Goal: Task Accomplishment & Management: Manage account settings

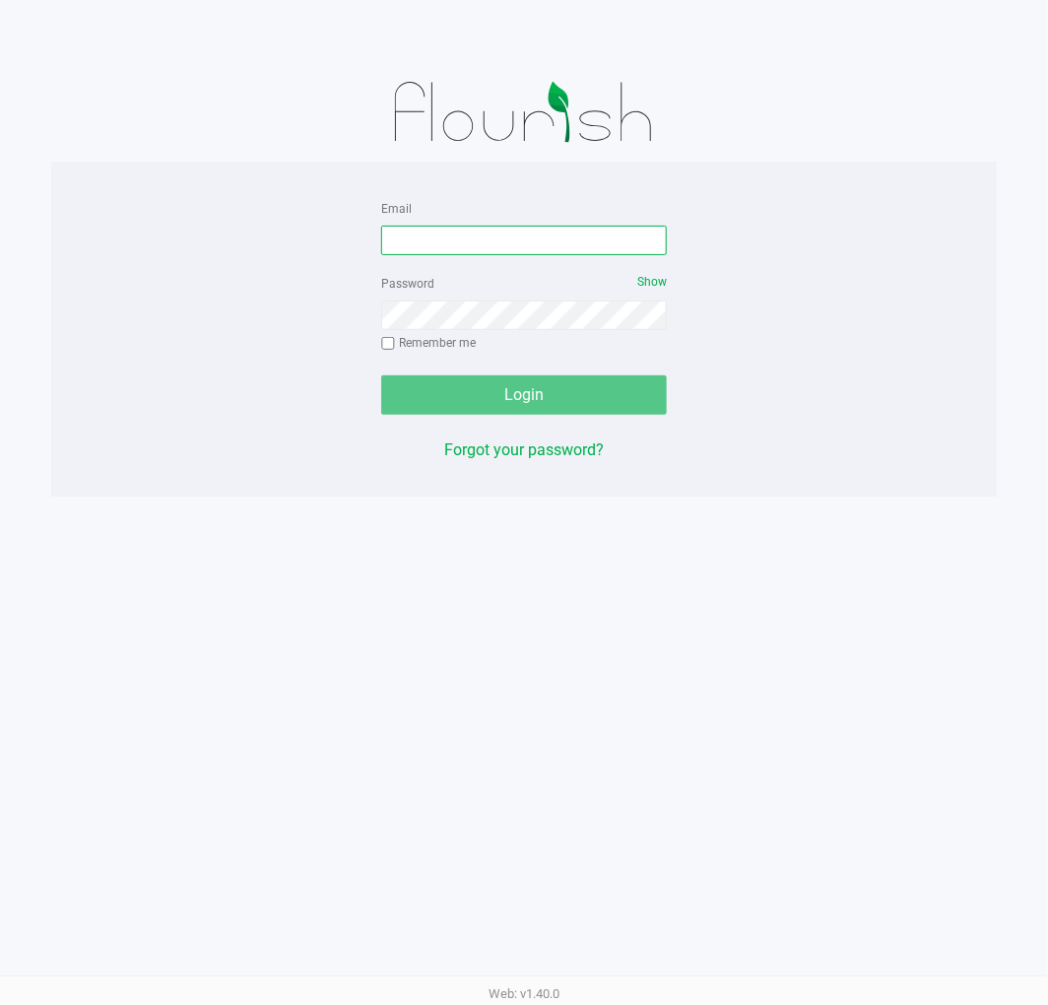
click at [569, 242] on input "Email" at bounding box center [524, 241] width 286 height 30
type input "mknutson@liveparallel.com"
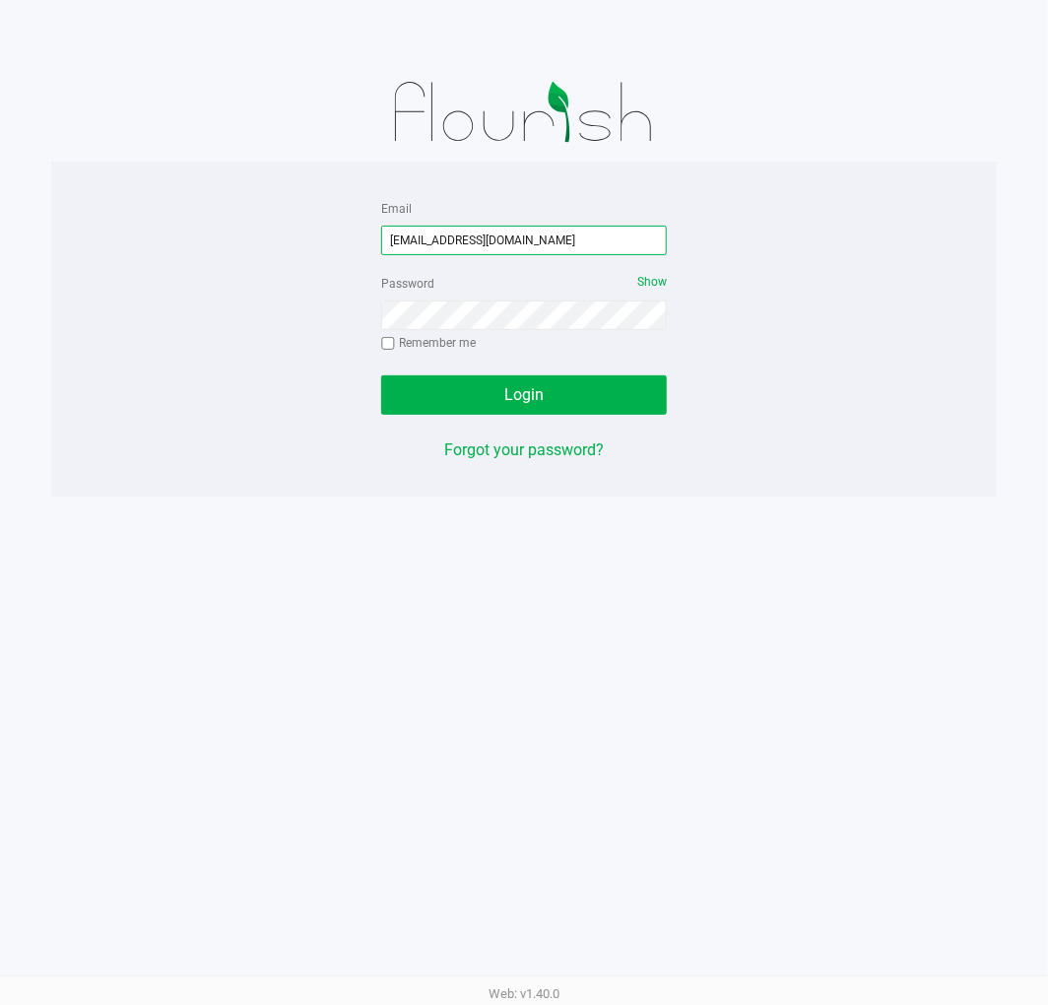
click at [586, 228] on input "mknutson@liveparallel.com" at bounding box center [524, 241] width 286 height 30
click at [555, 238] on input "mknutson@liveparallel.com" at bounding box center [524, 241] width 286 height 30
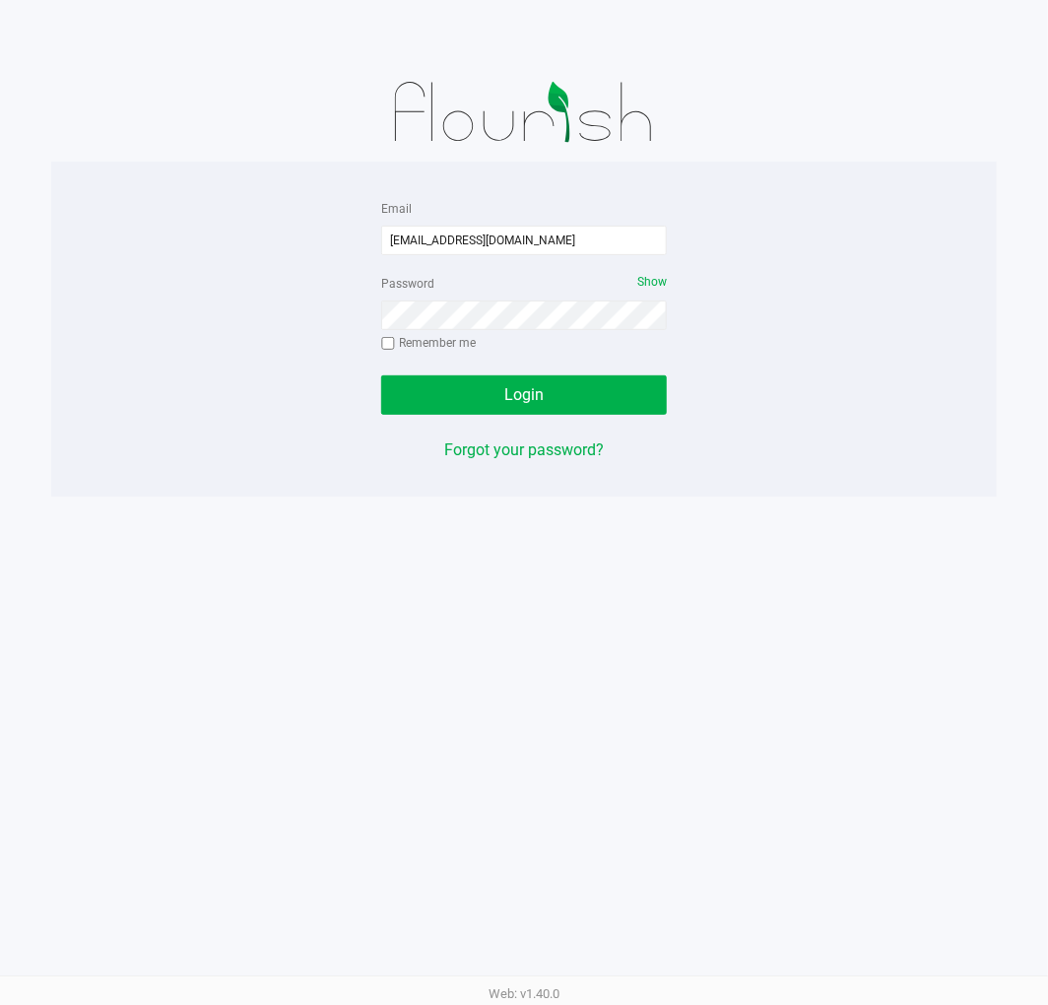
click at [992, 569] on div "Email mknutson@liveparallel.com Password Show Remember me Login Forgot your pas…" at bounding box center [524, 502] width 1048 height 1005
click at [614, 362] on form "Email mknutson@liveparallel.com Password Show Remember me Login" at bounding box center [524, 305] width 286 height 219
click at [594, 396] on button "Login" at bounding box center [524, 394] width 286 height 39
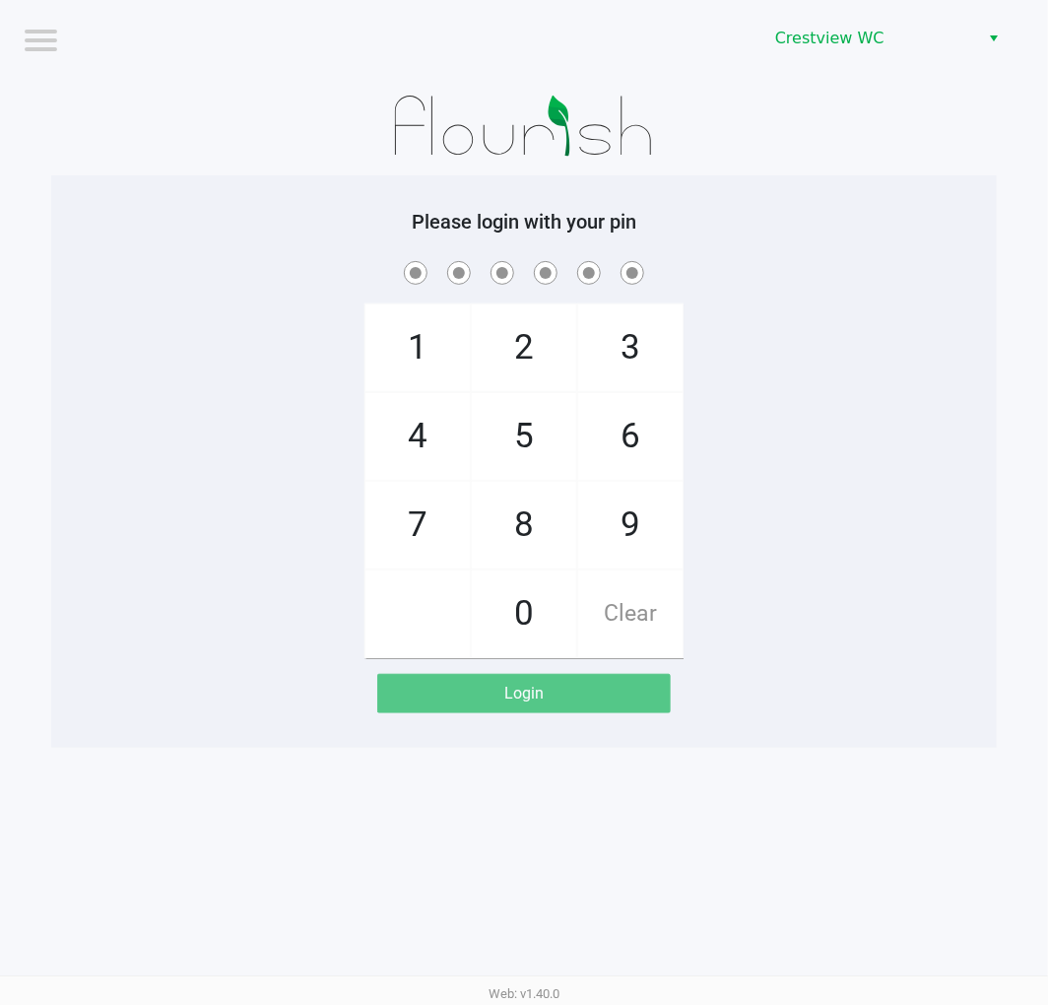
click at [889, 278] on span at bounding box center [524, 272] width 916 height 31
checkbox input "true"
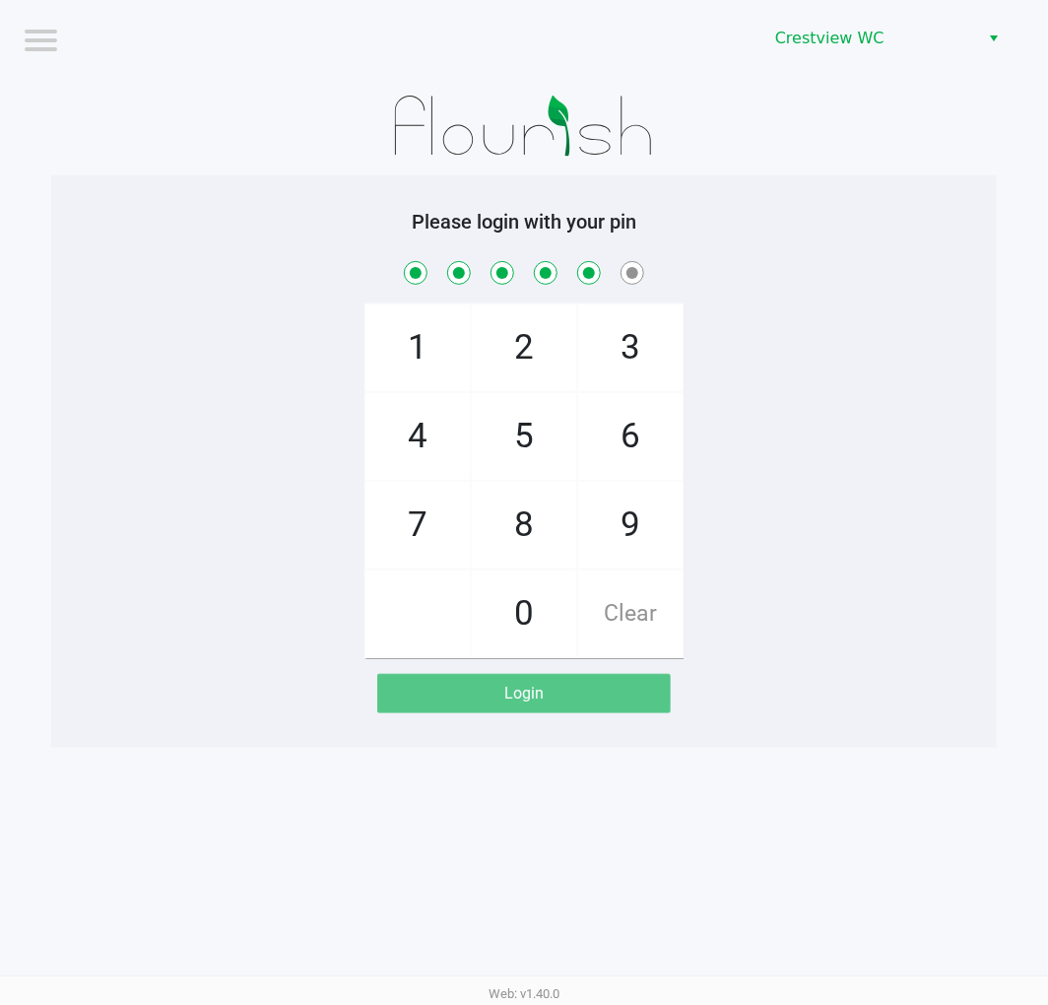
checkbox input "true"
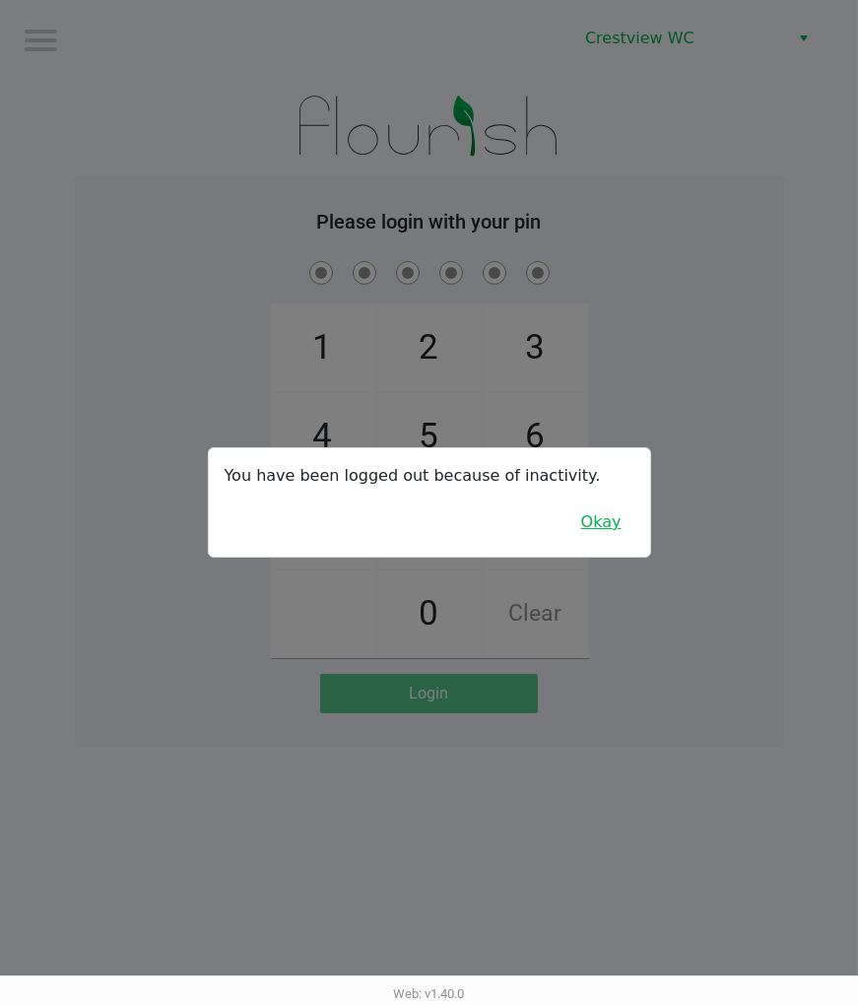
click at [597, 539] on button "Okay" at bounding box center [602, 522] width 66 height 37
click at [731, 501] on div "1 4 7 2 5 8 0 3 6 9 Clear" at bounding box center [429, 457] width 709 height 401
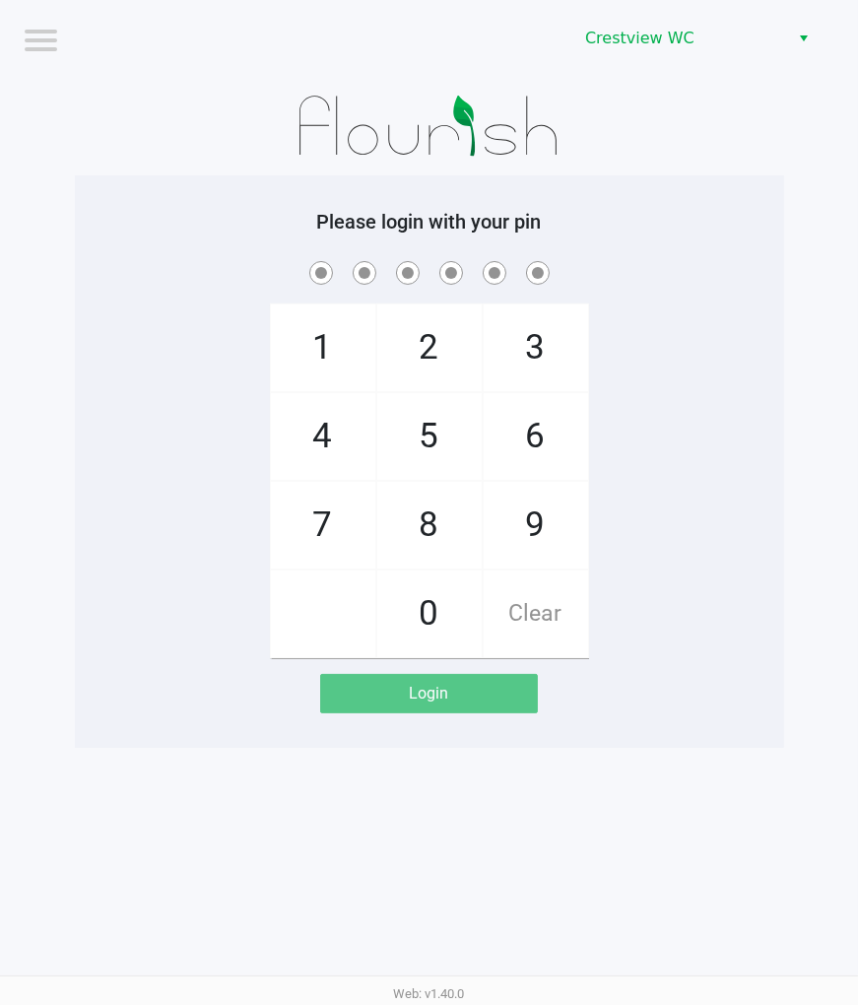
click at [693, 485] on div "1 4 7 2 5 8 0 3 6 9 Clear" at bounding box center [429, 457] width 709 height 401
checkbox input "true"
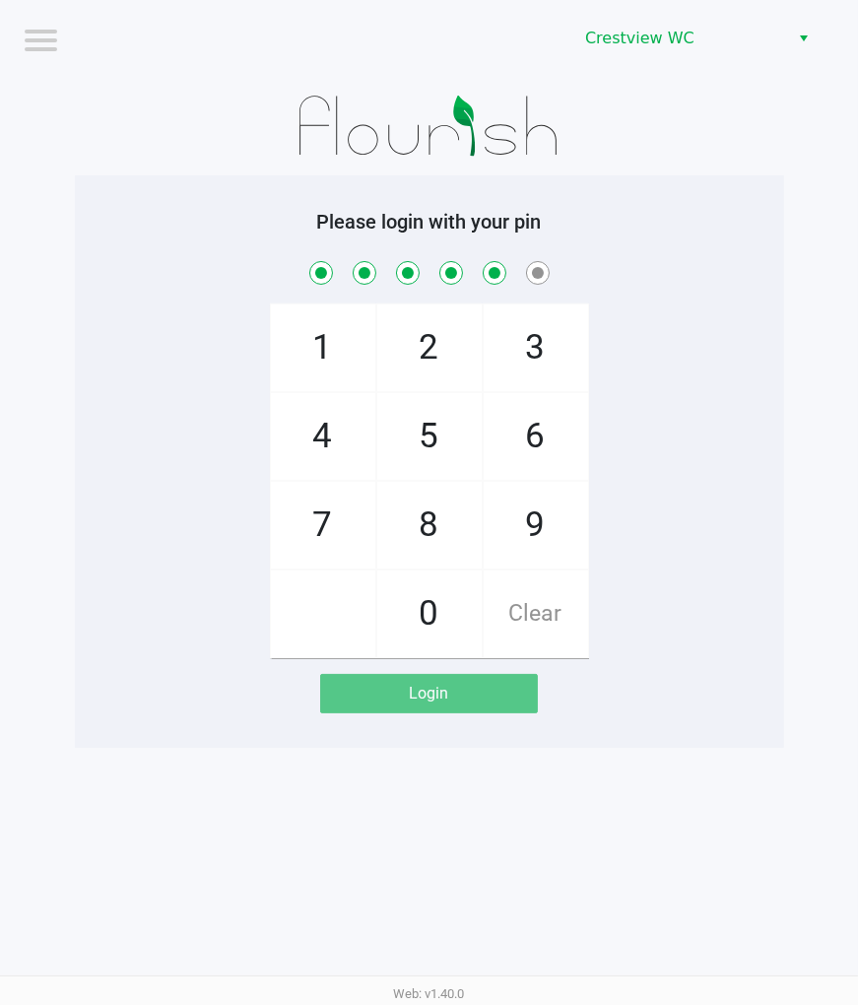
checkbox input "true"
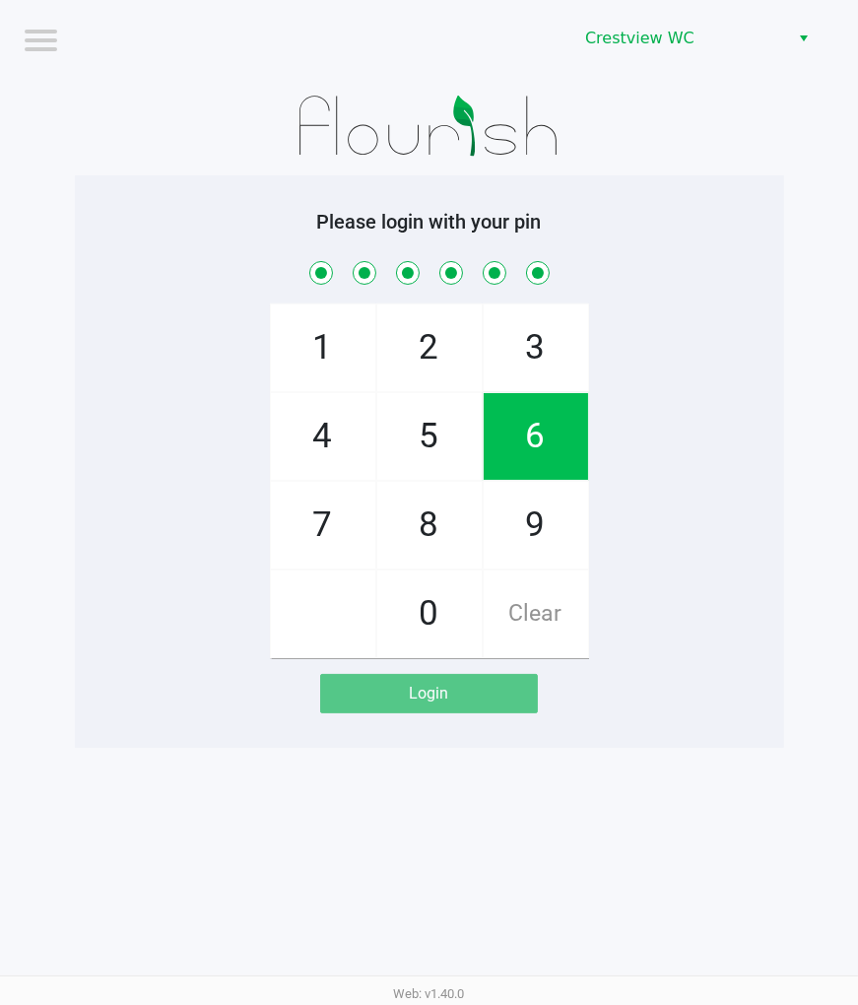
checkbox input "true"
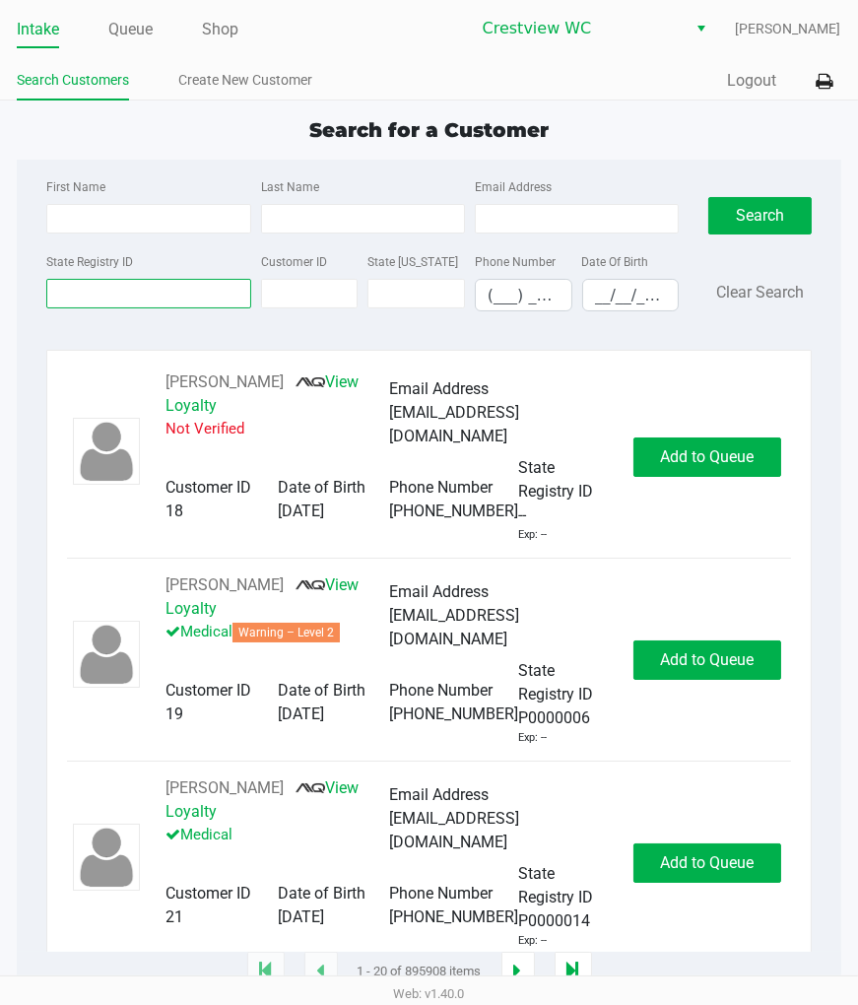
click at [190, 296] on input "State Registry ID" at bounding box center [148, 294] width 204 height 30
type input "3xh2142"
click at [786, 214] on button "Search" at bounding box center [759, 215] width 102 height 37
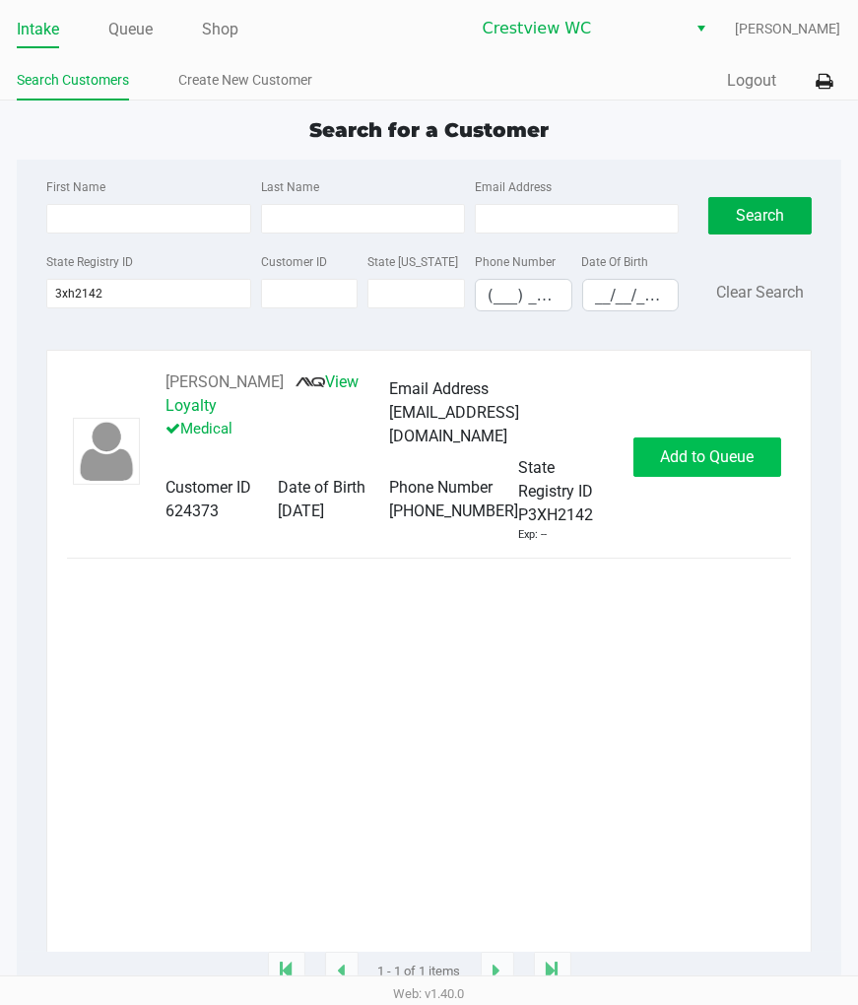
click at [749, 476] on button "Add to Queue" at bounding box center [708, 457] width 148 height 39
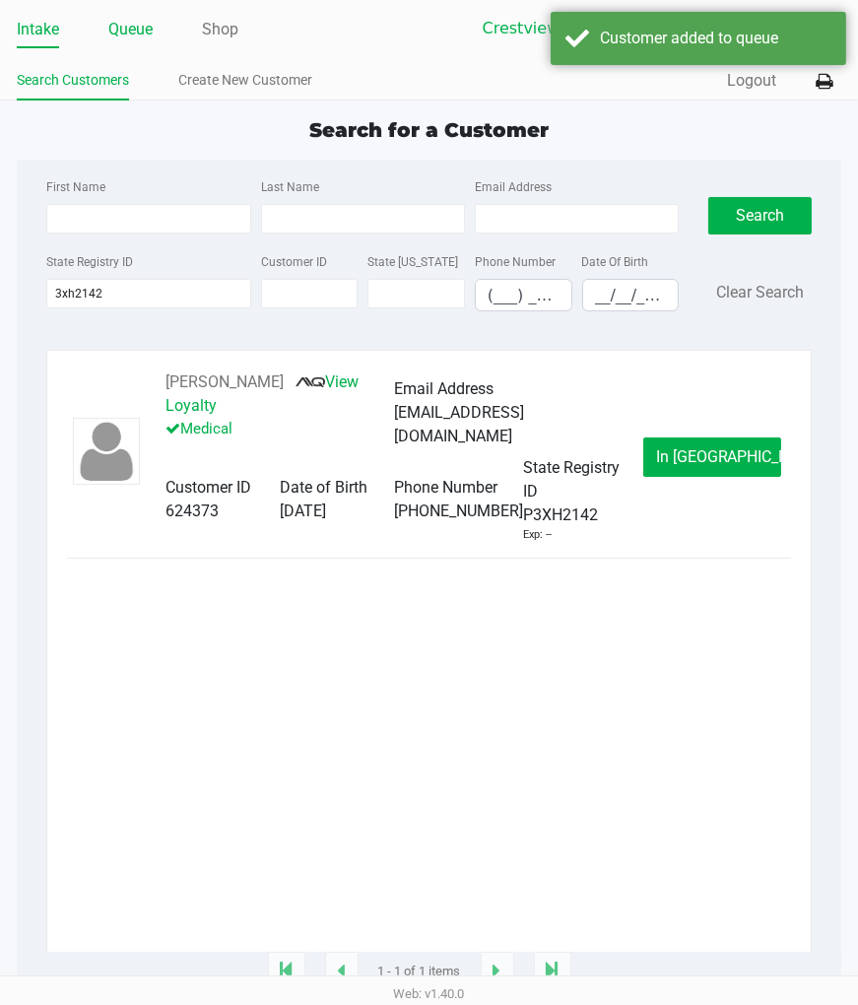
click at [115, 31] on link "Queue" at bounding box center [130, 30] width 44 height 28
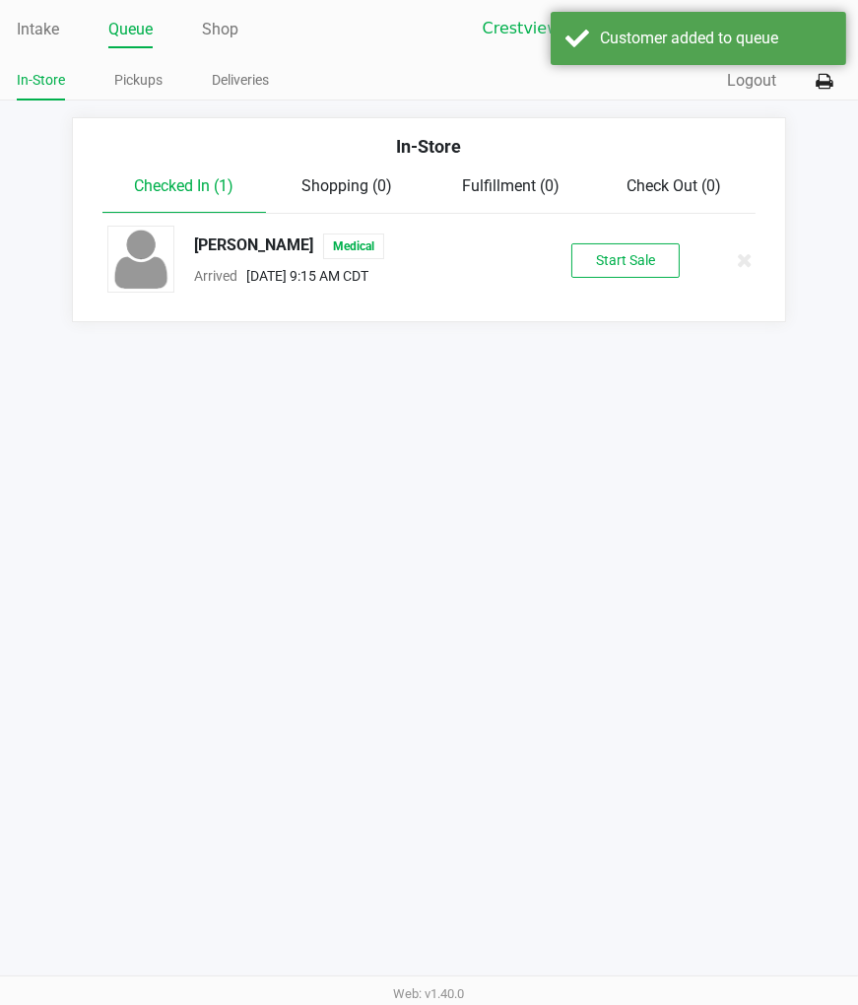
click at [611, 276] on button "Start Sale" at bounding box center [626, 260] width 108 height 34
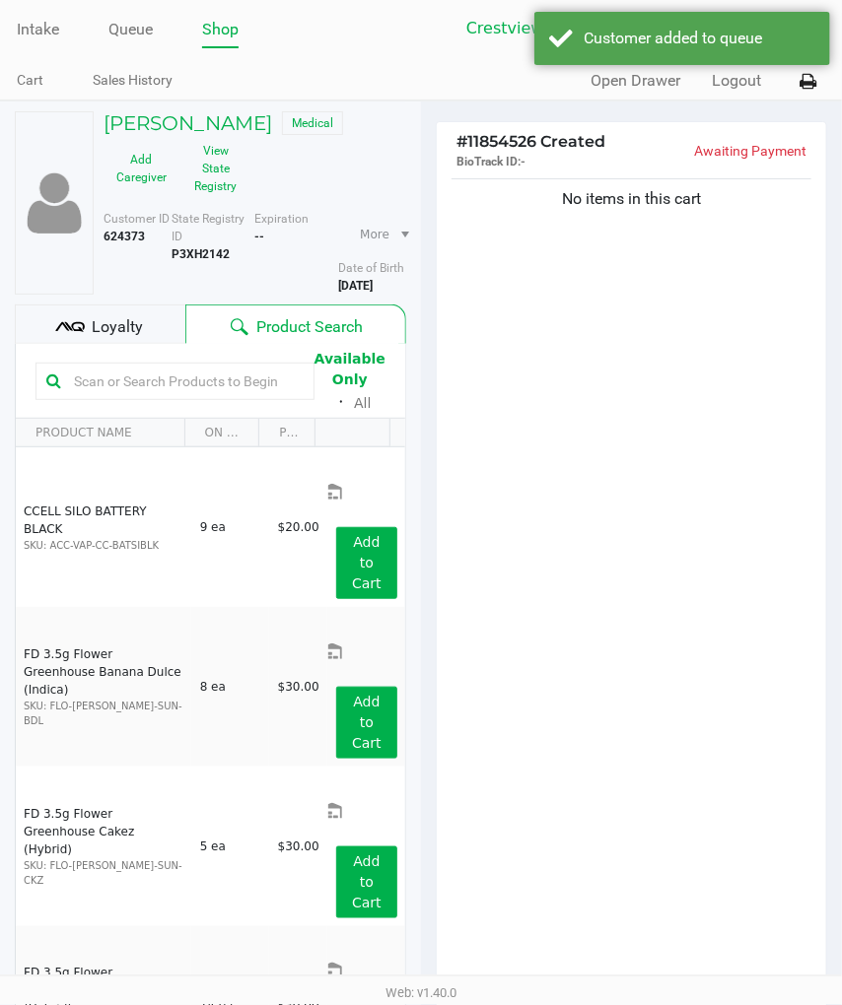
drag, startPoint x: 719, startPoint y: 542, endPoint x: 602, endPoint y: 529, distance: 118.0
click at [717, 542] on div "No items in this cart" at bounding box center [631, 581] width 389 height 815
click at [232, 178] on button "View State Registry" at bounding box center [209, 168] width 61 height 67
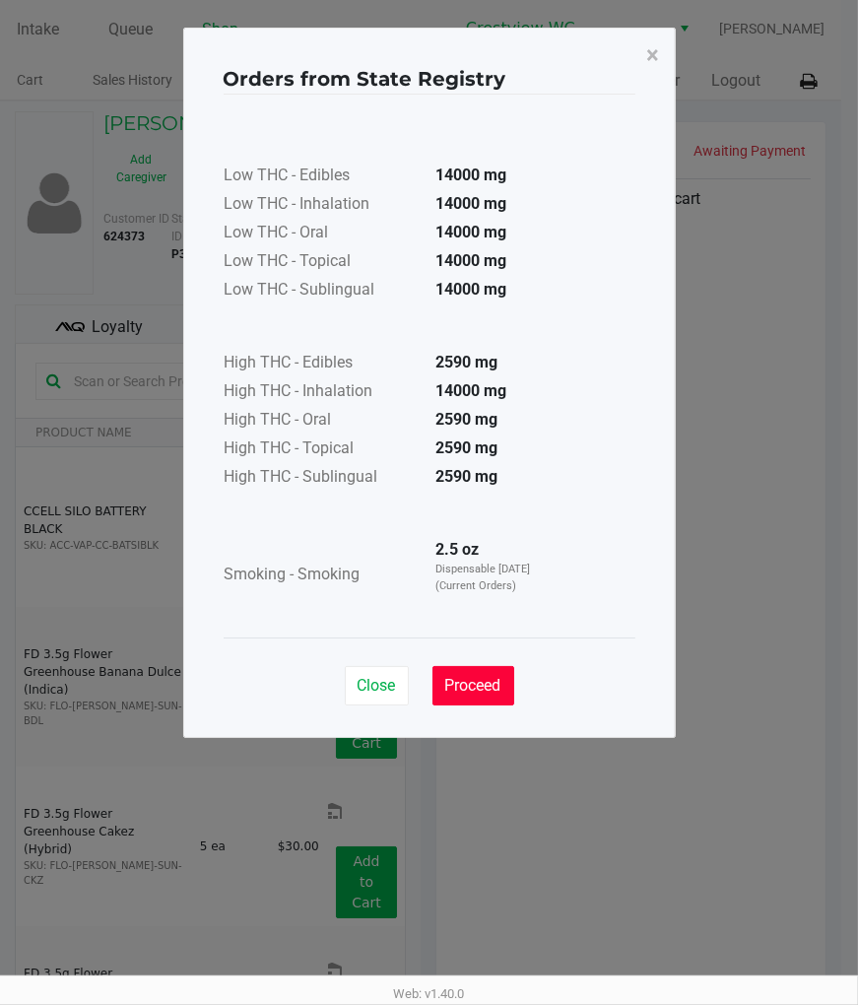
click at [479, 676] on span "Proceed" at bounding box center [473, 685] width 56 height 19
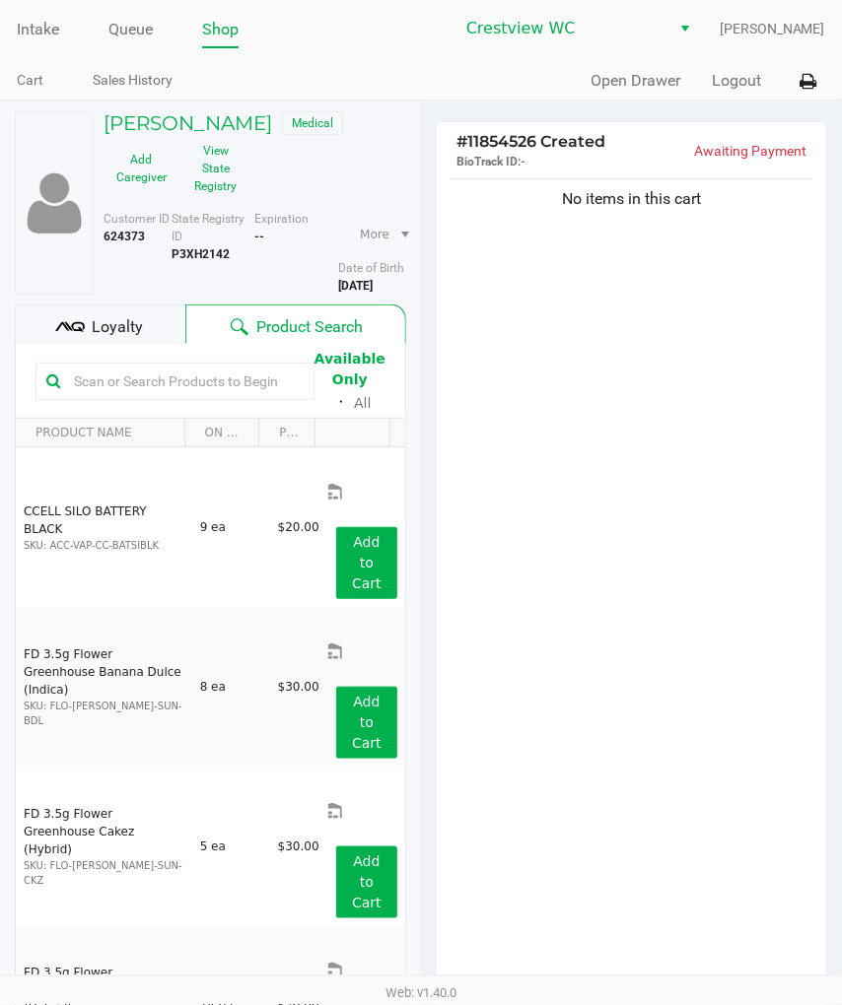
drag, startPoint x: 481, startPoint y: 673, endPoint x: 480, endPoint y: 662, distance: 10.9
click at [481, 668] on div "Close Proceed" at bounding box center [421, 628] width 412 height 80
click at [250, 389] on input "text" at bounding box center [184, 382] width 237 height 30
click at [534, 430] on div "No items in this cart" at bounding box center [631, 581] width 389 height 815
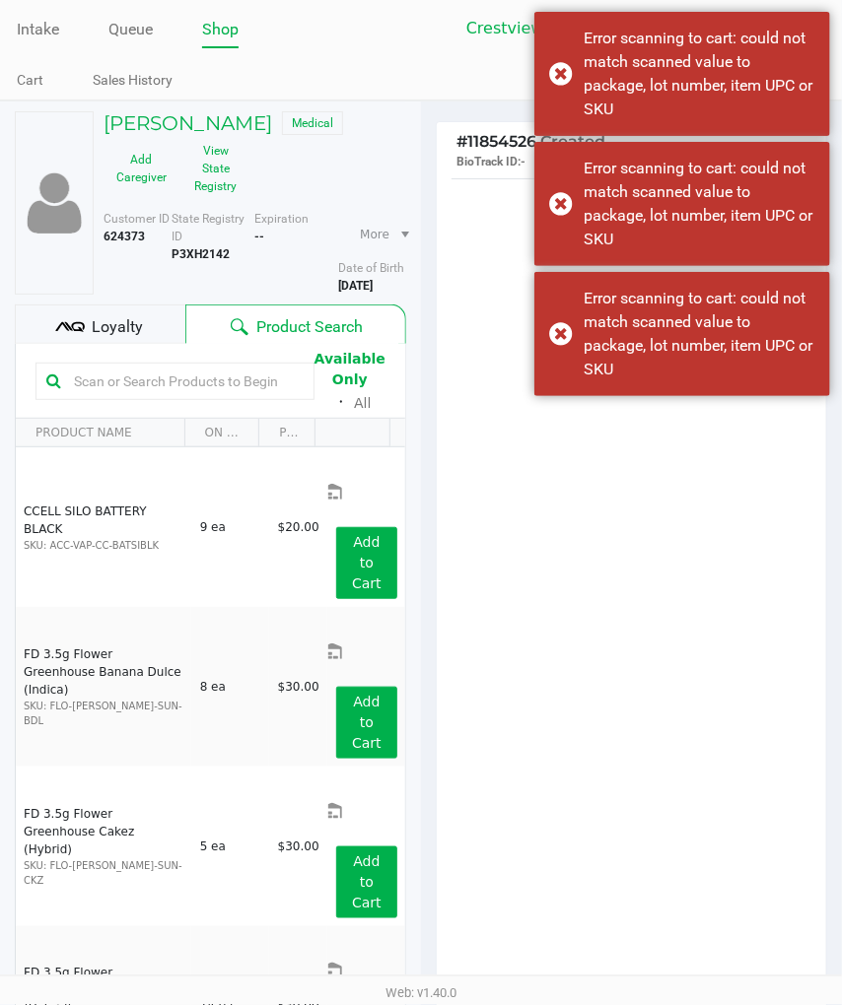
click at [208, 374] on input "text" at bounding box center [184, 382] width 237 height 30
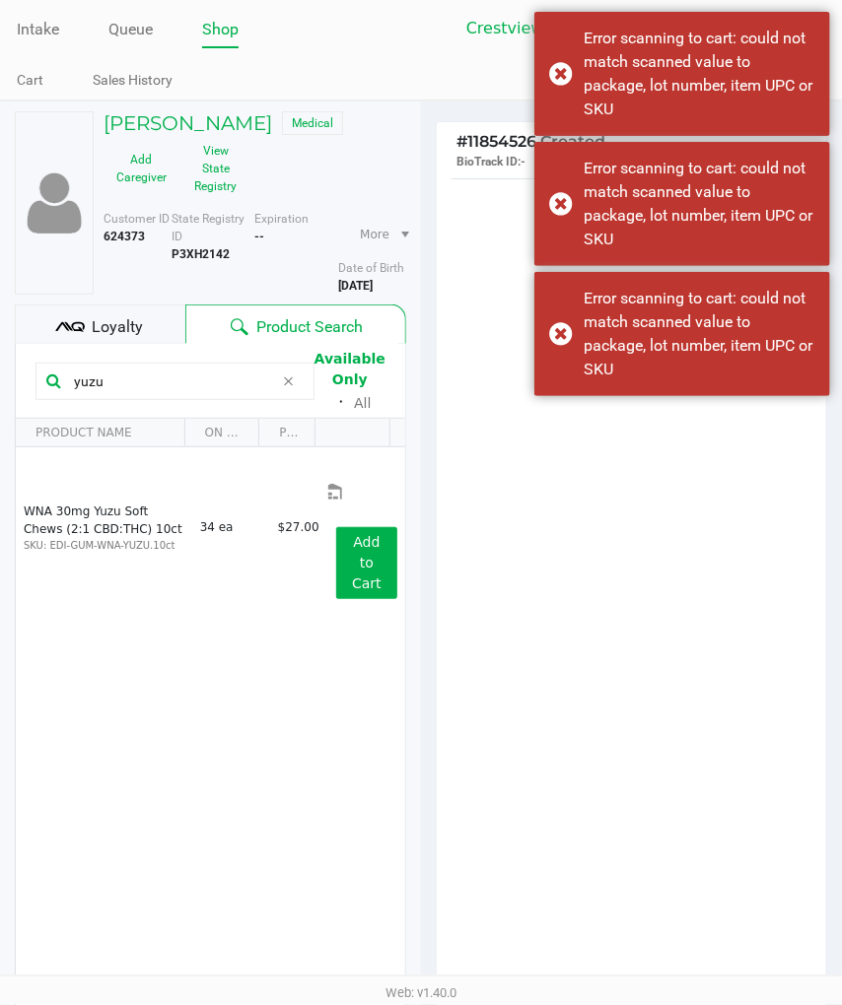
type input "yuzu"
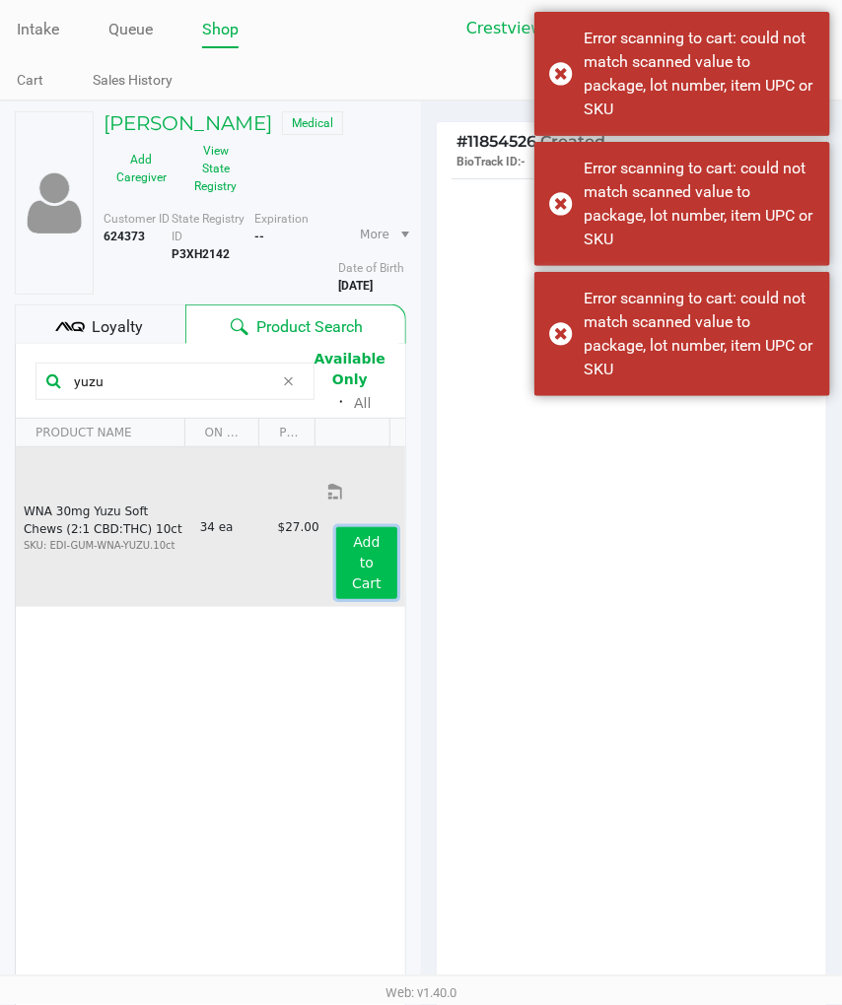
click at [366, 534] on app-button-loader "Add to Cart" at bounding box center [367, 562] width 30 height 57
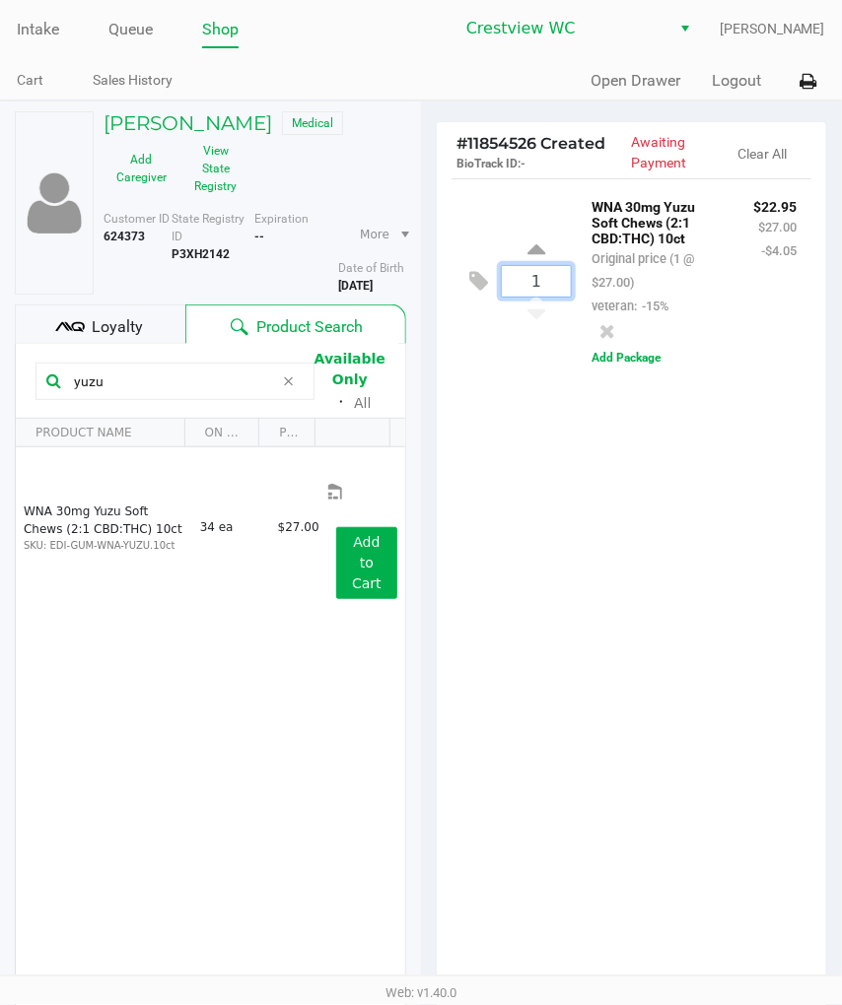
click at [544, 297] on input "1" at bounding box center [536, 281] width 69 height 31
type input "6"
click at [687, 733] on div "ERIC JOHNSON Medical Add Caregiver View State Registry Customer ID 624373 State…" at bounding box center [421, 667] width 842 height 1132
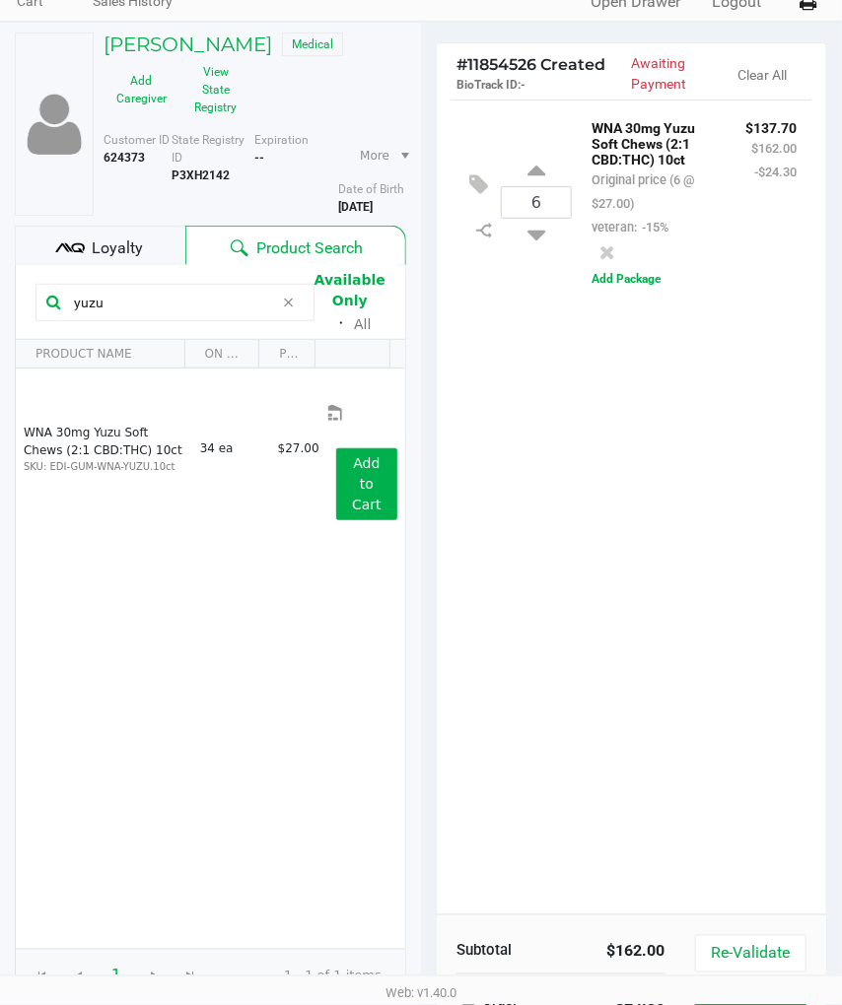
scroll to position [229, 0]
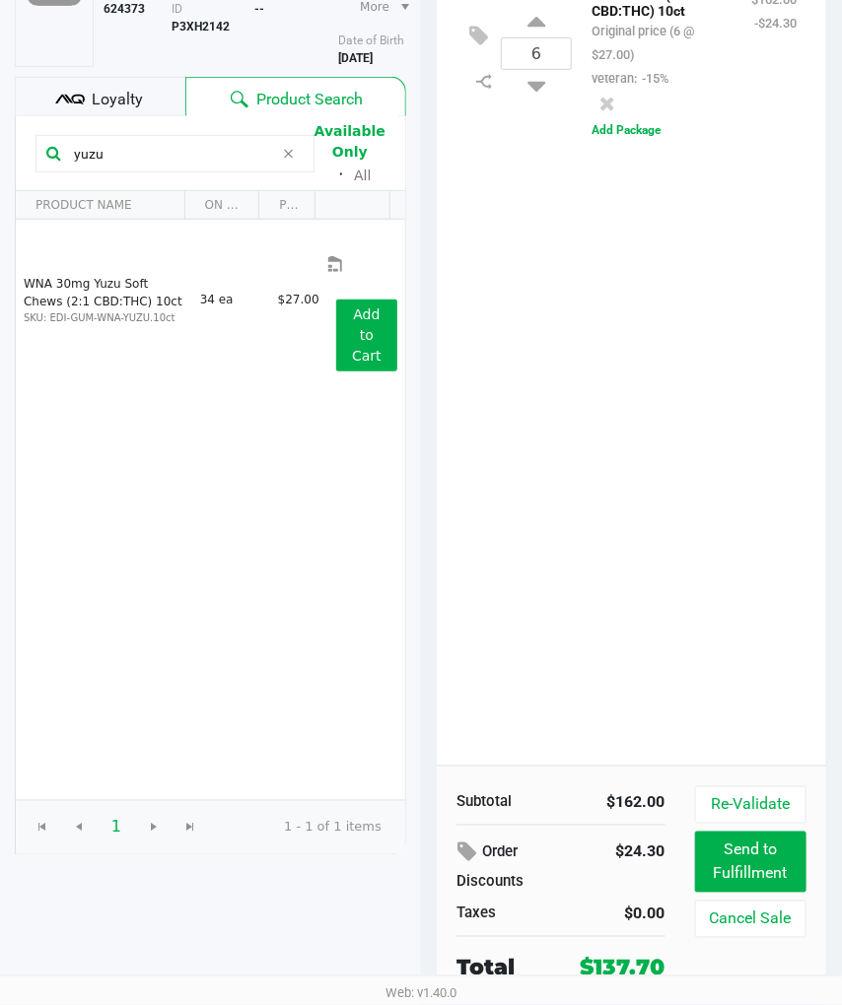
click at [733, 439] on div "6 WNA 30mg Yuzu Soft Chews (2:1 CBD:THC) 10ct Original price (6 @ $27.00) veter…" at bounding box center [631, 358] width 389 height 815
click at [133, 83] on div "Loyalty" at bounding box center [100, 96] width 170 height 39
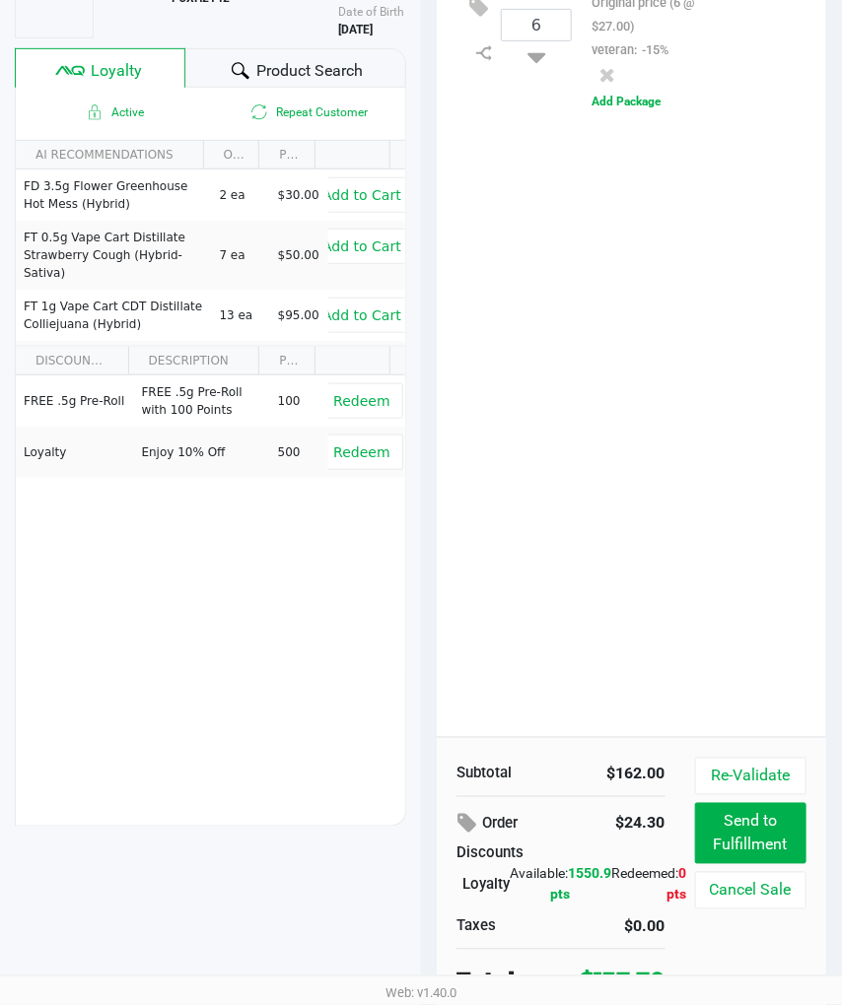
scroll to position [270, 0]
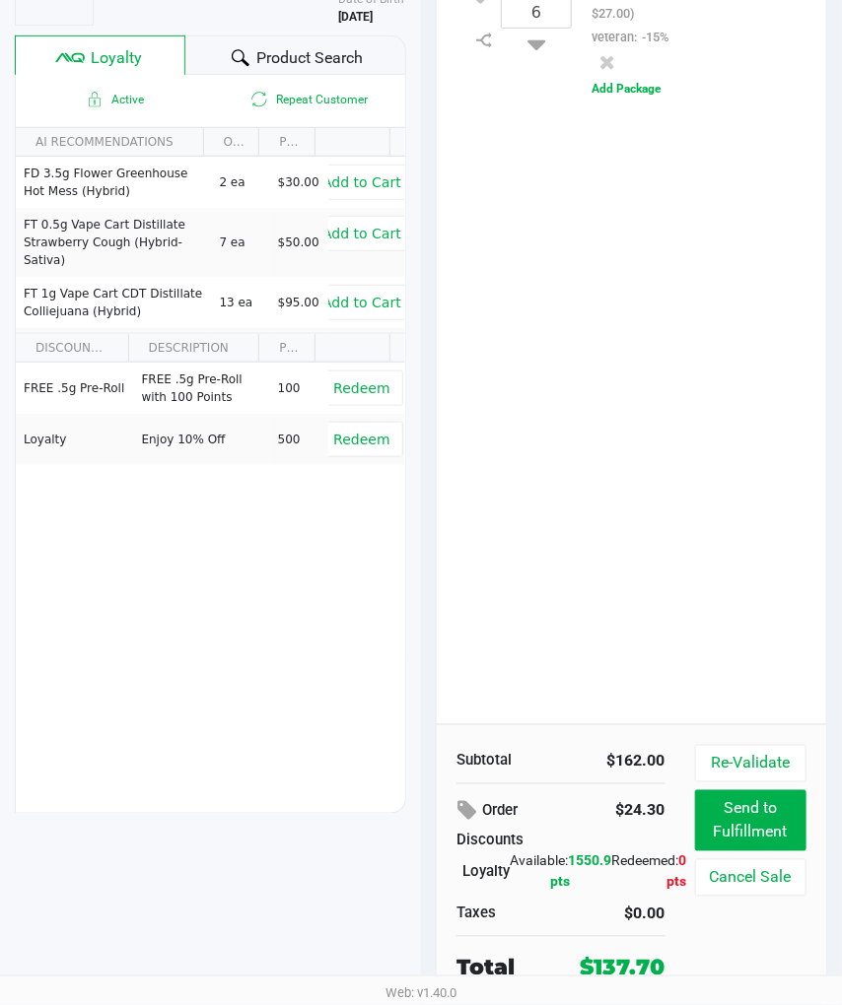
click at [281, 632] on div "FREE .5g Pre-Roll FREE .5g Pre-Roll with 100 Points 100 Redeem Loyalty Enjoy 10…" at bounding box center [210, 511] width 389 height 297
click at [244, 660] on div "Active Repeat Customer AI RECOMMENDATIONS ON HAND PRICE FD 3.5g Flower Greenhou…" at bounding box center [210, 444] width 391 height 739
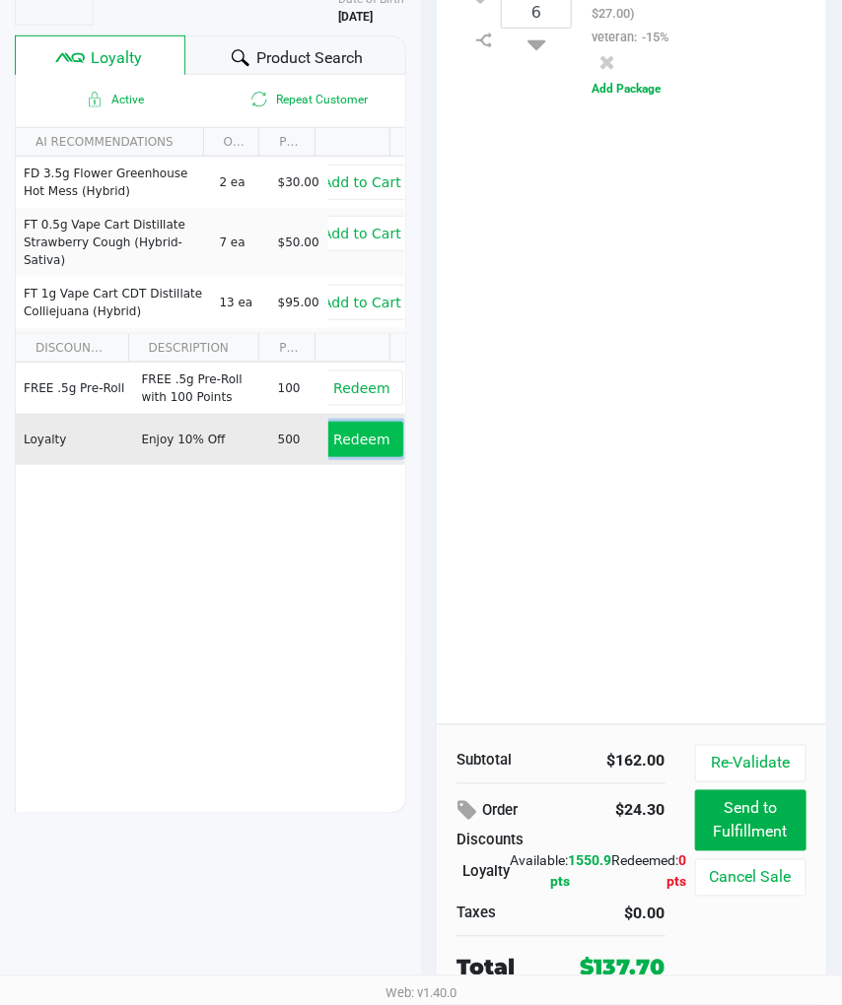
click at [366, 435] on span "Redeem" at bounding box center [361, 440] width 56 height 16
click at [341, 448] on button "Remove" at bounding box center [362, 439] width 82 height 35
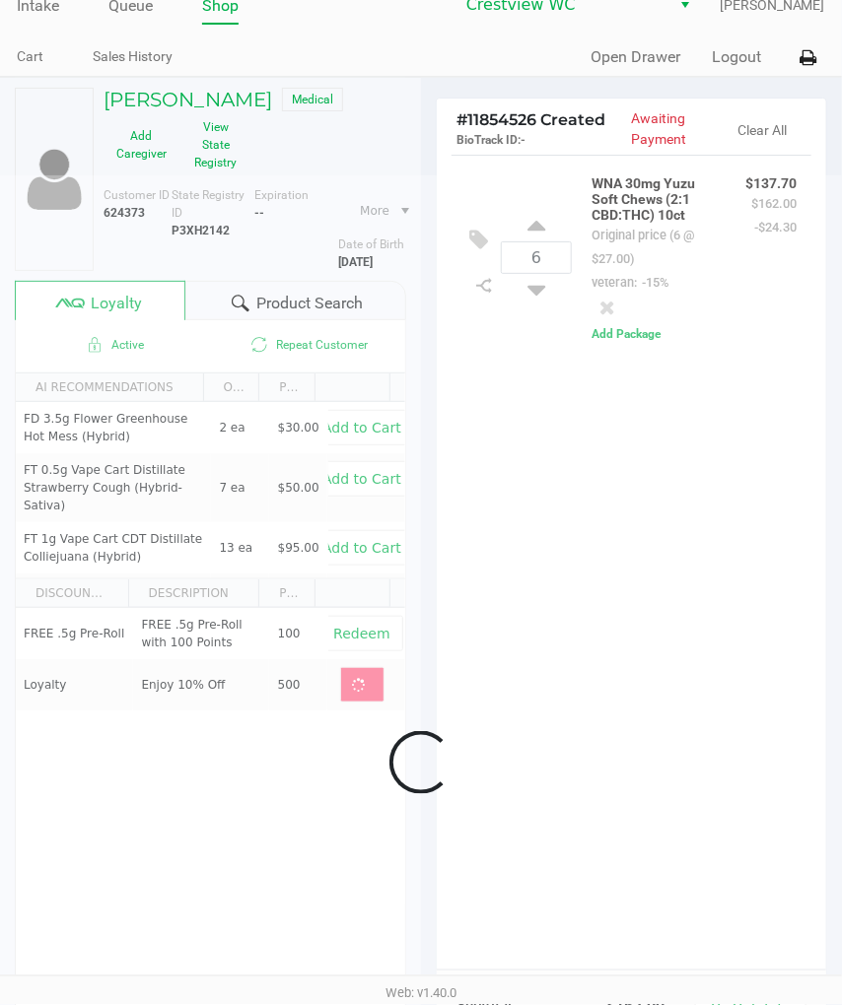
scroll to position [0, 0]
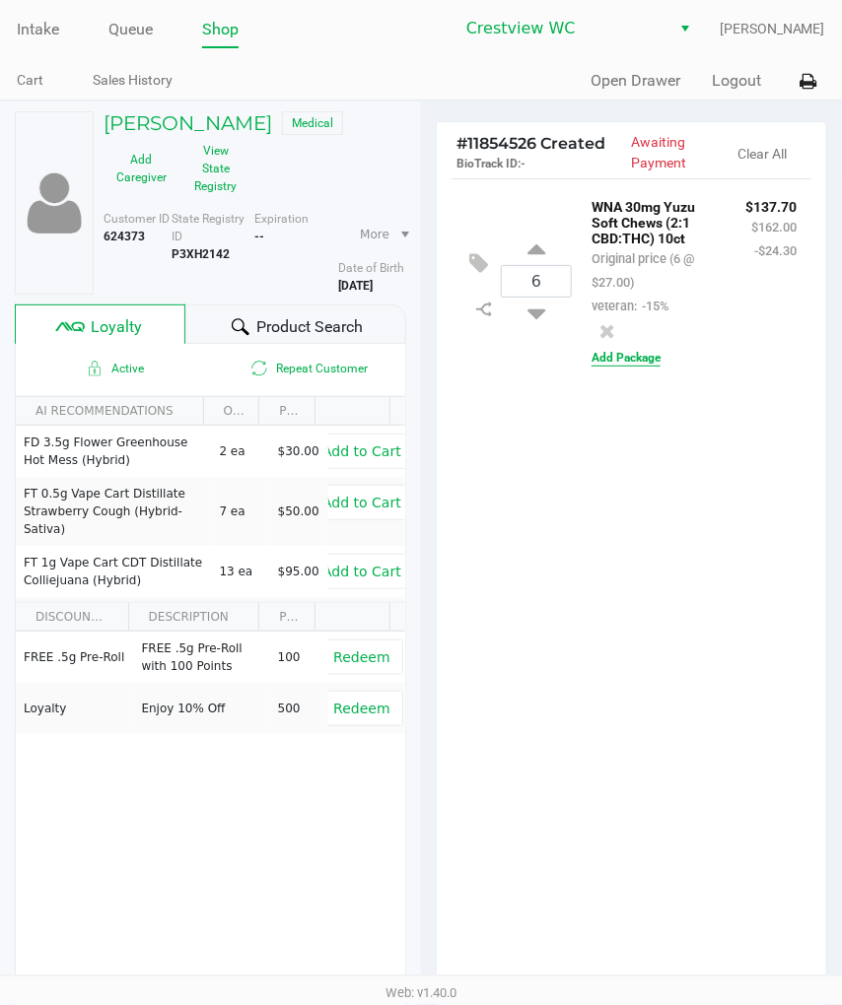
click at [638, 359] on button "Add Package" at bounding box center [625, 358] width 69 height 18
click at [626, 510] on div "6 WNA 30mg Yuzu Soft Chews (2:1 CBD:THC) 10ct Original price (6 @ $27.00) veter…" at bounding box center [631, 346] width 360 height 337
click at [705, 311] on div "WNA 30mg Yuzu Soft Chews (2:1 CBD:THC) 10ct Original price (6 @ $27.00) veteran…" at bounding box center [653, 255] width 154 height 123
click at [719, 326] on div "WNA 30mg Yuzu Soft Chews (2:1 CBD:THC) 10ct Original price (6 @ $27.00) veteran…" at bounding box center [693, 269] width 235 height 151
click at [473, 335] on icon at bounding box center [478, 329] width 19 height 23
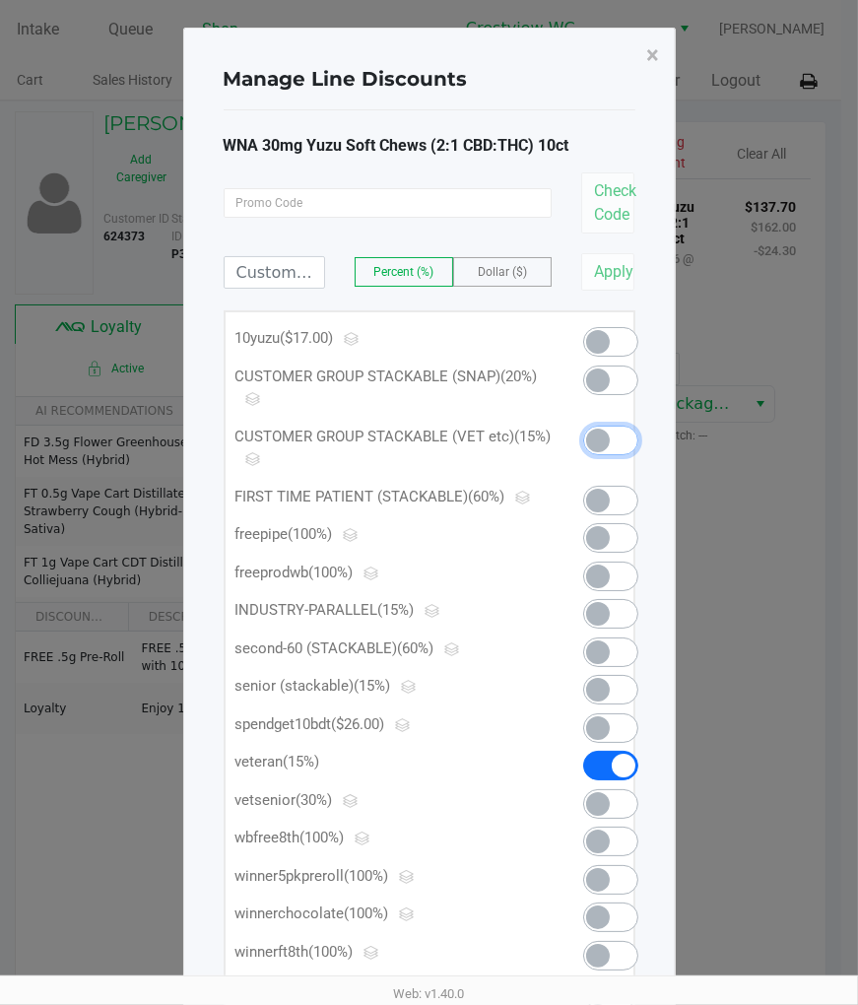
click at [596, 432] on span at bounding box center [598, 441] width 24 height 24
click at [647, 57] on span "×" at bounding box center [653, 55] width 13 height 28
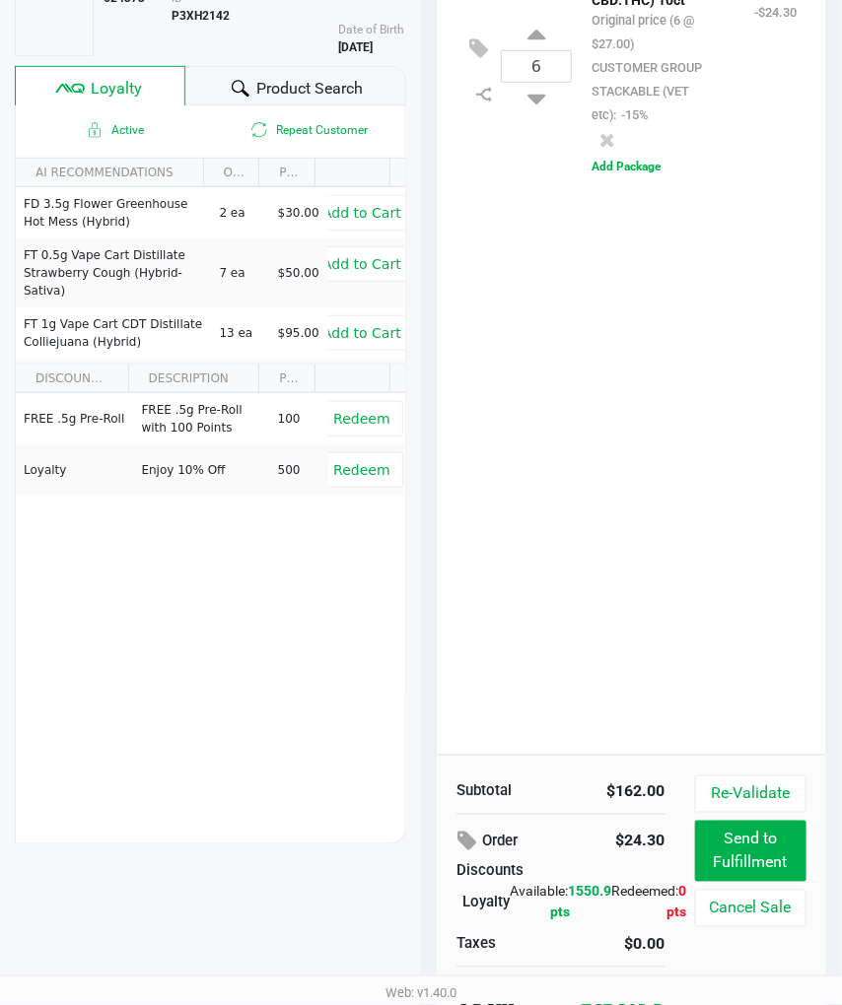
scroll to position [270, 0]
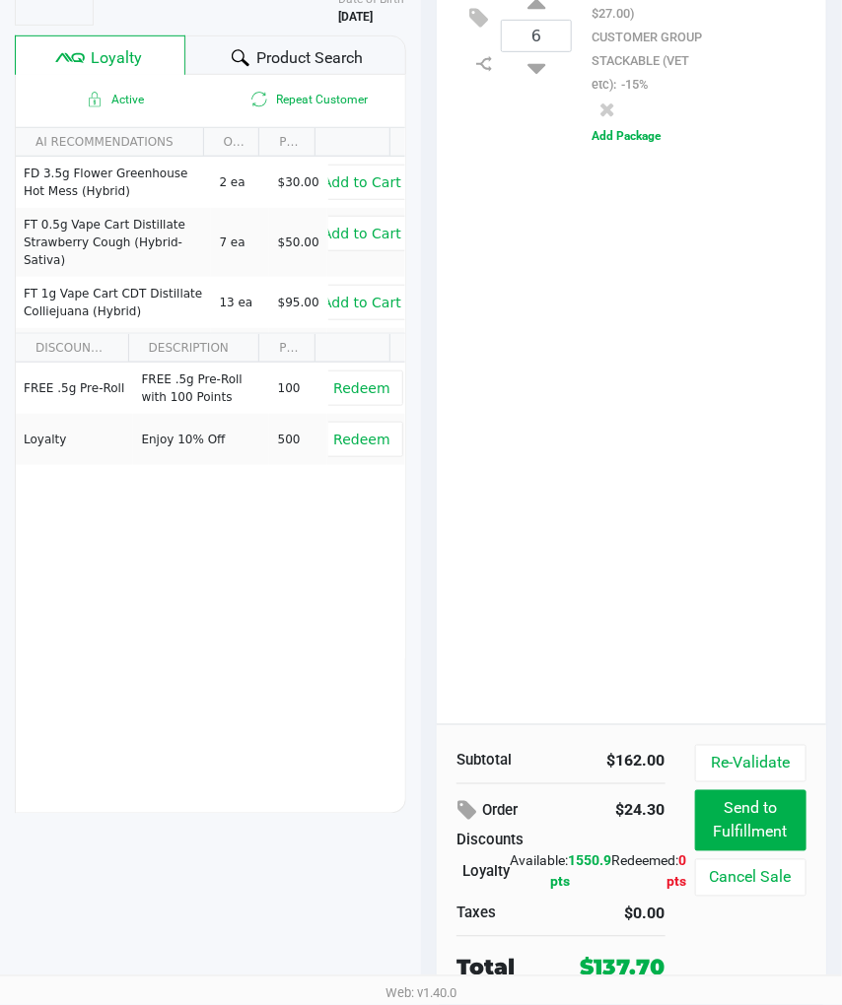
drag, startPoint x: 312, startPoint y: 613, endPoint x: 338, endPoint y: 503, distance: 113.3
click at [311, 602] on div "FREE .5g Pre-Roll FREE .5g Pre-Roll with 100 Points 100 Redeem Loyalty Enjoy 10…" at bounding box center [210, 511] width 389 height 297
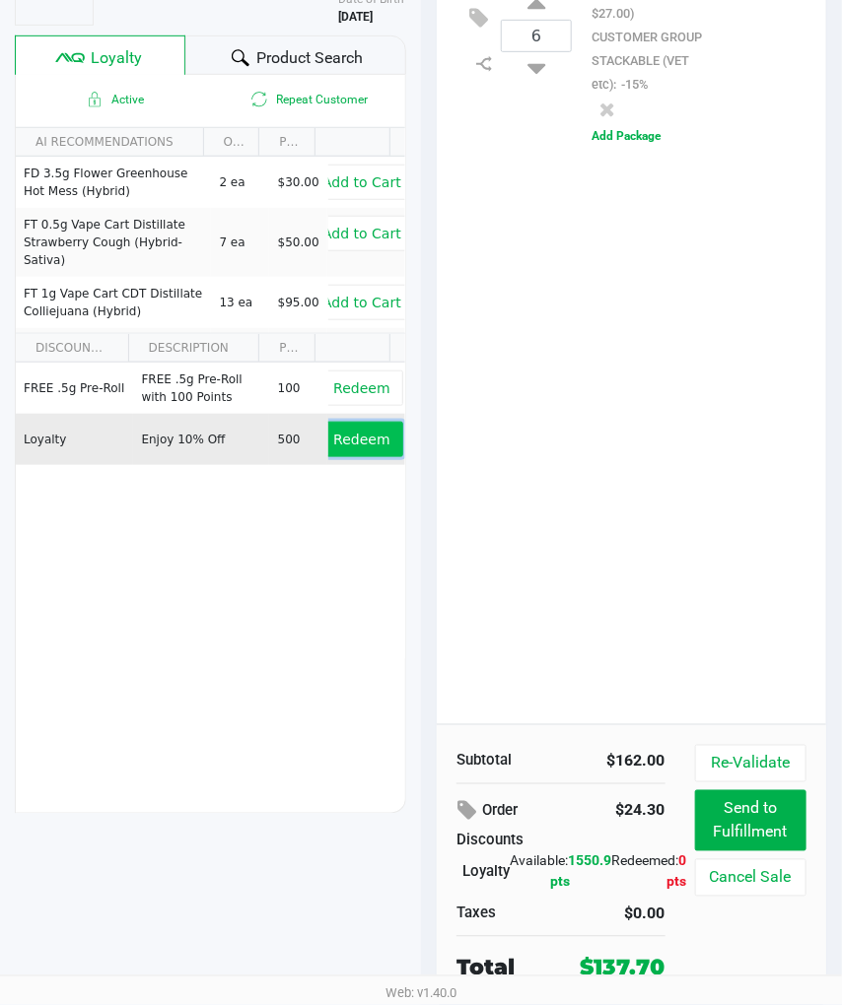
click at [355, 438] on span "Redeem" at bounding box center [361, 440] width 56 height 16
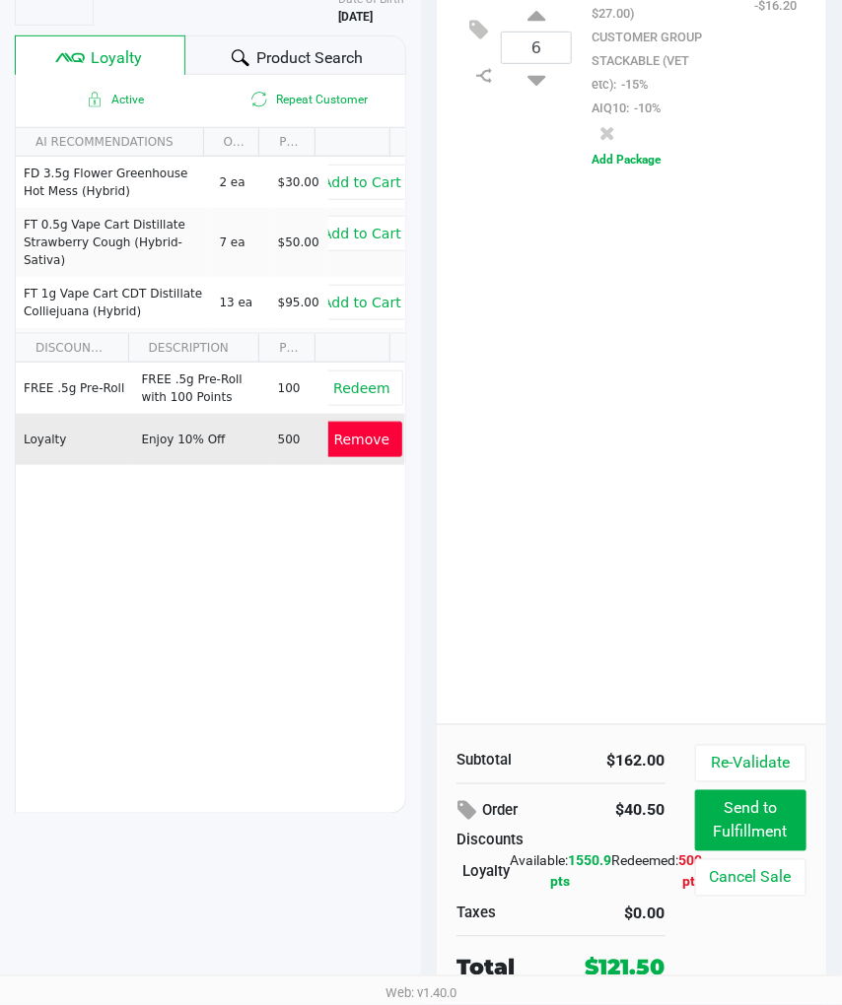
click at [602, 438] on div "6 WNA 30mg Yuzu Soft Chews (2:1 CBD:THC) 10ct Original price (6 @ $27.00) CUSTO…" at bounding box center [631, 316] width 389 height 815
click at [710, 487] on div "6 WNA 30mg Yuzu Soft Chews (2:1 CBD:THC) 10ct Original price (6 @ $27.00) CUSTO…" at bounding box center [631, 316] width 389 height 815
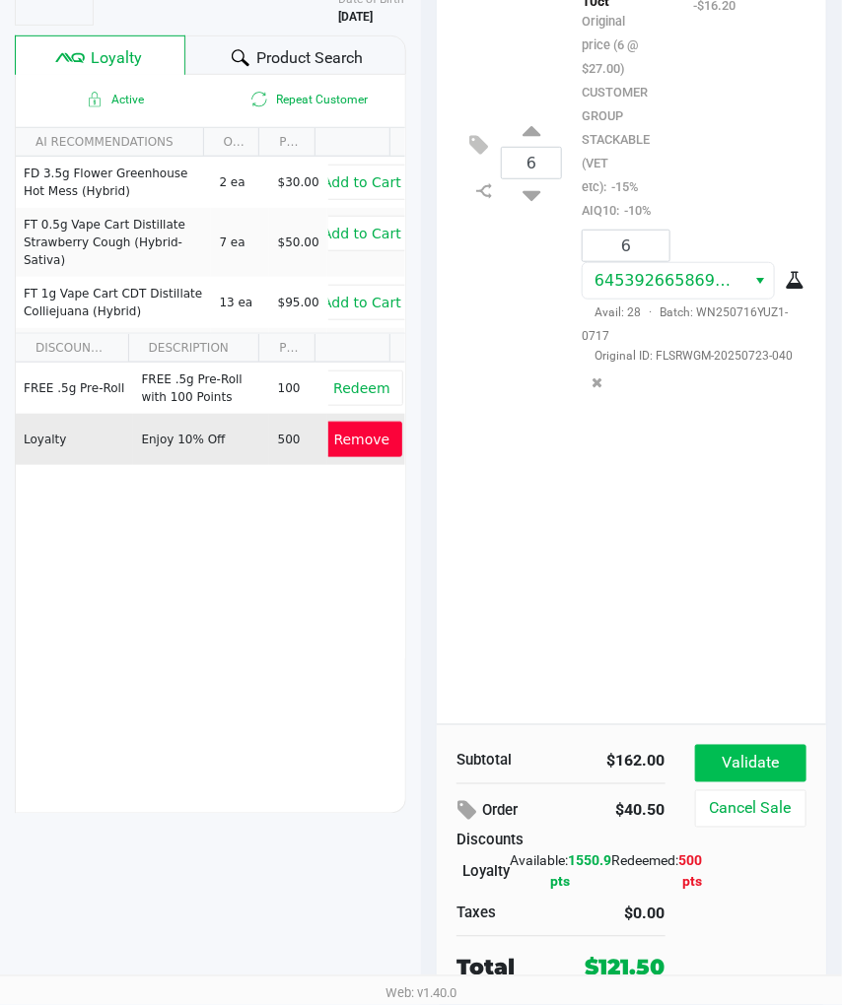
click at [771, 762] on button "Validate" at bounding box center [750, 763] width 111 height 37
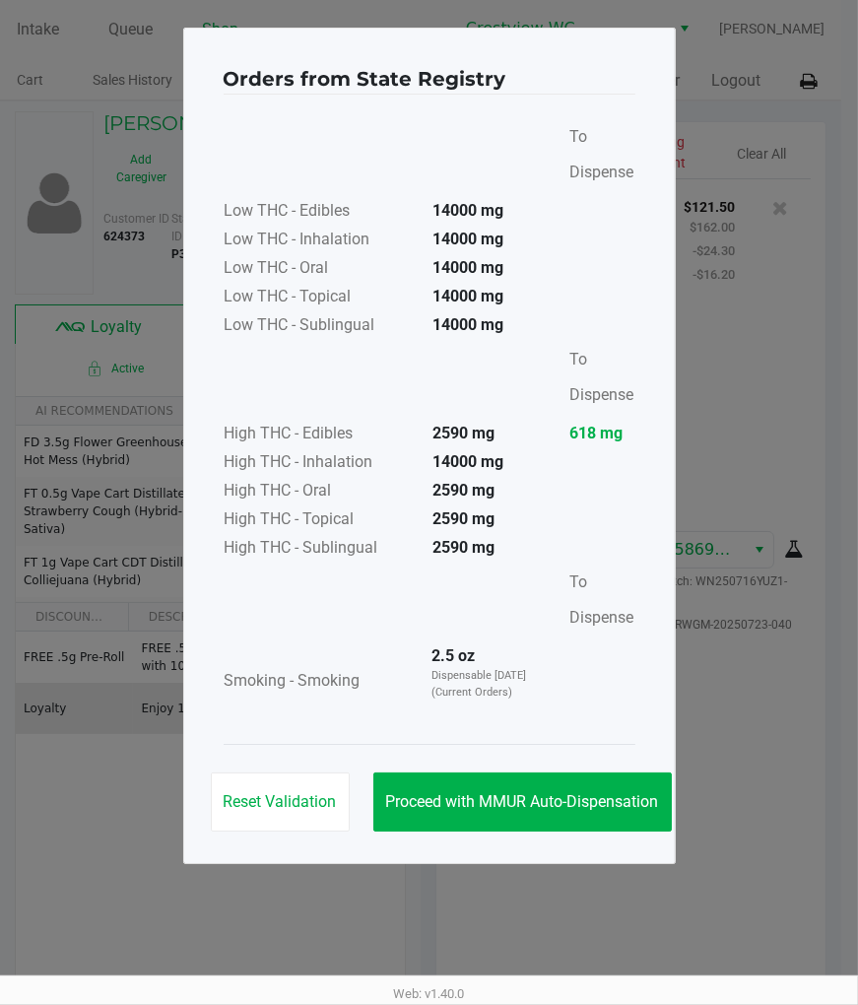
click at [499, 815] on button "Proceed with MMUR Auto-Dispensation" at bounding box center [522, 802] width 299 height 59
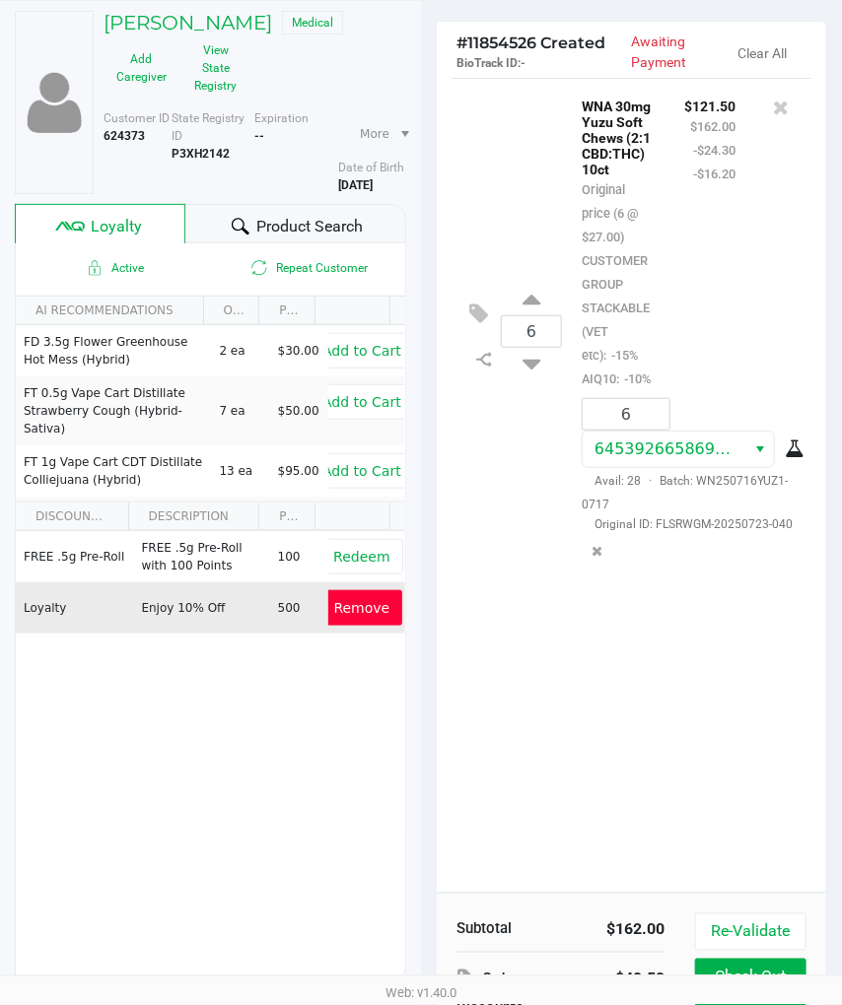
scroll to position [270, 0]
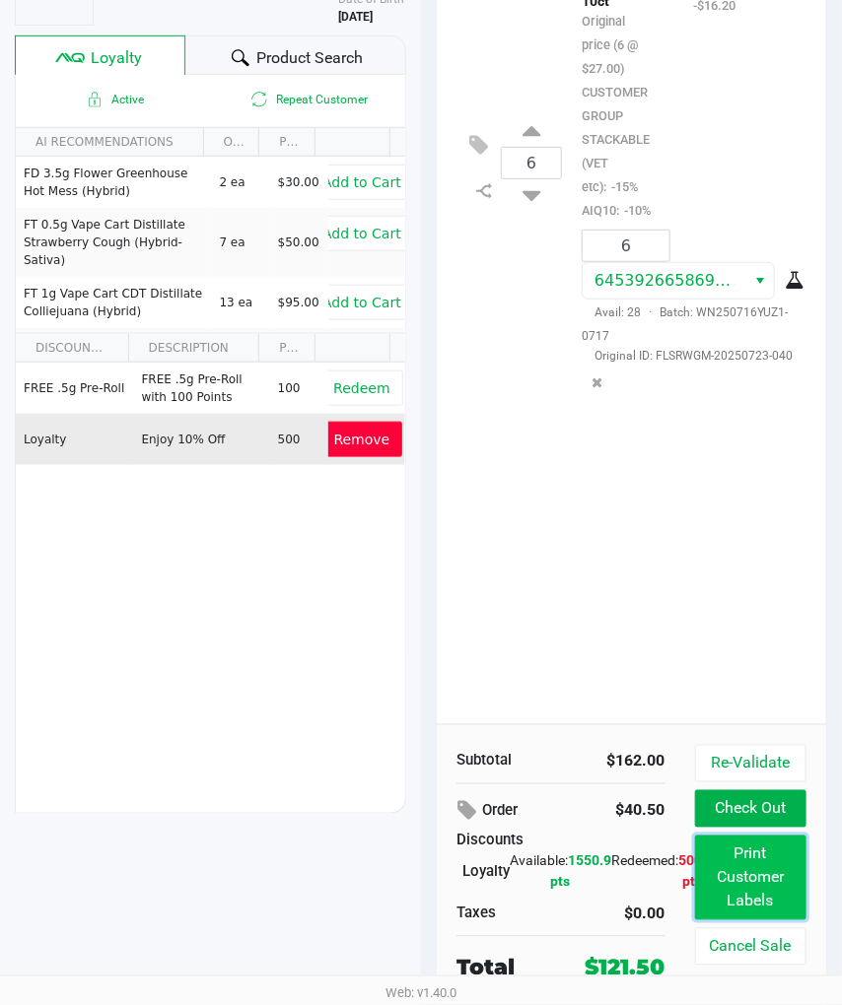
click at [772, 878] on button "Print Customer Labels" at bounding box center [750, 878] width 111 height 85
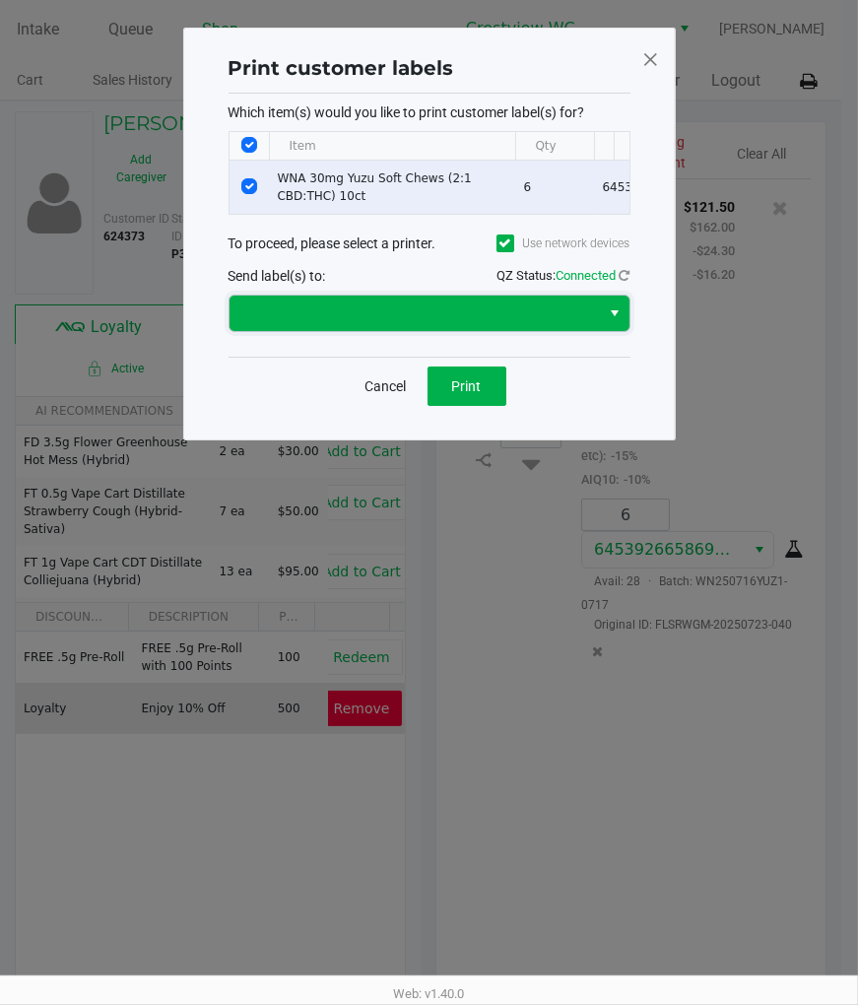
click at [550, 315] on span at bounding box center [415, 313] width 371 height 35
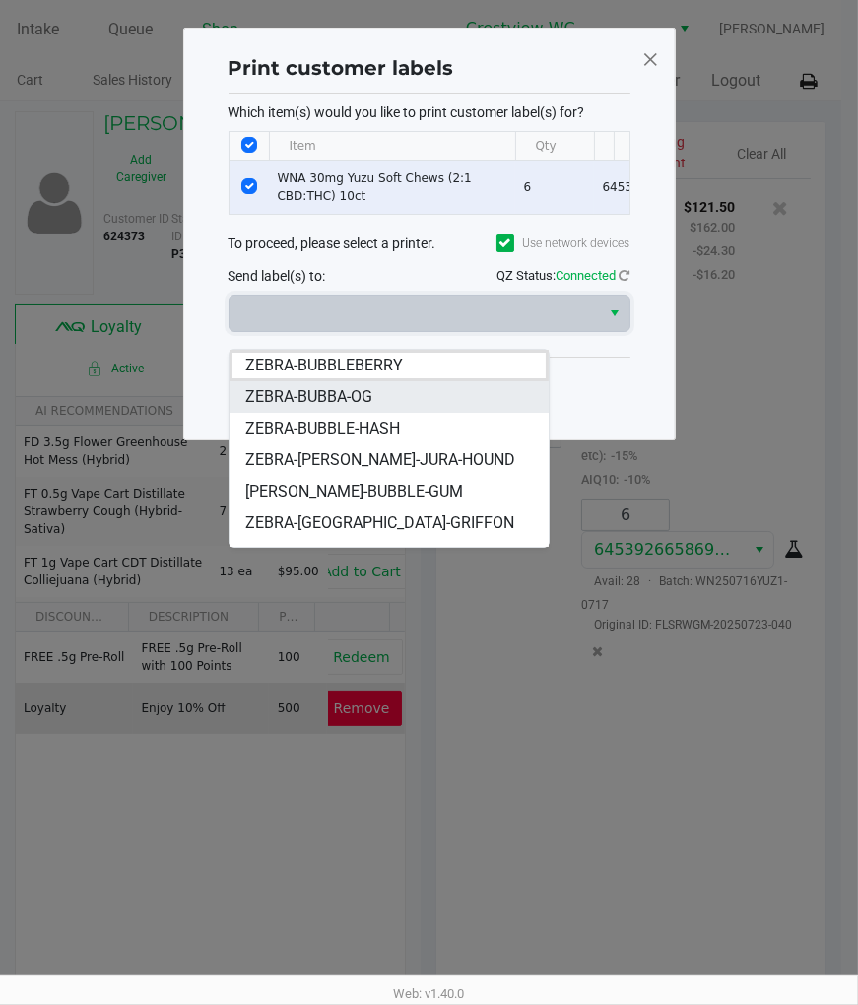
click at [349, 401] on span "ZEBRA-BUBBA-OG" at bounding box center [308, 397] width 127 height 24
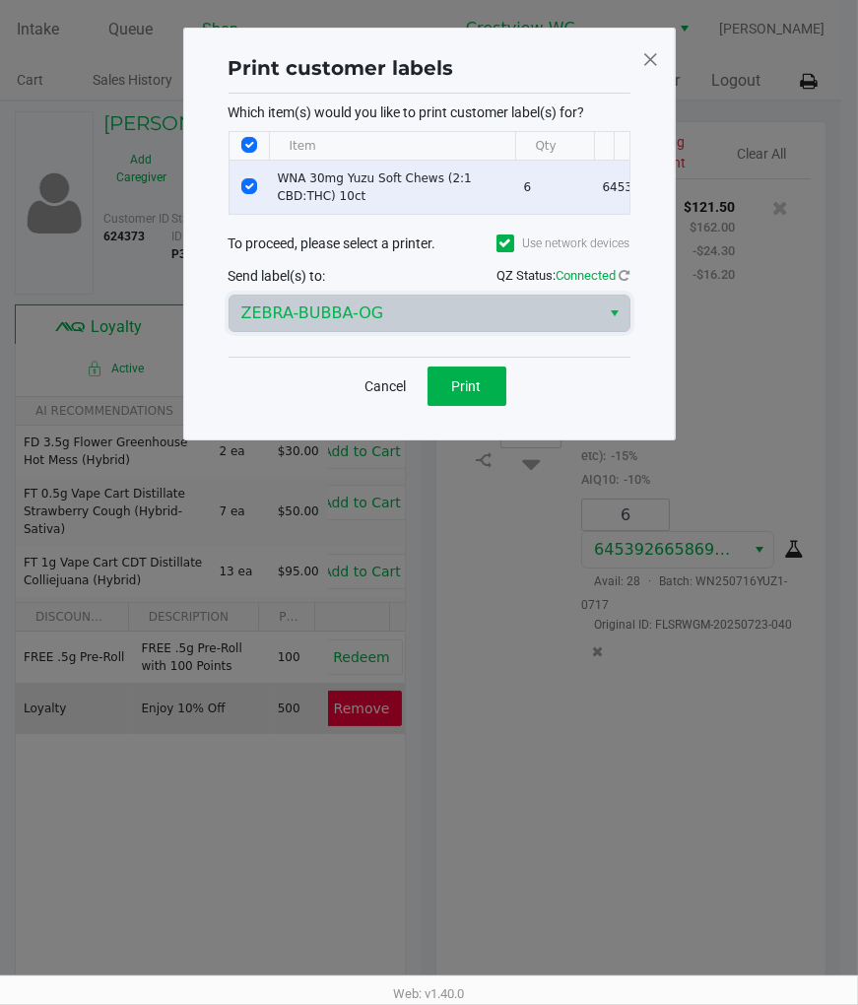
click at [481, 406] on button "Print" at bounding box center [467, 386] width 79 height 39
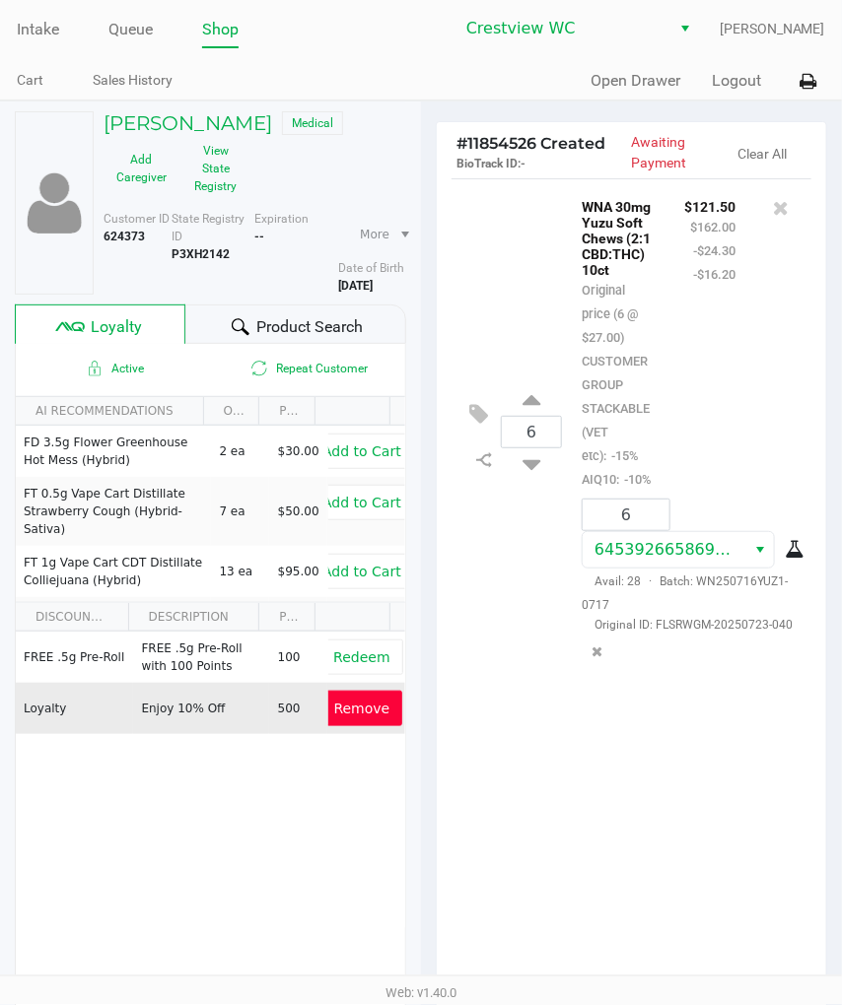
click at [574, 830] on div "6 WNA 30mg Yuzu Soft Chews (2:1 CBD:THC) 10ct Original price (6 @ $27.00) CUSTO…" at bounding box center [631, 585] width 389 height 815
click at [562, 743] on div "6 WNA 30mg Yuzu Soft Chews (2:1 CBD:THC) 10ct Original price (6 @ $27.00) CUSTO…" at bounding box center [631, 585] width 389 height 815
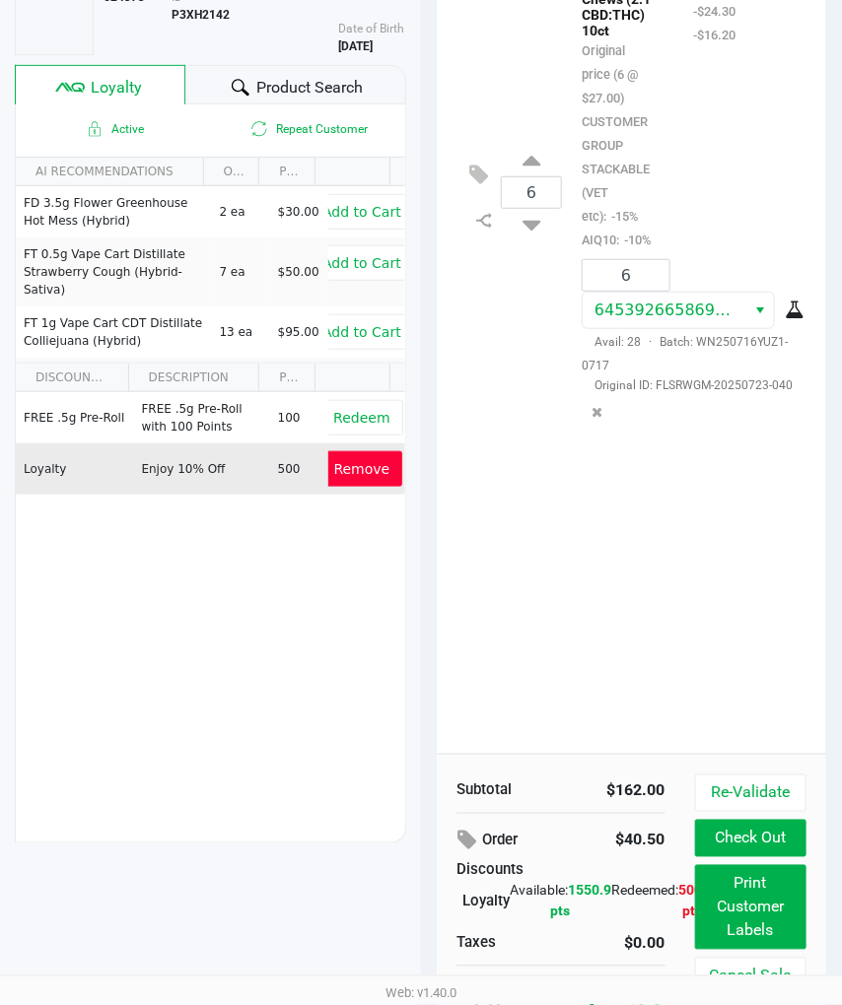
scroll to position [270, 0]
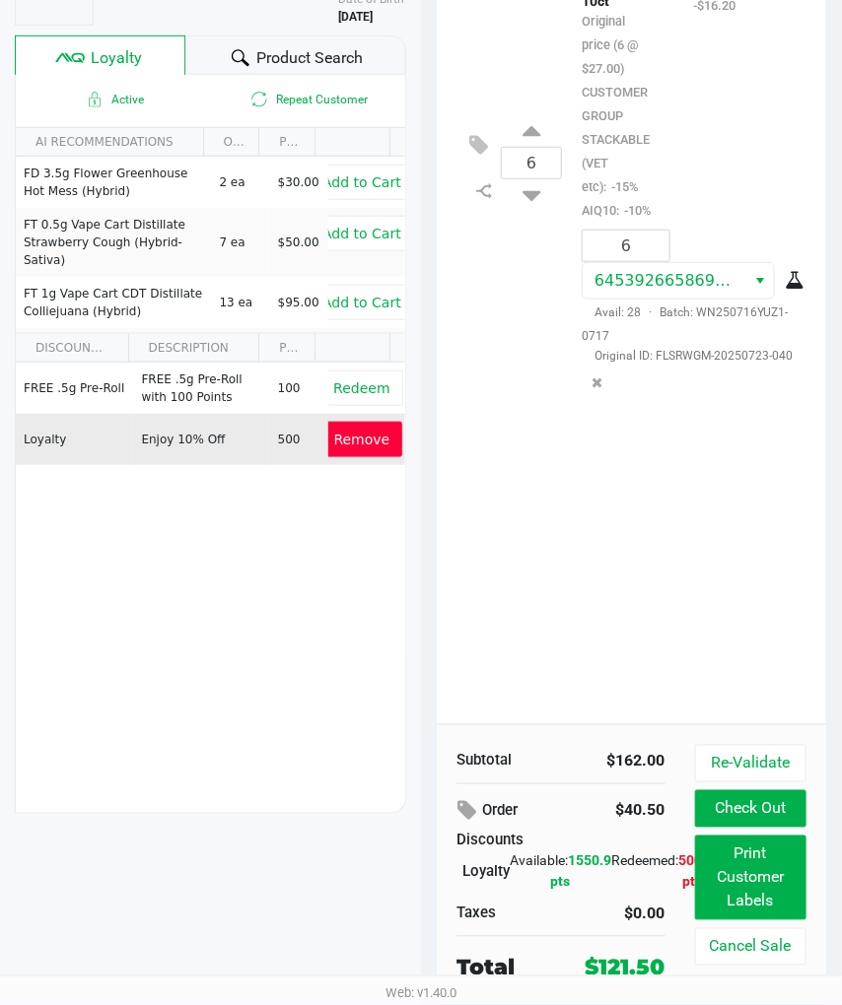
click at [193, 709] on div "Active Repeat Customer AI RECOMMENDATIONS ON HAND PRICE FD 3.5g Flower Greenhou…" at bounding box center [210, 444] width 391 height 739
click at [781, 661] on div "6 WNA 30mg Yuzu Soft Chews (2:1 CBD:THC) 10ct Original price (6 @ $27.00) CUSTO…" at bounding box center [631, 316] width 389 height 815
click at [796, 812] on button "Check Out" at bounding box center [750, 808] width 111 height 37
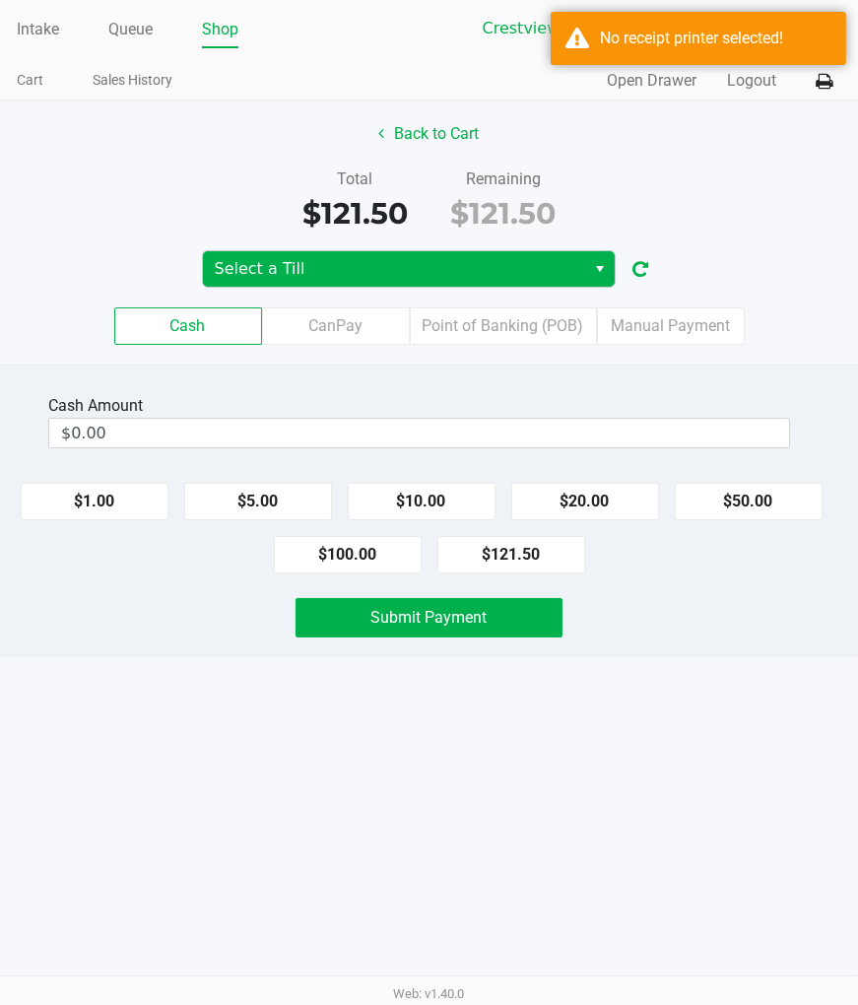
click at [538, 261] on span "Select a Till" at bounding box center [395, 269] width 360 height 24
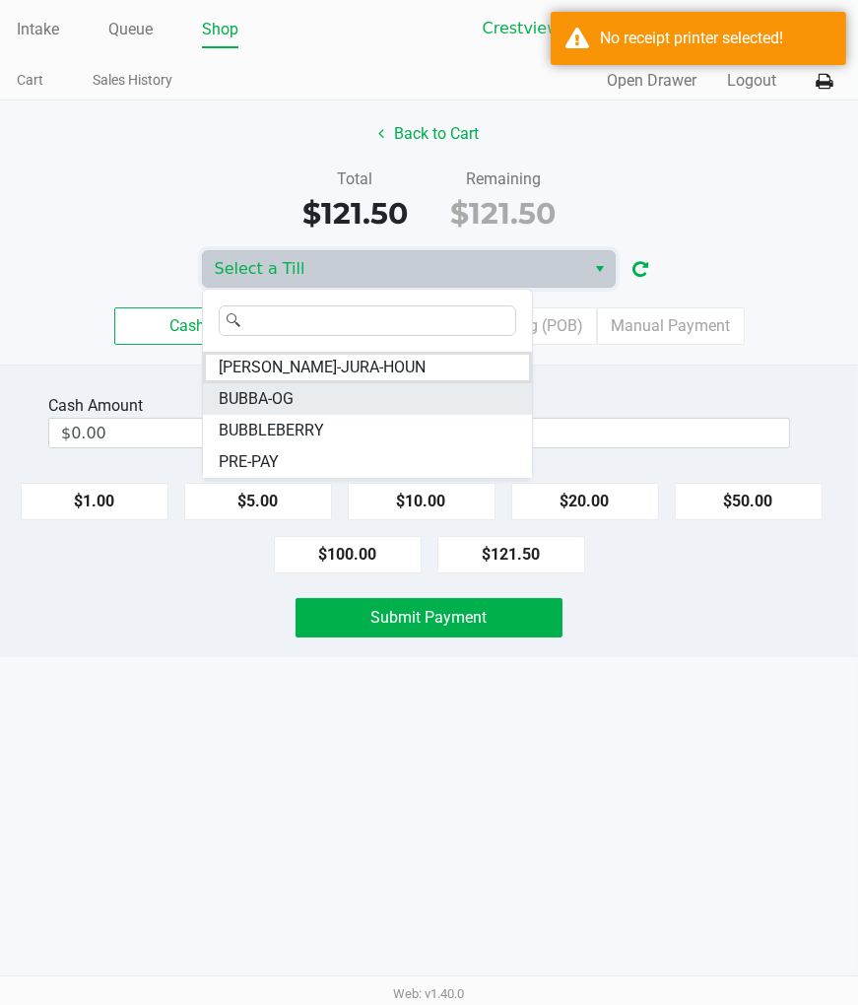
click at [278, 401] on span "BUBBA-OG" at bounding box center [256, 399] width 75 height 24
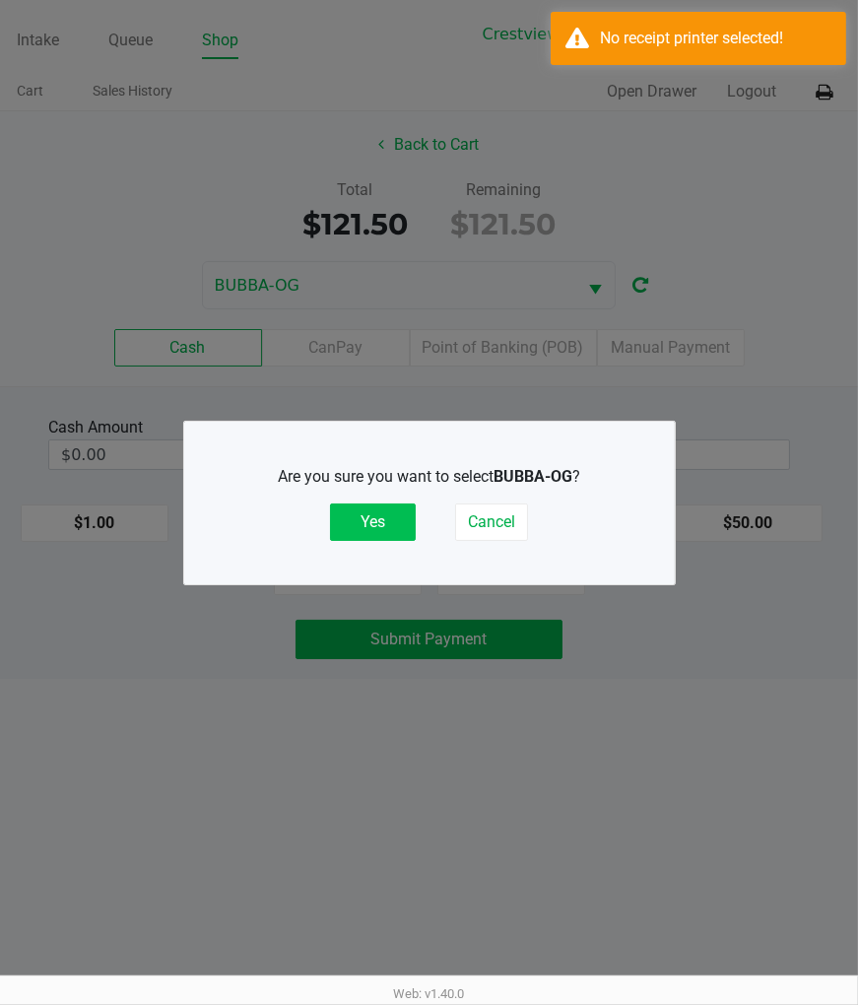
click at [371, 535] on button "Yes" at bounding box center [373, 522] width 86 height 37
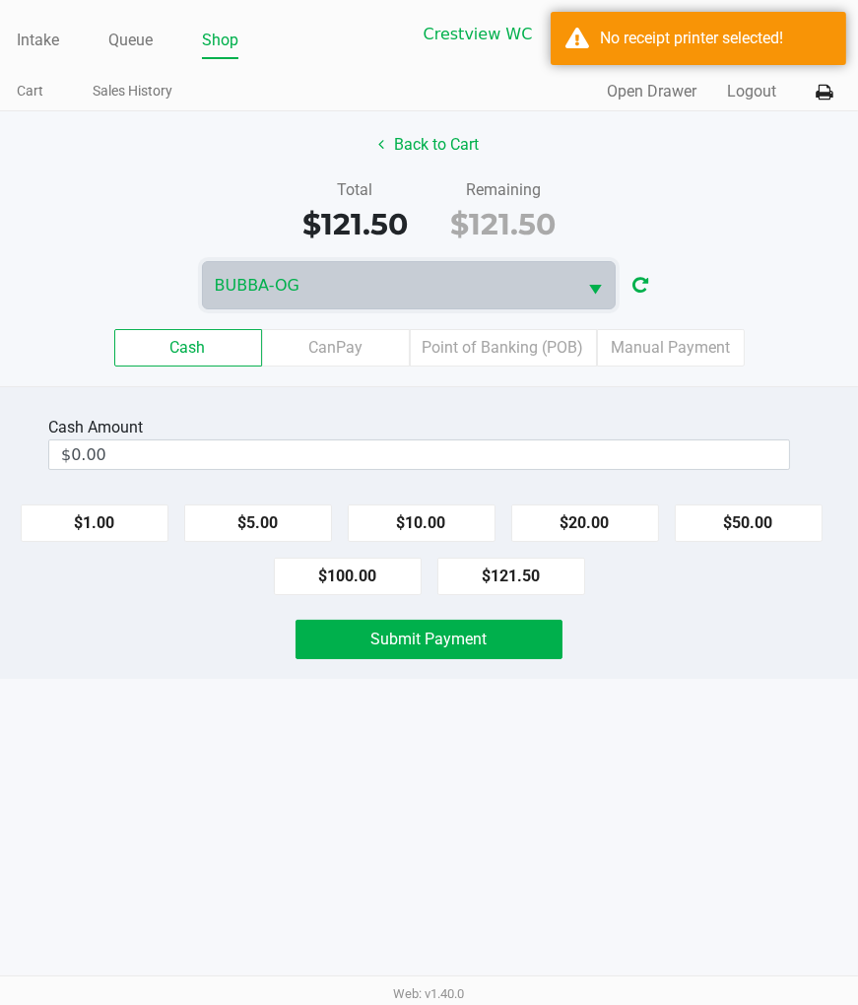
click at [786, 246] on div "Total $121.50 Remaining $121.50" at bounding box center [429, 212] width 888 height 68
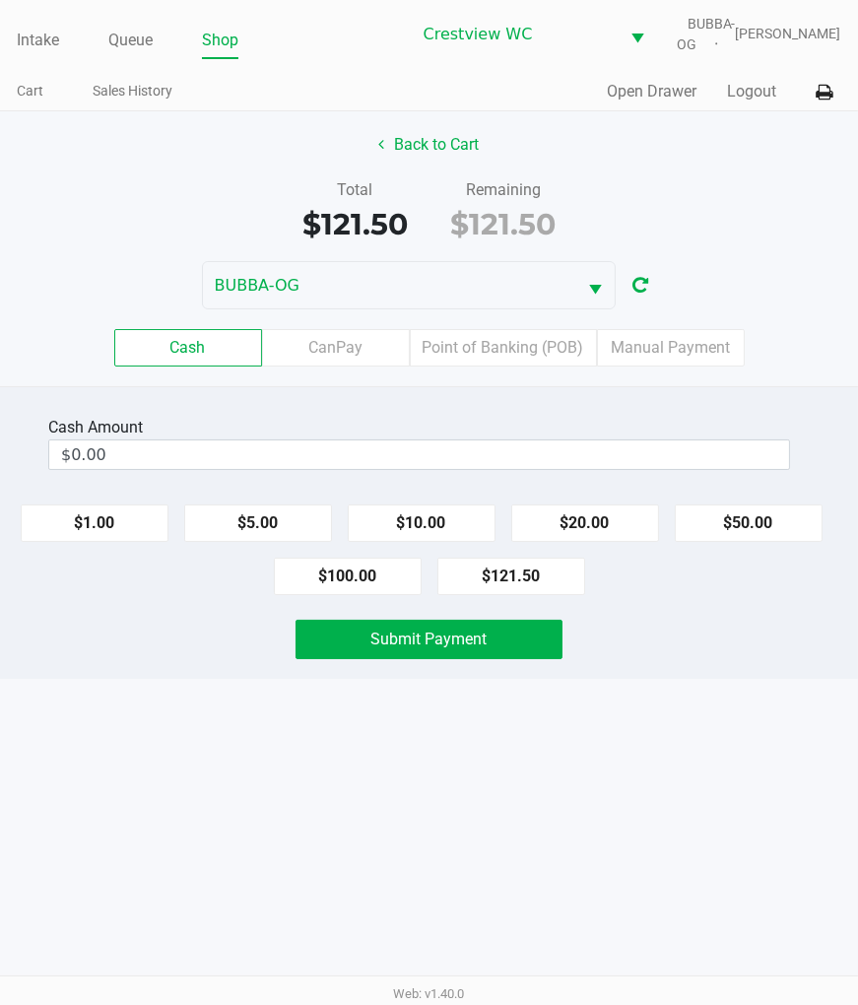
click at [831, 100] on icon at bounding box center [825, 93] width 17 height 14
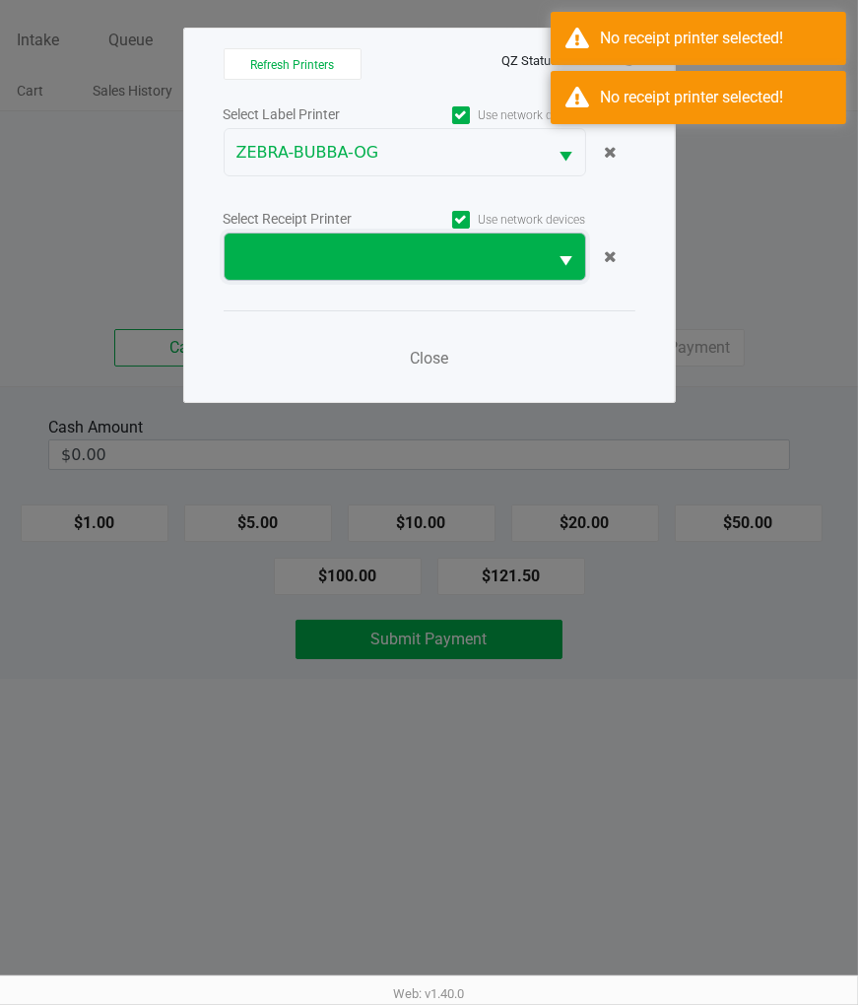
click at [346, 234] on span at bounding box center [386, 257] width 323 height 46
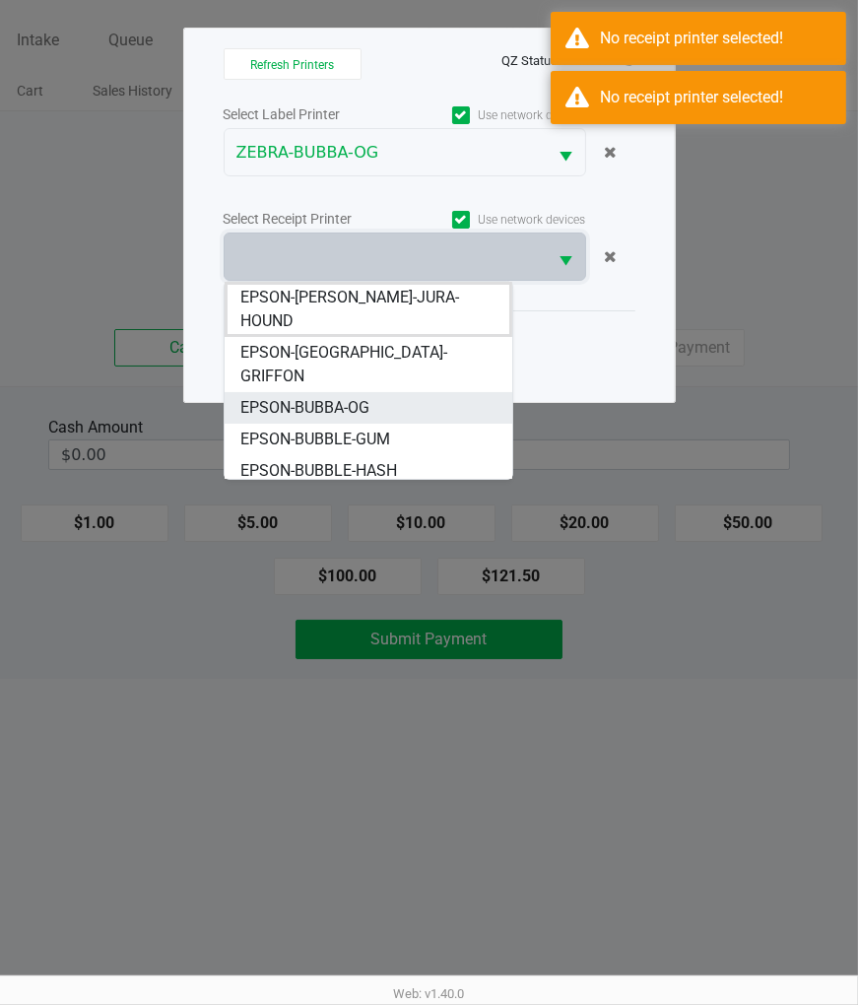
click at [356, 396] on span "EPSON-BUBBA-OG" at bounding box center [304, 408] width 129 height 24
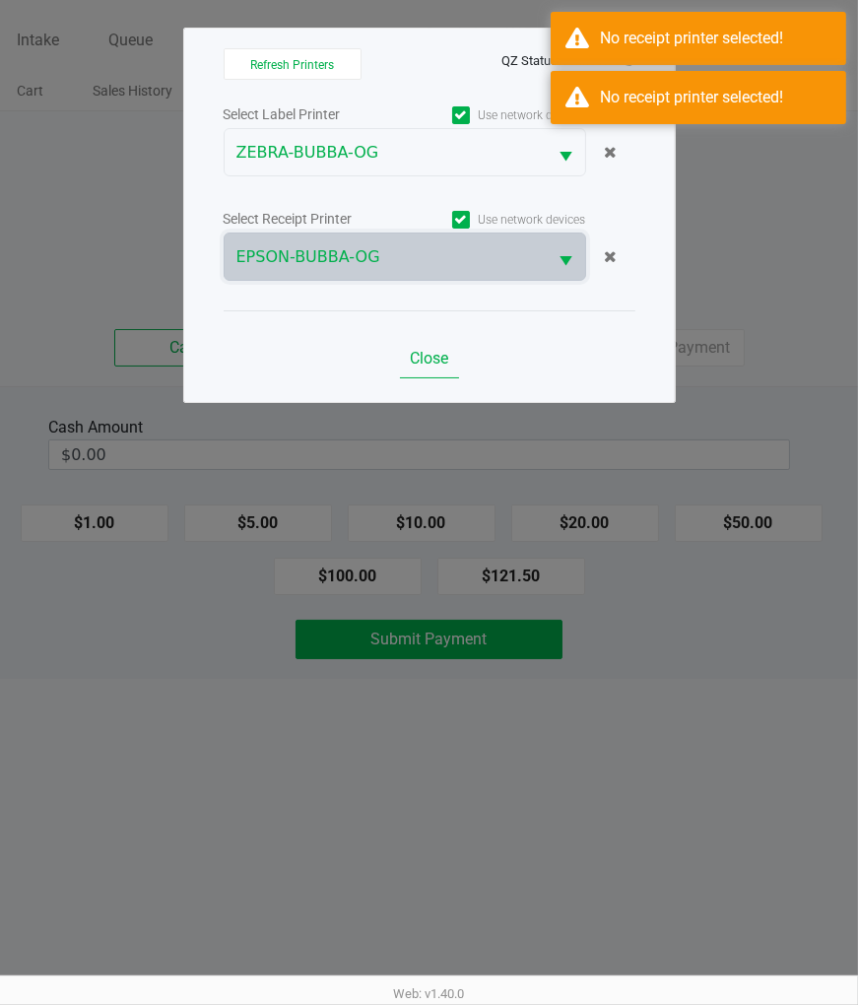
click at [426, 358] on span "Close" at bounding box center [429, 358] width 38 height 19
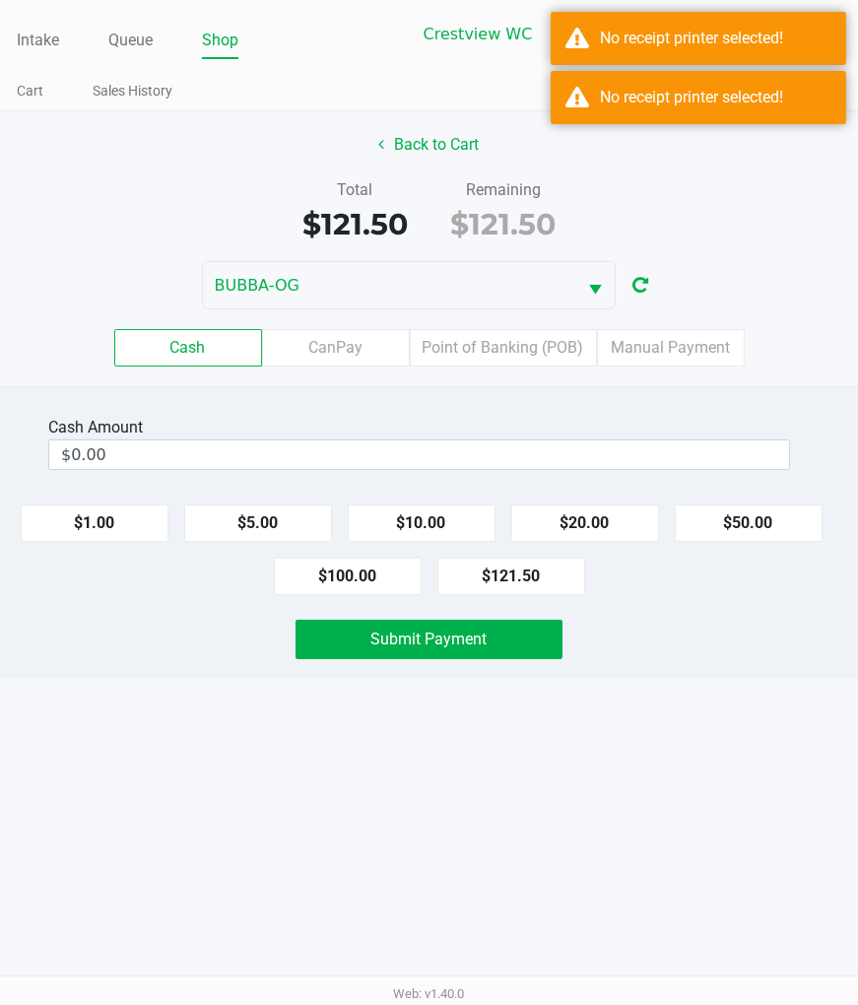
click at [785, 307] on ngb-modal-window "Refresh Printers QZ Status: Connected Select Label Printer Use network devices …" at bounding box center [429, 502] width 858 height 1005
click at [533, 352] on label "Point of Banking (POB)" at bounding box center [503, 347] width 187 height 37
click at [0, 0] on 7 "Point of Banking (POB)" at bounding box center [0, 0] width 0 height 0
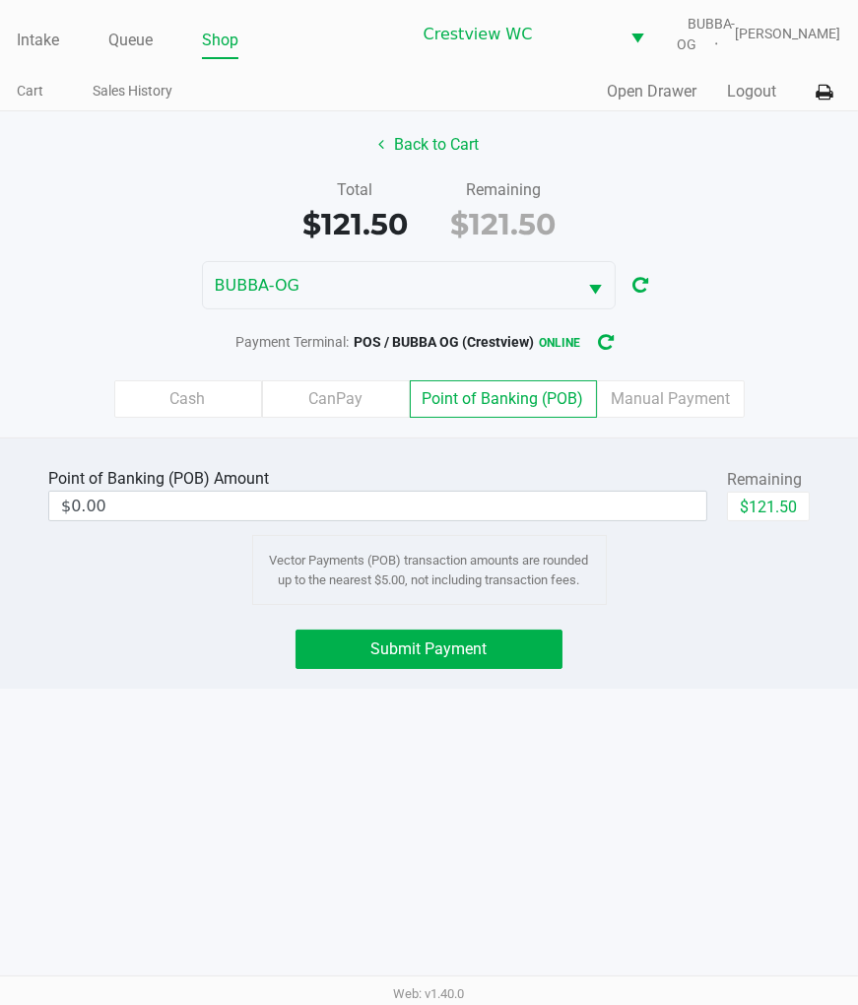
click at [778, 515] on button "$121.50" at bounding box center [768, 507] width 83 height 30
type input "$121.50"
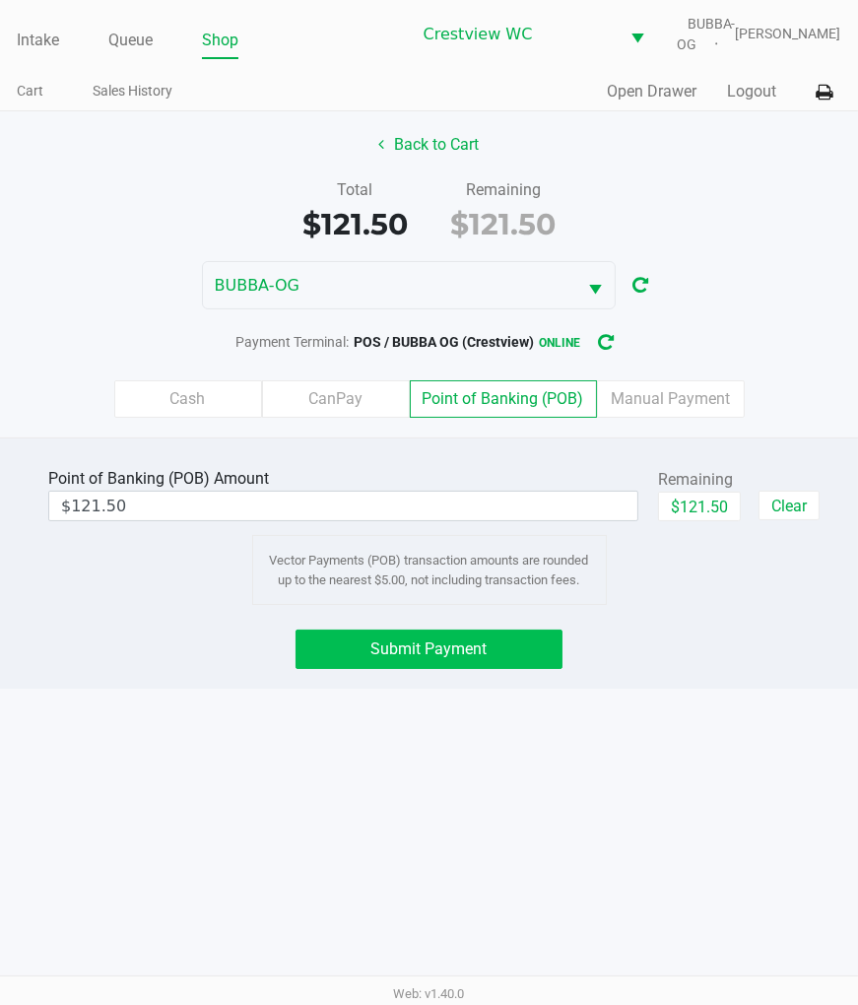
click at [520, 669] on button "Submit Payment" at bounding box center [429, 649] width 266 height 39
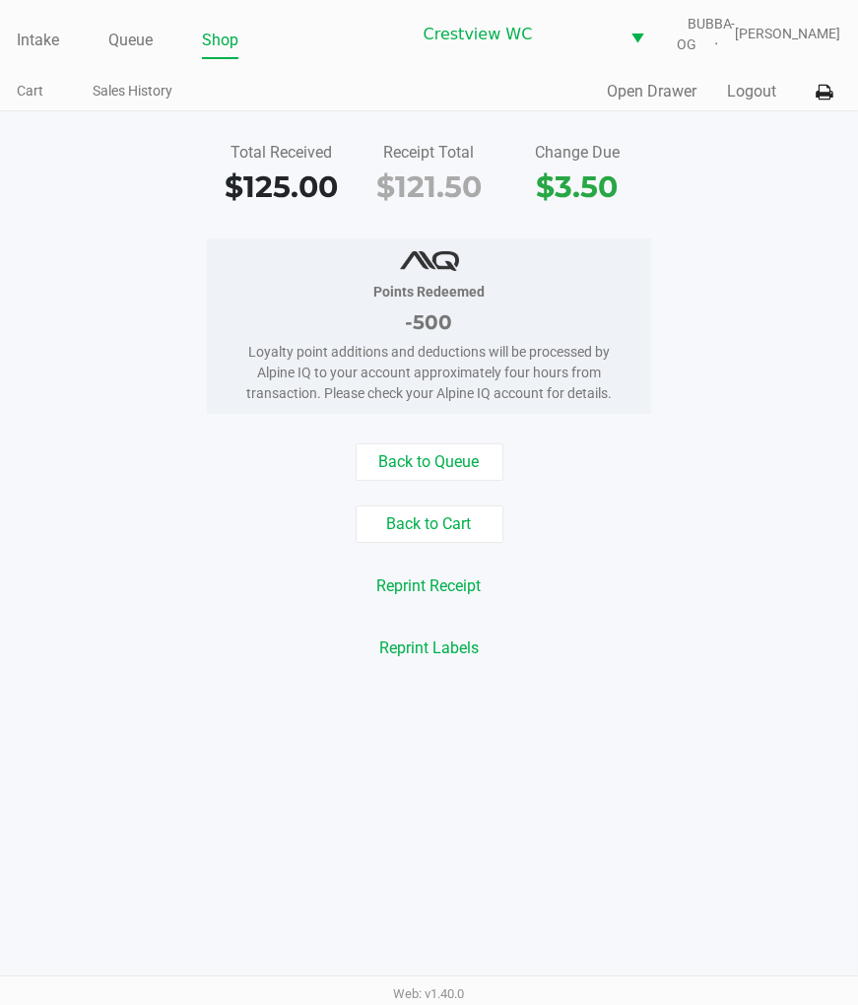
click at [744, 641] on div "Back to Queue Back to Cart Reprint Receipt Reprint Labels" at bounding box center [429, 555] width 888 height 224
drag, startPoint x: 793, startPoint y: 550, endPoint x: 740, endPoint y: 520, distance: 60.9
click at [792, 543] on div "Back to Cart" at bounding box center [429, 523] width 888 height 37
click at [31, 49] on link "Intake" at bounding box center [38, 41] width 42 height 28
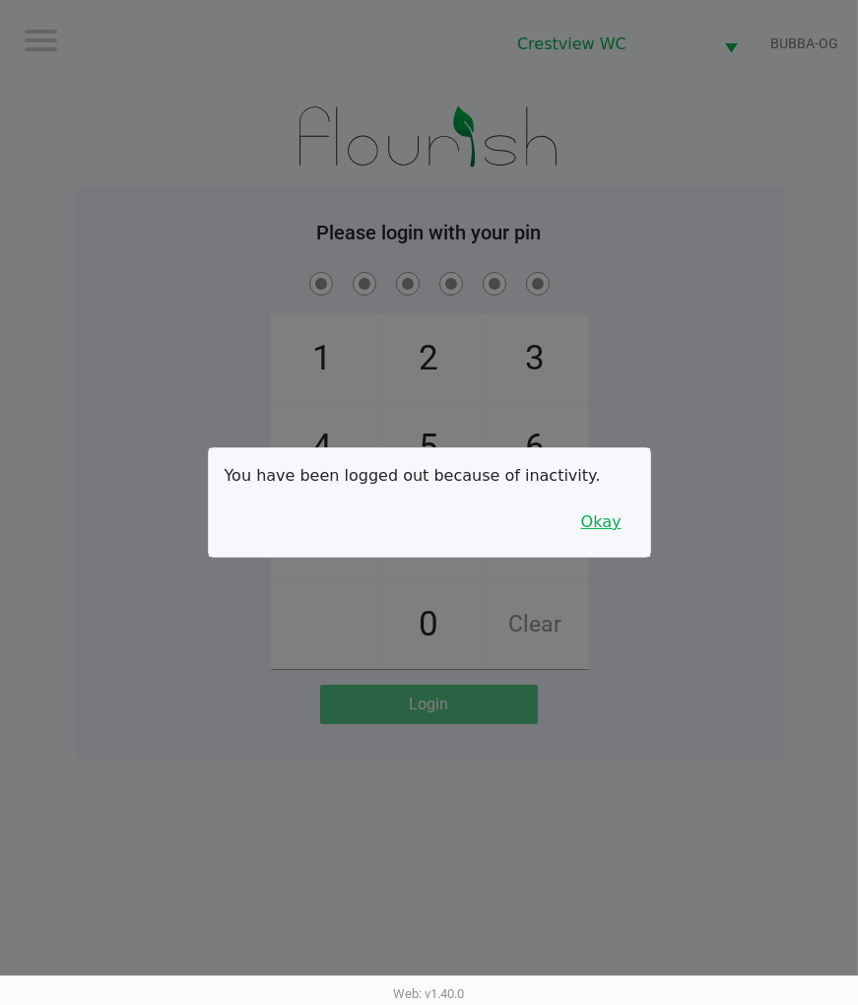
click at [607, 530] on button "Okay" at bounding box center [602, 522] width 66 height 37
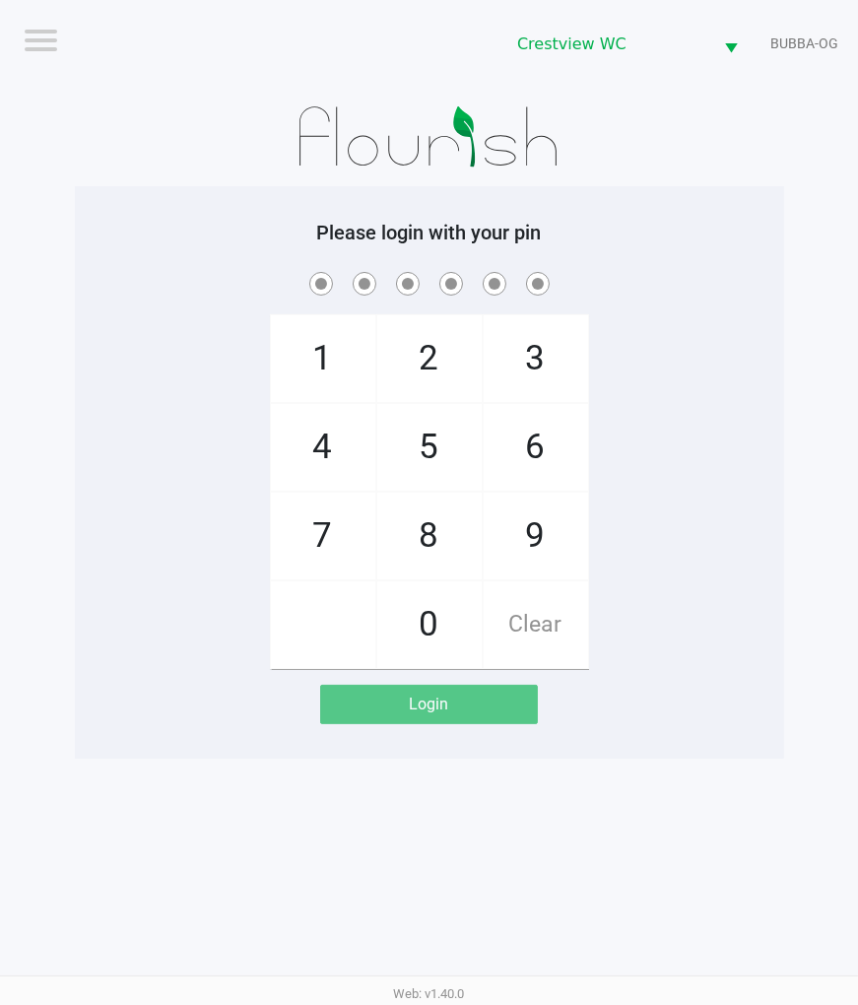
click at [637, 526] on div "1 4 7 2 5 8 0 3 6 9 Clear" at bounding box center [429, 468] width 709 height 401
checkbox input "true"
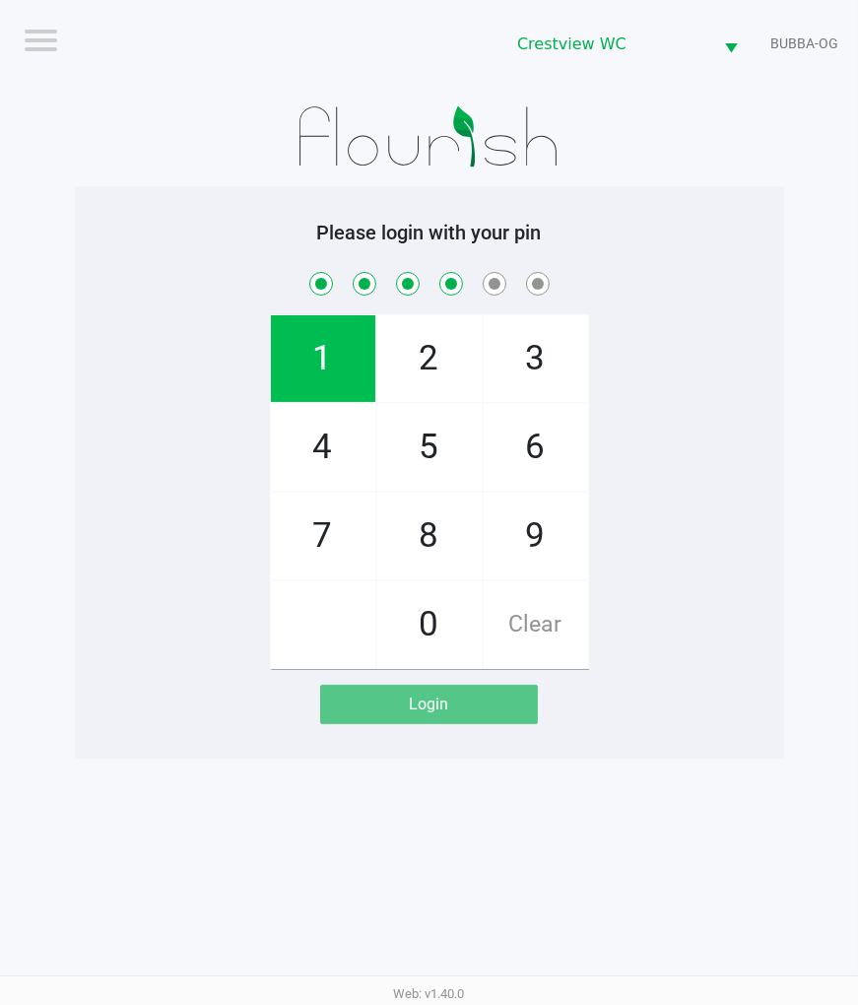
checkbox input "true"
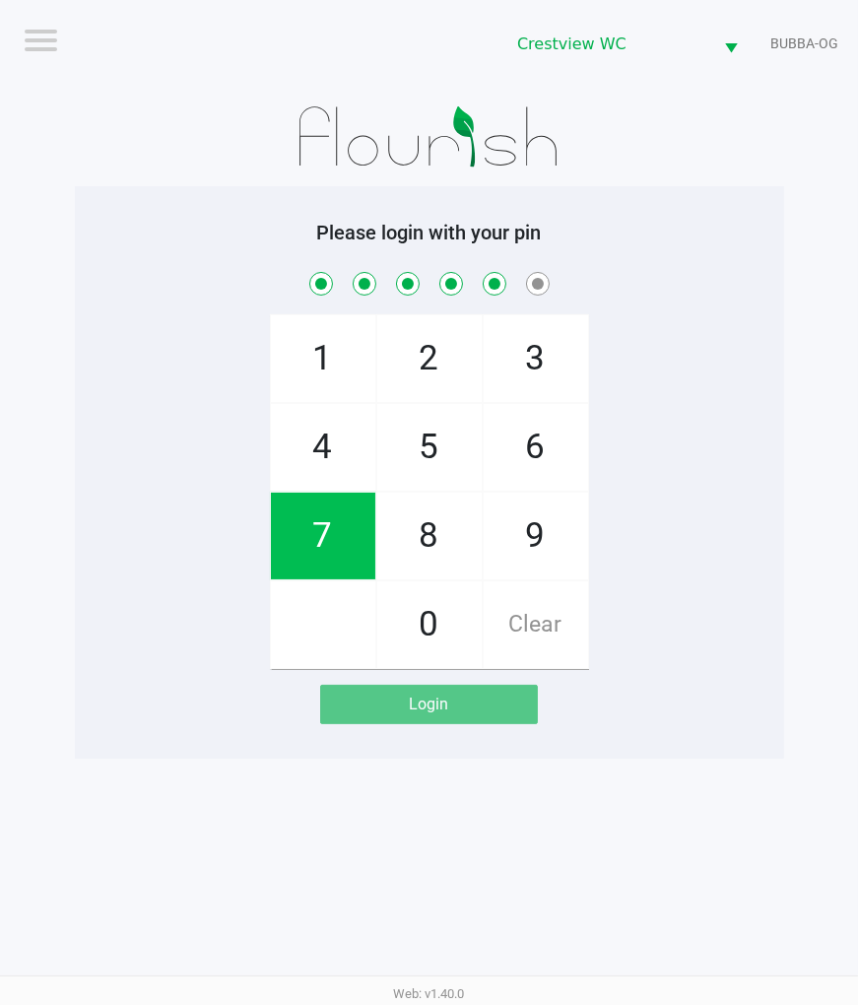
checkbox input "true"
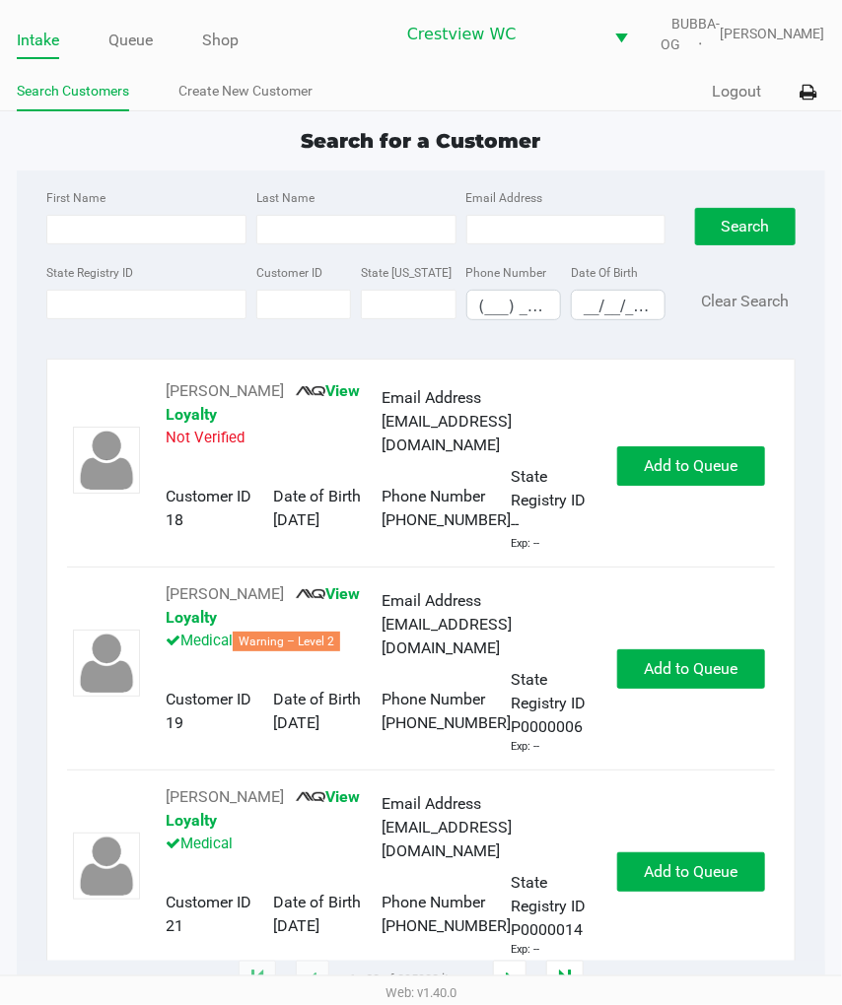
click at [587, 110] on div "Quick Sale Logout" at bounding box center [623, 92] width 404 height 36
click at [212, 320] on div "State Registry ID" at bounding box center [146, 290] width 210 height 60
click at [154, 319] on input "State Registry ID" at bounding box center [146, 305] width 200 height 30
click at [121, 316] on input "State Registry ID" at bounding box center [146, 305] width 200 height 30
click at [184, 319] on input "State Registry ID" at bounding box center [146, 305] width 200 height 30
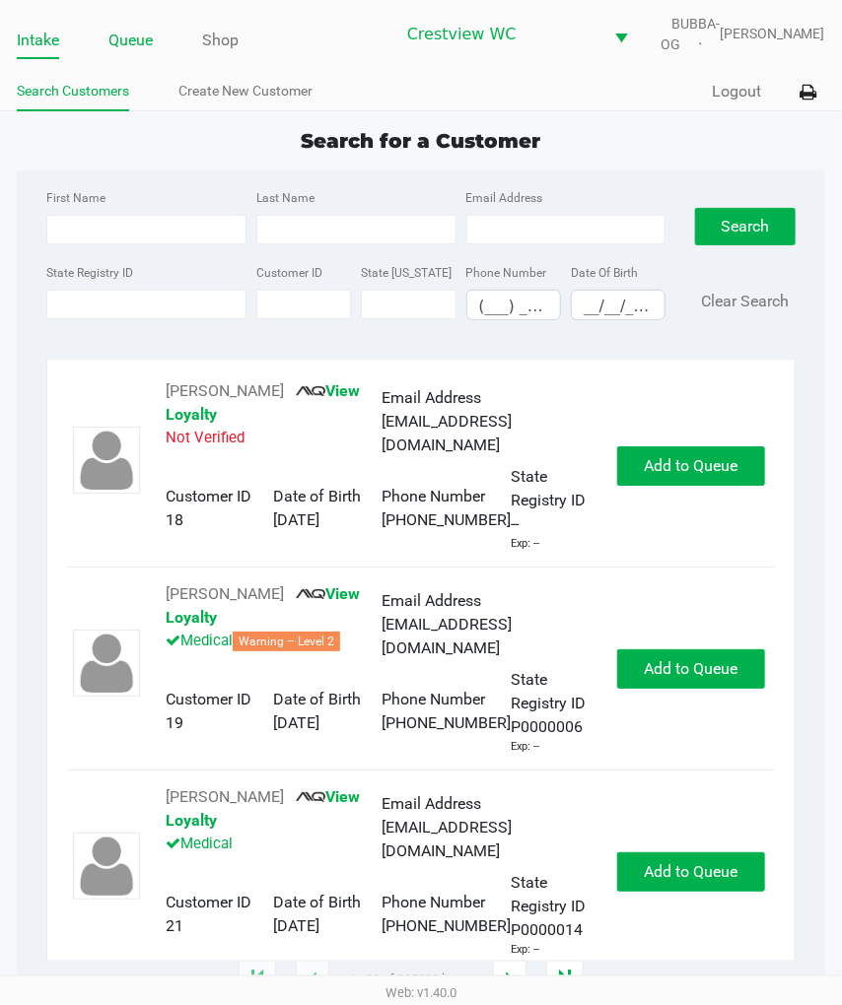
click at [115, 54] on link "Queue" at bounding box center [130, 41] width 44 height 28
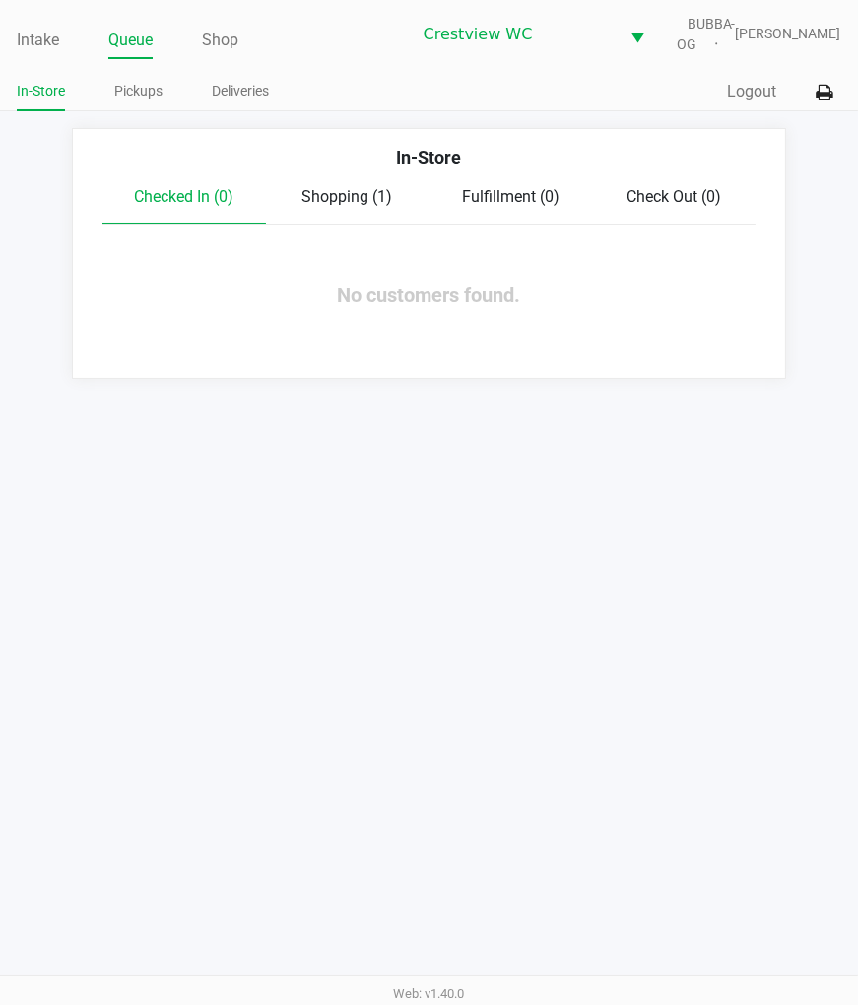
click at [156, 103] on link "Pickups" at bounding box center [138, 91] width 48 height 25
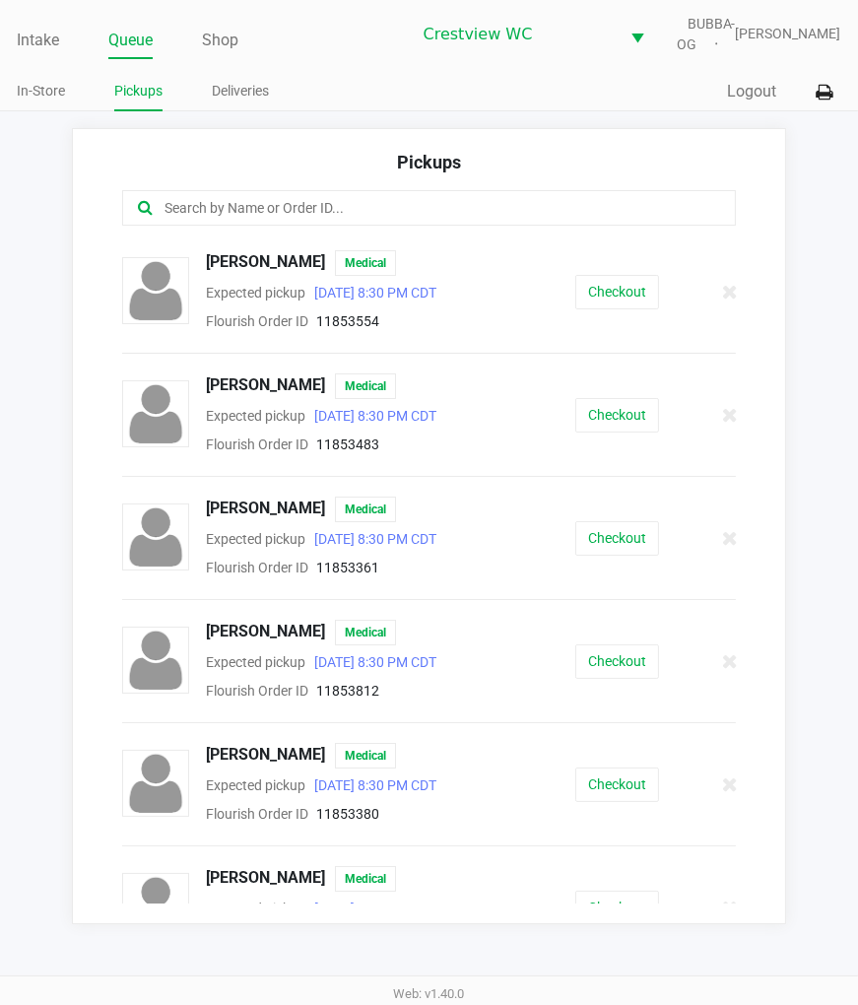
click at [470, 218] on input "text" at bounding box center [425, 208] width 525 height 23
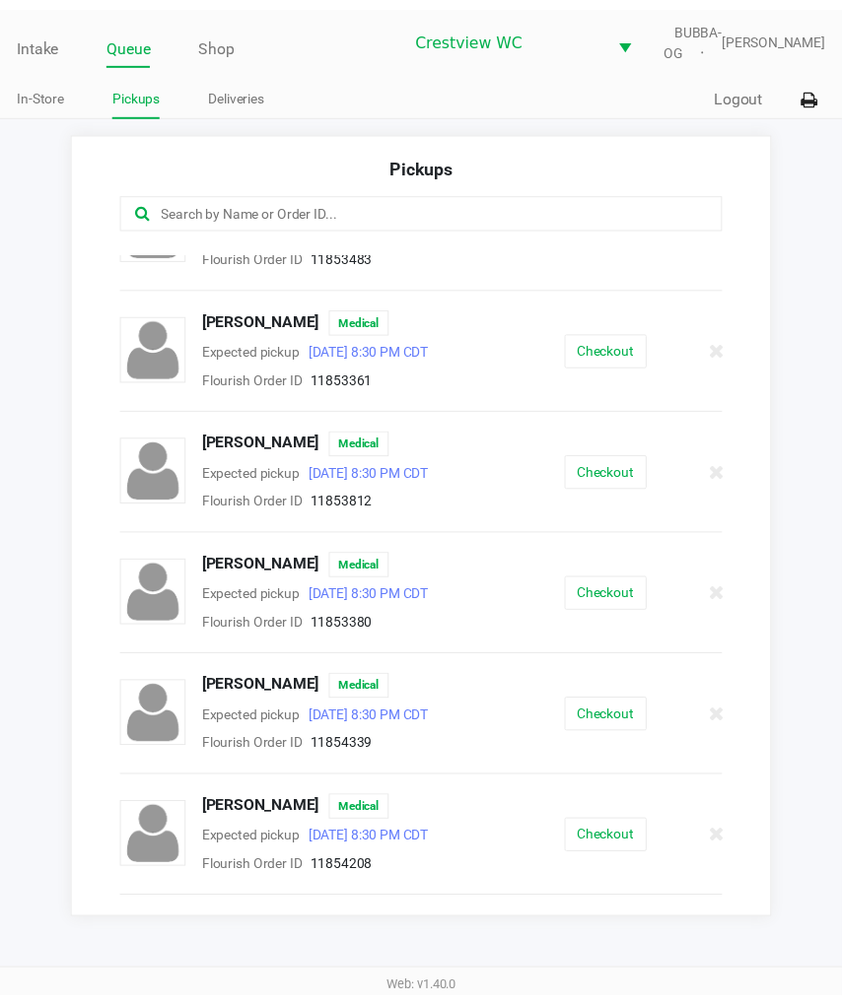
scroll to position [188, 0]
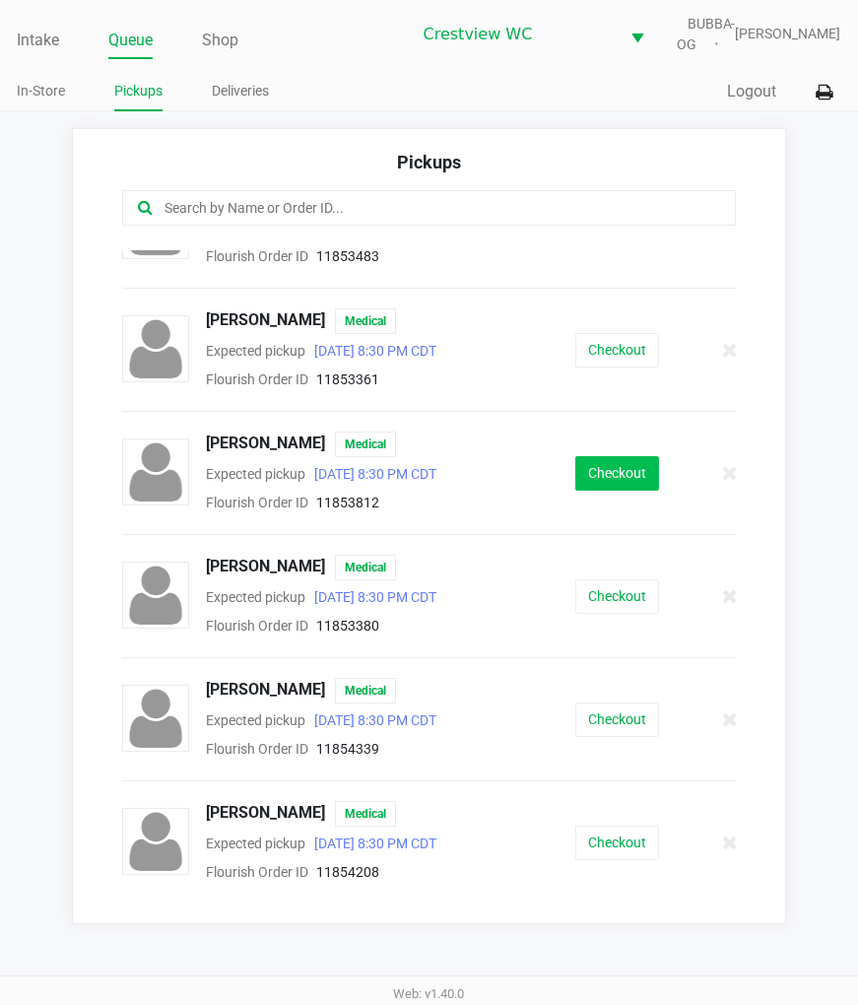
click at [619, 491] on button "Checkout" at bounding box center [617, 473] width 84 height 34
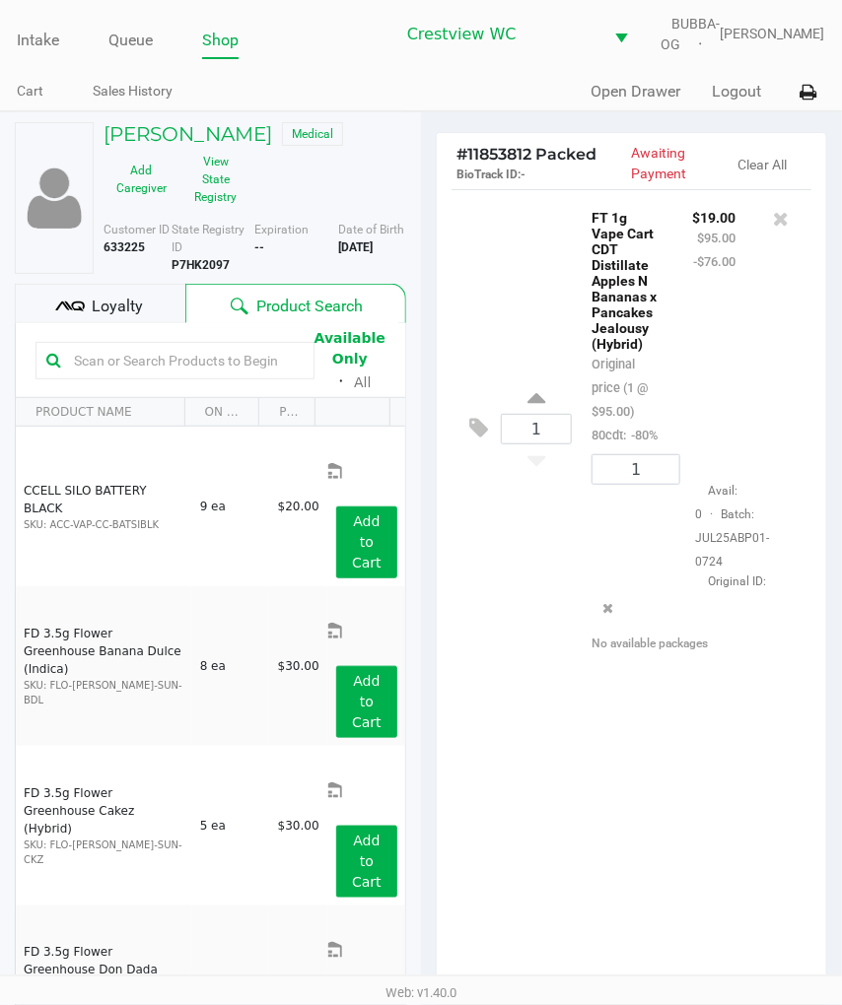
click at [606, 808] on div "1 FT 1g Vape Cart CDT Distillate Apples N Bananas x Pancakes Jealousy (Hybrid) …" at bounding box center [631, 596] width 389 height 815
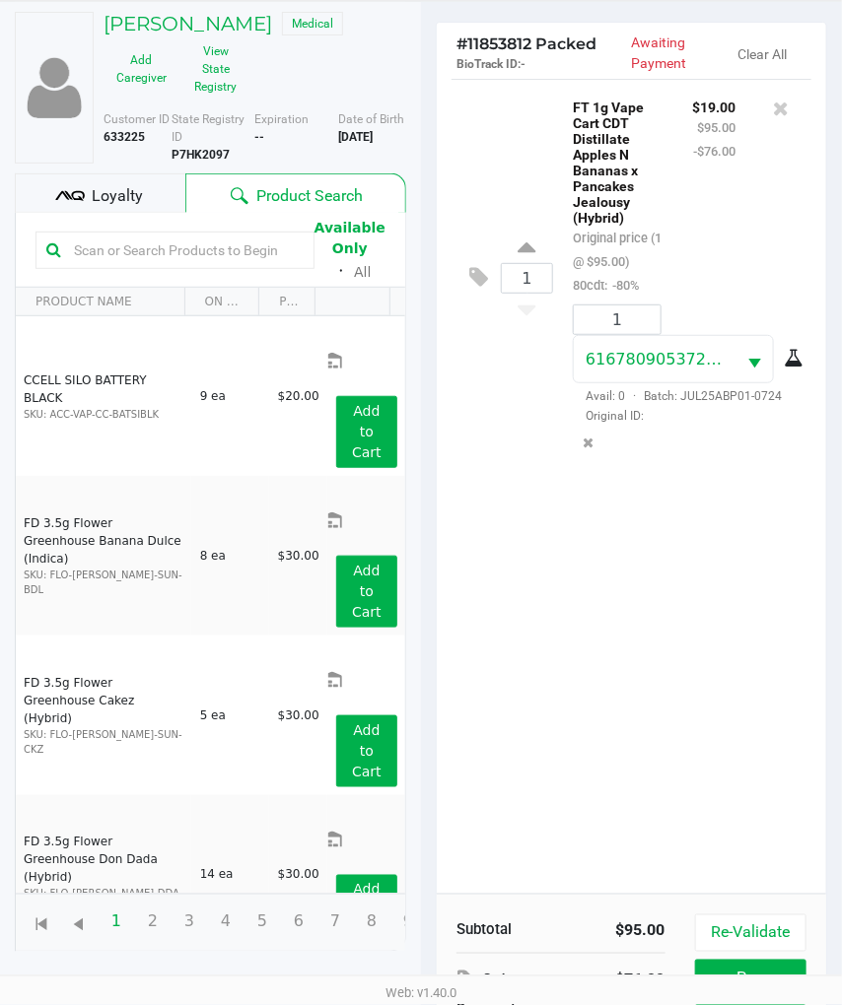
scroll to position [276, 0]
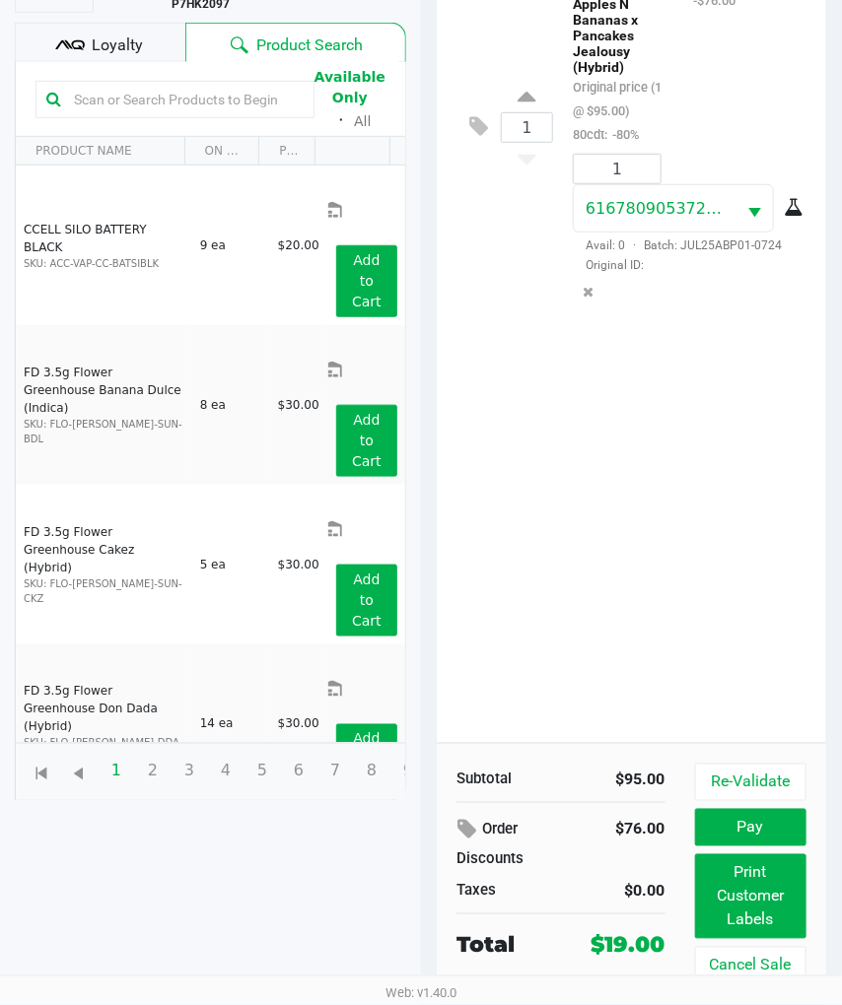
click at [794, 525] on div "1 FT 1g Vape Cart CDT Distillate Apples N Bananas x Pancakes Jealousy (Hybrid) …" at bounding box center [631, 335] width 389 height 815
click at [783, 861] on button "Print Customer Labels" at bounding box center [750, 896] width 111 height 85
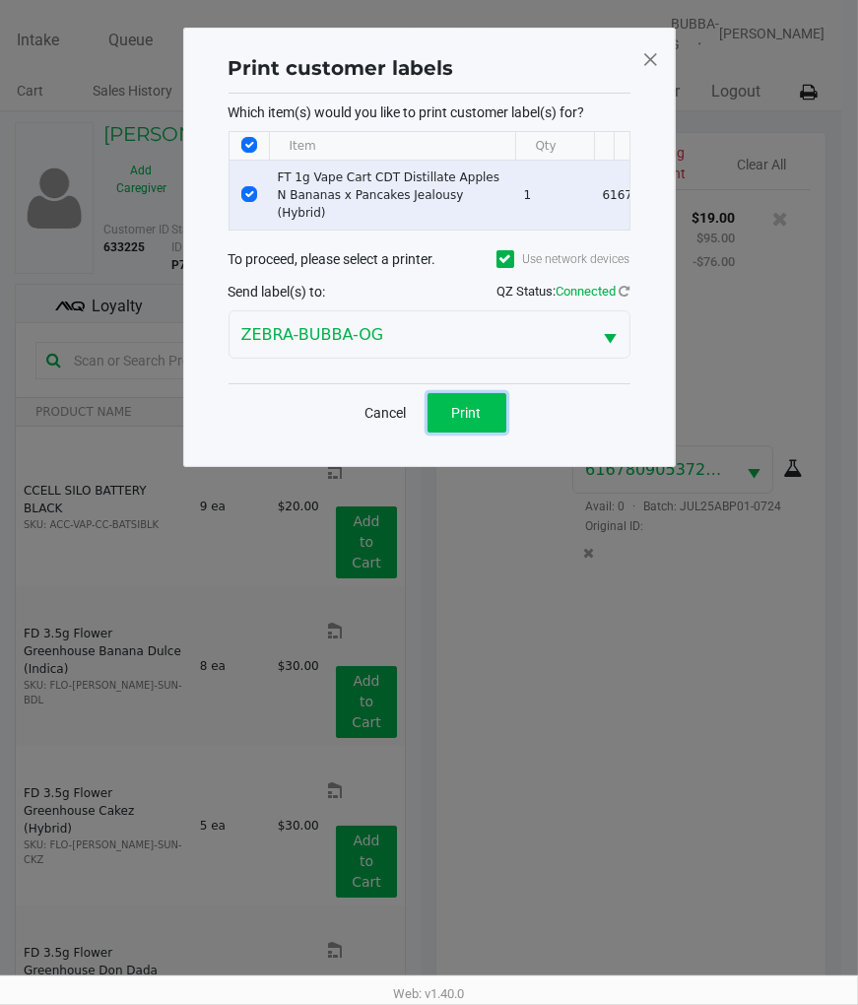
click at [475, 398] on button "Print" at bounding box center [467, 412] width 79 height 39
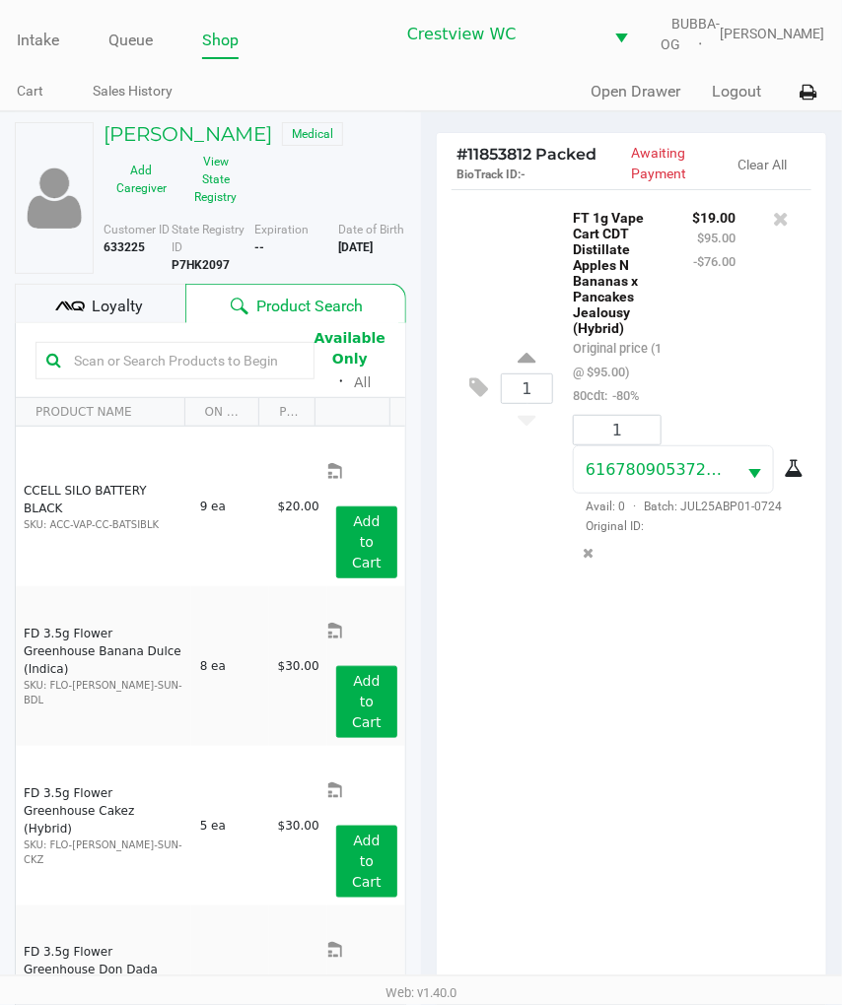
click at [737, 775] on div "1 FT 1g Vape Cart CDT Distillate Apples N Bananas x Pancakes Jealousy (Hybrid) …" at bounding box center [631, 596] width 389 height 815
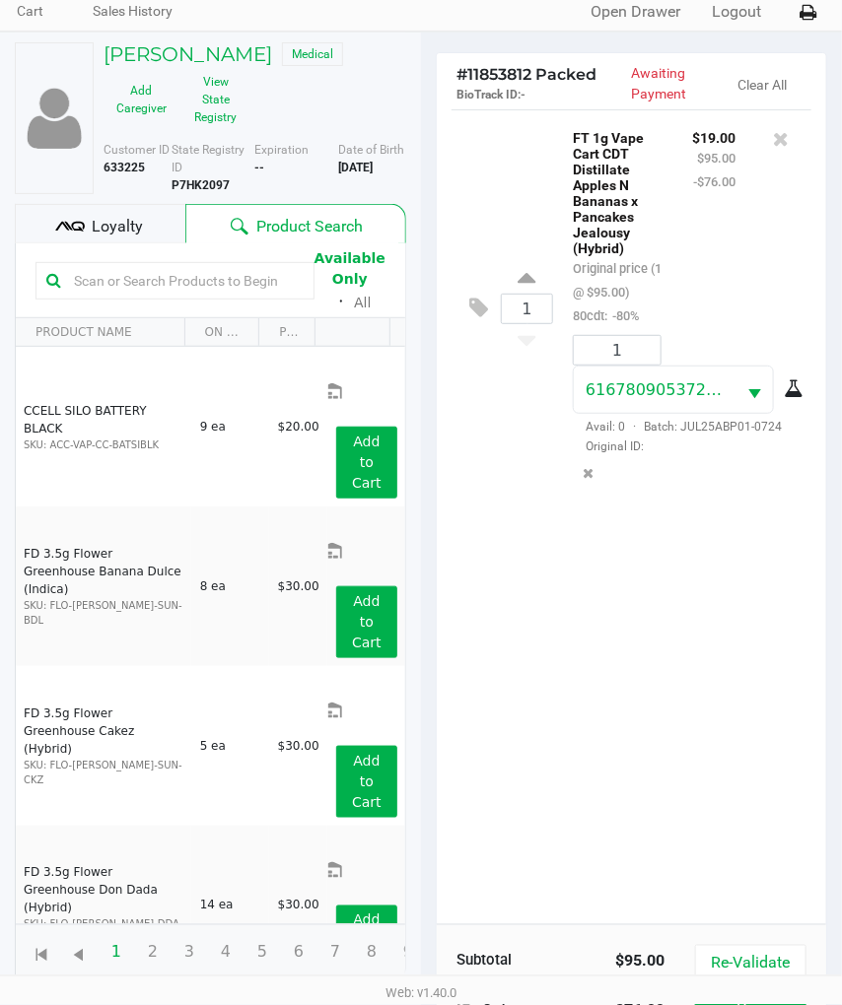
scroll to position [276, 0]
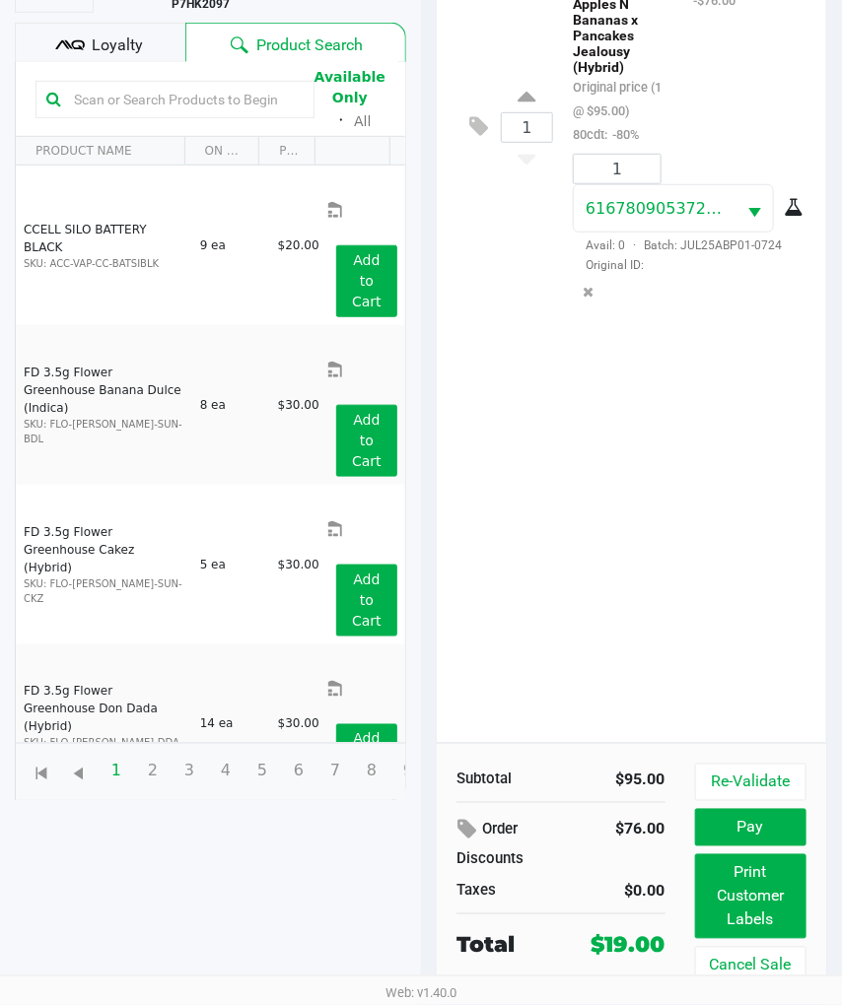
click at [770, 545] on div "1 FT 1g Vape Cart CDT Distillate Apples N Bananas x Pancakes Jealousy (Hybrid) …" at bounding box center [631, 335] width 389 height 815
click at [799, 832] on button "Pay" at bounding box center [750, 827] width 111 height 37
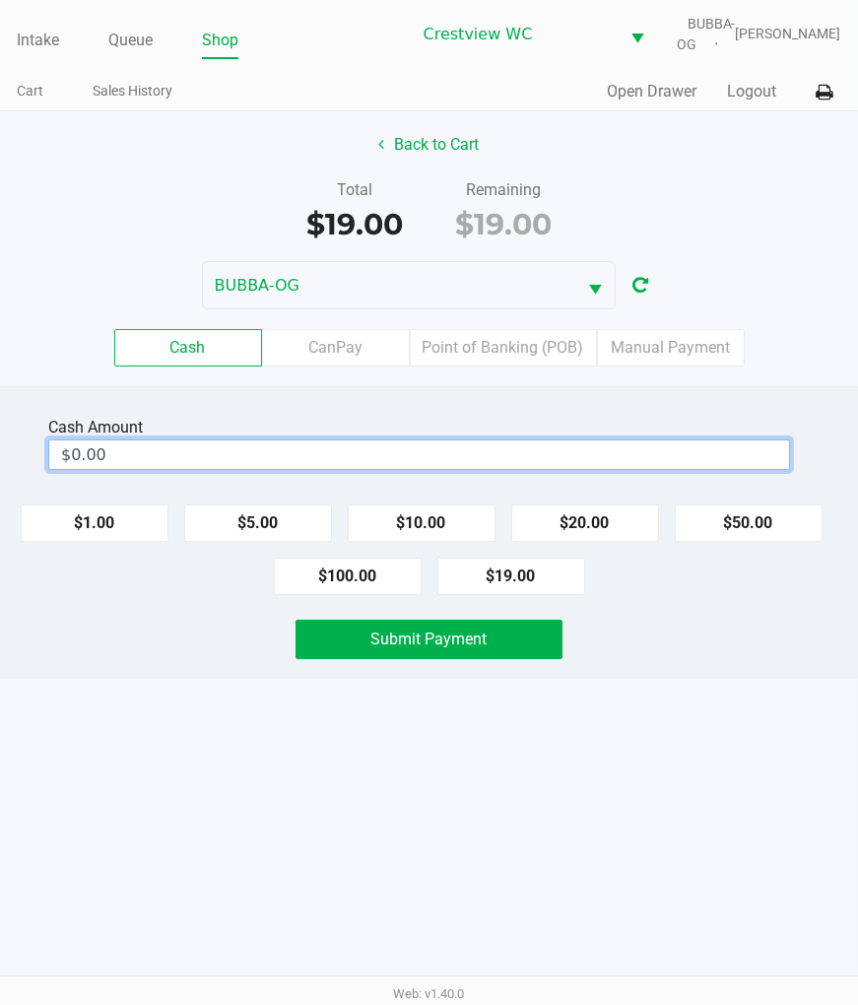
click at [361, 461] on input "$0.00" at bounding box center [419, 454] width 740 height 29
click at [614, 526] on button "$20.00" at bounding box center [585, 523] width 148 height 37
type input "$20.00"
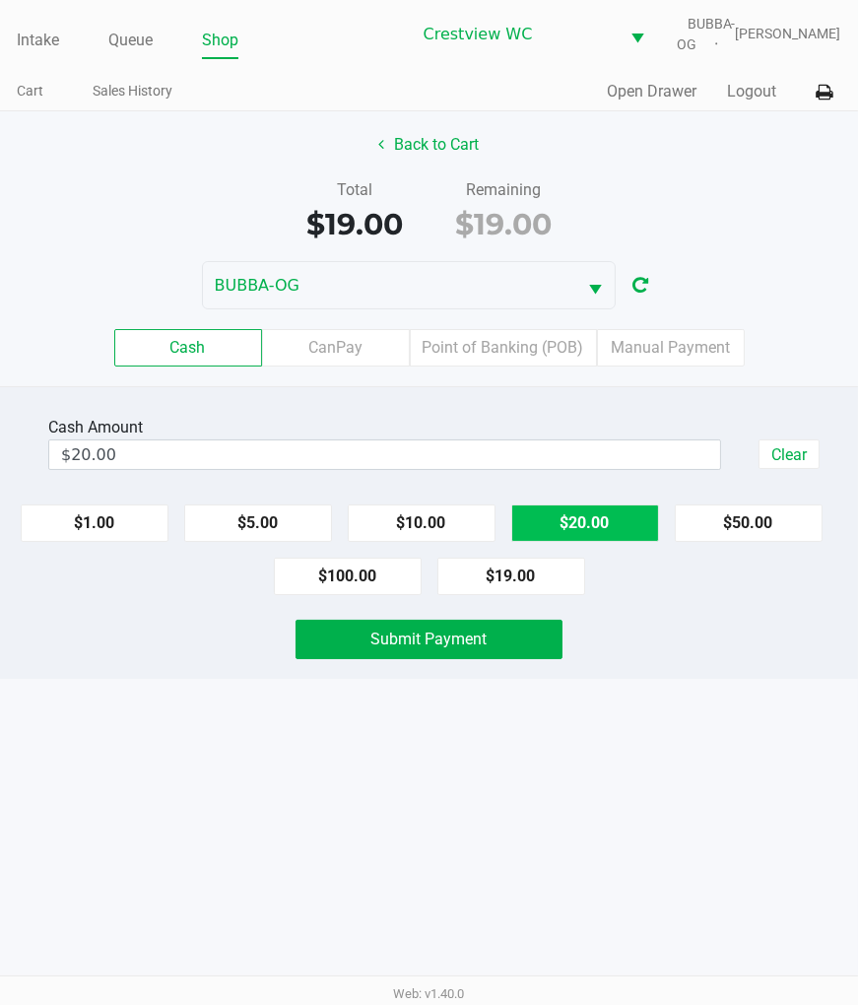
click at [441, 648] on span "Submit Payment" at bounding box center [429, 639] width 116 height 19
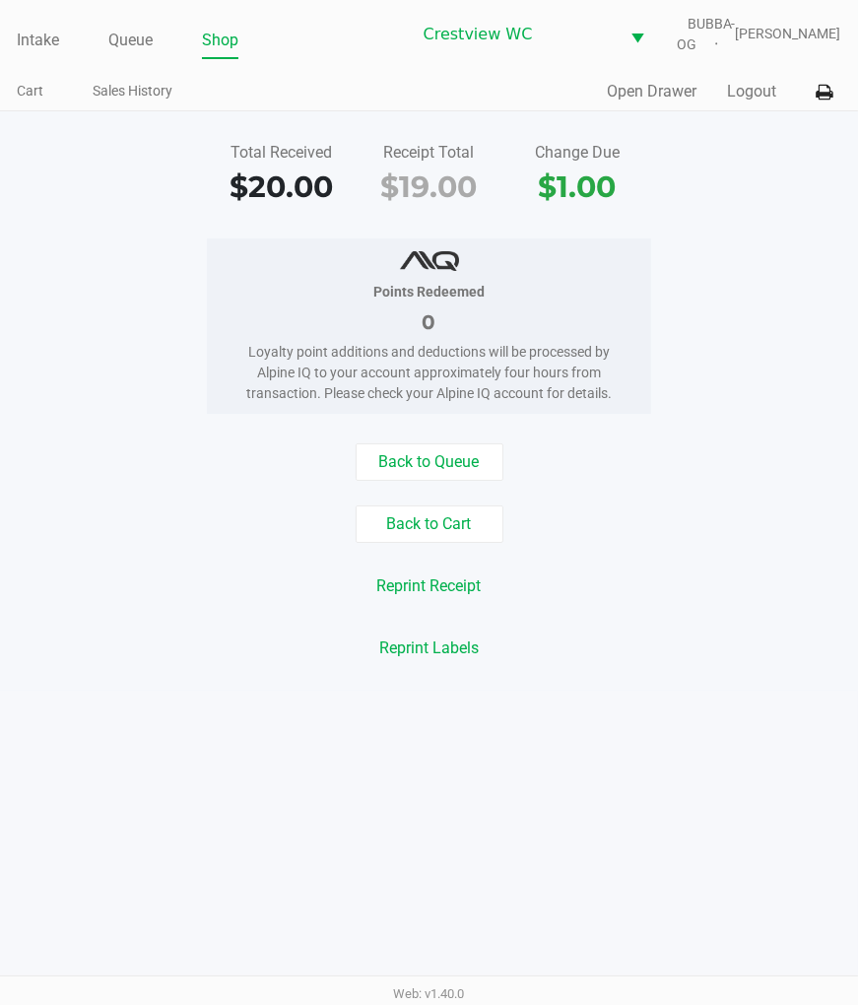
click at [644, 574] on div "Back to Queue Back to Cart Reprint Receipt Reprint Labels" at bounding box center [429, 555] width 888 height 224
click at [46, 43] on link "Intake" at bounding box center [38, 41] width 42 height 28
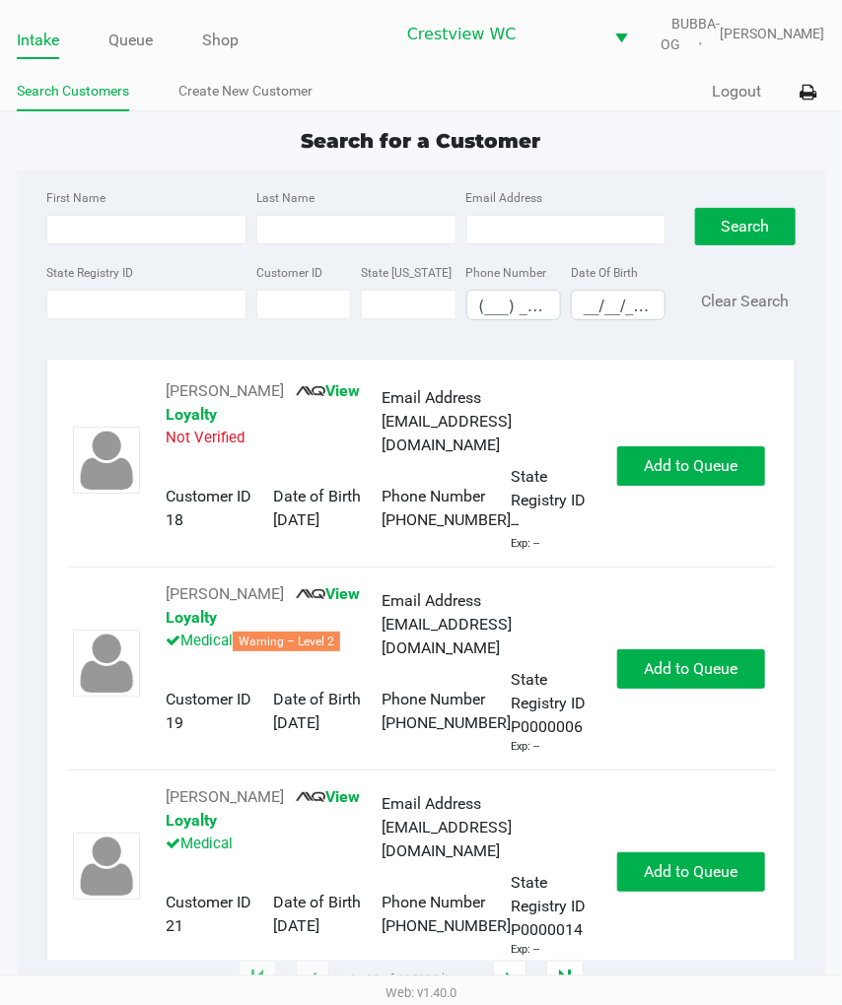
click at [153, 156] on div "Search for a Customer" at bounding box center [421, 141] width 838 height 30
click at [121, 49] on link "Queue" at bounding box center [130, 41] width 44 height 28
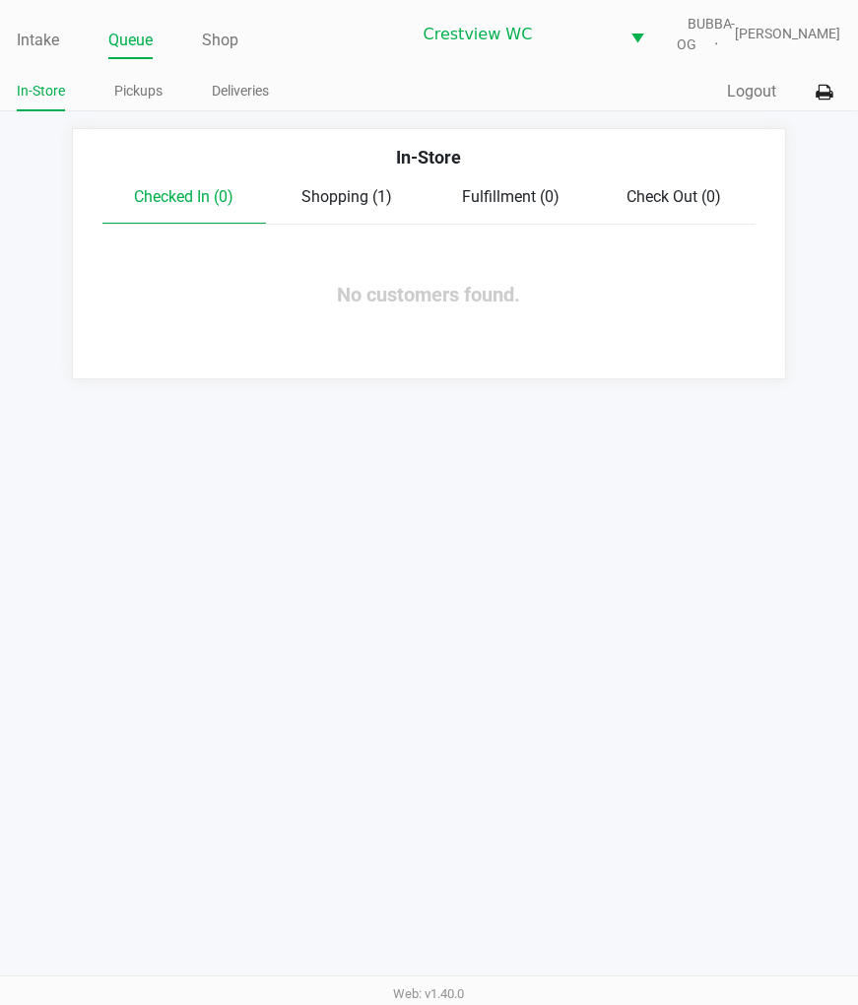
click at [347, 206] on span "Shopping (1)" at bounding box center [348, 196] width 91 height 19
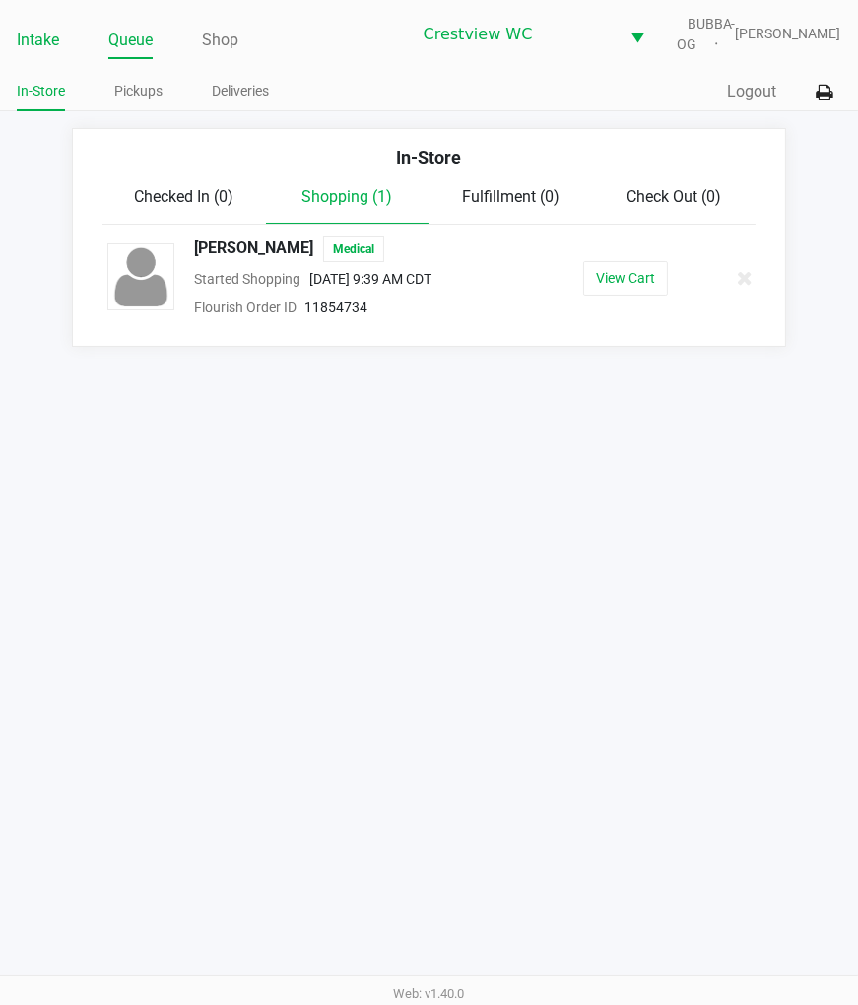
click at [43, 54] on link "Intake" at bounding box center [38, 41] width 42 height 28
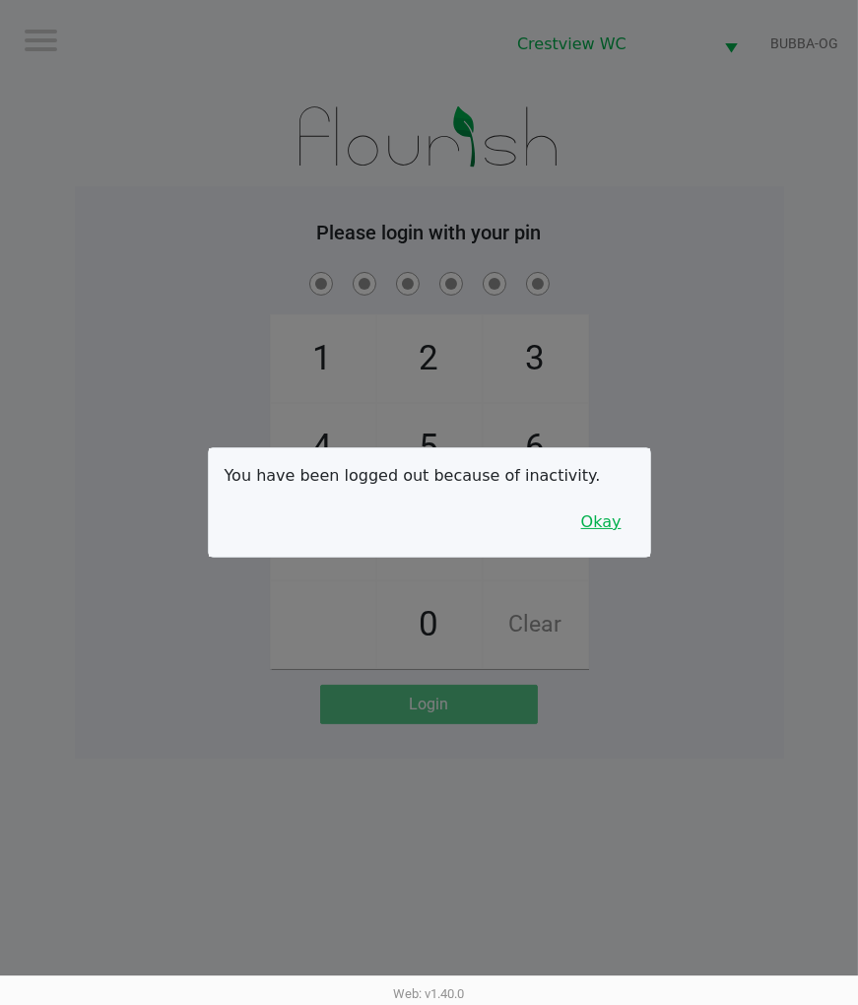
click at [614, 526] on button "Okay" at bounding box center [602, 522] width 66 height 37
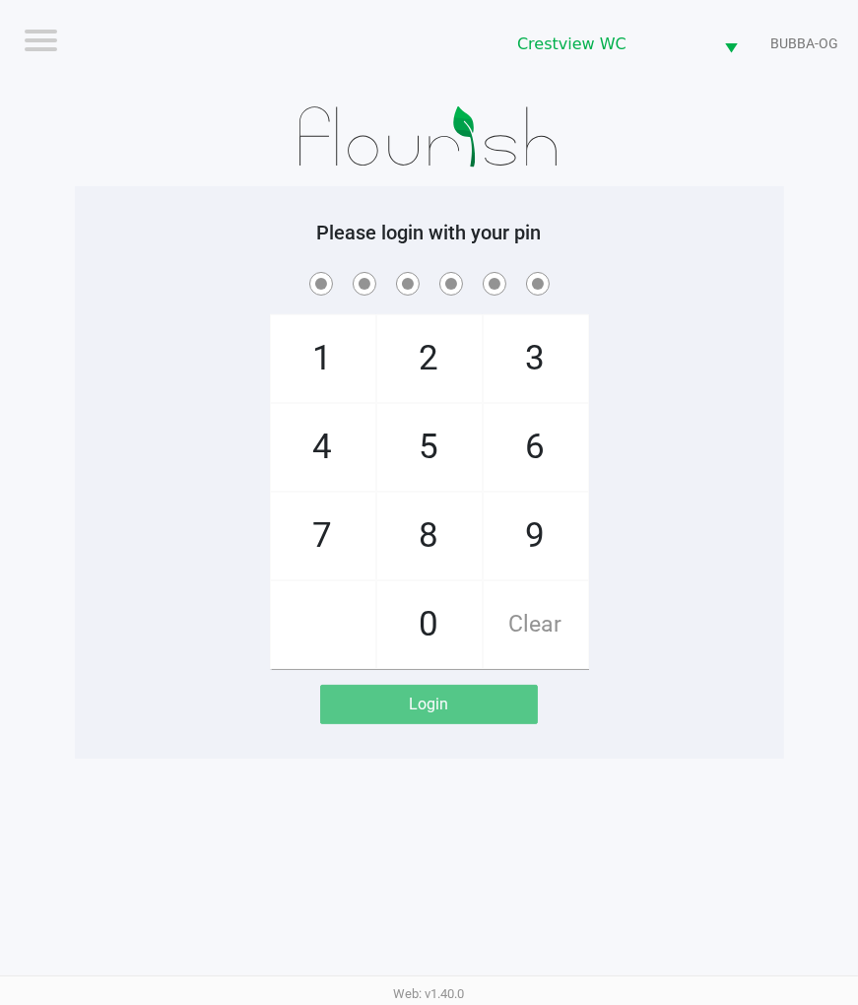
click at [670, 505] on div "1 4 7 2 5 8 0 3 6 9 Clear" at bounding box center [429, 468] width 709 height 401
checkbox input "true"
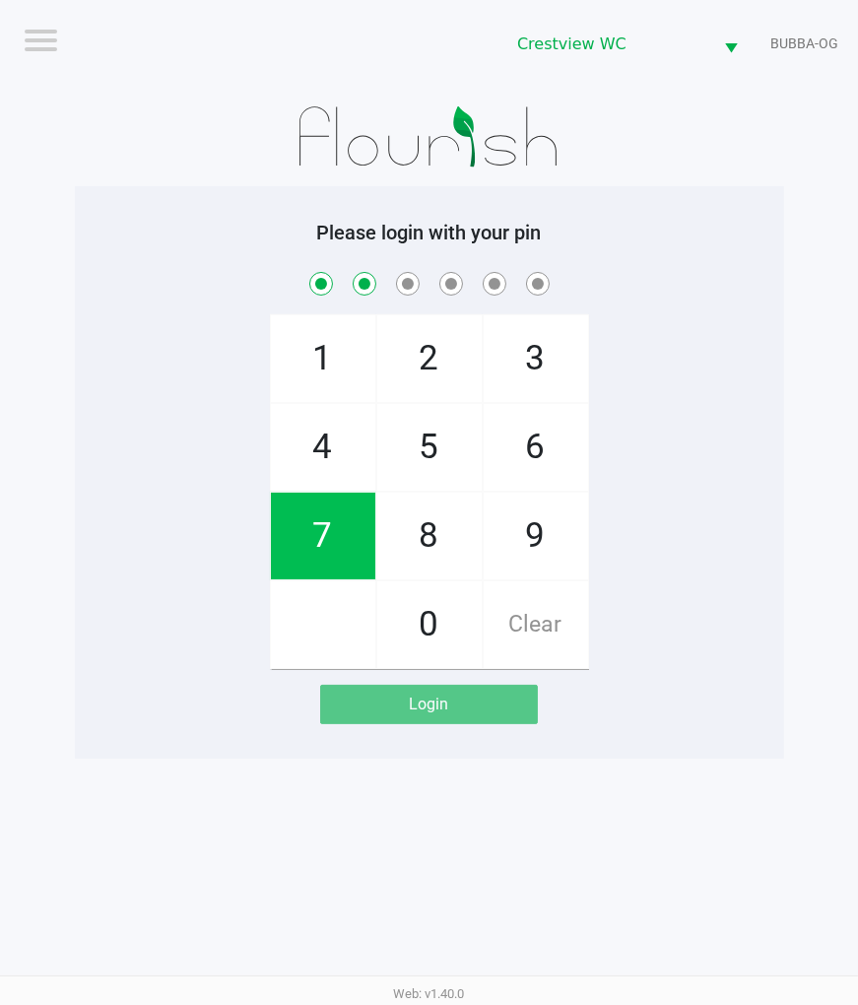
checkbox input "true"
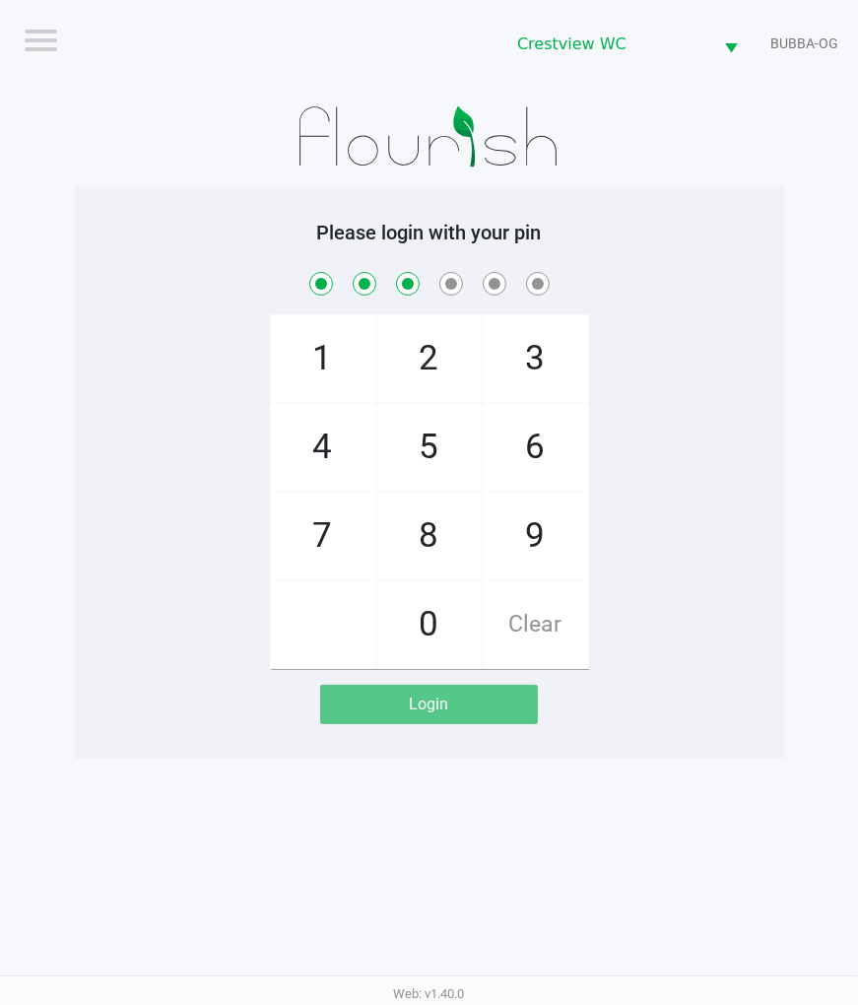
checkbox input "true"
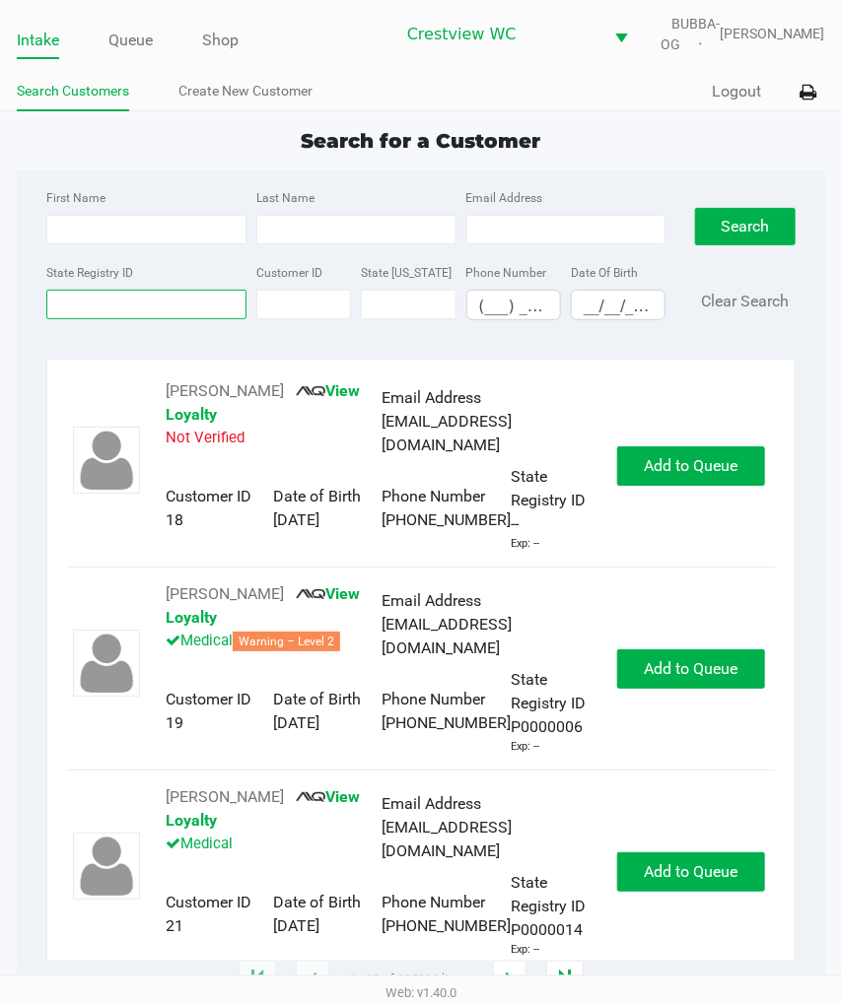
click at [204, 318] on input "State Registry ID" at bounding box center [146, 305] width 200 height 30
click at [185, 318] on input "State Registry ID" at bounding box center [146, 305] width 200 height 30
type input "0tf3059"
click at [736, 240] on button "Search" at bounding box center [745, 226] width 101 height 37
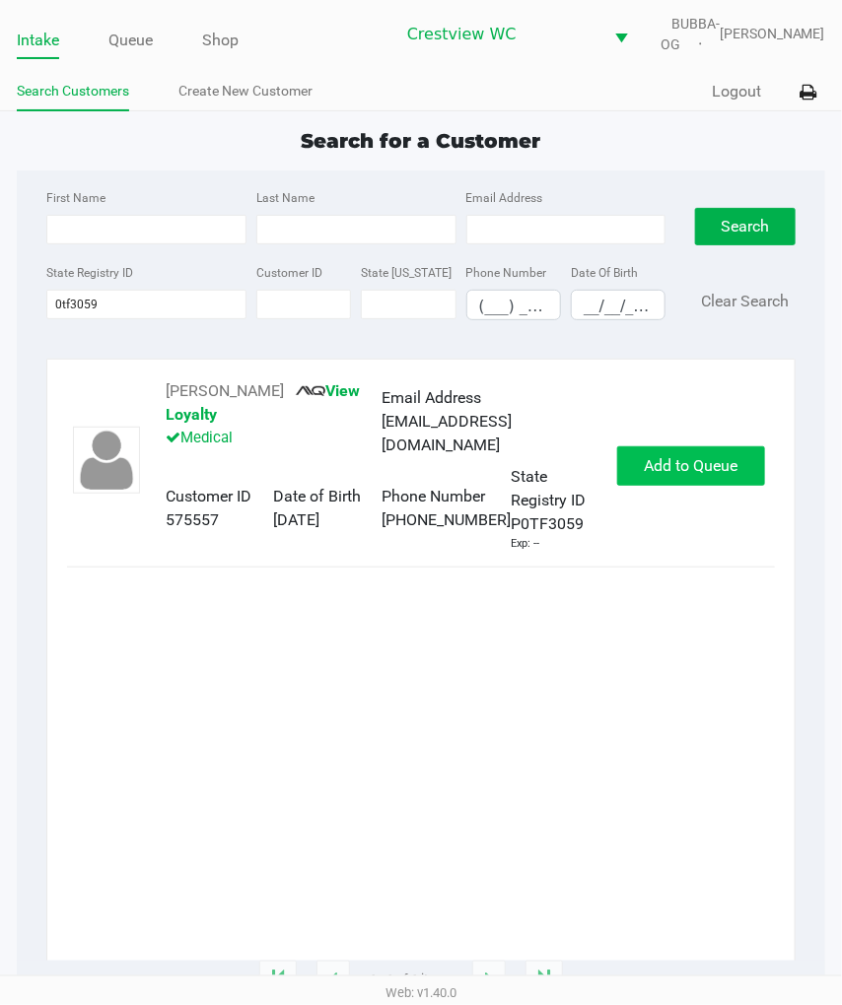
click at [725, 486] on button "Add to Queue" at bounding box center [691, 465] width 148 height 39
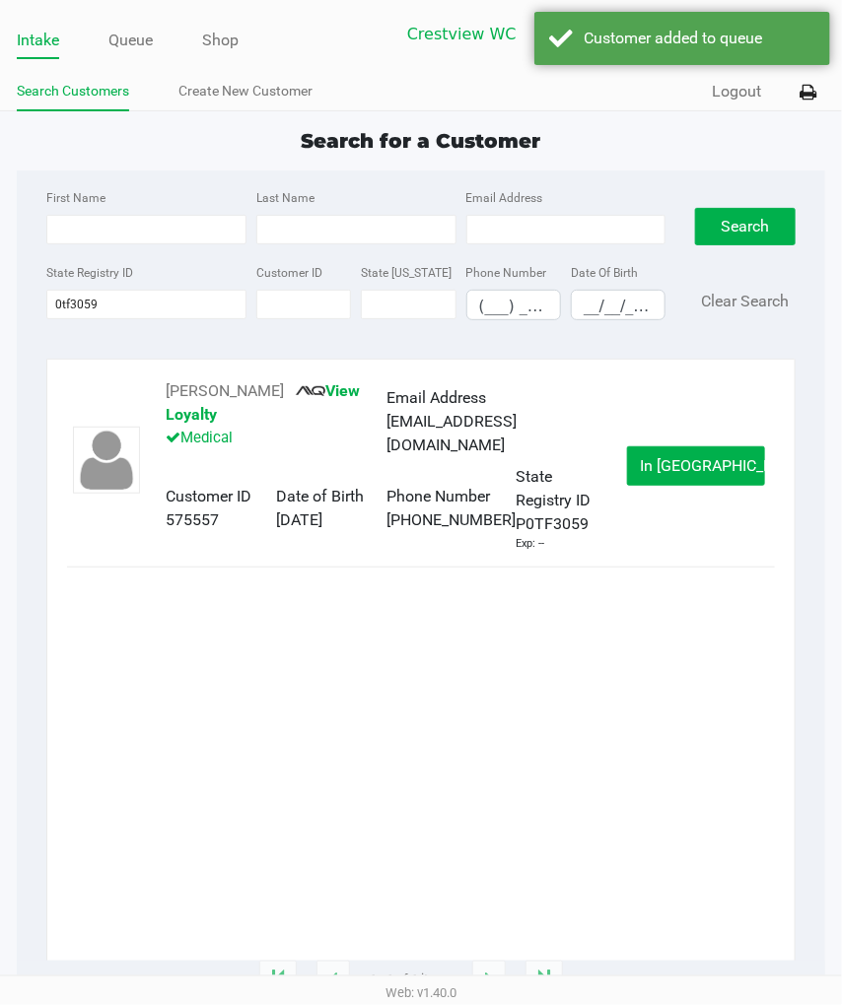
click at [128, 49] on link "Queue" at bounding box center [130, 41] width 44 height 28
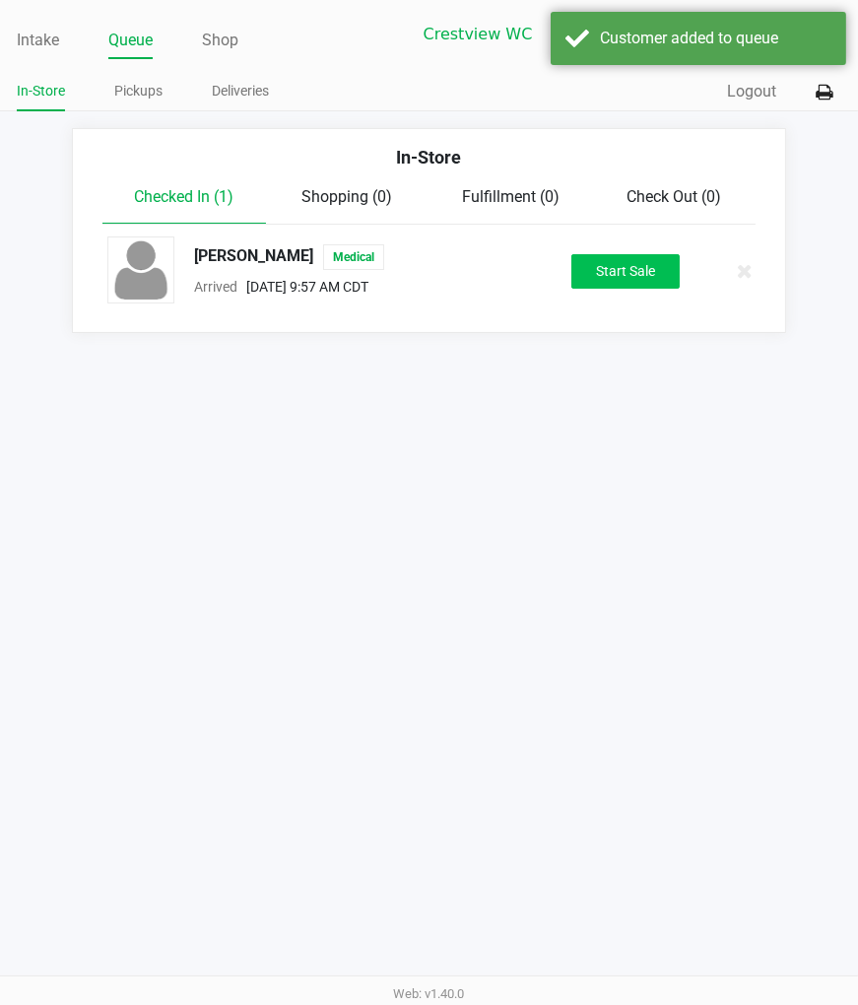
click at [635, 289] on button "Start Sale" at bounding box center [626, 271] width 108 height 34
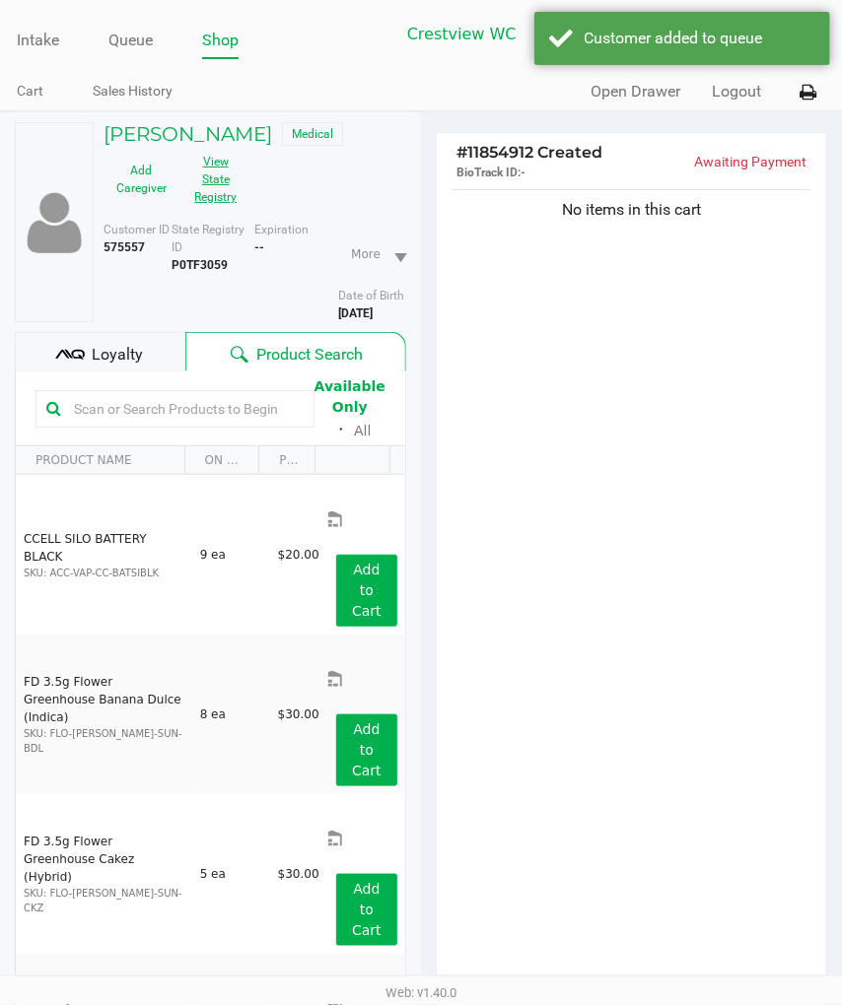
click at [212, 202] on button "View State Registry" at bounding box center [209, 179] width 61 height 67
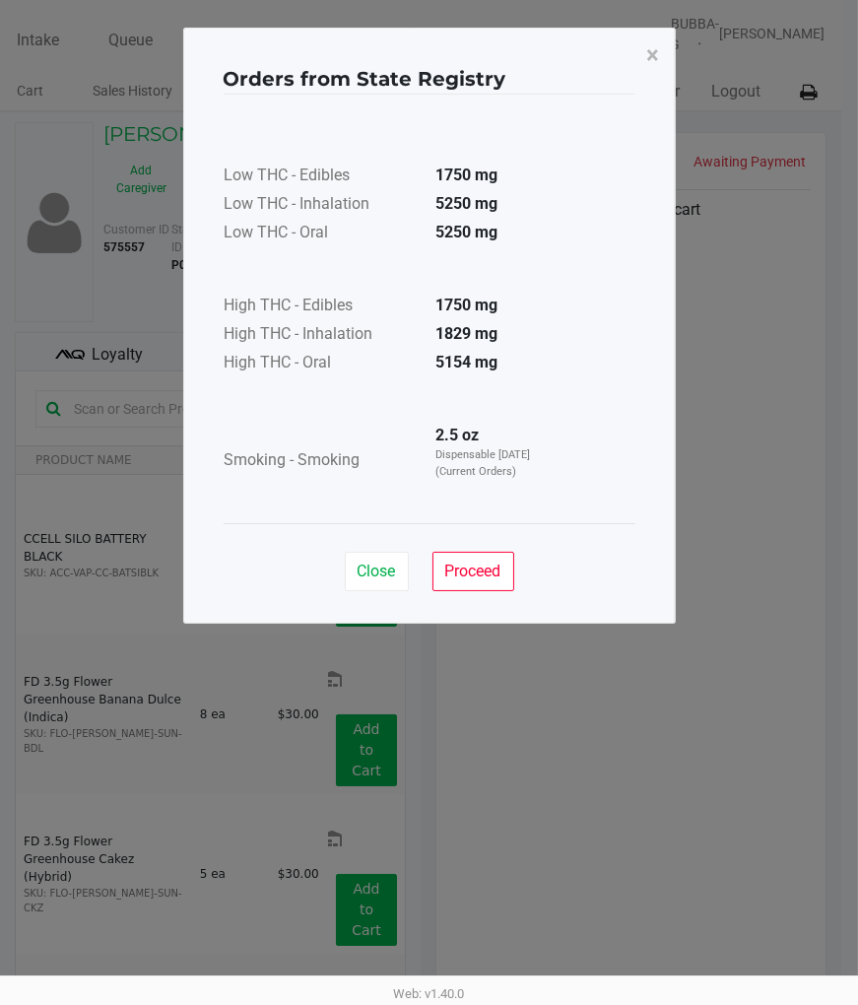
click at [476, 573] on span "Proceed" at bounding box center [473, 571] width 56 height 19
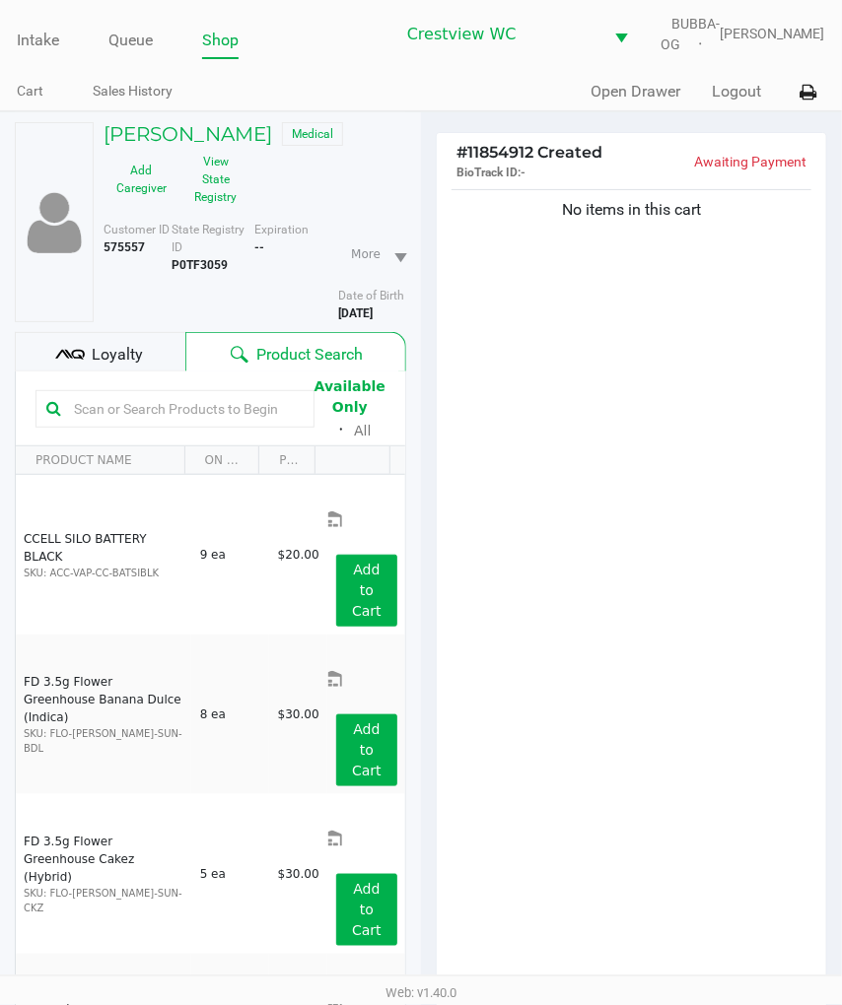
click at [645, 595] on div "No items in this cart" at bounding box center [631, 592] width 389 height 815
click at [168, 424] on input "text" at bounding box center [184, 409] width 237 height 30
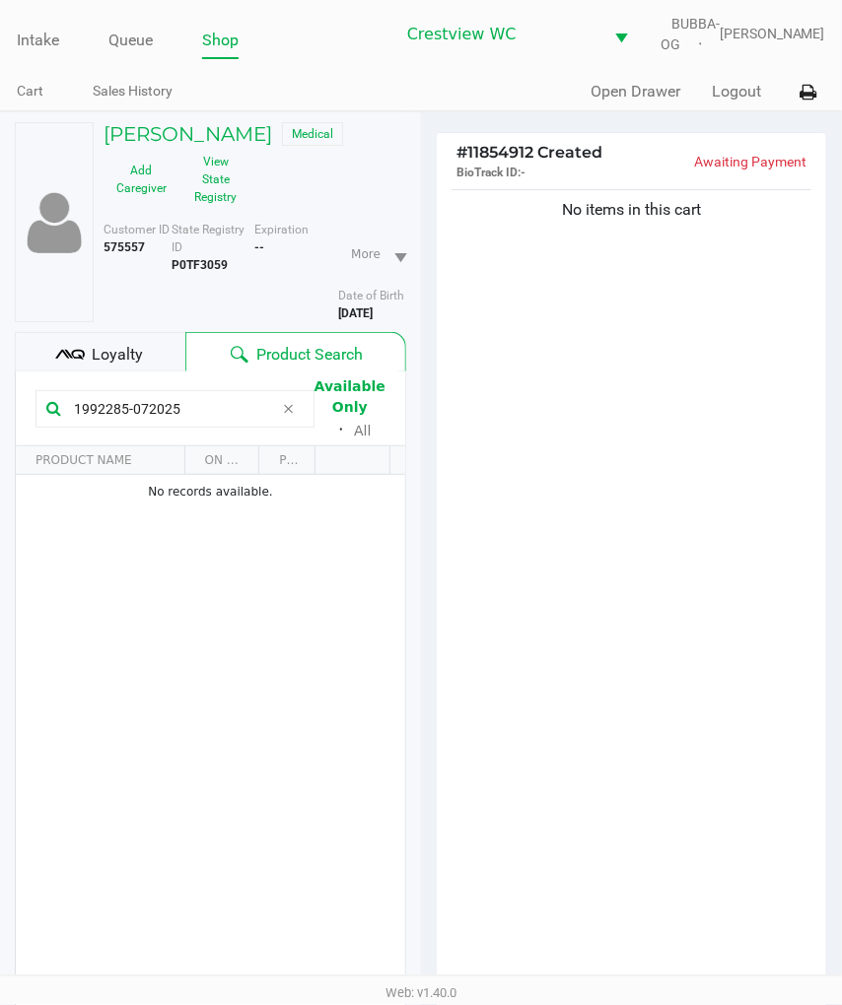
click at [682, 520] on div "No items in this cart" at bounding box center [631, 592] width 389 height 815
click at [710, 538] on div "No items in this cart" at bounding box center [631, 592] width 389 height 815
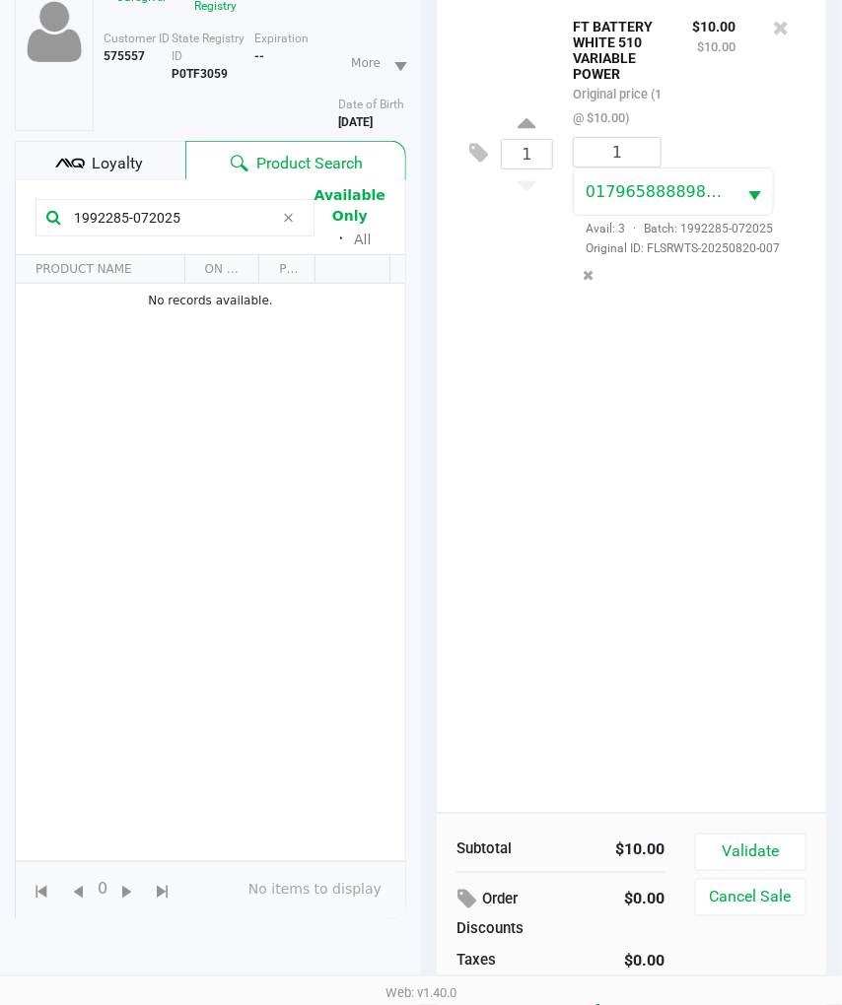
scroll to position [202, 0]
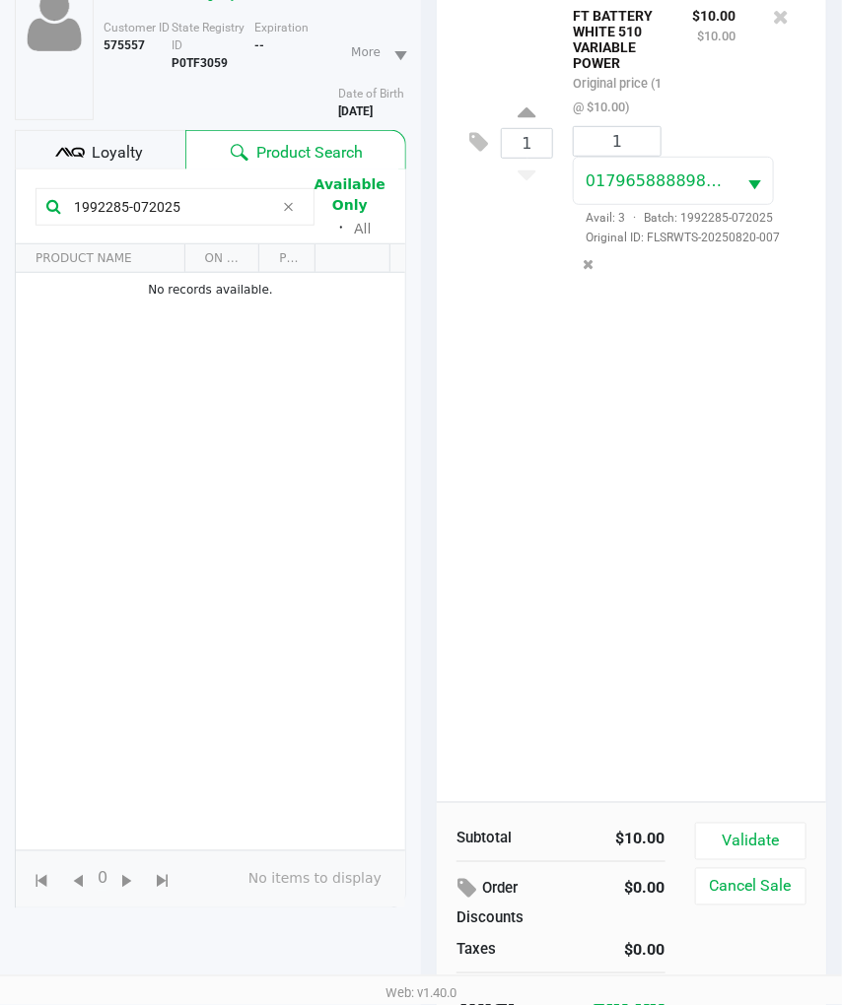
click at [223, 222] on input "1992285-072025" at bounding box center [170, 207] width 208 height 30
type input "1"
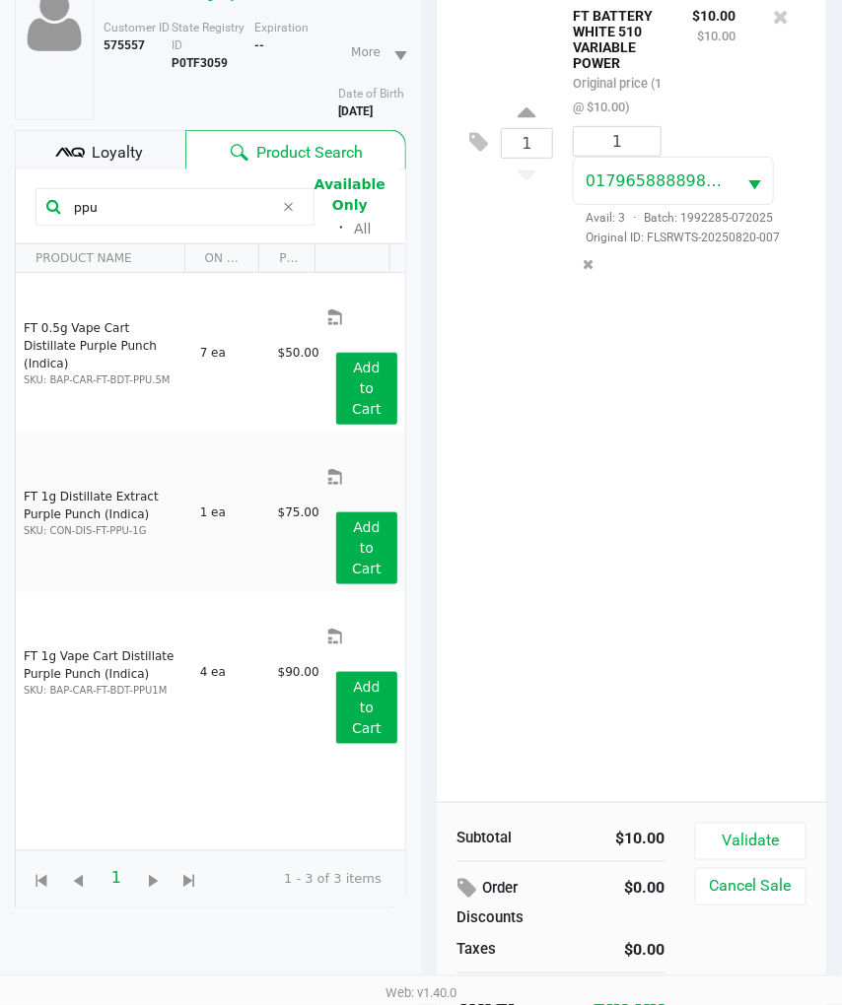
click at [256, 712] on div "FT 0.5g Vape Cart Distillate Purple Punch (Indica) SKU: BAP-CAR-FT-BDT-PPU.5M 7…" at bounding box center [210, 561] width 389 height 577
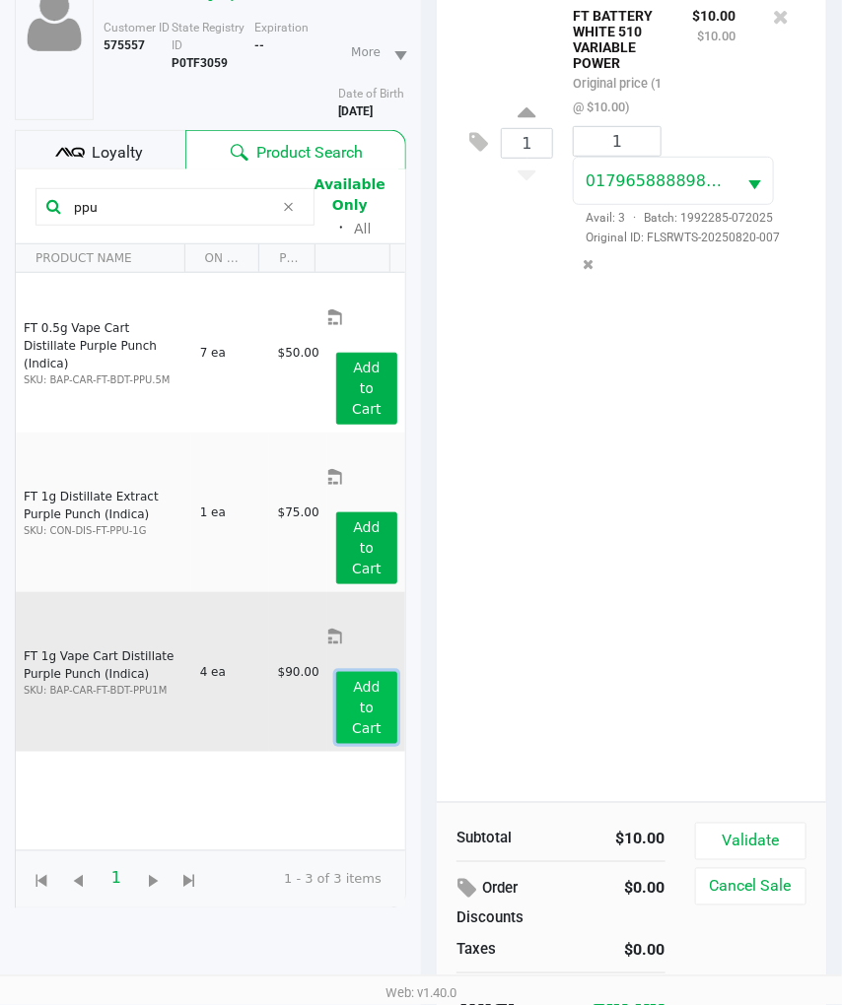
click at [368, 679] on app-button-loader "Add to Cart" at bounding box center [367, 707] width 30 height 57
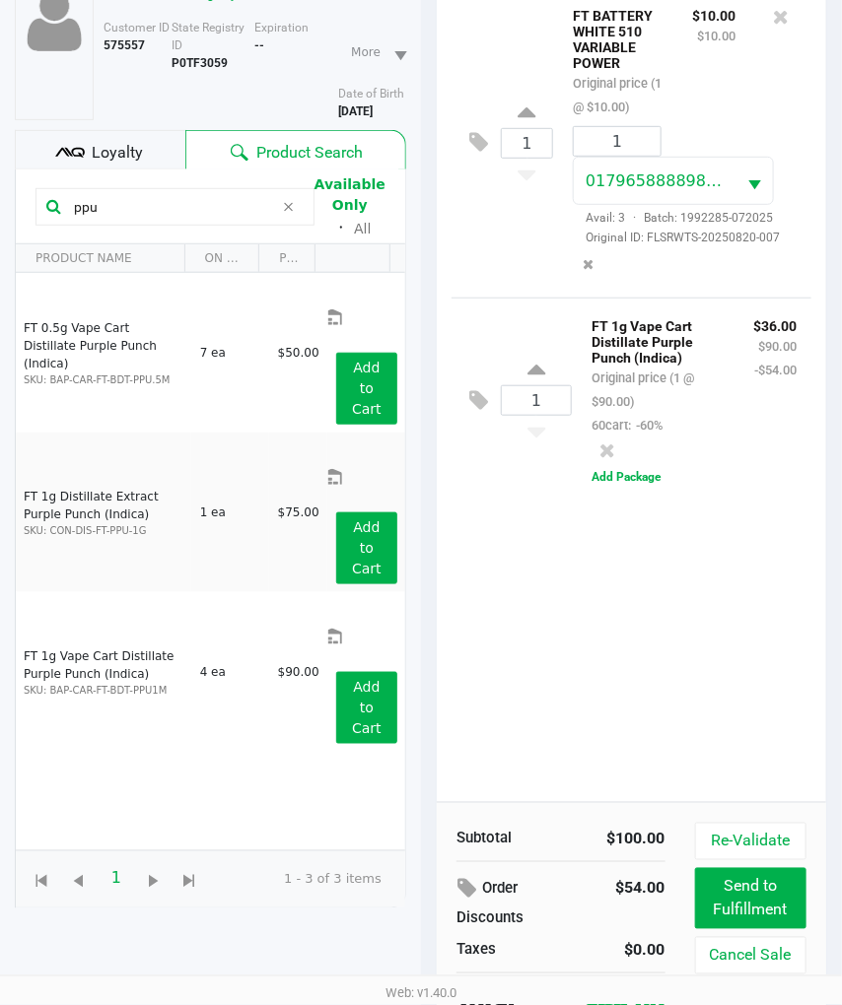
click at [609, 680] on div "1 FT BATTERY WHITE 510 VARIABLE POWER Original price (1 @ $10.00) $10.00 $10.00…" at bounding box center [631, 394] width 389 height 815
click at [493, 670] on div "1 FT BATTERY WHITE 510 VARIABLE POWER Original price (1 @ $10.00) $10.00 $10.00…" at bounding box center [631, 394] width 389 height 815
click at [678, 703] on div "1 FT BATTERY WHITE 510 VARIABLE POWER Original price (1 @ $10.00) $10.00 $10.00…" at bounding box center [631, 394] width 389 height 815
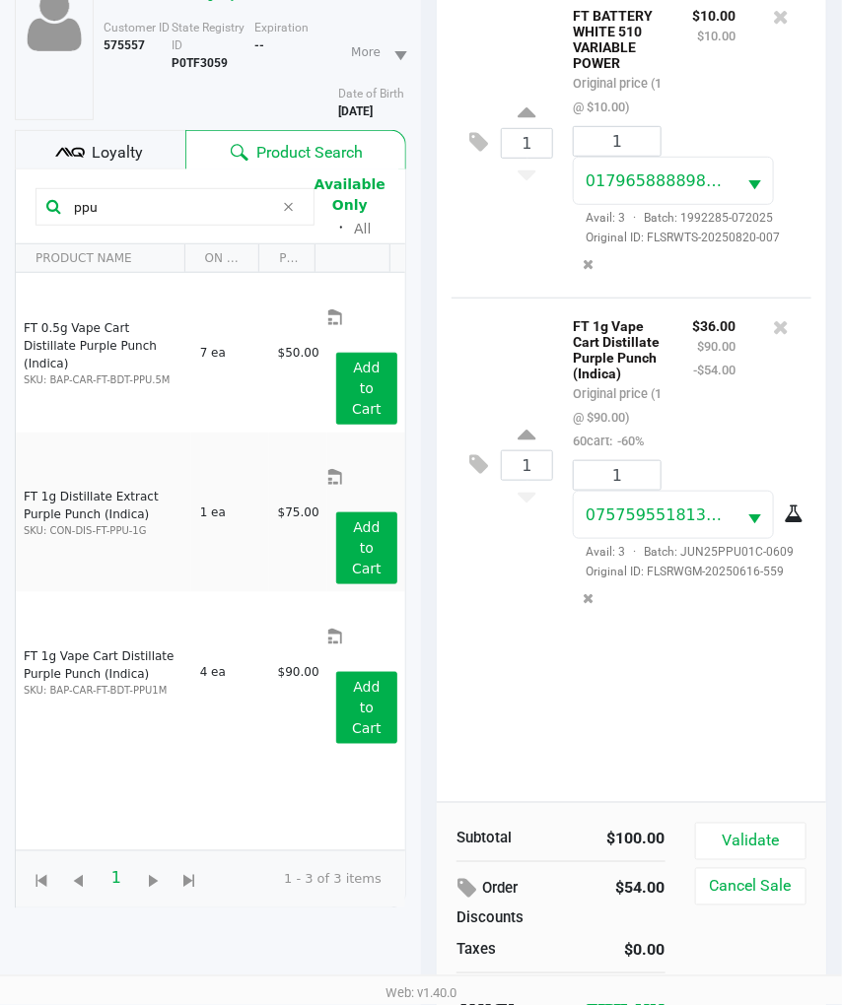
click at [765, 855] on button "Validate" at bounding box center [750, 841] width 111 height 37
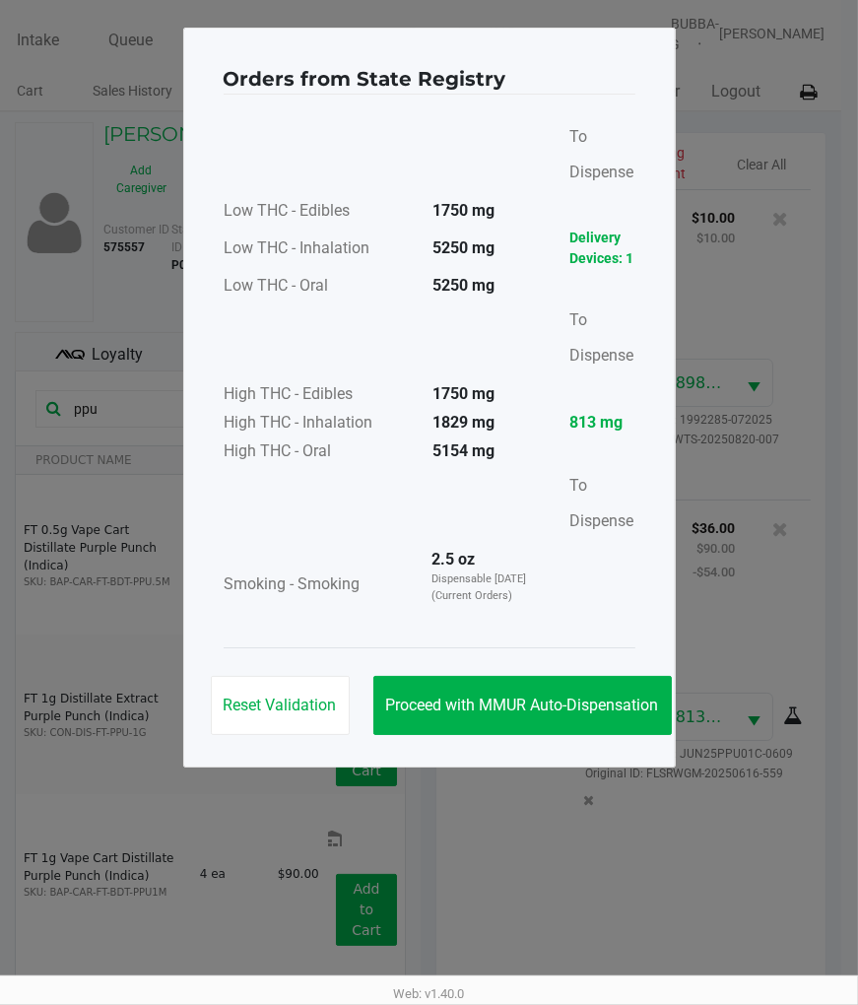
click at [465, 721] on button "Proceed with MMUR Auto-Dispensation" at bounding box center [522, 705] width 299 height 59
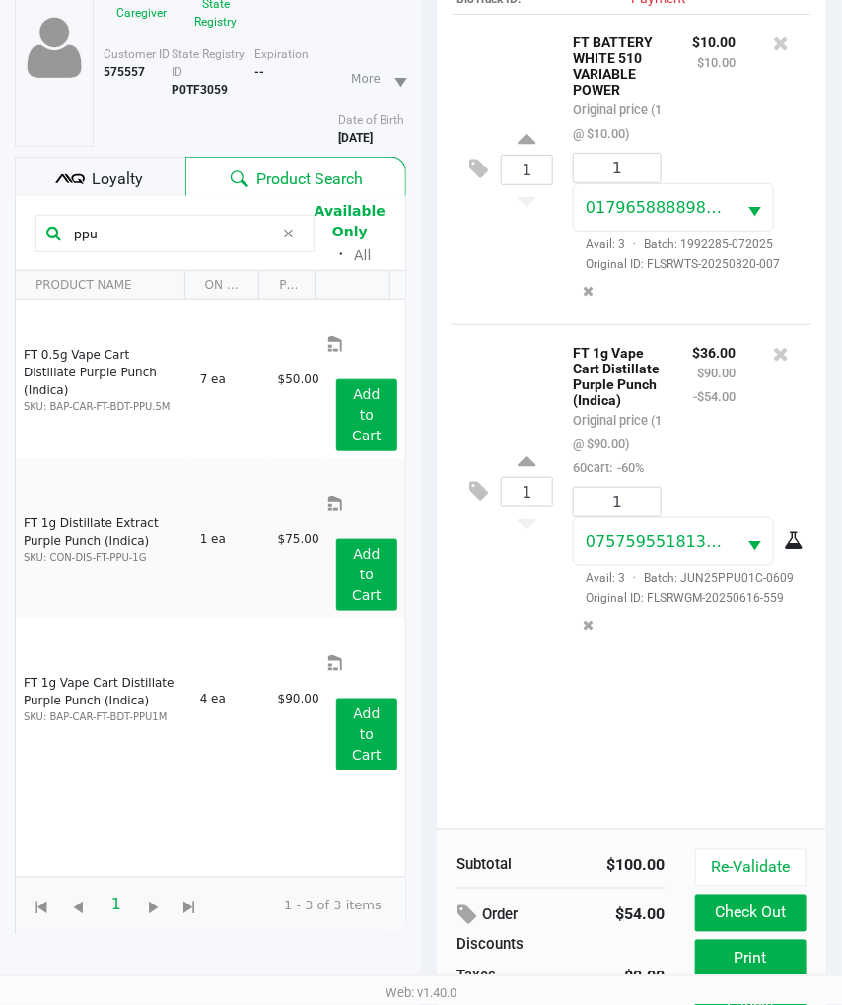
scroll to position [276, 0]
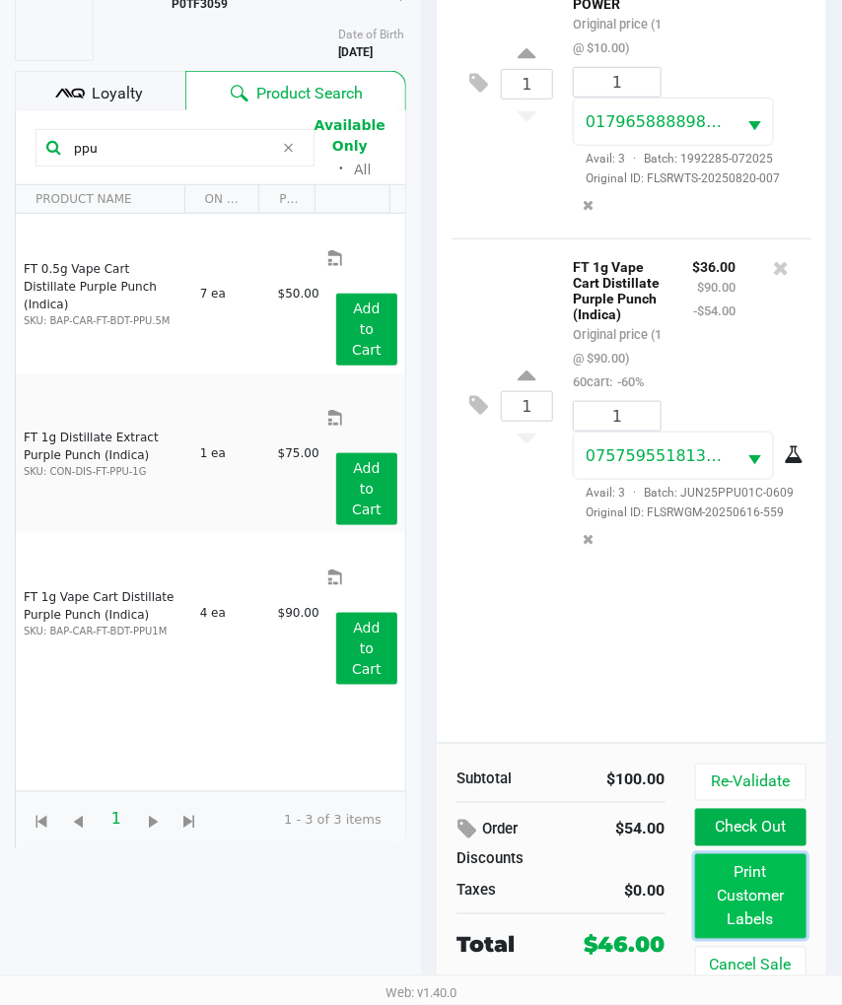
click at [757, 904] on button "Print Customer Labels" at bounding box center [750, 896] width 111 height 85
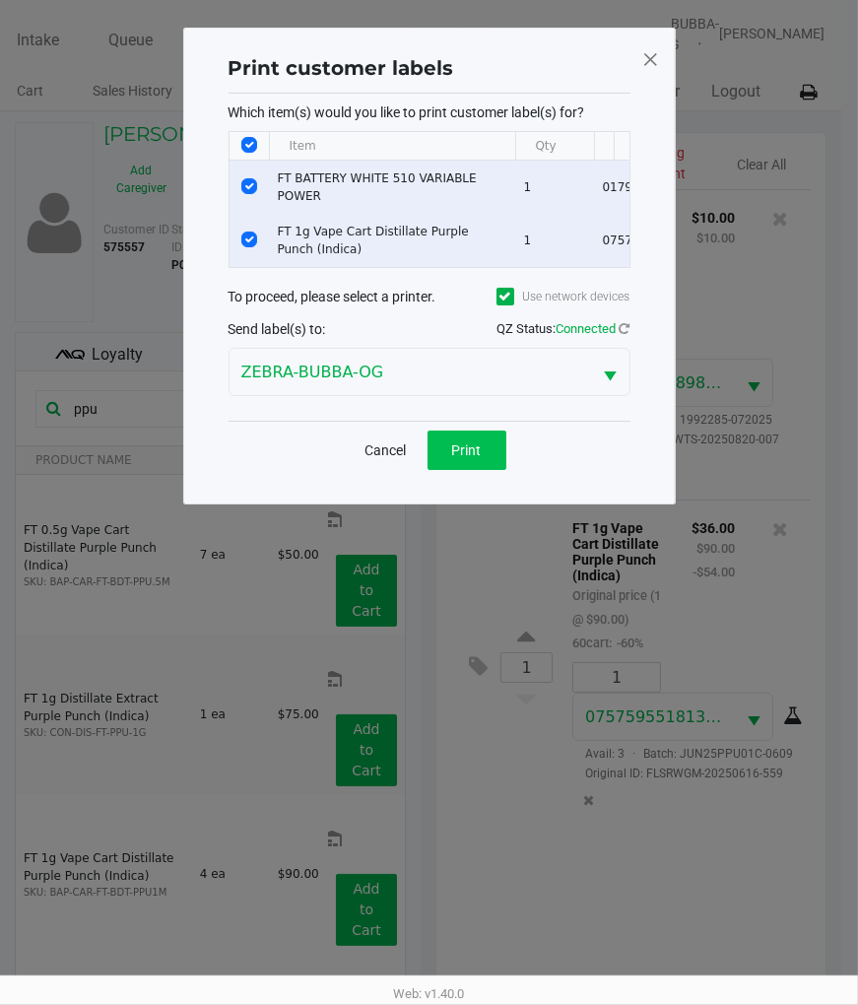
click at [485, 465] on button "Print" at bounding box center [467, 450] width 79 height 39
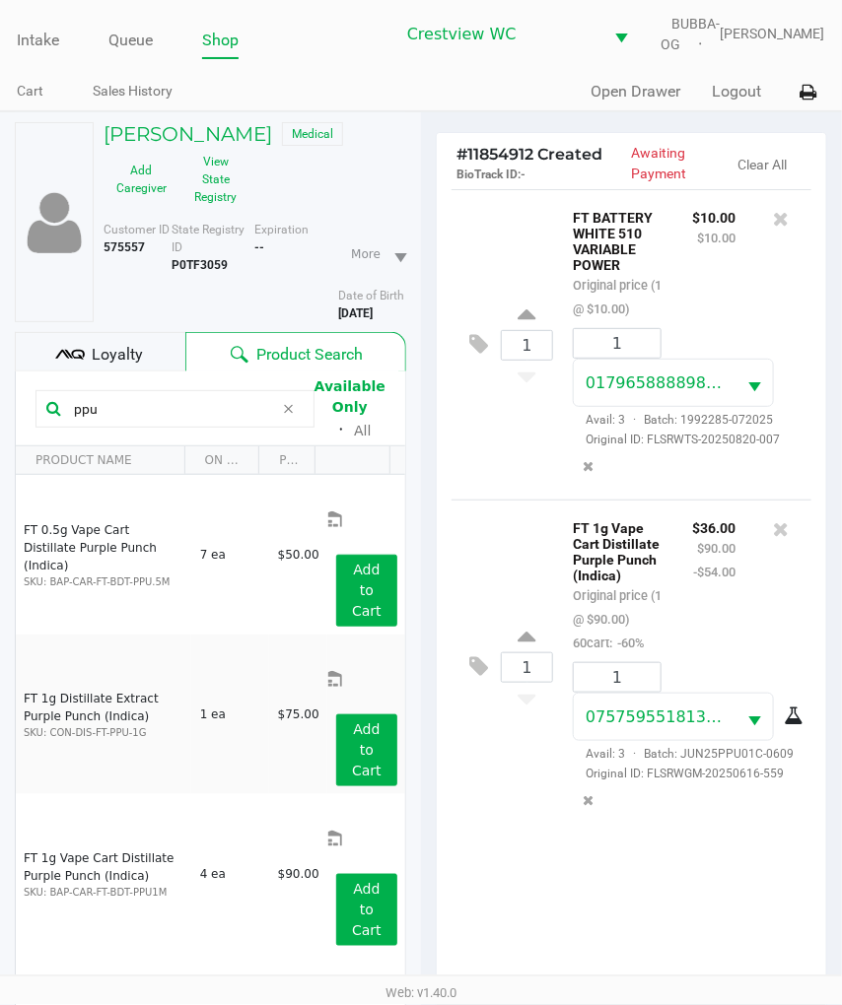
click at [163, 422] on input "ppu" at bounding box center [170, 409] width 208 height 30
type input "p"
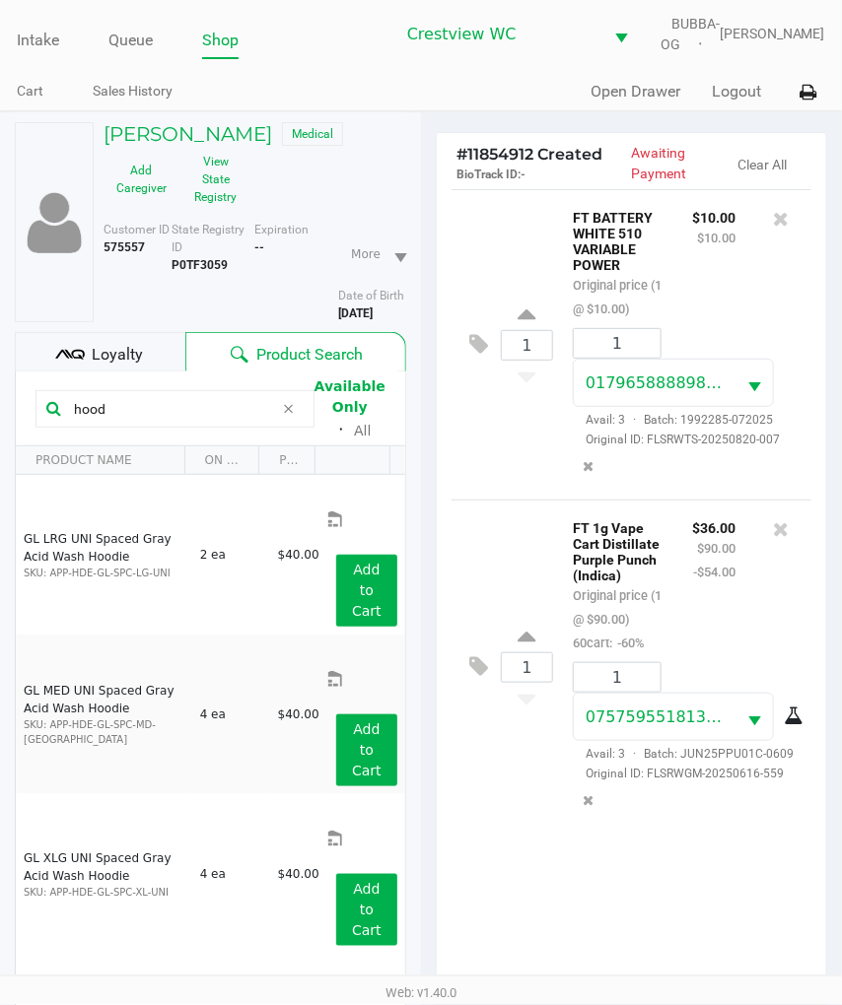
click at [233, 927] on div "GL LRG UNI Spaced Gray Acid Wash Hoodie SKU: APP-HDE-GL-SPC-LG-UNI 2 ea $40.00 …" at bounding box center [210, 763] width 389 height 577
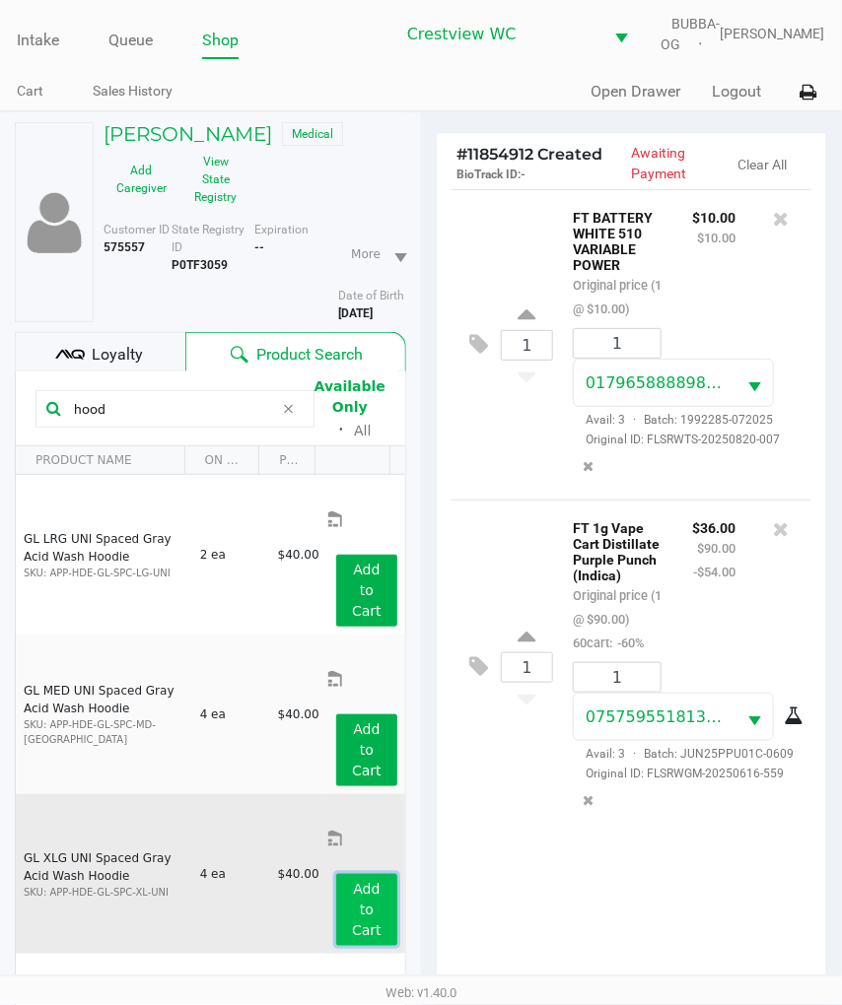
click at [359, 881] on app-button-loader "Add to Cart" at bounding box center [367, 909] width 30 height 57
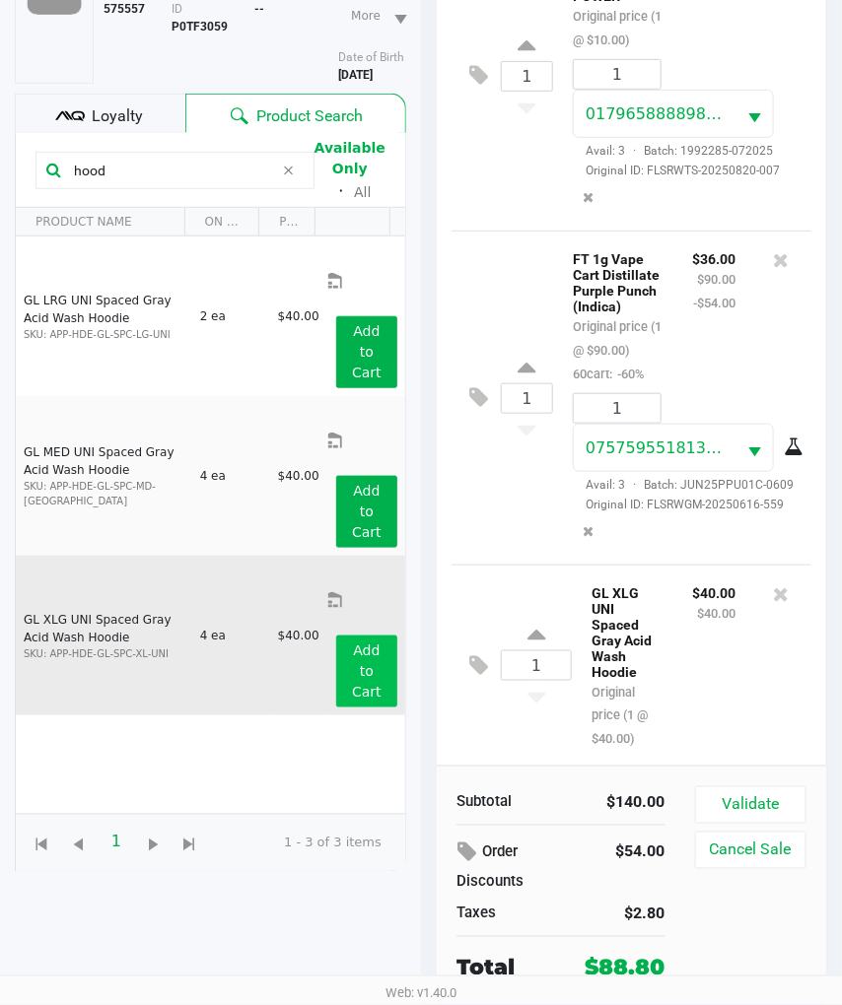
scroll to position [300, 0]
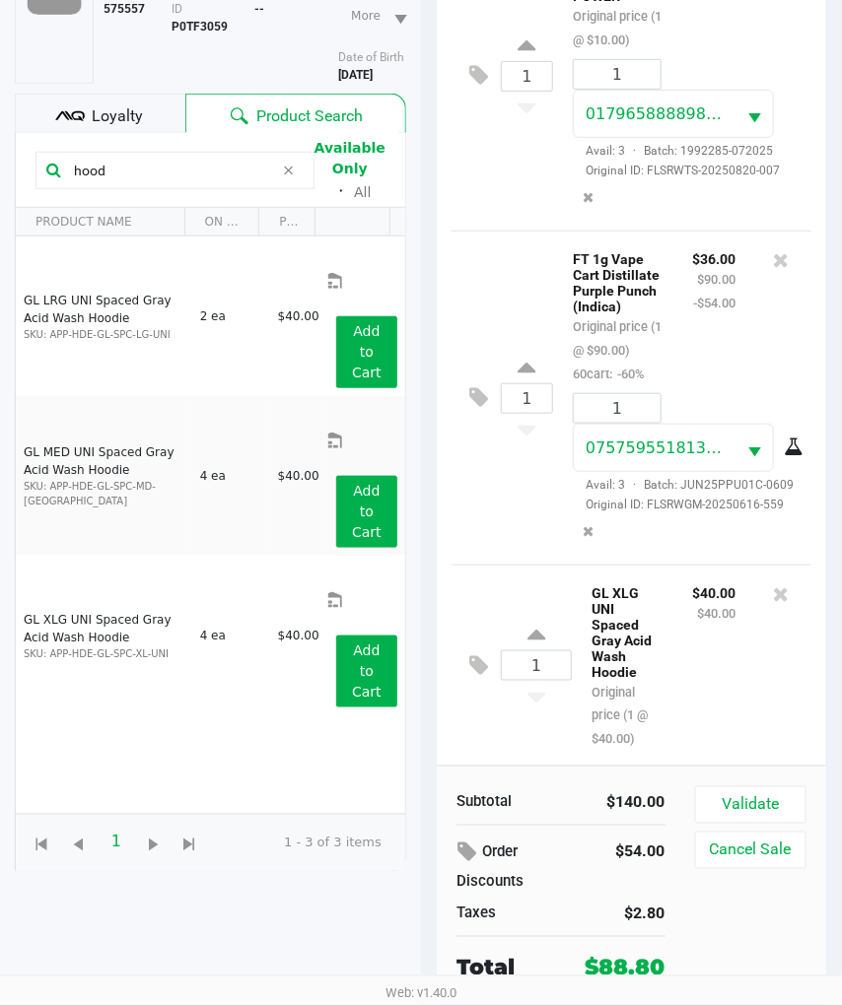
click at [800, 727] on div "1 FT BATTERY WHITE 510 VARIABLE POWER Original price (1 @ $10.00) $10.00 $10.00…" at bounding box center [631, 358] width 389 height 815
click at [786, 806] on button "Validate" at bounding box center [750, 804] width 111 height 37
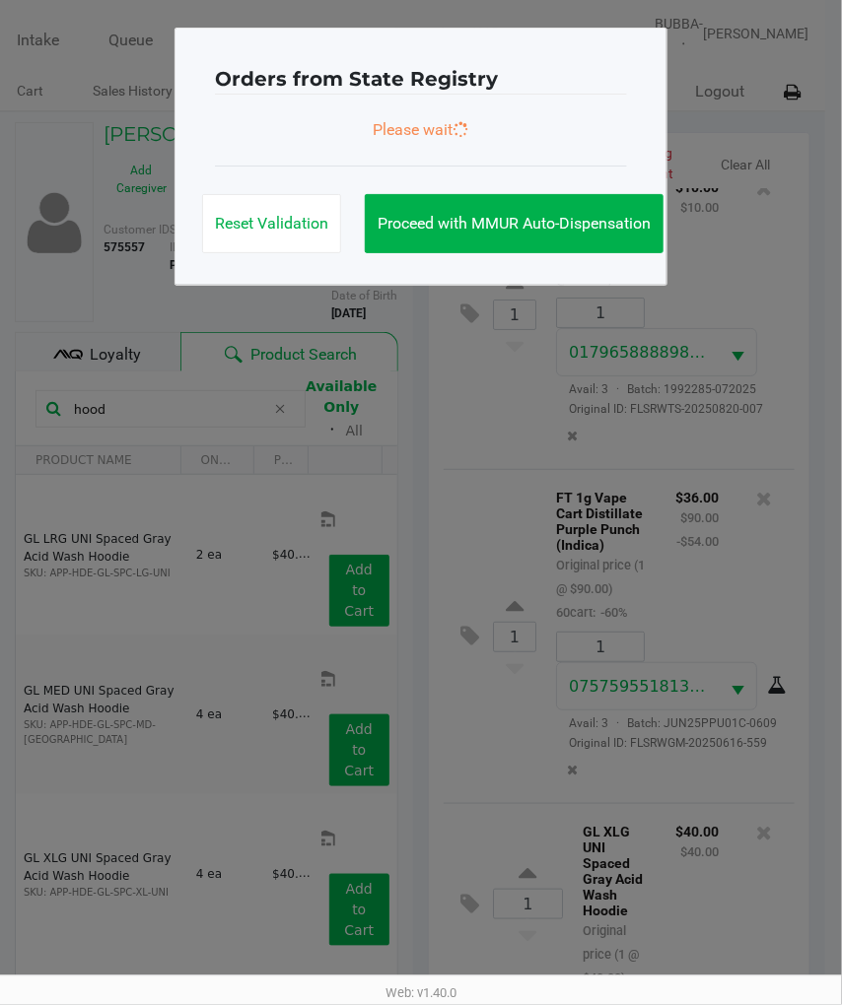
scroll to position [0, 0]
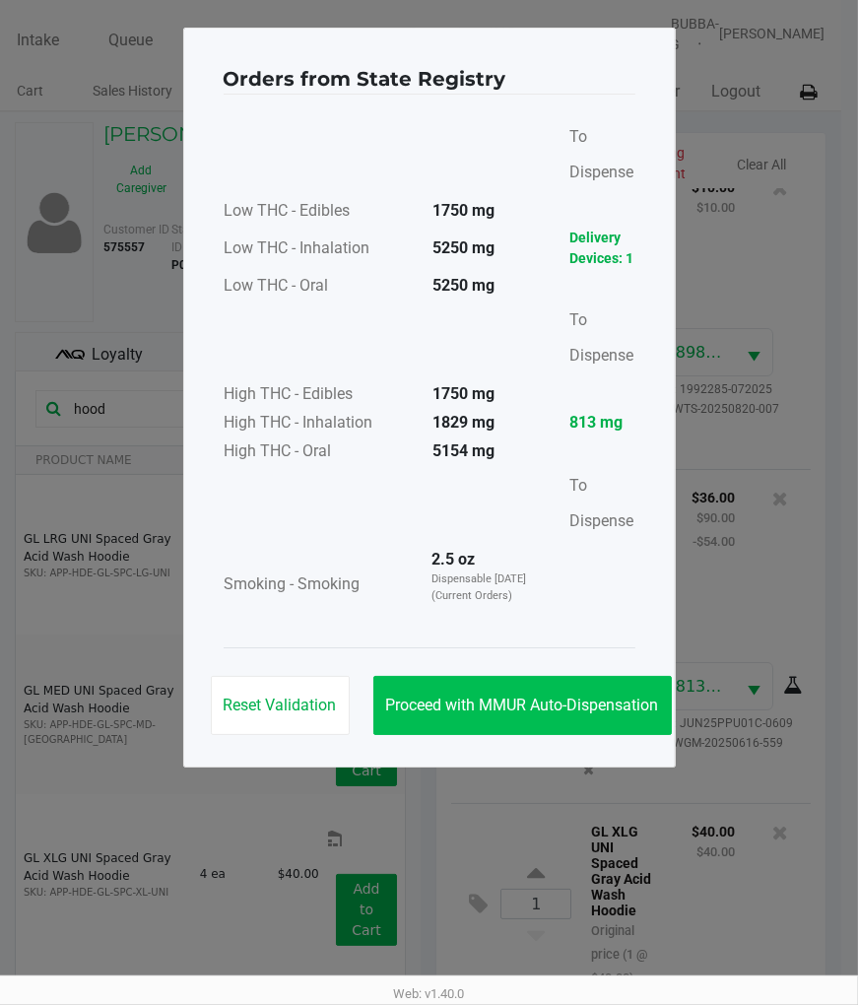
click at [501, 704] on span "Proceed with MMUR Auto-Dispensation" at bounding box center [522, 705] width 273 height 19
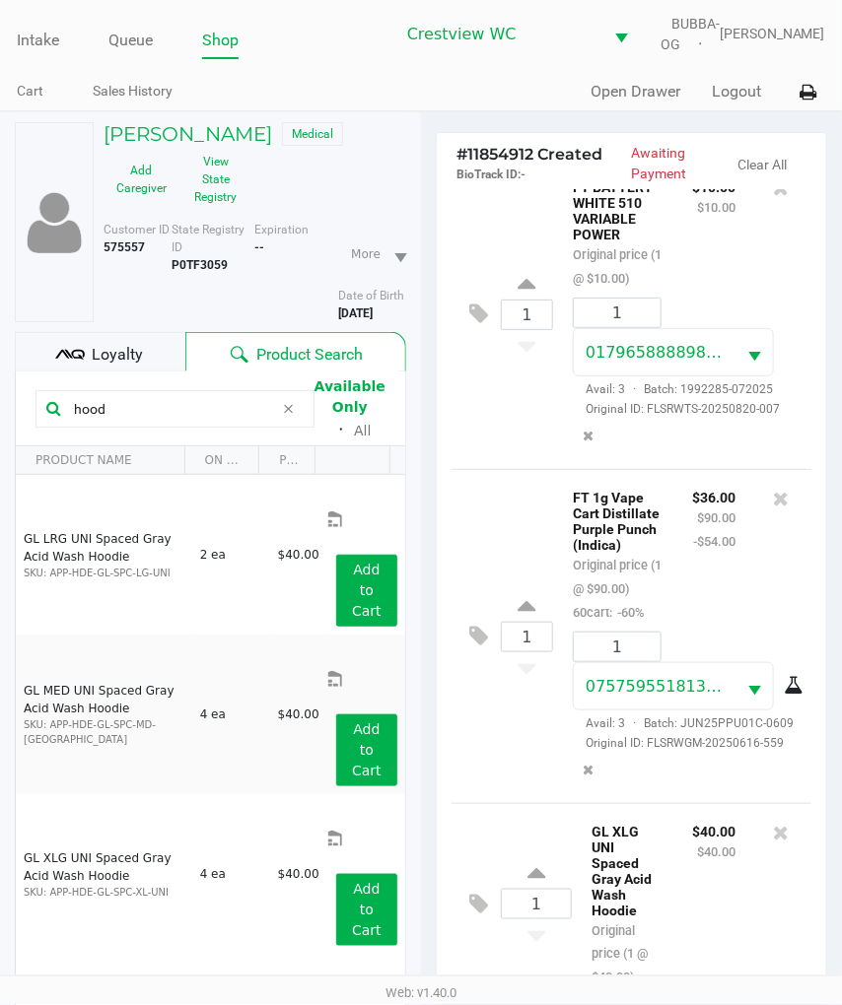
click at [155, 422] on input "hood" at bounding box center [170, 409] width 208 height 30
type input "h"
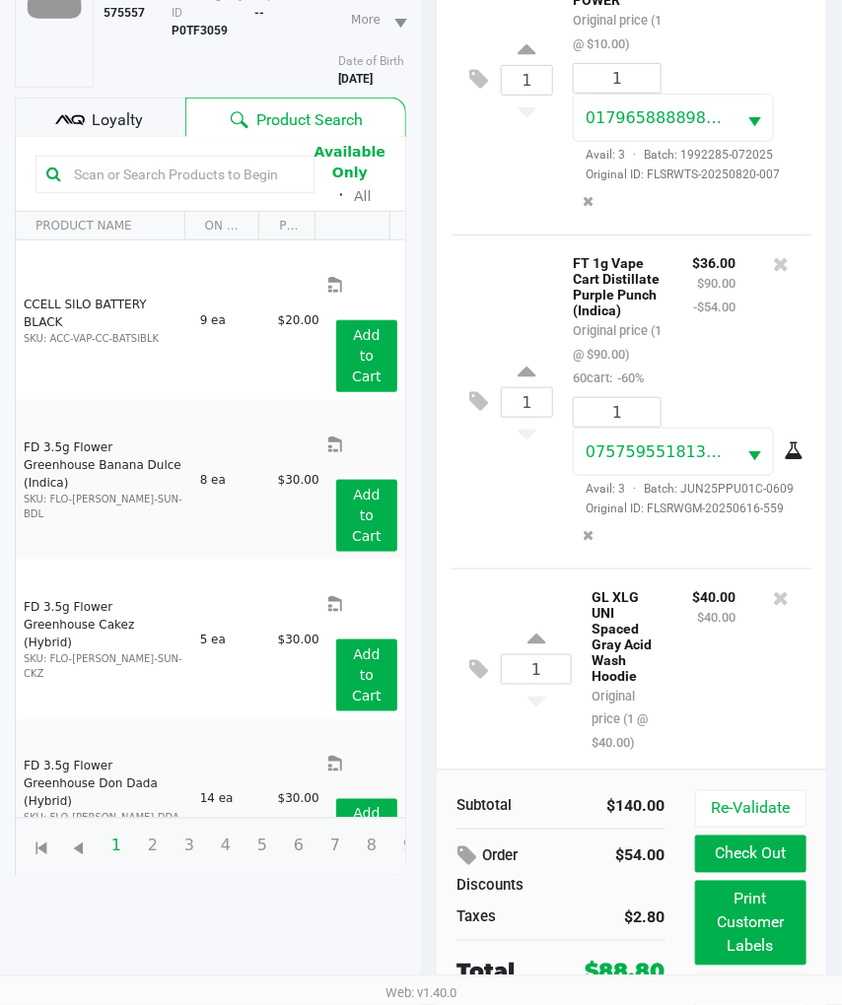
scroll to position [276, 0]
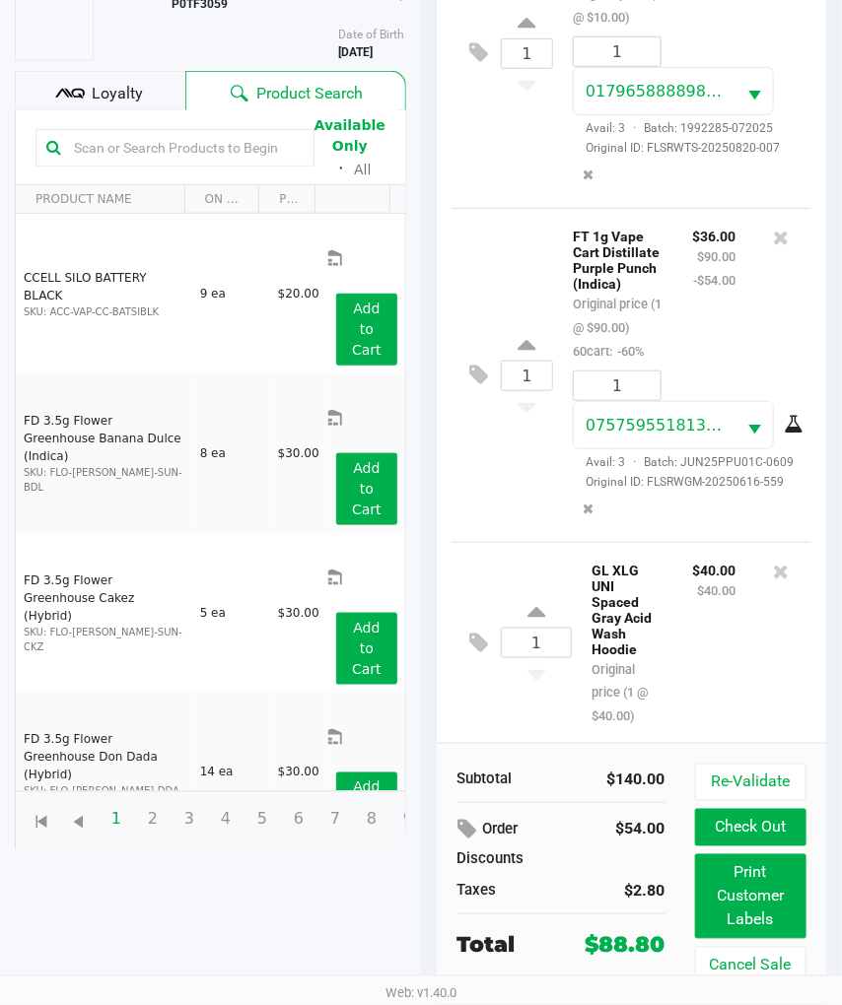
click at [750, 665] on div at bounding box center [780, 643] width 61 height 170
click at [756, 897] on button "Print Customer Labels" at bounding box center [750, 896] width 111 height 85
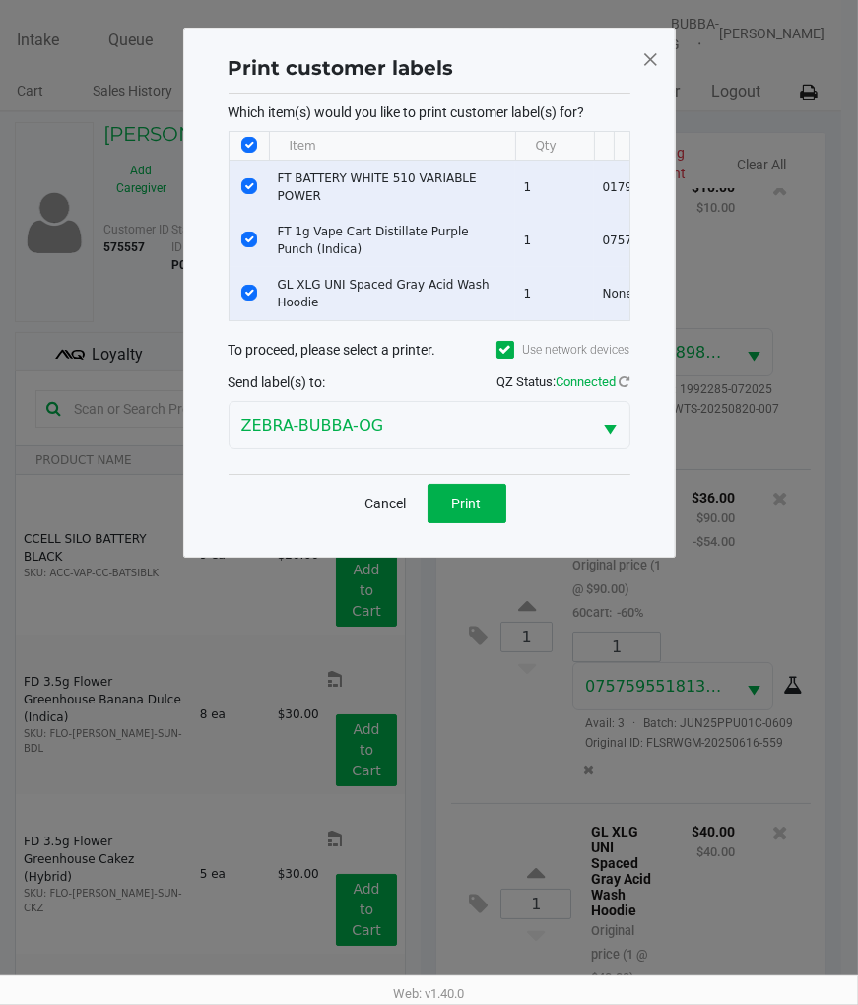
click at [658, 64] on span at bounding box center [650, 59] width 18 height 32
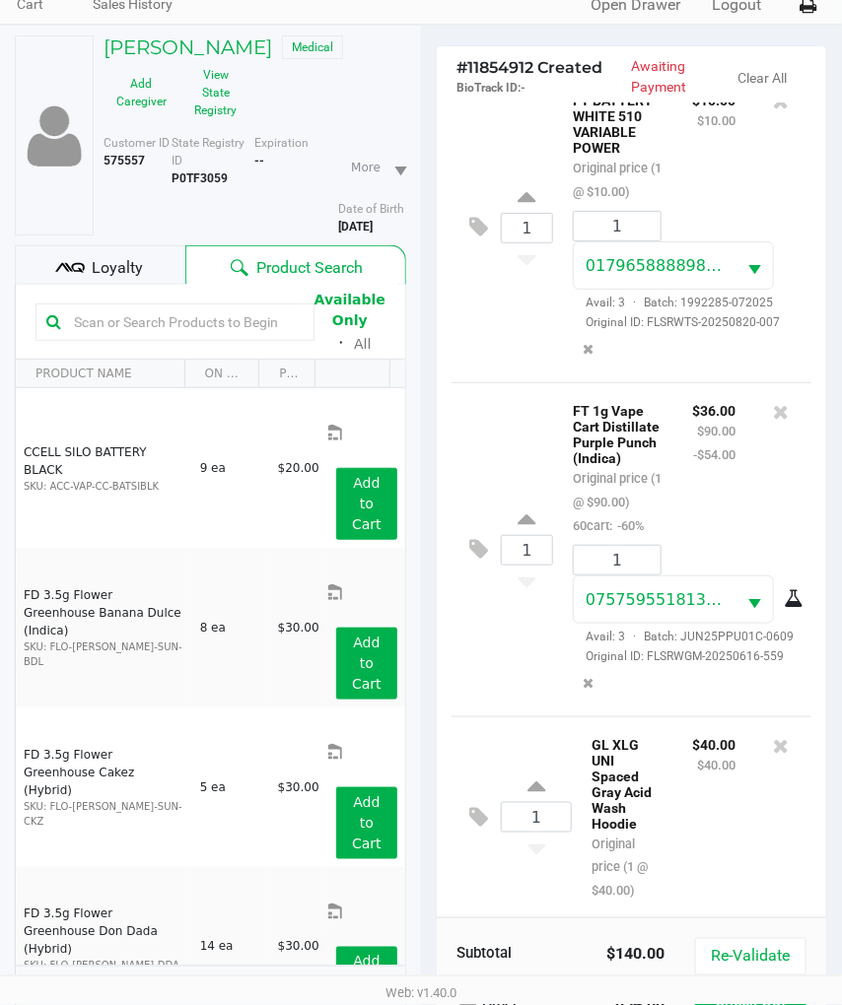
scroll to position [276, 0]
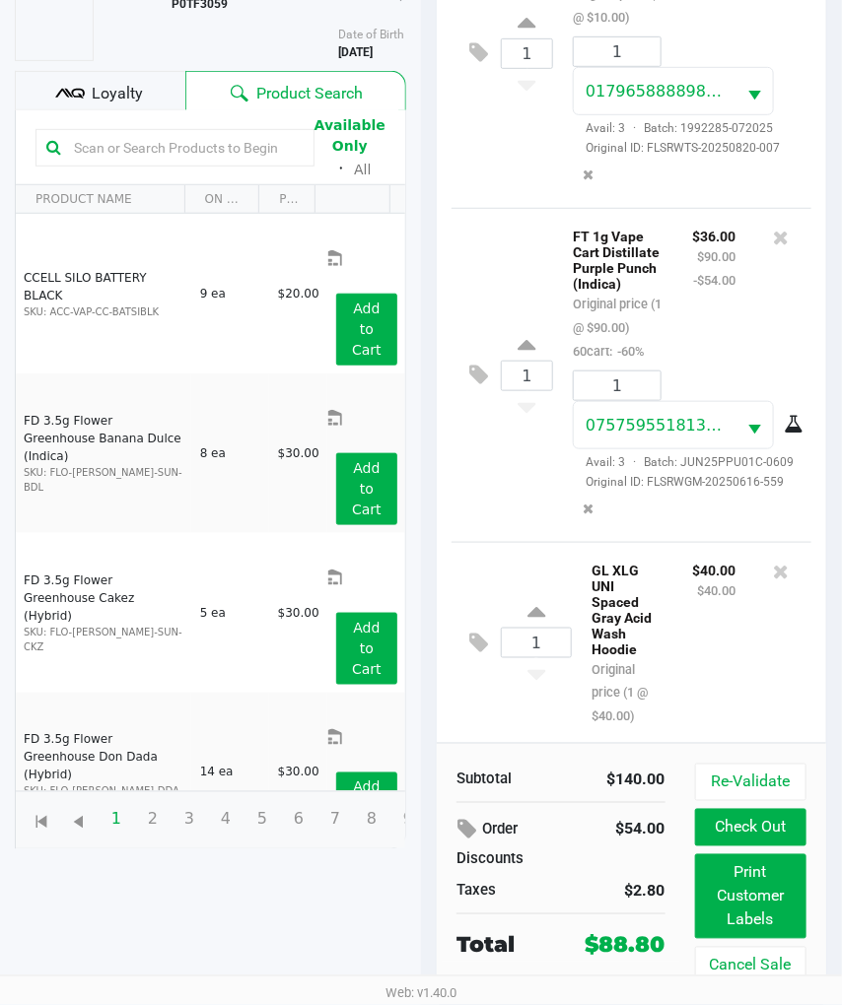
click at [769, 658] on div at bounding box center [780, 643] width 61 height 170
click at [793, 665] on div at bounding box center [780, 643] width 61 height 170
click at [743, 840] on button "Check Out" at bounding box center [750, 827] width 111 height 37
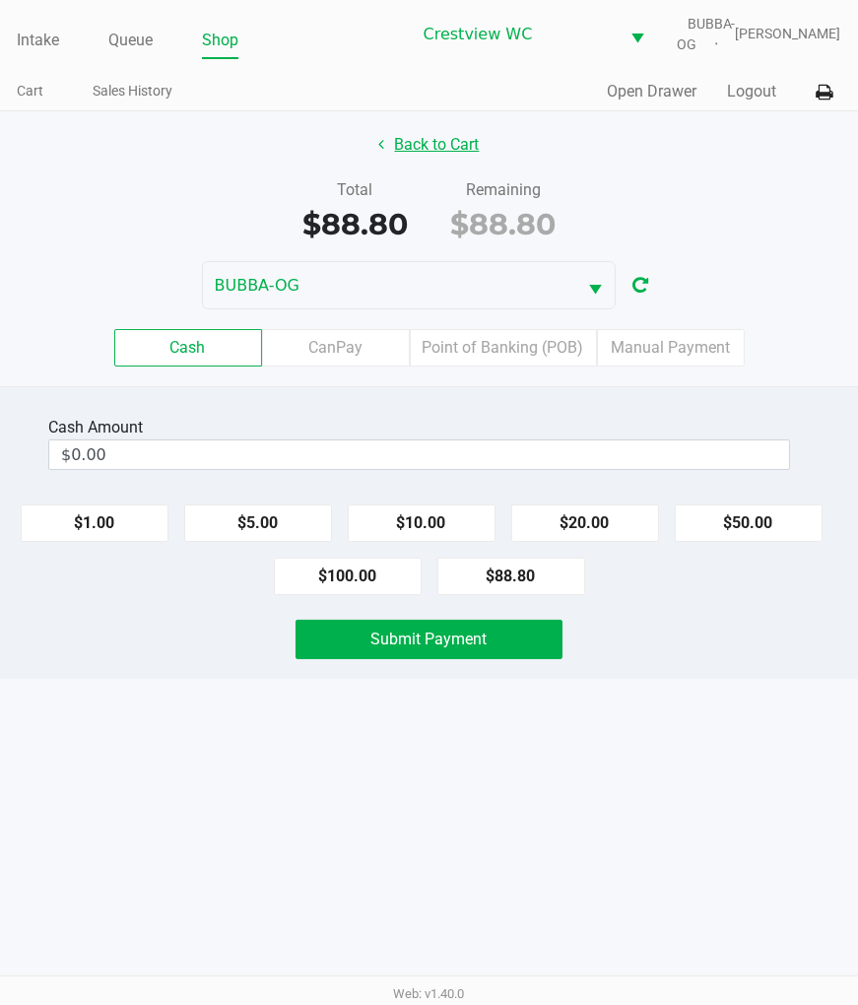
click at [455, 155] on button "Back to Cart" at bounding box center [430, 144] width 126 height 37
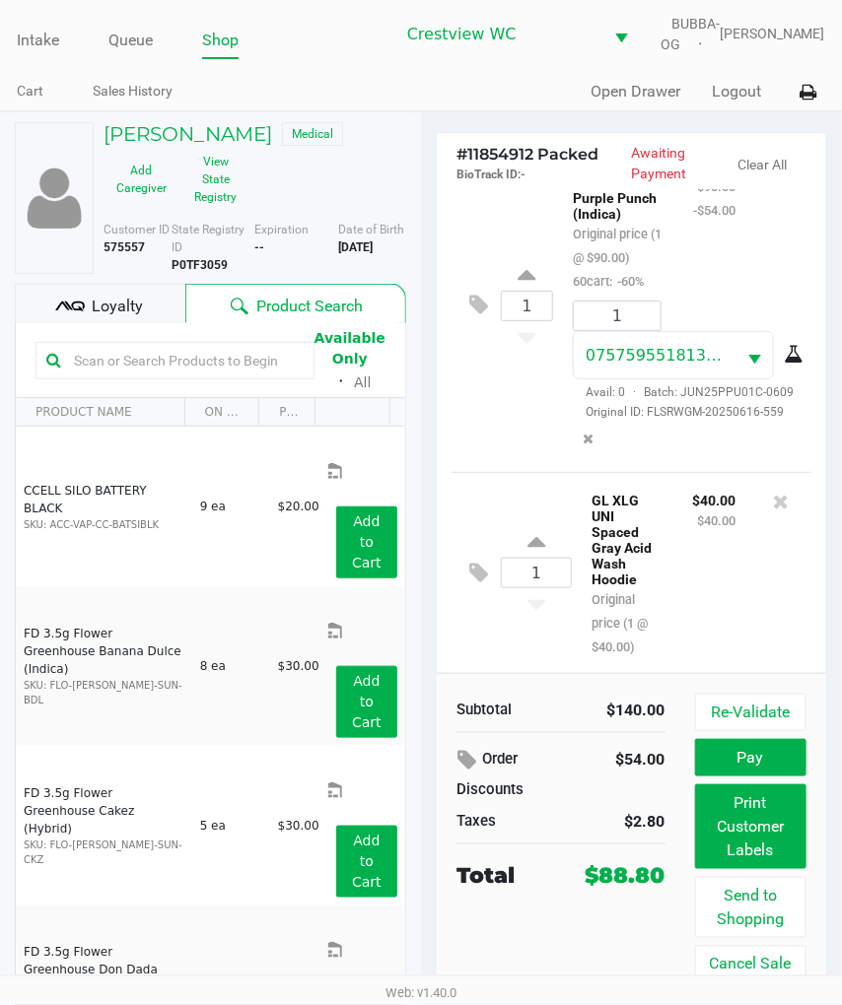
scroll to position [631, 0]
click at [720, 830] on button "Print Customer Labels" at bounding box center [750, 826] width 111 height 85
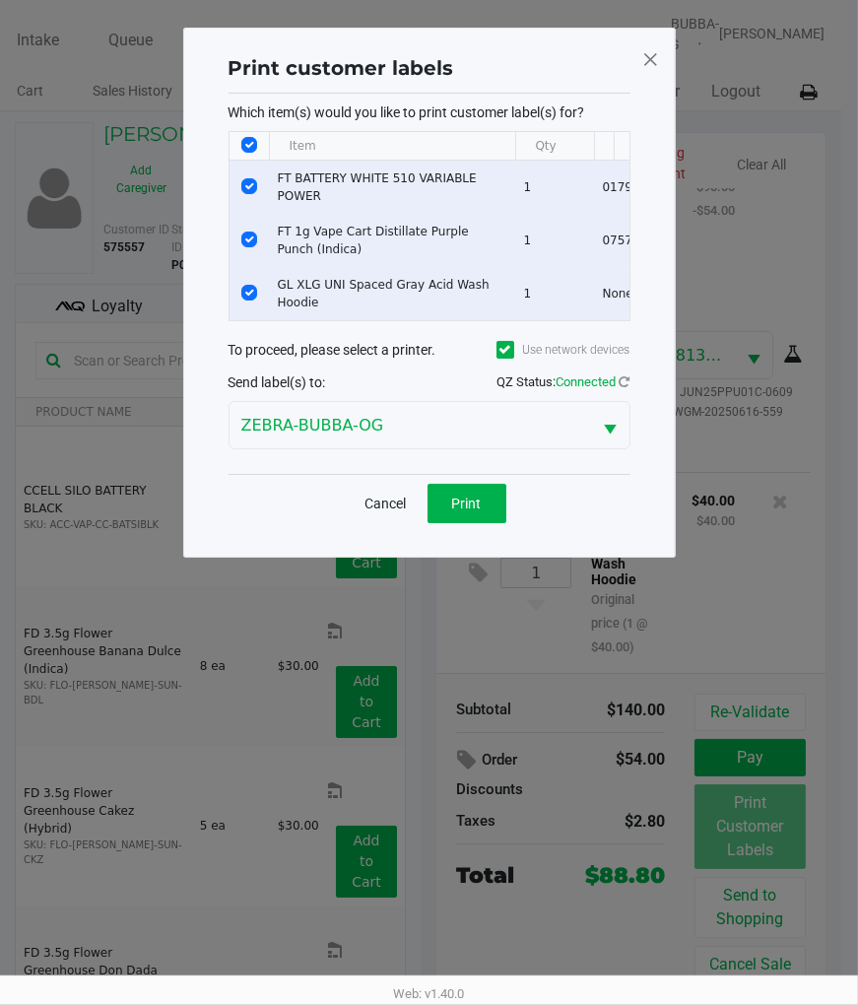
click at [250, 143] on input "Select All Rows" at bounding box center [249, 145] width 16 height 16
checkbox input "false"
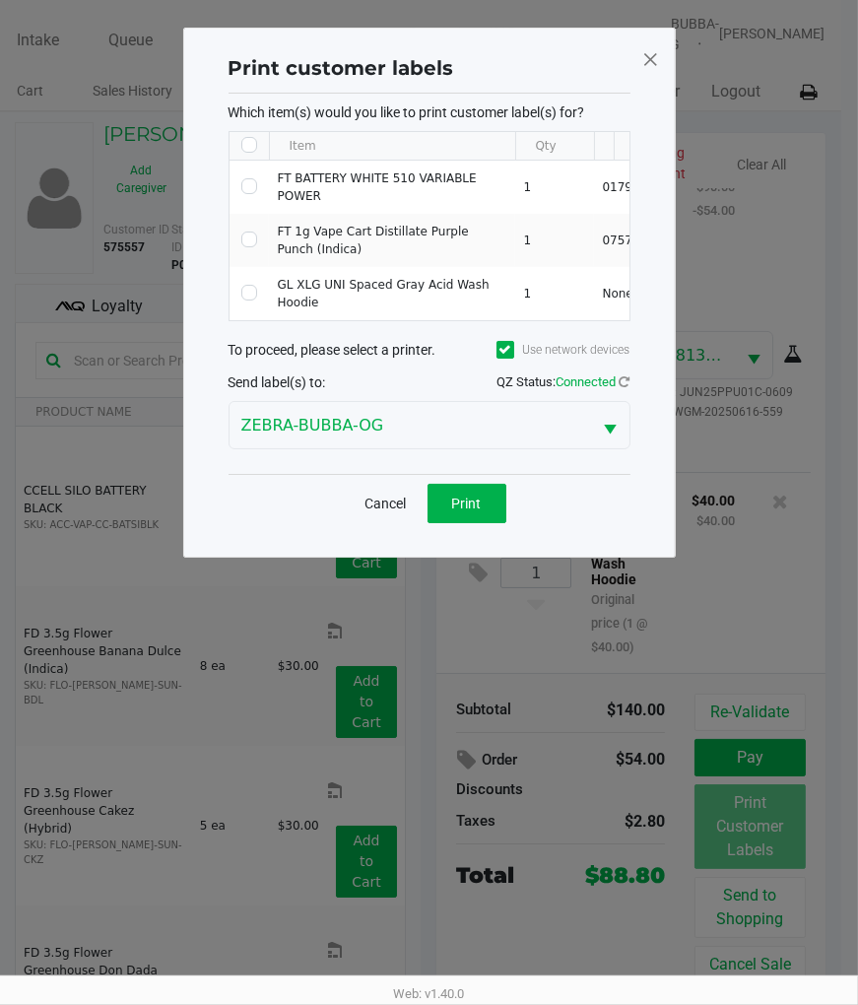
drag, startPoint x: 248, startPoint y: 155, endPoint x: 246, endPoint y: 179, distance: 24.7
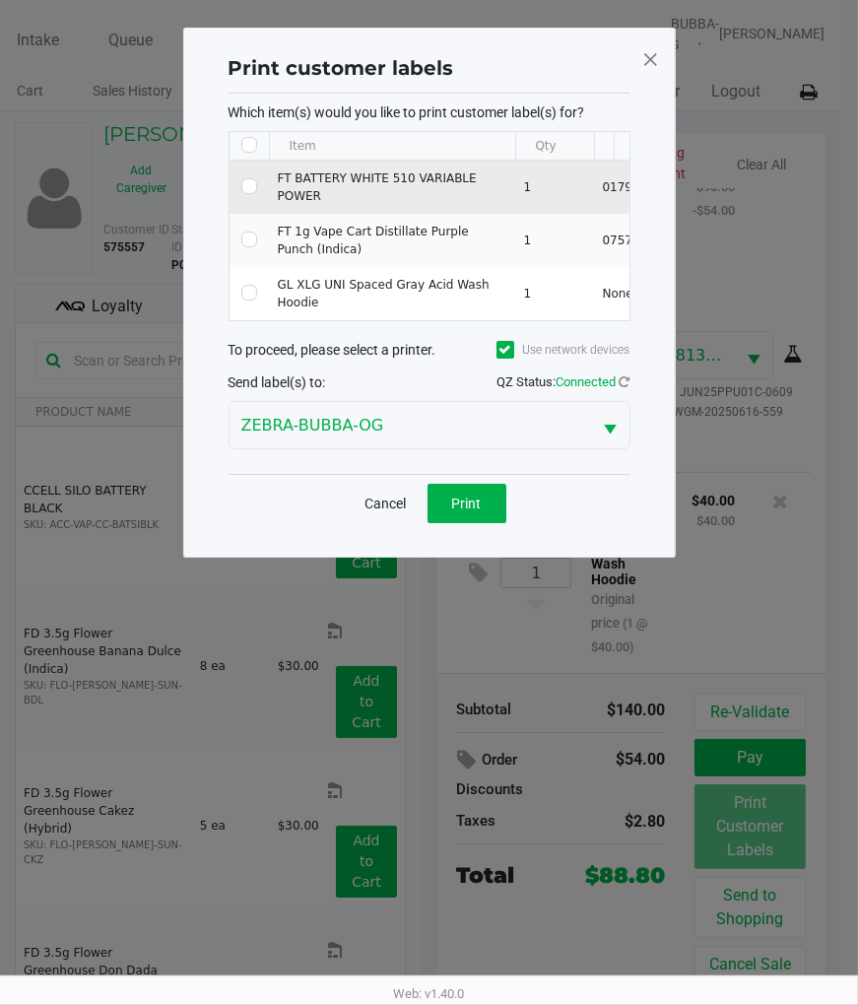
click at [248, 154] on th "Data table" at bounding box center [249, 146] width 39 height 29
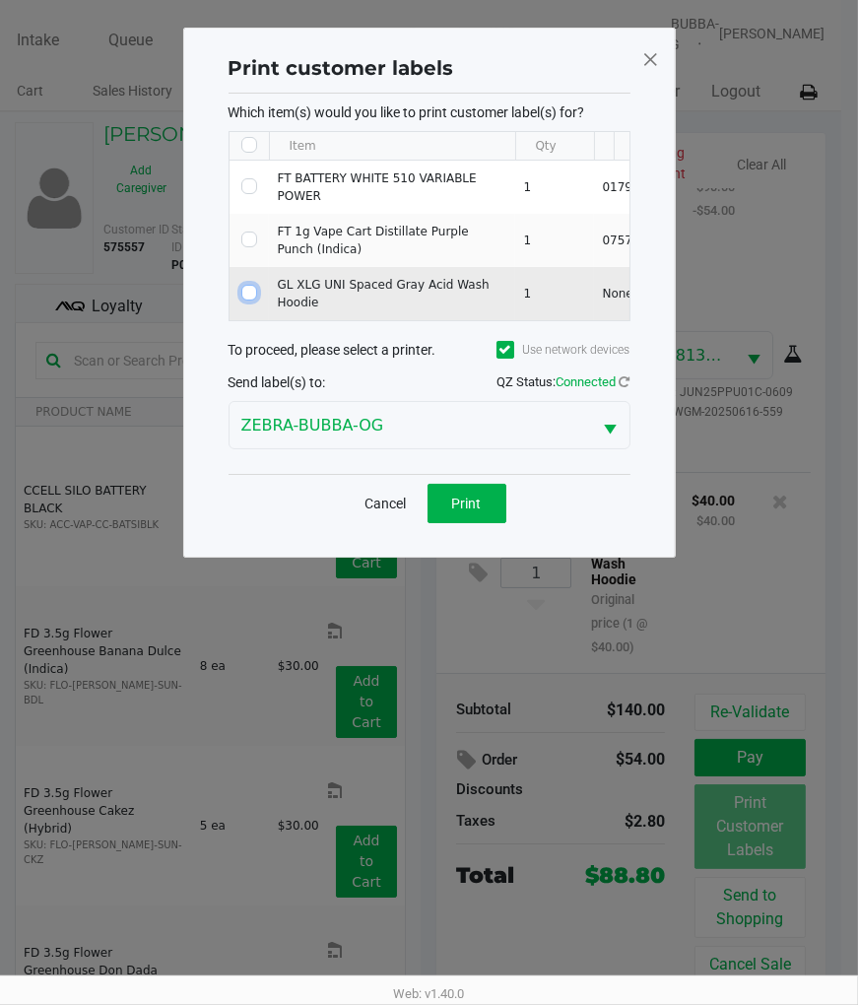
click at [241, 294] on input "Select Row" at bounding box center [249, 293] width 16 height 16
checkbox input "true"
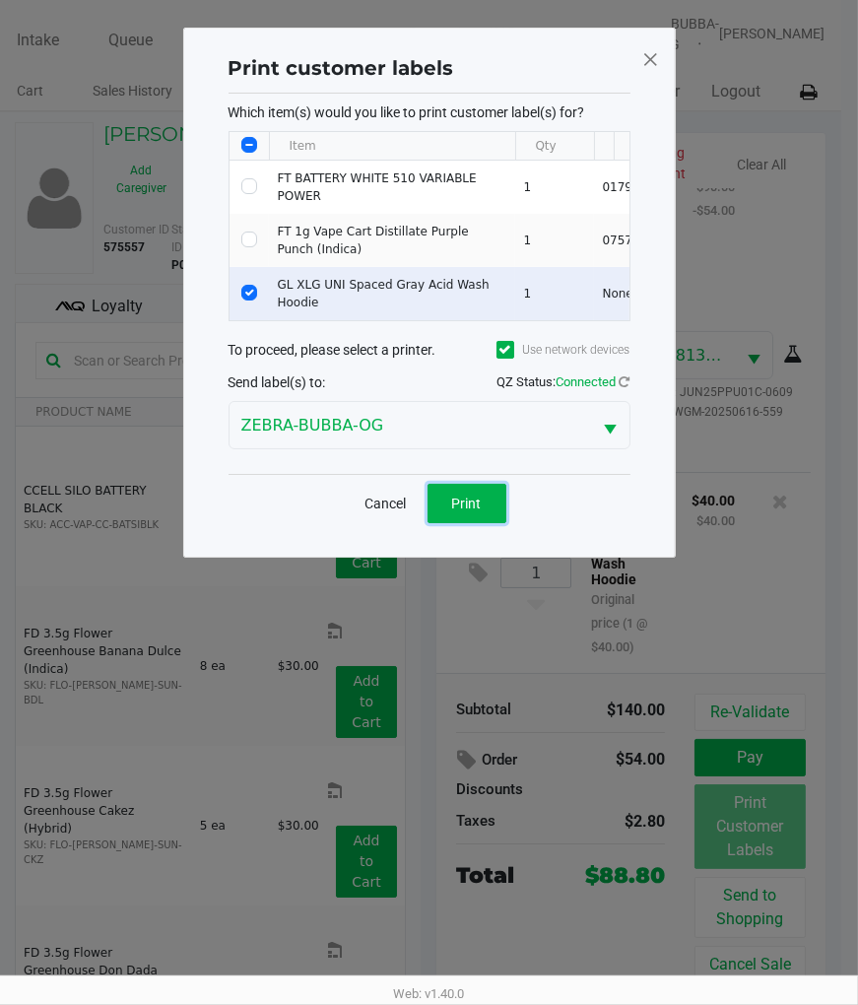
click at [435, 516] on button "Print" at bounding box center [467, 503] width 79 height 39
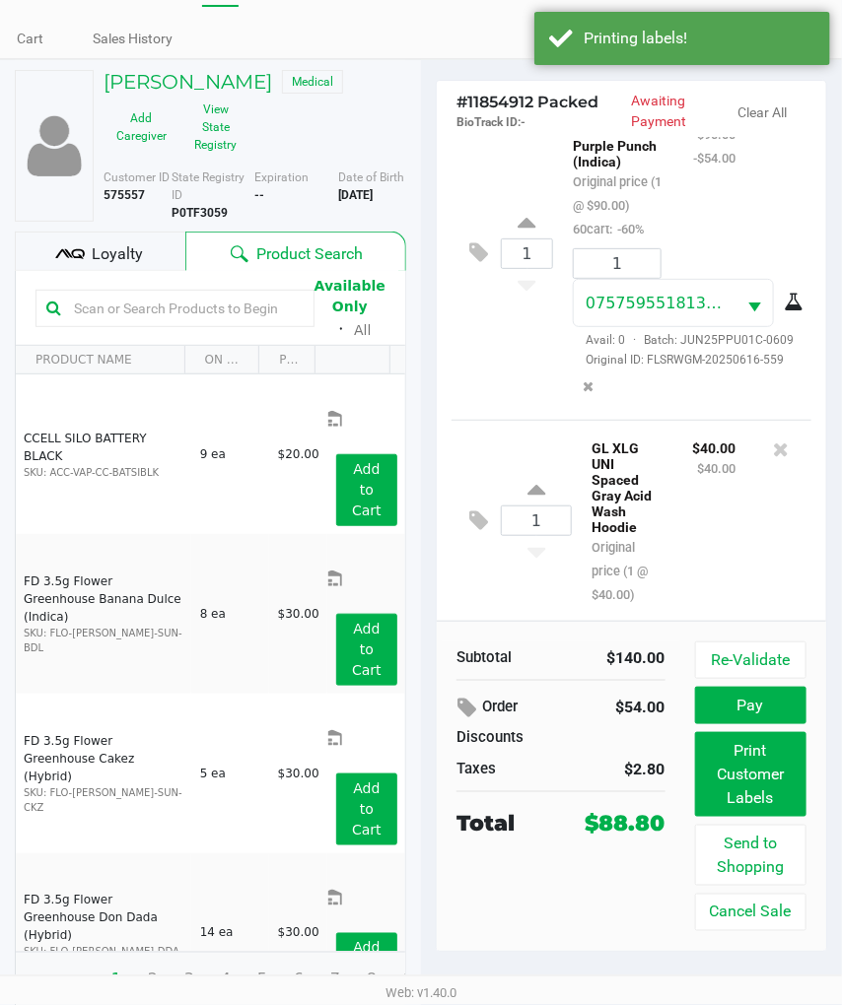
scroll to position [81, 0]
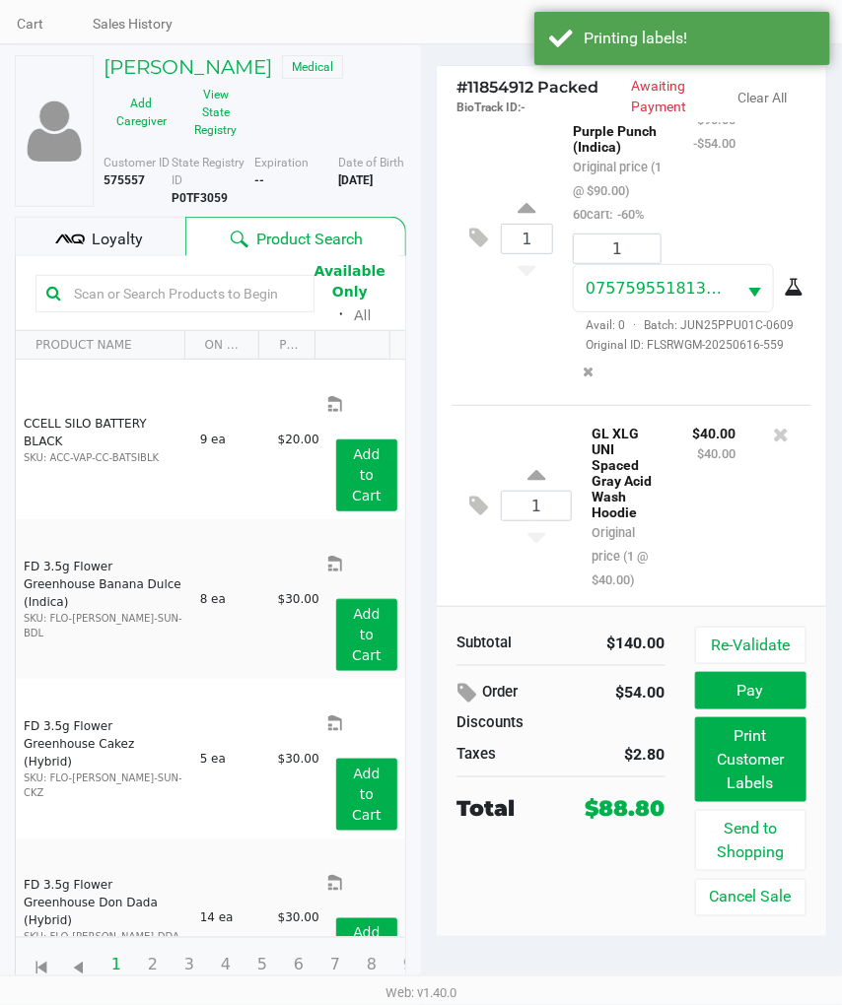
click at [128, 246] on span "Loyalty" at bounding box center [117, 240] width 51 height 24
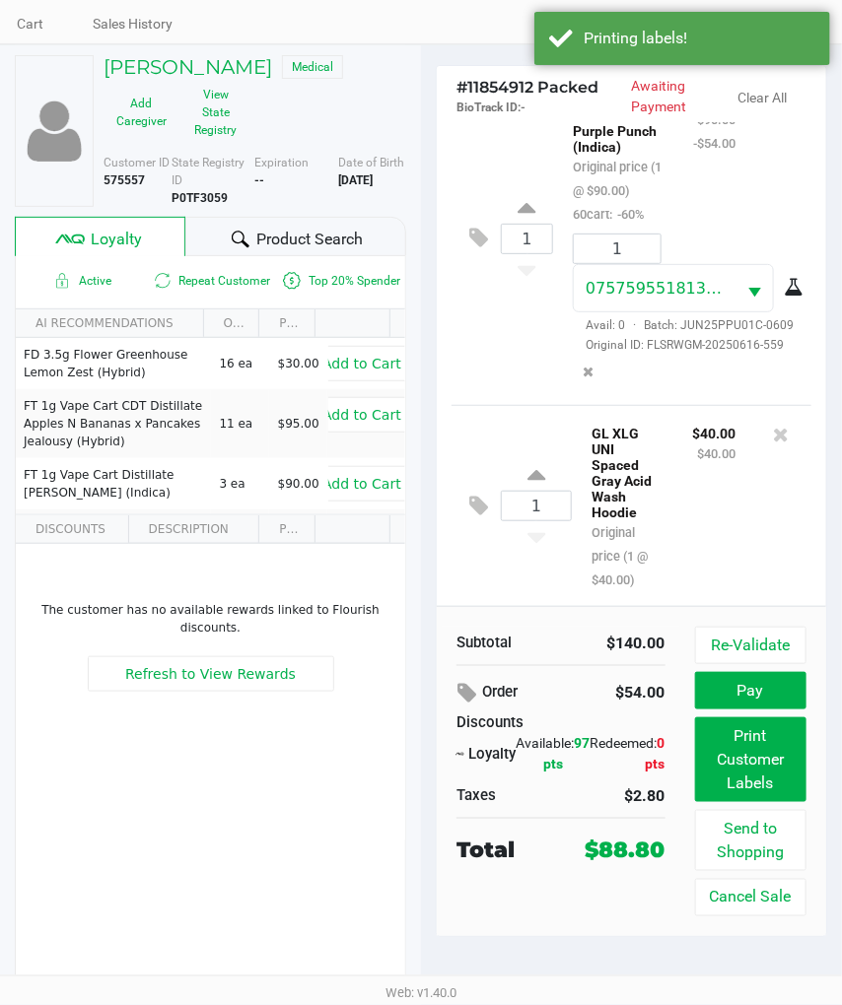
click at [209, 851] on div "Active Repeat Customer Top 20% Spender AI RECOMMENDATIONS ON HAND PRICE FD 3.5g…" at bounding box center [210, 625] width 391 height 739
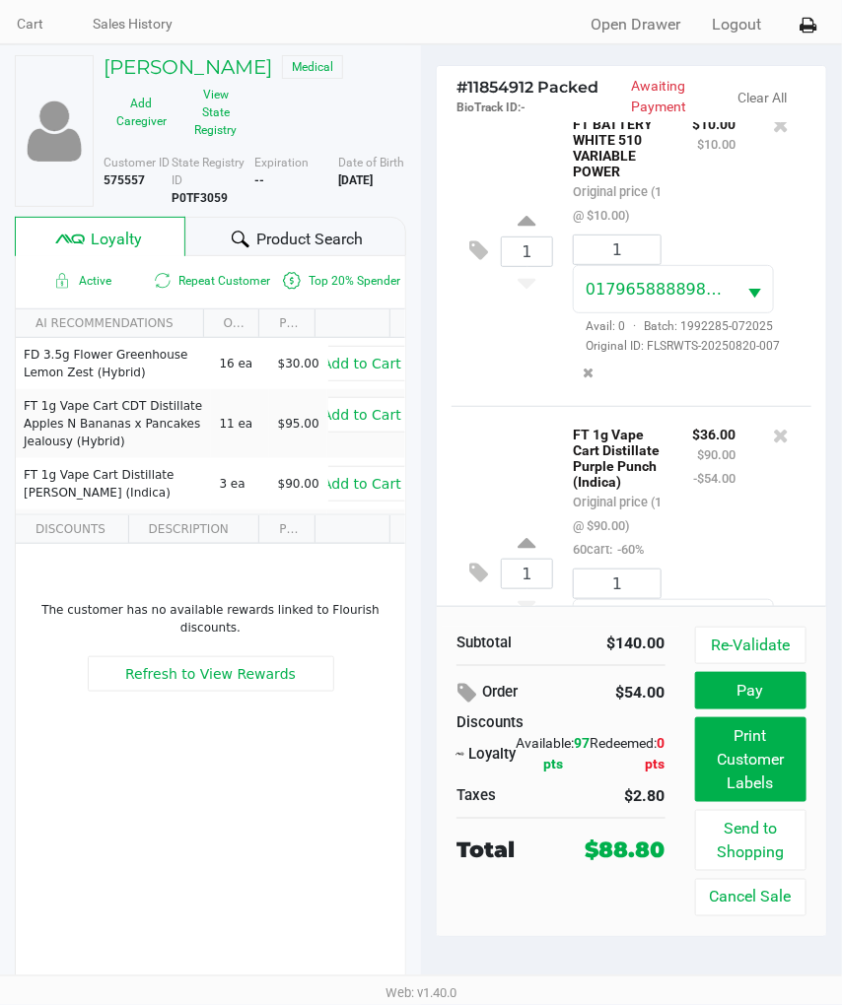
scroll to position [0, 0]
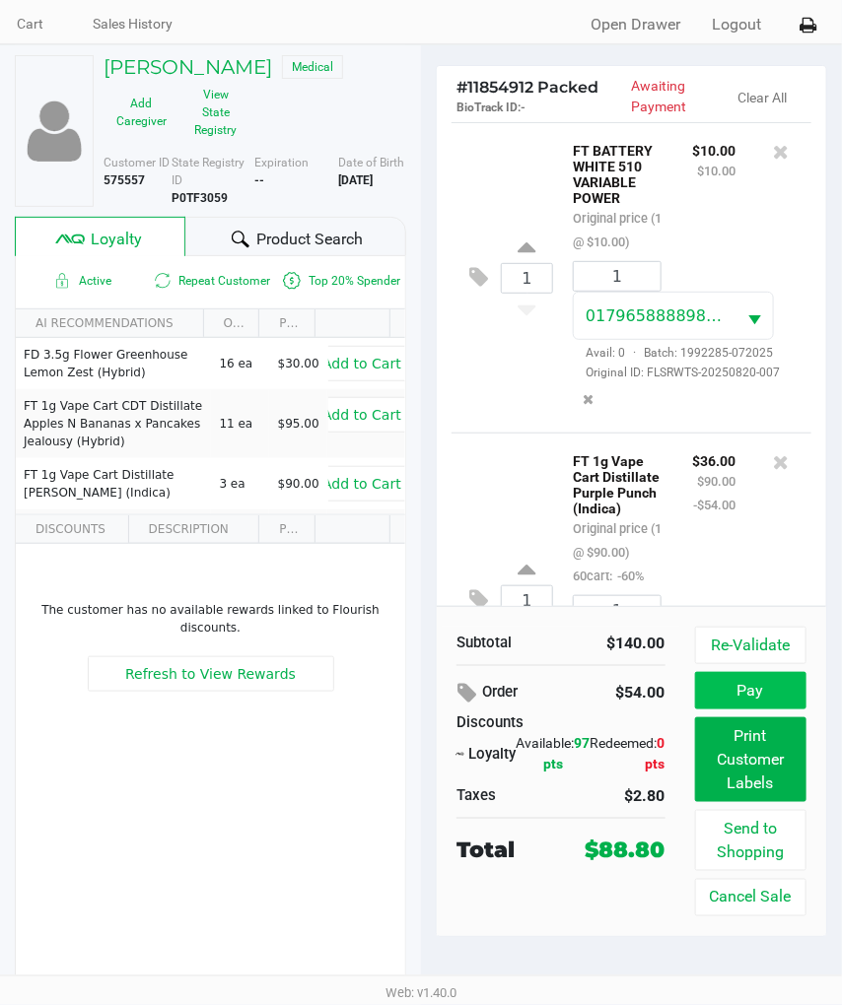
click at [763, 684] on button "Pay" at bounding box center [750, 690] width 111 height 37
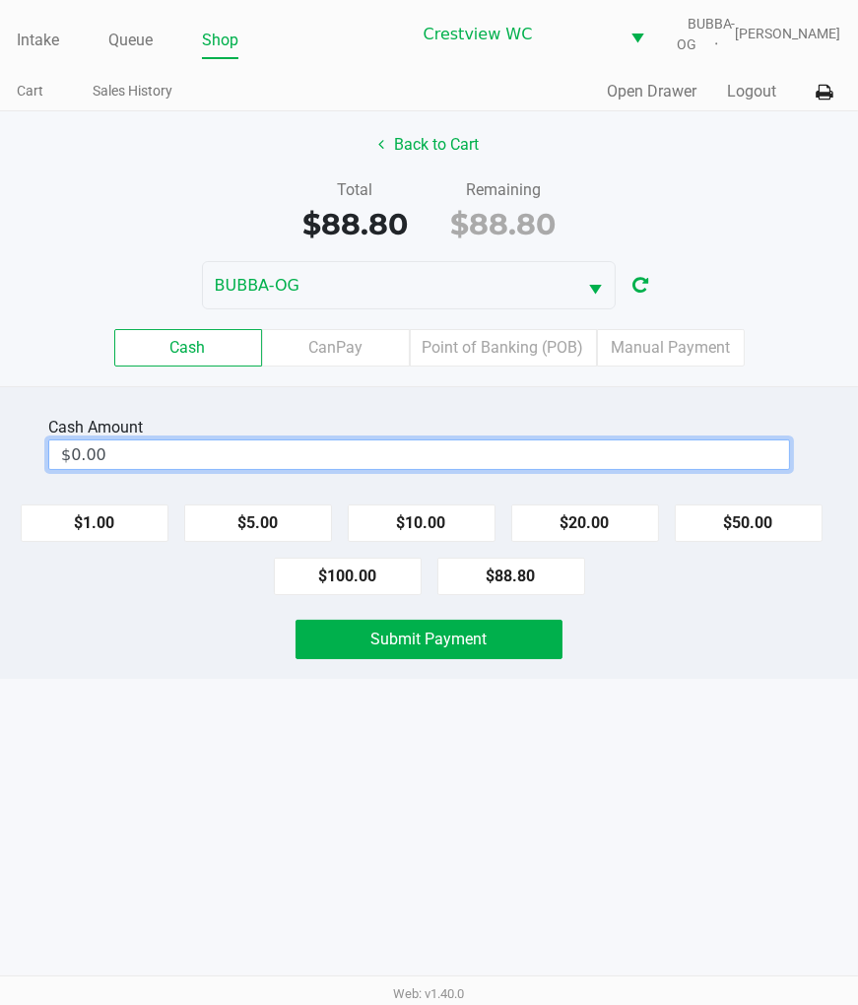
click at [533, 469] on input "$0.00" at bounding box center [419, 454] width 740 height 29
click at [645, 832] on div "Intake Queue Shop Crestview WC BUBBA-OG Megan Knutson Cart Sales History Quick …" at bounding box center [429, 502] width 858 height 1005
type input "$90.00"
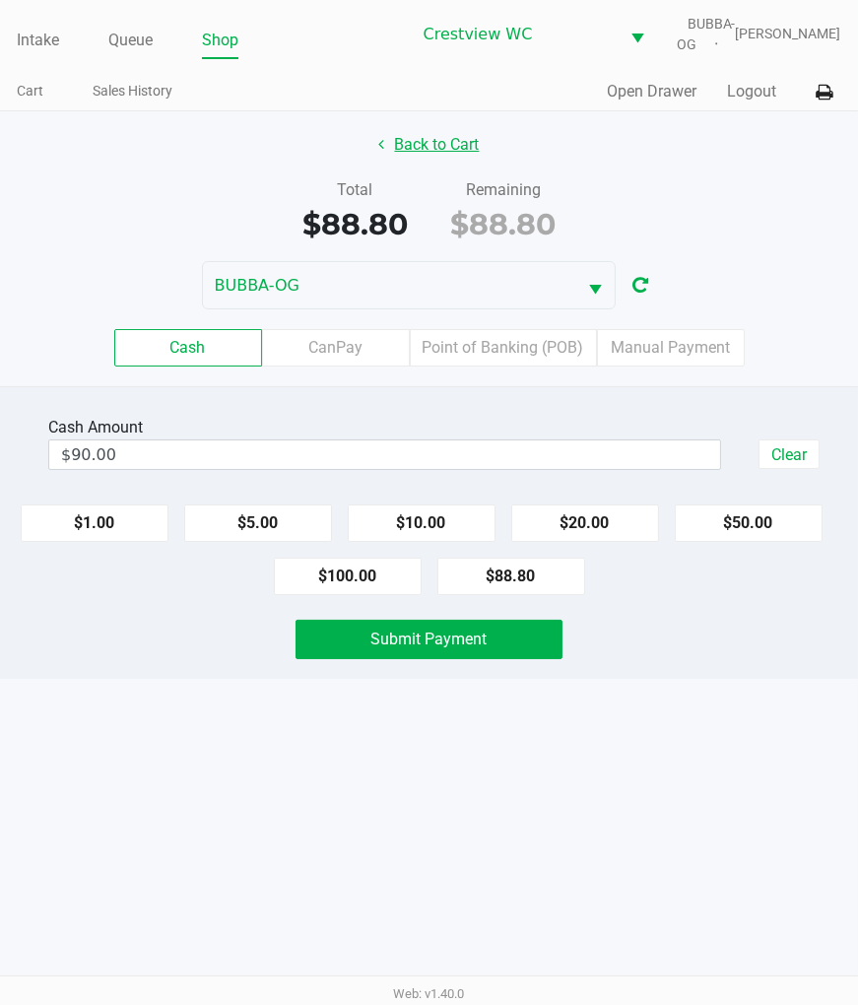
click at [448, 154] on button "Back to Cart" at bounding box center [430, 144] width 126 height 37
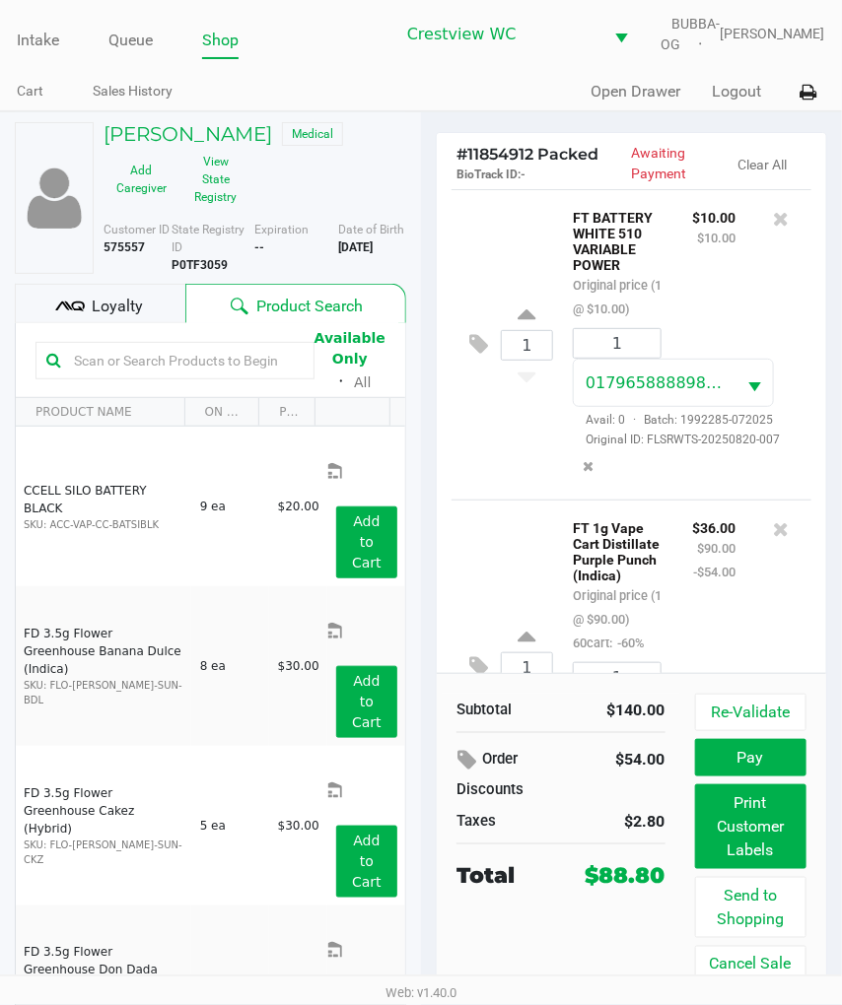
click at [794, 771] on button "Pay" at bounding box center [750, 757] width 111 height 37
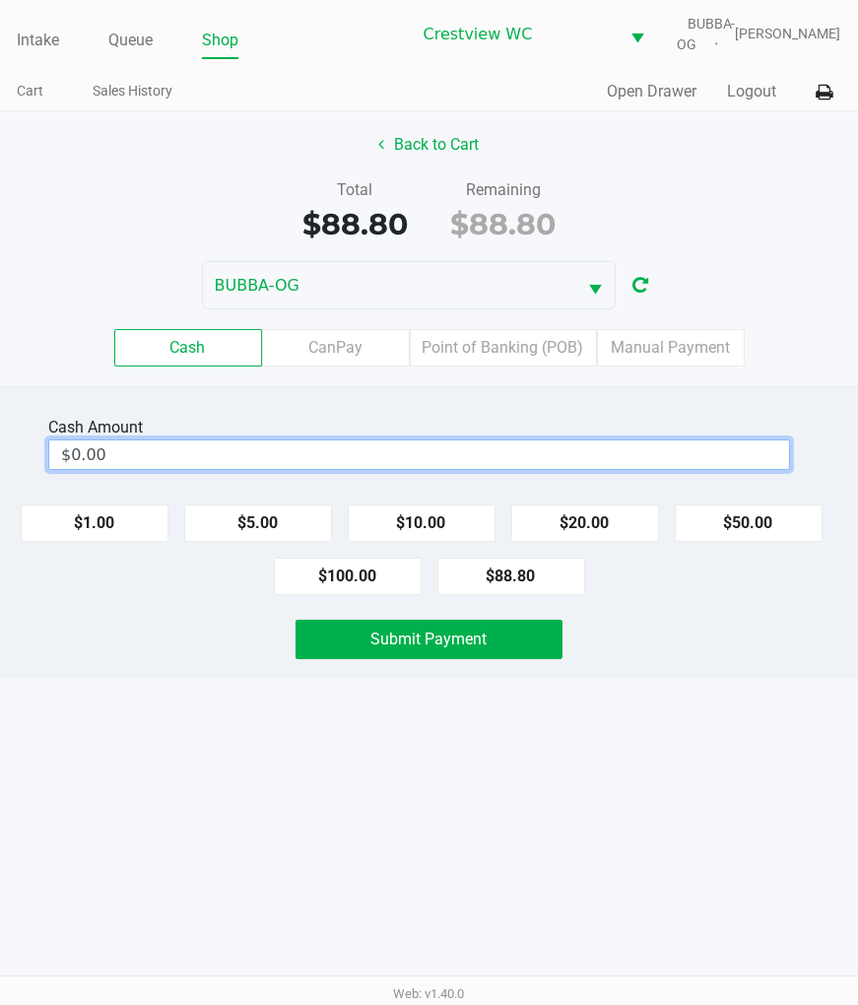
click at [435, 464] on input "$0.00" at bounding box center [419, 454] width 740 height 29
click at [658, 776] on div "Intake Queue Shop Crestview WC BUBBA-OG Megan Knutson Cart Sales History Quick …" at bounding box center [429, 502] width 858 height 1005
type input "$90.00"
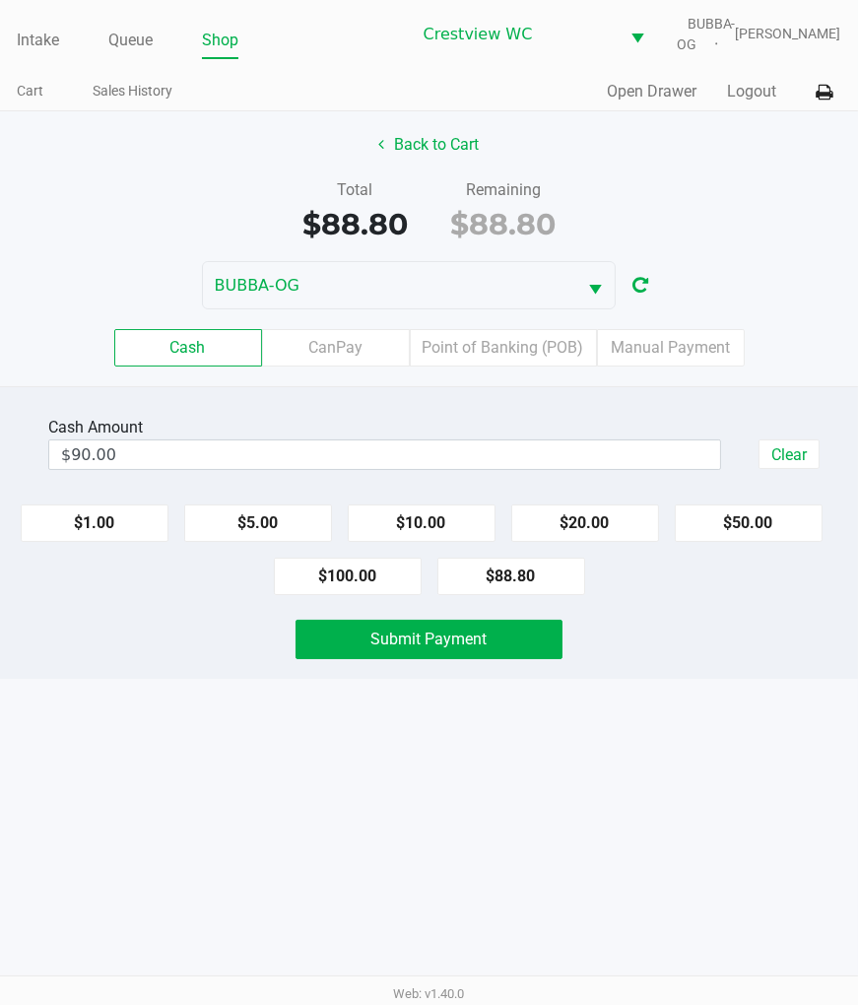
click at [459, 648] on span "Submit Payment" at bounding box center [429, 639] width 116 height 19
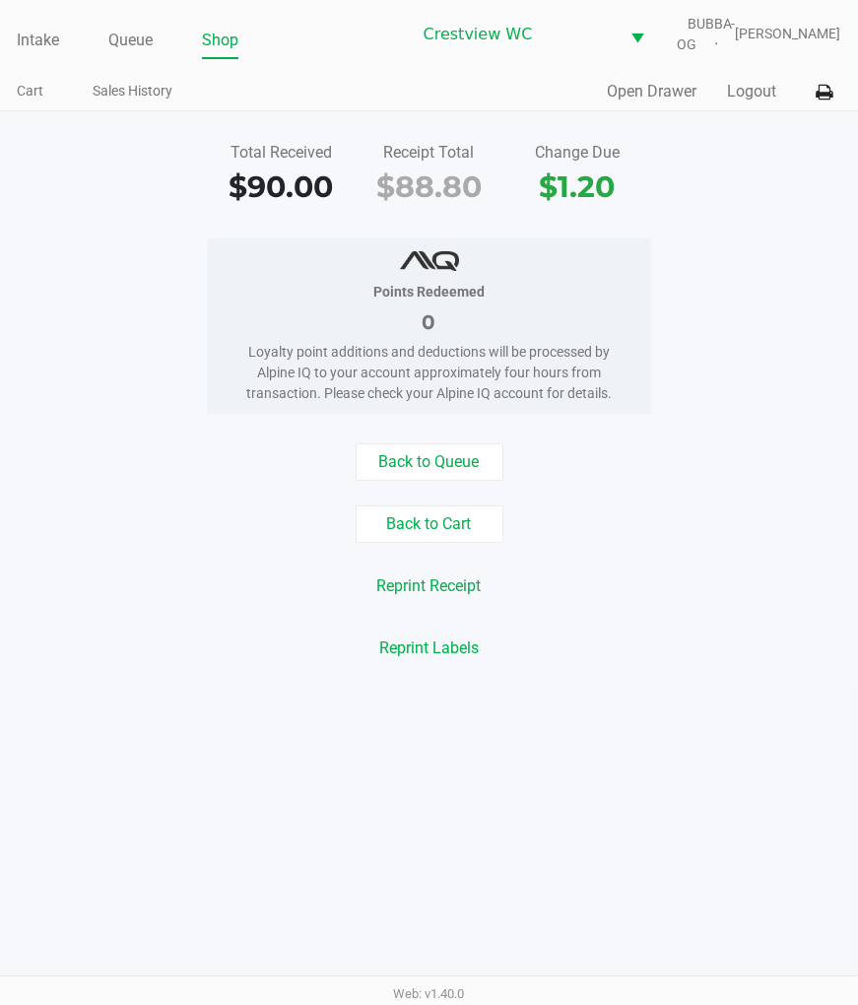
click at [757, 461] on div "Back to Queue" at bounding box center [429, 461] width 888 height 37
click at [24, 52] on link "Intake" at bounding box center [38, 41] width 42 height 28
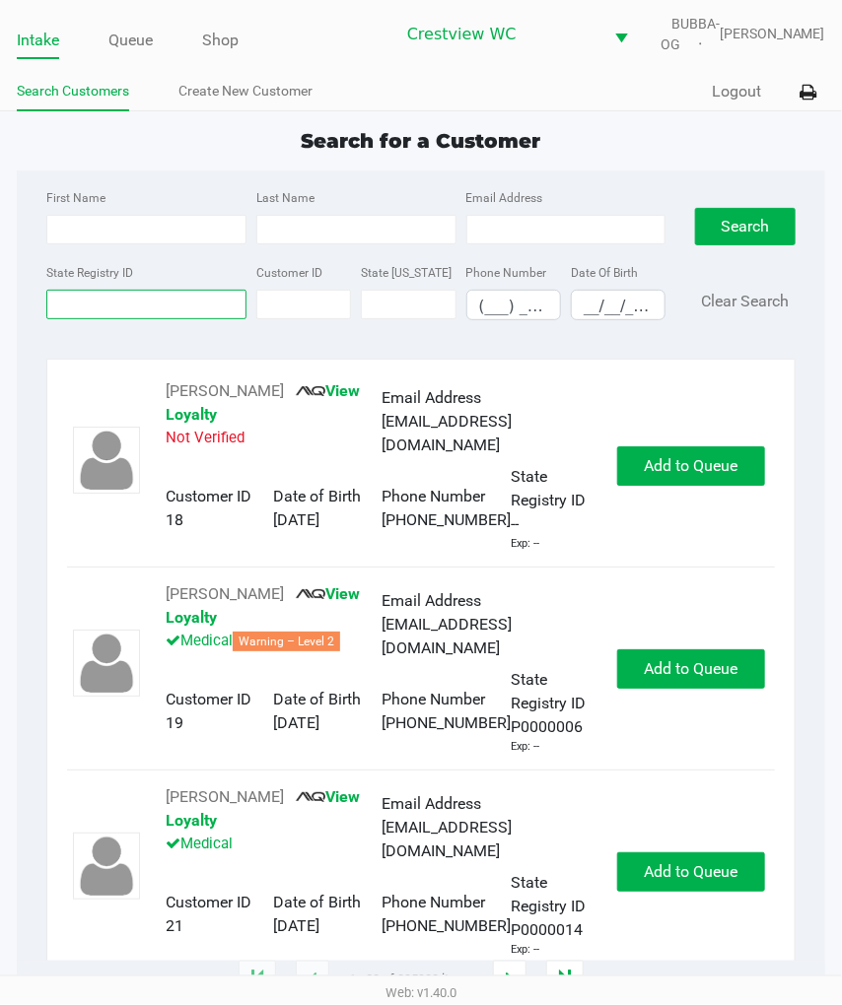
click at [159, 318] on input "State Registry ID" at bounding box center [146, 305] width 200 height 30
click at [171, 318] on input "State Registry ID" at bounding box center [146, 305] width 200 height 30
type input "6tt1635"
click at [767, 245] on button "Search" at bounding box center [745, 226] width 101 height 37
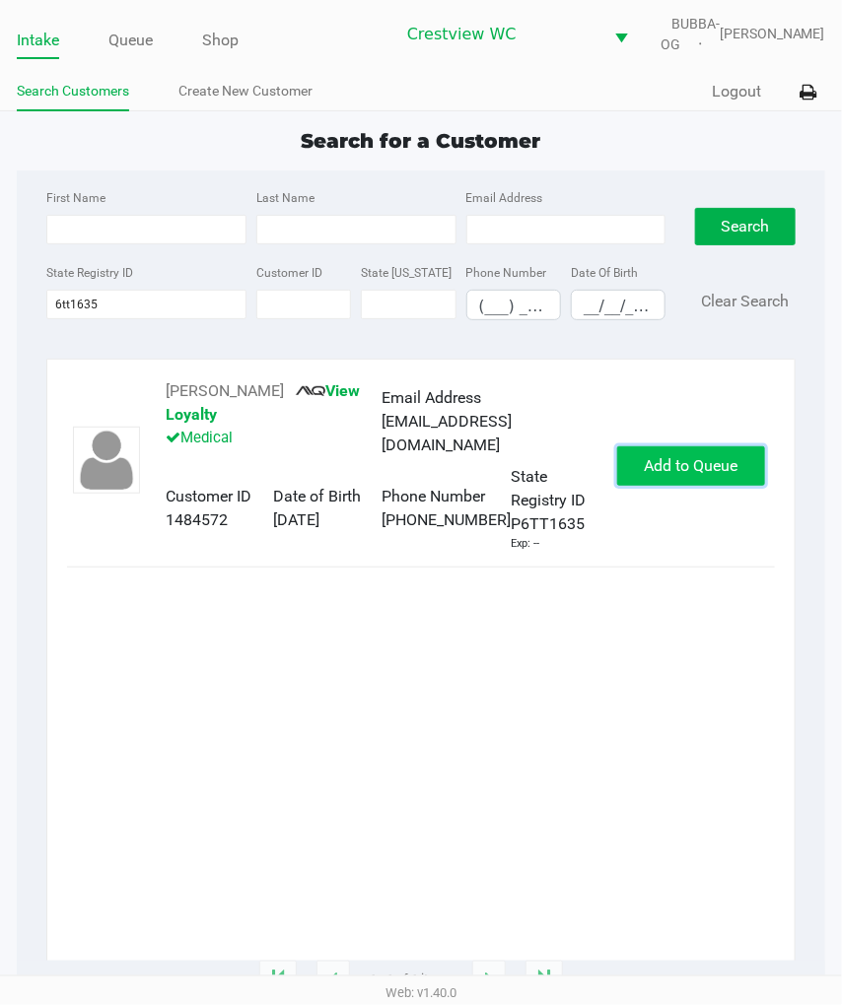
click at [664, 475] on span "Add to Queue" at bounding box center [690, 465] width 94 height 19
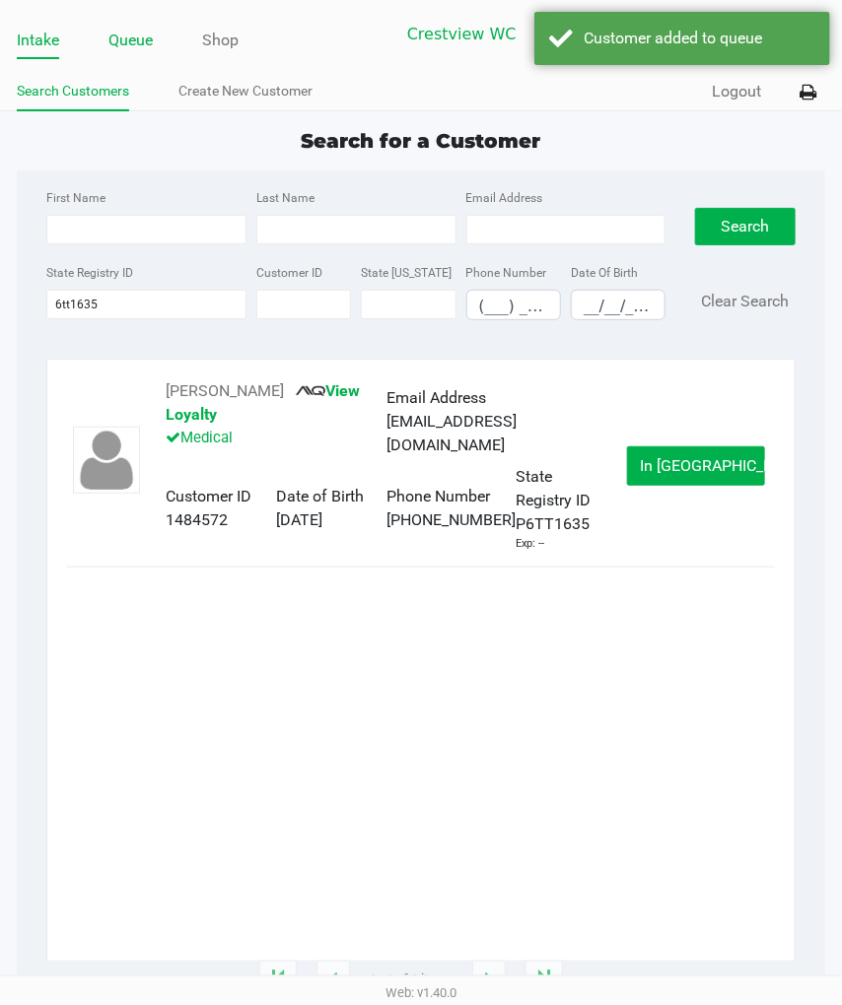
click at [134, 54] on link "Queue" at bounding box center [130, 41] width 44 height 28
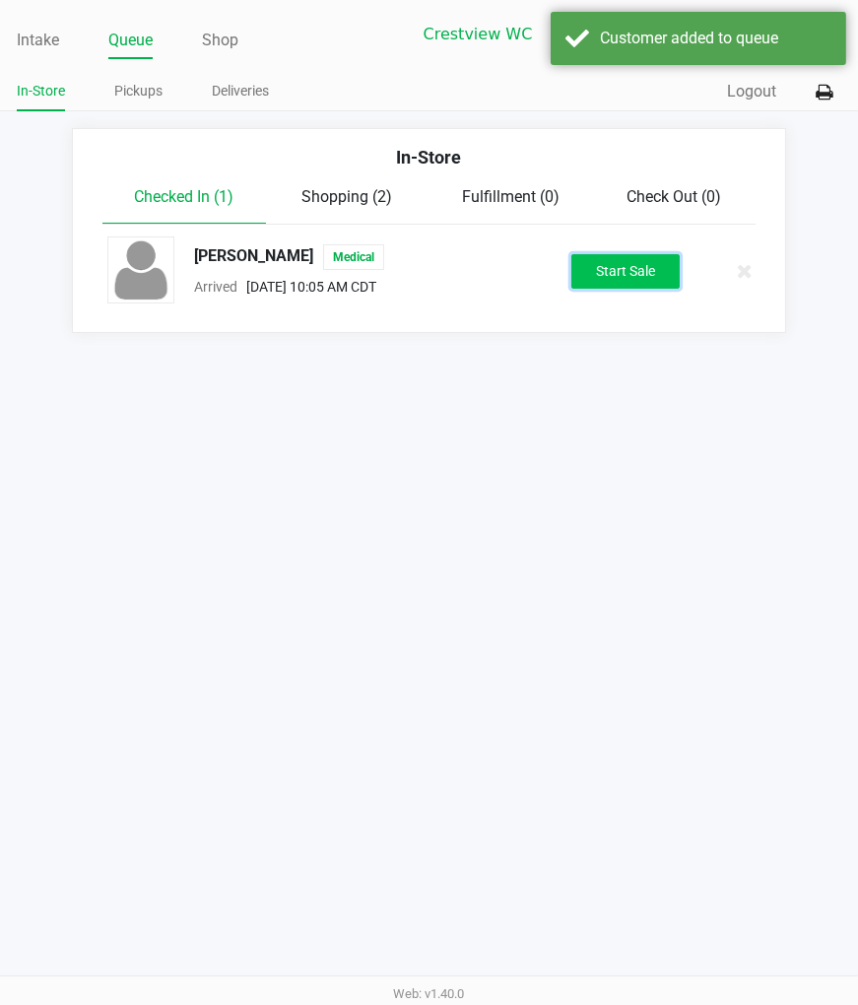
click at [651, 289] on button "Start Sale" at bounding box center [626, 271] width 108 height 34
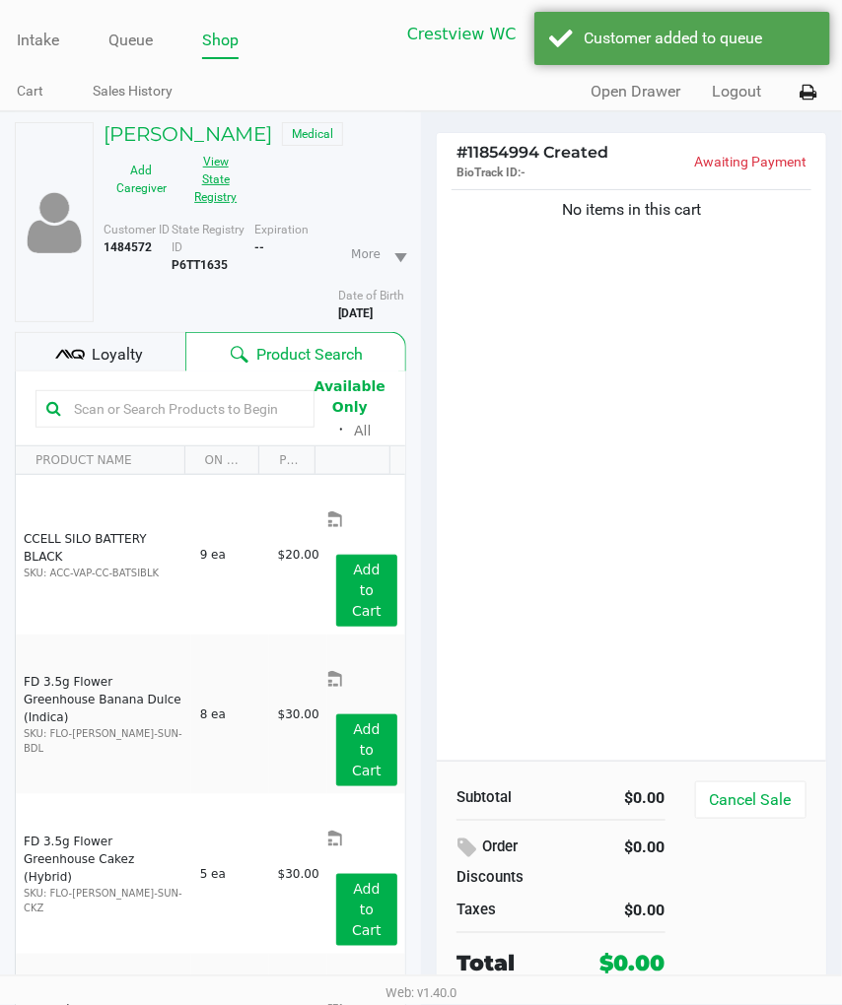
click at [227, 207] on button "View State Registry" at bounding box center [209, 179] width 61 height 67
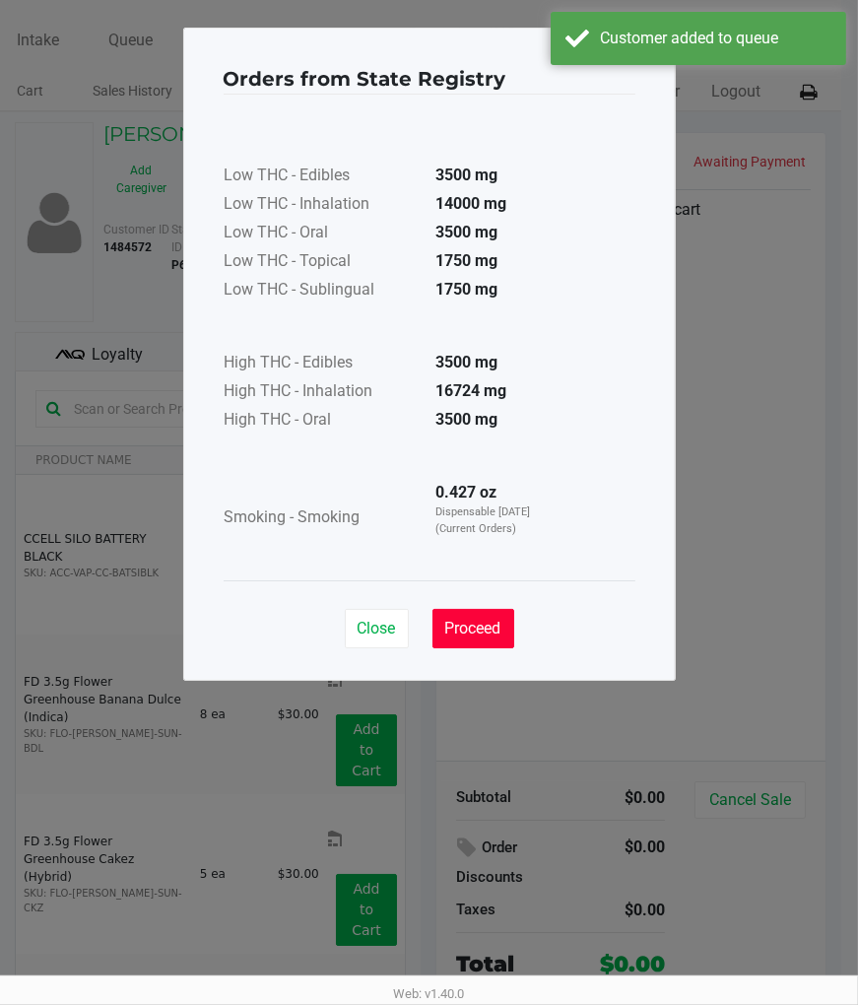
click at [474, 626] on span "Proceed" at bounding box center [473, 628] width 56 height 19
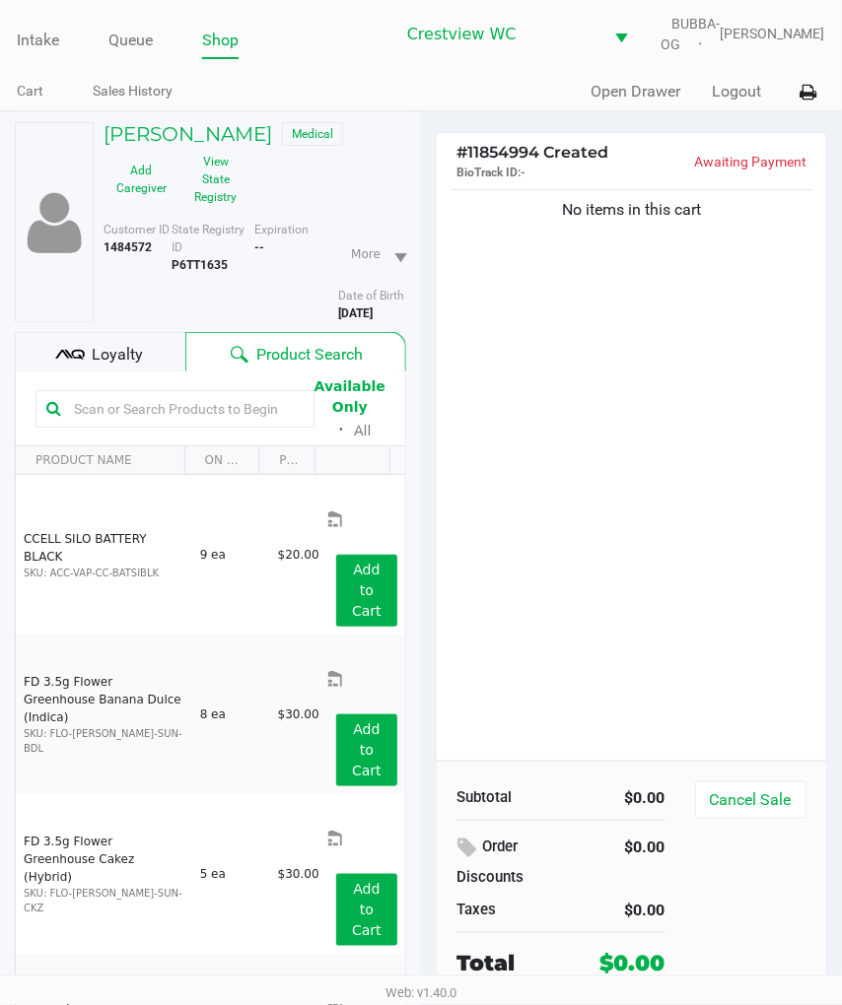
click at [217, 424] on input "text" at bounding box center [184, 409] width 237 height 30
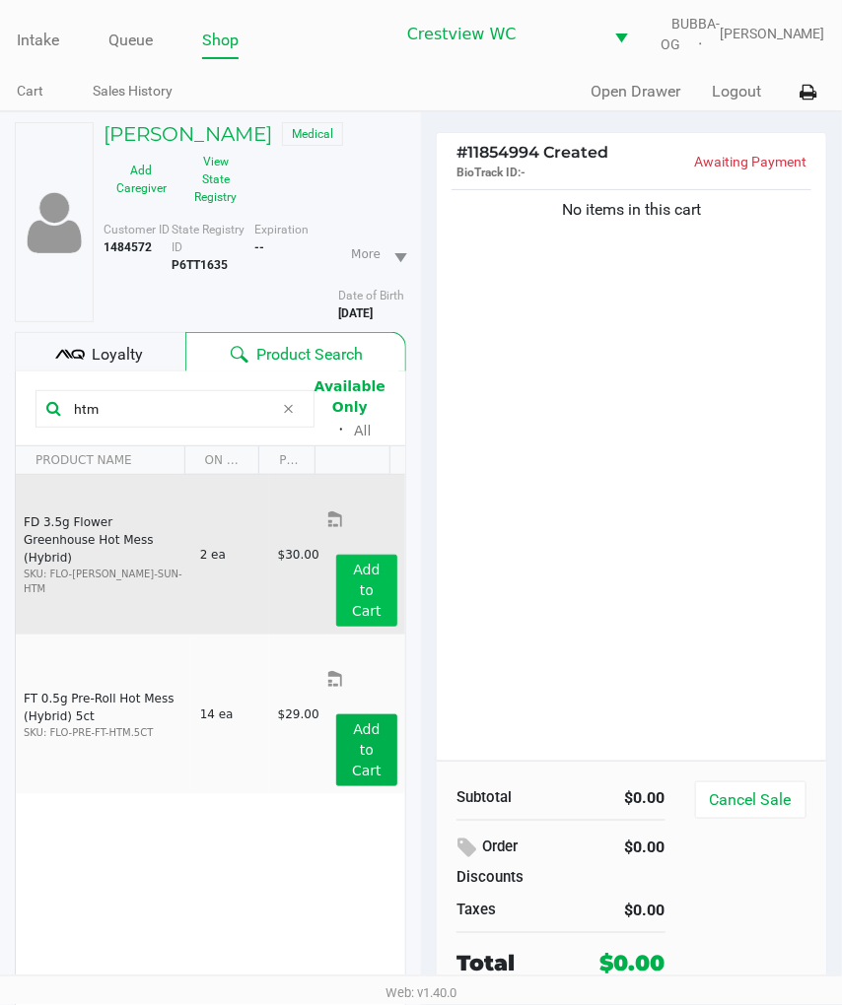
type input "htm"
click at [371, 555] on button "Add to Cart" at bounding box center [366, 591] width 61 height 72
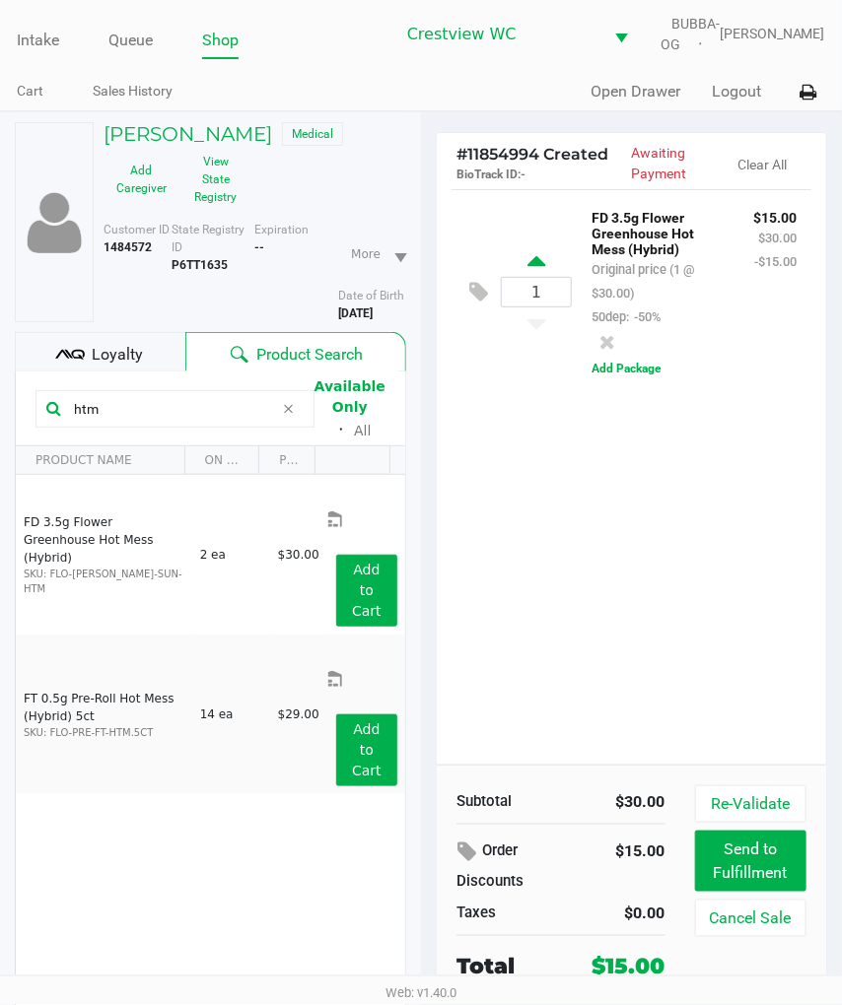
click at [544, 269] on icon at bounding box center [536, 264] width 18 height 25
type input "2"
click at [567, 543] on div at bounding box center [421, 563] width 842 height 707
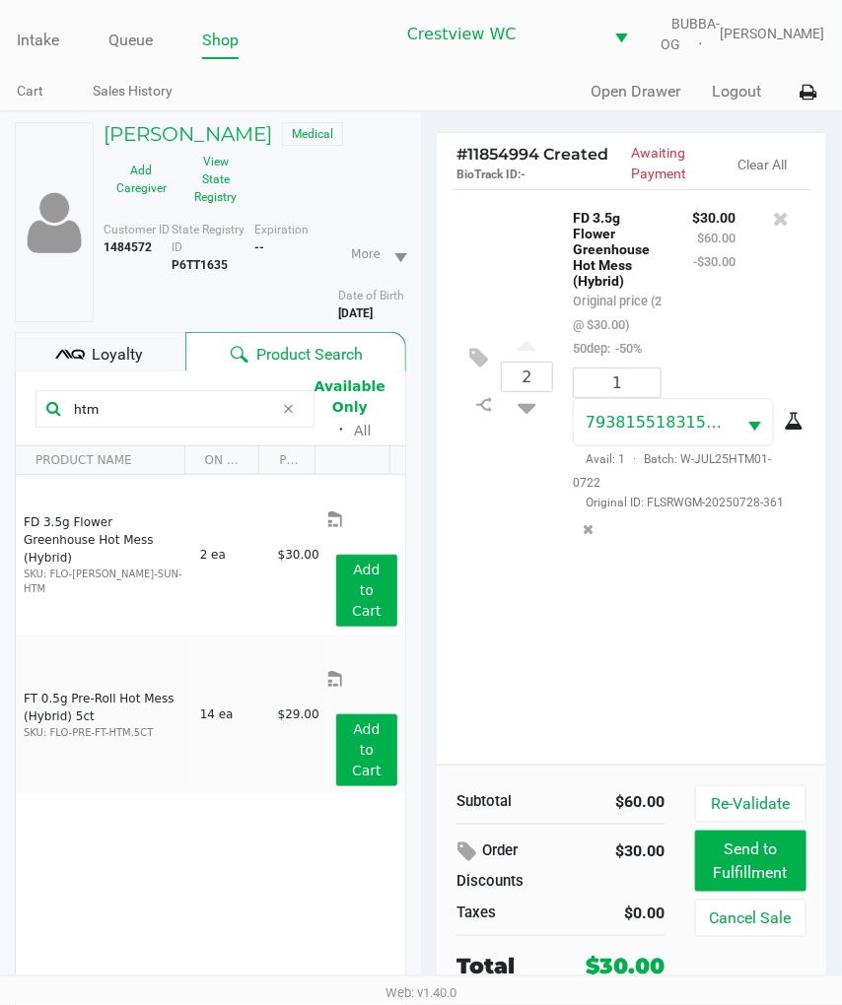
click at [626, 672] on div "2 FD 3.5g Flower Greenhouse Hot Mess (Hybrid) Original price (2 @ $30.00) 50dep…" at bounding box center [631, 476] width 389 height 575
click at [532, 417] on icon at bounding box center [527, 404] width 18 height 25
type input "1"
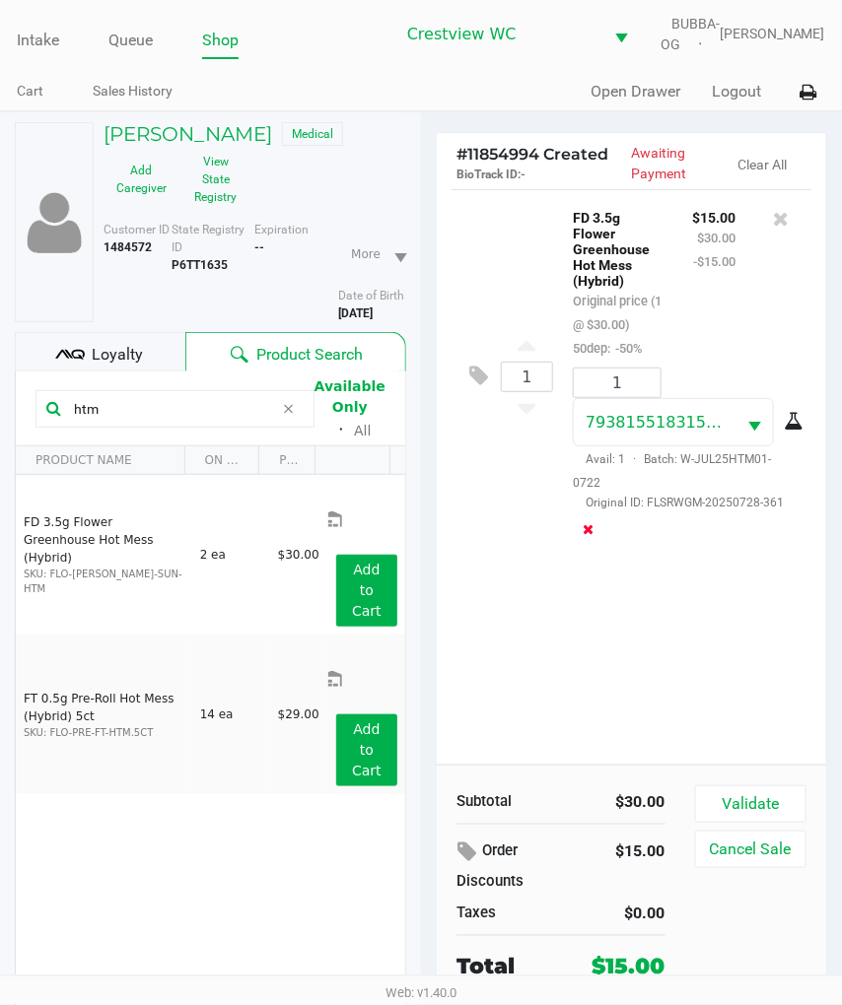
click at [594, 536] on icon "Remove the package from the orderLine" at bounding box center [588, 529] width 11 height 14
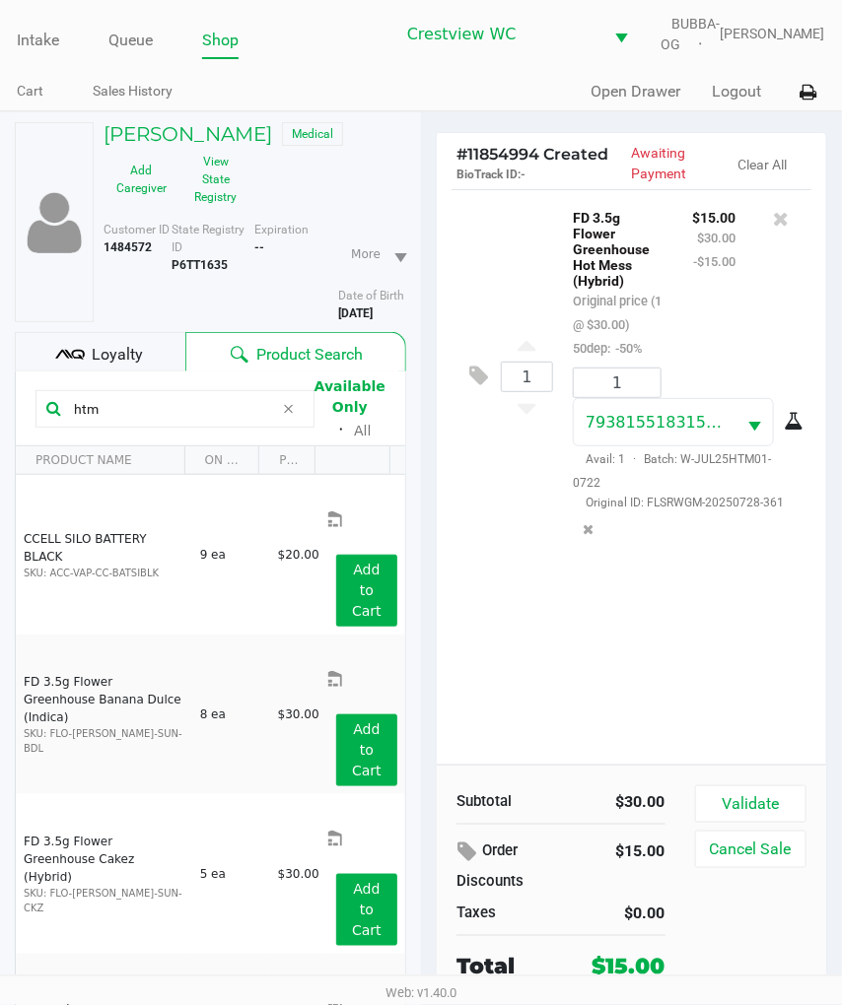
click at [235, 419] on input "htm" at bounding box center [170, 409] width 208 height 30
type input "h"
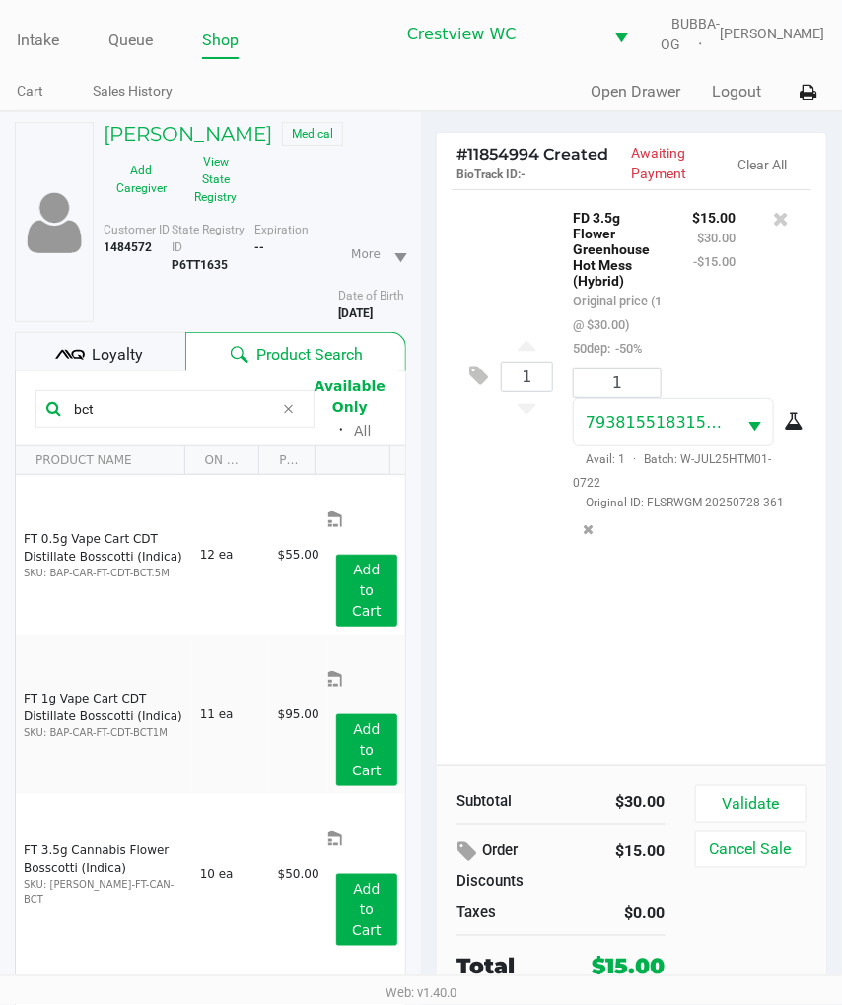
type input "bct"
click at [249, 805] on div "FT 0.5g Vape Cart CDT Distillate Bosscotti (Indica) SKU: BAP-CAR-FT-CDT-BCT.5M …" at bounding box center [210, 763] width 389 height 577
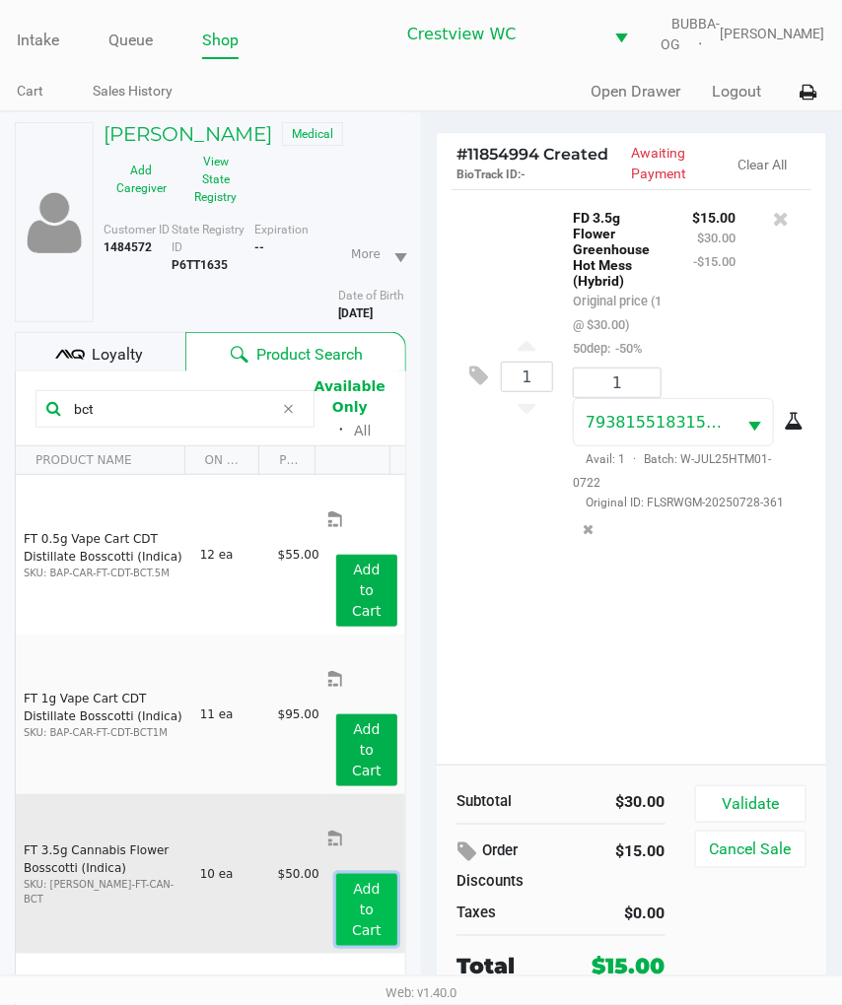
click at [358, 881] on app-button-loader "Add to Cart" at bounding box center [367, 909] width 30 height 57
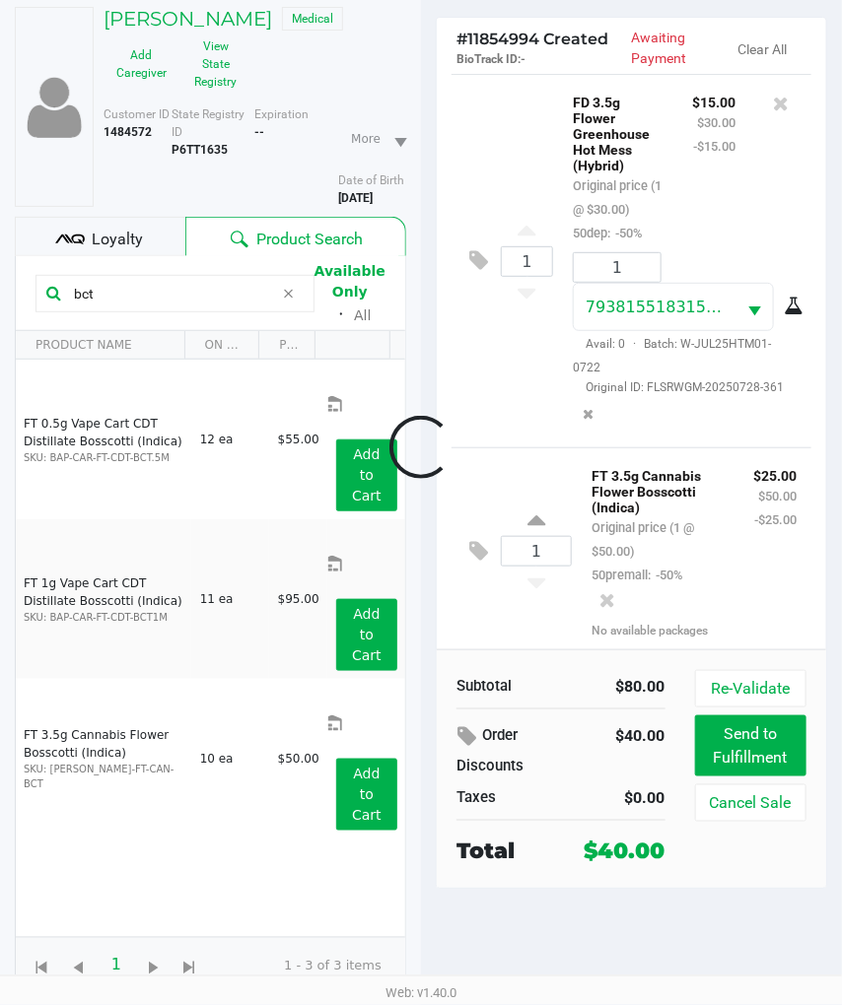
scroll to position [21, 0]
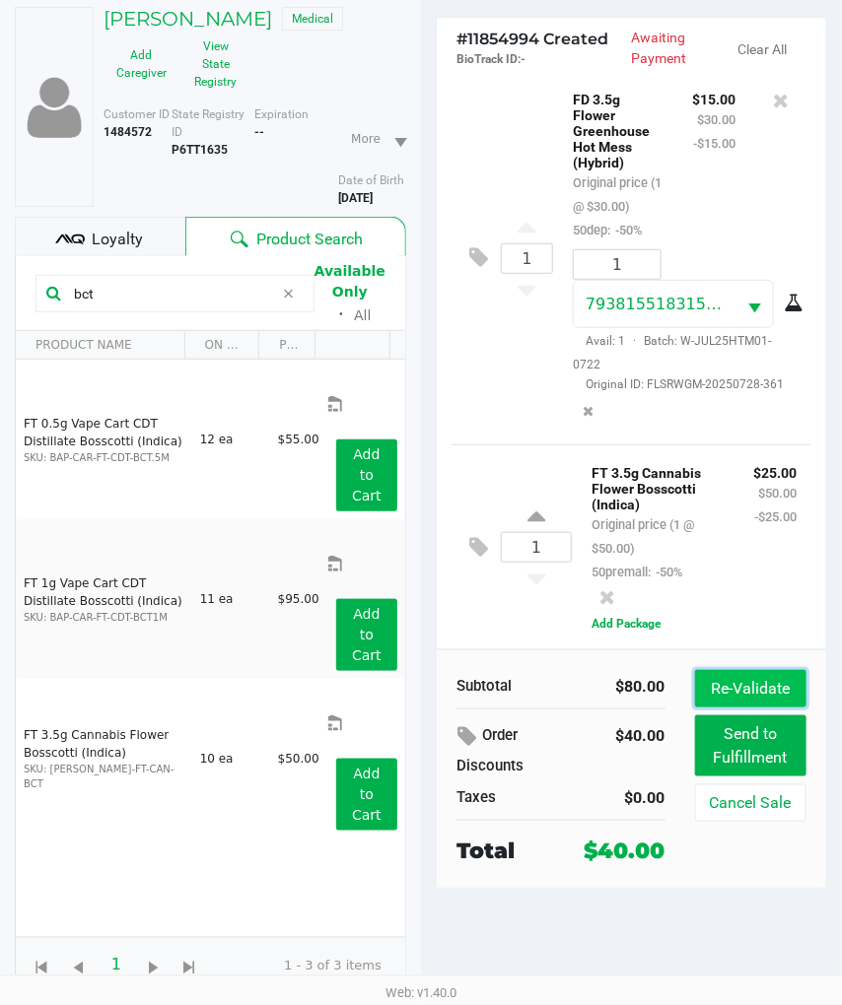
click at [751, 686] on button "Re-Validate" at bounding box center [750, 688] width 111 height 37
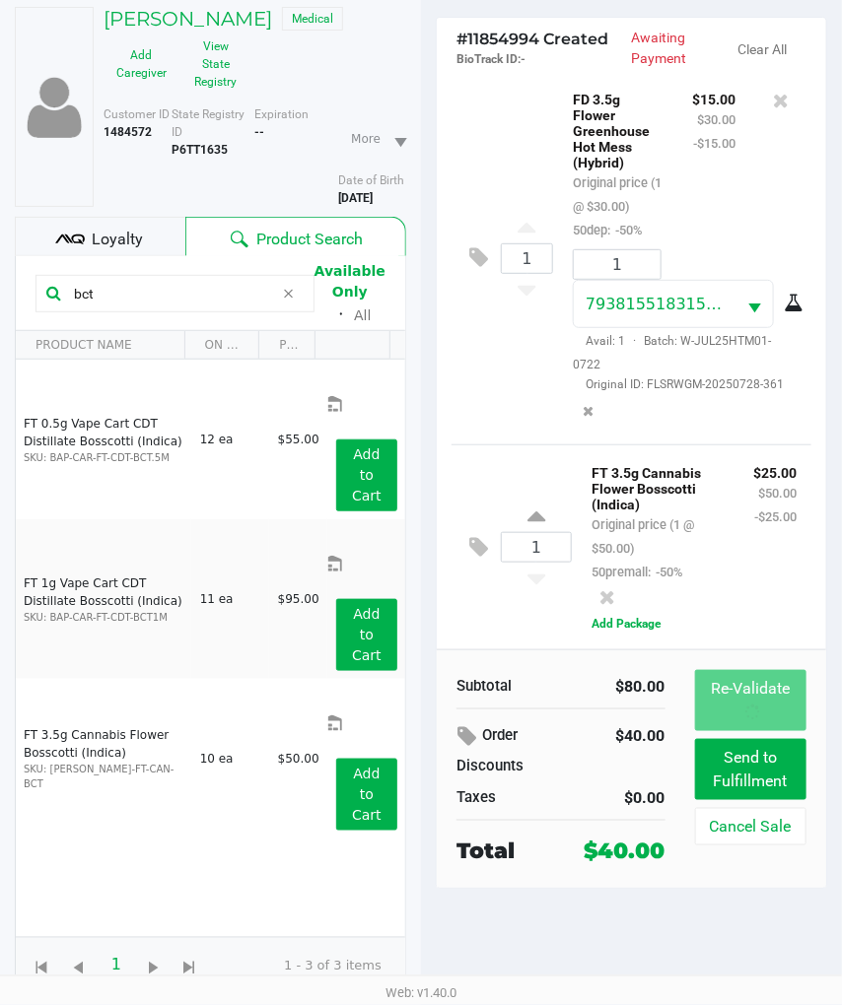
scroll to position [0, 0]
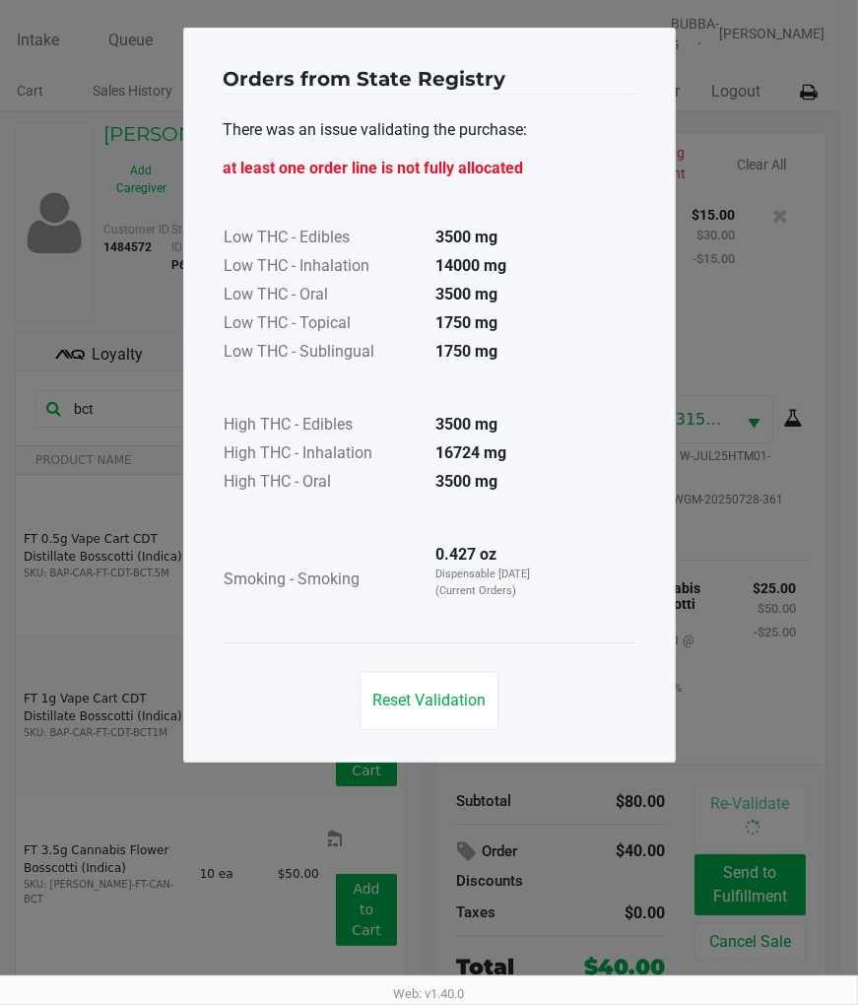
click at [454, 664] on div "Reset Validation" at bounding box center [430, 692] width 412 height 100
click at [453, 703] on span "Reset Validation" at bounding box center [428, 700] width 113 height 19
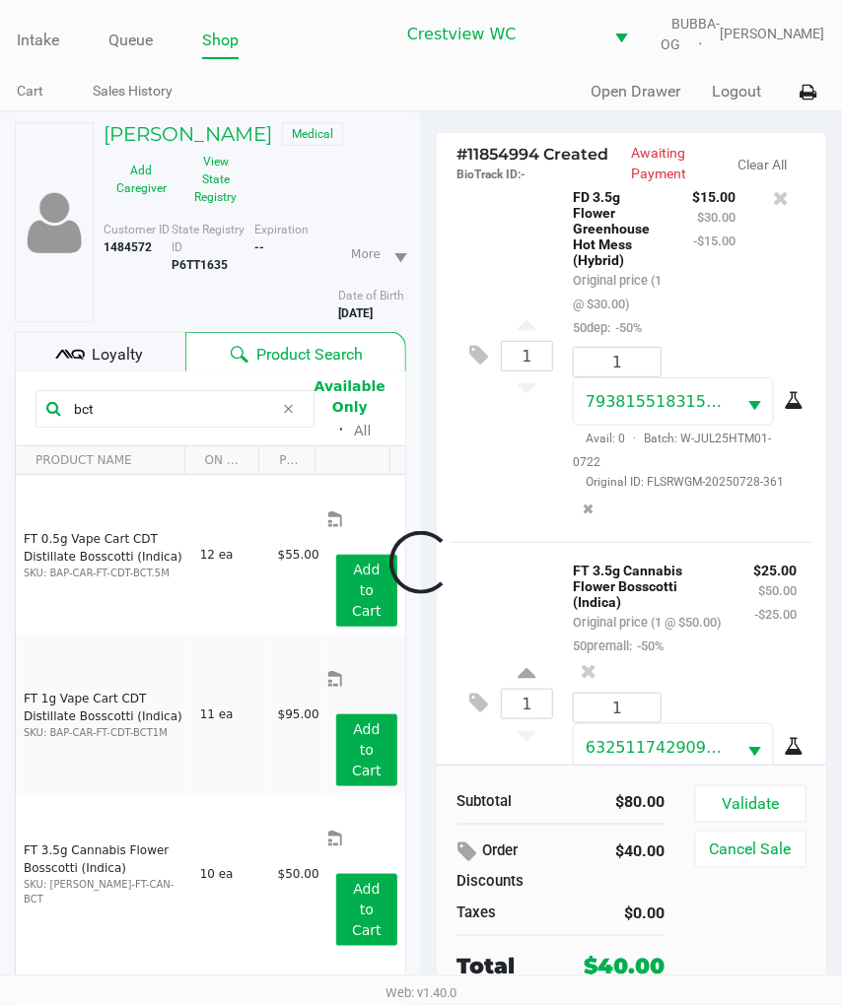
scroll to position [256, 0]
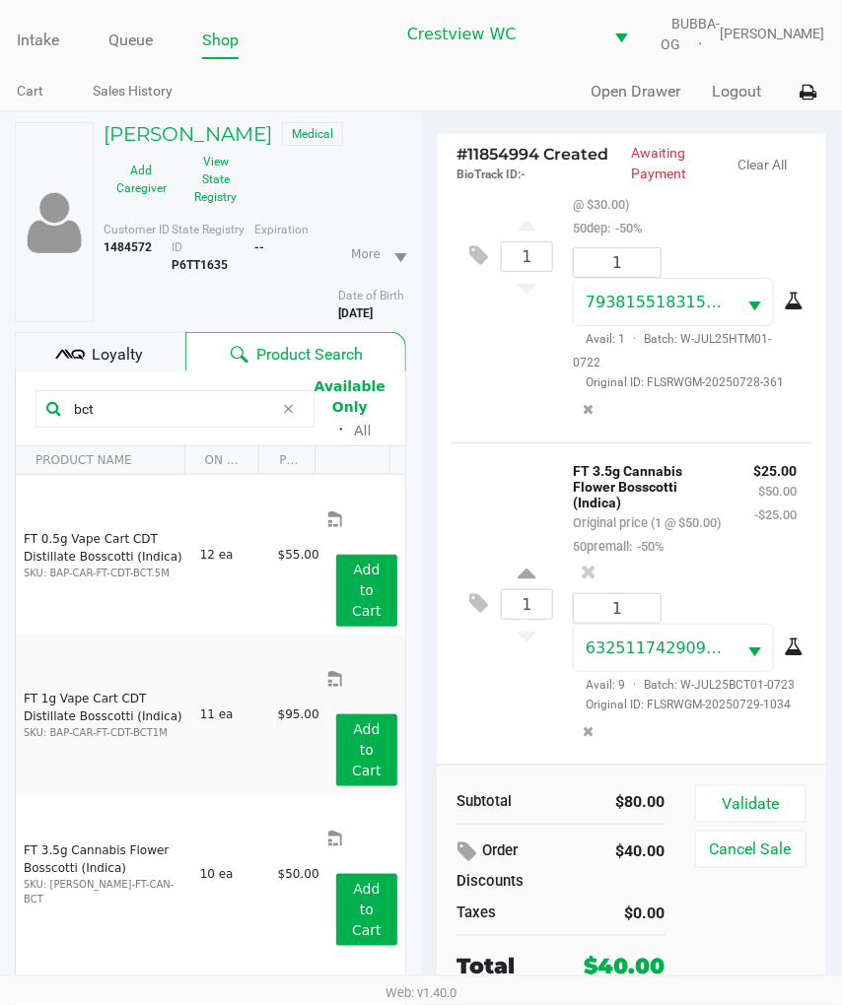
click at [522, 742] on div "1 FT 3.5g Cannabis Flower Bosscotti (Indica) Original price (1 @ $50.00) 50prem…" at bounding box center [631, 603] width 360 height 322
click at [123, 367] on span "Loyalty" at bounding box center [117, 355] width 51 height 24
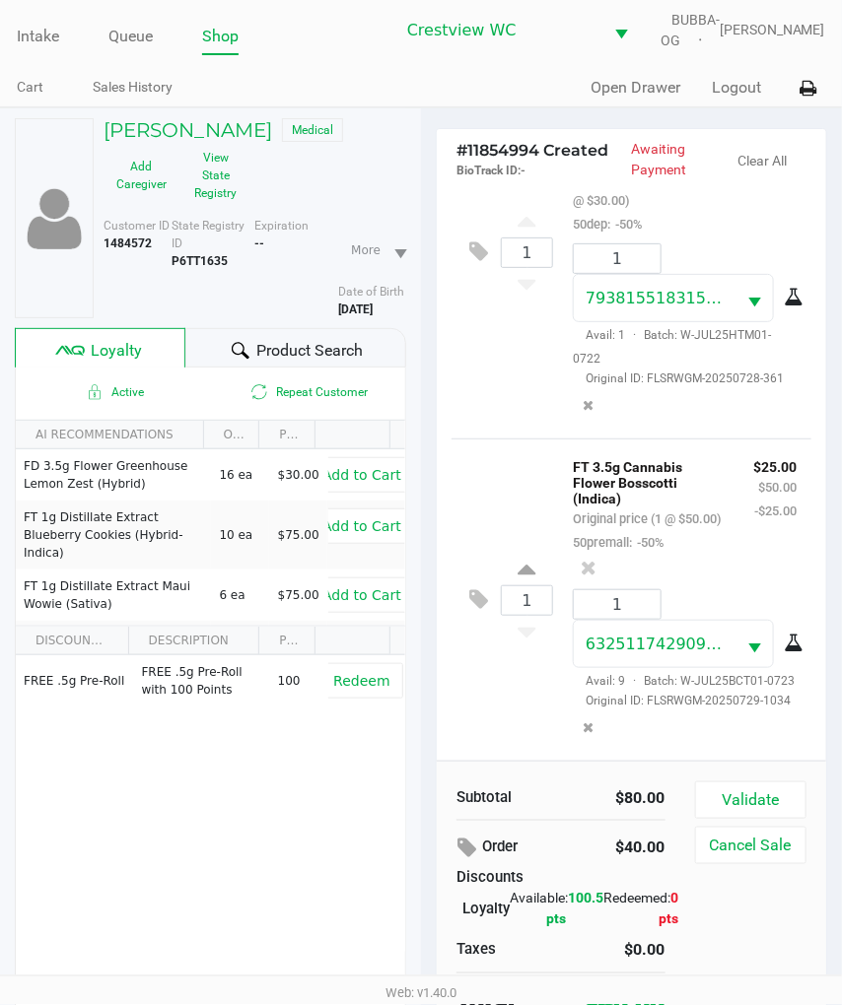
scroll to position [129, 0]
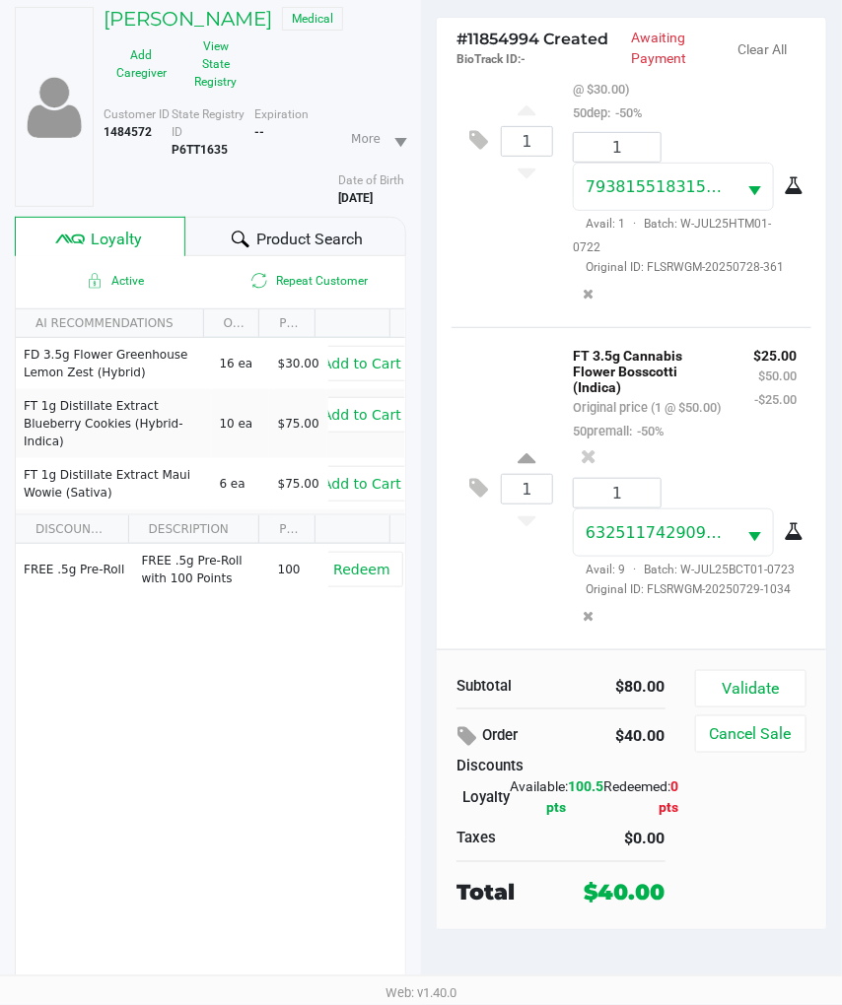
click at [771, 687] on button "Validate" at bounding box center [750, 688] width 111 height 37
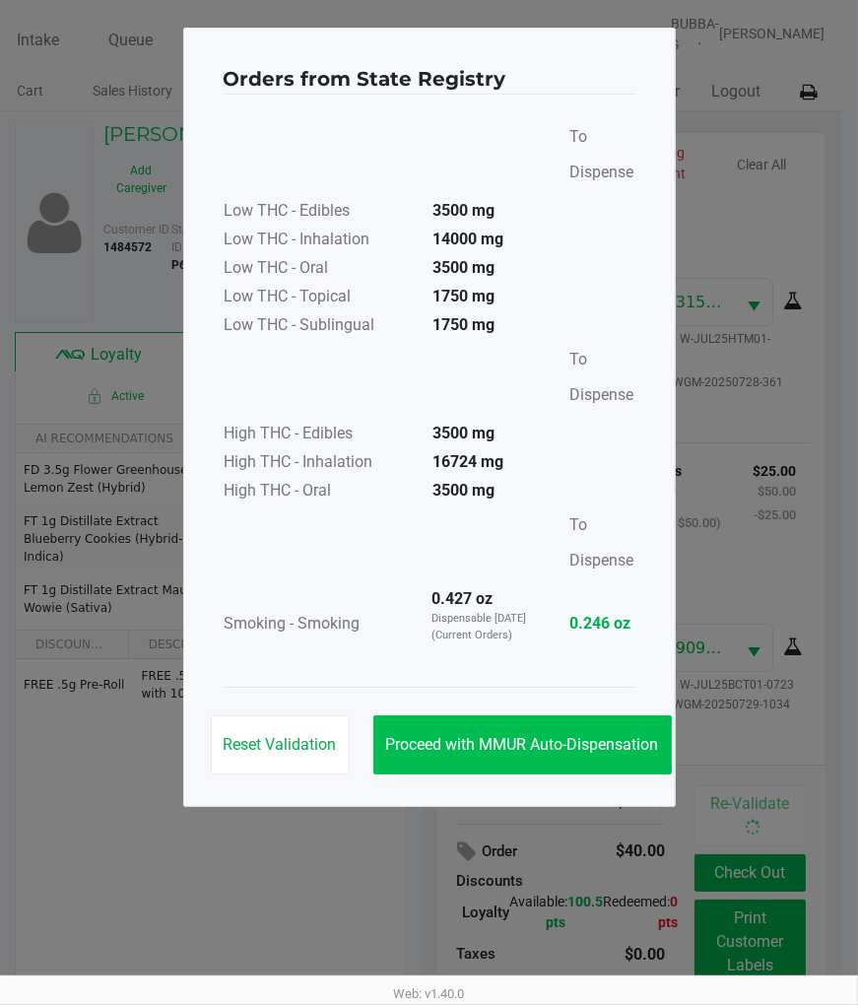
click at [475, 721] on button "Proceed with MMUR Auto-Dispensation" at bounding box center [522, 744] width 299 height 59
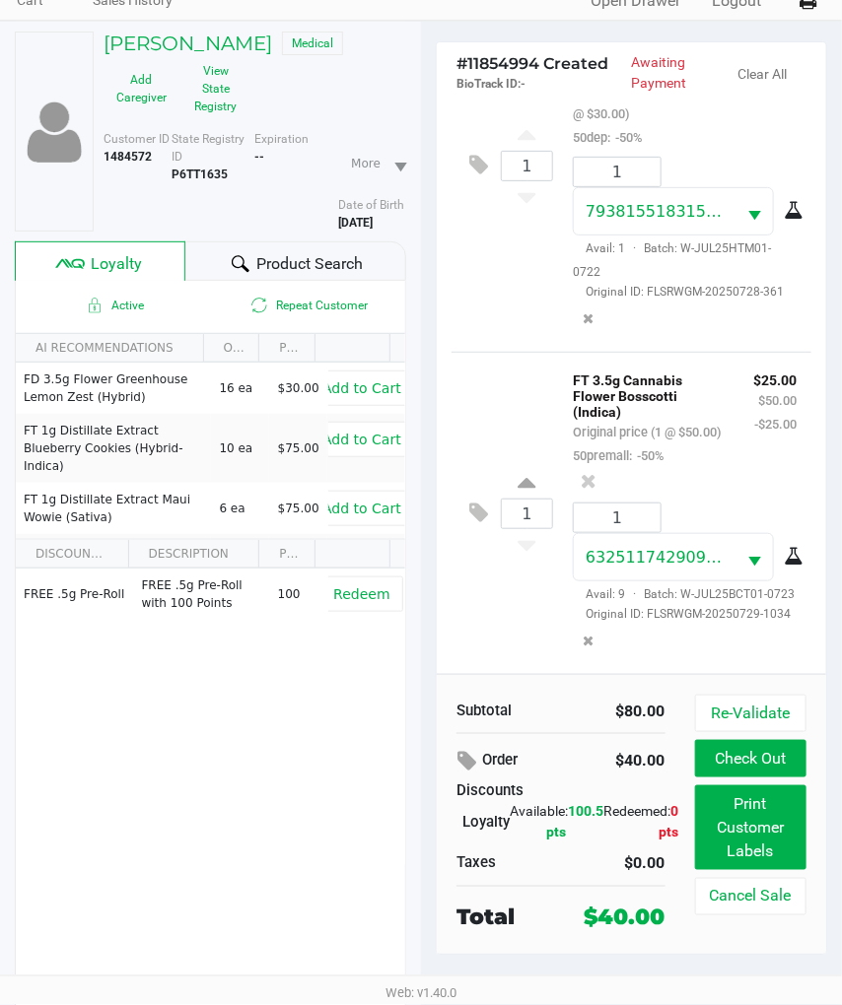
scroll to position [129, 0]
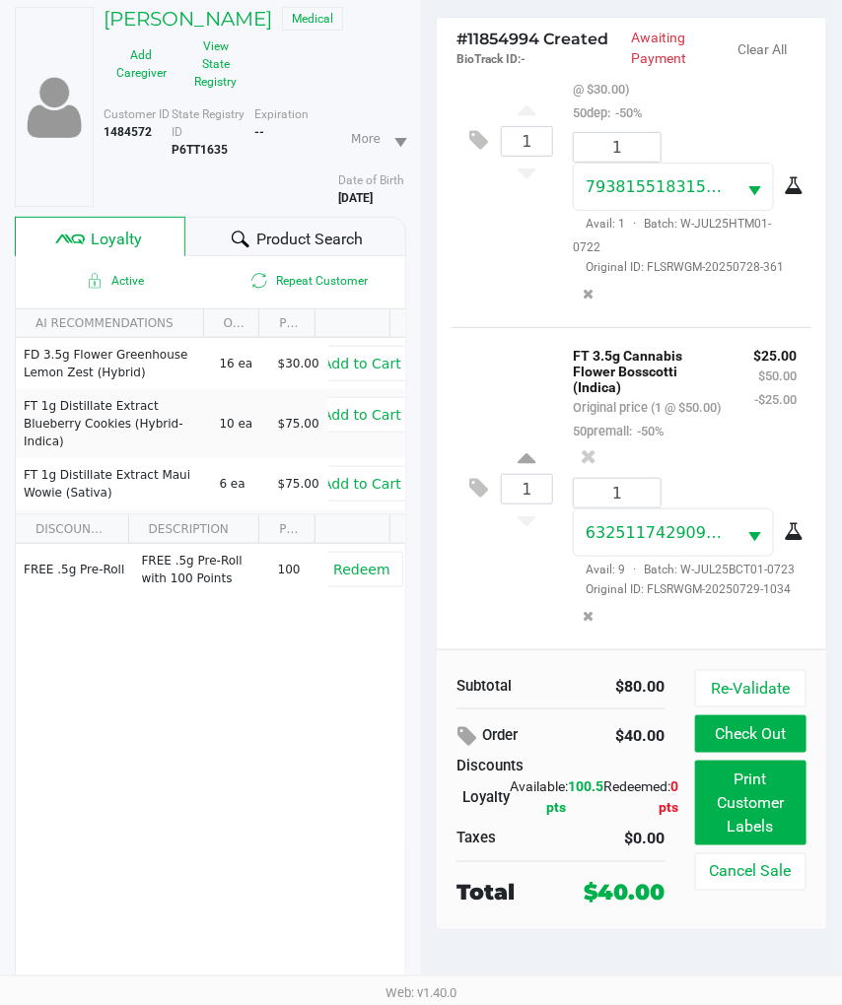
click at [761, 809] on button "Print Customer Labels" at bounding box center [750, 803] width 111 height 85
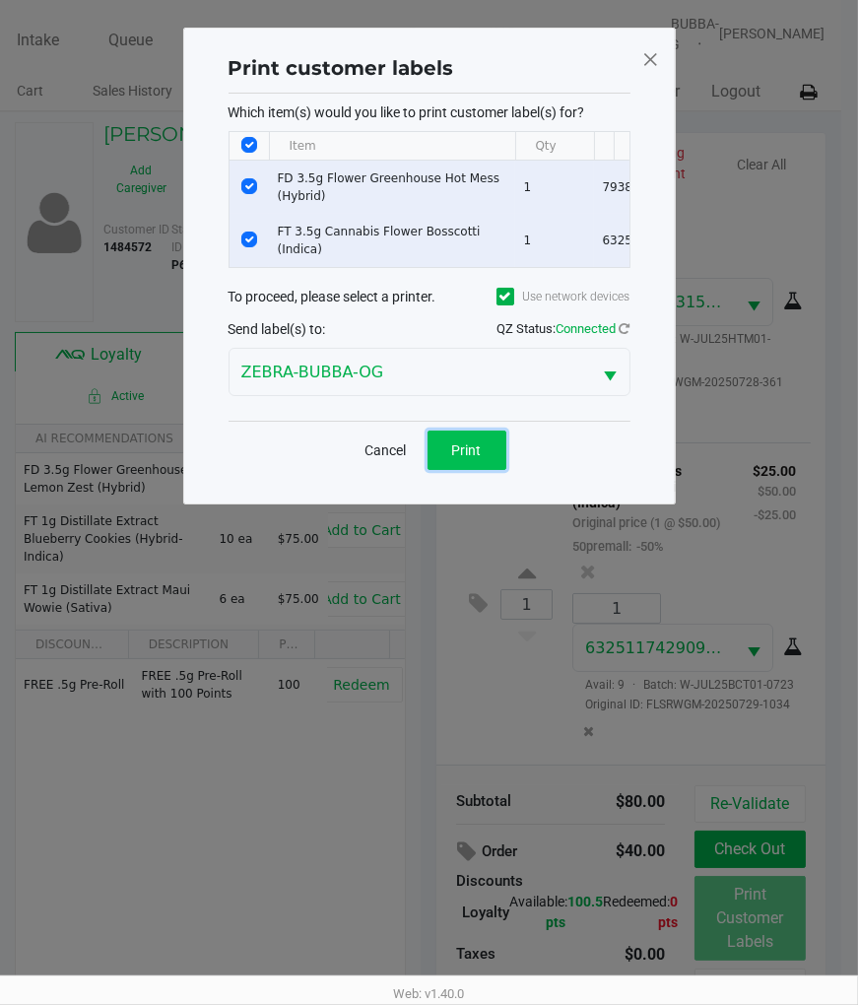
click at [475, 470] on button "Print" at bounding box center [467, 450] width 79 height 39
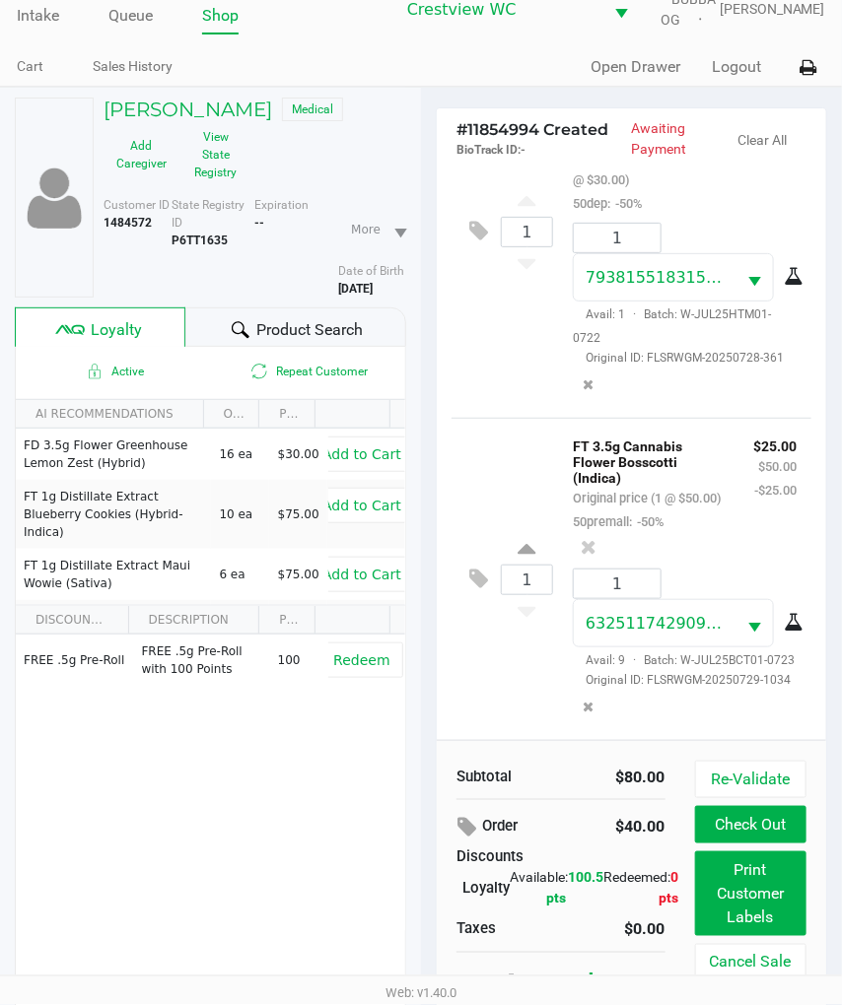
scroll to position [129, 0]
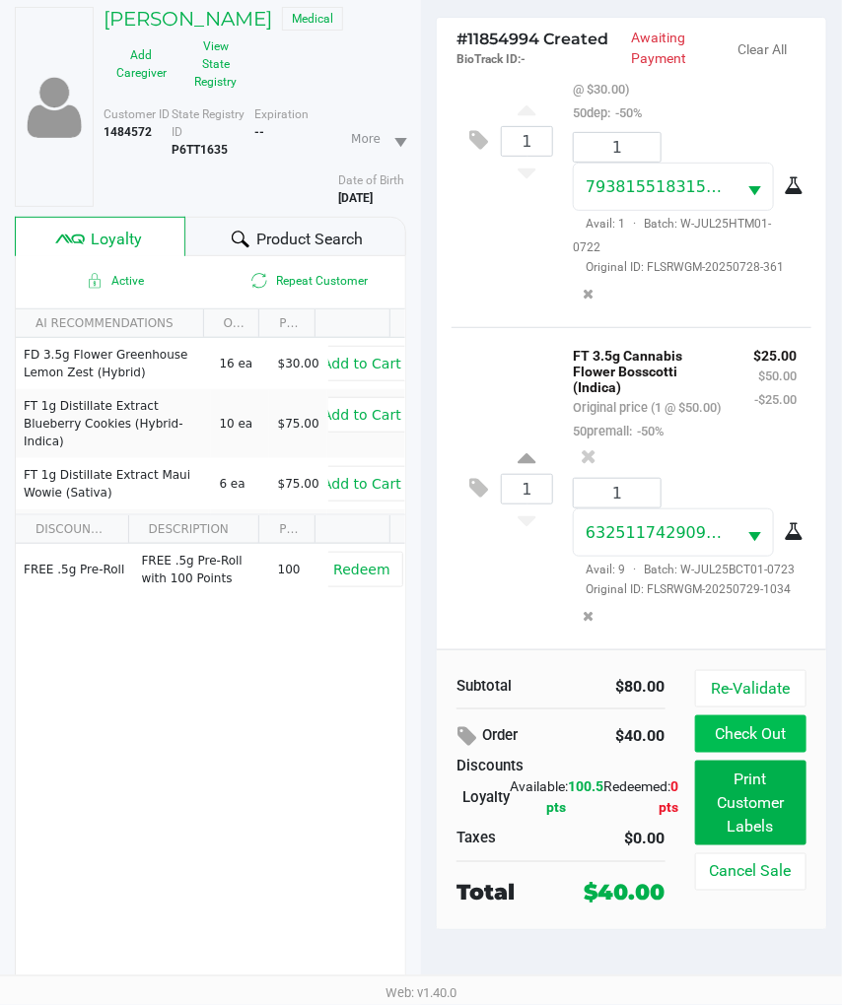
click at [785, 724] on button "Check Out" at bounding box center [750, 733] width 111 height 37
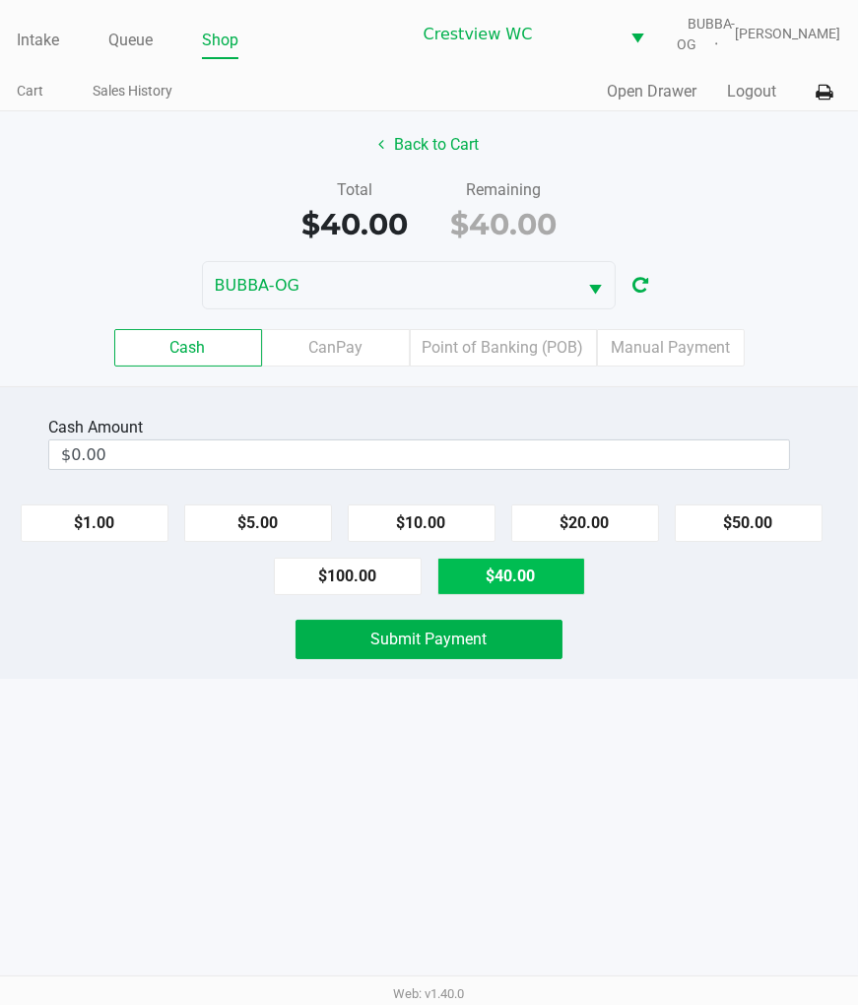
click at [533, 594] on button "$40.00" at bounding box center [512, 576] width 148 height 37
type input "$40.00"
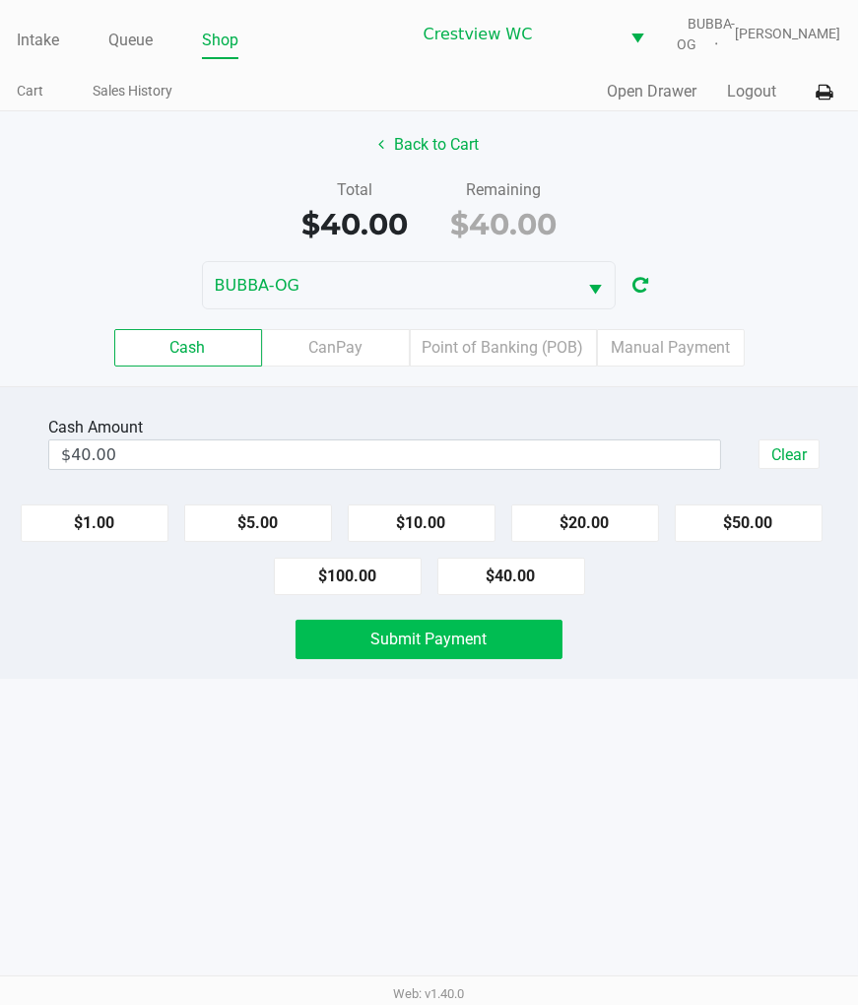
click at [444, 659] on button "Submit Payment" at bounding box center [429, 639] width 266 height 39
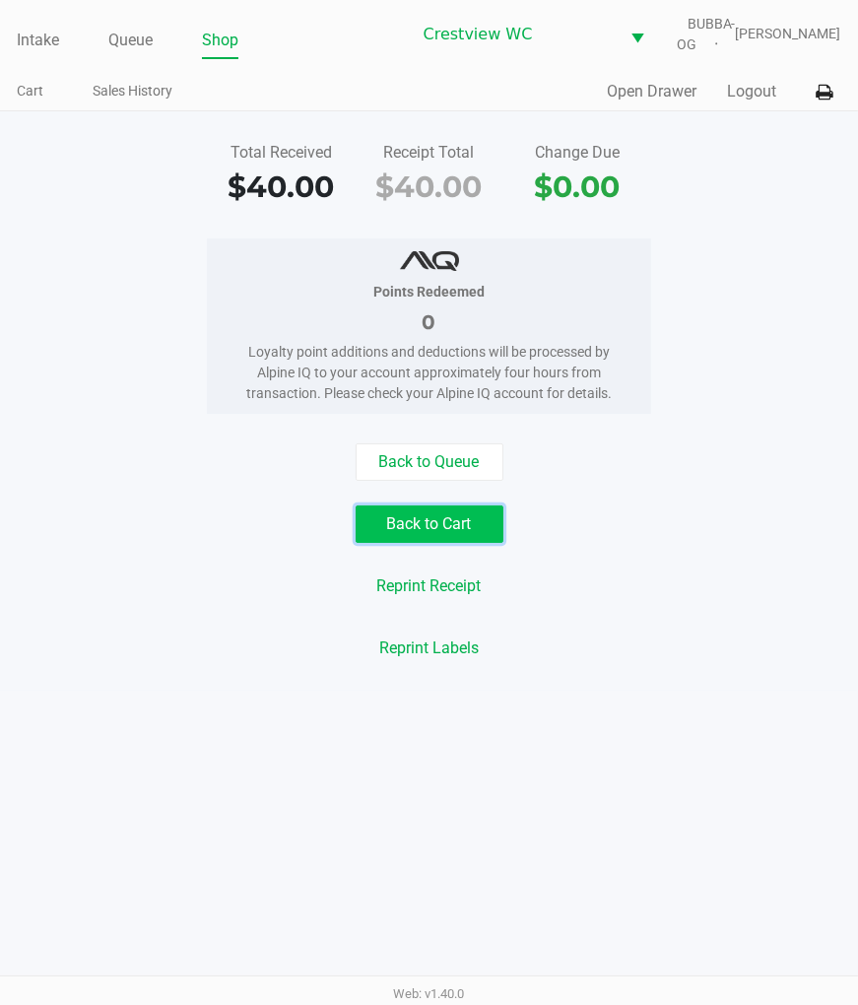
click at [454, 533] on button "Back to Cart" at bounding box center [430, 523] width 148 height 37
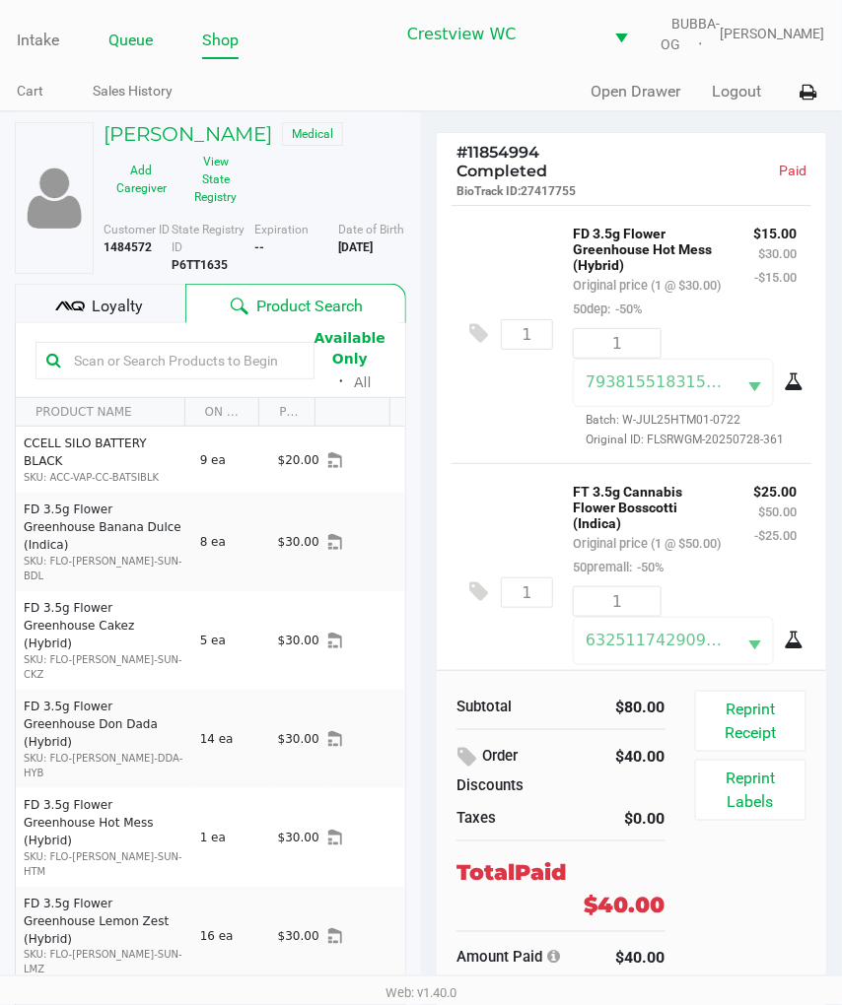
click at [136, 54] on link "Queue" at bounding box center [130, 41] width 44 height 28
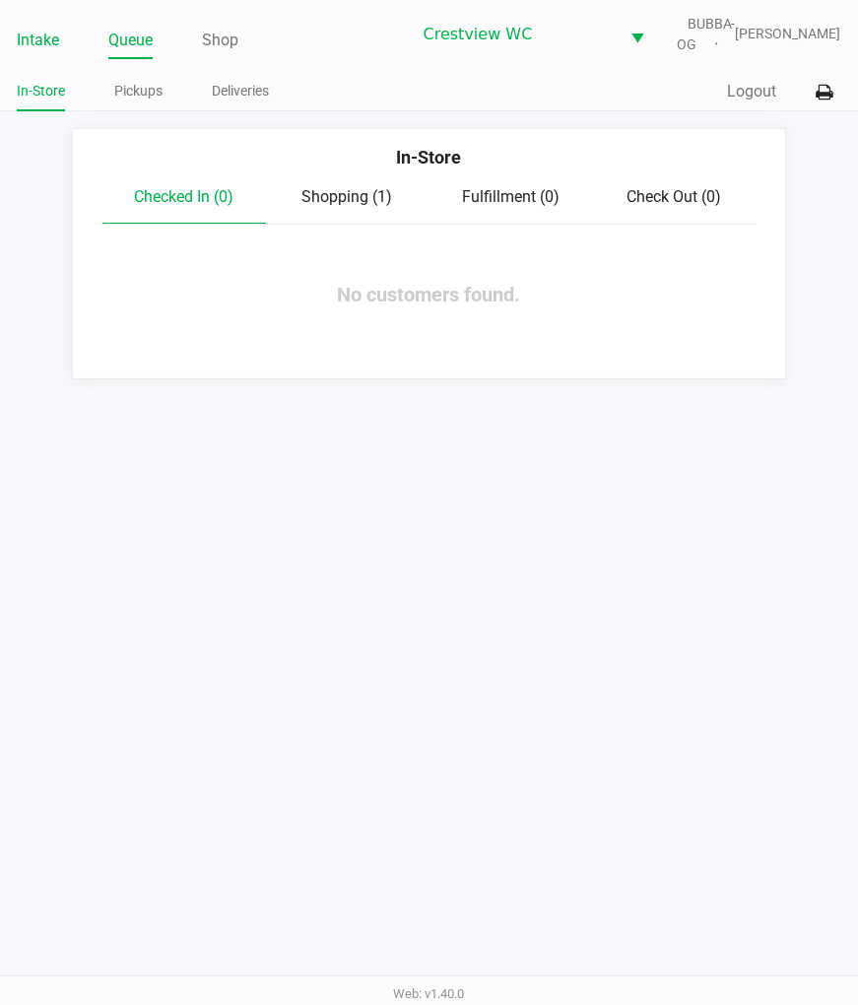
click at [36, 53] on link "Intake" at bounding box center [38, 41] width 42 height 28
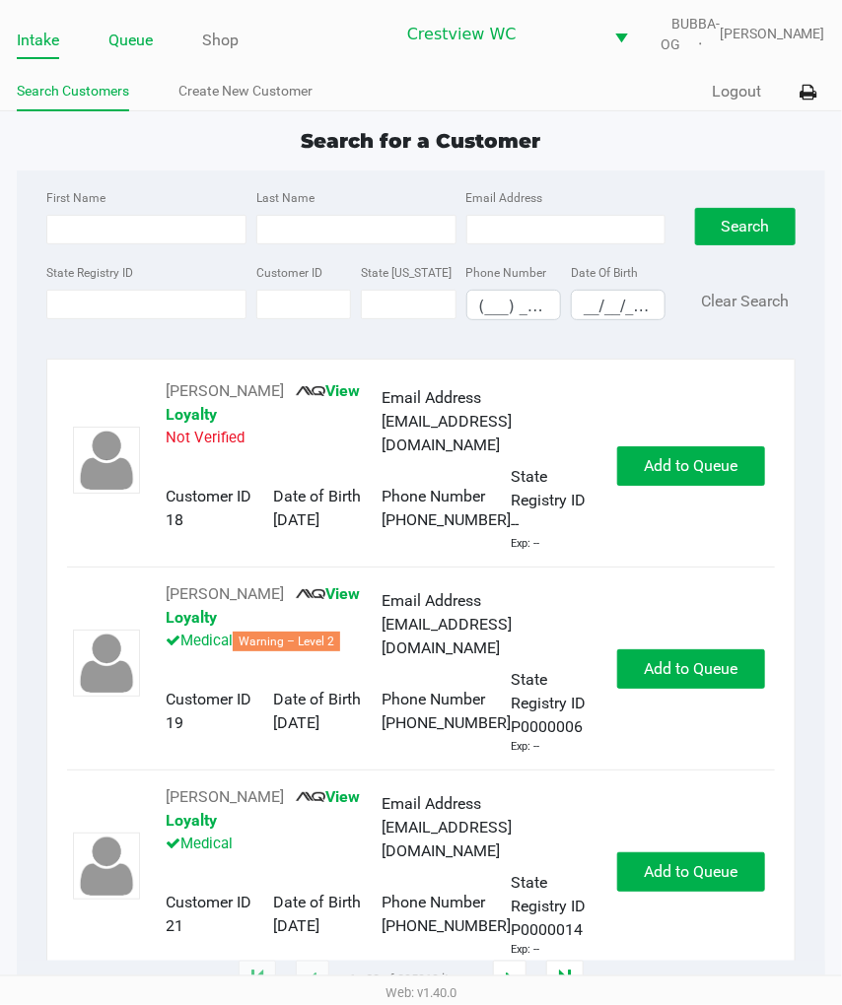
click at [126, 54] on link "Queue" at bounding box center [130, 41] width 44 height 28
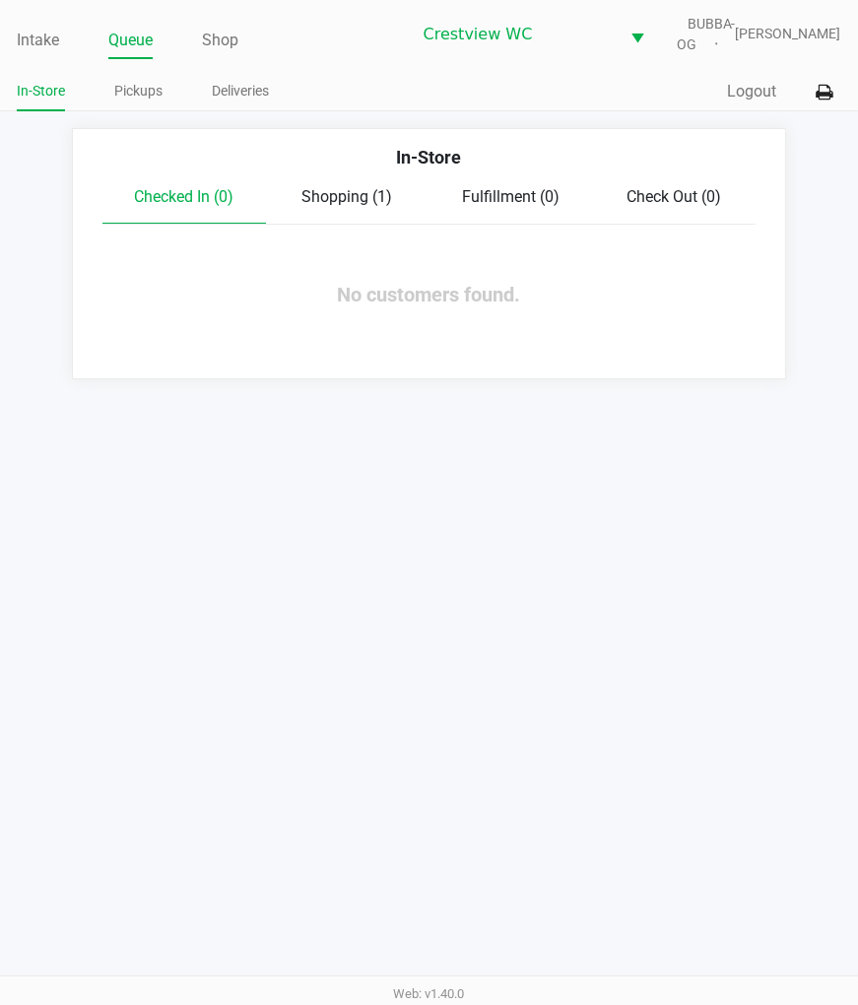
click at [337, 206] on span "Shopping (1)" at bounding box center [348, 196] width 91 height 19
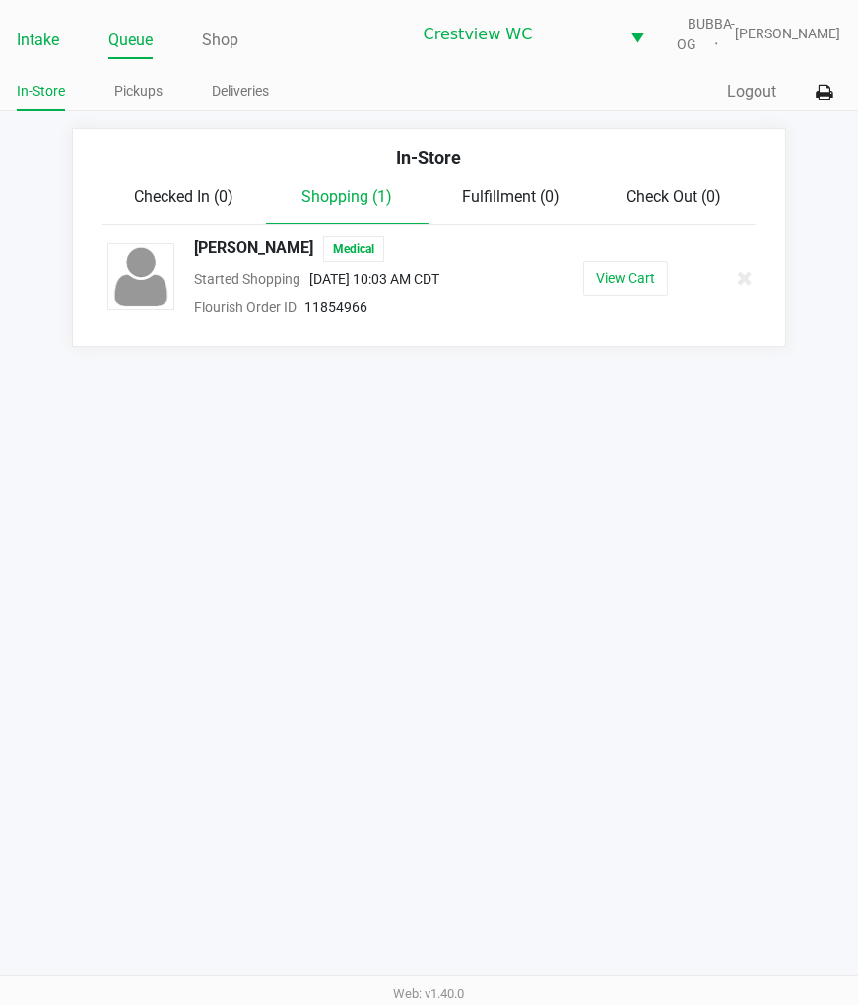
click at [51, 47] on link "Intake" at bounding box center [38, 41] width 42 height 28
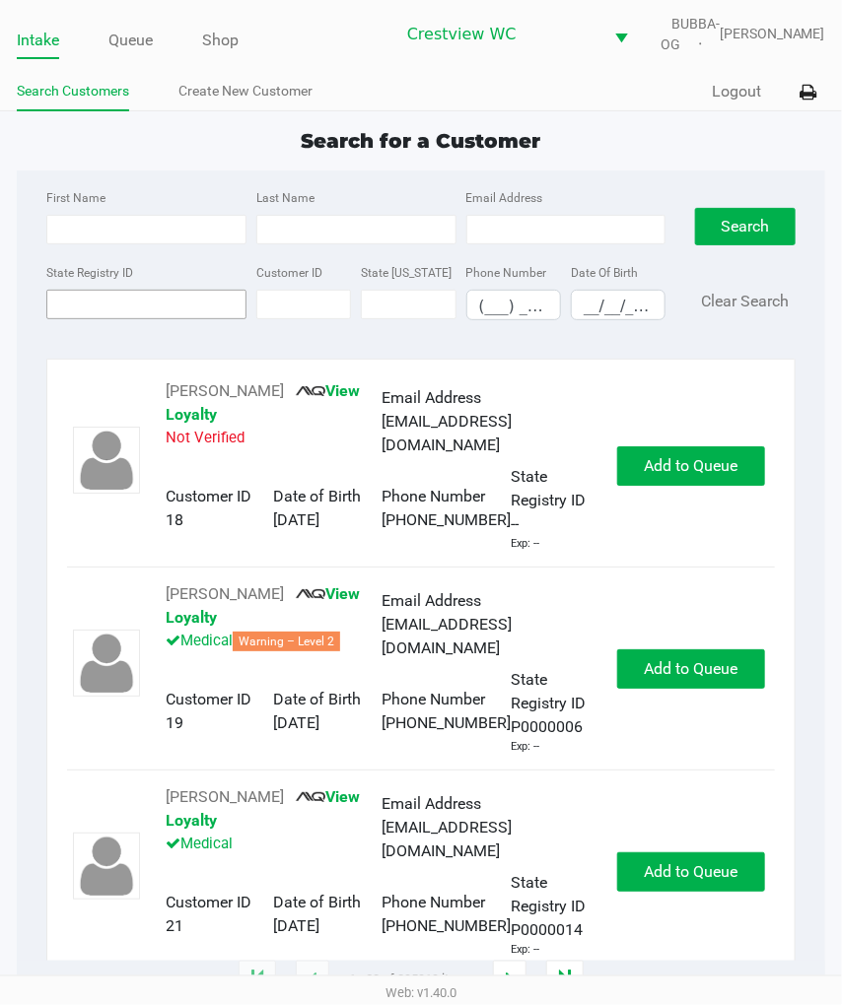
click at [185, 319] on input "State Registry ID" at bounding box center [146, 305] width 200 height 30
type input "a"
click at [128, 242] on input "First Name" at bounding box center [146, 230] width 200 height 30
type input "alisha"
click at [414, 239] on input "Last Name" at bounding box center [356, 230] width 200 height 30
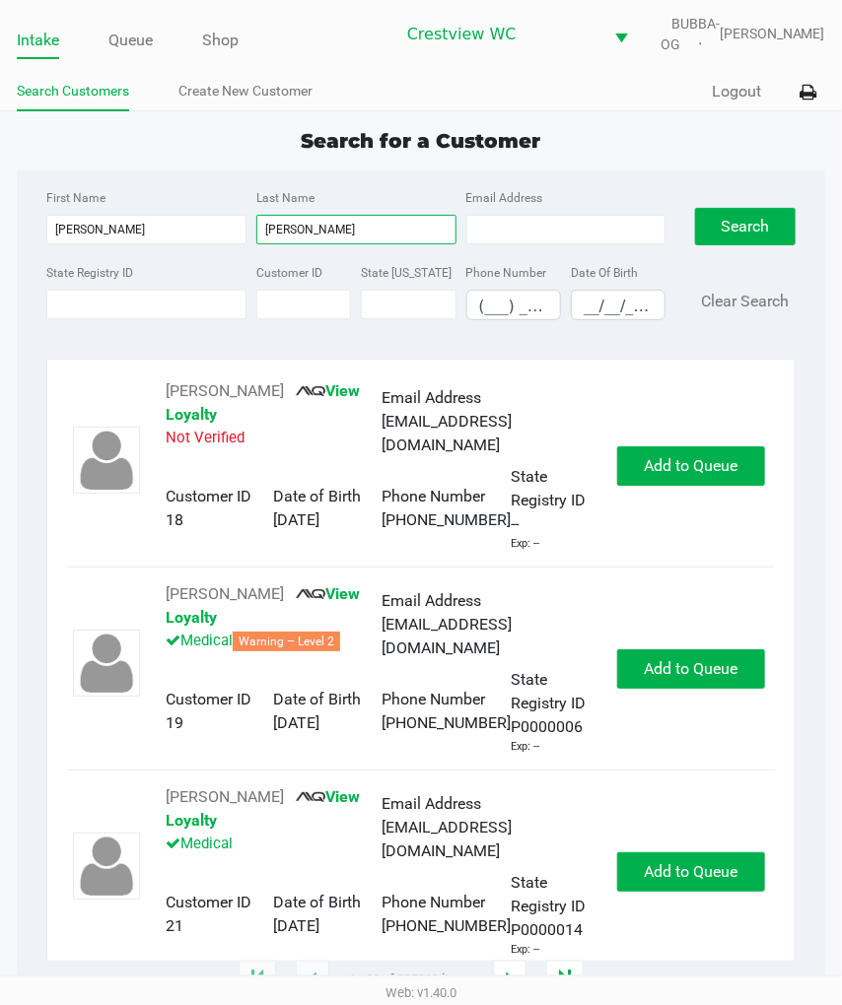
type input "phillips"
click at [753, 235] on button "Search" at bounding box center [745, 226] width 101 height 37
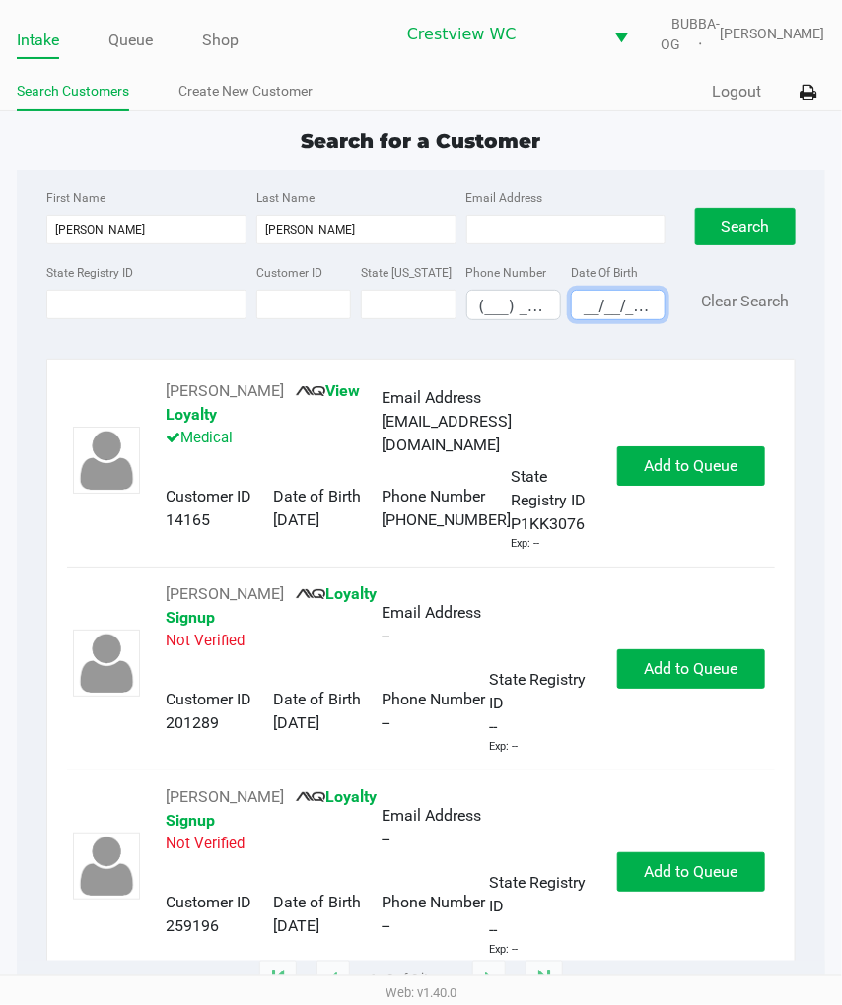
click at [587, 310] on input "__/__/____" at bounding box center [618, 306] width 93 height 31
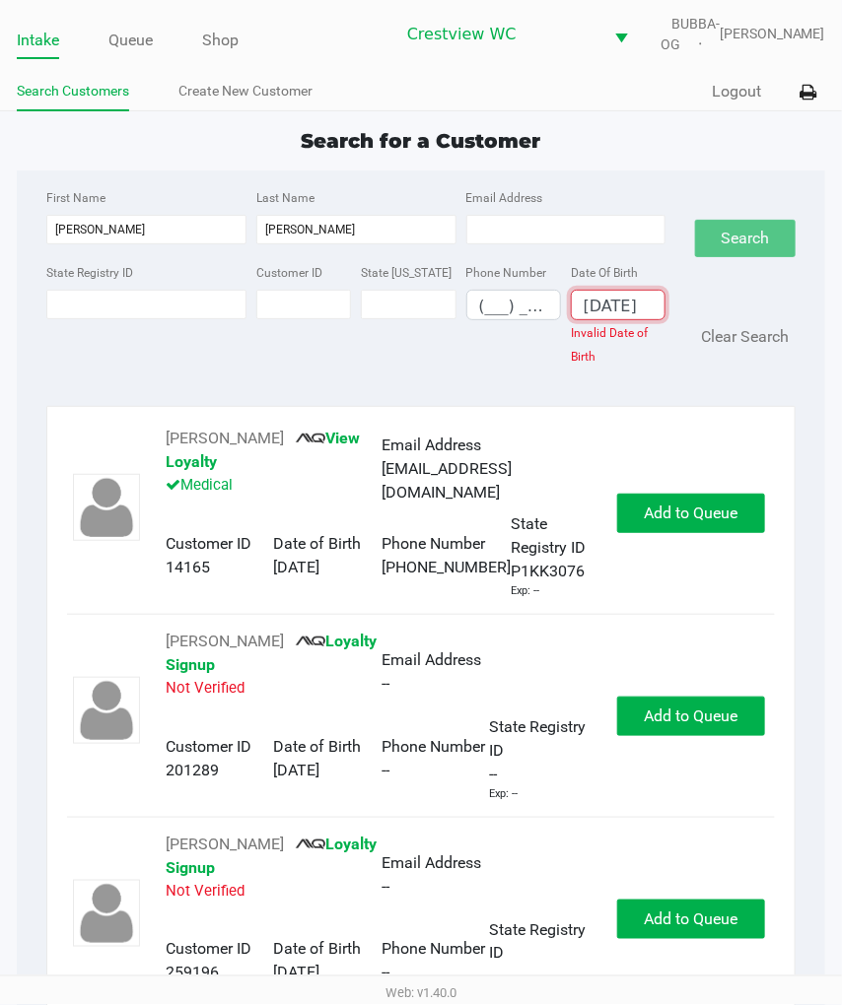
scroll to position [0, 11]
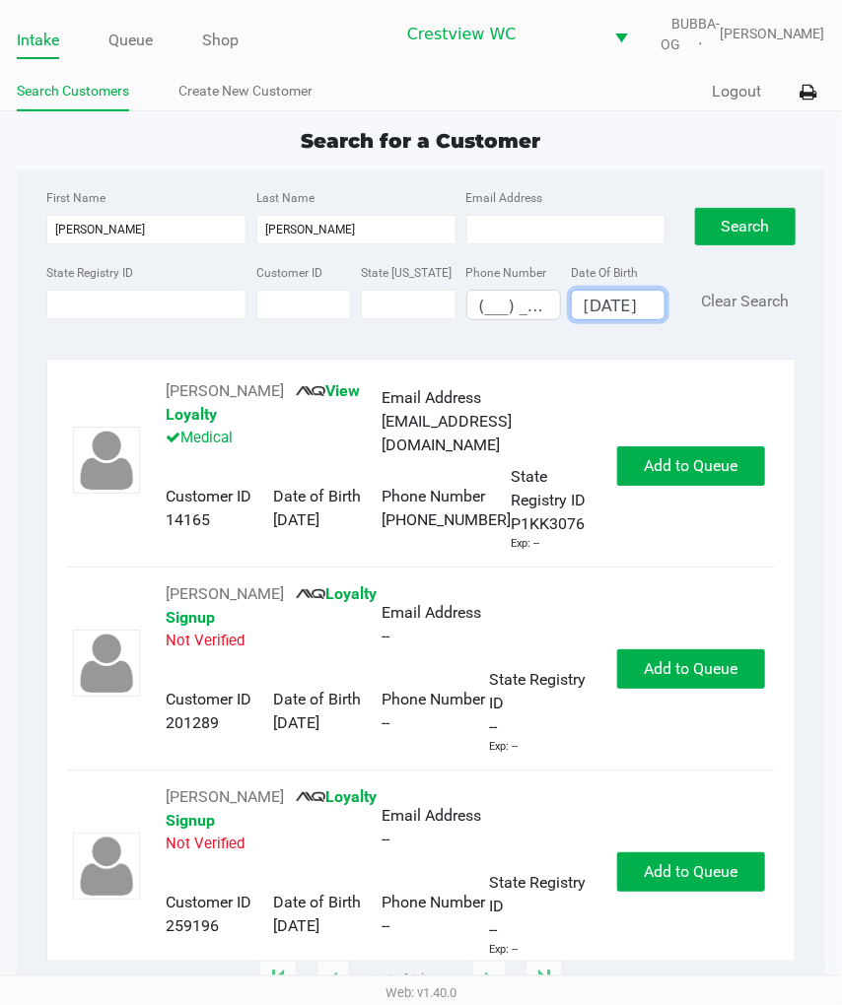
type input "11/19/1978"
click at [730, 236] on button "Search" at bounding box center [745, 226] width 101 height 37
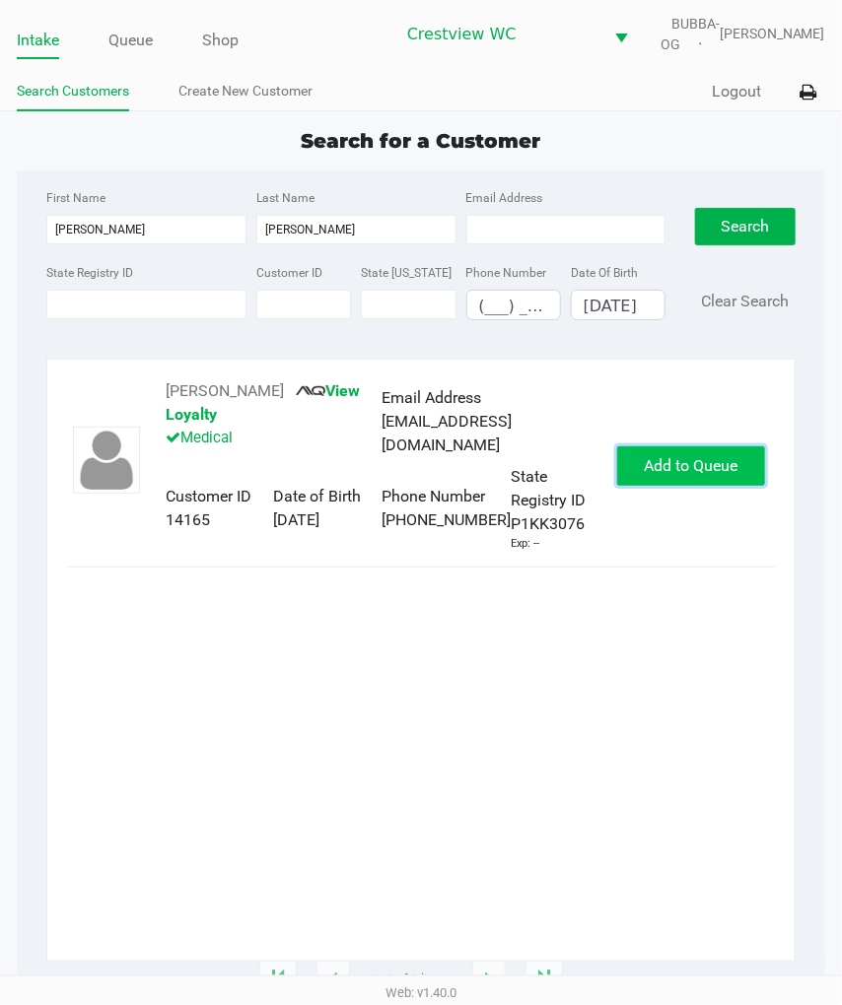
click at [691, 475] on span "Add to Queue" at bounding box center [690, 465] width 94 height 19
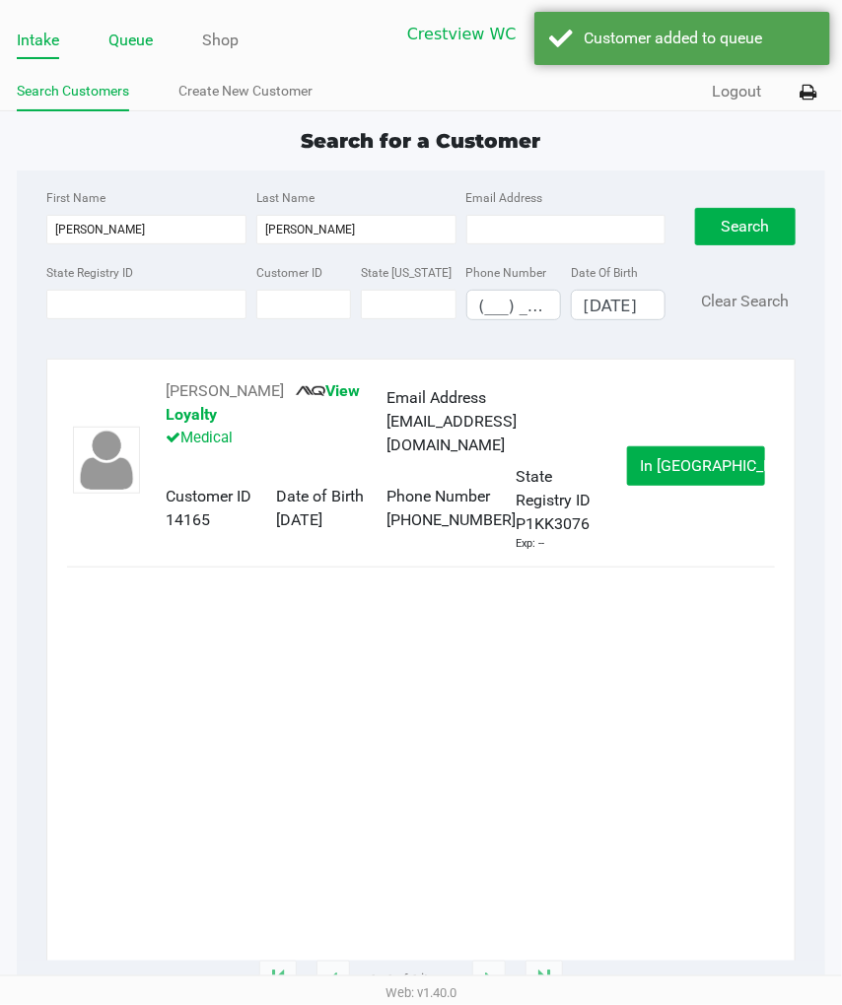
click at [139, 52] on link "Queue" at bounding box center [130, 41] width 44 height 28
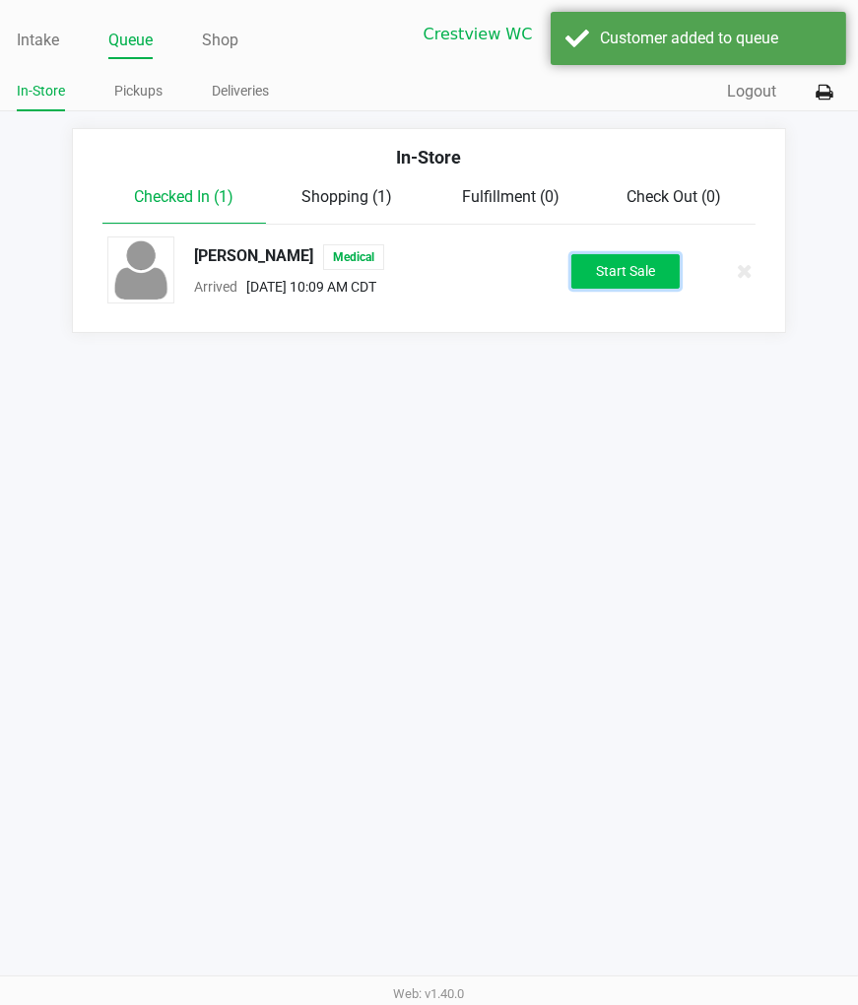
click at [588, 281] on button "Start Sale" at bounding box center [626, 271] width 108 height 34
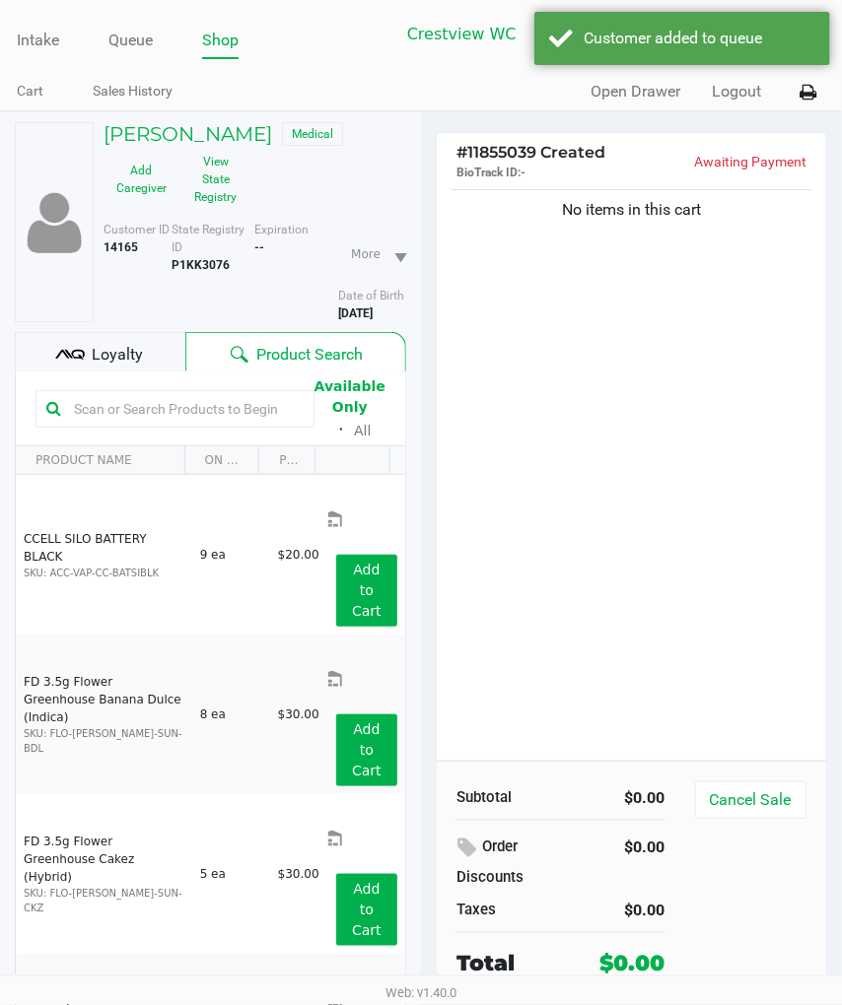
click at [190, 417] on input "text" at bounding box center [184, 409] width 237 height 30
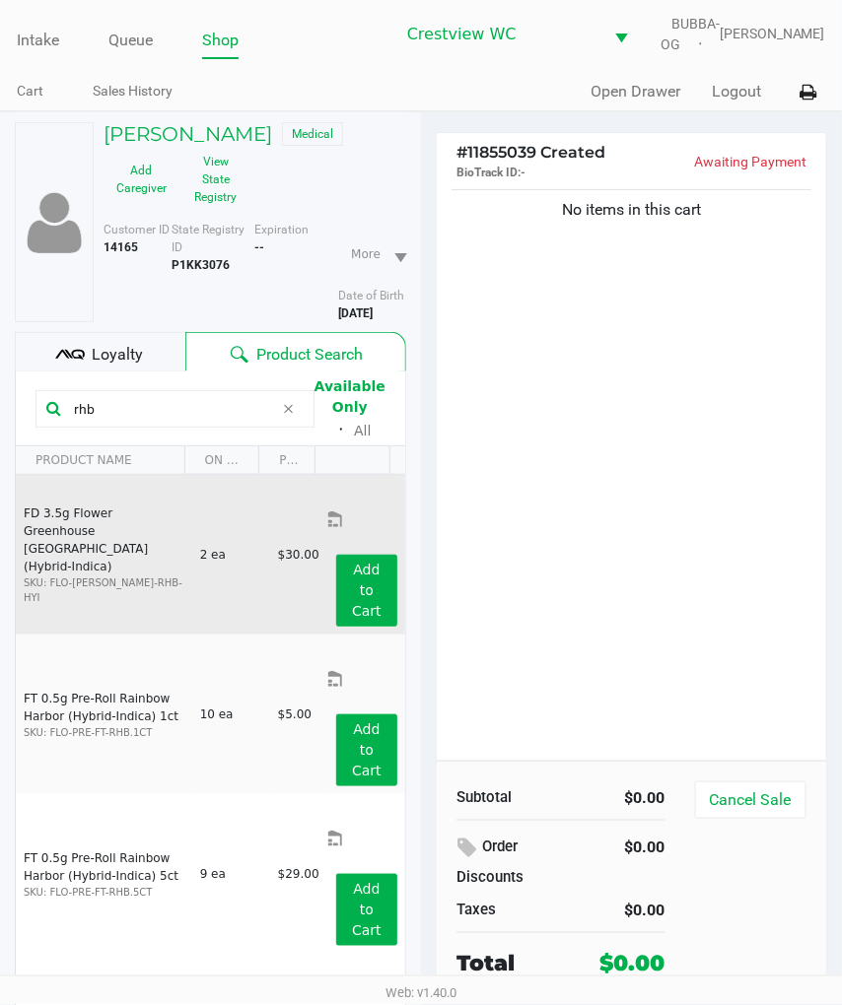
click at [336, 555] on div "Add to Cart" at bounding box center [366, 591] width 91 height 72
click at [347, 555] on button "Add to Cart" at bounding box center [366, 591] width 61 height 72
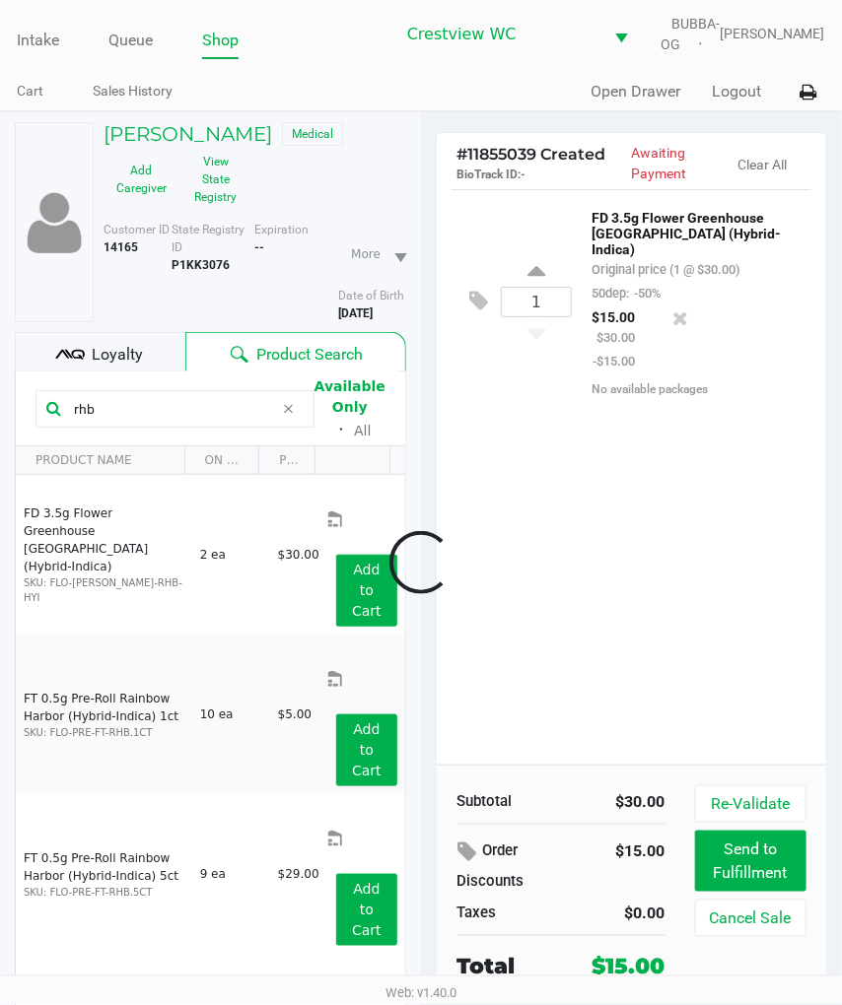
click at [533, 567] on div at bounding box center [421, 563] width 842 height 707
click at [168, 421] on input "rhb" at bounding box center [170, 409] width 208 height 30
click at [166, 421] on input "rhb" at bounding box center [170, 409] width 208 height 30
type input "r"
click at [169, 419] on input "text" at bounding box center [184, 409] width 237 height 30
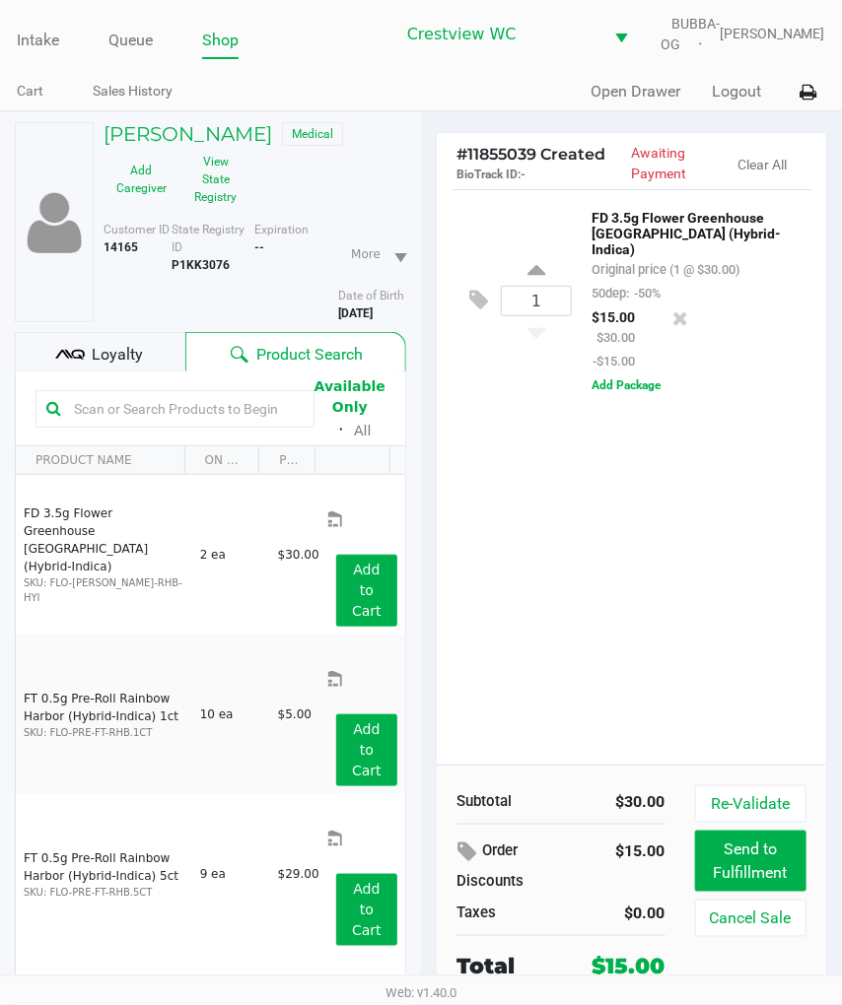
click at [169, 419] on input "text" at bounding box center [184, 409] width 237 height 30
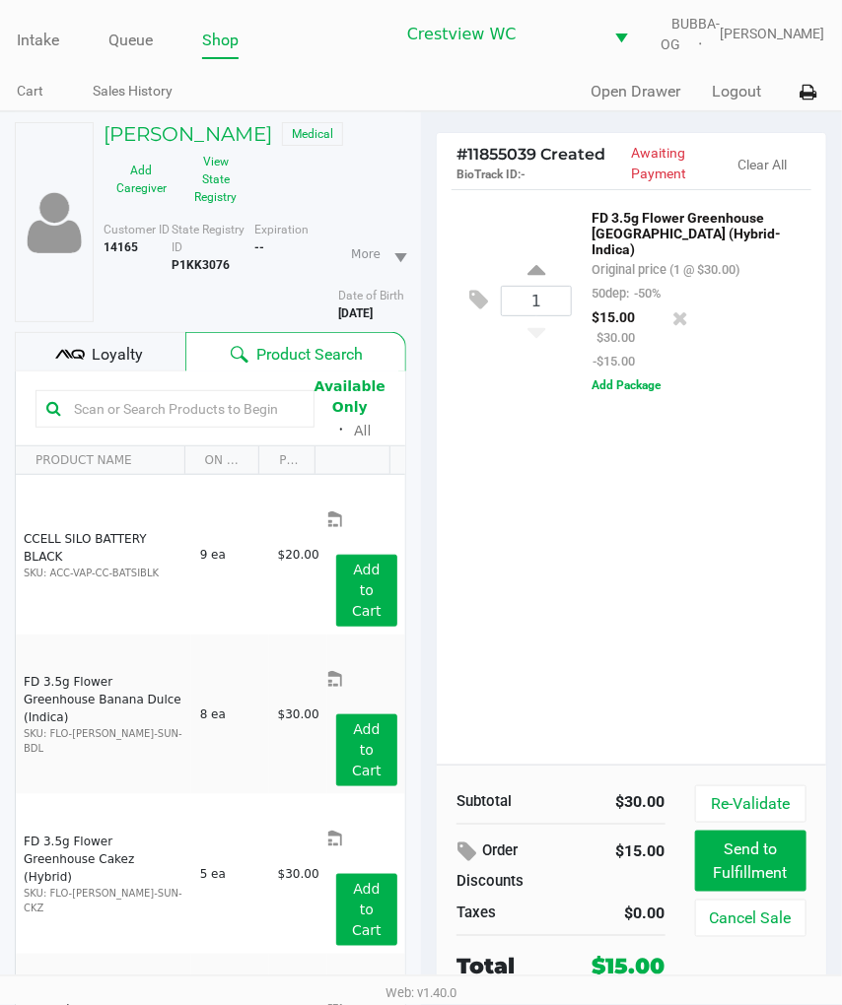
click at [583, 622] on div "1 FD 3.5g Flower Greenhouse Rainbow Harbor (Hybrid-Indica) Original price (1 @ …" at bounding box center [631, 476] width 389 height 575
click at [672, 328] on icon at bounding box center [680, 318] width 16 height 20
click at [230, 412] on div at bounding box center [421, 563] width 842 height 707
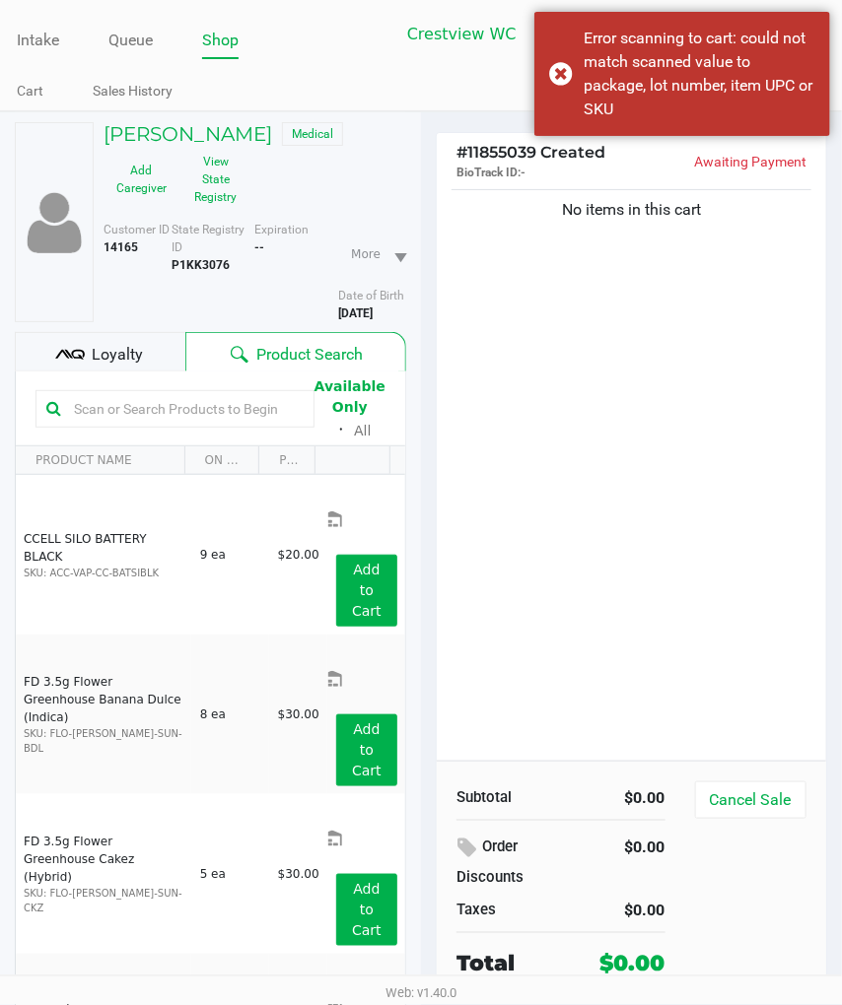
click at [168, 424] on input "text" at bounding box center [184, 409] width 237 height 30
click at [163, 424] on input "text" at bounding box center [184, 409] width 237 height 30
type input "t"
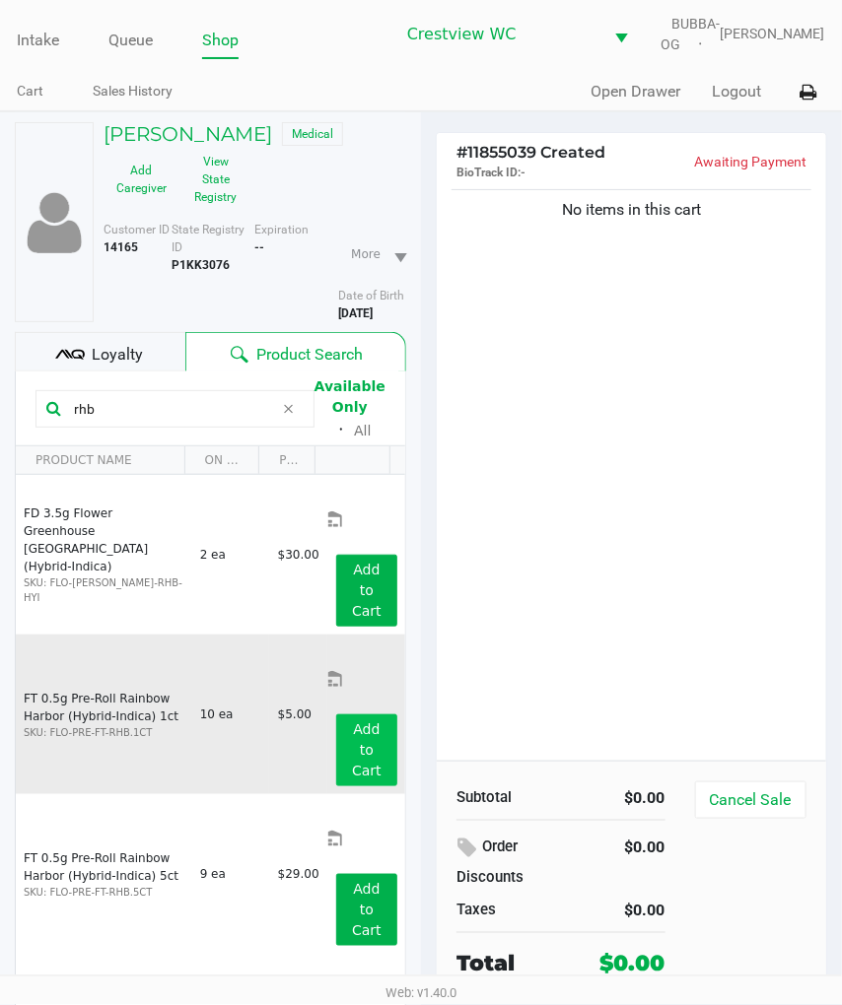
type input "rhb"
click at [351, 714] on button "Add to Cart" at bounding box center [366, 750] width 61 height 72
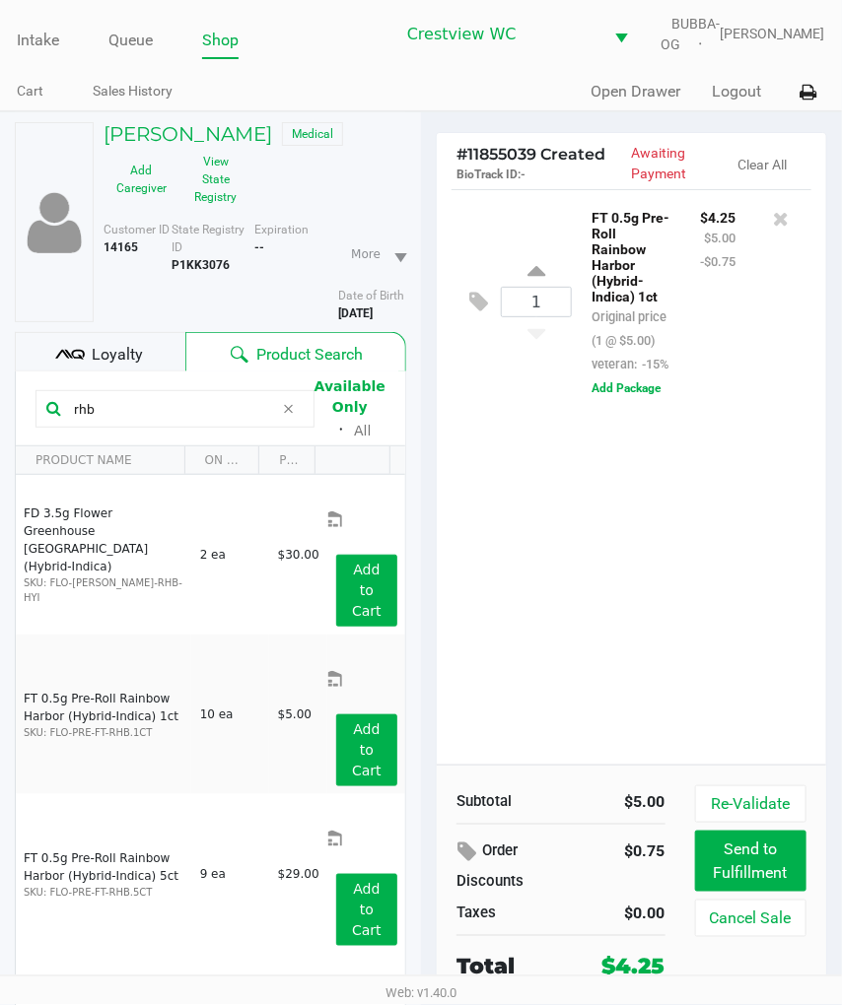
click at [566, 575] on div "1 FT 0.5g Pre-Roll Rainbow Harbor (Hybrid-Indica) 1ct Original price (1 @ $5.00…" at bounding box center [631, 476] width 389 height 575
click at [602, 667] on div "1 FT 0.5g Pre-Roll Rainbow Harbor (Hybrid-Indica) 1ct Original price (1 @ $5.00…" at bounding box center [631, 476] width 389 height 575
click at [199, 424] on input "rhb" at bounding box center [170, 409] width 208 height 30
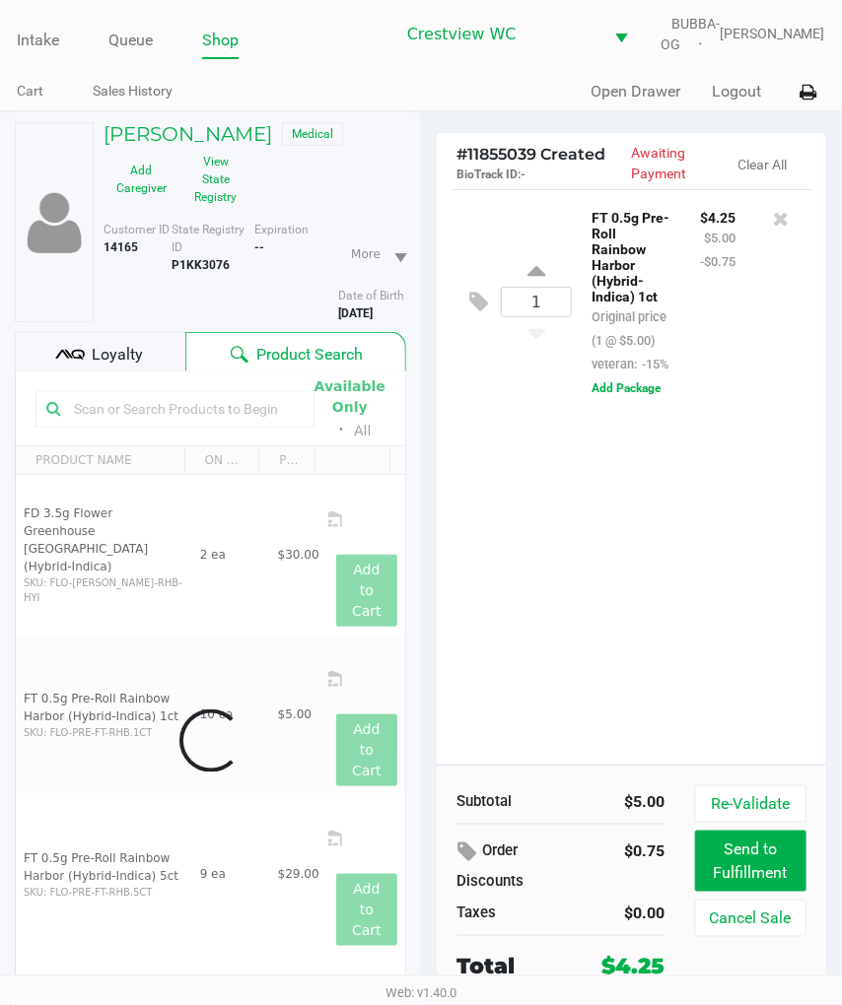
click at [451, 505] on div "1 FT 0.5g Pre-Roll Rainbow Harbor (Hybrid-Indica) 1ct Original price (1 @ $5.00…" at bounding box center [631, 476] width 389 height 575
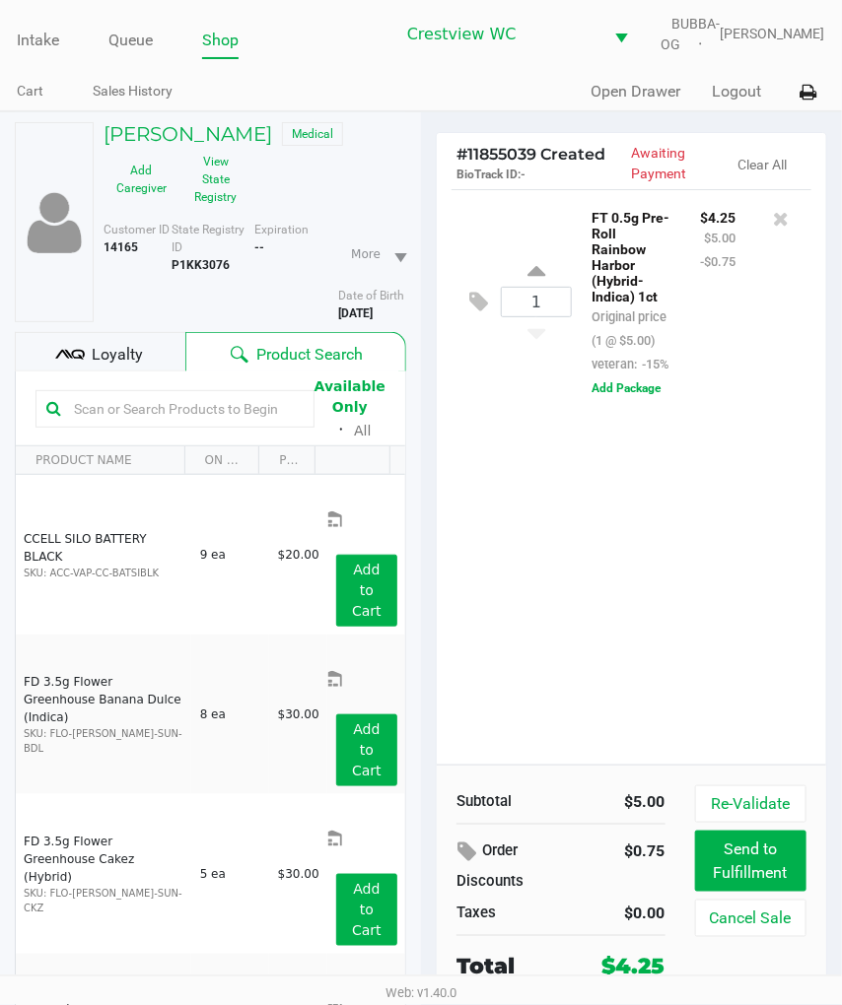
click at [434, 446] on div "# 11855039 Created BioTrack ID: - Awaiting Payment Clear All 1 FT 0.5g Pre-Roll…" at bounding box center [631, 616] width 421 height 1008
click at [560, 556] on div "1 FT 0.5g Pre-Roll Rainbow Harbor (Hybrid-Indica) 1ct Original price (1 @ $5.00…" at bounding box center [631, 476] width 389 height 575
click at [278, 424] on input "text" at bounding box center [184, 409] width 237 height 30
click at [512, 524] on div "1 FT 0.5g Pre-Roll Rainbow Harbor (Hybrid-Indica) 1ct Original price (1 @ $5.00…" at bounding box center [631, 476] width 389 height 575
click at [260, 424] on input "text" at bounding box center [184, 409] width 237 height 30
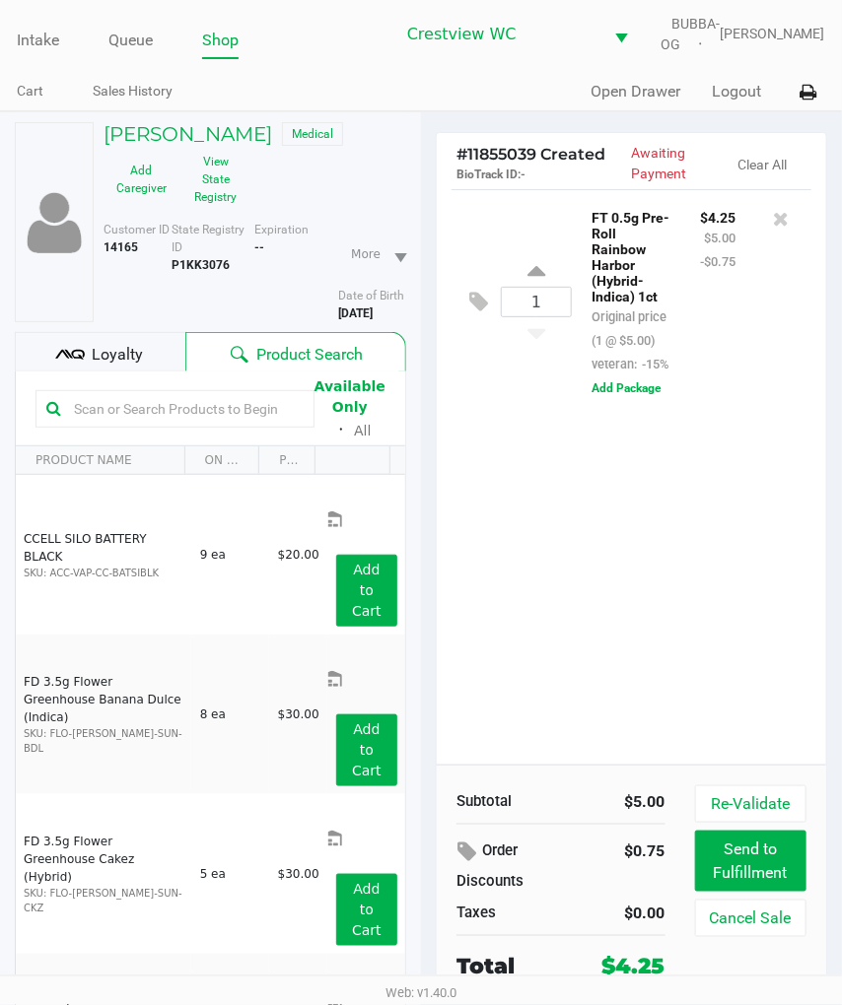
click at [438, 509] on div "1 FT 0.5g Pre-Roll Rainbow Harbor (Hybrid-Indica) 1ct Original price (1 @ $5.00…" at bounding box center [631, 476] width 389 height 575
click at [627, 599] on div "1 FT 0.5g Pre-Roll Rainbow Harbor (Hybrid-Indica) 1ct Original price (1 @ $5.00…" at bounding box center [631, 476] width 389 height 575
click at [208, 179] on button "View State Registry" at bounding box center [209, 179] width 61 height 67
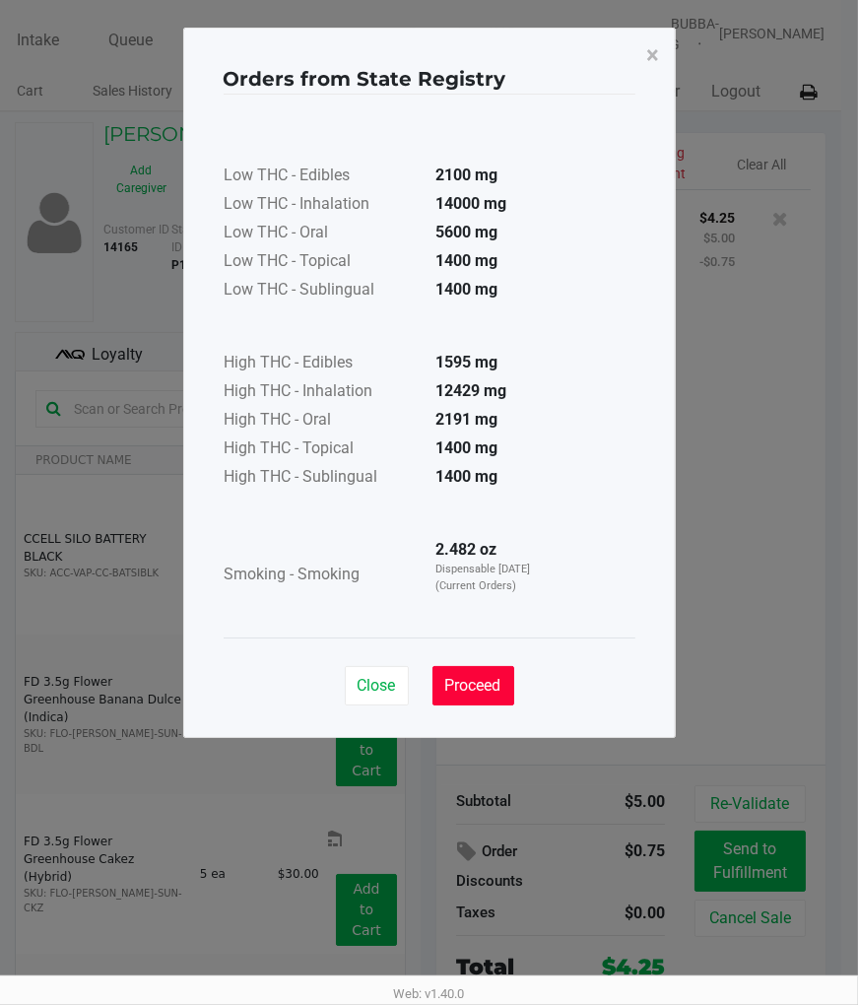
click at [505, 703] on button "Proceed" at bounding box center [474, 685] width 82 height 39
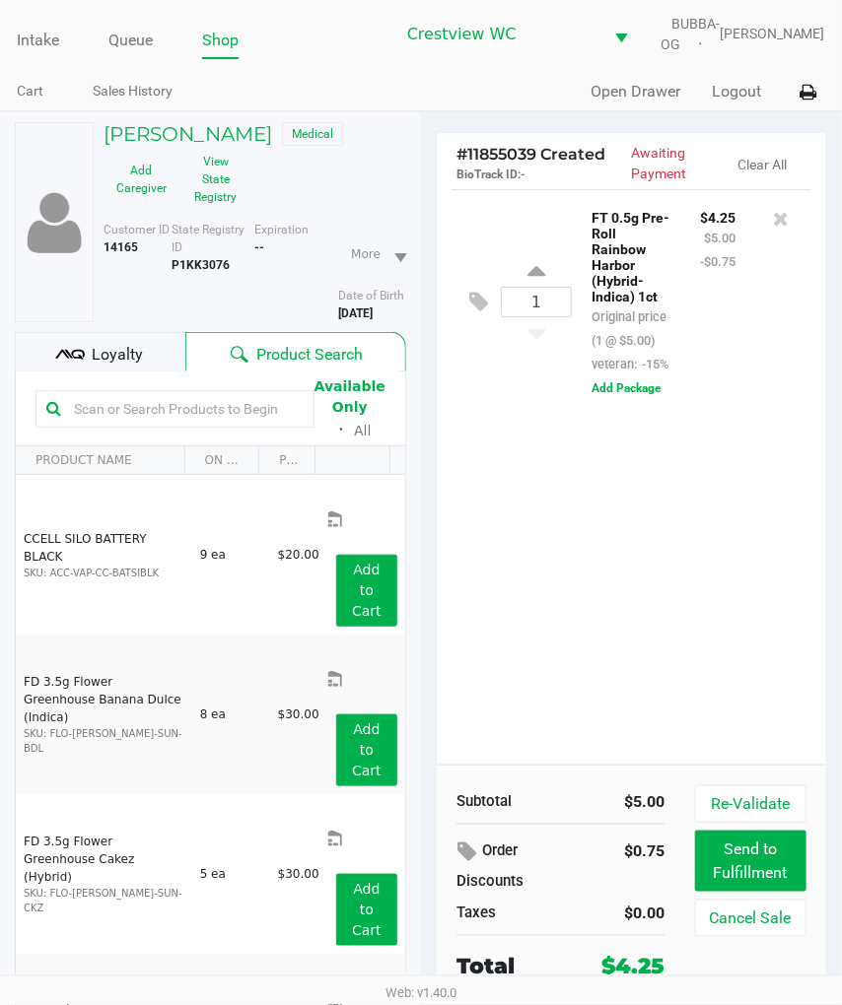
click at [771, 634] on ngb-modal-window "Orders from State Registry × Low THC - Edibles 2100 mg Low THC - Inhalation 140…" at bounding box center [421, 502] width 842 height 1005
click at [247, 419] on input "text" at bounding box center [184, 409] width 237 height 30
click at [229, 209] on button "View State Registry" at bounding box center [209, 179] width 61 height 67
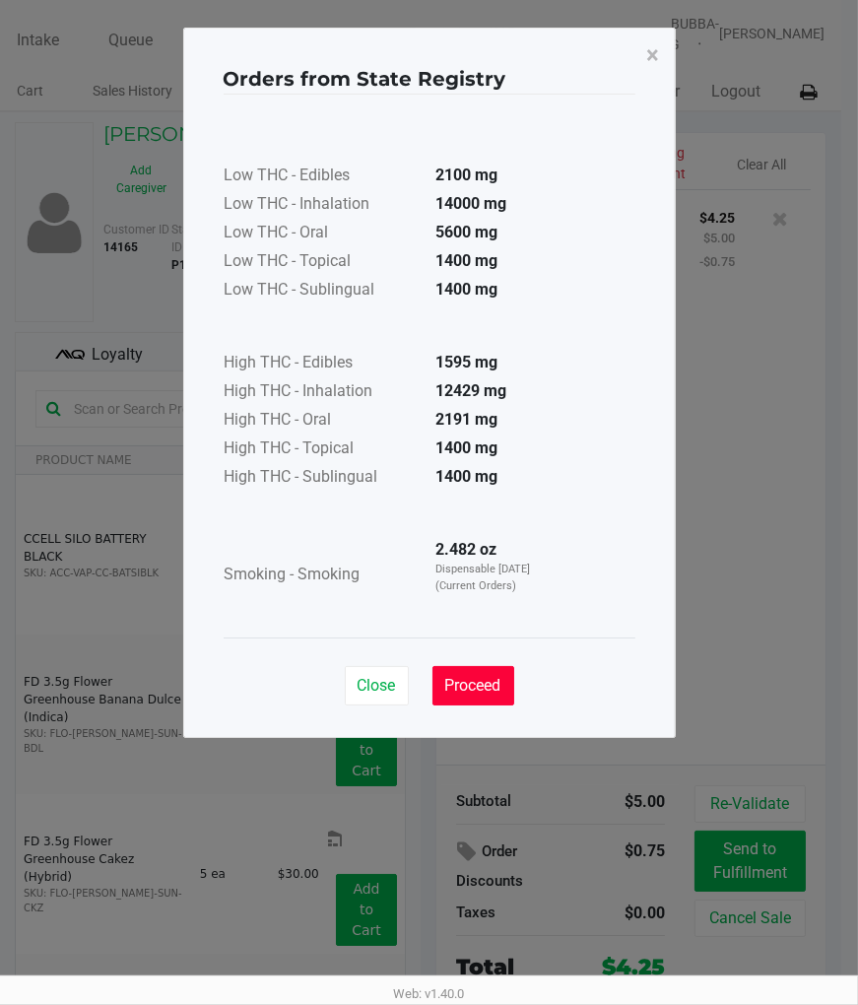
click at [481, 694] on span "Proceed" at bounding box center [473, 685] width 56 height 19
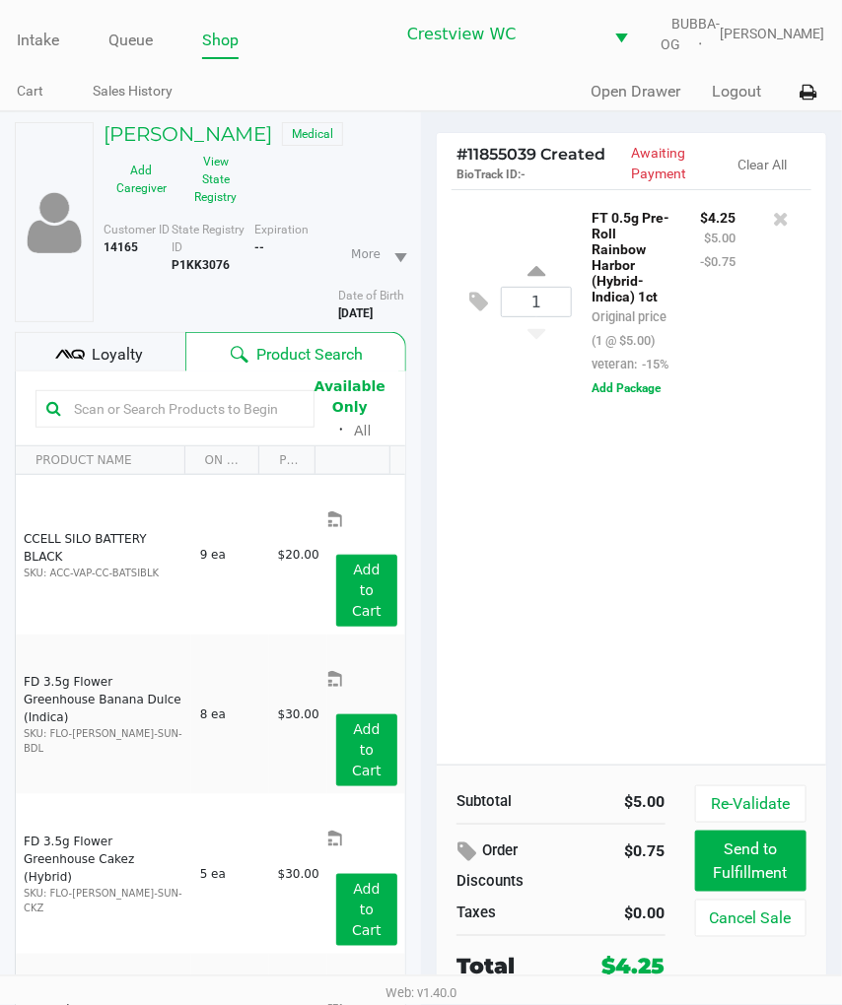
click at [613, 667] on div "Close Proceed" at bounding box center [421, 628] width 412 height 80
click at [236, 424] on input "text" at bounding box center [184, 409] width 237 height 30
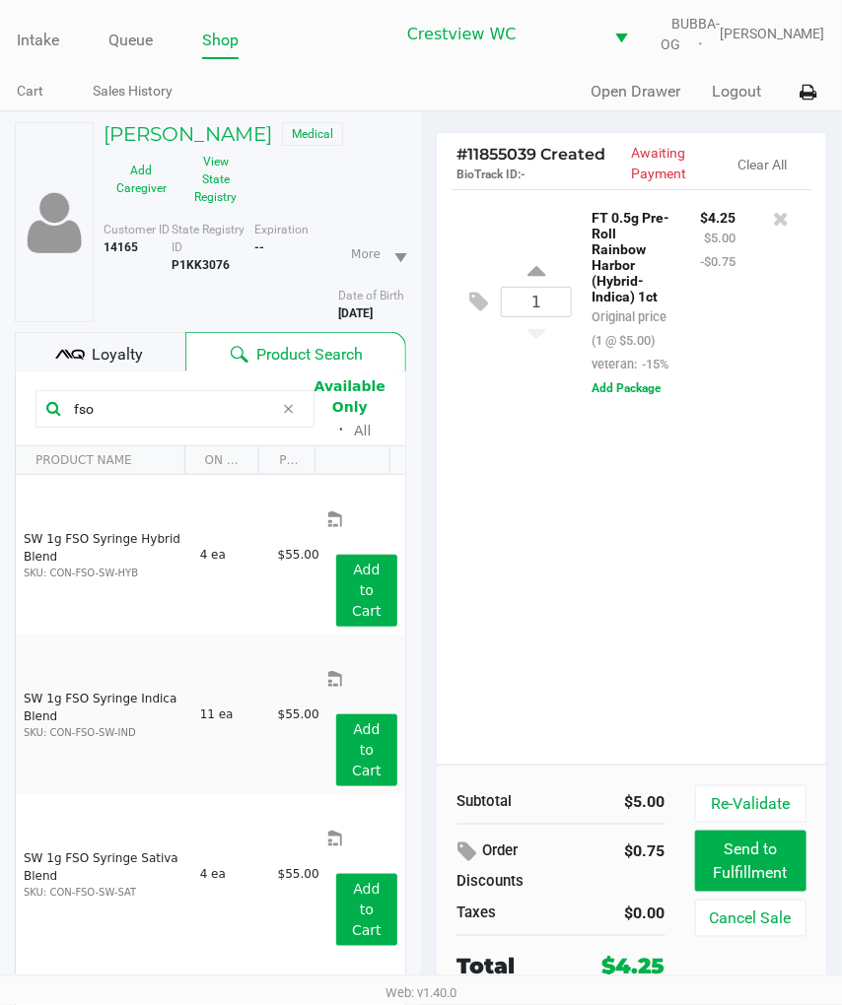
type input "fso"
click at [457, 524] on div "1 FT 0.5g Pre-Roll Rainbow Harbor (Hybrid-Indica) 1ct Original price (1 @ $5.00…" at bounding box center [631, 476] width 389 height 575
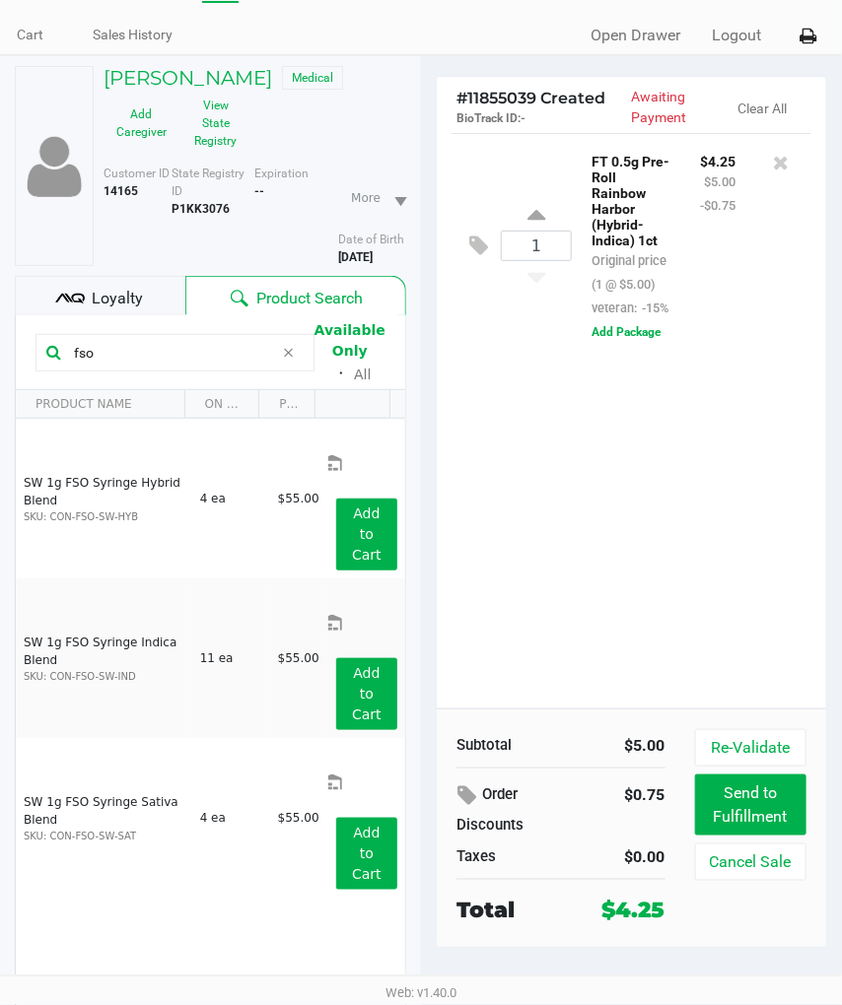
scroll to position [109, 0]
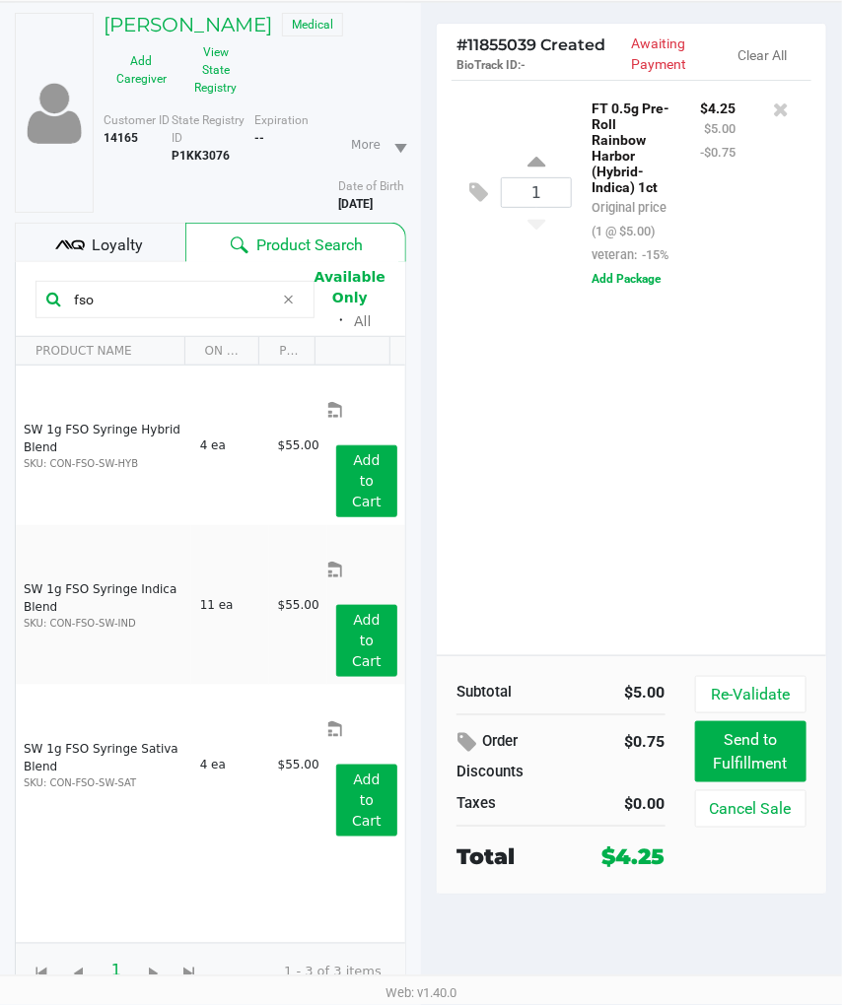
click at [120, 308] on input "fso" at bounding box center [170, 300] width 208 height 30
click at [187, 779] on div "SW 1g FSO Syringe Hybrid Blend SKU: CON-FSO-SW-HYB 4 ea $55.00 Add to Cart SW 1…" at bounding box center [210, 654] width 389 height 577
click at [215, 63] on button "View State Registry" at bounding box center [209, 69] width 61 height 67
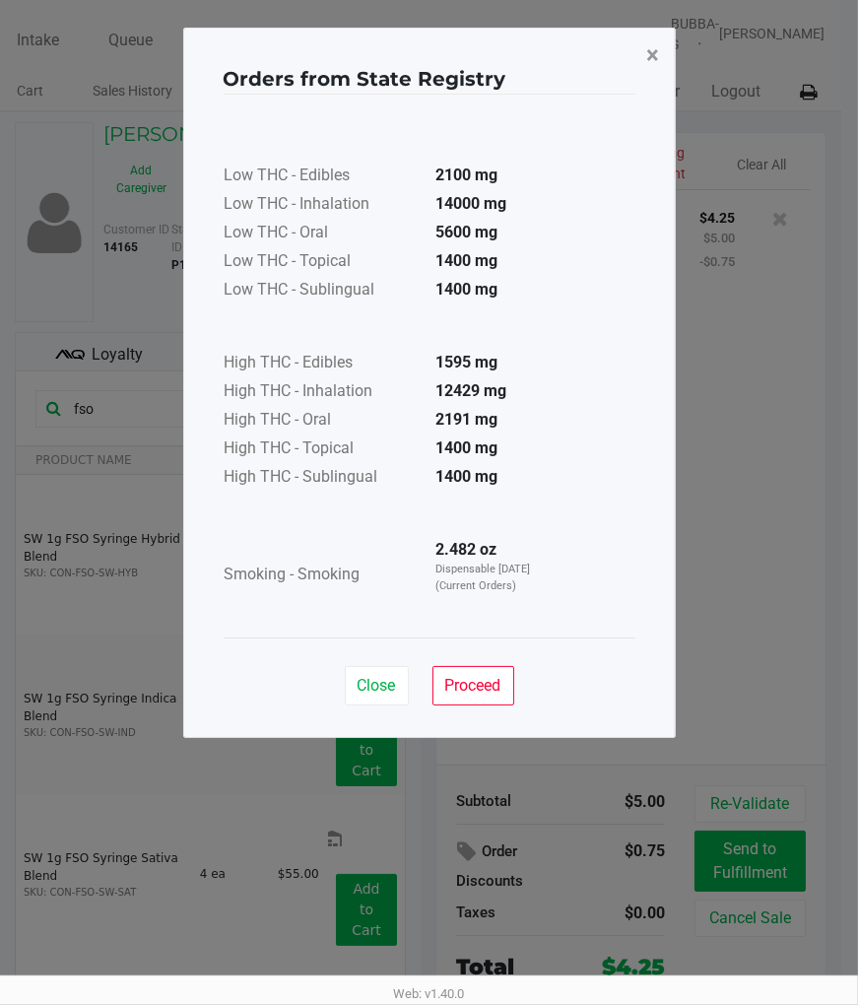
click at [639, 63] on button "×" at bounding box center [654, 55] width 44 height 55
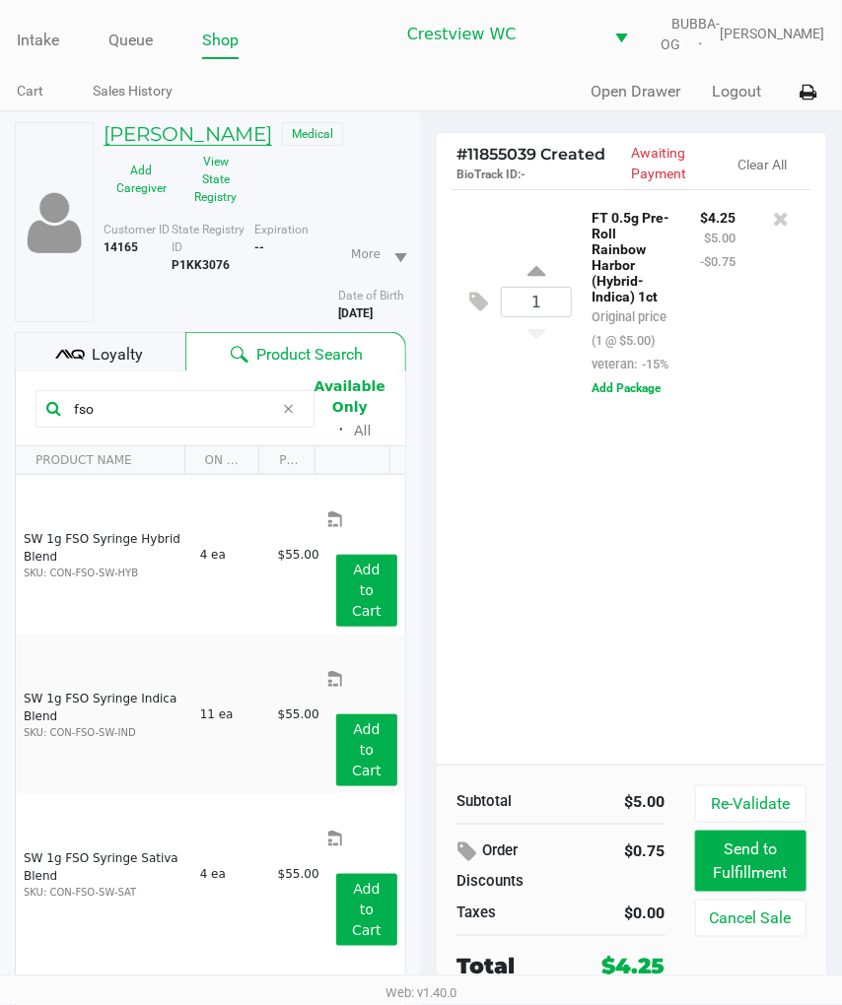
click at [153, 134] on h5 "ALISHA PHILLIPS" at bounding box center [187, 134] width 168 height 24
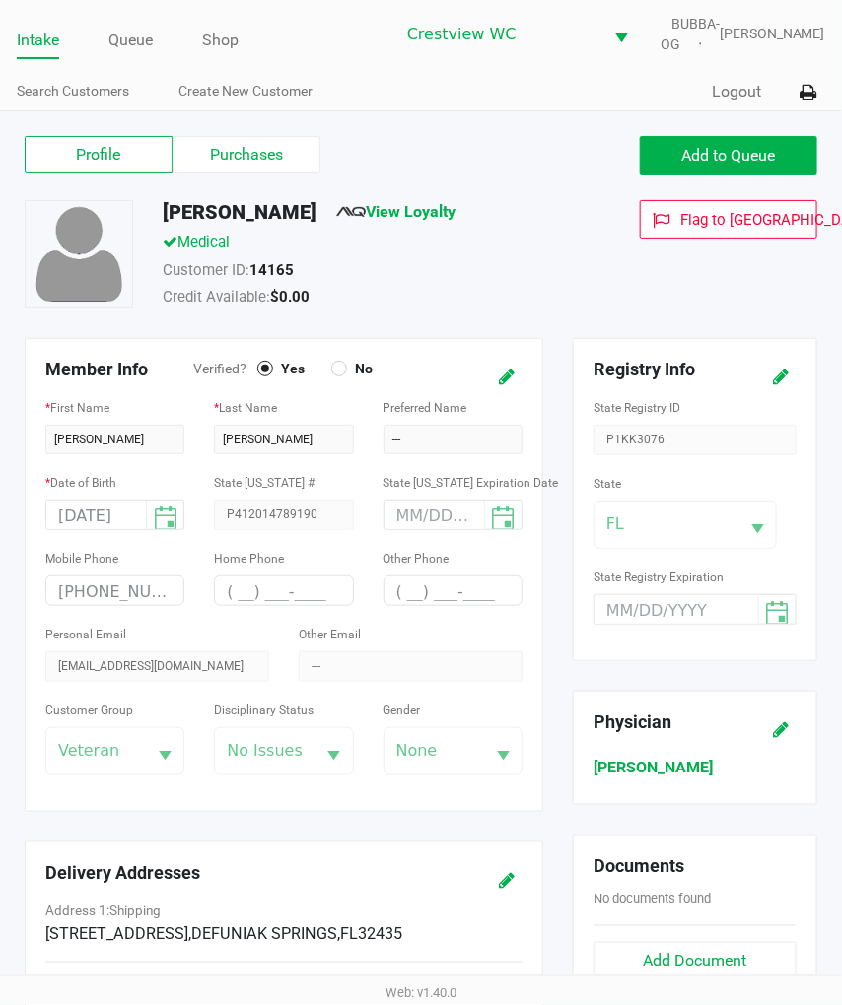
click at [262, 173] on label "Purchases" at bounding box center [246, 154] width 148 height 37
click at [0, 0] on 1 "Purchases" at bounding box center [0, 0] width 0 height 0
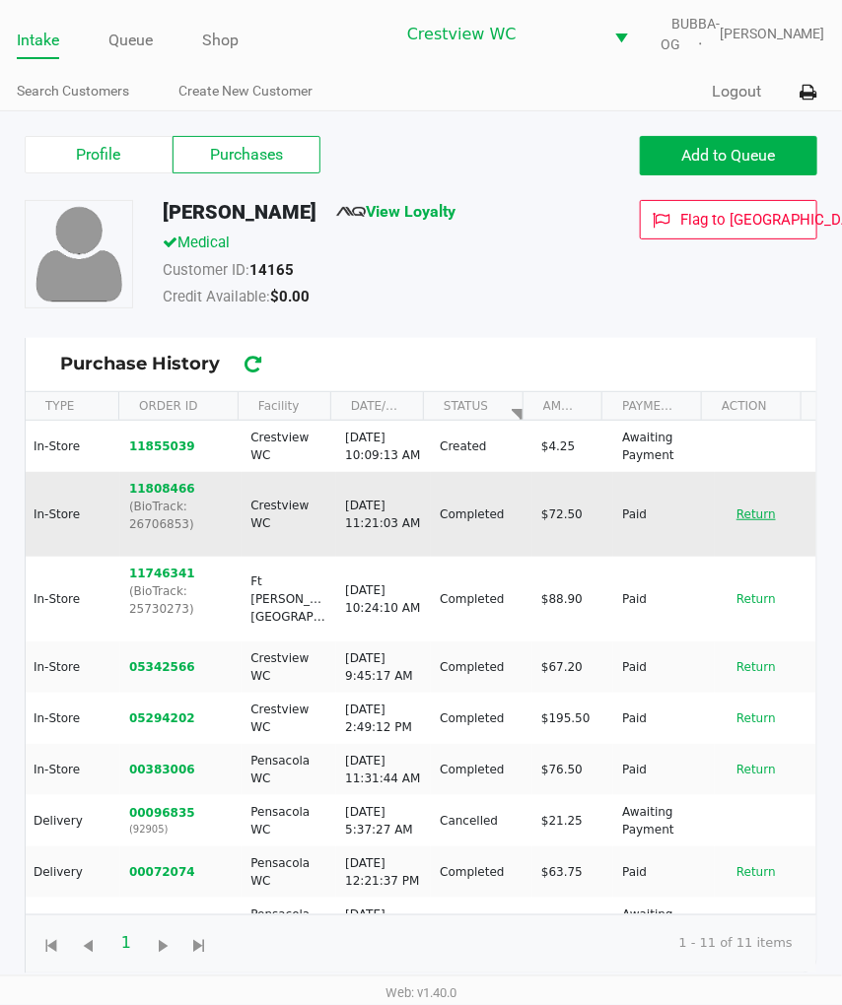
click at [724, 525] on button "Return" at bounding box center [755, 515] width 65 height 32
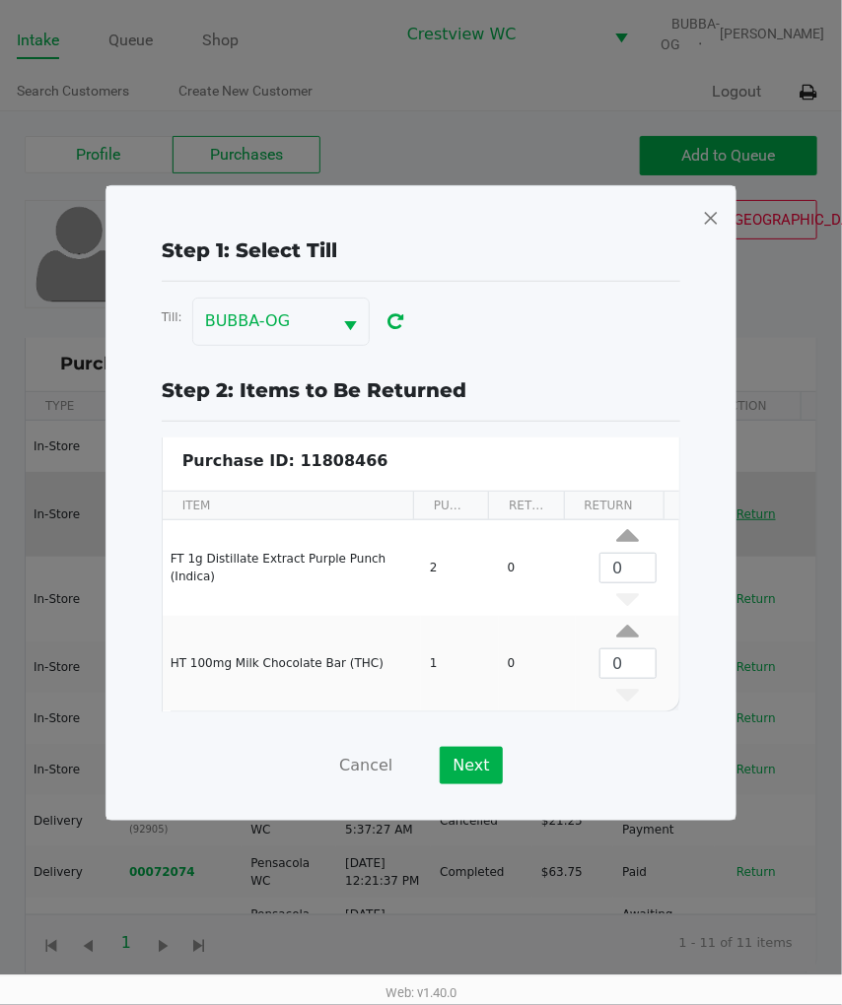
scroll to position [21, 0]
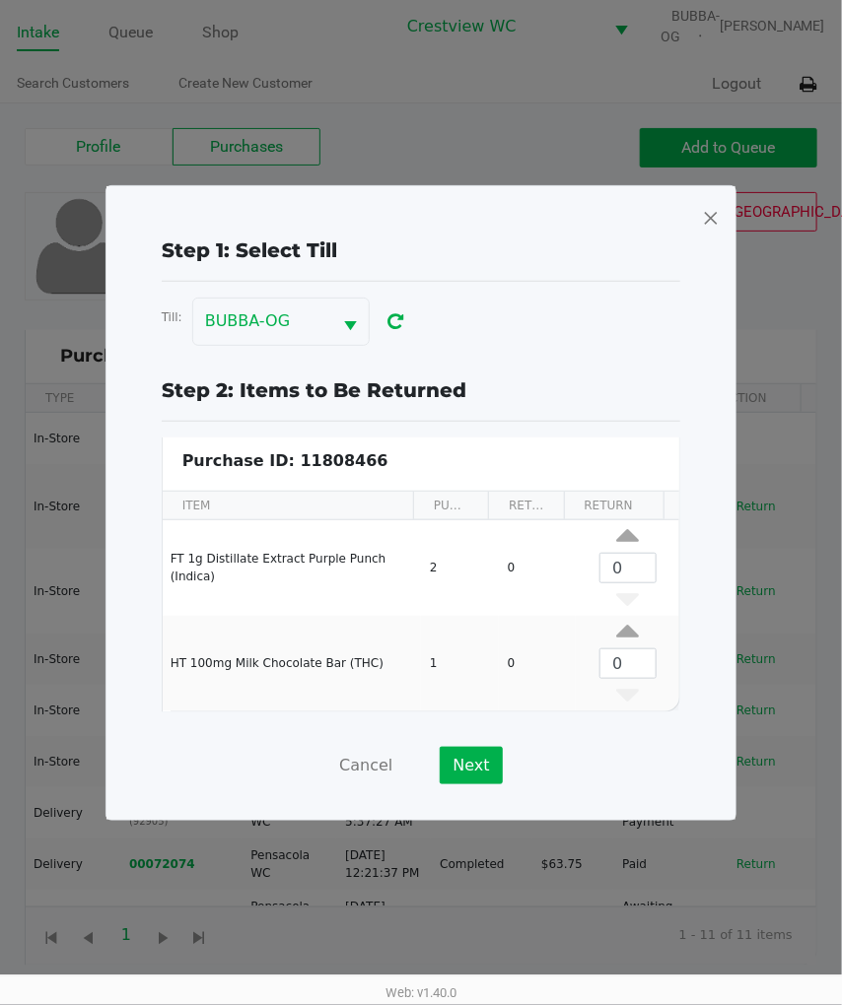
click at [708, 209] on span at bounding box center [711, 218] width 18 height 32
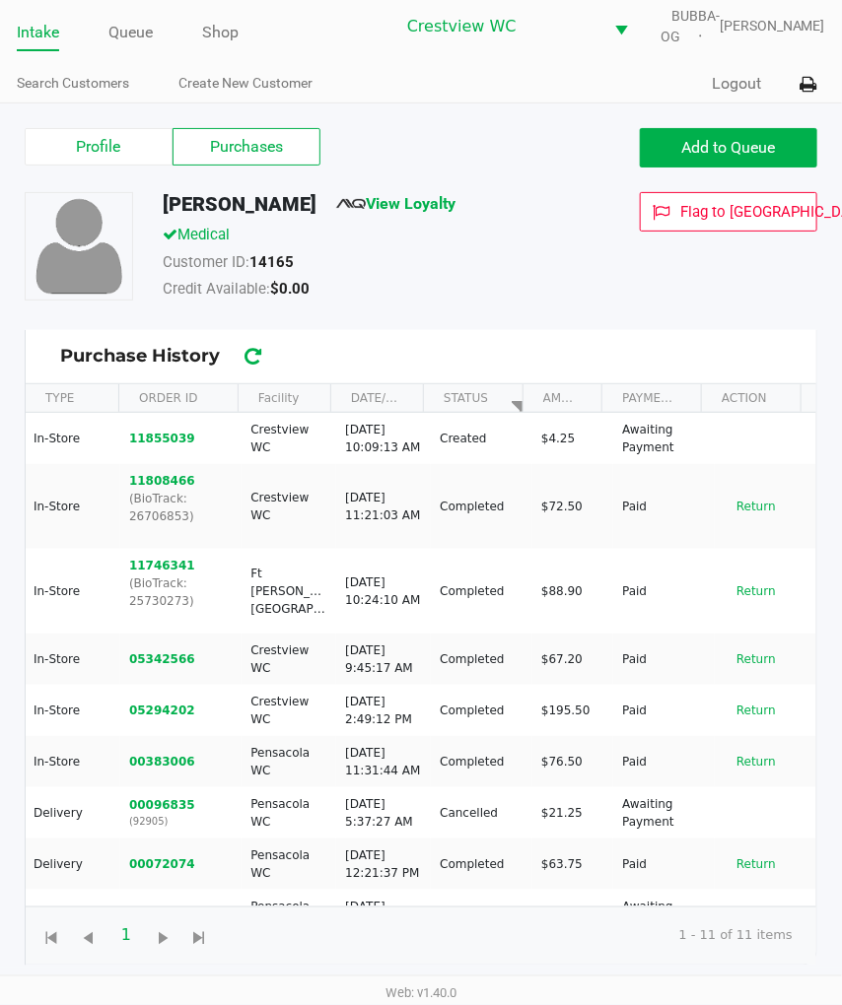
scroll to position [0, 0]
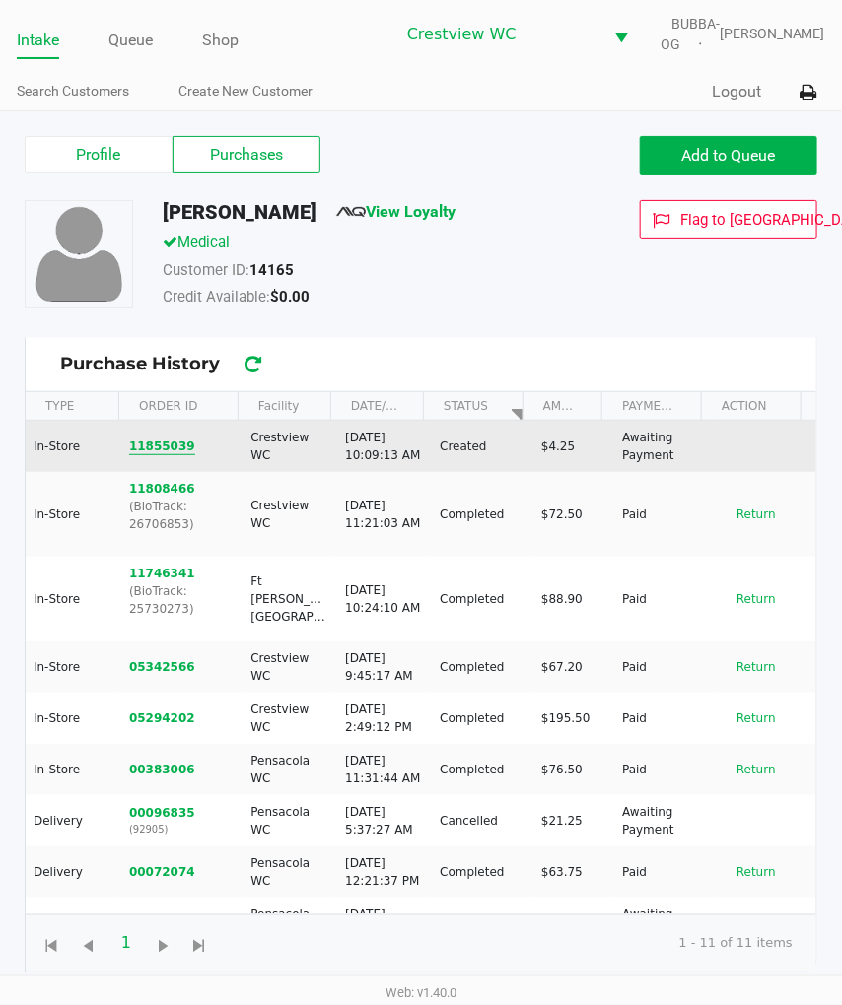
click at [165, 455] on button "11855039" at bounding box center [162, 447] width 66 height 18
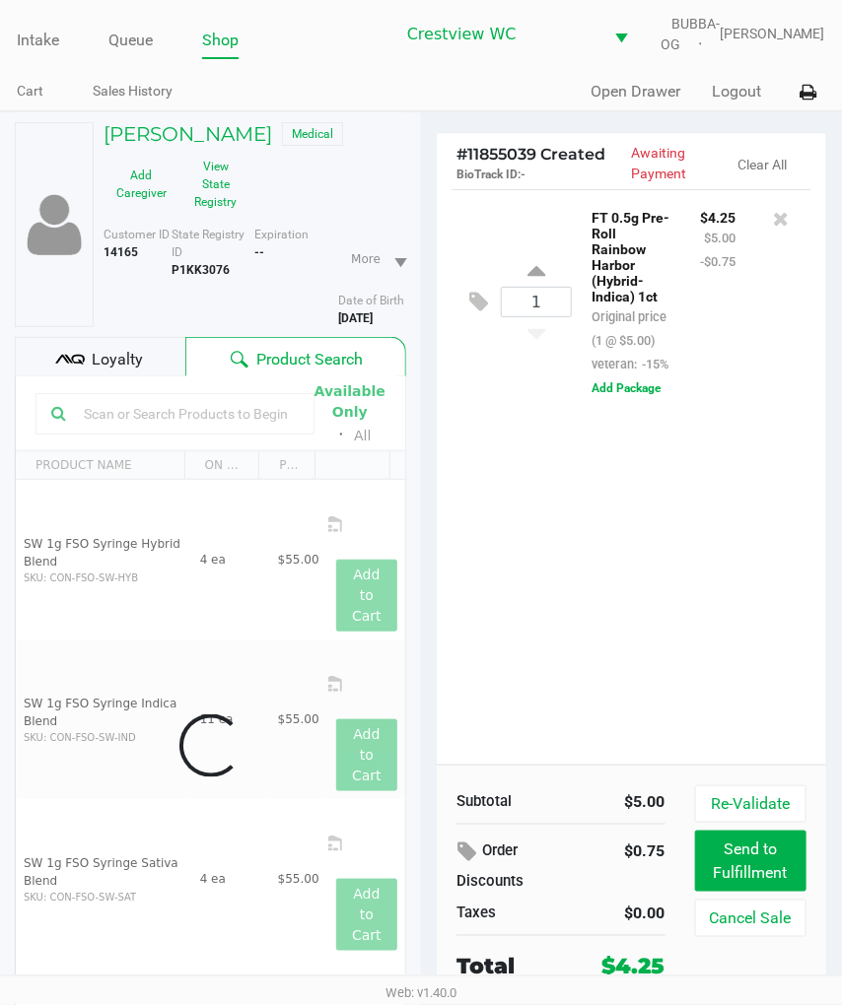
click at [246, 428] on div "Data table" at bounding box center [210, 745] width 389 height 738
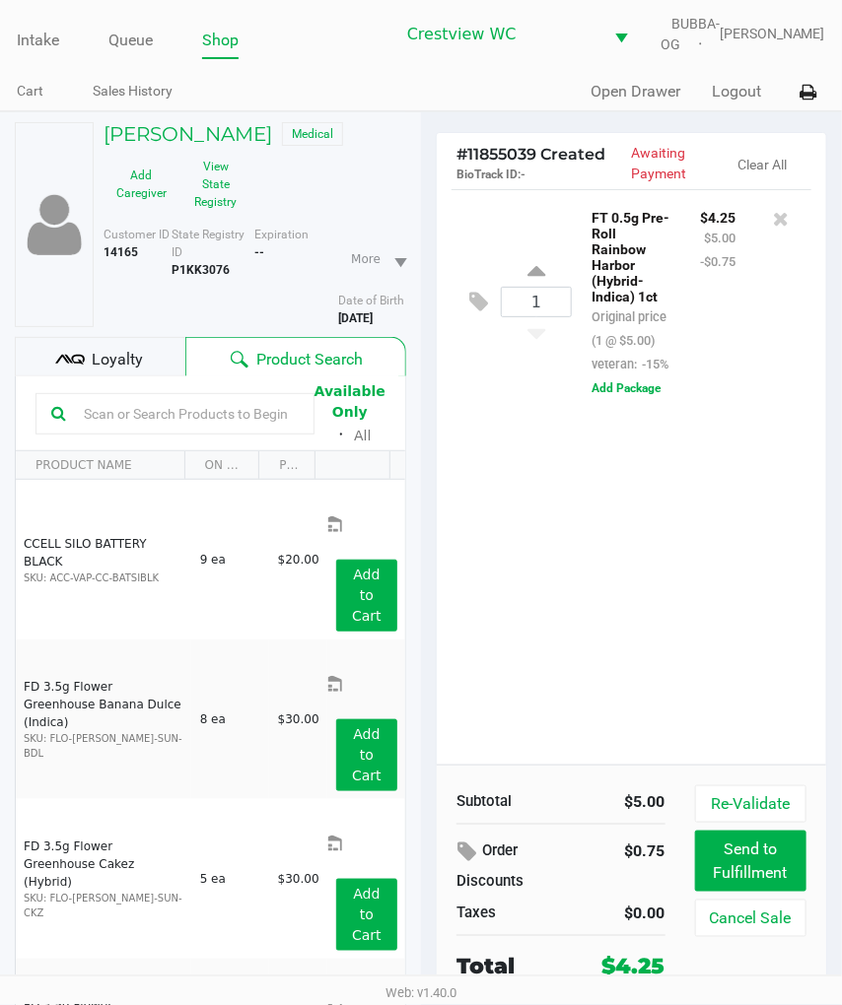
click at [210, 422] on input "text" at bounding box center [187, 414] width 223 height 30
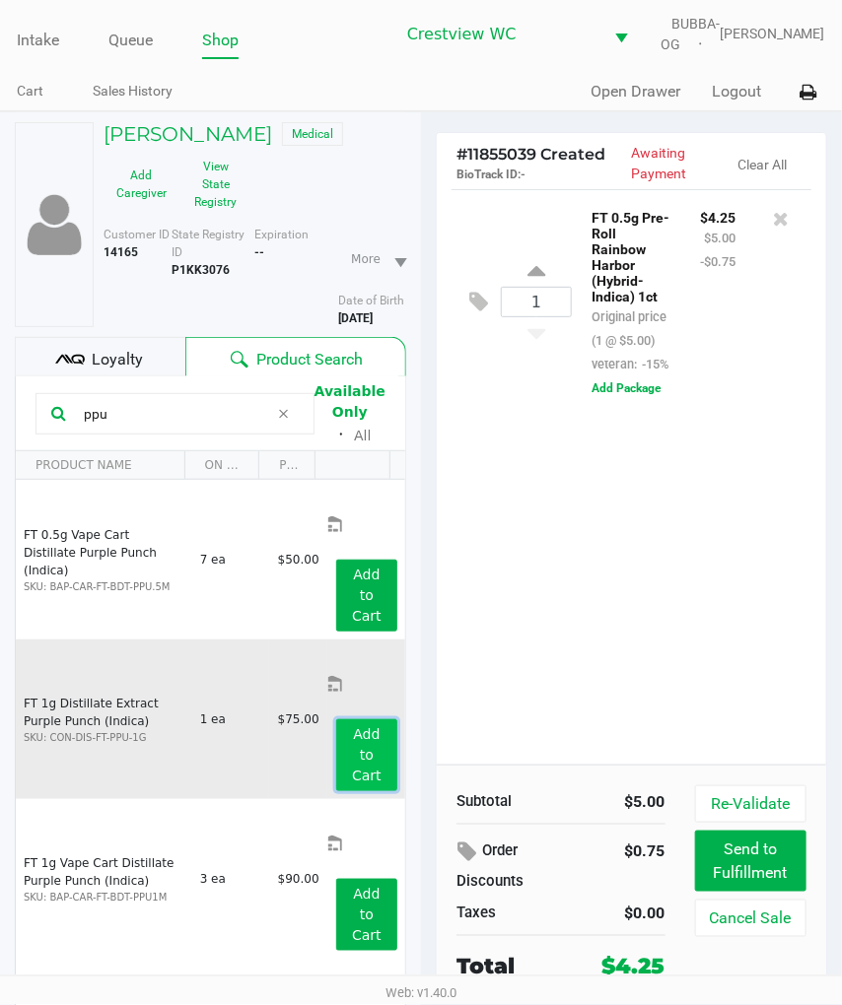
click at [361, 726] on app-button-loader "Add to Cart" at bounding box center [367, 754] width 30 height 57
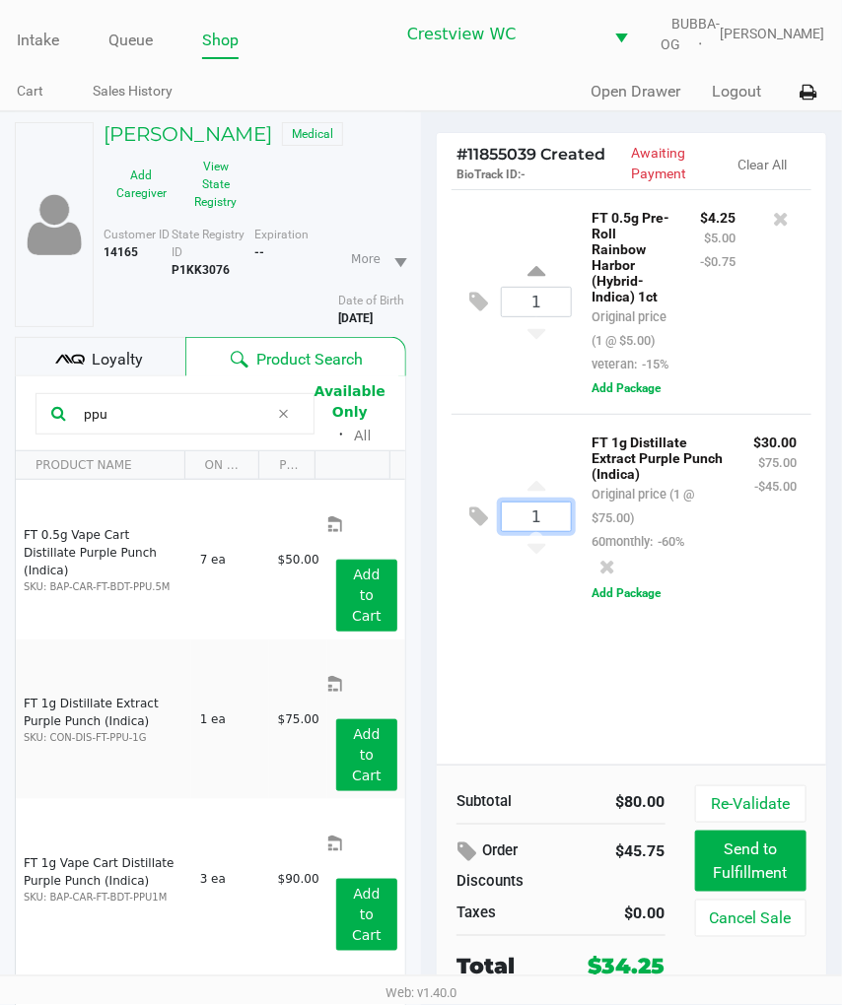
click at [548, 531] on input "1" at bounding box center [536, 517] width 69 height 29
click at [569, 755] on div "1 FT 0.5g Pre-Roll Rainbow Harbor (Hybrid-Indica) 1ct Original price (1 @ $5.00…" at bounding box center [631, 476] width 389 height 575
click at [623, 553] on div at bounding box center [607, 567] width 32 height 28
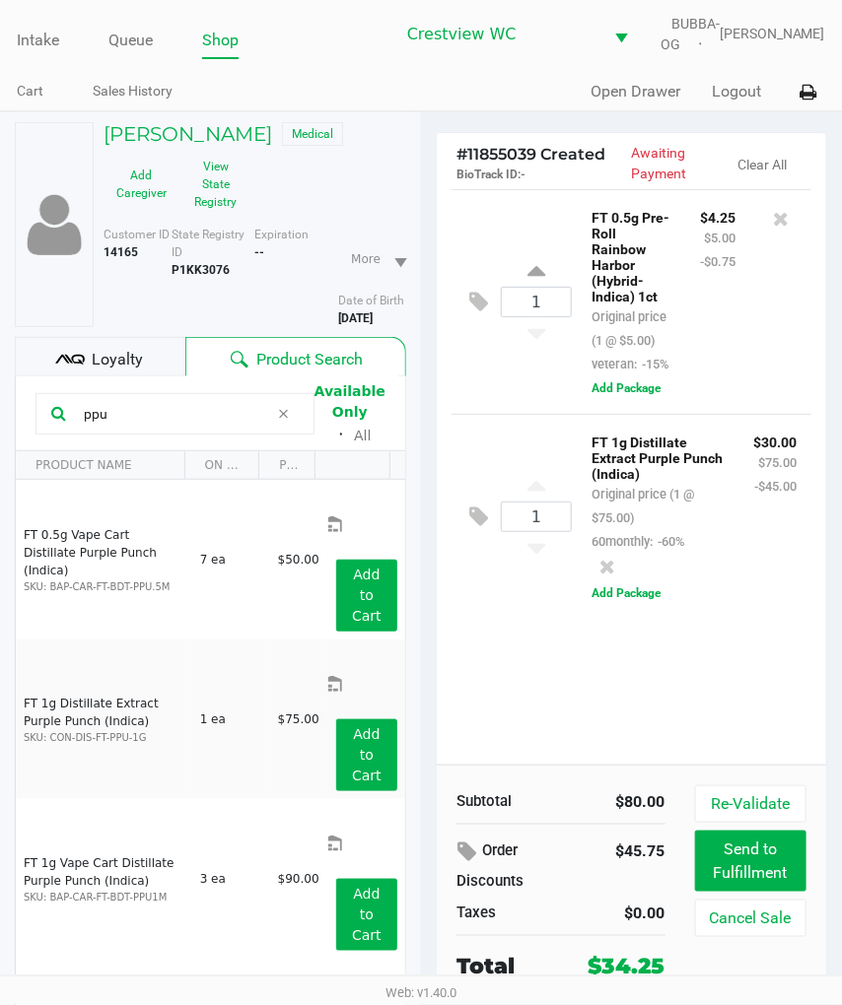
click at [623, 553] on div at bounding box center [607, 567] width 32 height 28
click at [615, 557] on icon at bounding box center [607, 567] width 16 height 20
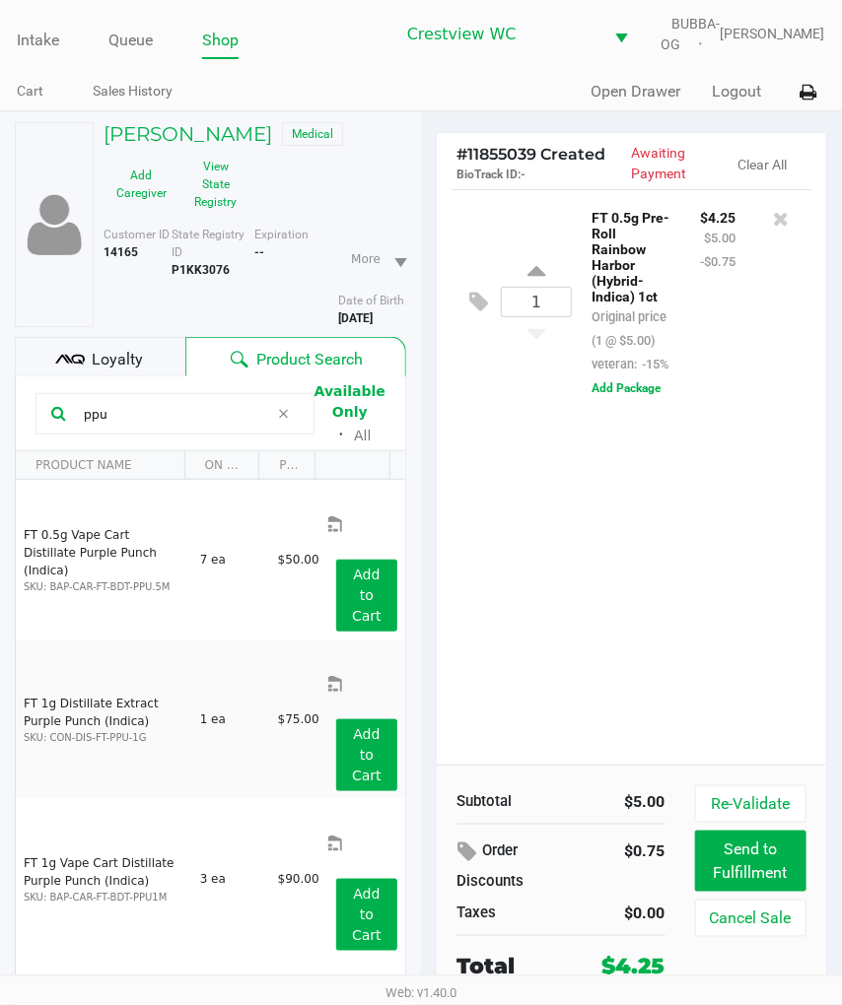
click at [164, 426] on input "ppu" at bounding box center [172, 414] width 193 height 30
type input "nyd"
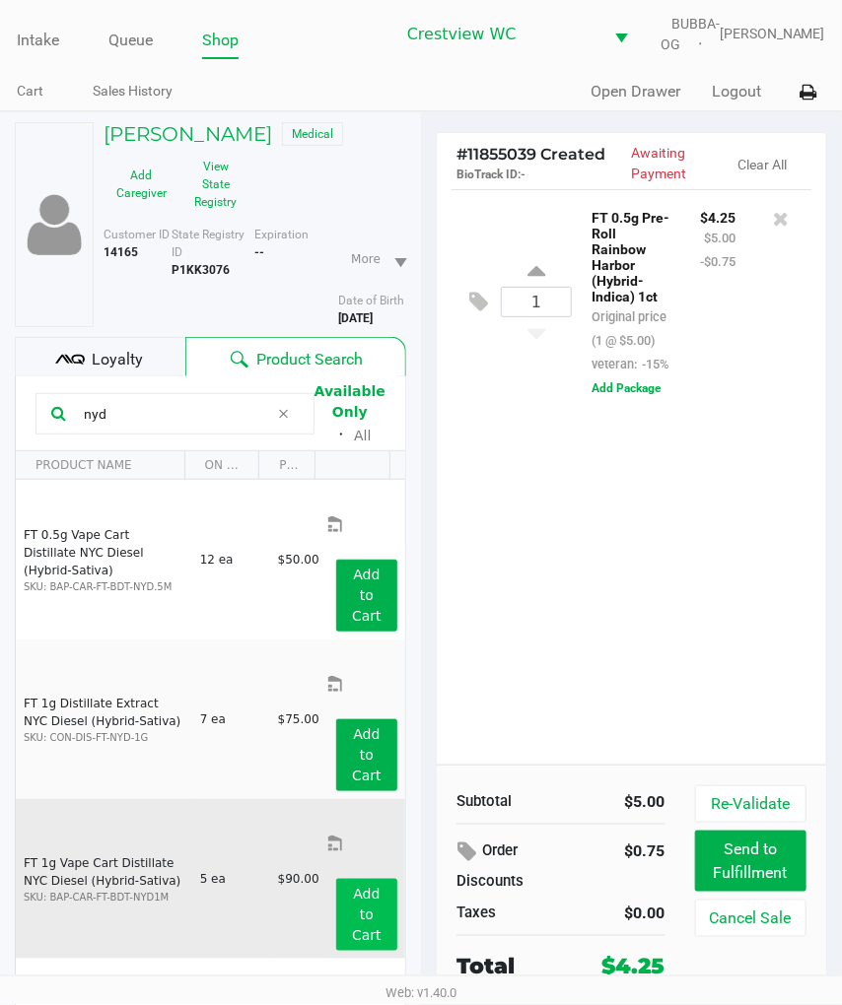
click at [341, 879] on button "Add to Cart" at bounding box center [366, 915] width 61 height 72
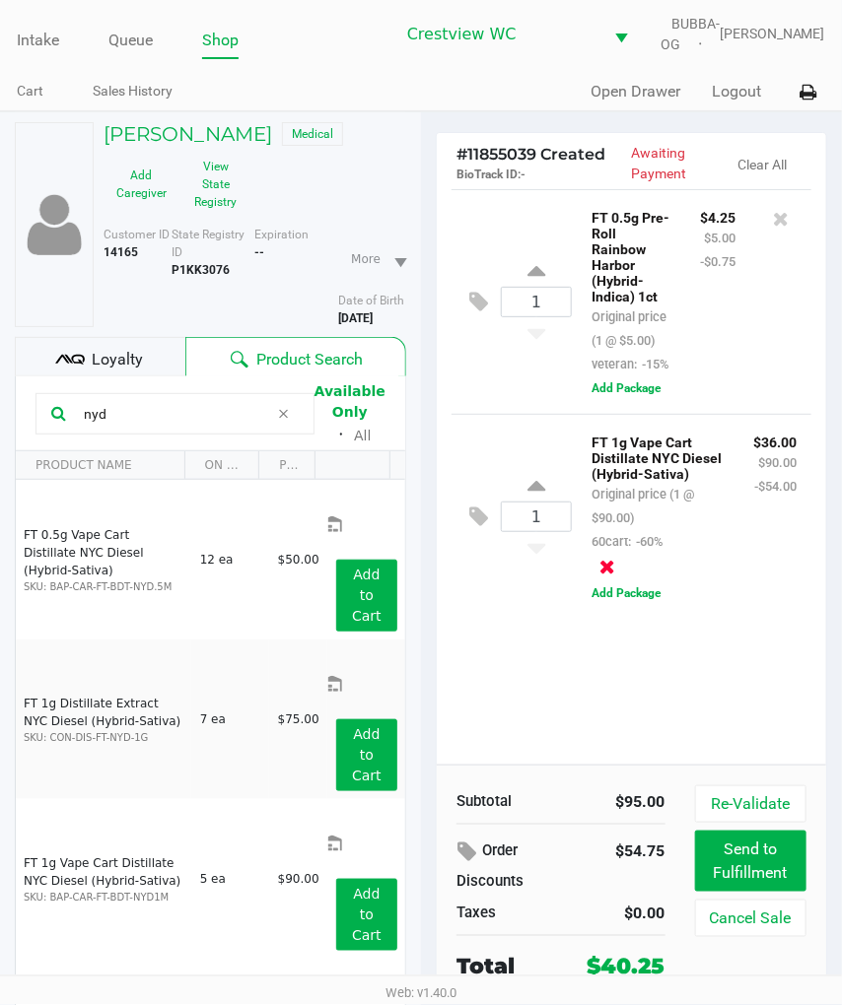
click at [615, 557] on icon at bounding box center [607, 567] width 16 height 20
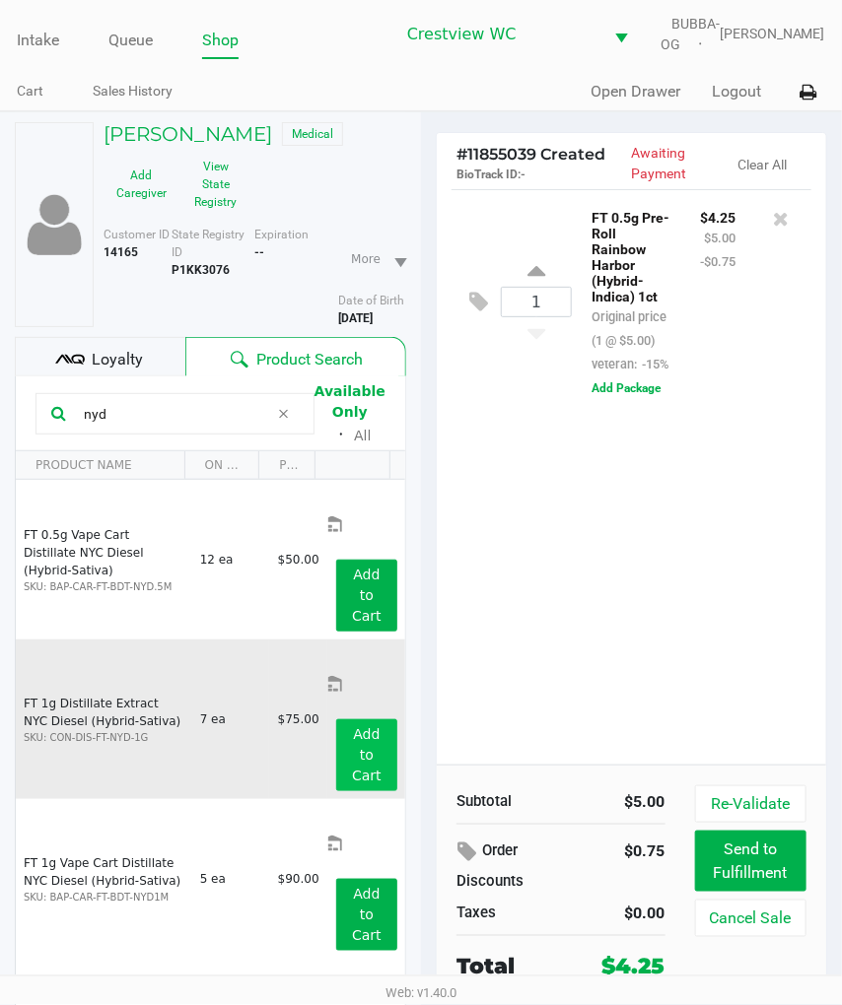
click at [361, 726] on app-button-loader "Add to Cart" at bounding box center [367, 754] width 30 height 57
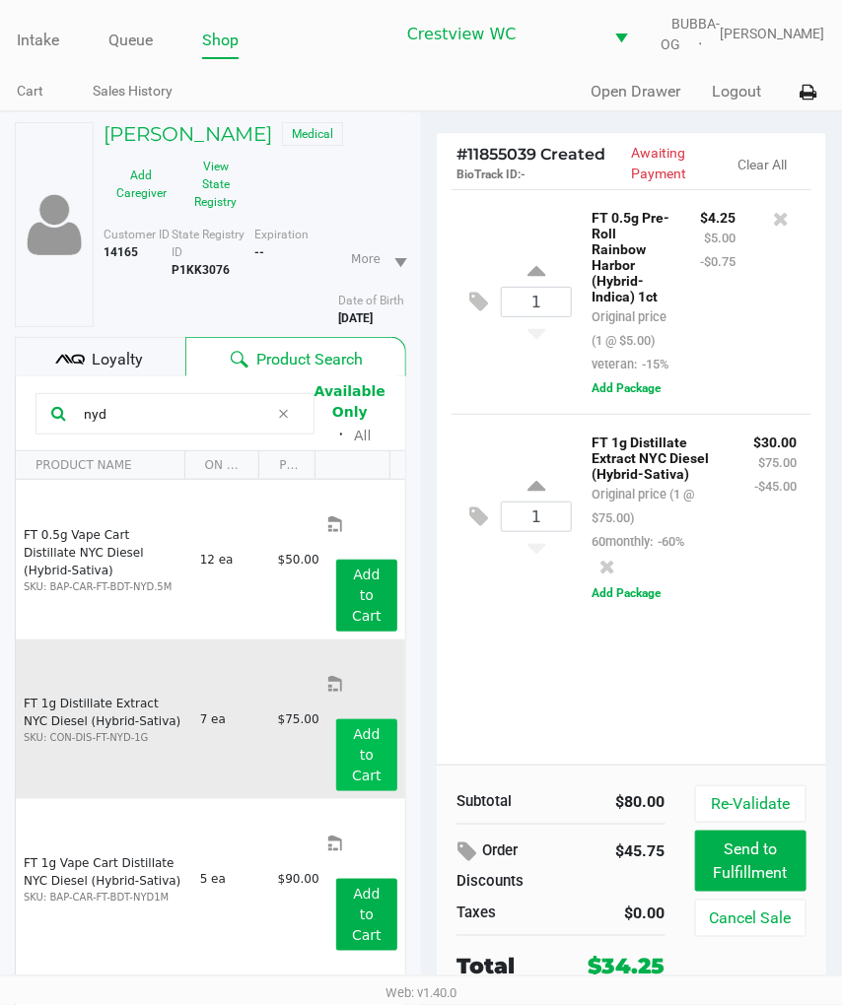
click at [536, 502] on icon at bounding box center [536, 489] width 18 height 25
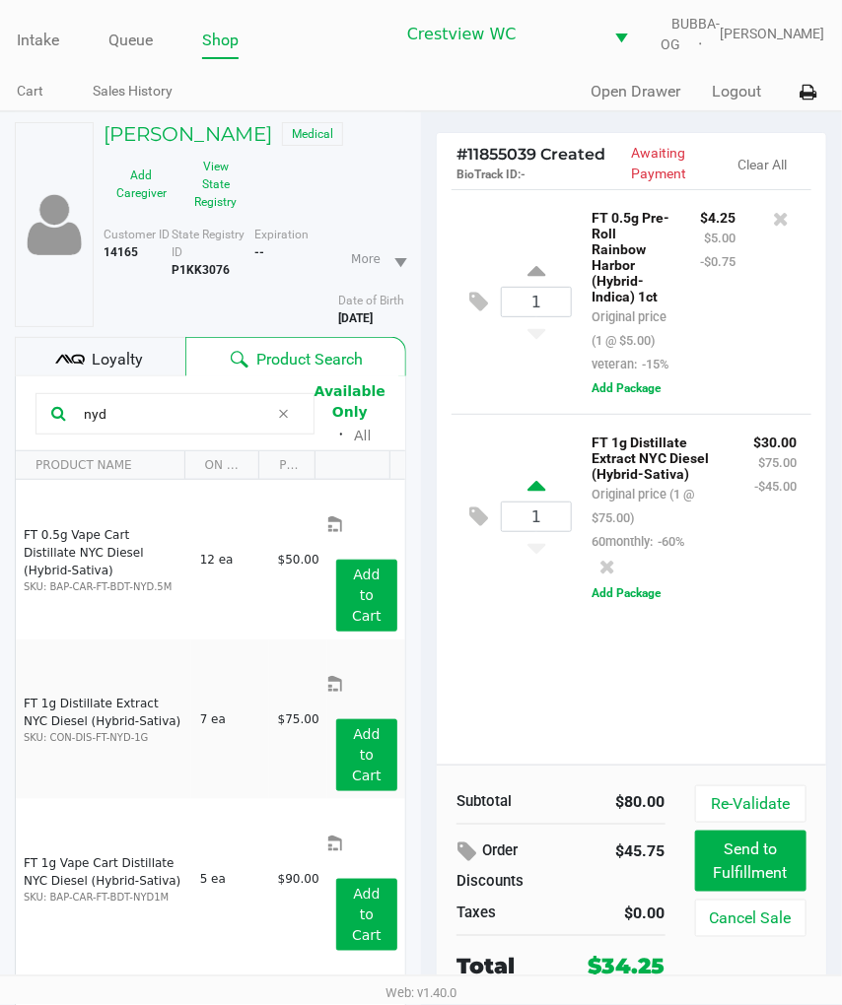
type input "2"
click at [549, 531] on input "2" at bounding box center [536, 517] width 69 height 29
type input "6"
click at [779, 652] on div "ALISHA PHILLIPS Medical Add Caregiver View State Registry Customer ID 14165 Sta…" at bounding box center [421, 618] width 842 height 1014
click at [634, 637] on div at bounding box center [421, 564] width 842 height 709
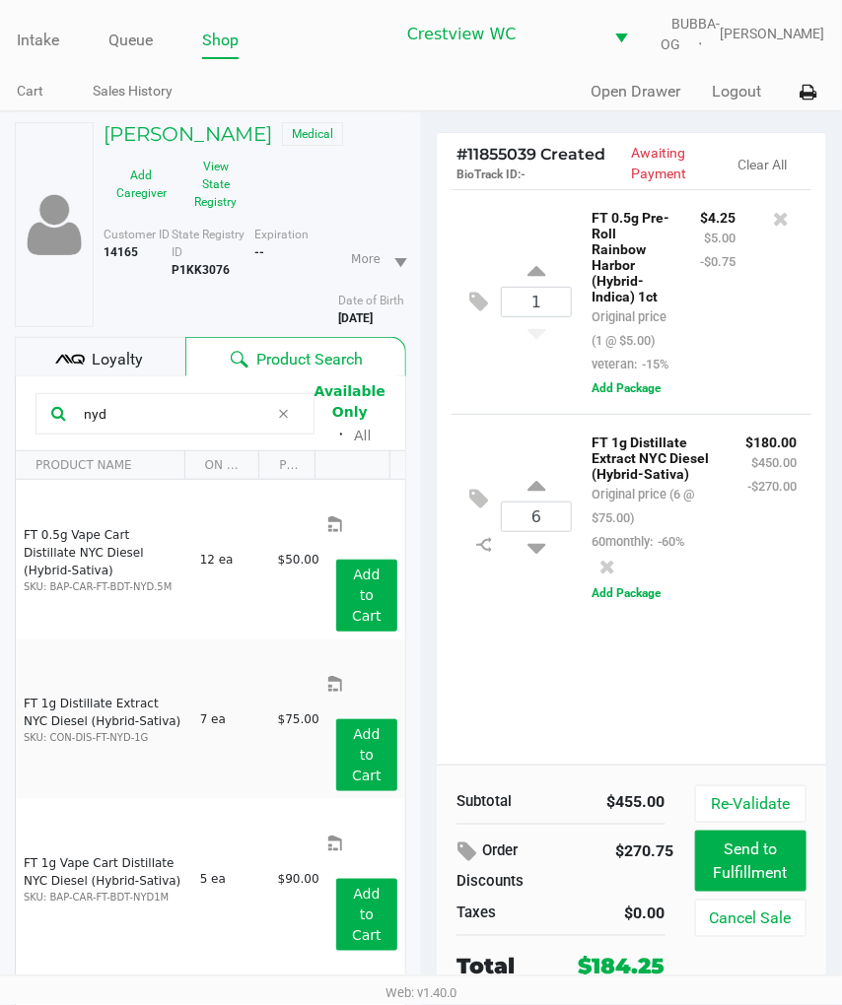
click at [647, 602] on button "Add Package" at bounding box center [625, 593] width 69 height 18
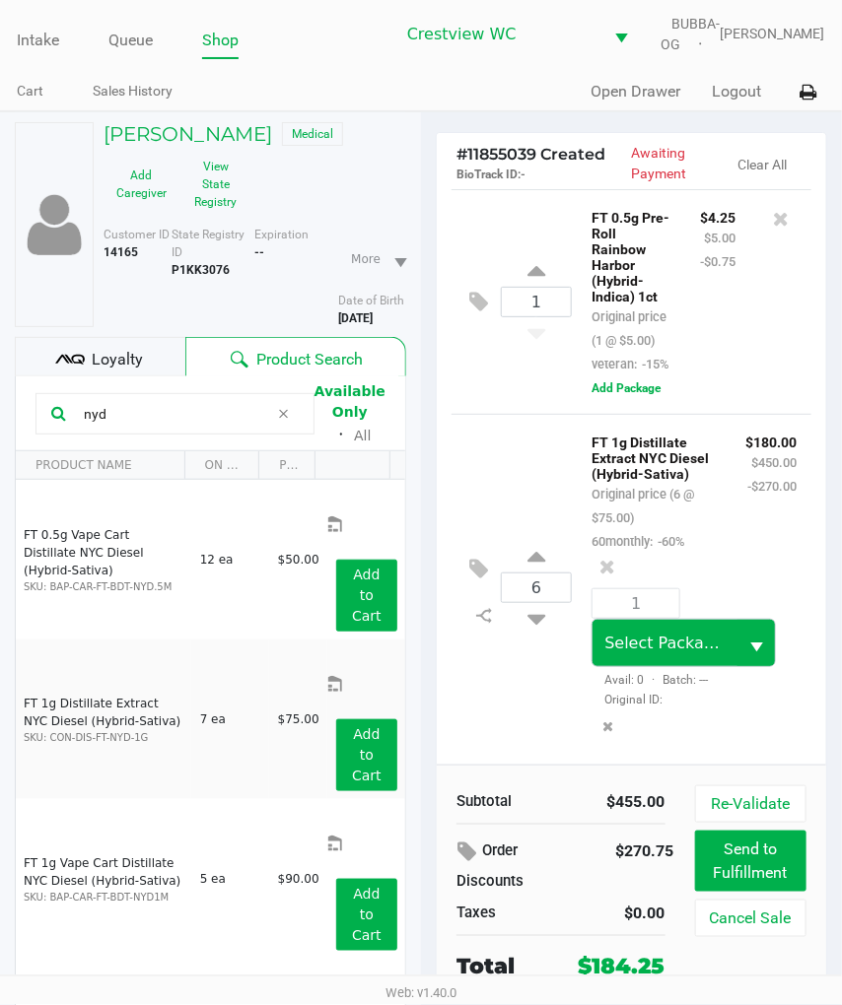
click at [744, 660] on span "Select" at bounding box center [756, 648] width 25 height 25
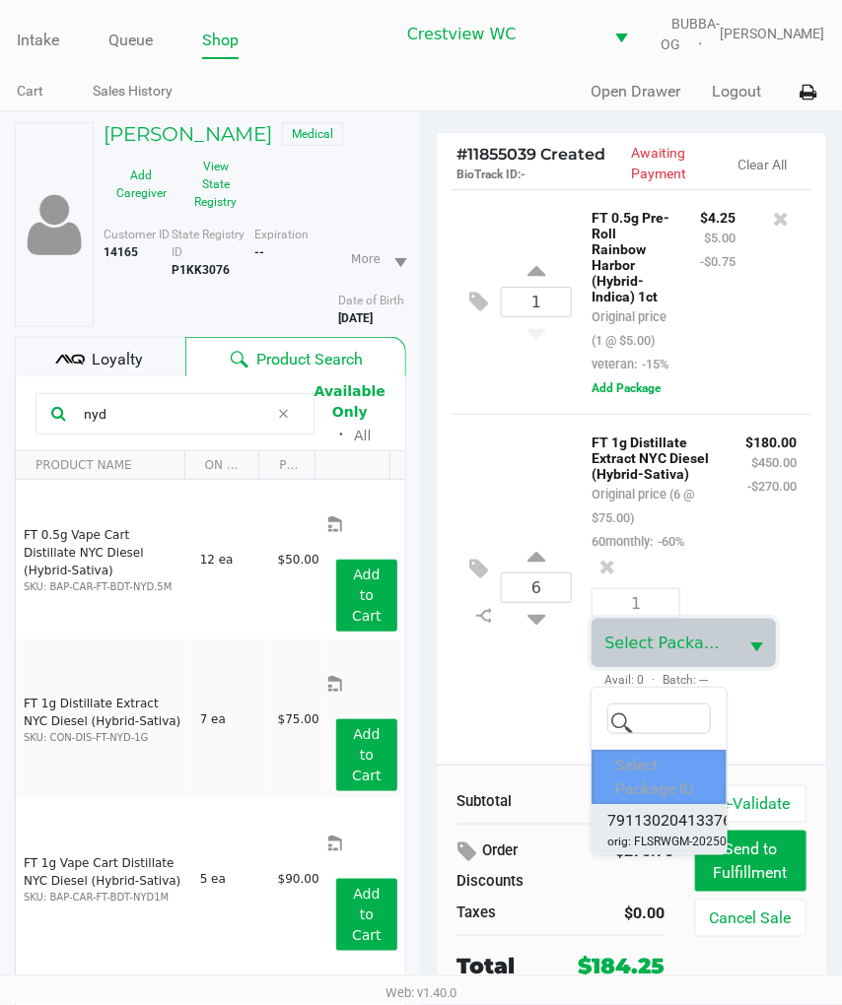
click at [665, 819] on span "7911302041337692" at bounding box center [678, 821] width 142 height 24
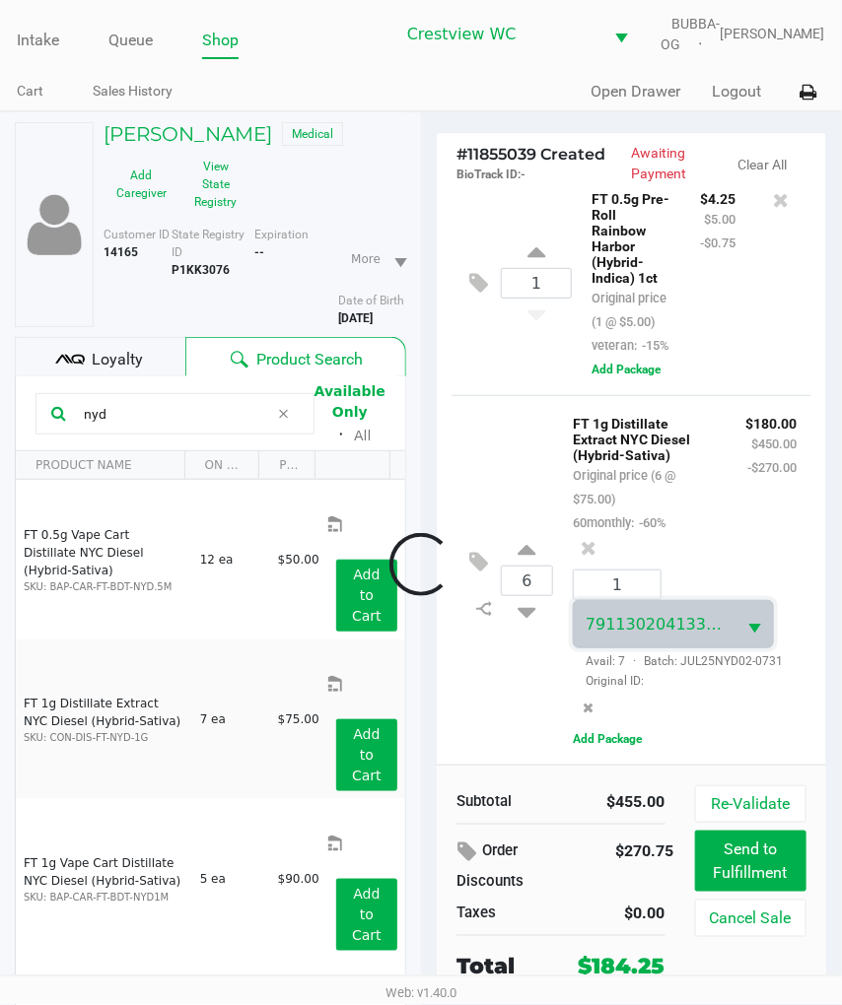
scroll to position [105, 0]
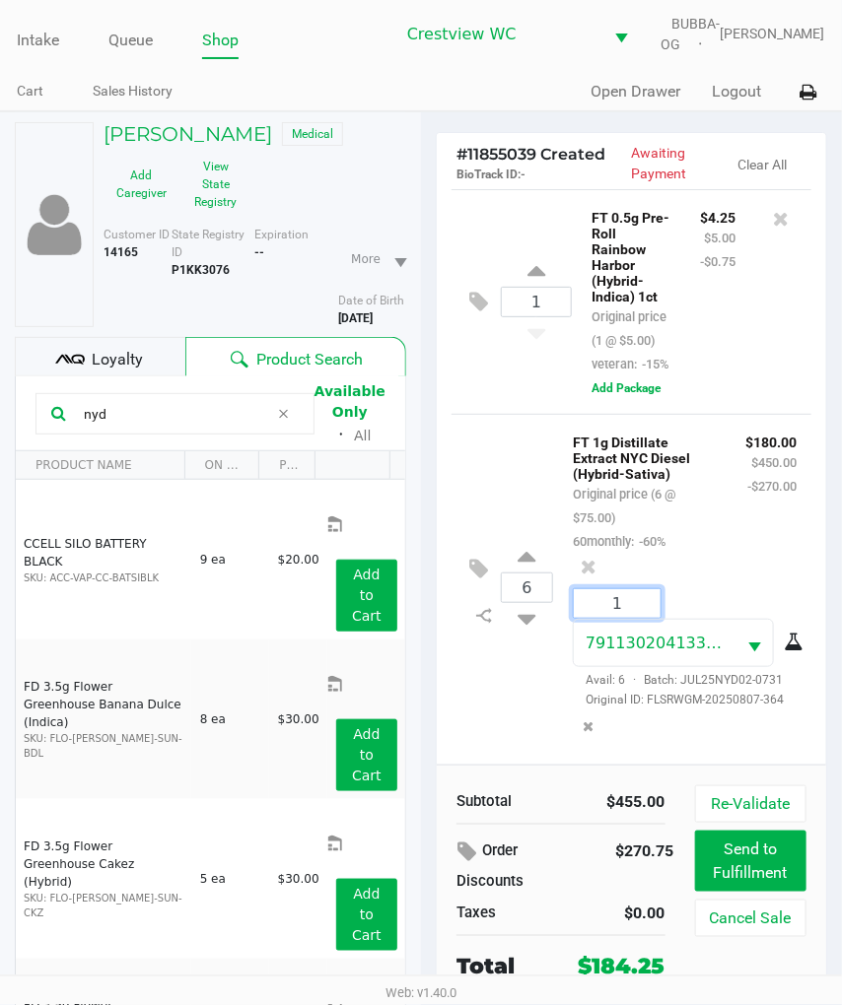
click at [633, 589] on input "1" at bounding box center [616, 603] width 87 height 29
type input "6"
click at [512, 425] on div "ALISHA PHILLIPS Medical Add Caregiver View State Registry Customer ID 14165 Sta…" at bounding box center [421, 618] width 842 height 1014
click at [773, 229] on icon at bounding box center [781, 219] width 16 height 20
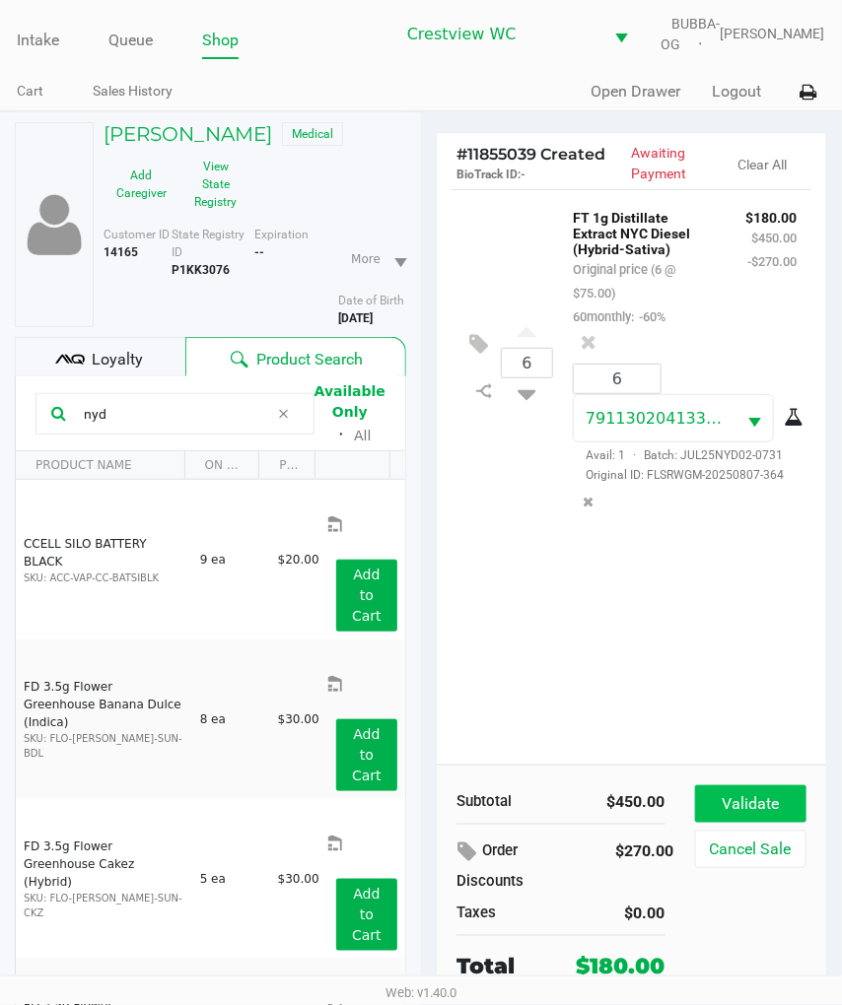
click at [773, 808] on button "Validate" at bounding box center [750, 803] width 111 height 37
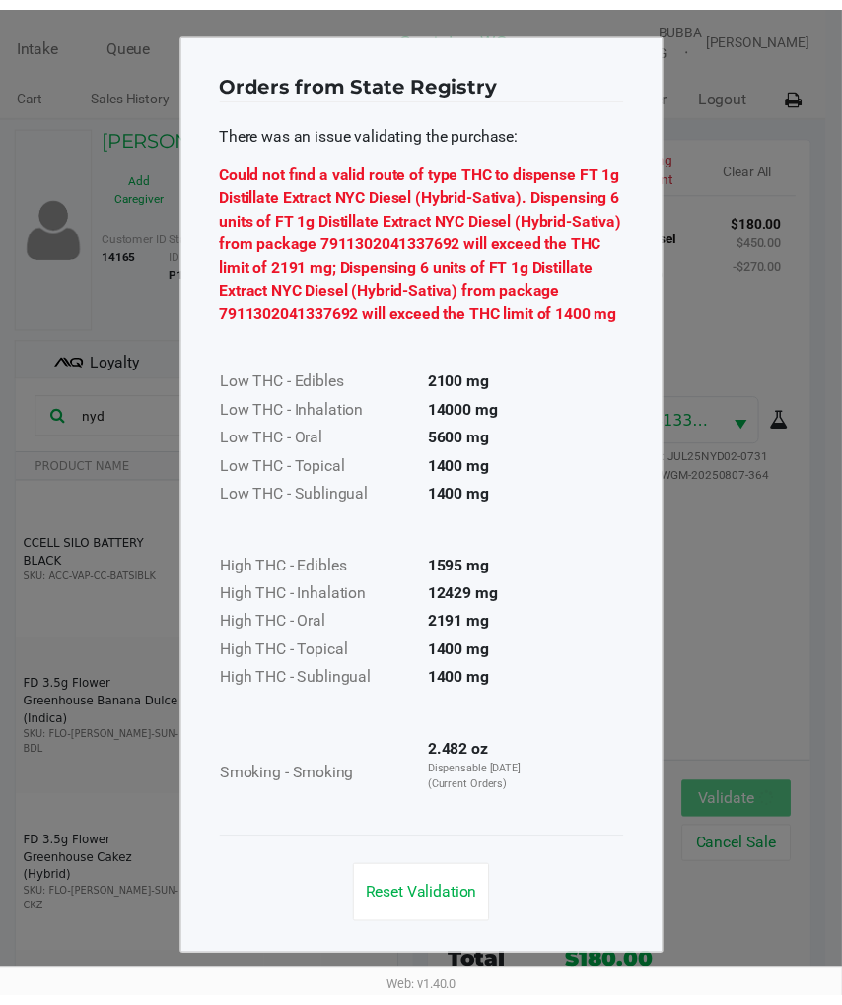
scroll to position [8, 0]
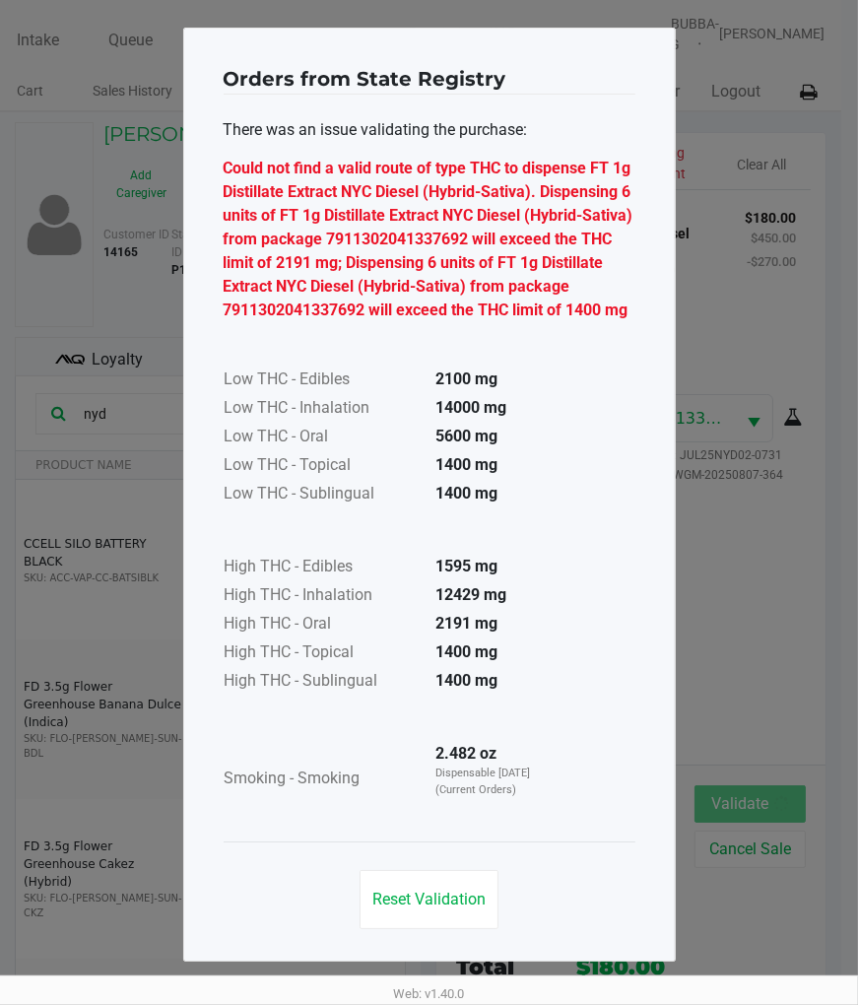
click at [430, 909] on span "Reset Validation" at bounding box center [428, 899] width 113 height 19
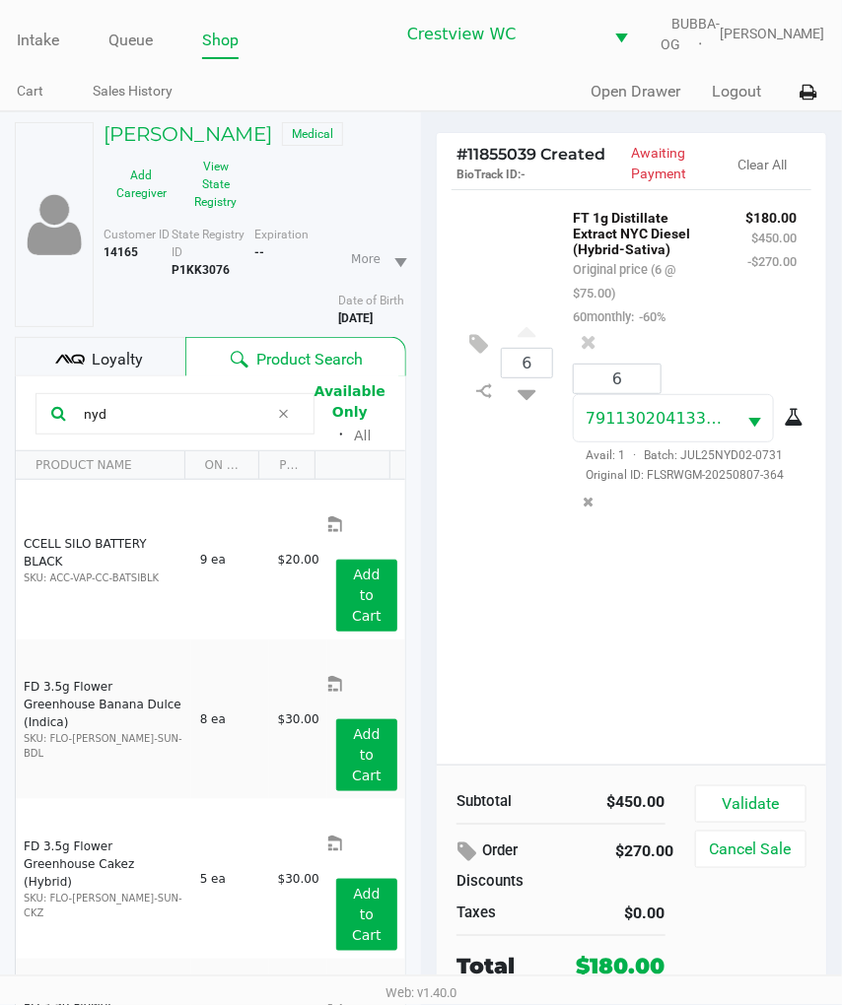
click at [716, 654] on div "6 FT 1g Distillate Extract NYC Diesel (Hybrid-Sativa) Original price (6 @ $75.0…" at bounding box center [631, 476] width 389 height 575
click at [529, 403] on icon at bounding box center [527, 390] width 18 height 25
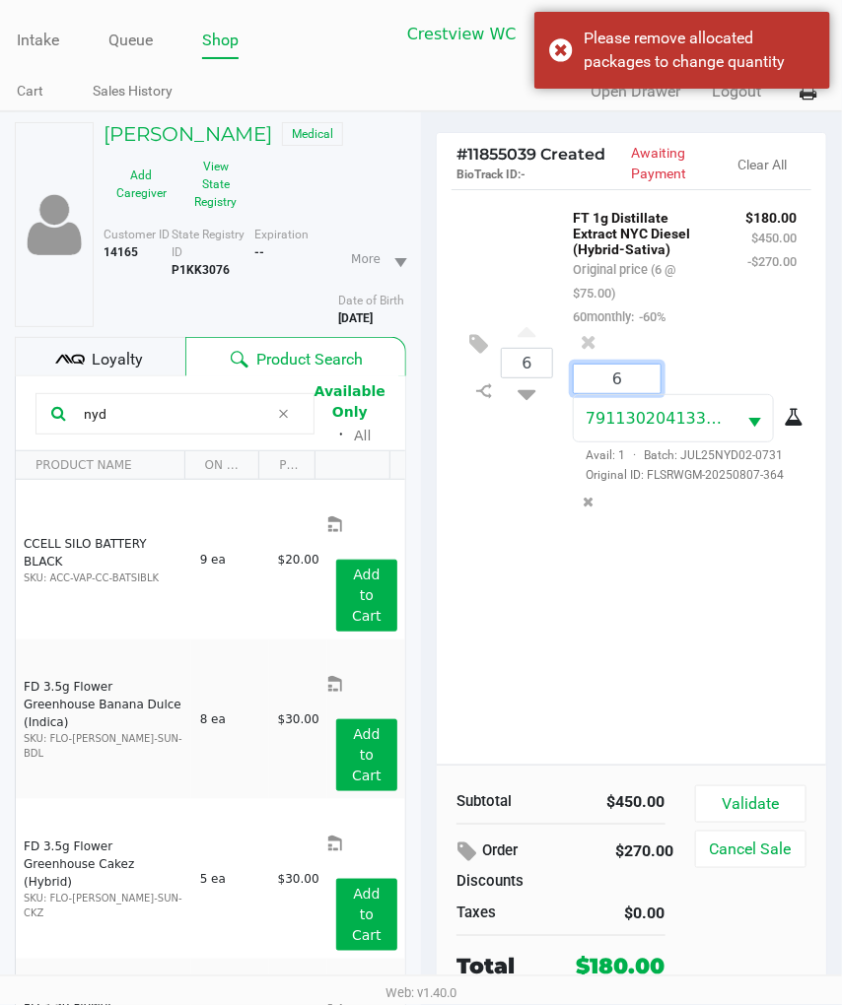
click at [660, 393] on input "6" at bounding box center [616, 379] width 87 height 29
type input "5"
click at [714, 665] on div "ALISHA PHILLIPS Medical Add Caregiver View State Registry Customer ID 14165 Sta…" at bounding box center [421, 618] width 842 height 1014
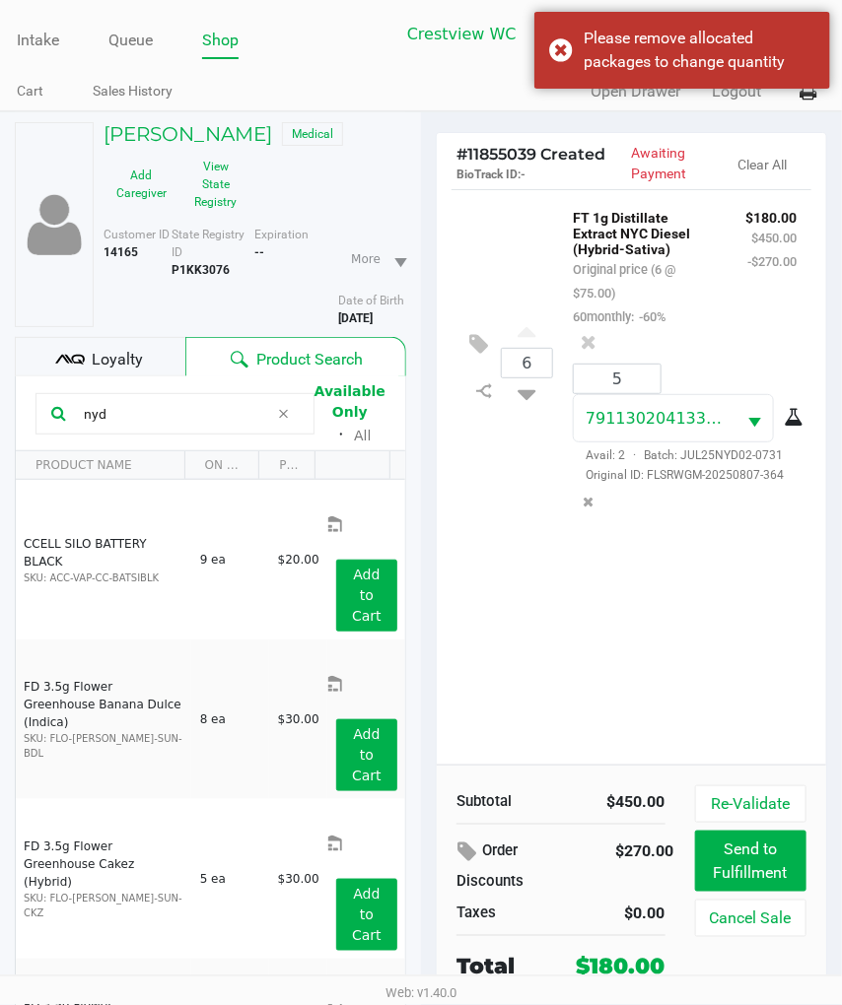
click at [533, 403] on icon at bounding box center [527, 390] width 18 height 25
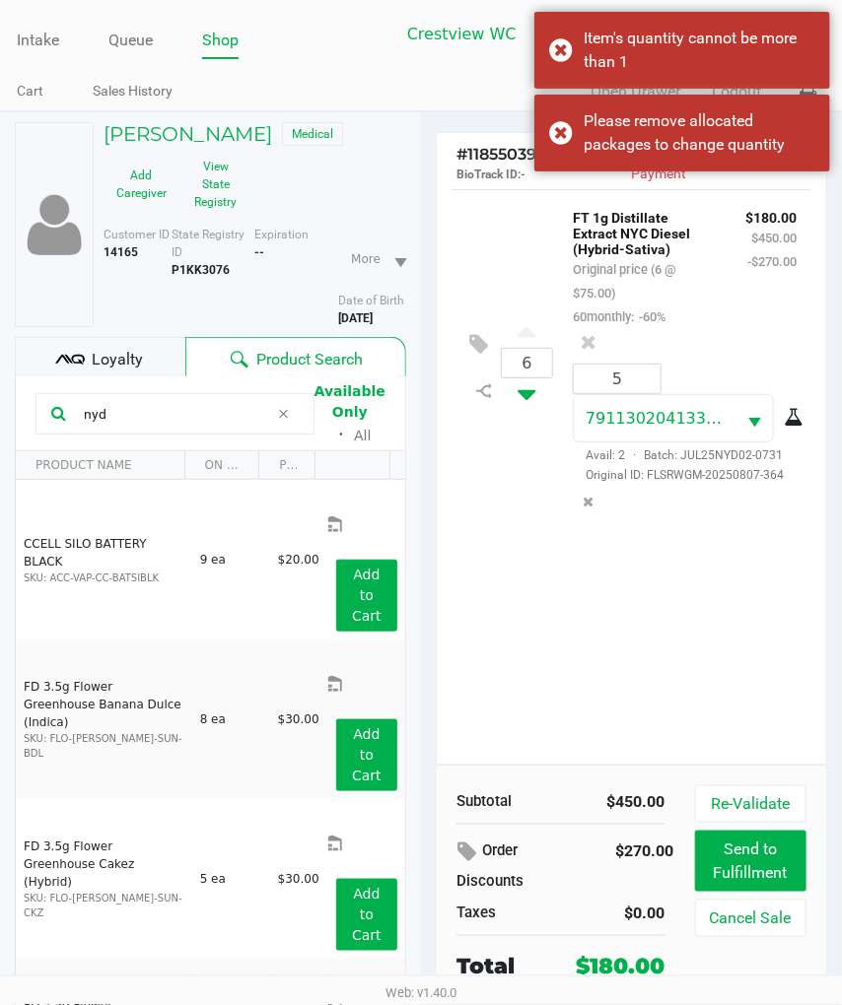
click at [534, 403] on icon at bounding box center [527, 390] width 18 height 25
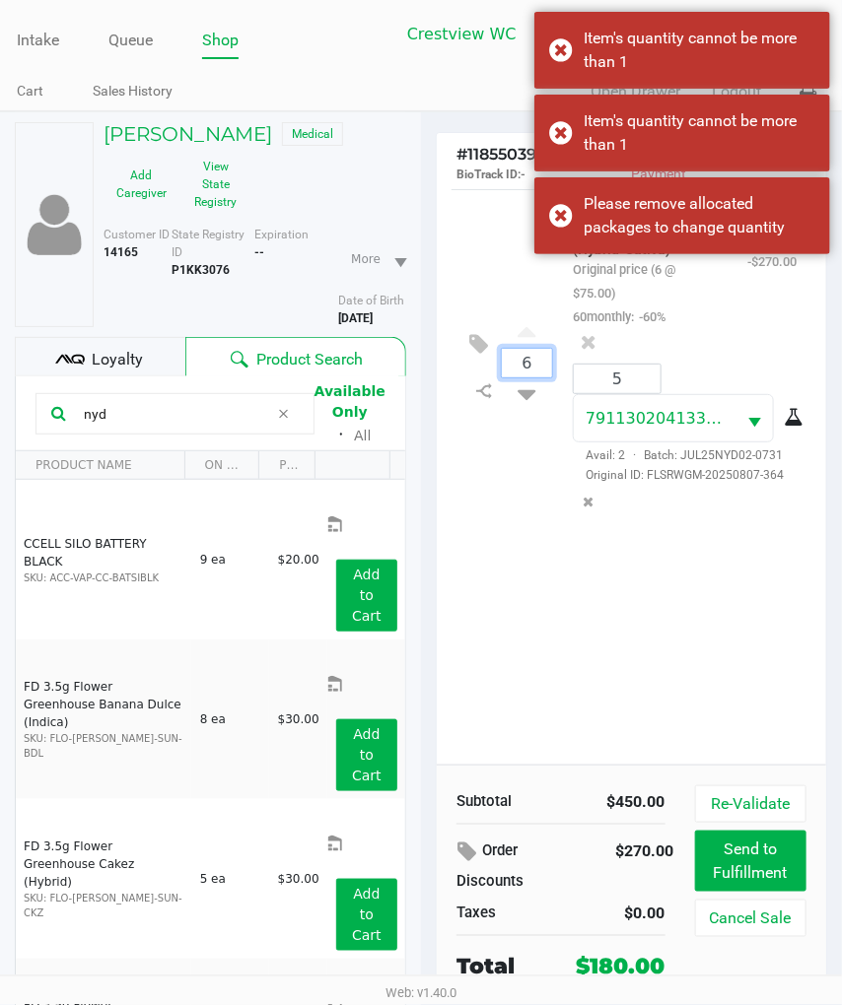
click at [544, 377] on input "6" at bounding box center [527, 363] width 50 height 29
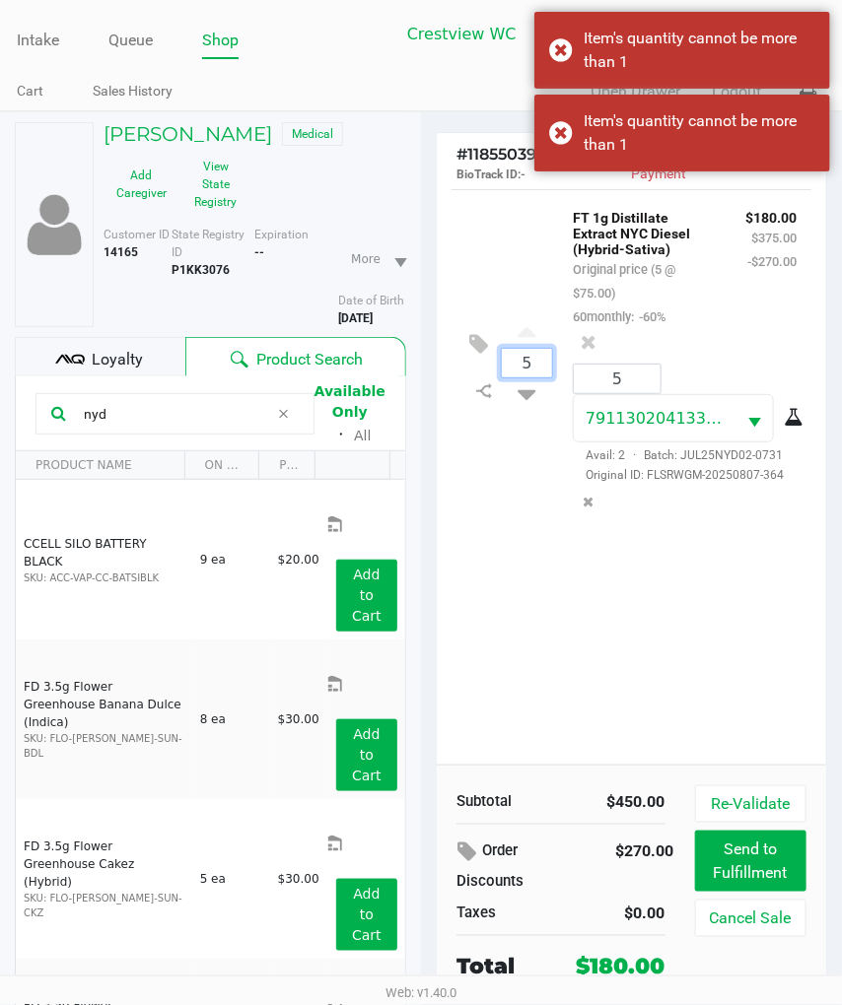
click at [751, 663] on div "5 FT 1g Distillate Extract NYC Diesel (Hybrid-Sativa) Original price (5 @ $75.0…" at bounding box center [631, 476] width 389 height 575
type input "6"
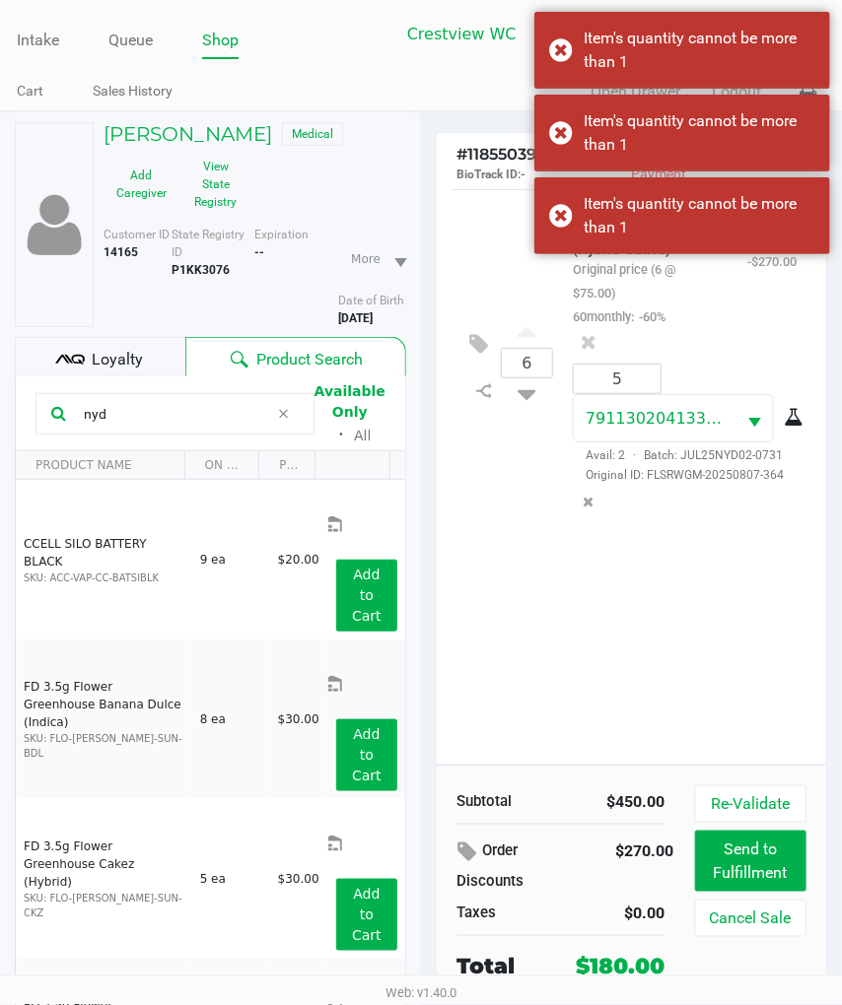
click at [594, 508] on icon "Remove the package from the orderLine" at bounding box center [588, 502] width 11 height 14
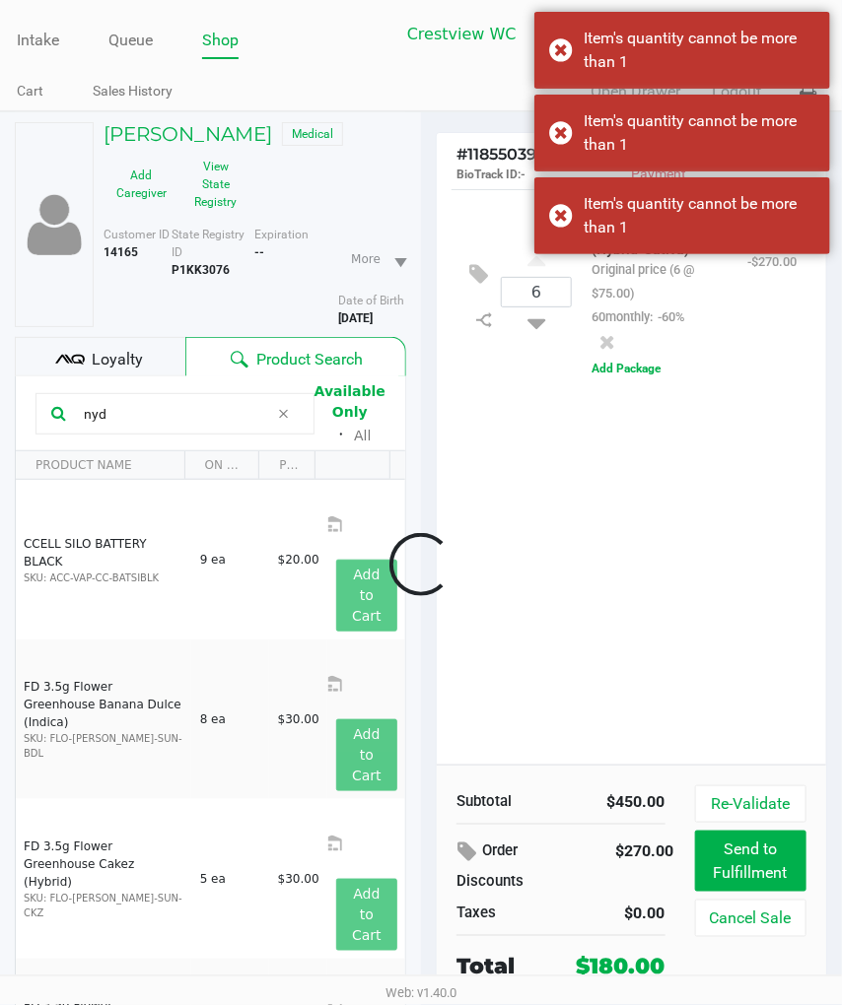
click at [602, 565] on div at bounding box center [421, 564] width 842 height 709
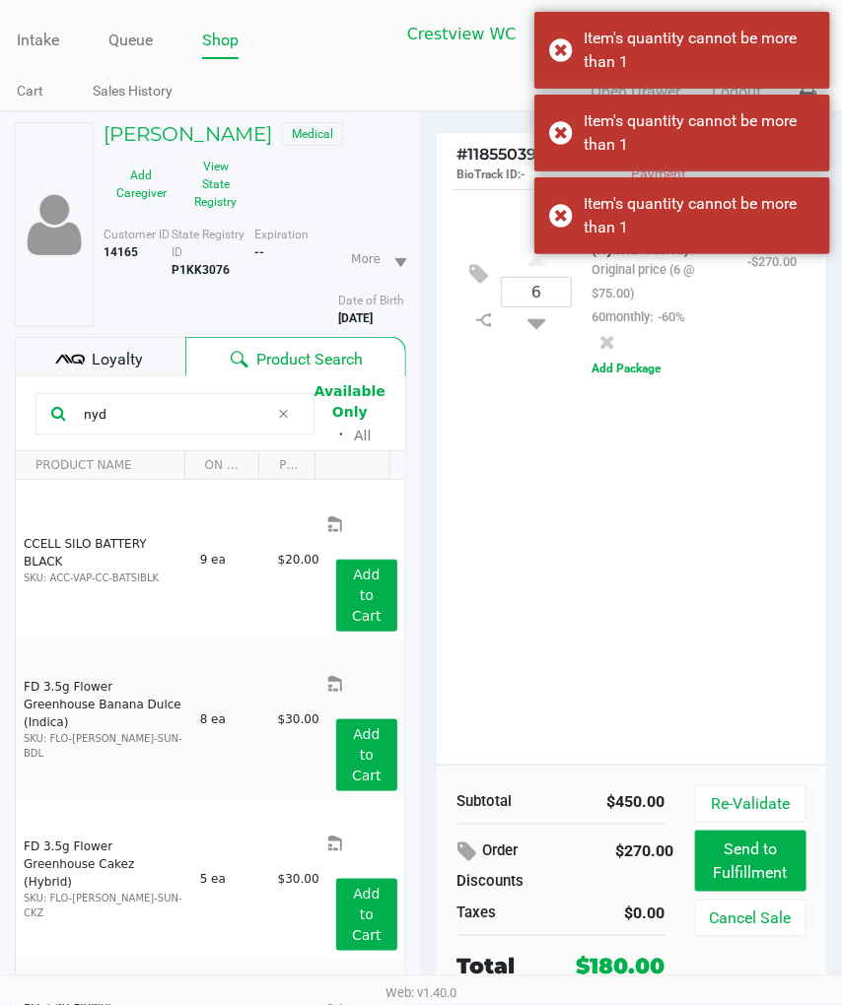
click at [605, 352] on icon at bounding box center [607, 342] width 16 height 20
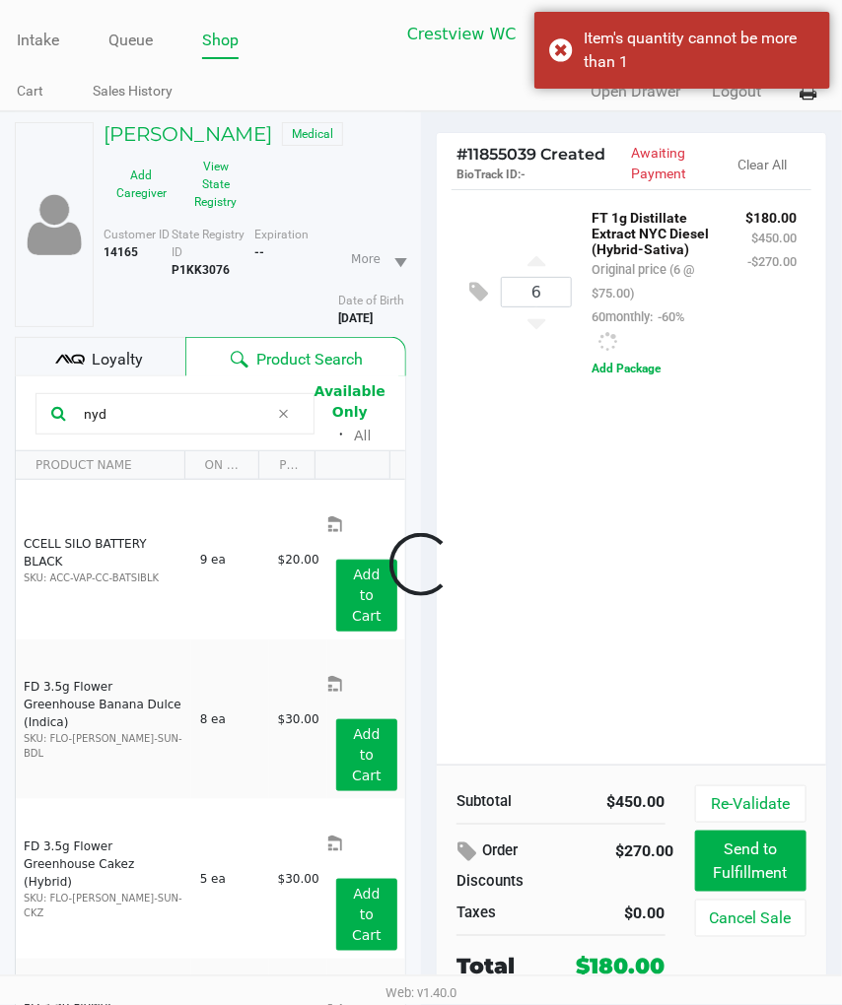
click at [698, 497] on div "6 FT 1g Distillate Extract NYC Diesel (Hybrid-Sativa) Original price (6 @ $75.0…" at bounding box center [631, 476] width 389 height 575
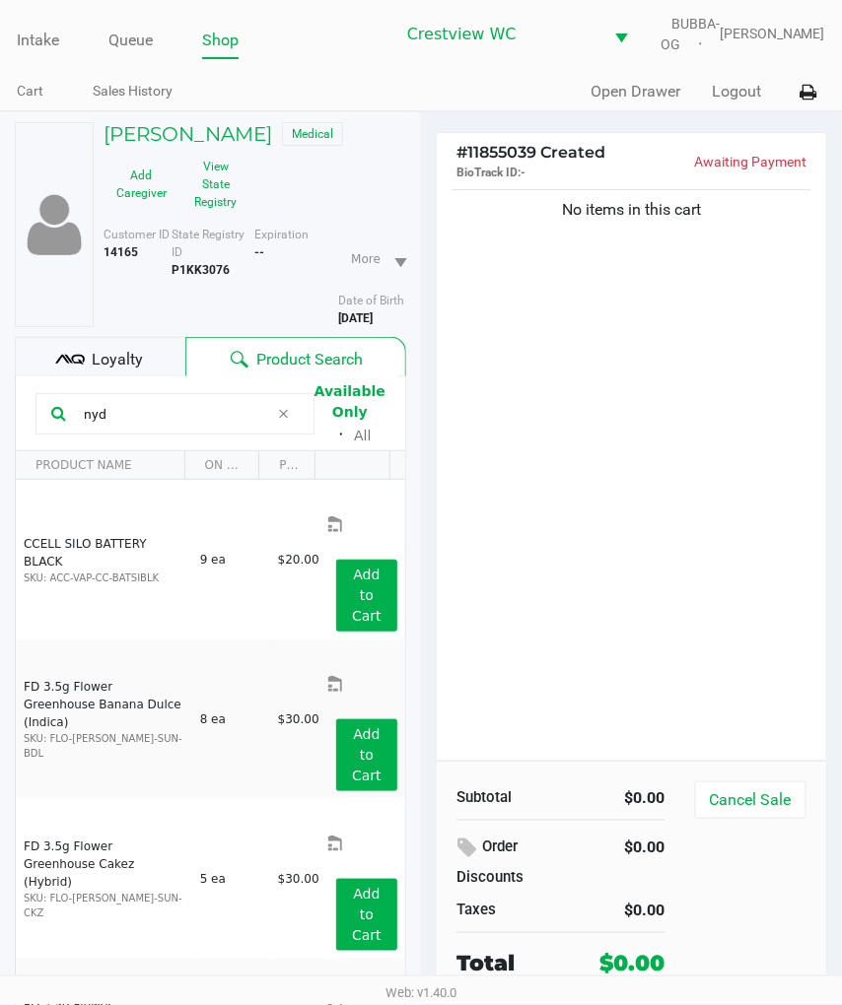
click at [165, 428] on input "nyd" at bounding box center [172, 414] width 193 height 30
type input "n"
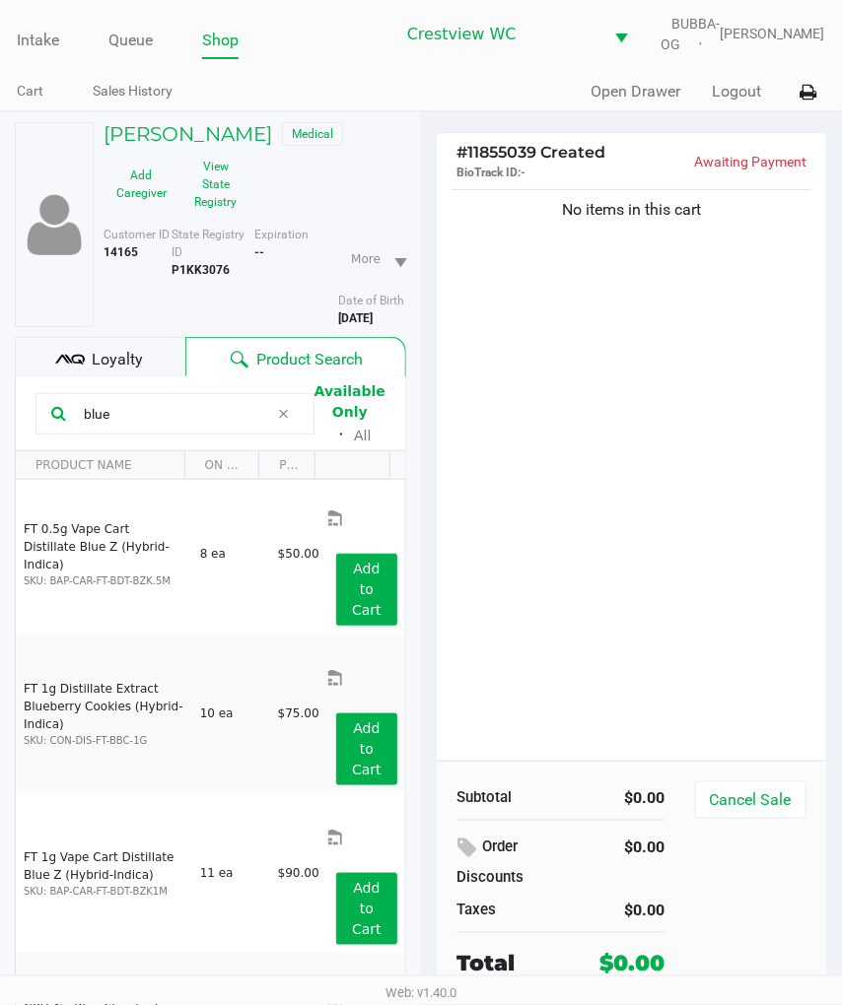
scroll to position [0, 0]
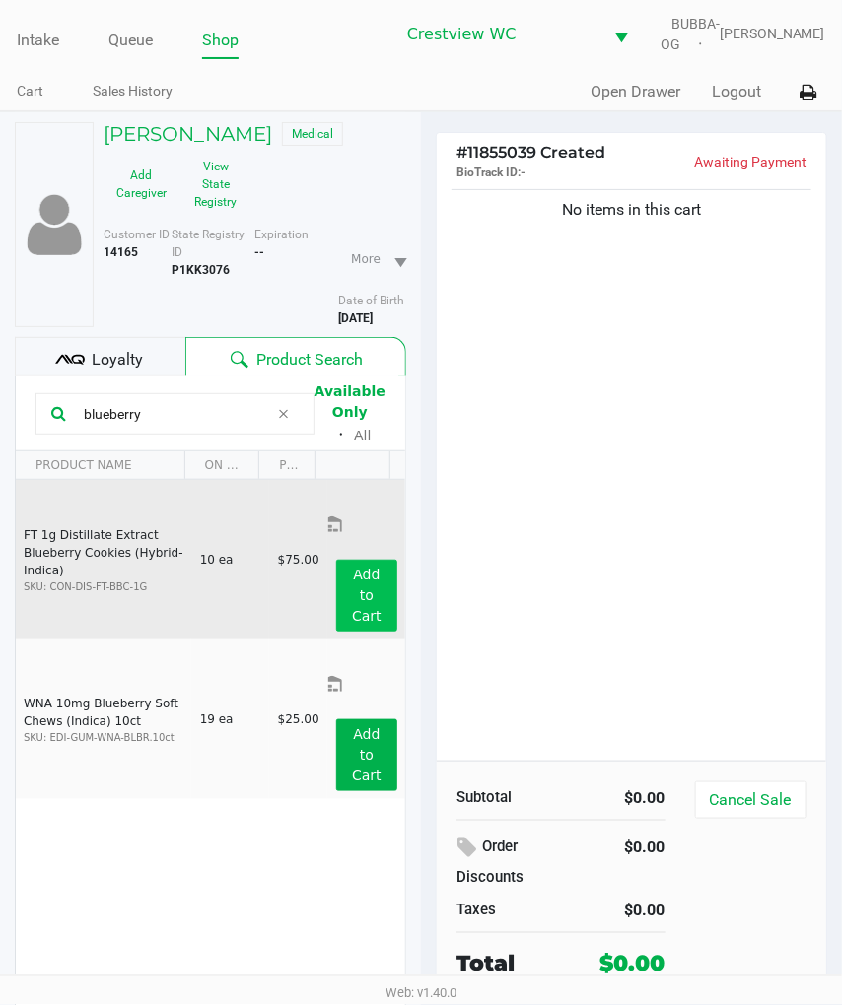
click at [359, 567] on app-button-loader "Add to Cart" at bounding box center [367, 595] width 30 height 57
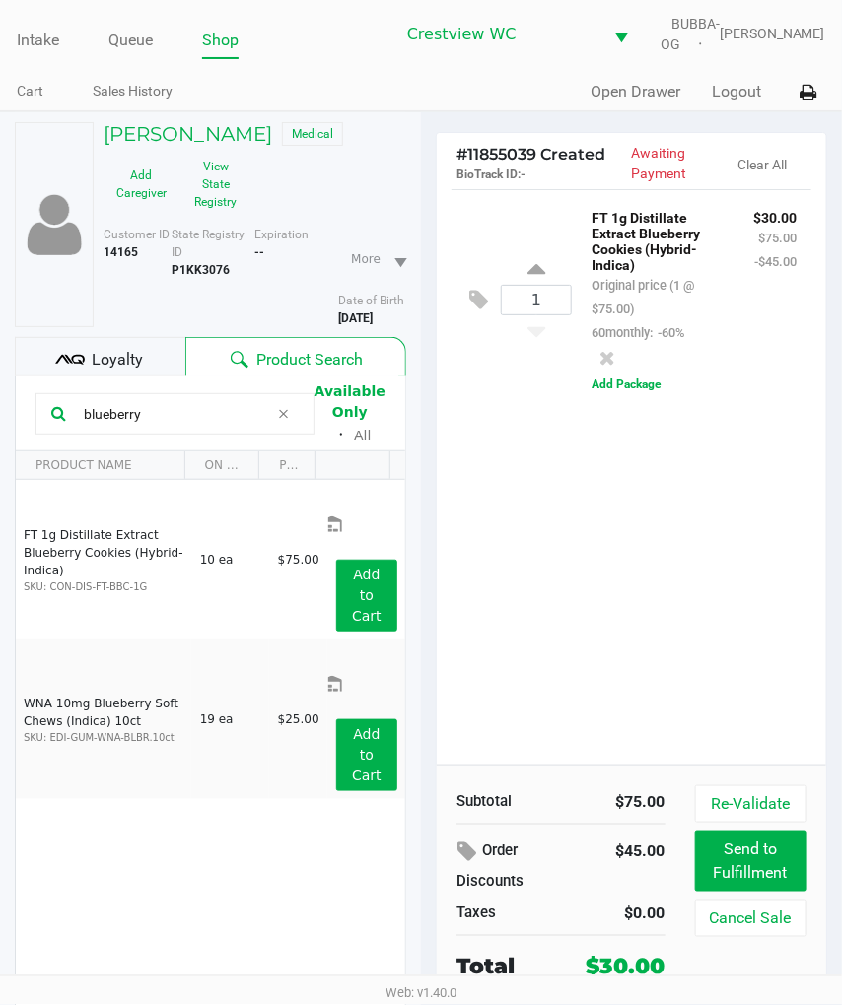
click at [212, 421] on input "blueberry" at bounding box center [172, 414] width 193 height 30
type input "b"
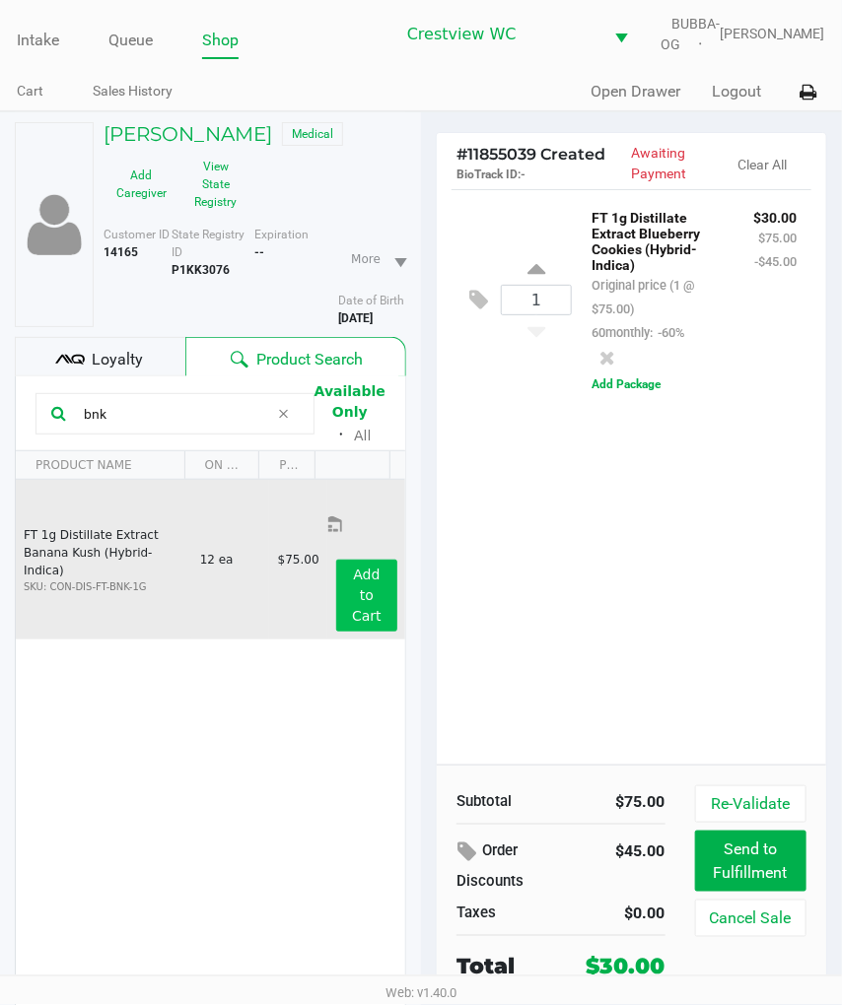
type input "bnk"
click at [349, 560] on button "Add to Cart" at bounding box center [366, 596] width 61 height 72
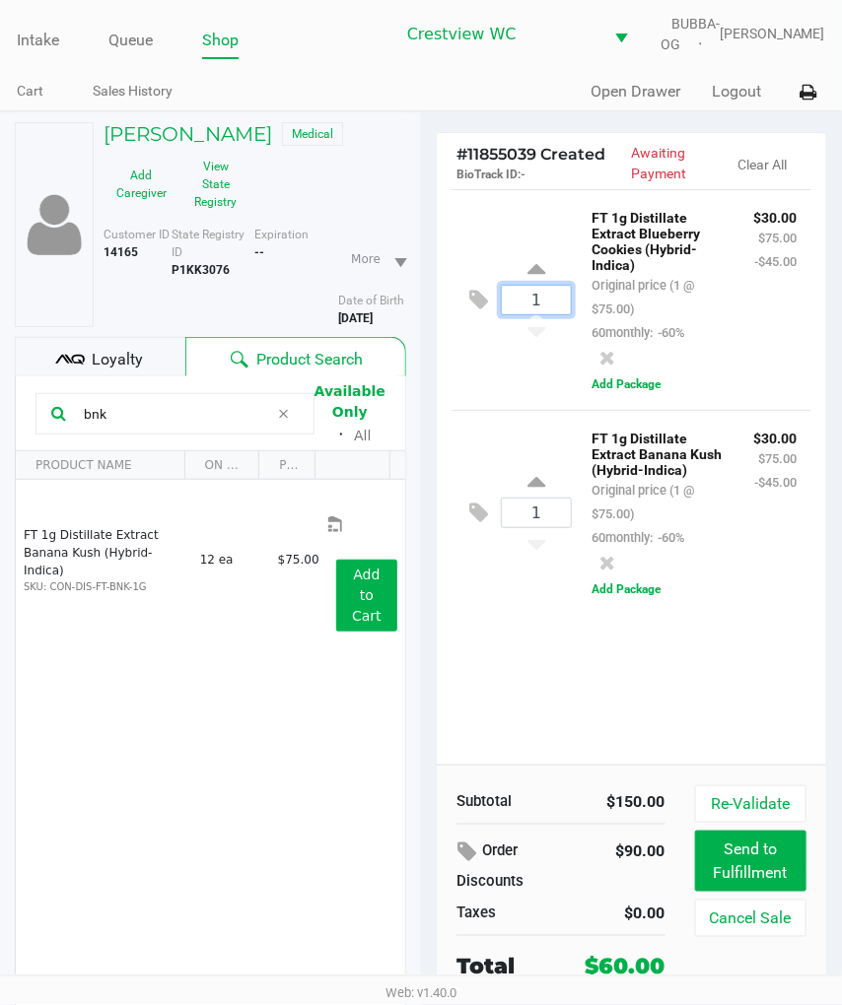
click at [545, 313] on input "1" at bounding box center [536, 300] width 69 height 29
type input "2"
click at [516, 438] on div "ALISHA PHILLIPS Medical Add Caregiver View State Registry Customer ID 14165 Sta…" at bounding box center [421, 618] width 842 height 1014
click at [533, 662] on div "2 FT 1g Distillate Extract Blueberry Cookies (Hybrid-Indica) Original price (2 …" at bounding box center [631, 476] width 389 height 575
click at [529, 497] on div "1 FT 1g Distillate Extract Banana Kush (Hybrid-Indica) Original price (1 @ $75.…" at bounding box center [631, 512] width 360 height 205
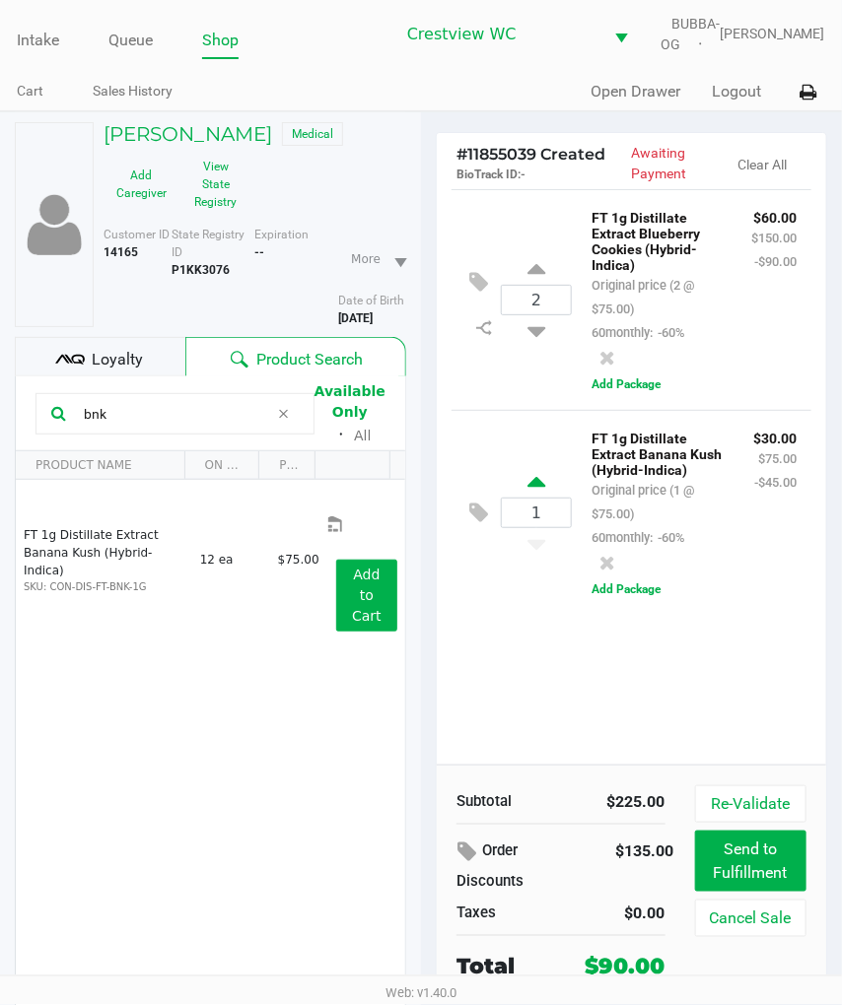
click at [536, 498] on icon at bounding box center [536, 485] width 18 height 25
type input "2"
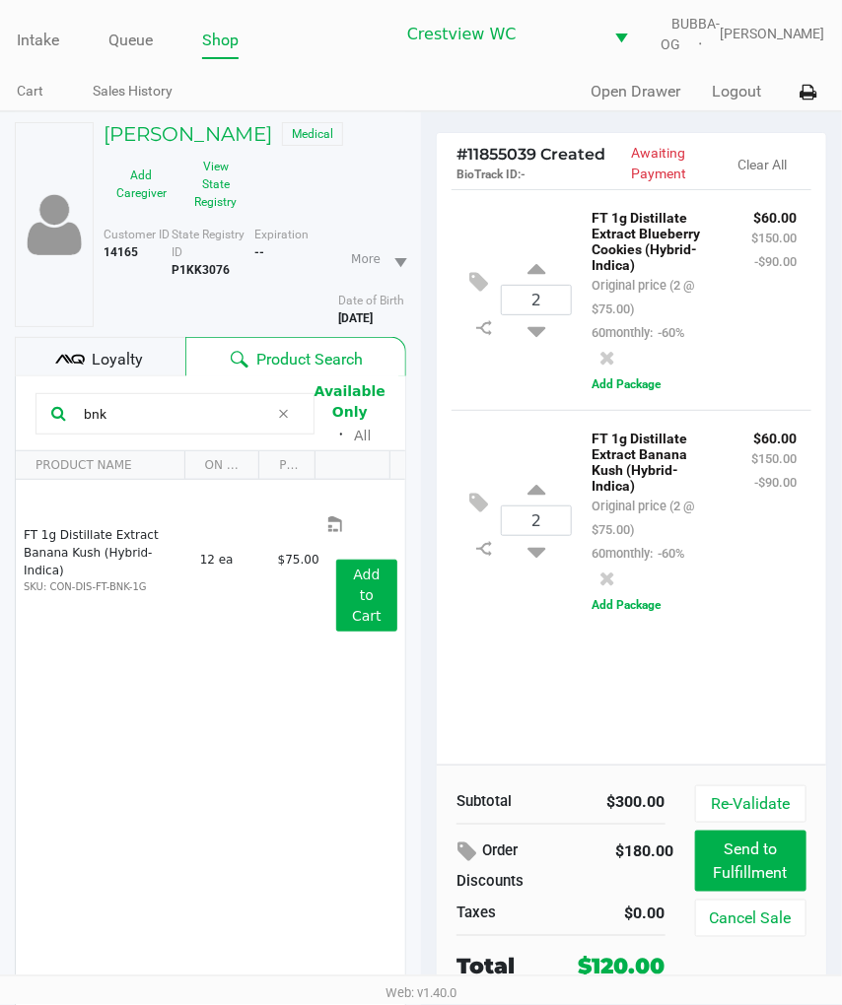
click at [518, 650] on div "2 FT 1g Distillate Extract Blueberry Cookies (Hybrid-Indica) Original price (2 …" at bounding box center [631, 476] width 389 height 575
click at [635, 614] on button "Add Package" at bounding box center [625, 605] width 69 height 18
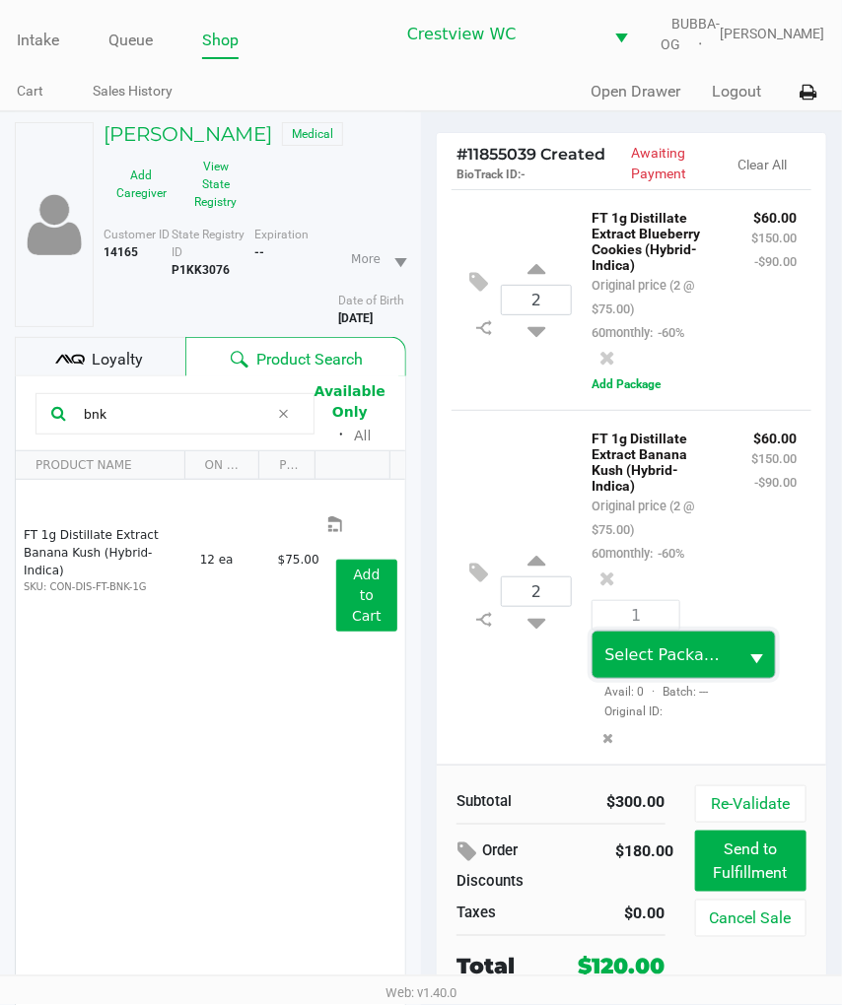
click at [670, 664] on span "Select Package ID" at bounding box center [674, 654] width 141 height 19
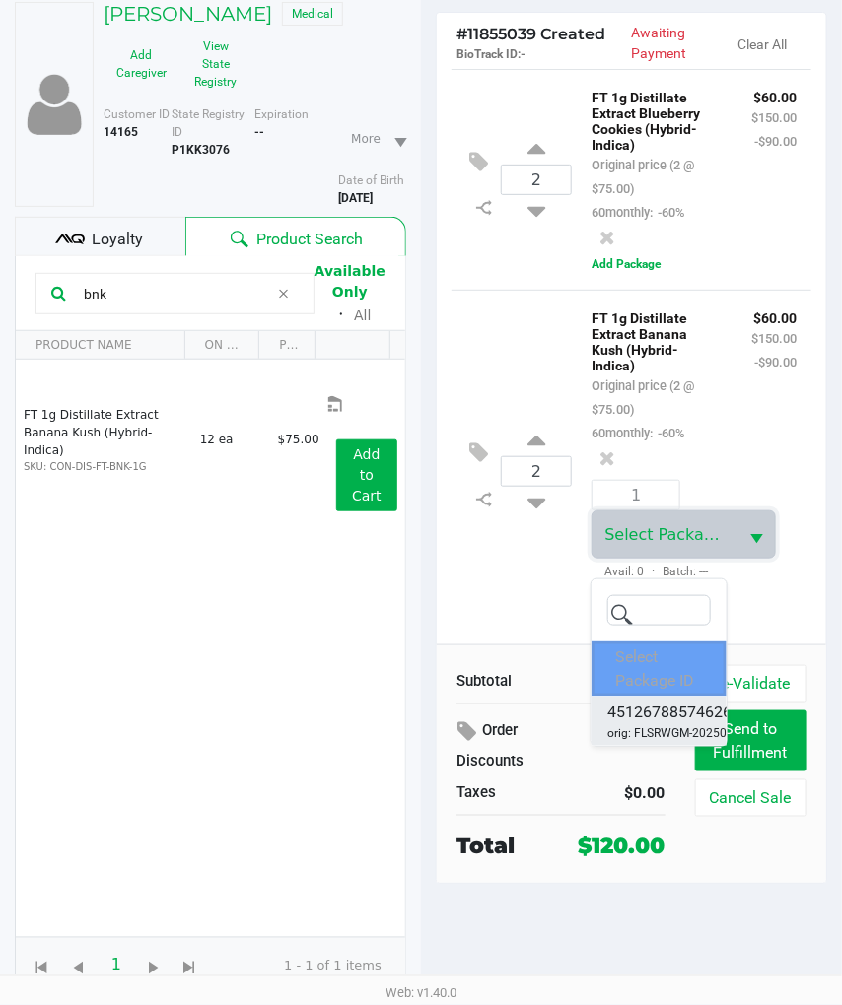
scroll to position [134, 0]
click at [681, 724] on span "orig: FLSRWGM-20250701-1481" at bounding box center [692, 733] width 170 height 18
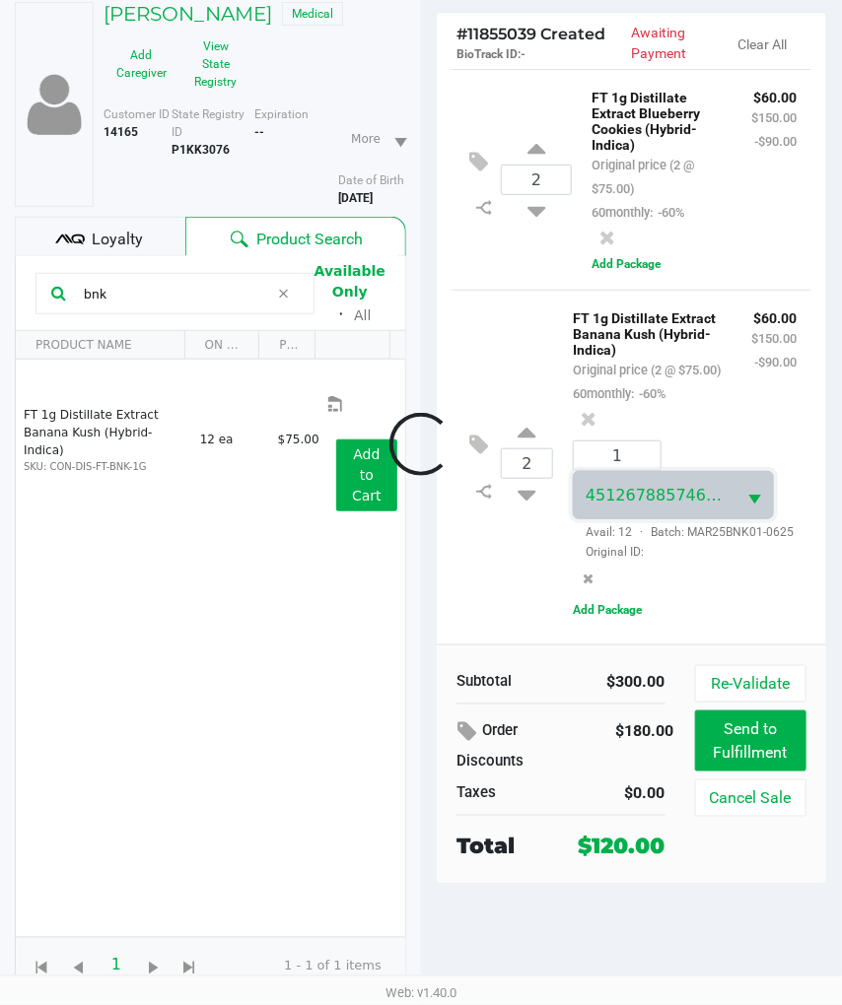
click at [641, 264] on div at bounding box center [421, 444] width 842 height 709
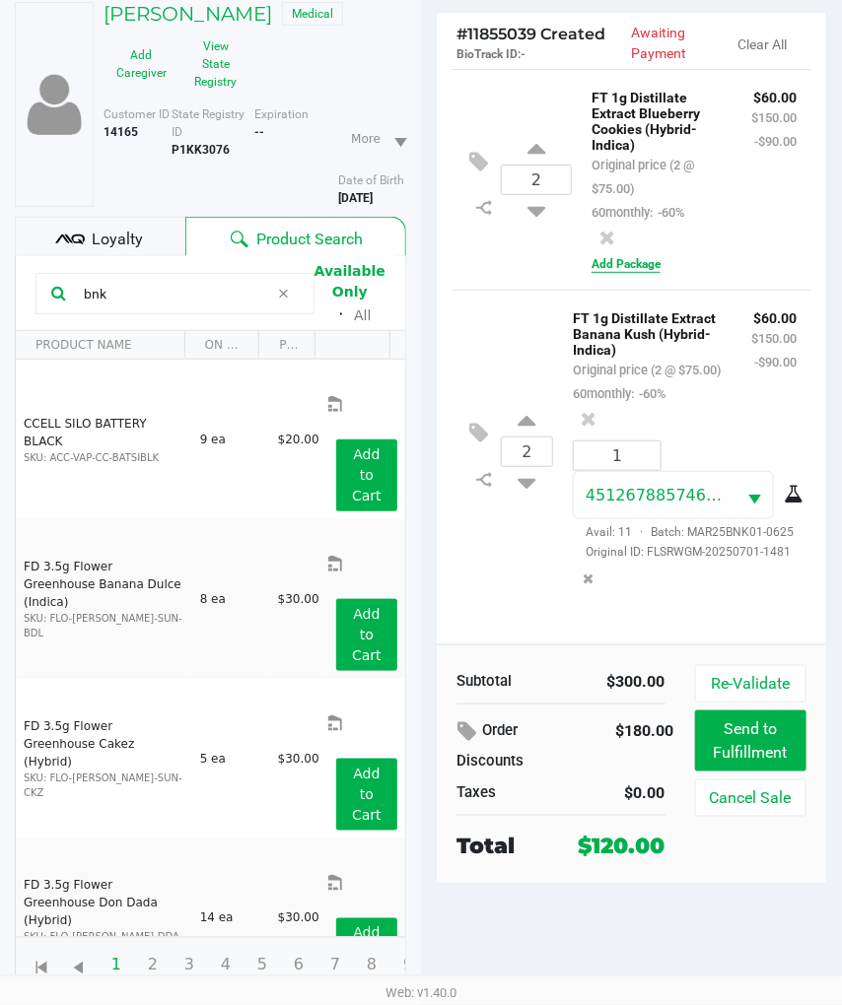
click at [644, 255] on button "Add Package" at bounding box center [625, 264] width 69 height 18
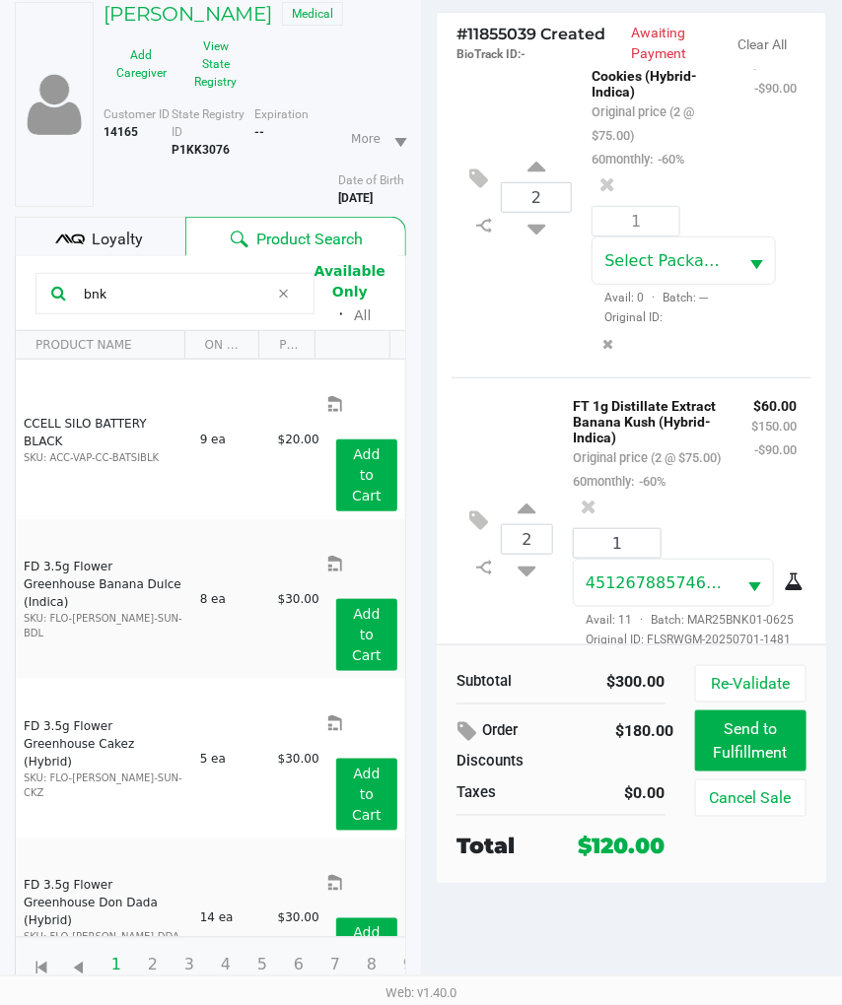
scroll to position [123, 0]
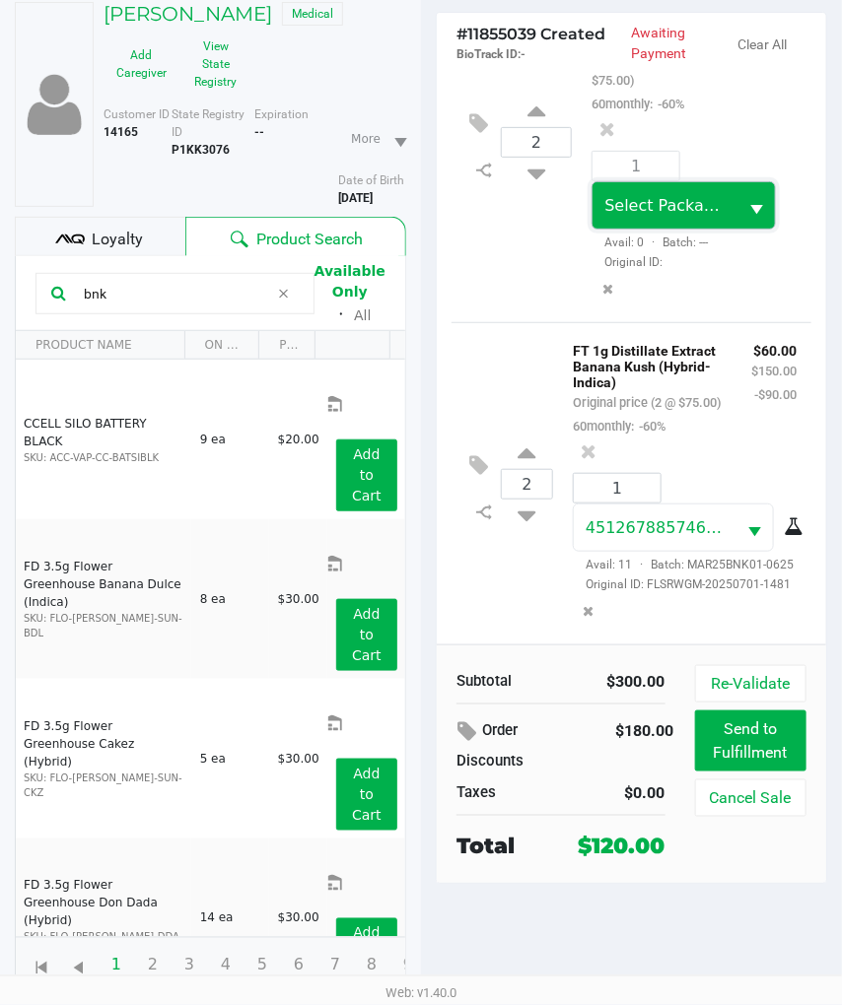
click at [692, 212] on span "Select Package ID" at bounding box center [664, 205] width 145 height 46
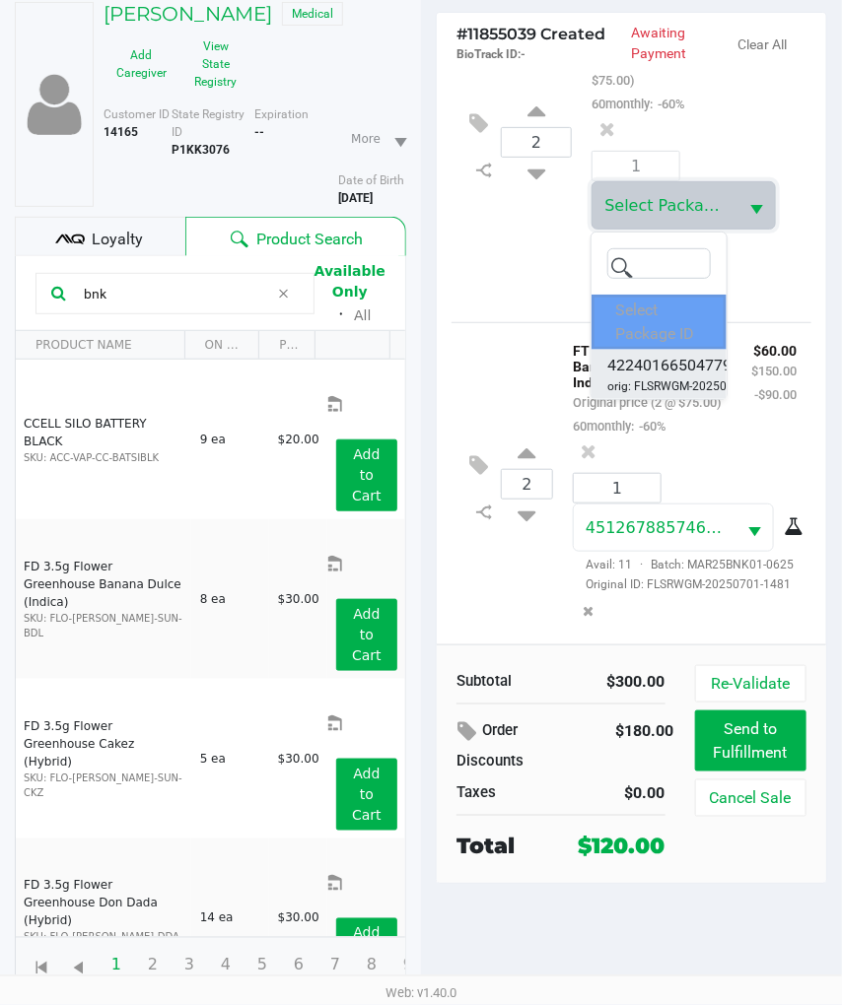
click at [673, 354] on span "4224016650477918" at bounding box center [678, 366] width 142 height 24
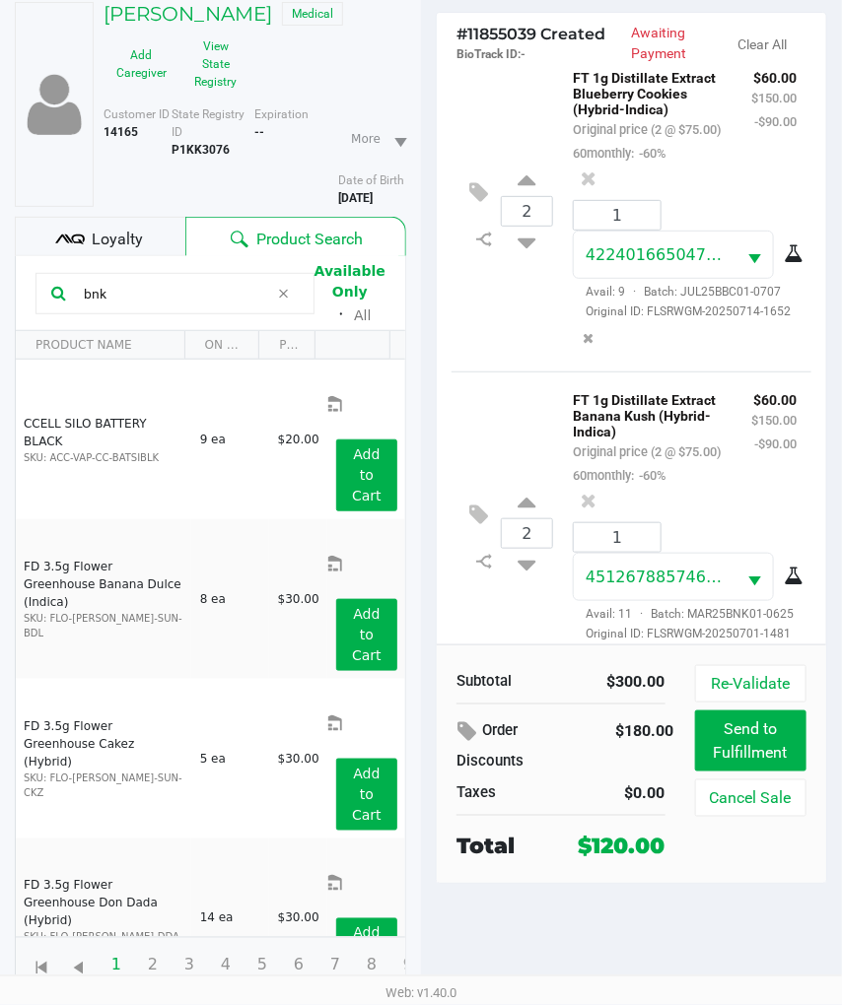
scroll to position [0, 0]
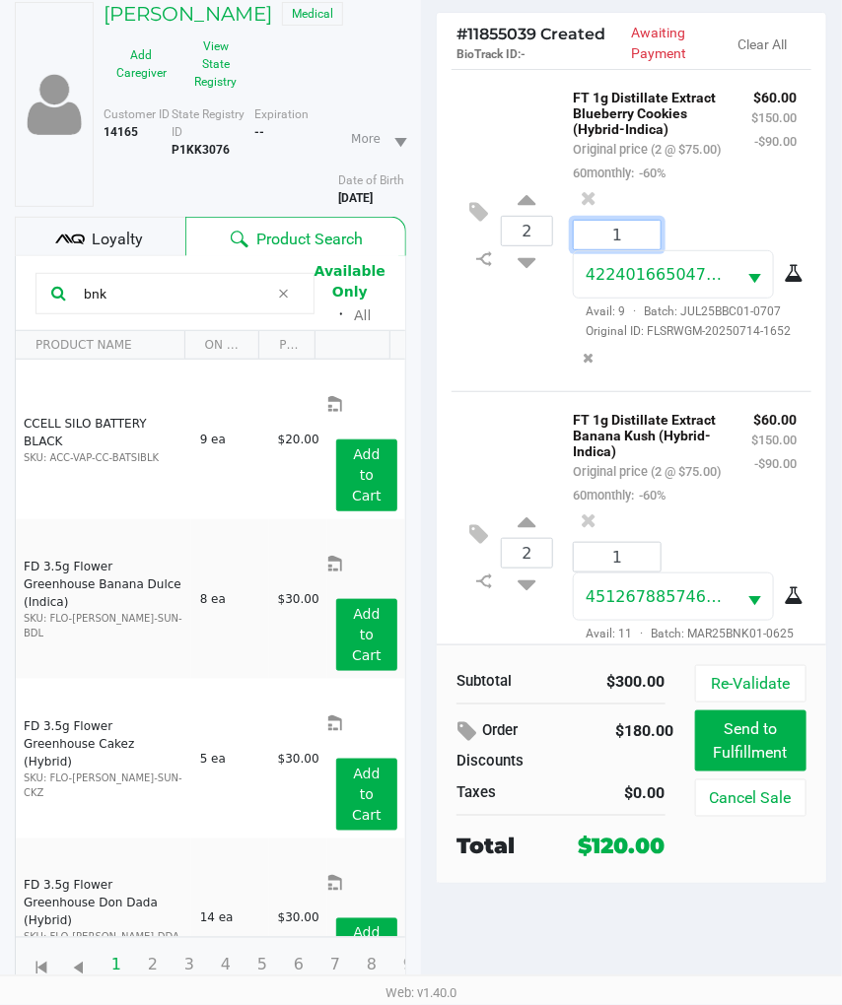
click at [633, 249] on input "1" at bounding box center [616, 235] width 87 height 29
type input "2"
click at [490, 418] on div "ALISHA PHILLIPS Medical Add Caregiver View State Registry Customer ID 14165 Sta…" at bounding box center [421, 498] width 842 height 1014
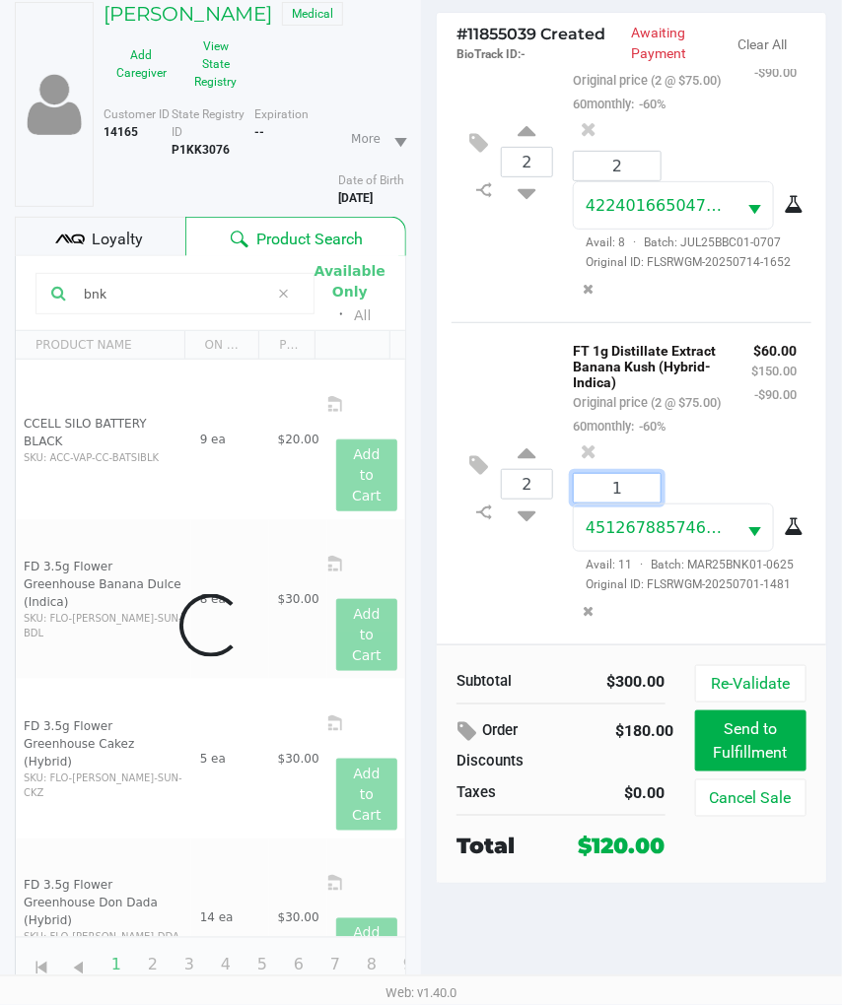
click at [635, 474] on input "1" at bounding box center [616, 488] width 87 height 29
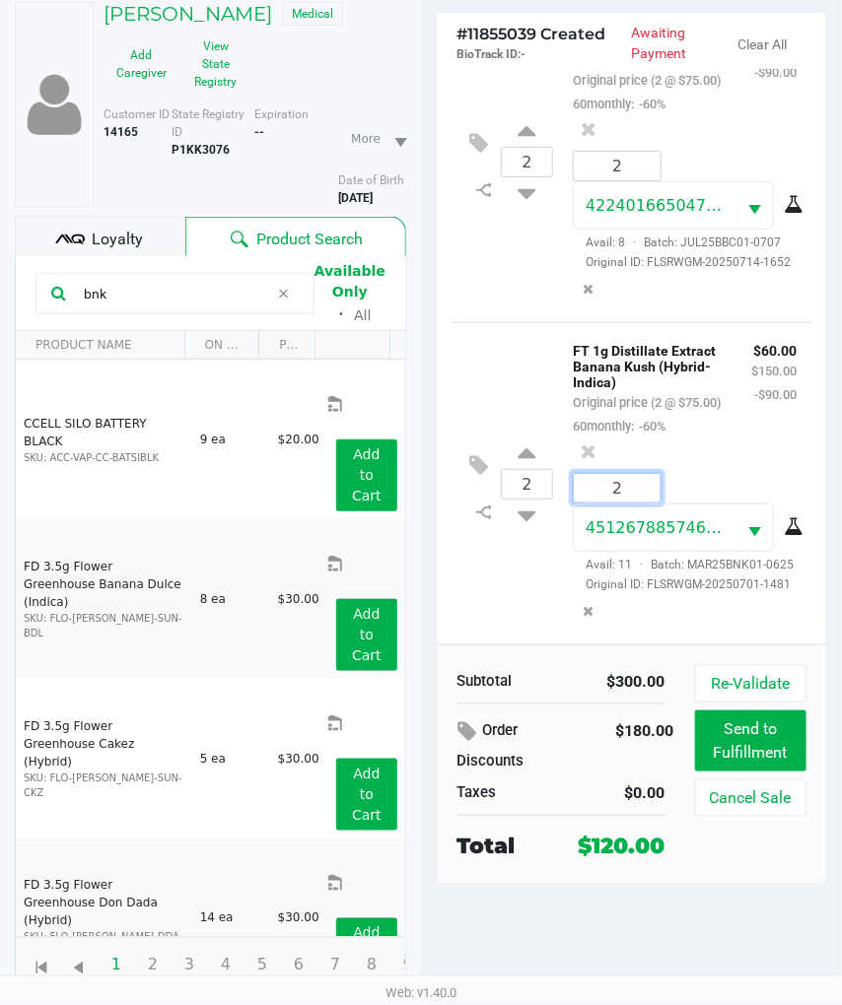
type input "2"
click at [509, 546] on div "ALISHA PHILLIPS Medical Add Caregiver View State Registry Customer ID 14165 Sta…" at bounding box center [421, 498] width 842 height 1014
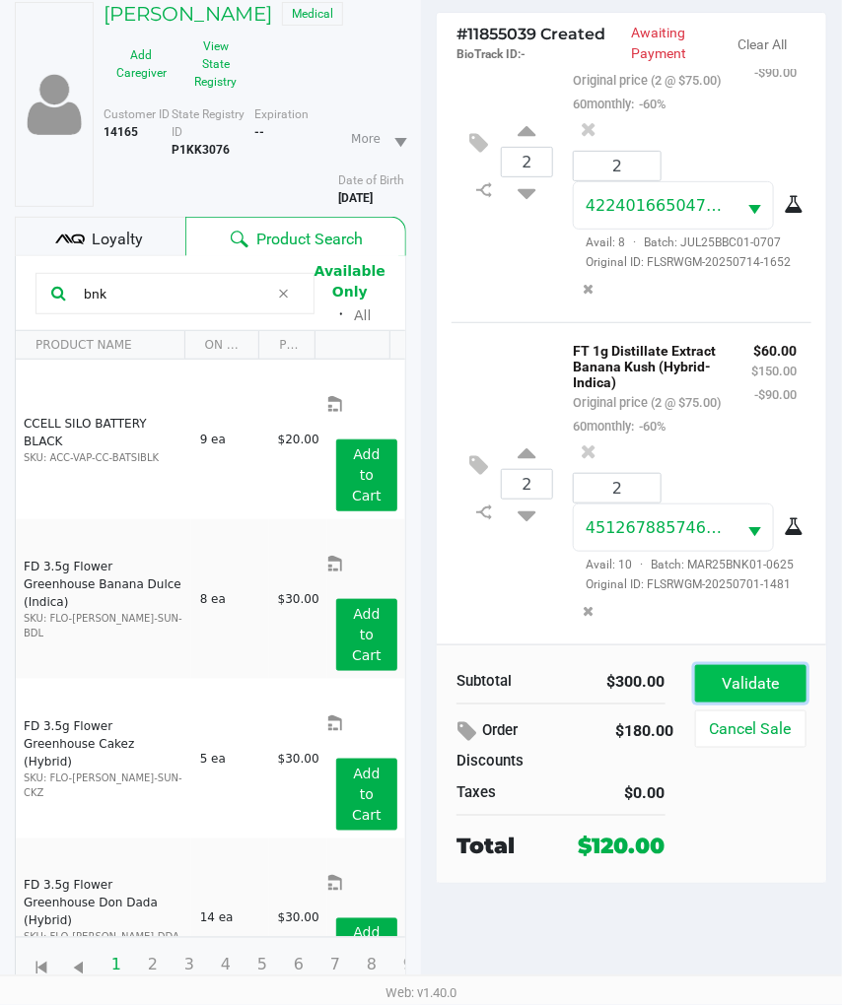
click at [737, 675] on button "Validate" at bounding box center [750, 683] width 111 height 37
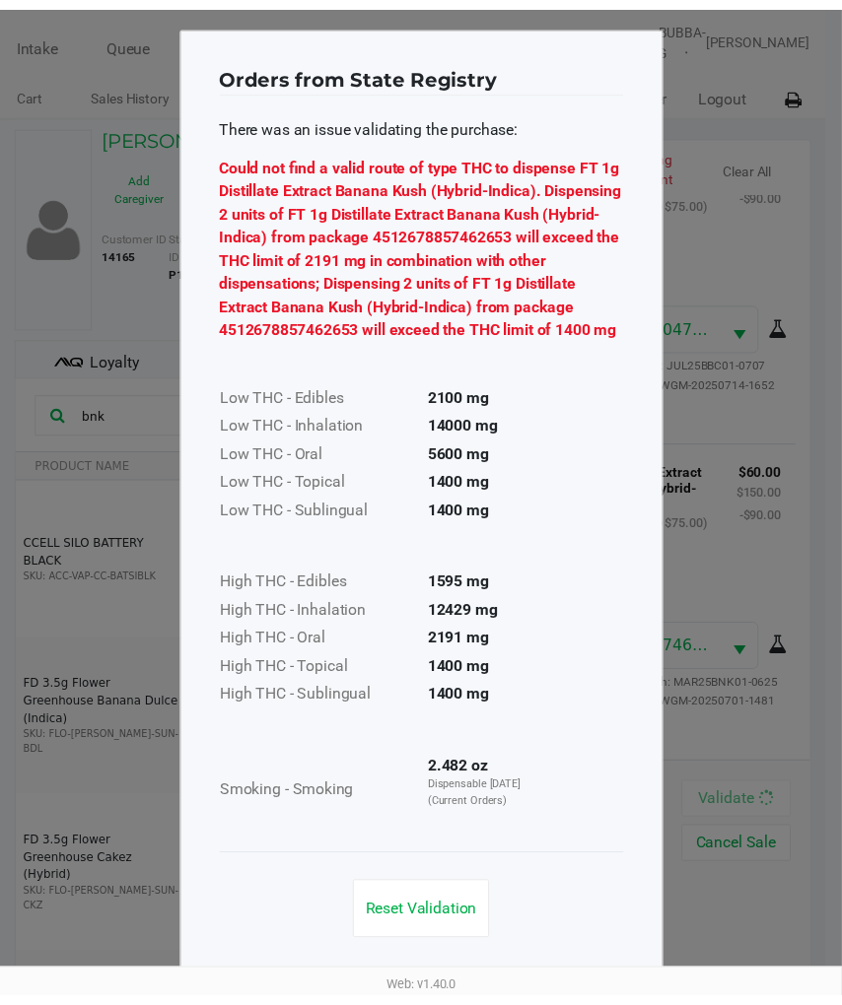
scroll to position [8, 0]
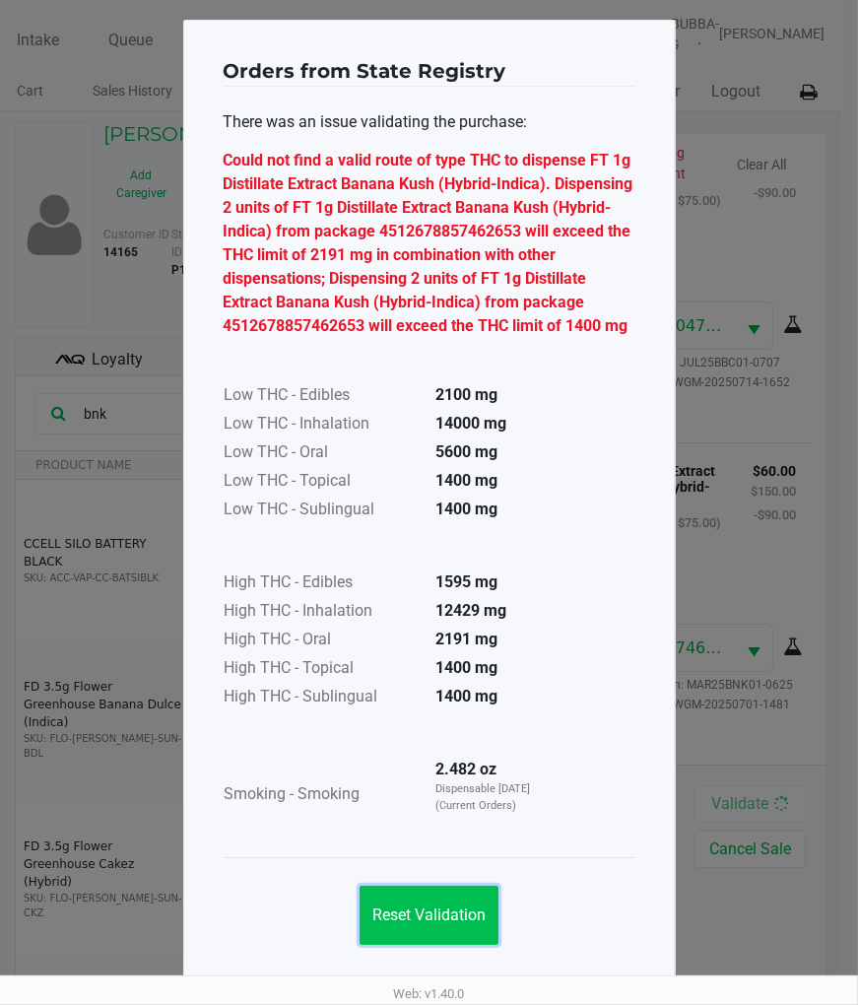
click at [438, 906] on span "Reset Validation" at bounding box center [428, 915] width 113 height 19
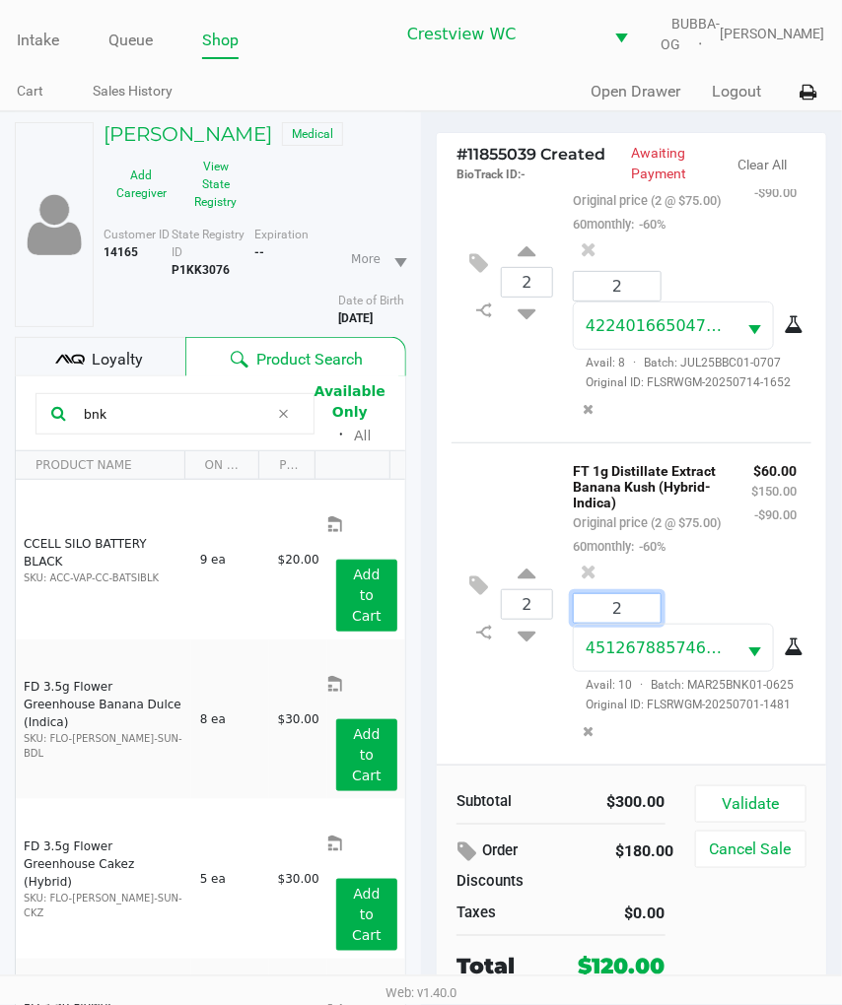
click at [626, 594] on input "2" at bounding box center [616, 608] width 87 height 29
type input "2"
click at [546, 590] on input "2" at bounding box center [527, 604] width 50 height 29
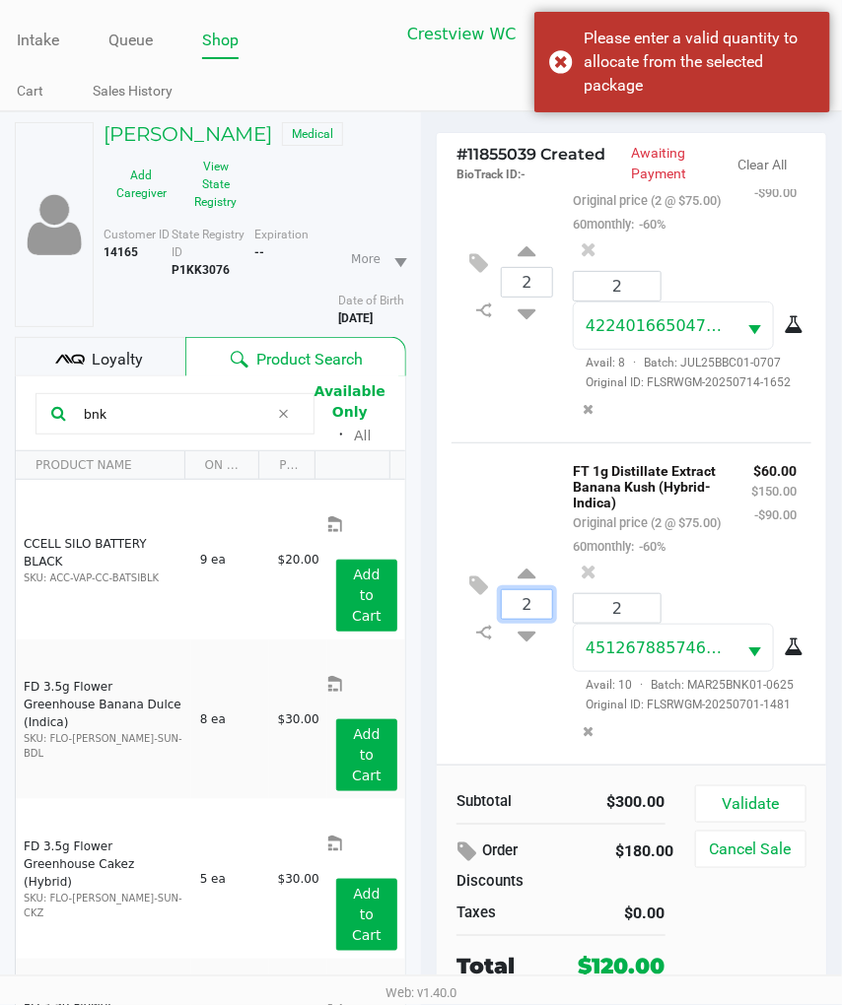
click at [546, 590] on input "2" at bounding box center [527, 604] width 50 height 29
click at [602, 743] on button "Remove the package from the orderLine" at bounding box center [588, 731] width 27 height 36
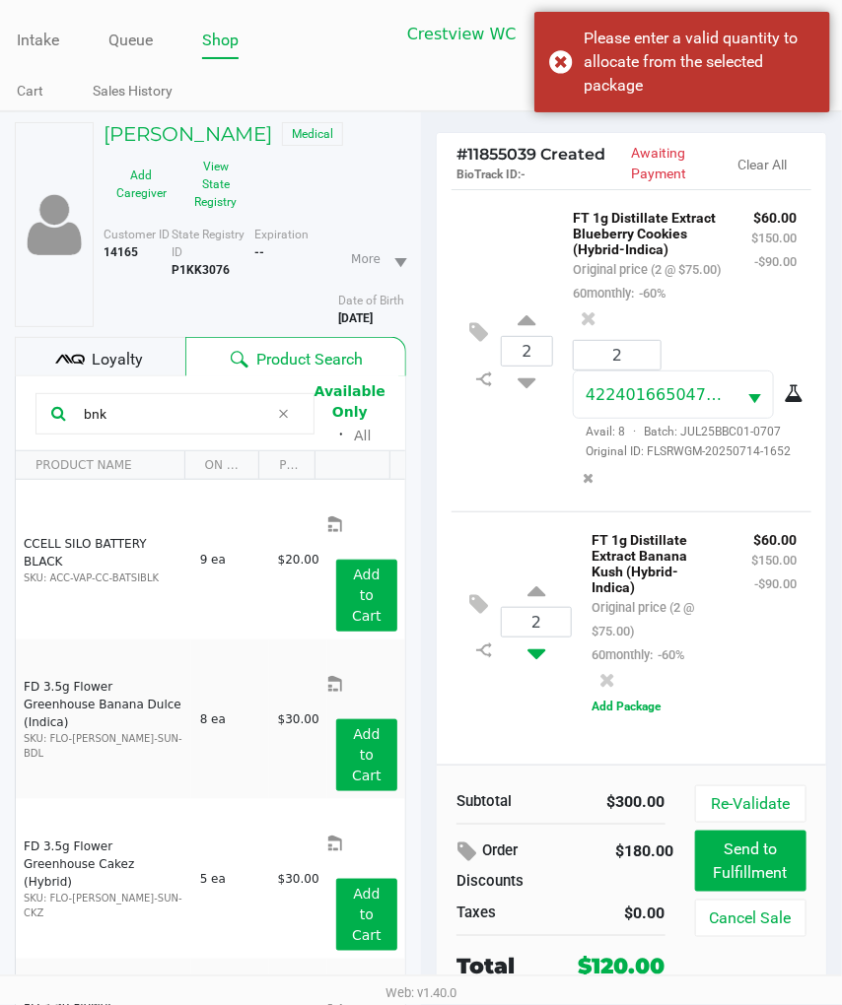
click at [537, 662] on icon at bounding box center [536, 650] width 18 height 25
type input "1"
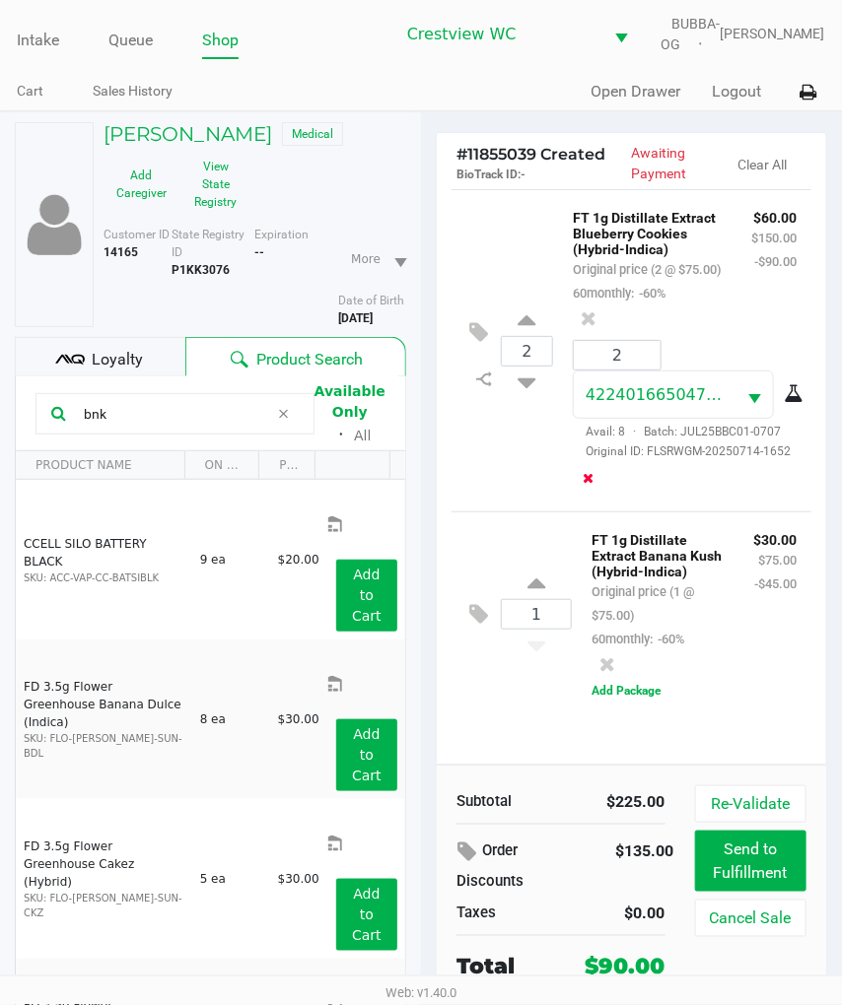
click at [602, 497] on button "Remove the package from the orderLine" at bounding box center [588, 478] width 27 height 36
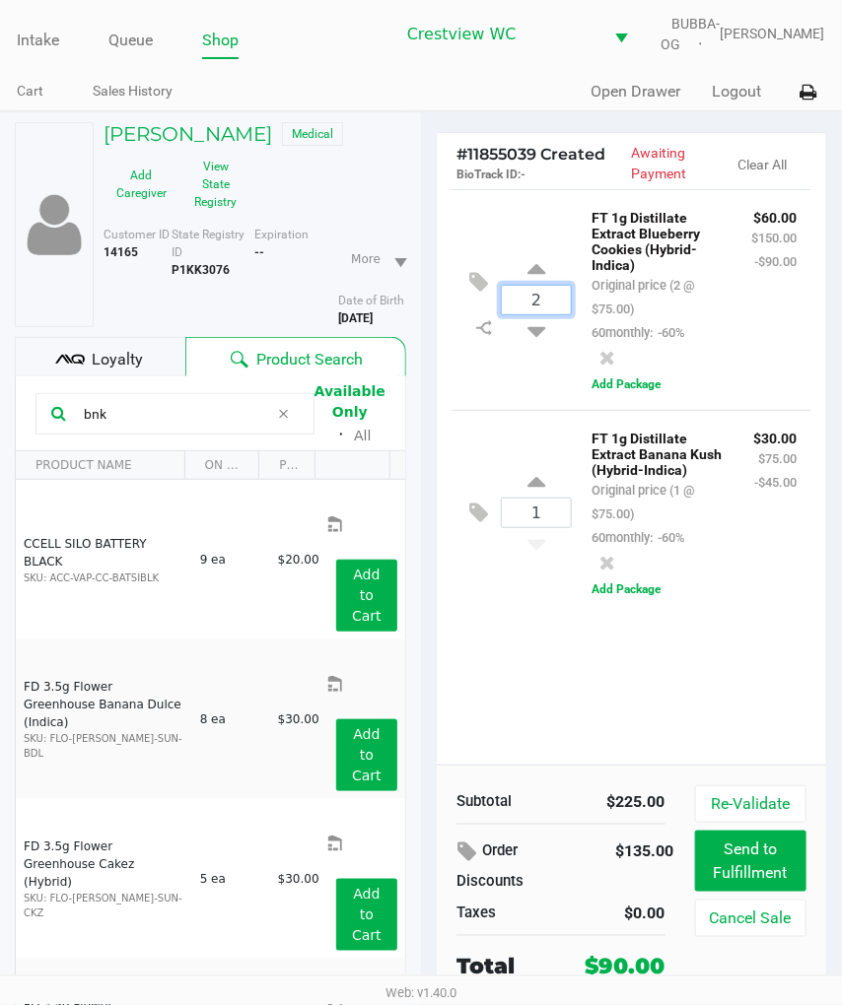
click at [546, 314] on input "2" at bounding box center [536, 300] width 69 height 29
type input "1"
click at [546, 395] on div "Loading ALISHA PHILLIPS Medical Add Caregiver View State Registry Customer ID 1…" at bounding box center [421, 618] width 842 height 1014
click at [683, 576] on div "FT 1g Distillate Extract Banana Kush (Hybrid-Indica) Original price (1 @ $75.00…" at bounding box center [693, 501] width 235 height 151
click at [695, 681] on div "1 FT 1g Distillate Extract Blueberry Cookies (Hybrid-Indica) Original price (1 …" at bounding box center [631, 476] width 389 height 575
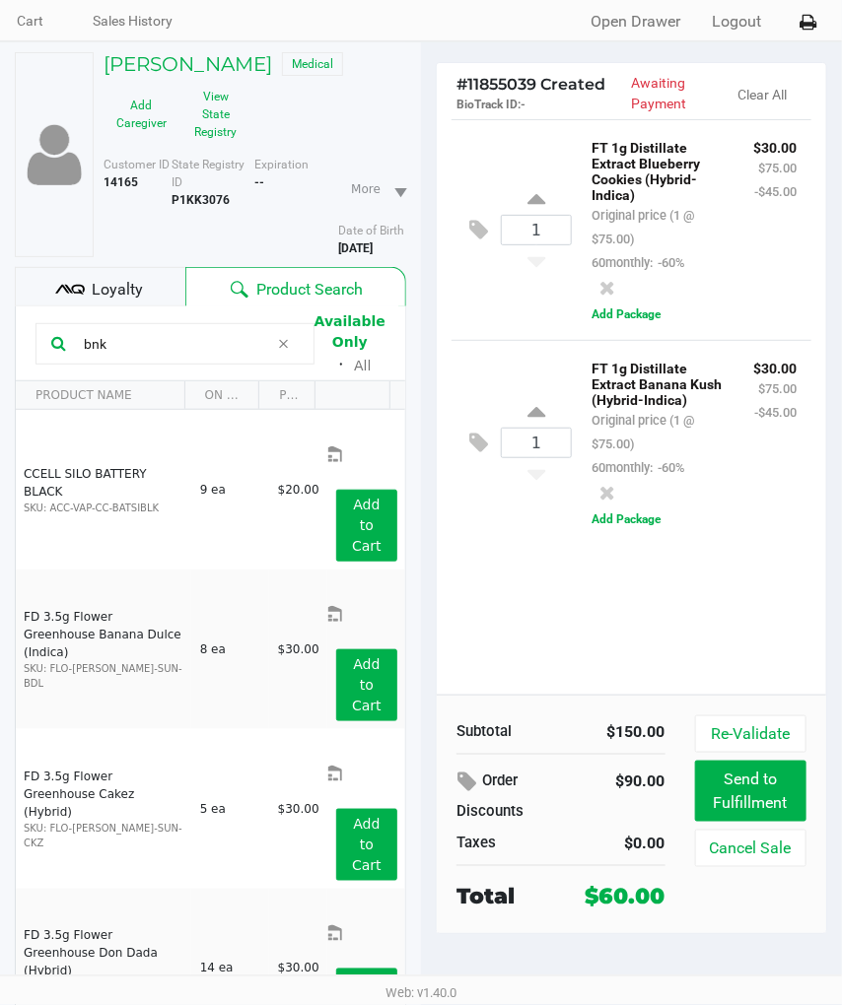
scroll to position [109, 0]
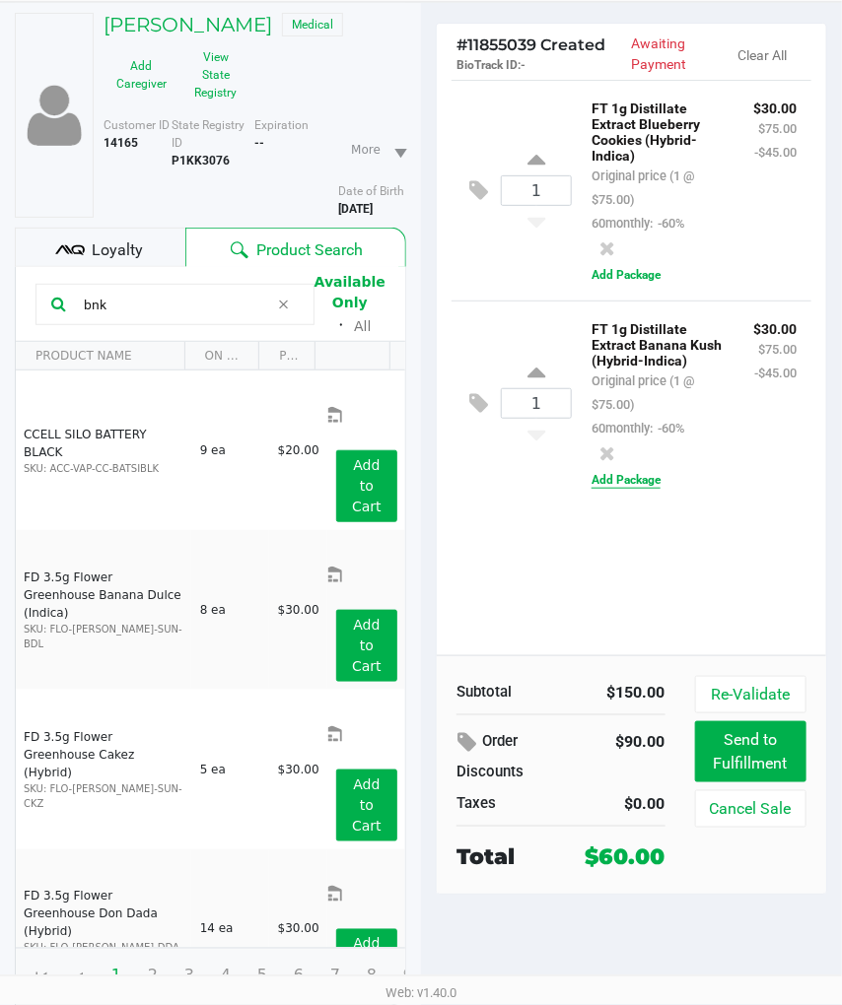
click at [625, 489] on button "Add Package" at bounding box center [625, 480] width 69 height 18
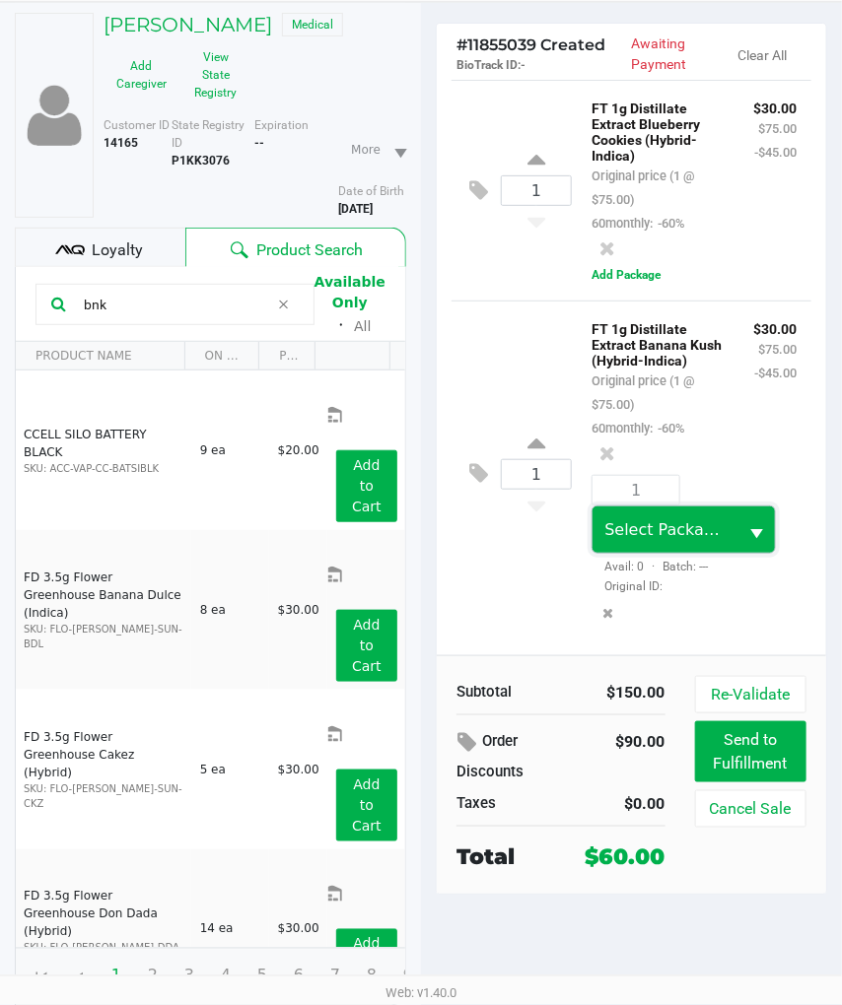
drag, startPoint x: 680, startPoint y: 577, endPoint x: 698, endPoint y: 584, distance: 19.0
click at [681, 553] on span "Select Package ID" at bounding box center [664, 529] width 145 height 46
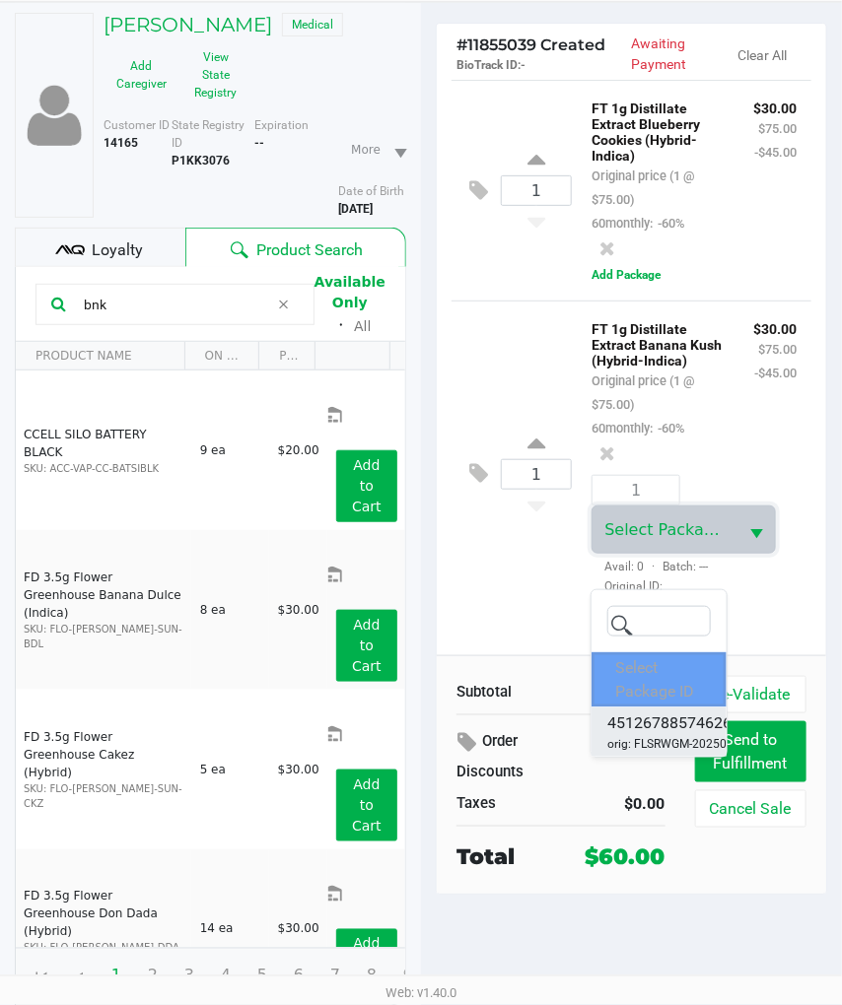
click at [674, 721] on span "4512678857462653" at bounding box center [678, 723] width 142 height 24
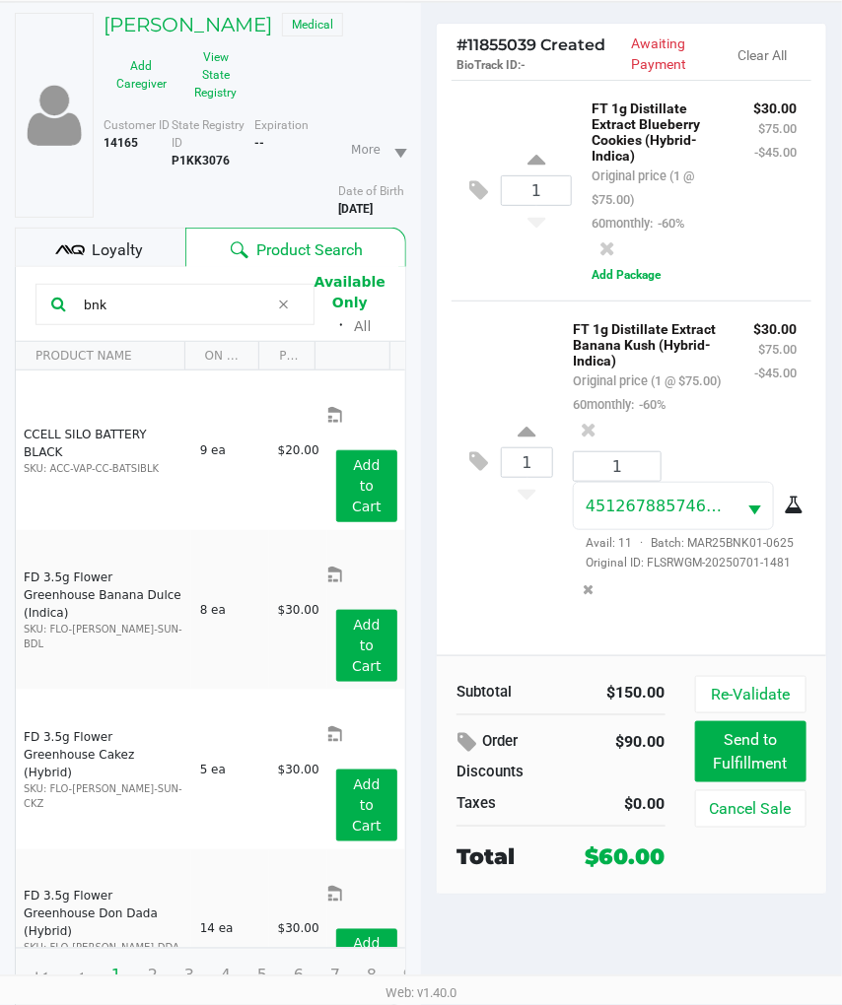
scroll to position [0, 0]
click at [638, 284] on button "Add Package" at bounding box center [625, 275] width 69 height 18
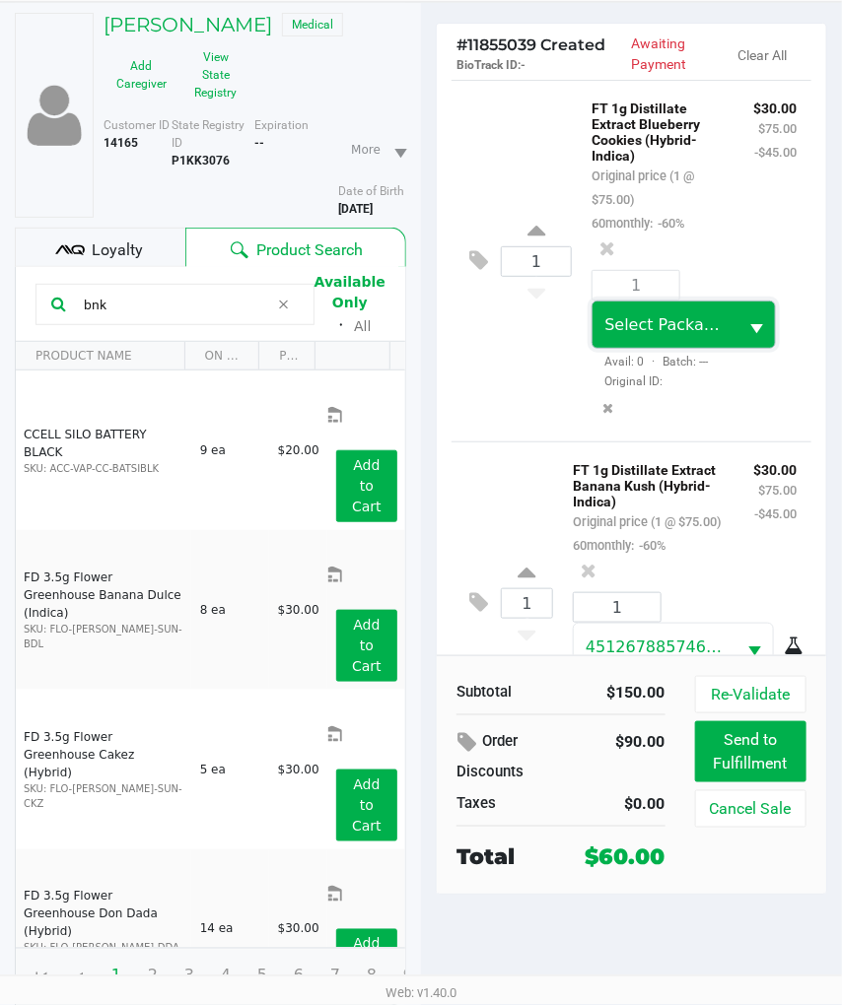
click at [672, 334] on span "Select Package ID" at bounding box center [674, 324] width 141 height 19
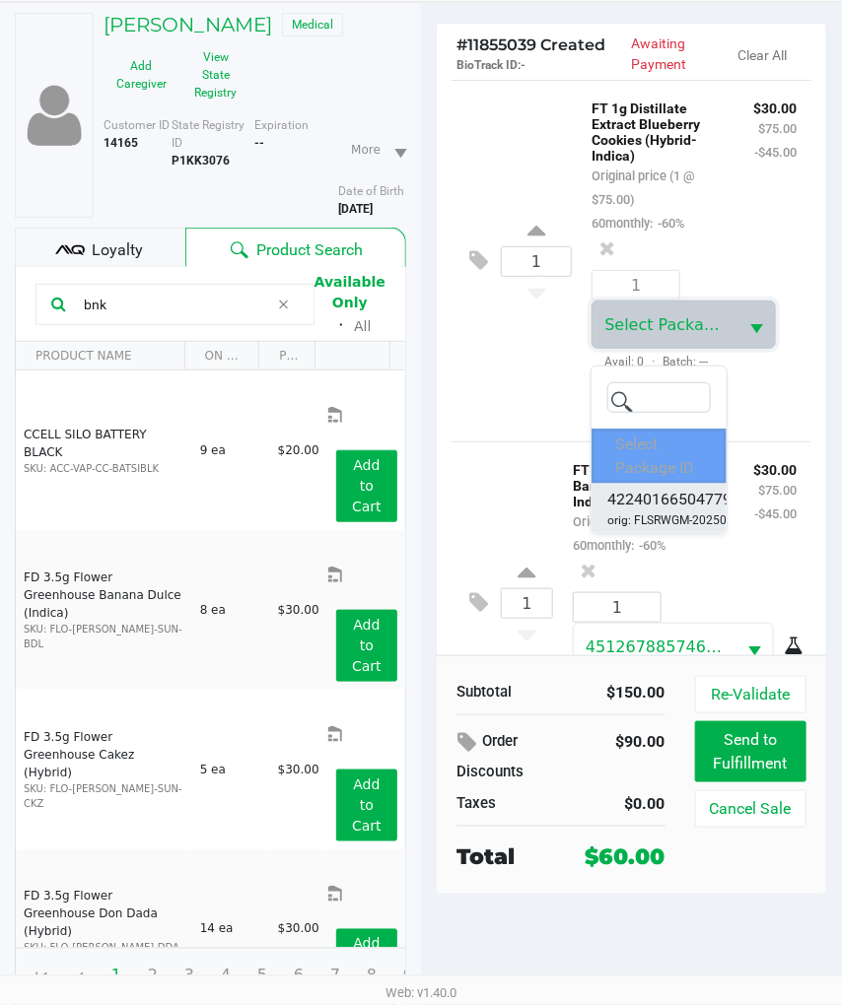
click at [666, 506] on span "4224016650477918" at bounding box center [678, 500] width 142 height 24
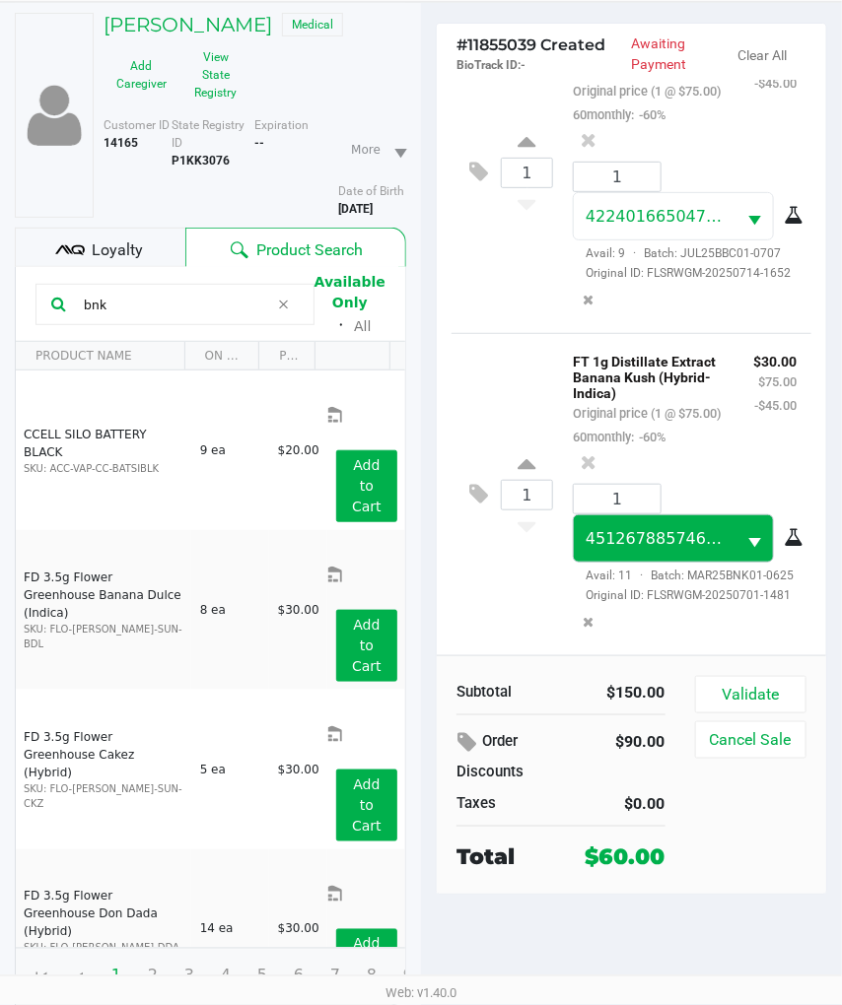
scroll to position [134, 0]
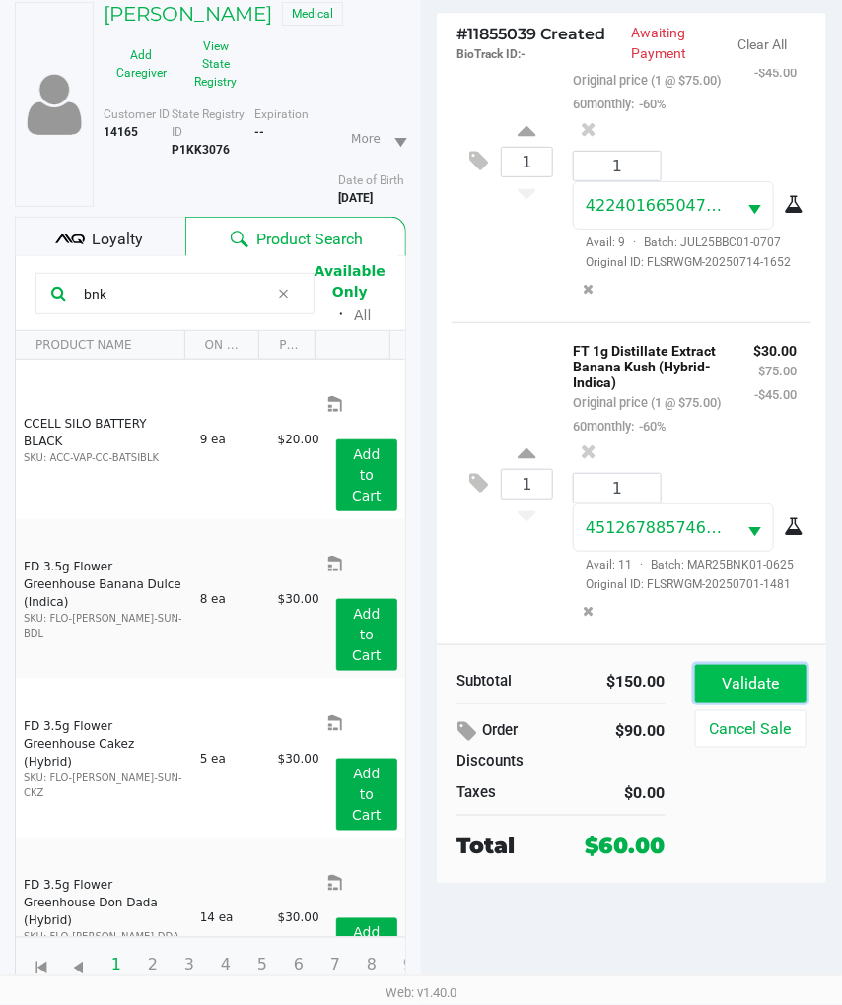
click at [730, 668] on button "Validate" at bounding box center [750, 683] width 111 height 37
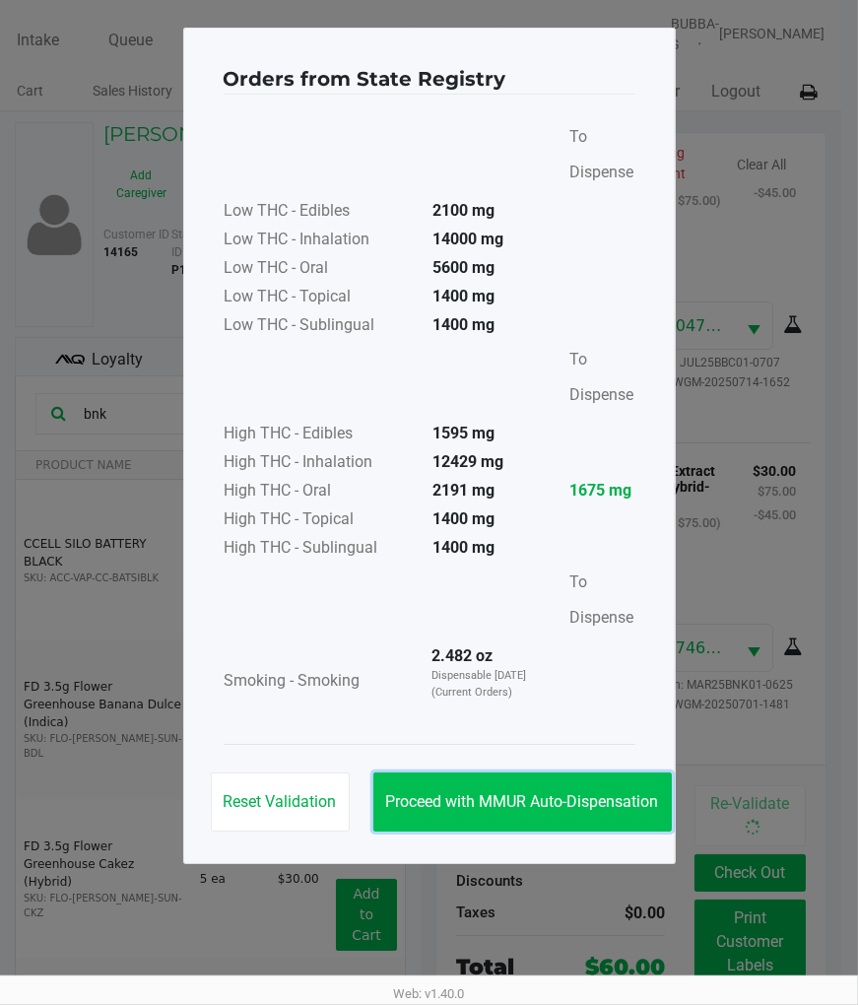
click at [560, 782] on button "Proceed with MMUR Auto-Dispensation" at bounding box center [522, 802] width 299 height 59
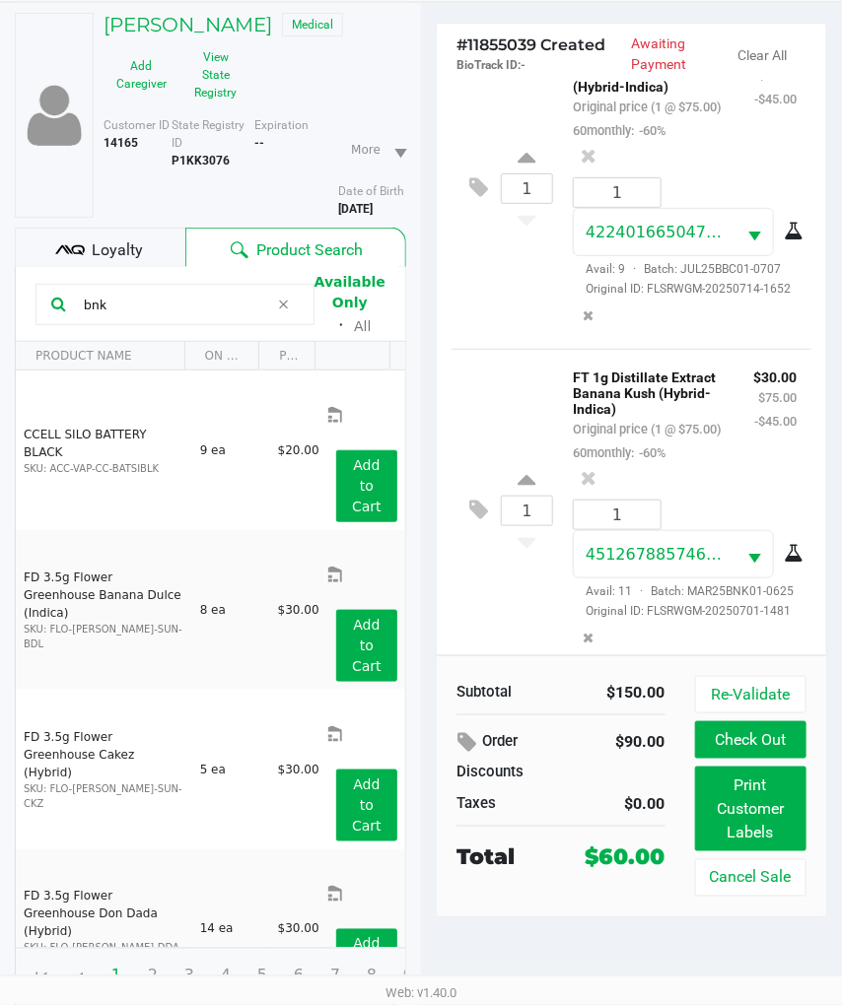
scroll to position [56, 0]
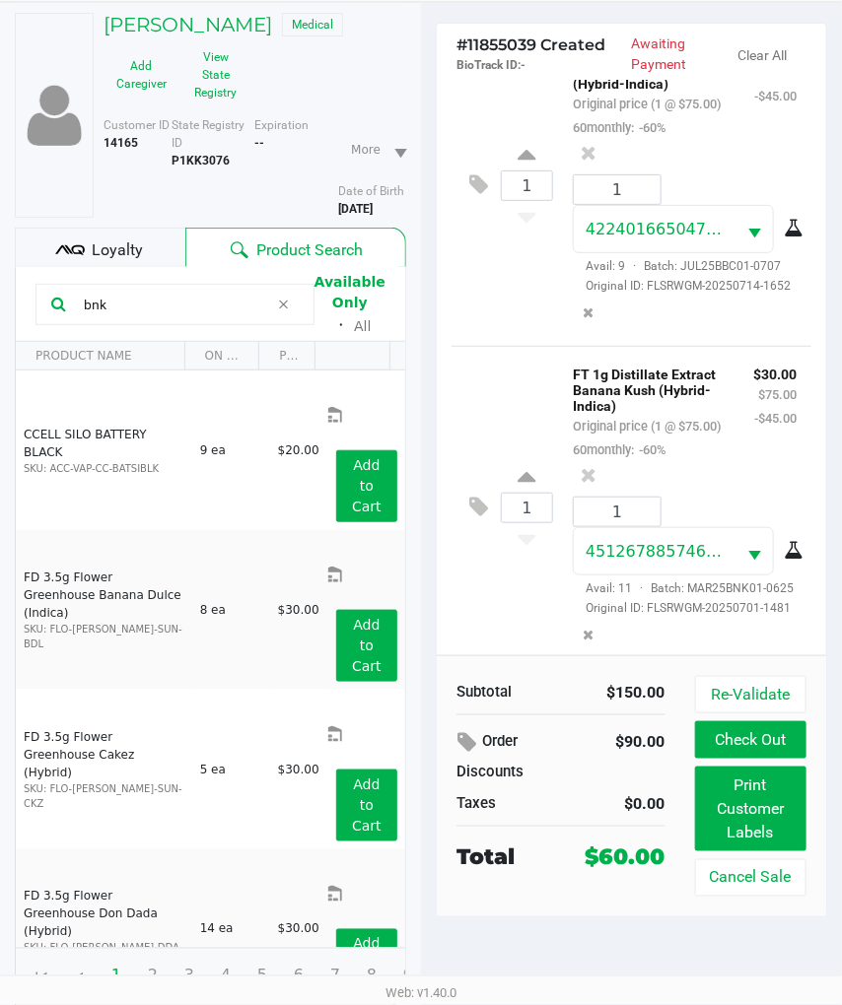
click at [162, 310] on input "bnk" at bounding box center [172, 305] width 193 height 30
type input "b"
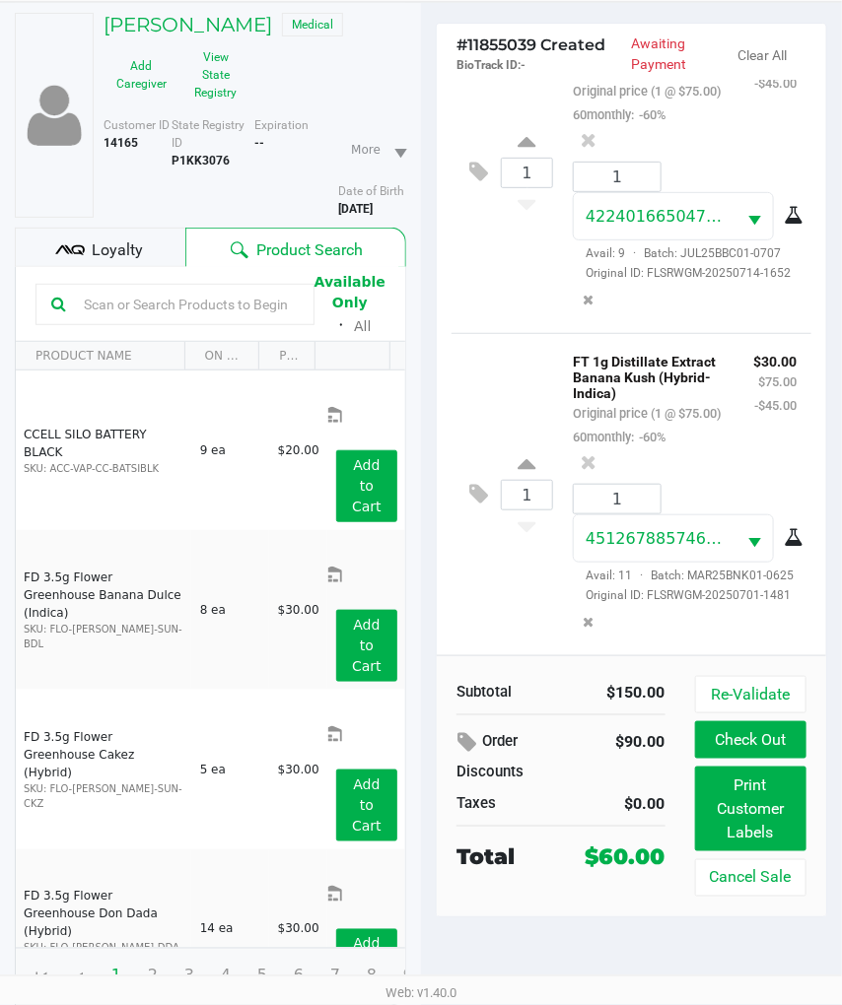
scroll to position [220, 0]
click at [229, 75] on button "View State Registry" at bounding box center [209, 74] width 61 height 67
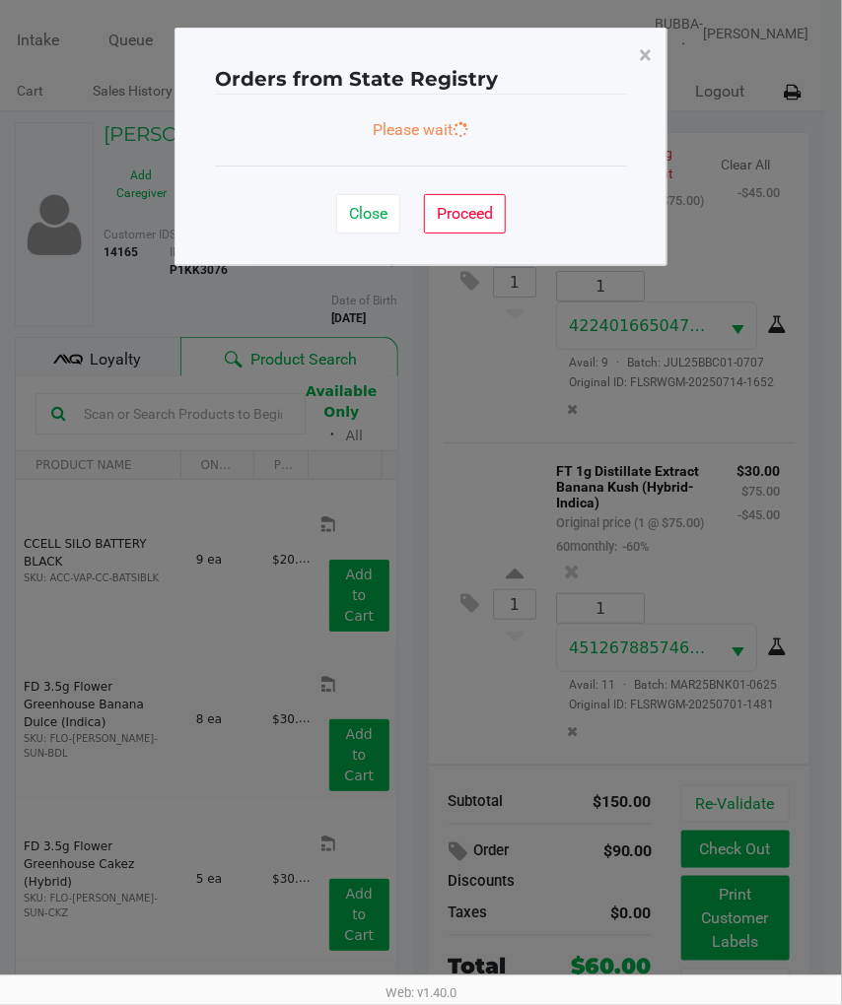
scroll to position [0, 0]
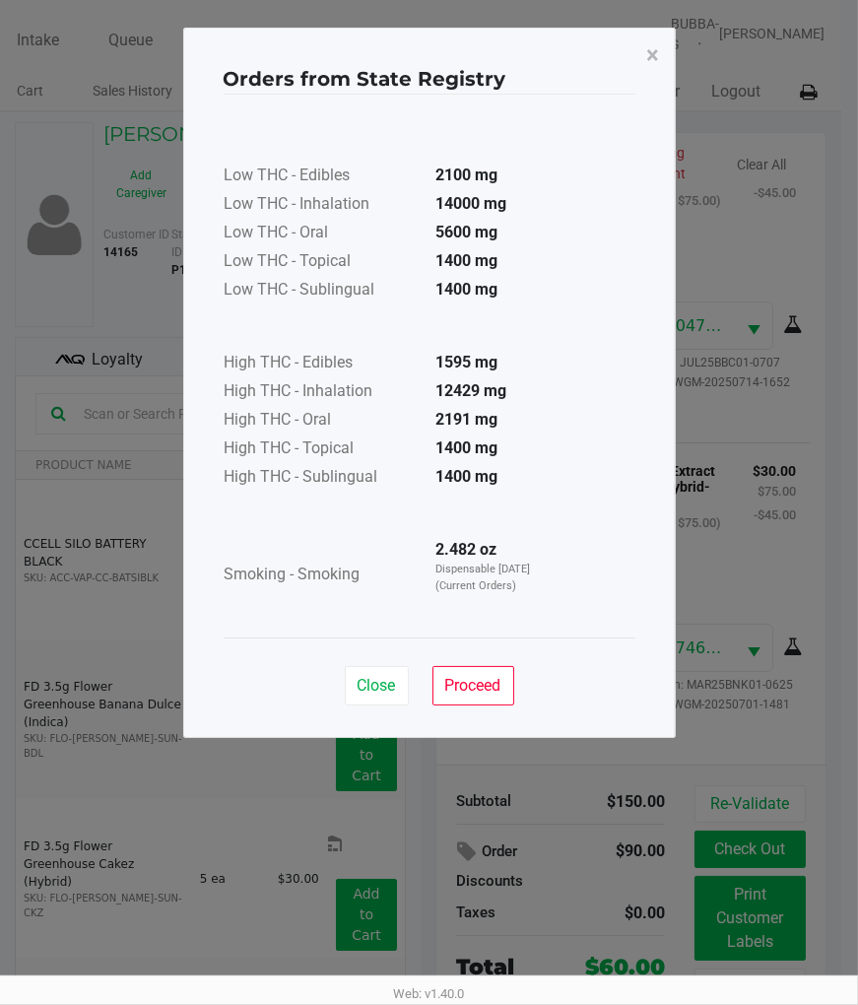
click at [468, 687] on span "Proceed" at bounding box center [473, 685] width 56 height 19
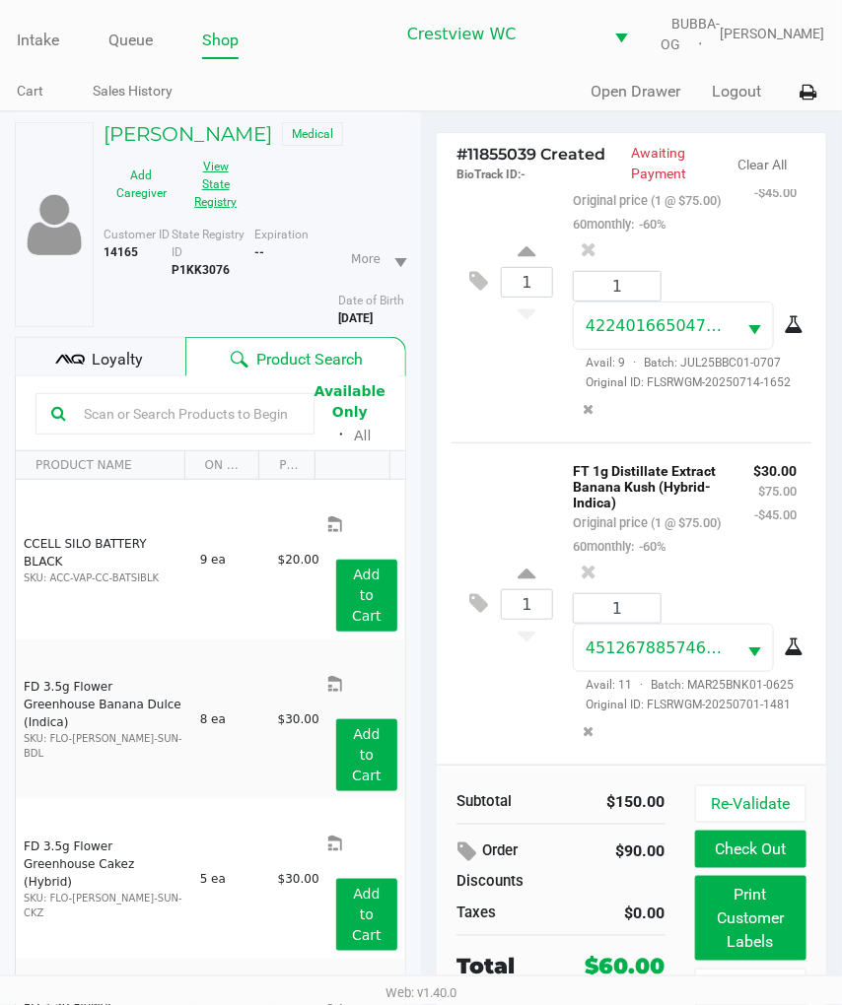
scroll to position [328, 0]
click at [247, 426] on input "text" at bounding box center [187, 414] width 223 height 30
click at [193, 428] on input "text" at bounding box center [187, 414] width 223 height 30
click at [207, 429] on input "text" at bounding box center [187, 414] width 223 height 30
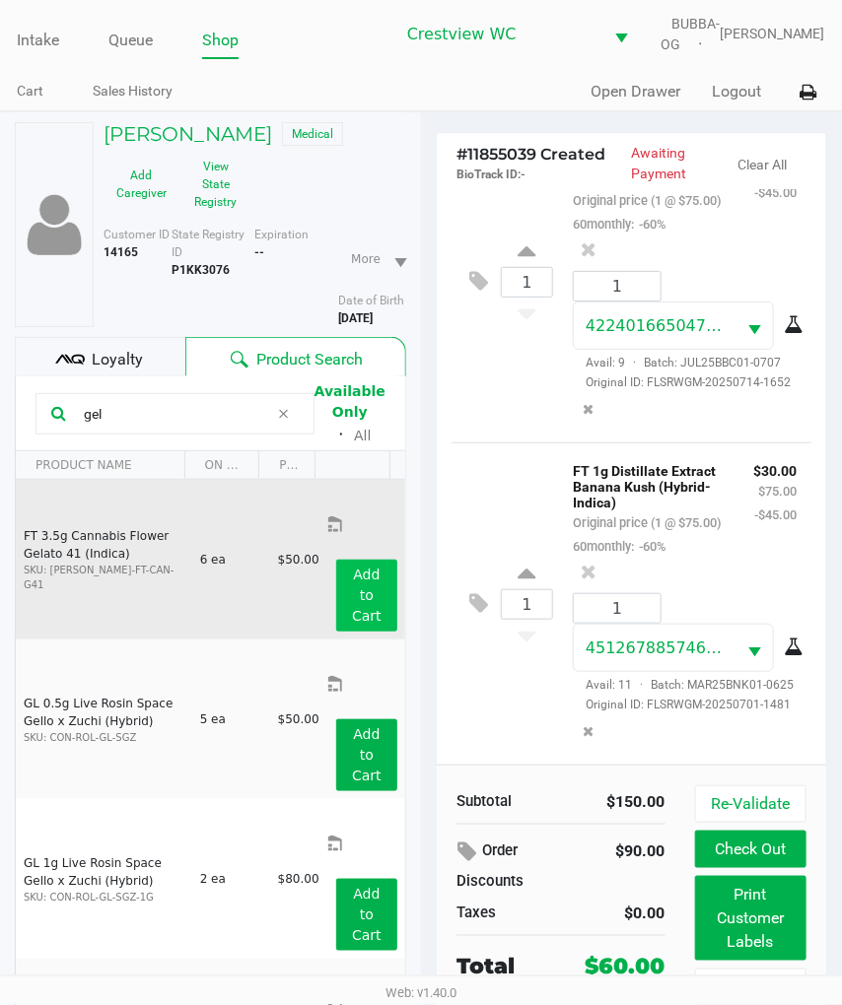
click at [371, 560] on button "Add to Cart" at bounding box center [366, 596] width 61 height 72
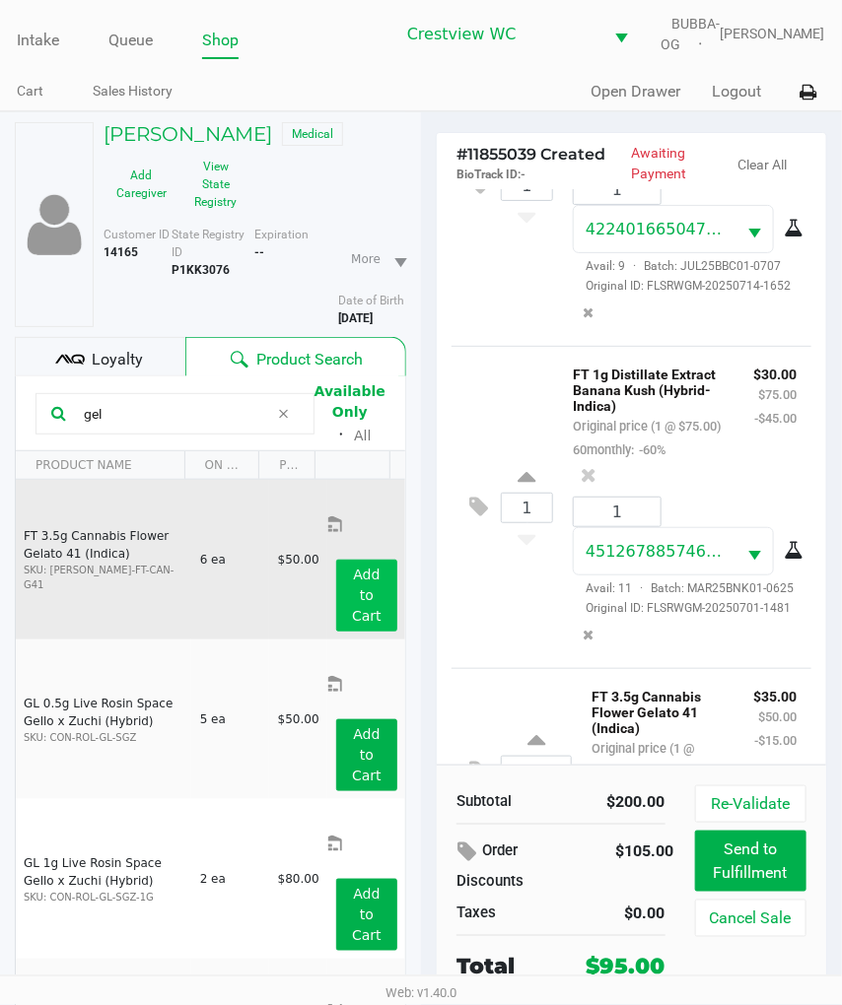
scroll to position [0, 0]
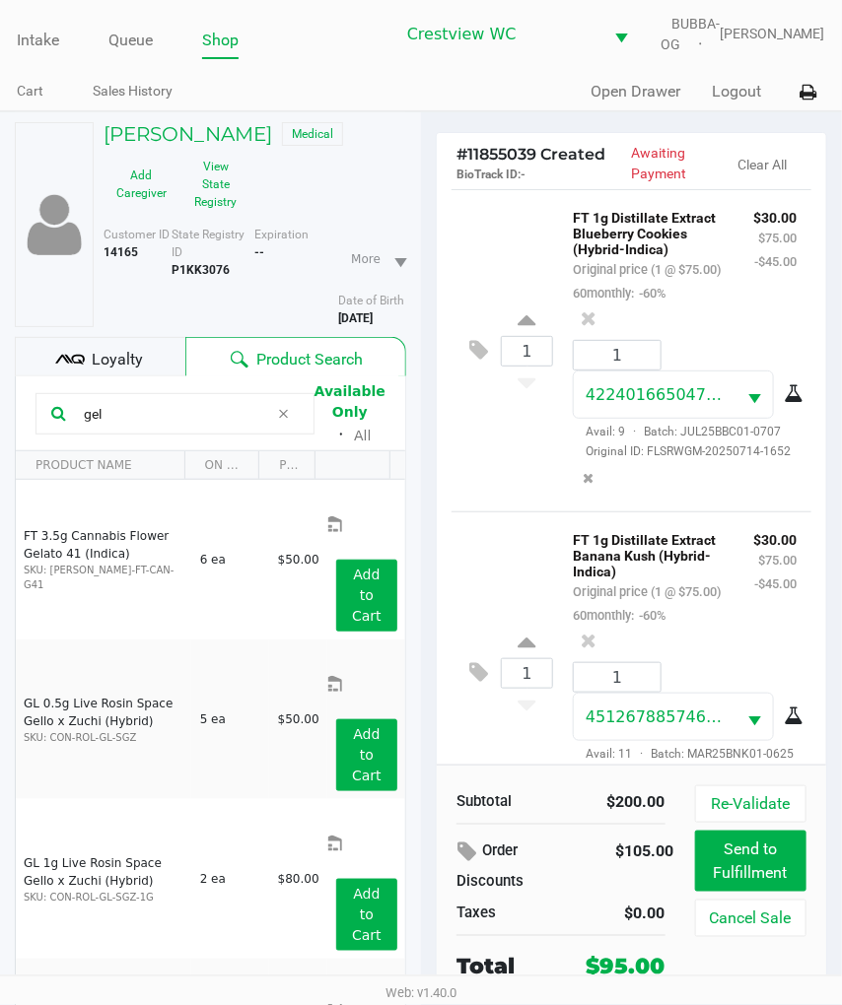
click at [193, 426] on input "gel" at bounding box center [172, 414] width 193 height 30
type input "g"
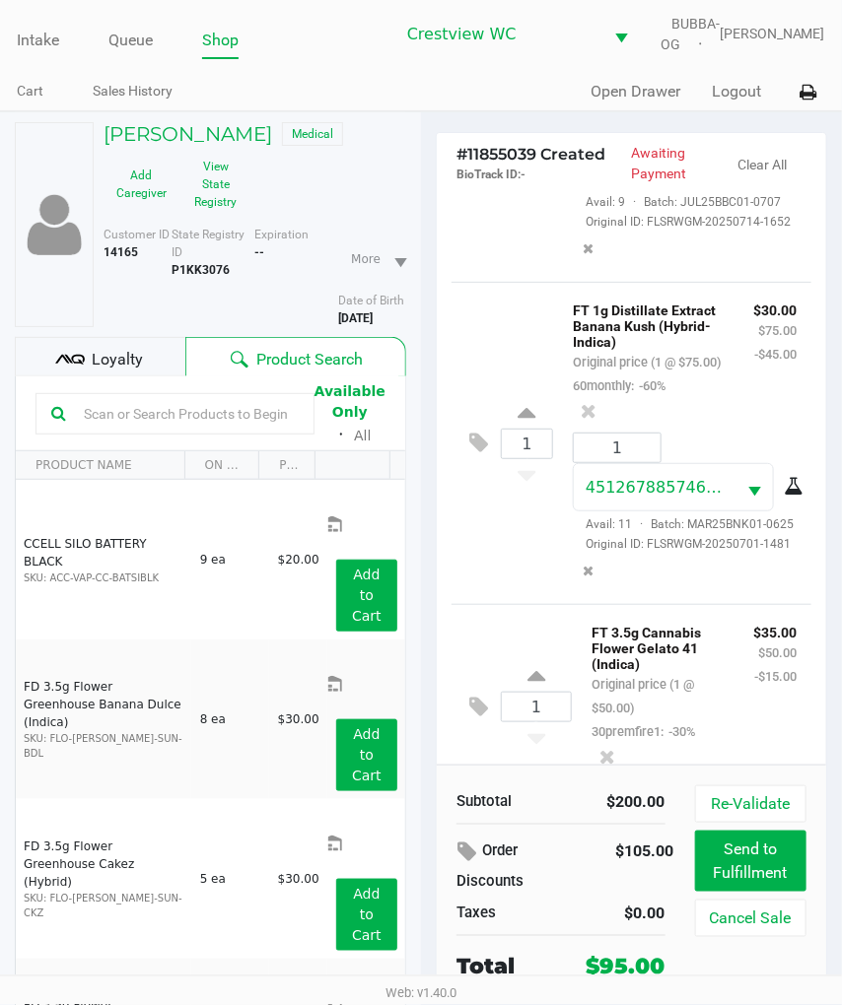
scroll to position [581, 0]
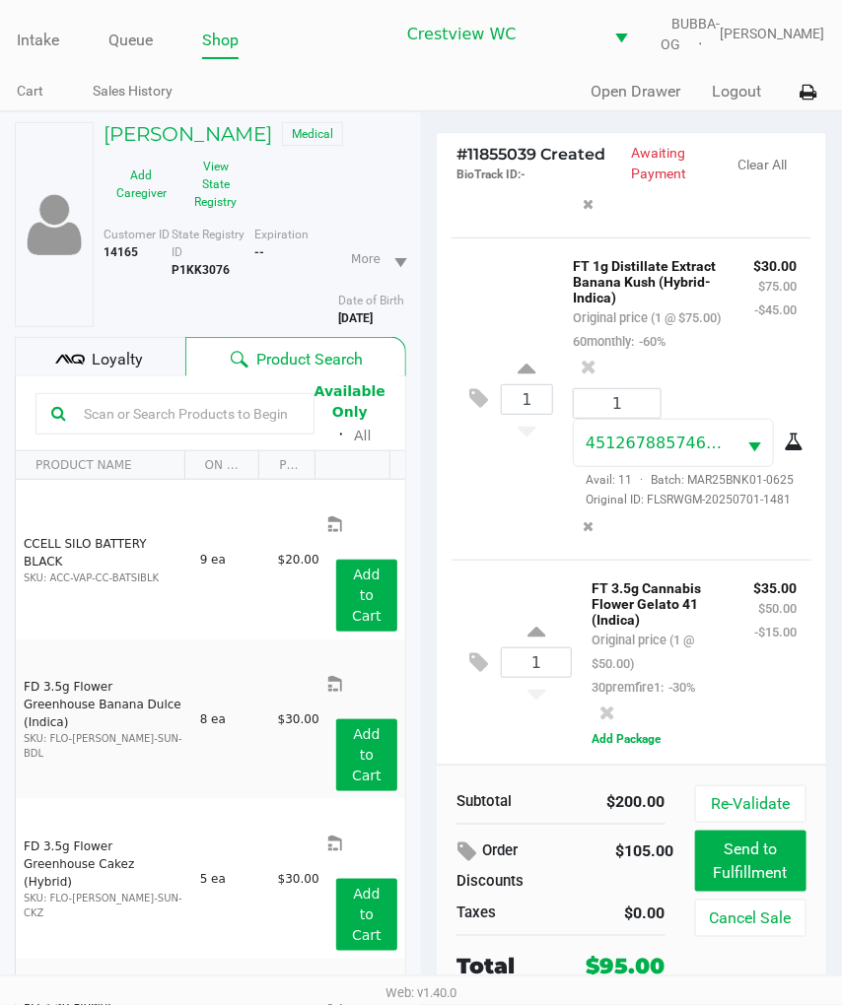
click at [193, 425] on input "text" at bounding box center [187, 414] width 223 height 30
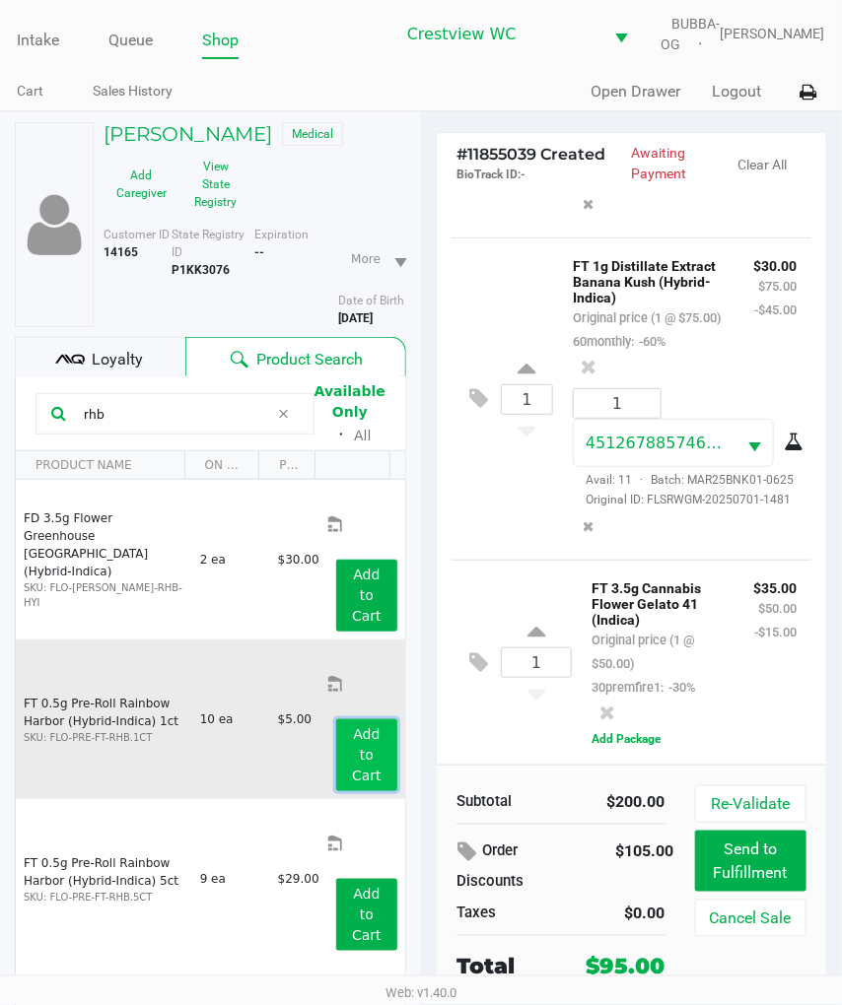
click at [361, 726] on app-button-loader "Add to Cart" at bounding box center [367, 754] width 30 height 57
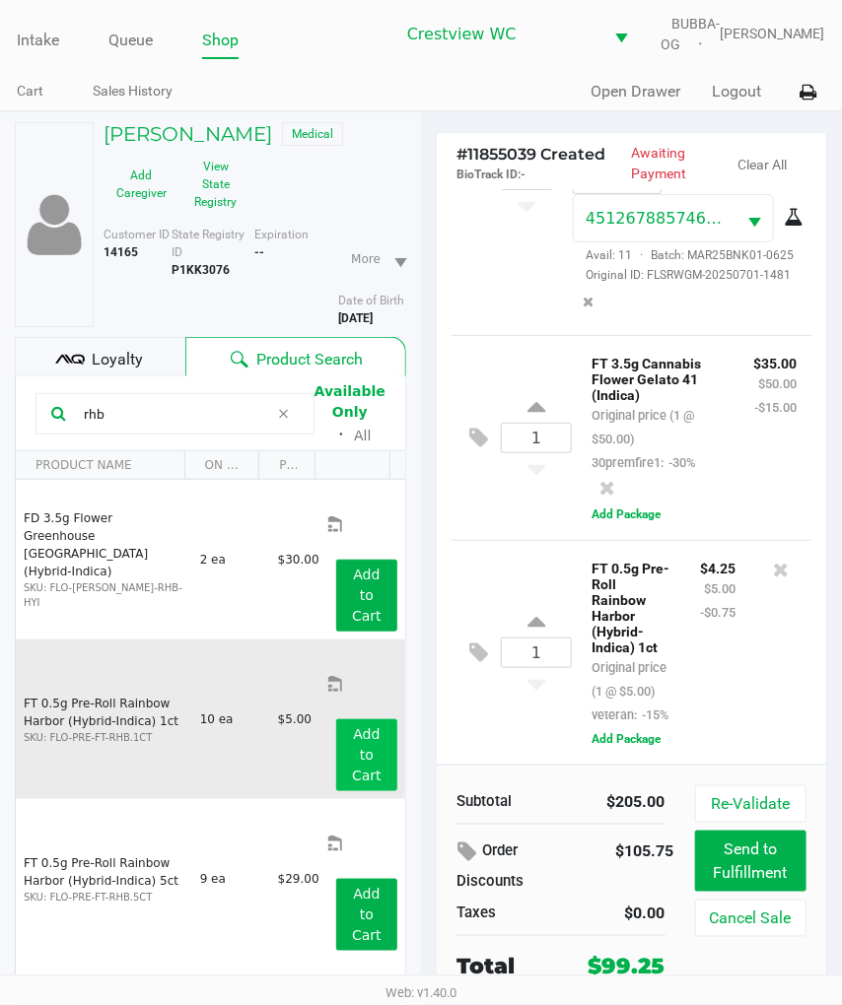
scroll to position [873, 0]
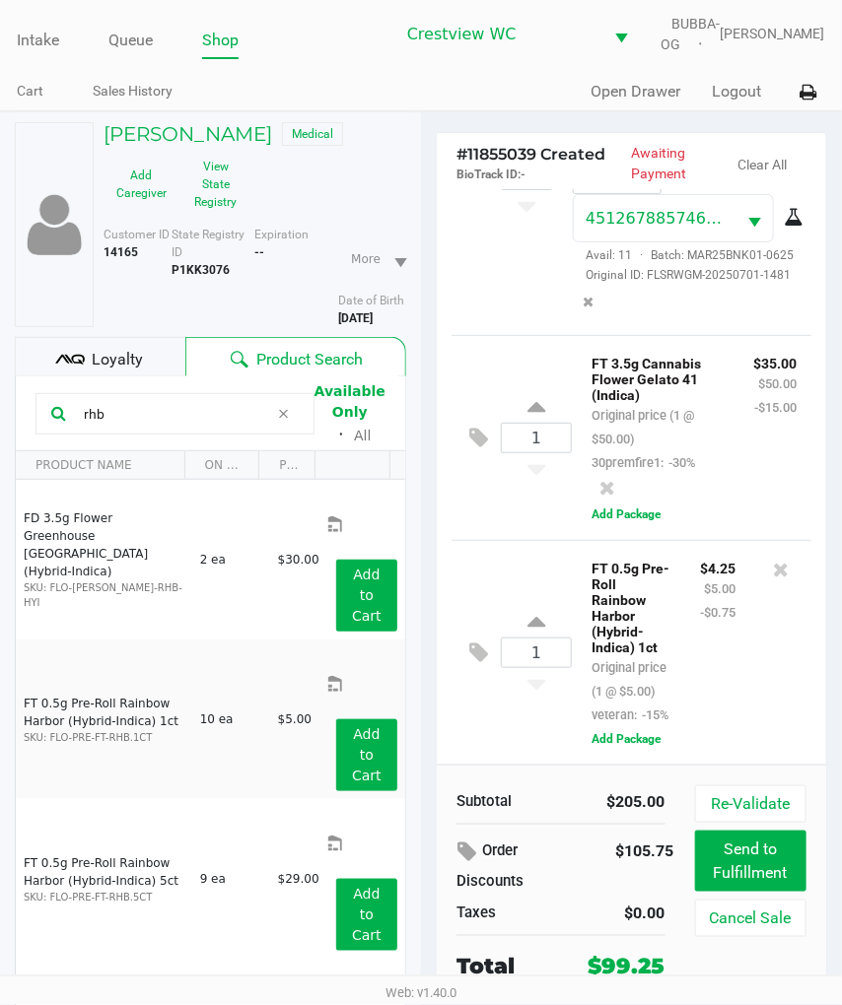
click at [163, 429] on input "rhb" at bounding box center [172, 414] width 193 height 30
type input "r"
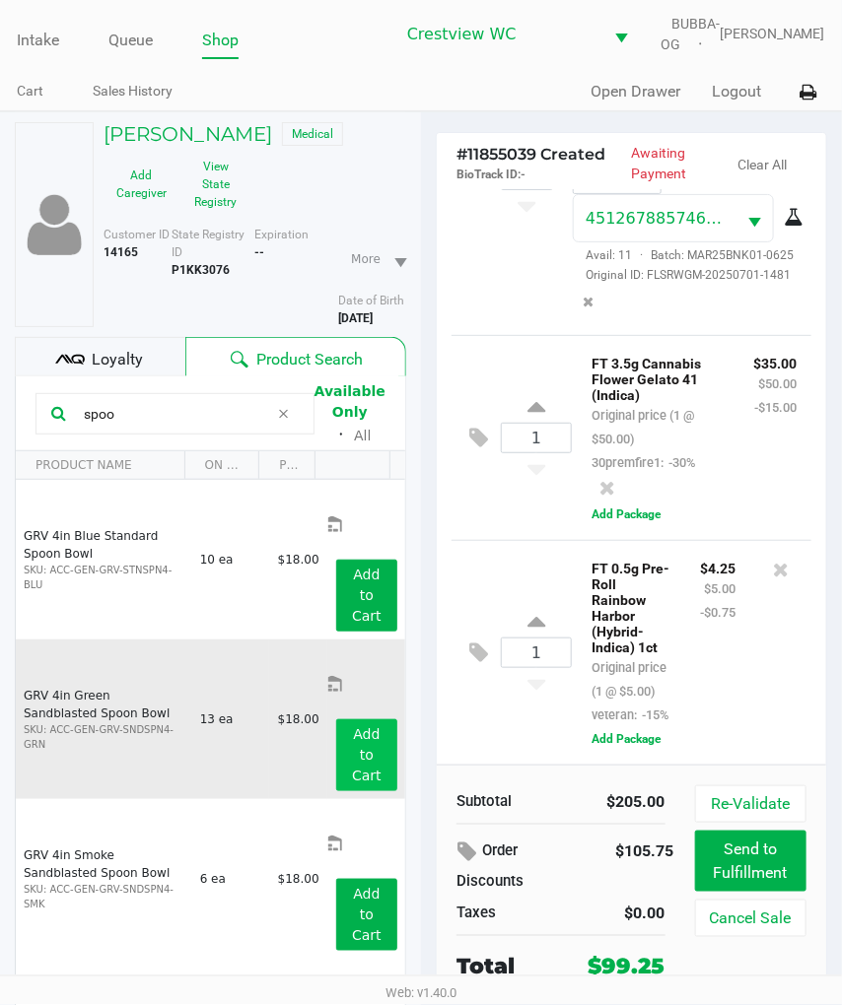
type input "spoo"
click at [361, 726] on app-button-loader "Add to Cart" at bounding box center [367, 754] width 30 height 57
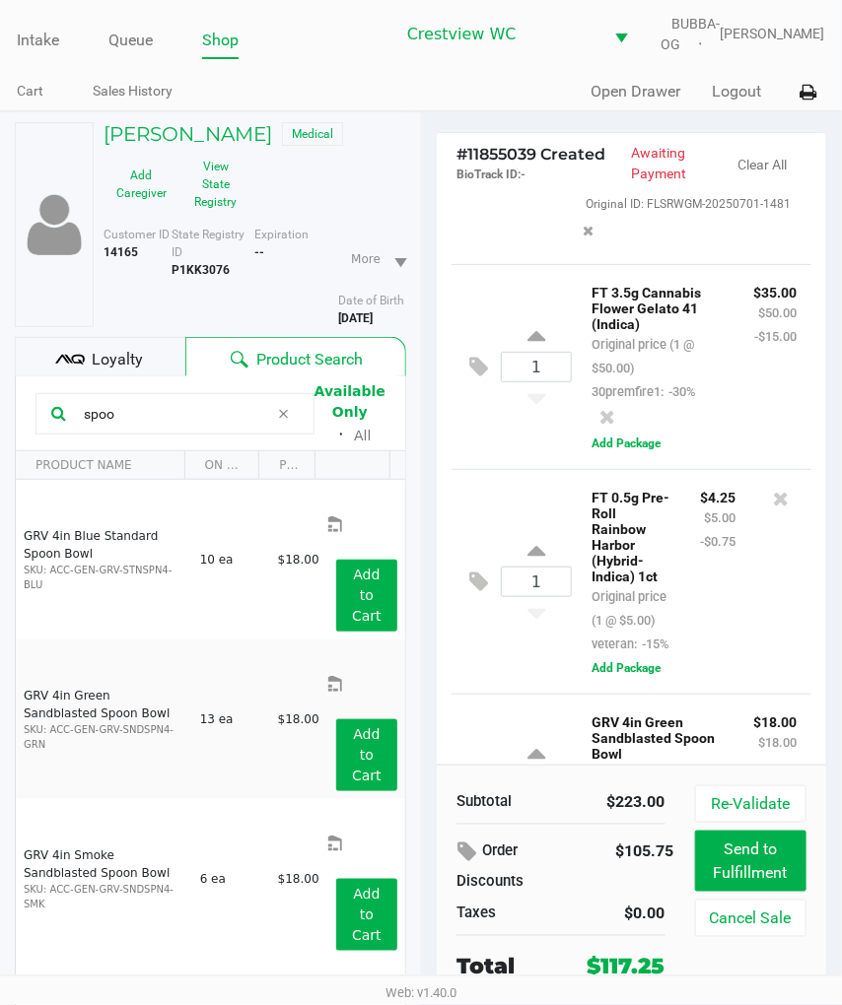
scroll to position [508, 0]
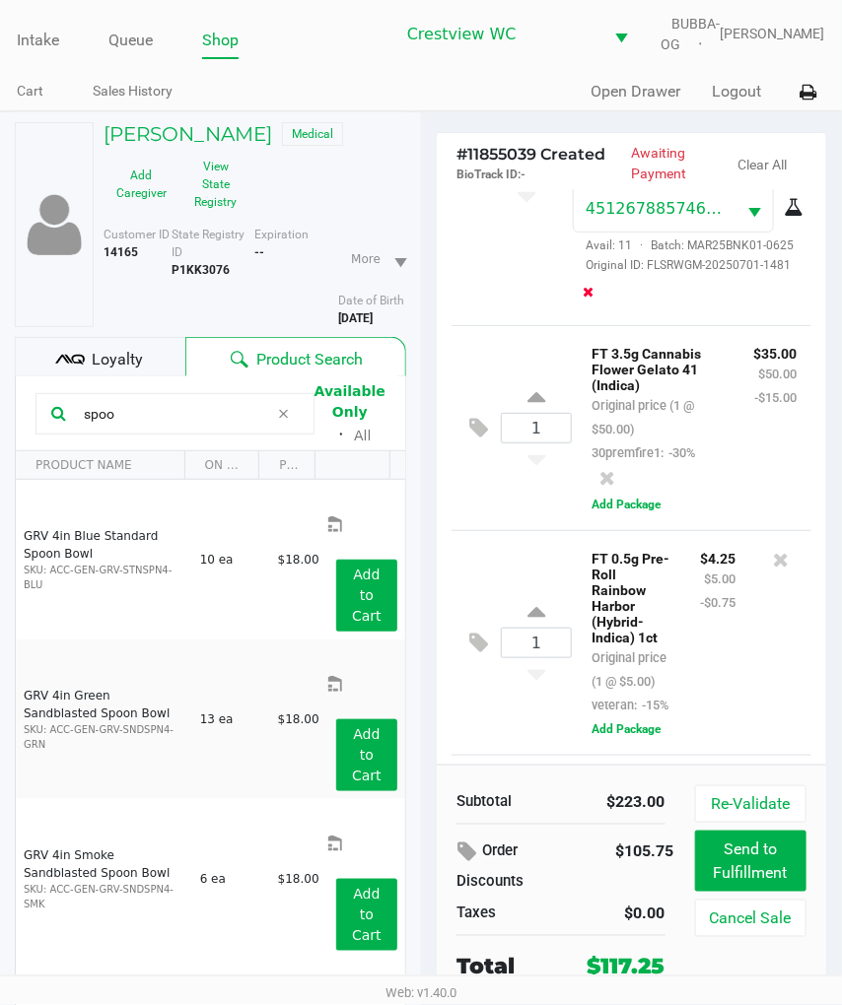
click at [588, 310] on button "Remove the package from the orderLine" at bounding box center [588, 292] width 27 height 36
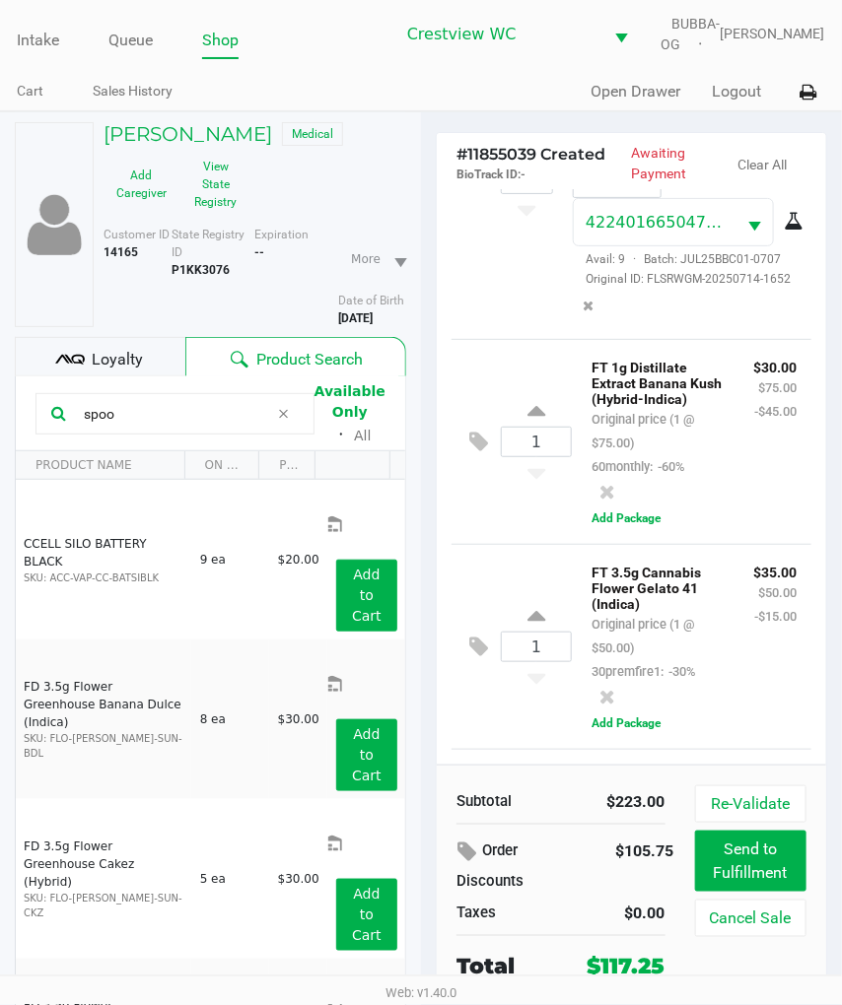
scroll to position [0, 0]
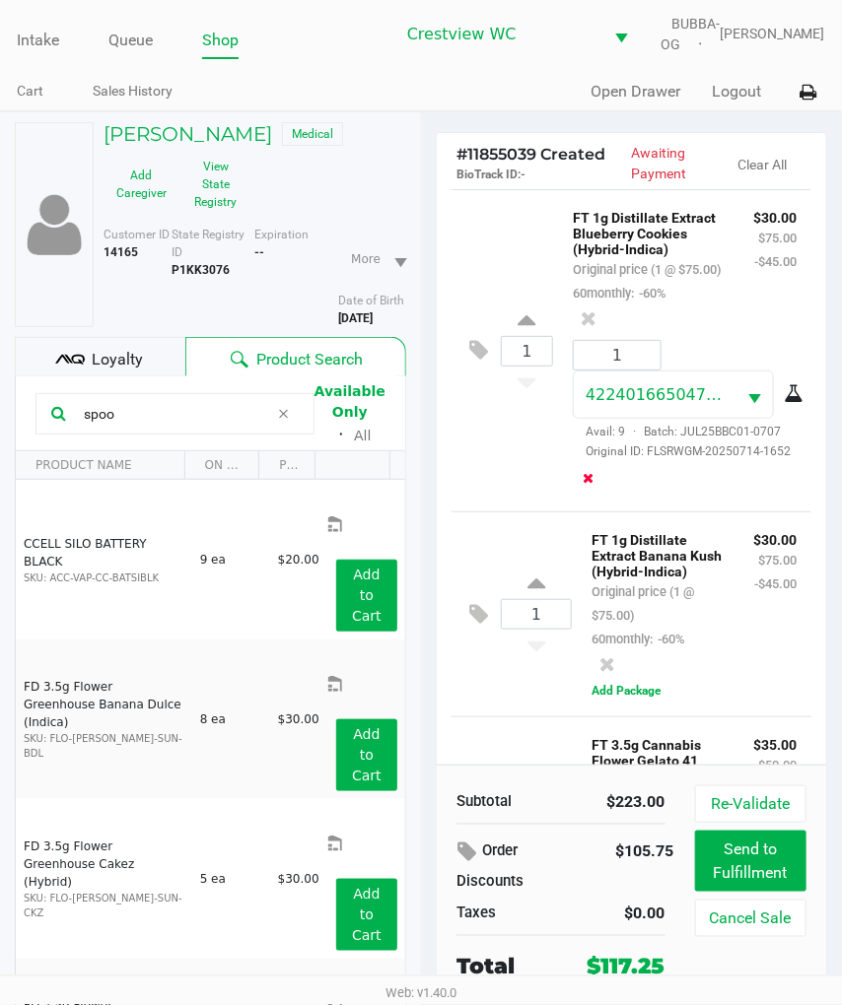
click at [594, 485] on icon "Remove the package from the orderLine" at bounding box center [588, 478] width 11 height 14
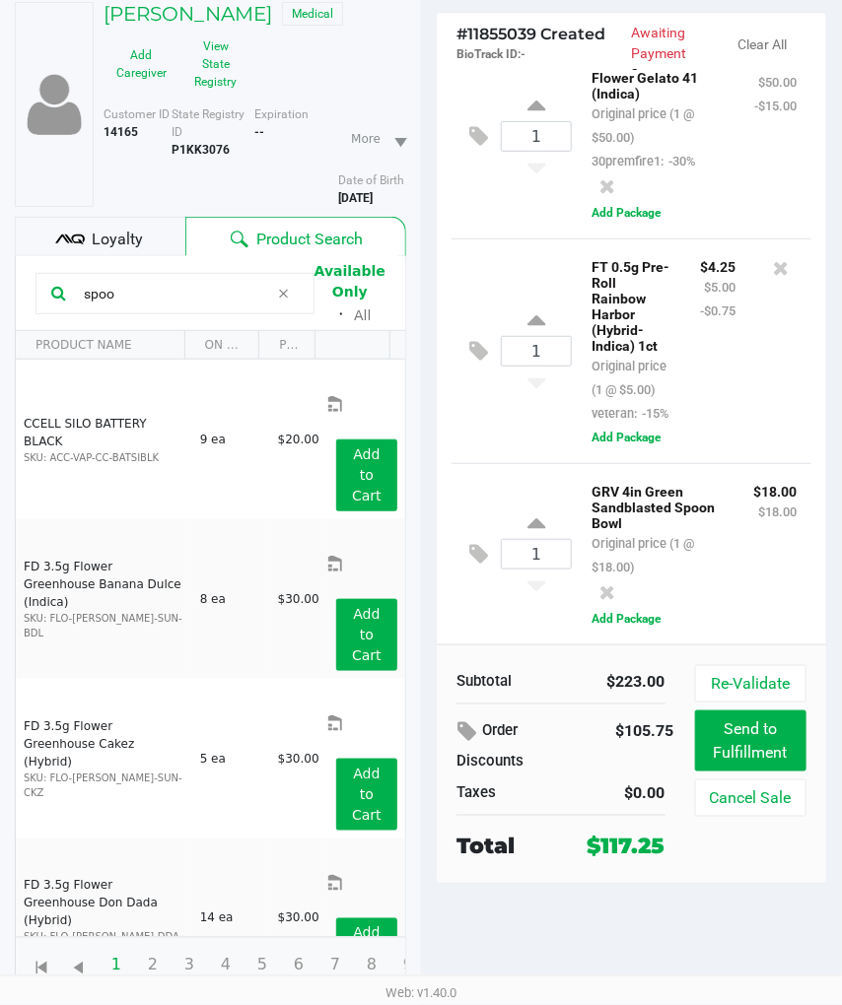
scroll to position [134, 0]
click at [602, 591] on icon at bounding box center [607, 592] width 16 height 20
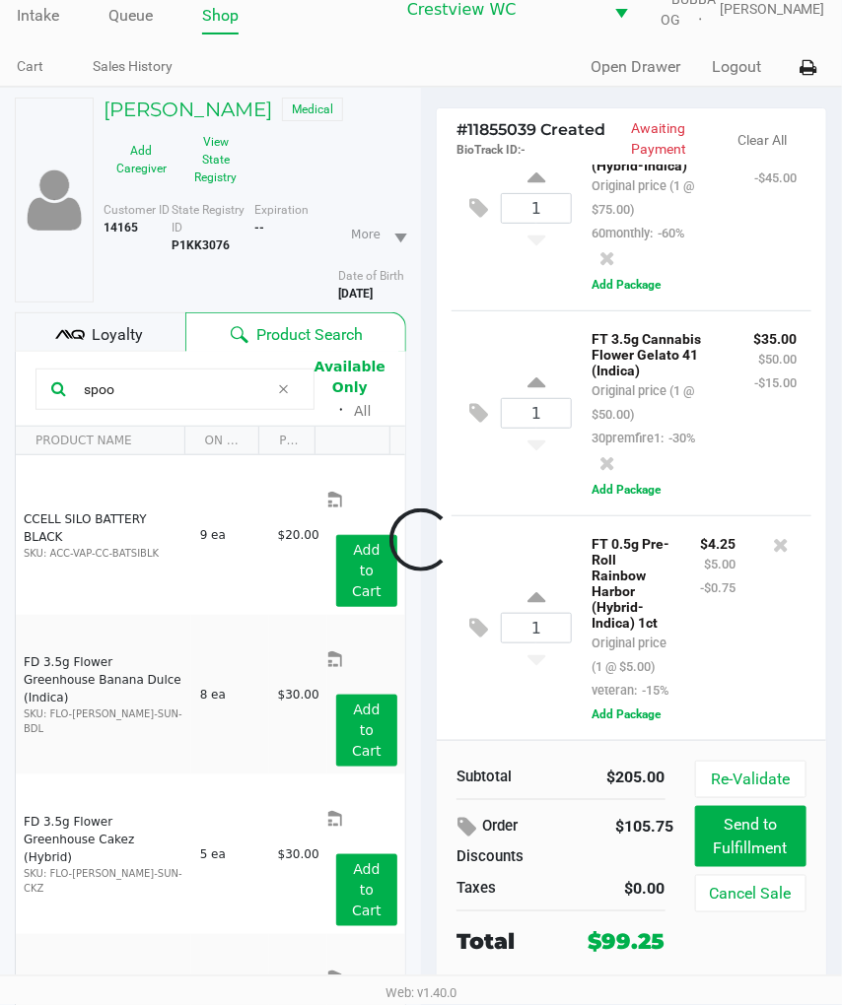
scroll to position [371, 0]
click at [203, 404] on input "spoo" at bounding box center [172, 389] width 193 height 30
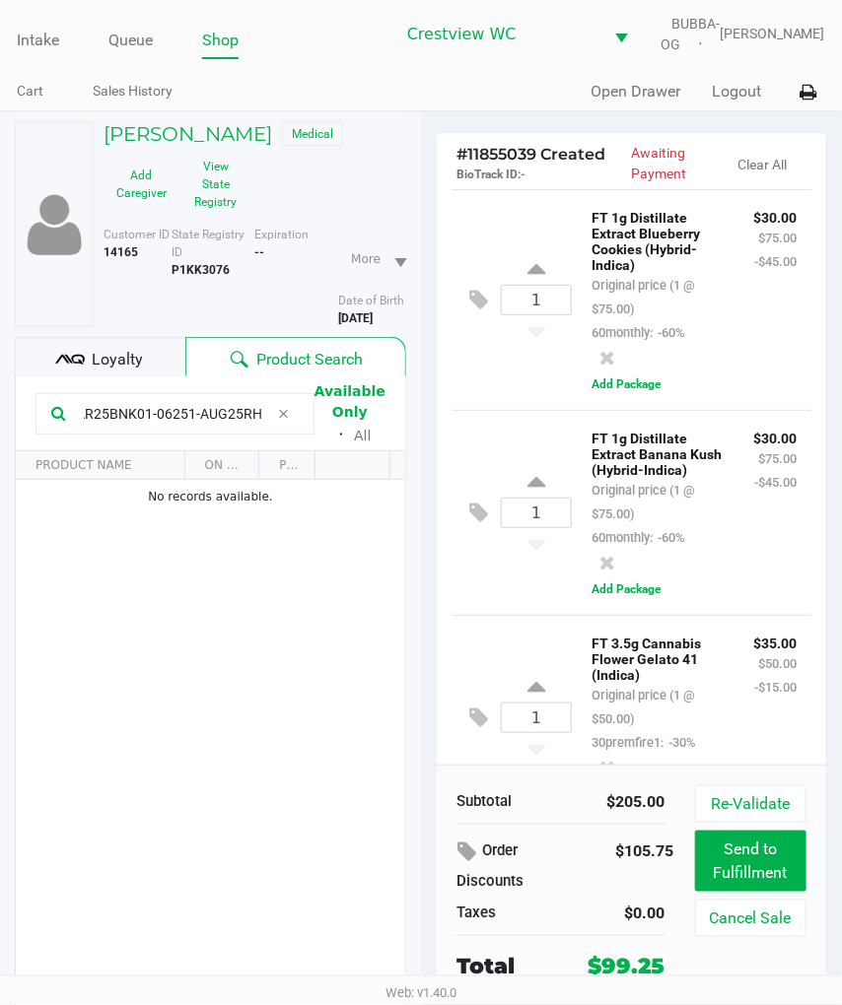
scroll to position [0, 360]
type input "spoonW-JUL25G4101-0714JUL25BBC01-0707MAR25BNK01-06251-AUG25RHB01-0808"
click at [509, 607] on div "1 FT 1g Distillate Extract Banana Kush (Hybrid-Indica) Original price (1 @ $75.…" at bounding box center [631, 512] width 360 height 205
click at [512, 615] on div "1 FT 1g Distillate Extract Banana Kush (Hybrid-Indica) Original price (1 @ $75.…" at bounding box center [631, 512] width 360 height 205
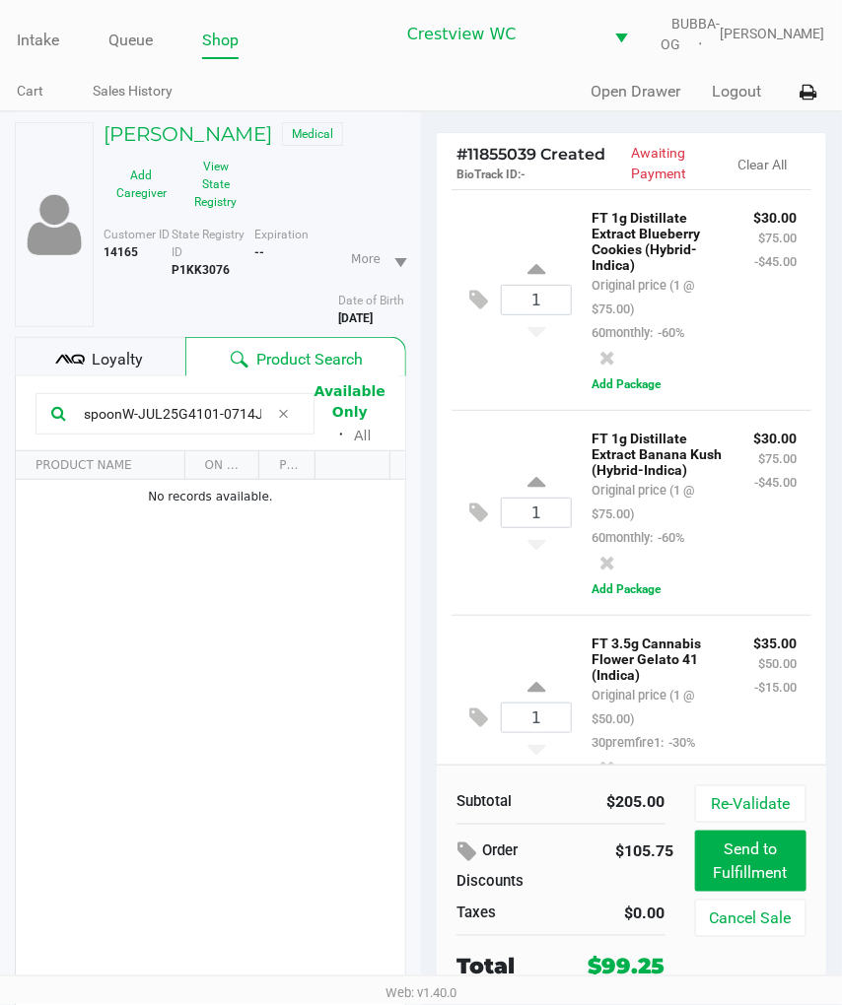
click at [513, 615] on div "1 FT 1g Distillate Extract Banana Kush (Hybrid-Indica) Original price (1 @ $75.…" at bounding box center [631, 512] width 360 height 205
click at [529, 609] on div "1 FT 1g Distillate Extract Banana Kush (Hybrid-Indica) Original price (1 @ $75.…" at bounding box center [631, 512] width 360 height 205
click at [524, 615] on div "1 FT 1g Distillate Extract Banana Kush (Hybrid-Indica) Original price (1 @ $75.…" at bounding box center [631, 512] width 360 height 205
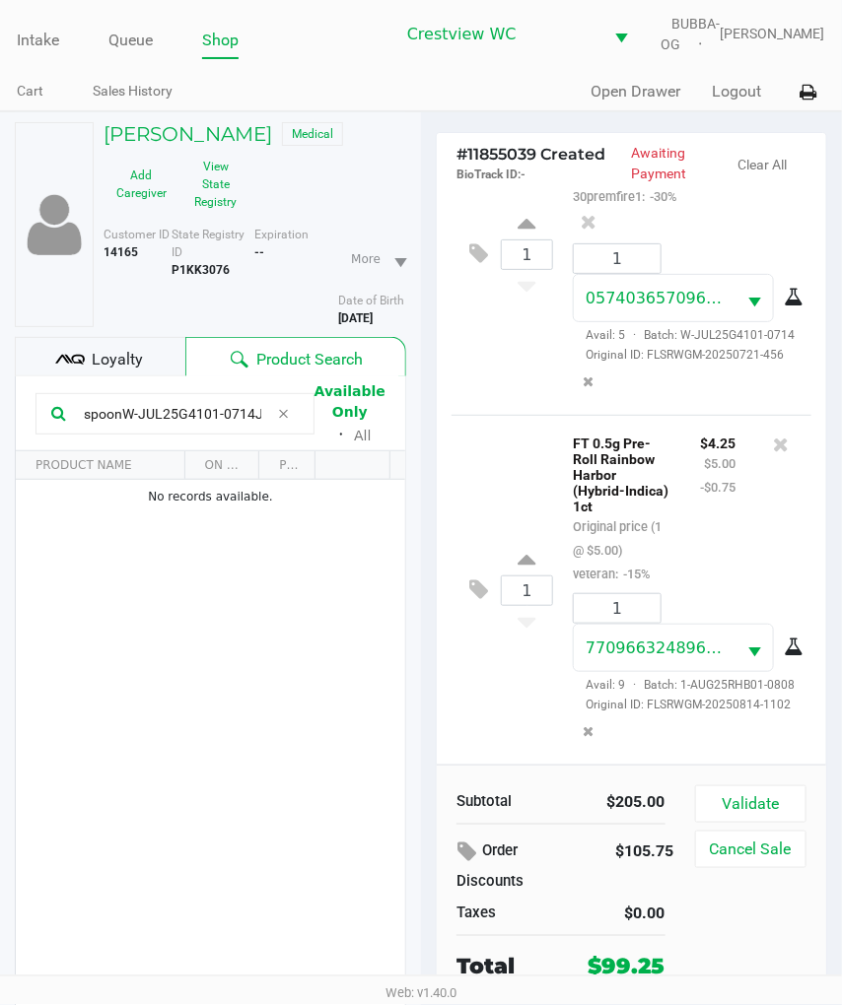
scroll to position [1222, 0]
click at [189, 429] on input "spoonW-JUL25G4101-0714JUL25BBC01-0707MAR25BNK01-06251-AUG25RHB01-0808" at bounding box center [172, 414] width 193 height 30
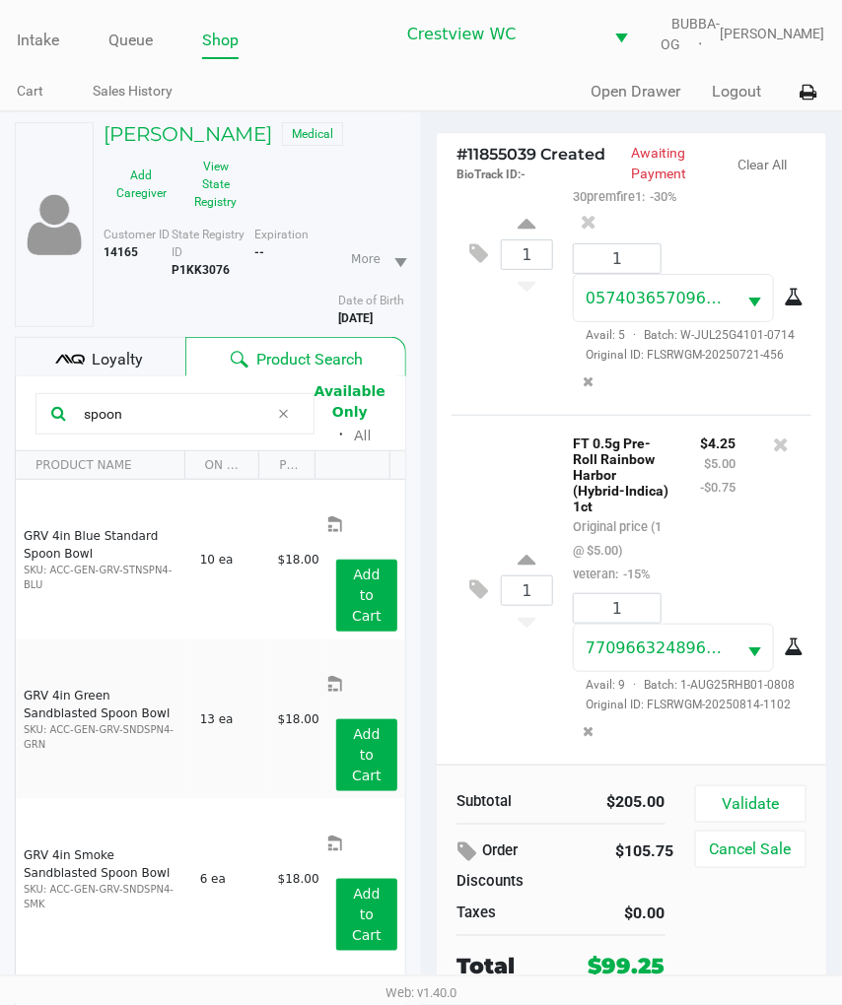
click at [514, 692] on div "1 FT 0.5g Pre-Roll Rainbow Harbor (Hybrid-Indica) 1ct Original price (1 @ $5.00…" at bounding box center [631, 590] width 360 height 350
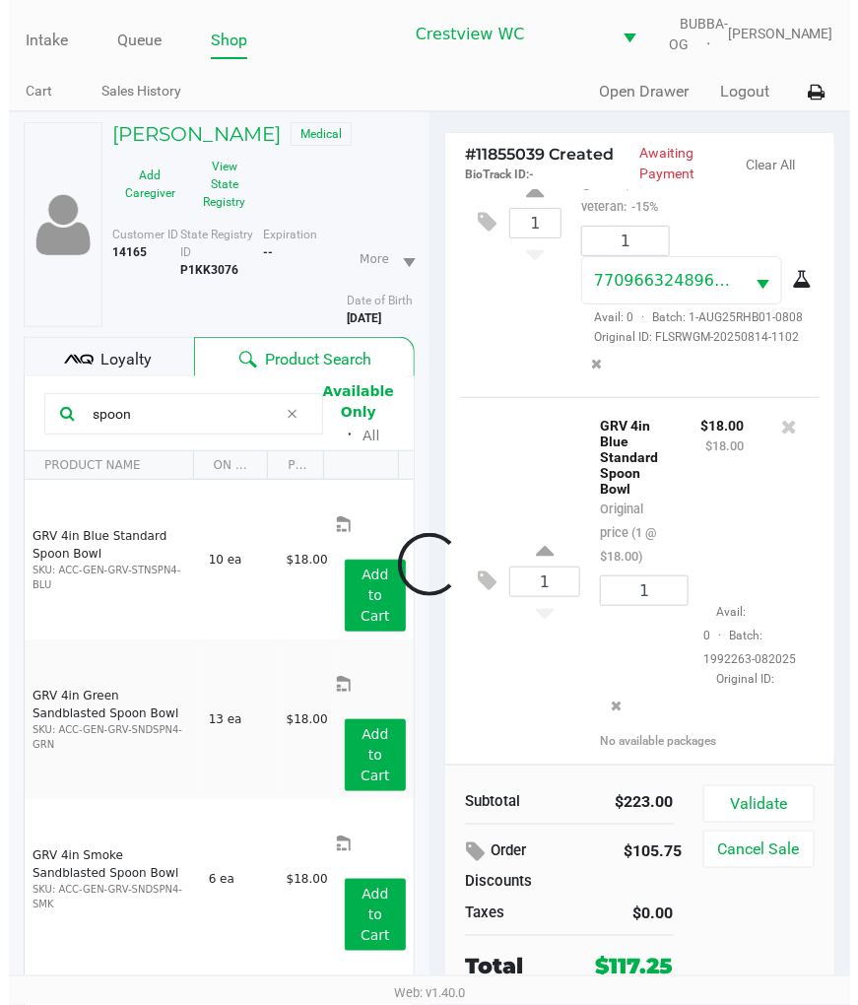
scroll to position [1563, 0]
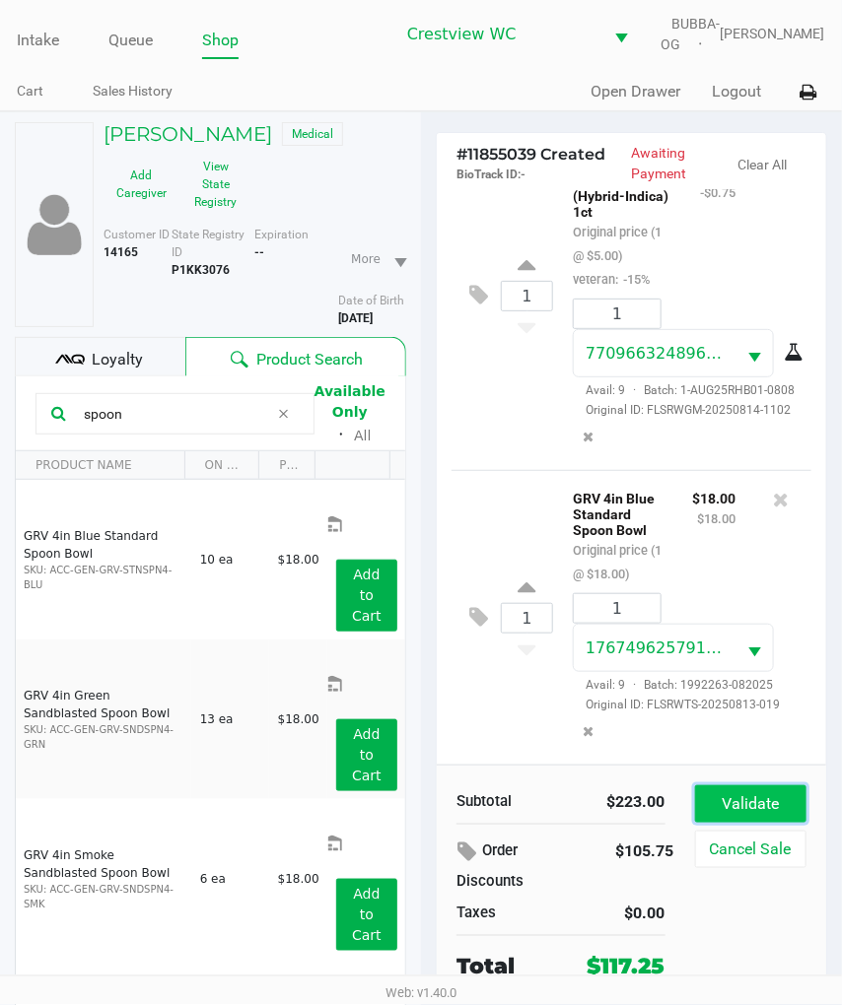
click at [769, 804] on button "Validate" at bounding box center [750, 803] width 111 height 37
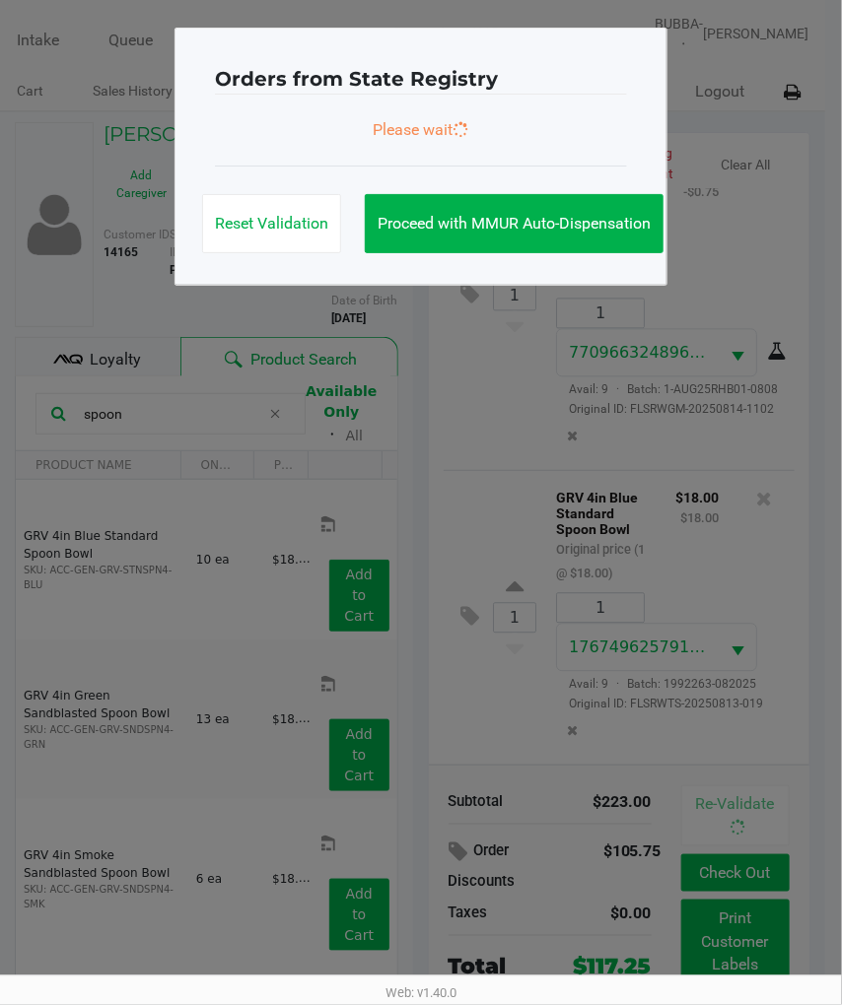
scroll to position [1617, 0]
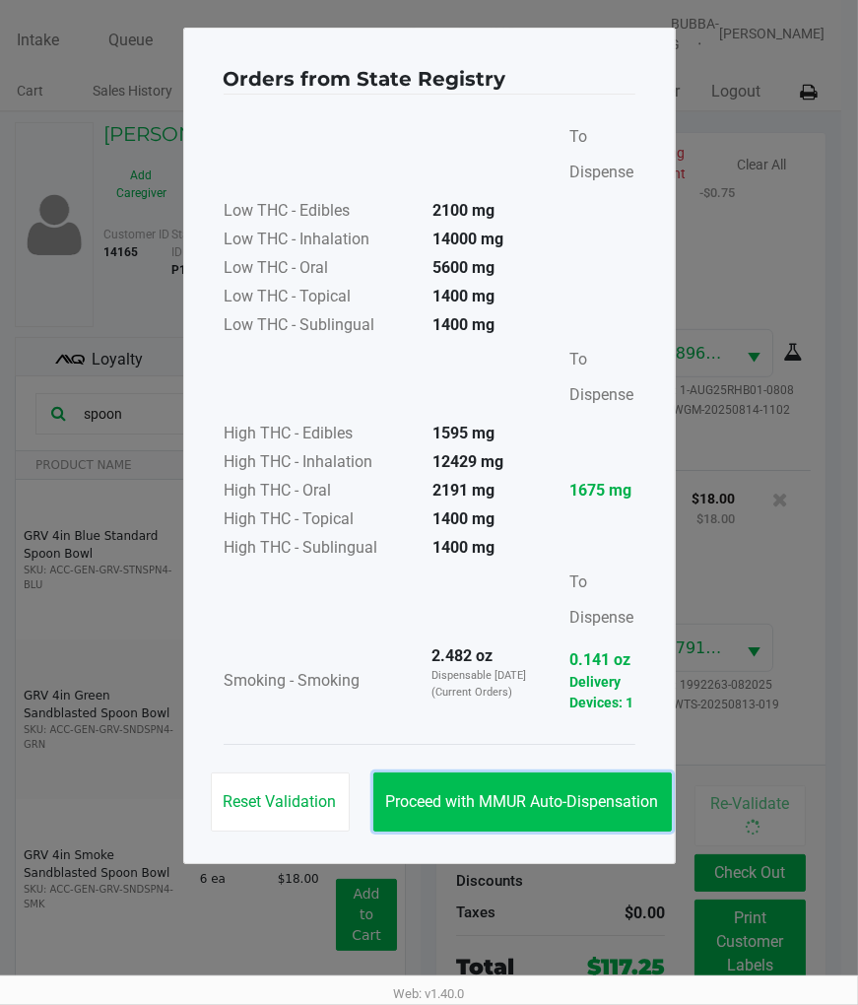
click at [501, 783] on button "Proceed with MMUR Auto-Dispensation" at bounding box center [522, 802] width 299 height 59
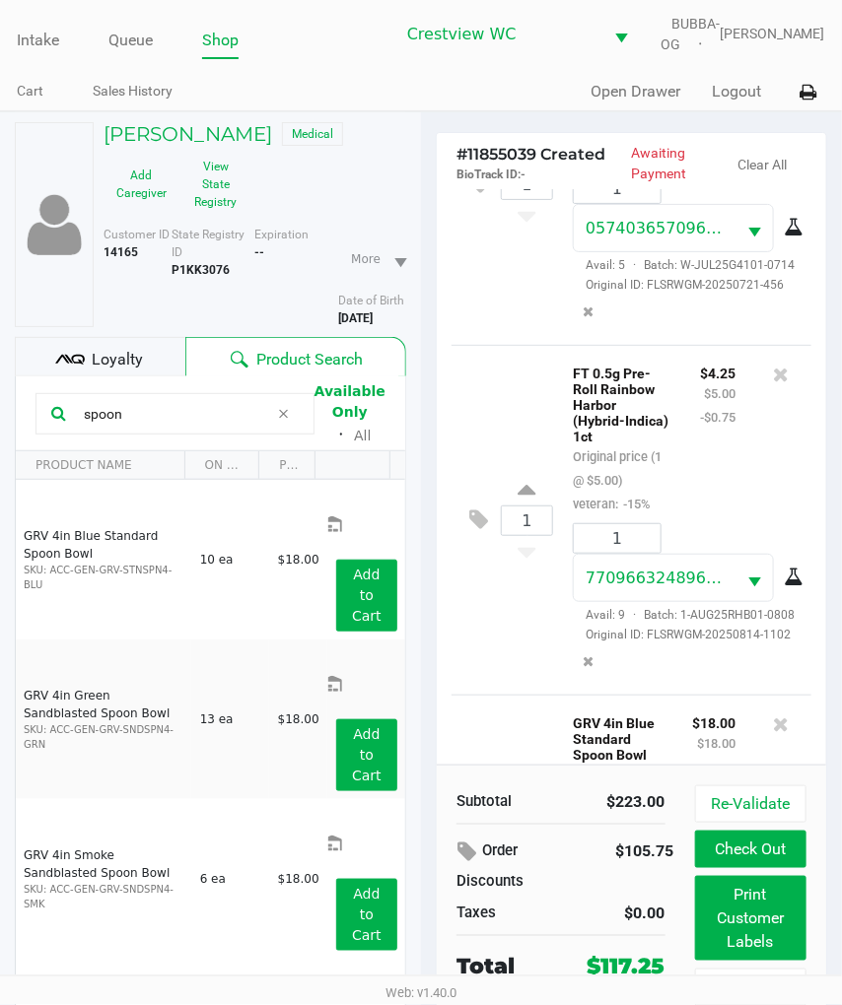
scroll to position [754, 0]
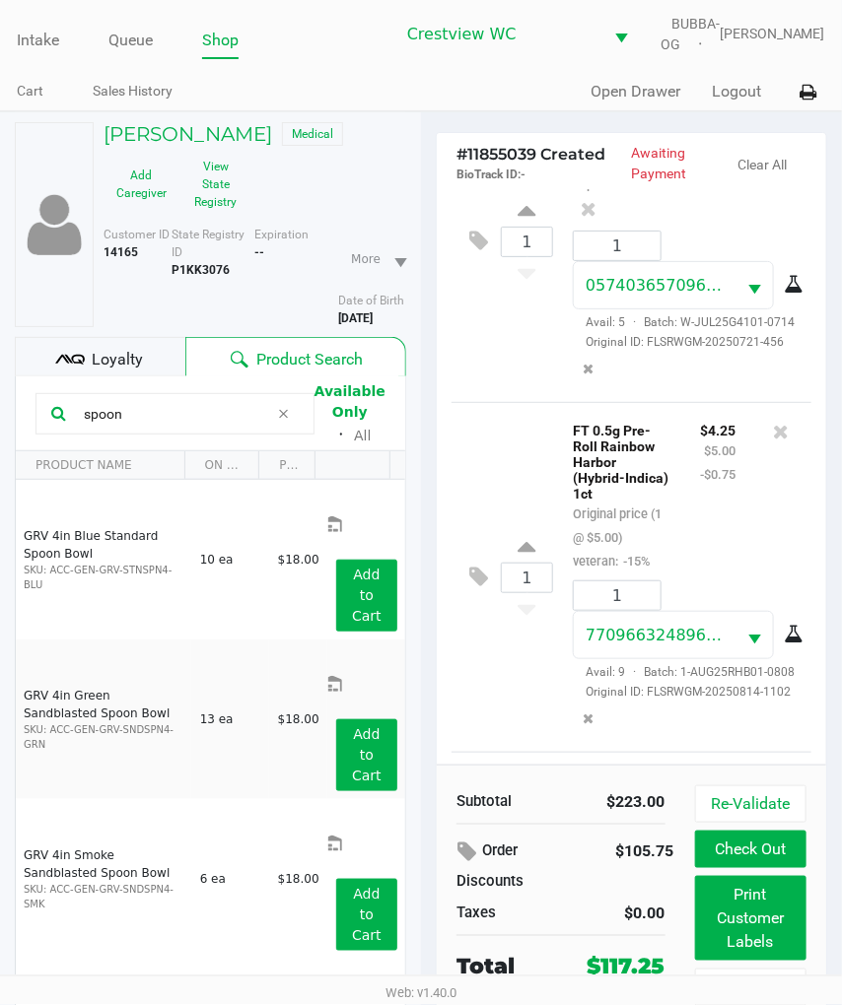
click at [179, 427] on input "spoon" at bounding box center [172, 414] width 193 height 30
type input "s"
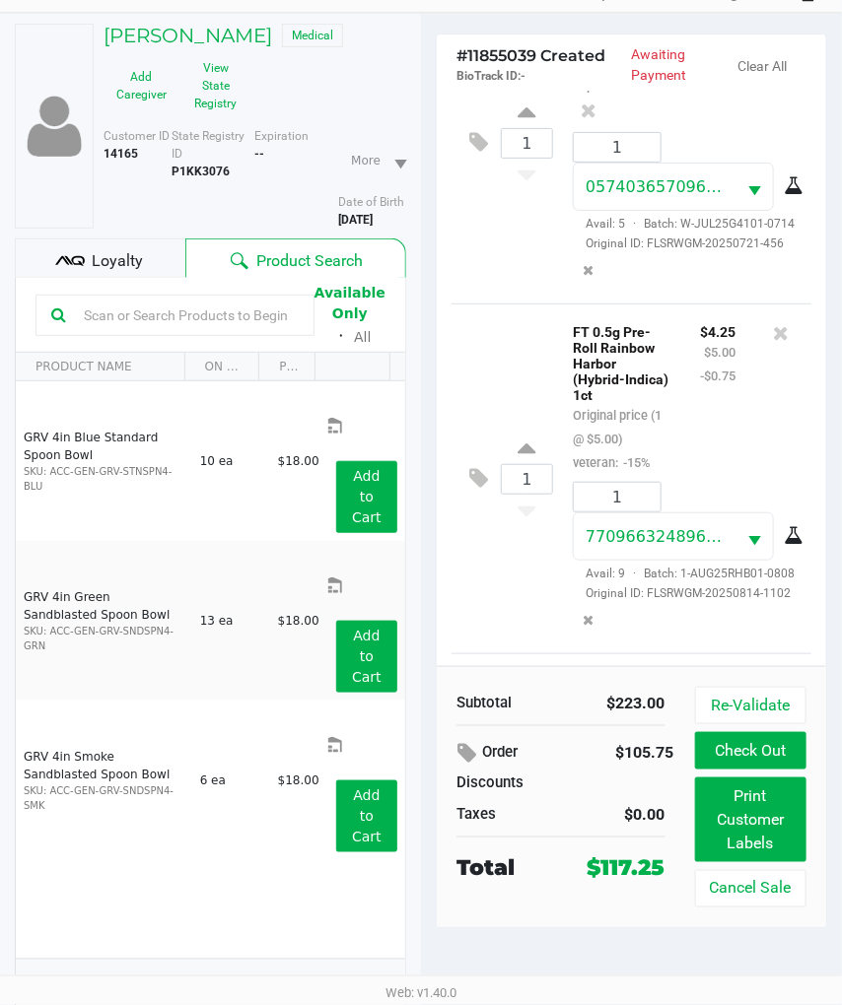
scroll to position [134, 0]
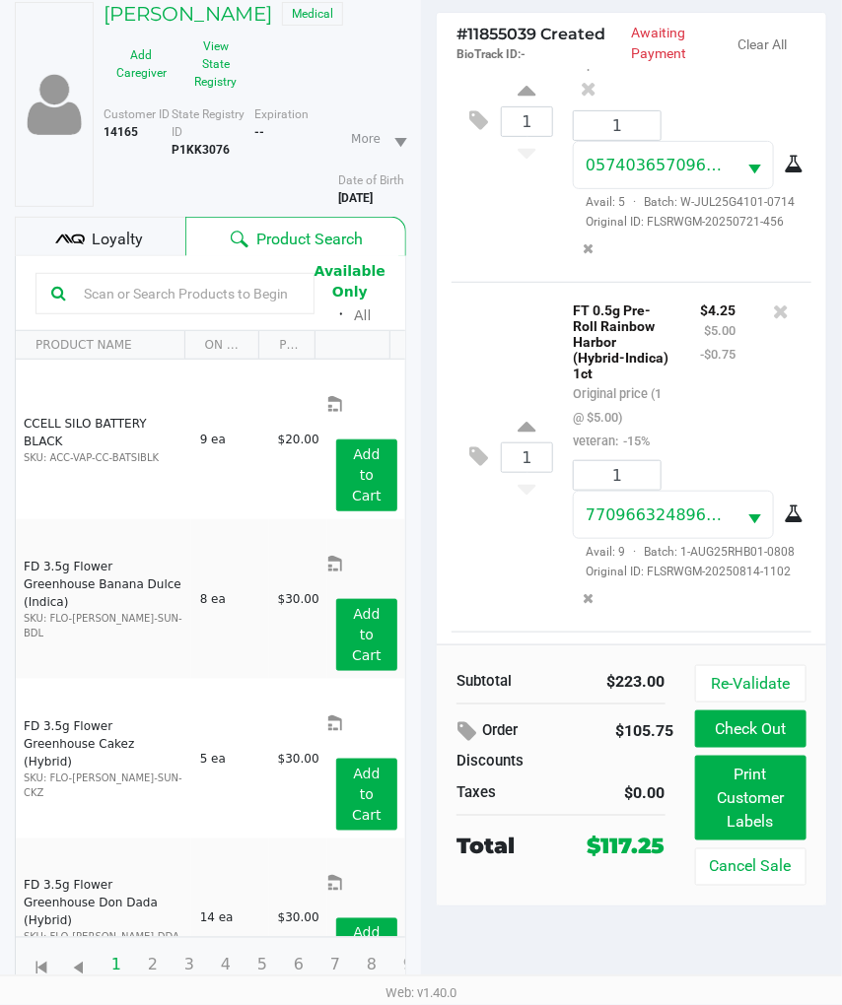
click at [205, 286] on input "text" at bounding box center [187, 294] width 223 height 30
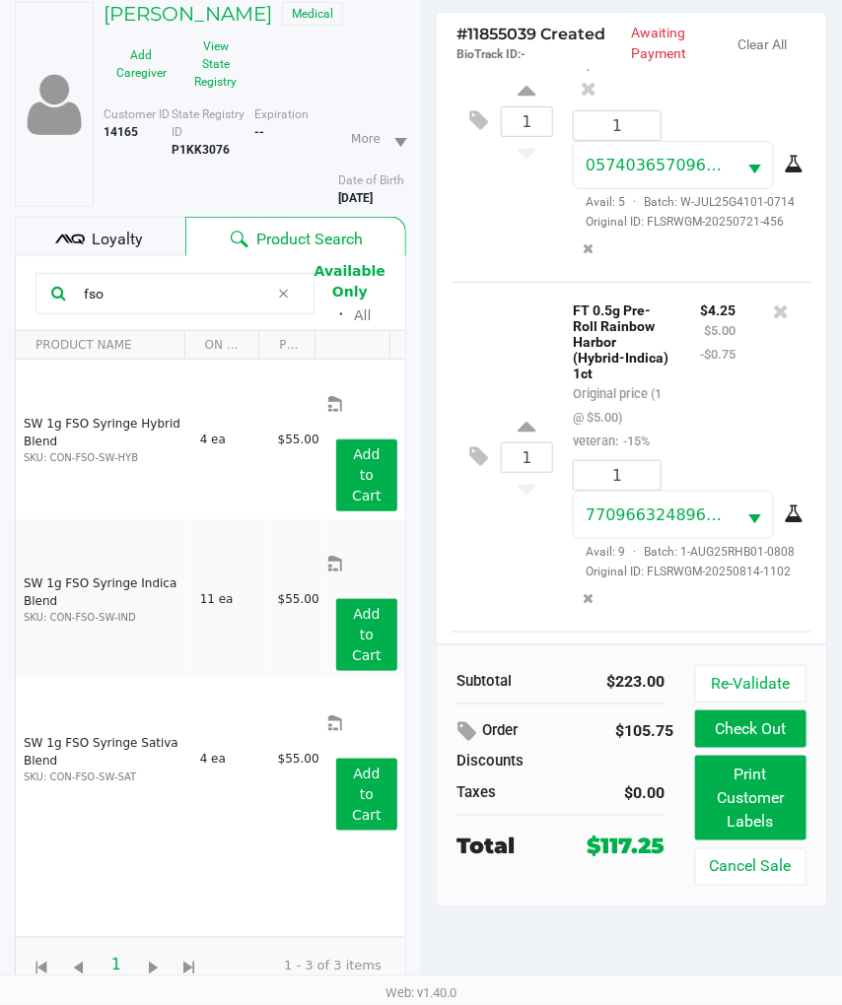
type input "fso"
click at [249, 750] on div "SW 1g FSO Syringe Hybrid Blend SKU: CON-FSO-SW-HYB 4 ea $55.00 Add to Cart SW 1…" at bounding box center [210, 648] width 389 height 577
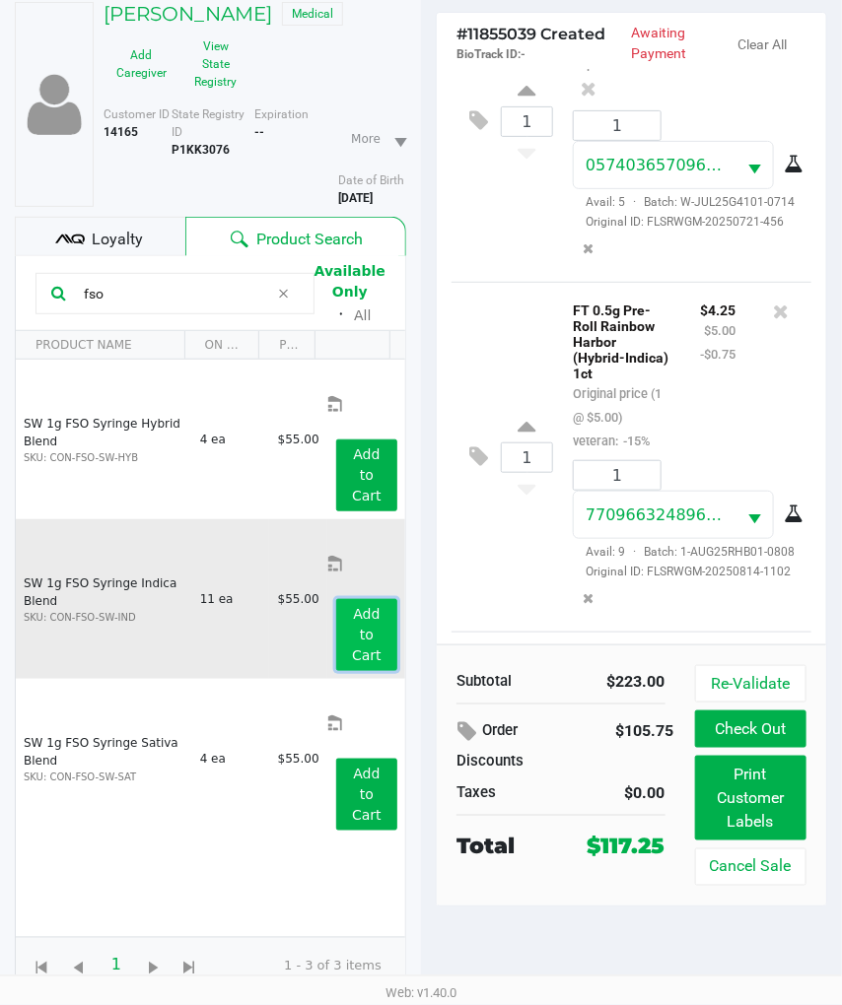
click at [367, 599] on button "Add to Cart" at bounding box center [366, 635] width 61 height 72
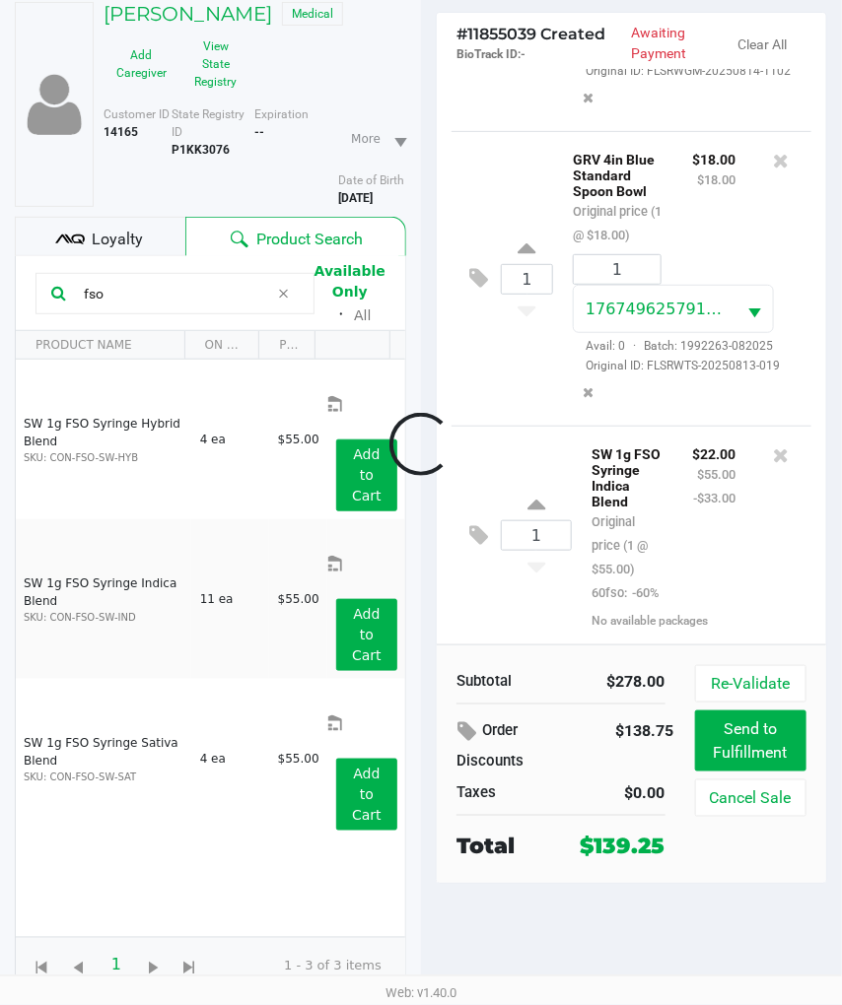
scroll to position [1899, 0]
click at [607, 614] on button "Add Package" at bounding box center [625, 619] width 69 height 18
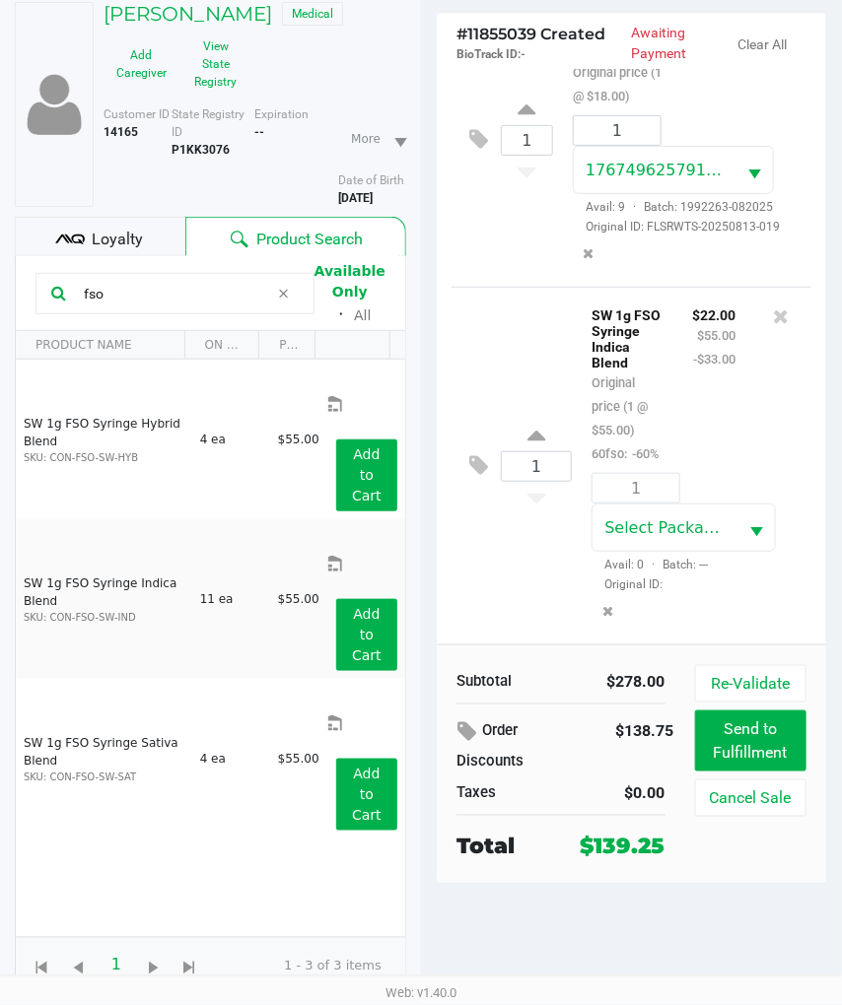
scroll to position [2041, 0]
click at [695, 530] on span "Select Package ID" at bounding box center [674, 527] width 141 height 19
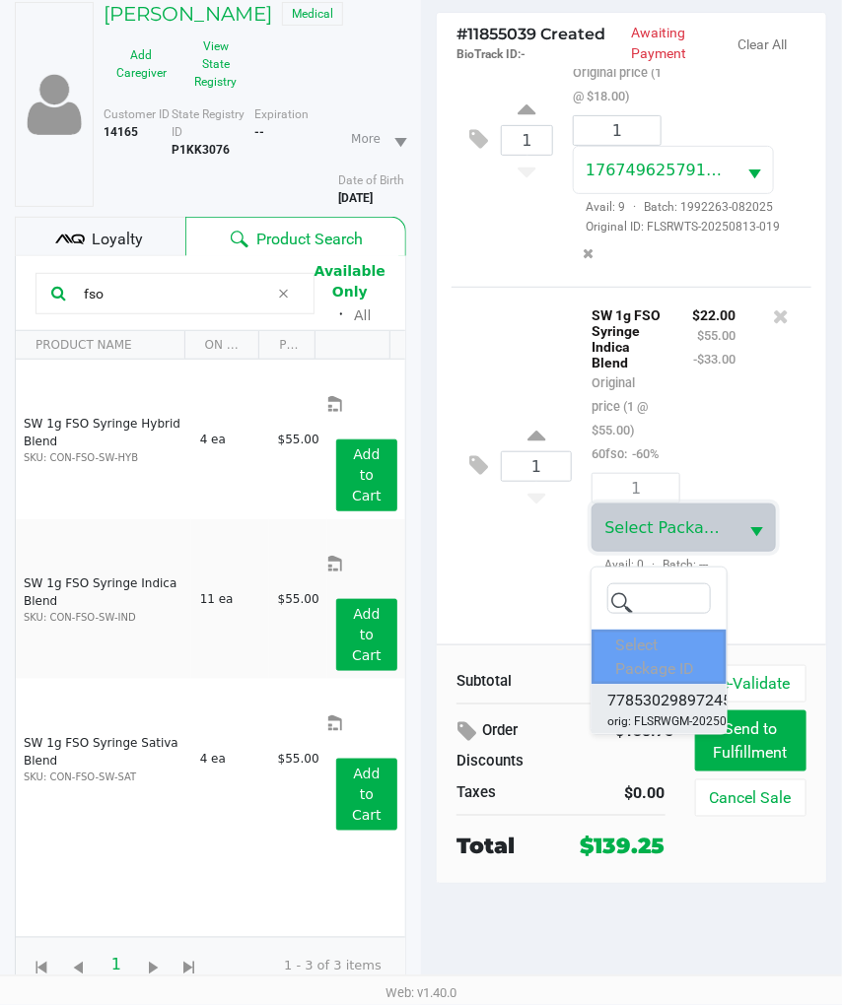
click at [650, 689] on span "7785302989724531" at bounding box center [678, 701] width 142 height 24
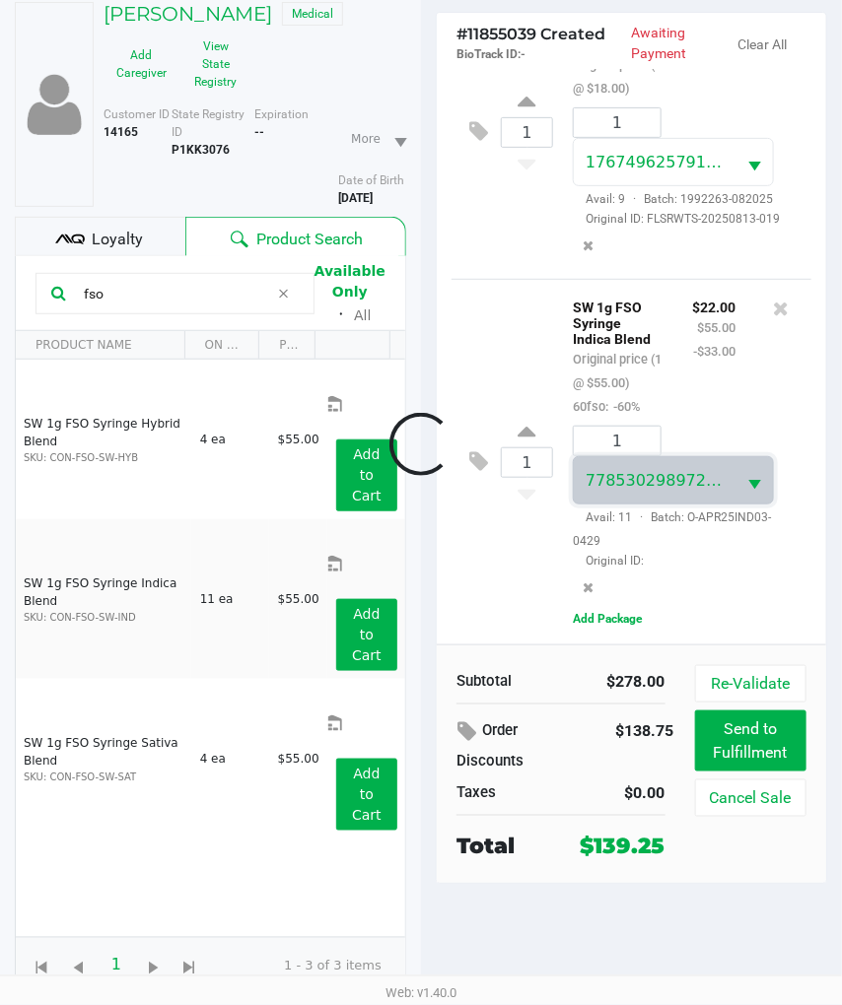
scroll to position [2057, 0]
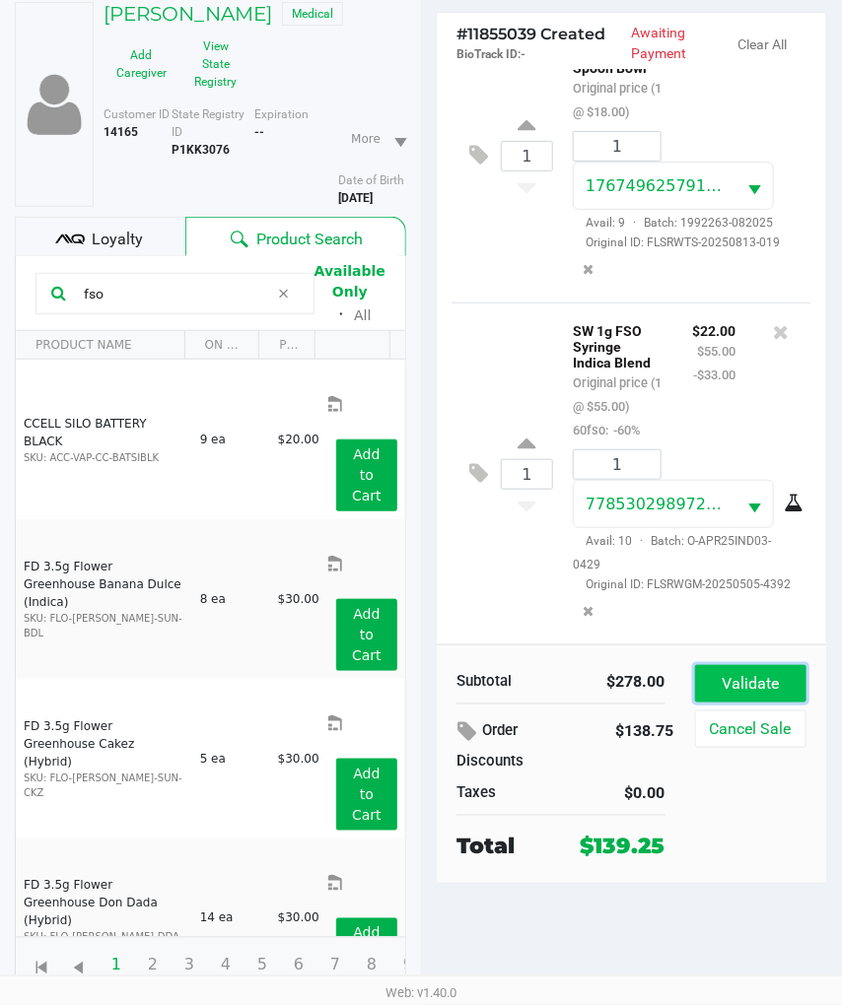
click at [722, 674] on button "Validate" at bounding box center [750, 683] width 111 height 37
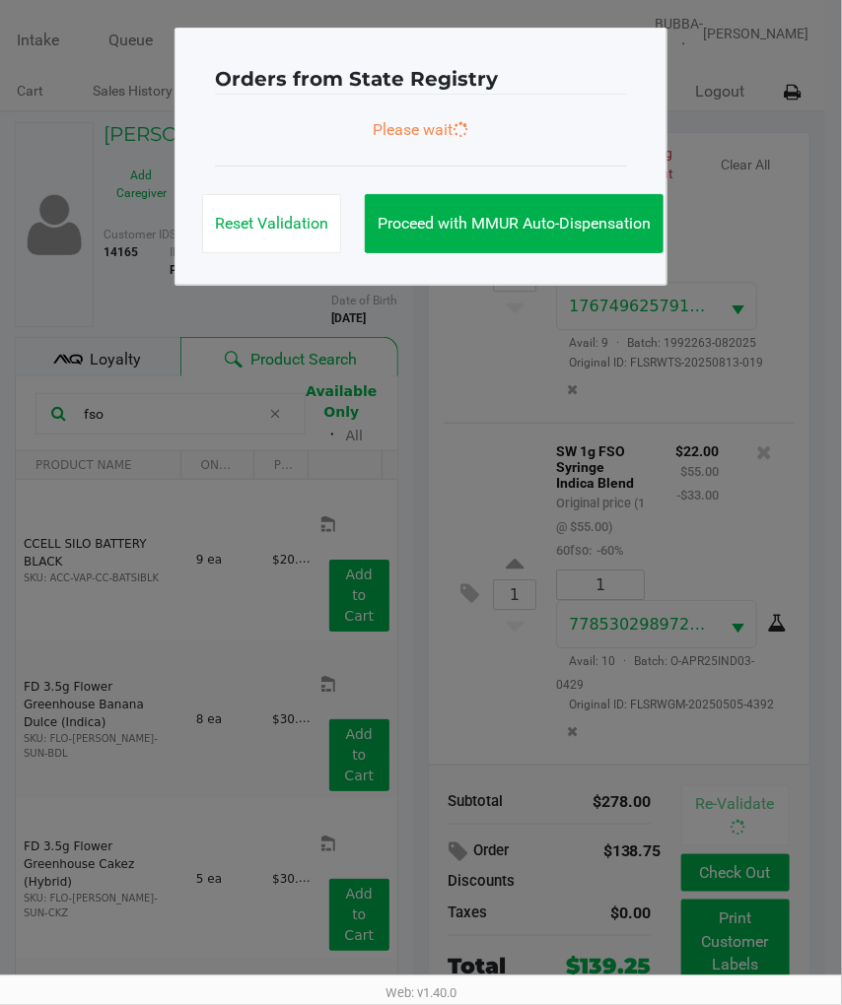
scroll to position [0, 0]
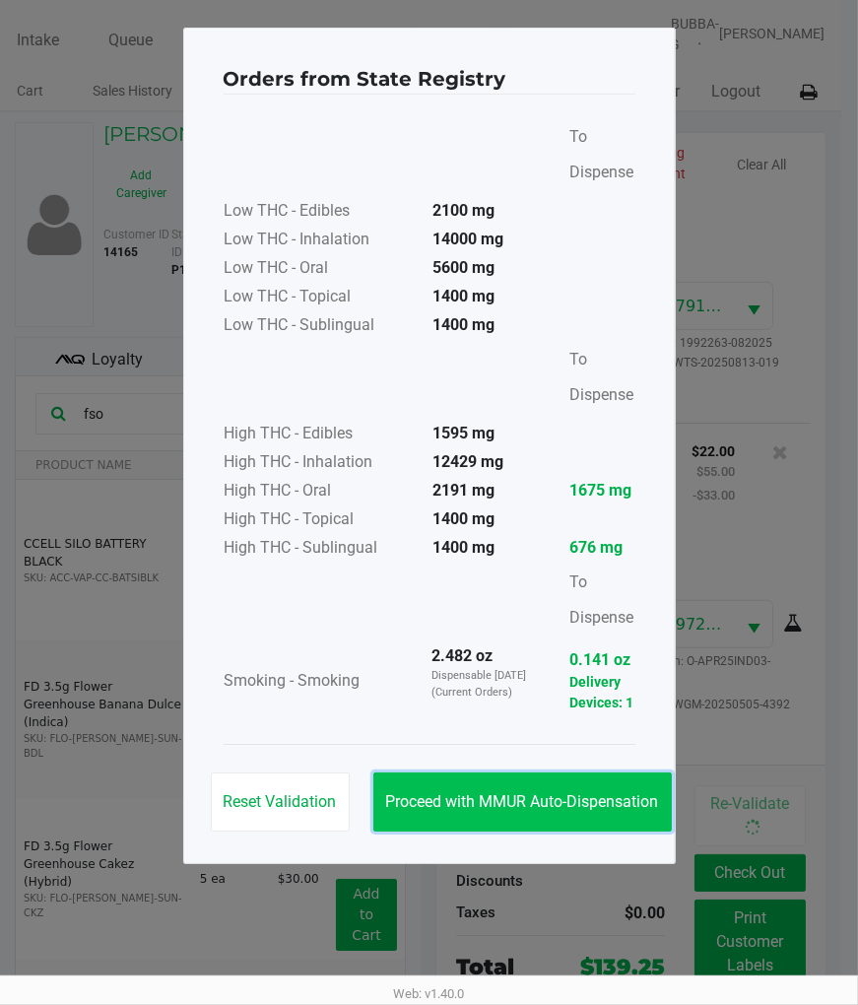
click at [508, 801] on span "Proceed with MMUR Auto-Dispensation" at bounding box center [522, 801] width 273 height 19
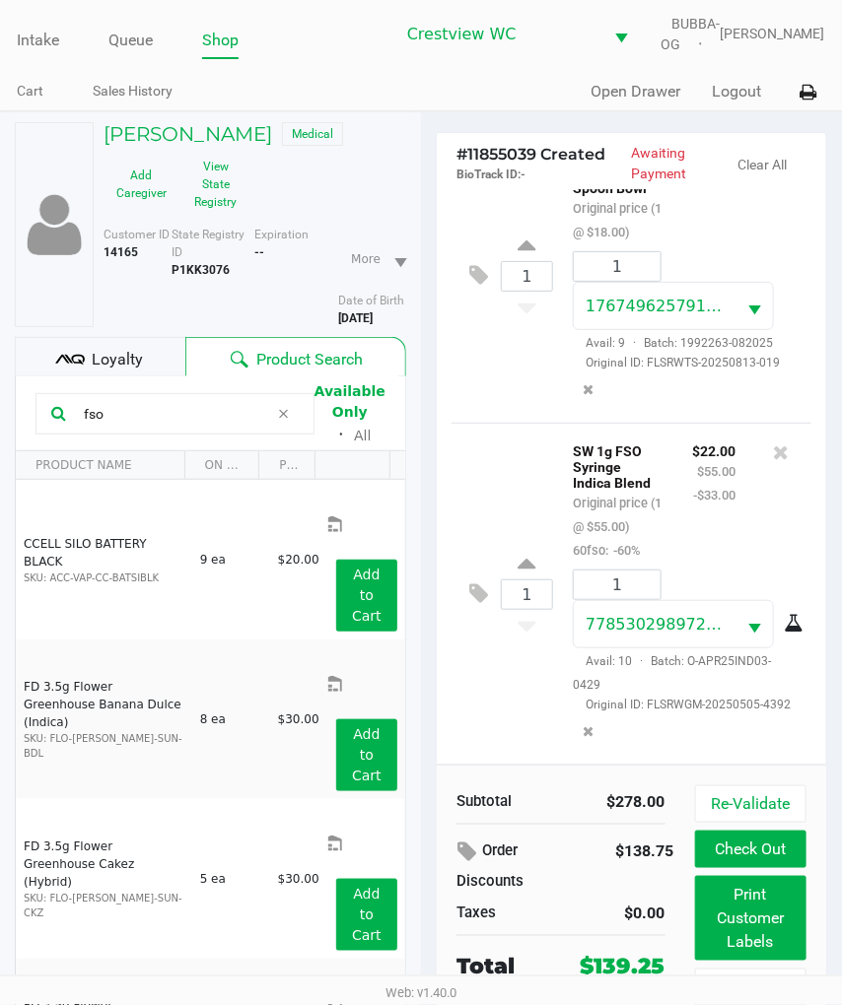
click at [540, 555] on div "1" at bounding box center [527, 595] width 52 height 80
click at [536, 555] on icon at bounding box center [527, 567] width 18 height 25
type input "2"
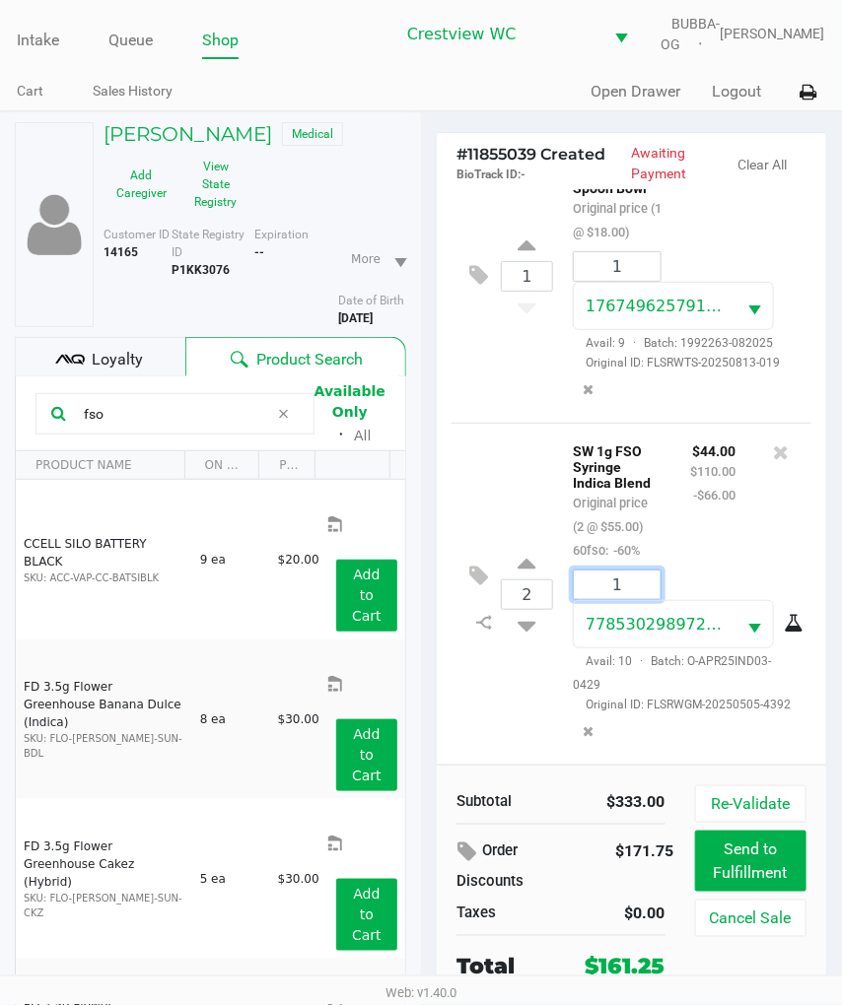
click at [633, 582] on input "1" at bounding box center [616, 585] width 87 height 29
type input "2"
click at [494, 658] on div "ALISHA PHILLIPS Medical Add Caregiver View State Registry Customer ID 14165 Sta…" at bounding box center [421, 618] width 842 height 1014
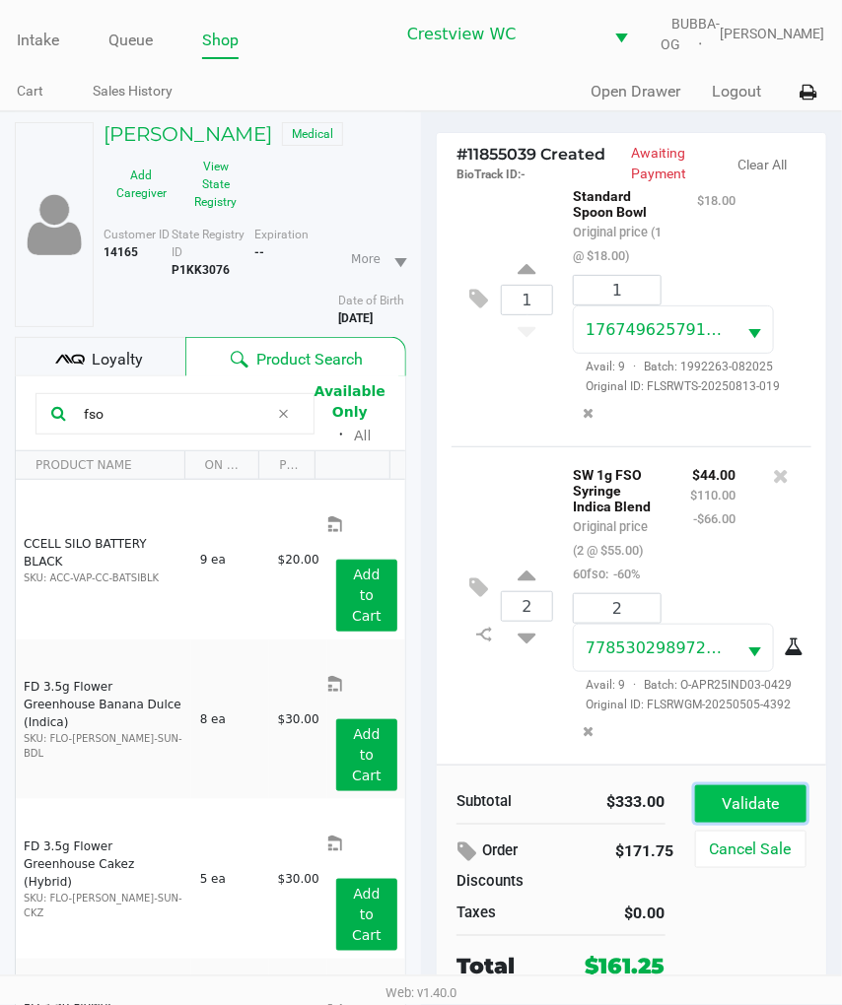
click at [725, 809] on button "Validate" at bounding box center [750, 803] width 111 height 37
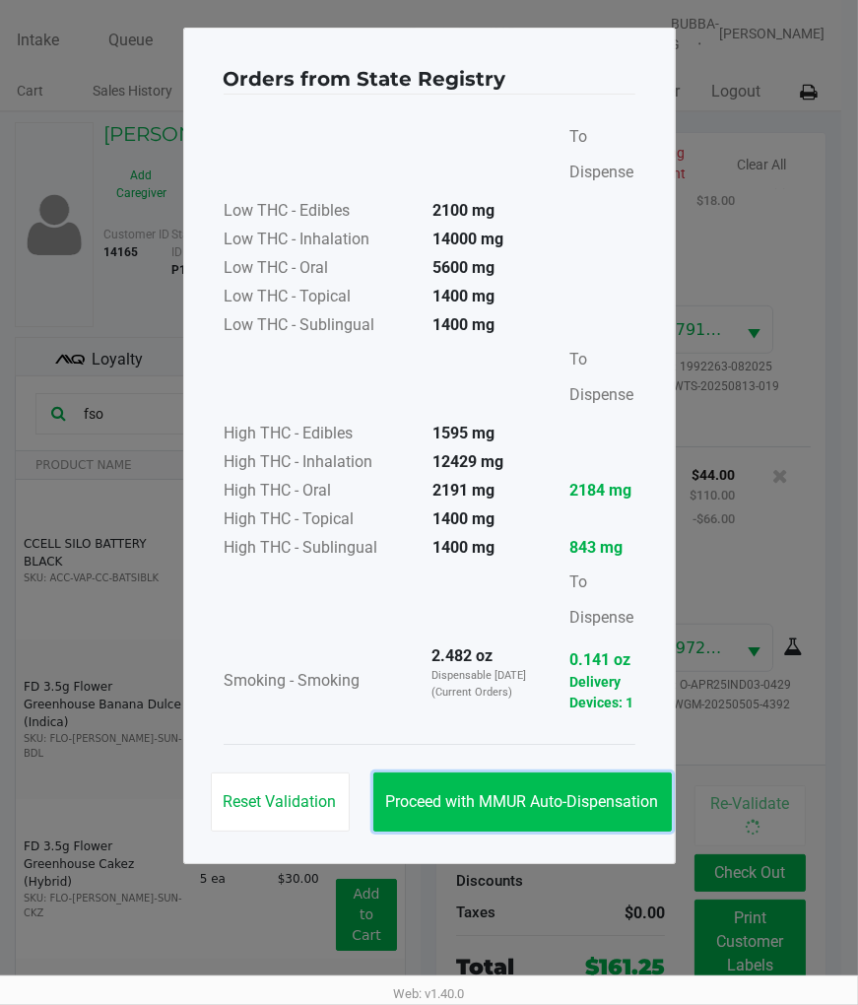
click at [509, 780] on button "Proceed with MMUR Auto-Dispensation" at bounding box center [522, 802] width 299 height 59
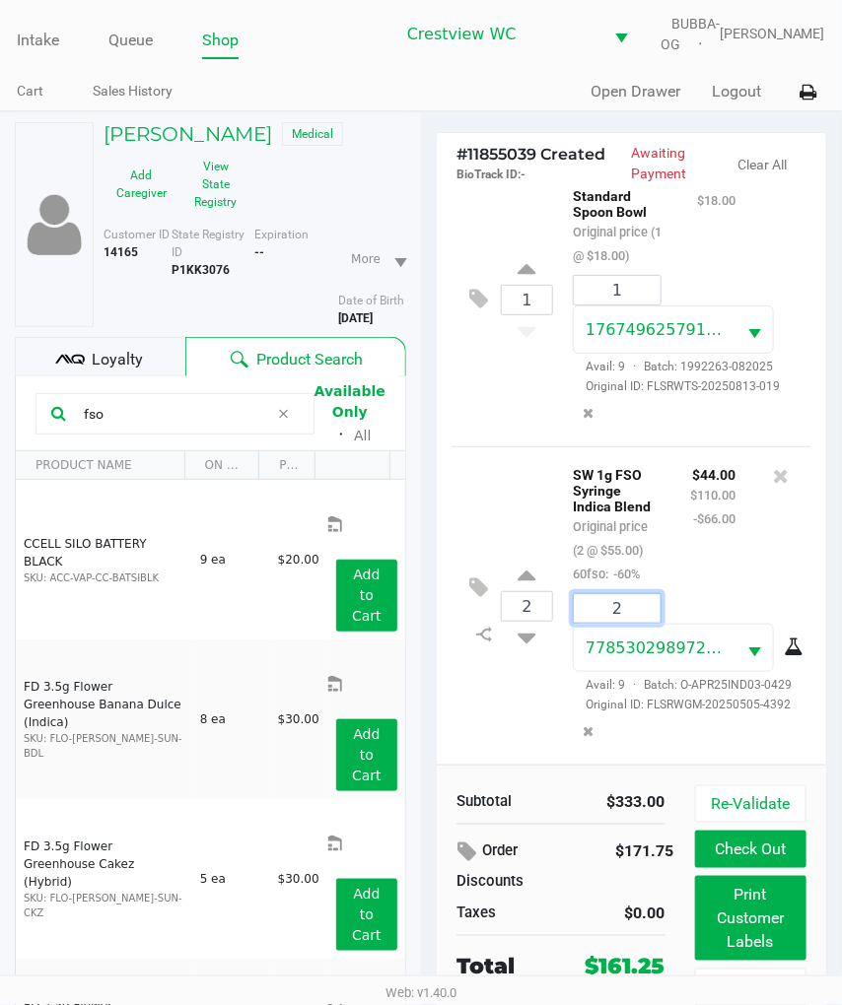
click at [628, 594] on input "2" at bounding box center [616, 608] width 87 height 29
click at [532, 567] on icon at bounding box center [527, 579] width 18 height 25
type input "3"
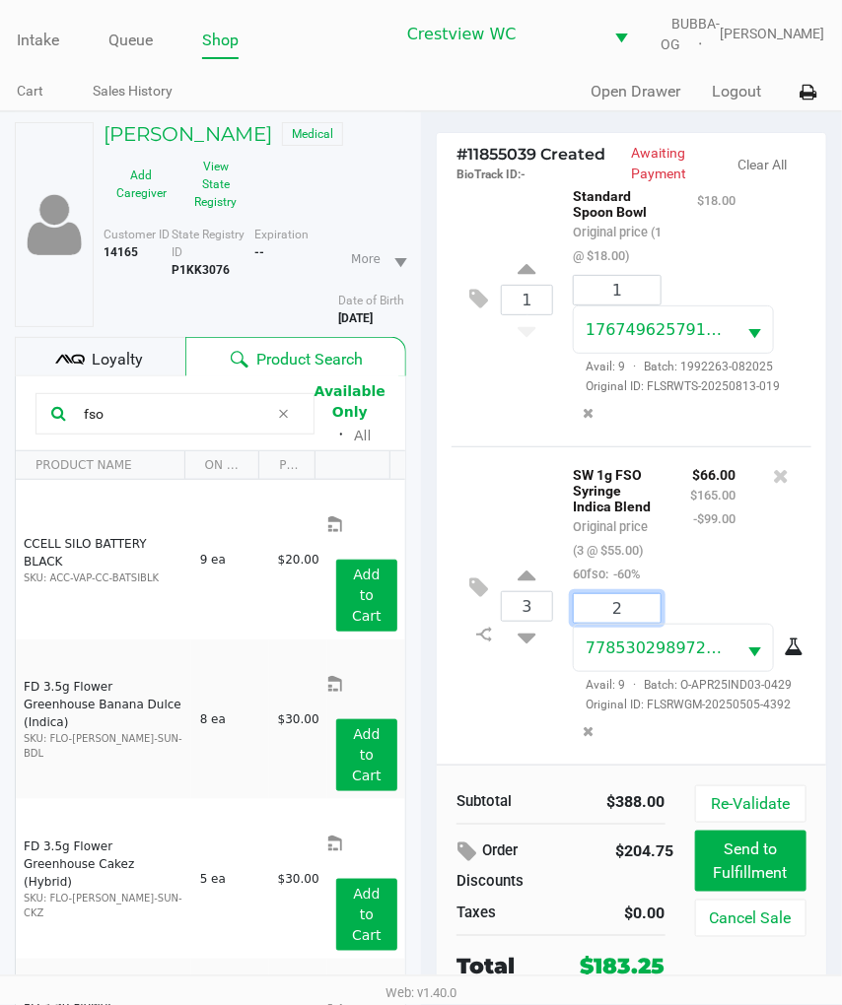
click at [633, 594] on input "2" at bounding box center [616, 608] width 87 height 29
type input "3"
click at [532, 650] on div "Loading ALISHA PHILLIPS Medical Add Caregiver View State Registry Customer ID 1…" at bounding box center [421, 618] width 842 height 1014
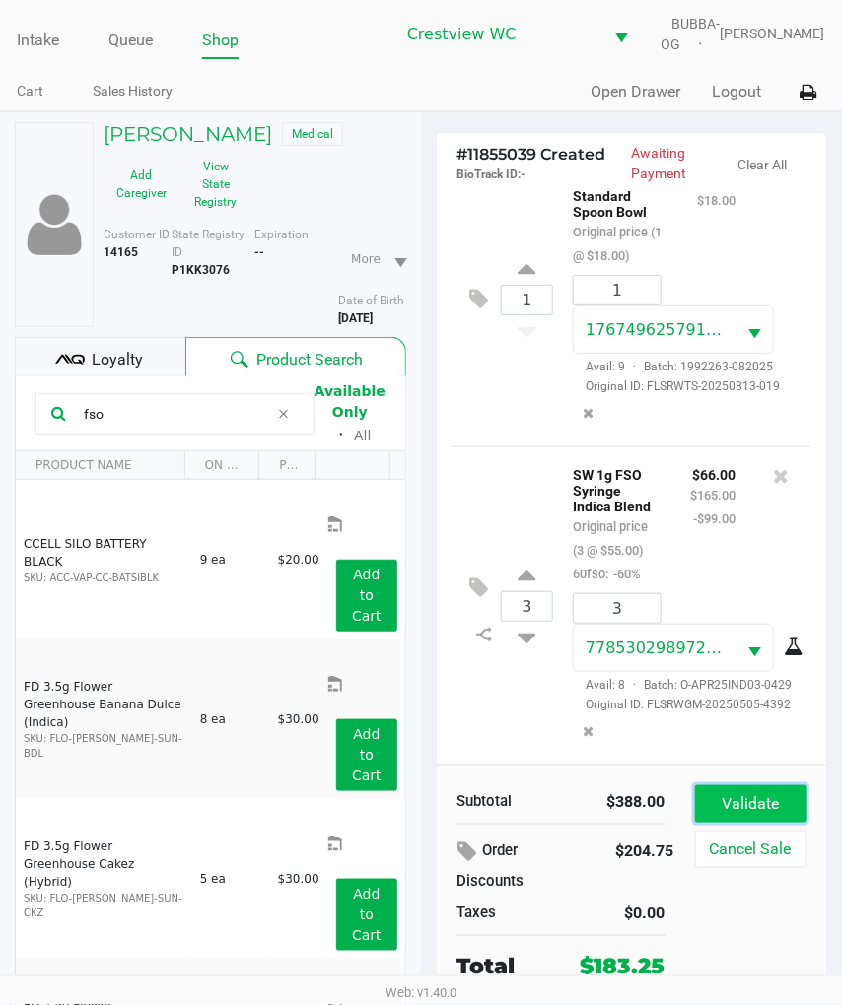
click at [724, 816] on button "Validate" at bounding box center [750, 803] width 111 height 37
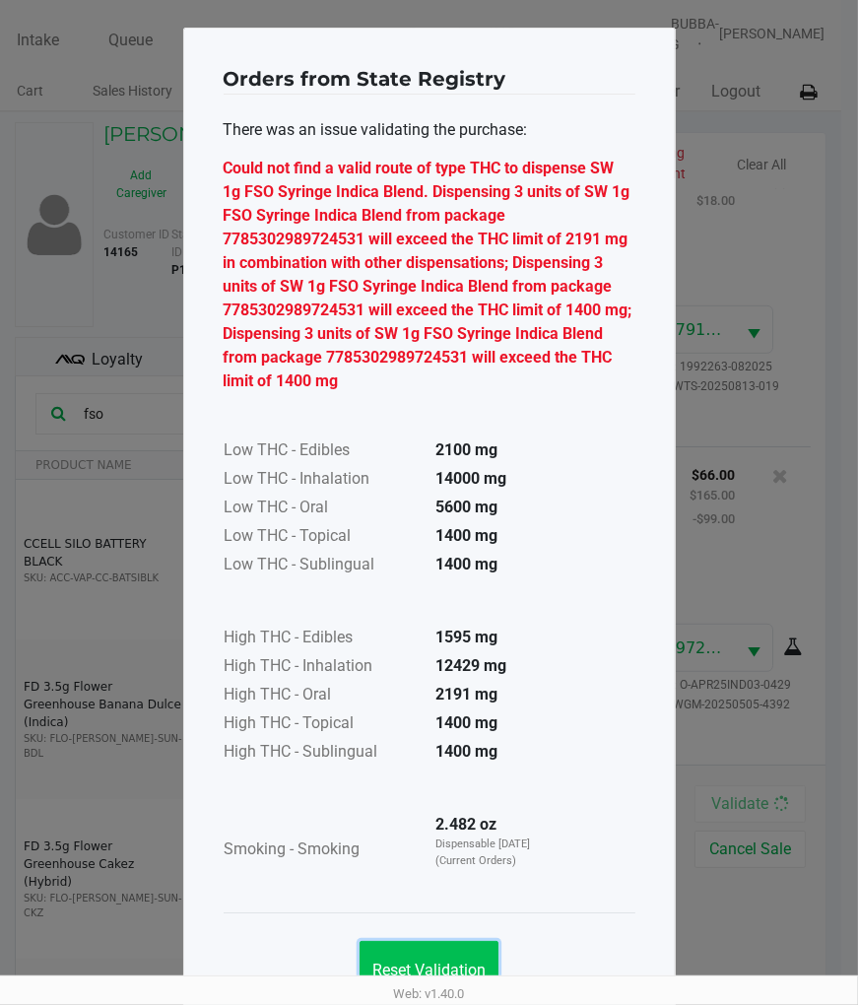
click at [466, 969] on span "Reset Validation" at bounding box center [428, 970] width 113 height 19
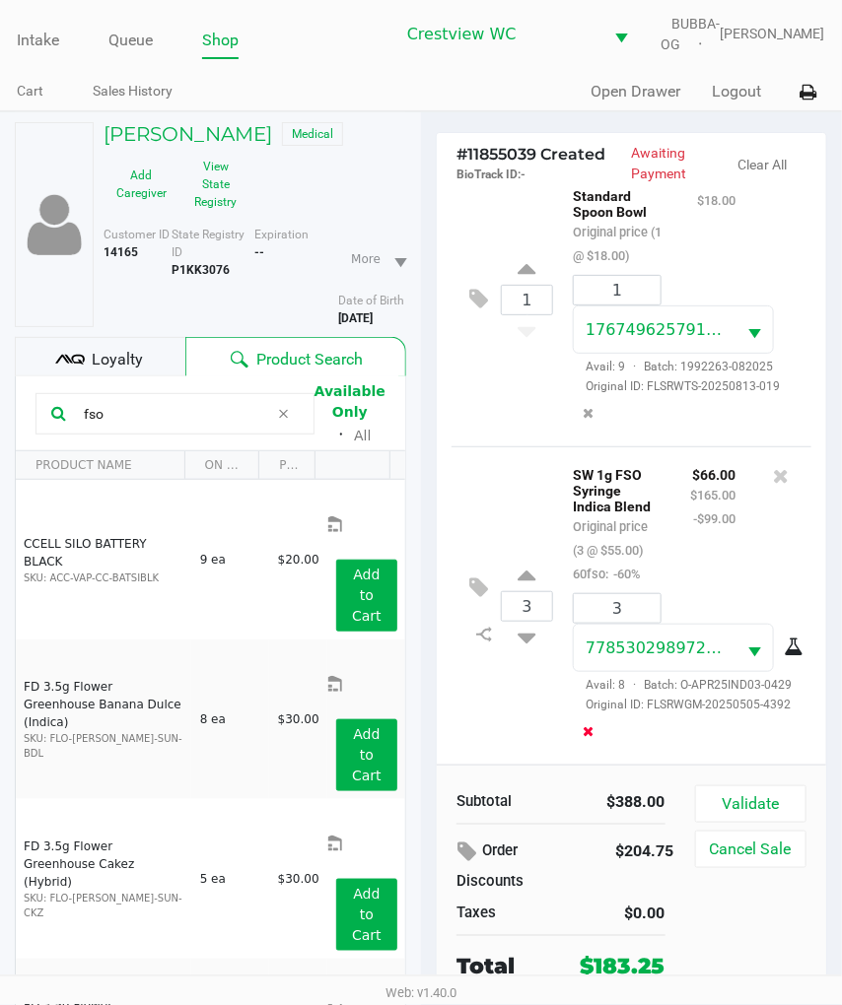
click at [594, 738] on icon "Remove the package from the orderLine" at bounding box center [588, 731] width 11 height 14
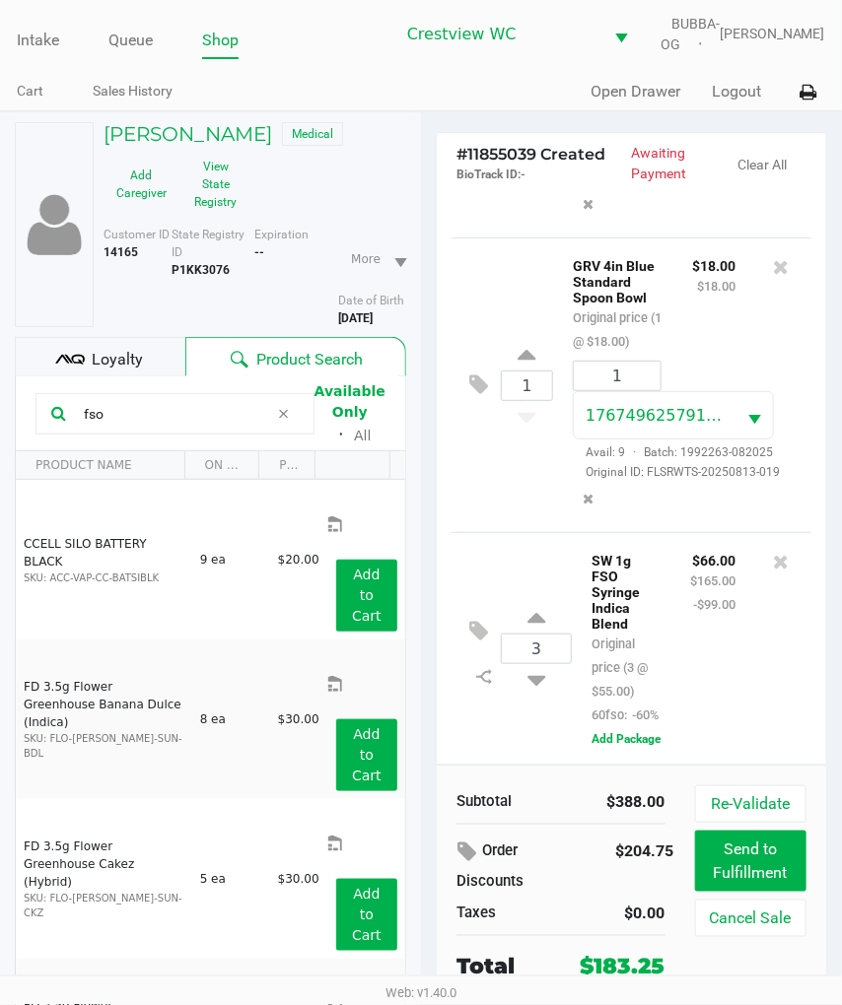
click at [524, 484] on div "1 GRV 4in Blue Standard Spoon Bowl Original price (1 @ $18.00) $18.00 $18.00 1 …" at bounding box center [631, 384] width 360 height 295
click at [198, 429] on input "fso" at bounding box center [172, 414] width 193 height 30
click at [490, 474] on div "1 GRV 4in Blue Standard Spoon Bowl Original price (1 @ $18.00) $18.00 $18.00 1 …" at bounding box center [631, 384] width 360 height 295
click at [766, 667] on div at bounding box center [780, 637] width 61 height 178
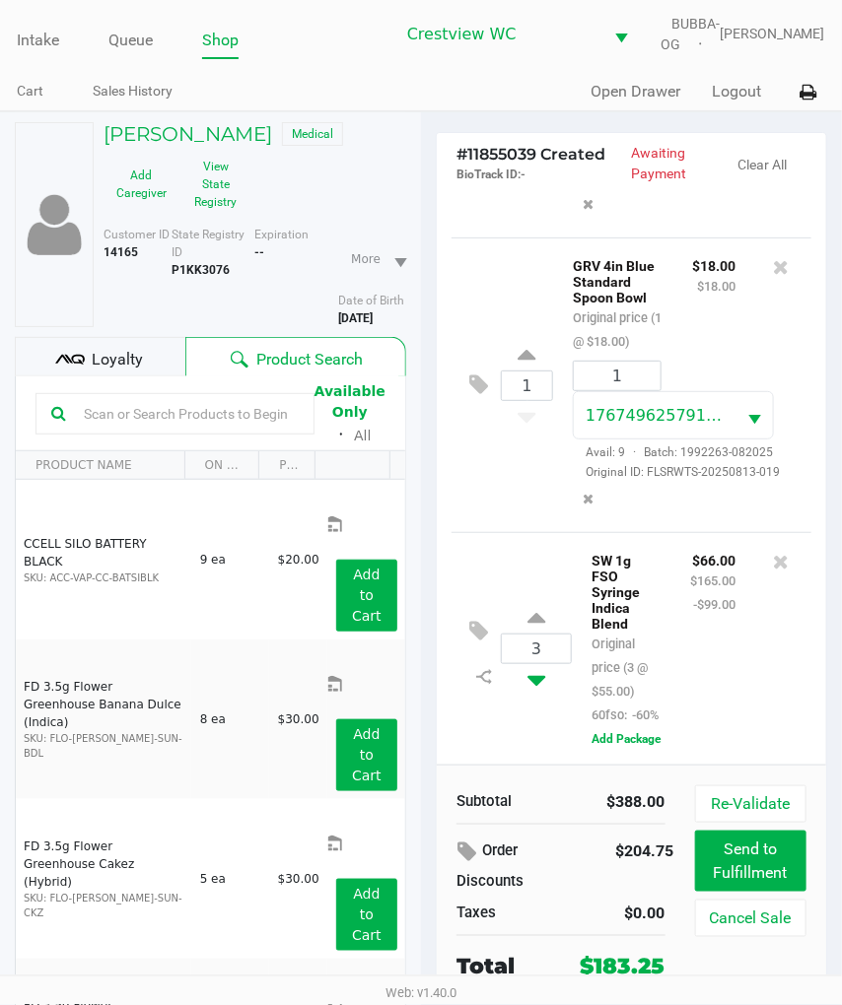
click at [540, 667] on icon at bounding box center [536, 676] width 18 height 25
type input "2"
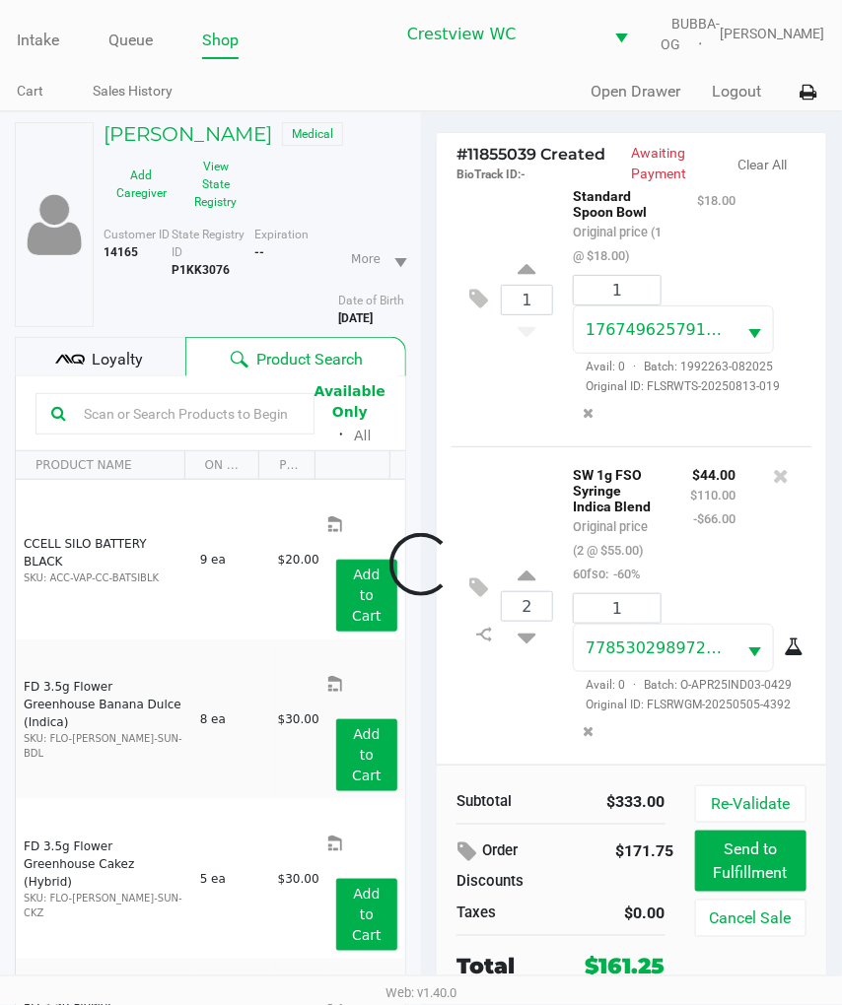
scroll to position [2057, 0]
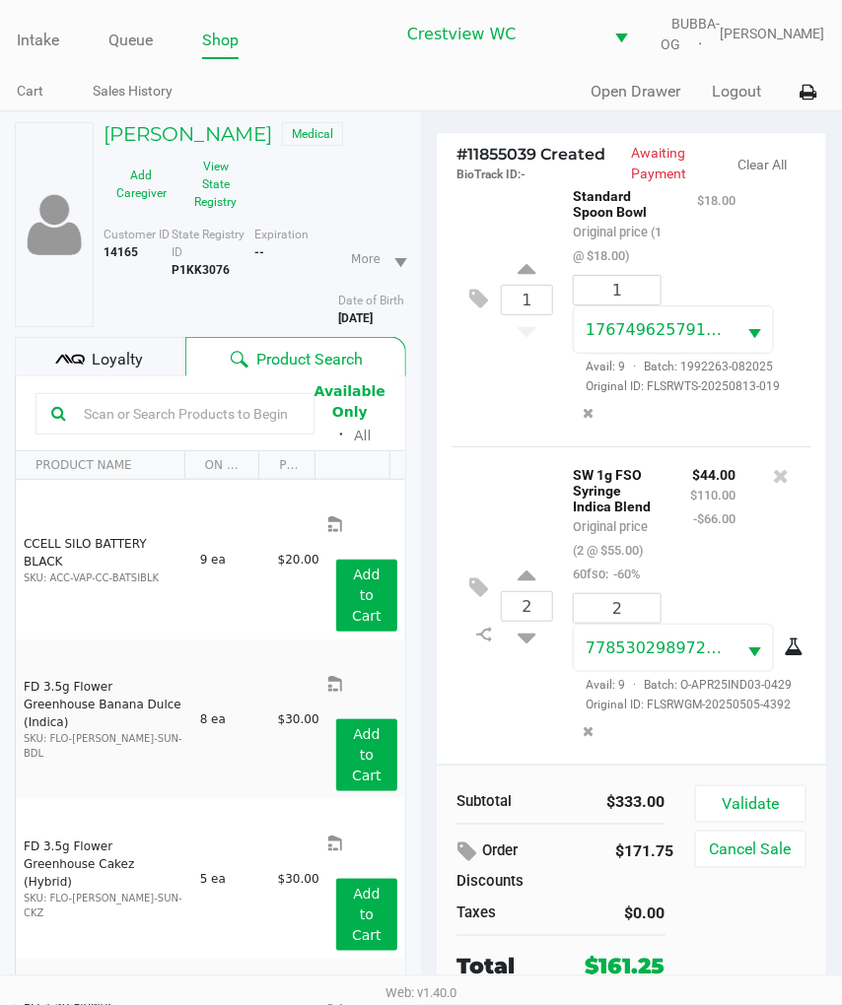
click at [759, 814] on button "Validate" at bounding box center [750, 803] width 111 height 37
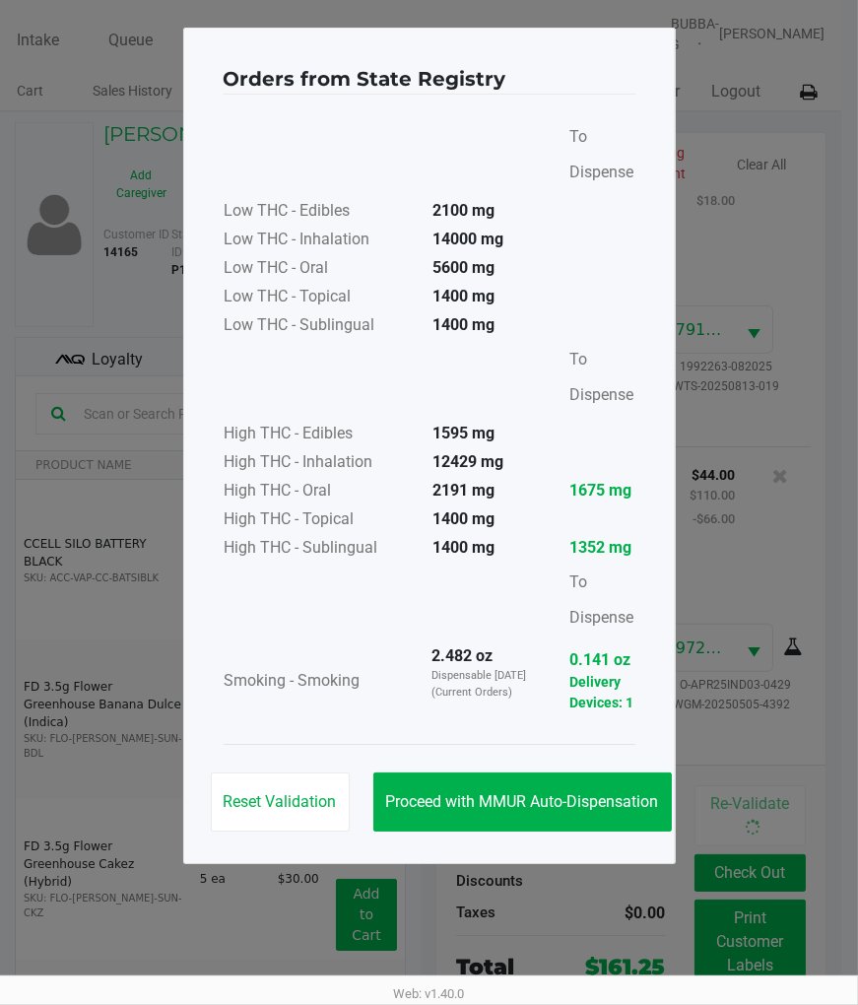
click at [534, 805] on span "Proceed with MMUR Auto-Dispensation" at bounding box center [522, 801] width 273 height 19
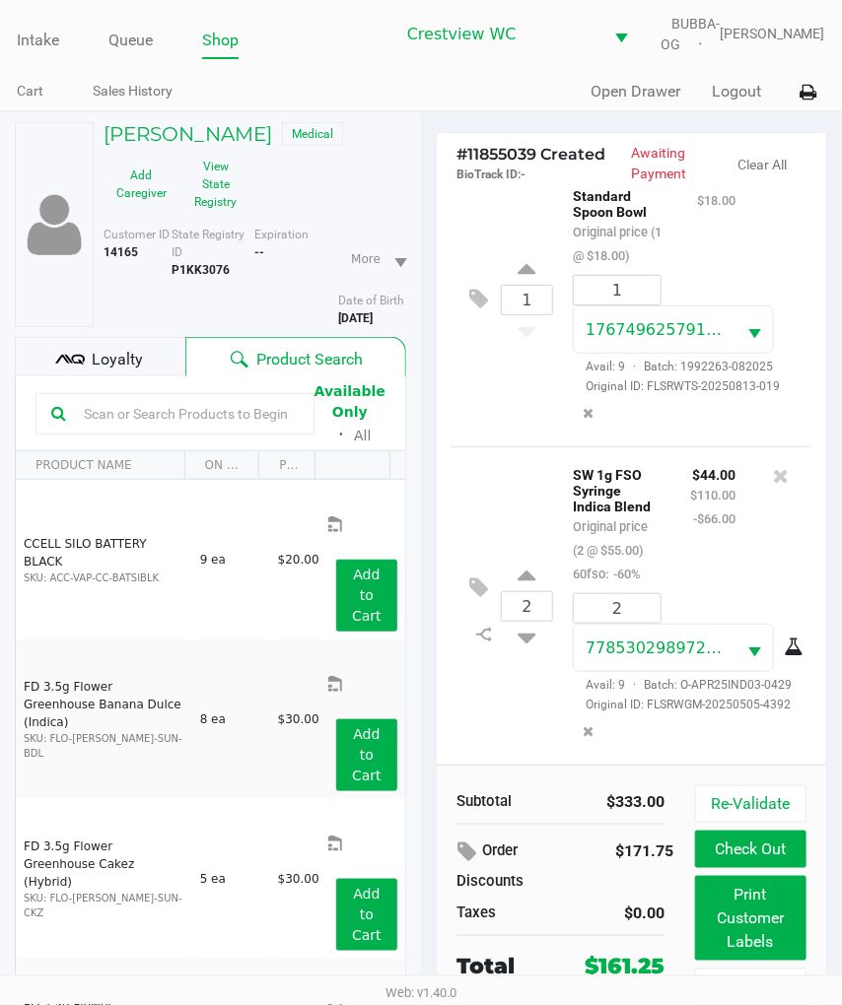
click at [102, 371] on span "Loyalty" at bounding box center [117, 360] width 51 height 24
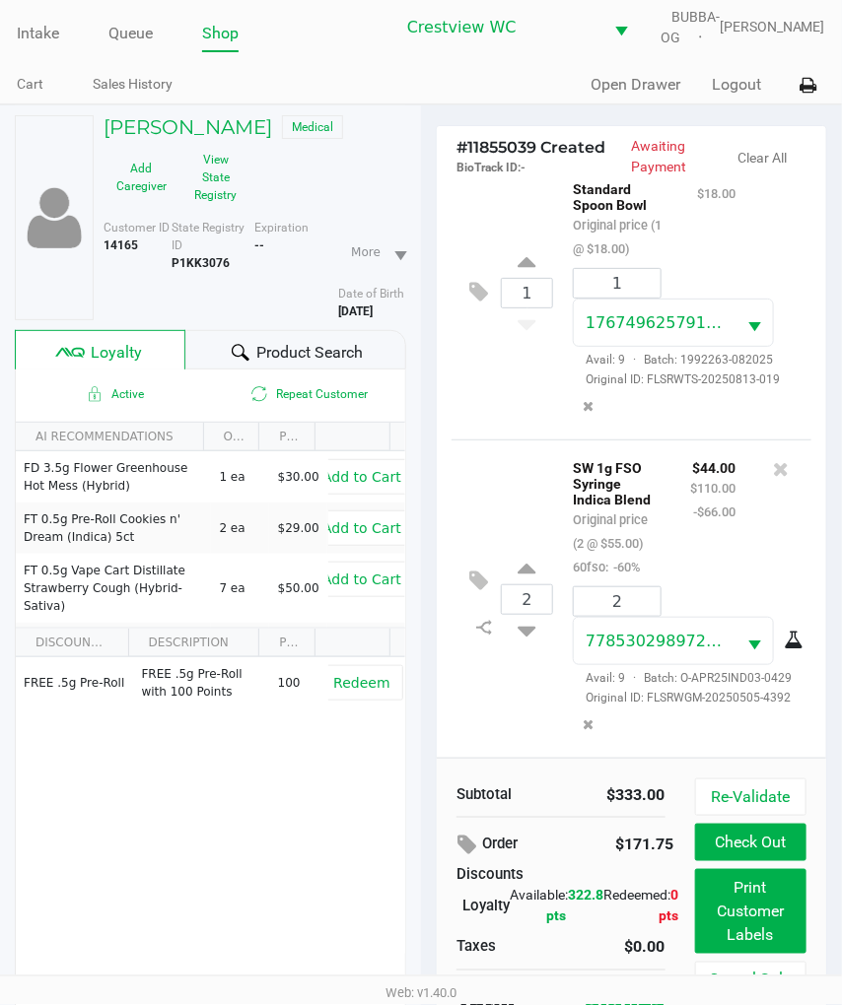
scroll to position [134, 0]
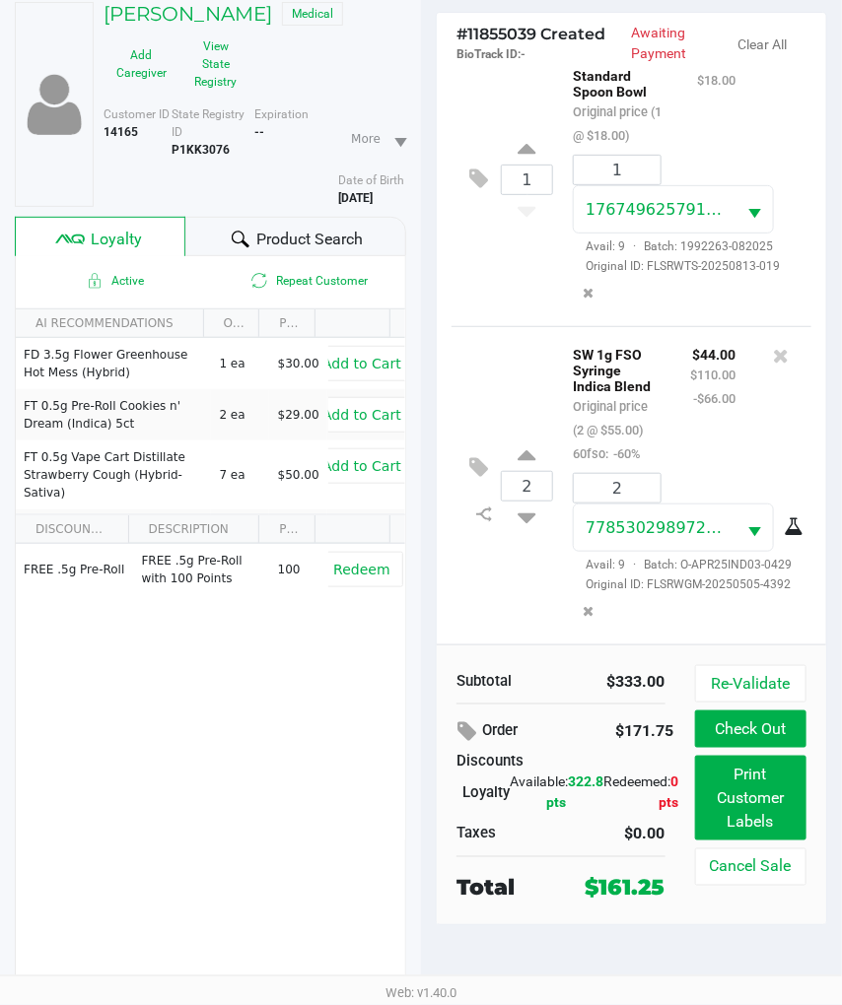
click at [282, 770] on div "FREE .5g Pre-Roll FREE .5g Pre-Roll with 100 Points 100 Redeem" at bounding box center [210, 692] width 389 height 297
click at [784, 801] on button "Print Customer Labels" at bounding box center [750, 798] width 111 height 85
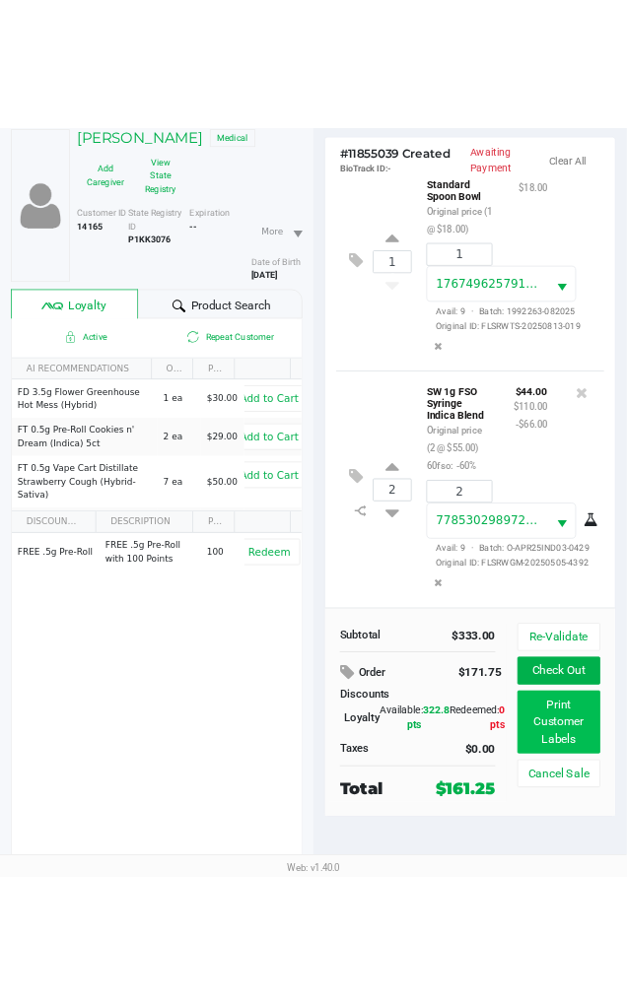
scroll to position [0, 0]
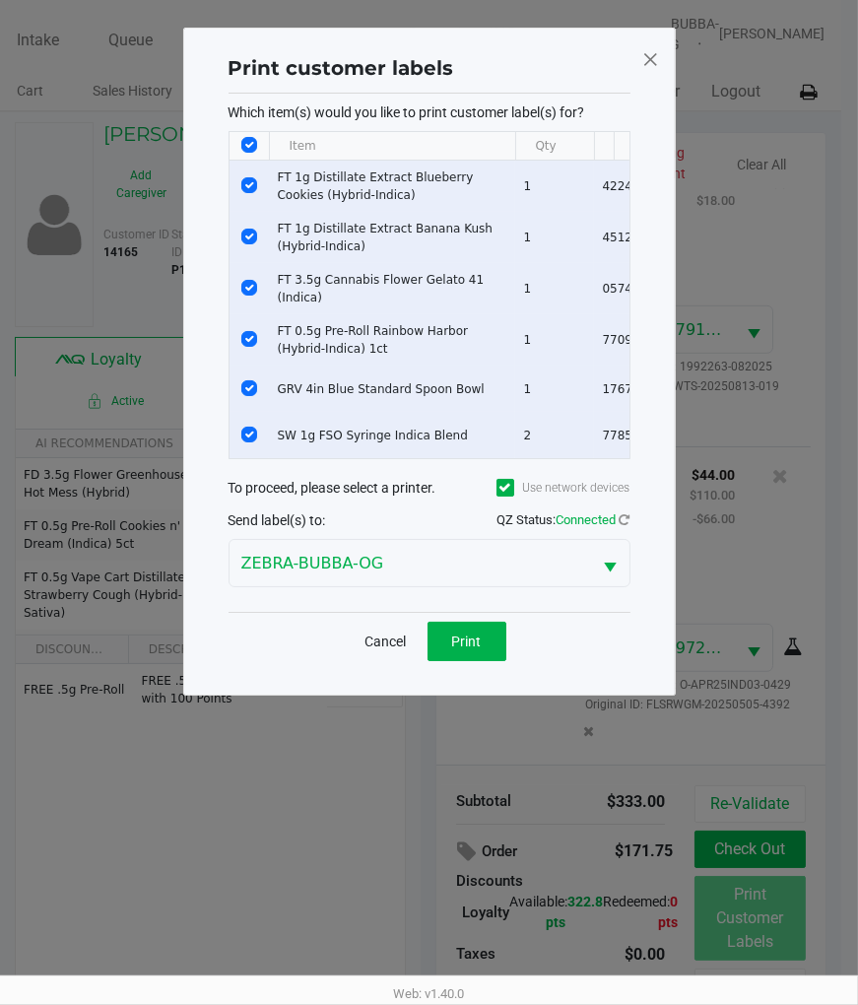
click at [484, 646] on button "Print" at bounding box center [467, 641] width 79 height 39
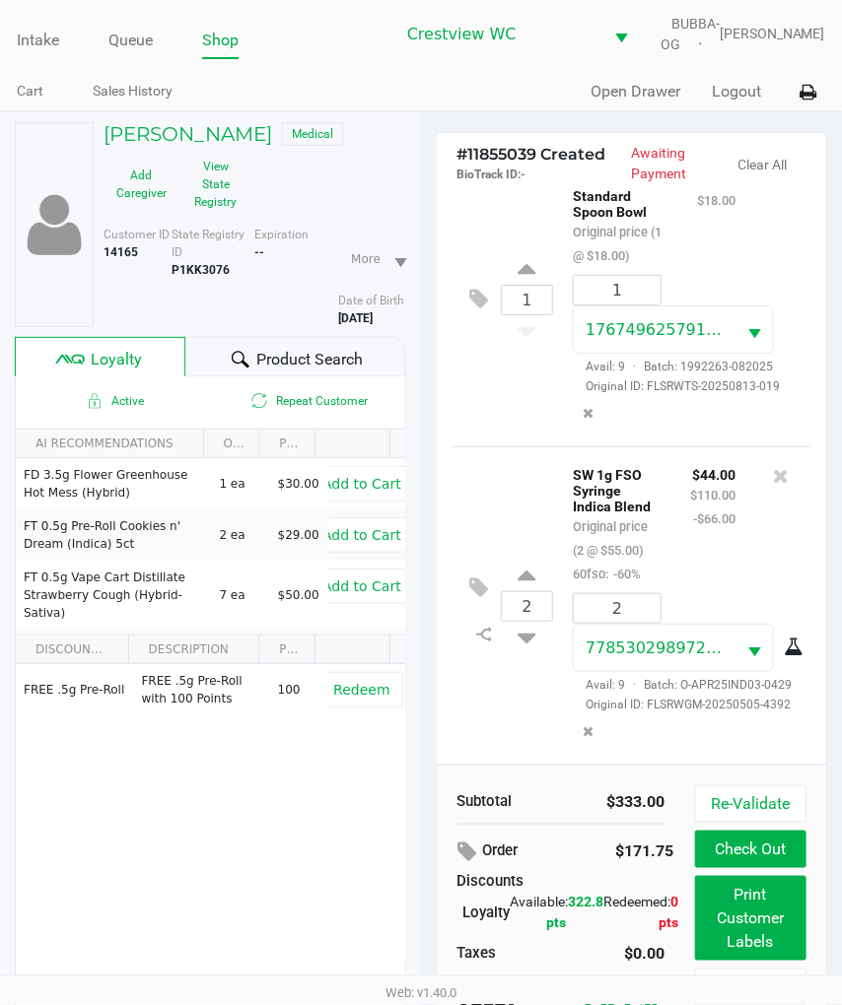
click at [208, 277] on b "P1KK3076" at bounding box center [200, 270] width 58 height 14
copy b "P1KK3076"
drag, startPoint x: 440, startPoint y: 362, endPoint x: 425, endPoint y: 357, distance: 16.5
click at [439, 363] on div "1 FT 1g Distillate Extract Blueberry Cookies (Hybrid-Indica) Original price (1 …" at bounding box center [631, 476] width 389 height 575
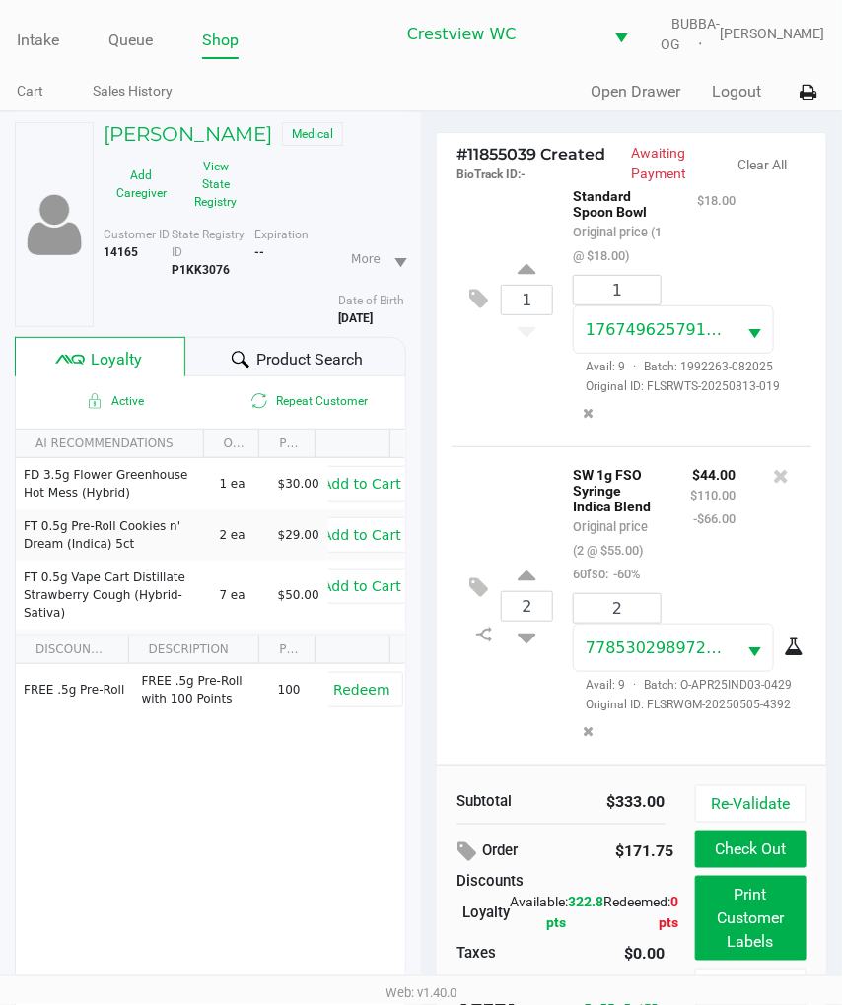
drag, startPoint x: 417, startPoint y: 329, endPoint x: 340, endPoint y: 330, distance: 76.9
click at [340, 327] on div "More Date of Birth 11/19/1978" at bounding box center [379, 276] width 83 height 101
copy b "11/19/1978"
click at [772, 811] on button "Re-Validate" at bounding box center [750, 803] width 111 height 37
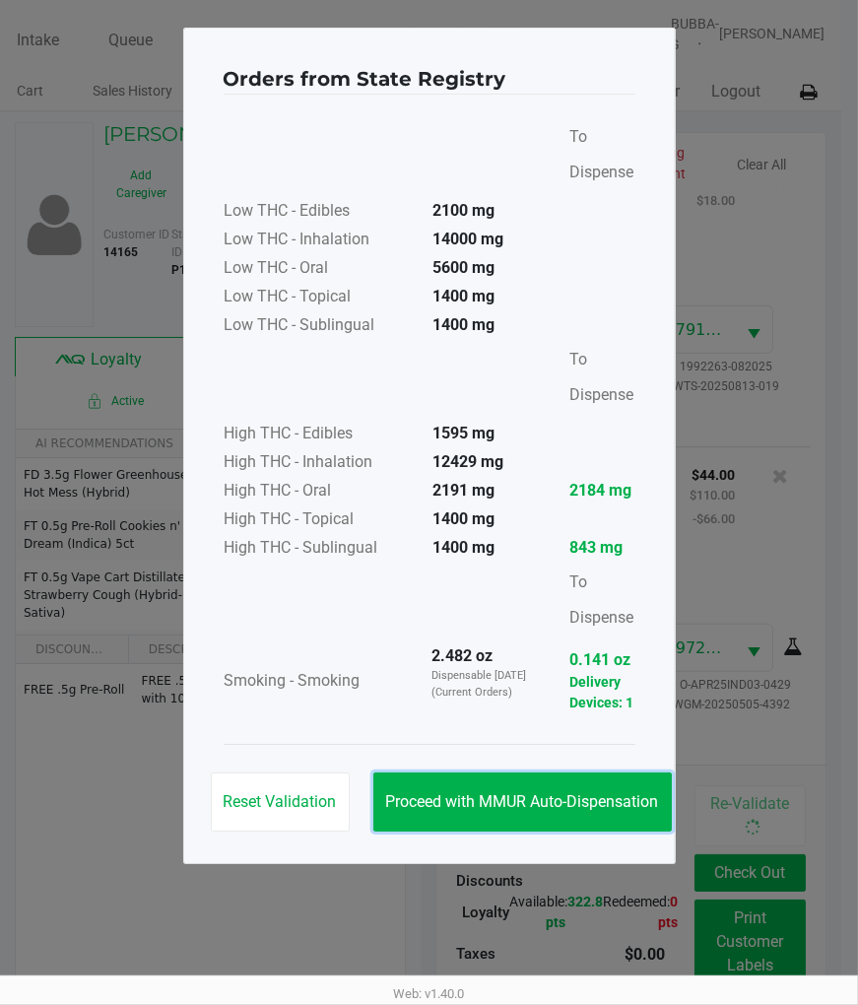
drag, startPoint x: 612, startPoint y: 784, endPoint x: 666, endPoint y: 785, distance: 54.2
click at [614, 785] on button "Proceed with MMUR Auto-Dispensation" at bounding box center [522, 802] width 299 height 59
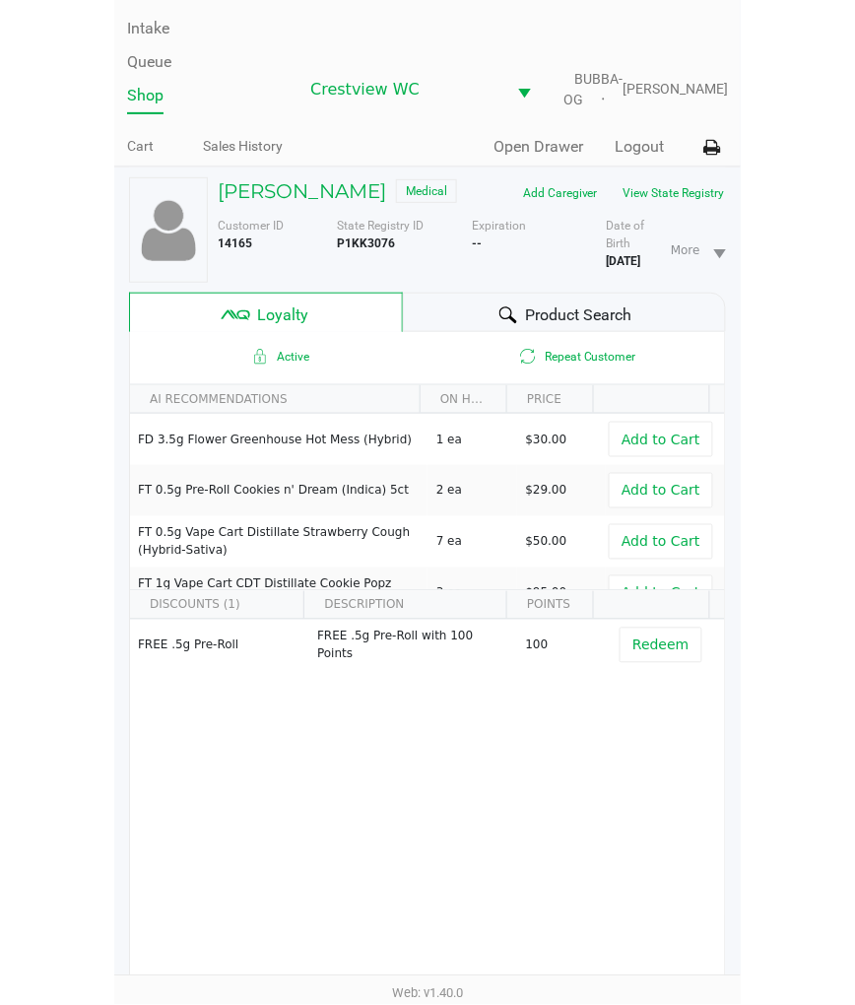
scroll to position [1506, 0]
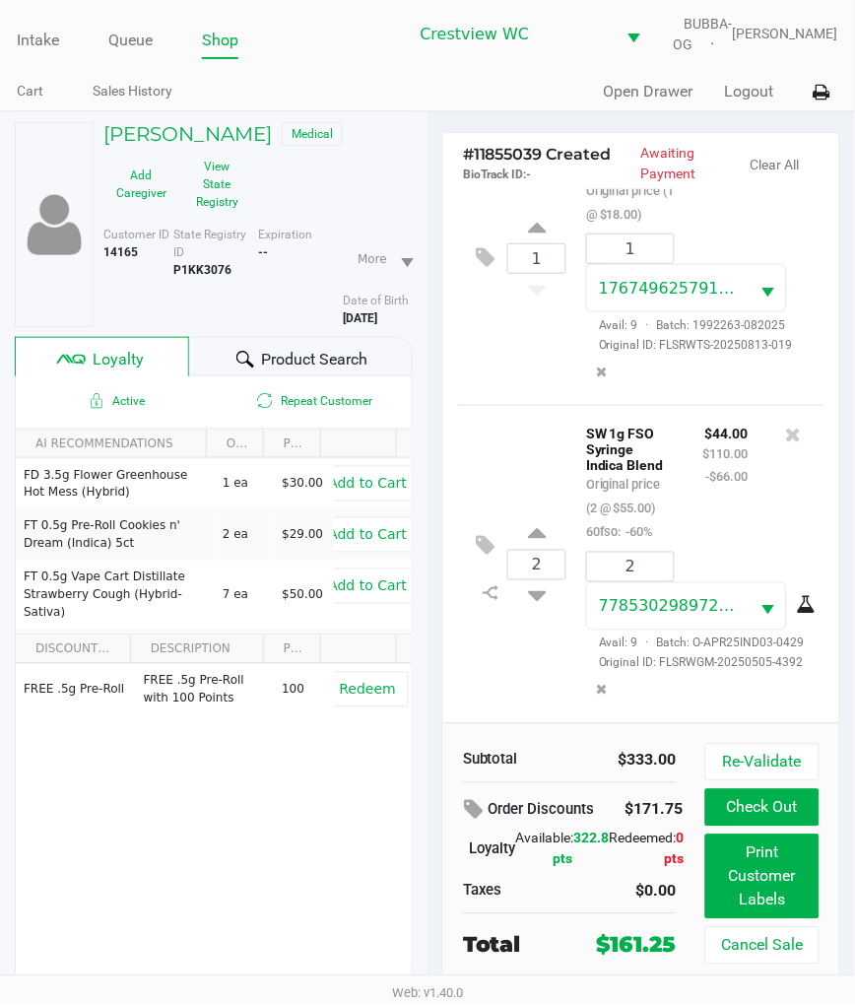
click at [581, 96] on div at bounding box center [602, 77] width 61 height 36
click at [201, 203] on button "View State Registry" at bounding box center [211, 184] width 64 height 67
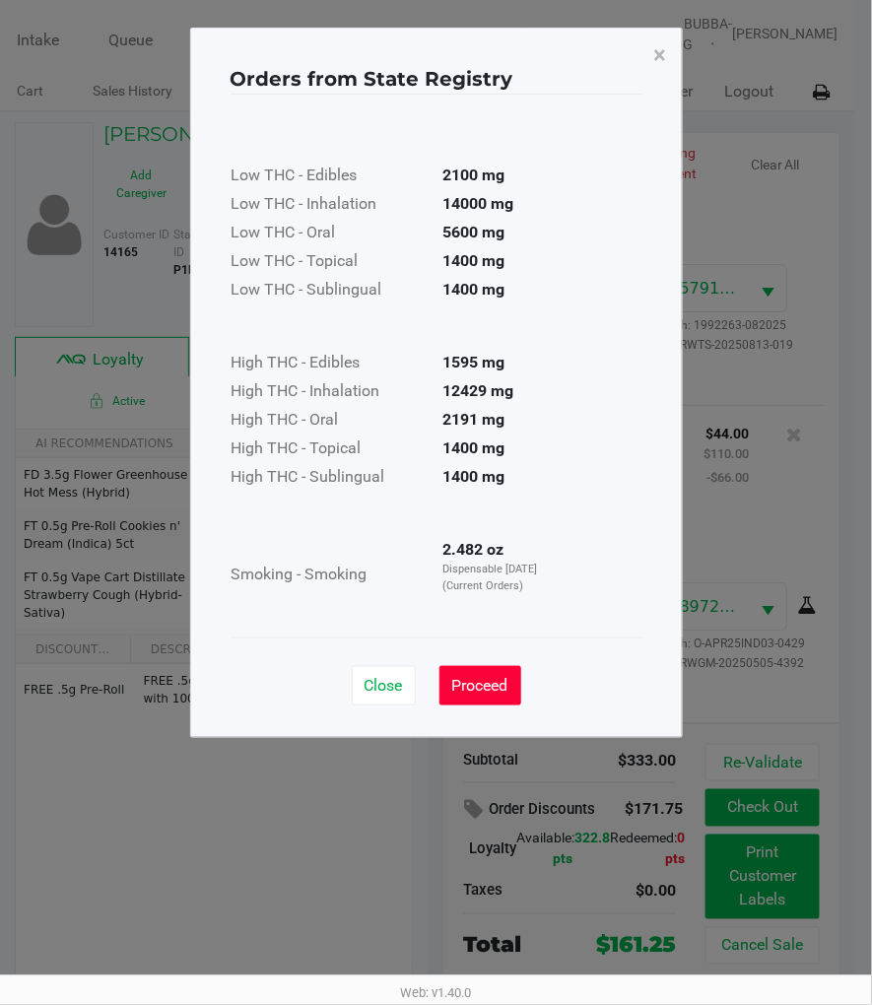
click at [459, 671] on button "Proceed" at bounding box center [480, 685] width 82 height 39
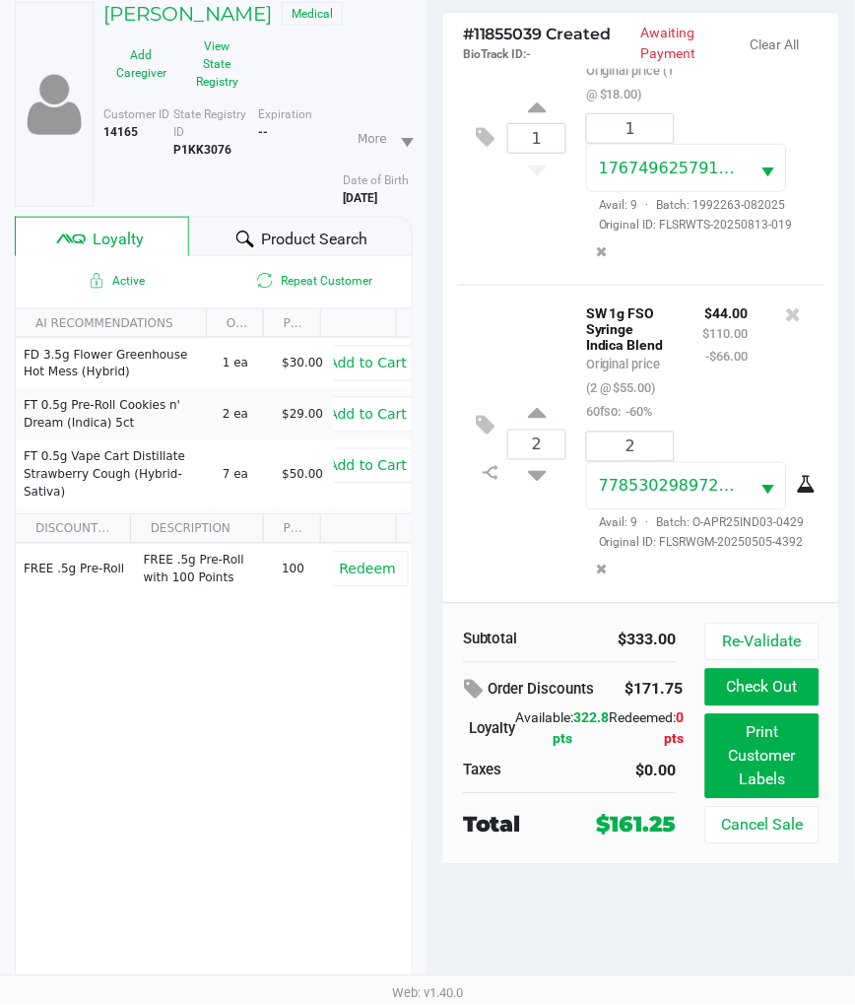
click at [792, 767] on button "Print Customer Labels" at bounding box center [763, 756] width 114 height 85
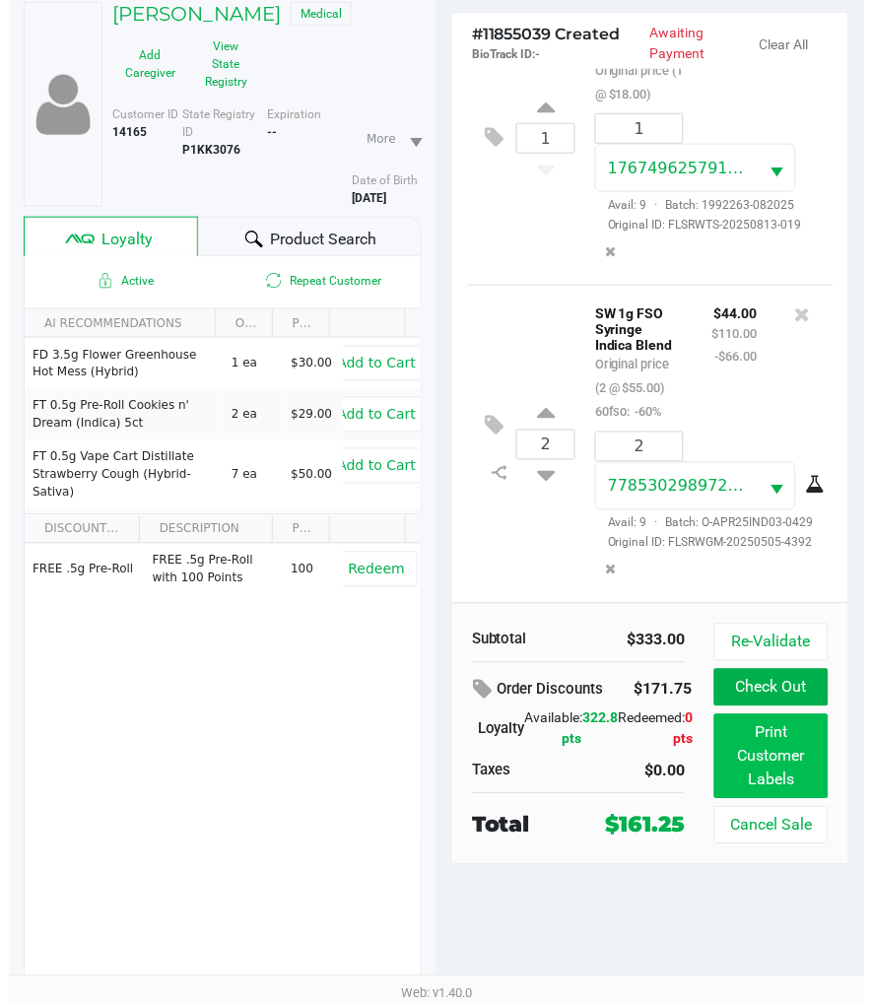
scroll to position [0, 0]
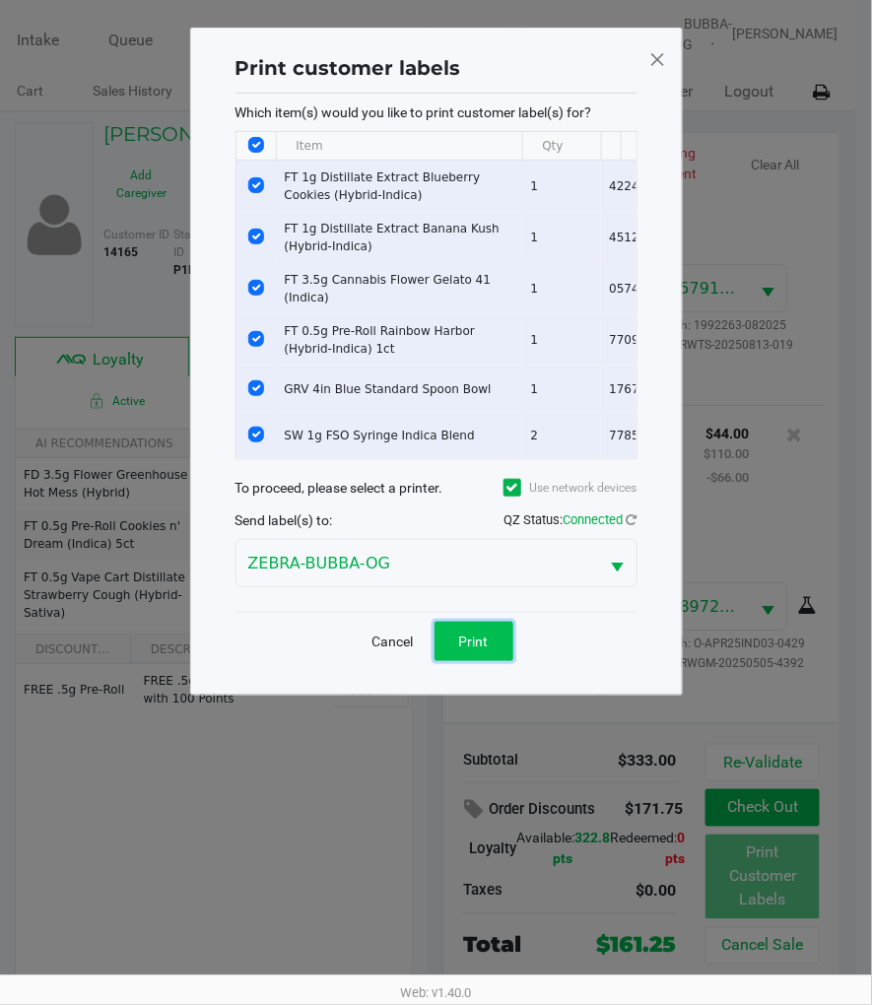
click at [498, 646] on button "Print" at bounding box center [474, 641] width 79 height 39
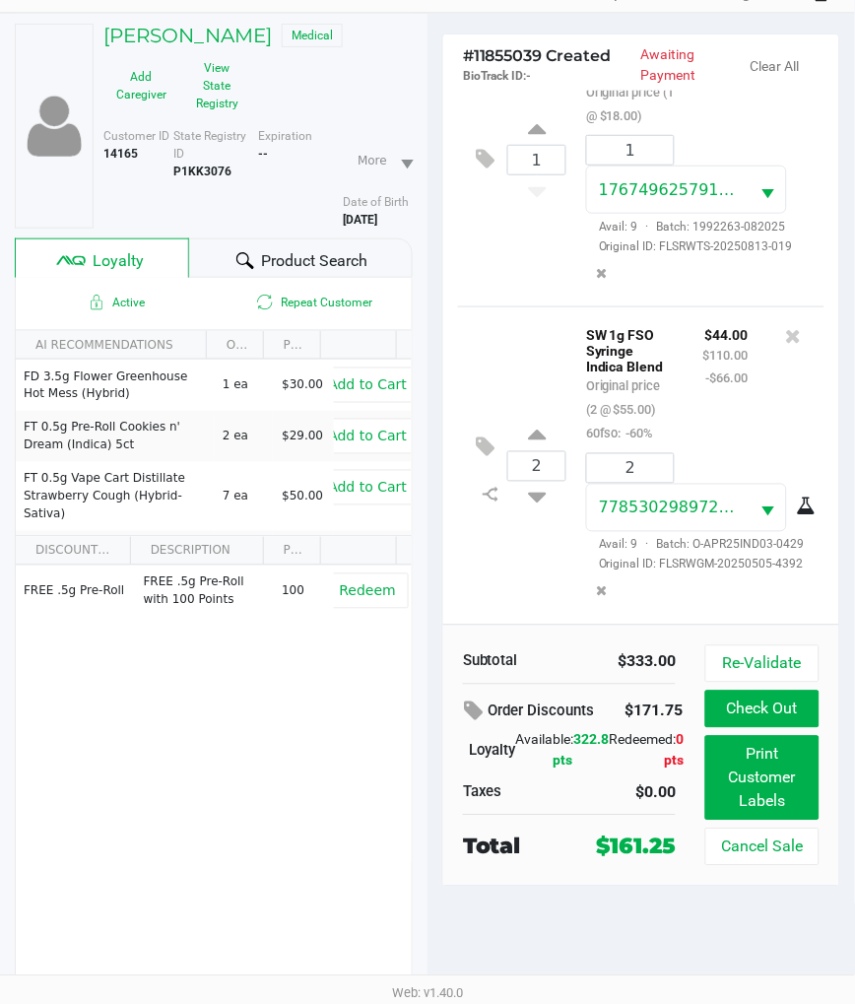
scroll to position [2100, 0]
click at [804, 719] on button "Check Out" at bounding box center [763, 709] width 114 height 37
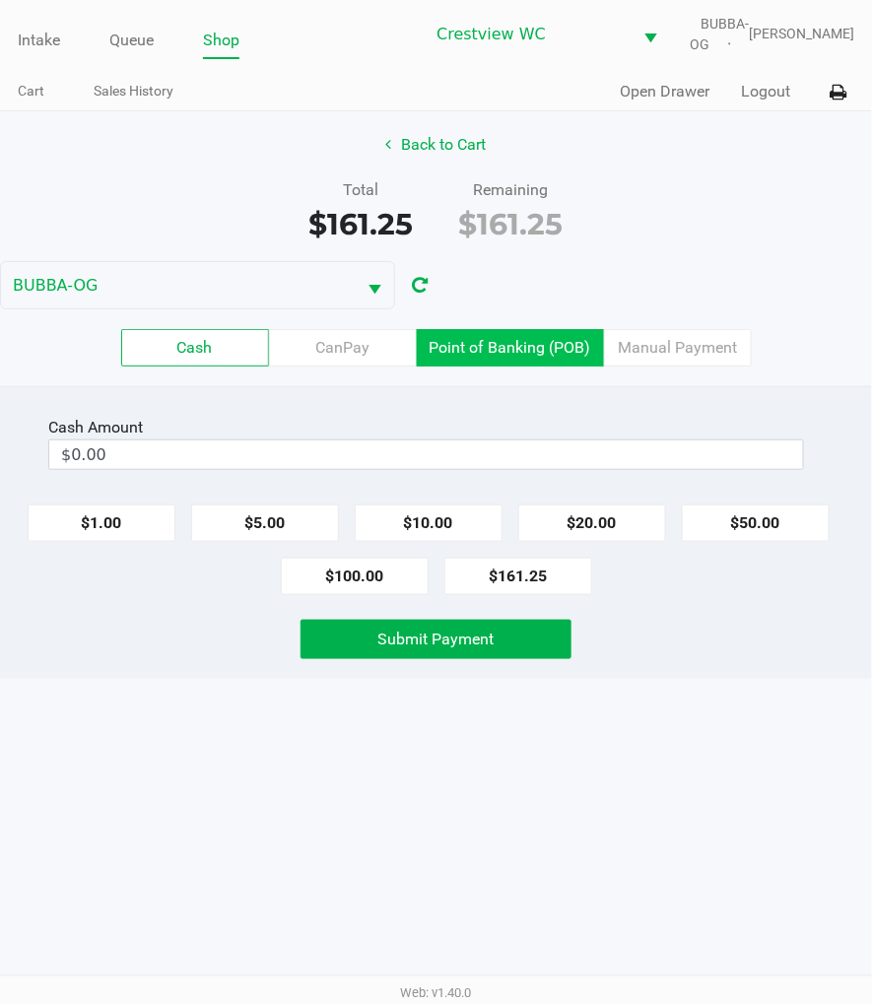
click at [546, 362] on label "Point of Banking (POB)" at bounding box center [510, 347] width 187 height 37
click at [0, 0] on 7 "Point of Banking (POB)" at bounding box center [0, 0] width 0 height 0
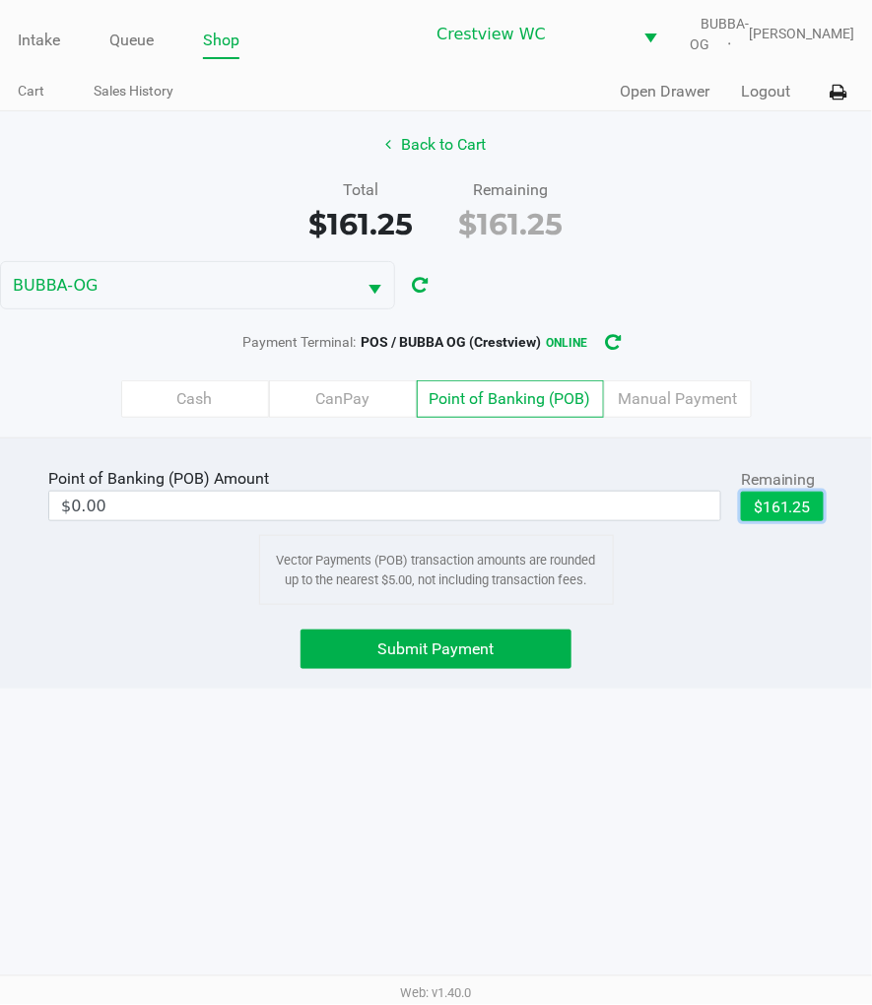
click at [803, 521] on button "$161.25" at bounding box center [782, 507] width 83 height 30
type input "$161.25"
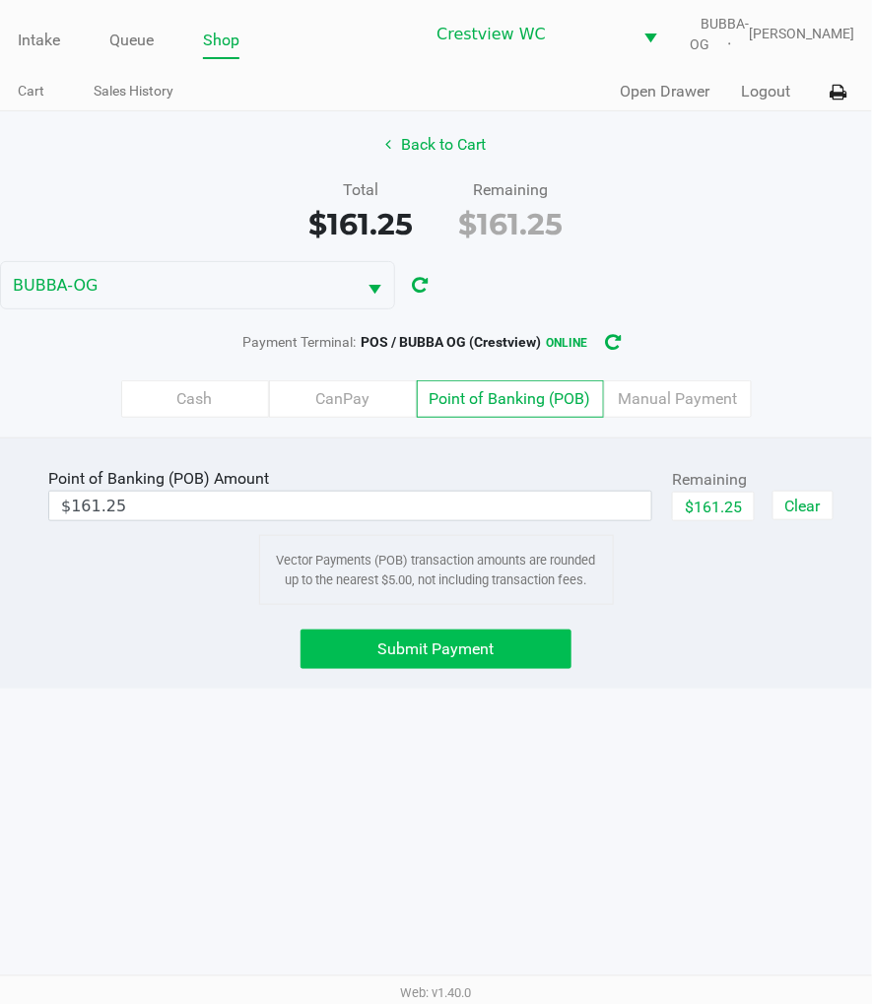
click at [499, 669] on button "Submit Payment" at bounding box center [436, 649] width 271 height 39
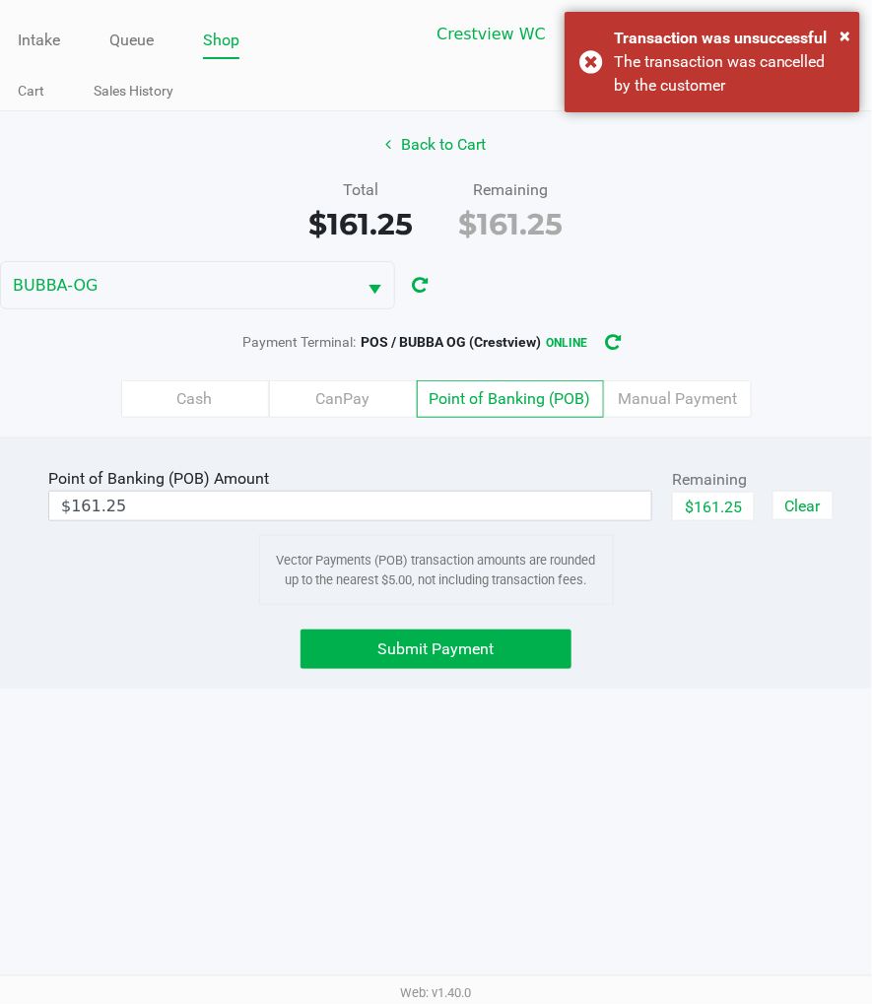
click at [721, 685] on div "Point of Banking (POB) Amount $161.25 Remaining $161.25 Clear Vector Payments (…" at bounding box center [436, 563] width 872 height 251
click at [449, 653] on span "Submit Payment" at bounding box center [435, 649] width 116 height 19
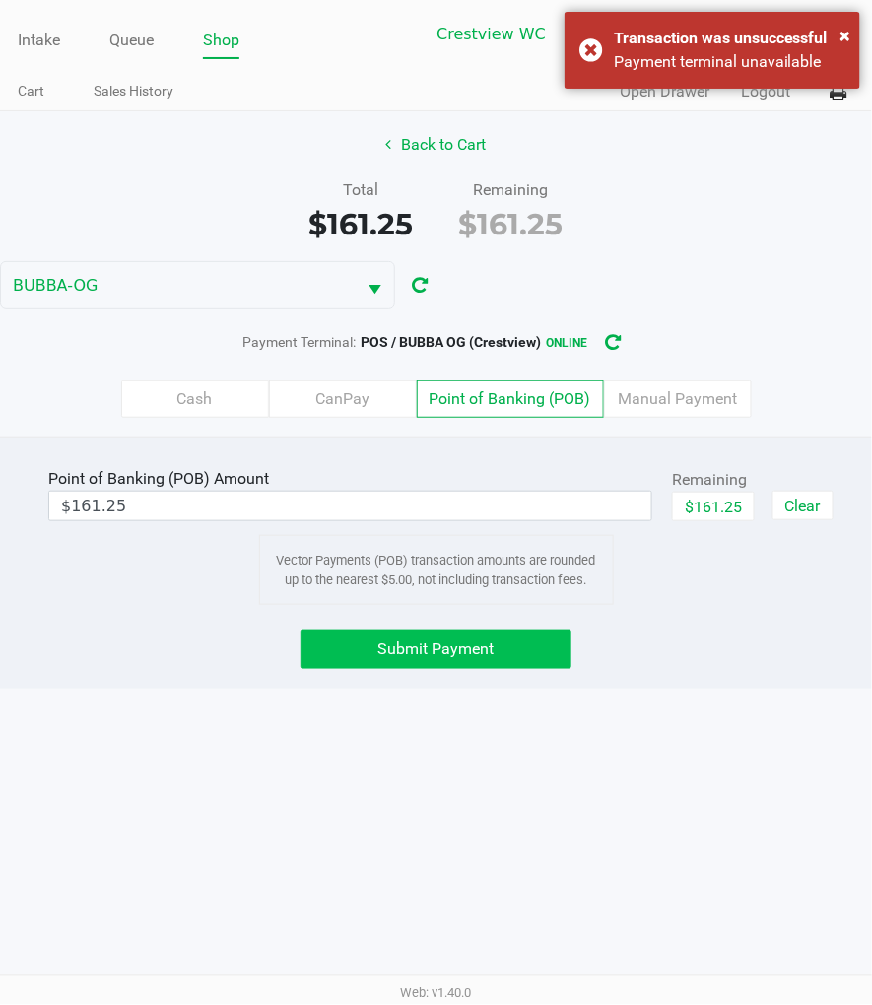
click at [499, 667] on button "Submit Payment" at bounding box center [436, 649] width 271 height 39
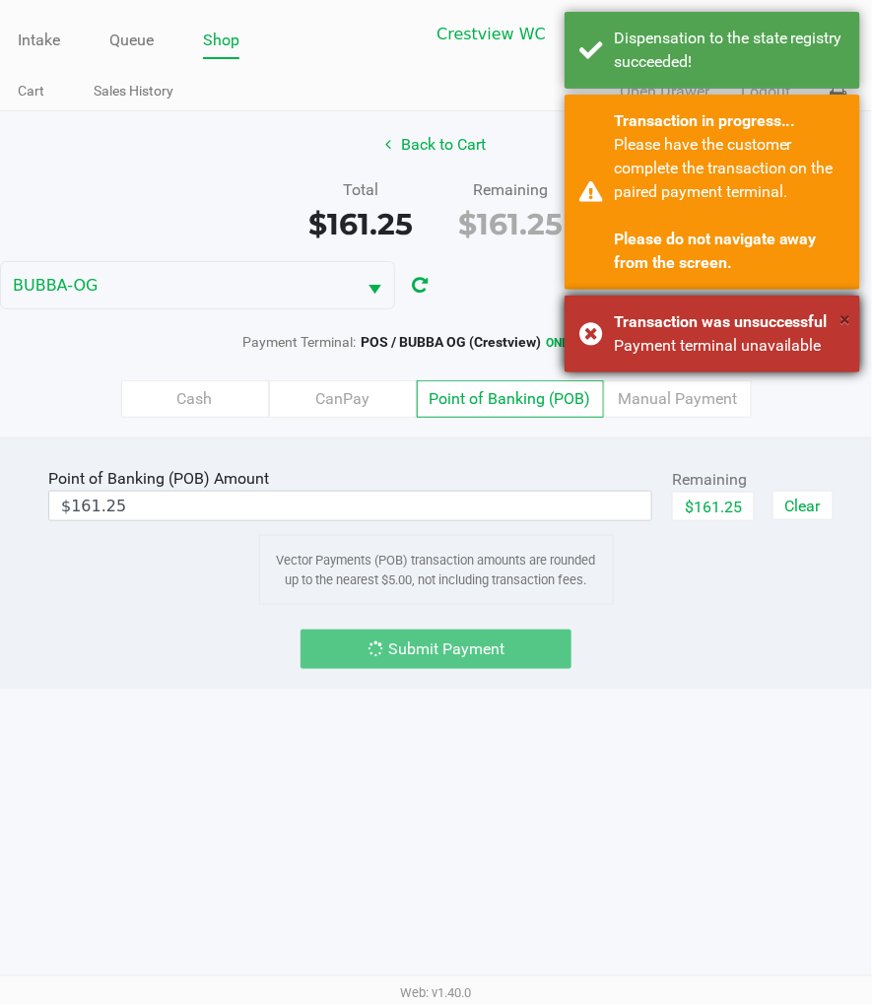
click at [845, 318] on span "×" at bounding box center [846, 319] width 11 height 24
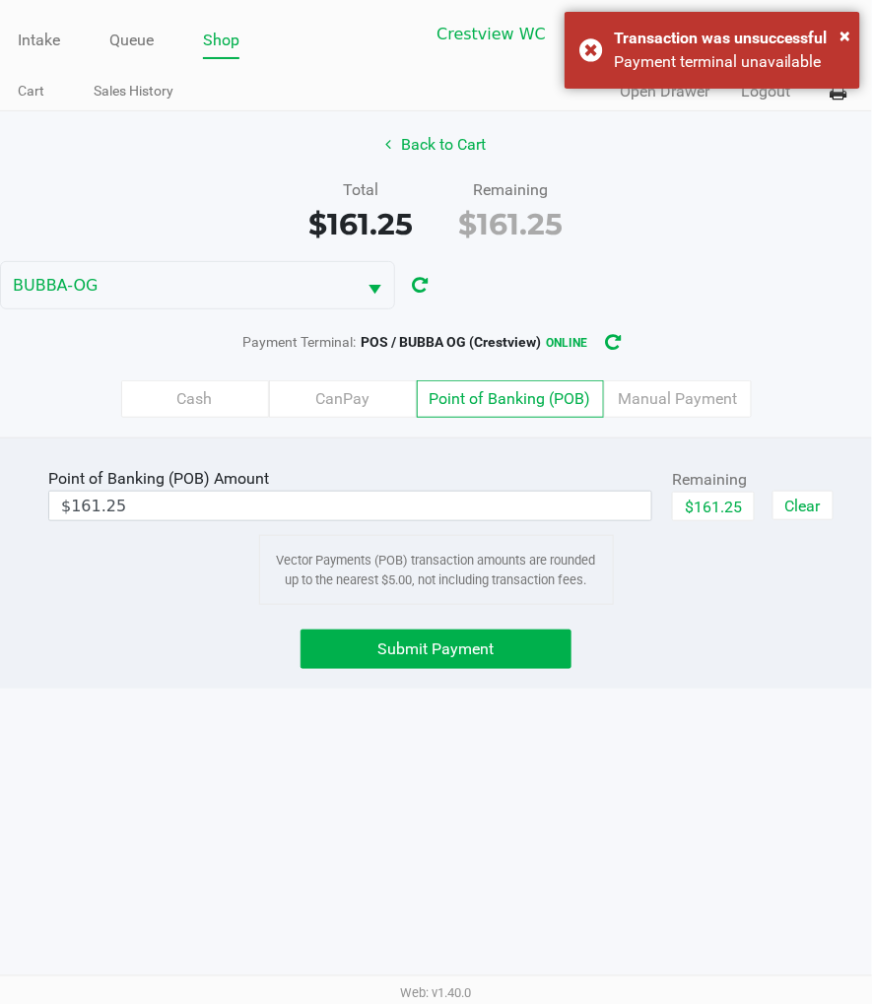
click at [694, 687] on div "Point of Banking (POB) Amount $161.25 Remaining $161.25 Clear Vector Payments (…" at bounding box center [436, 563] width 872 height 251
click at [450, 658] on span "Submit Payment" at bounding box center [435, 649] width 116 height 19
click at [332, 835] on div "Intake Queue Shop Crestview WC BUBBA-OG Megan Knutson Cart Sales History Quick …" at bounding box center [436, 502] width 872 height 1005
click at [694, 411] on label "Manual Payment" at bounding box center [678, 398] width 148 height 37
click at [0, 0] on 8 "Manual Payment" at bounding box center [0, 0] width 0 height 0
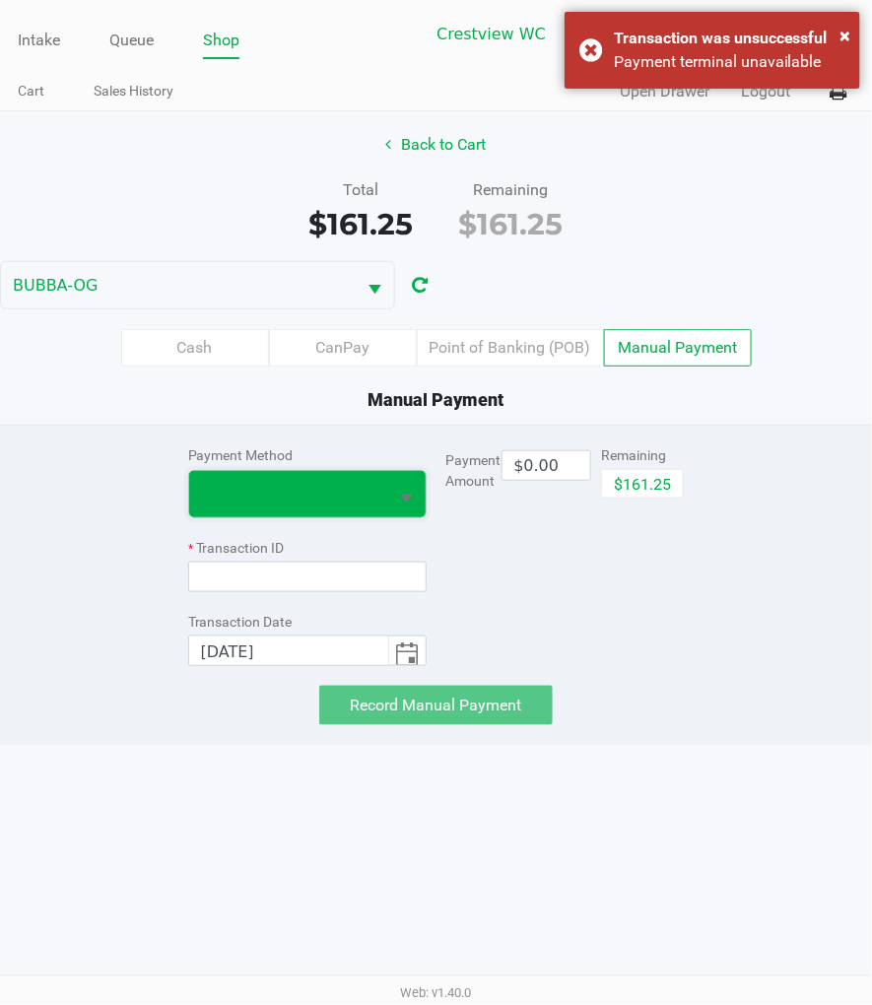
click at [335, 505] on span at bounding box center [288, 494] width 175 height 24
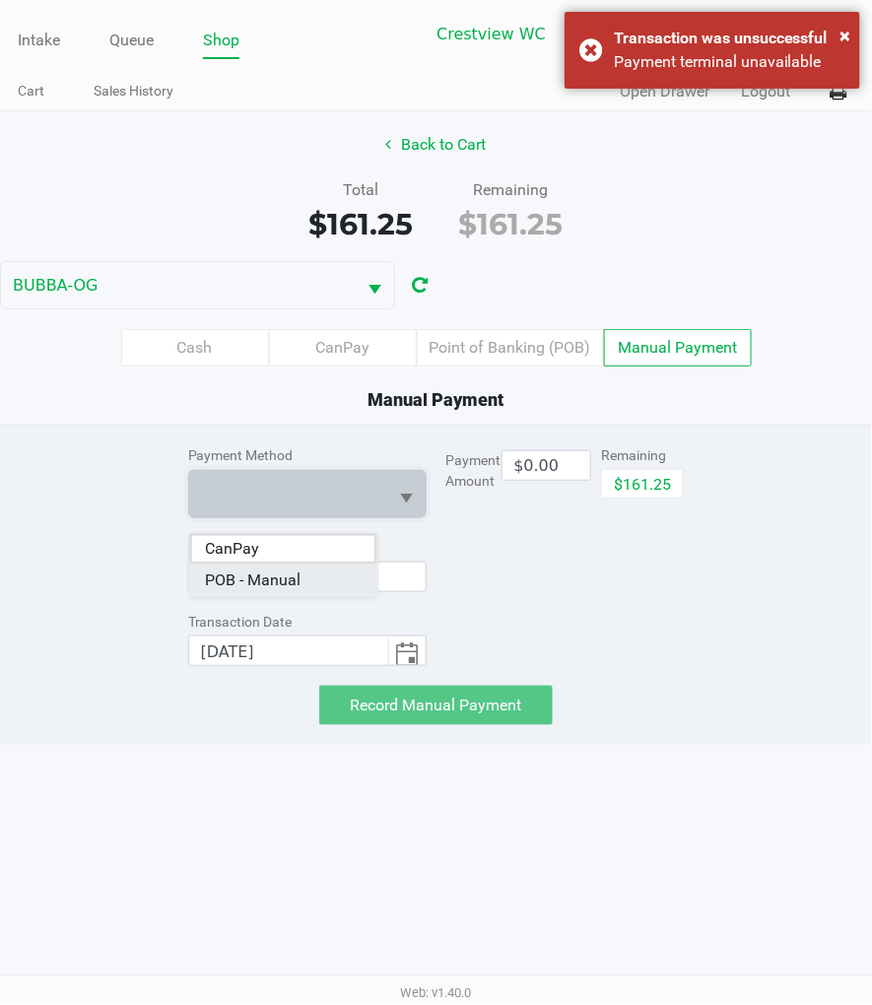
click at [301, 577] on Manual "POB - Manual" at bounding box center [283, 581] width 189 height 32
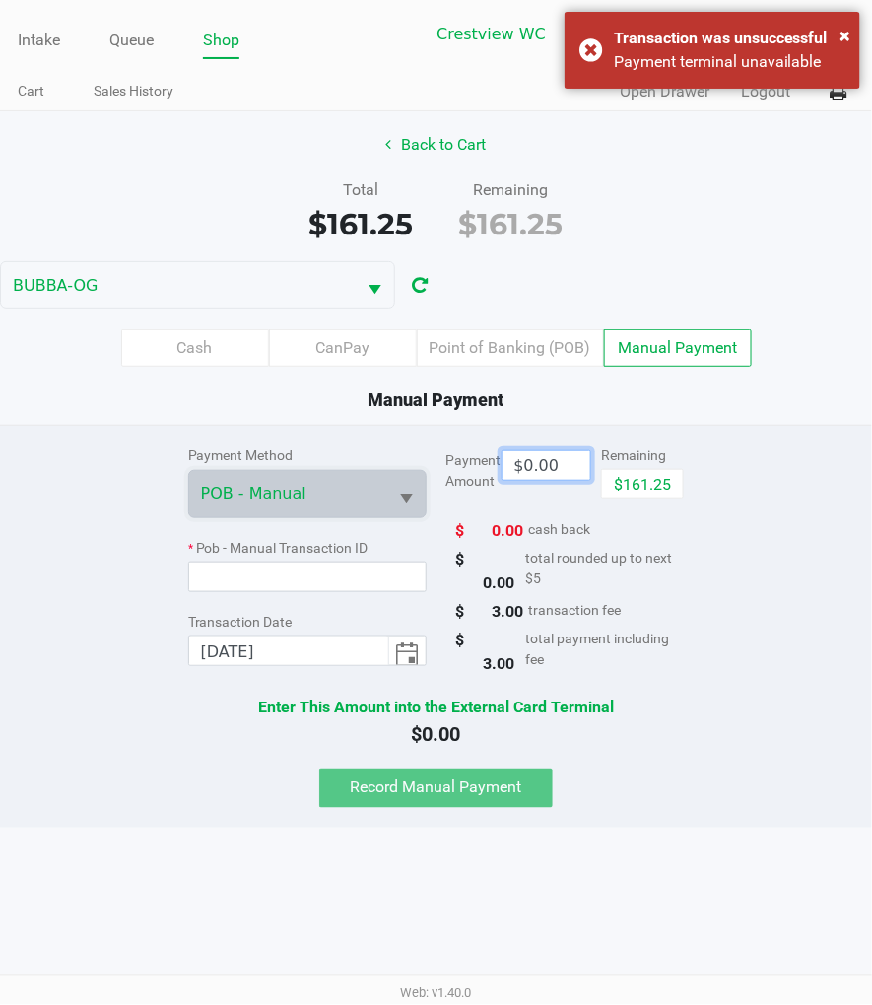
click at [537, 480] on input "$0.00" at bounding box center [547, 465] width 89 height 29
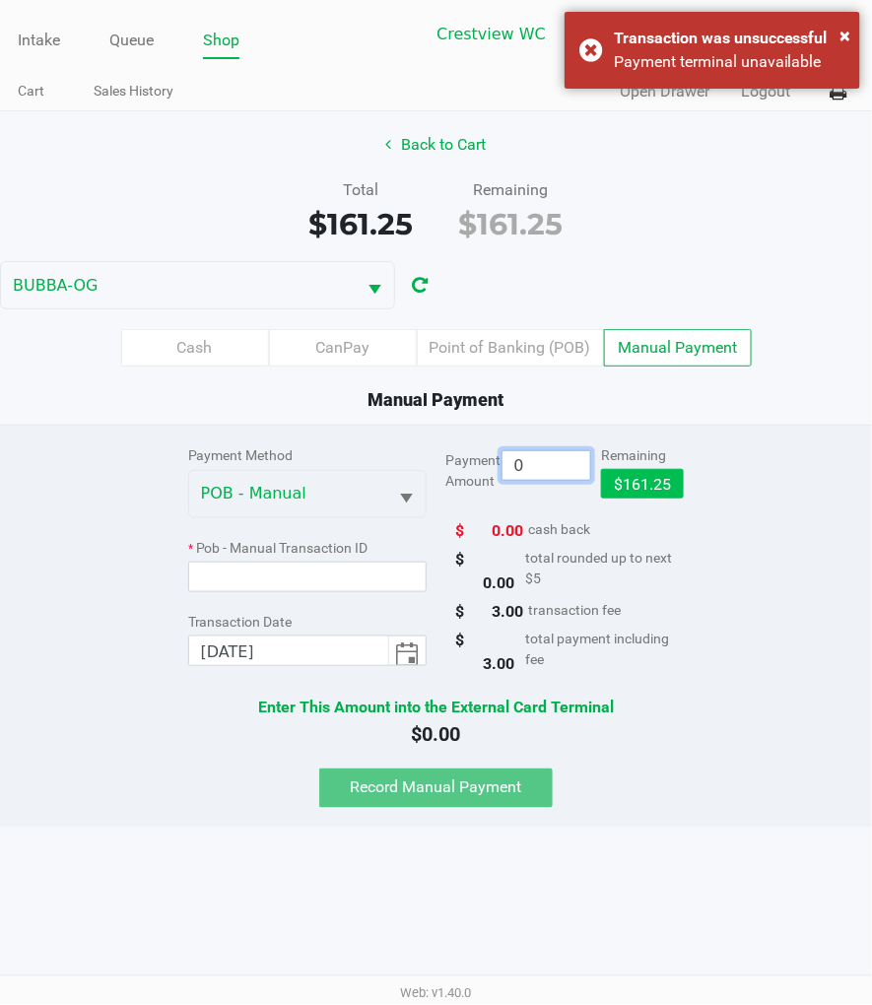
click at [651, 499] on button "$161.25" at bounding box center [642, 484] width 83 height 30
type input "$161.25"
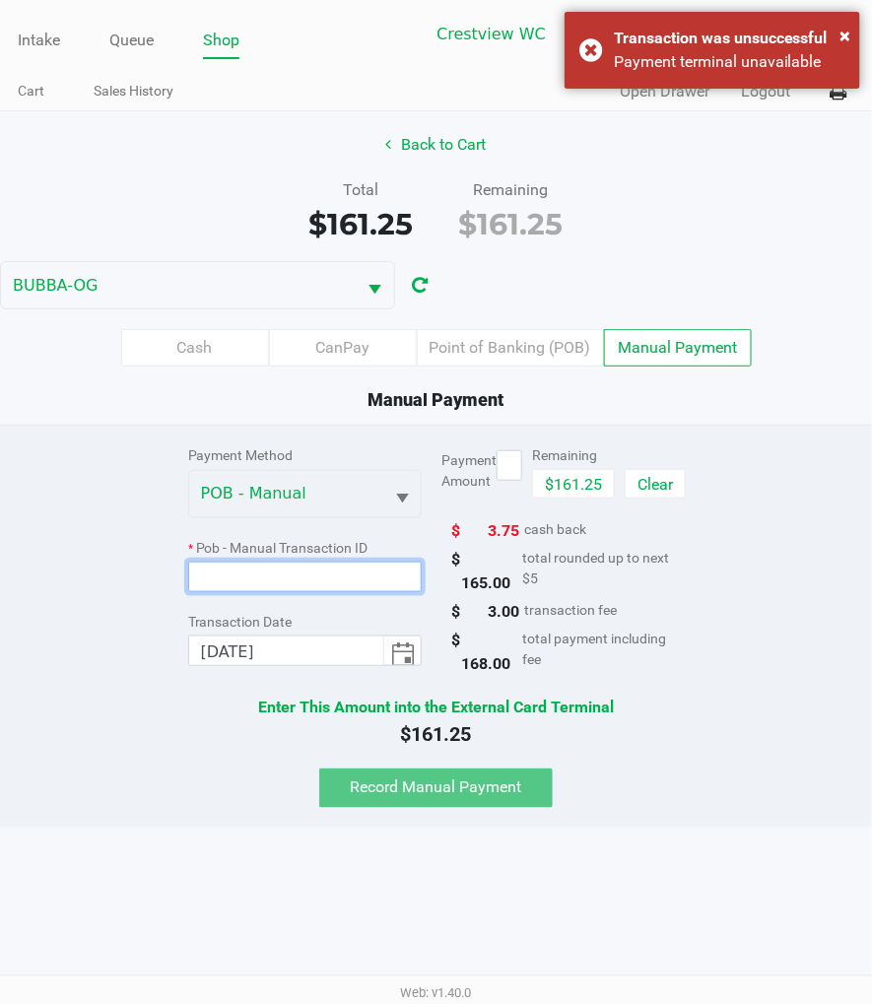
click at [311, 589] on input at bounding box center [305, 577] width 235 height 31
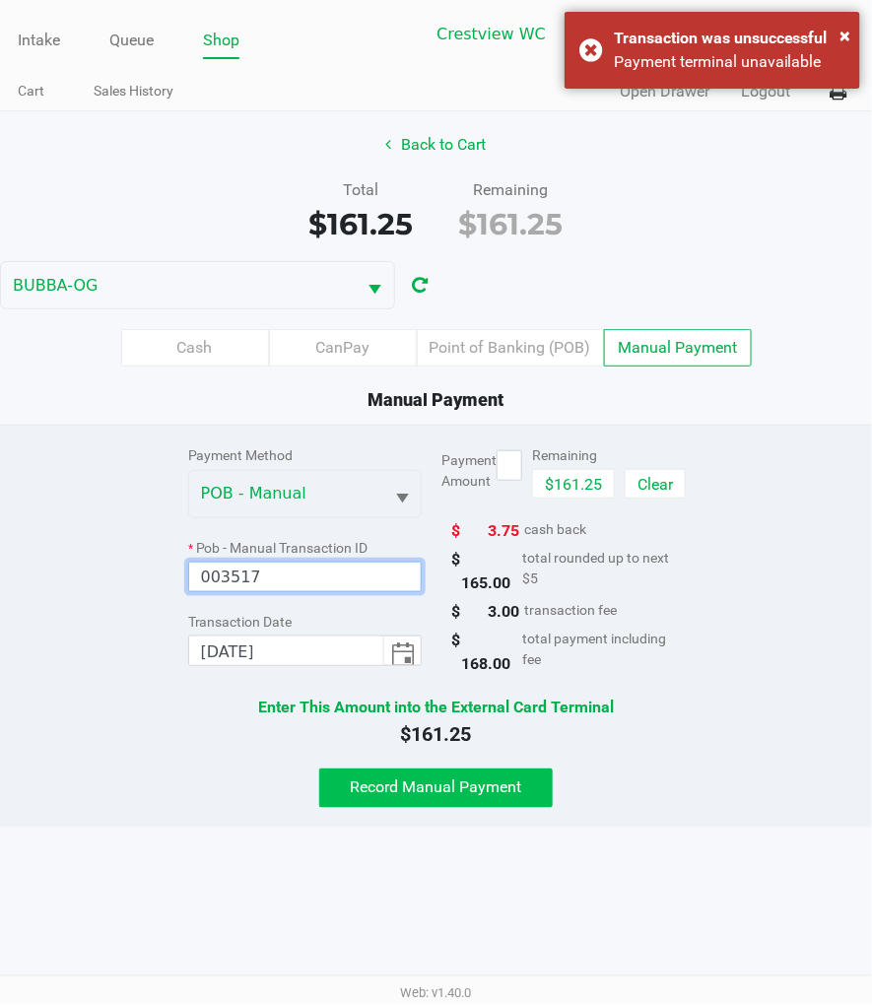
type input "003517"
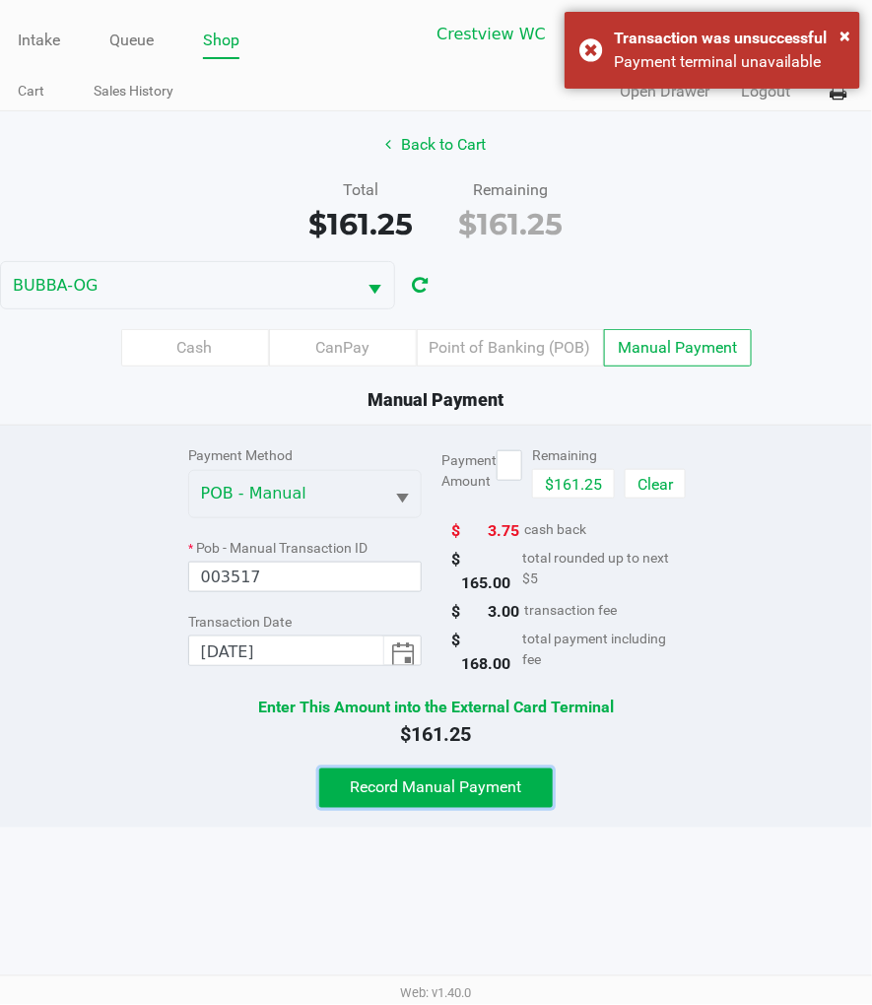
drag, startPoint x: 446, startPoint y: 809, endPoint x: 444, endPoint y: 824, distance: 14.9
click at [446, 797] on span "Record Manual Payment" at bounding box center [436, 787] width 171 height 19
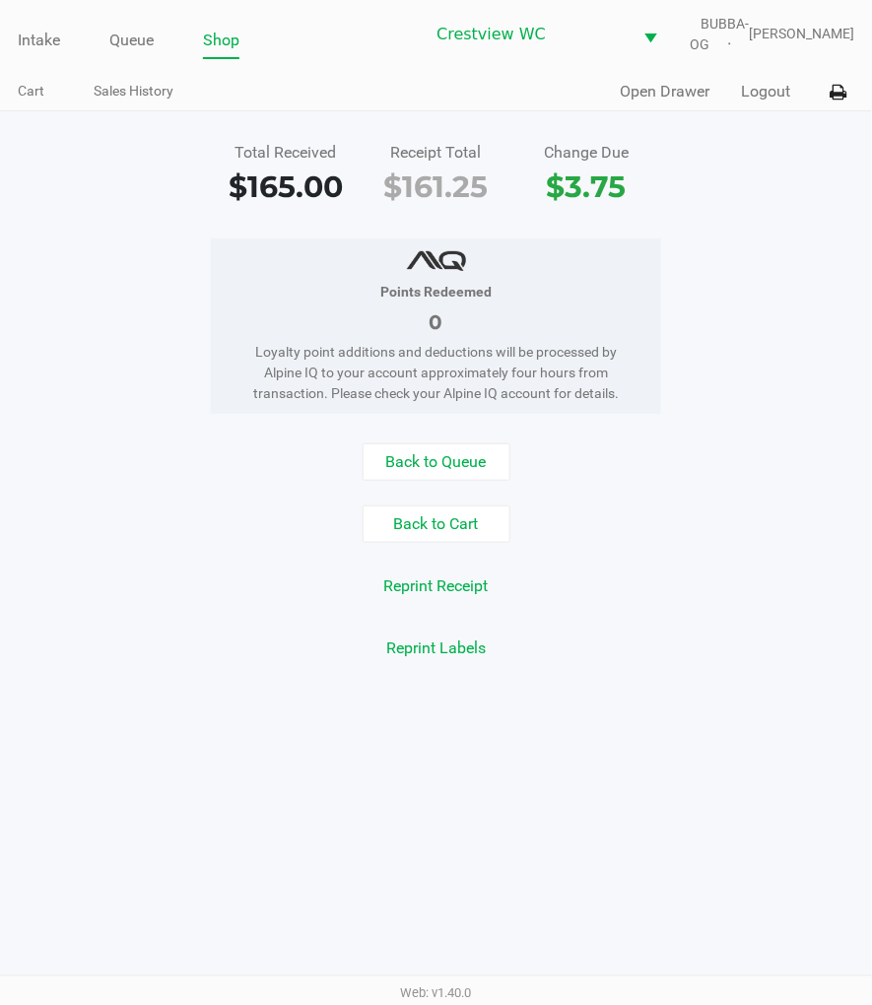
click at [682, 103] on button "Open Drawer" at bounding box center [665, 92] width 90 height 24
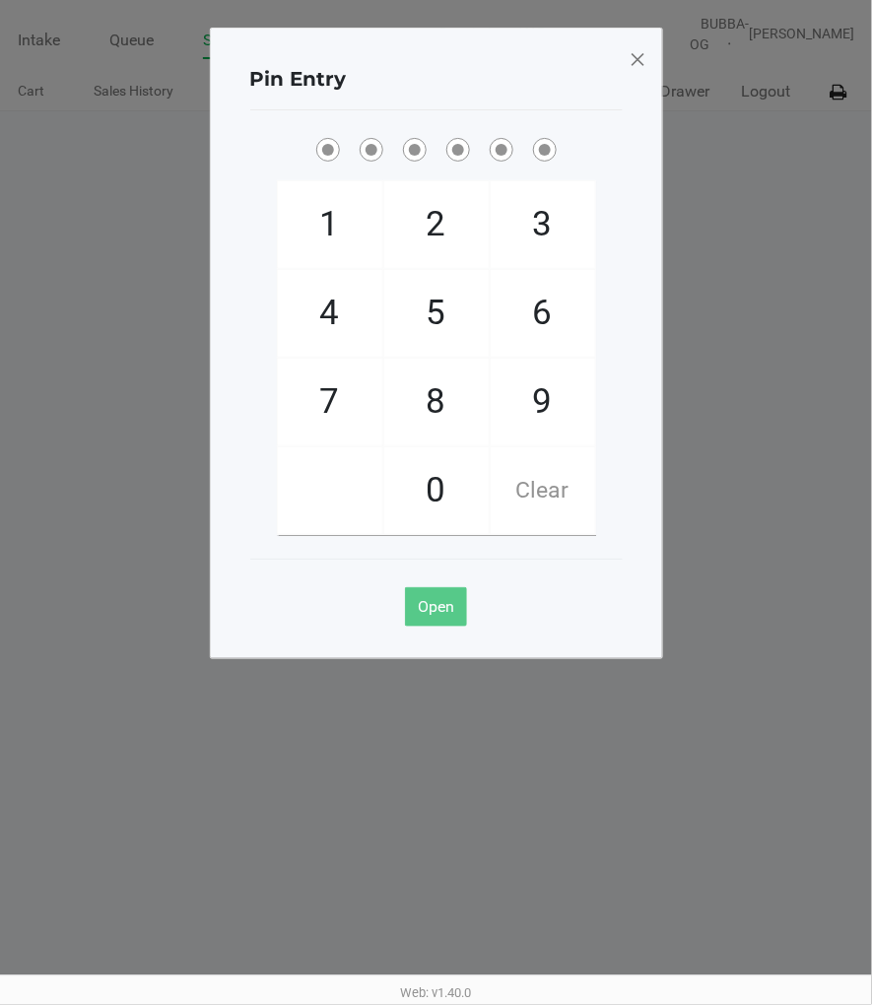
click at [557, 396] on span "9" at bounding box center [543, 402] width 104 height 87
checkbox input "true"
click at [448, 222] on span "2" at bounding box center [436, 224] width 104 height 87
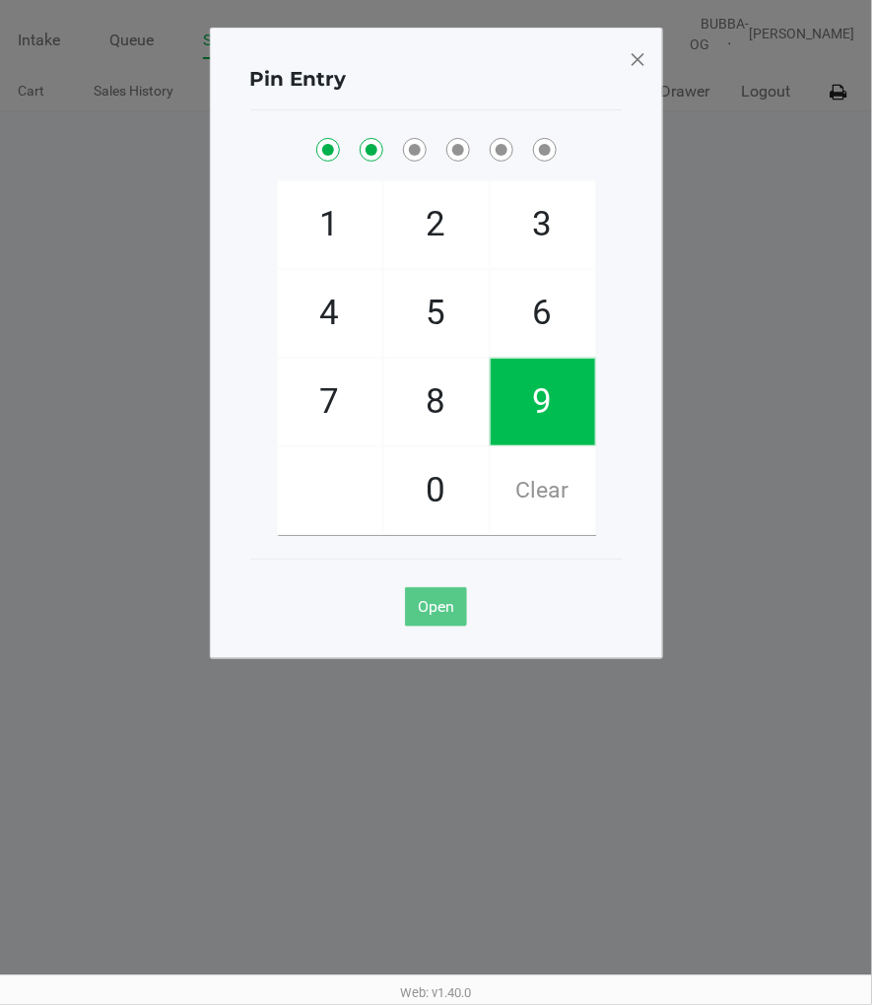
checkbox input "true"
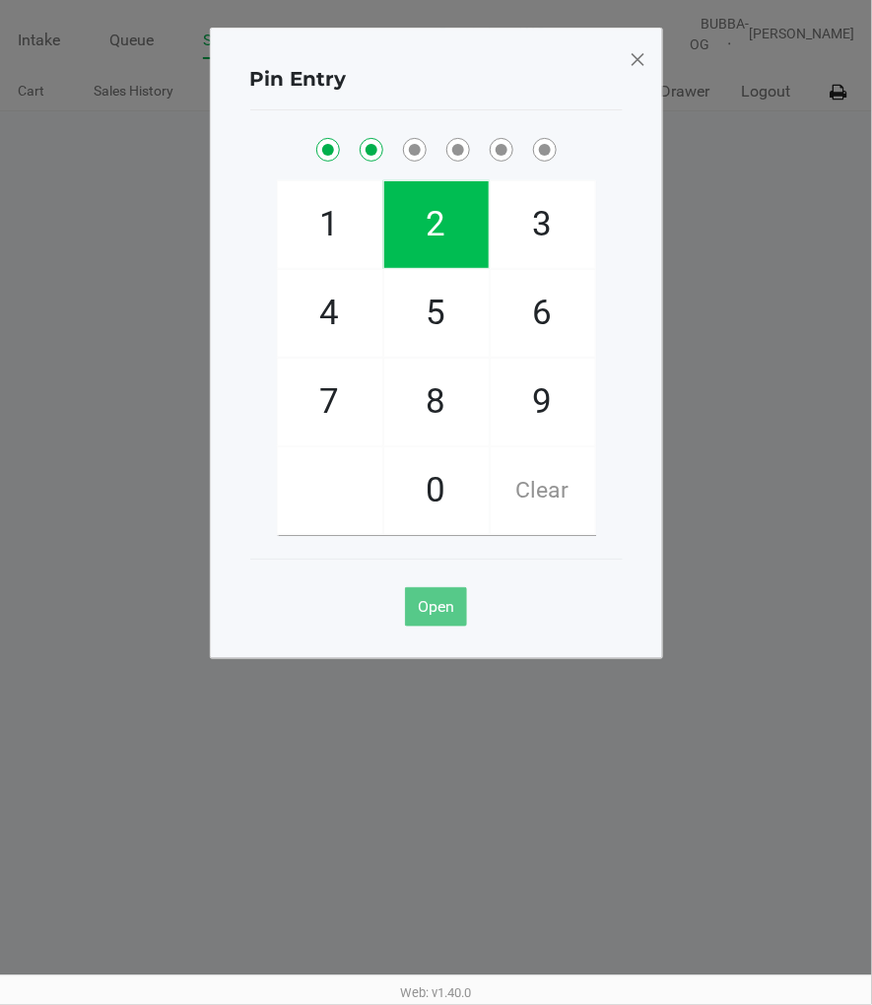
click at [445, 229] on span "2" at bounding box center [436, 224] width 104 height 87
checkbox input "true"
click at [434, 399] on span "8" at bounding box center [436, 402] width 104 height 87
checkbox input "true"
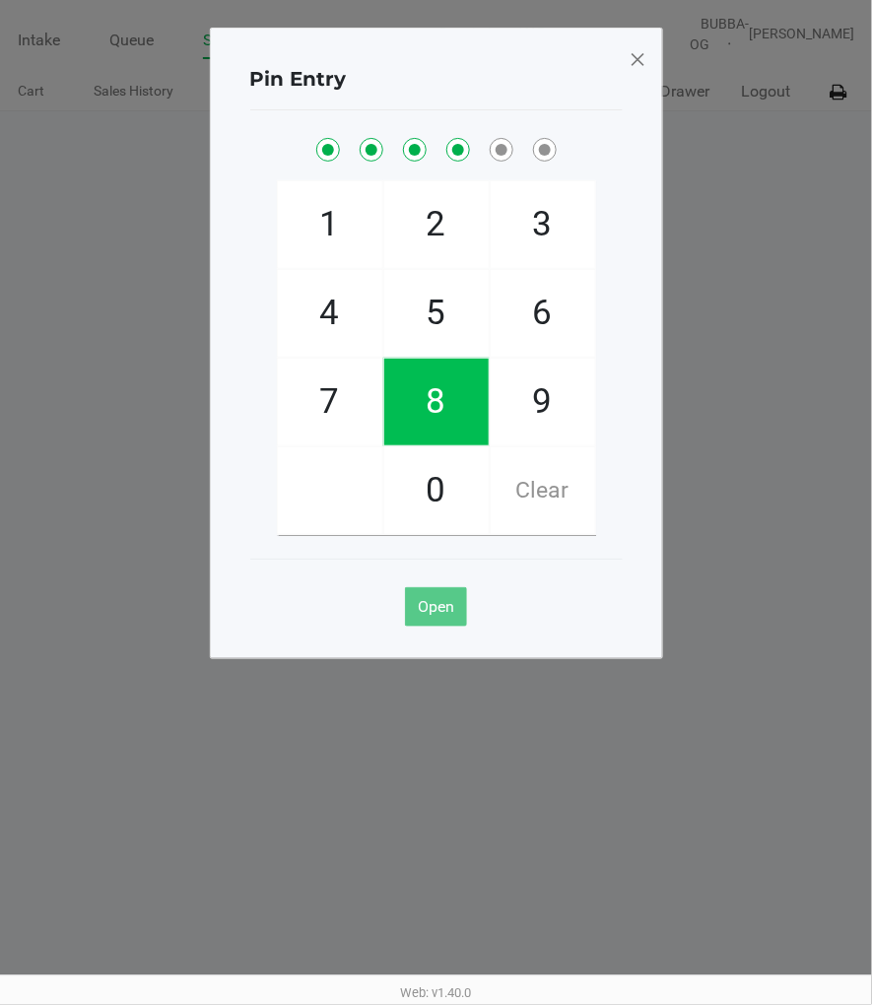
click at [422, 208] on span "2" at bounding box center [436, 224] width 104 height 87
checkbox input "true"
click at [320, 204] on span "1" at bounding box center [330, 224] width 104 height 87
checkbox input "true"
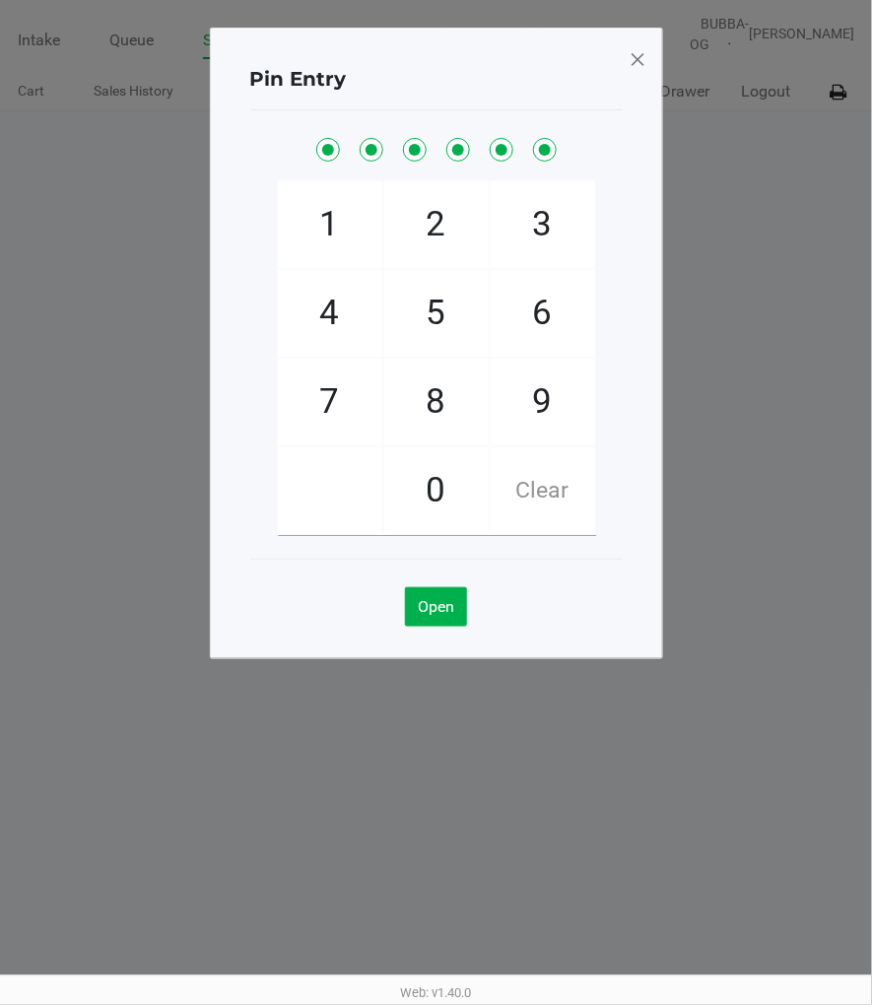
click at [633, 62] on span at bounding box center [638, 59] width 18 height 32
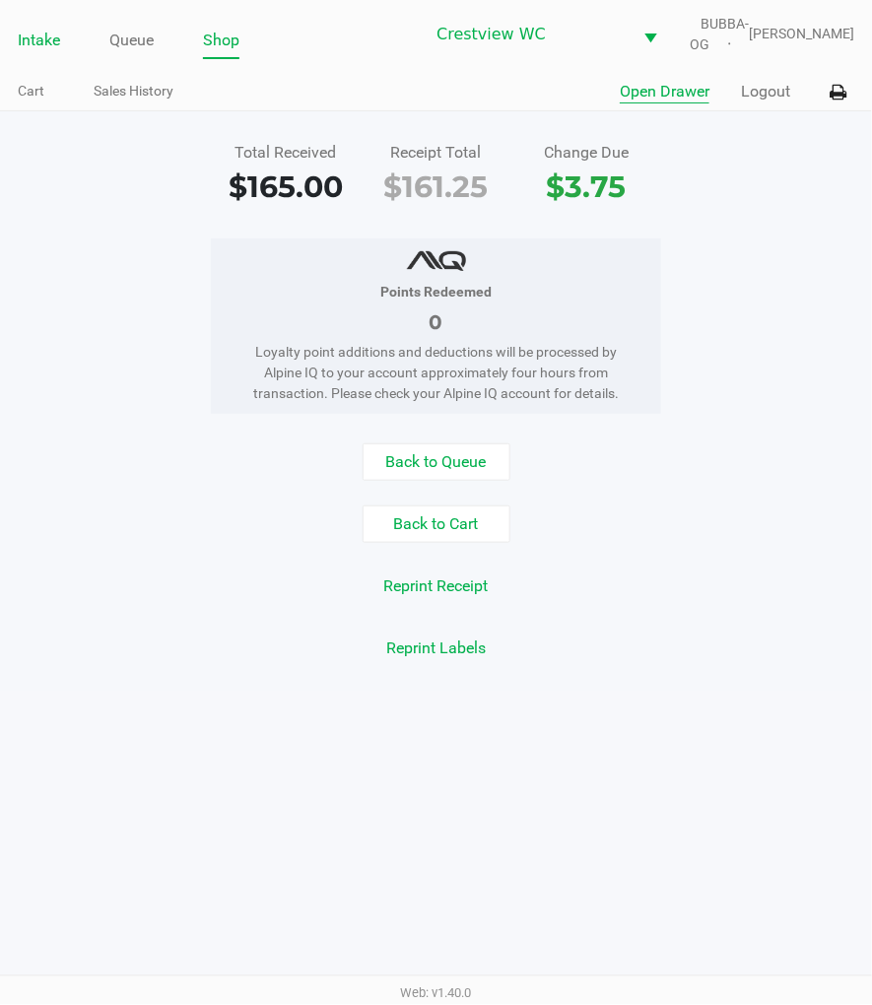
click at [34, 54] on link "Intake" at bounding box center [39, 41] width 42 height 28
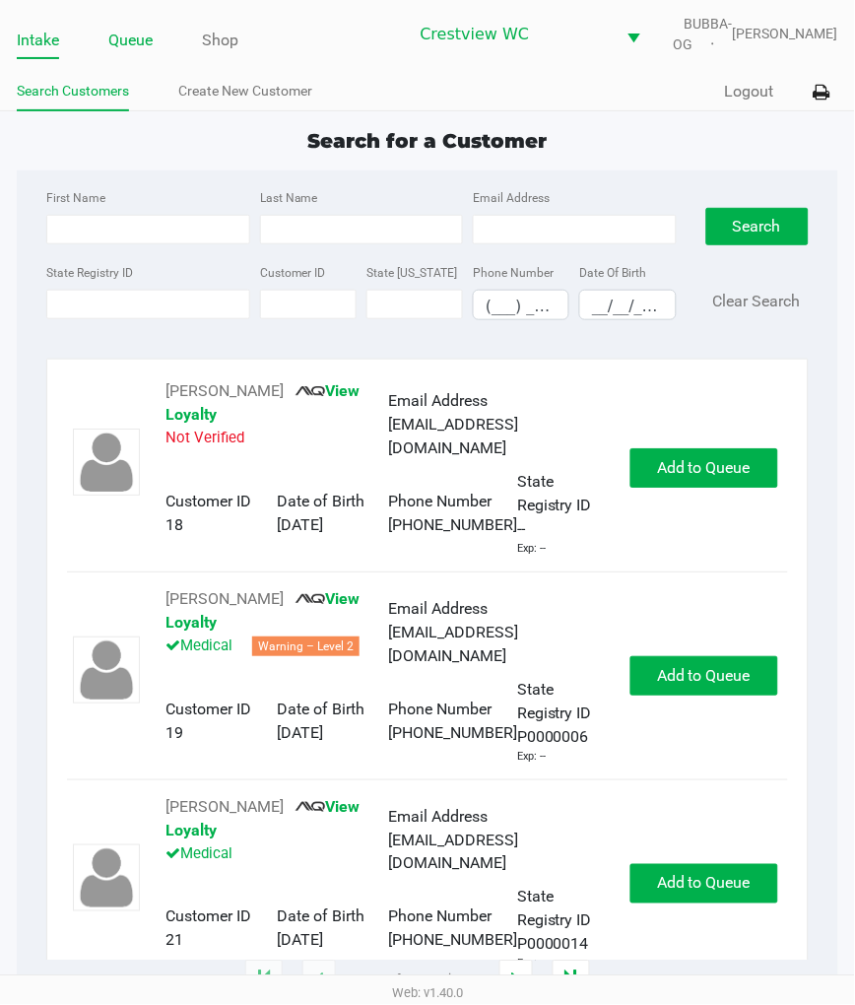
click at [128, 52] on link "Queue" at bounding box center [130, 41] width 44 height 28
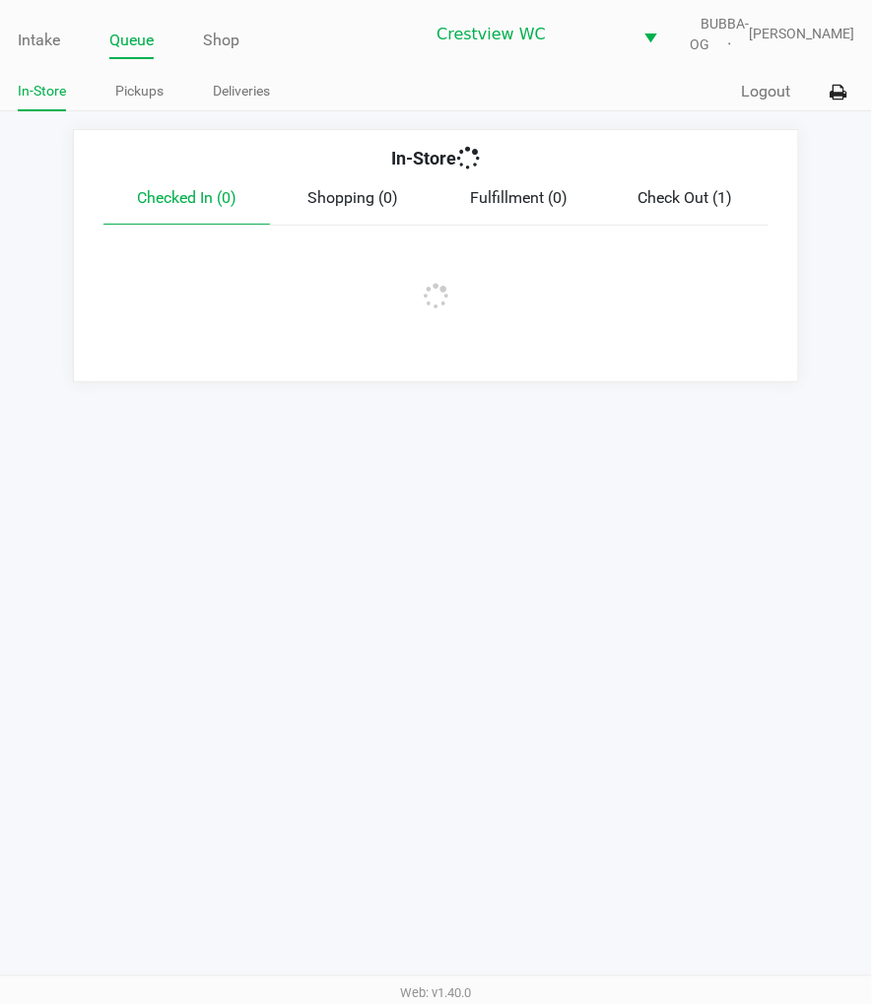
click at [148, 103] on link "Pickups" at bounding box center [139, 91] width 48 height 25
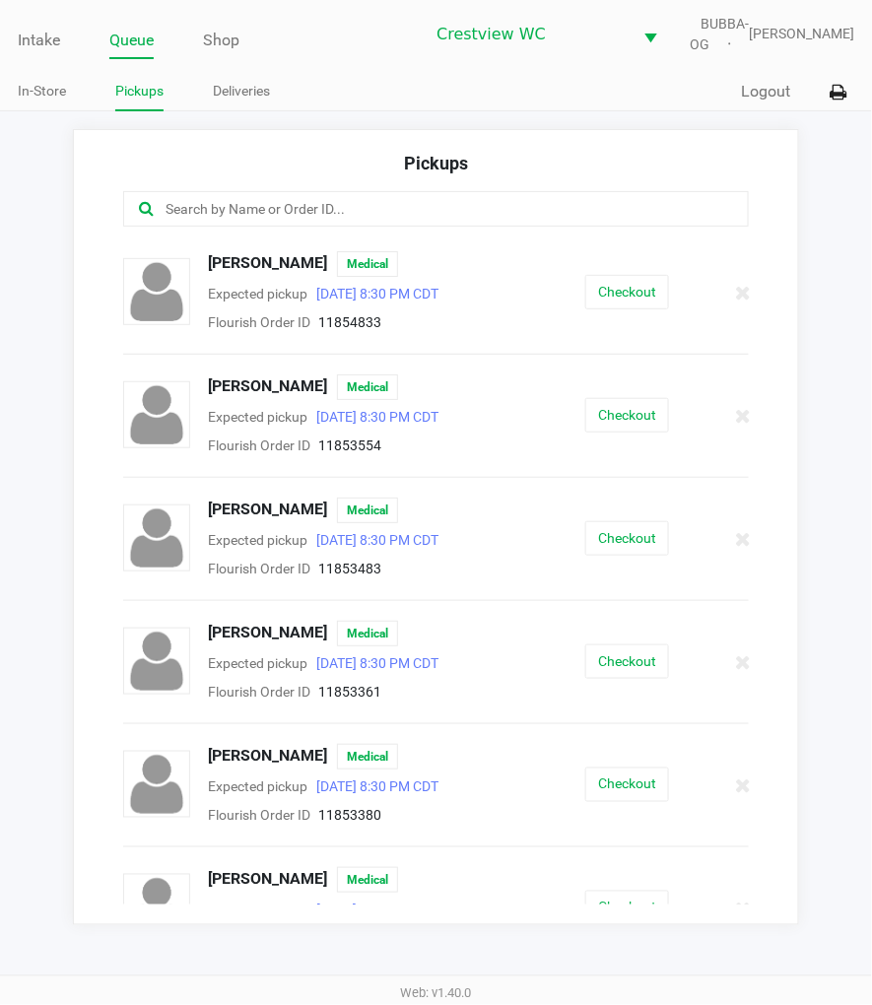
click at [402, 219] on input "text" at bounding box center [431, 209] width 535 height 23
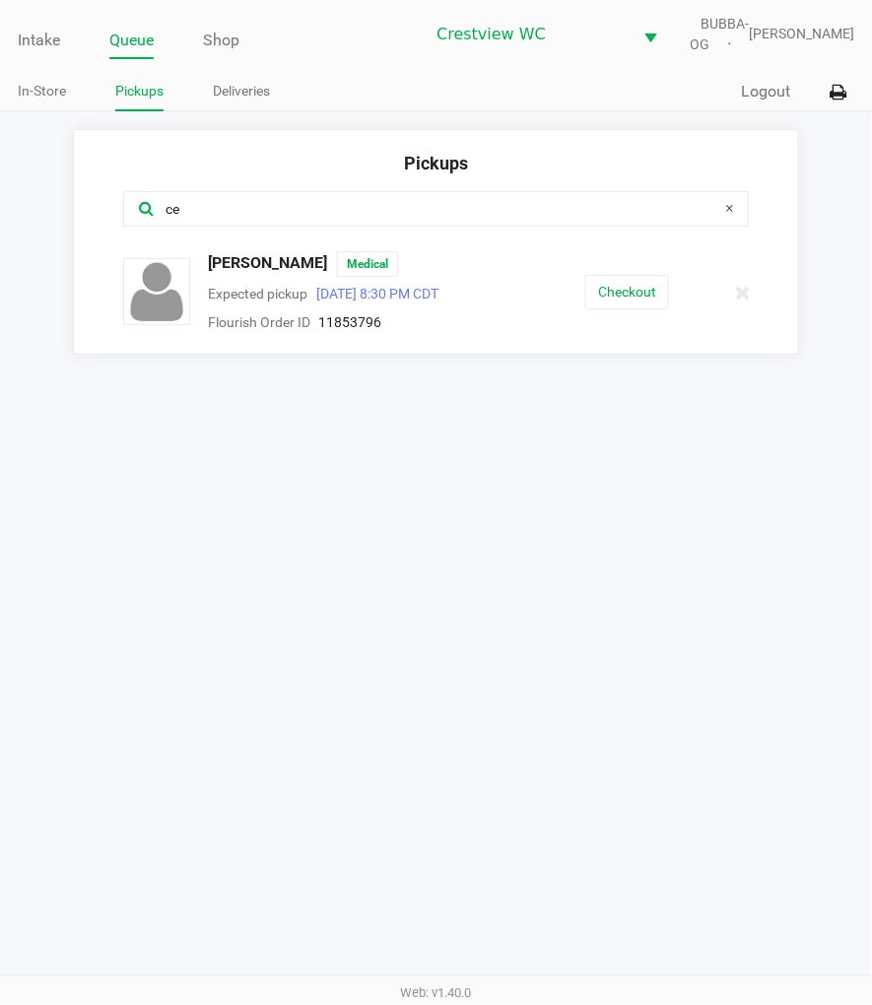
type input "ce"
click at [69, 24] on div "Intake Queue Shop Crestview WC BUBBA-OG Megan Knutson" at bounding box center [437, 34] width 838 height 48
click at [45, 49] on link "Intake" at bounding box center [39, 41] width 42 height 28
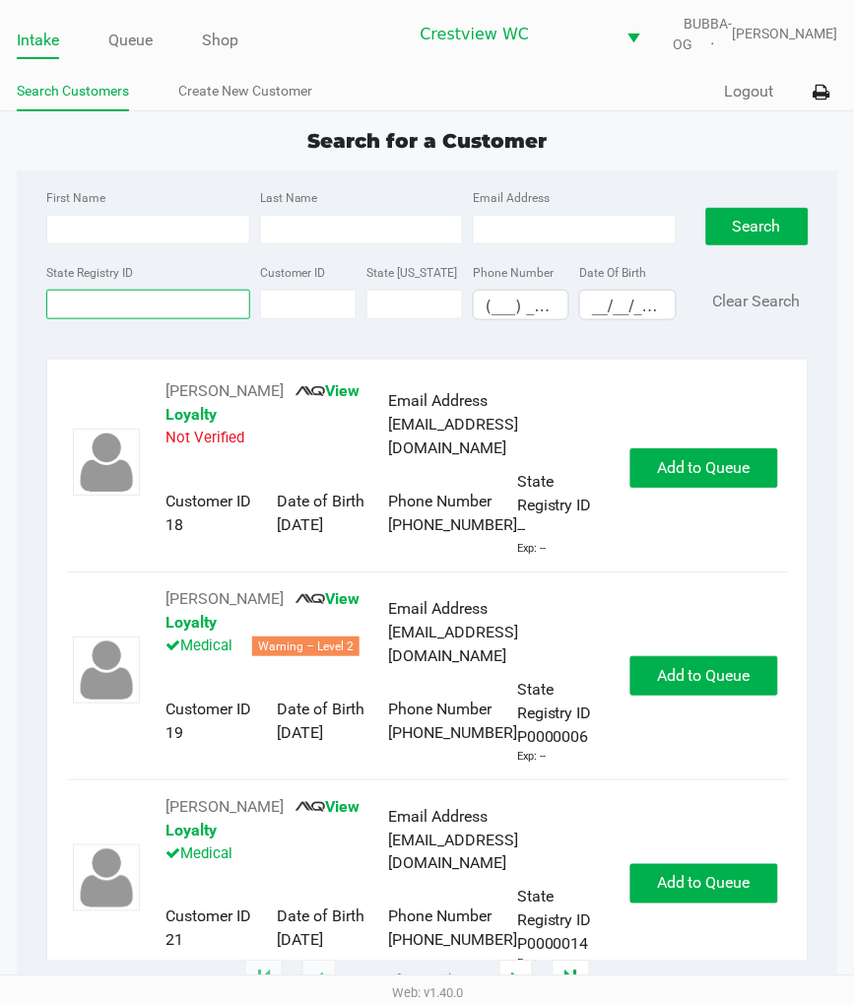
click at [228, 320] on div "State Registry ID" at bounding box center [147, 290] width 213 height 60
click at [141, 319] on input "State Registry ID" at bounding box center [147, 305] width 203 height 30
click at [141, 46] on link "Queue" at bounding box center [130, 41] width 44 height 28
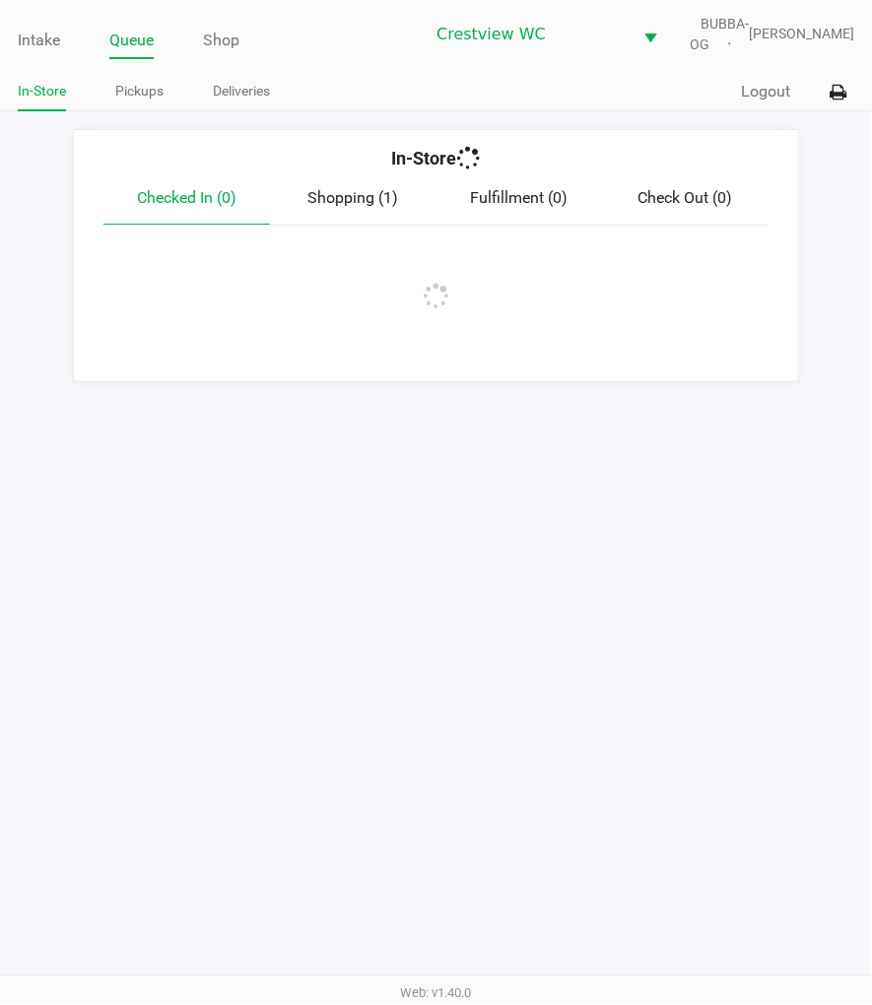
click at [145, 101] on link "Pickups" at bounding box center [139, 91] width 48 height 25
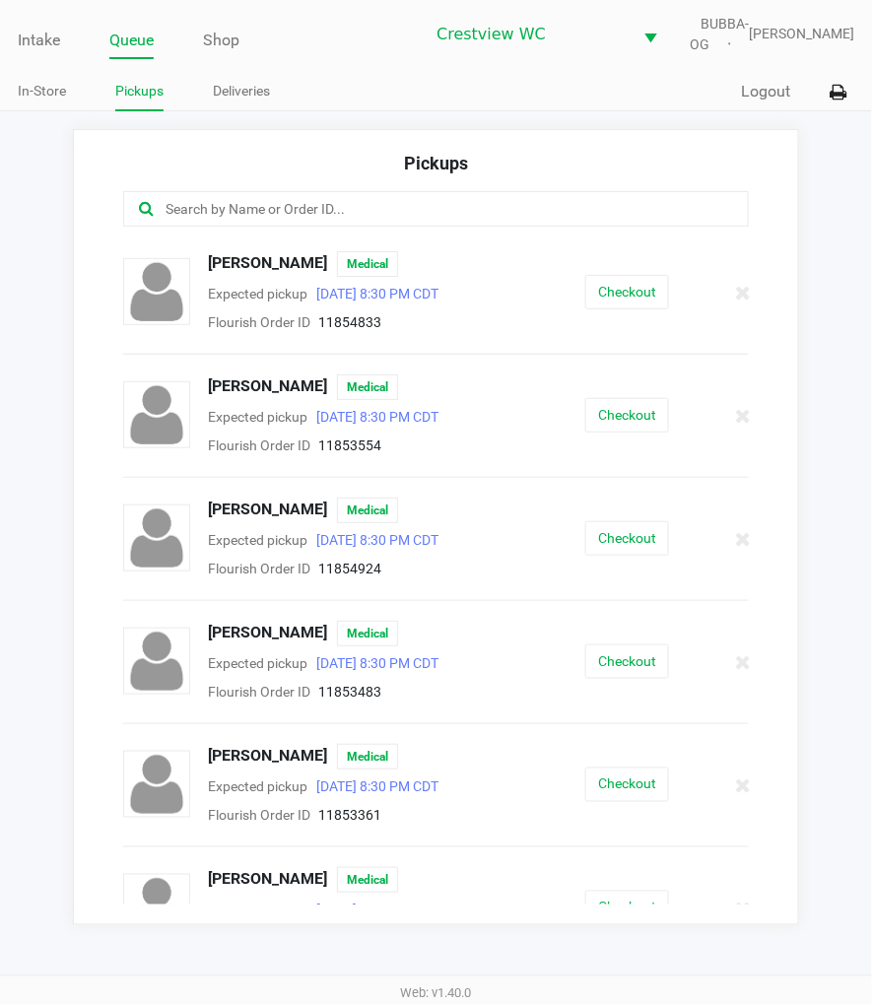
click at [636, 212] on input "text" at bounding box center [431, 209] width 535 height 23
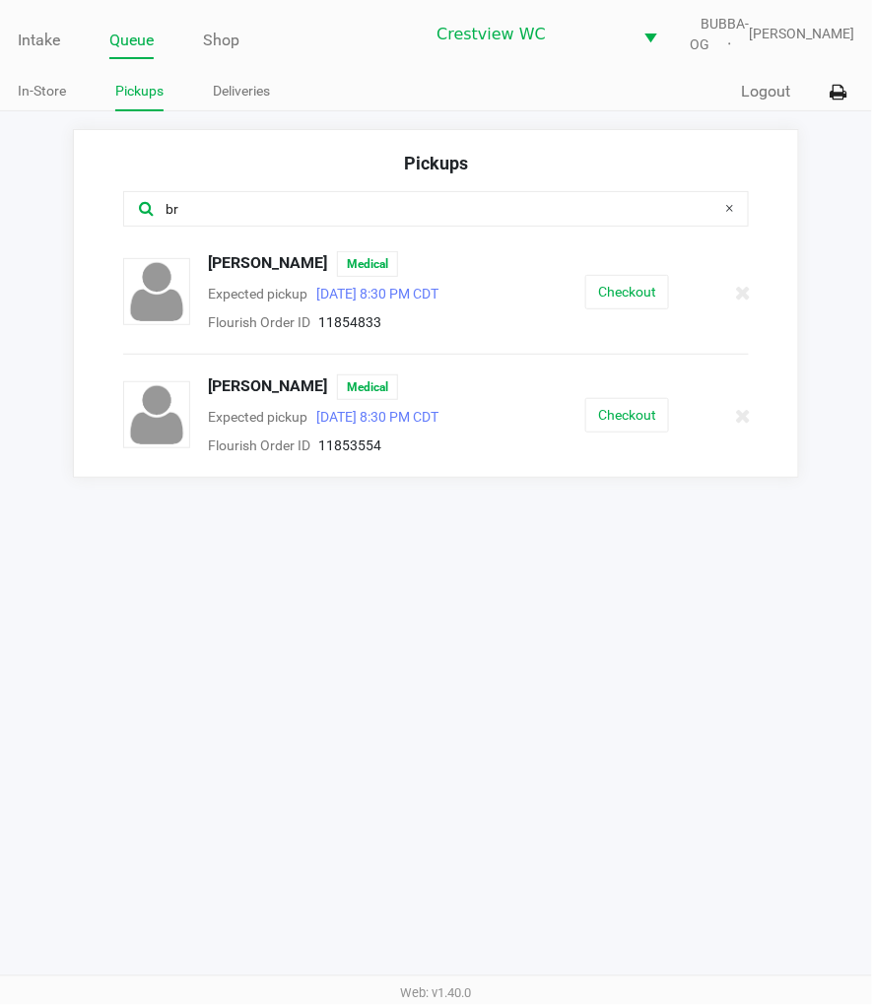
type input "br"
click at [644, 433] on button "Checkout" at bounding box center [627, 415] width 84 height 34
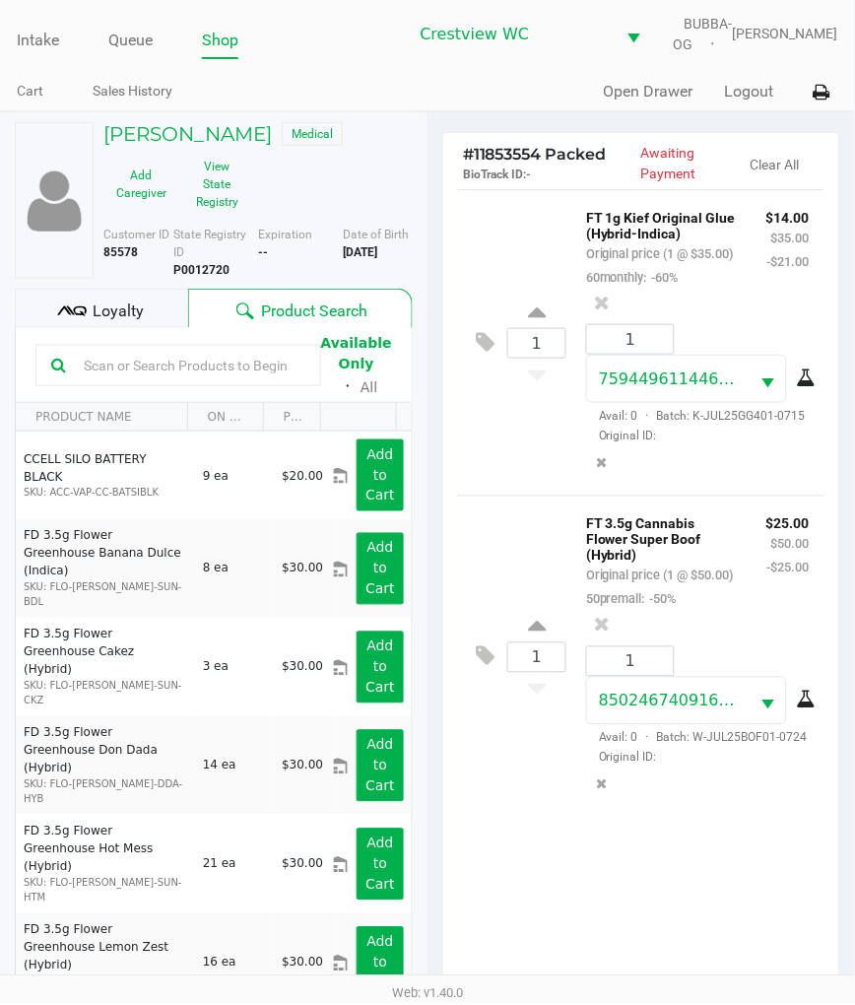
click at [128, 328] on div "Loyalty" at bounding box center [101, 308] width 173 height 39
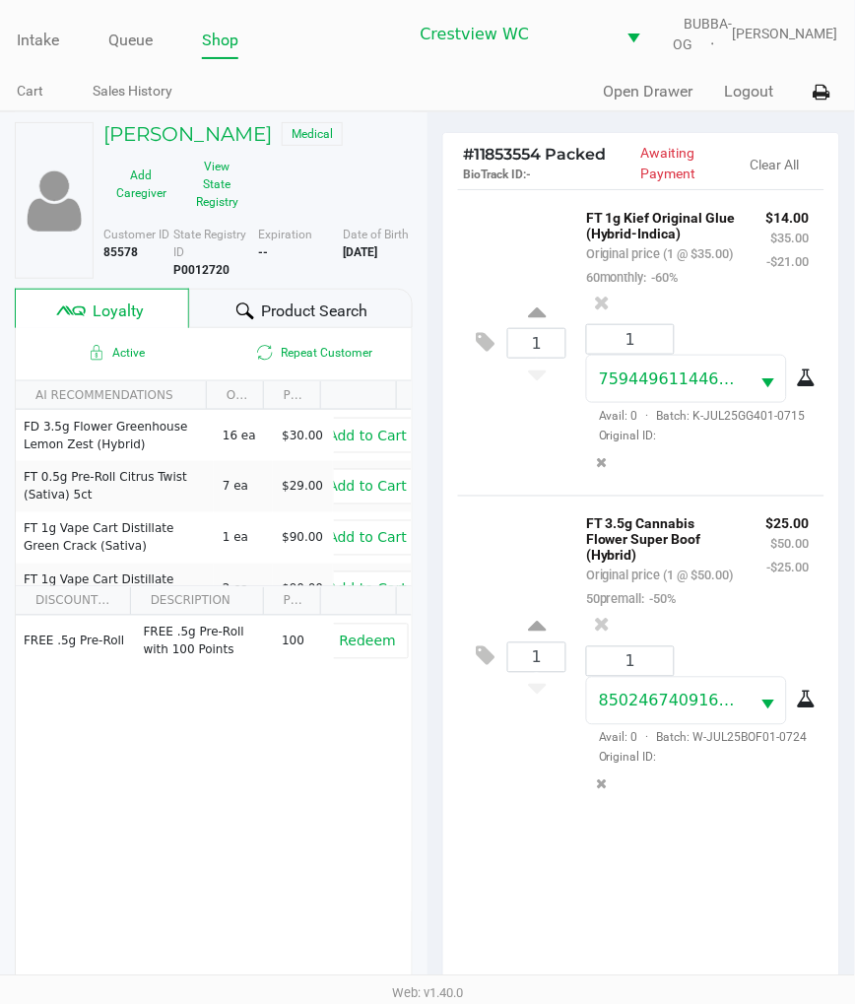
click at [310, 321] on span "Product Search" at bounding box center [315, 312] width 106 height 24
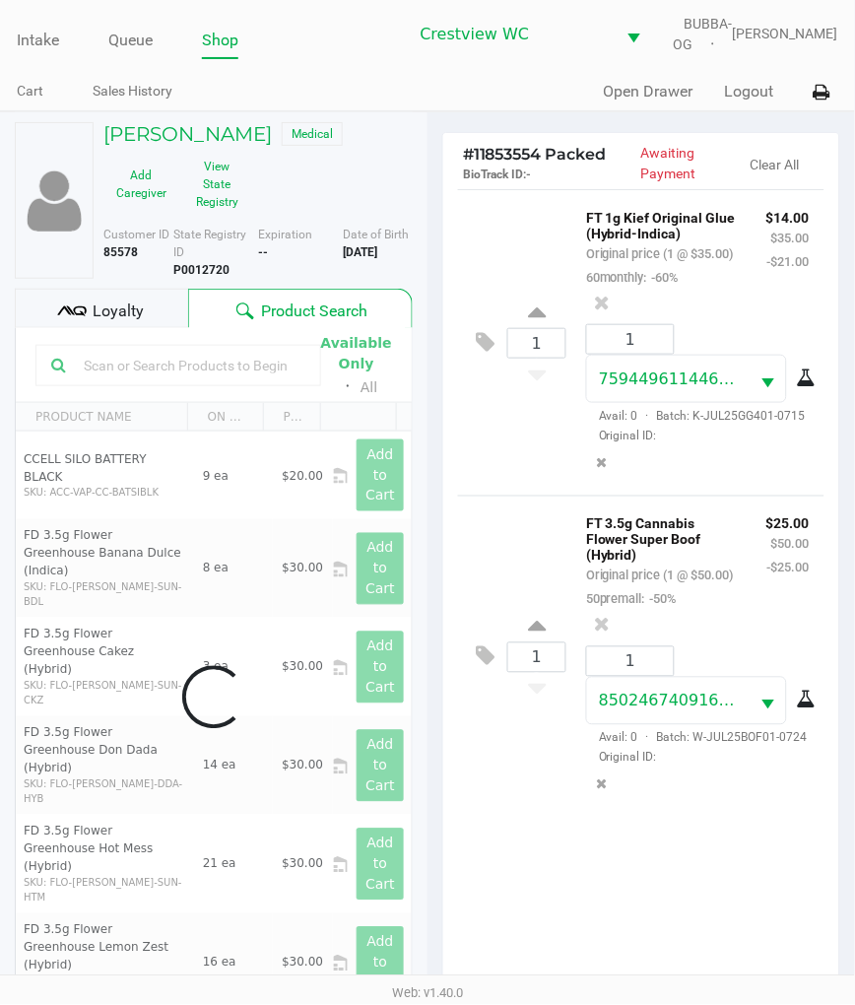
click at [279, 381] on div "Data table" at bounding box center [214, 697] width 396 height 738
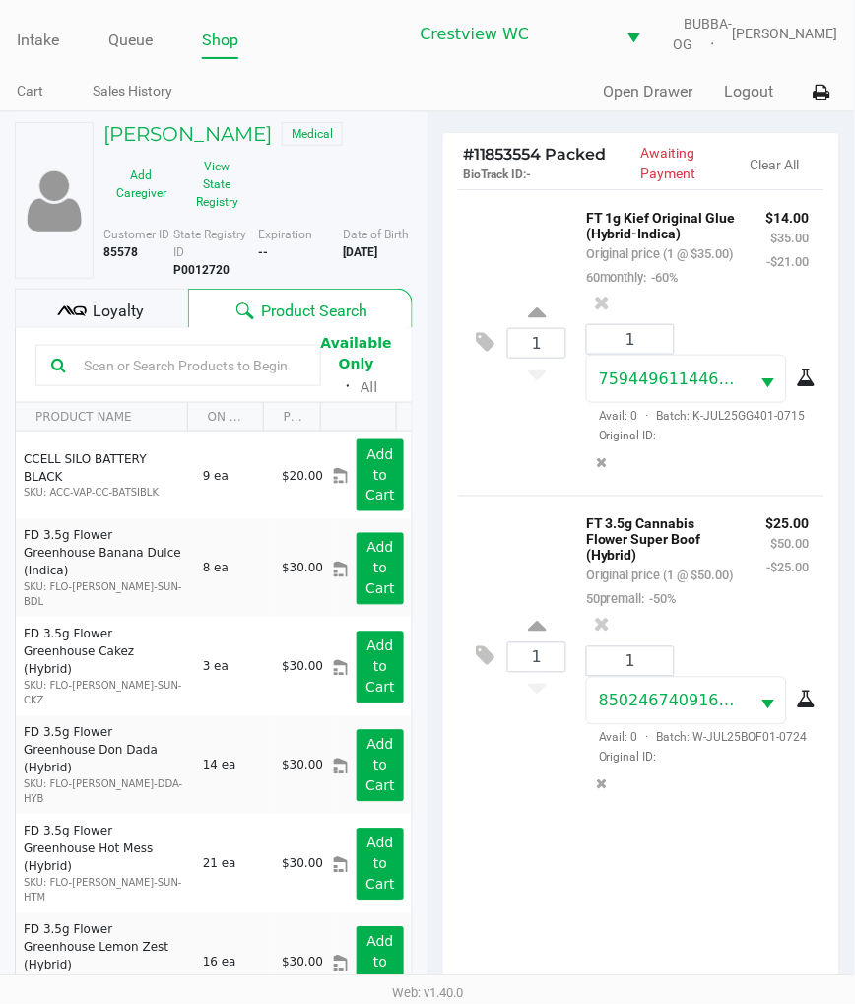
click at [192, 380] on input "text" at bounding box center [191, 366] width 230 height 30
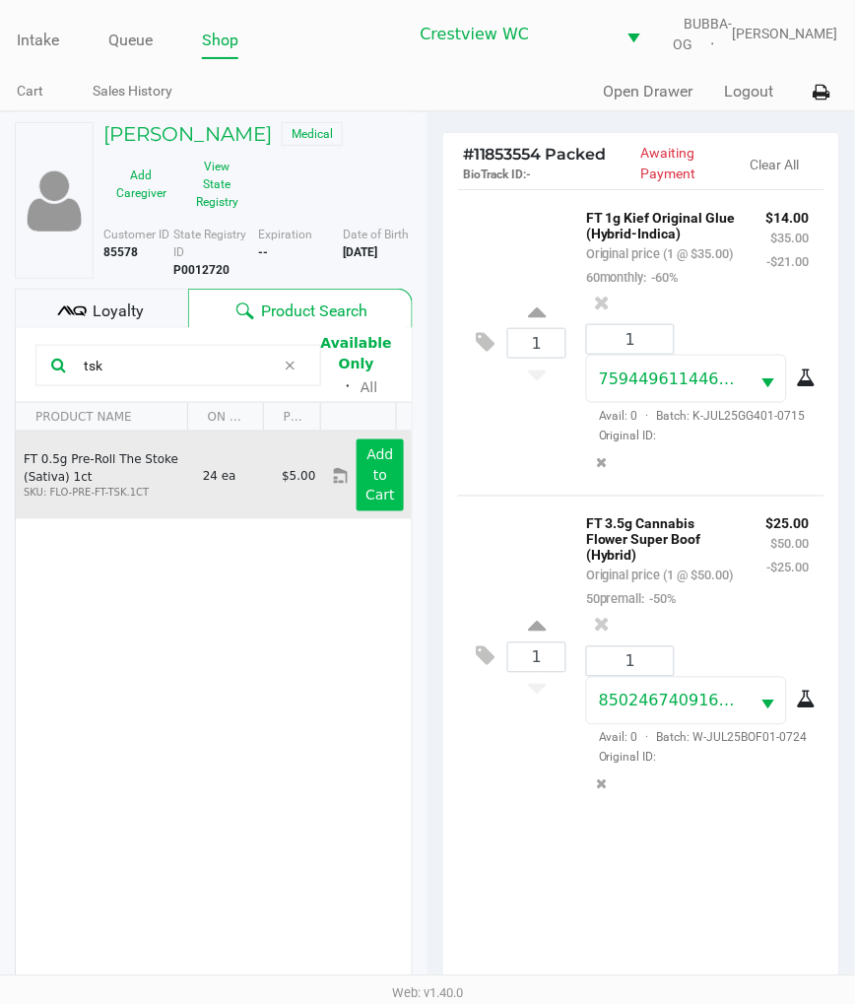
type input "tsk"
click at [387, 476] on button "Add to Cart" at bounding box center [380, 475] width 47 height 72
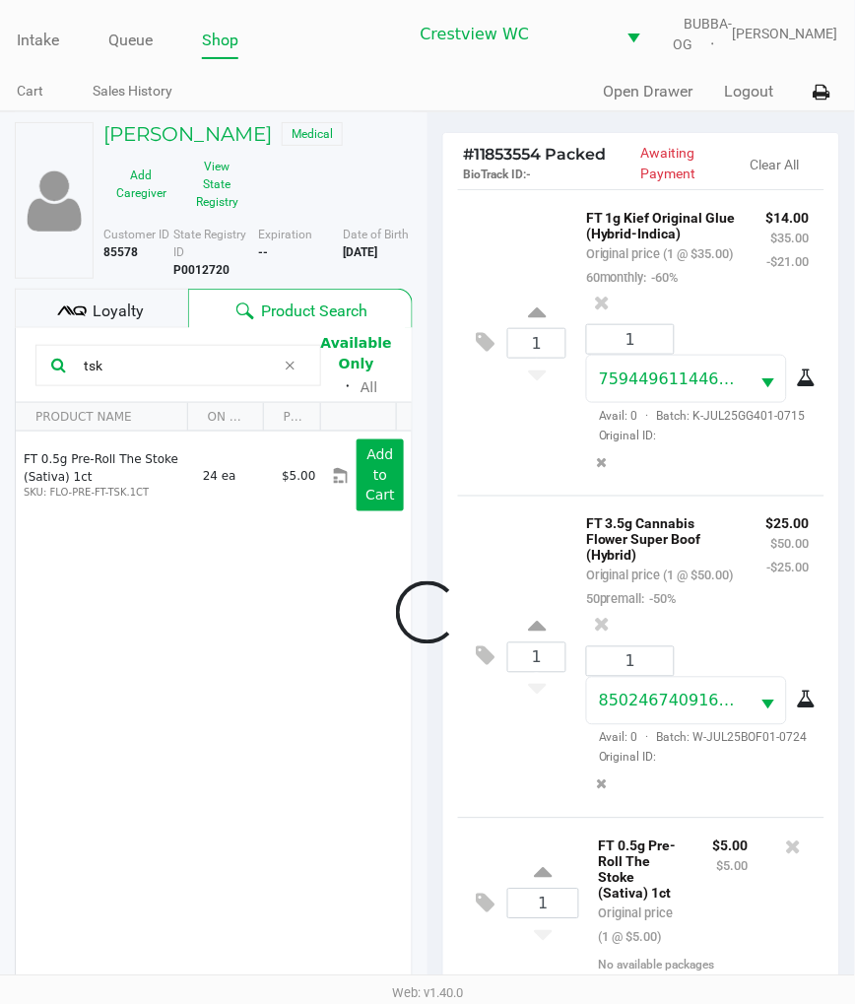
scroll to position [298, 0]
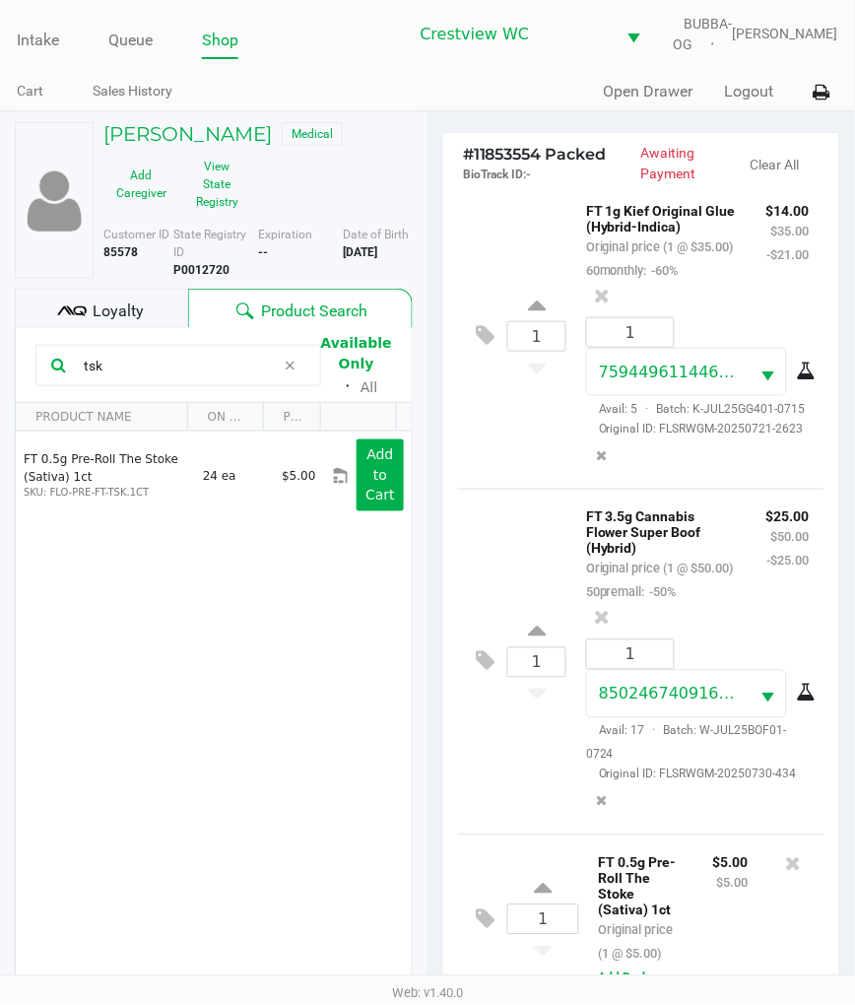
click at [524, 731] on div "1 FT 3.5g Cannabis Flower Super Boof (Hybrid) Original price (1 @ $50.00) 50pre…" at bounding box center [641, 662] width 367 height 346
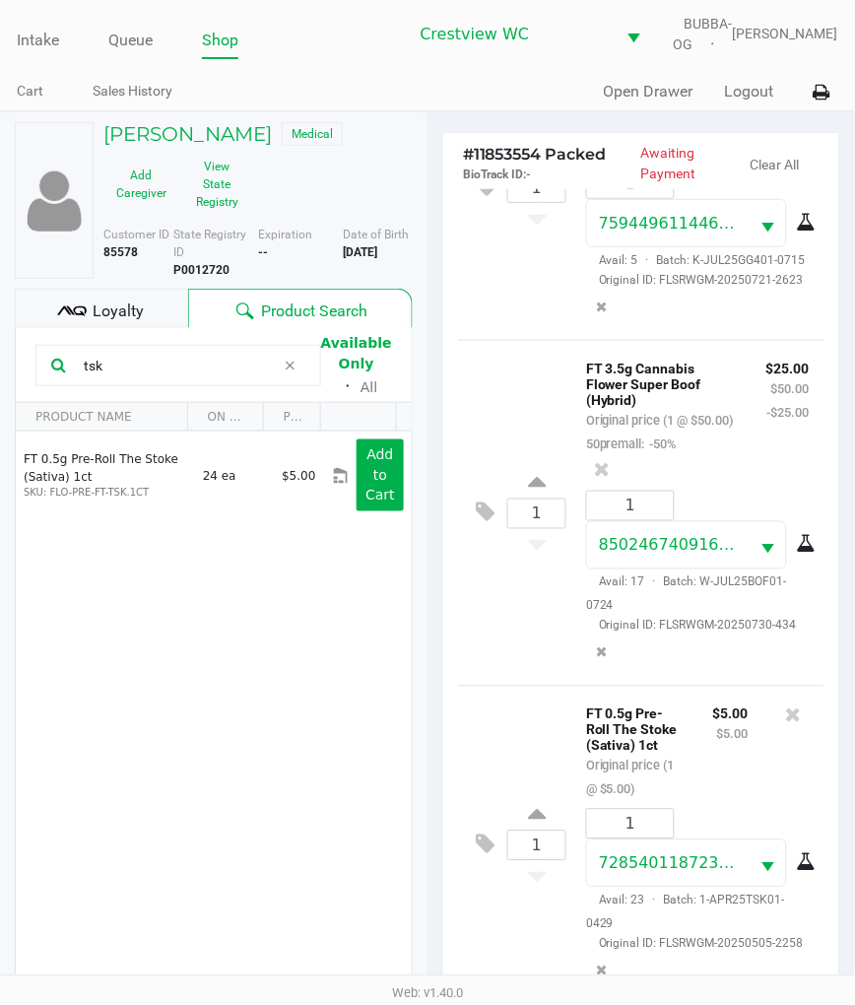
scroll to position [464, 0]
click at [114, 307] on div "Loyalty" at bounding box center [101, 308] width 173 height 39
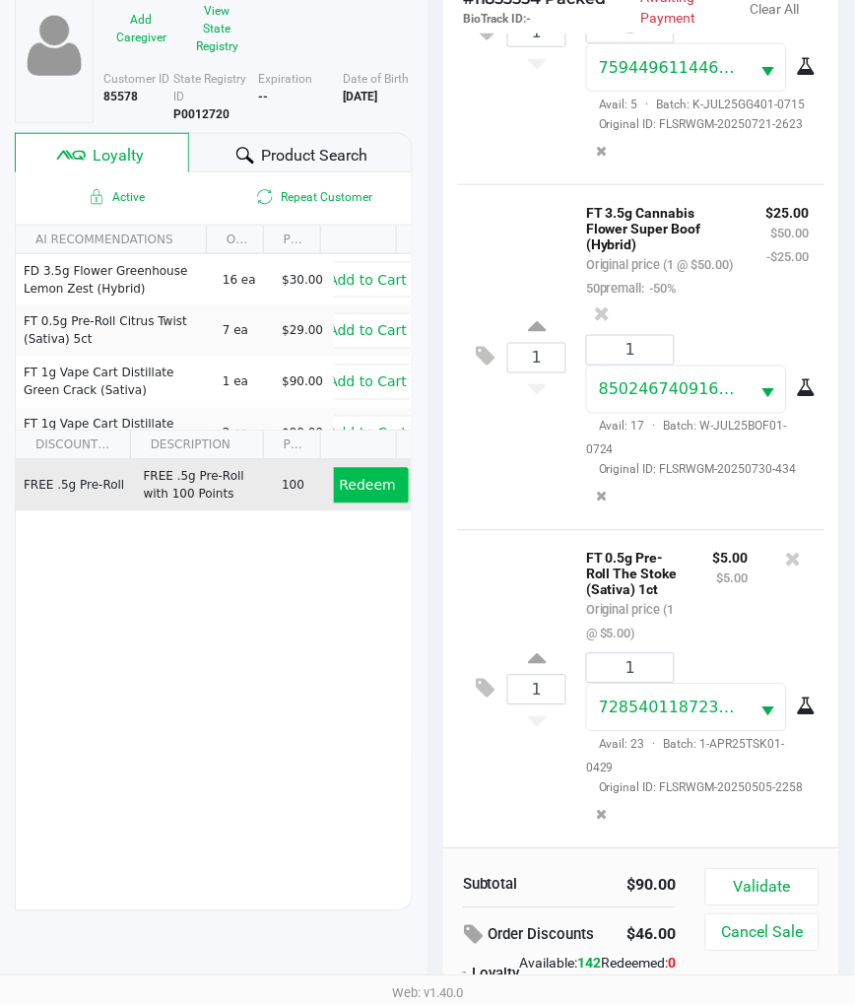
click at [361, 494] on span "Redeem" at bounding box center [368, 486] width 56 height 16
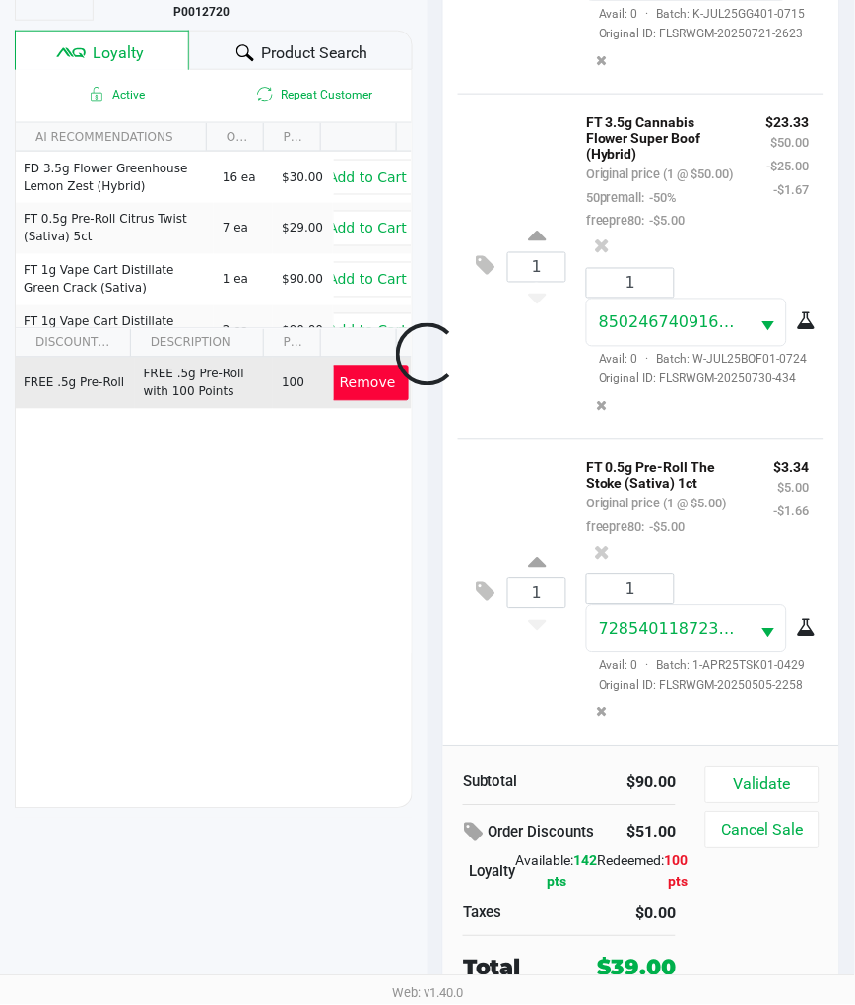
scroll to position [606, 0]
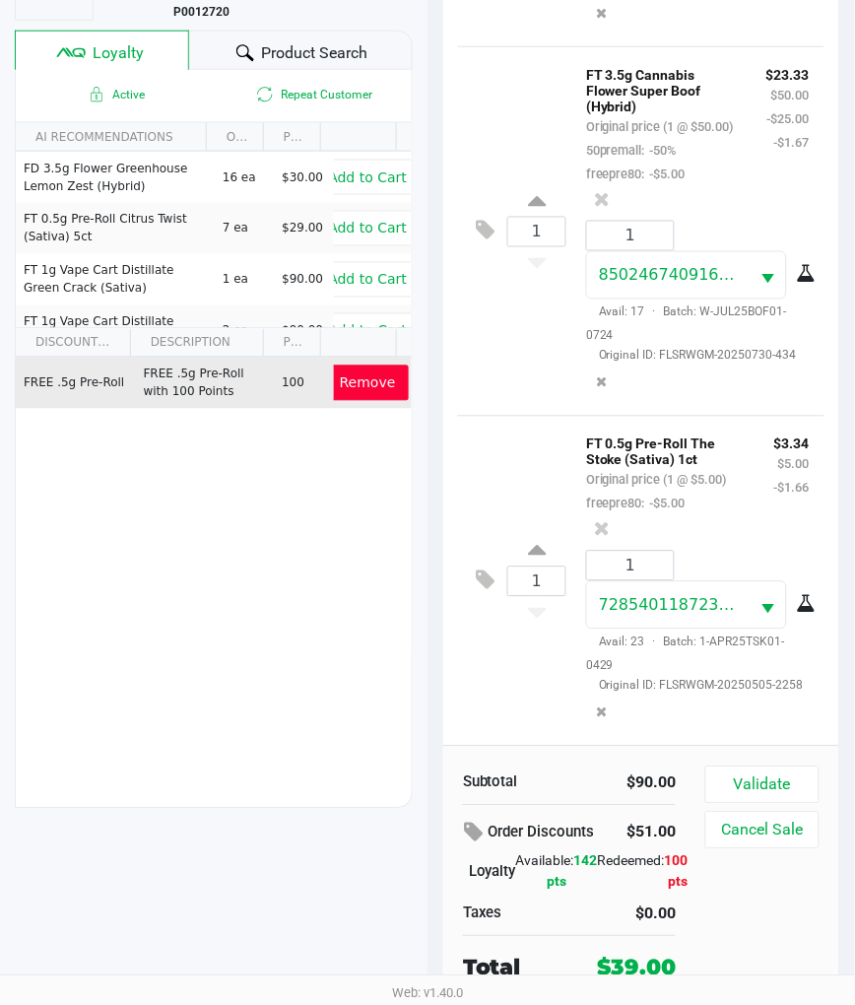
click at [783, 776] on button "Validate" at bounding box center [763, 785] width 114 height 37
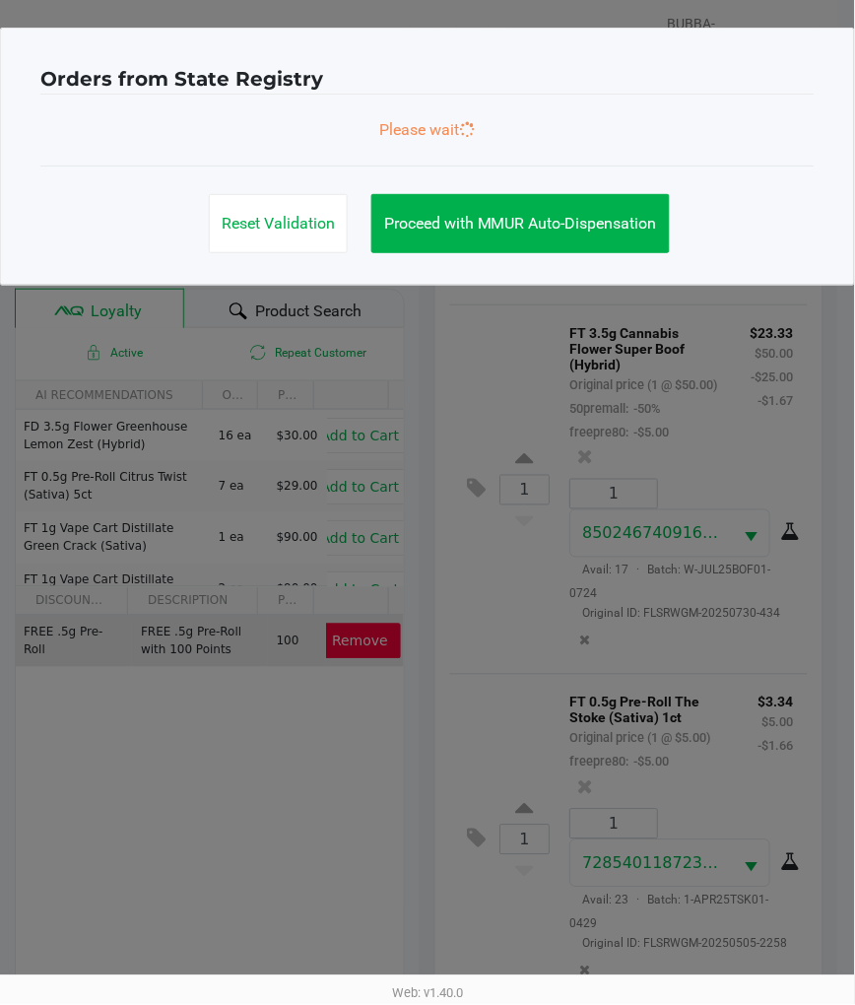
scroll to position [0, 0]
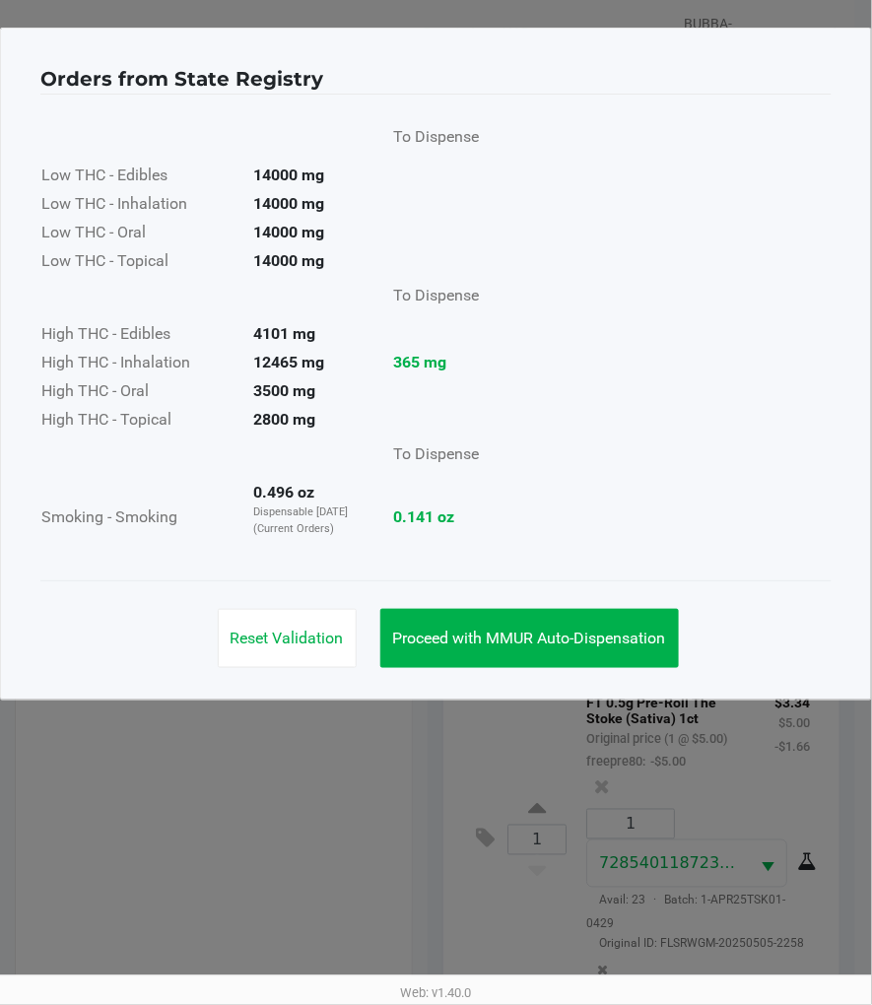
click at [570, 636] on span "Proceed with MMUR Auto-Dispensation" at bounding box center [529, 638] width 273 height 19
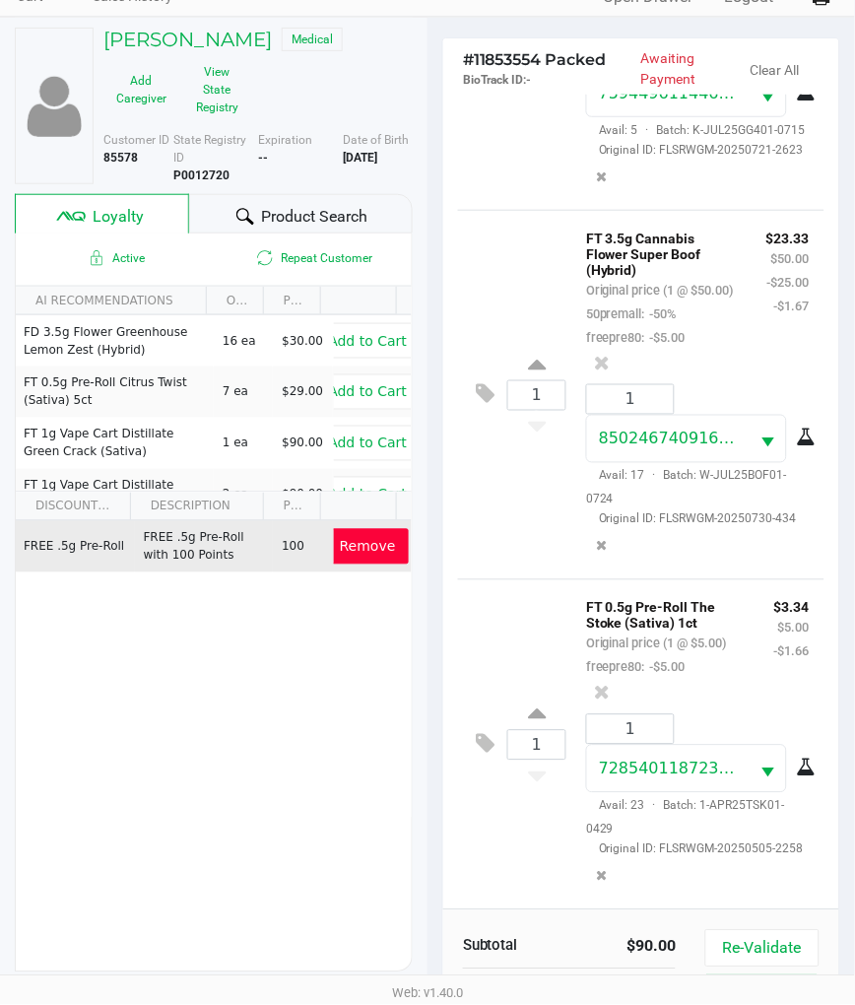
scroll to position [294, 0]
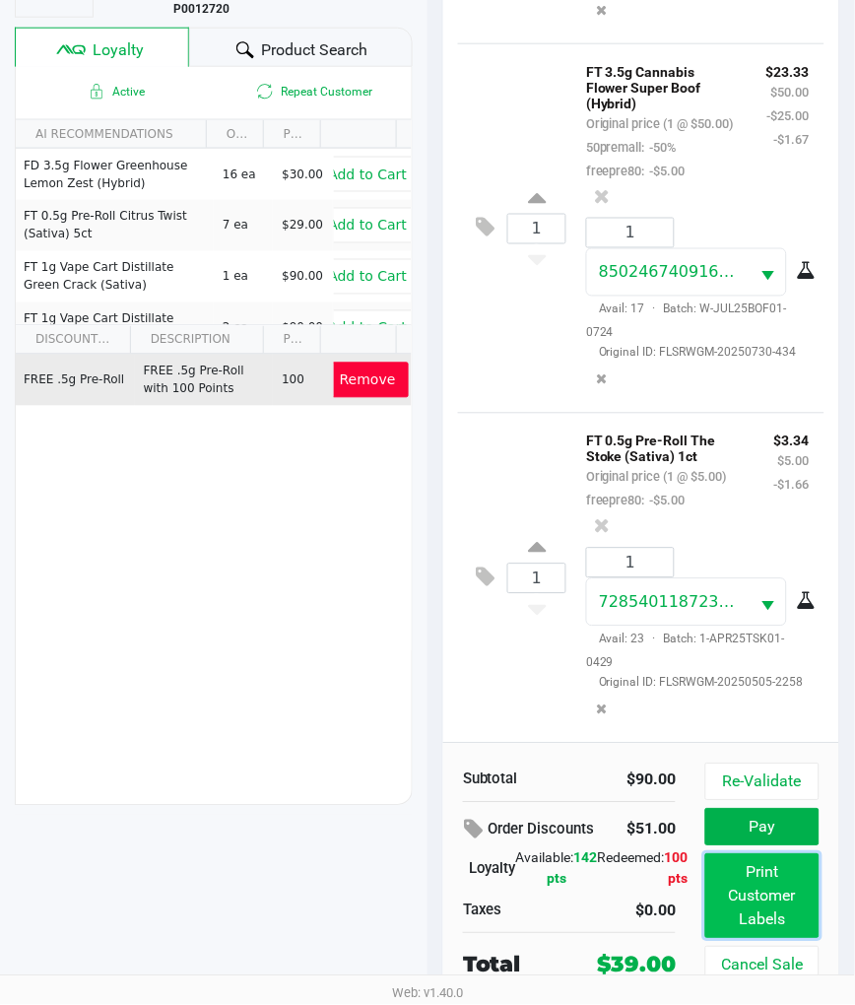
click at [778, 880] on button "Print Customer Labels" at bounding box center [763, 896] width 114 height 85
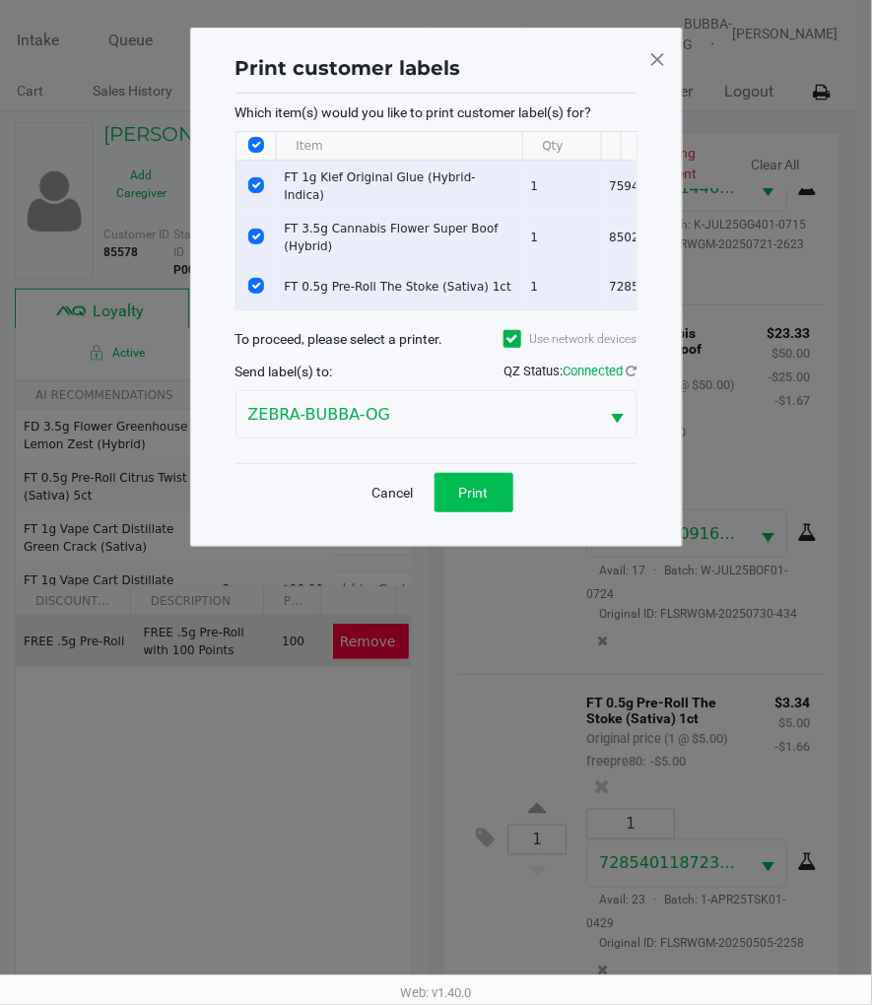
click at [466, 499] on span "Print" at bounding box center [474, 493] width 30 height 16
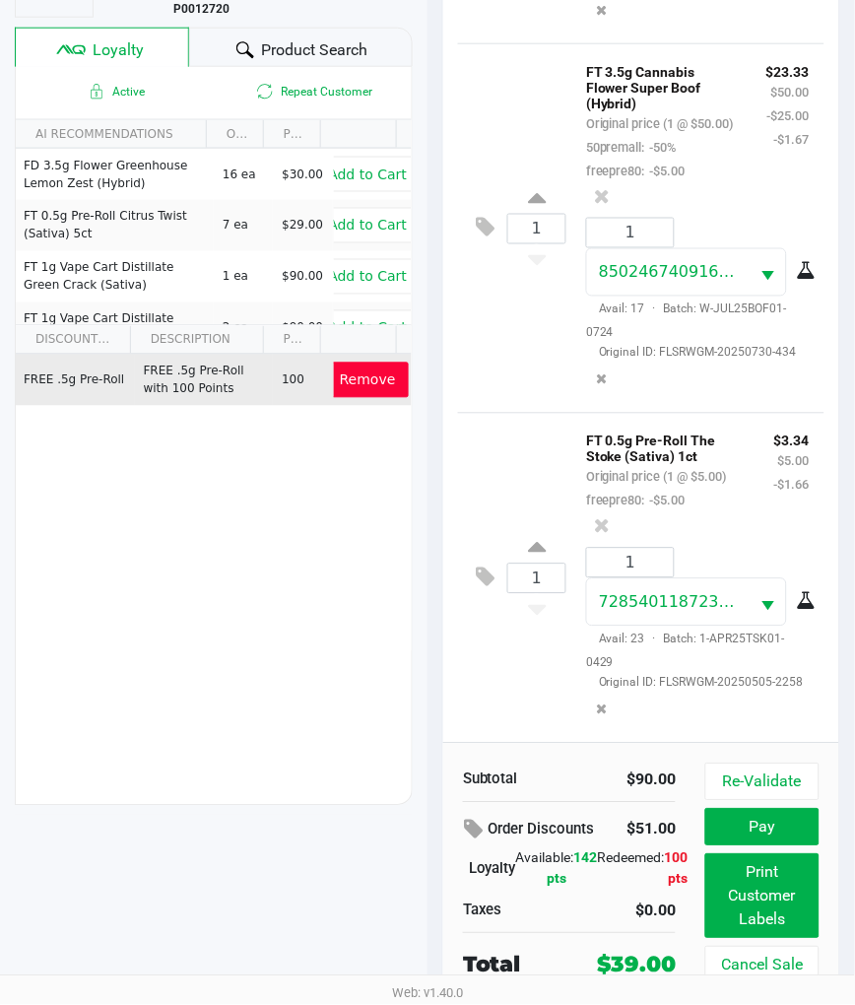
scroll to position [294, 0]
click at [798, 809] on button "Pay" at bounding box center [763, 827] width 114 height 37
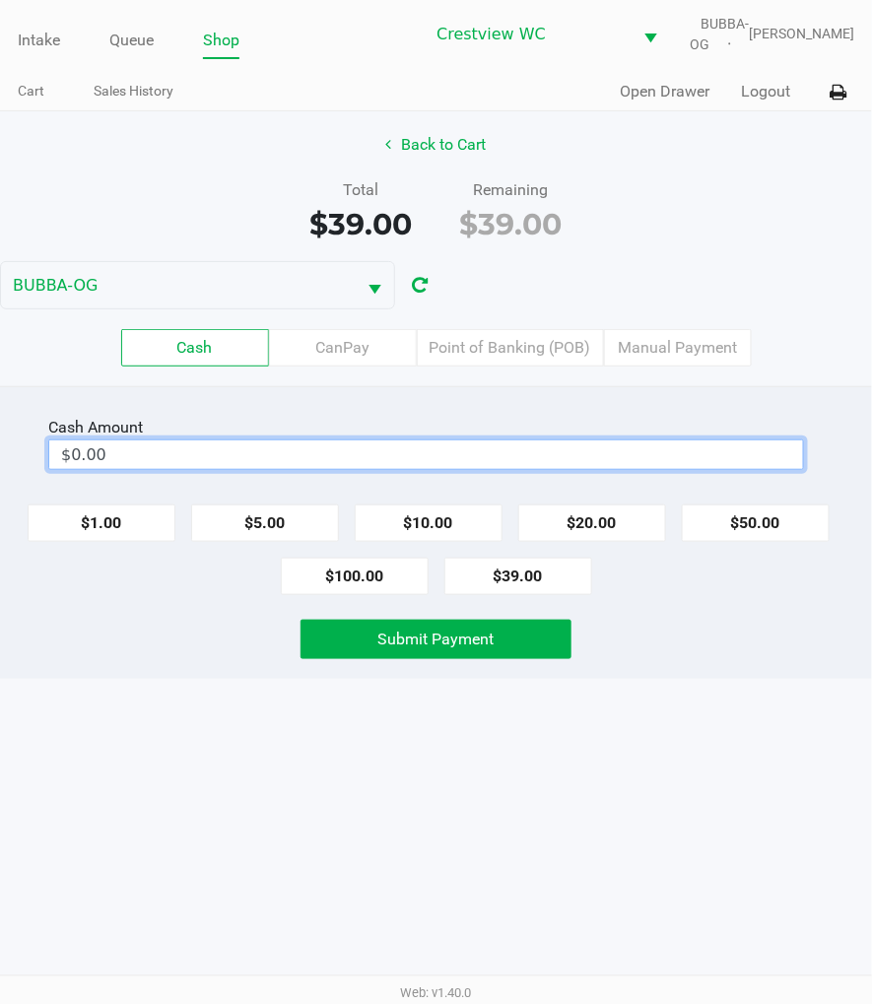
click at [549, 464] on input "$0.00" at bounding box center [426, 454] width 754 height 29
click at [744, 465] on input "0" at bounding box center [426, 454] width 754 height 29
click at [680, 813] on div "Intake Queue Shop Crestview WC BUBBA-OG Megan Knutson Cart Sales History Quick …" at bounding box center [436, 502] width 872 height 1005
type input "$40.00"
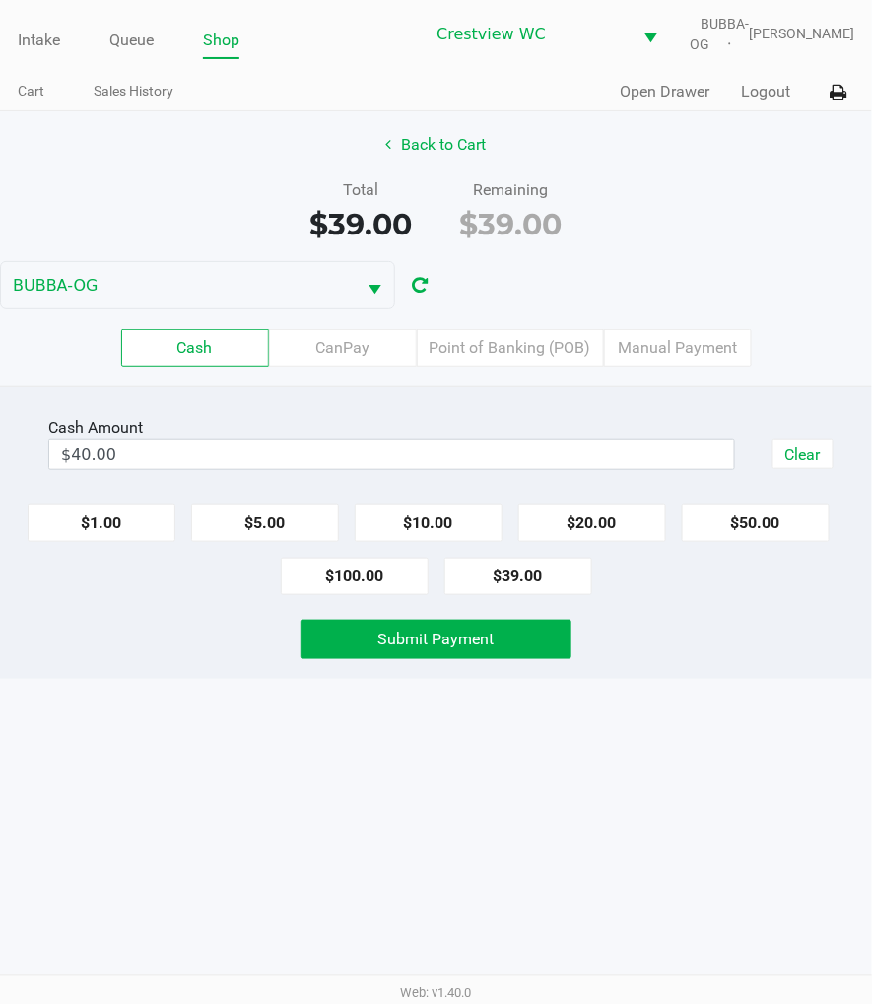
click at [441, 162] on button "Back to Cart" at bounding box center [436, 144] width 126 height 37
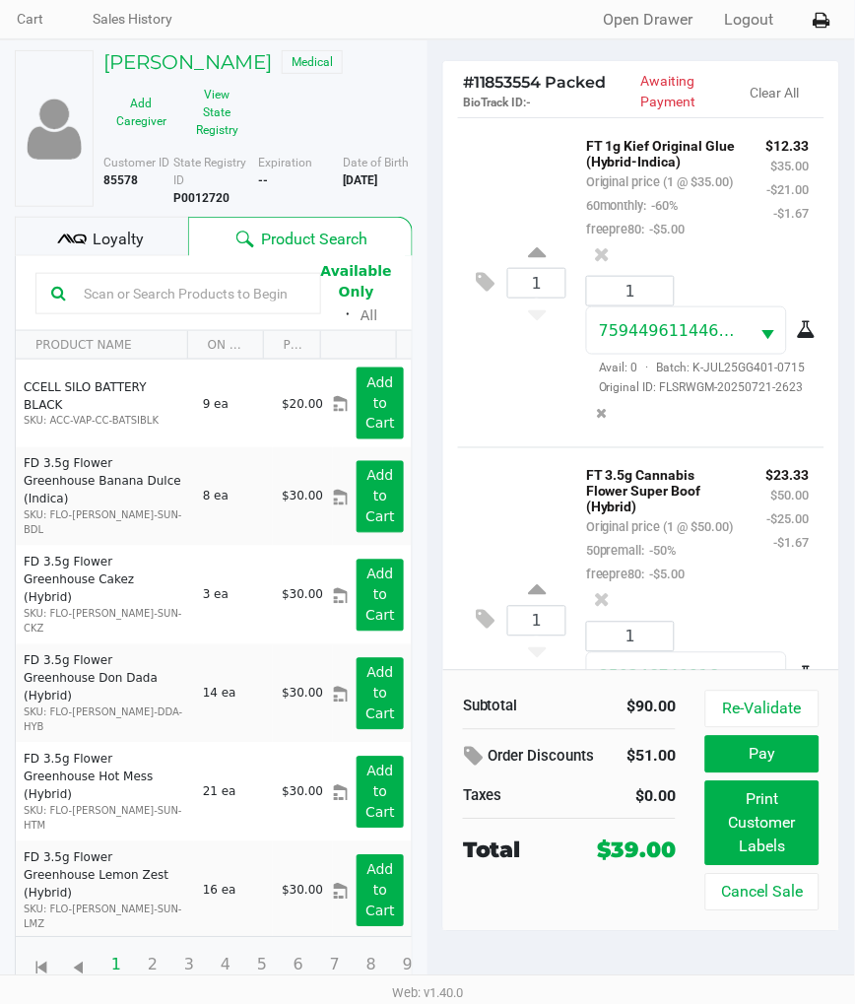
scroll to position [86, 0]
click at [486, 702] on div "Subtotal" at bounding box center [509, 707] width 92 height 23
click at [803, 751] on button "Pay" at bounding box center [763, 754] width 114 height 37
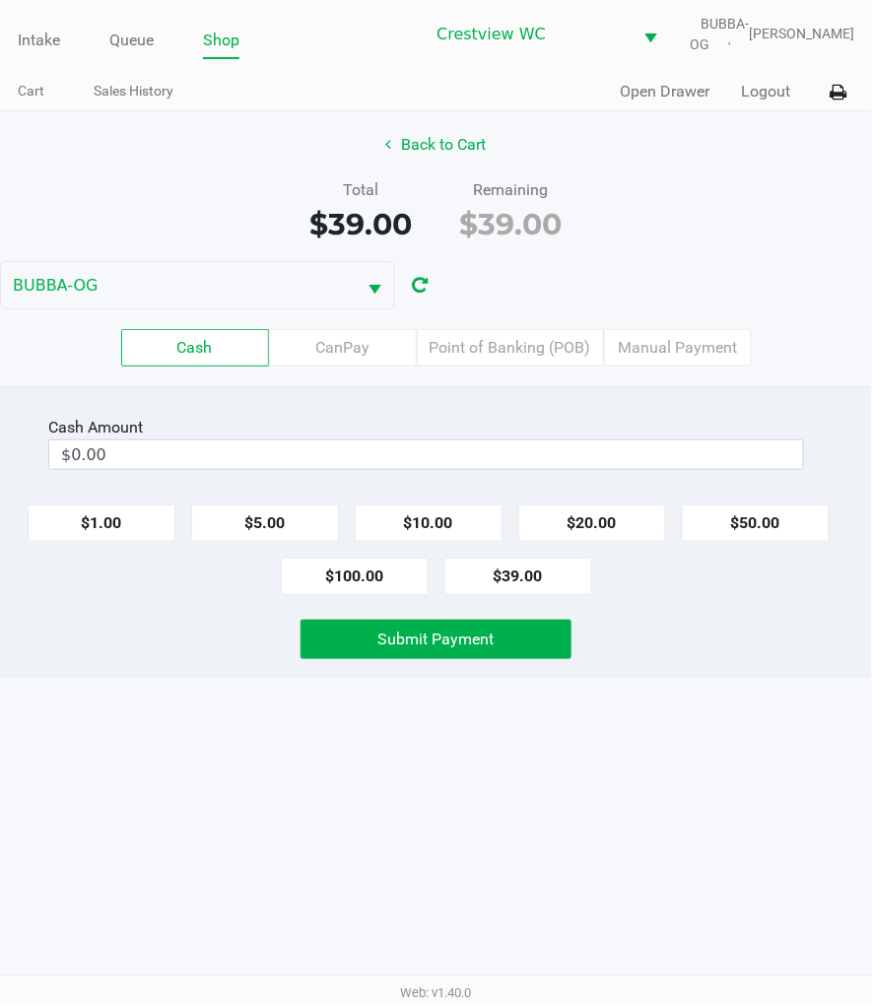
click at [540, 461] on input "$0.00" at bounding box center [426, 454] width 754 height 29
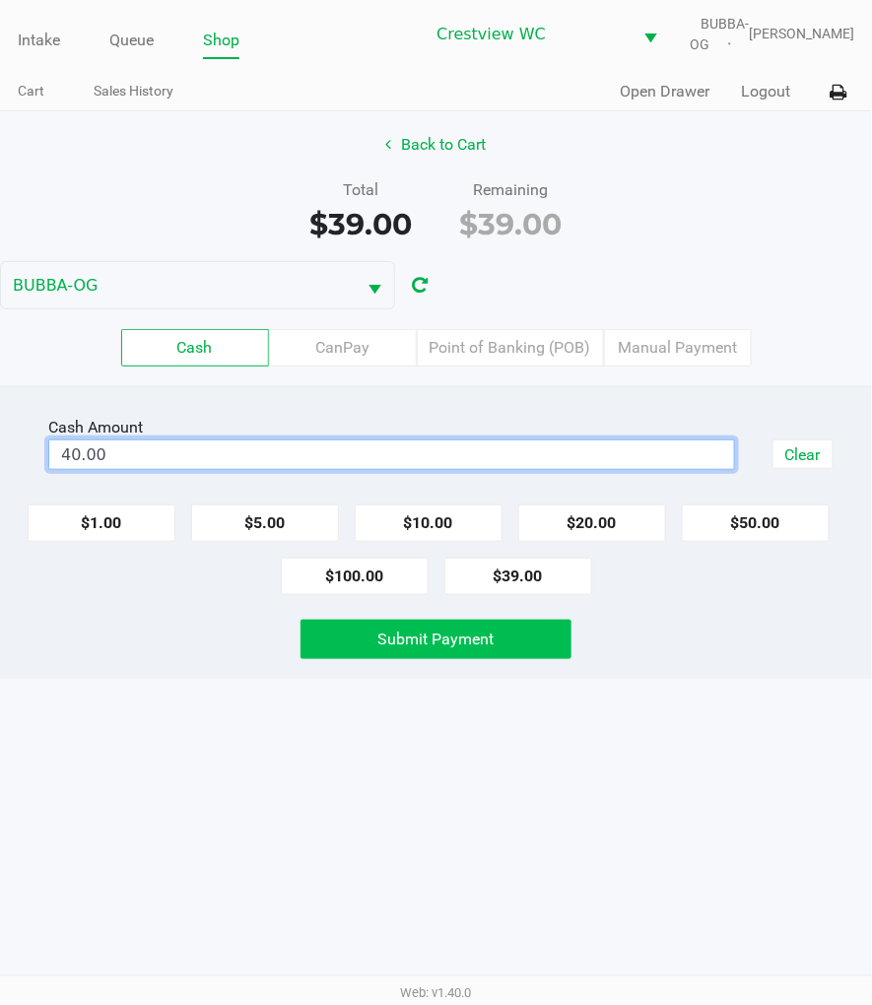
click at [503, 659] on button "Submit Payment" at bounding box center [436, 639] width 271 height 39
type input "$40.00"
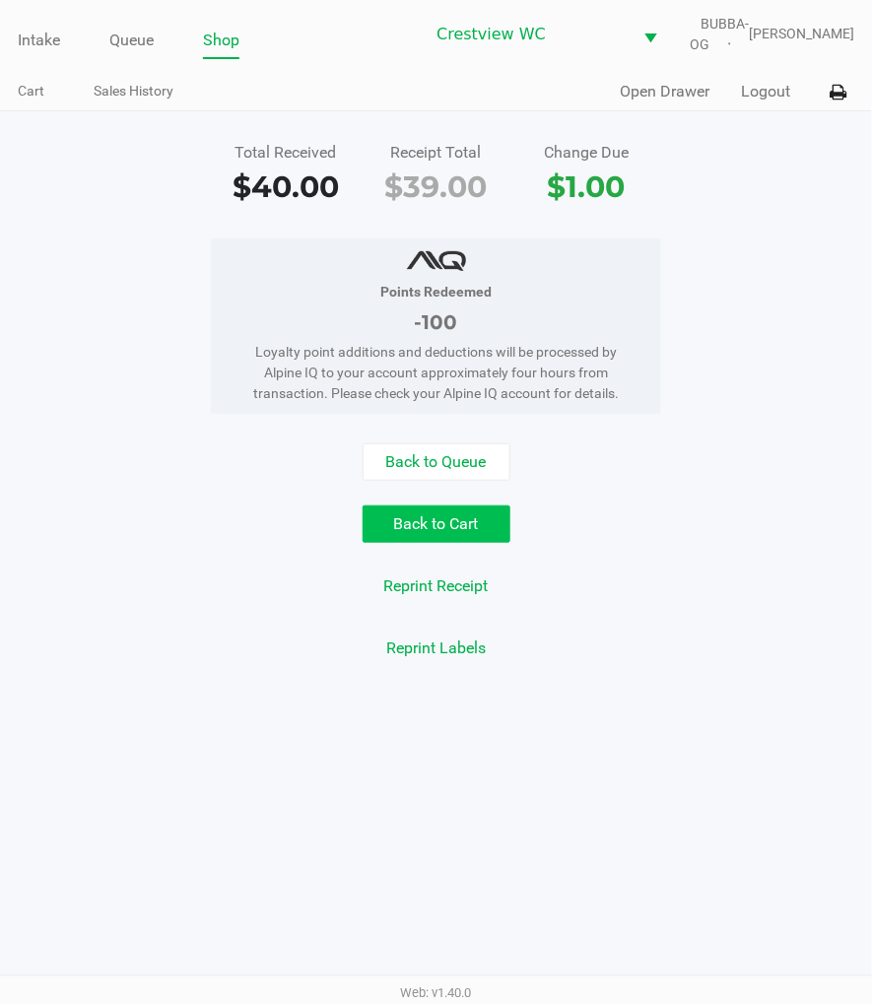
click at [443, 543] on button "Back to Cart" at bounding box center [437, 523] width 148 height 37
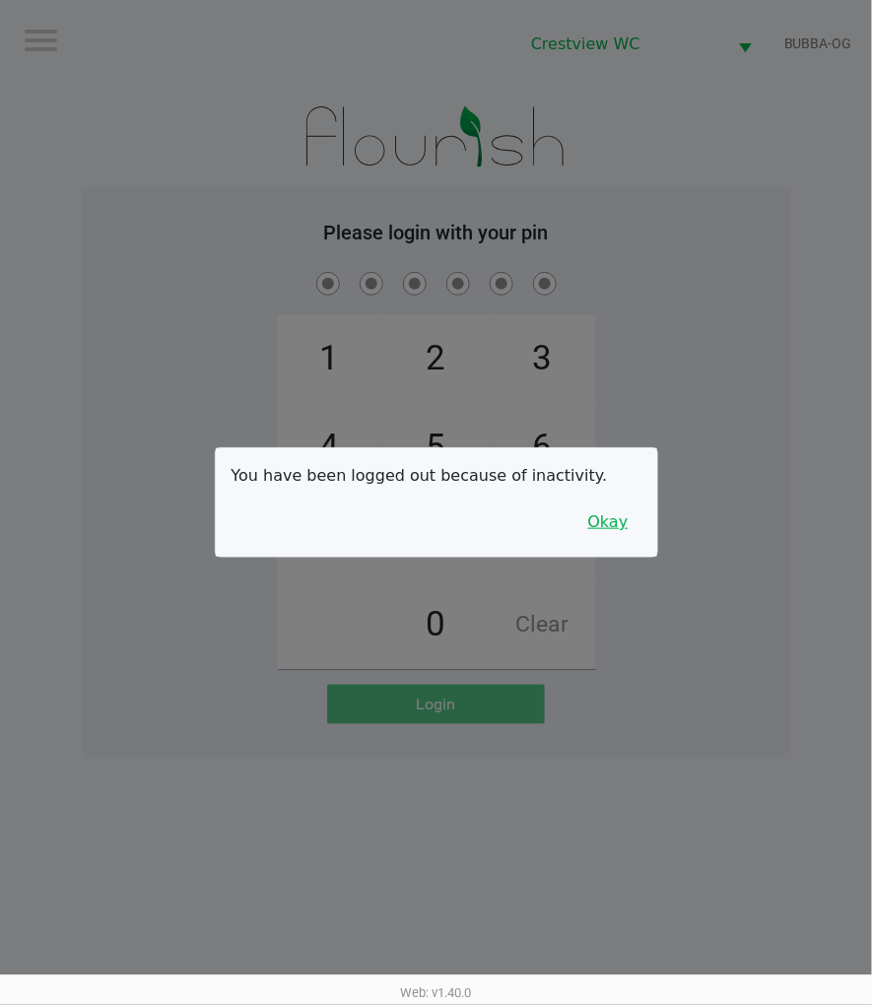
click at [629, 532] on button "Okay" at bounding box center [608, 522] width 66 height 37
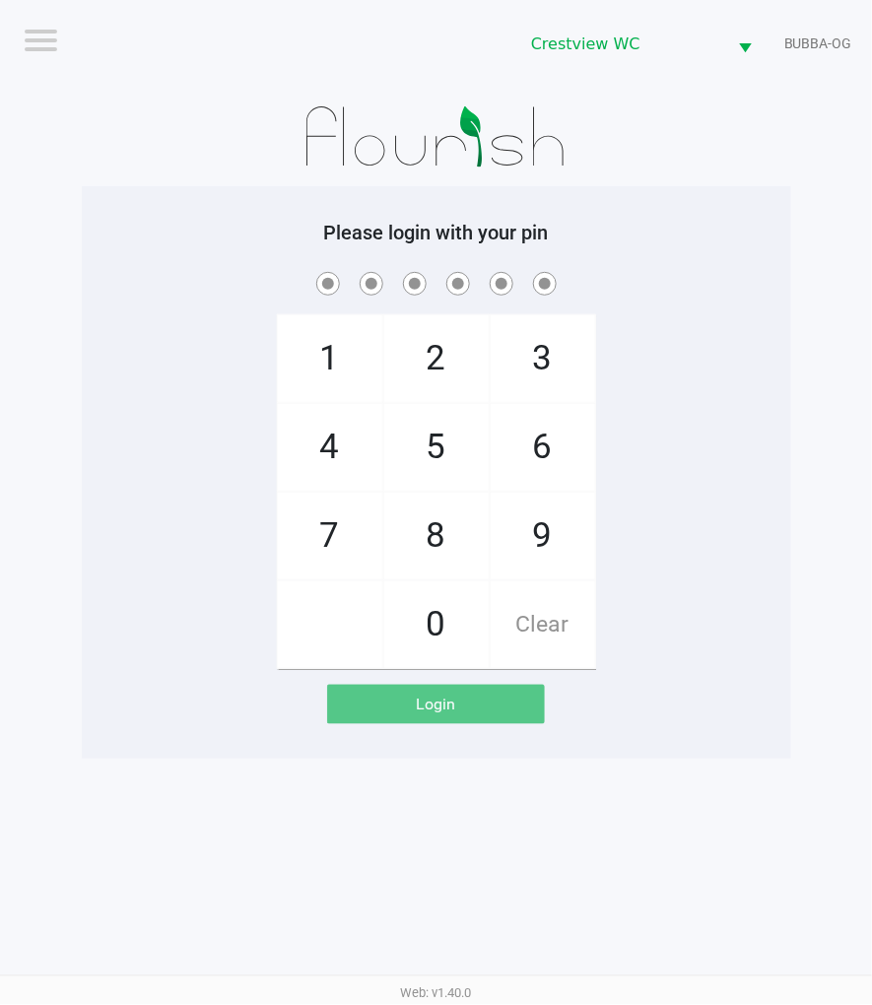
click at [632, 530] on div "1 4 7 2 5 8 0 3 6 9 Clear" at bounding box center [436, 468] width 709 height 401
checkbox input "true"
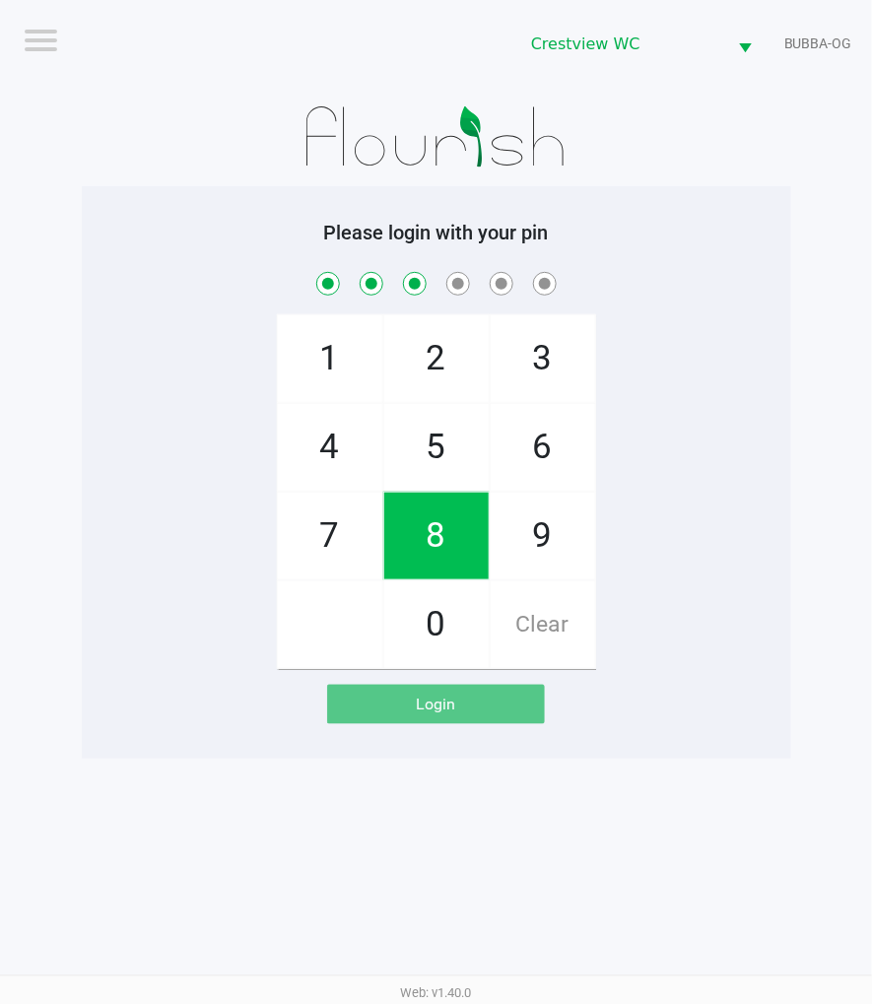
checkbox input "true"
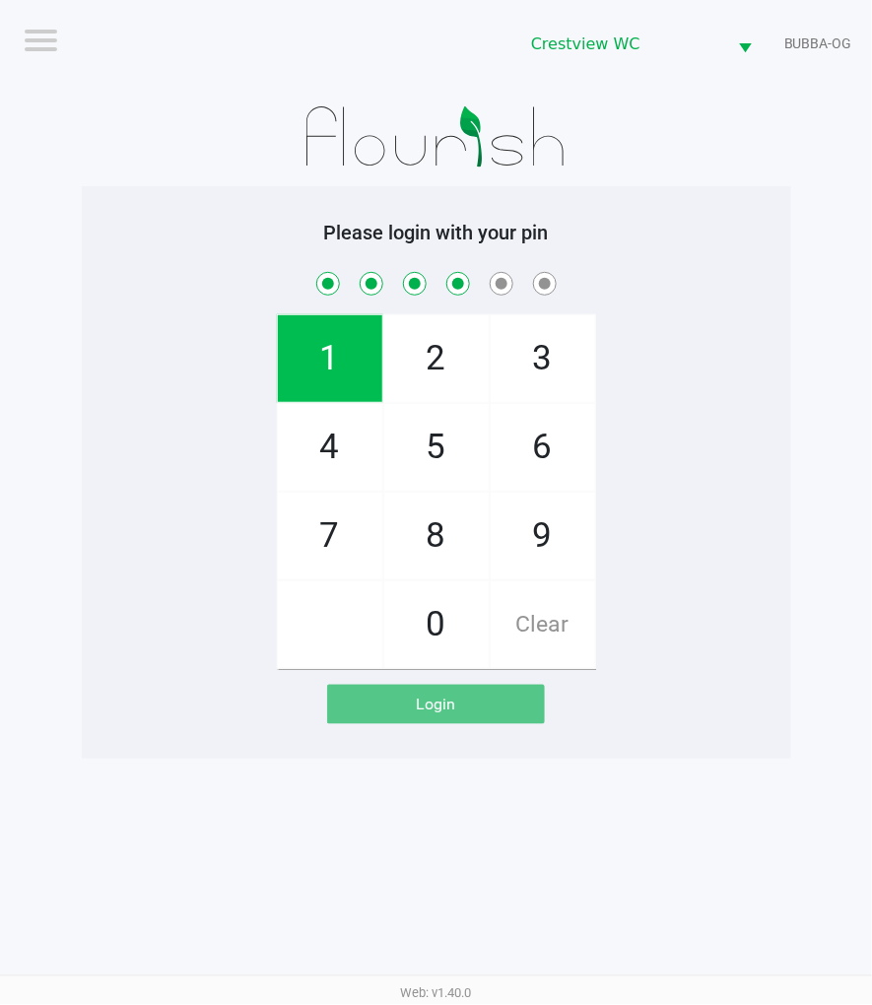
checkbox input "true"
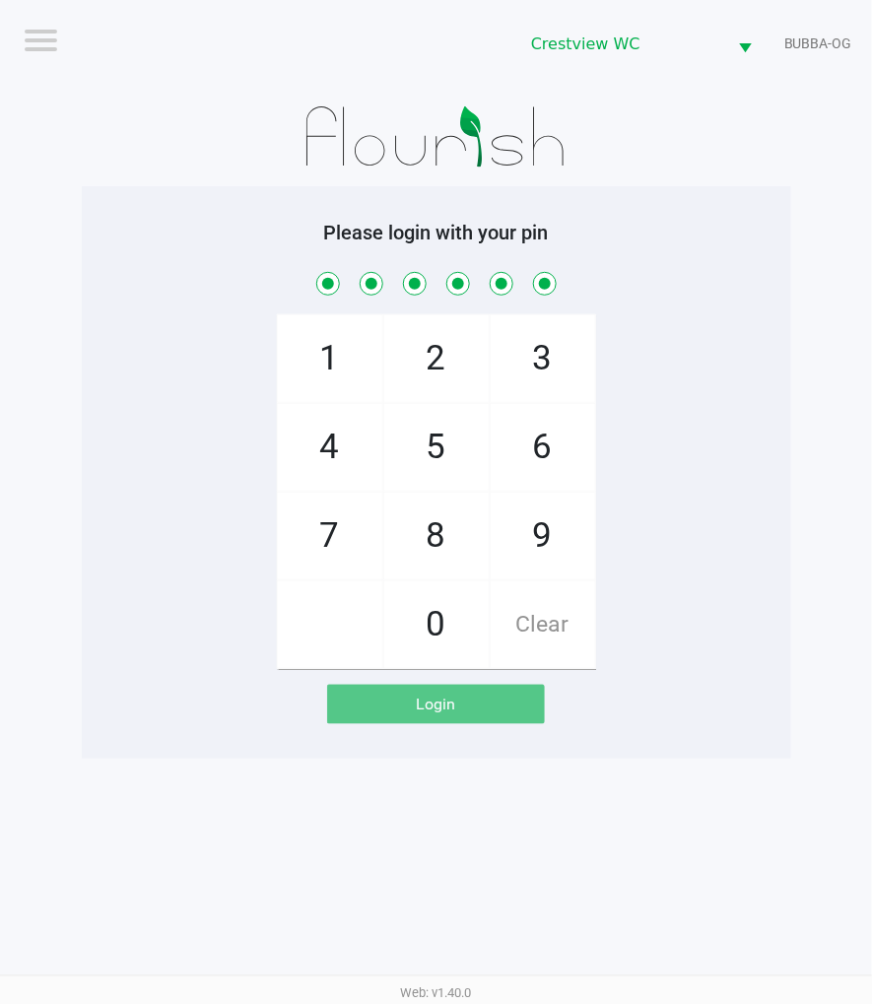
checkbox input "true"
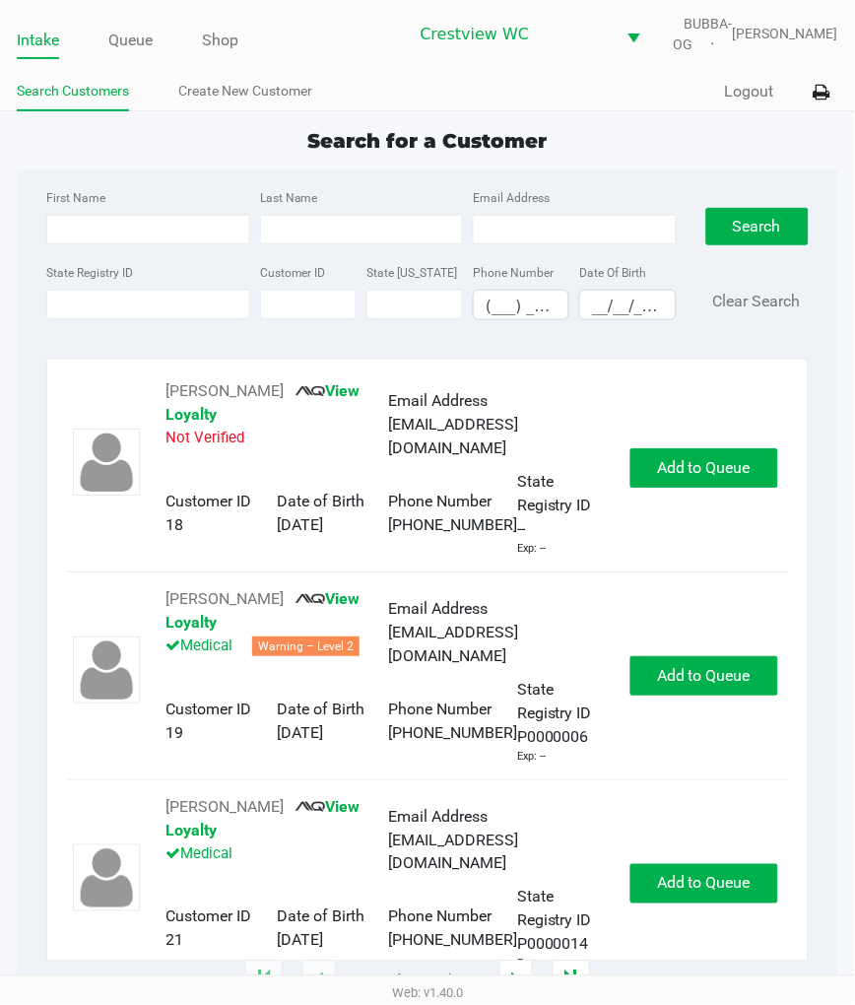
click at [562, 190] on div "First Name Last Name Email Address State Registry ID Customer ID State ID Phone…" at bounding box center [427, 260] width 791 height 180
click at [195, 319] on input "State Registry ID" at bounding box center [147, 305] width 203 height 30
click at [212, 319] on input "State Registry ID" at bounding box center [147, 305] width 203 height 30
click at [154, 319] on input "State Registry ID" at bounding box center [147, 305] width 203 height 30
click at [131, 54] on link "Queue" at bounding box center [130, 41] width 44 height 28
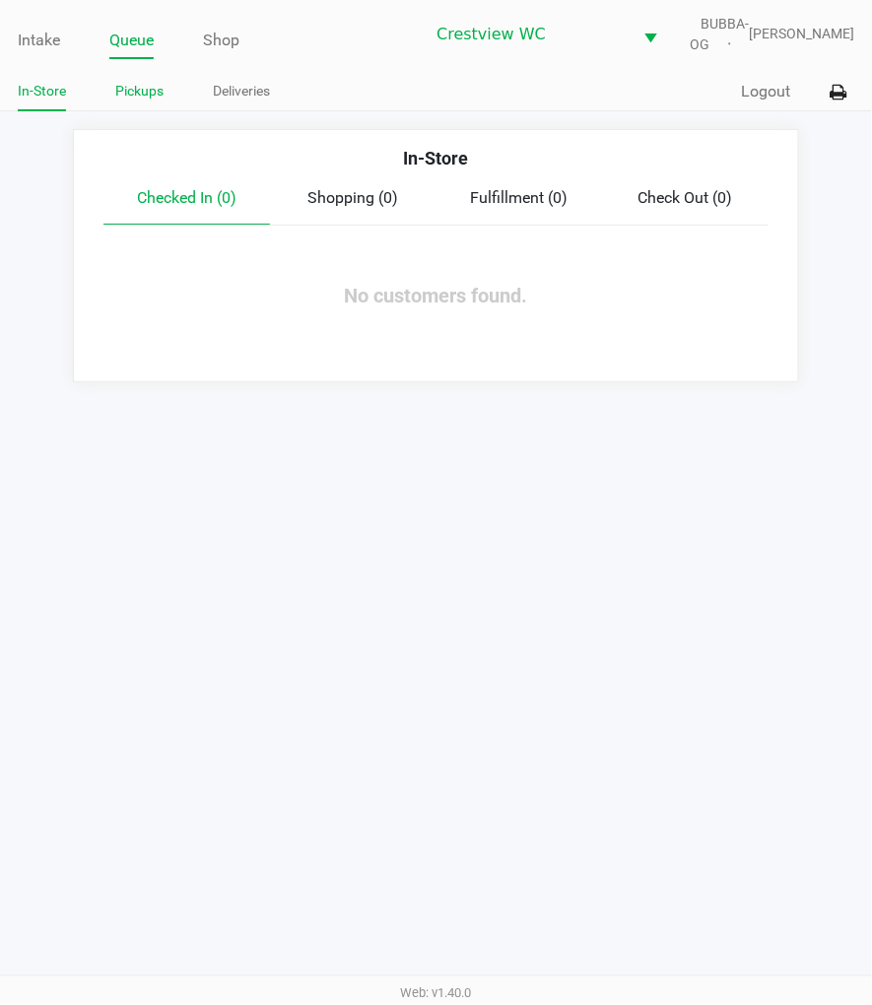
click at [136, 101] on link "Pickups" at bounding box center [139, 91] width 48 height 25
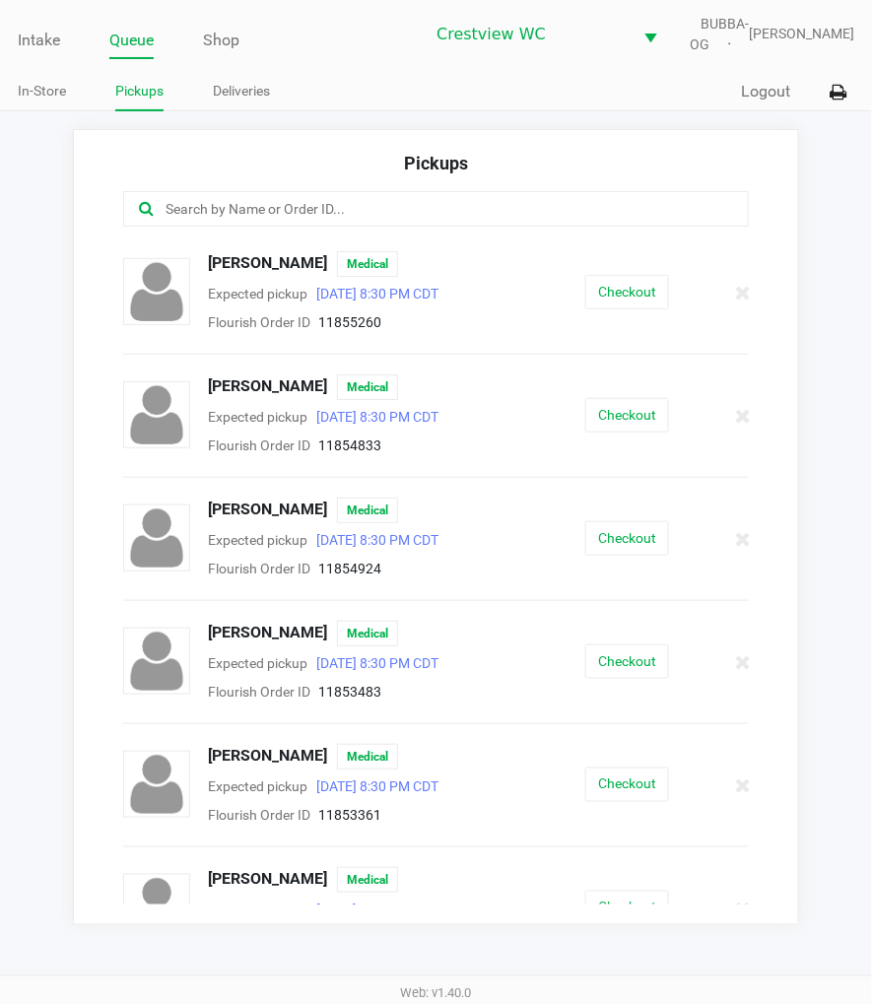
click at [569, 215] on input "text" at bounding box center [431, 209] width 535 height 23
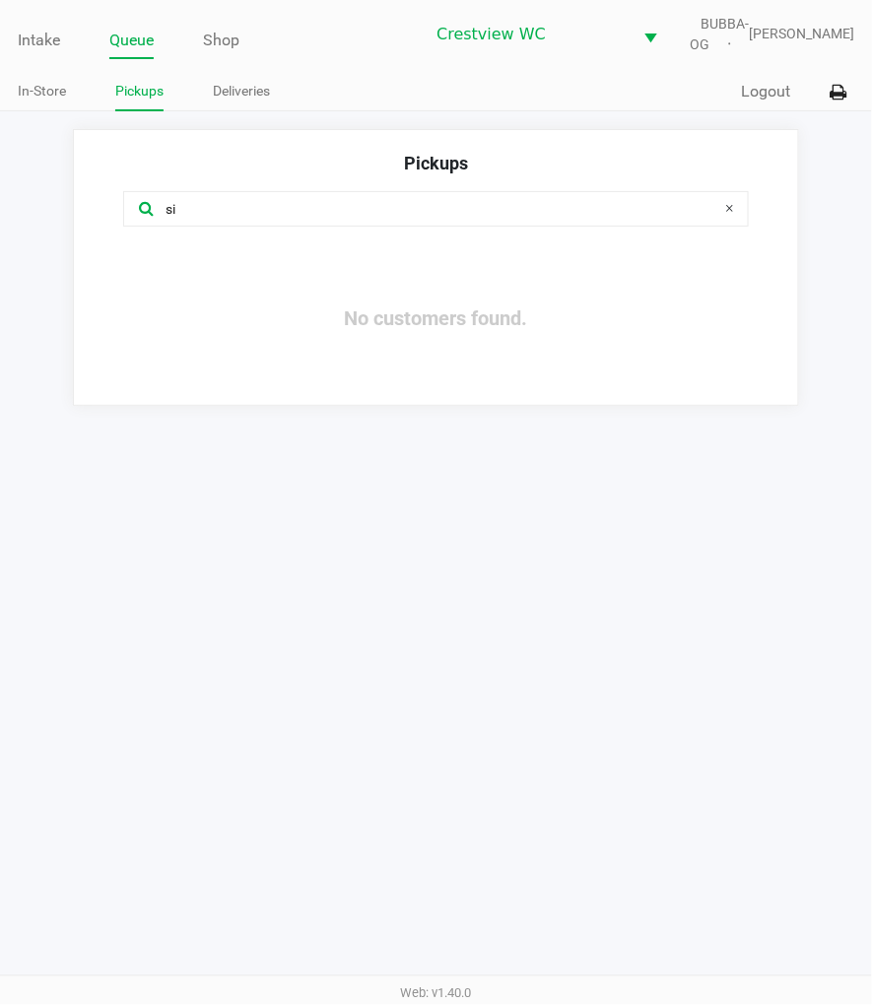
click at [362, 217] on input "si" at bounding box center [431, 209] width 535 height 23
type input "sikes"
click at [611, 568] on div "Intake Queue Shop Crestview WC BUBBA-OG Megan Knutson In-Store Pickups Deliveri…" at bounding box center [436, 502] width 872 height 1005
click at [637, 673] on div "Intake Queue Shop Crestview WC BUBBA-OG Megan Knutson In-Store Pickups Deliveri…" at bounding box center [436, 502] width 872 height 1005
click at [37, 51] on link "Intake" at bounding box center [39, 41] width 42 height 28
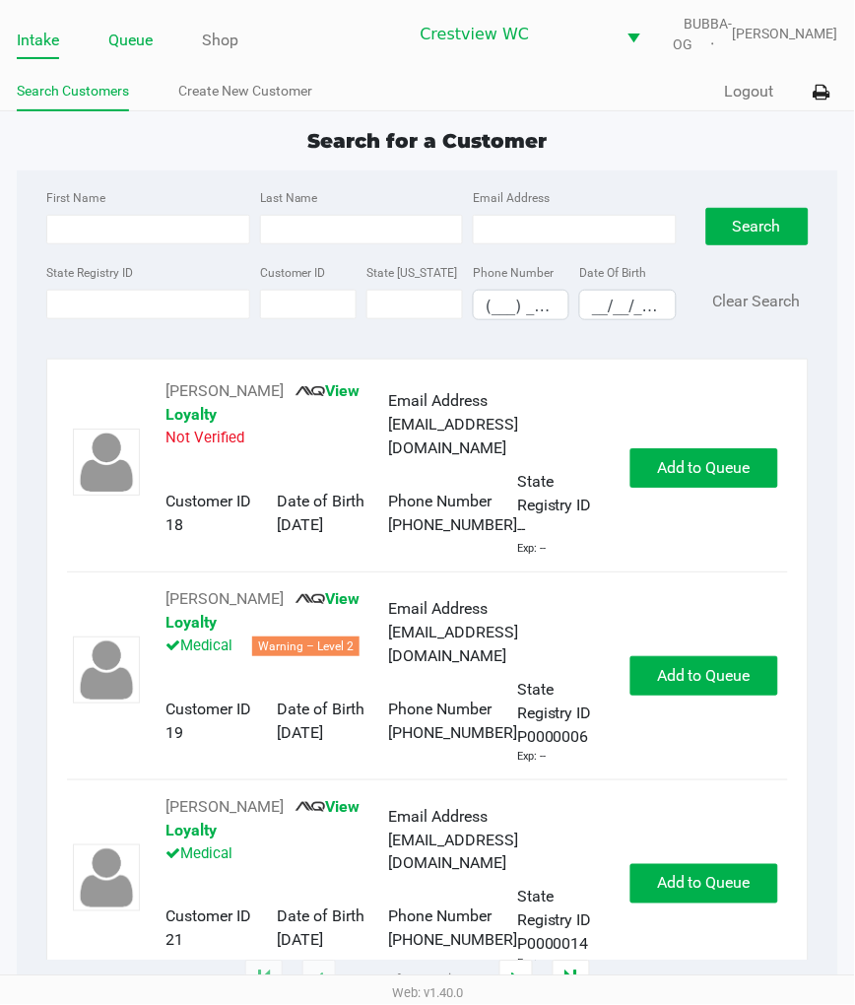
click at [134, 49] on link "Queue" at bounding box center [130, 41] width 44 height 28
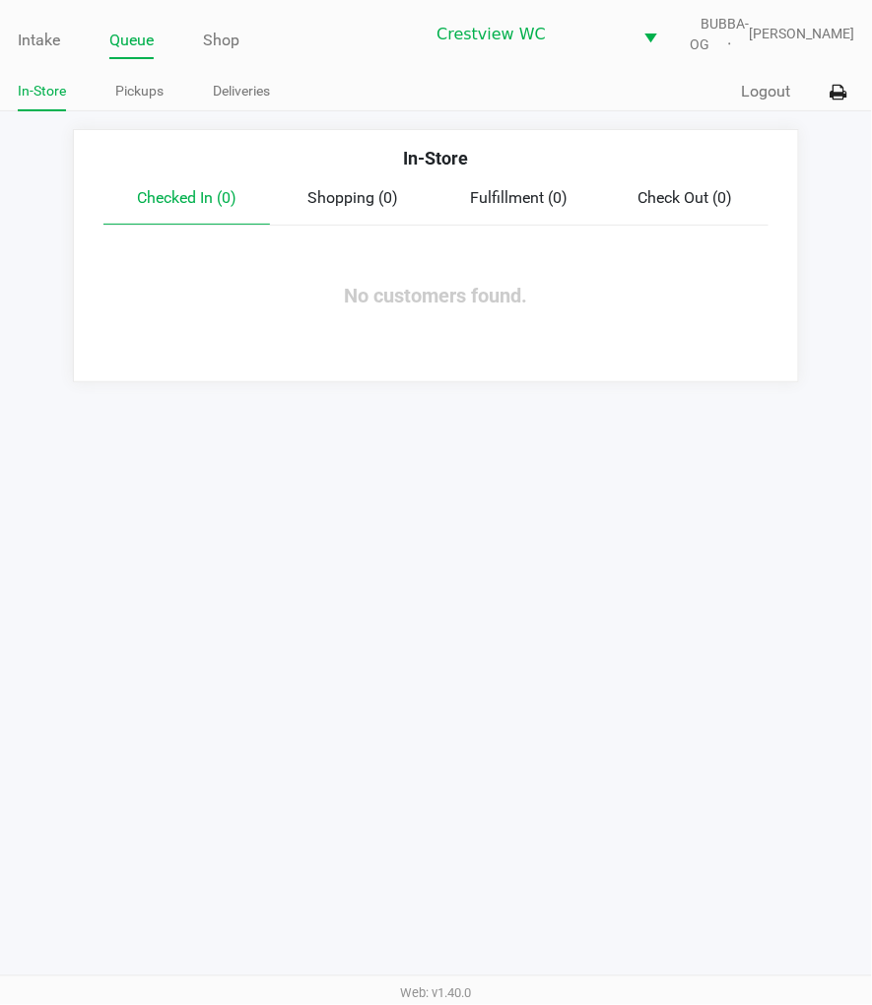
click at [145, 103] on link "Pickups" at bounding box center [139, 91] width 48 height 25
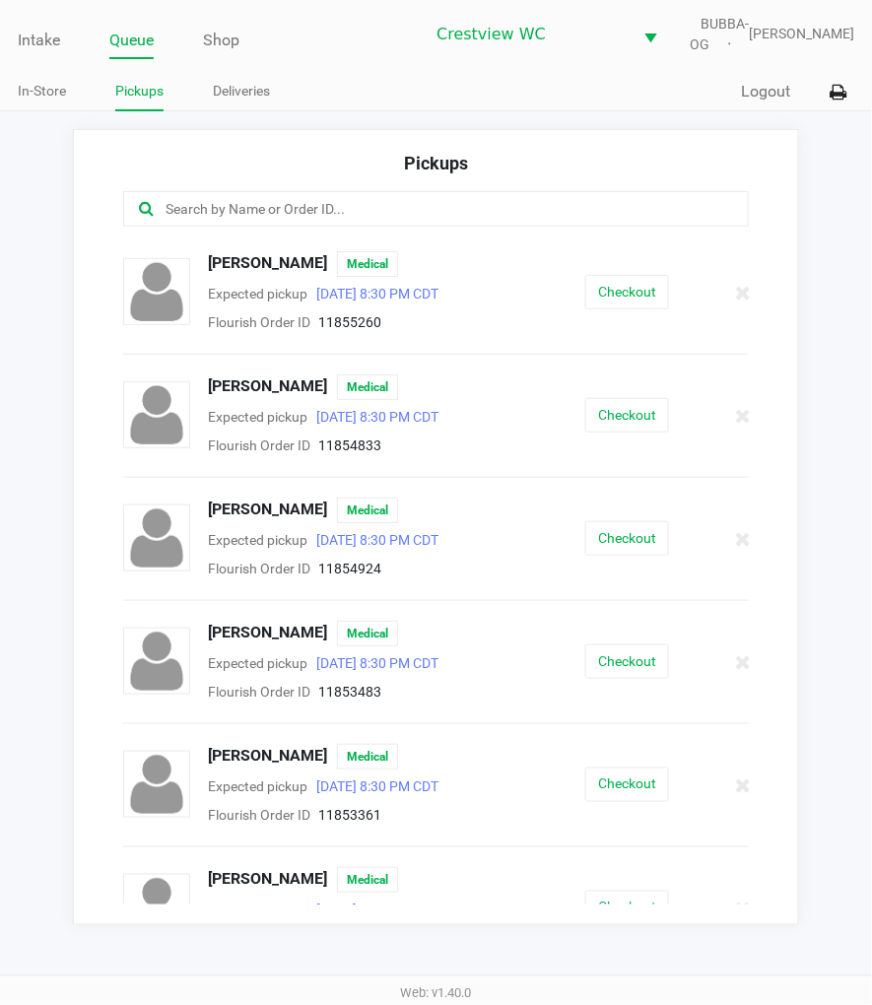
click at [450, 213] on input "text" at bounding box center [431, 209] width 535 height 23
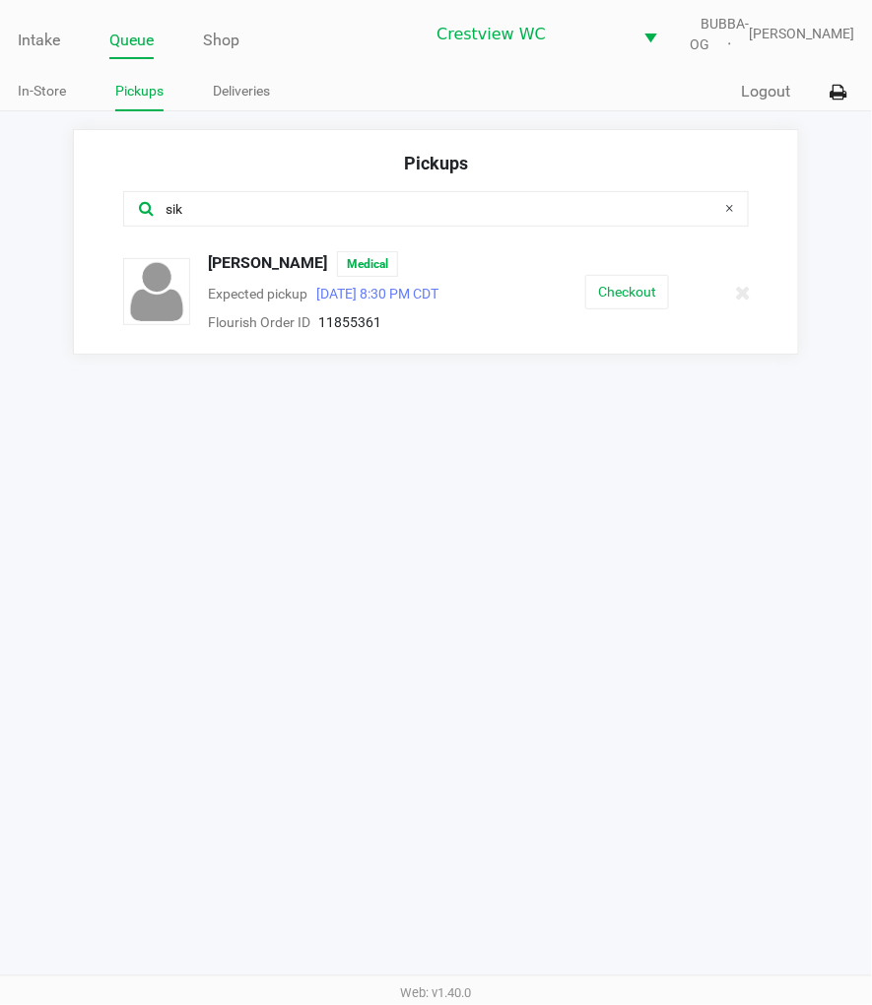
type input "sik"
click at [646, 309] on button "Checkout" at bounding box center [627, 292] width 84 height 34
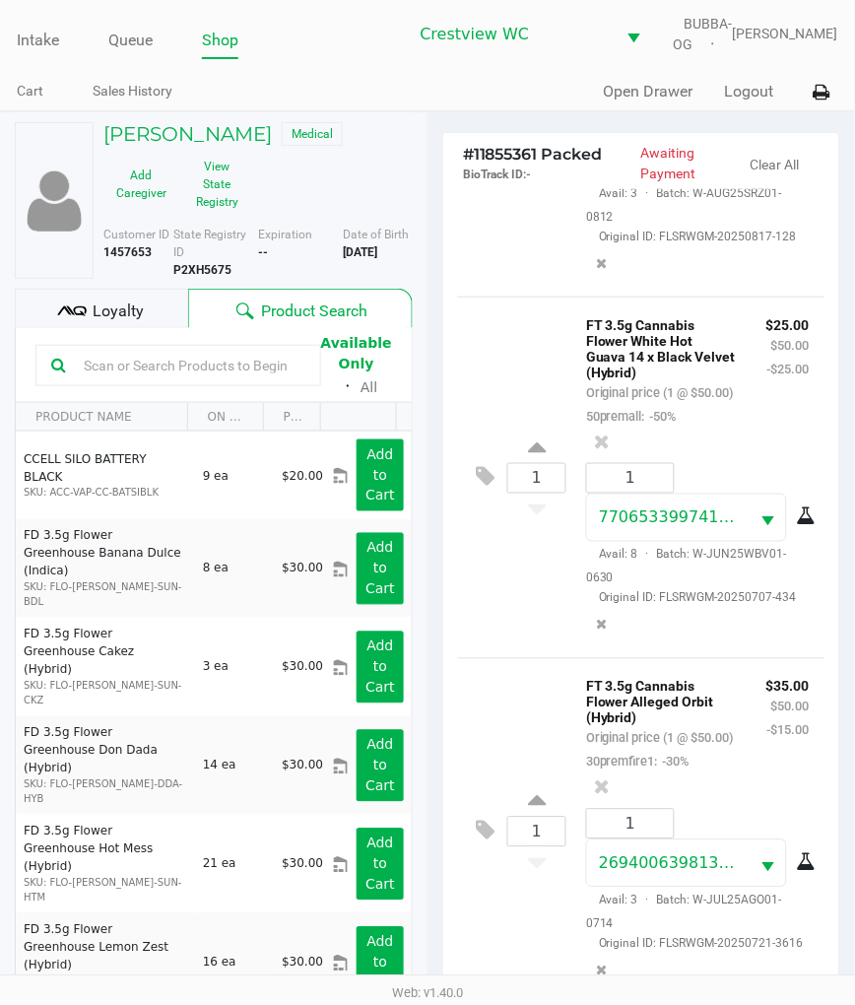
scroll to position [1965, 0]
click at [510, 572] on div "1 FT 3.5g Cannabis Flower White Hot Guava 14 x Black Velvet (Hybrid) Original p…" at bounding box center [641, 478] width 367 height 362
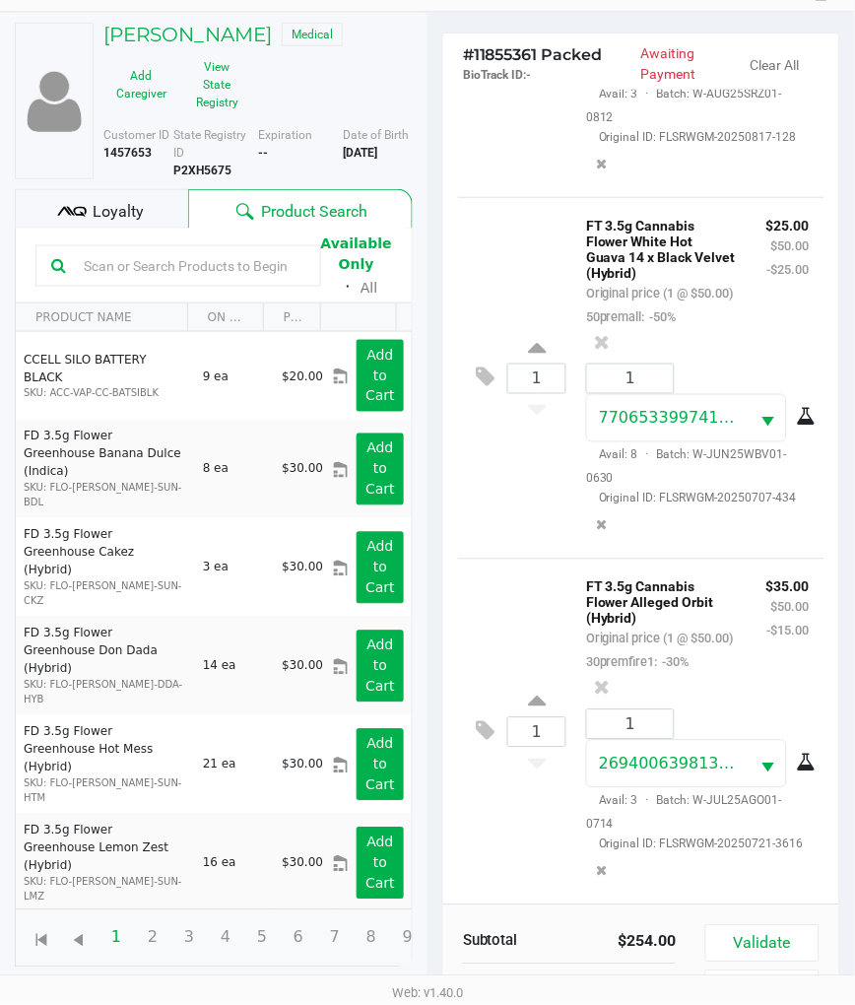
scroll to position [252, 0]
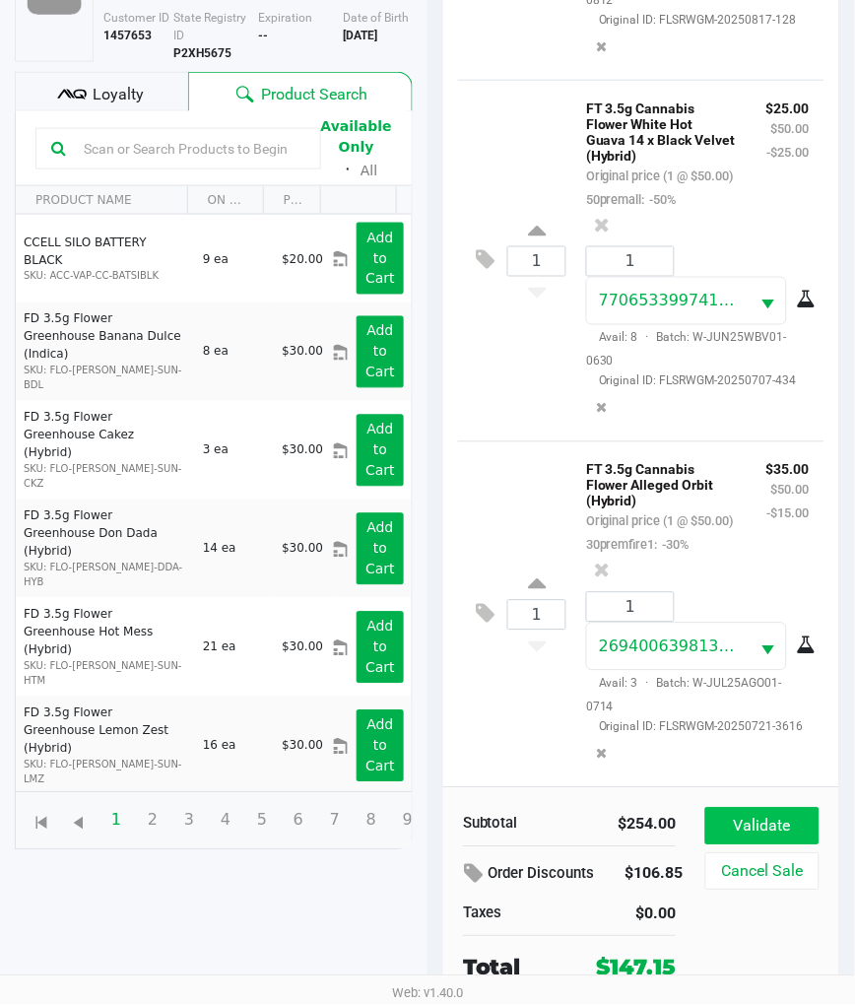
click at [813, 808] on button "Validate" at bounding box center [763, 826] width 114 height 37
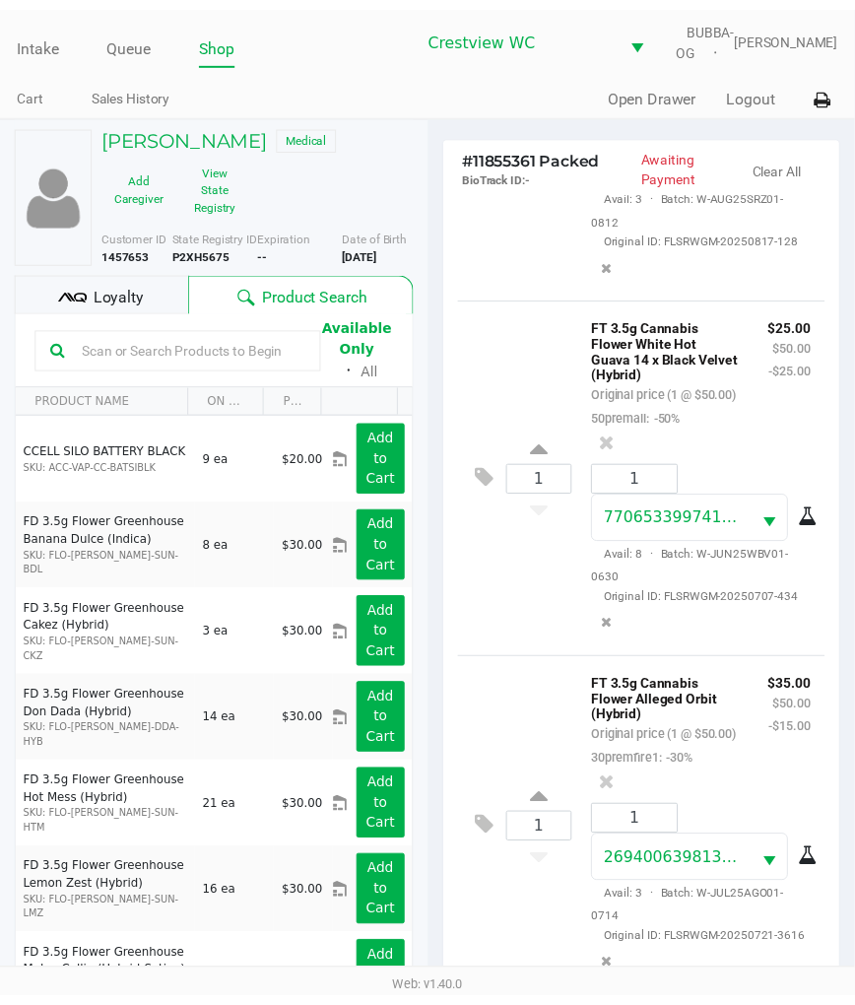
scroll to position [1966, 0]
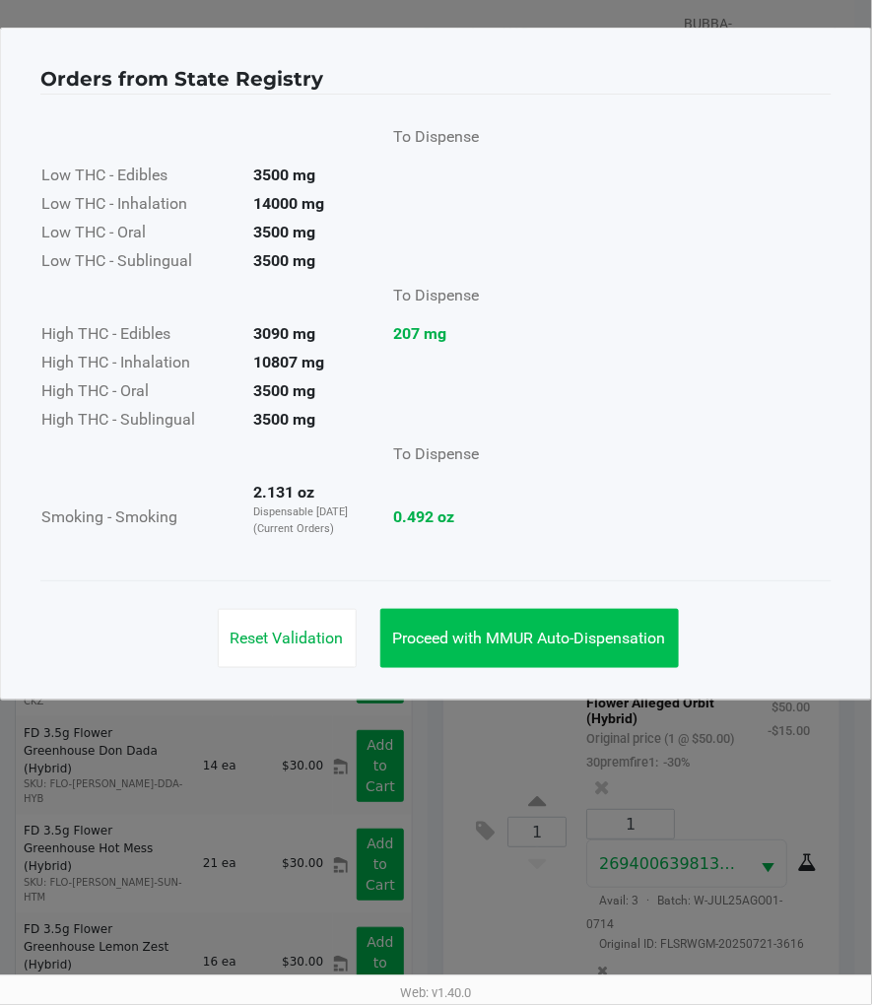
click at [612, 625] on button "Proceed with MMUR Auto-Dispensation" at bounding box center [529, 638] width 299 height 59
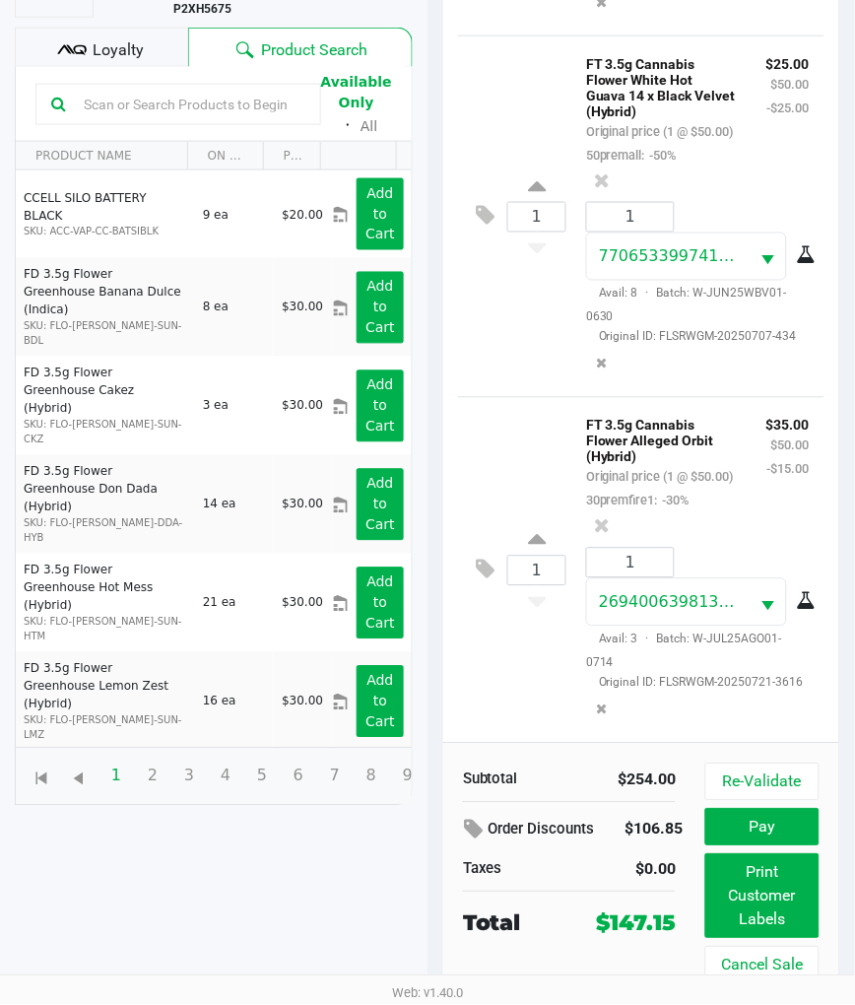
scroll to position [276, 0]
click at [749, 895] on button "Print Customer Labels" at bounding box center [763, 896] width 114 height 85
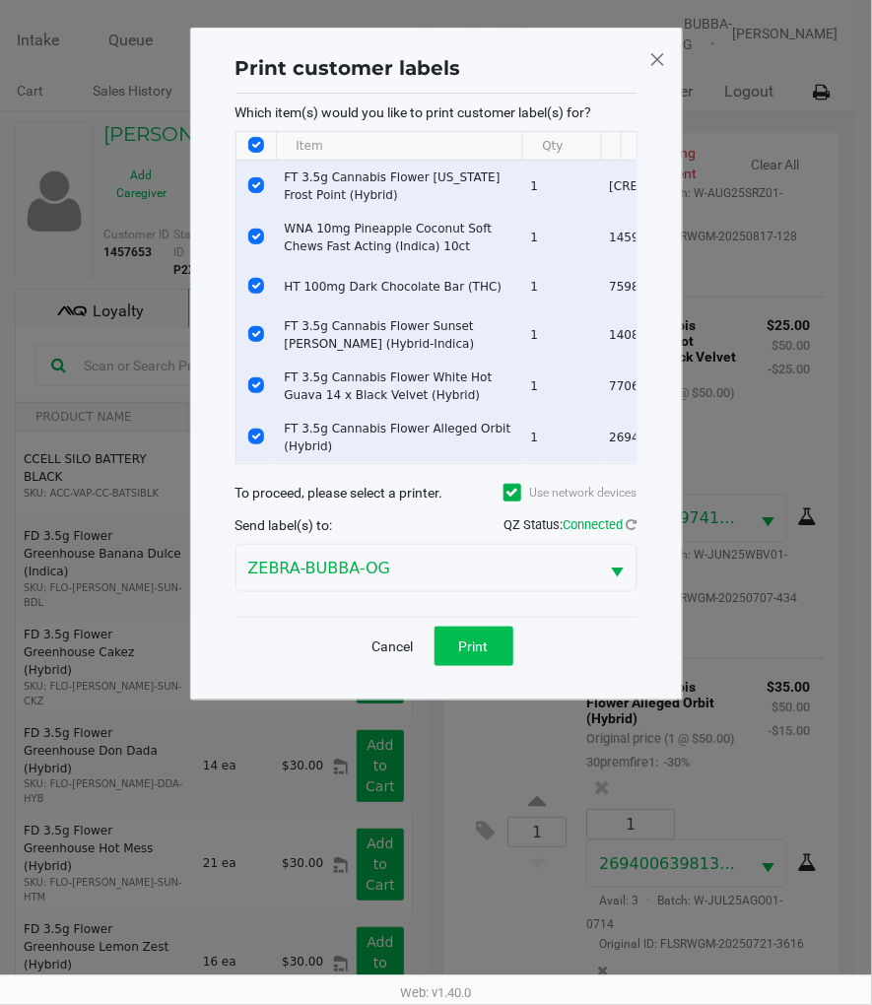
click at [481, 654] on span "Print" at bounding box center [474, 647] width 30 height 16
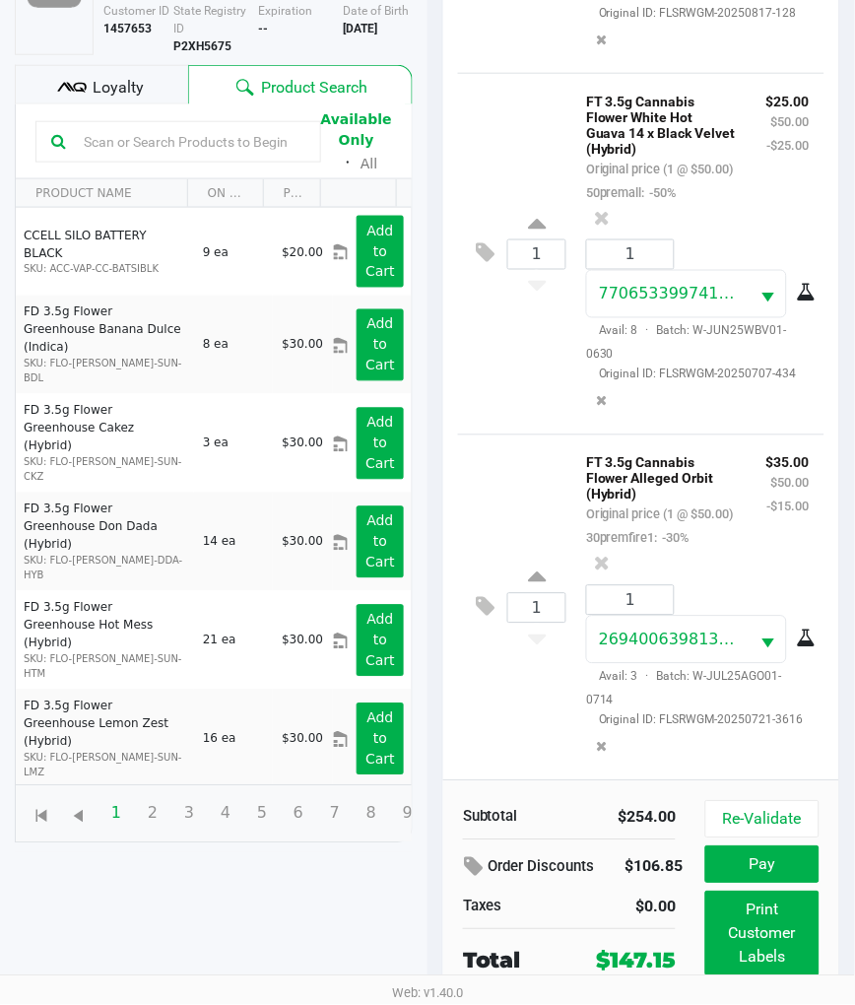
scroll to position [276, 0]
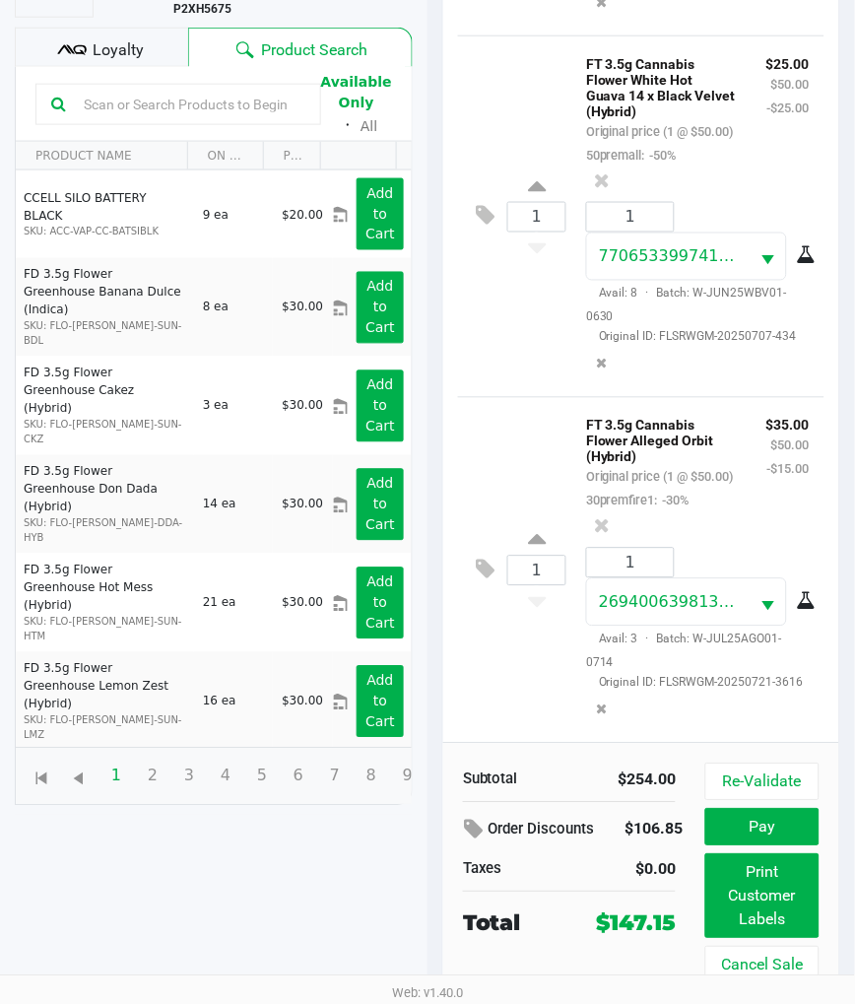
click at [106, 38] on span "Loyalty" at bounding box center [119, 50] width 51 height 24
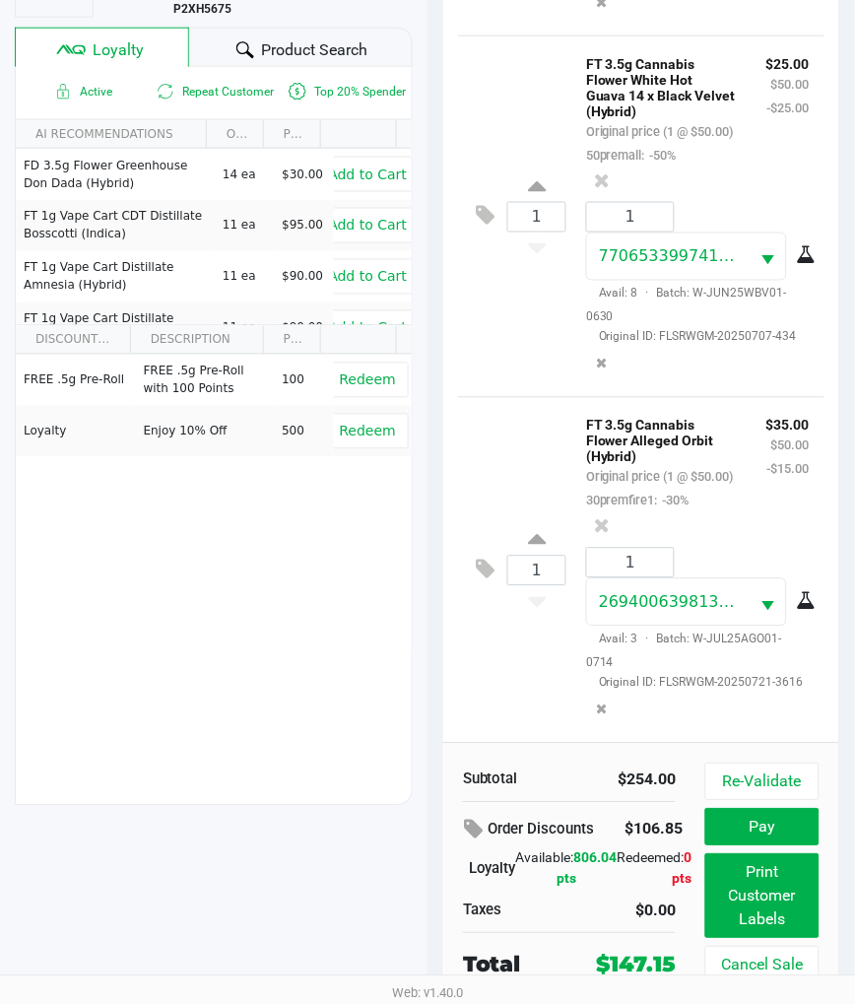
click at [278, 625] on div "FREE .5g Pre-Roll FREE .5g Pre-Roll with 100 Points 100 Redeem Loyalty Enjoy 10…" at bounding box center [214, 503] width 396 height 297
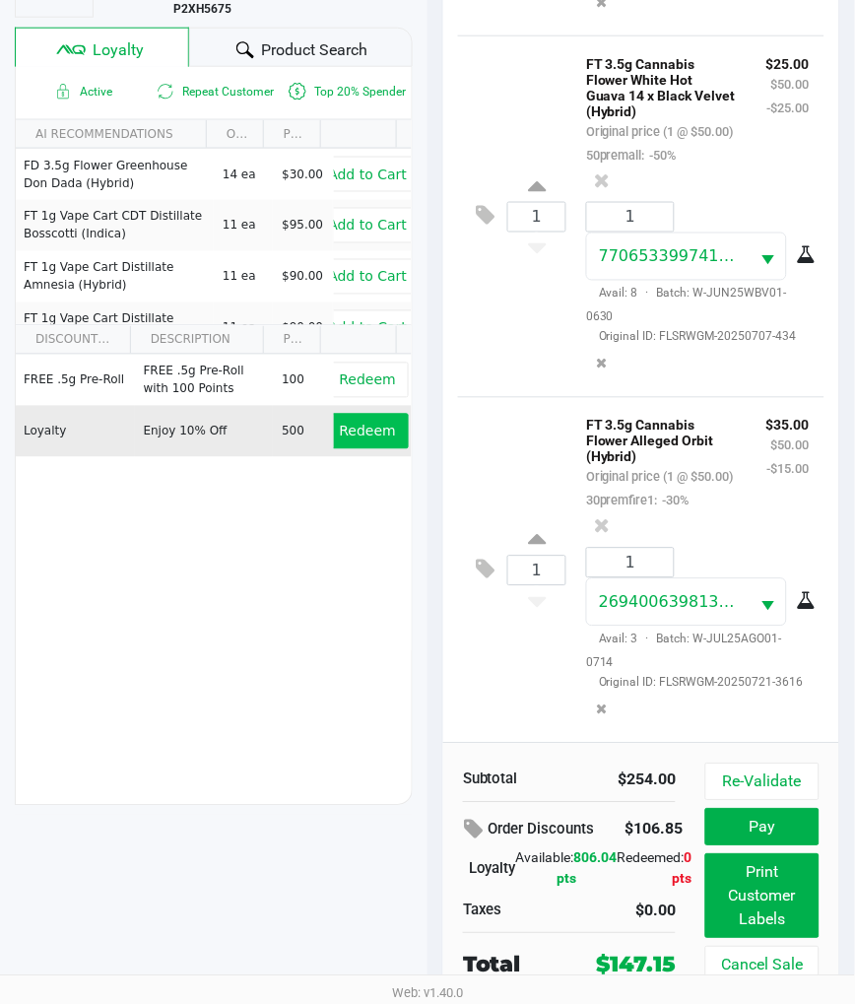
click at [346, 424] on span "Redeem" at bounding box center [368, 432] width 56 height 16
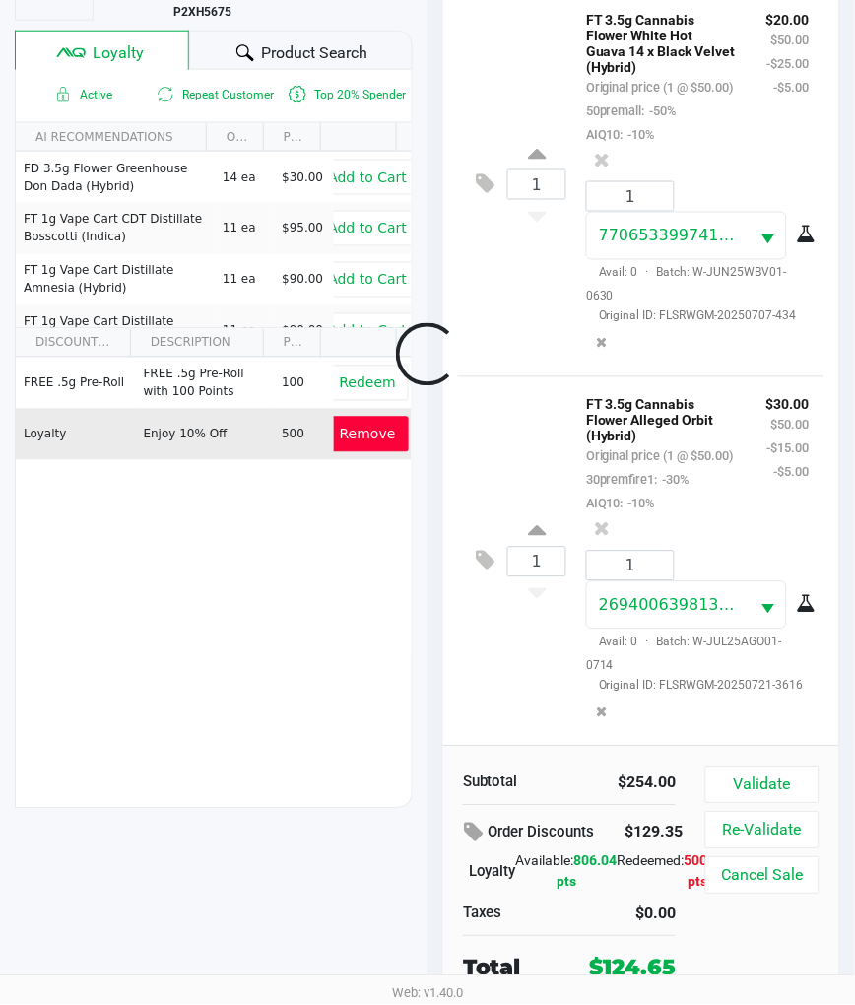
scroll to position [2179, 0]
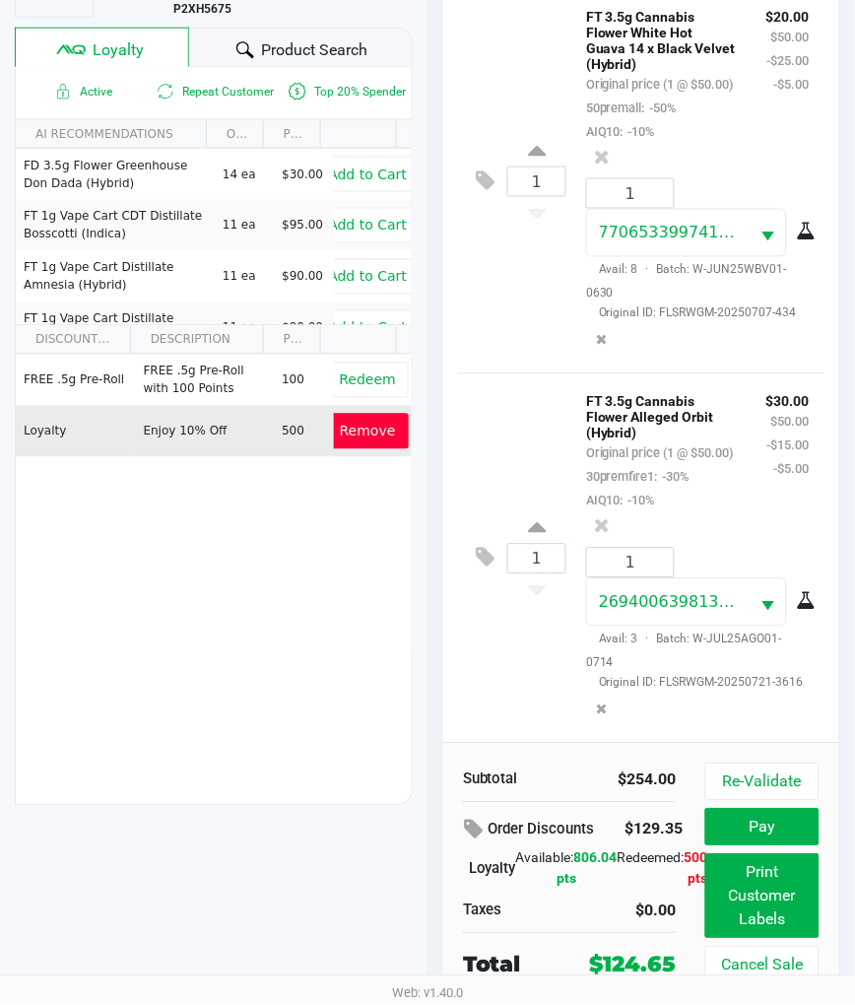
click at [328, 38] on span "Product Search" at bounding box center [315, 50] width 106 height 24
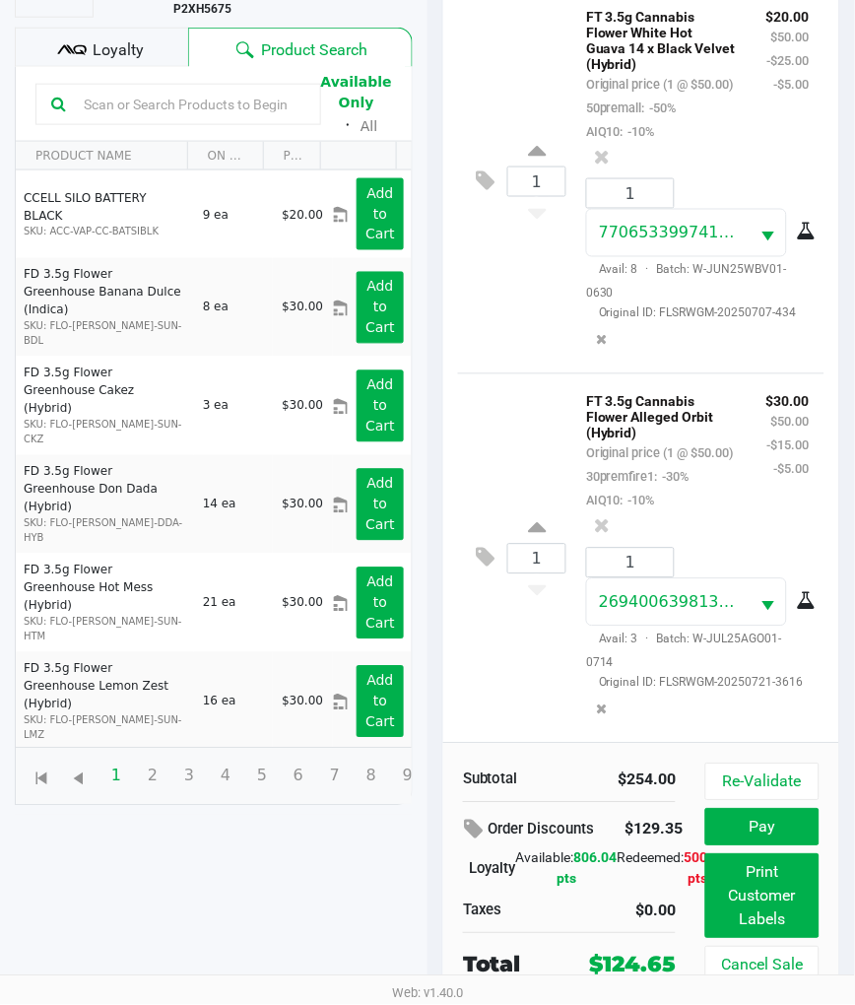
click at [236, 90] on input "text" at bounding box center [191, 105] width 230 height 30
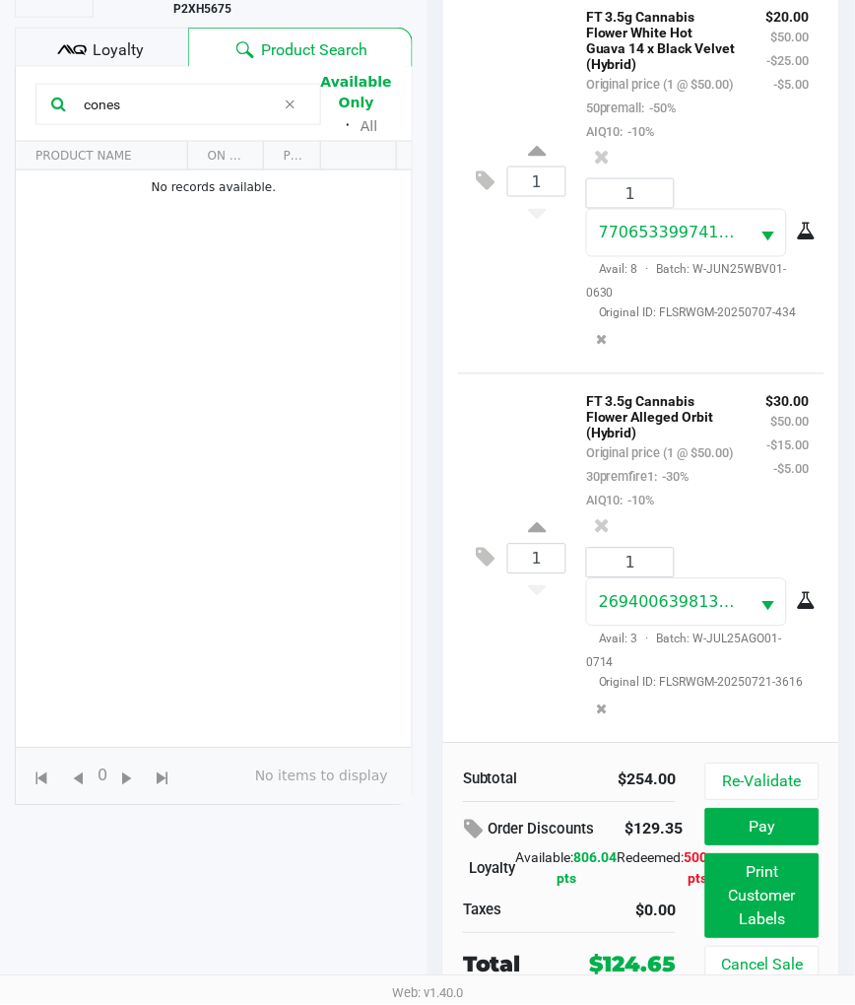
type input "cones"
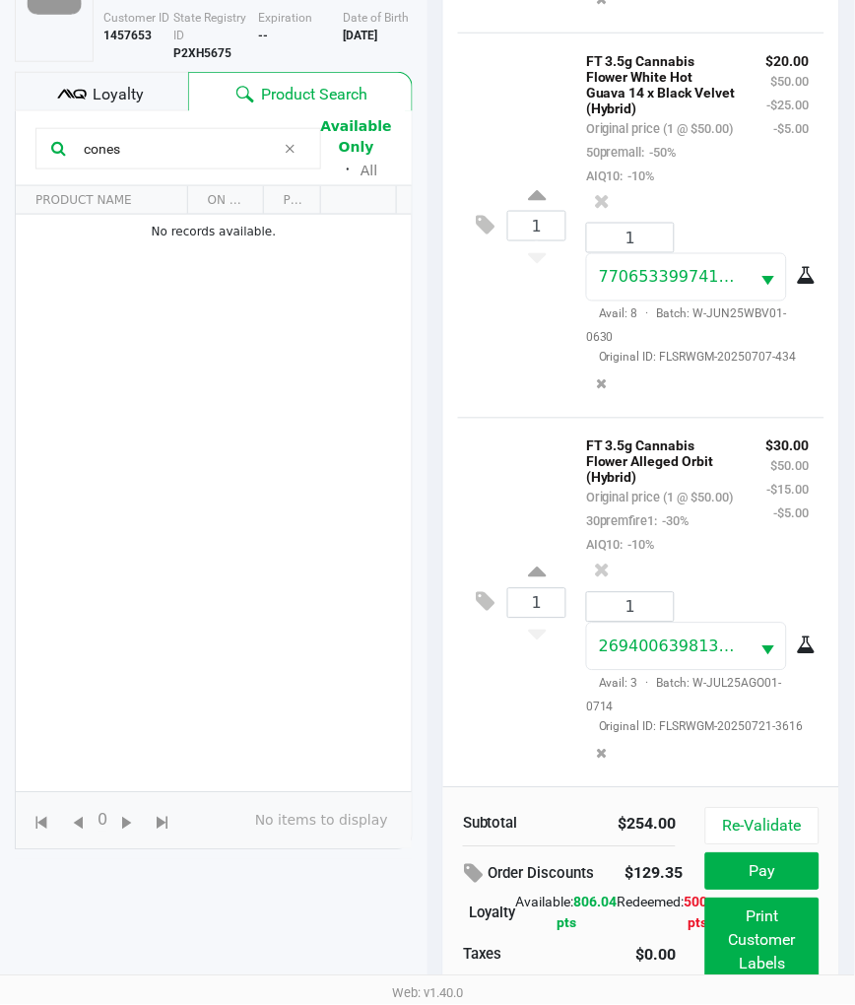
scroll to position [294, 0]
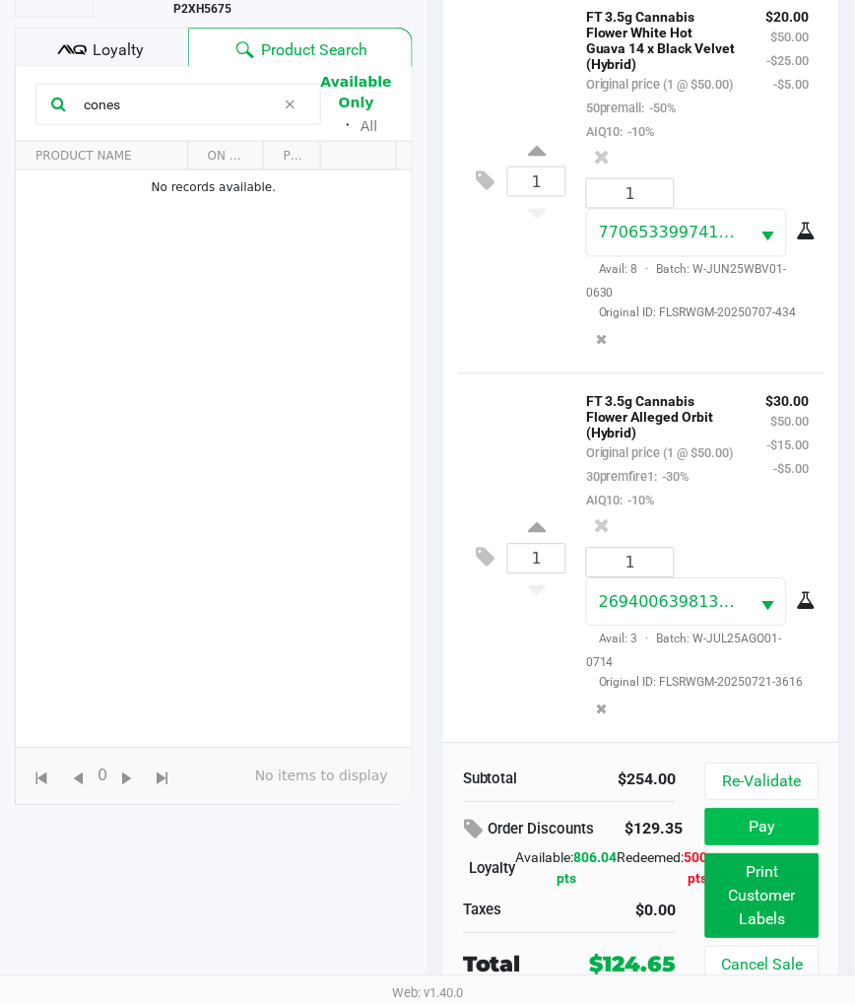
click at [780, 809] on button "Pay" at bounding box center [763, 827] width 114 height 37
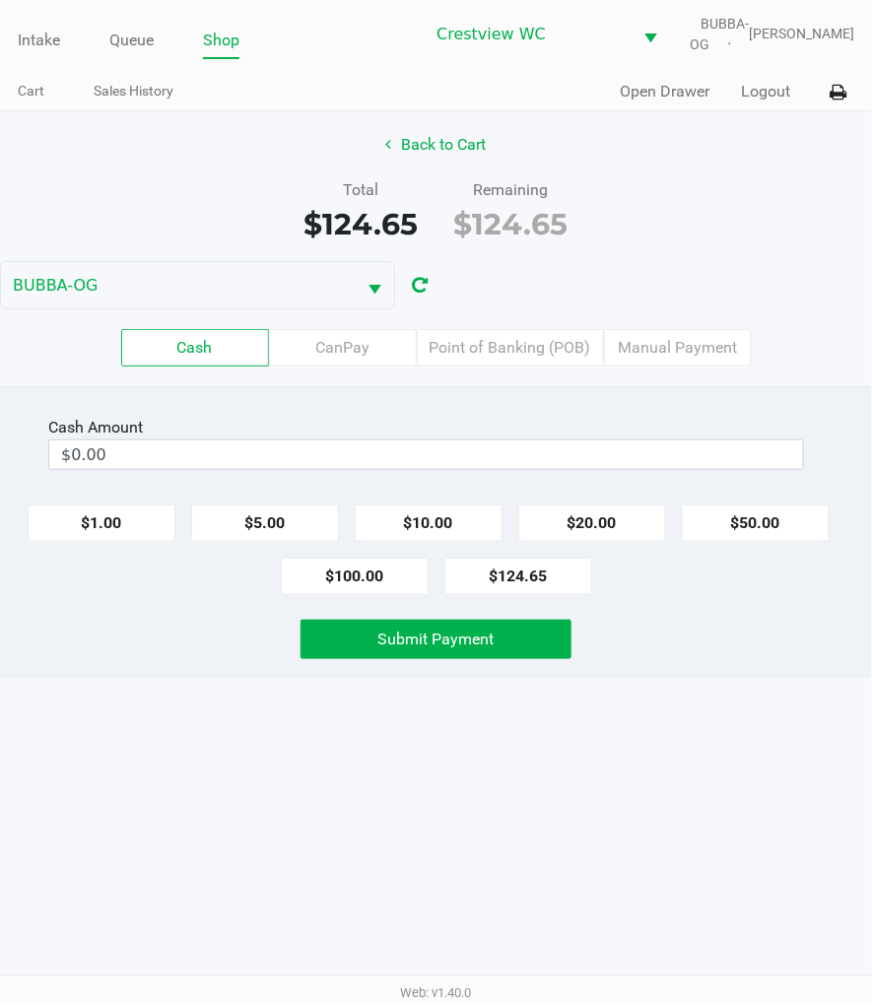
click at [517, 358] on label "Point of Banking (POB)" at bounding box center [510, 347] width 187 height 37
click at [0, 0] on 7 "Point of Banking (POB)" at bounding box center [0, 0] width 0 height 0
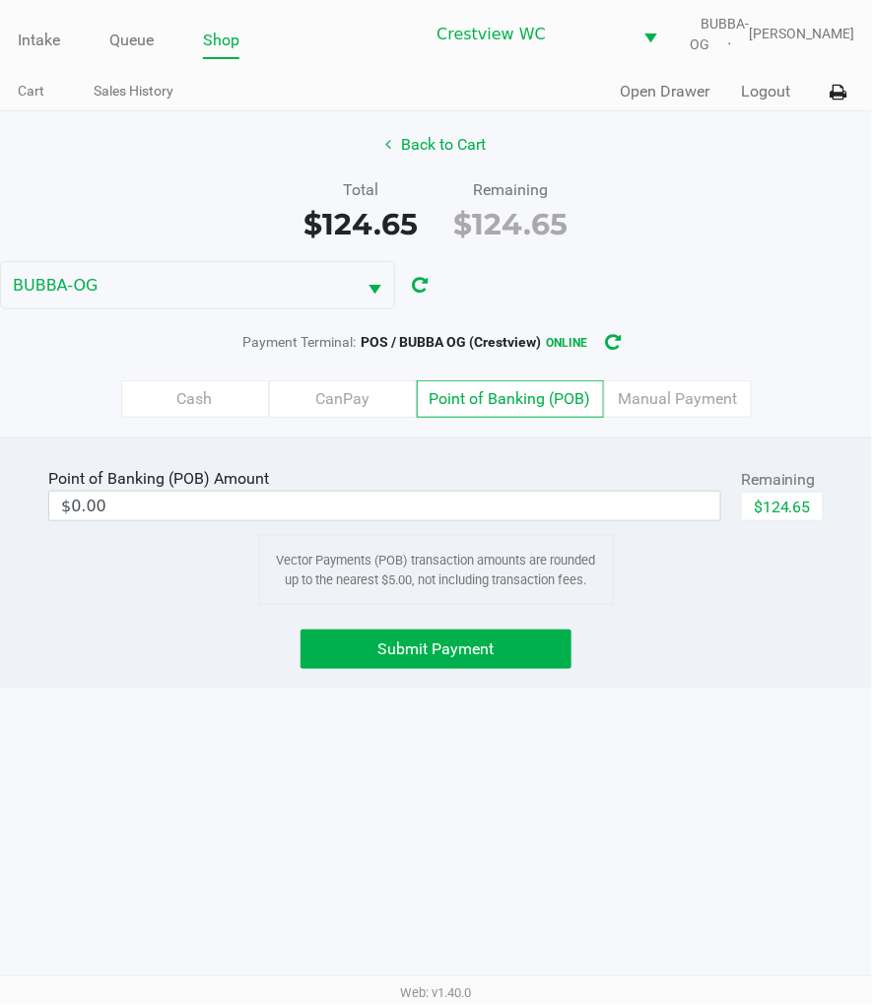
click at [786, 521] on button "$124.65" at bounding box center [782, 507] width 83 height 30
type input "$124.65"
click at [484, 658] on span "Submit Payment" at bounding box center [435, 649] width 116 height 19
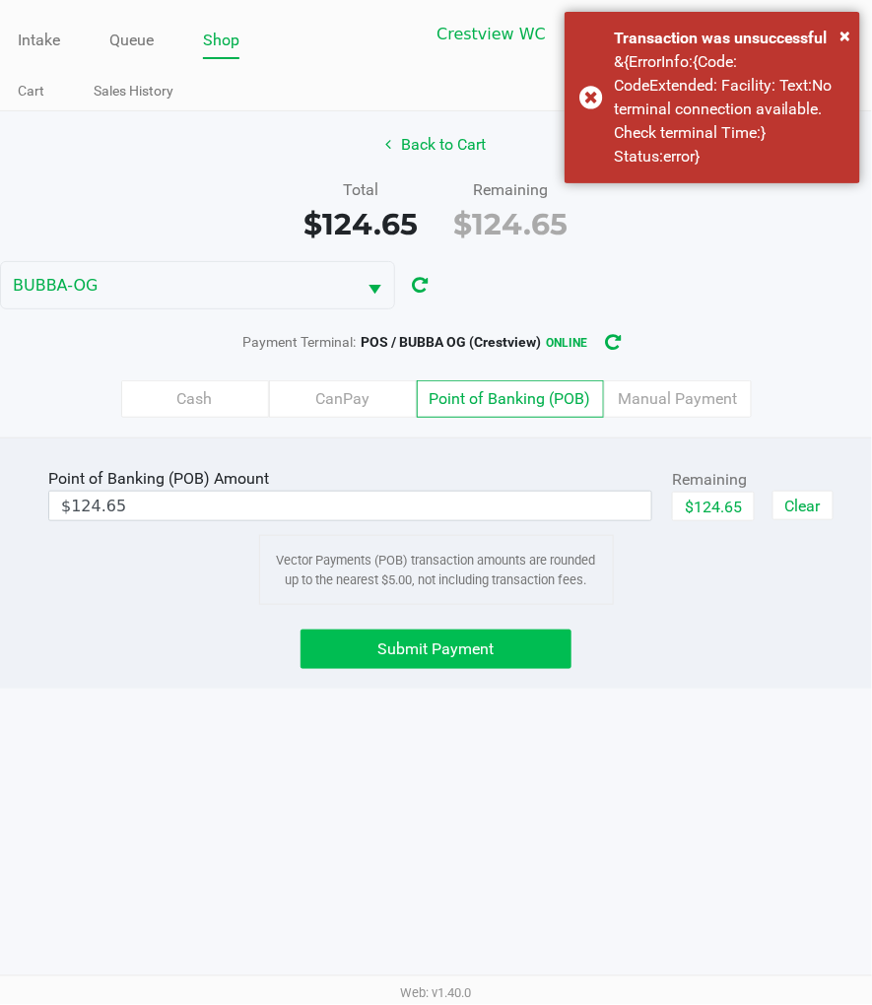
click at [696, 756] on div "Intake Queue Shop Crestview WC BUBBA-OG Megan Knutson Cart Sales History Quick …" at bounding box center [436, 502] width 872 height 1005
click at [700, 688] on div "Point of Banking (POB) Amount $124.65 Remaining $124.65 Clear Vector Payments (…" at bounding box center [436, 563] width 872 height 251
click at [781, 356] on div "Payment Terminal: POS / BUBBA OG (Crestview) online" at bounding box center [436, 342] width 872 height 36
click at [474, 658] on span "Submit Payment" at bounding box center [435, 649] width 116 height 19
click at [847, 40] on span "×" at bounding box center [846, 36] width 11 height 24
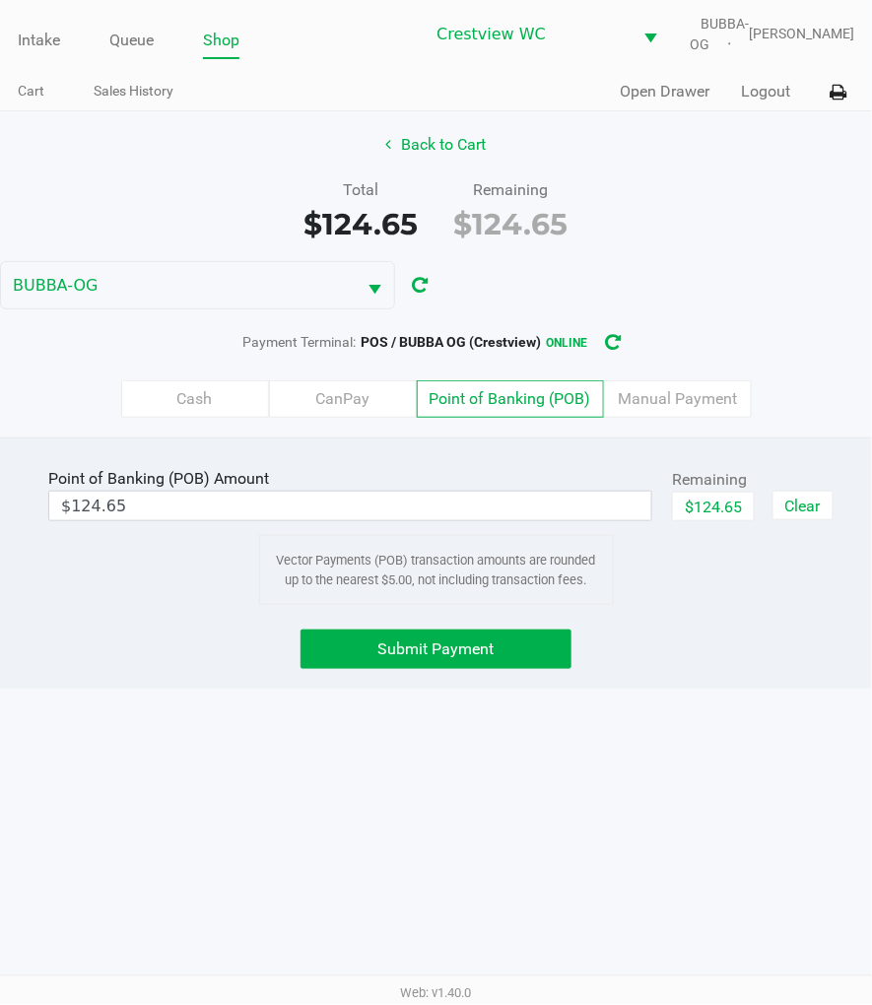
click at [763, 280] on div "Back to Cart Total $124.65 Remaining $124.65 BUBBA-OG Payment Terminal: POS / B…" at bounding box center [436, 274] width 872 height 326
click at [750, 288] on div "Back to Cart Total $124.65 Remaining $124.65 BUBBA-OG Payment Terminal: POS / B…" at bounding box center [436, 274] width 872 height 326
click at [713, 240] on div "Total $124.65 Remaining $124.65" at bounding box center [436, 212] width 902 height 68
click at [441, 153] on button "Back to Cart" at bounding box center [436, 144] width 126 height 37
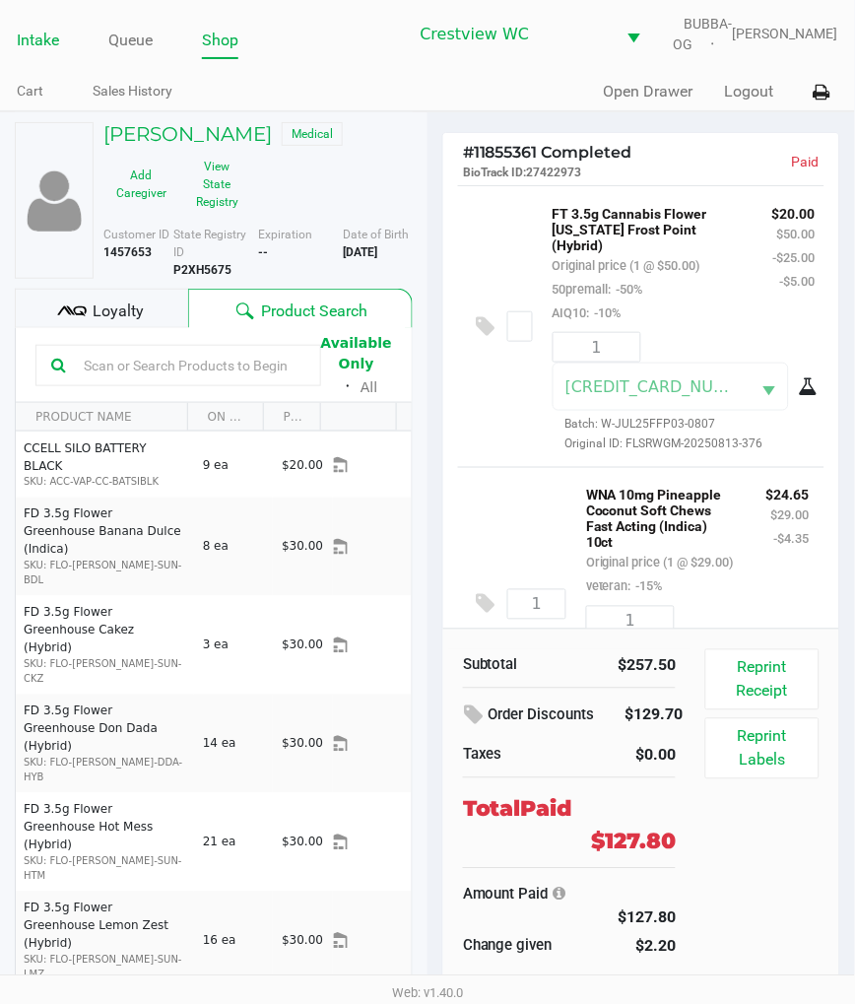
click at [50, 44] on link "Intake" at bounding box center [38, 41] width 42 height 28
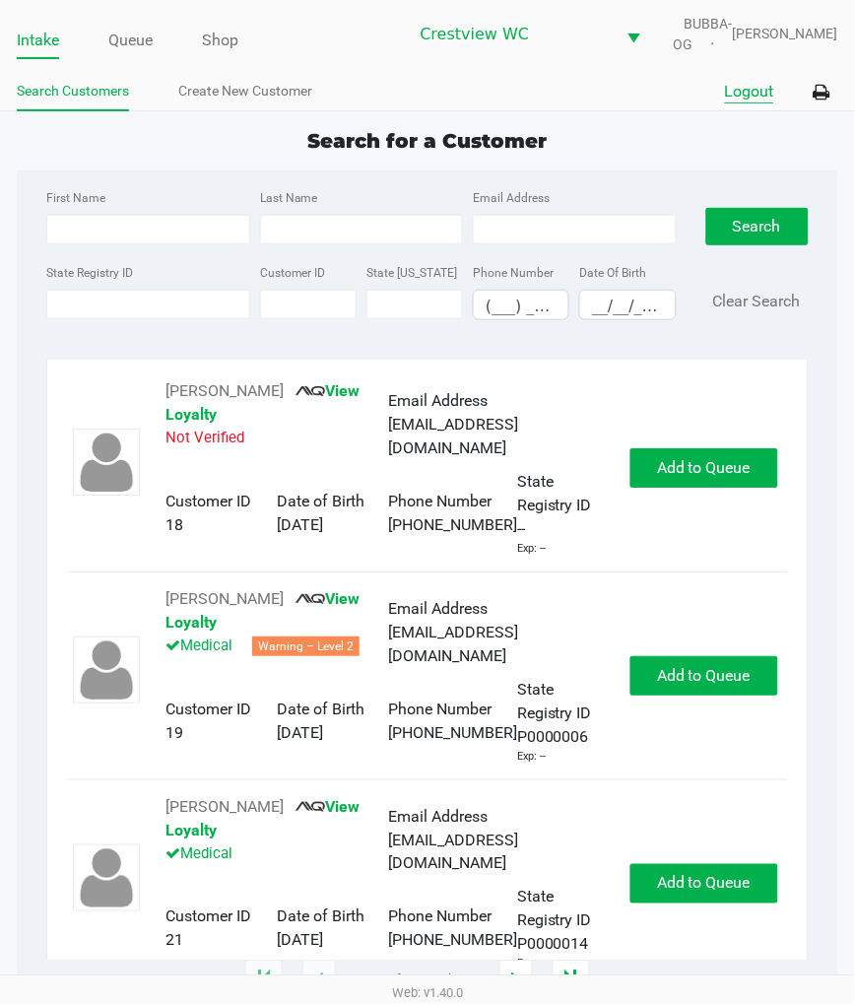
click at [734, 103] on button "Logout" at bounding box center [749, 92] width 49 height 24
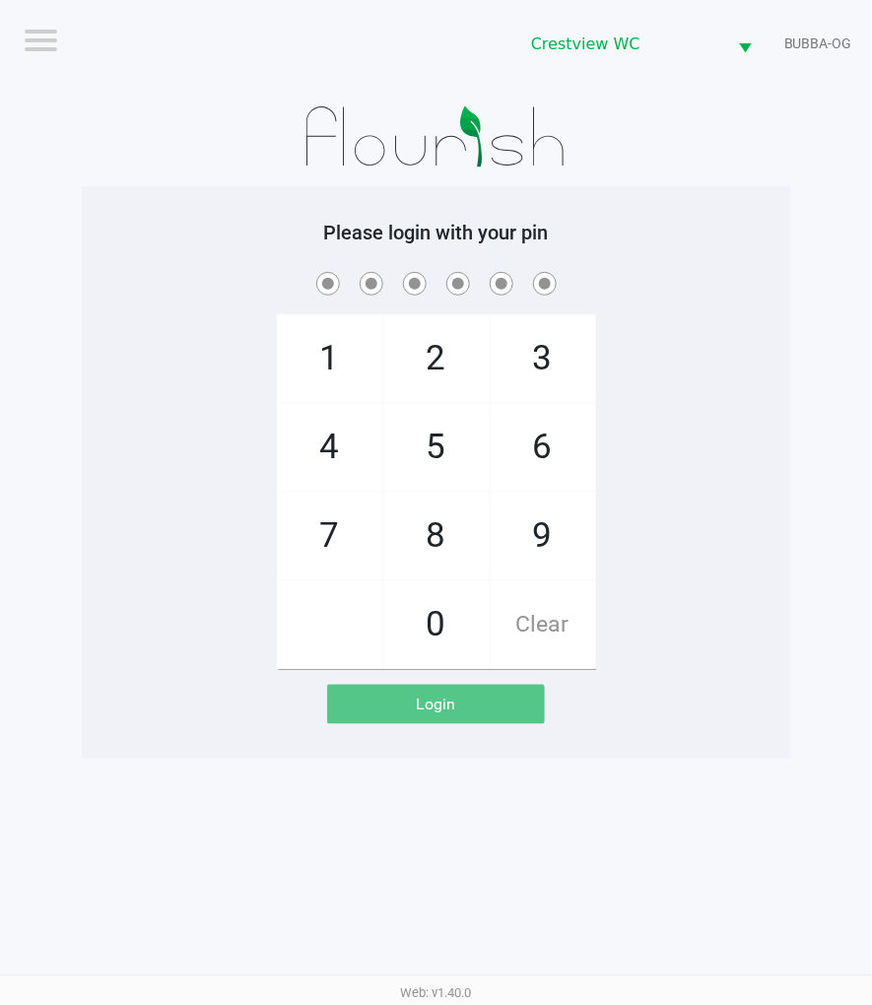
click at [555, 537] on span "9" at bounding box center [543, 536] width 104 height 87
checkbox input "true"
click at [446, 390] on span "2" at bounding box center [436, 358] width 104 height 87
checkbox input "true"
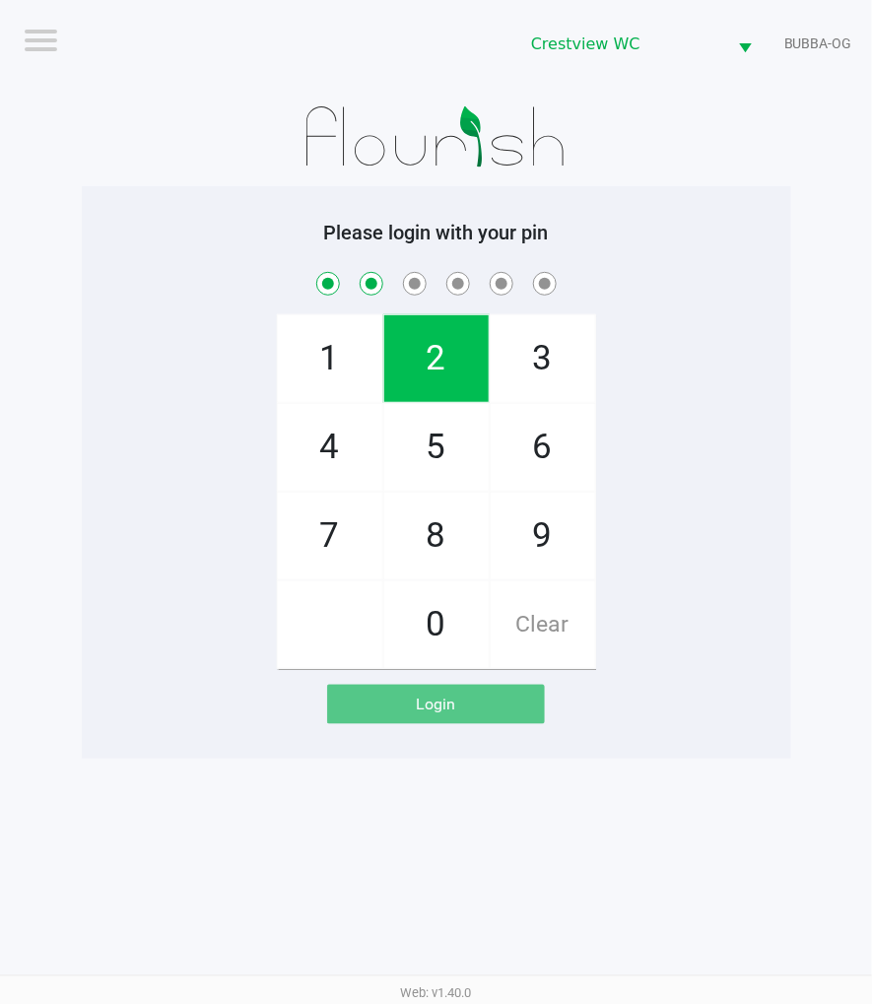
click at [438, 368] on span "2" at bounding box center [436, 358] width 104 height 87
checkbox input "true"
click at [460, 526] on span "8" at bounding box center [436, 536] width 104 height 87
checkbox input "true"
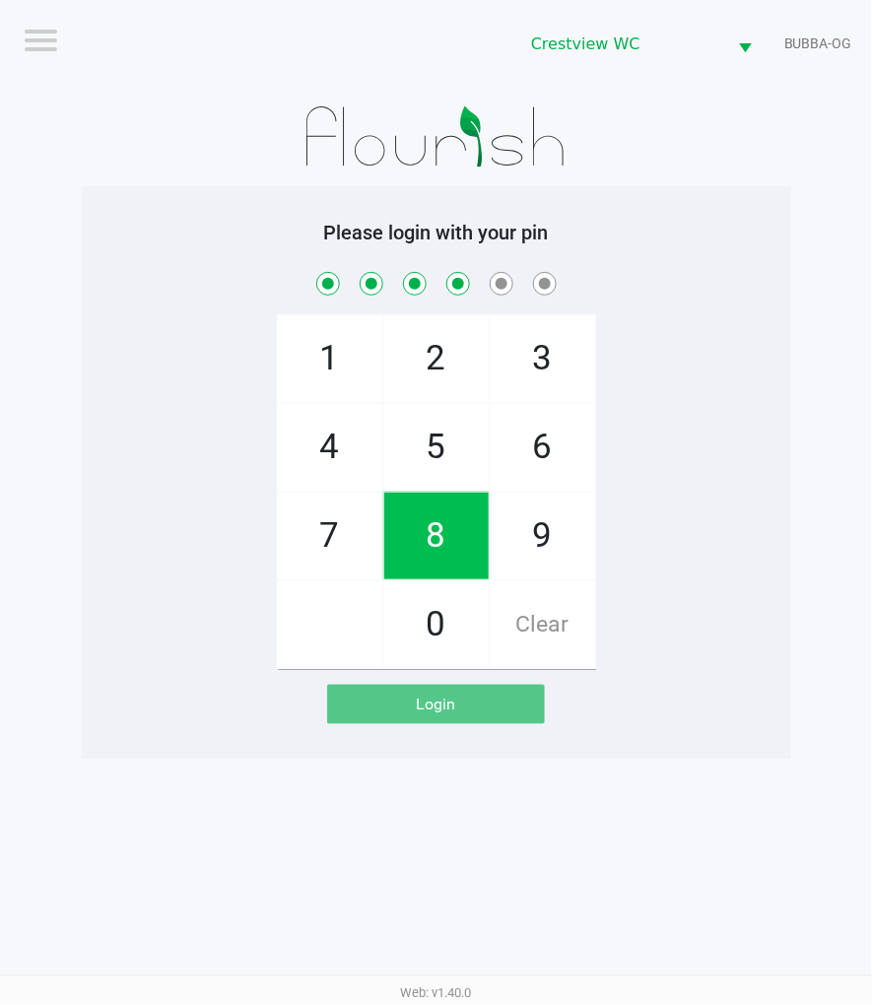
click at [424, 360] on span "2" at bounding box center [436, 358] width 104 height 87
checkbox input "true"
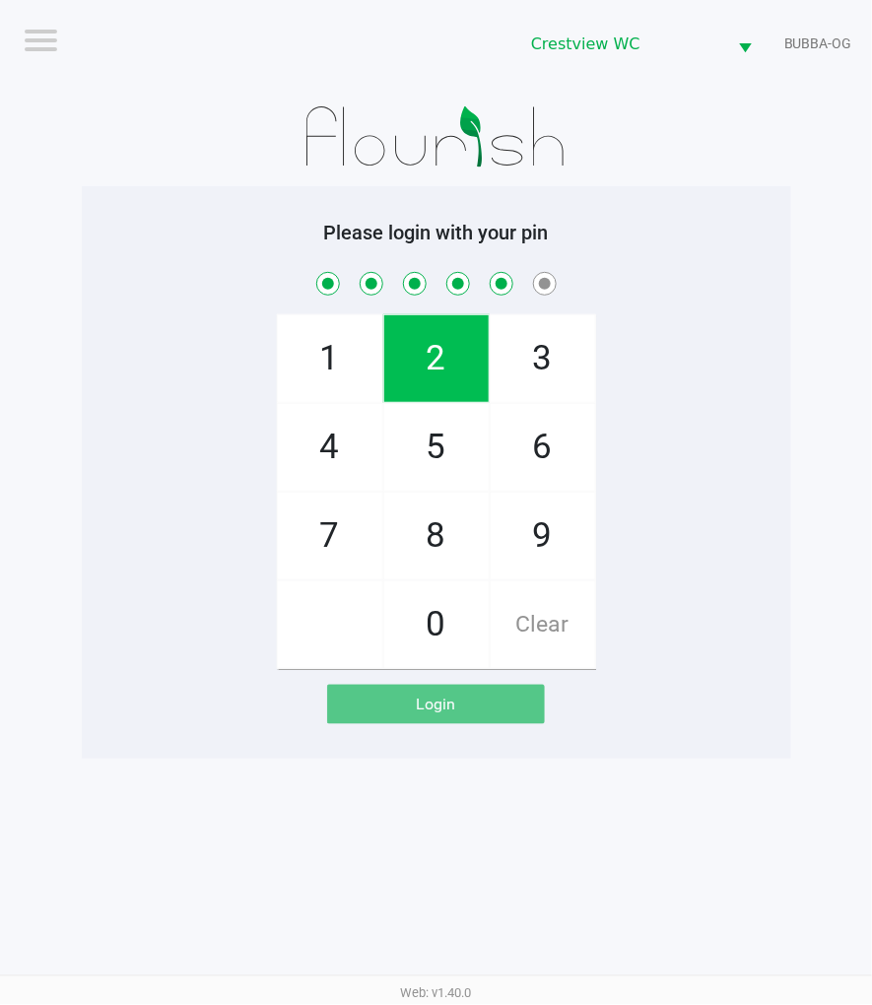
click at [302, 342] on span "1" at bounding box center [330, 358] width 104 height 87
checkbox input "true"
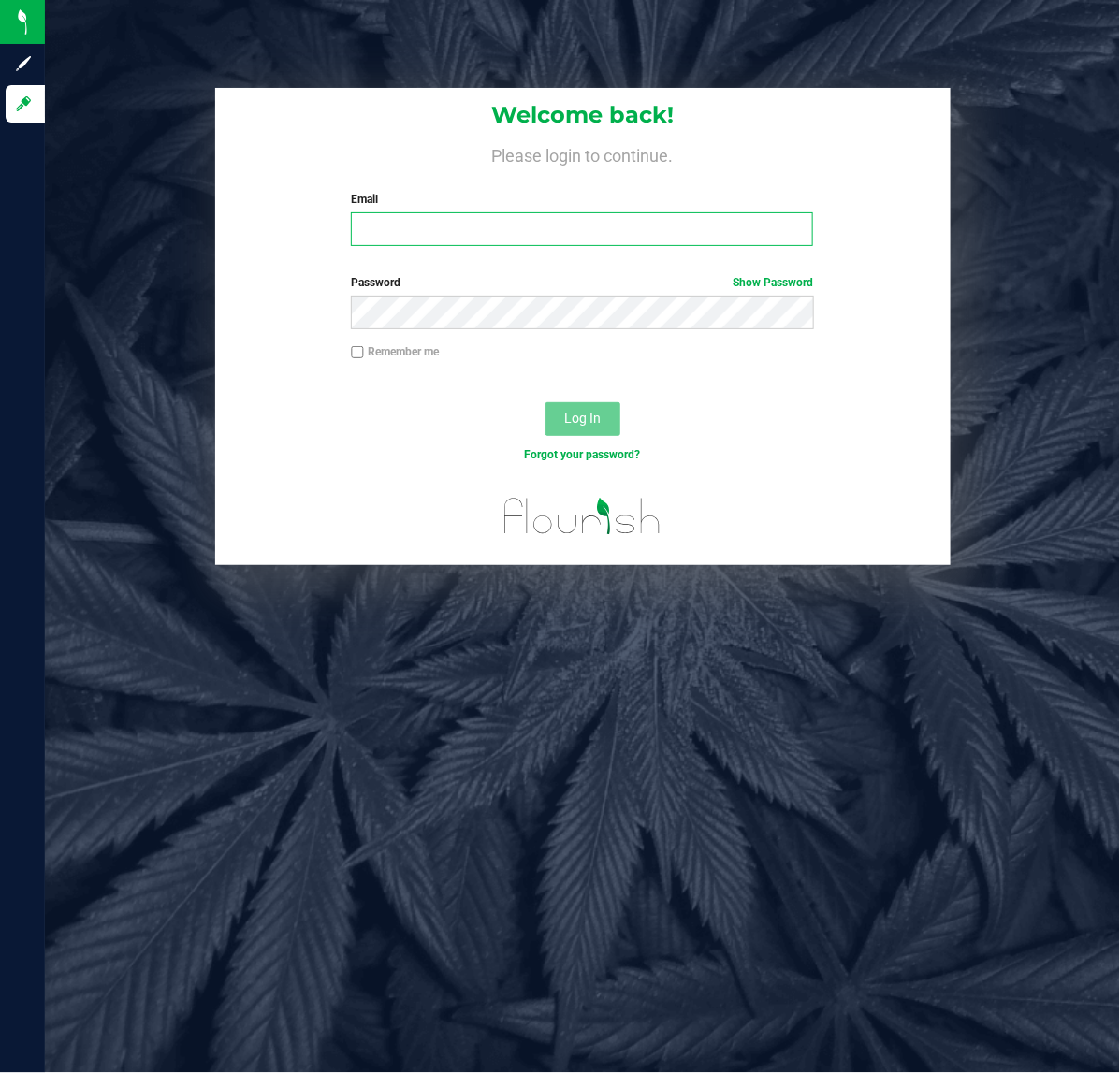
click at [415, 236] on input "Email" at bounding box center [582, 229] width 463 height 33
paste input "[EMAIL_ADDRESS][DOMAIN_NAME]"
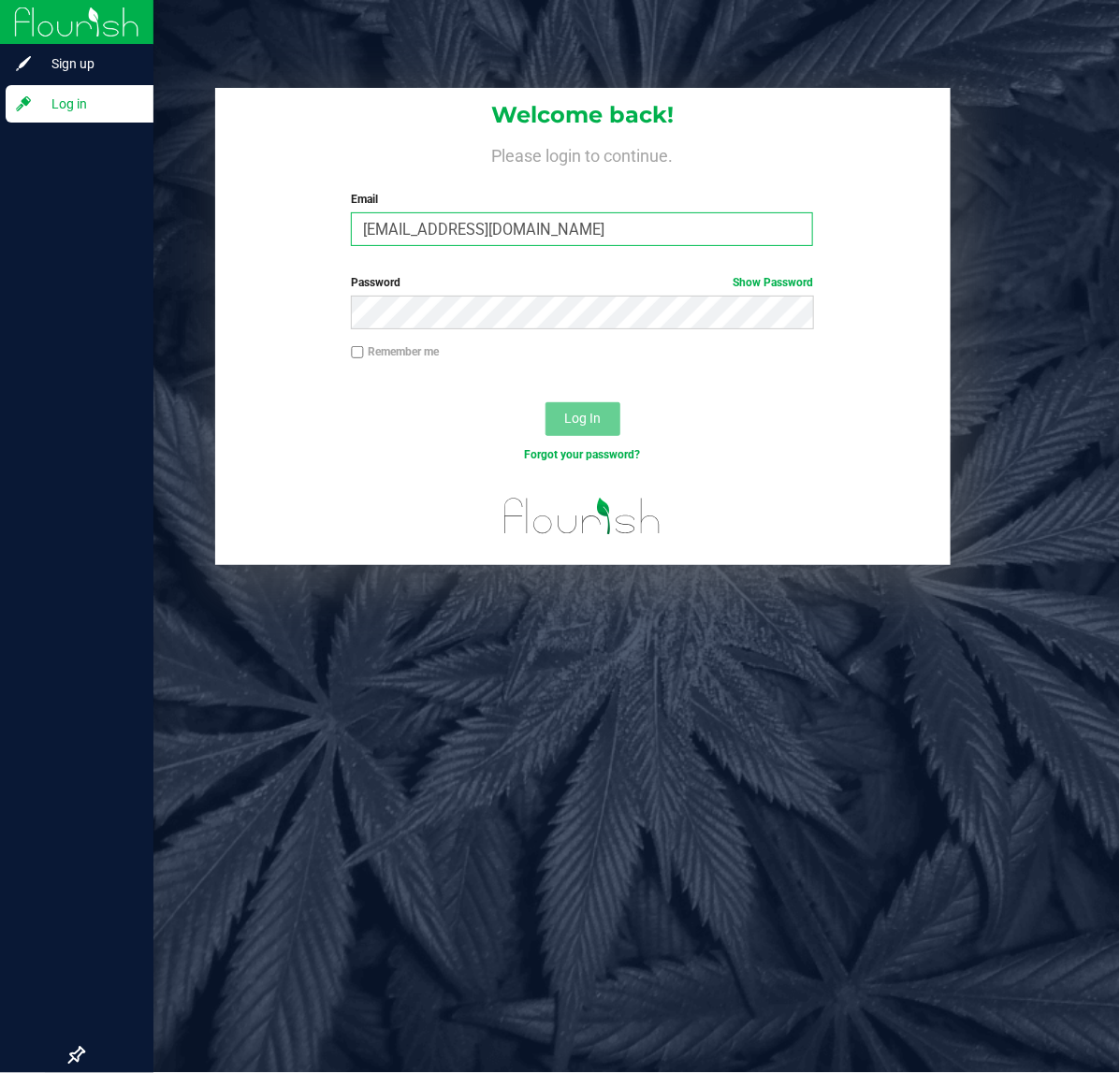
type input "[EMAIL_ADDRESS][DOMAIN_NAME]"
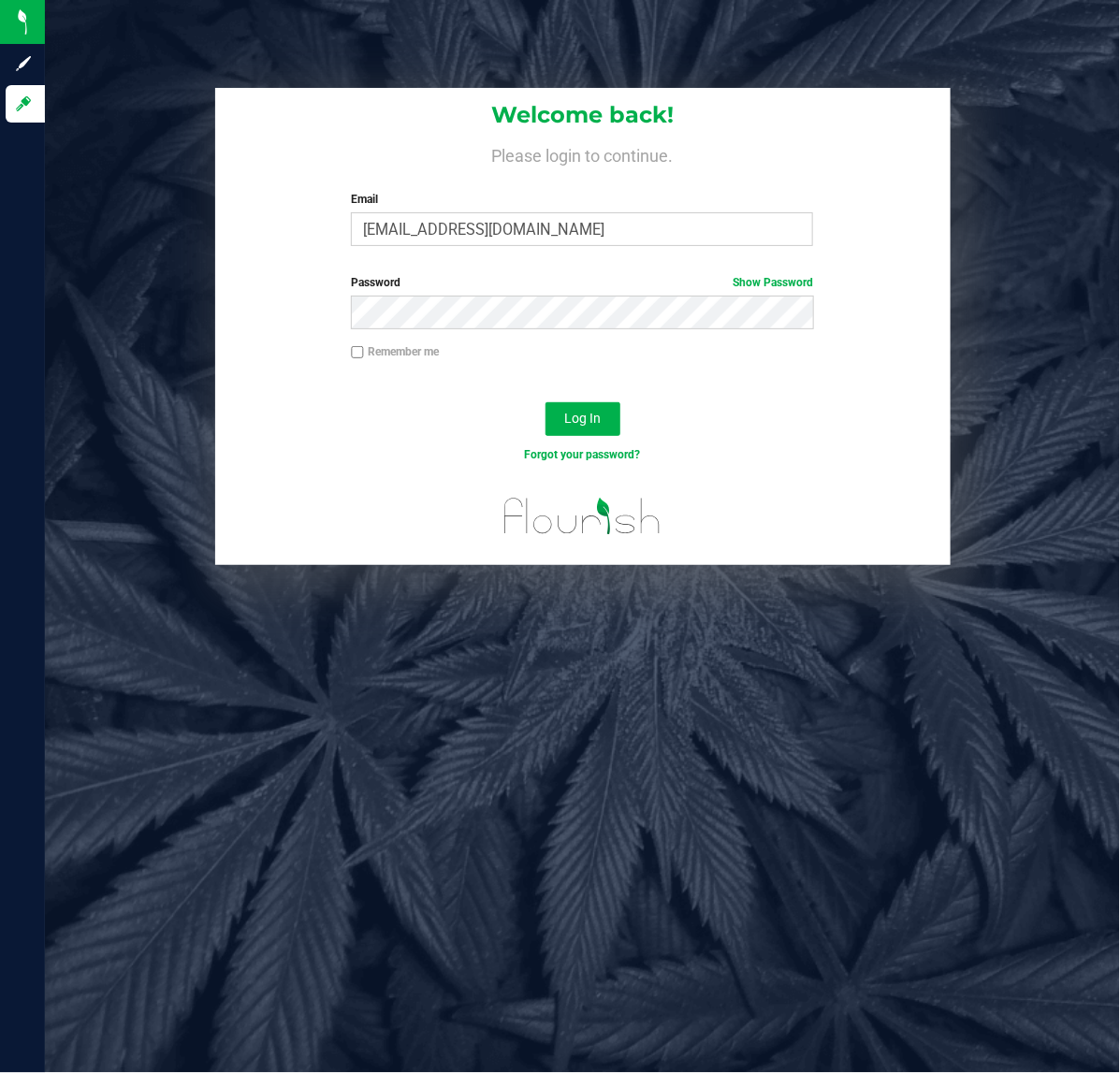
click at [532, 396] on div "Log In" at bounding box center [583, 425] width 736 height 63
click at [545, 403] on button "Log In" at bounding box center [582, 419] width 75 height 33
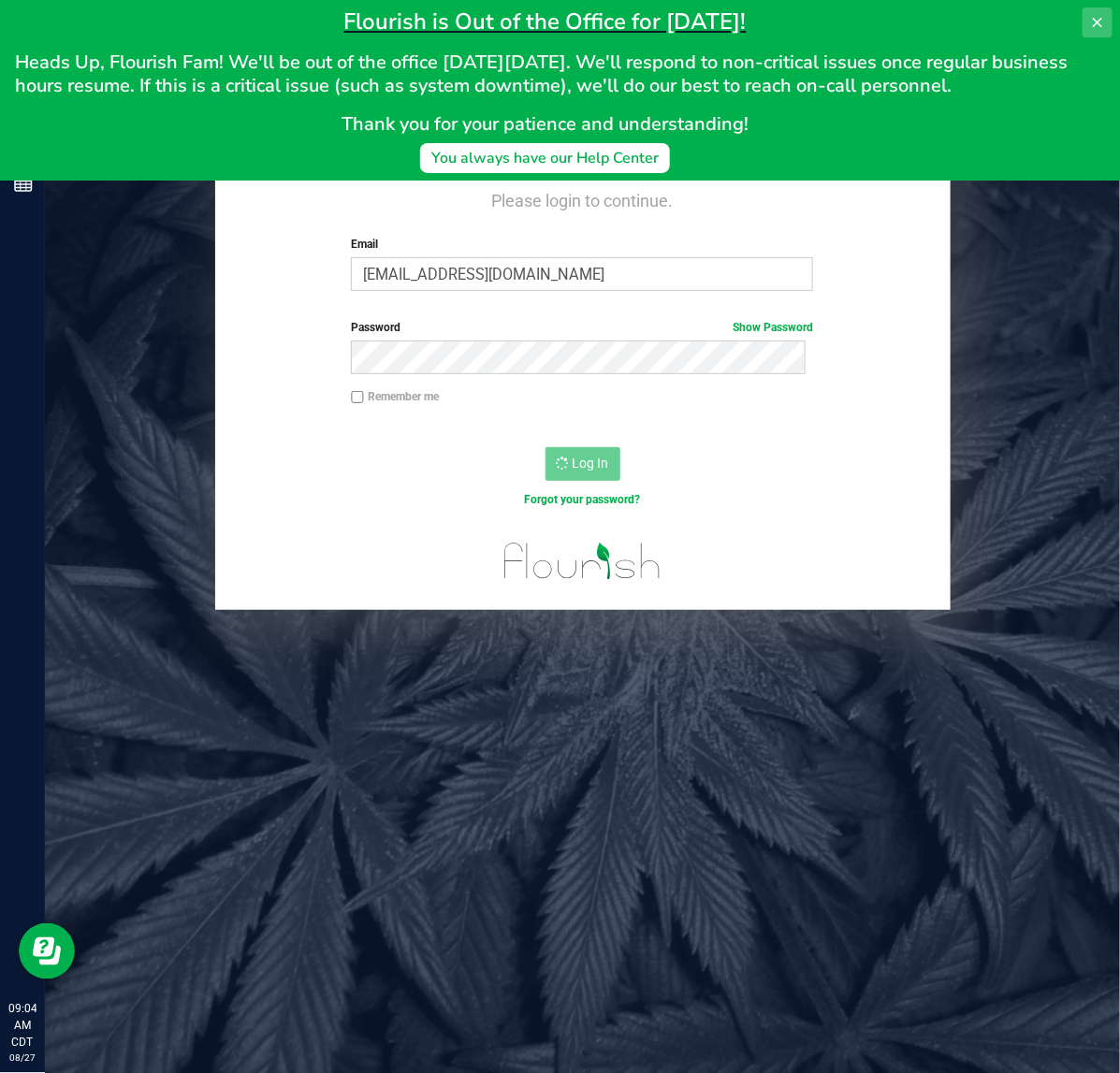
click at [1095, 15] on icon at bounding box center [1098, 23] width 15 height 15
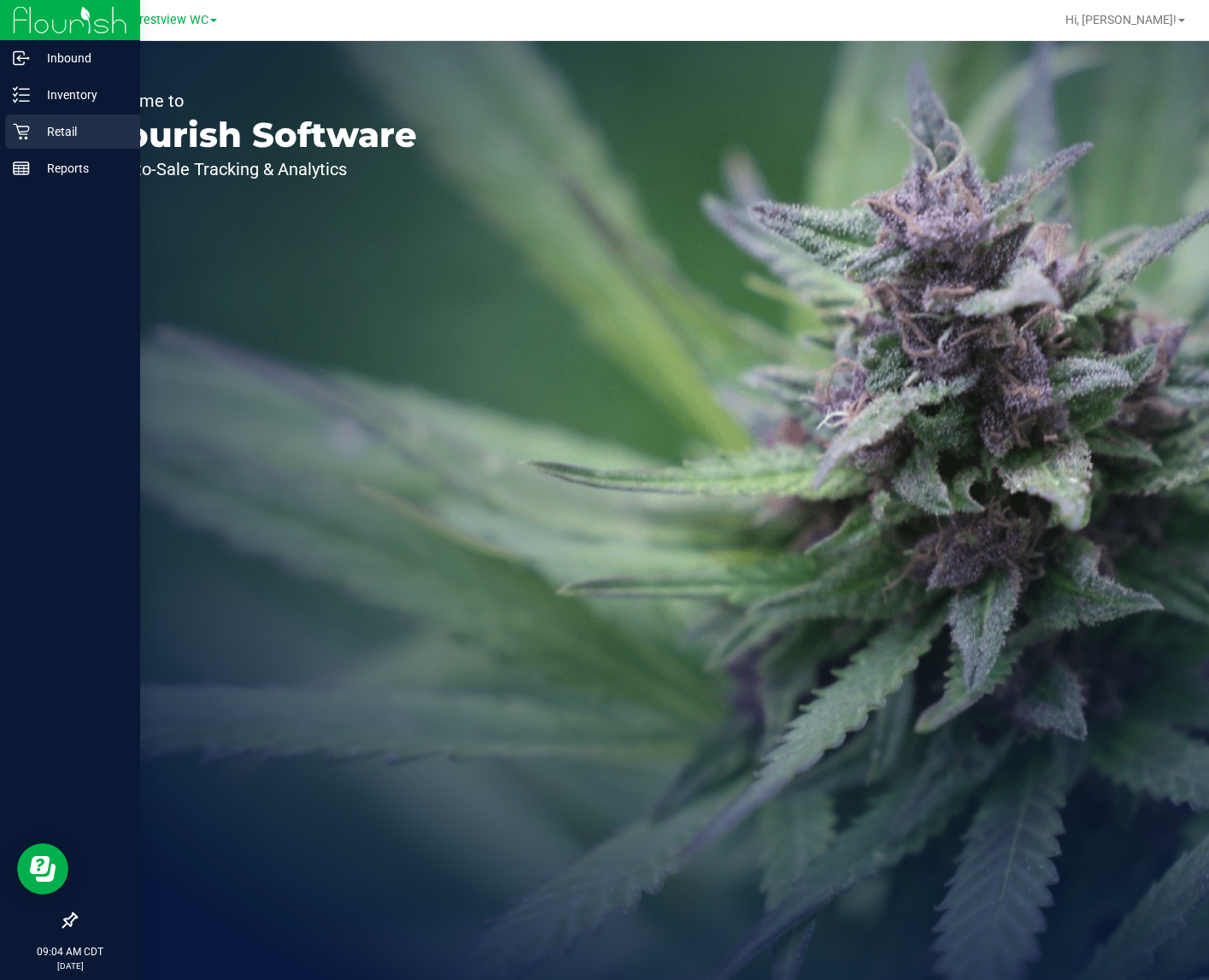
click at [30, 139] on p "Retail" at bounding box center [81, 132] width 102 height 21
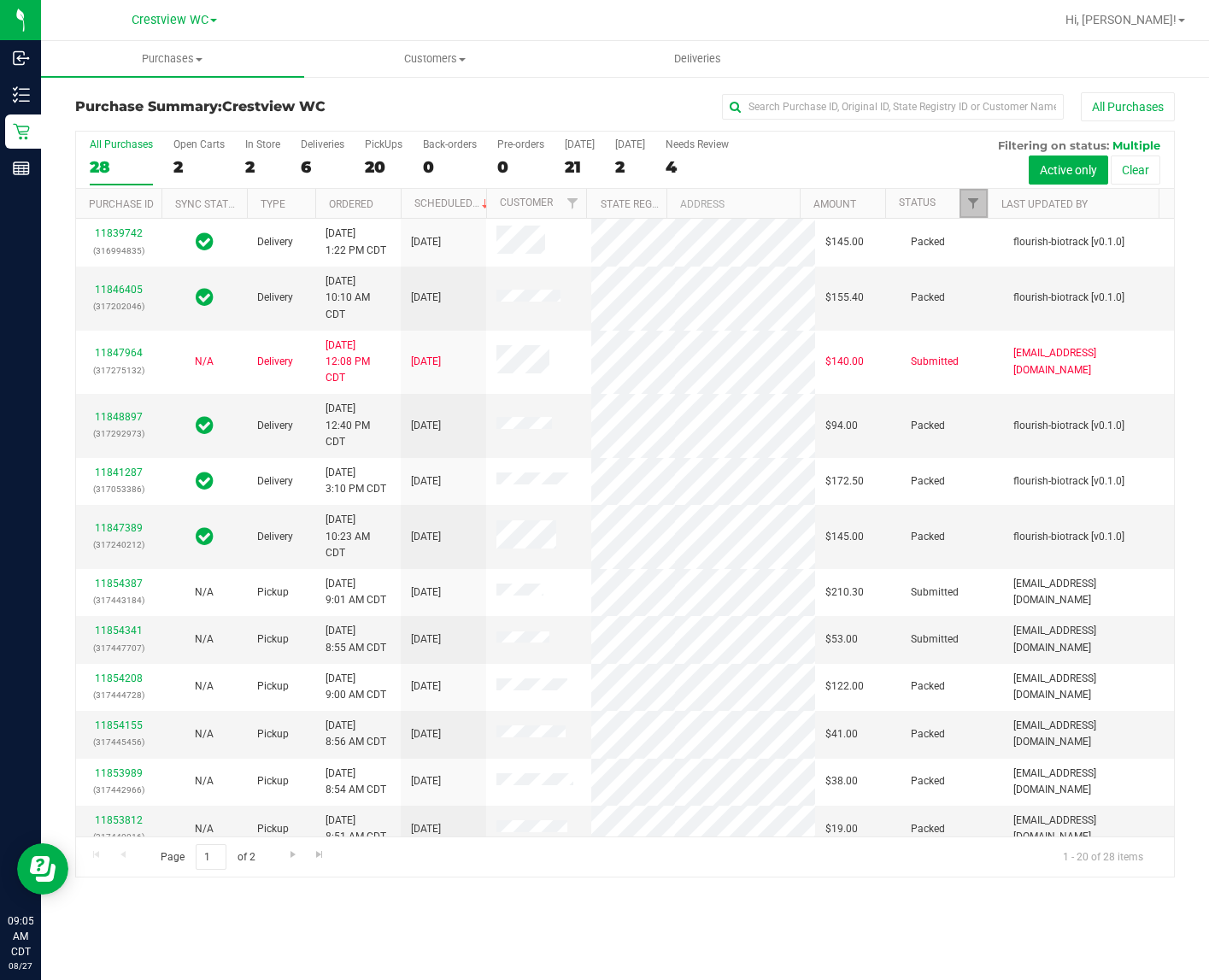
click at [970, 195] on link "Filter" at bounding box center [974, 204] width 29 height 29
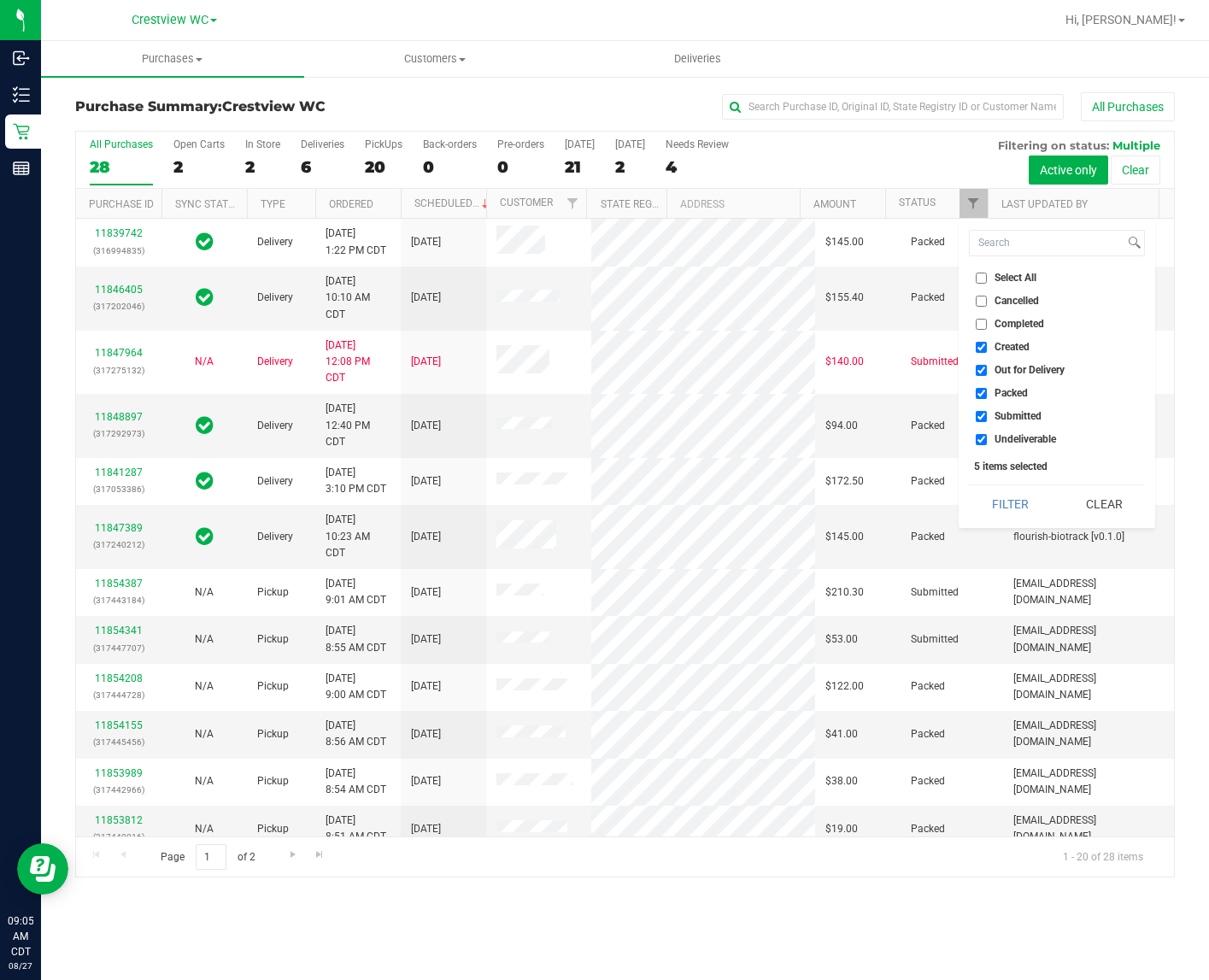
click at [997, 338] on li "Created" at bounding box center [1056, 347] width 176 height 18
click at [998, 344] on span "Created" at bounding box center [1012, 347] width 35 height 10
click at [987, 344] on input "Created" at bounding box center [981, 347] width 11 height 11
checkbox input "false"
click at [1002, 369] on span "Out for Delivery" at bounding box center [1029, 370] width 70 height 10
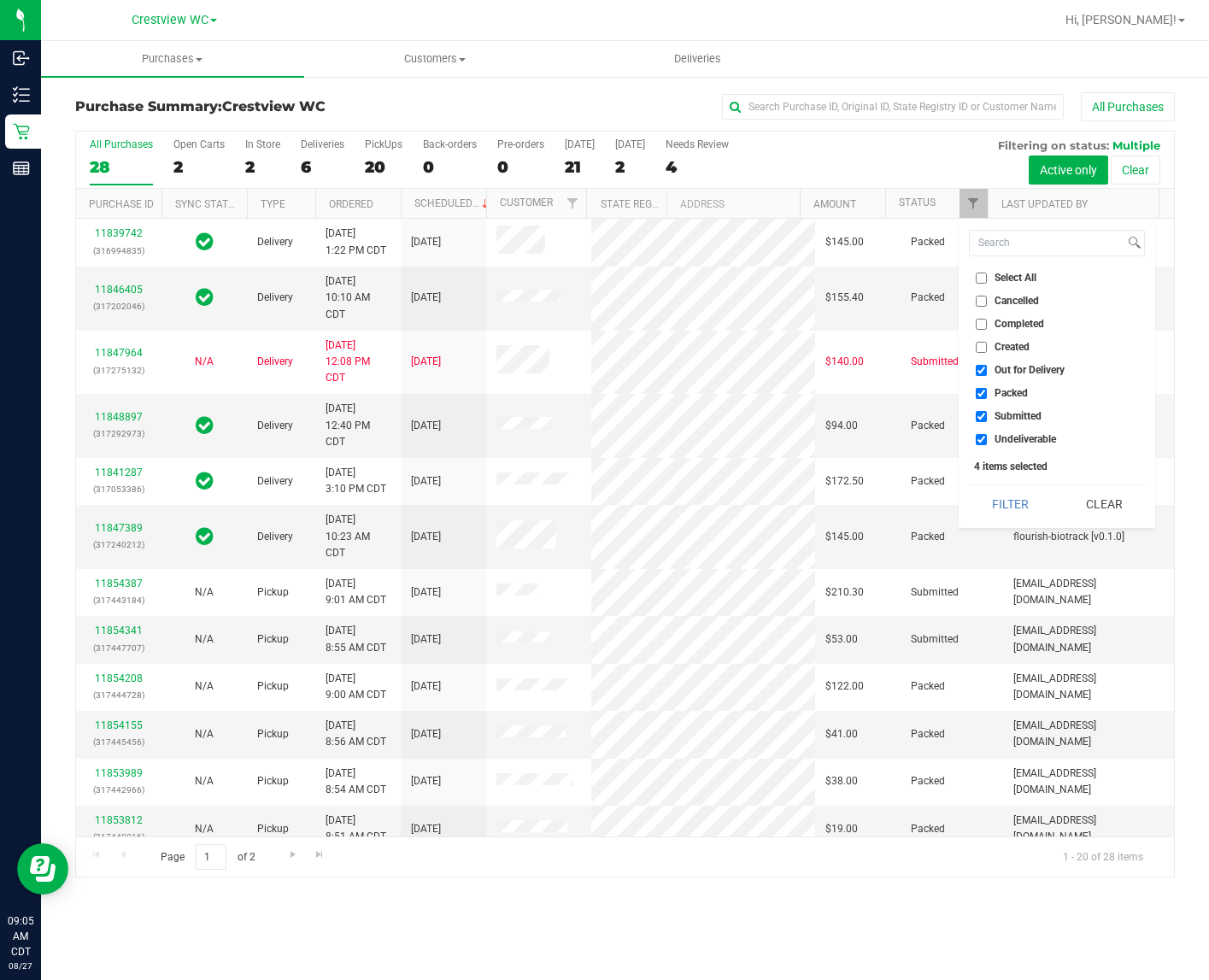
click at [987, 369] on input "Out for Delivery" at bounding box center [981, 370] width 11 height 11
checkbox input "false"
click at [1002, 391] on span "Packed" at bounding box center [1011, 393] width 33 height 10
click at [987, 391] on input "Packed" at bounding box center [981, 393] width 11 height 11
checkbox input "false"
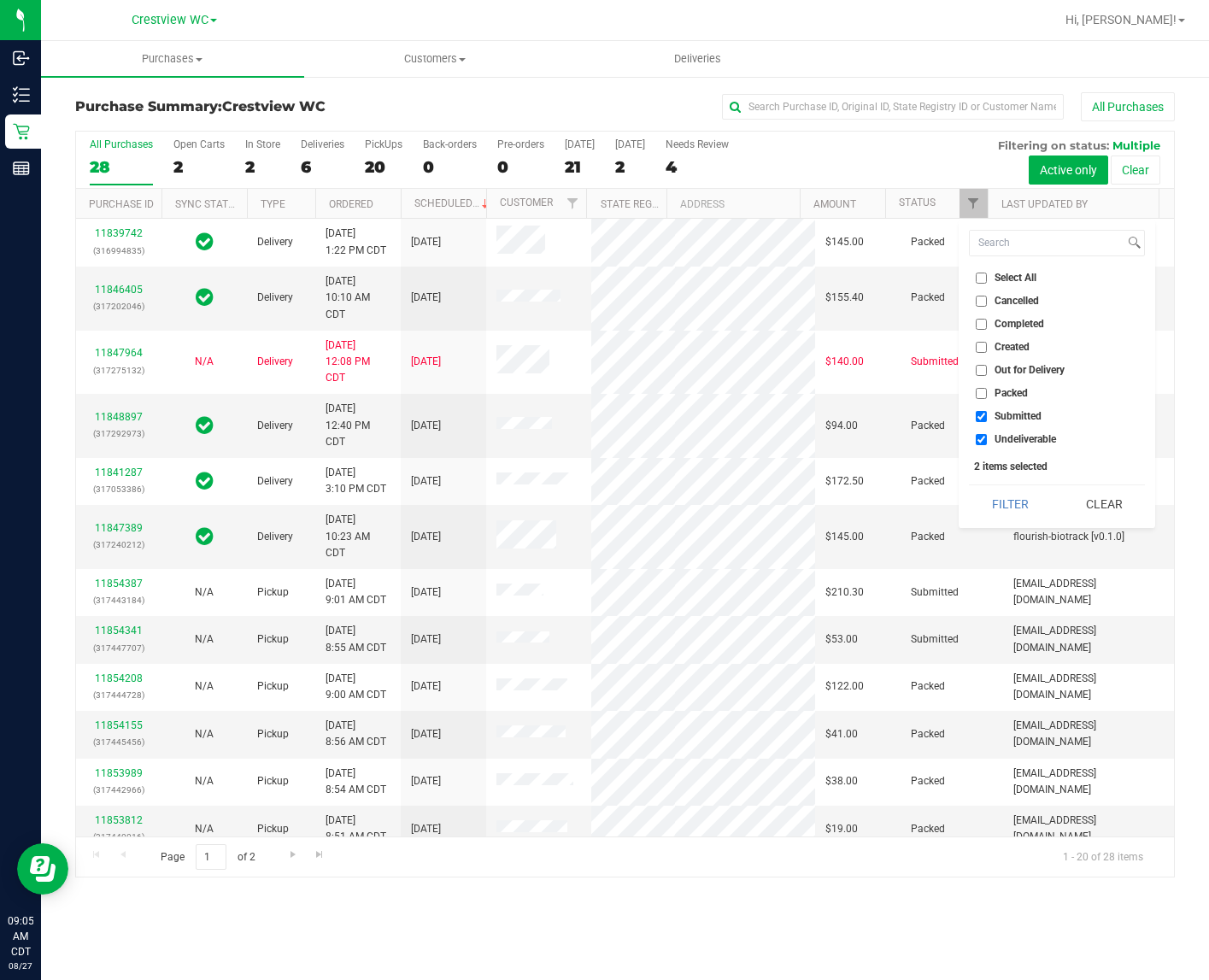
click at [1015, 434] on span "Undeliverable" at bounding box center [1025, 440] width 62 height 10
click at [987, 434] on input "Undeliverable" at bounding box center [981, 440] width 11 height 11
checkbox input "false"
click at [1004, 500] on button "Filter" at bounding box center [1010, 504] width 82 height 37
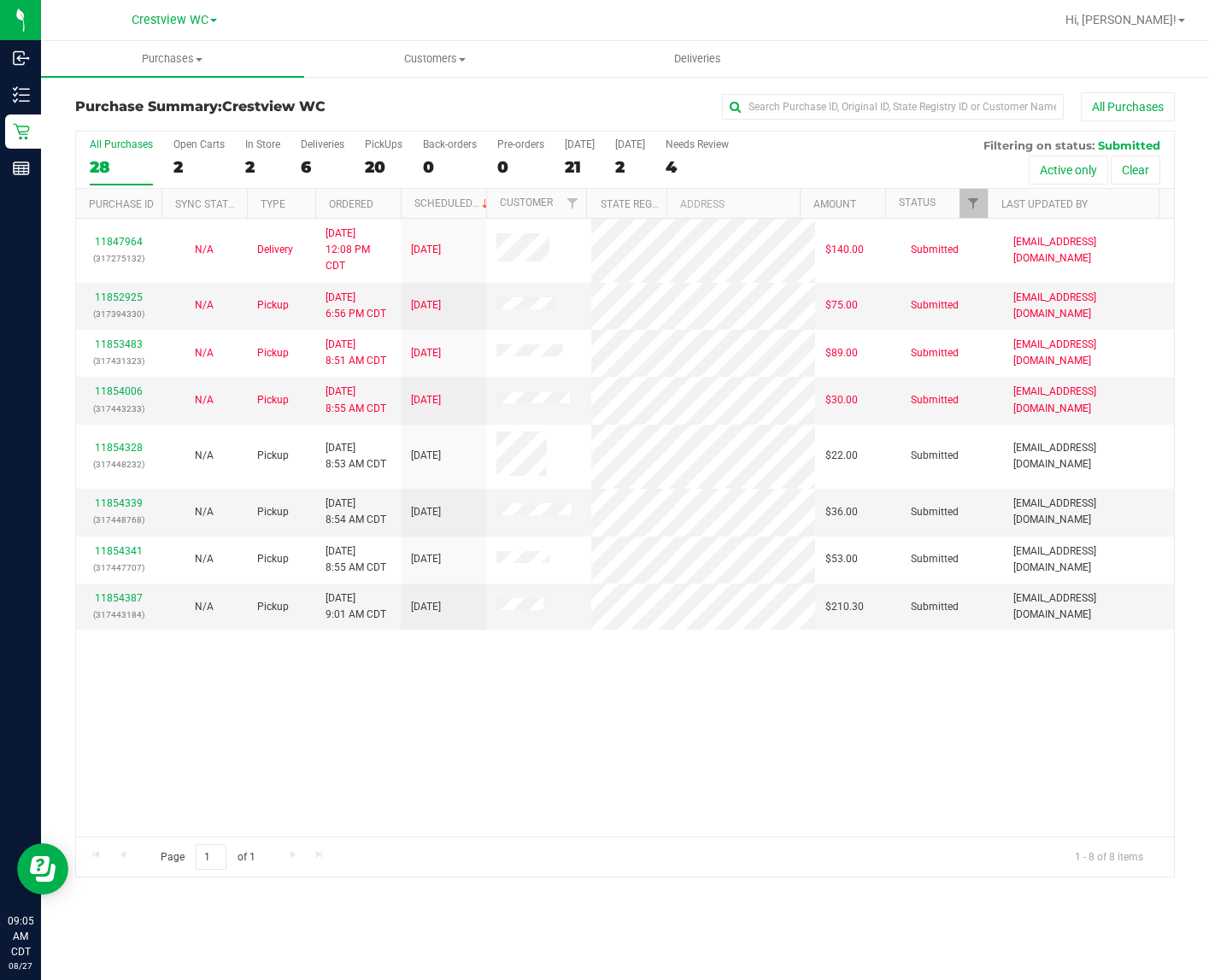
click at [502, 743] on div "11847964 (317275132) N/A Delivery 8/26/2025 12:08 PM CDT 8/29/2025 $140.00 Subm…" at bounding box center [625, 527] width 1098 height 617
click at [370, 731] on div "11847964 (317275132) N/A Delivery 8/26/2025 12:08 PM CDT 8/29/2025 $140.00 Subm…" at bounding box center [625, 527] width 1098 height 617
click at [368, 165] on div "7" at bounding box center [383, 167] width 37 height 20
click at [0, 0] on input "PickUps 7" at bounding box center [0, 0] width 0 height 0
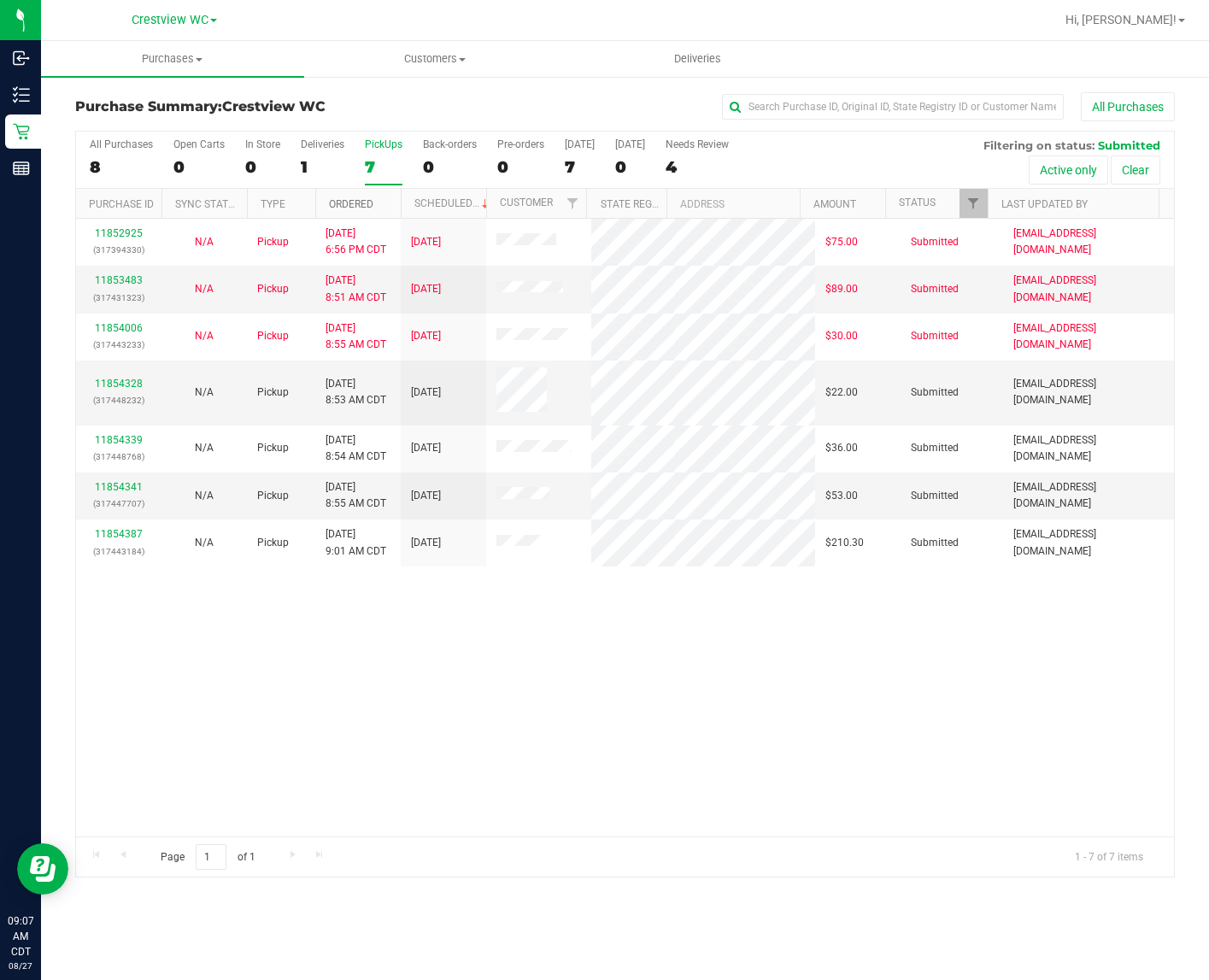
click at [347, 207] on link "Ordered" at bounding box center [350, 205] width 44 height 12
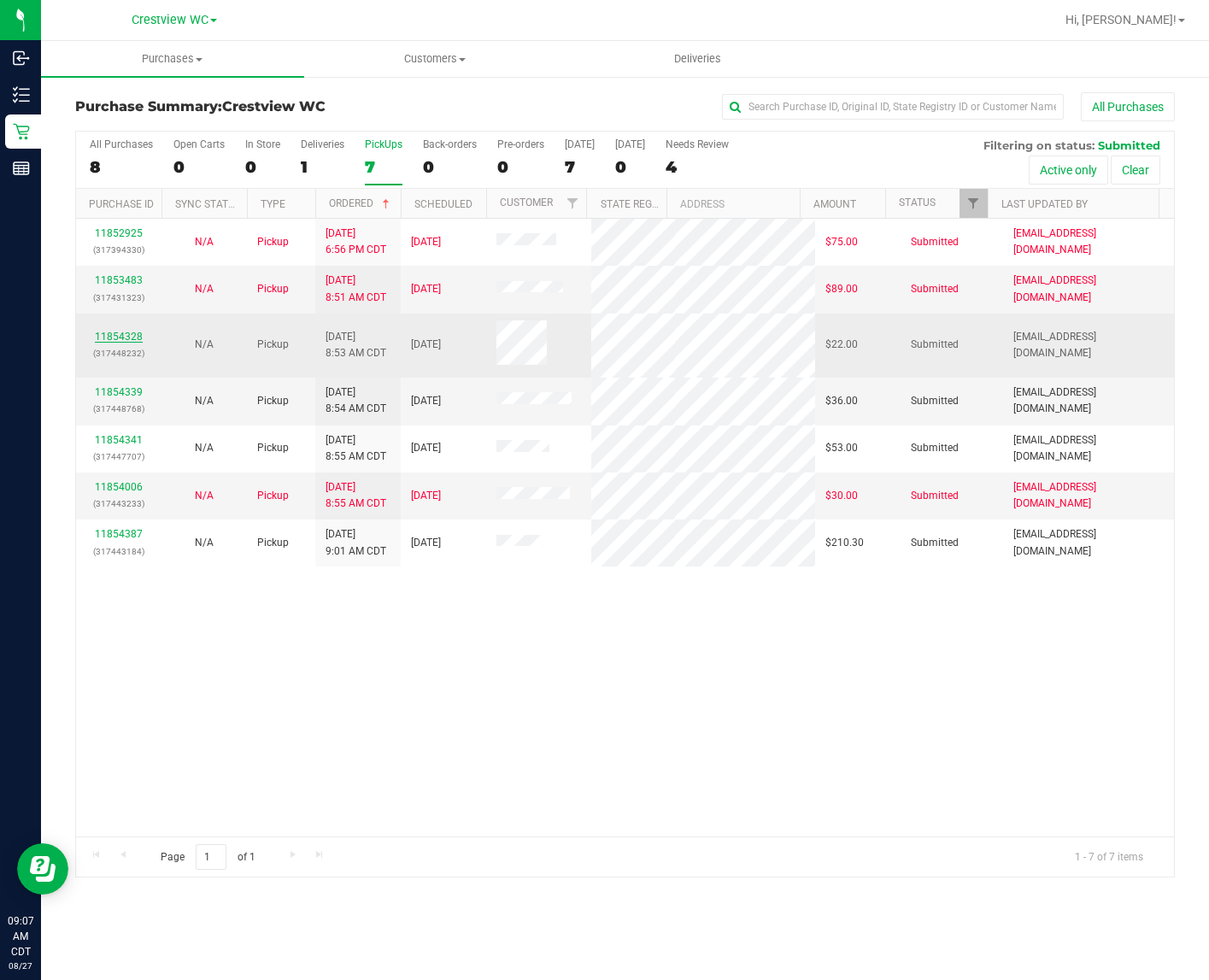
click at [112, 337] on link "11854328" at bounding box center [118, 336] width 48 height 12
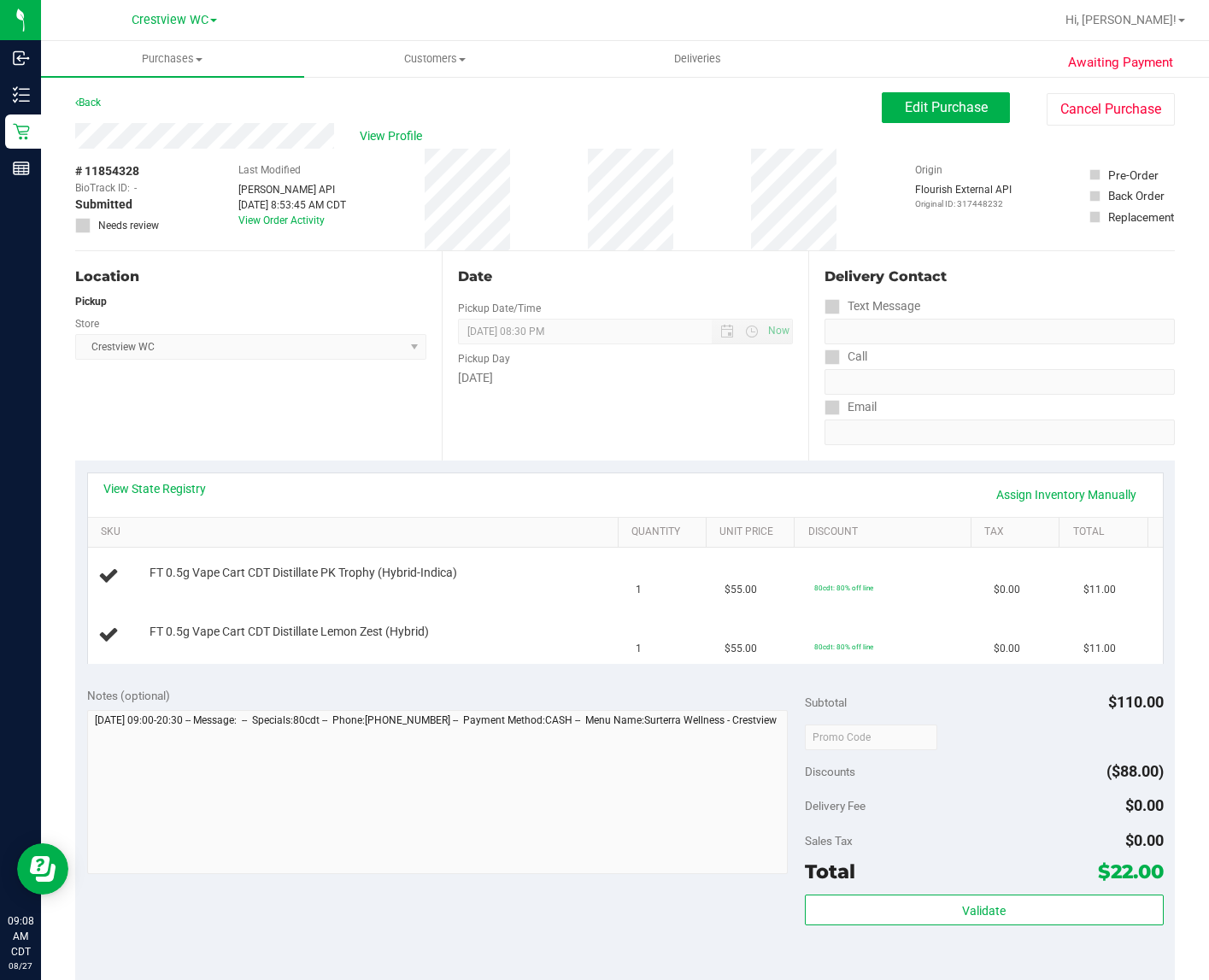
click at [213, 413] on div "Location Pickup Store Crestview WC Select Store Bonita Springs WC Boynton Beach…" at bounding box center [258, 356] width 367 height 209
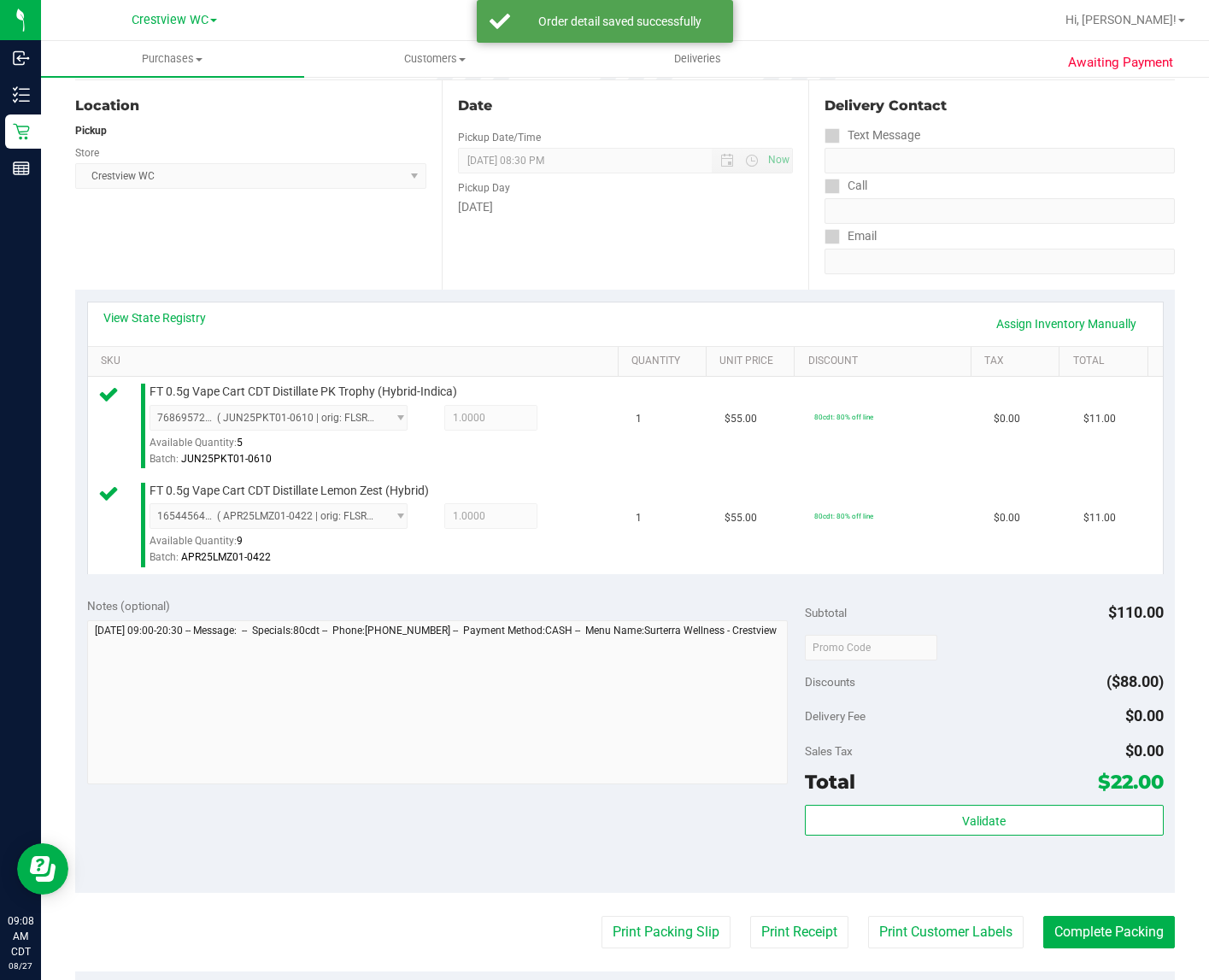
scroll to position [326, 0]
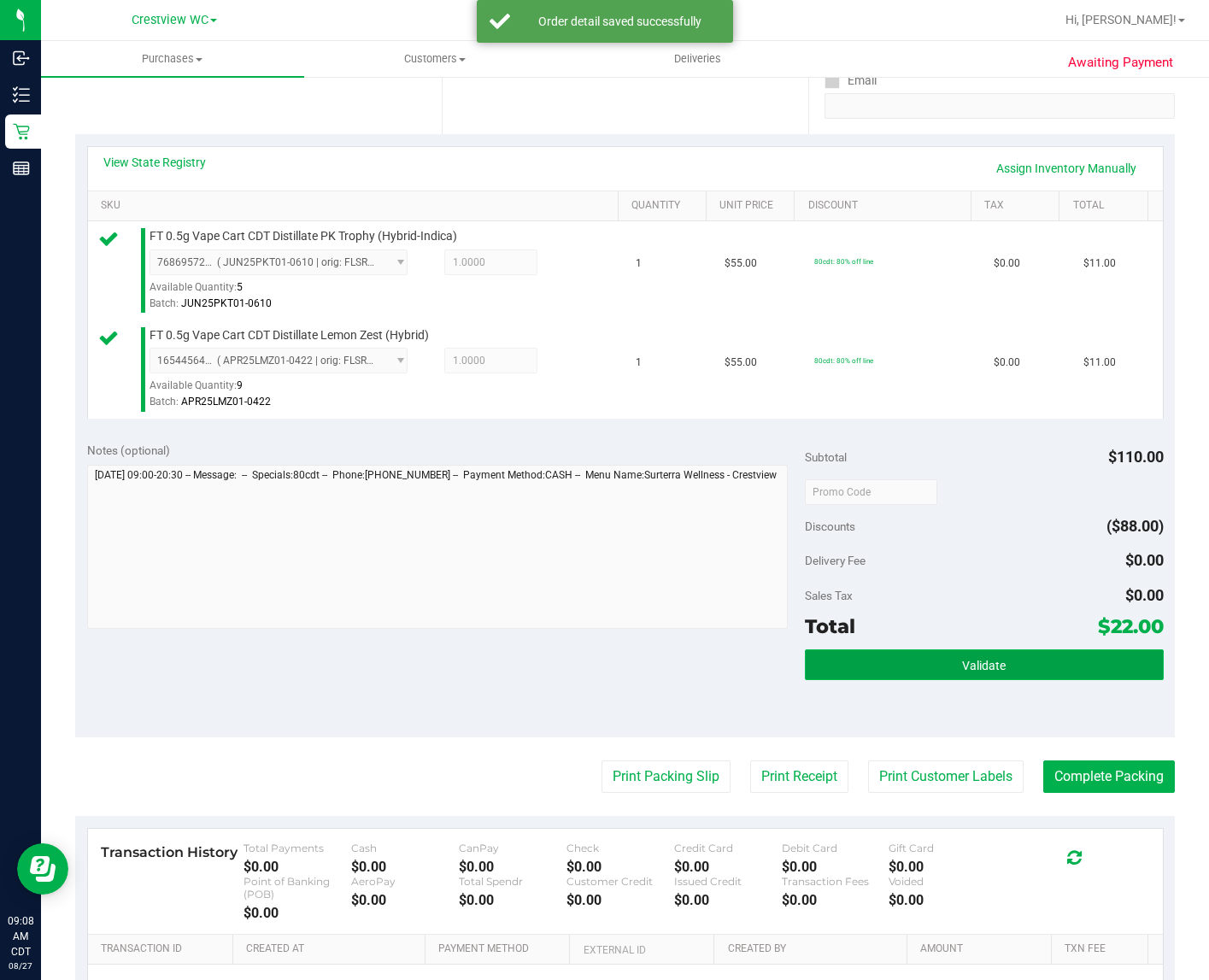
click at [965, 672] on span "Validate" at bounding box center [984, 666] width 43 height 14
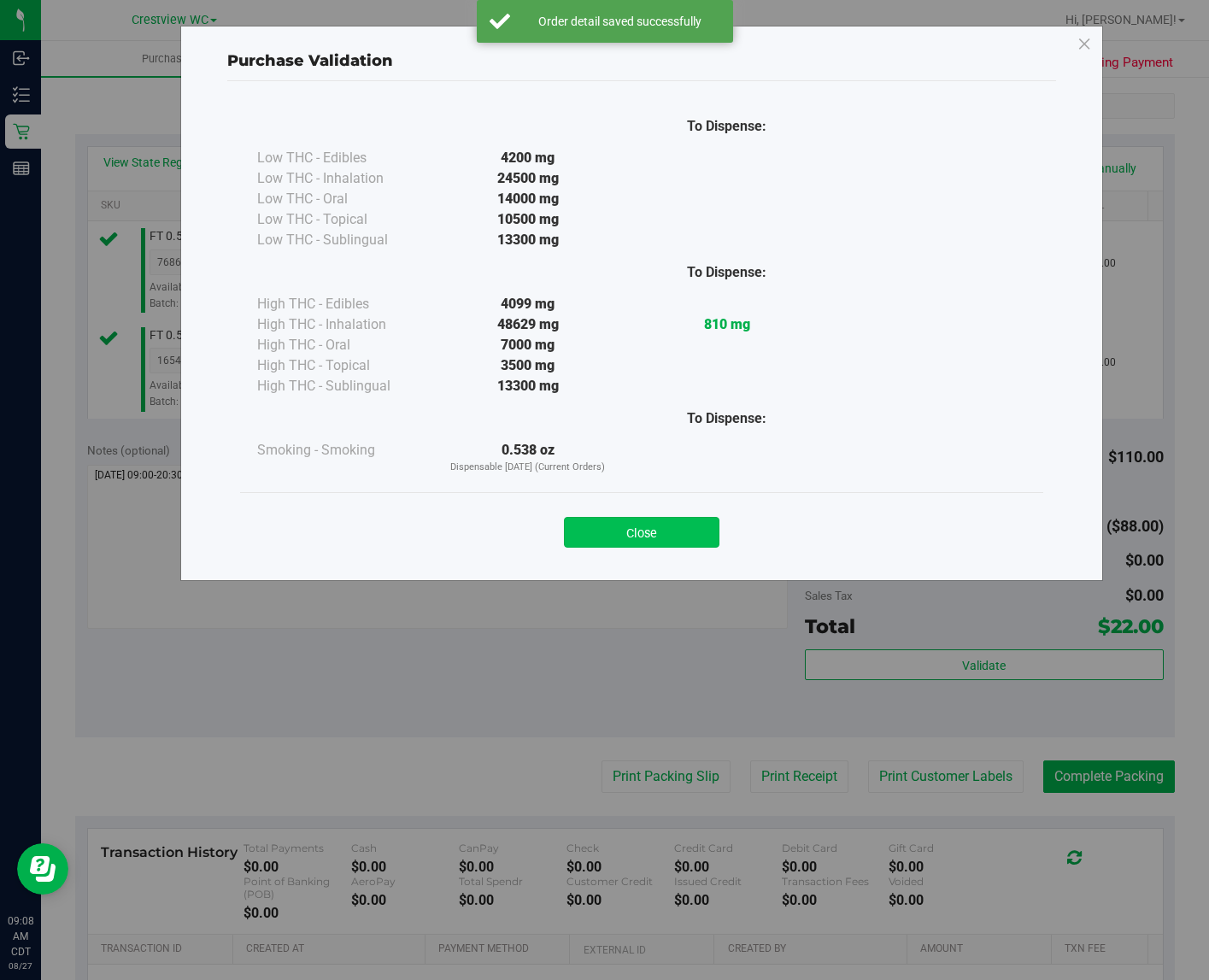
click at [660, 532] on button "Close" at bounding box center [641, 532] width 155 height 30
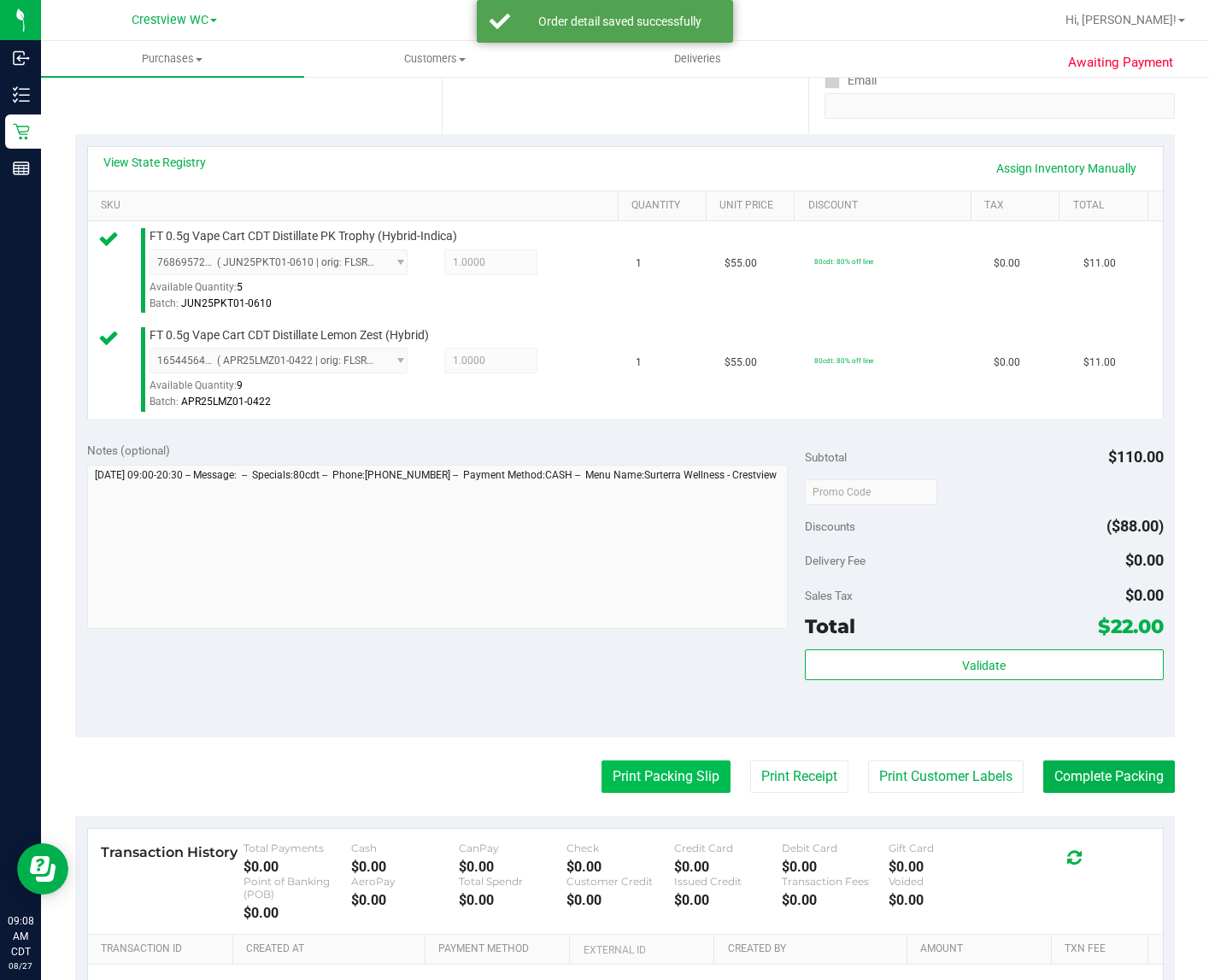
click at [667, 793] on button "Print Packing Slip" at bounding box center [666, 776] width 129 height 32
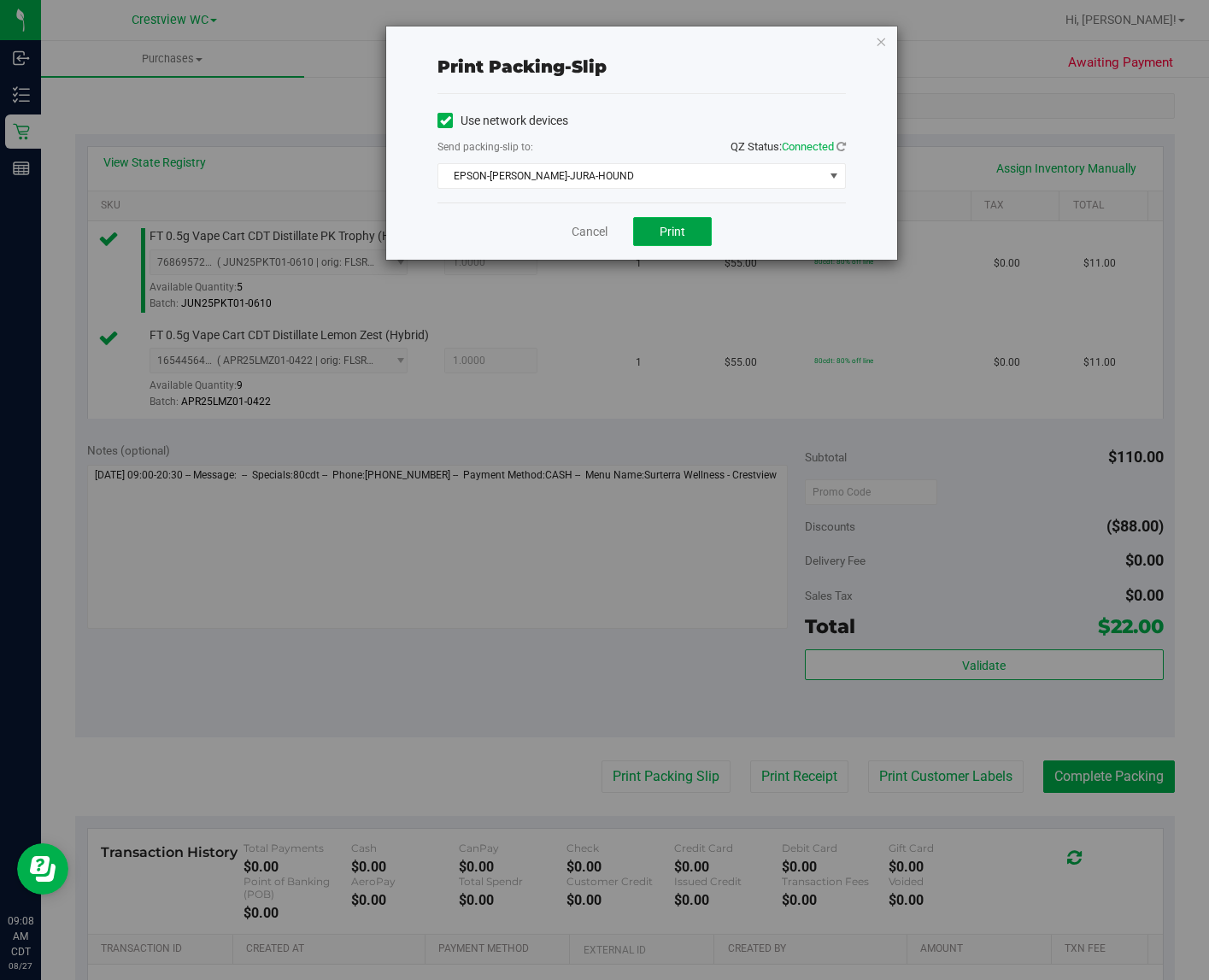
click at [702, 224] on button "Print" at bounding box center [672, 232] width 79 height 29
click at [592, 173] on span "EPSON-BRUNO-JURA-HOUND" at bounding box center [631, 176] width 385 height 24
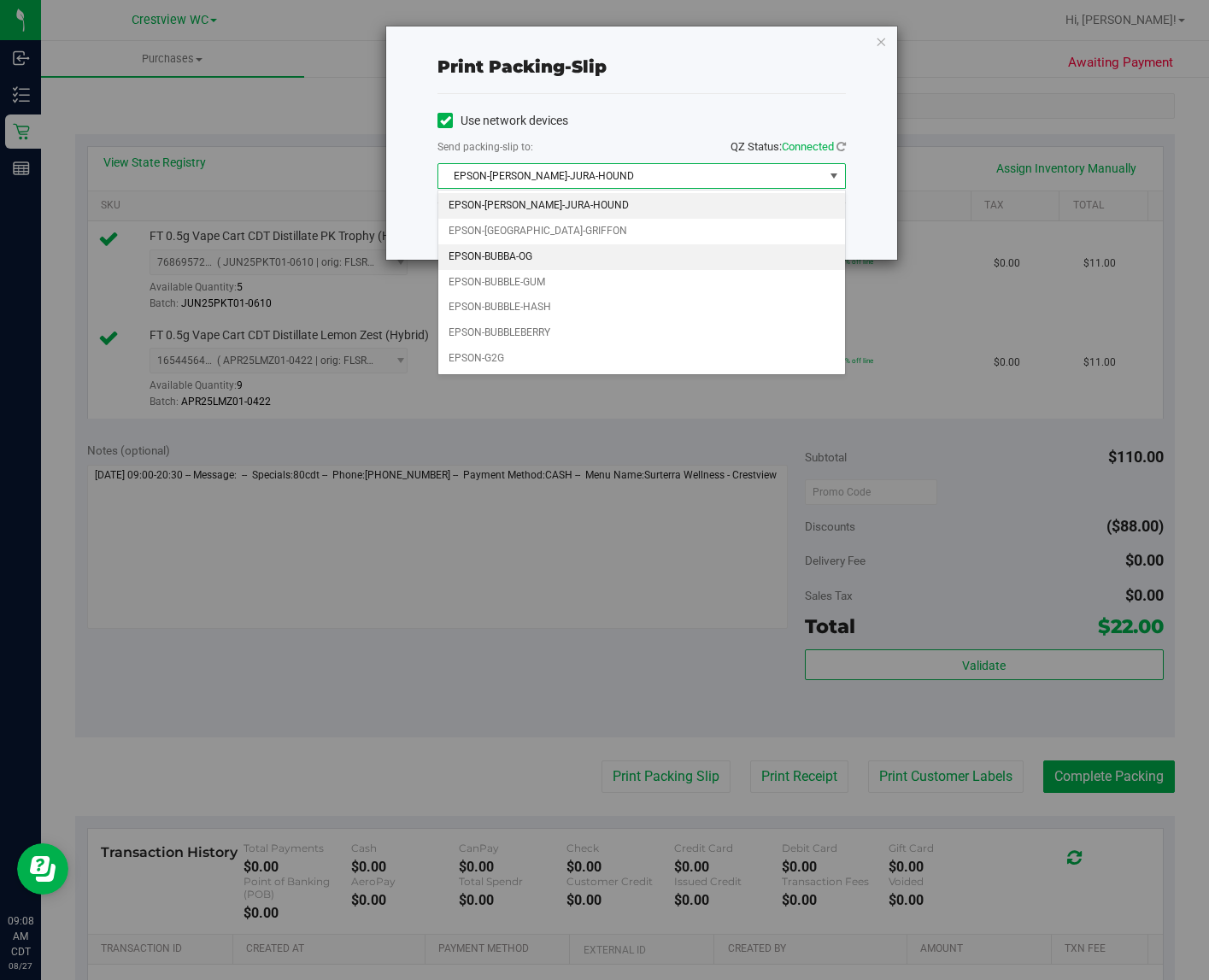
click at [535, 253] on li "EPSON-BUBBA-OG" at bounding box center [641, 258] width 407 height 26
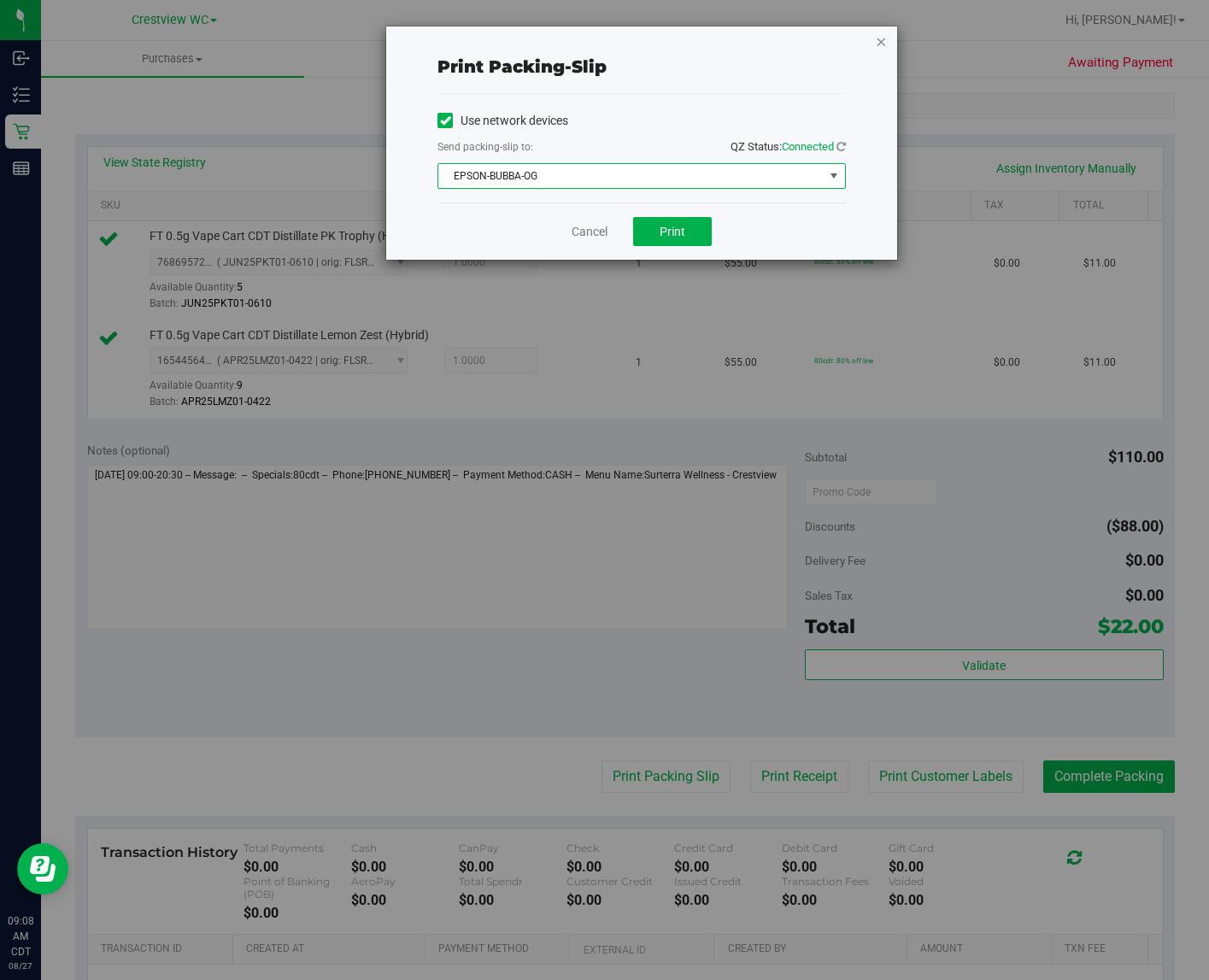
click at [881, 40] on icon "button" at bounding box center [881, 41] width 12 height 21
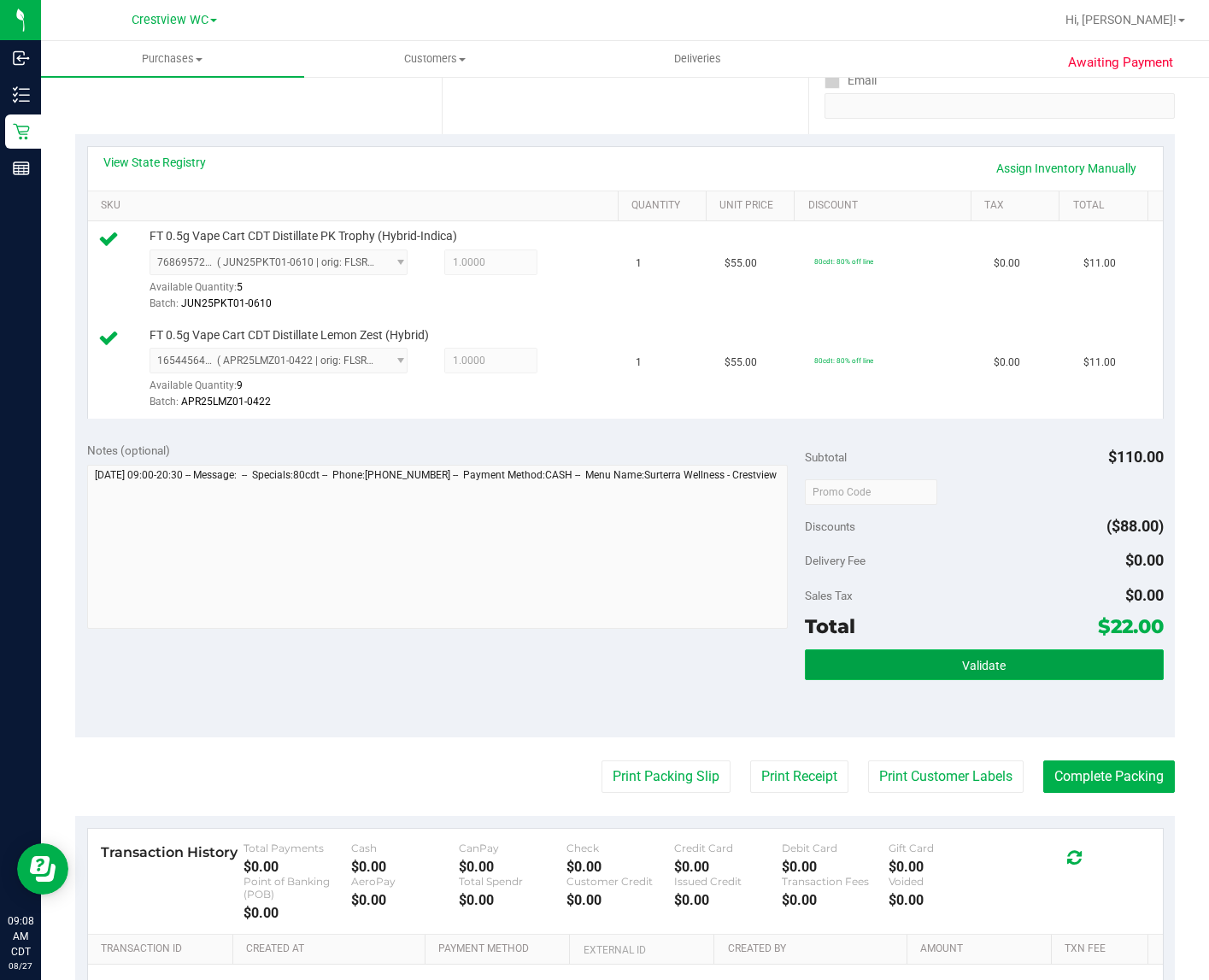
click at [1015, 680] on button "Validate" at bounding box center [984, 664] width 359 height 30
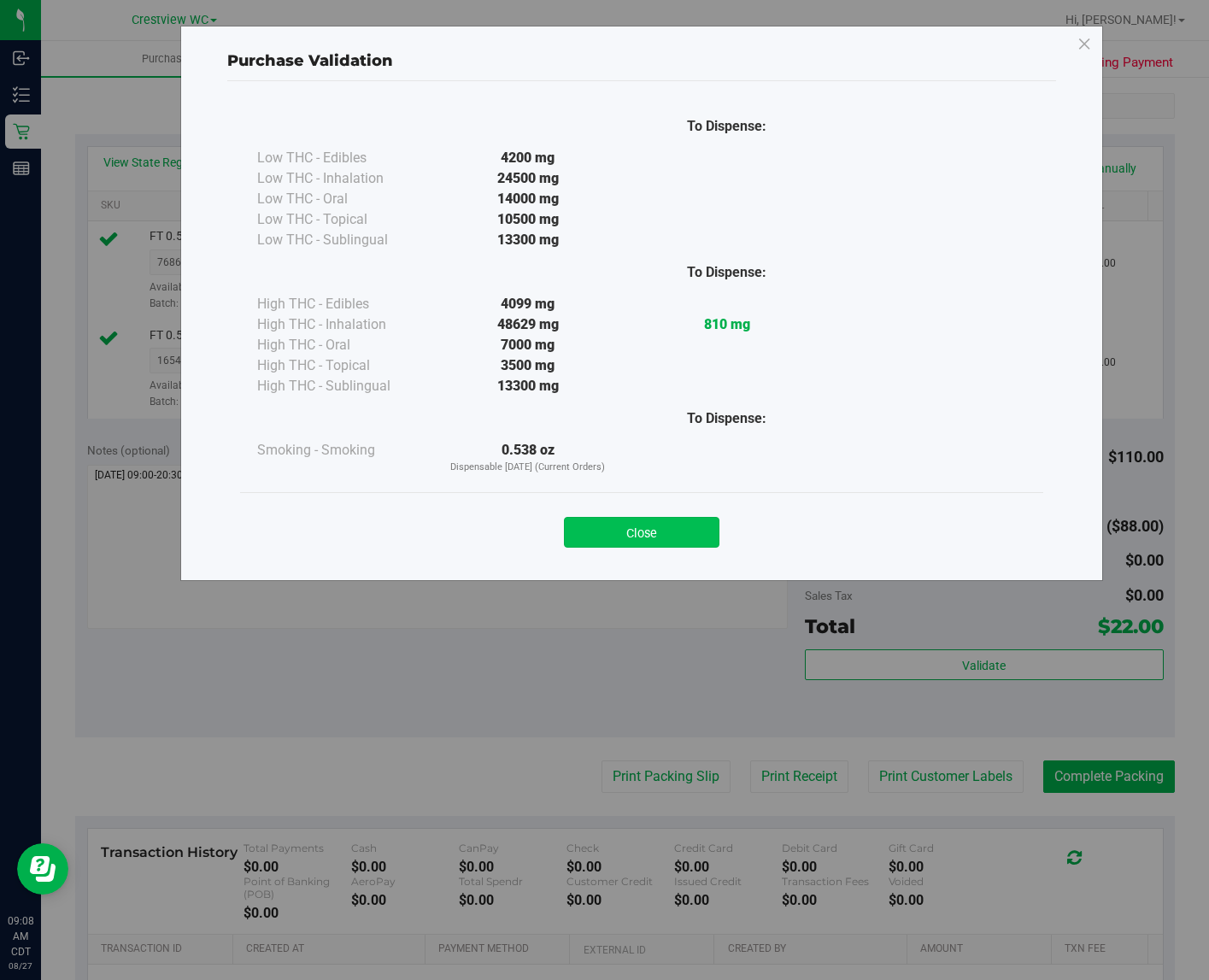
click at [659, 532] on button "Close" at bounding box center [641, 532] width 155 height 30
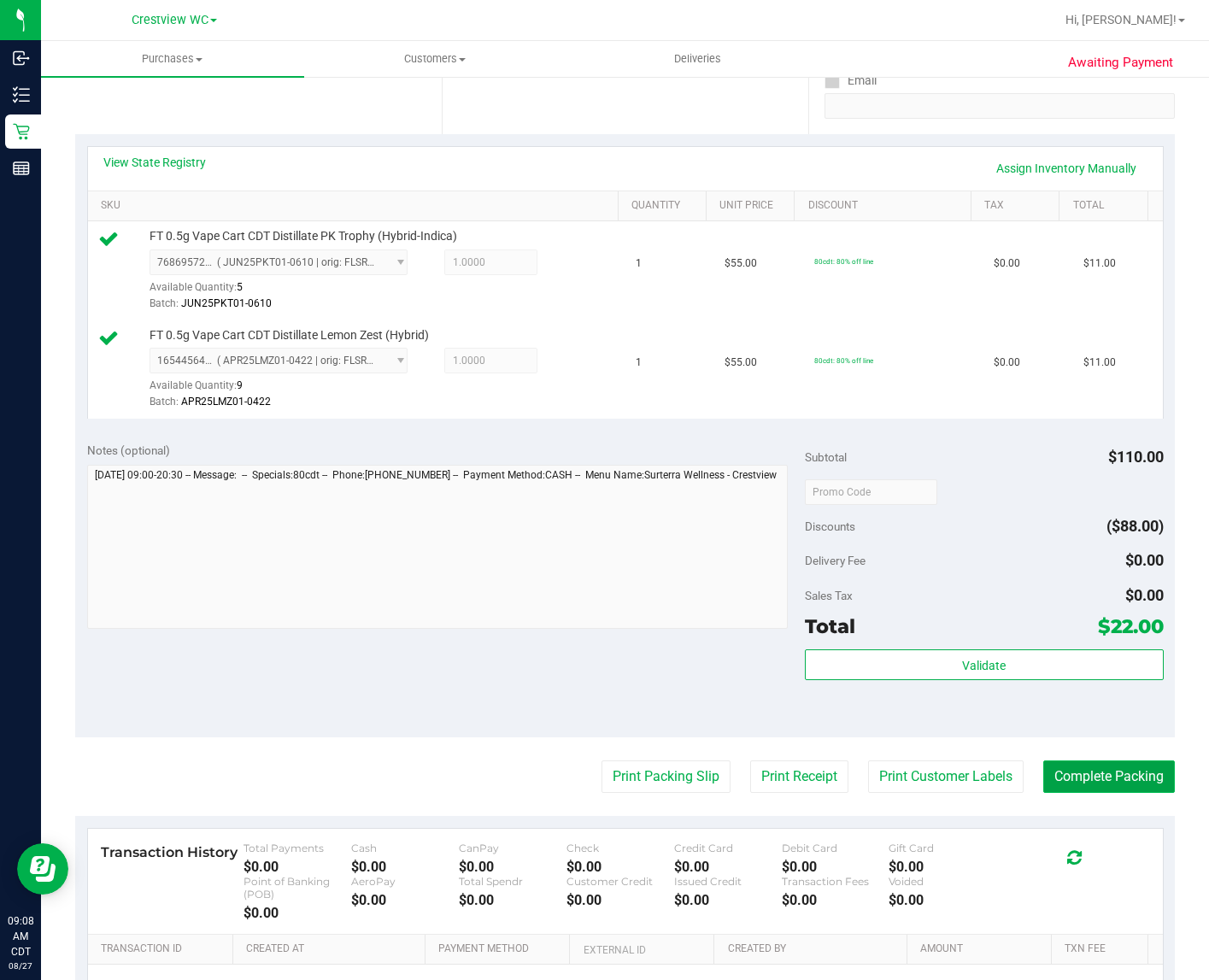
click at [1023, 793] on button "Complete Packing" at bounding box center [1109, 776] width 132 height 32
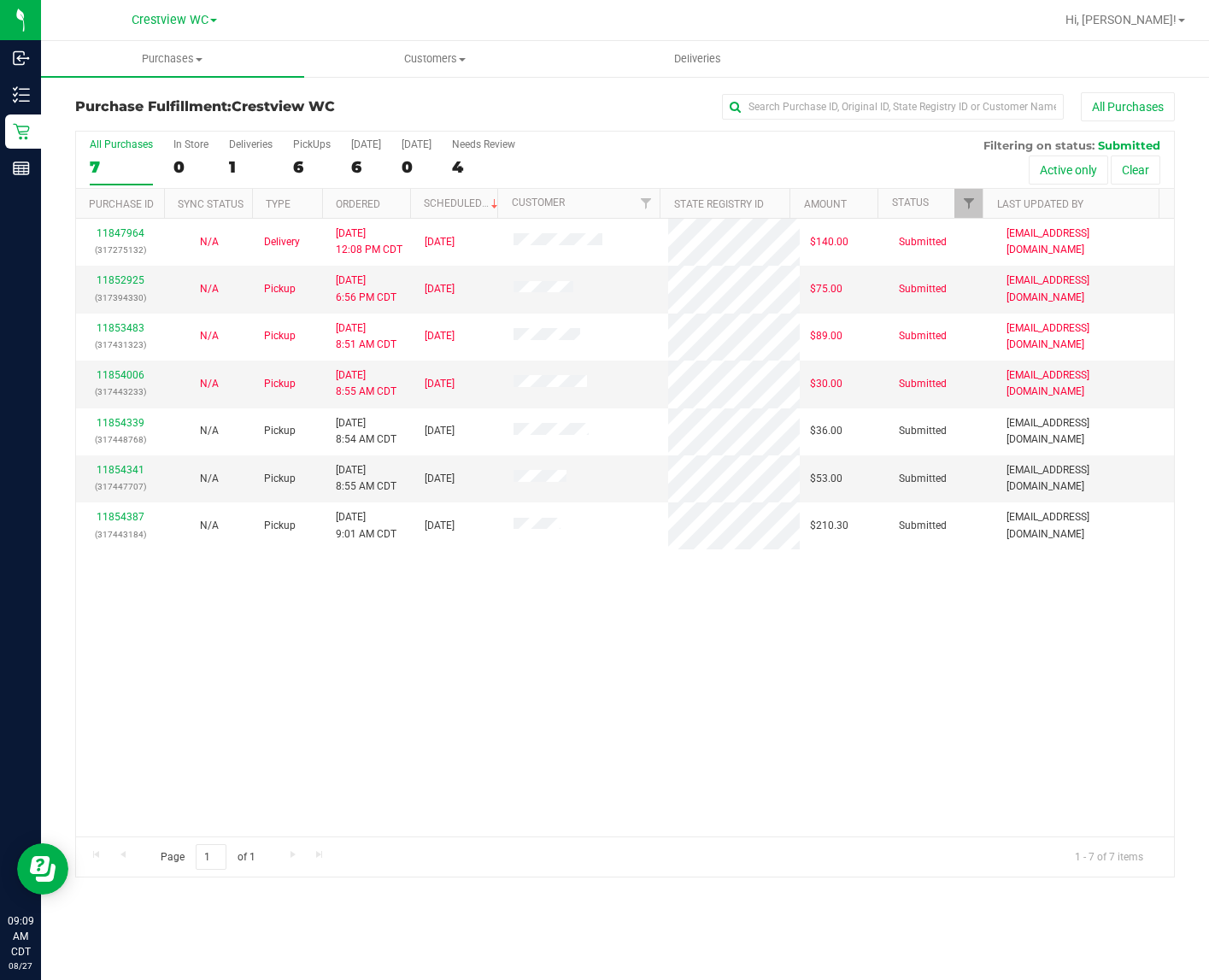
click at [530, 651] on div "11847964 (317275132) N/A Delivery 8/26/2025 12:08 PM CDT 8/29/2025 $140.00 Subm…" at bounding box center [625, 527] width 1098 height 617
click at [355, 202] on link "Ordered" at bounding box center [357, 205] width 44 height 12
click at [379, 613] on div "11847964 (317275132) N/A Delivery 8/26/2025 12:08 PM CDT 8/29/2025 $140.00 Subm…" at bounding box center [625, 527] width 1098 height 617
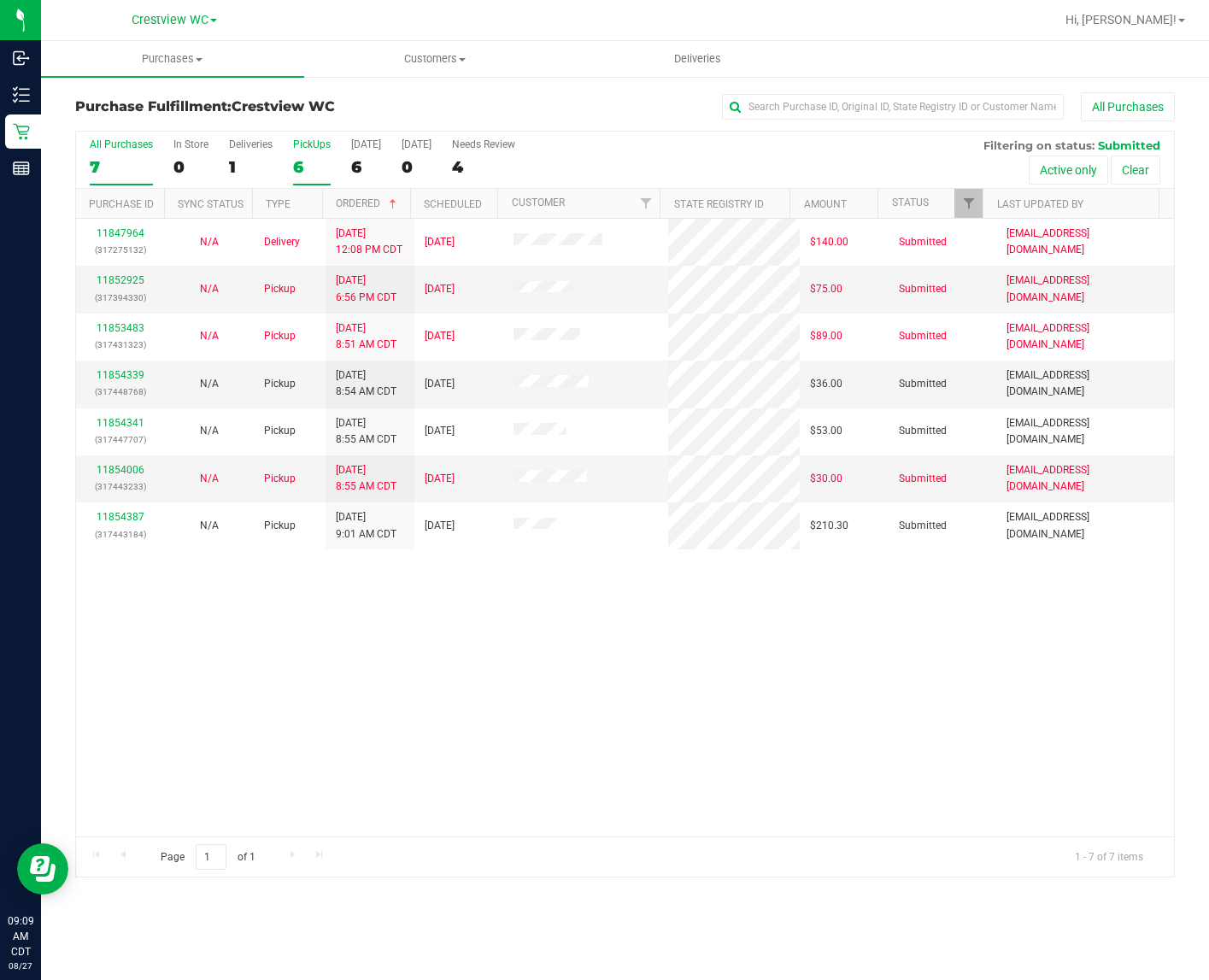
click at [293, 164] on div "6" at bounding box center [311, 167] width 37 height 20
click at [0, 0] on input "PickUps 6" at bounding box center [0, 0] width 0 height 0
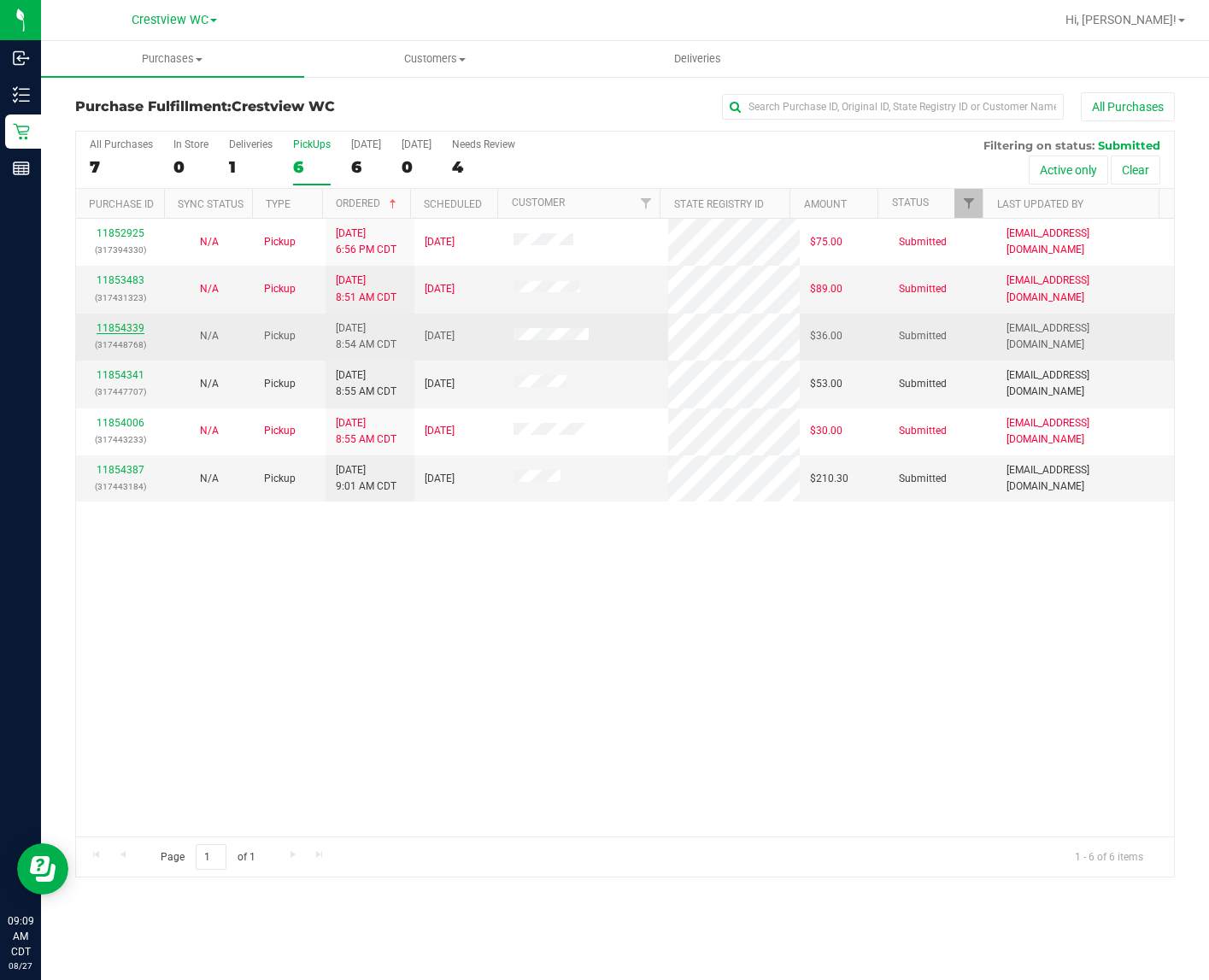
click at [101, 333] on link "11854339" at bounding box center [120, 328] width 48 height 12
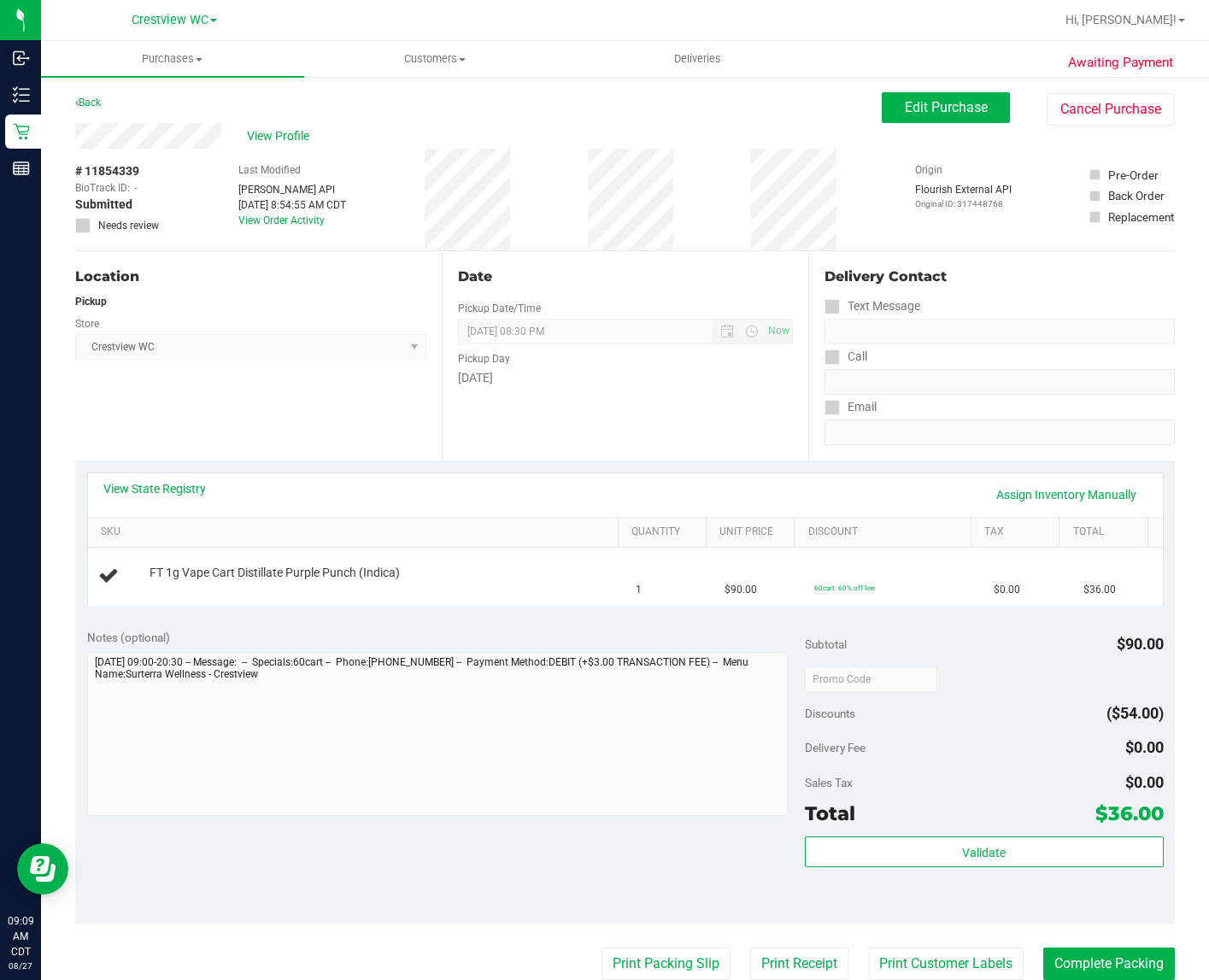
click at [340, 454] on div "Location Pickup Store Crestview WC Select Store Bonita Springs WC Boynton Beach…" at bounding box center [258, 356] width 367 height 209
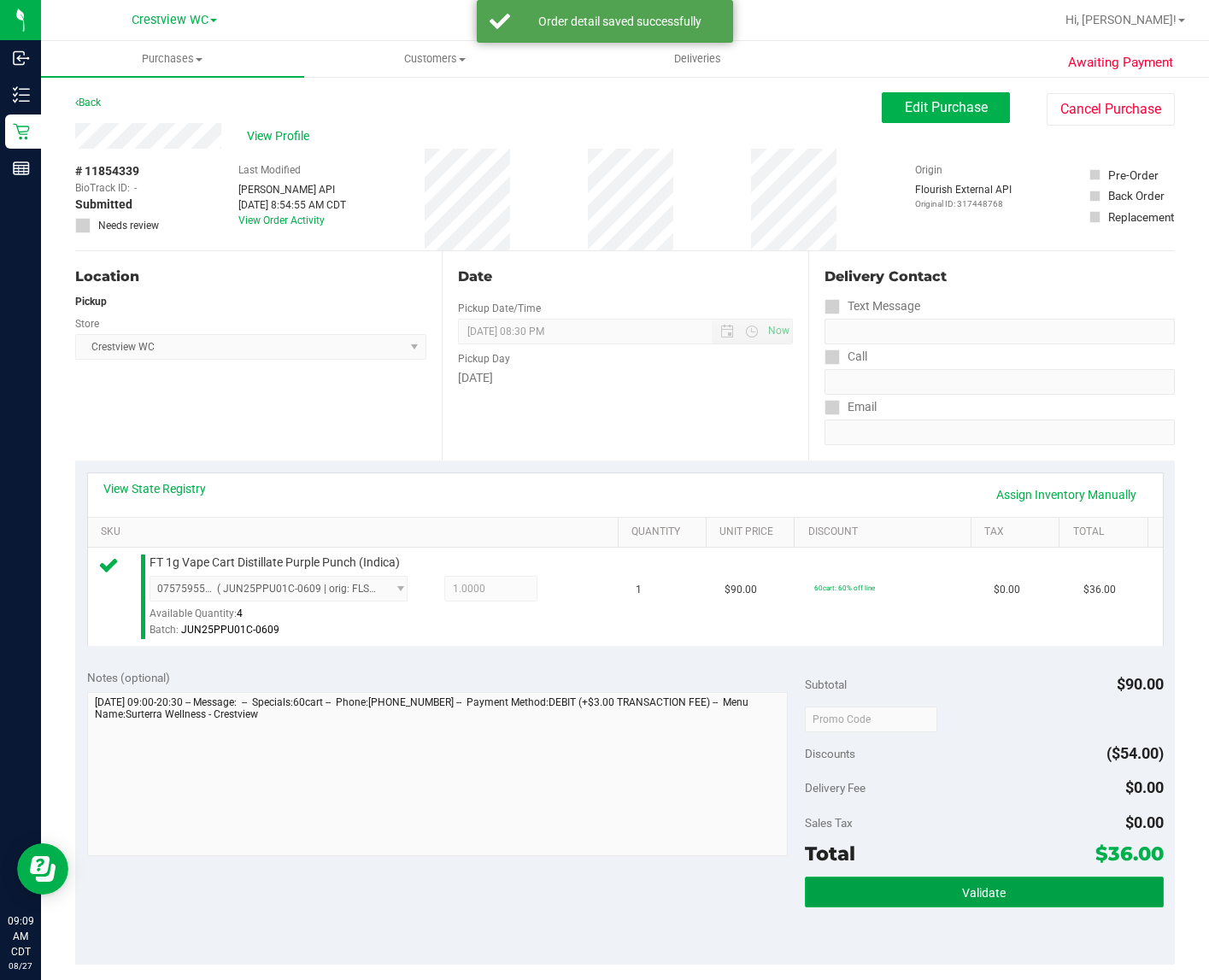
click at [963, 900] on span "Validate" at bounding box center [984, 893] width 43 height 14
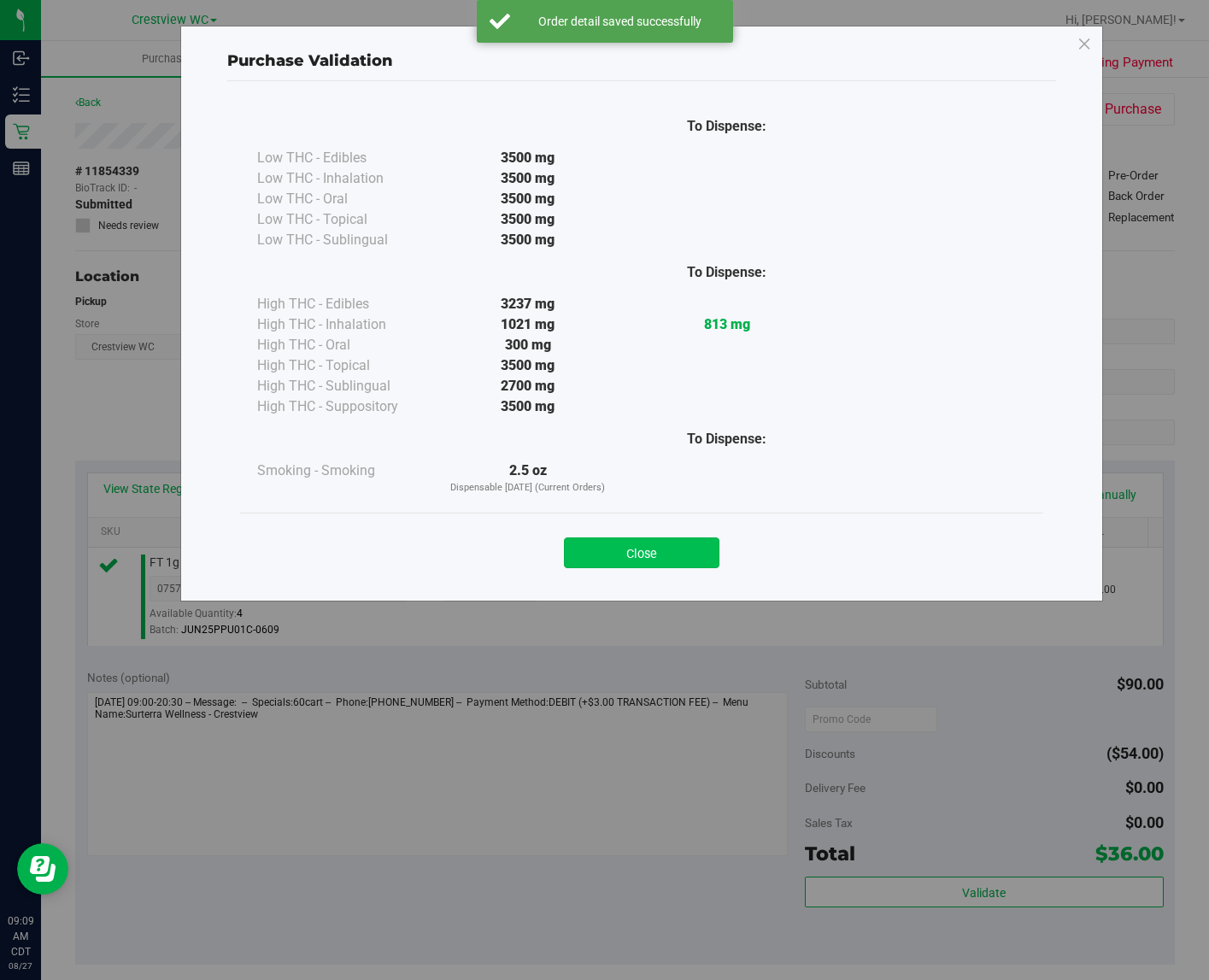
click at [621, 553] on button "Close" at bounding box center [641, 552] width 155 height 30
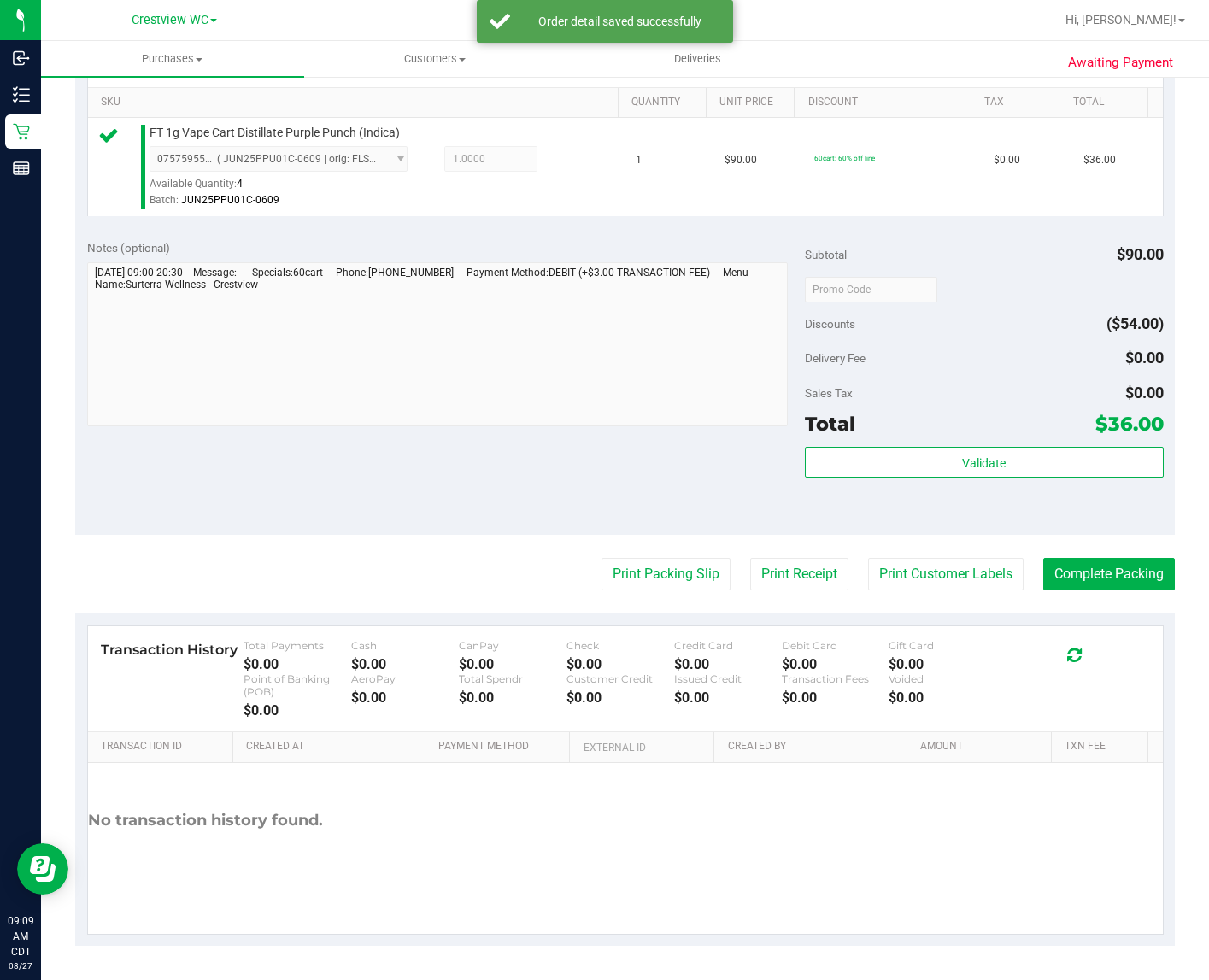
scroll to position [449, 0]
click at [655, 586] on button "Print Packing Slip" at bounding box center [666, 573] width 129 height 32
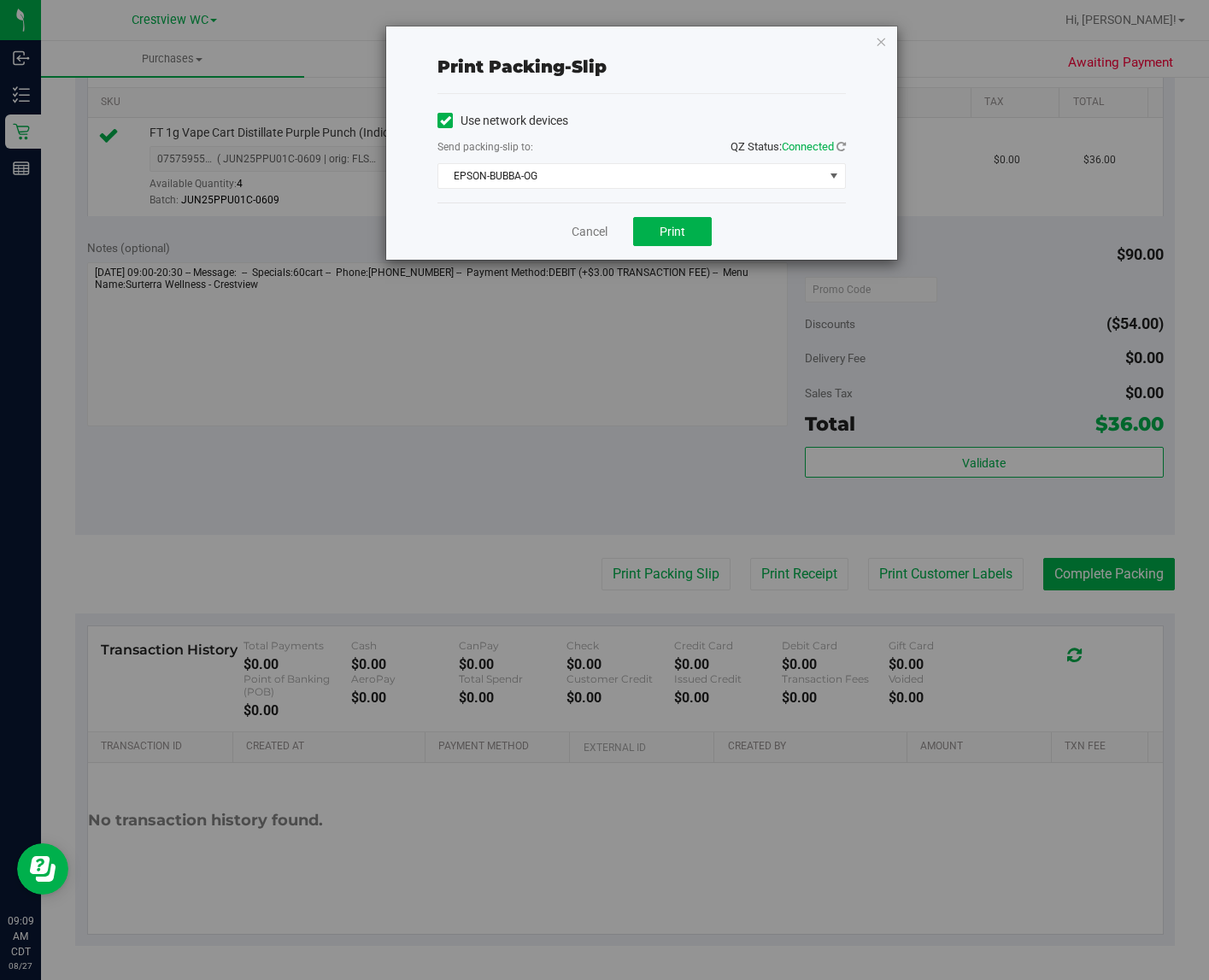
click at [667, 213] on div "Cancel Print" at bounding box center [642, 232] width 408 height 57
click at [663, 233] on span "Print" at bounding box center [673, 232] width 26 height 14
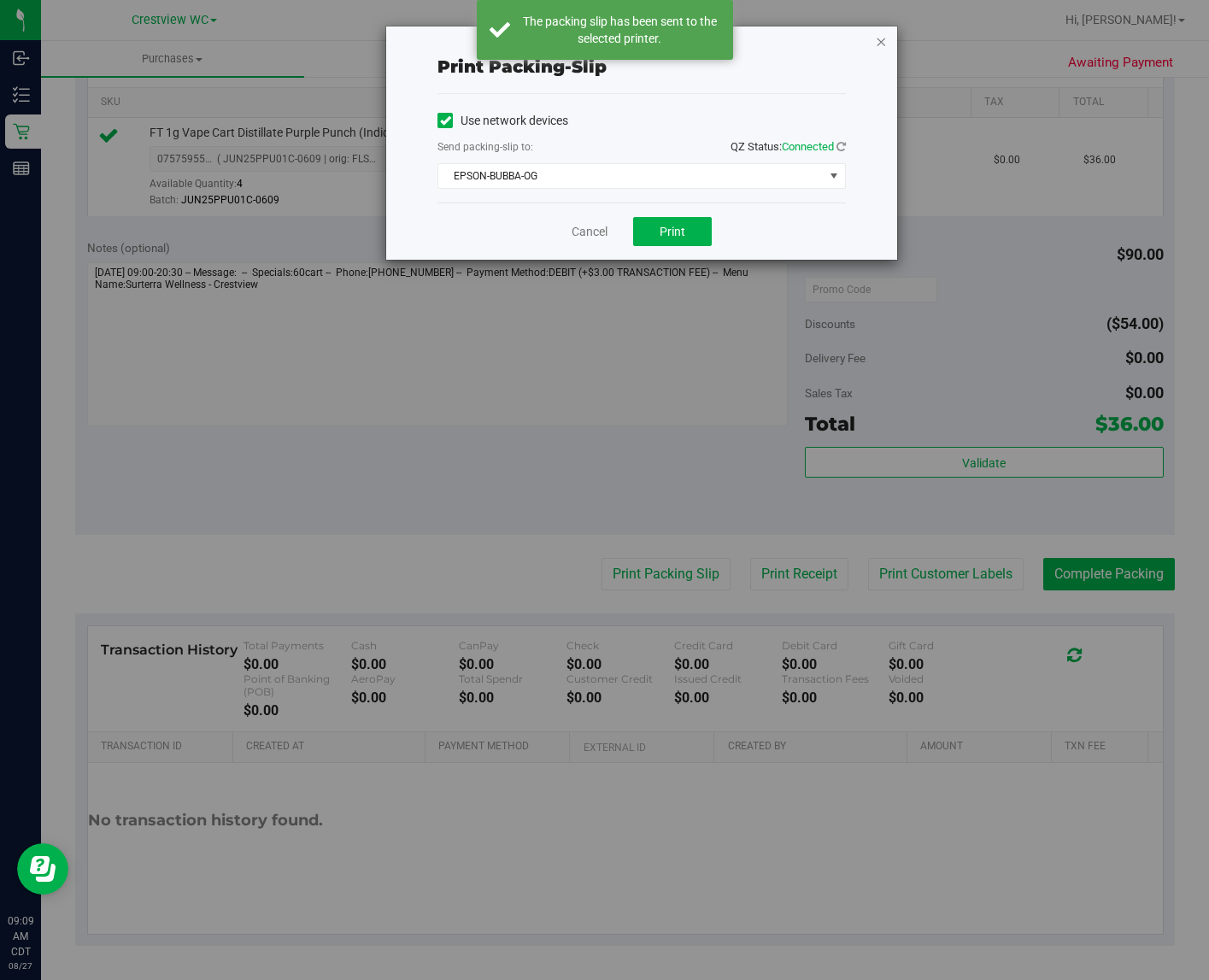
click at [885, 44] on icon "button" at bounding box center [881, 41] width 12 height 21
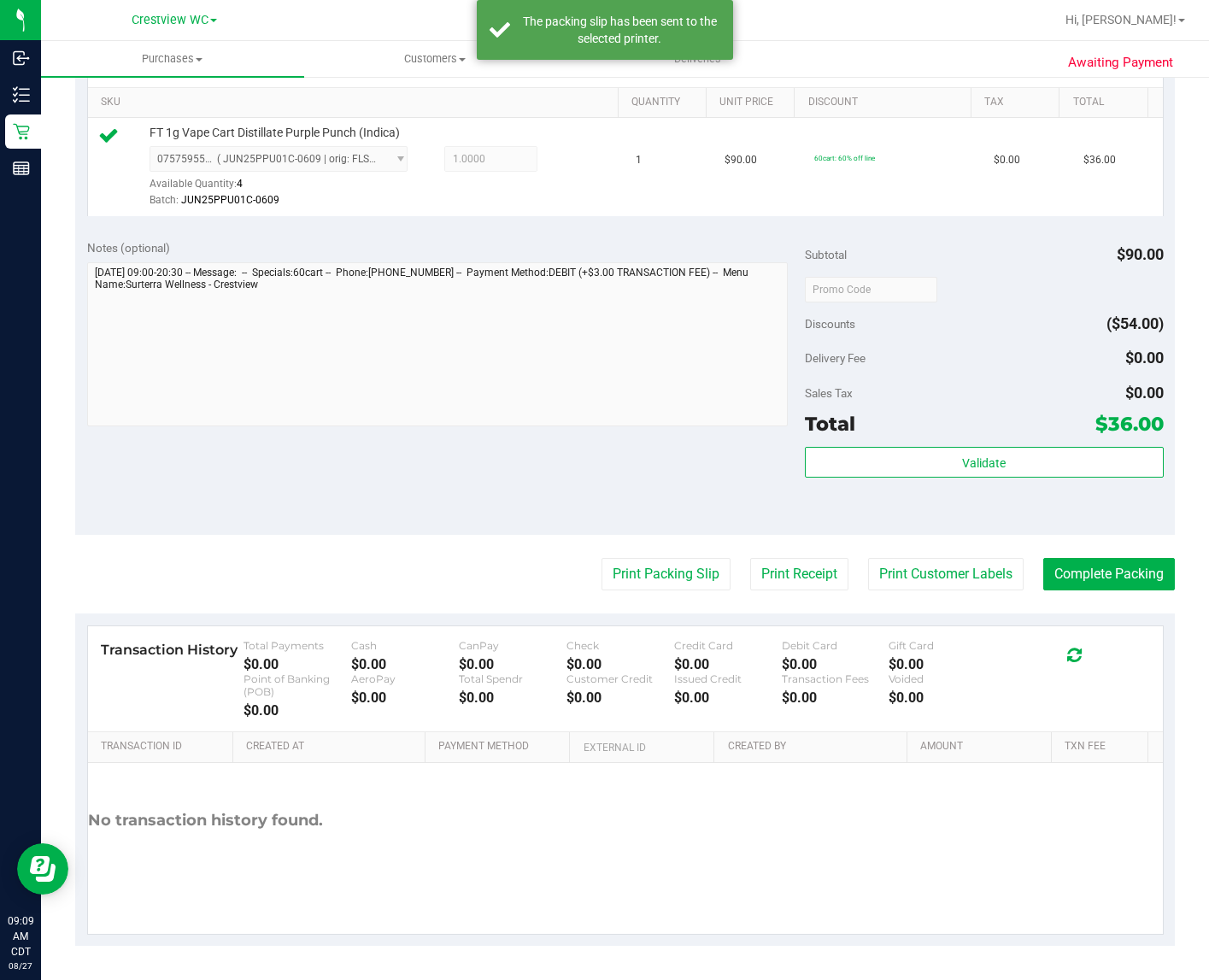
click at [555, 494] on div "Notes (optional) Subtotal $90.00 Discounts ($54.00) Delivery Fee $0.00 Sales Ta…" at bounding box center [625, 381] width 1100 height 308
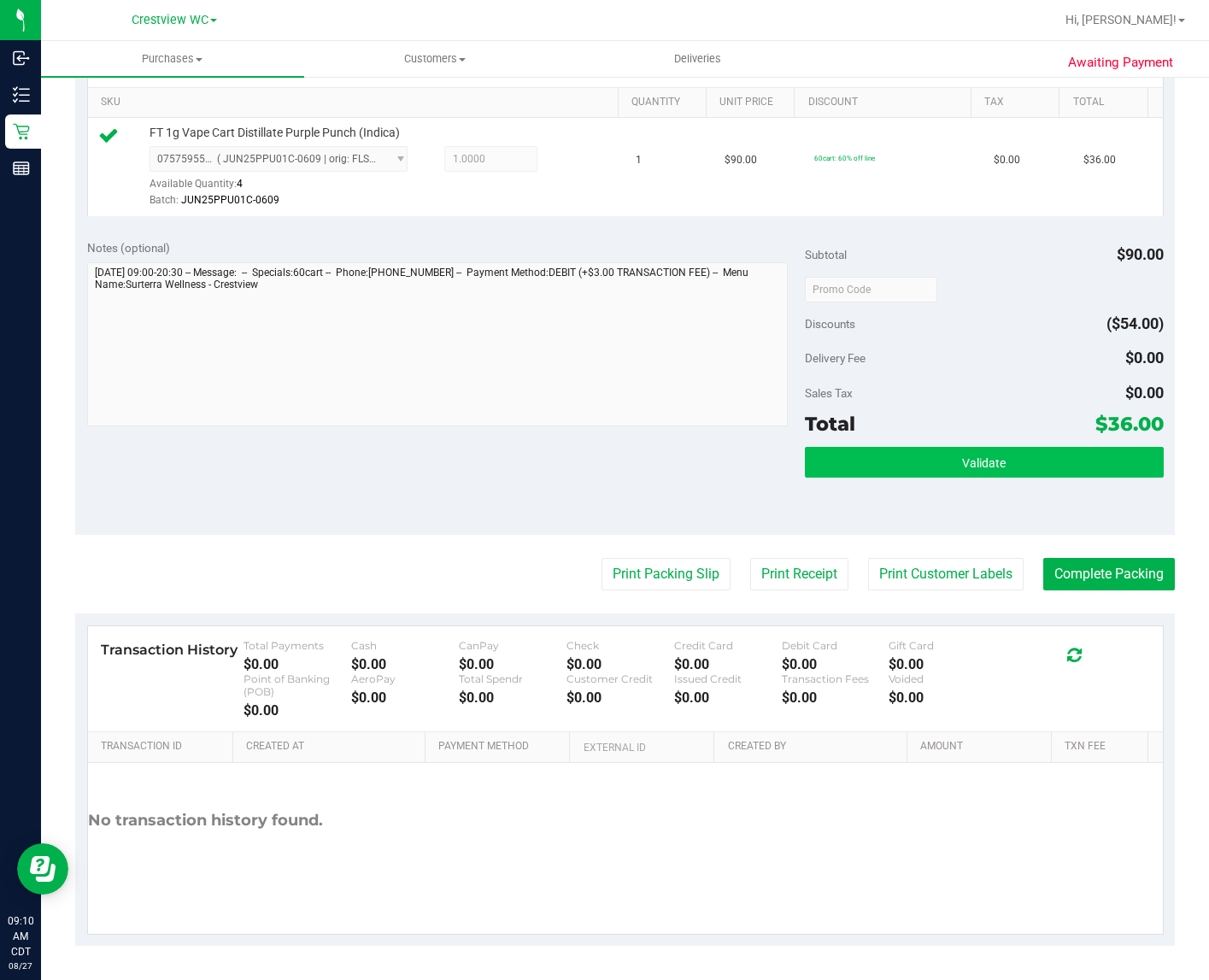
click at [1023, 467] on button "Validate" at bounding box center [984, 461] width 359 height 30
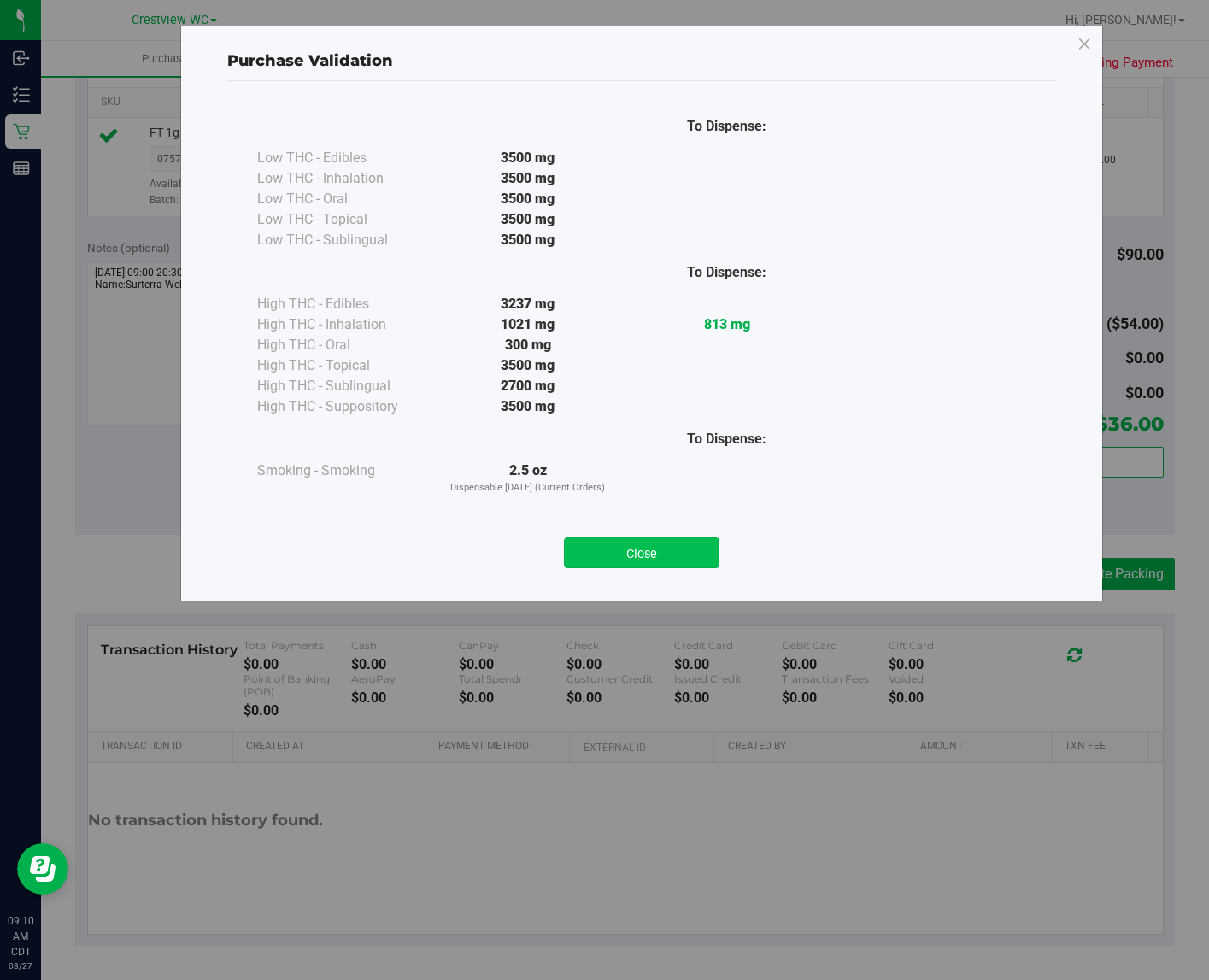
click at [634, 541] on button "Close" at bounding box center [641, 552] width 155 height 30
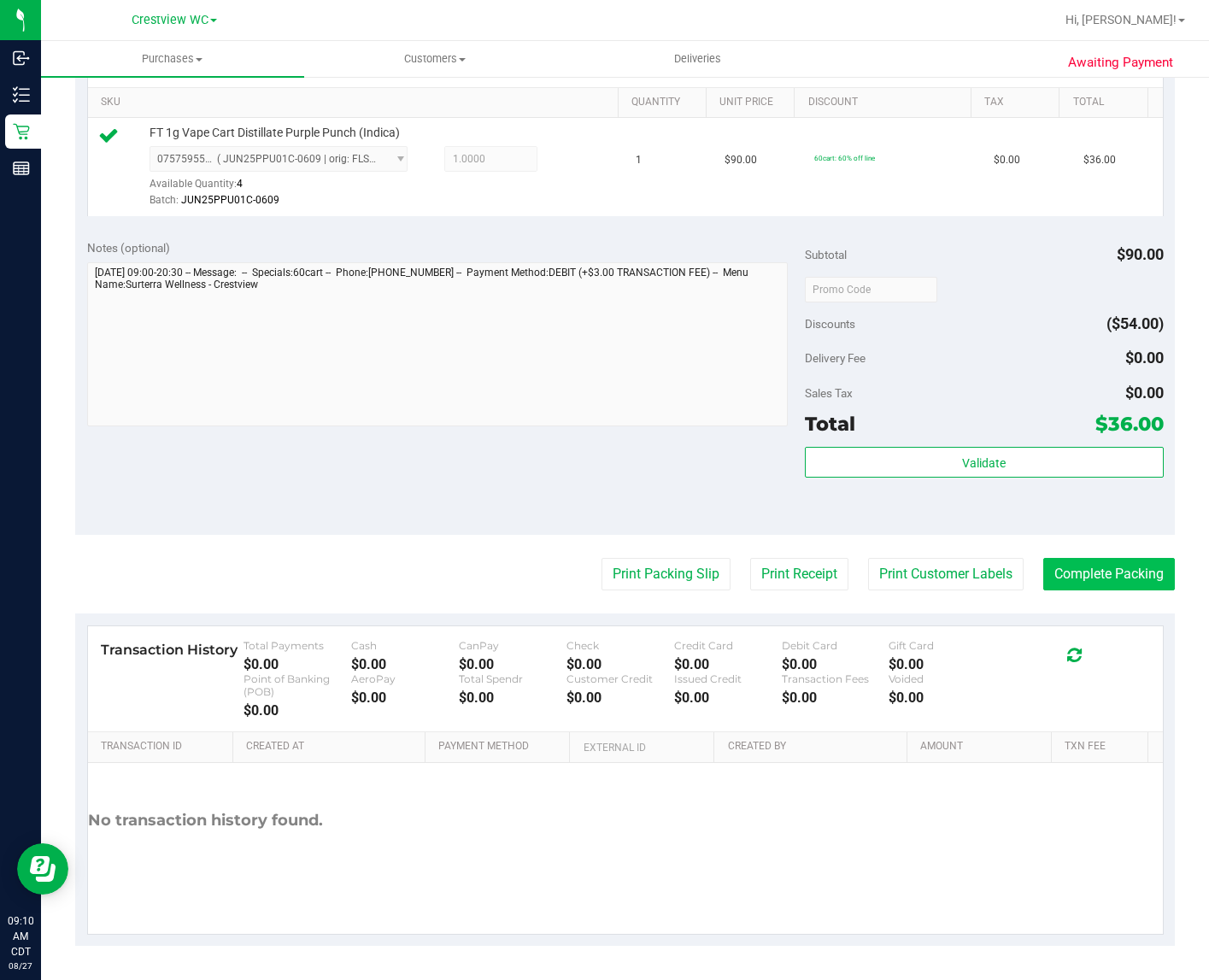
click at [1023, 585] on button "Complete Packing" at bounding box center [1109, 573] width 132 height 32
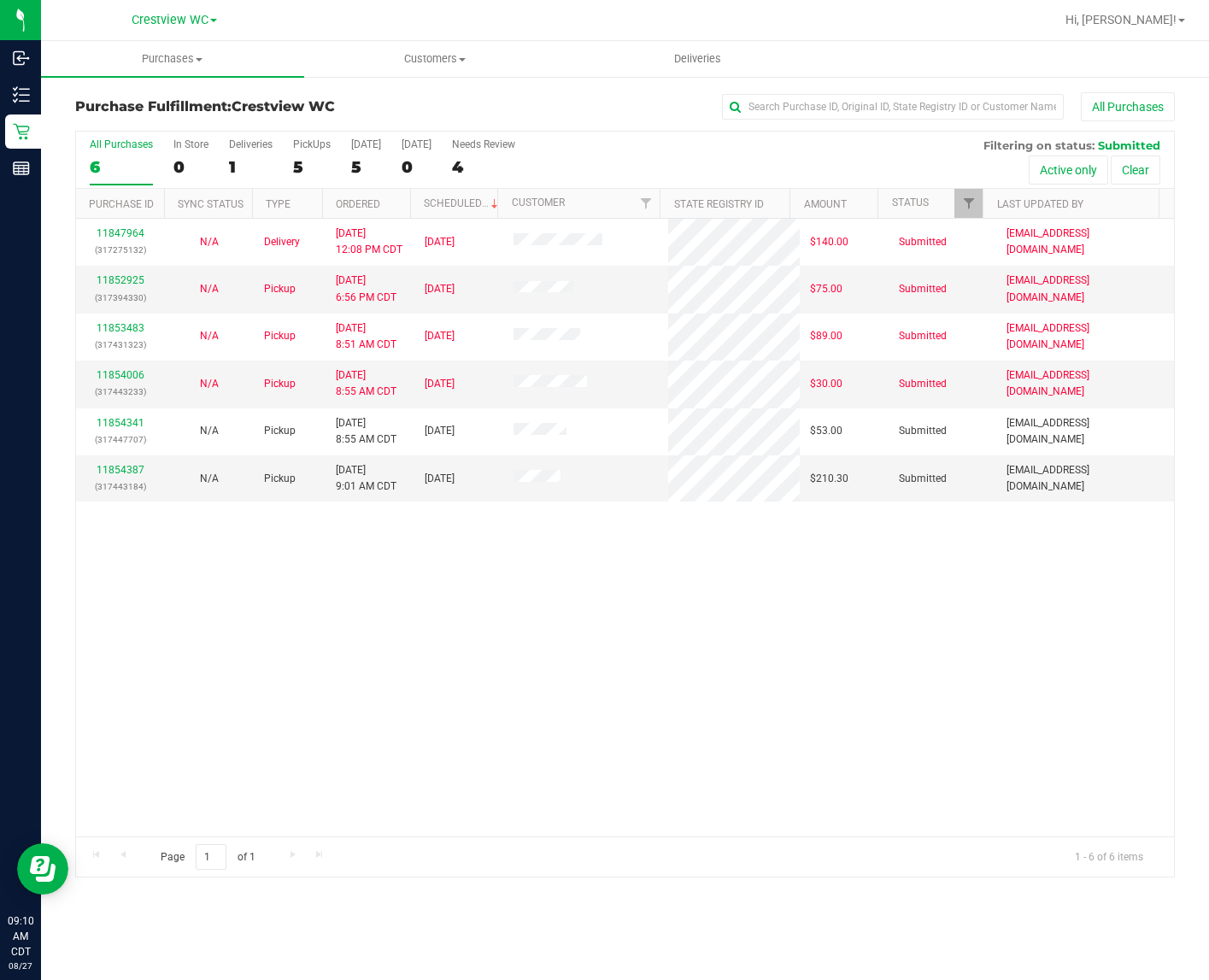
click at [577, 635] on div "11847964 (317275132) N/A Delivery 8/26/2025 12:08 PM CDT 8/29/2025 $140.00 Subm…" at bounding box center [625, 527] width 1098 height 617
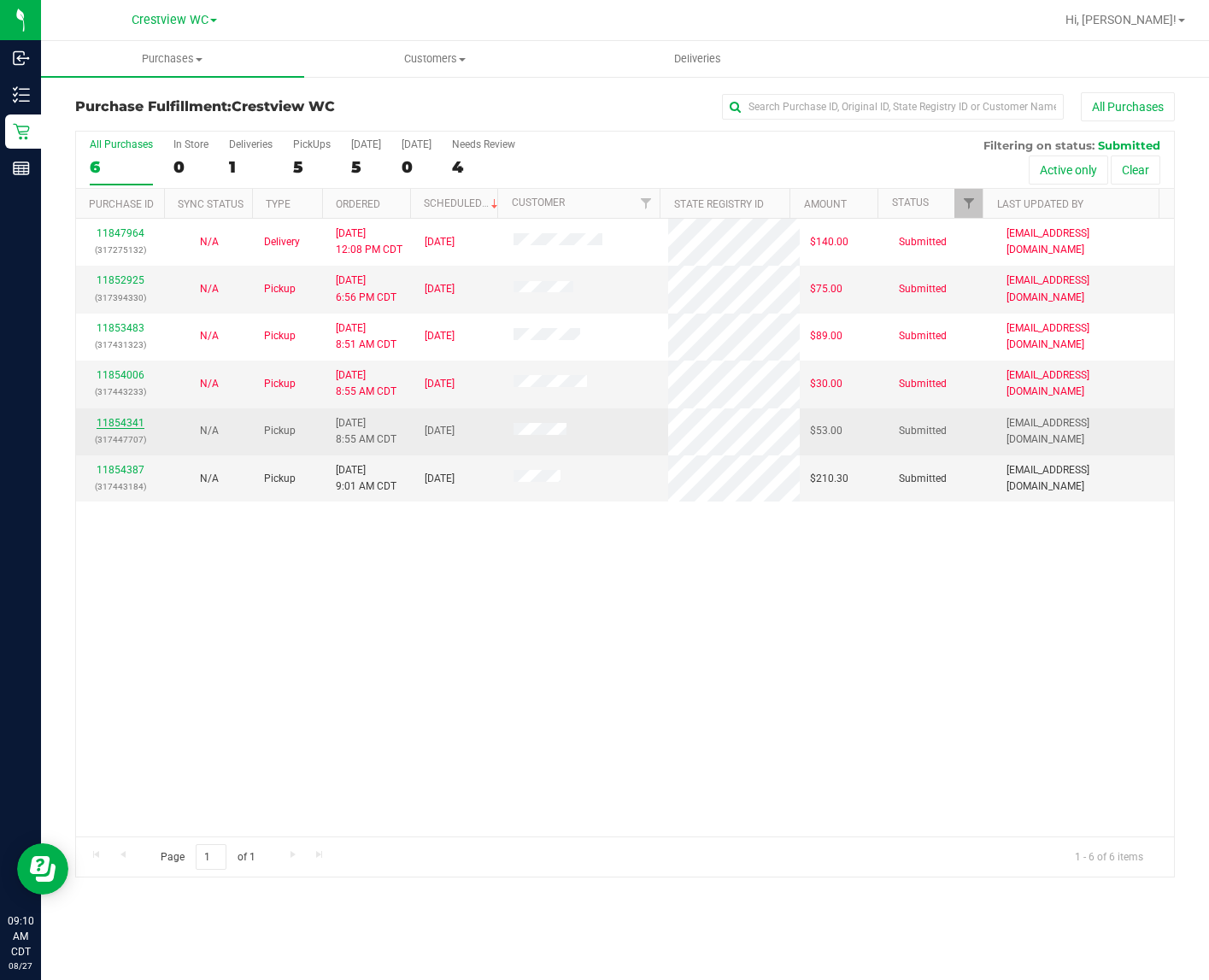
click at [121, 426] on link "11854341" at bounding box center [120, 423] width 48 height 12
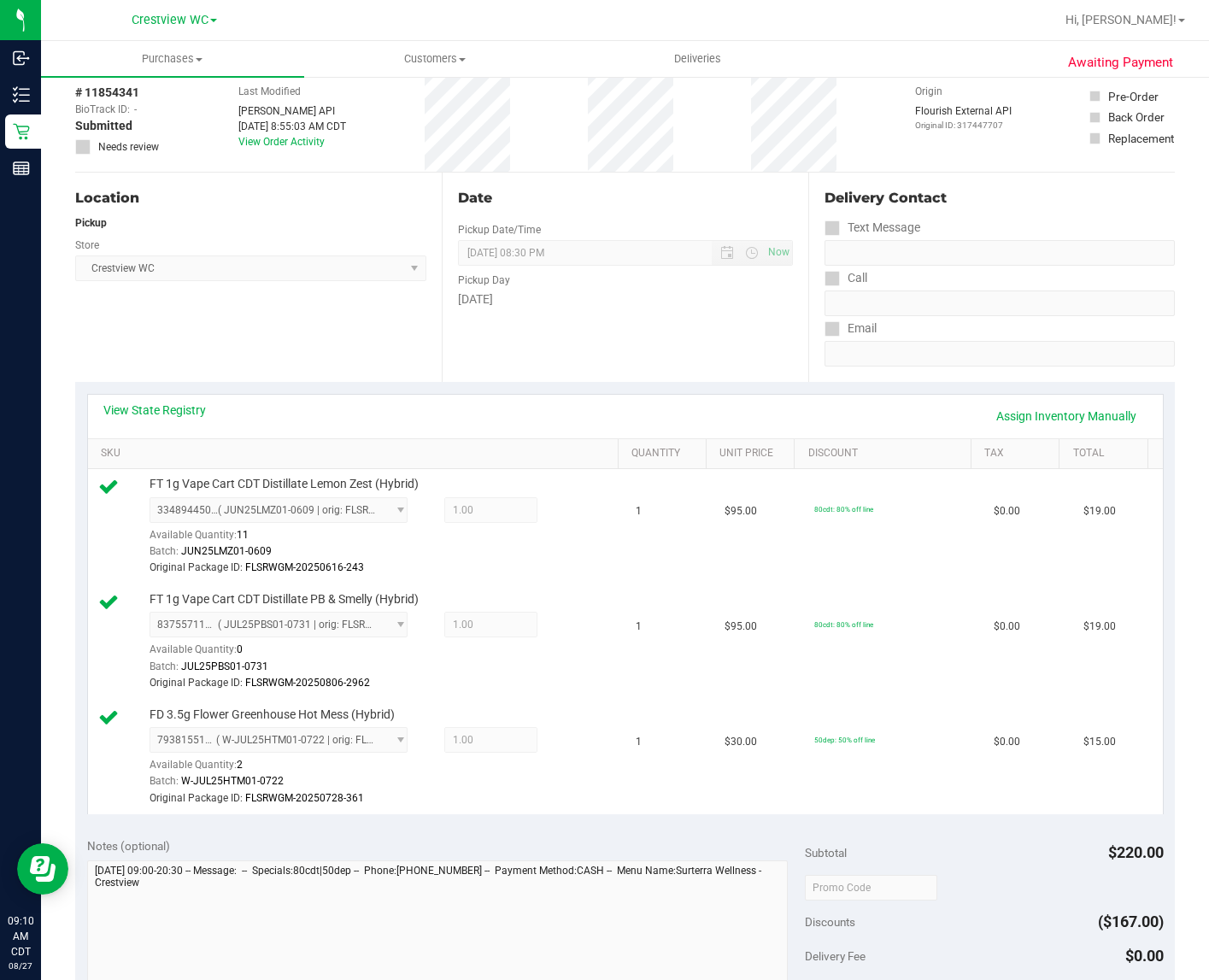
scroll to position [82, 0]
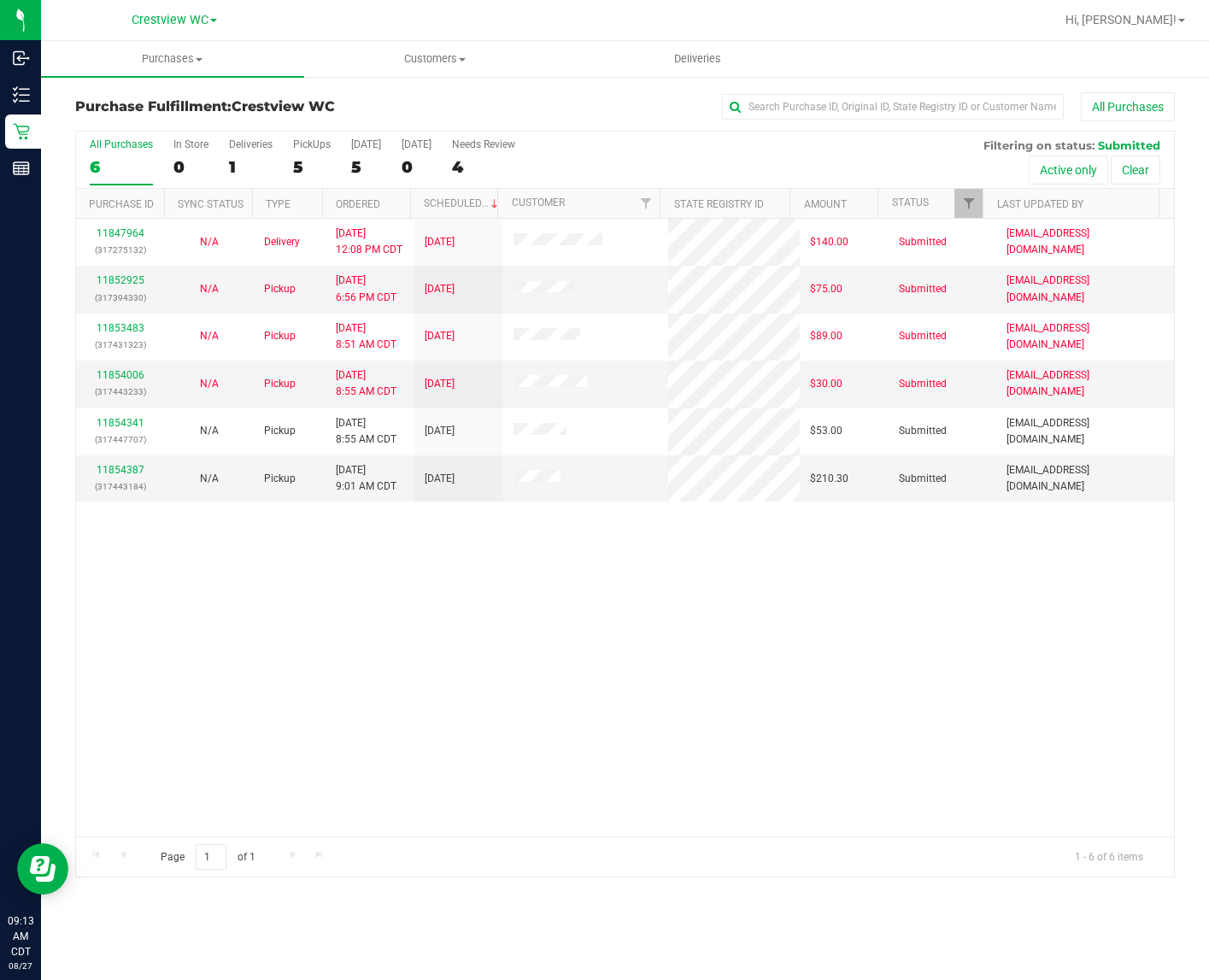
click at [430, 650] on div "11847964 (317275132) N/A Delivery 8/26/2025 12:08 PM CDT 8/29/2025 $140.00 Subm…" at bounding box center [625, 527] width 1098 height 617
click at [645, 613] on div "11847964 (317275132) N/A Delivery 8/26/2025 12:08 PM CDT 8/29/2025 $140.00 Subm…" at bounding box center [625, 527] width 1098 height 617
click at [309, 163] on div "5" at bounding box center [311, 167] width 37 height 20
click at [0, 0] on input "PickUps 5" at bounding box center [0, 0] width 0 height 0
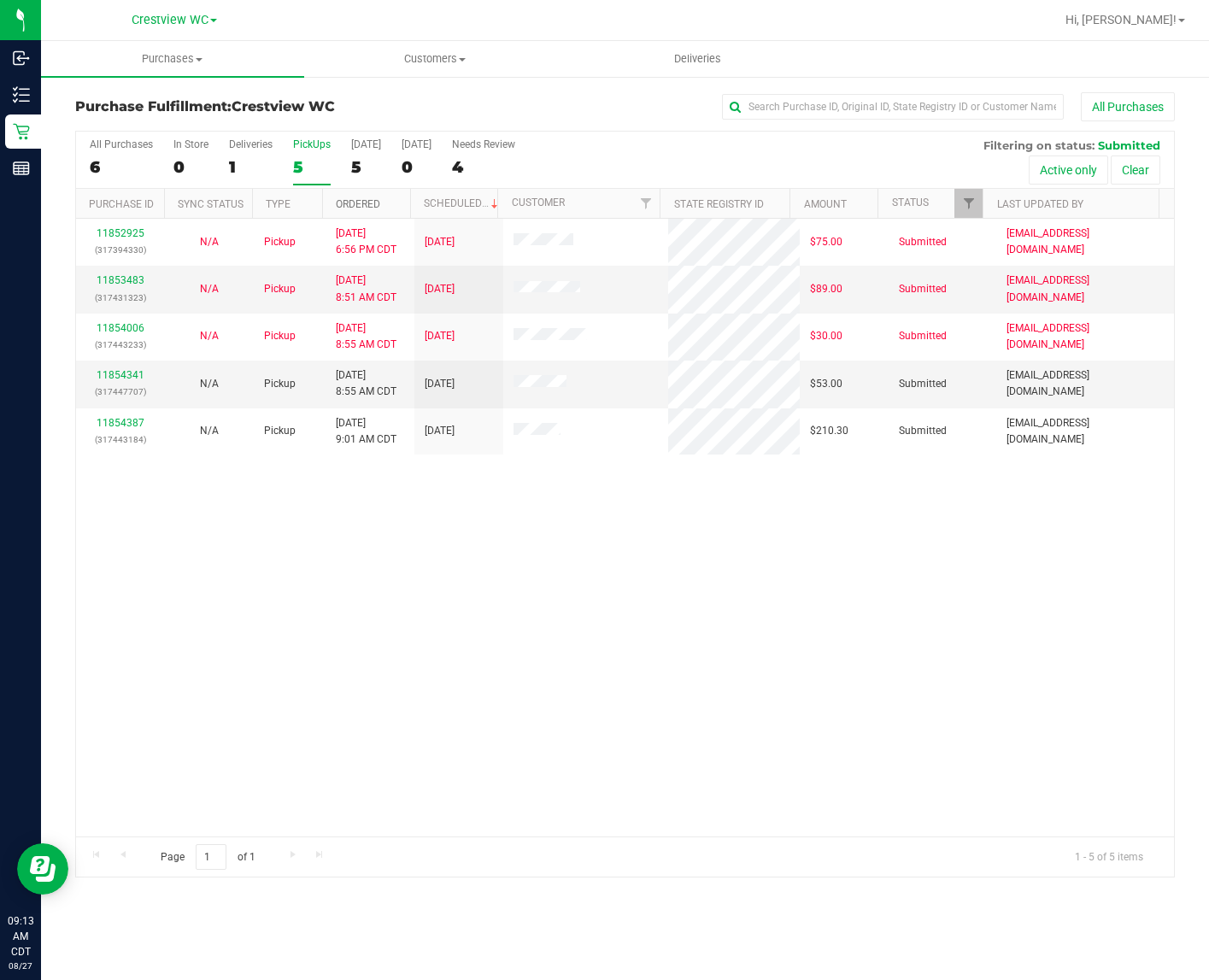
click at [349, 203] on link "Ordered" at bounding box center [357, 205] width 44 height 12
click at [375, 506] on div "11852925 (317394330) N/A Pickup 8/26/2025 6:56 PM CDT 8/27/2025 $75.00 Submitte…" at bounding box center [625, 527] width 1098 height 617
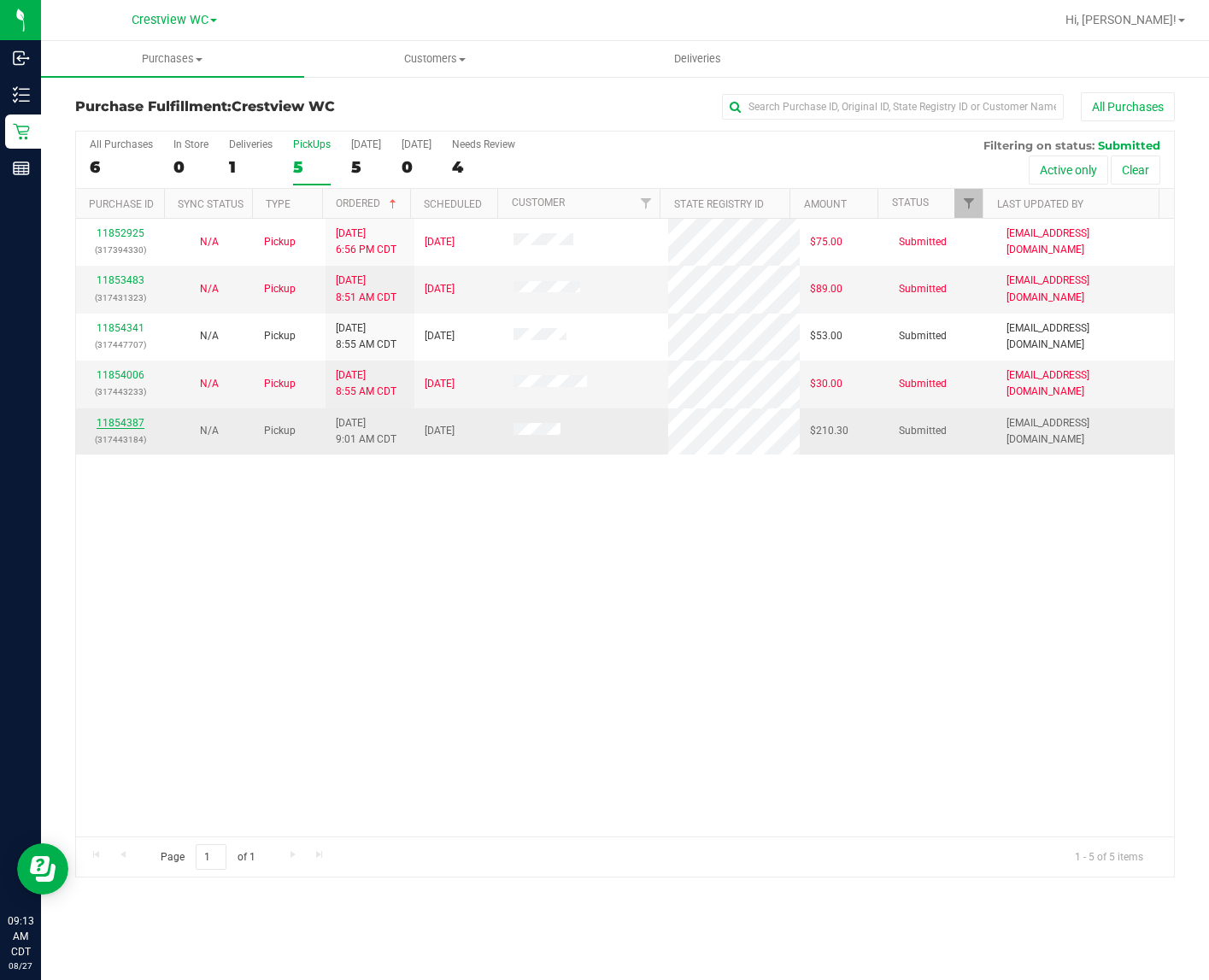
click at [111, 428] on link "11854387" at bounding box center [120, 423] width 48 height 12
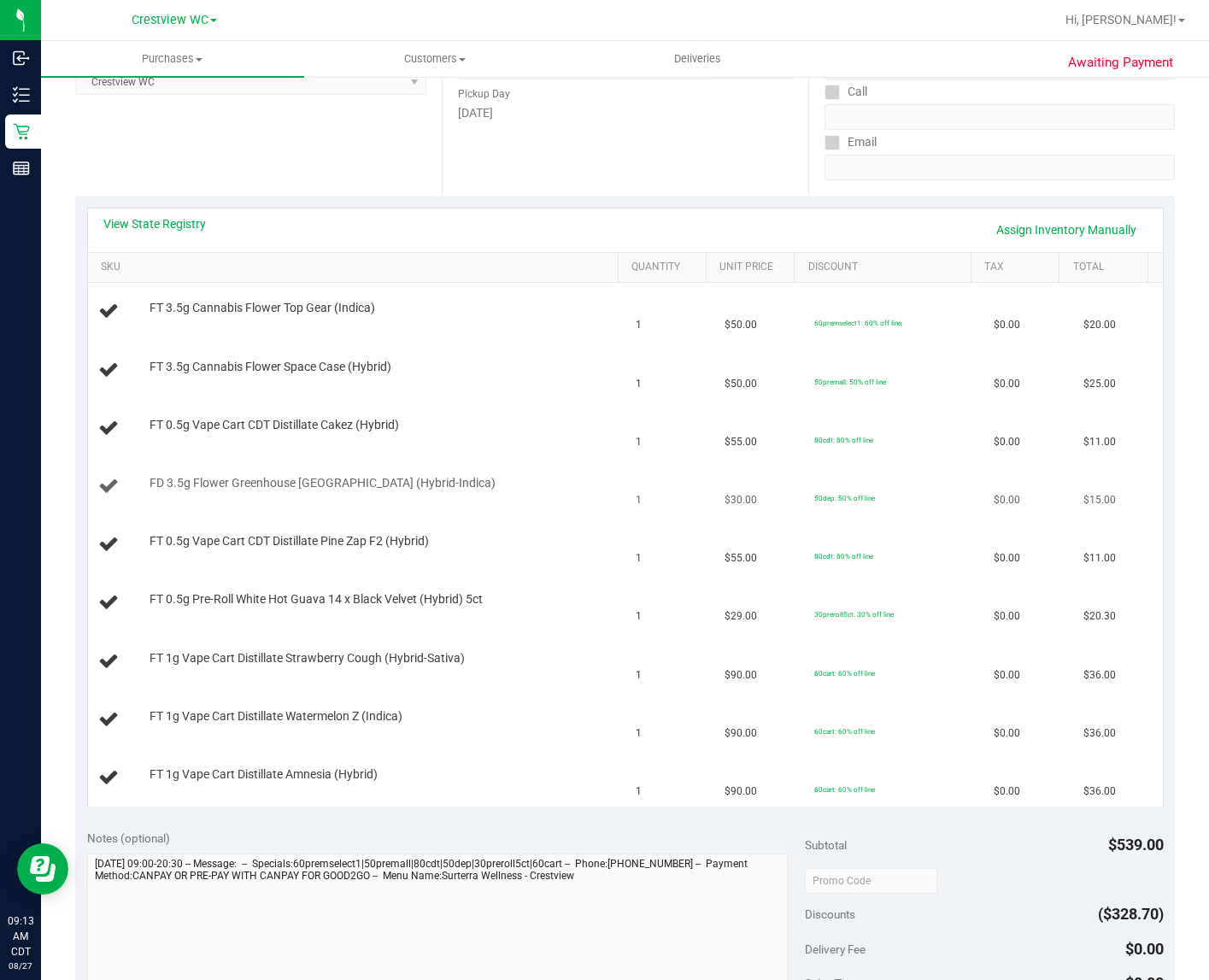
scroll to position [321, 0]
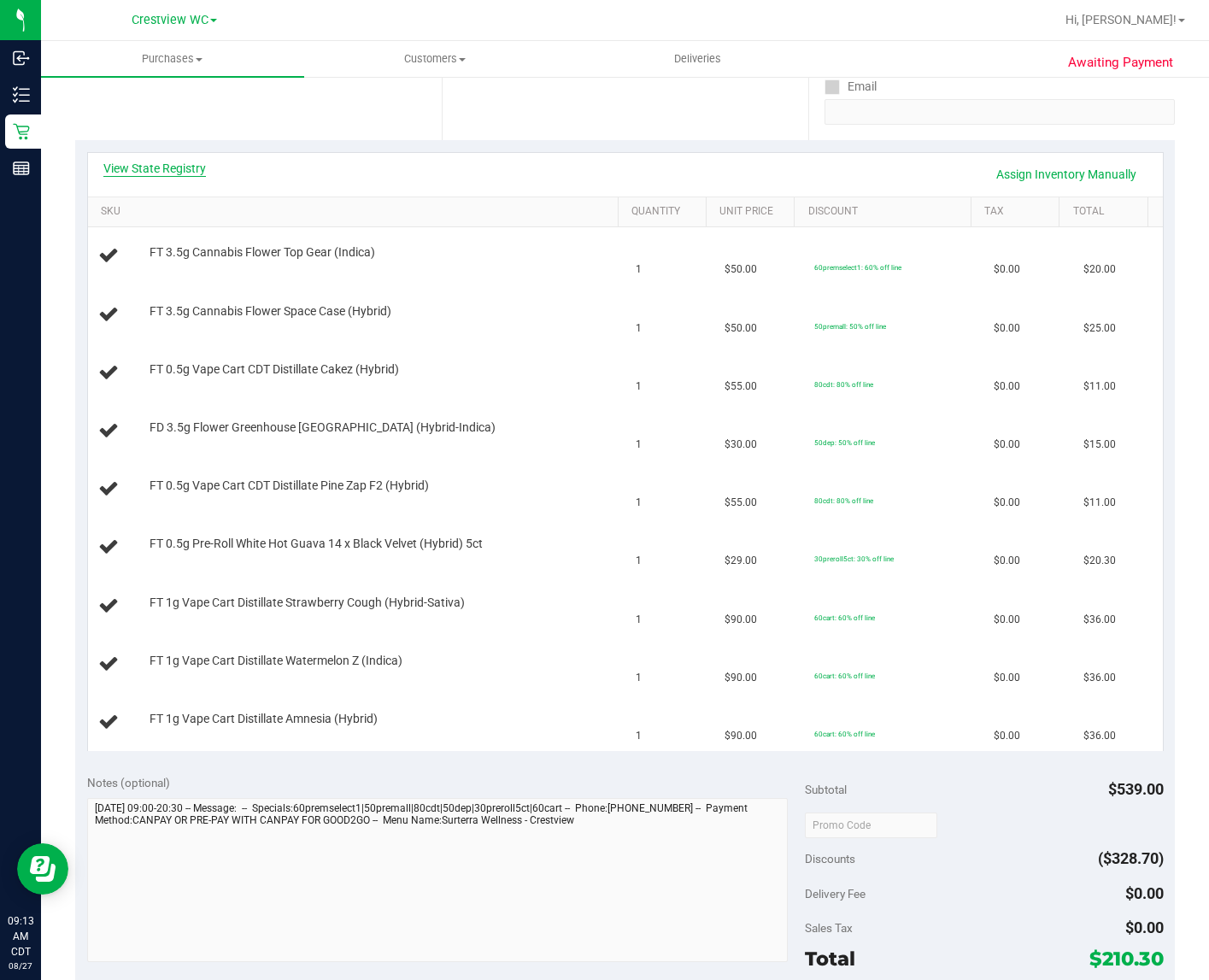
click at [154, 163] on link "View State Registry" at bounding box center [154, 168] width 102 height 17
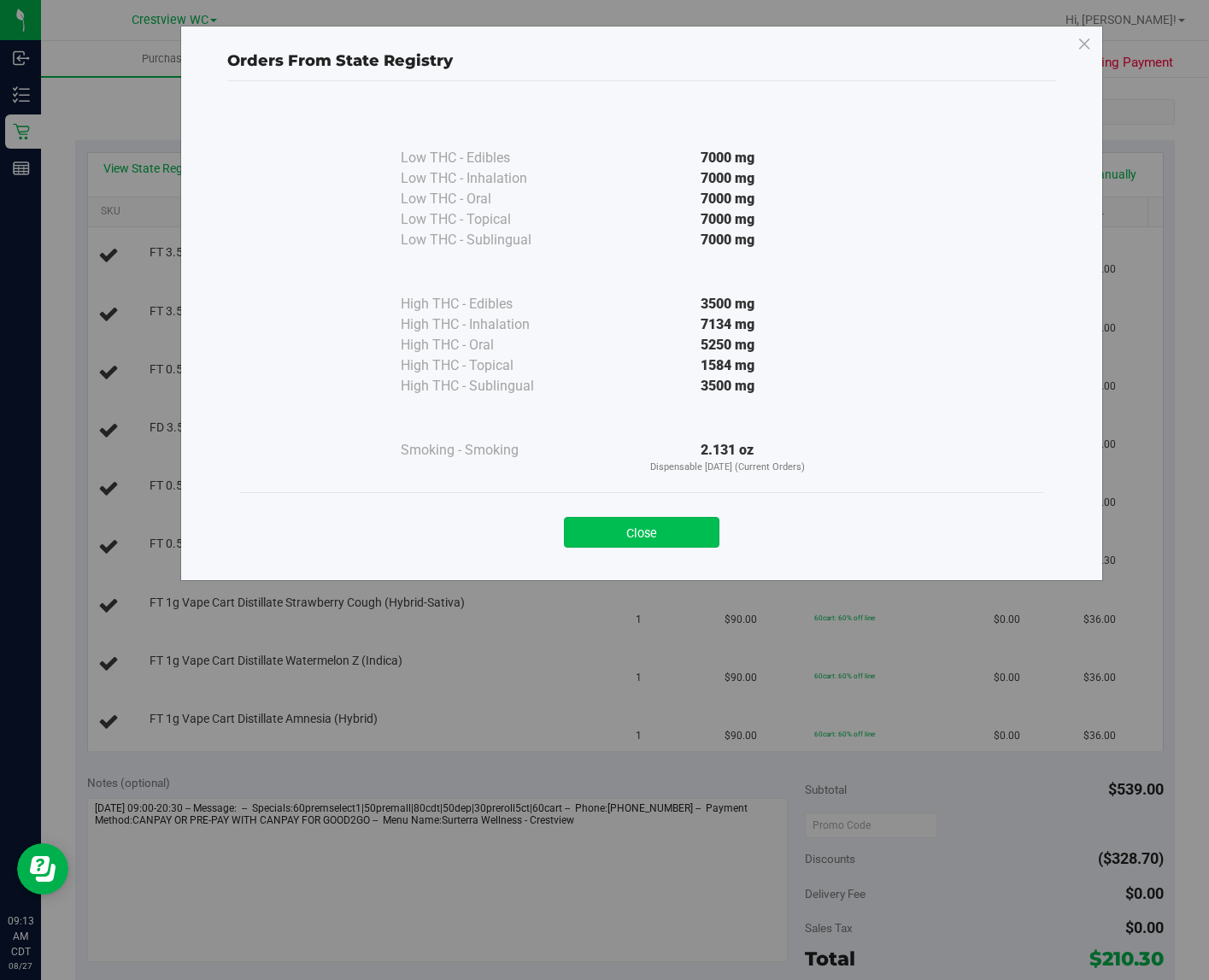
click at [581, 534] on button "Close" at bounding box center [641, 532] width 155 height 30
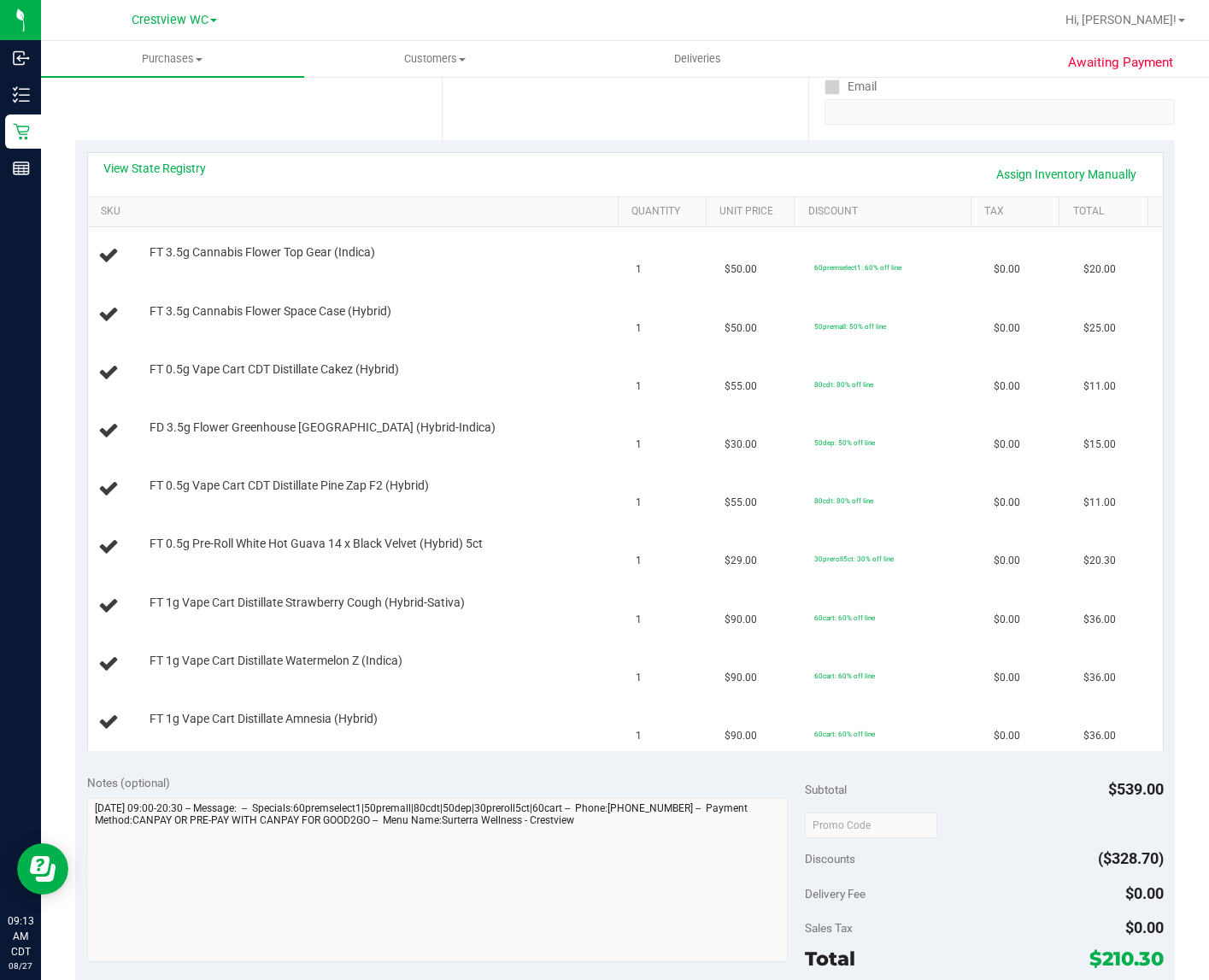
click at [189, 178] on div "View State Registry Assign Inventory Manually" at bounding box center [625, 174] width 1044 height 29
click at [191, 171] on link "View State Registry" at bounding box center [154, 168] width 102 height 17
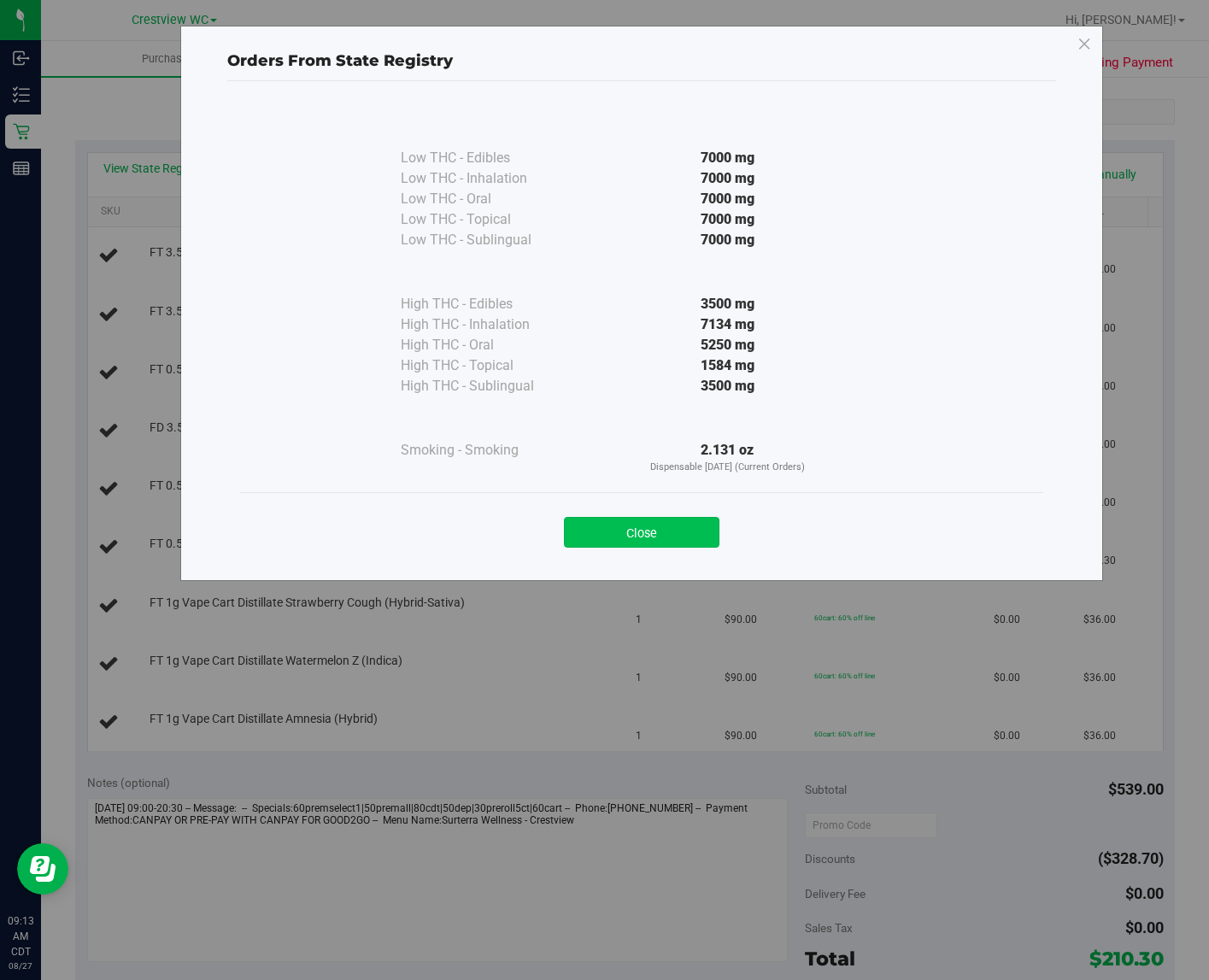
click at [605, 535] on button "Close" at bounding box center [641, 532] width 155 height 30
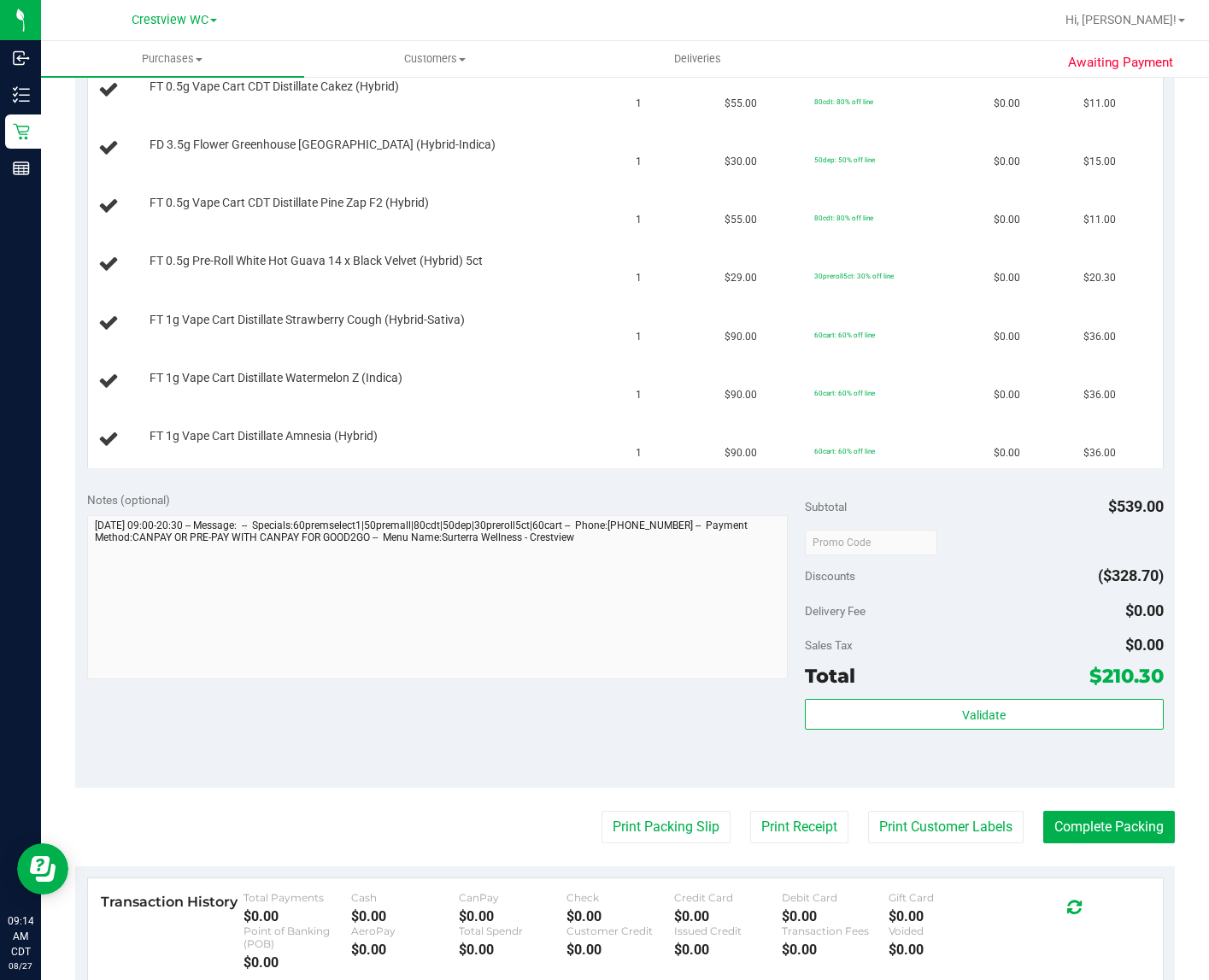
scroll to position [613, 0]
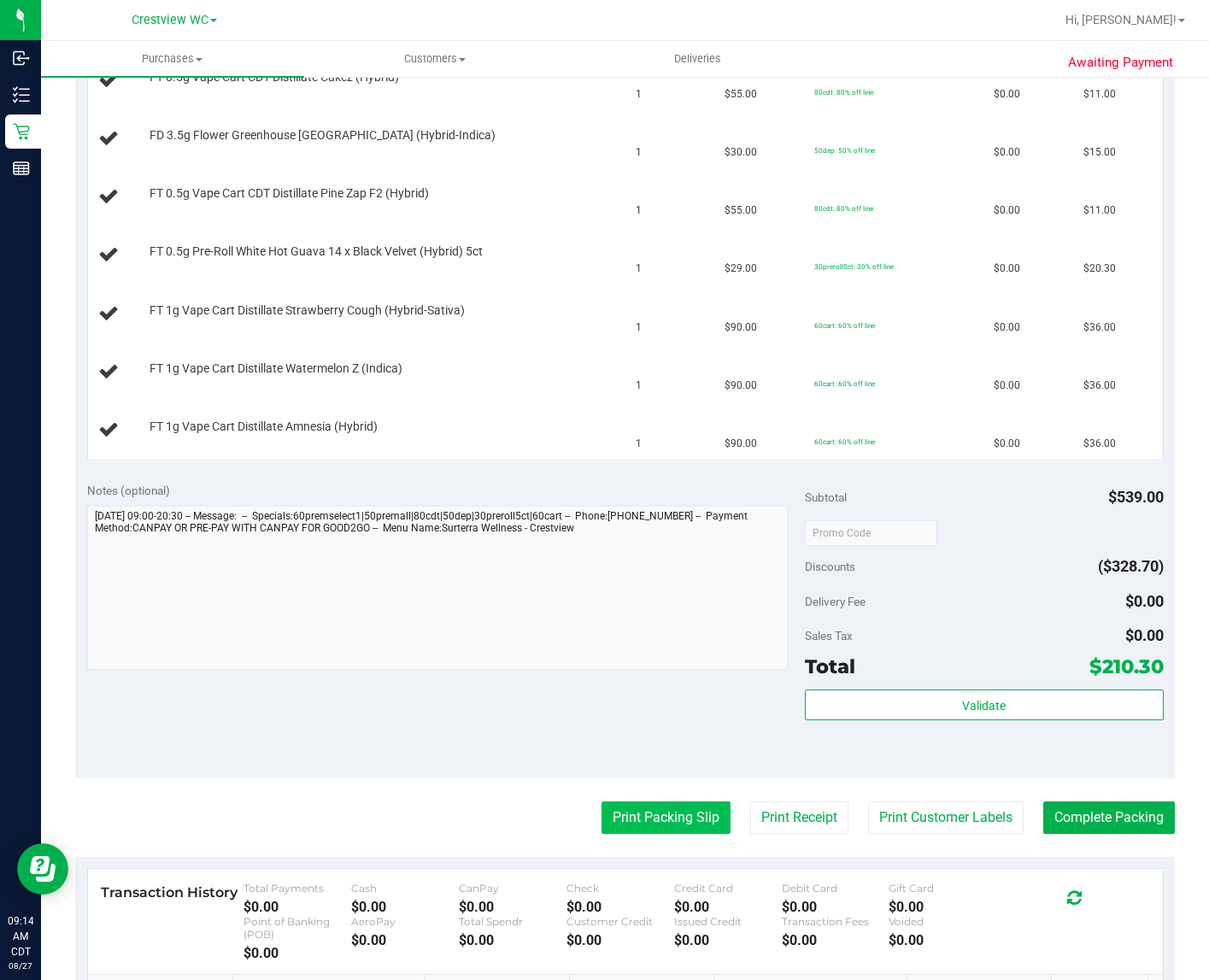
click at [663, 821] on button "Print Packing Slip" at bounding box center [666, 817] width 129 height 32
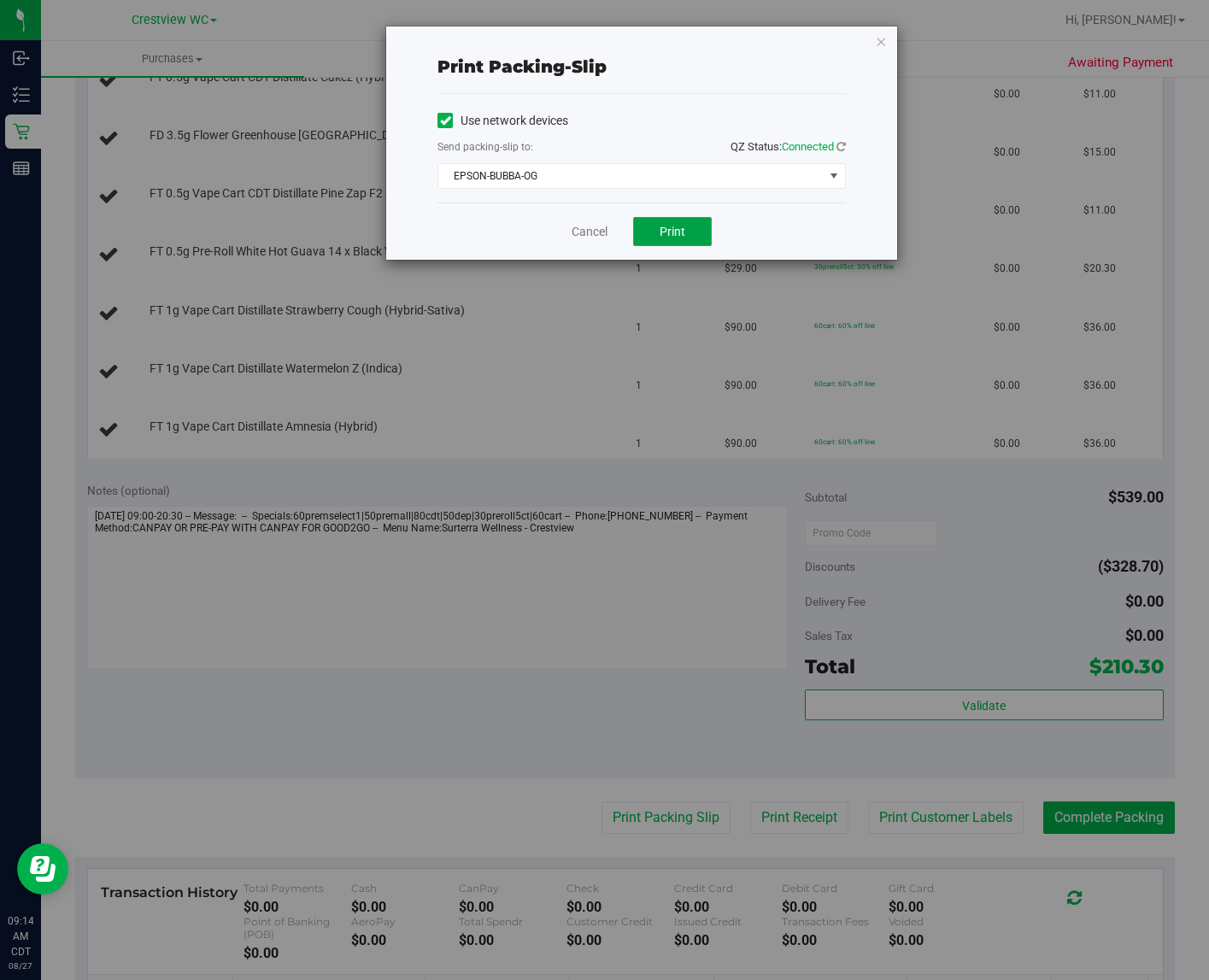
click at [697, 235] on button "Print" at bounding box center [672, 232] width 79 height 29
click at [881, 38] on icon "button" at bounding box center [881, 41] width 12 height 21
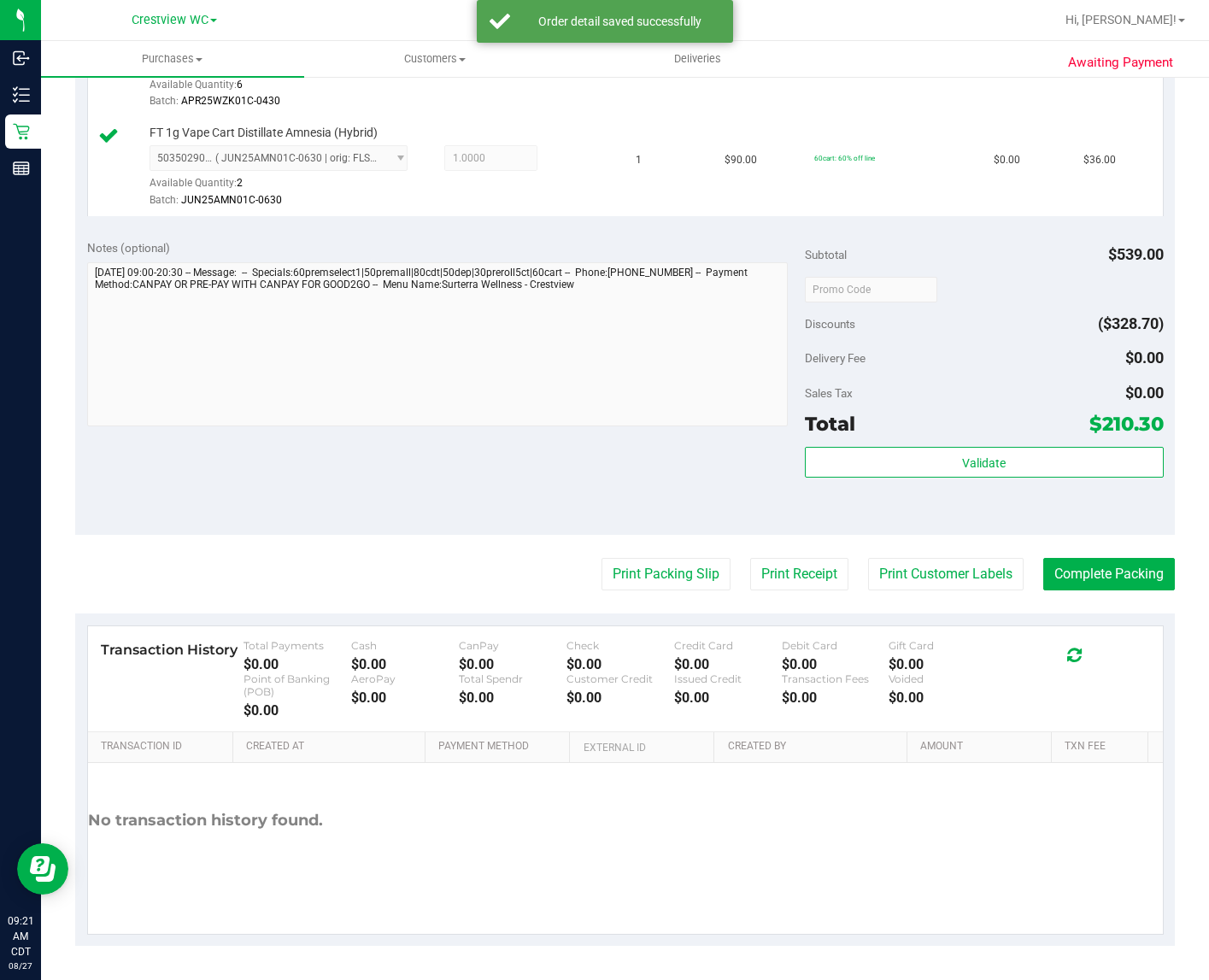
scroll to position [1420, 0]
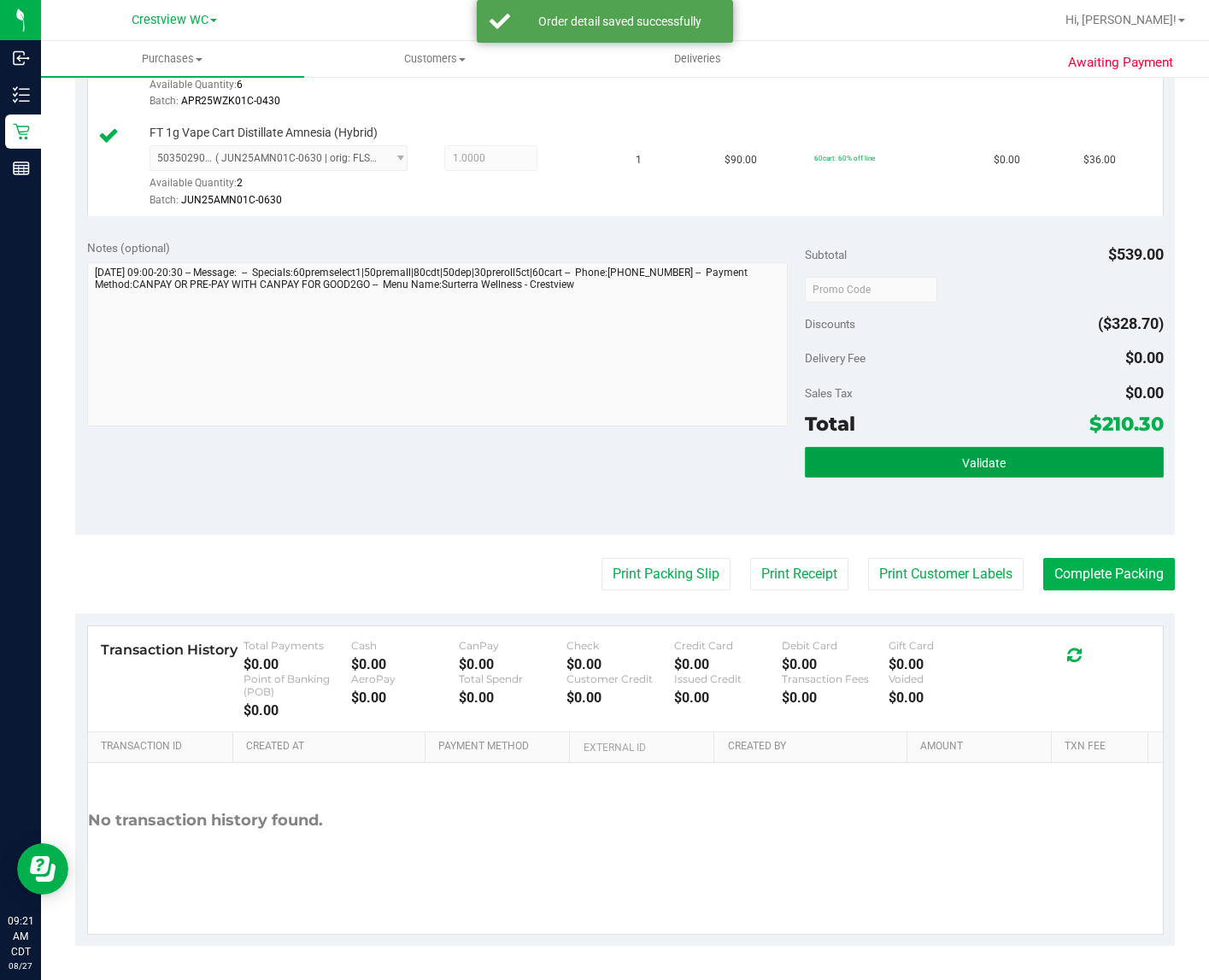
click at [972, 470] on span "Validate" at bounding box center [984, 463] width 43 height 14
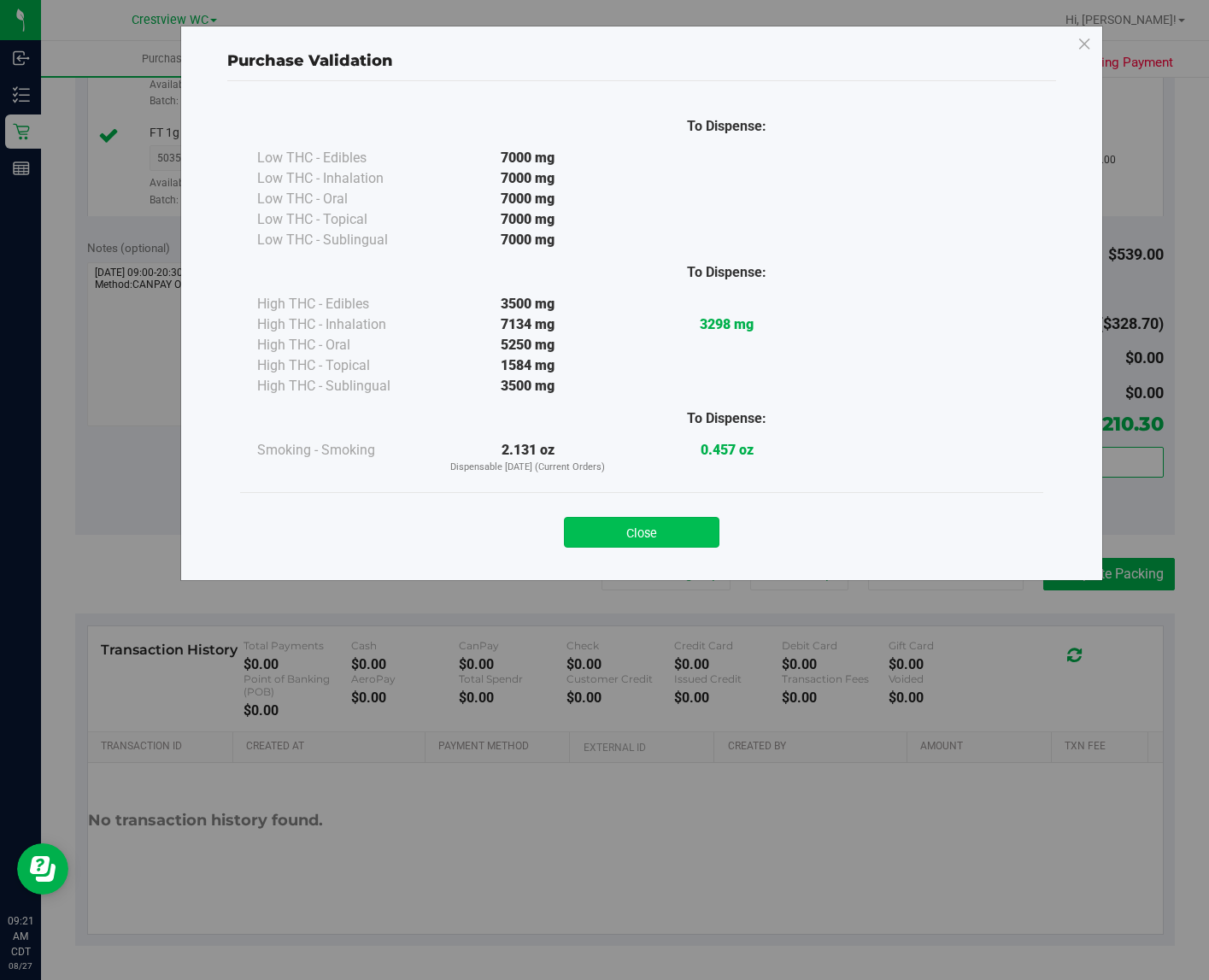
click at [667, 536] on button "Close" at bounding box center [641, 532] width 155 height 30
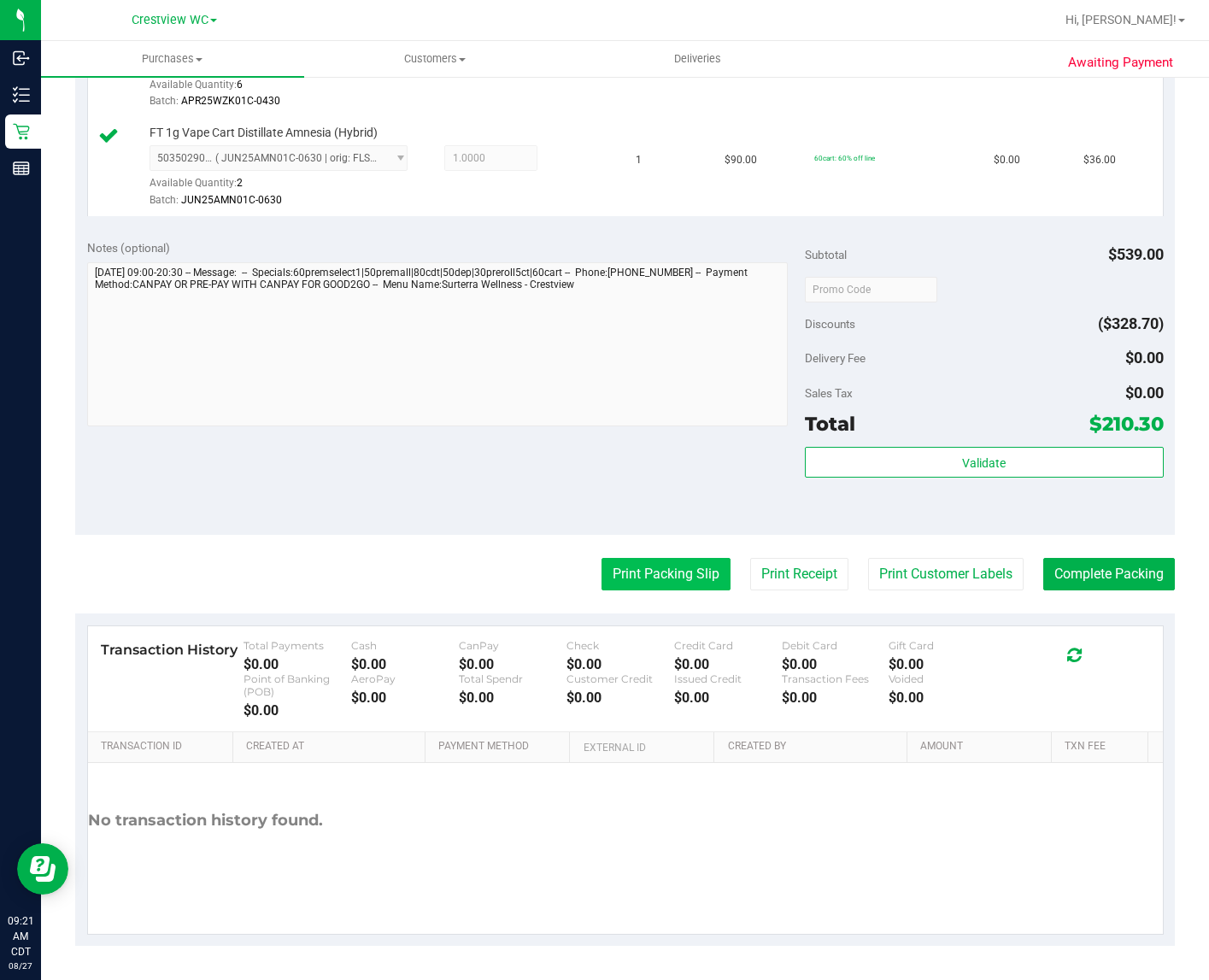
click at [634, 582] on button "Print Packing Slip" at bounding box center [666, 573] width 129 height 32
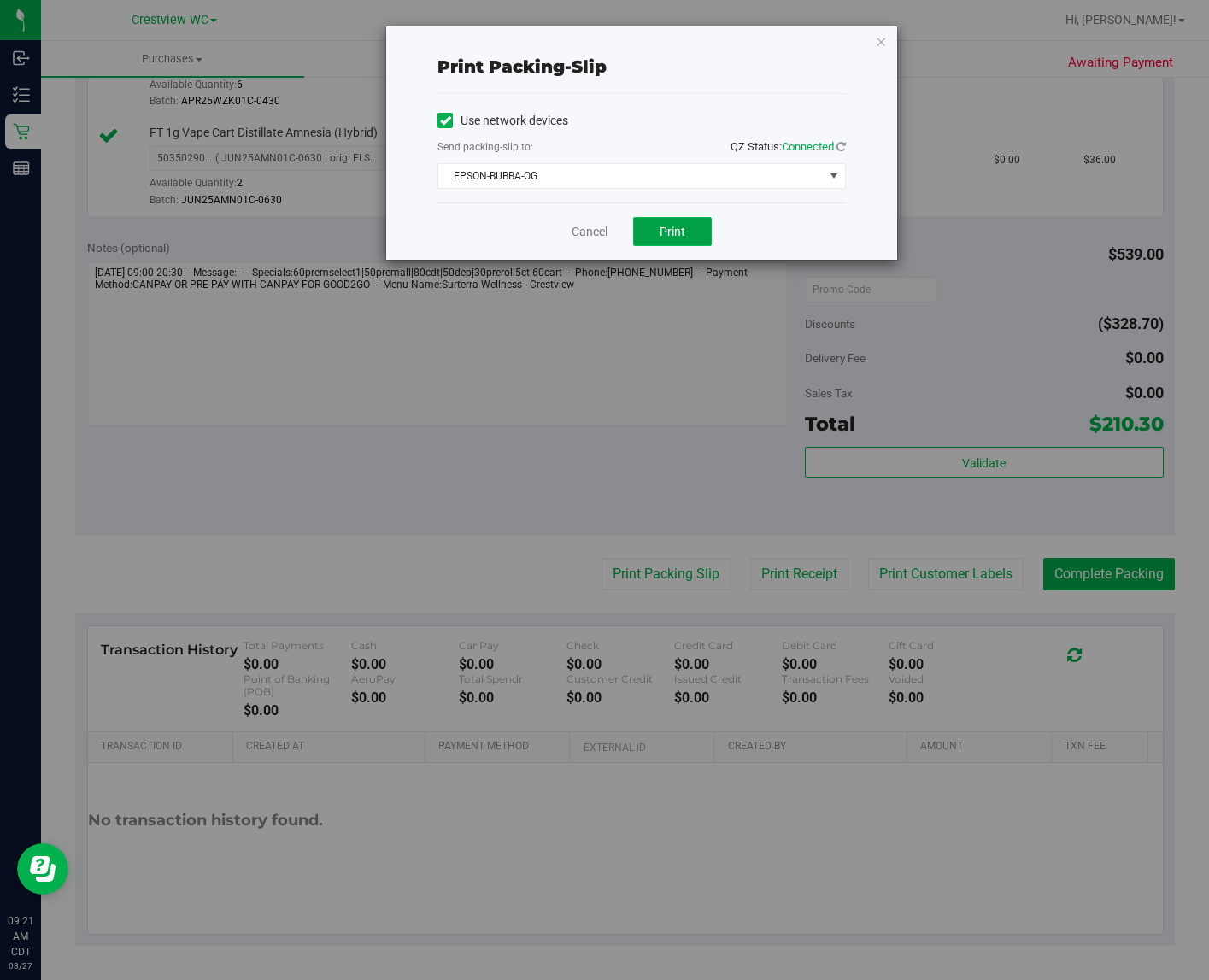
click at [698, 235] on button "Print" at bounding box center [672, 232] width 79 height 29
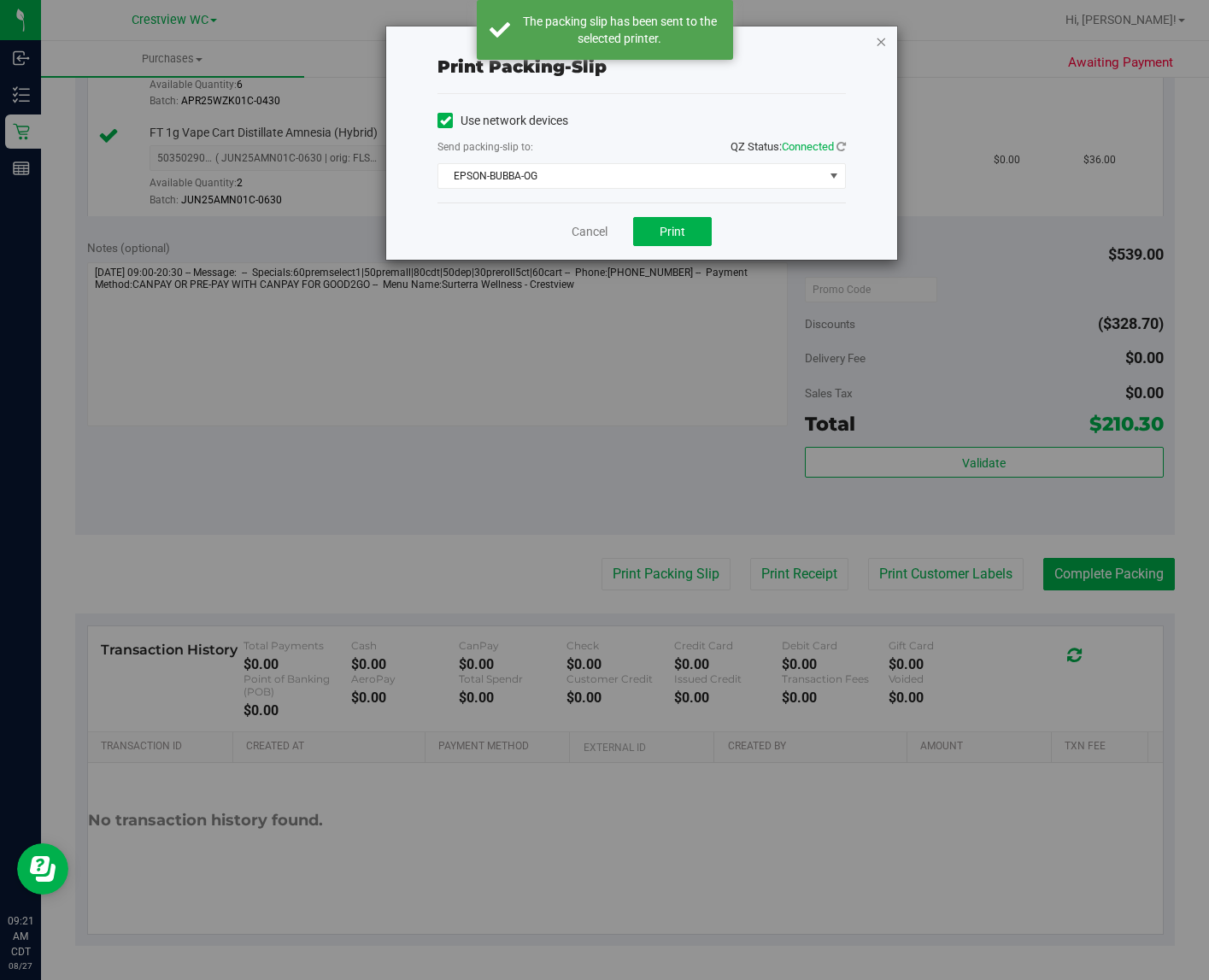
click at [881, 42] on icon "button" at bounding box center [881, 41] width 12 height 21
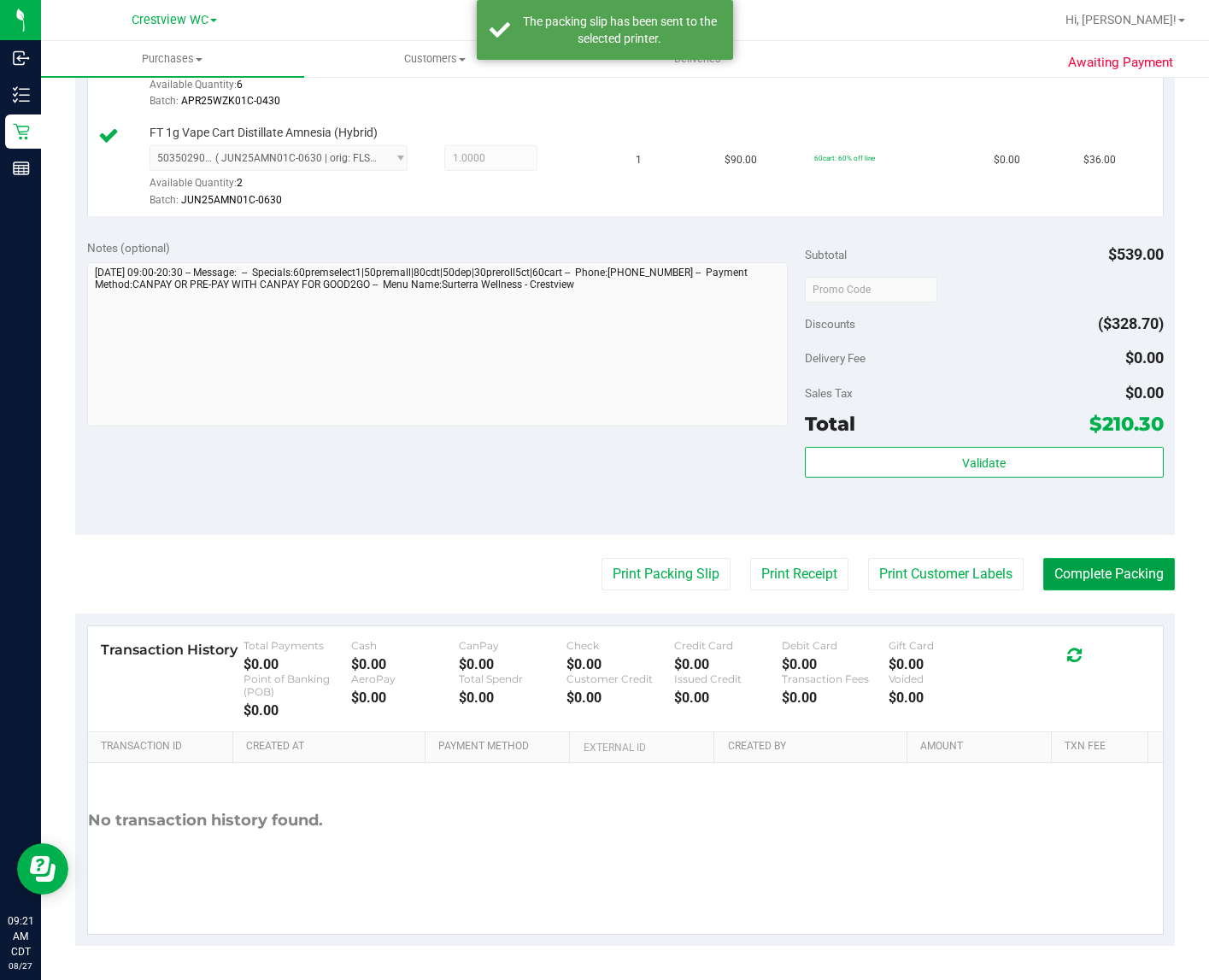
click at [1023, 573] on button "Complete Packing" at bounding box center [1109, 573] width 132 height 32
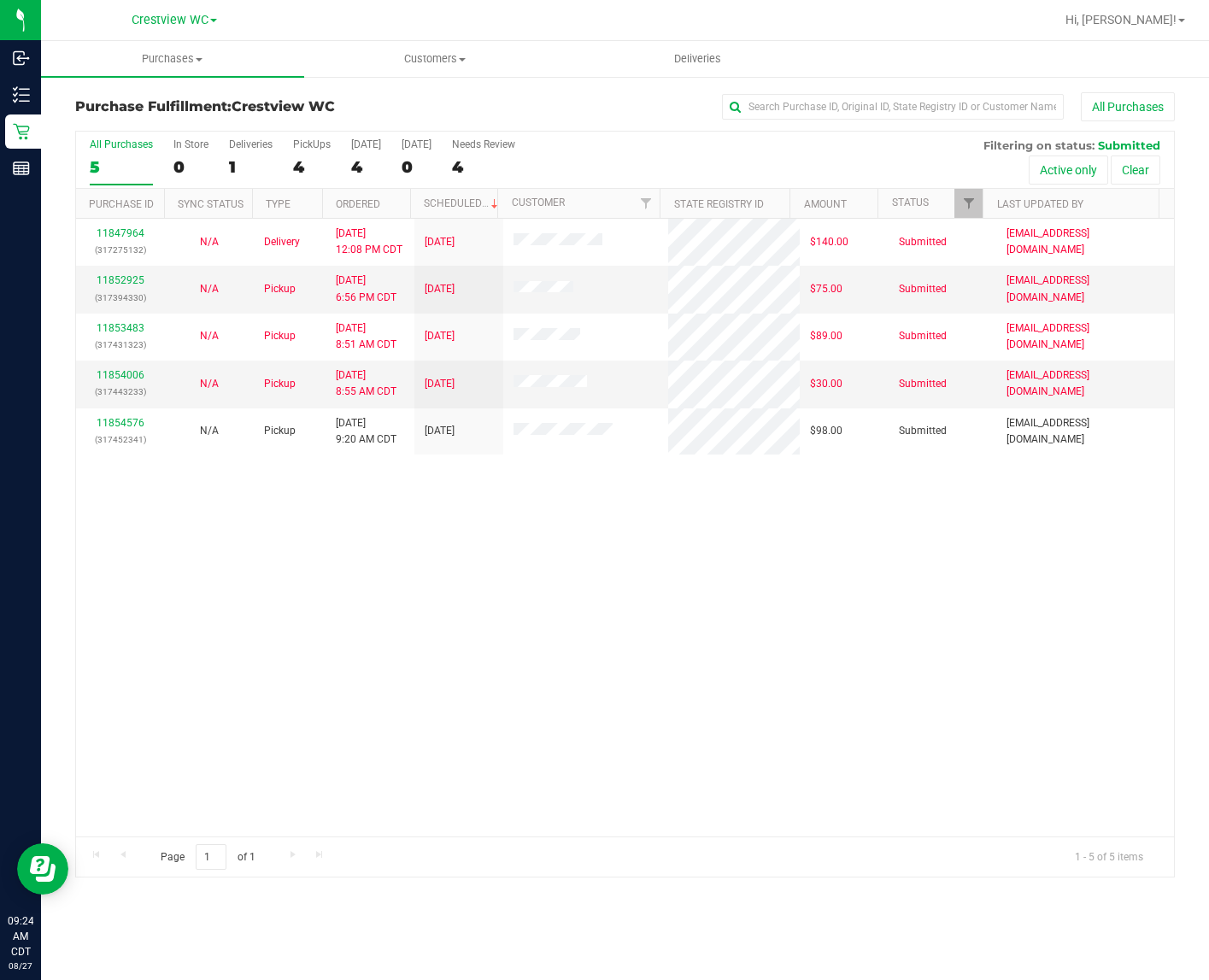
click at [167, 558] on div "11847964 (317275132) N/A Delivery 8/26/2025 12:08 PM CDT 8/29/2025 $140.00 Subm…" at bounding box center [625, 527] width 1098 height 617
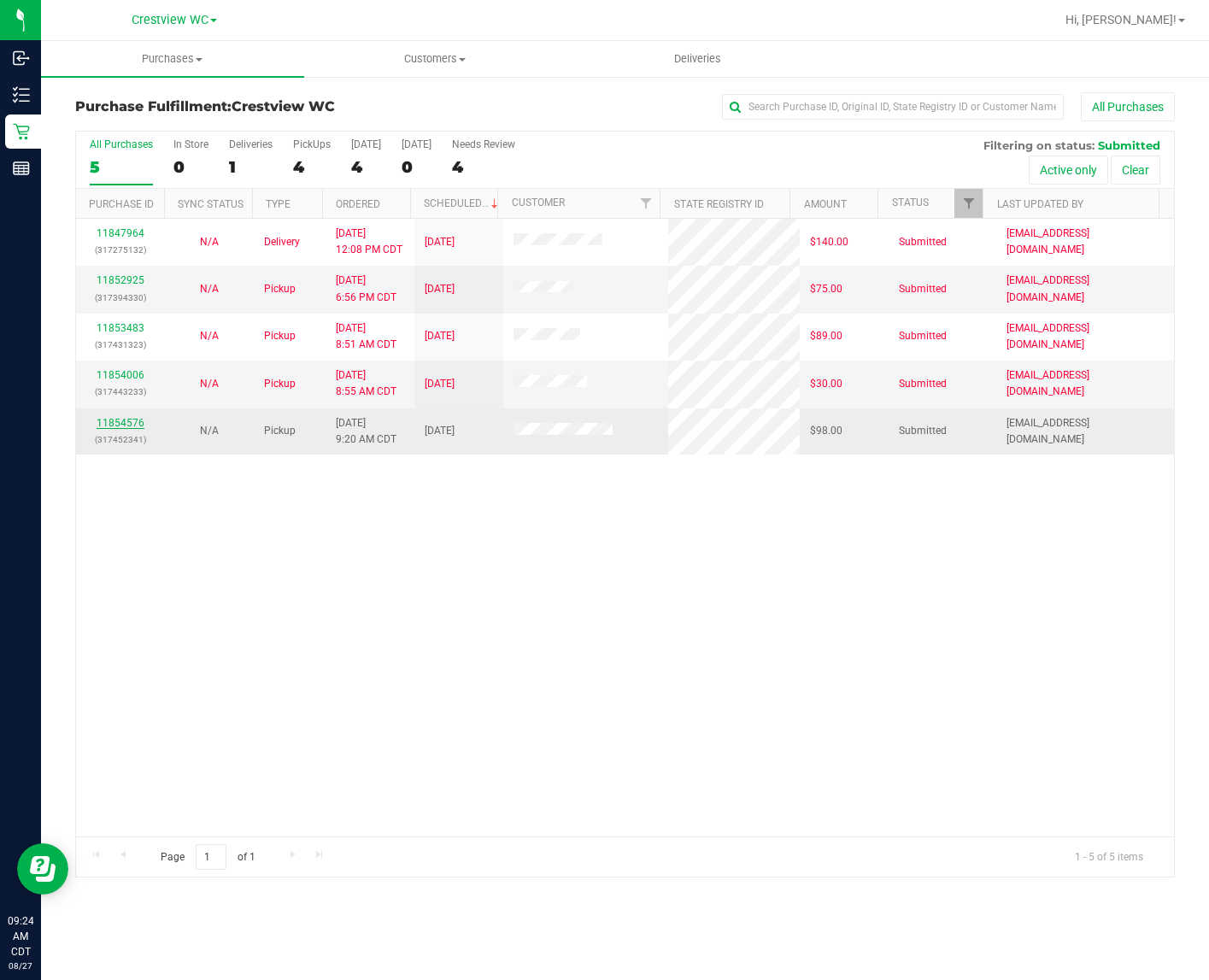
click at [128, 426] on link "11854576" at bounding box center [120, 423] width 48 height 12
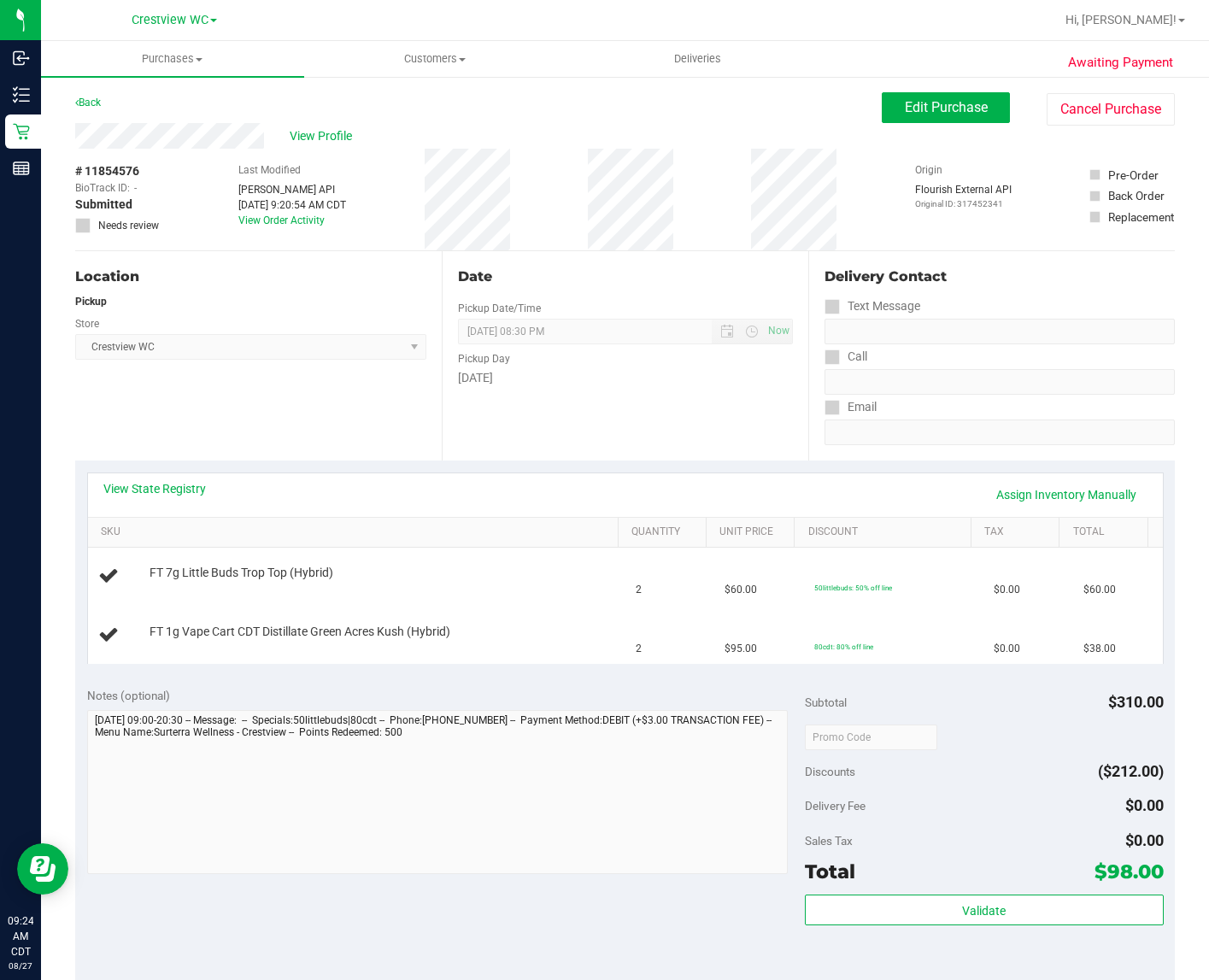
click at [253, 688] on div "Notes (optional)" at bounding box center [447, 696] width 718 height 17
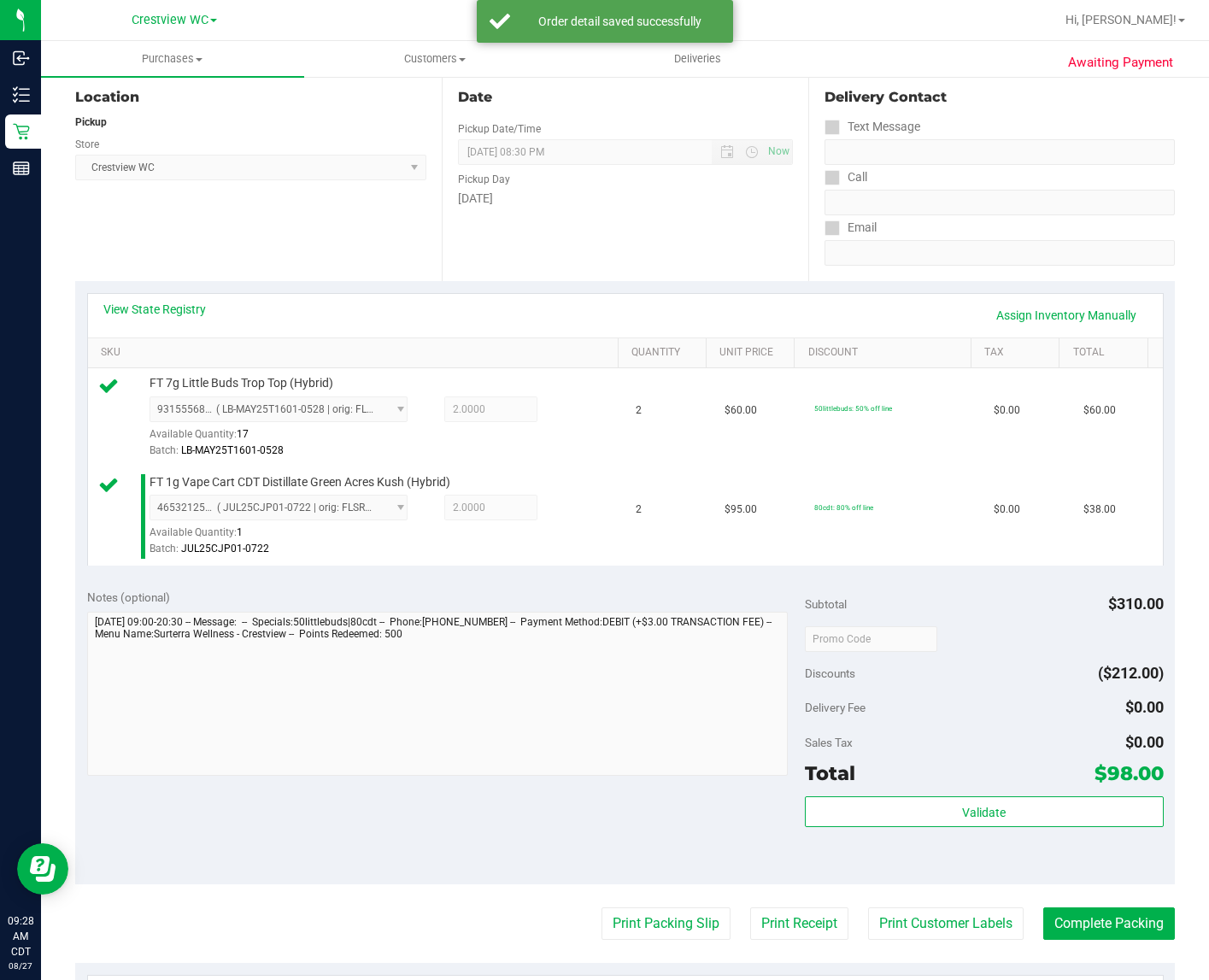
scroll to position [198, 0]
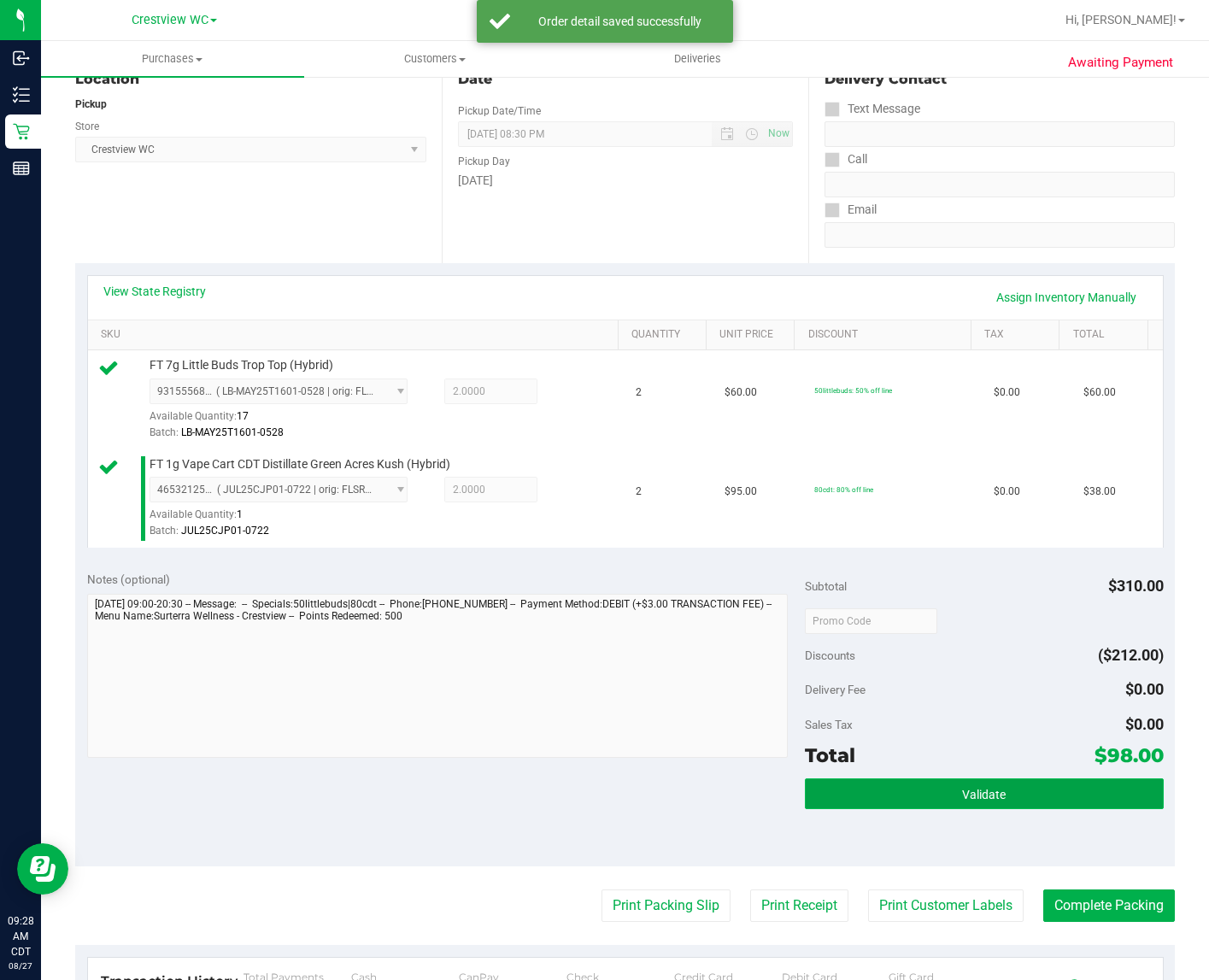
click at [1023, 809] on button "Validate" at bounding box center [984, 794] width 359 height 30
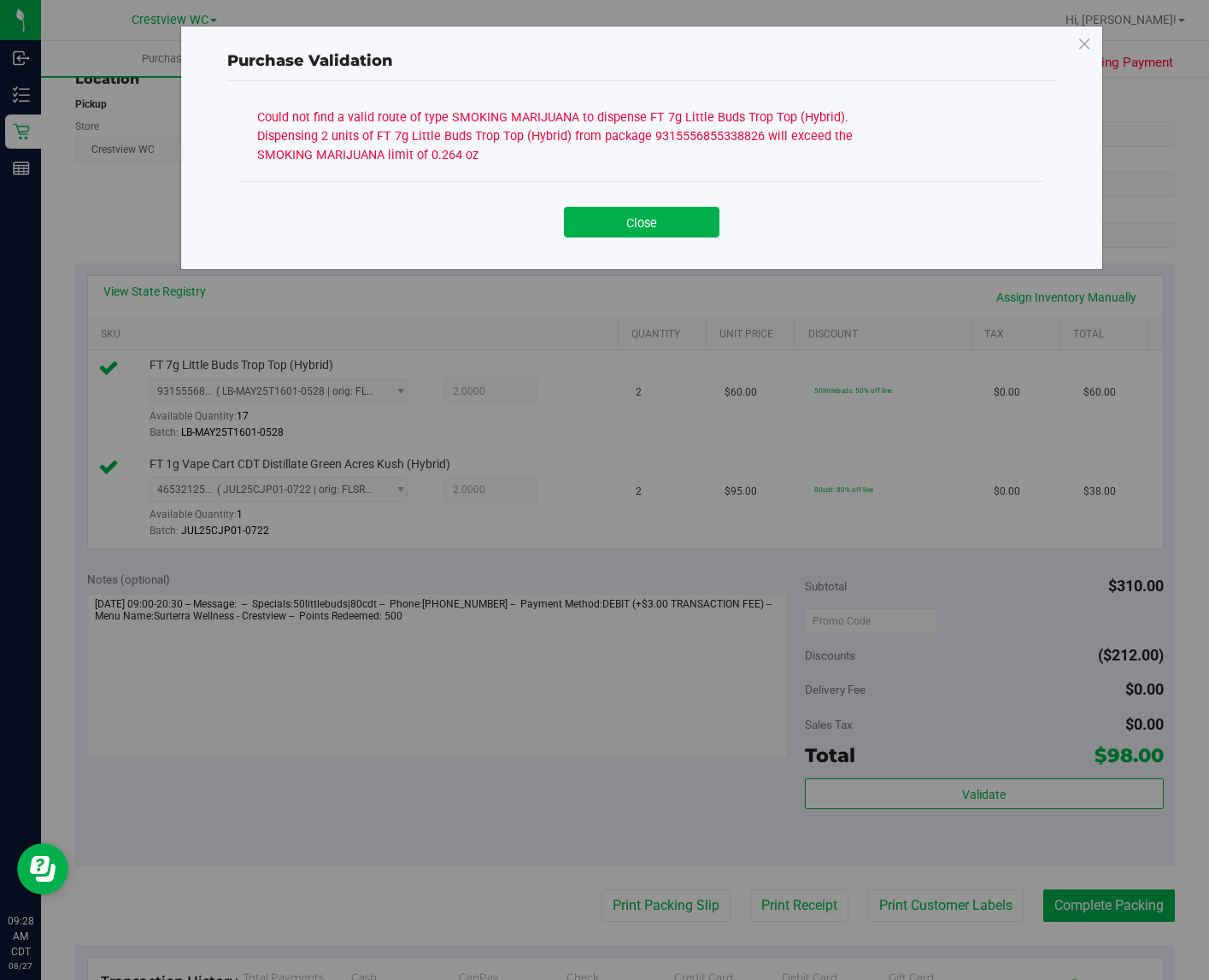
click at [695, 262] on div "Purchase Validation Could not find a valid route of type SMOKING MARIJUANA to d…" at bounding box center [642, 148] width 923 height 245
click at [624, 212] on button "Close" at bounding box center [641, 221] width 155 height 30
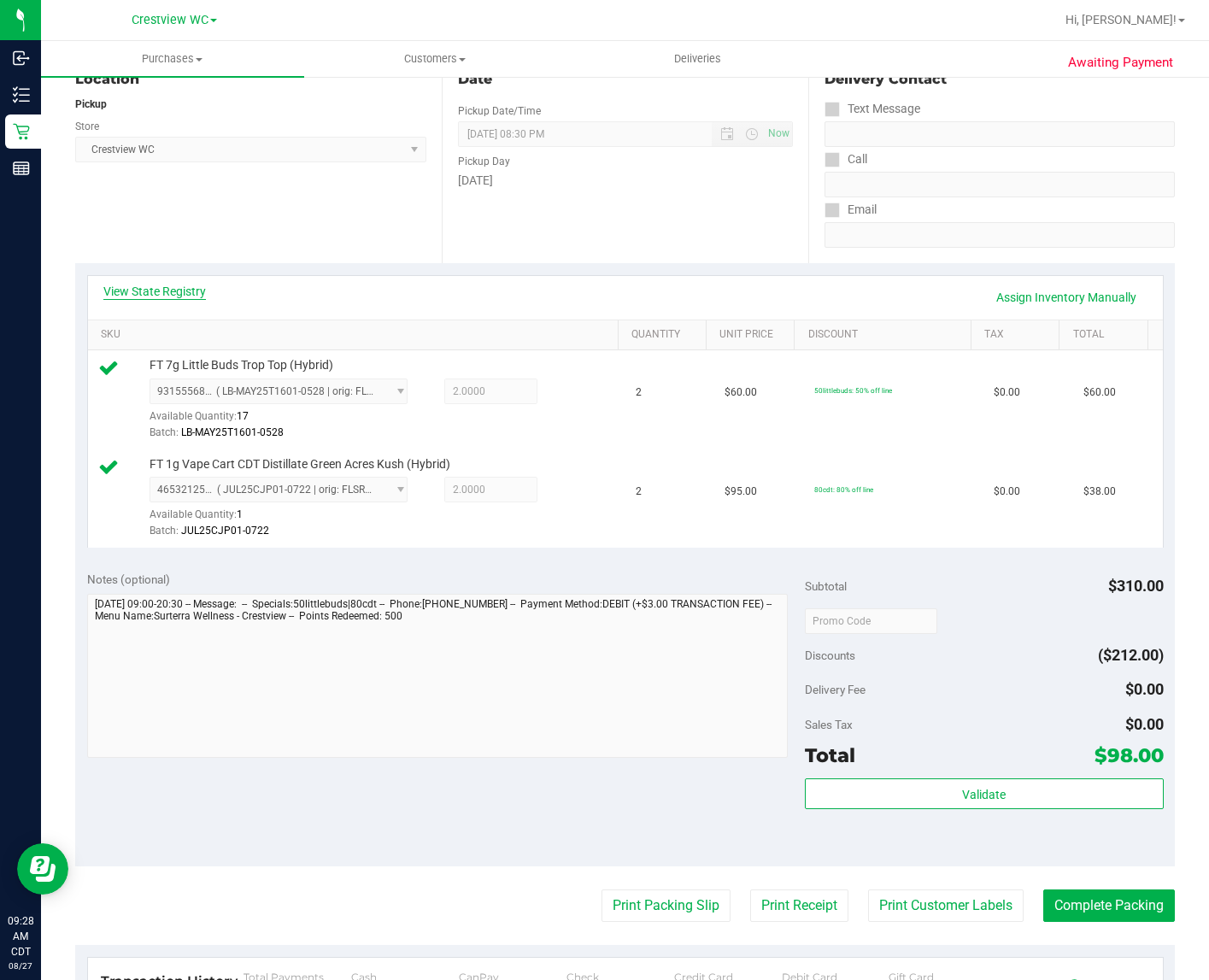
click at [189, 292] on link "View State Registry" at bounding box center [154, 291] width 102 height 17
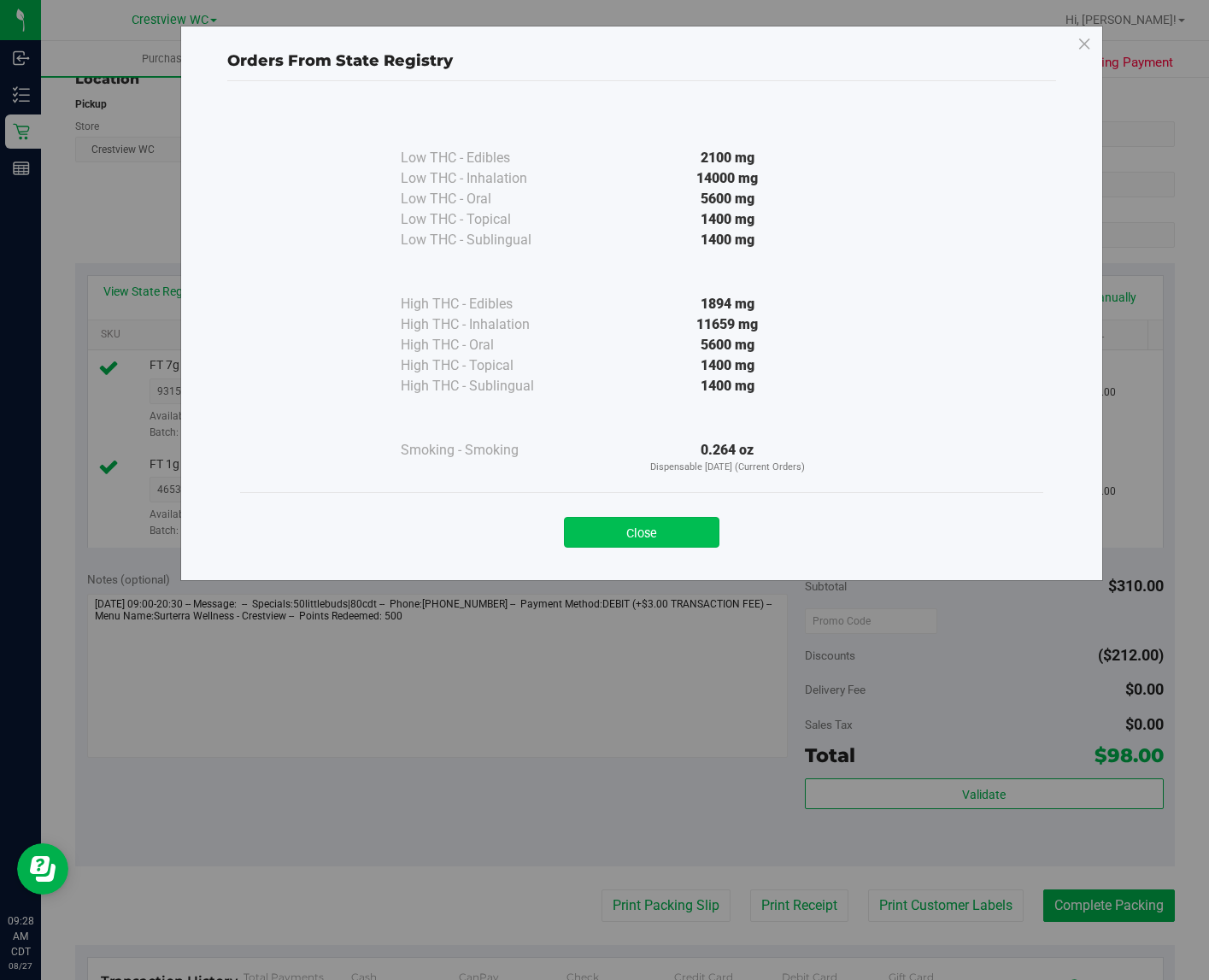
click at [648, 539] on button "Close" at bounding box center [641, 532] width 155 height 30
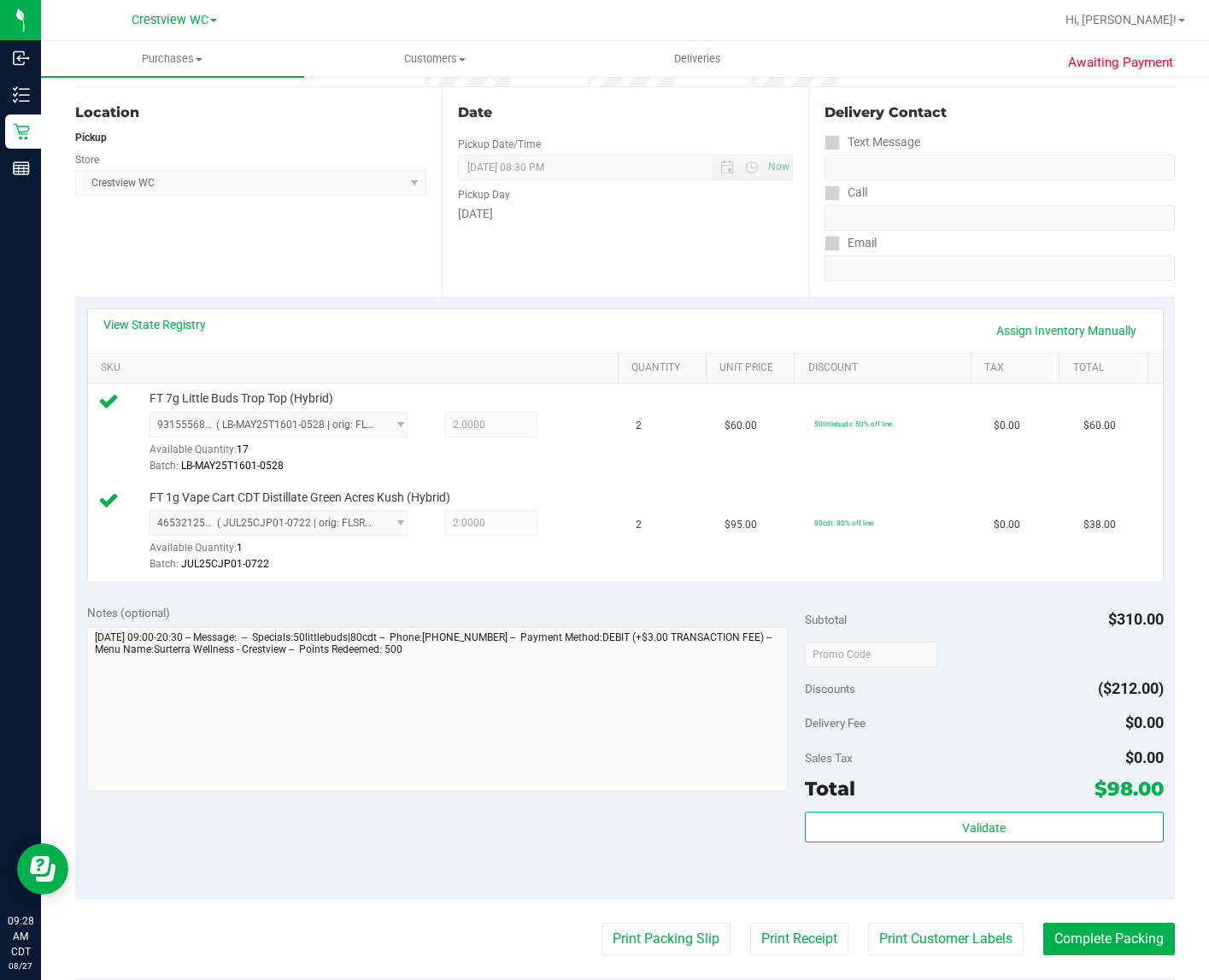
scroll to position [163, 0]
click at [1023, 331] on link "Assign Inventory Manually" at bounding box center [1066, 332] width 162 height 29
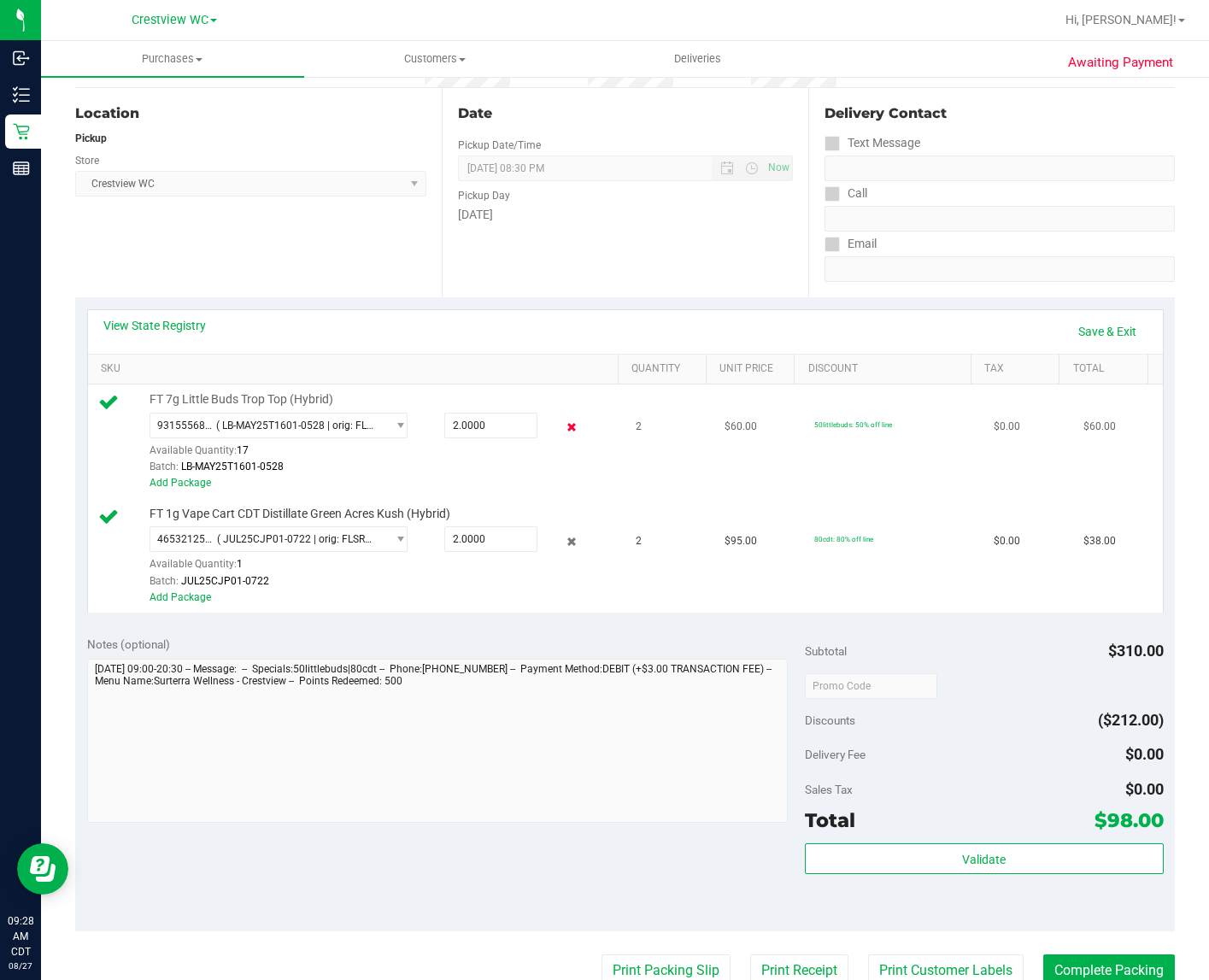
click at [563, 438] on icon at bounding box center [572, 428] width 18 height 20
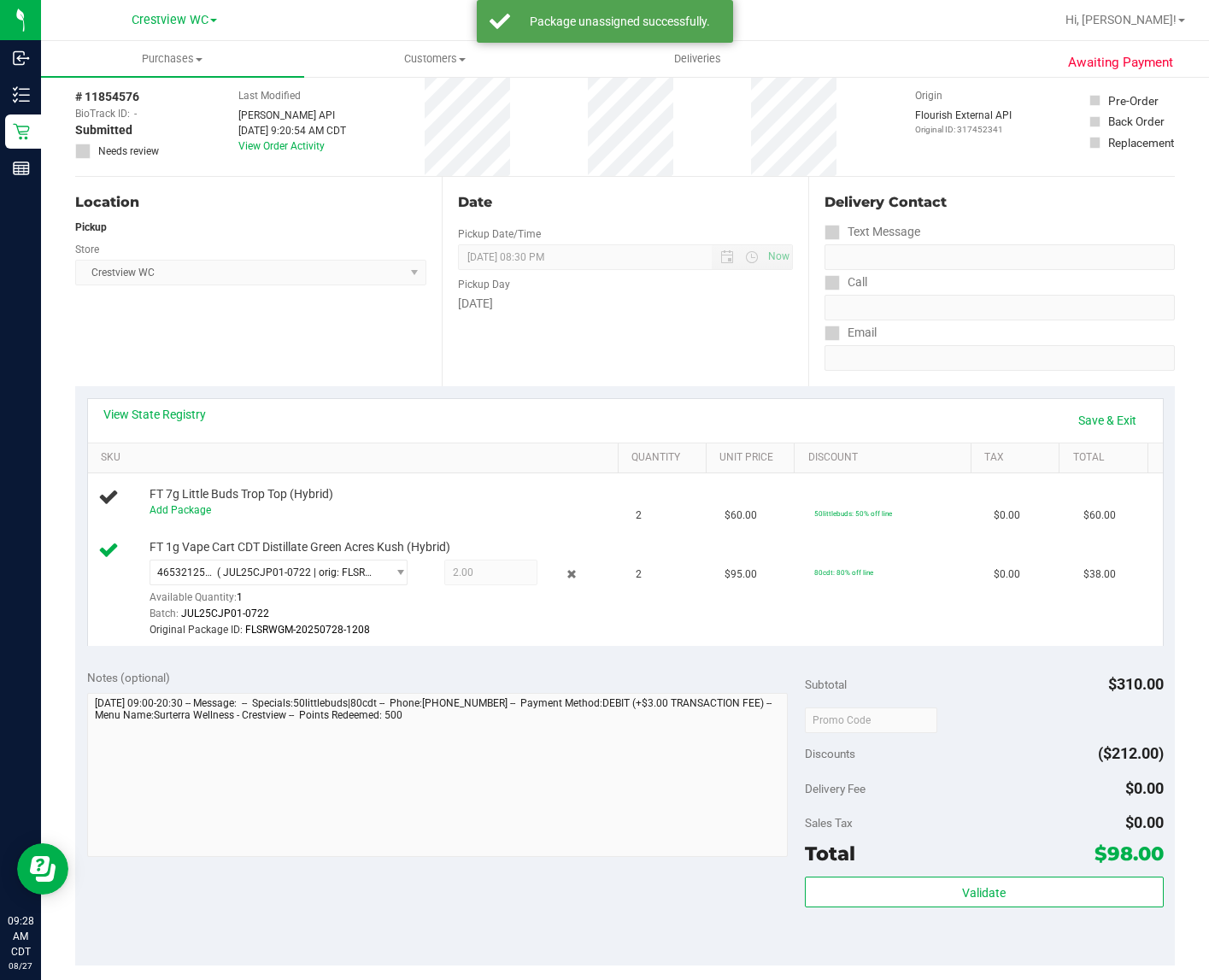
scroll to position [0, 0]
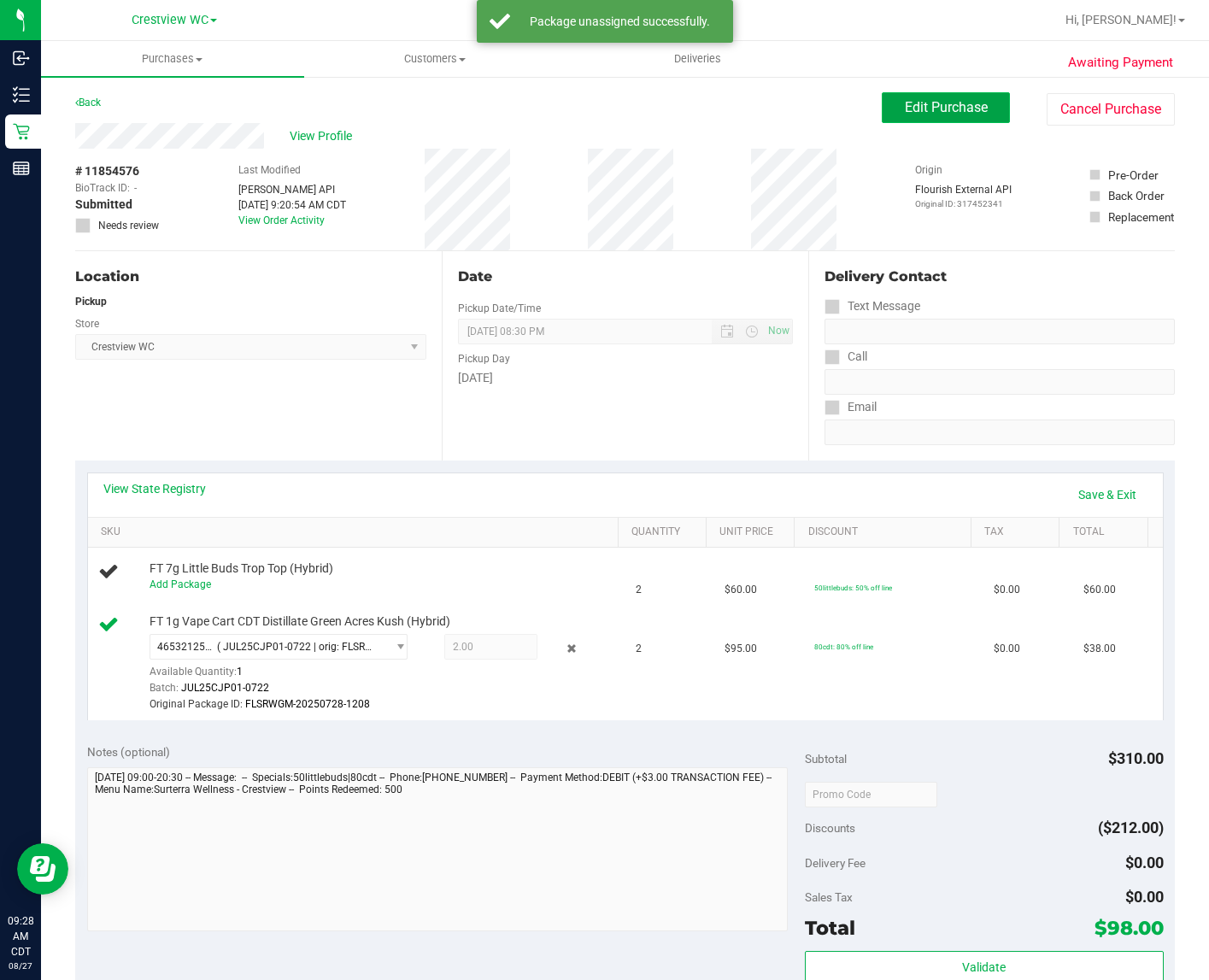
click at [953, 113] on span "Edit Purchase" at bounding box center [947, 107] width 83 height 16
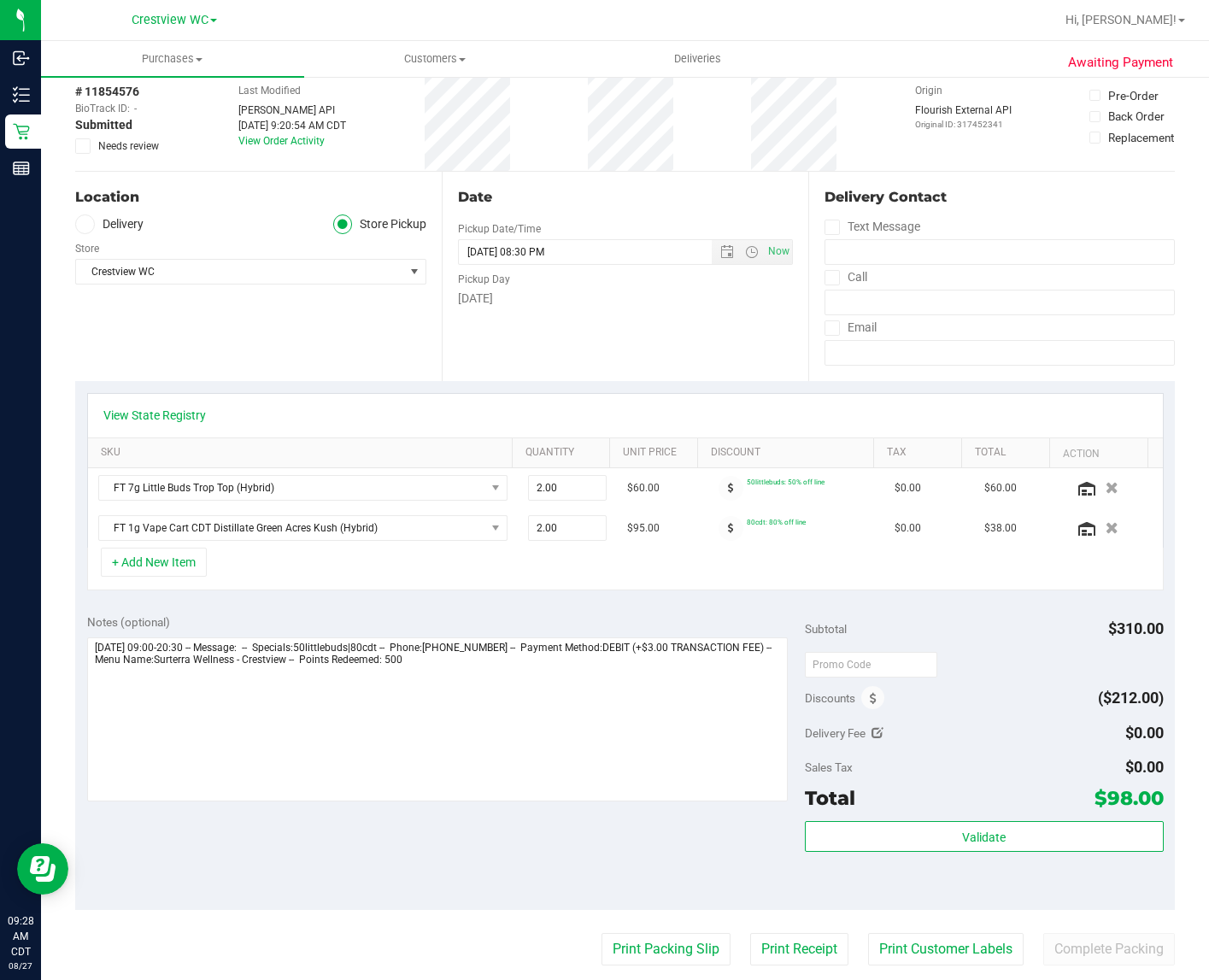
scroll to position [149, 0]
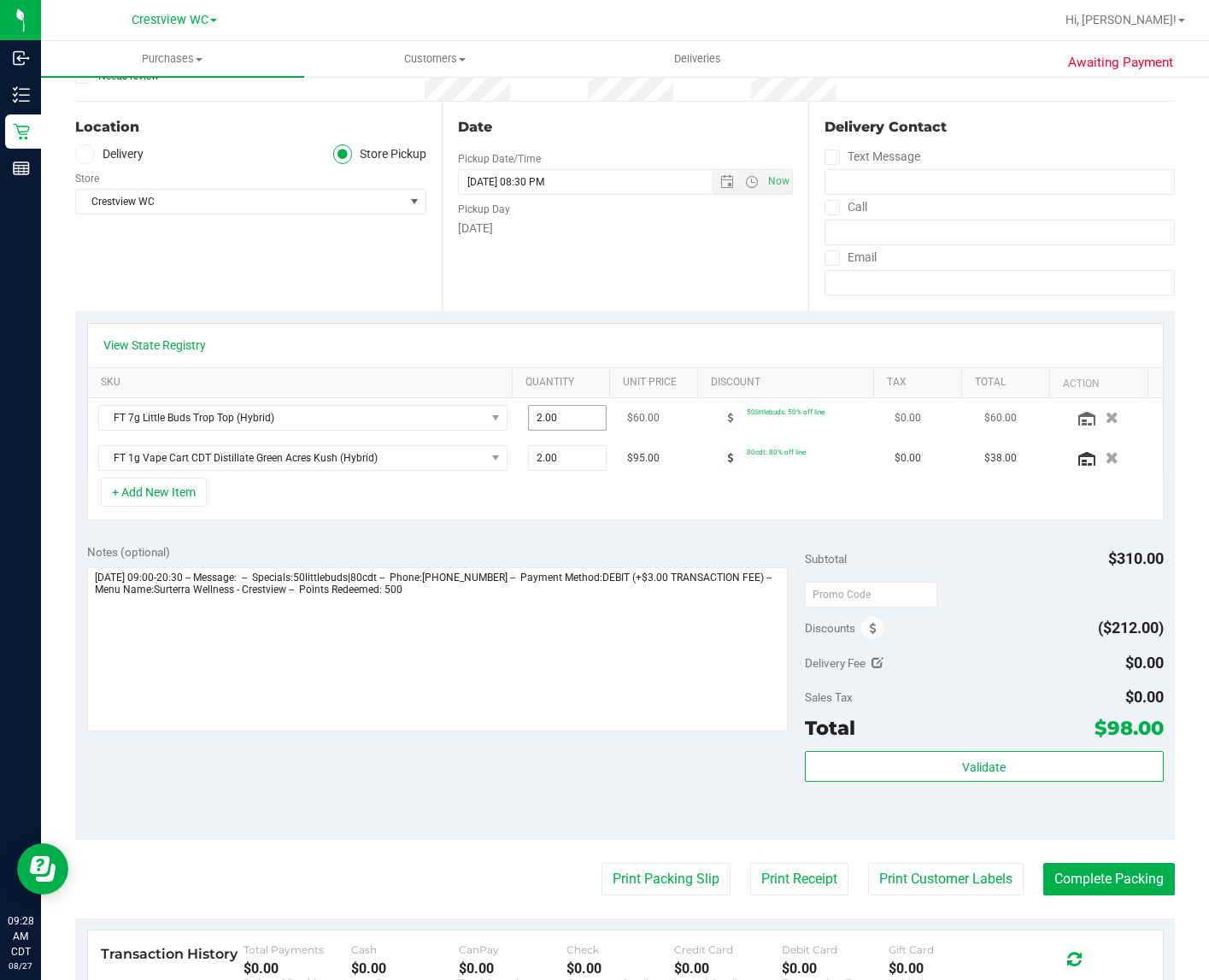
click at [547, 416] on input "2.00" at bounding box center [567, 418] width 77 height 24
type input "1"
click at [605, 643] on textarea at bounding box center [438, 649] width 701 height 164
type input "1.00"
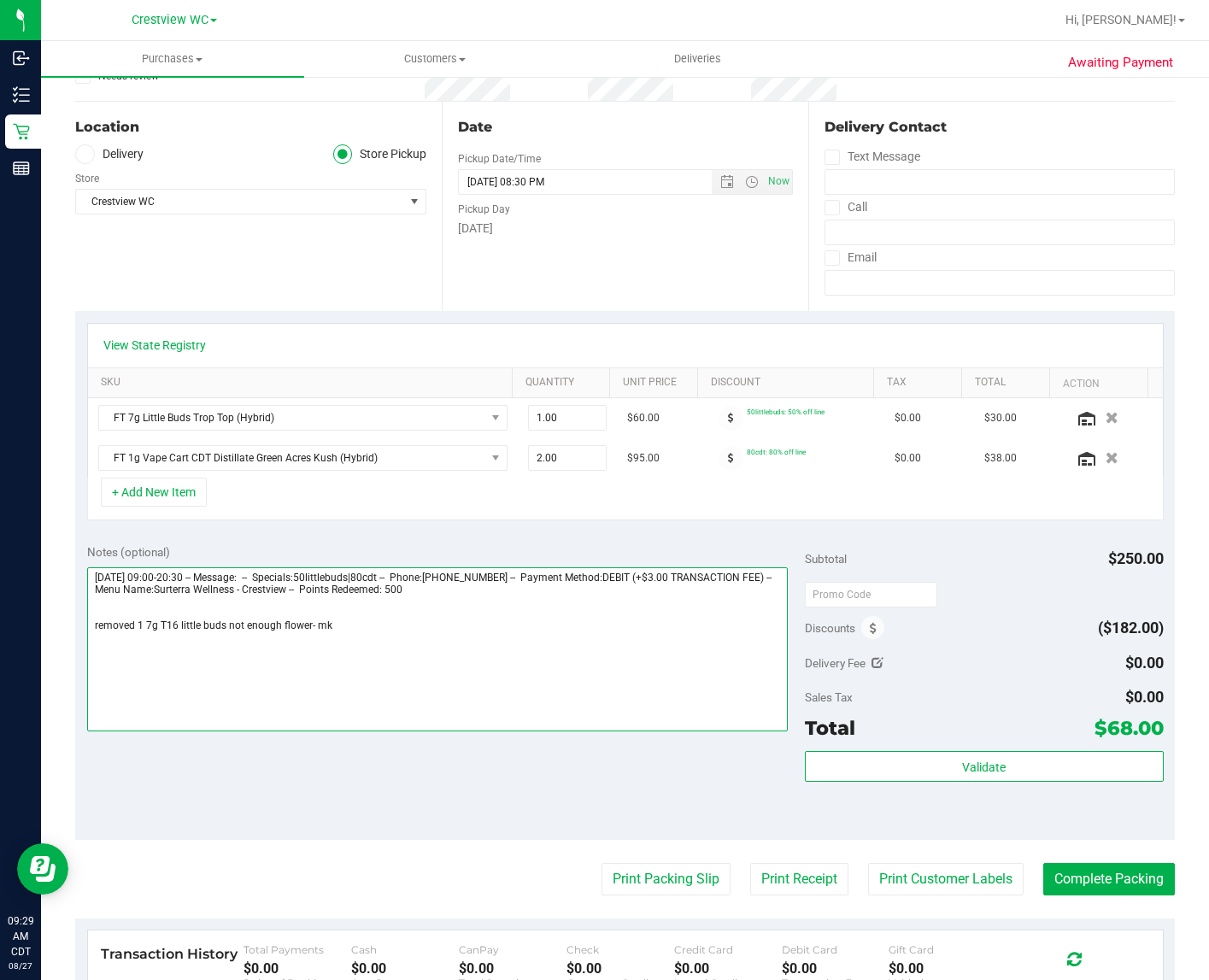
scroll to position [0, 0]
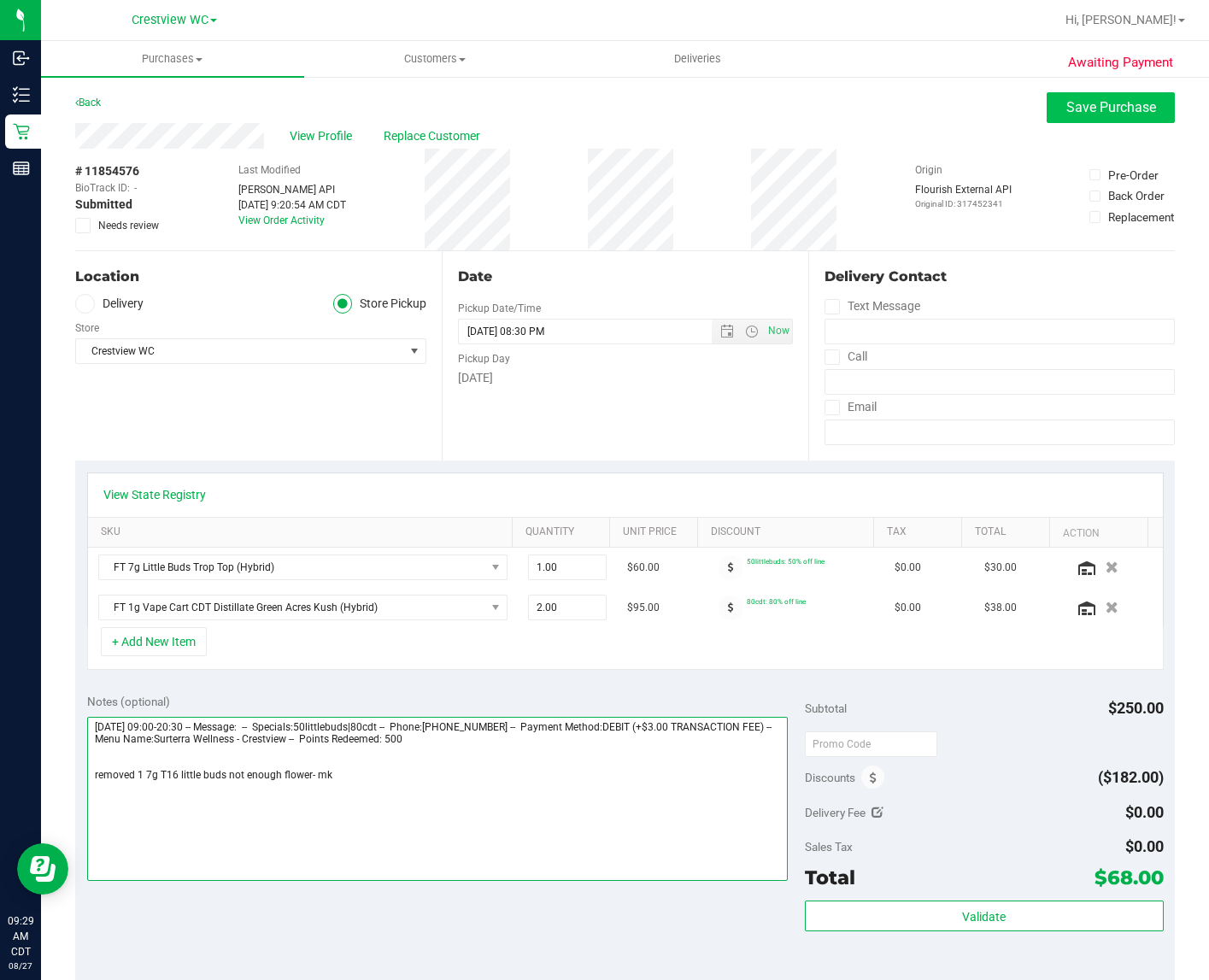
type textarea "Wednesday 08/27/2025 09:00-20:30 -- Message: -- Specials:50littlebuds|80cdt -- …"
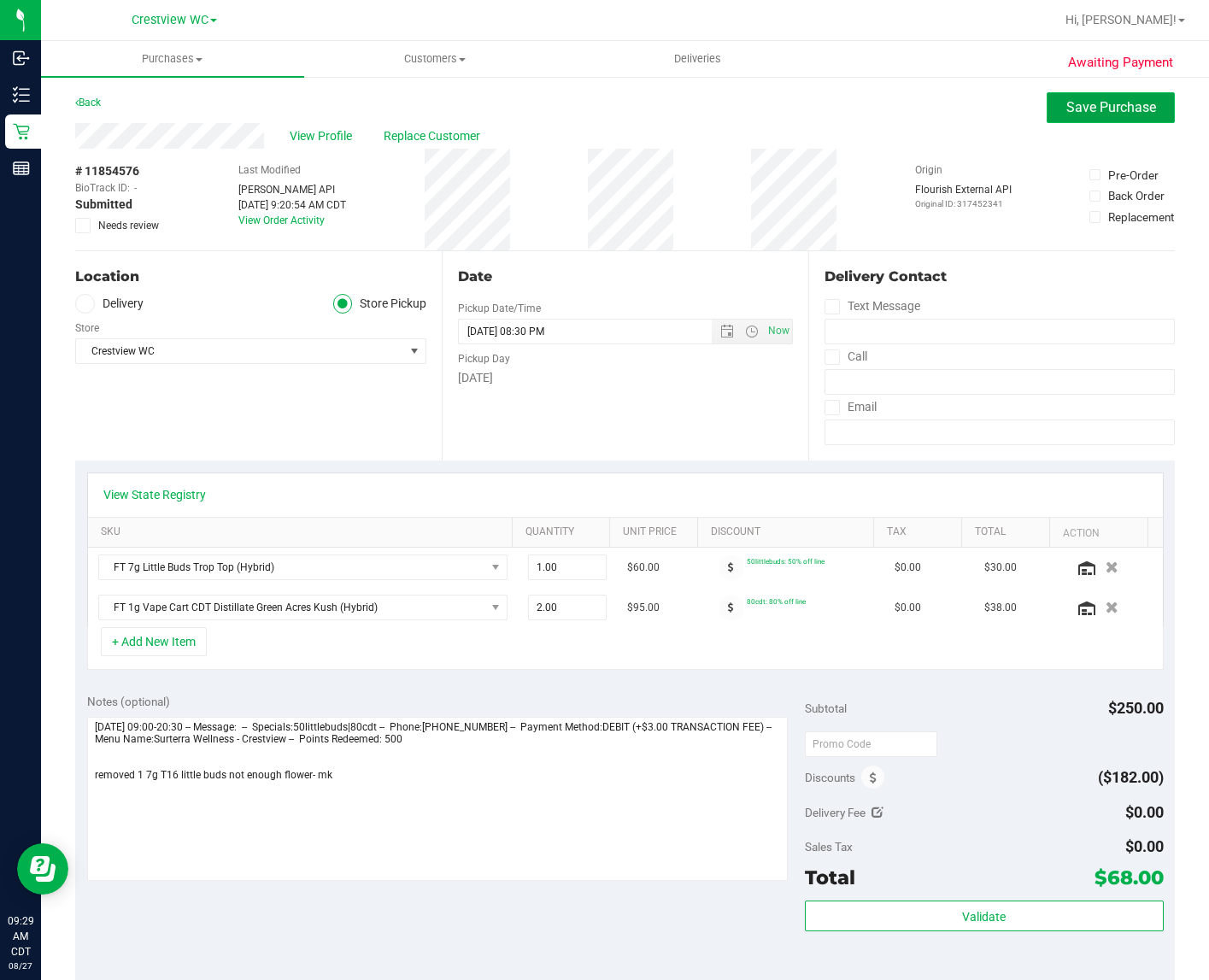
click at [1023, 105] on span "Save Purchase" at bounding box center [1111, 107] width 89 height 16
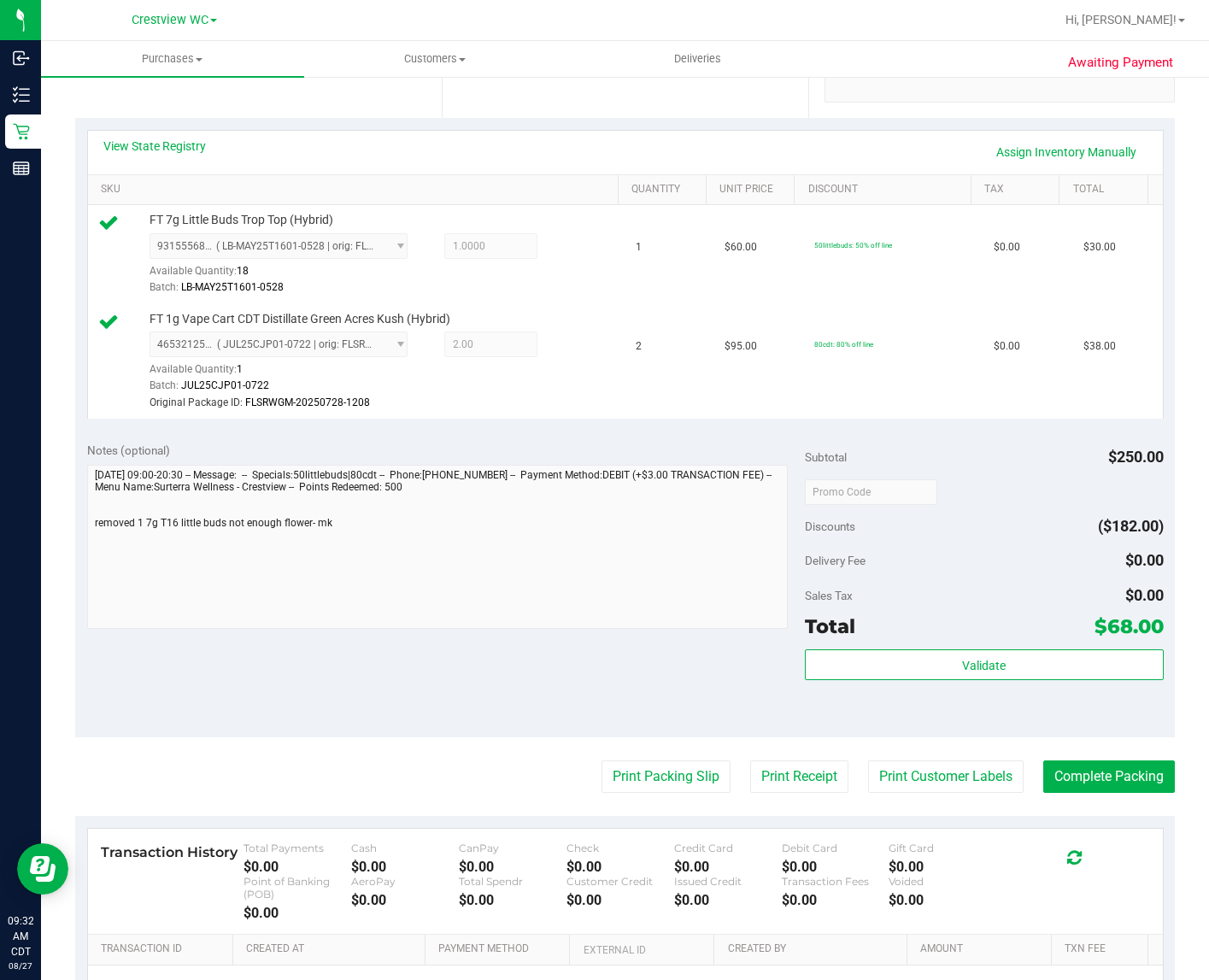
scroll to position [368, 0]
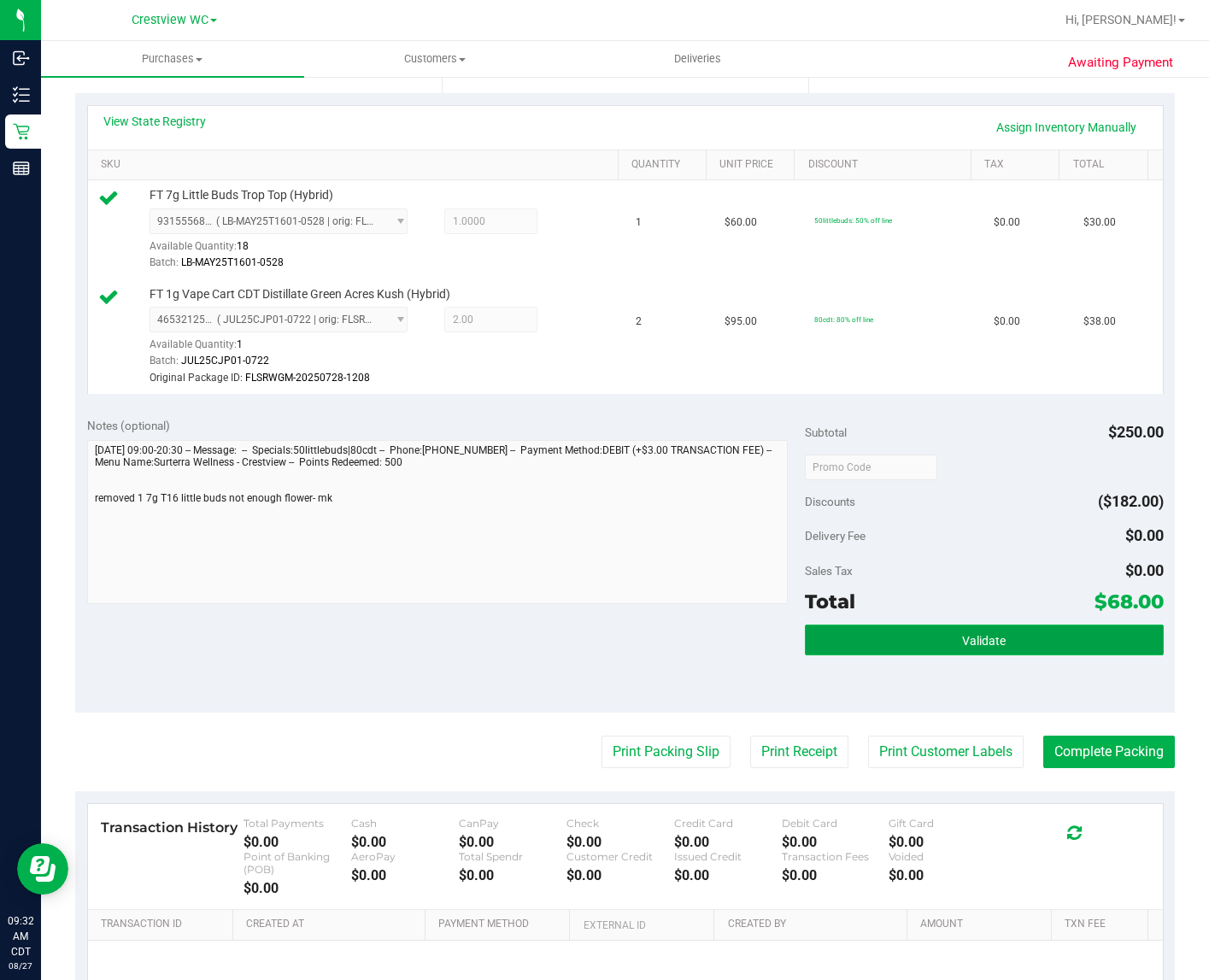
click at [990, 648] on span "Validate" at bounding box center [984, 641] width 43 height 14
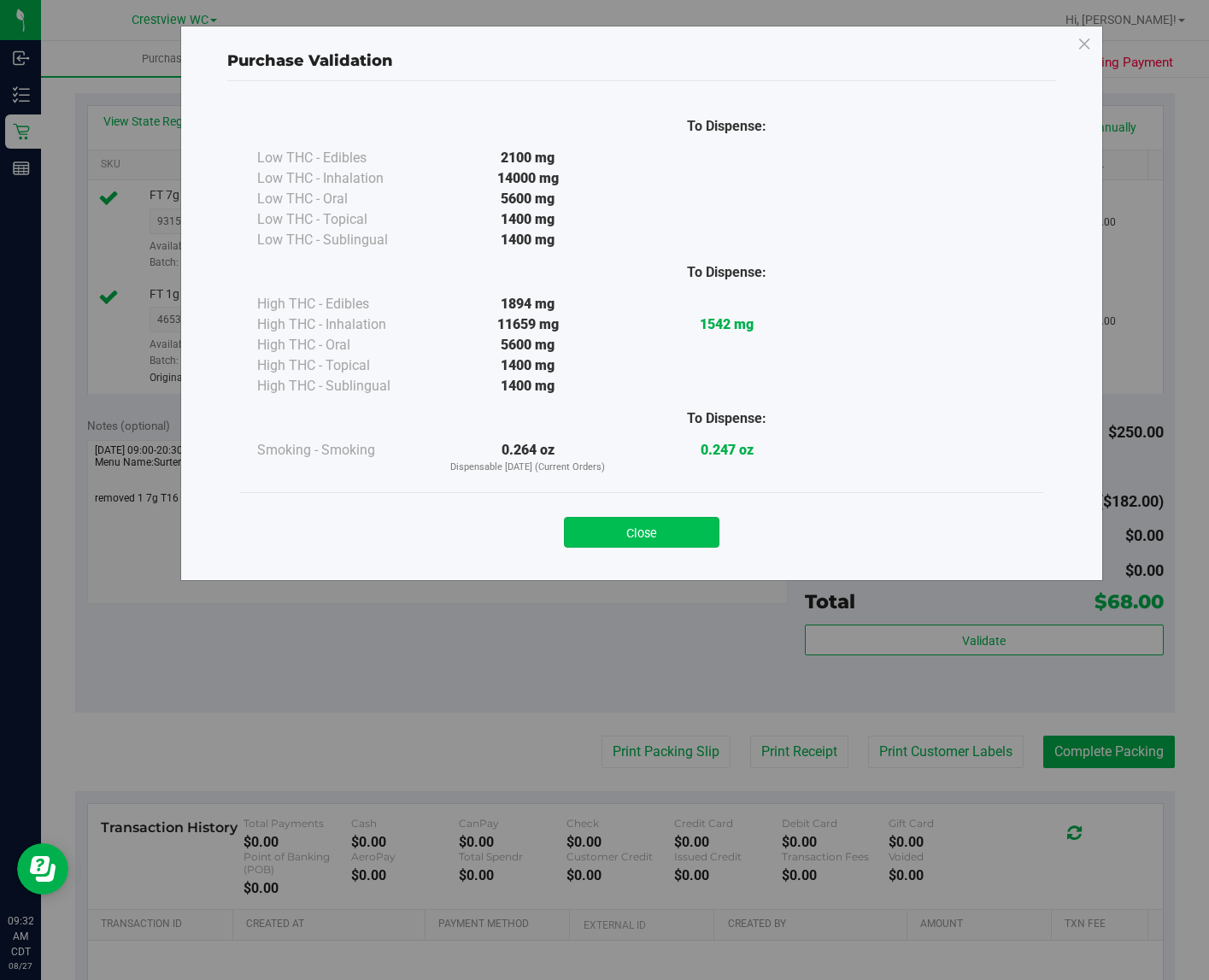
click at [676, 534] on button "Close" at bounding box center [641, 532] width 155 height 30
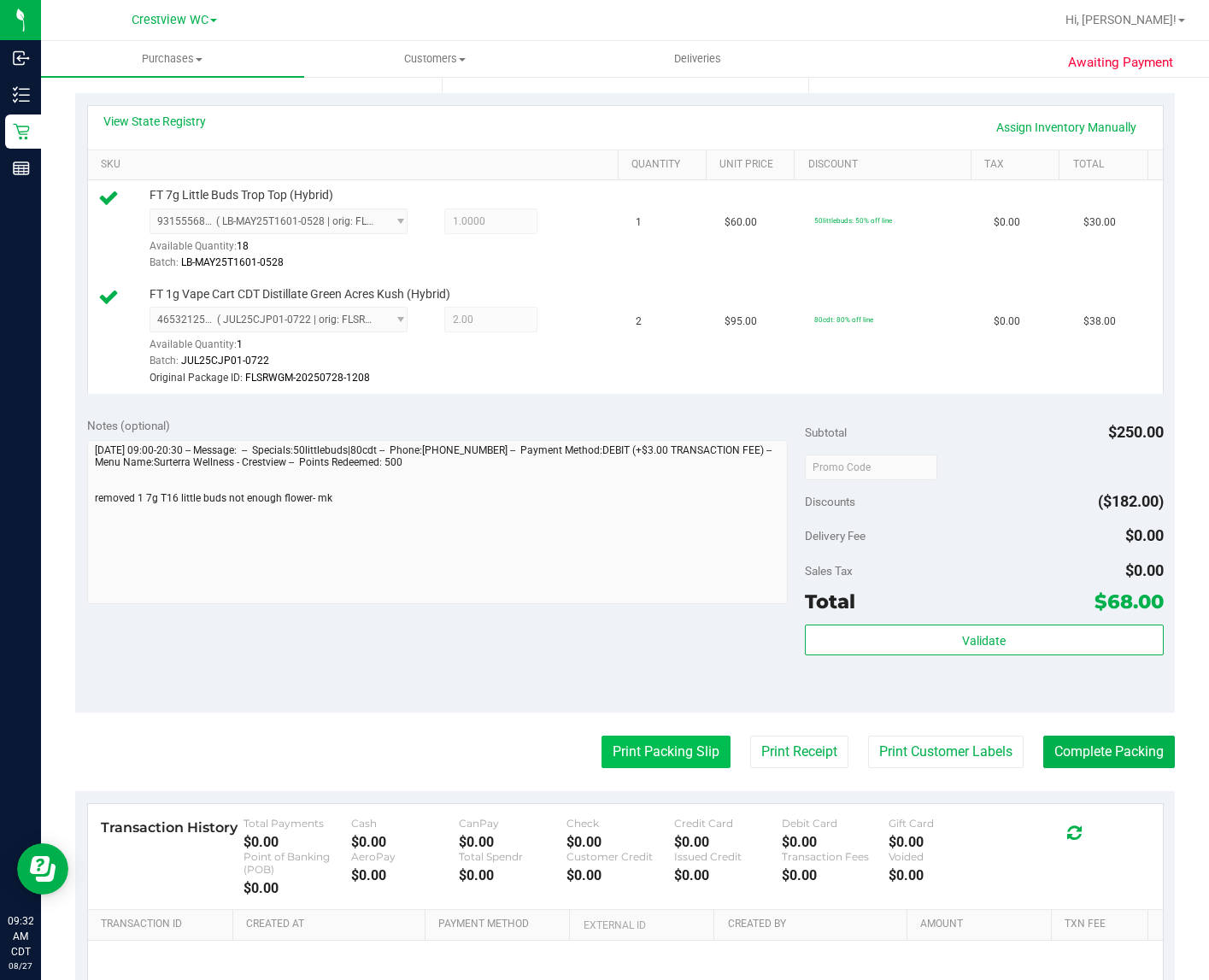
click at [659, 768] on button "Print Packing Slip" at bounding box center [666, 751] width 129 height 32
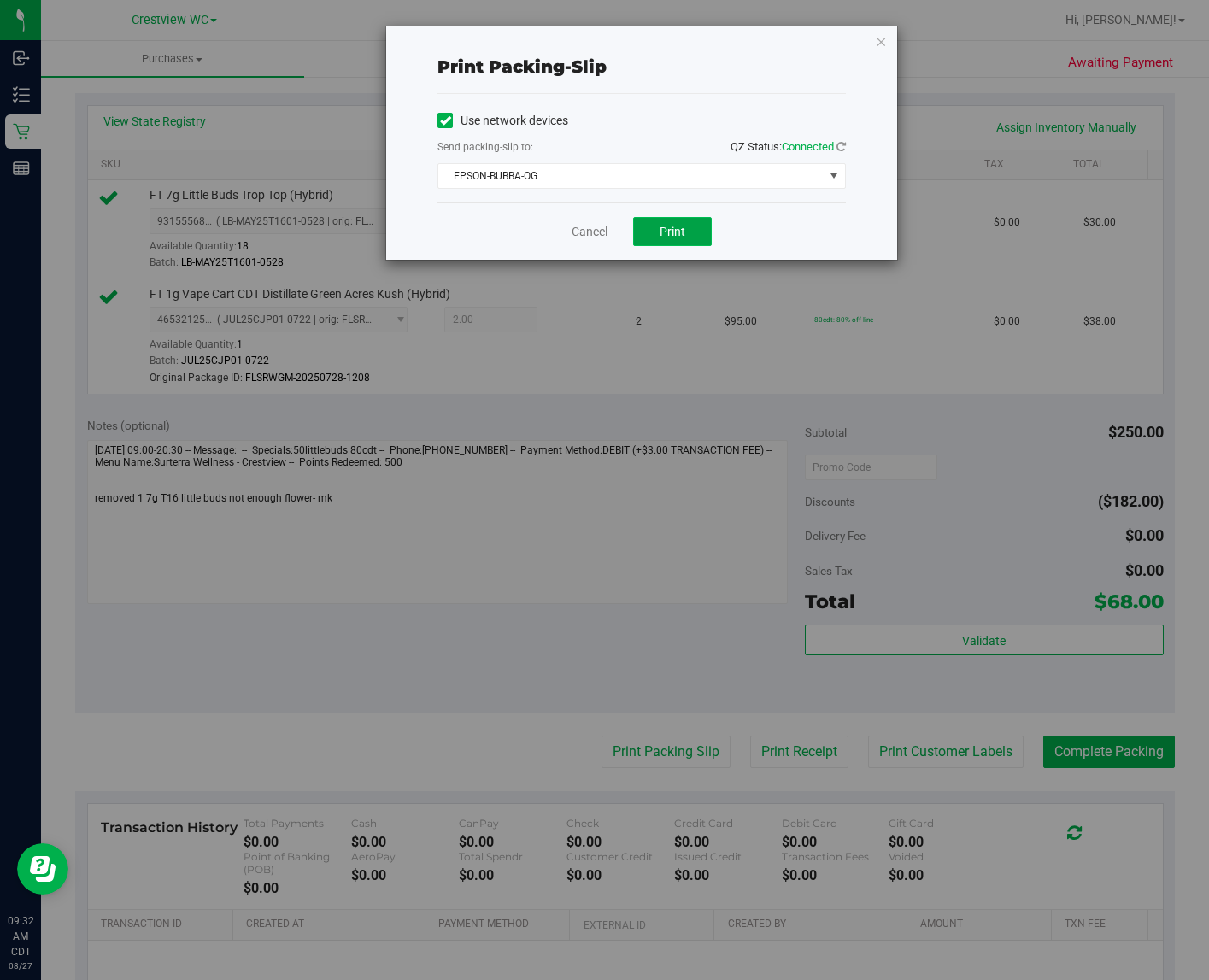
click at [705, 227] on button "Print" at bounding box center [672, 232] width 79 height 29
click at [883, 39] on icon "button" at bounding box center [881, 41] width 12 height 21
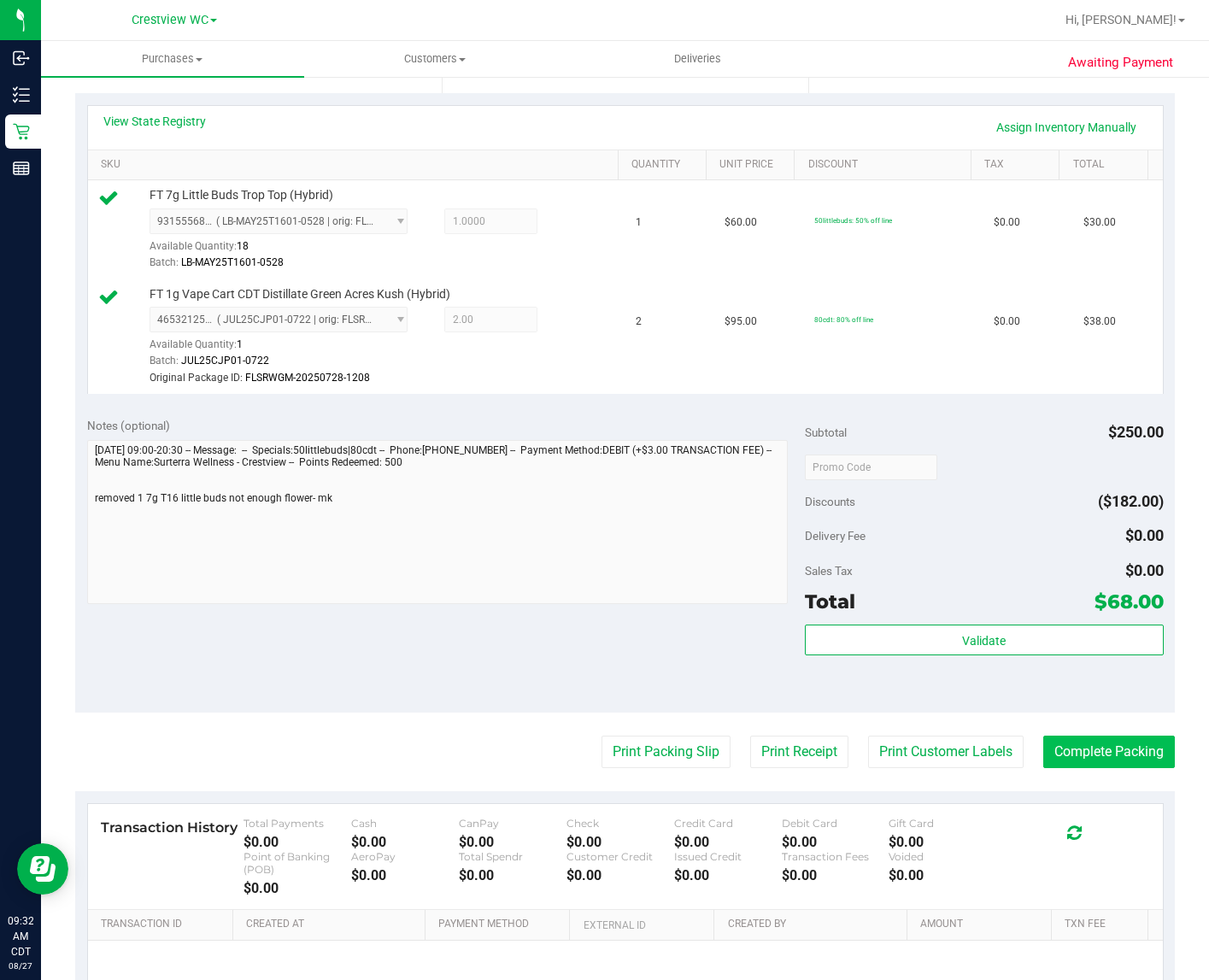
click at [1023, 768] on button "Complete Packing" at bounding box center [1109, 751] width 132 height 32
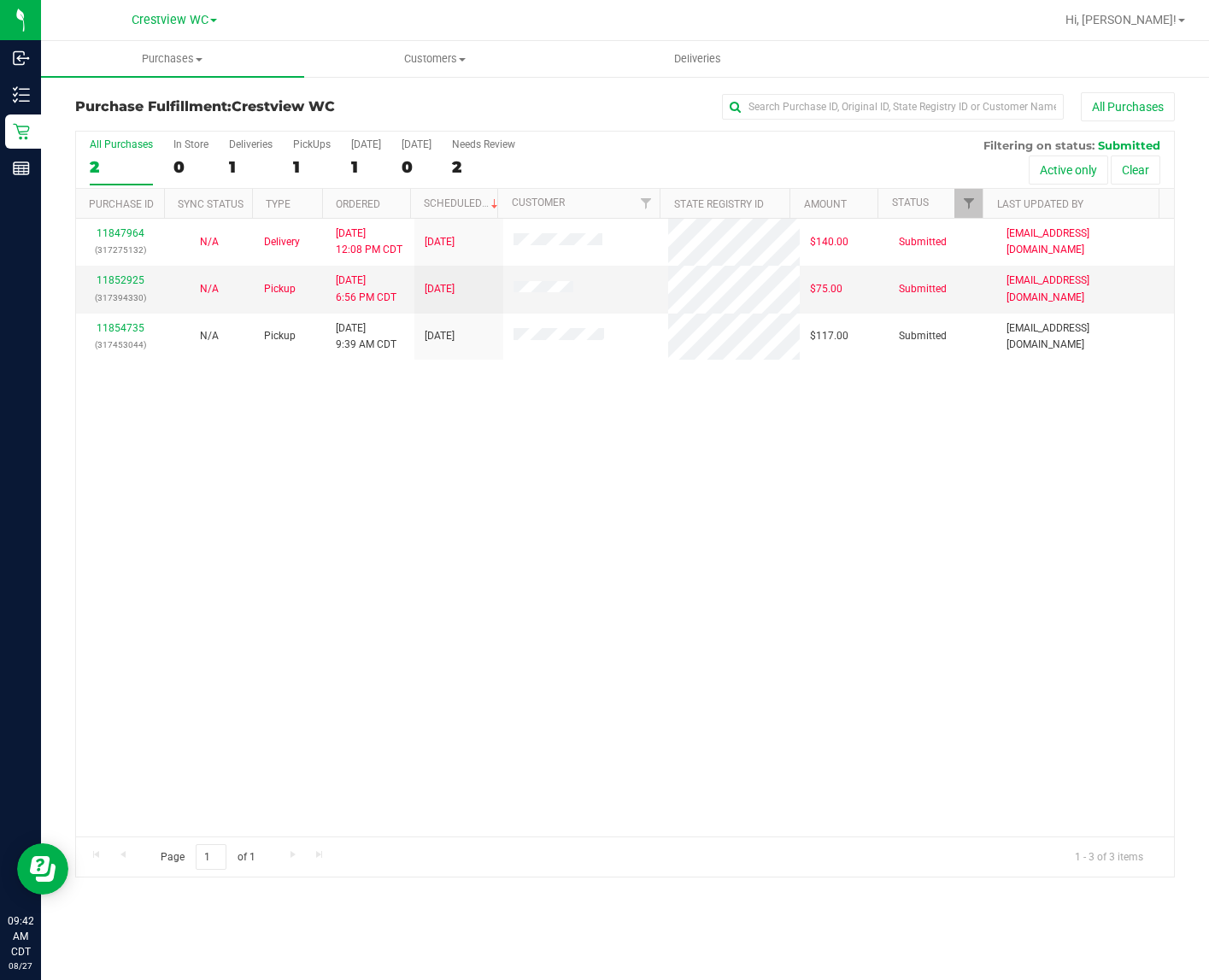
click at [210, 485] on div "11847964 (317275132) N/A Delivery 8/26/2025 12:08 PM CDT 8/29/2025 $140.00 Subm…" at bounding box center [625, 527] width 1098 height 617
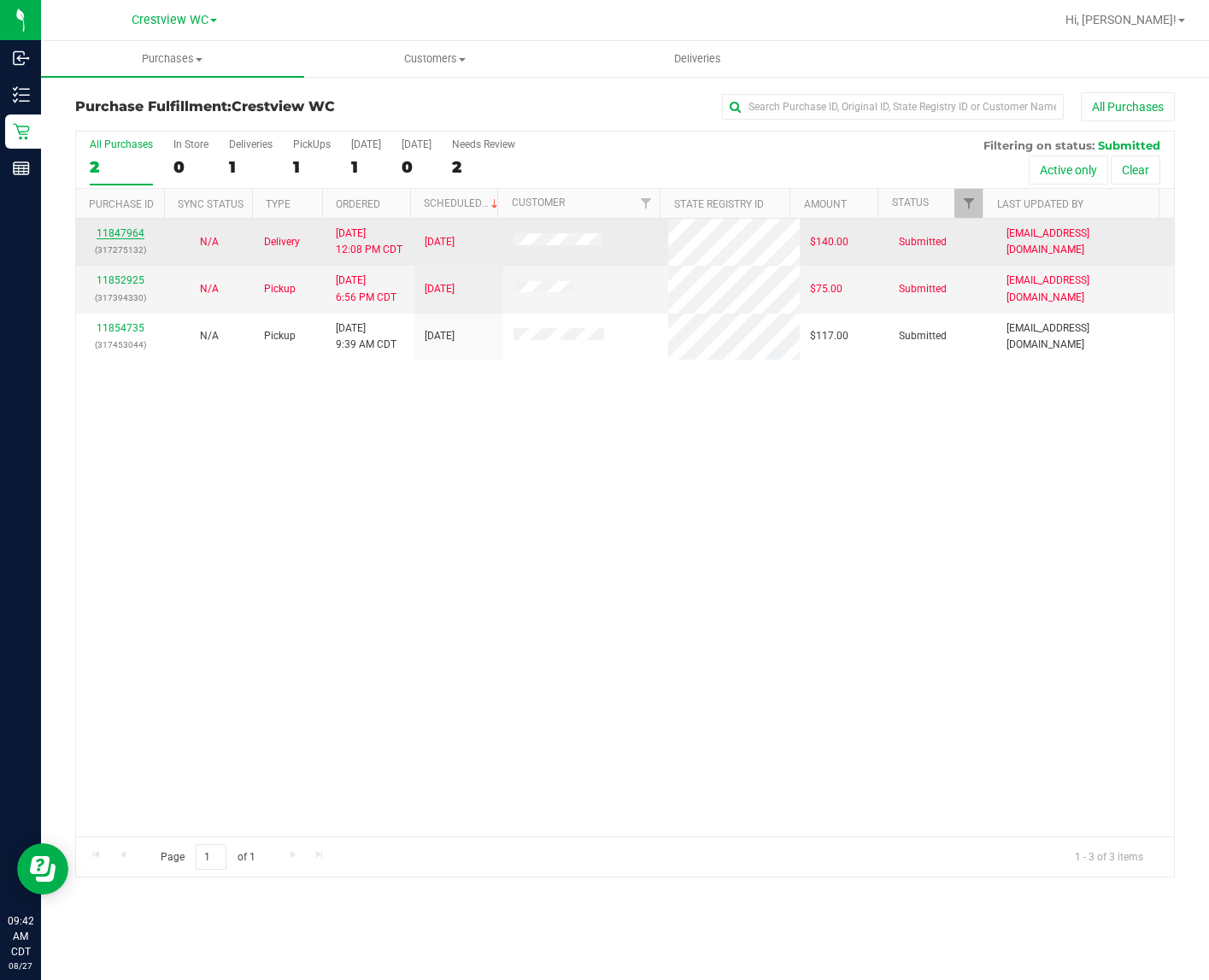
click at [134, 237] on link "11847964" at bounding box center [120, 233] width 48 height 12
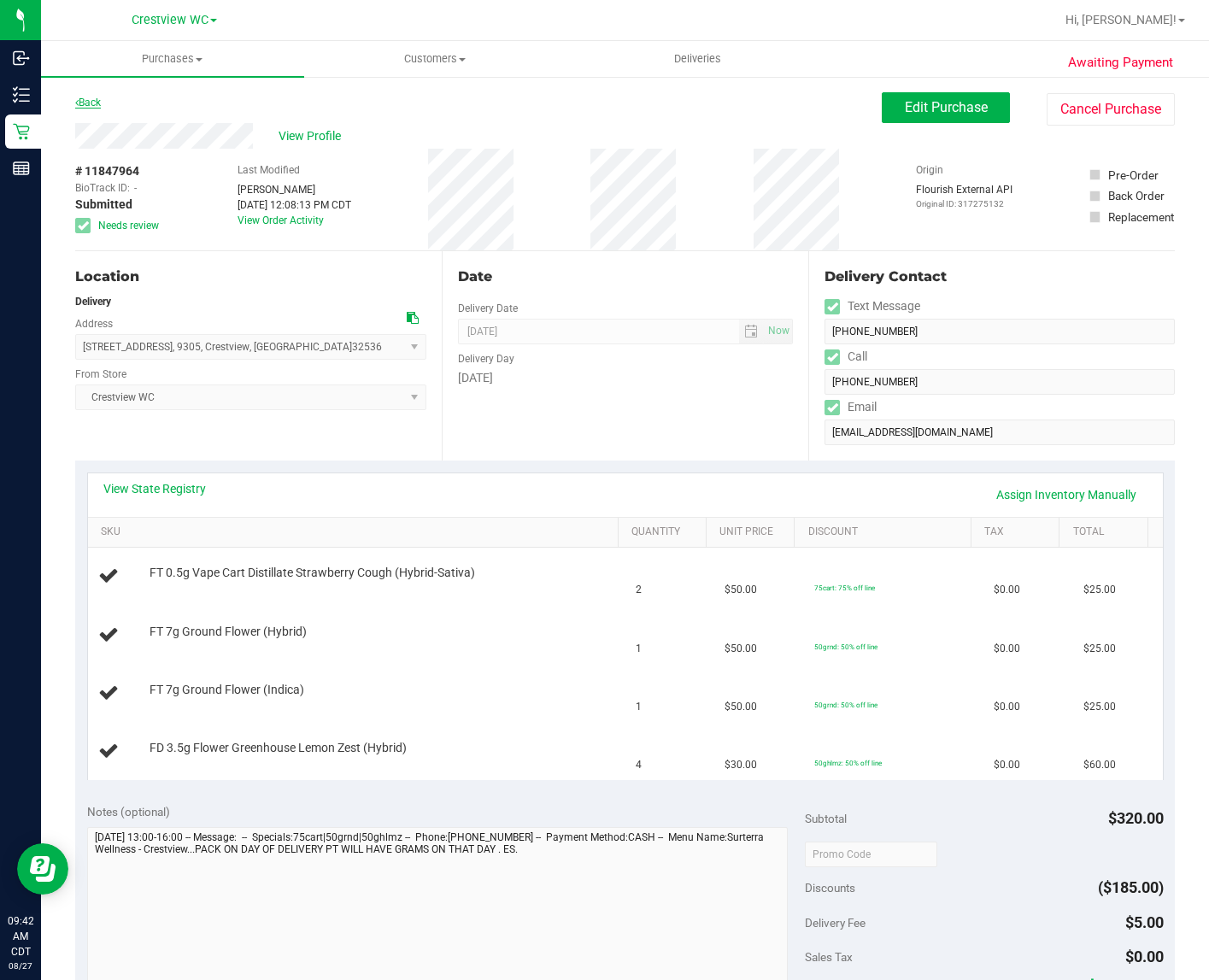
click at [84, 98] on link "Back" at bounding box center [88, 102] width 26 height 12
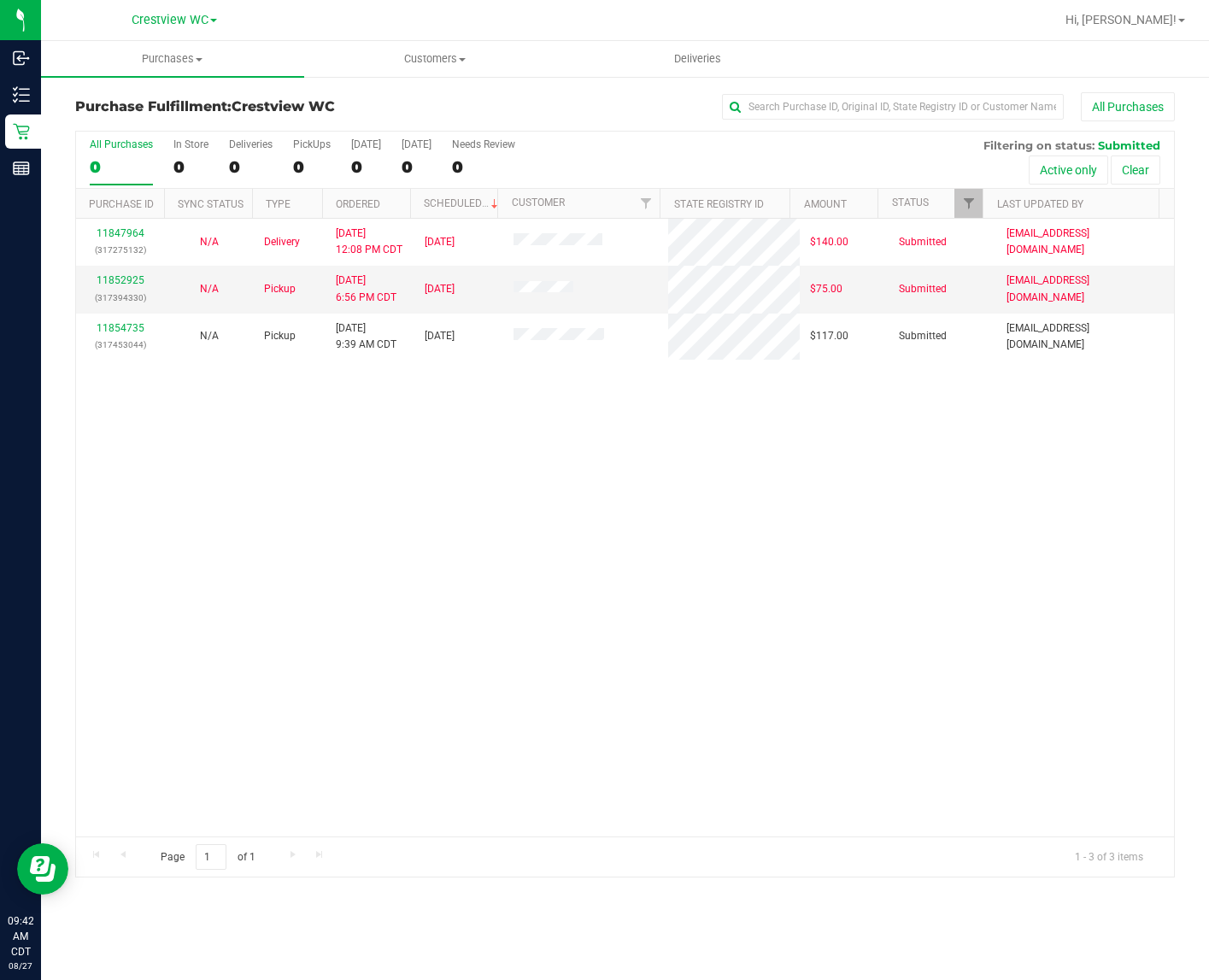
click at [255, 574] on div "11847964 (317275132) N/A Delivery 8/26/2025 12:08 PM CDT 8/29/2025 $140.00 Subm…" at bounding box center [625, 527] width 1098 height 617
click at [129, 276] on link "11852925" at bounding box center [120, 280] width 48 height 12
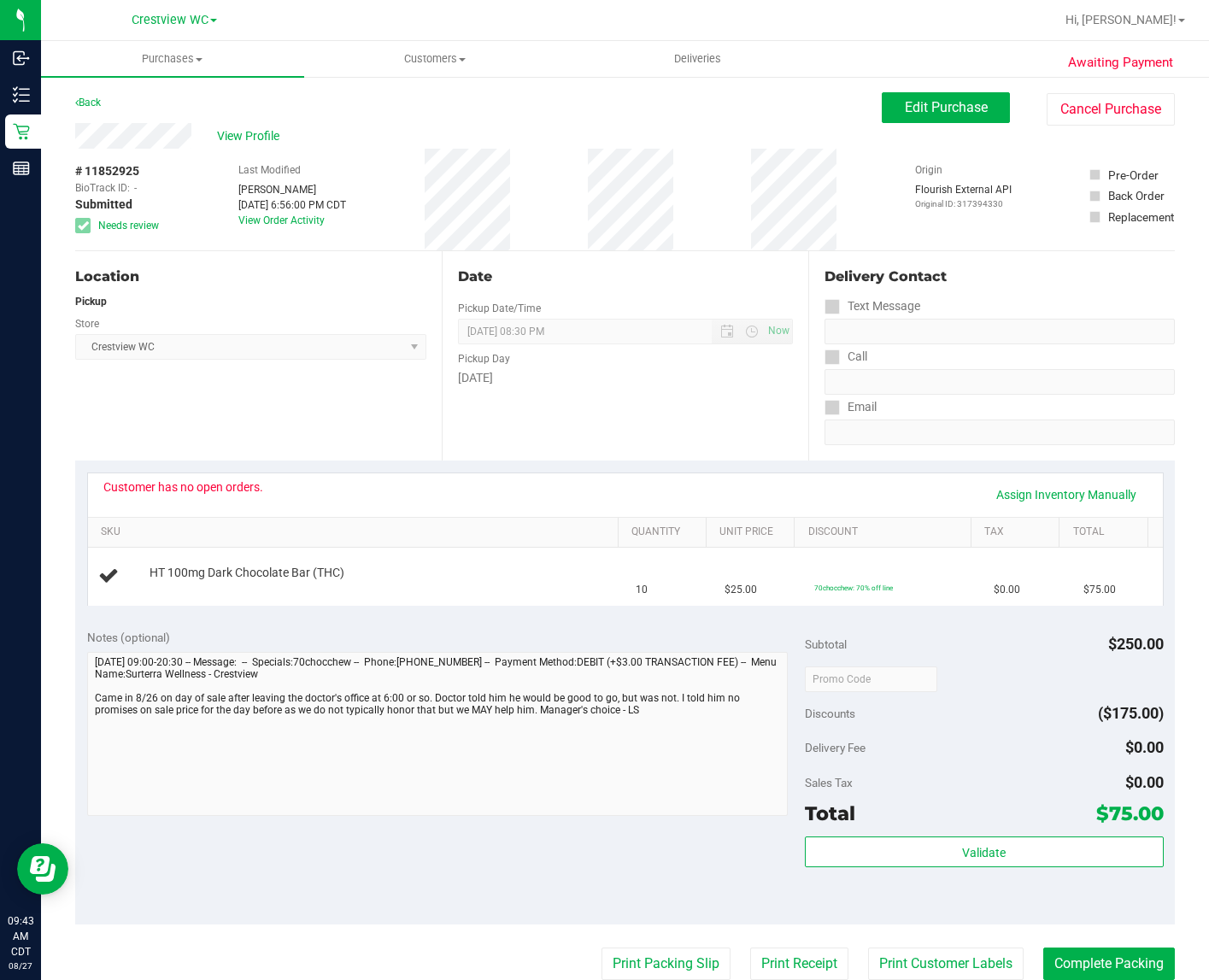
click at [308, 612] on div "Customer has no open orders. Assign Inventory Manually SKU Quantity Unit Price …" at bounding box center [625, 539] width 1100 height 156
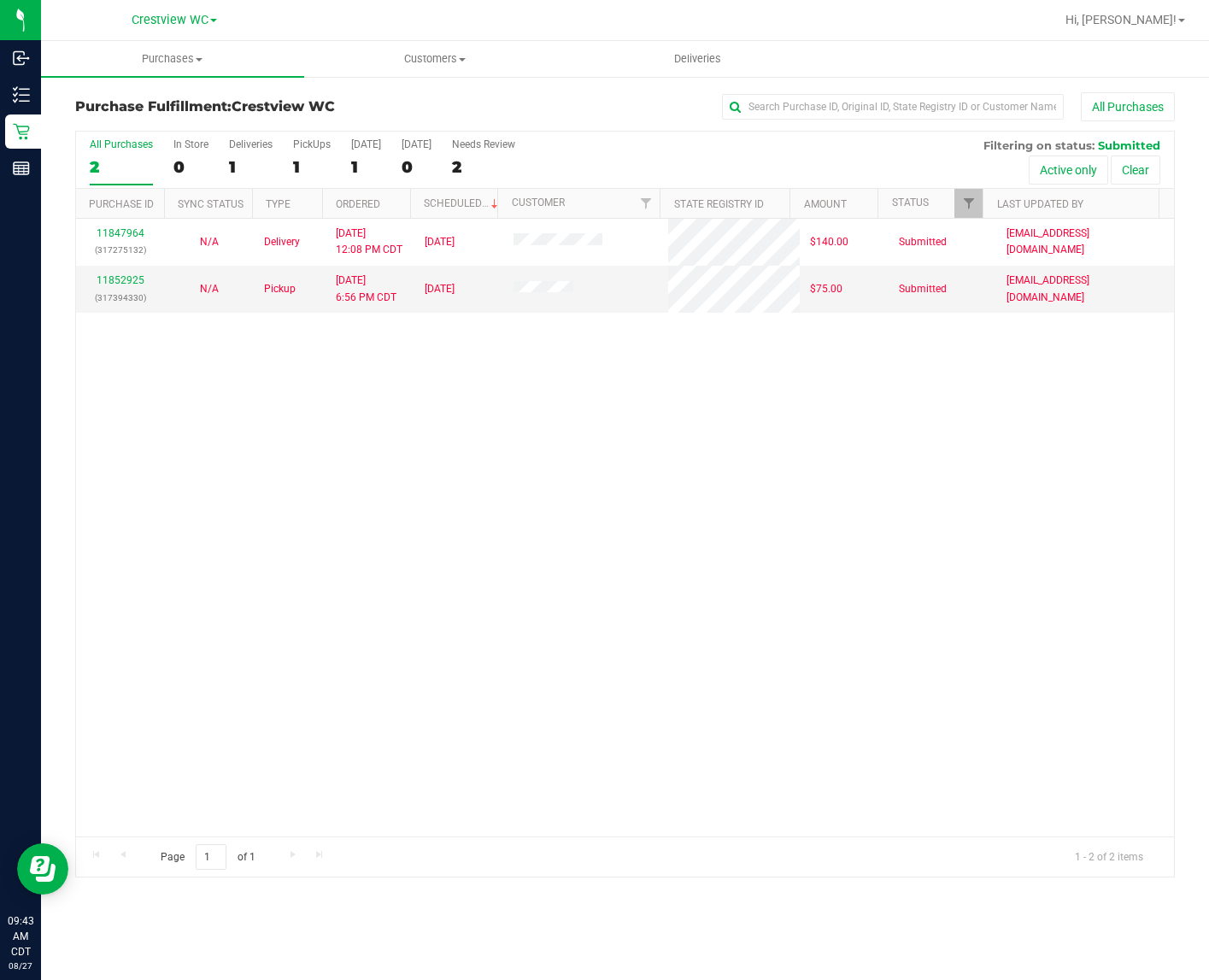
click at [355, 488] on div "11847964 (317275132) N/A Delivery 8/26/2025 12:08 PM CDT 8/29/2025 $140.00 Subm…" at bounding box center [625, 527] width 1098 height 617
click at [526, 657] on div "11847964 (317275132) N/A Delivery 8/26/2025 12:08 PM CDT 8/29/2025 $140.00 Subm…" at bounding box center [625, 527] width 1098 height 617
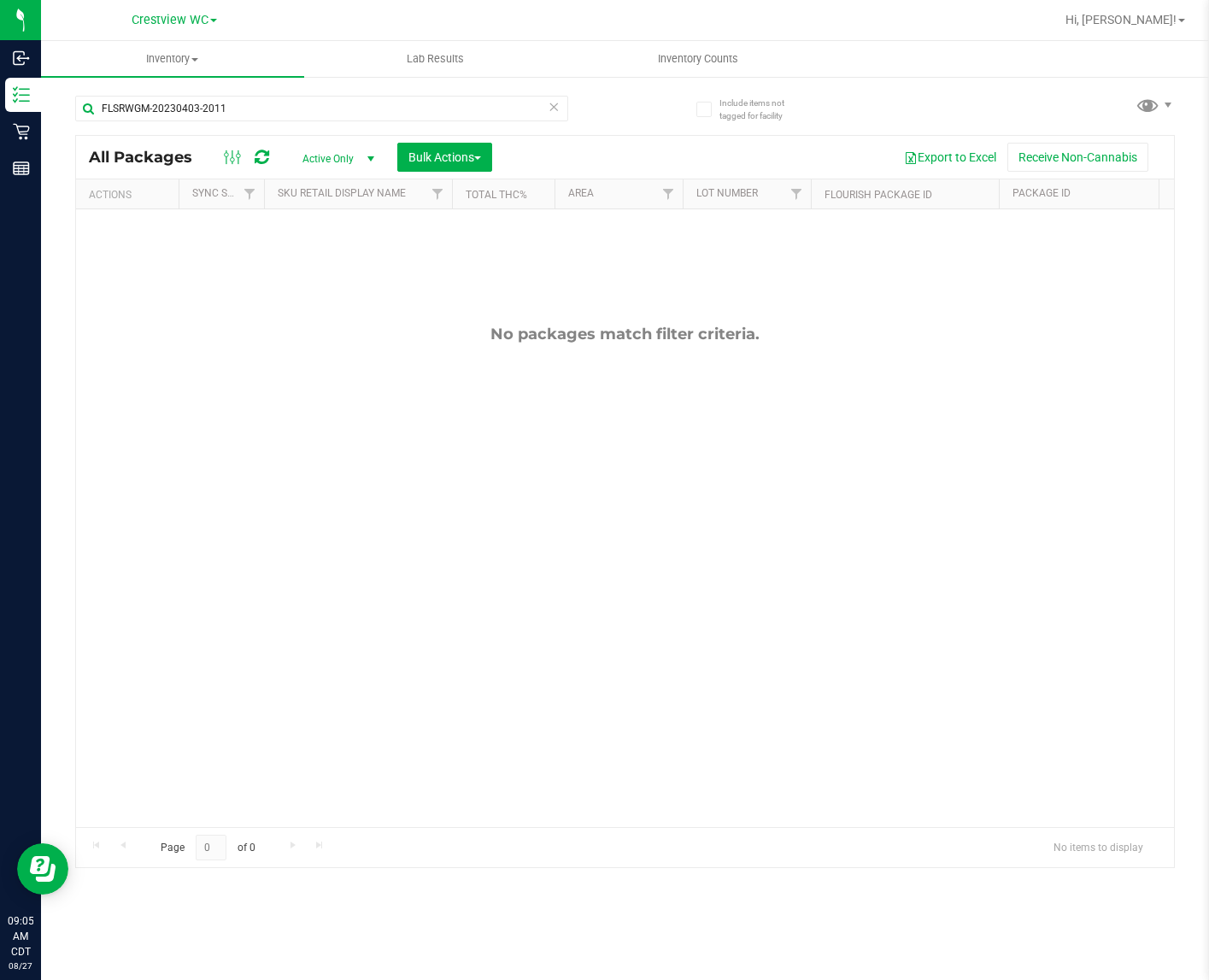
click at [171, 408] on div "No packages match filter criteria." at bounding box center [625, 575] width 1098 height 733
type input "F"
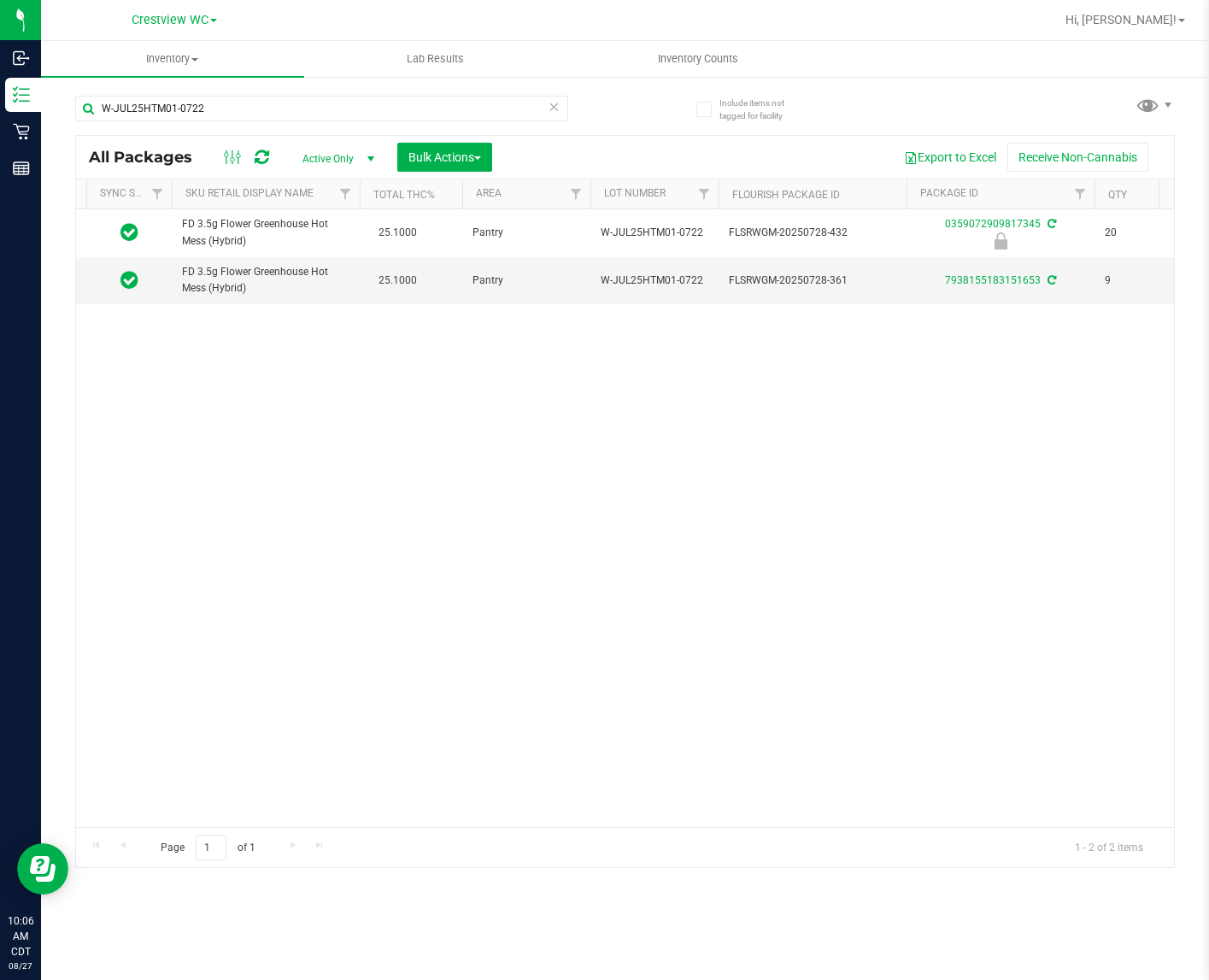
type input "W-JUL25HTM01-0722"
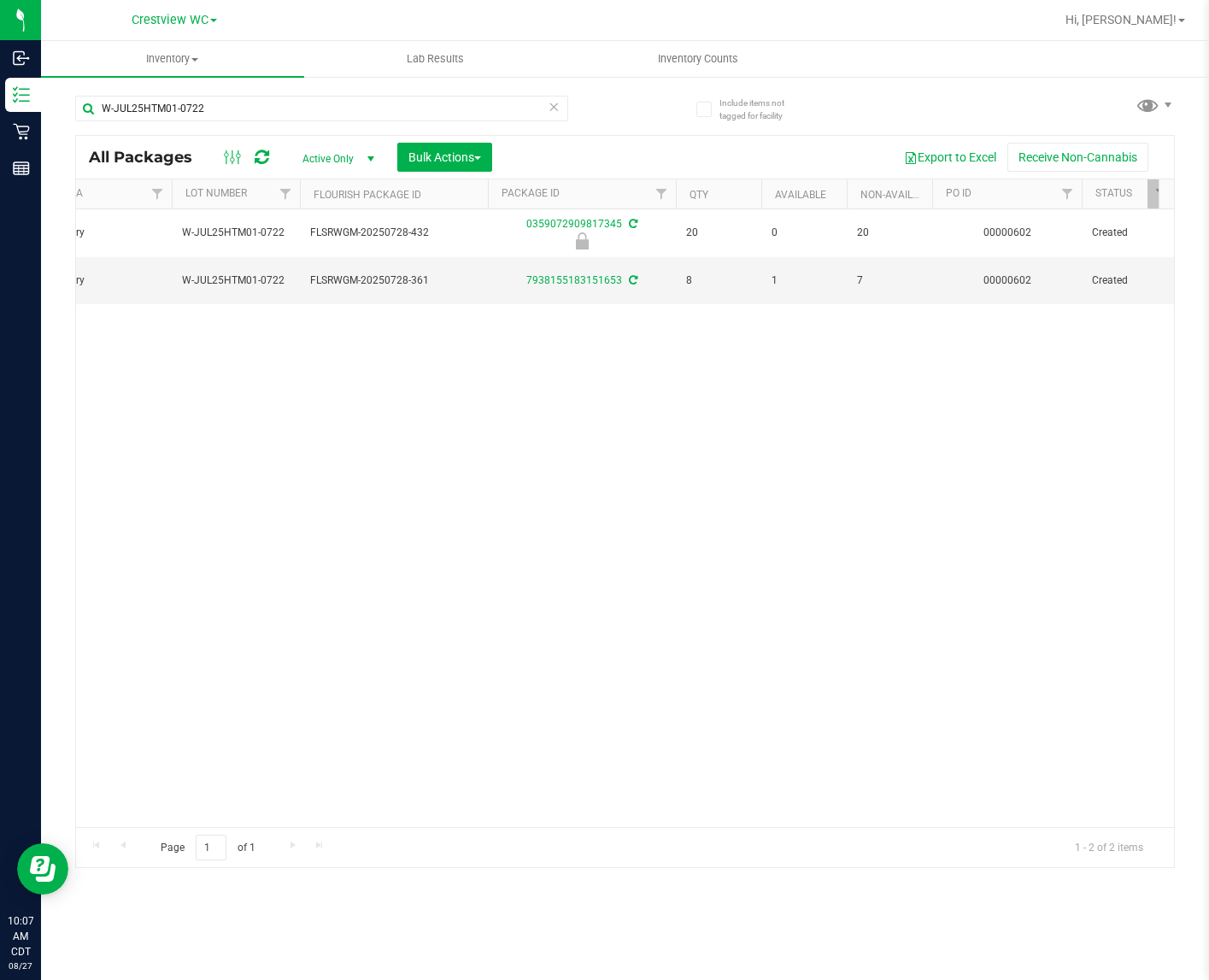
scroll to position [0, 513]
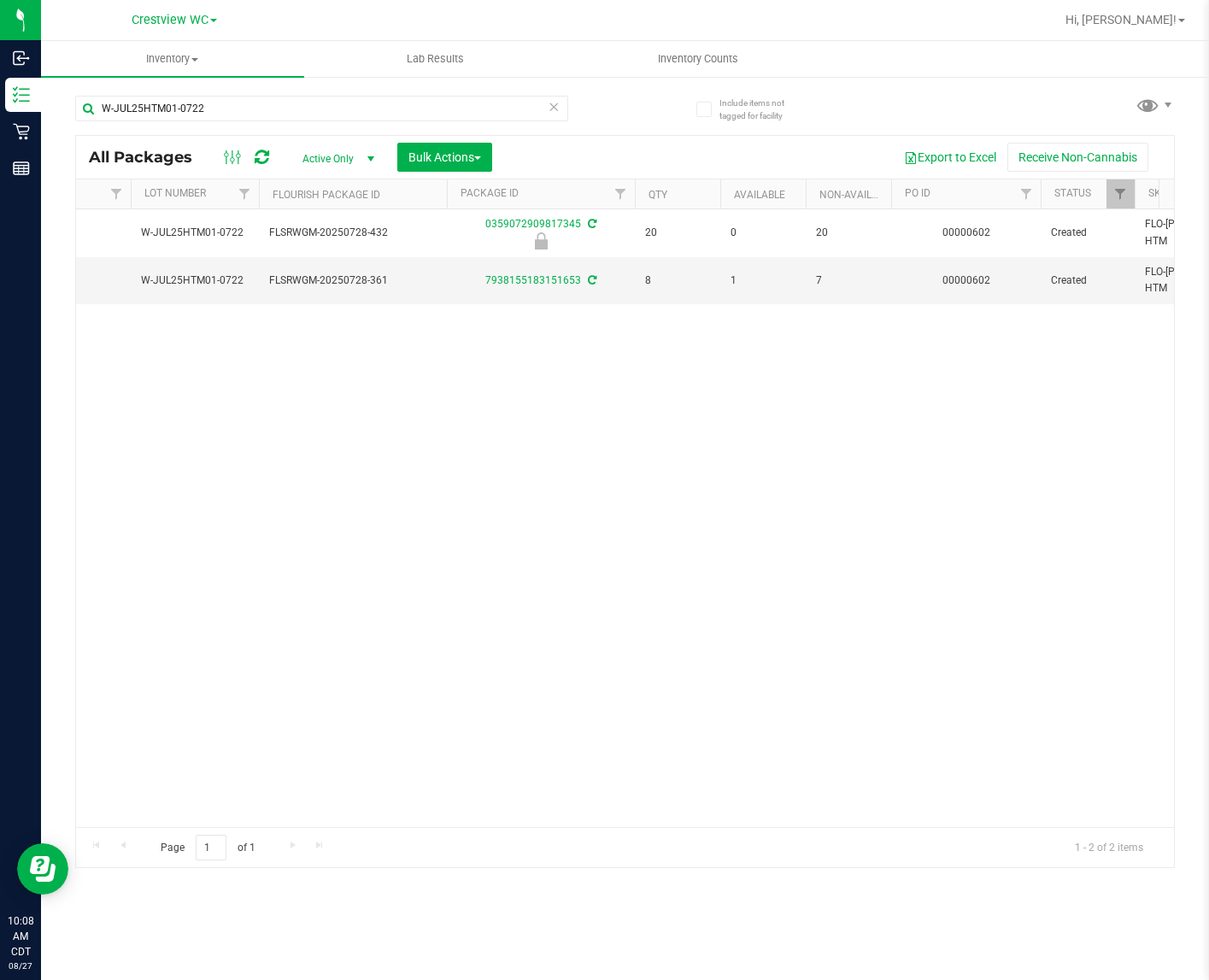
click at [421, 588] on div "Action Action Edit attributes Global inventory Locate package Package audit log…" at bounding box center [625, 518] width 1098 height 617
click at [442, 579] on div "Action Action Edit attributes Global inventory Locate package Package audit log…" at bounding box center [625, 518] width 1098 height 617
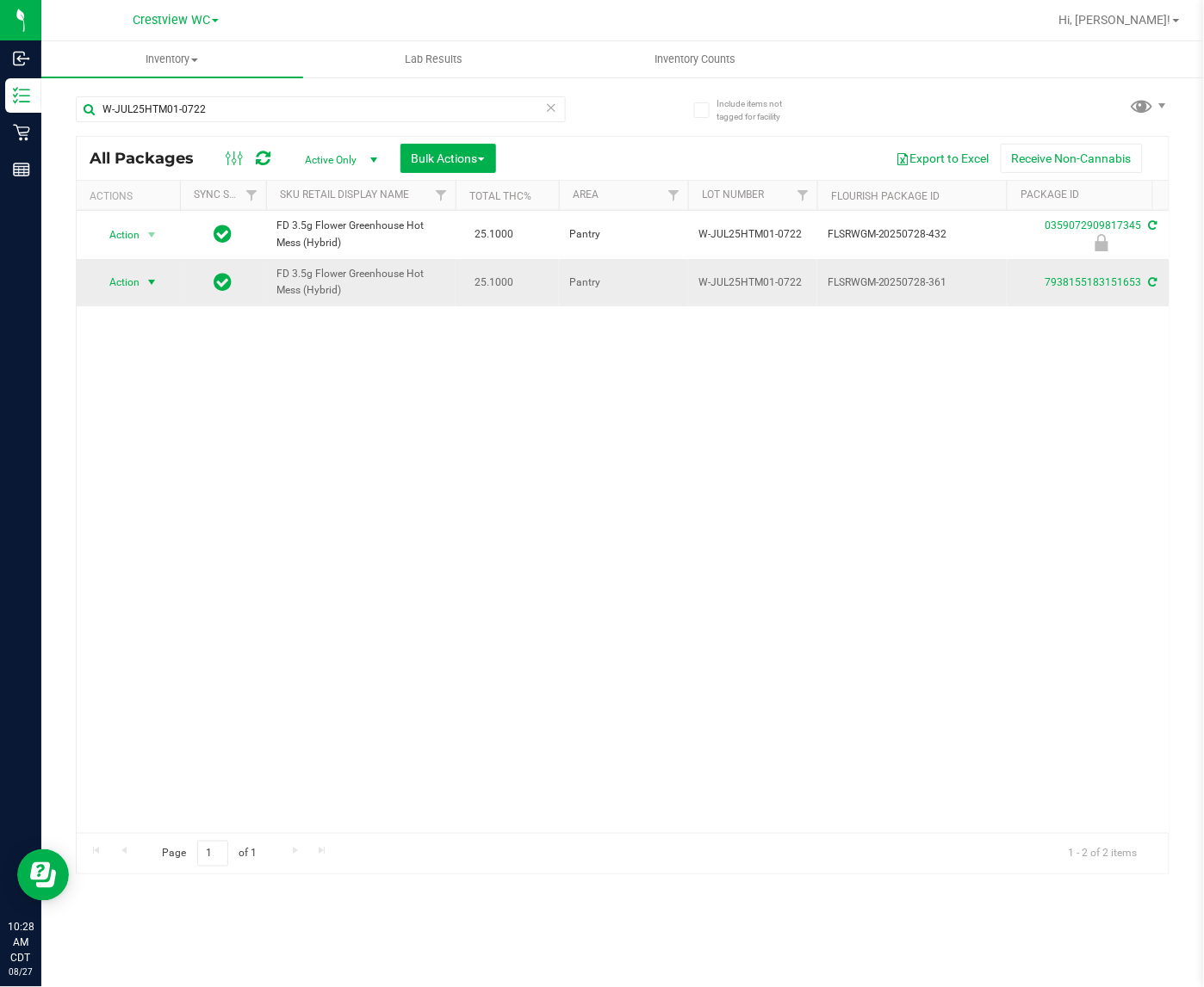
click at [150, 284] on span "select" at bounding box center [152, 282] width 14 height 14
click at [156, 467] on li "Print package label" at bounding box center [161, 466] width 134 height 26
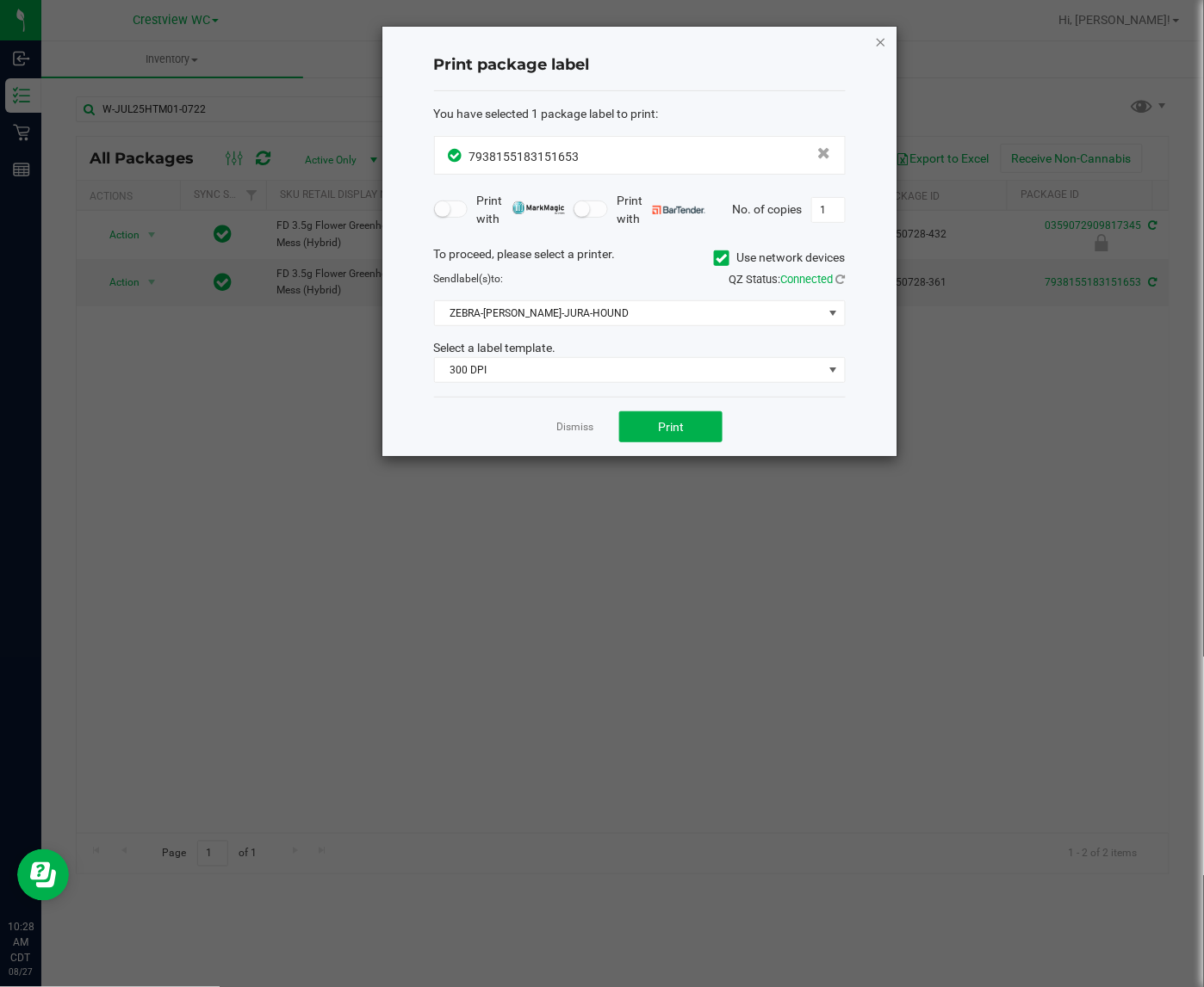
click at [880, 40] on icon "button" at bounding box center [881, 41] width 12 height 21
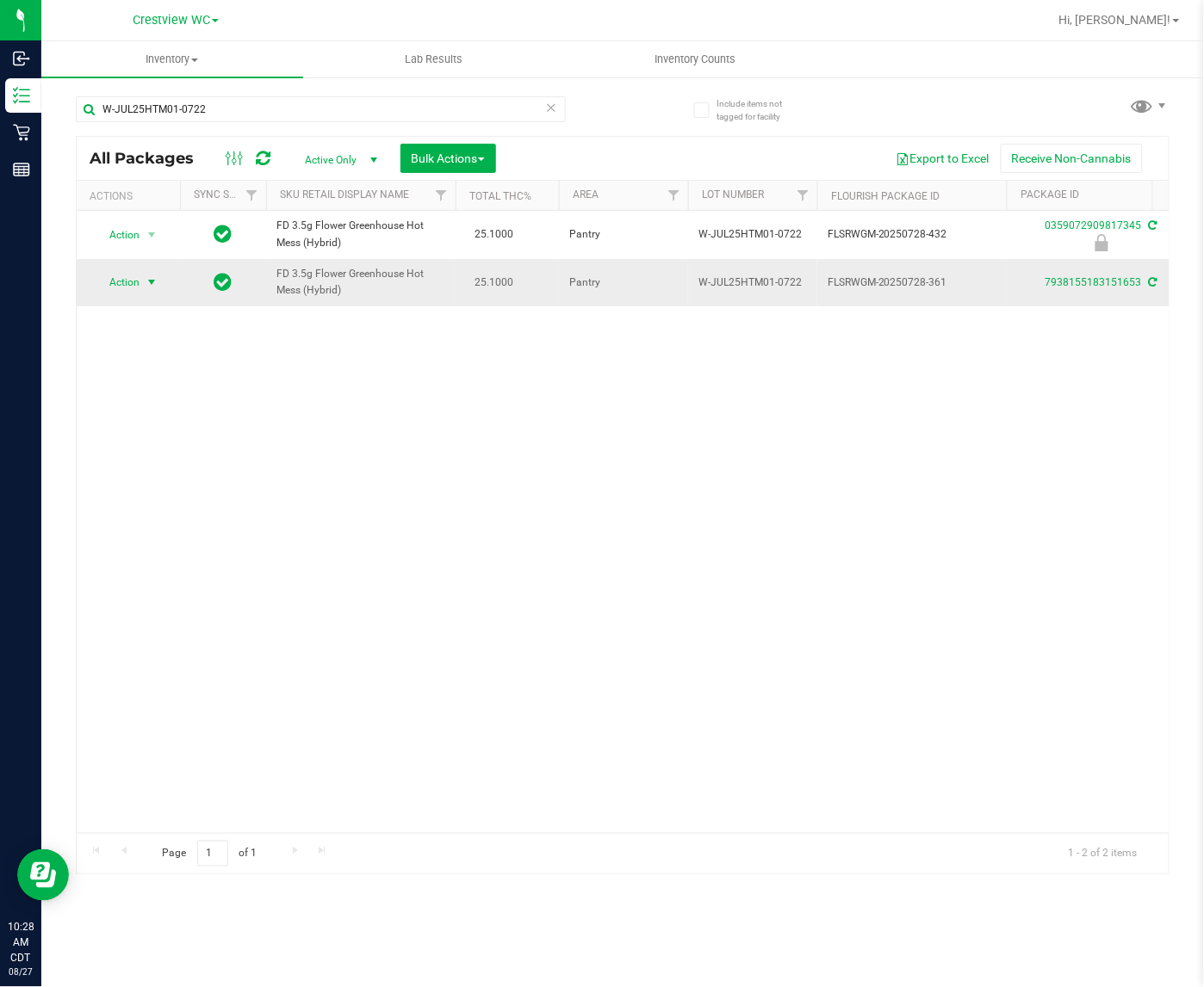
click at [123, 284] on span "Action" at bounding box center [116, 282] width 46 height 24
click at [159, 494] on li "Print product labels" at bounding box center [161, 492] width 134 height 26
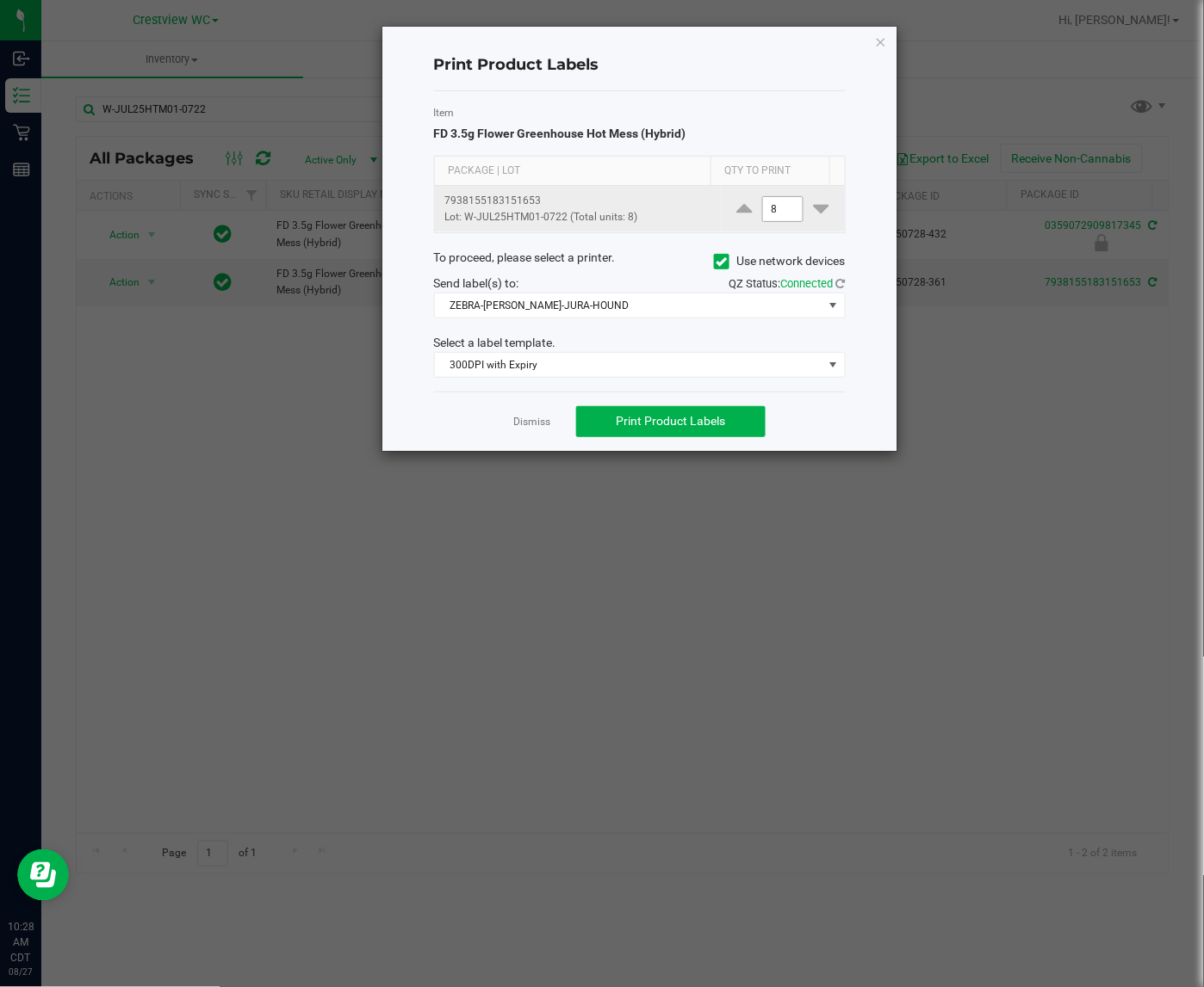
click at [763, 204] on input "8" at bounding box center [782, 210] width 39 height 24
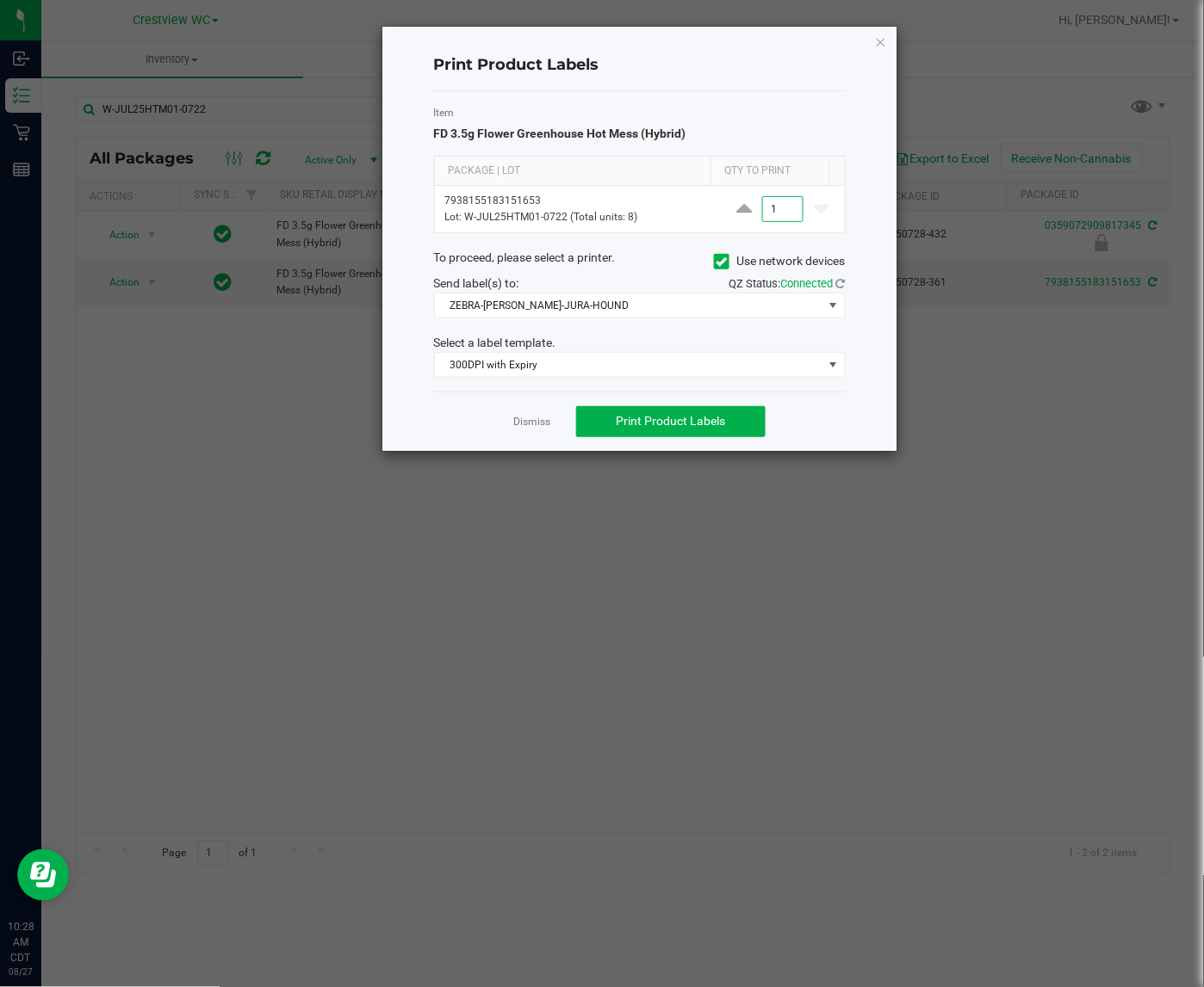
type input "1"
click at [687, 691] on ngb-modal-window "Print Product Labels Item FD 3.5g Flower Greenhouse Hot Mess (Hybrid) Package |…" at bounding box center [608, 494] width 1216 height 987
click at [605, 362] on span "300DPI with Expiry" at bounding box center [629, 365] width 388 height 24
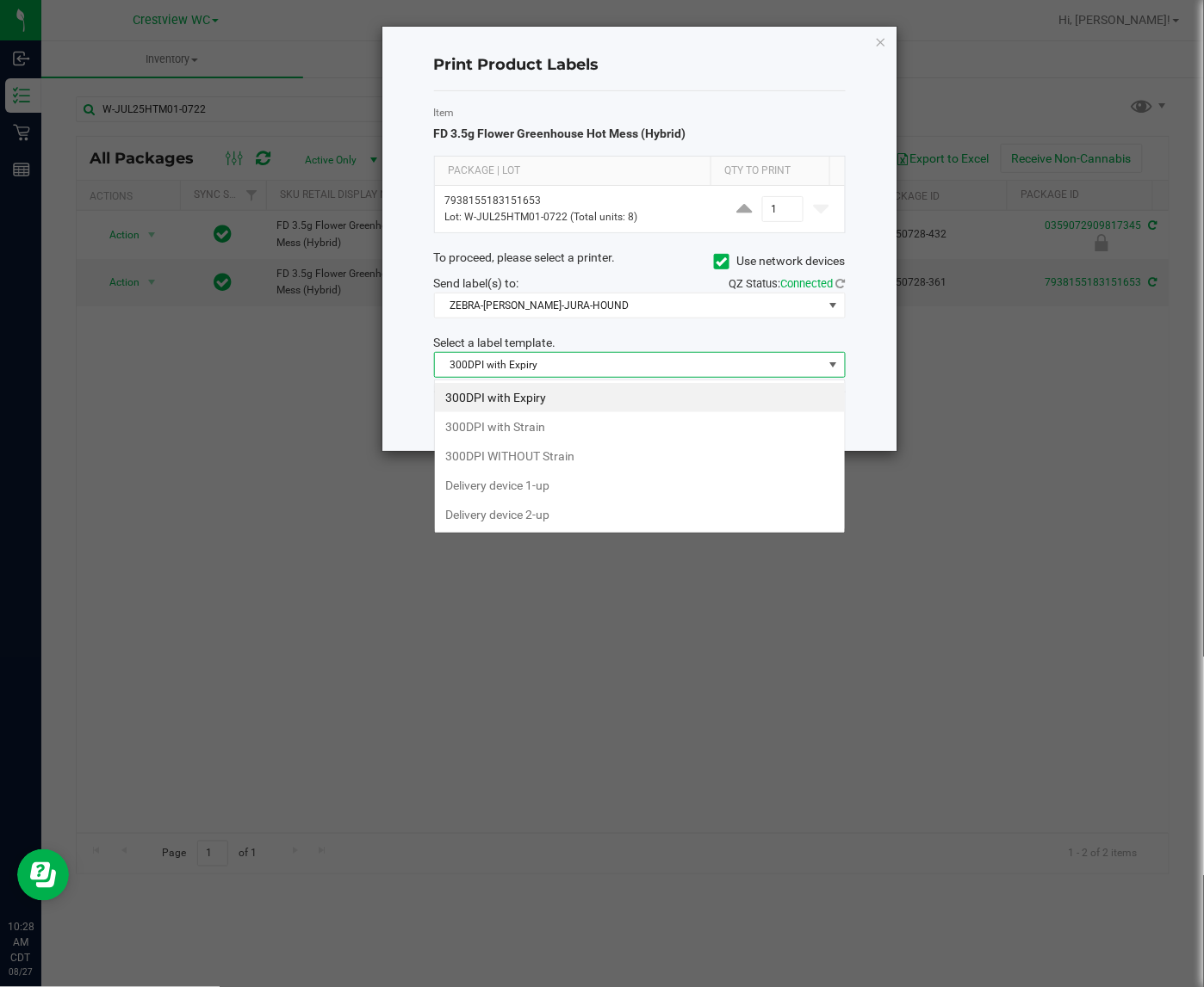
scroll to position [27, 411]
click at [575, 427] on li "300DPI with Strain" at bounding box center [640, 427] width 410 height 30
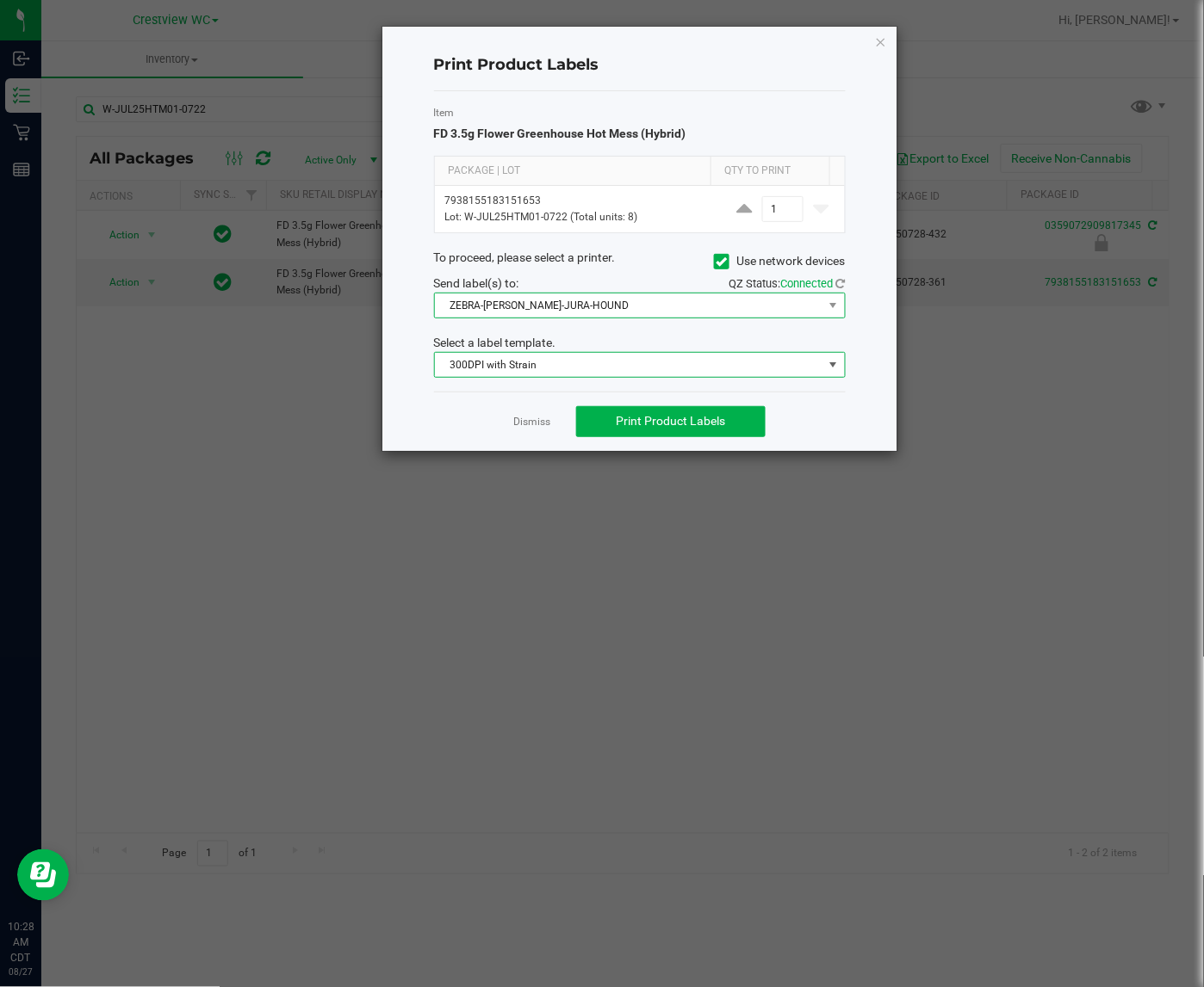
click at [668, 303] on span "ZEBRA-[PERSON_NAME]-JURA-HOUND" at bounding box center [629, 306] width 388 height 24
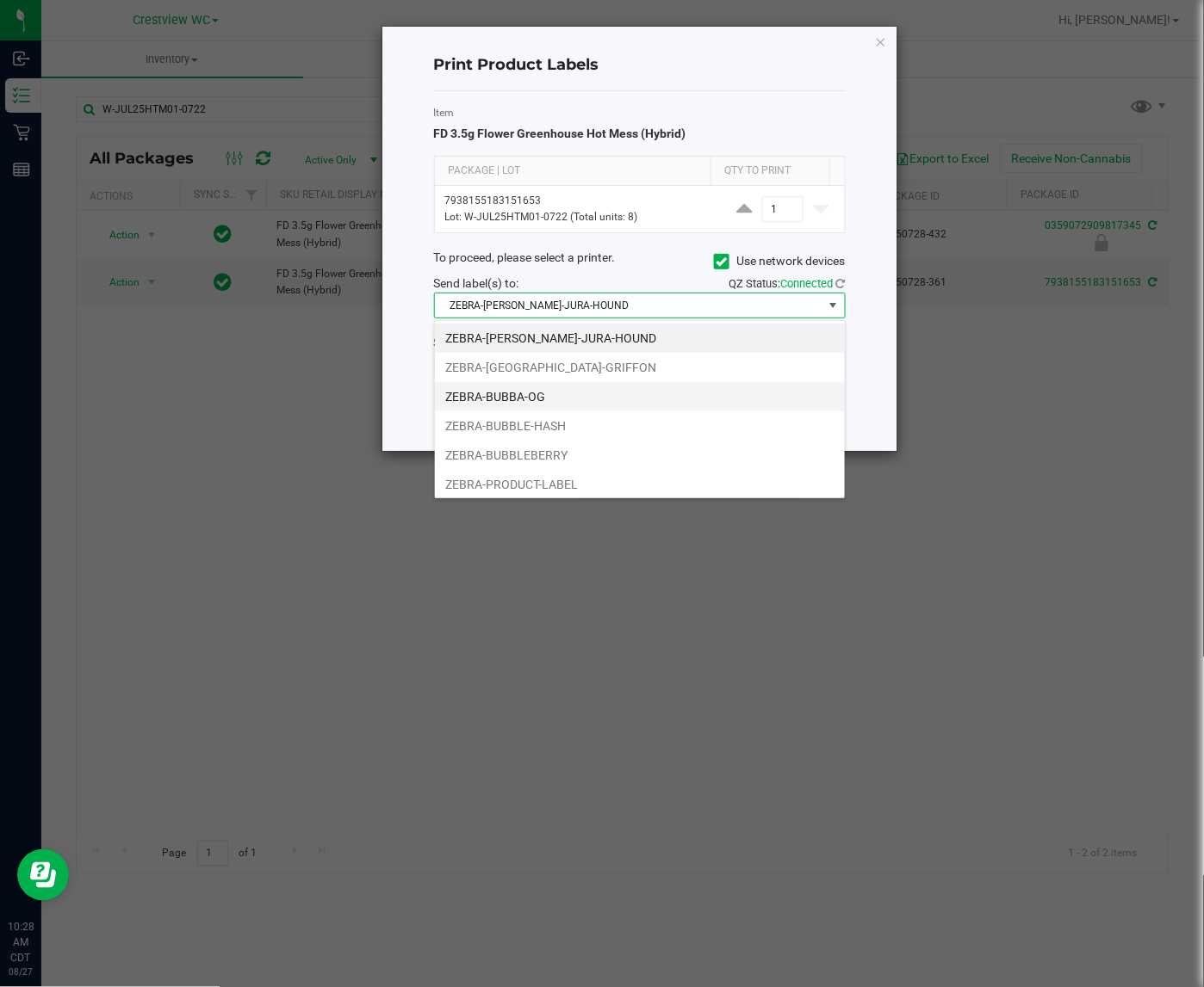
click at [568, 388] on li "ZEBRA-BUBBA-OG" at bounding box center [640, 397] width 410 height 30
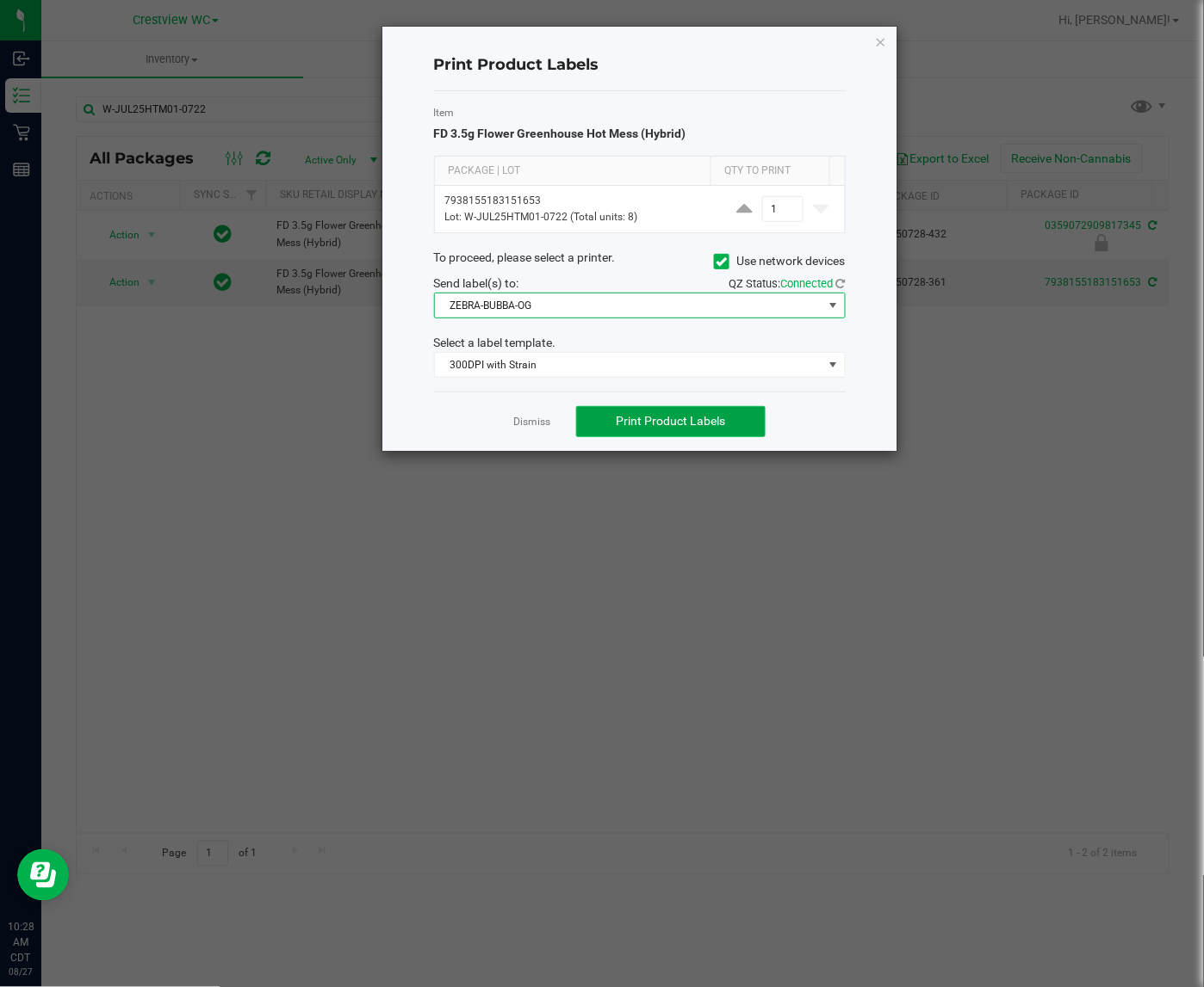
click at [708, 423] on span "Print Product Labels" at bounding box center [671, 421] width 109 height 14
click at [880, 41] on icon "button" at bounding box center [881, 41] width 12 height 21
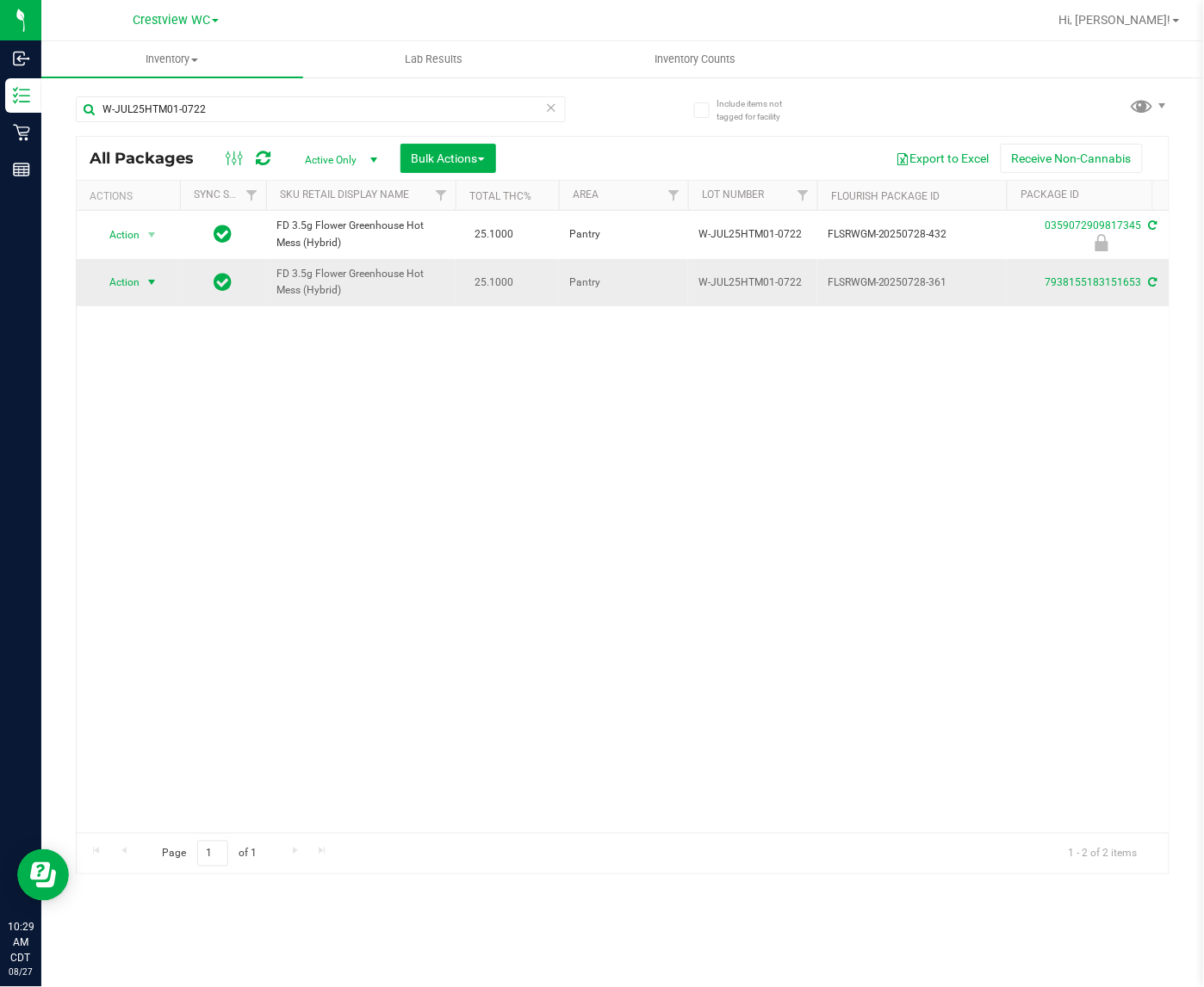
click at [148, 284] on span "select" at bounding box center [152, 282] width 14 height 14
click at [147, 466] on li "Print package label" at bounding box center [161, 466] width 134 height 26
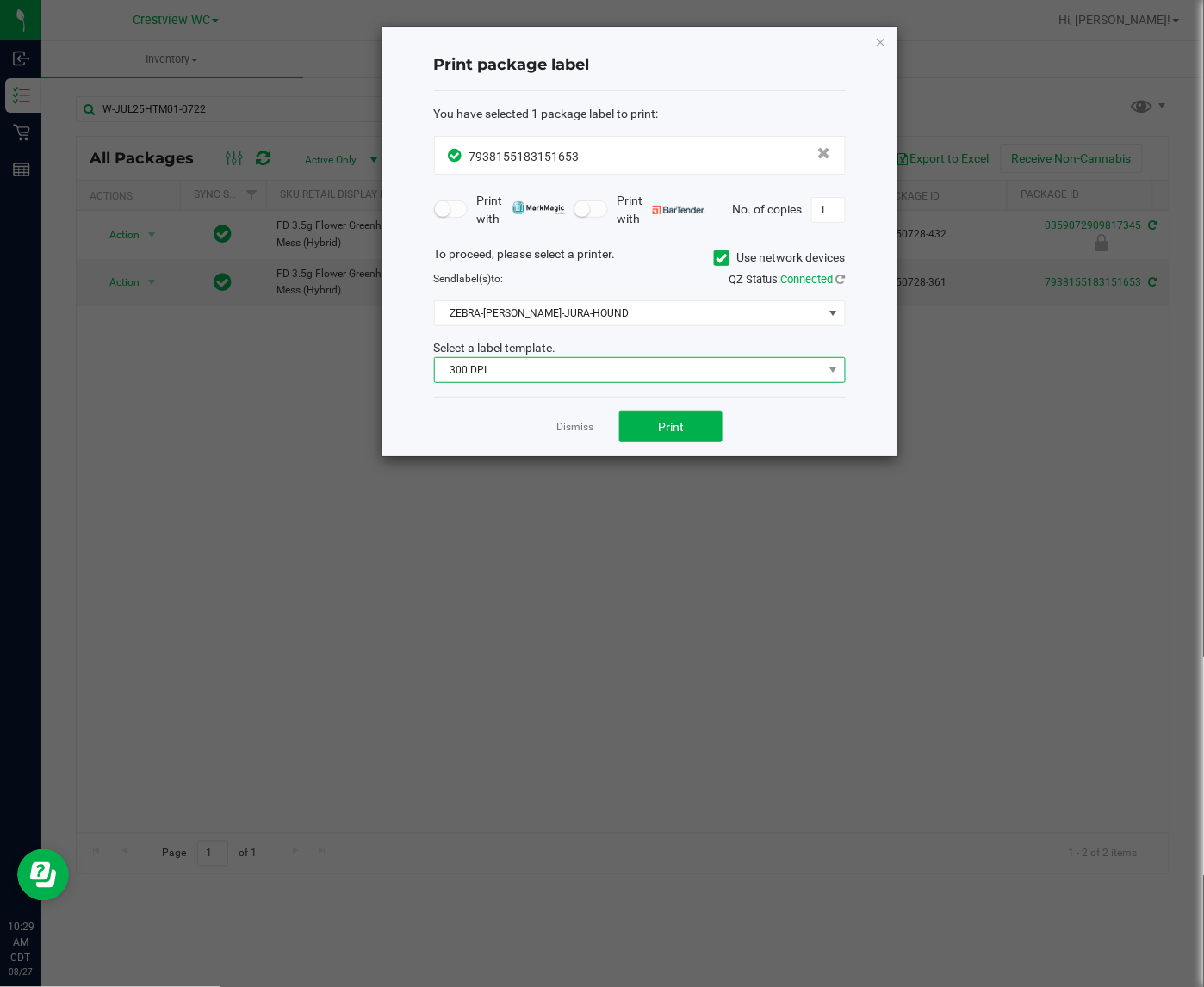
click at [597, 367] on span "300 DPI" at bounding box center [629, 370] width 388 height 24
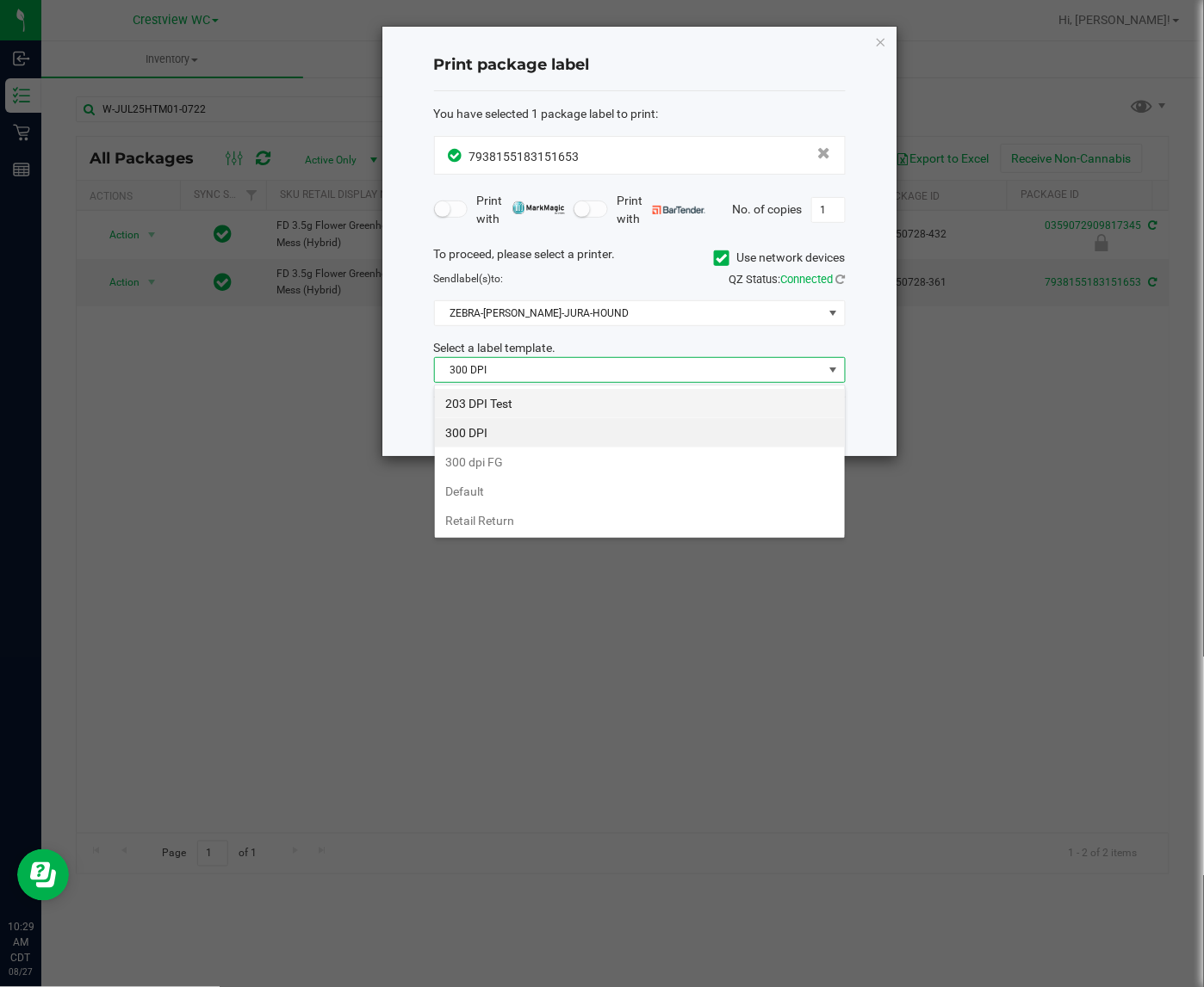
click at [543, 390] on li "203 DPI Test" at bounding box center [640, 404] width 410 height 30
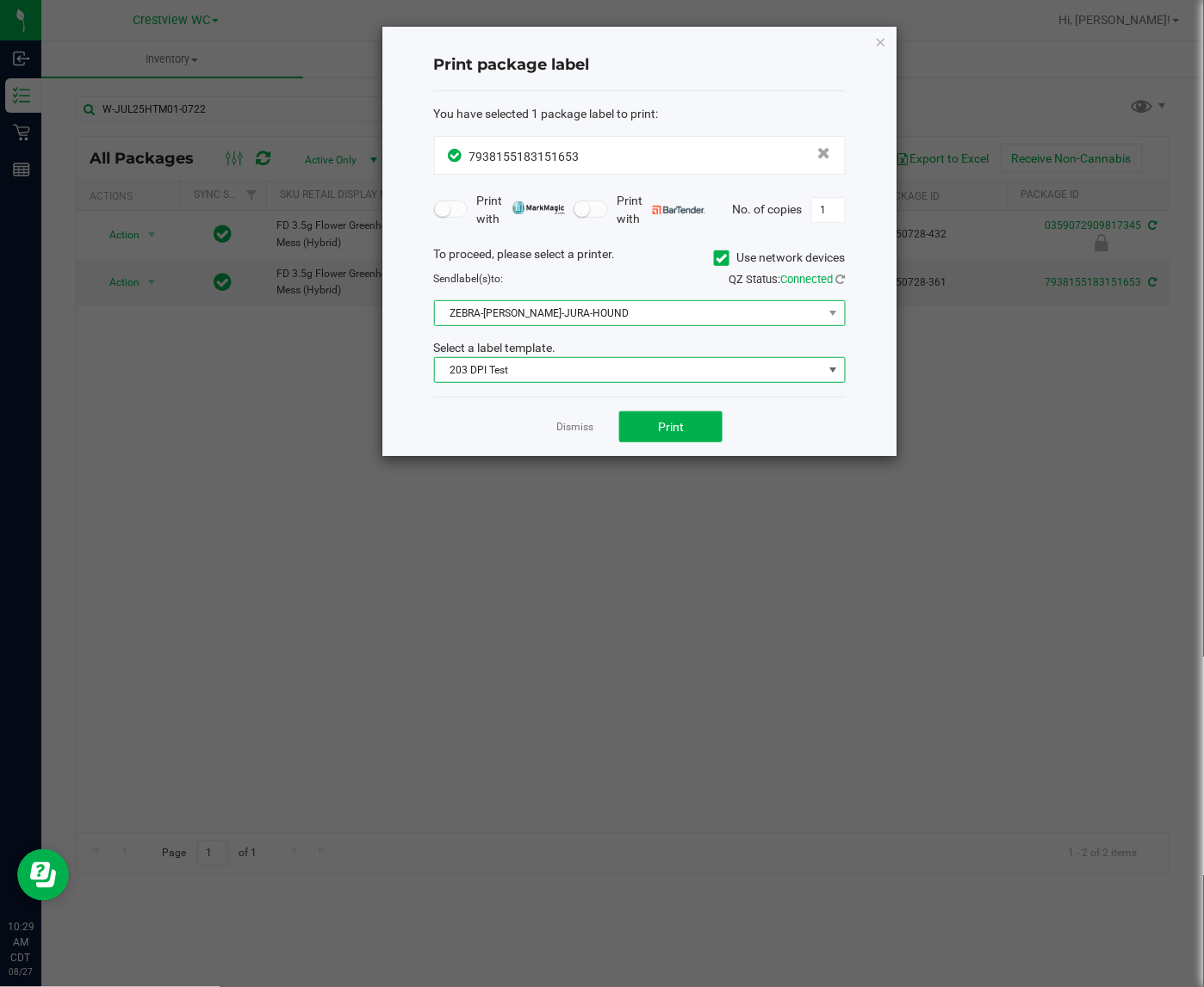
click at [583, 310] on span "ZEBRA-BRUNO-JURA-HOUND" at bounding box center [629, 314] width 388 height 24
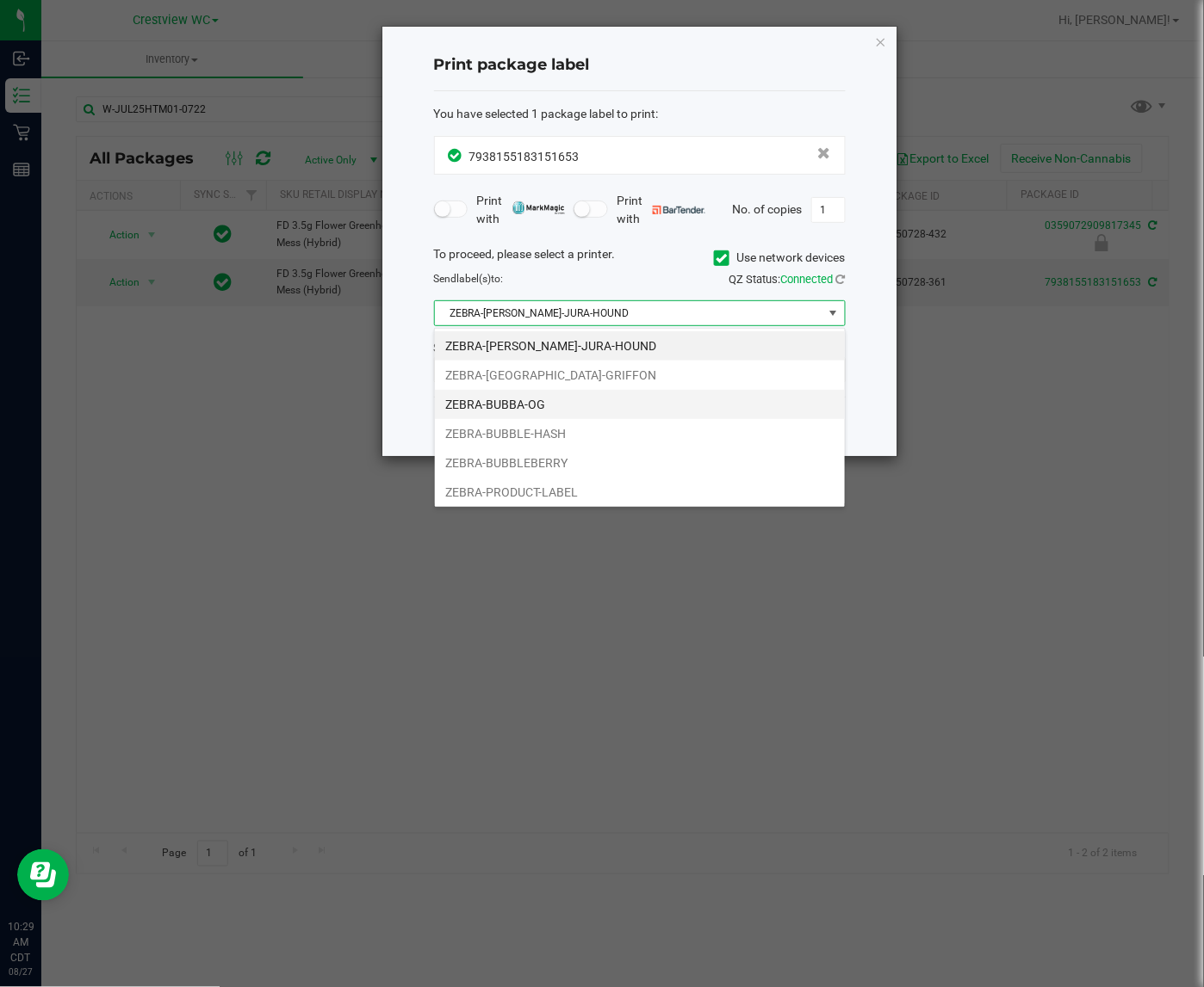
click at [570, 403] on li "ZEBRA-BUBBA-OG" at bounding box center [640, 404] width 410 height 30
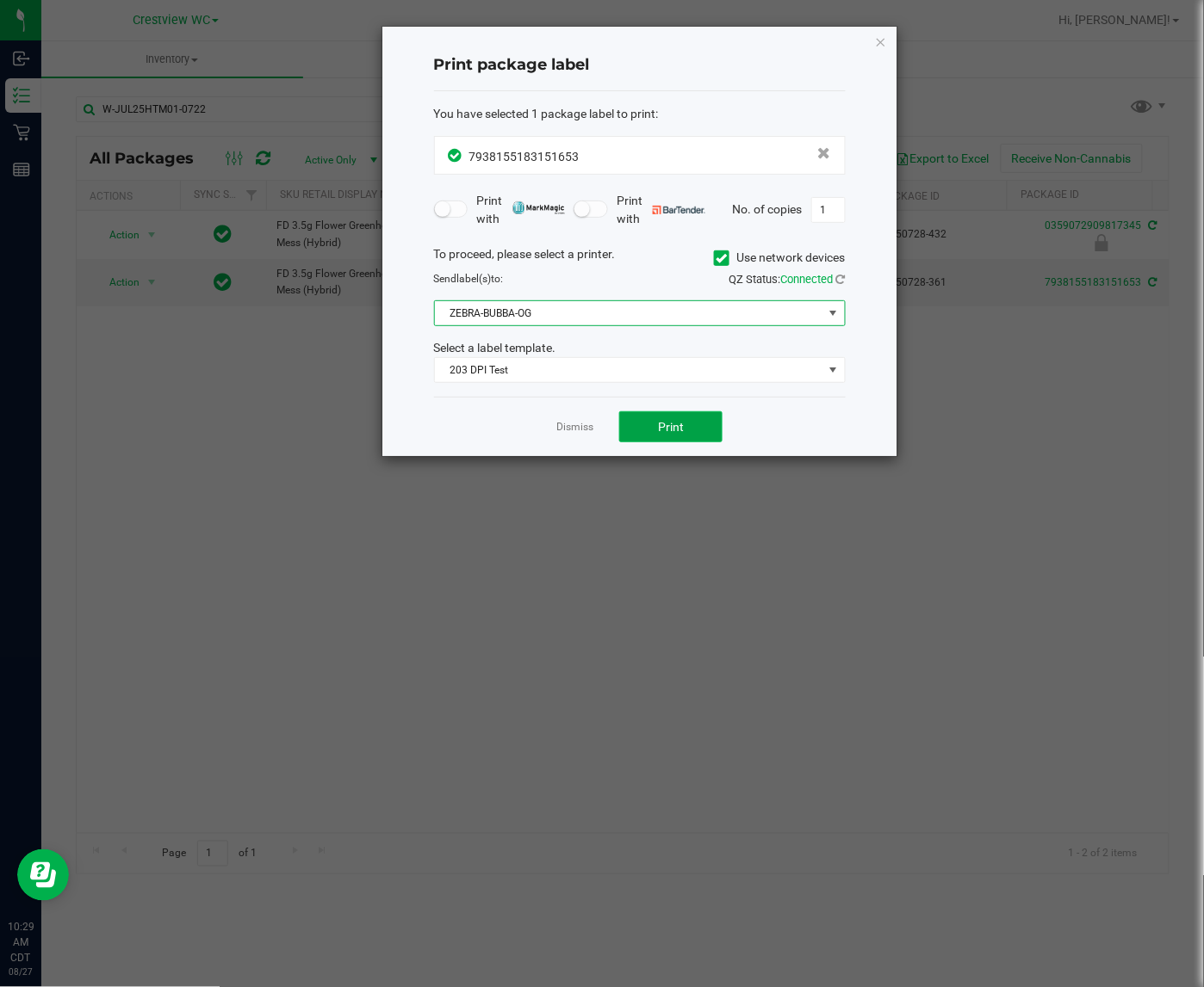
click at [707, 432] on button "Print" at bounding box center [670, 426] width 103 height 31
click at [883, 47] on icon "button" at bounding box center [881, 41] width 12 height 21
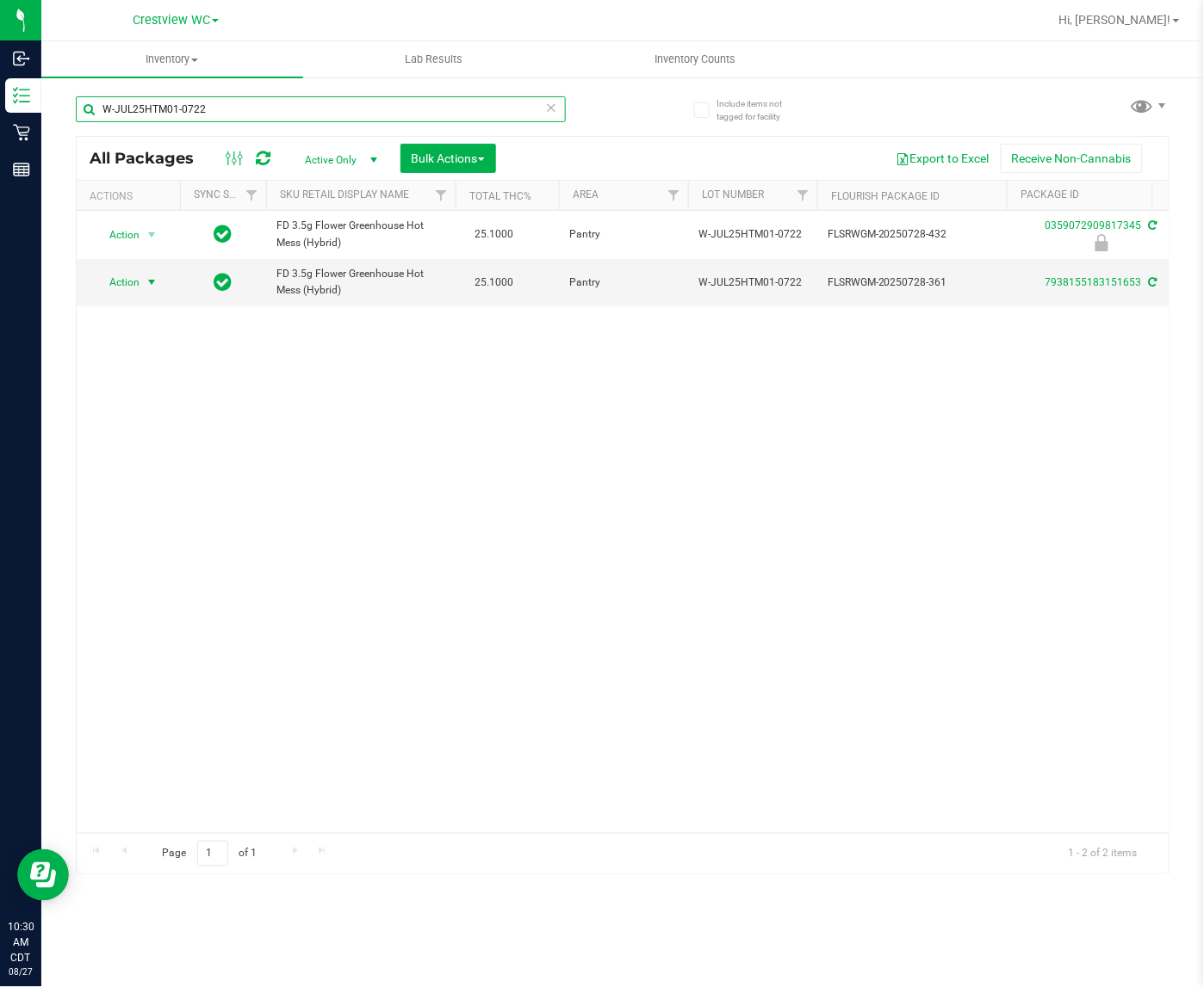
click at [306, 118] on input "W-JUL25HTM01-0722" at bounding box center [321, 109] width 490 height 26
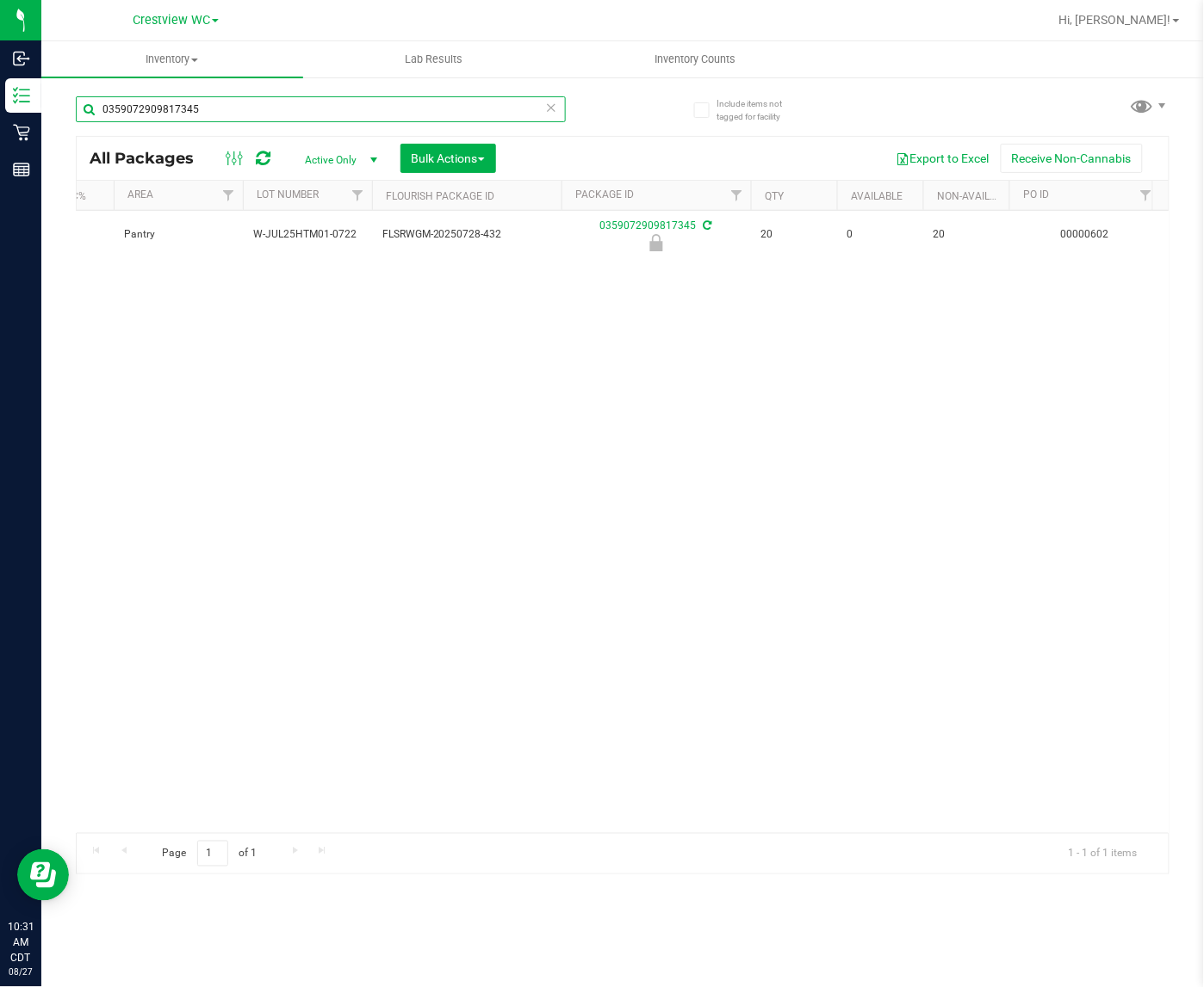
scroll to position [0, 444]
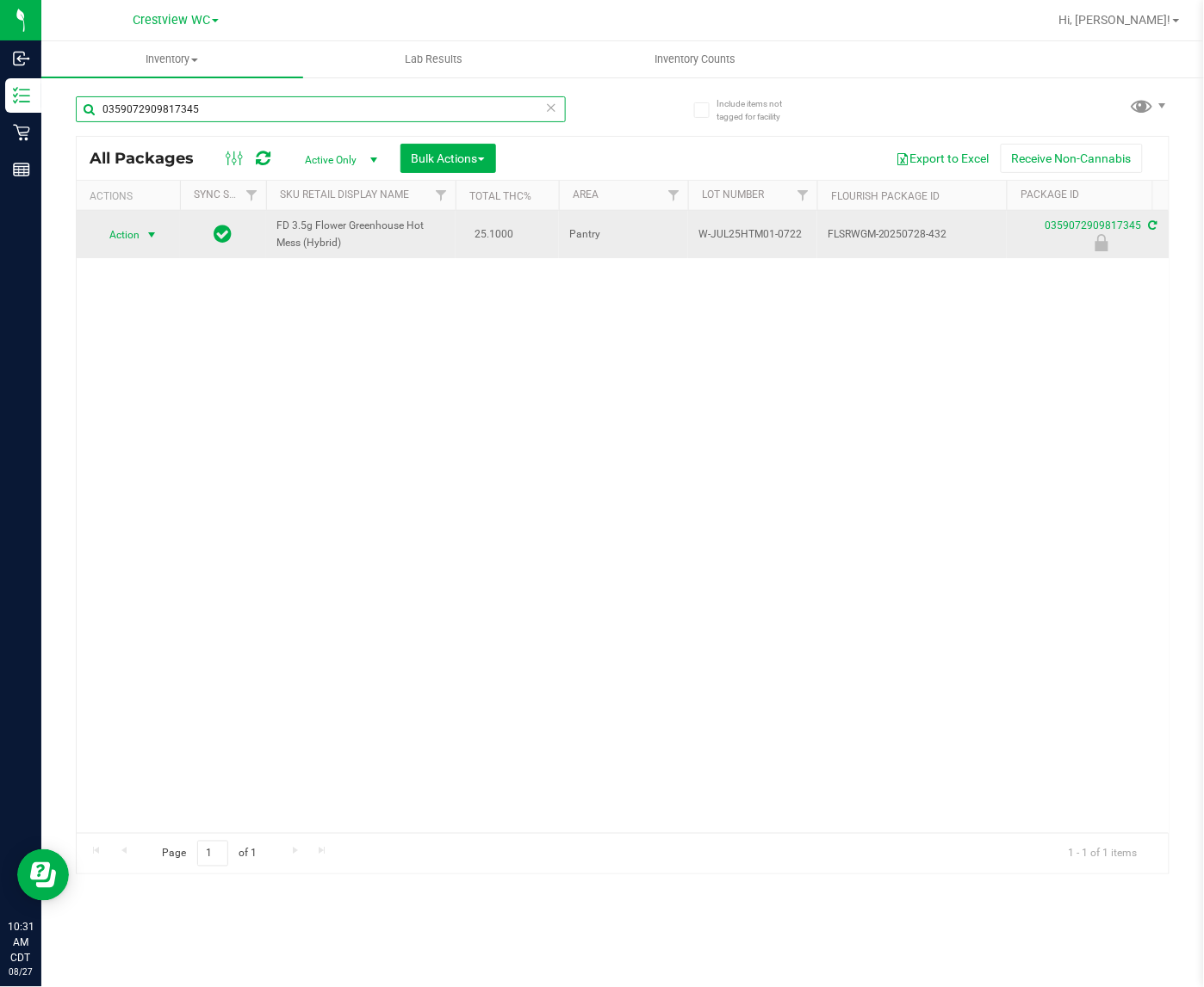
type input "0359072909817345"
click at [147, 235] on span "select" at bounding box center [152, 235] width 14 height 14
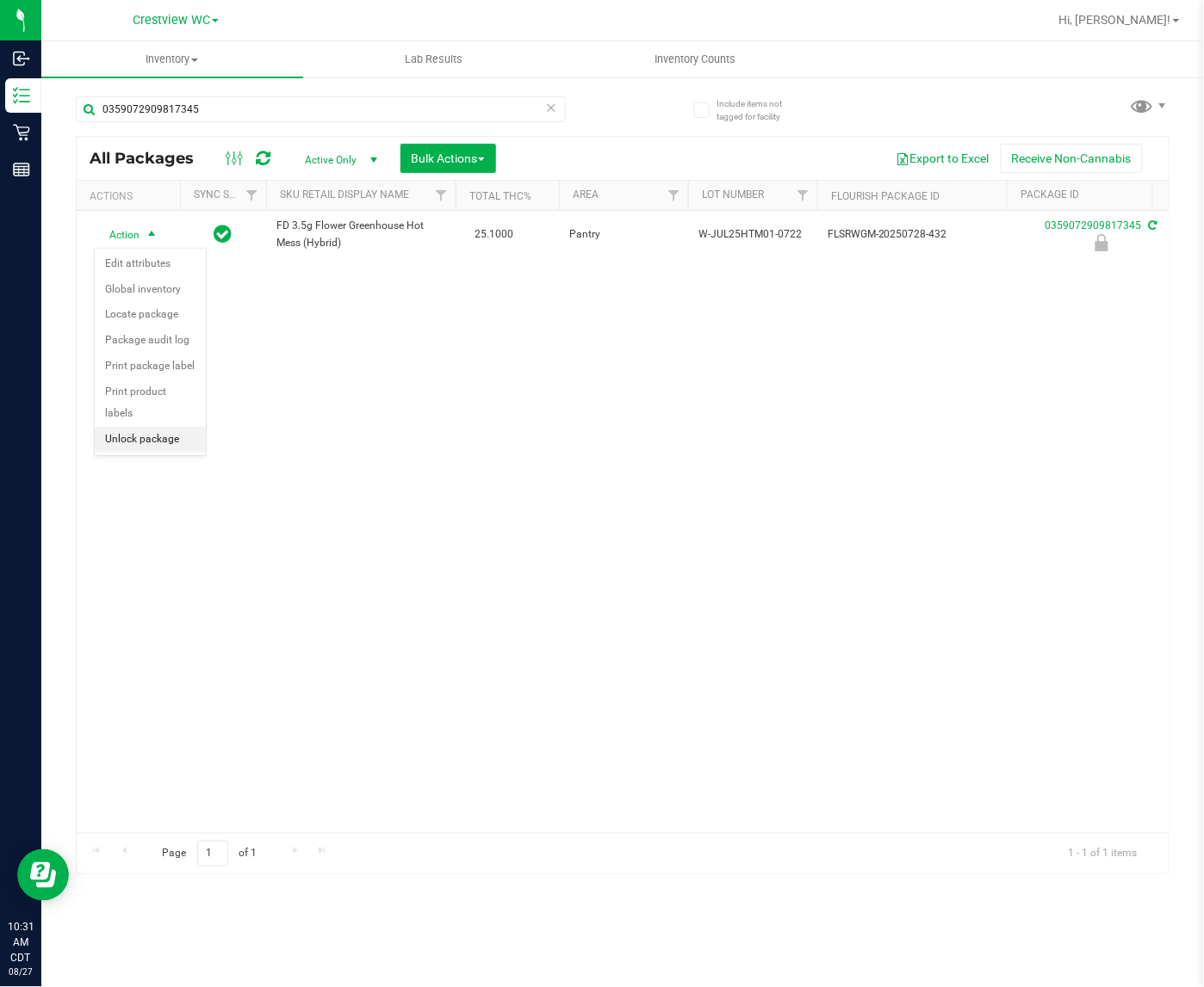
click at [156, 427] on li "Unlock package" at bounding box center [149, 440] width 111 height 26
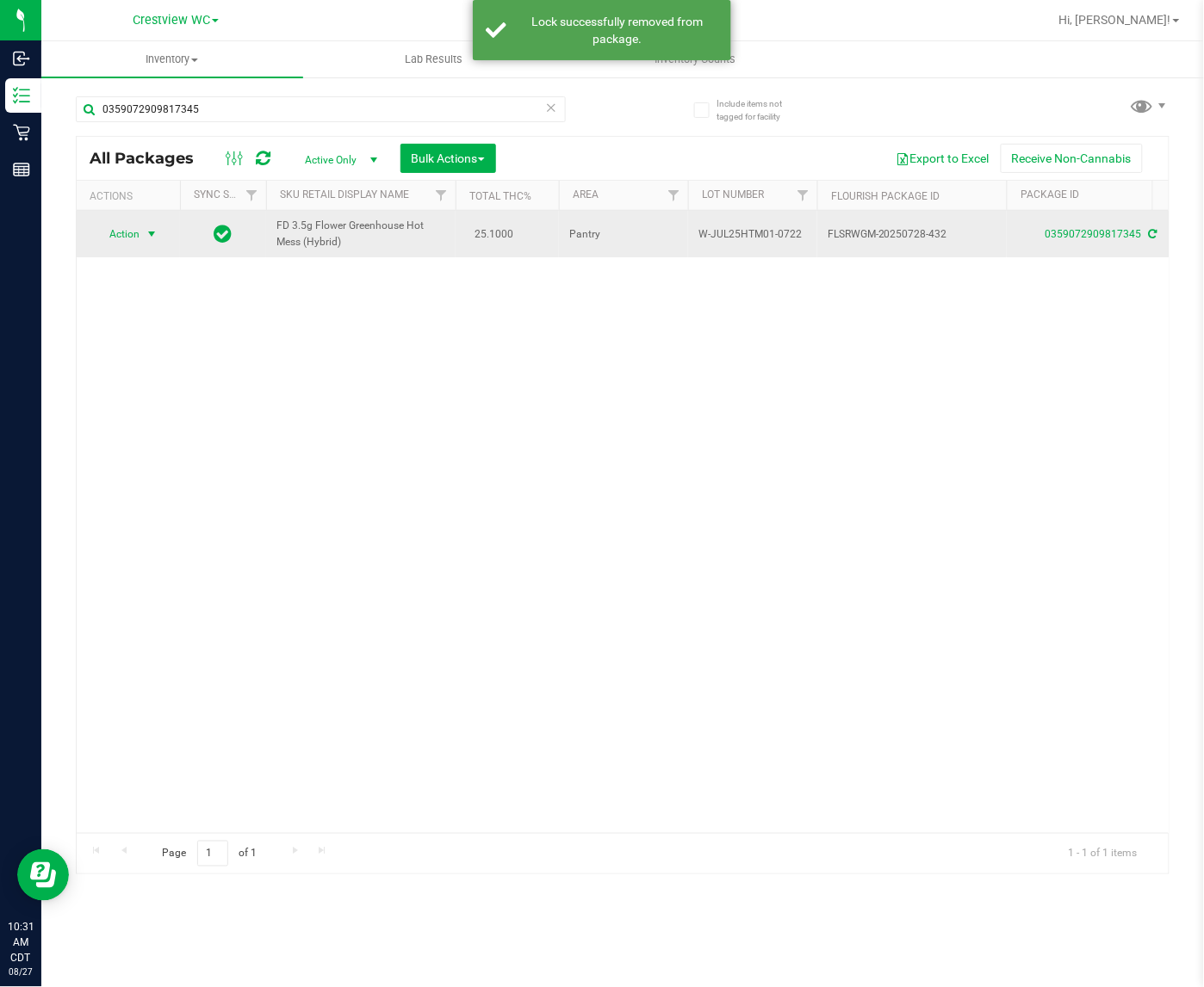
click at [148, 234] on span "select" at bounding box center [152, 234] width 14 height 14
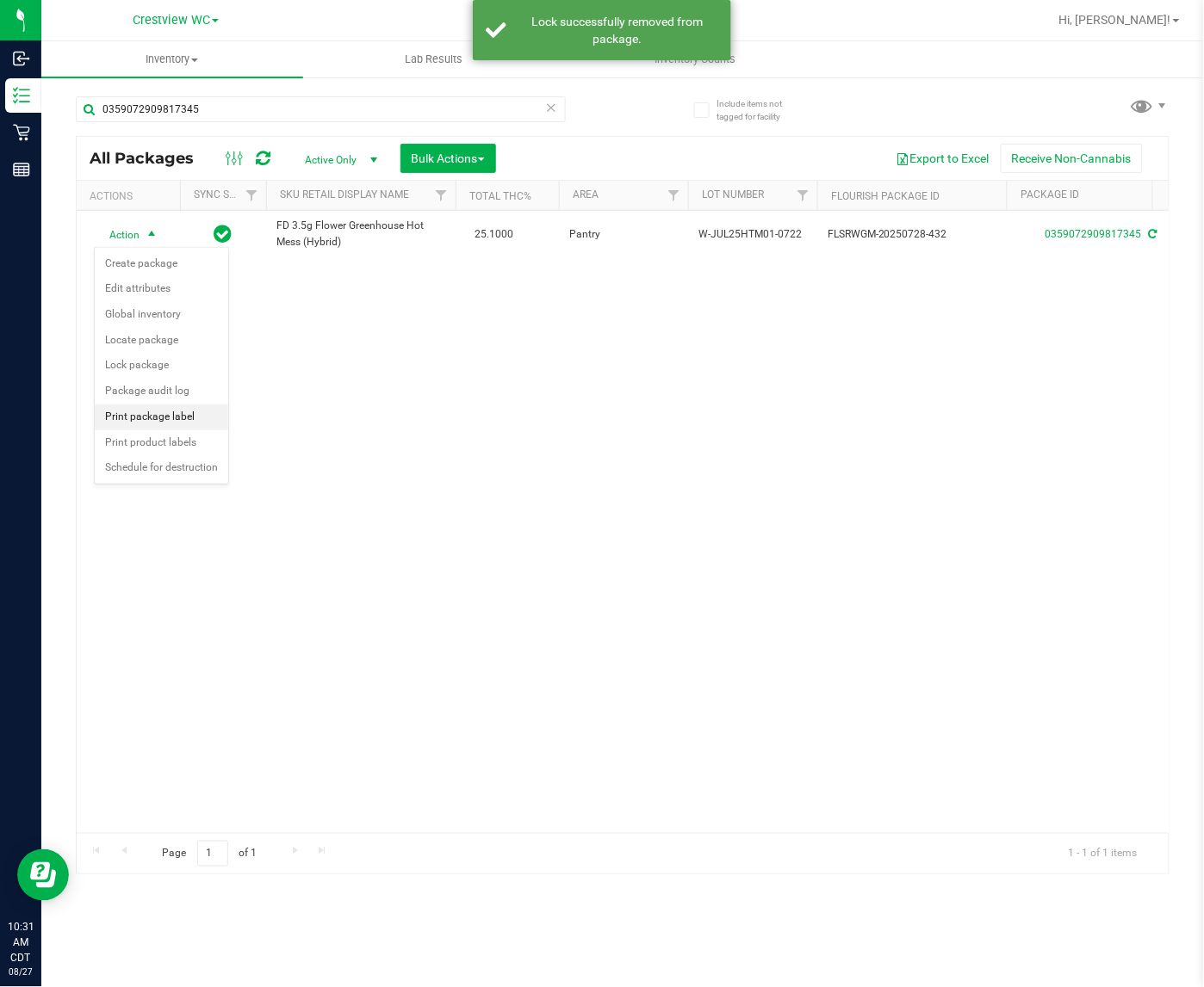
click at [185, 416] on li "Print package label" at bounding box center [161, 418] width 134 height 26
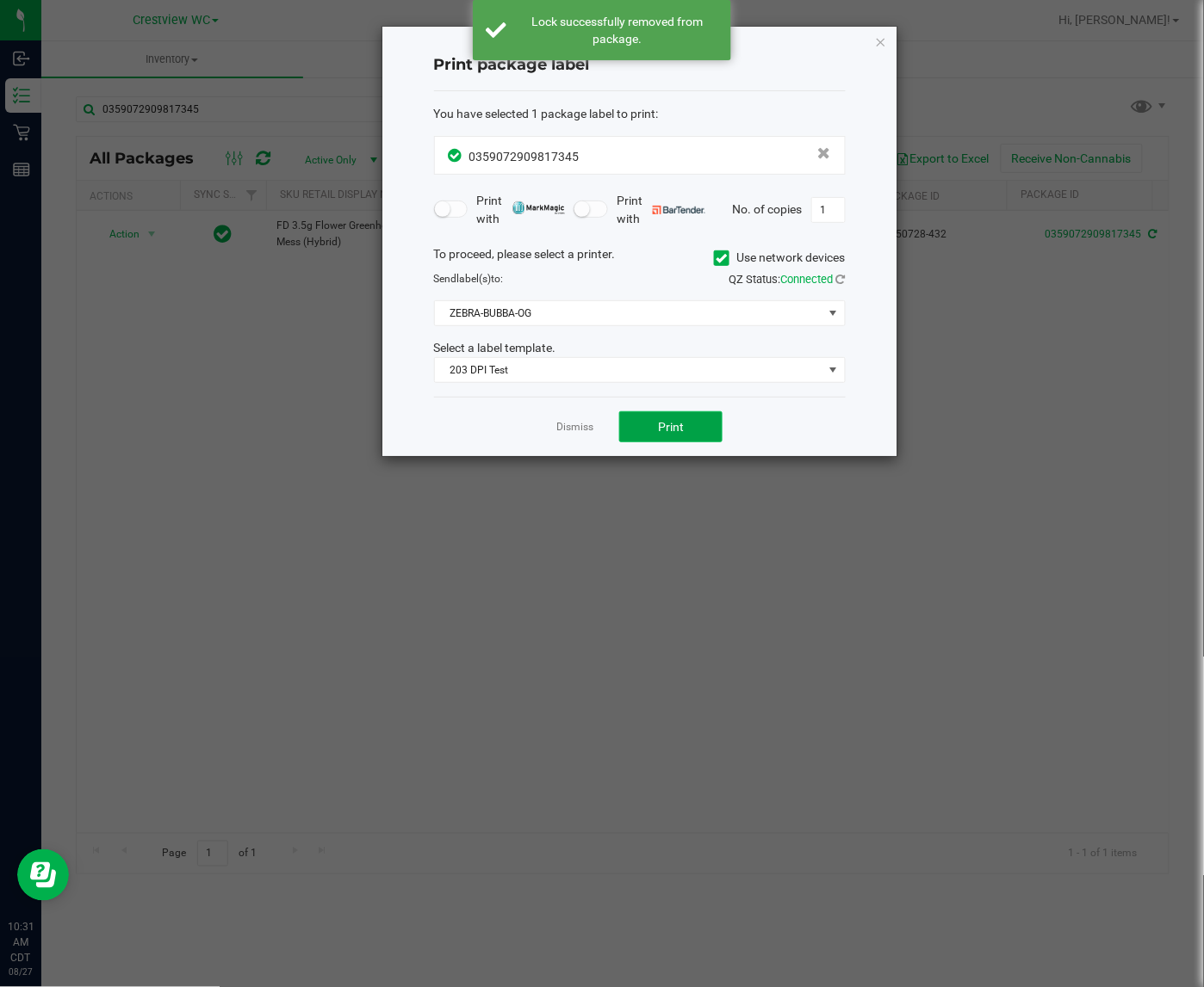
click at [682, 432] on span "Print" at bounding box center [671, 427] width 26 height 14
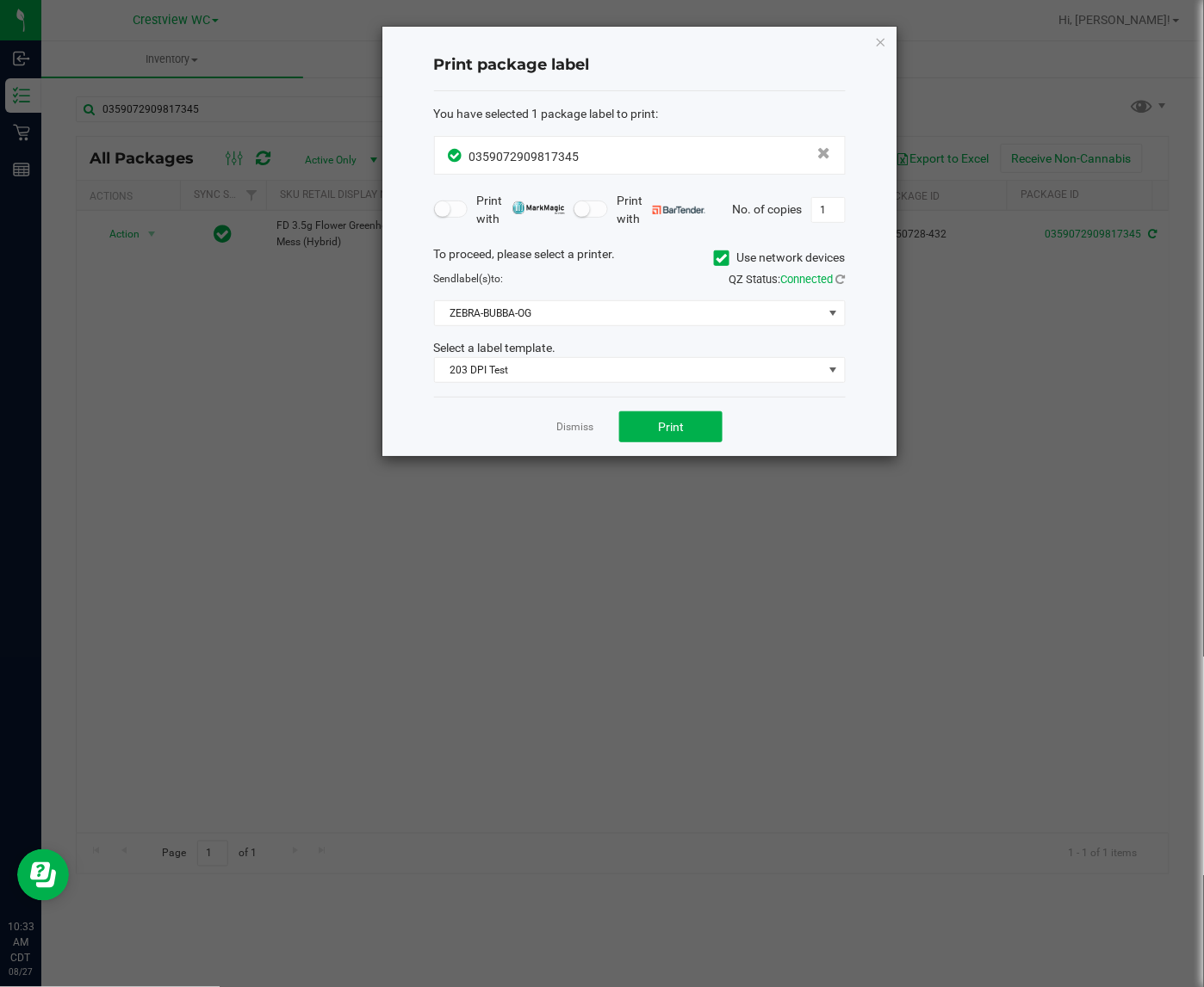
drag, startPoint x: 882, startPoint y: 35, endPoint x: 803, endPoint y: 69, distance: 86.0
click at [882, 35] on icon "button" at bounding box center [881, 41] width 12 height 21
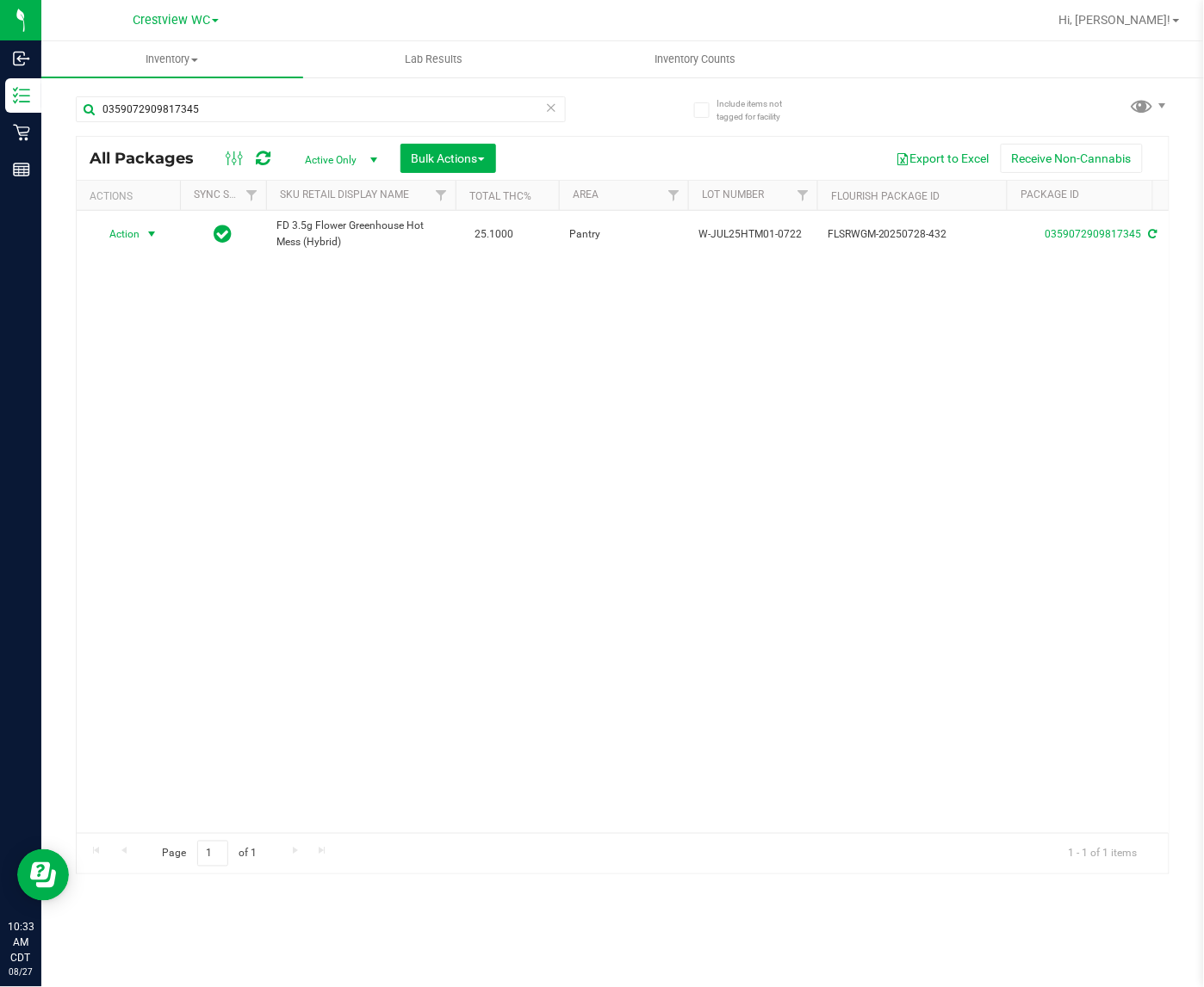
click at [423, 413] on div "Action Action Create package Edit attributes Global inventory Locate package Lo…" at bounding box center [622, 521] width 1091 height 622
click at [246, 106] on input "0359072909817345" at bounding box center [321, 109] width 490 height 26
type input "0"
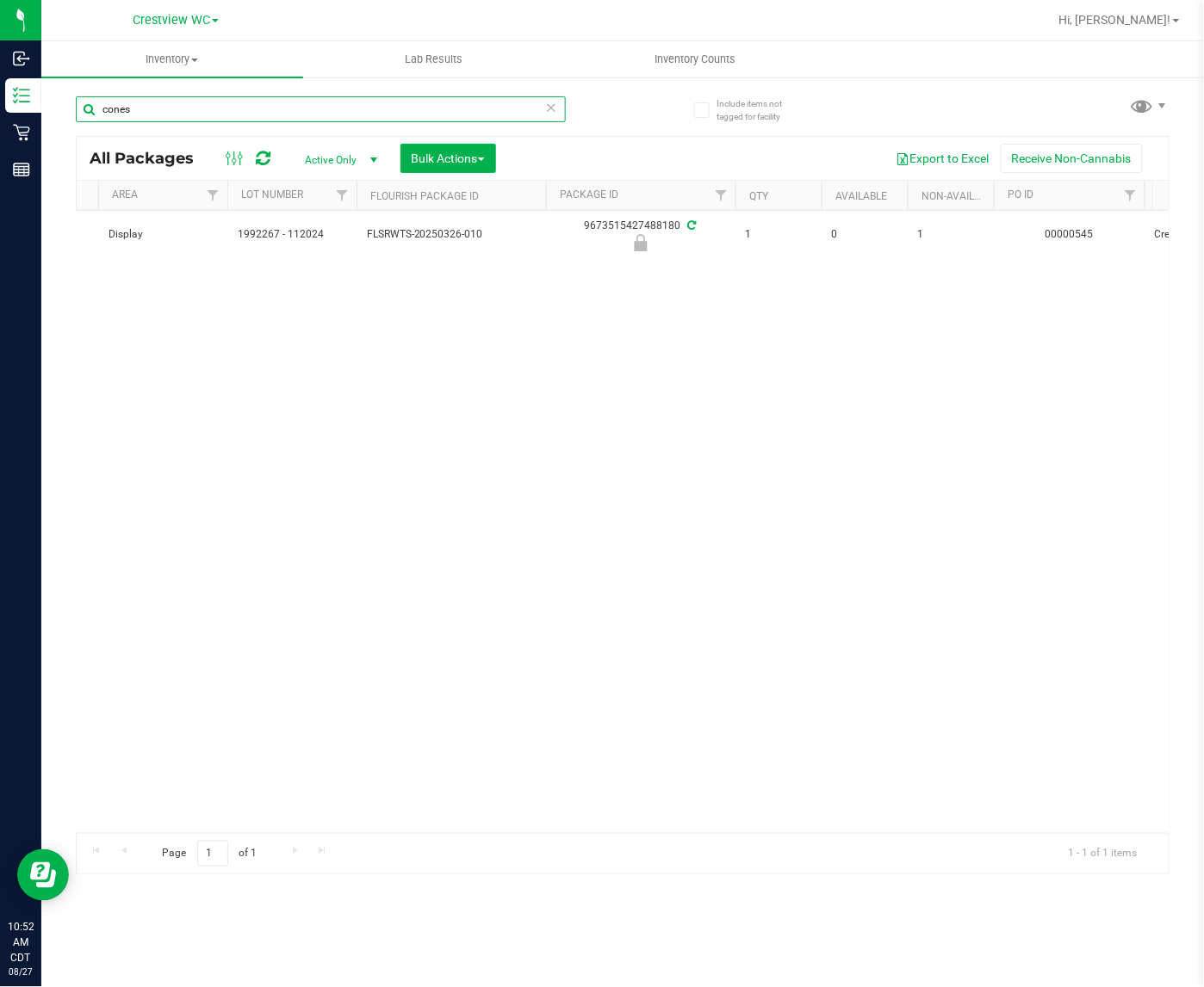
scroll to position [0, 461]
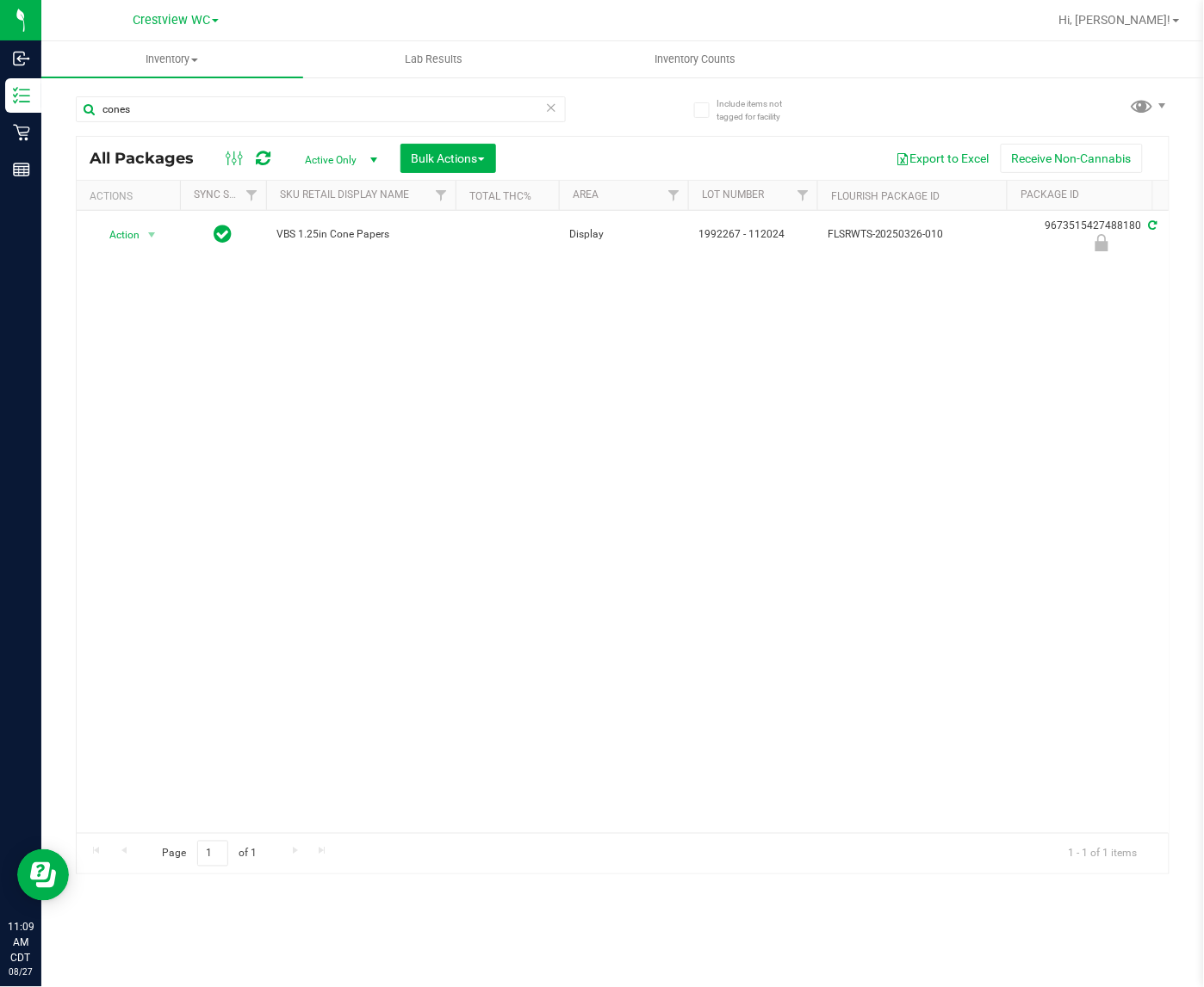
click at [435, 436] on div "Action Action Edit attributes Global inventory Locate package Package audit log…" at bounding box center [622, 521] width 1091 height 622
click at [398, 349] on div "Action Action Edit attributes Global inventory Locate package Package audit log…" at bounding box center [622, 521] width 1091 height 622
click at [186, 109] on input "cones" at bounding box center [321, 109] width 490 height 26
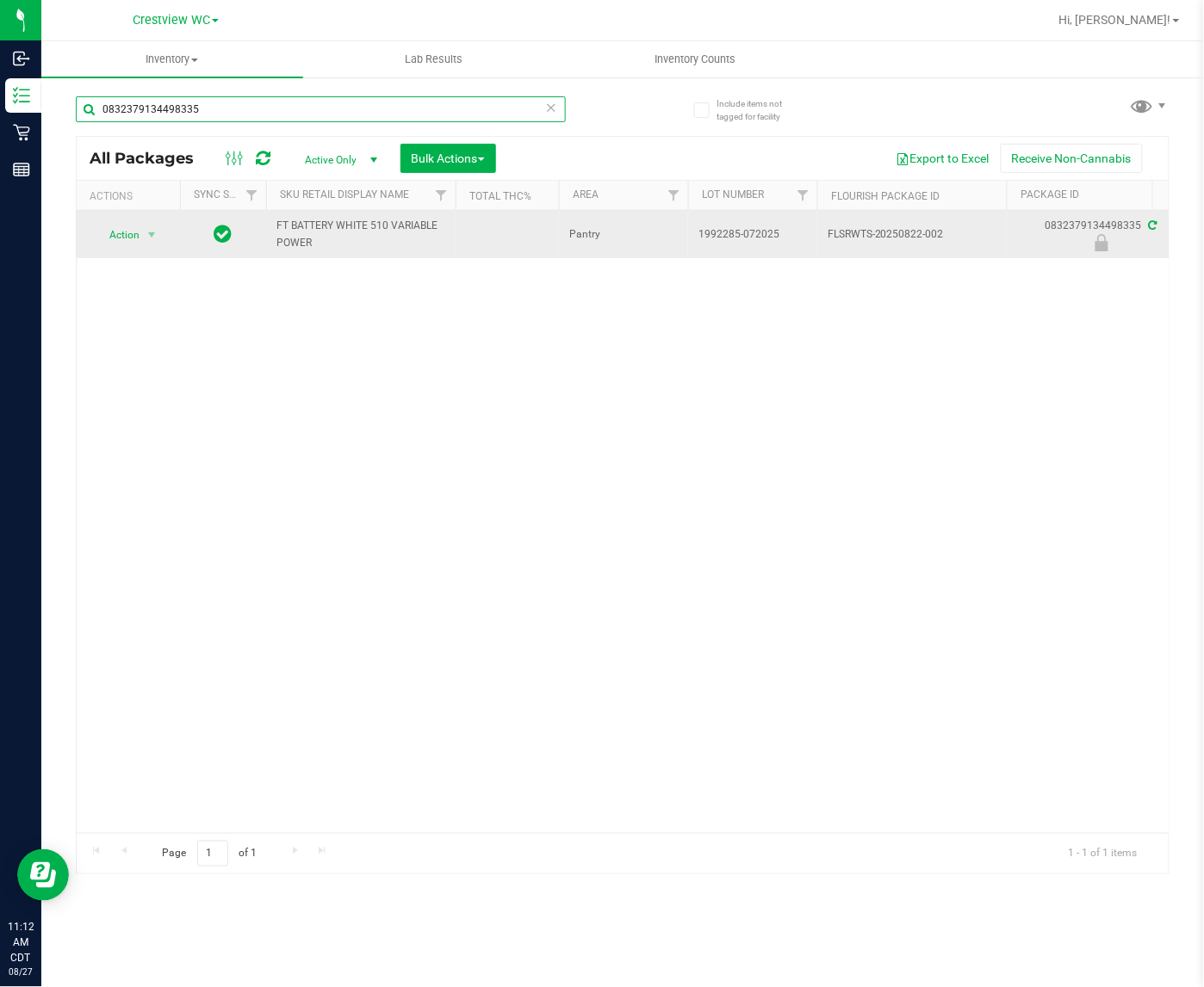
type input "0832379134498335"
click at [123, 235] on span "Action" at bounding box center [116, 235] width 46 height 24
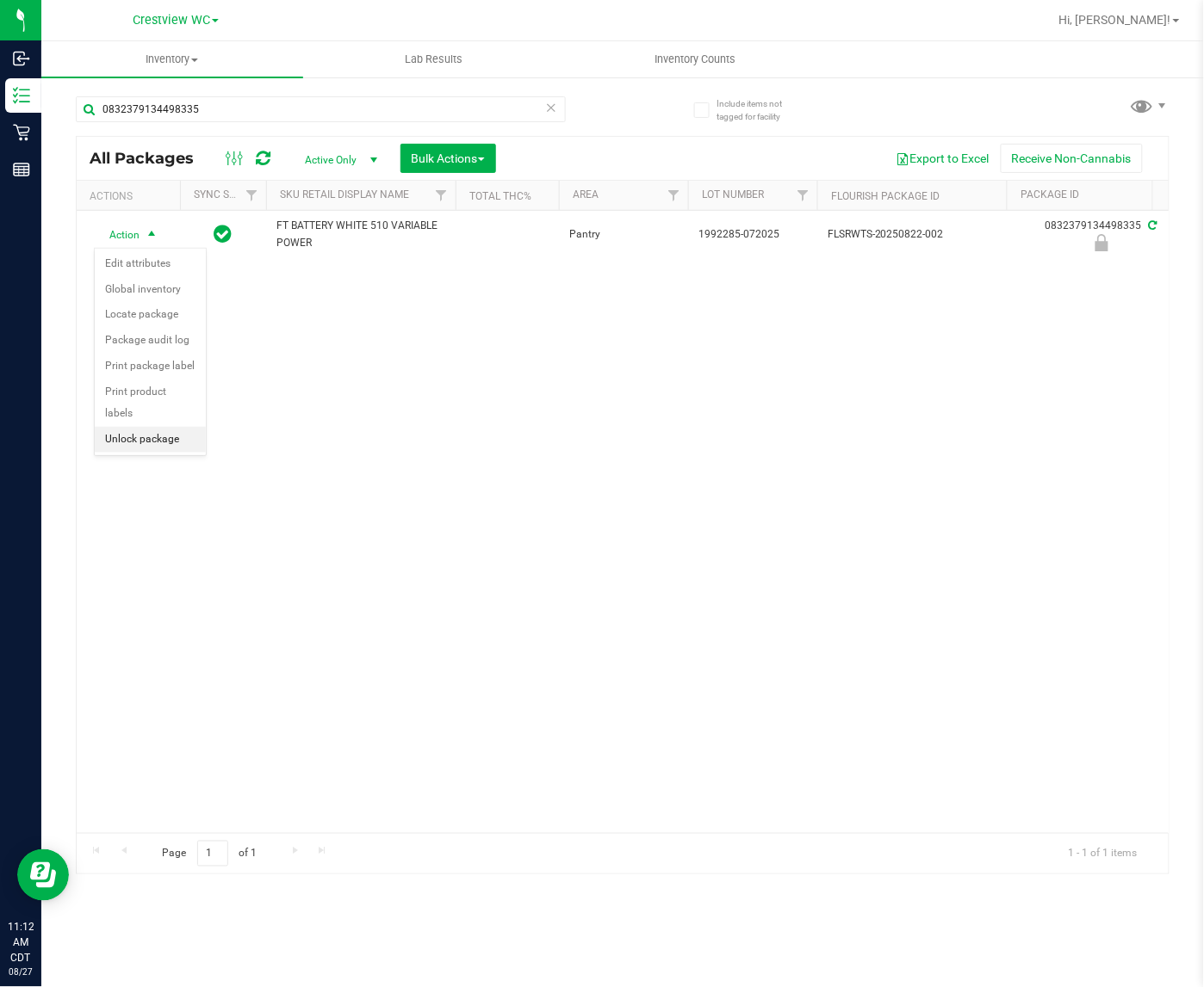
click at [157, 427] on li "Unlock package" at bounding box center [149, 440] width 111 height 26
click at [170, 414] on li "Print package label" at bounding box center [161, 418] width 134 height 26
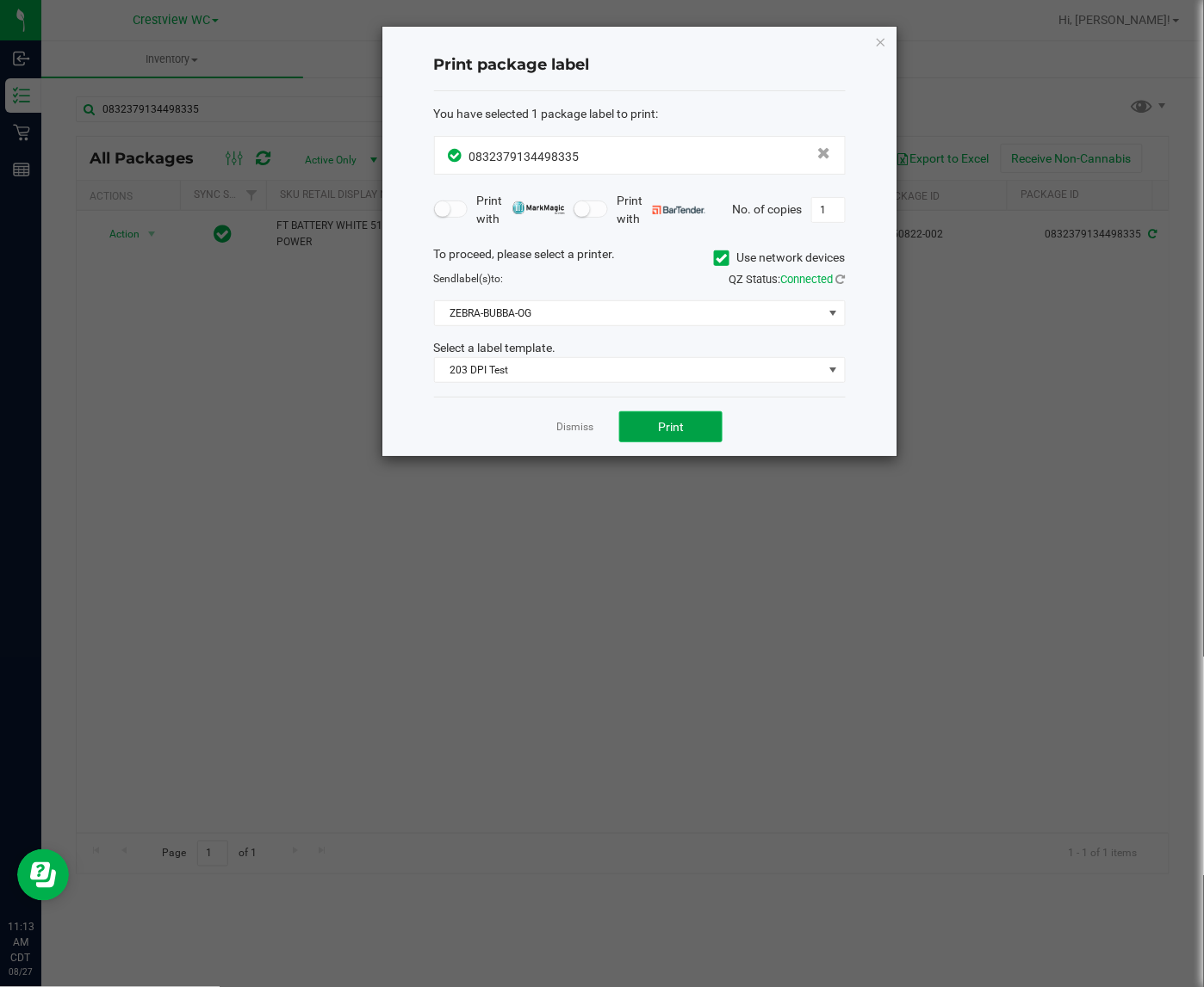
click at [691, 426] on button "Print" at bounding box center [670, 426] width 103 height 31
click at [831, 319] on span at bounding box center [834, 314] width 14 height 14
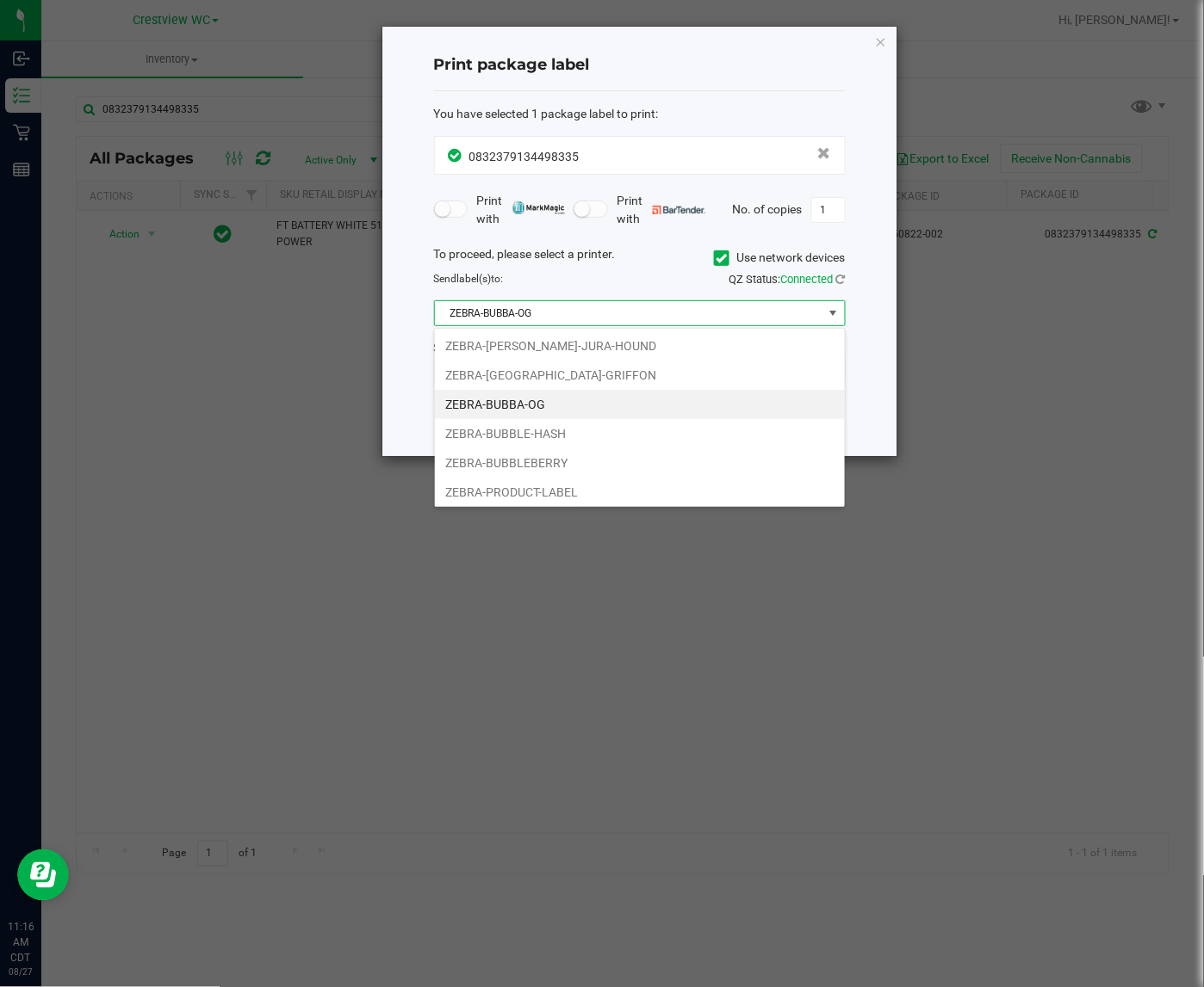
click at [1037, 393] on ngb-modal-window "Print package label You have selected 1 package label to print : 08323791344983…" at bounding box center [608, 494] width 1216 height 987
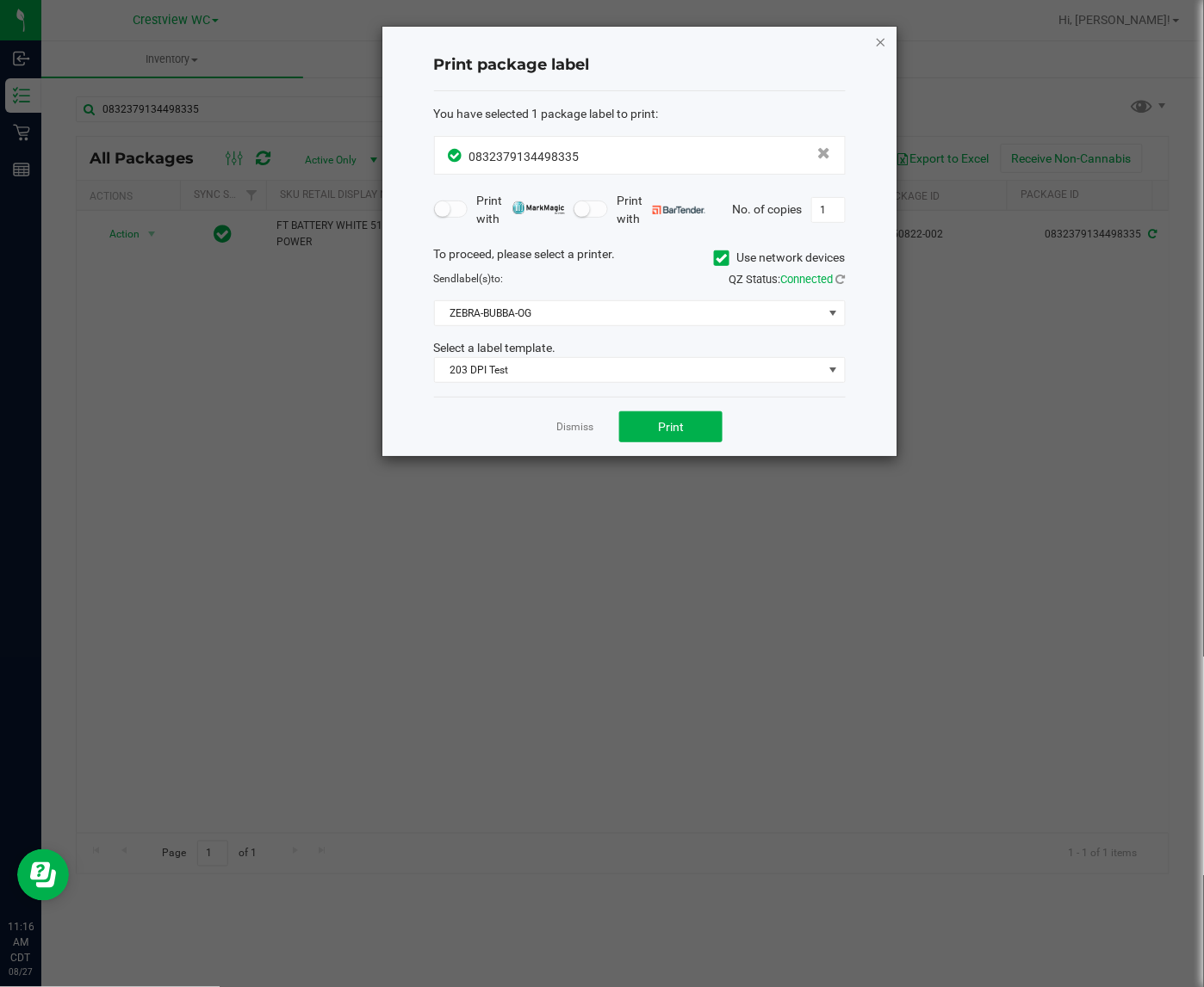
click at [884, 32] on icon "button" at bounding box center [881, 41] width 12 height 21
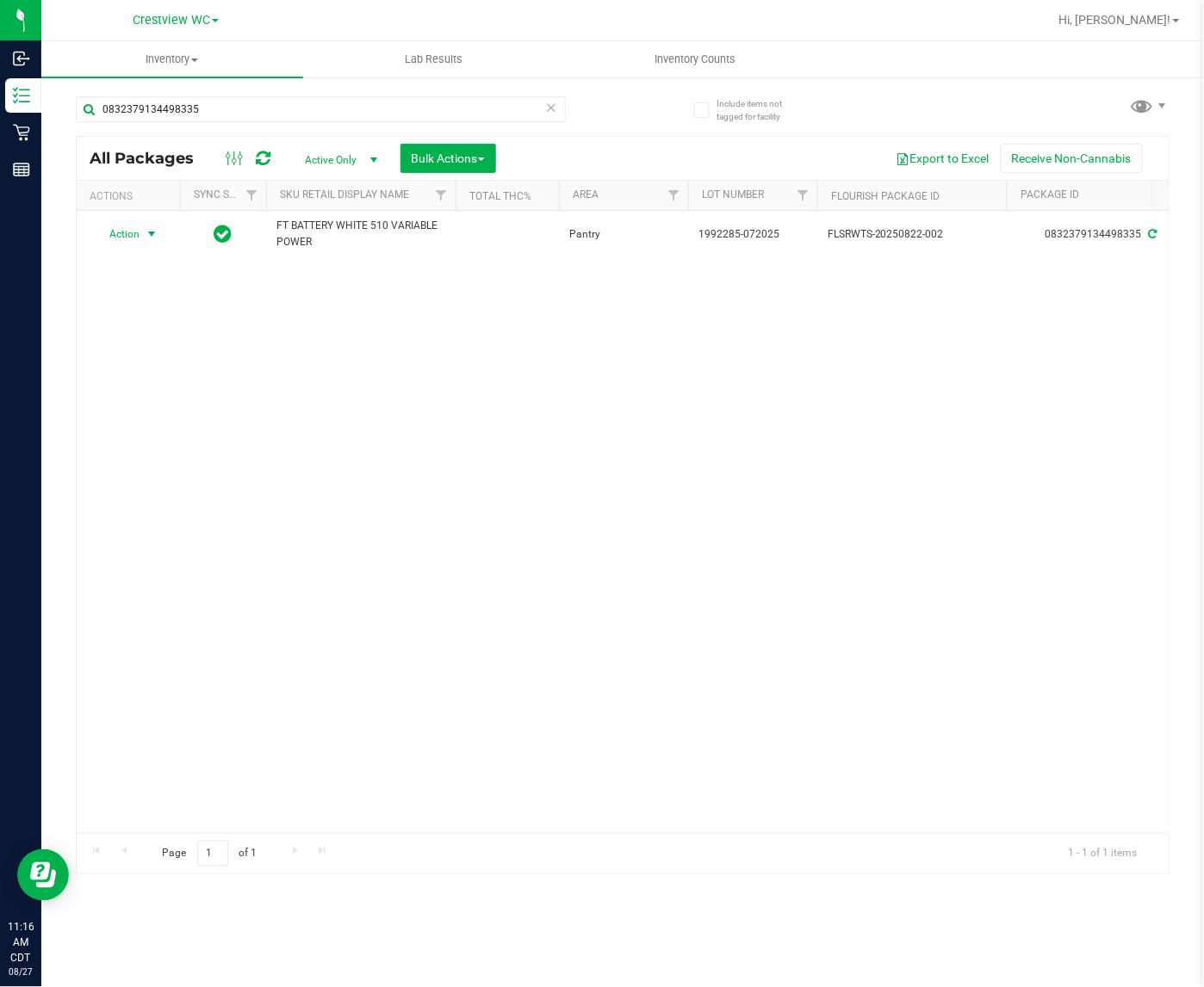
click at [358, 406] on div "Action Action Create package Edit attributes Global inventory Locate package Lo…" at bounding box center [622, 521] width 1091 height 622
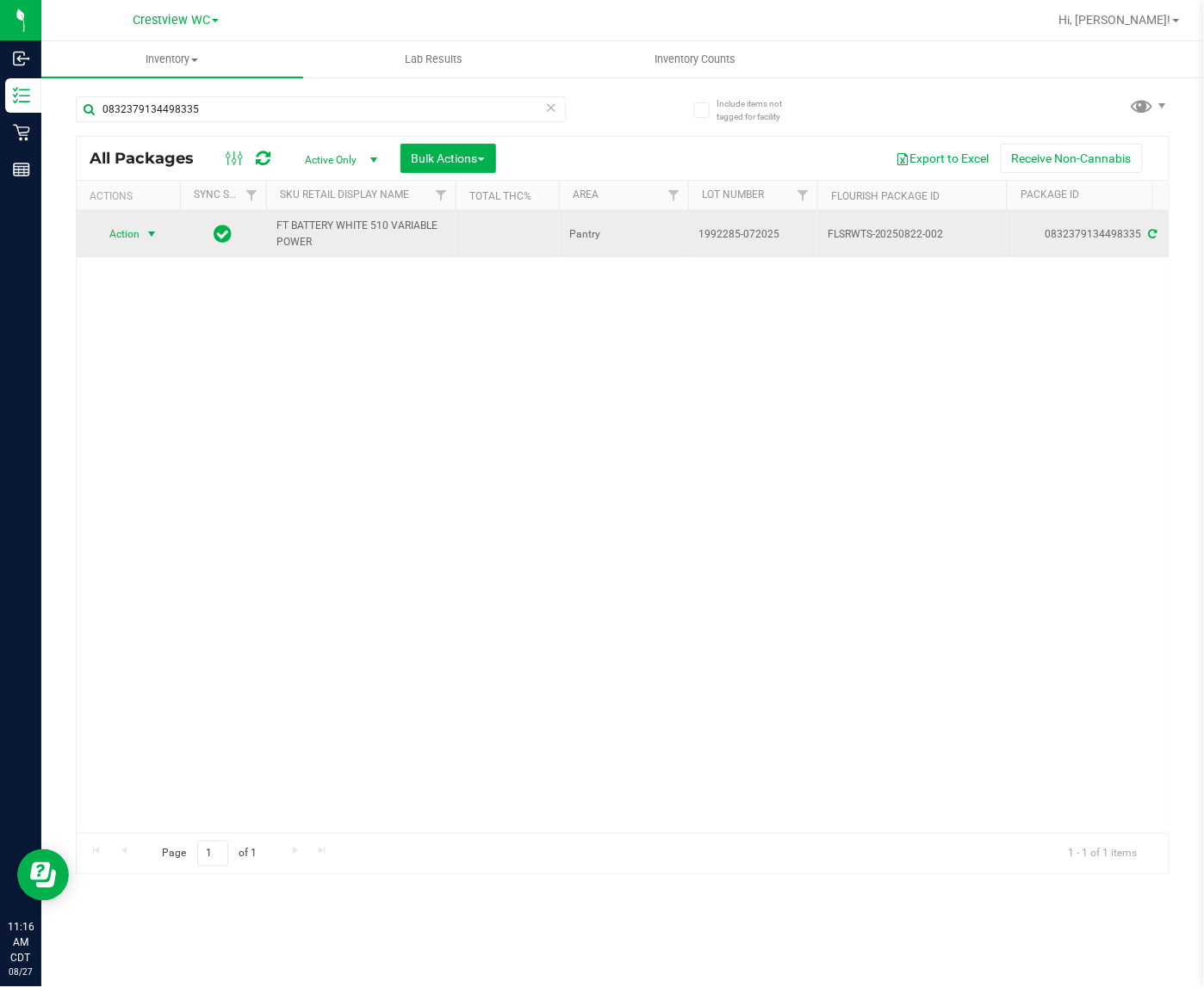
click at [147, 234] on span "select" at bounding box center [152, 234] width 14 height 14
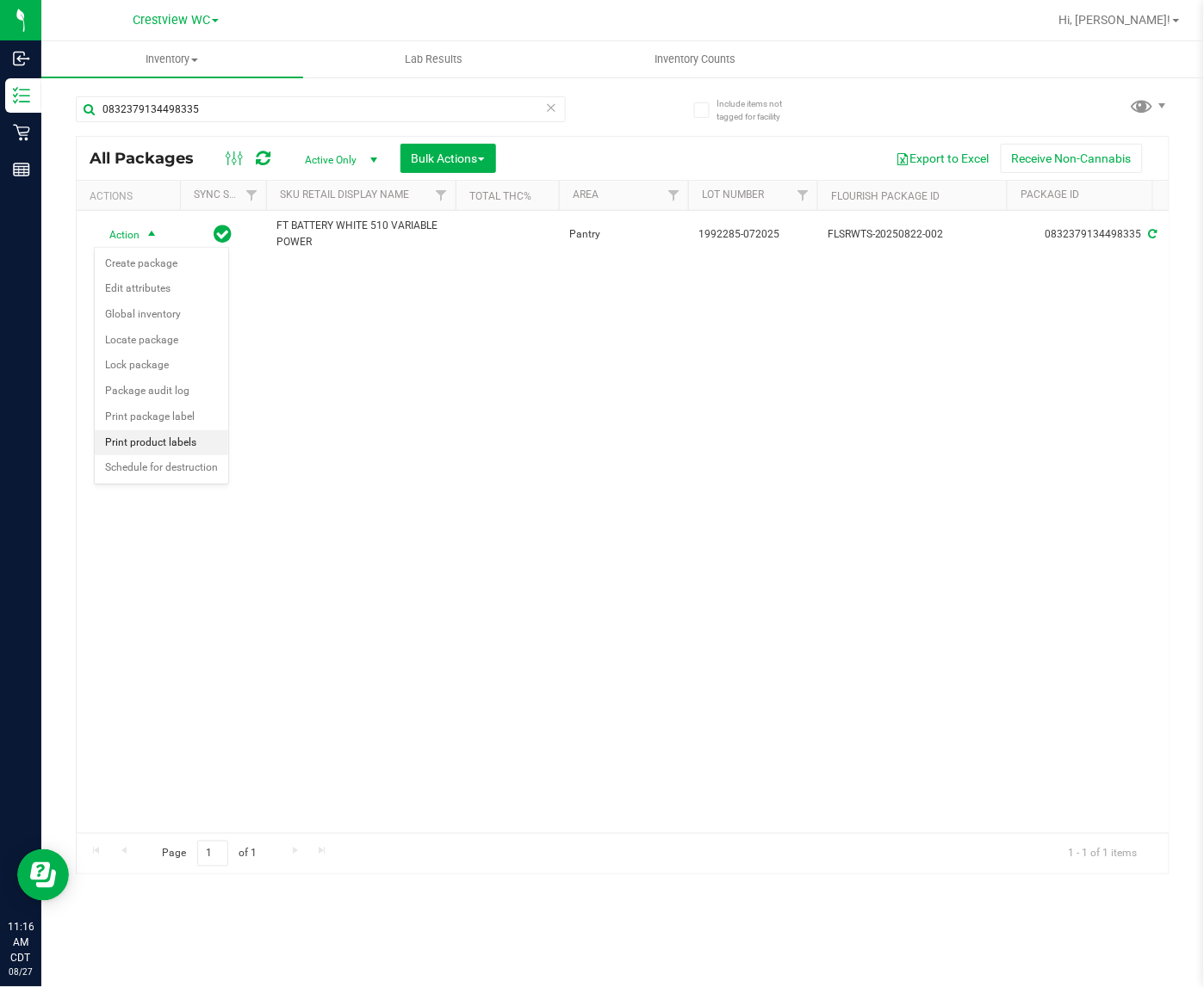
click at [182, 448] on li "Print product labels" at bounding box center [161, 444] width 134 height 26
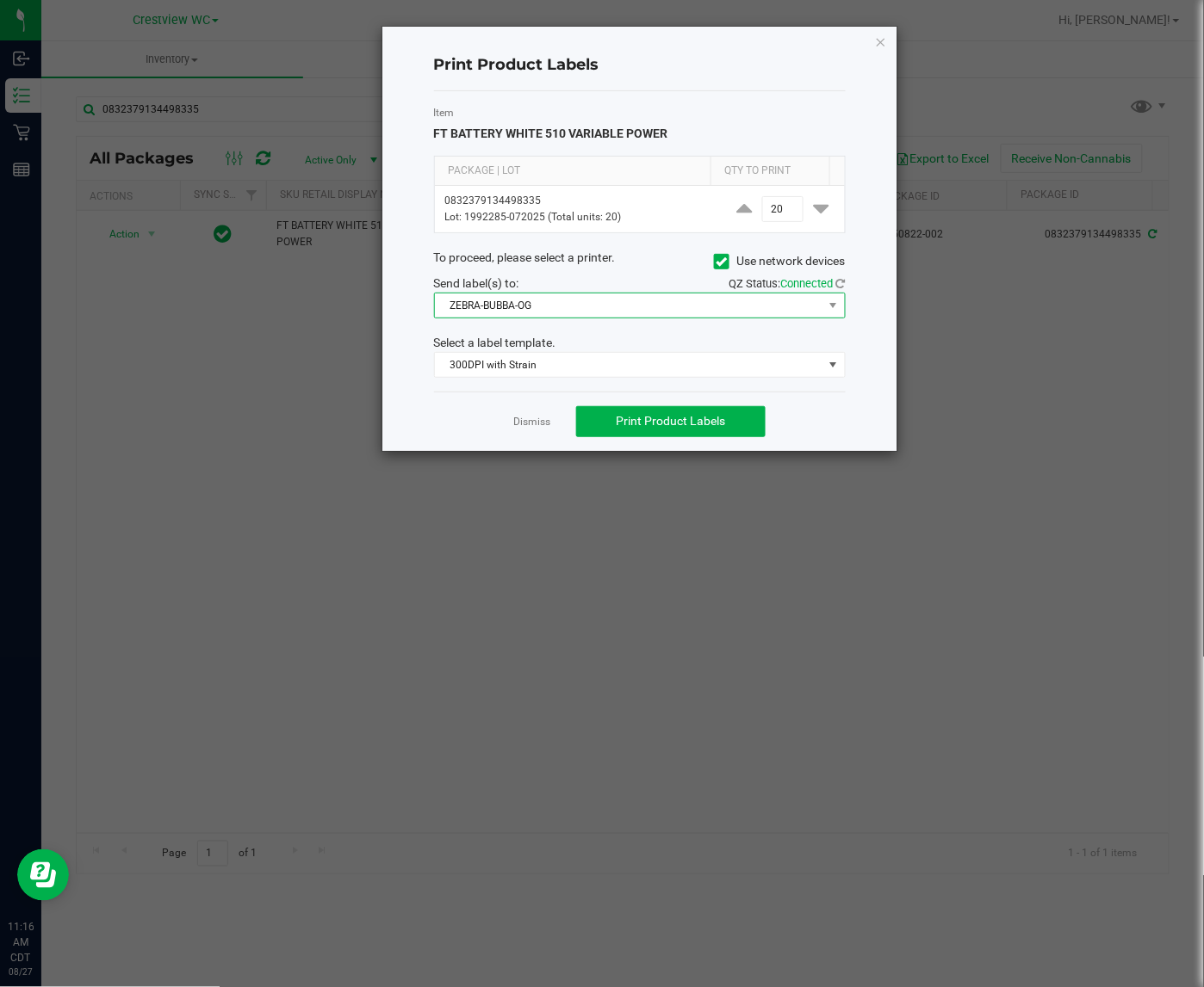
click at [607, 307] on span "ZEBRA-BUBBA-OG" at bounding box center [629, 306] width 388 height 24
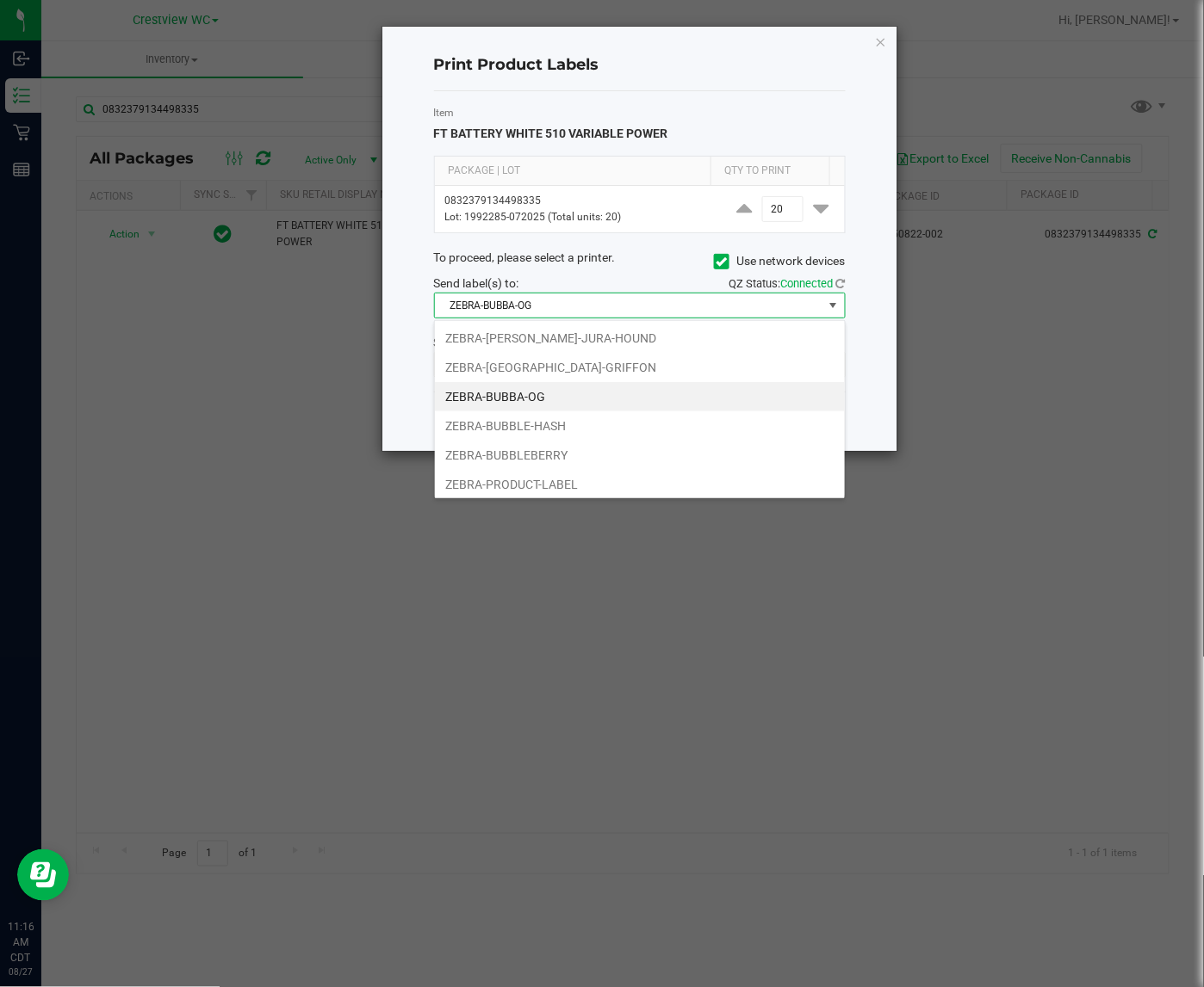
click at [958, 500] on ngb-modal-window "Print Product Labels Item FT BATTERY WHITE 510 VARIABLE POWER Package | Lot Qty…" at bounding box center [608, 494] width 1216 height 987
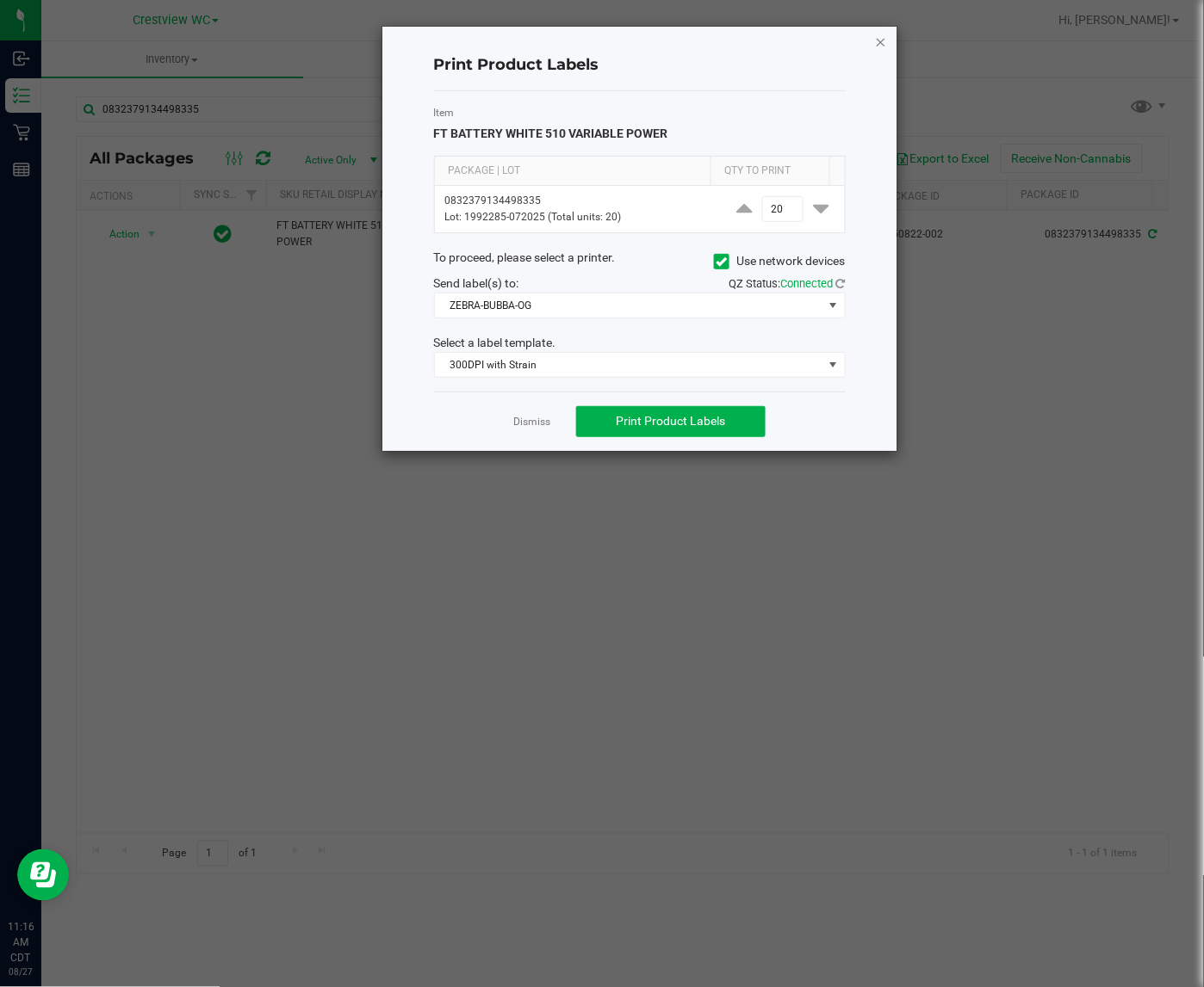
click at [881, 36] on icon "button" at bounding box center [881, 41] width 12 height 21
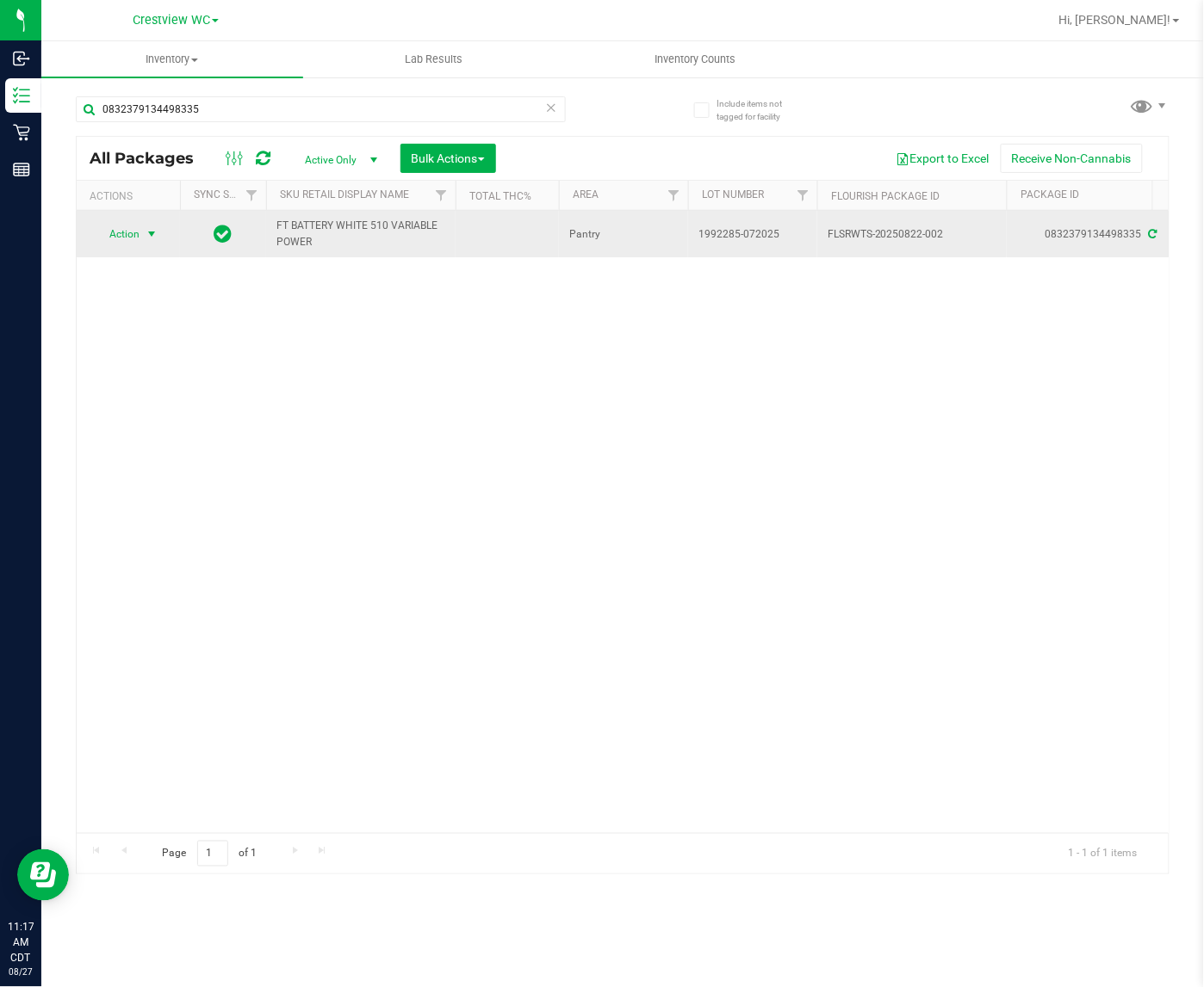
click at [150, 233] on span "select" at bounding box center [152, 234] width 14 height 14
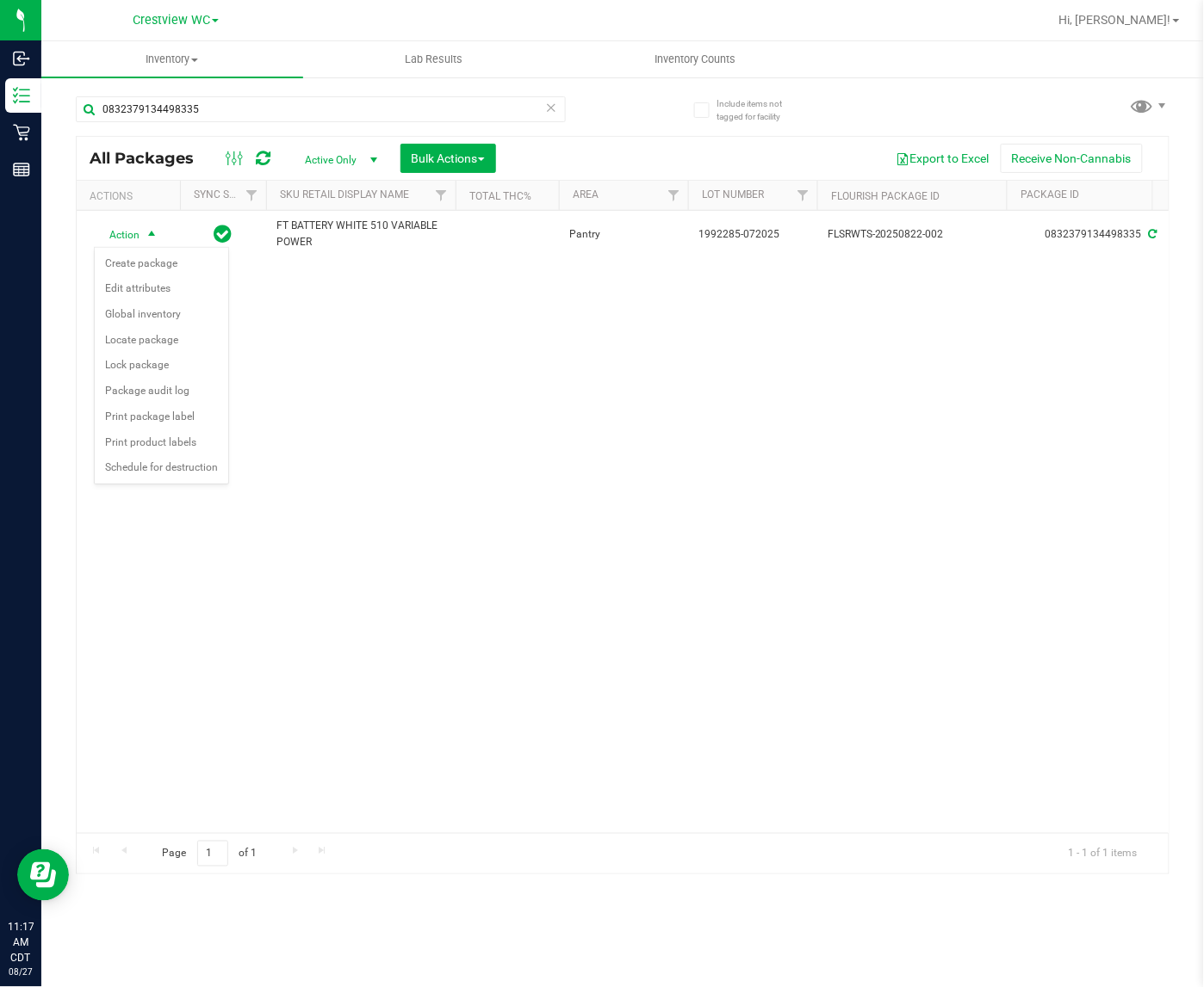
click at [308, 466] on div "Action Action Create package Edit attributes Global inventory Locate package Lo…" at bounding box center [622, 521] width 1091 height 622
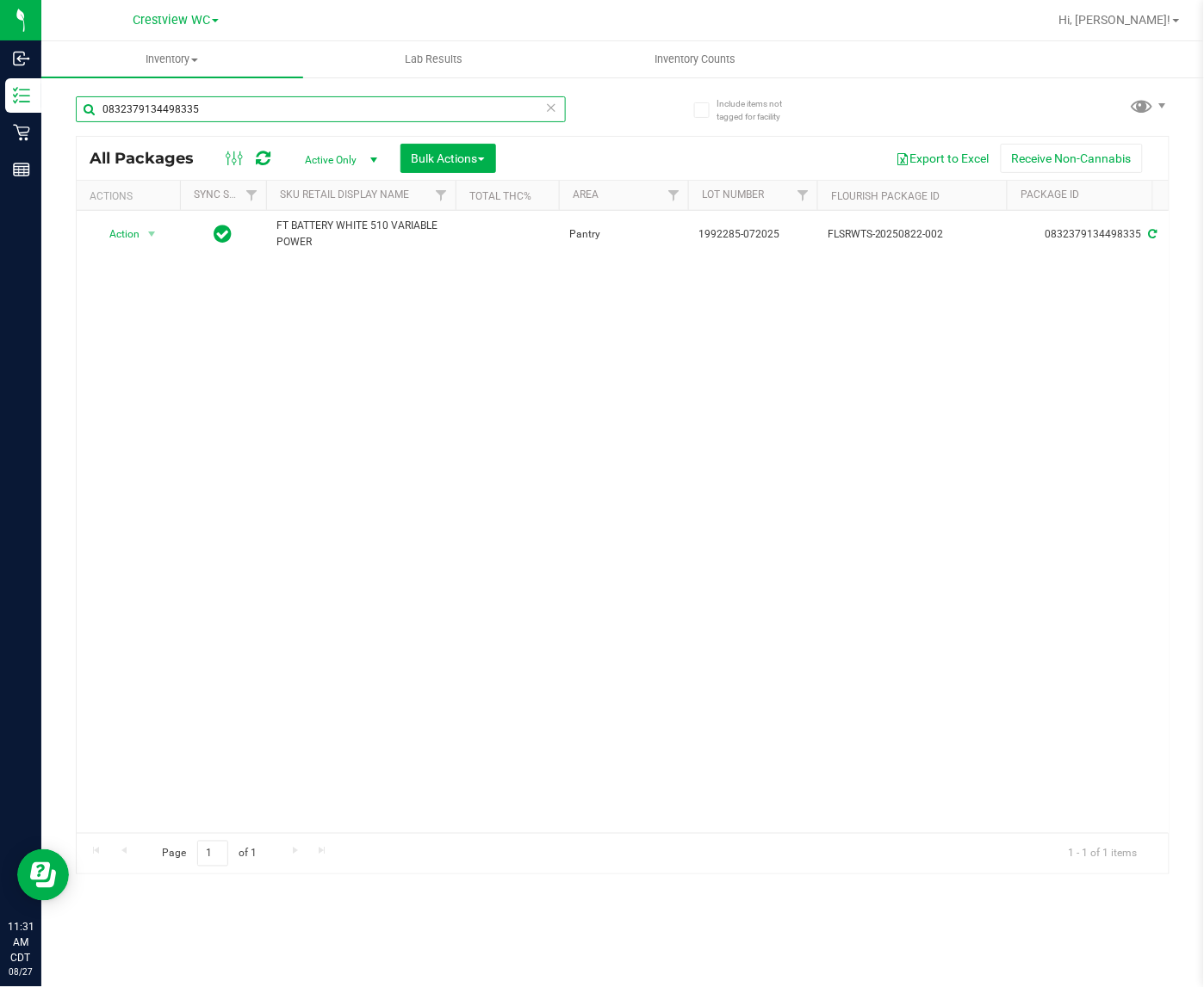
click at [287, 119] on input "0832379134498335" at bounding box center [321, 109] width 490 height 26
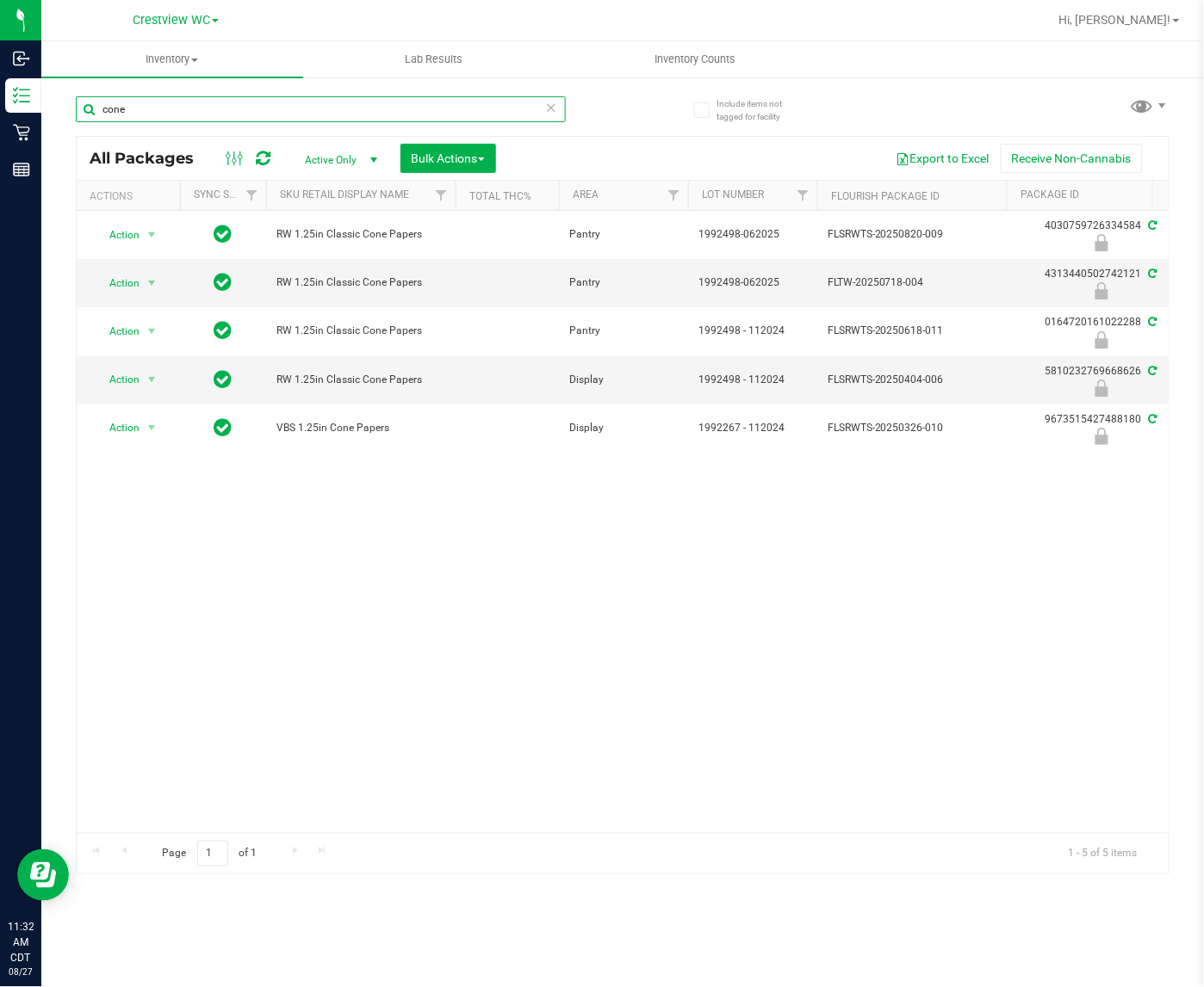
click at [219, 96] on input "cone" at bounding box center [321, 109] width 490 height 26
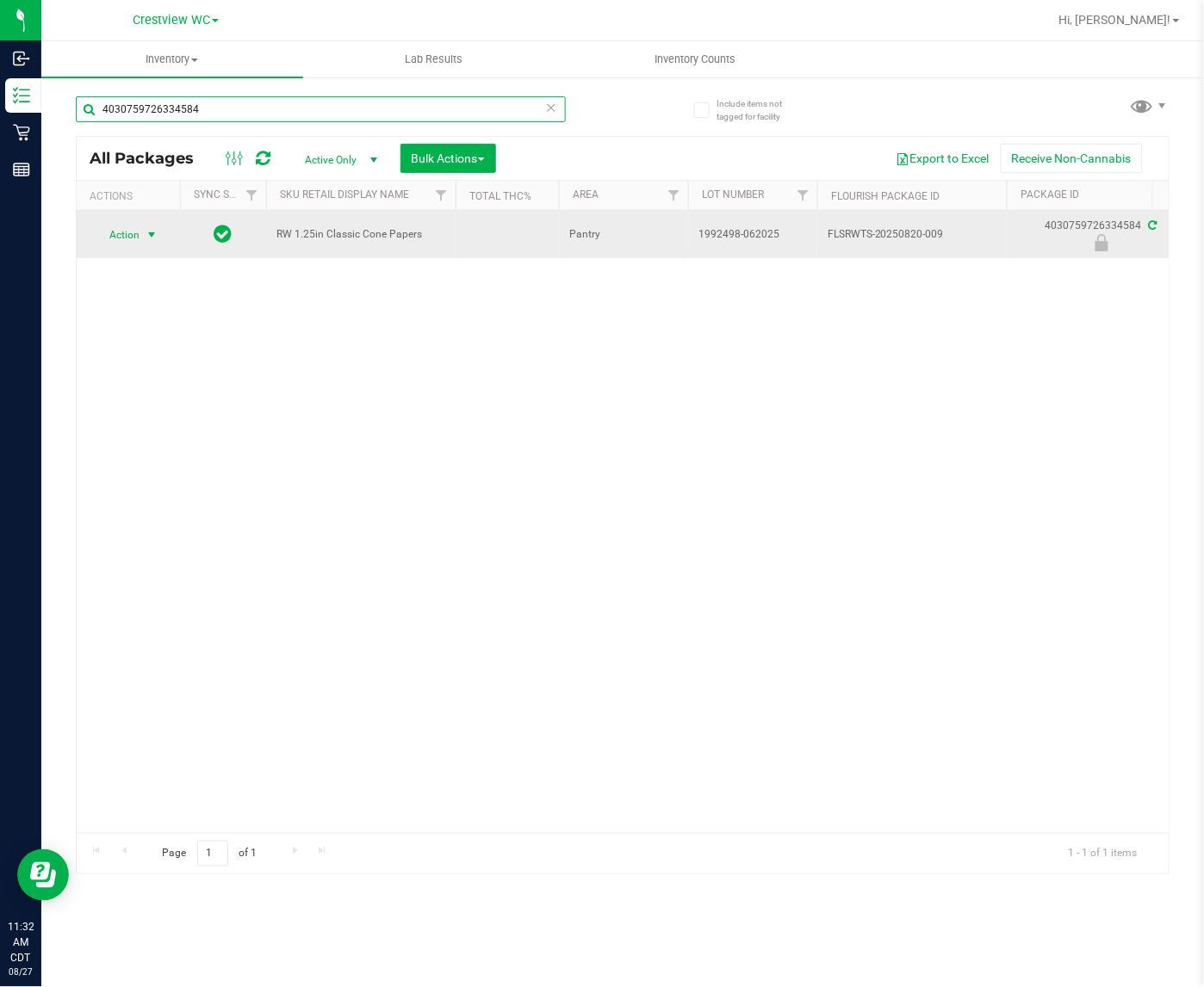
type input "4030759726334584"
click at [132, 225] on span "Action" at bounding box center [116, 235] width 46 height 24
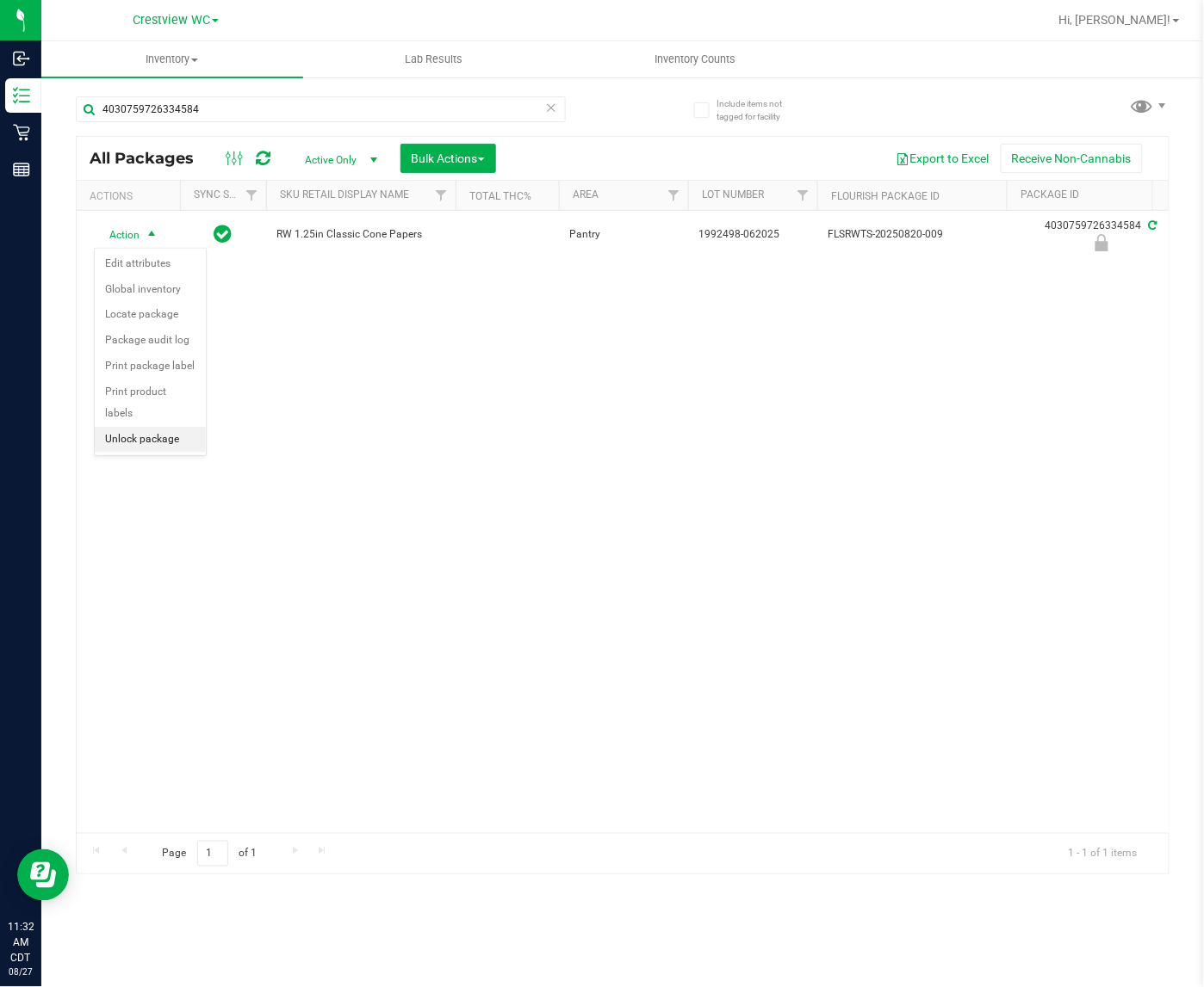
click at [160, 427] on li "Unlock package" at bounding box center [149, 440] width 111 height 26
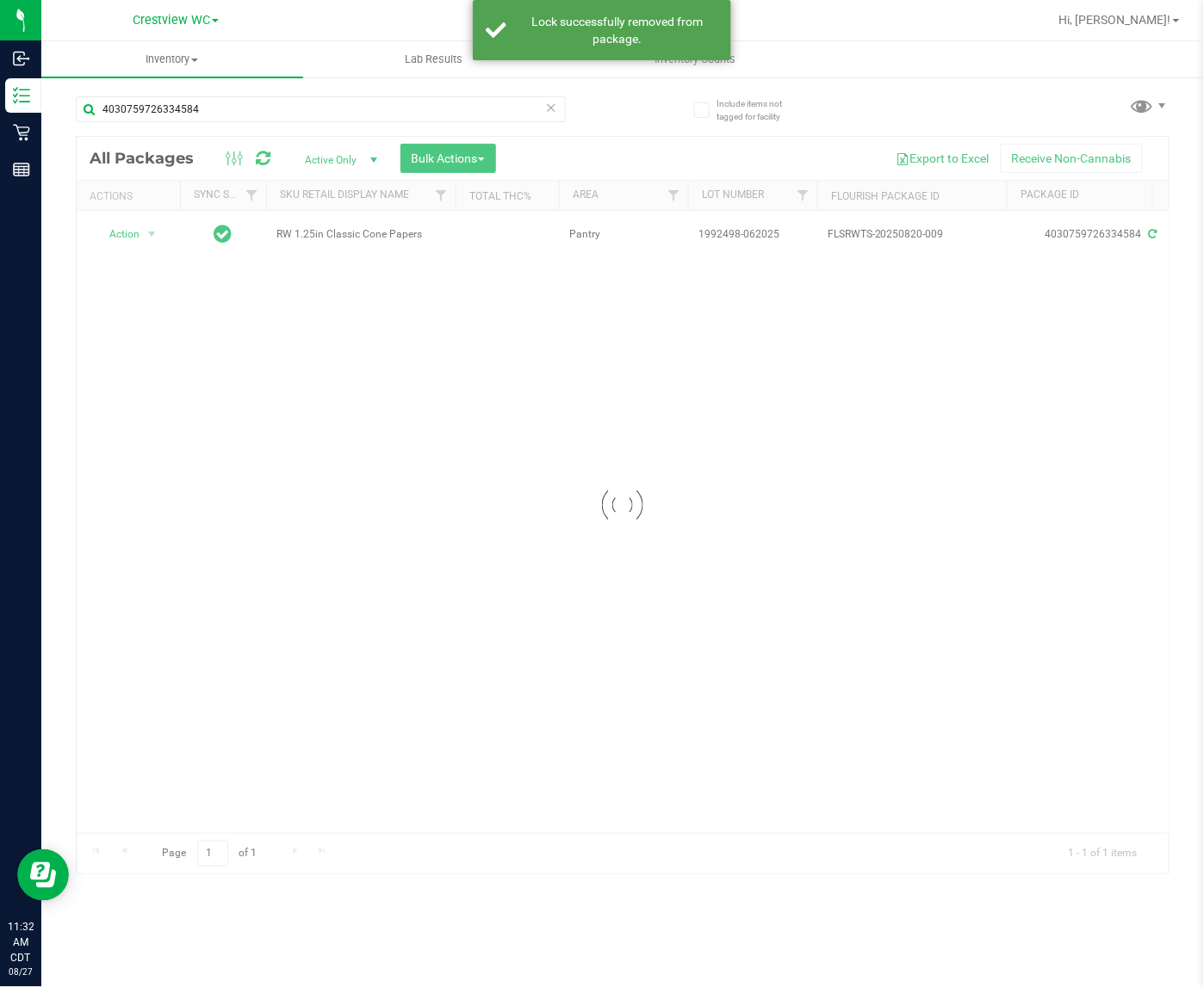
click at [128, 232] on div at bounding box center [622, 506] width 1091 height 737
drag, startPoint x: 128, startPoint y: 232, endPoint x: 145, endPoint y: 252, distance: 26.2
click at [136, 234] on span "Action" at bounding box center [116, 234] width 46 height 24
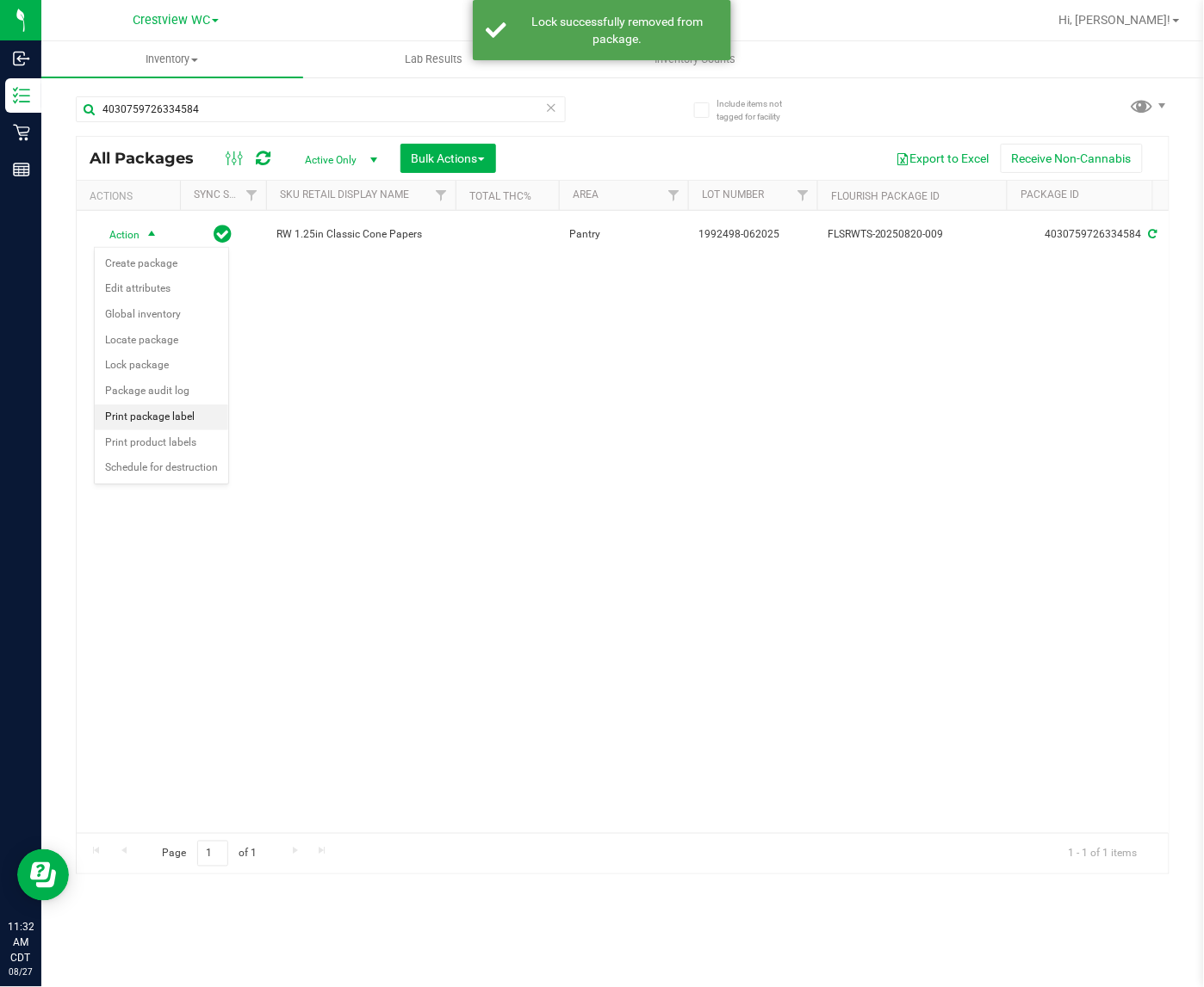
click at [179, 415] on li "Print package label" at bounding box center [161, 418] width 134 height 26
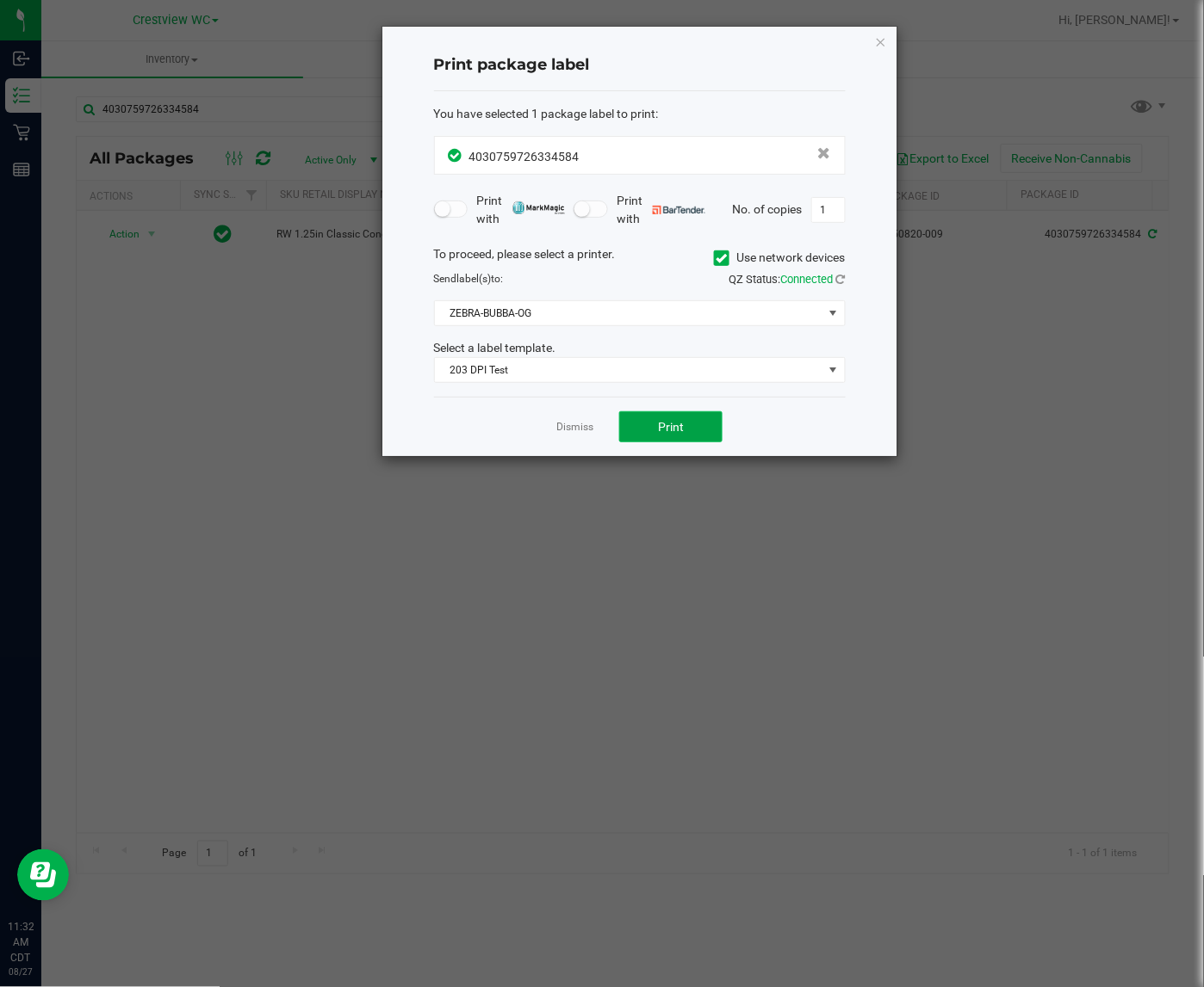
click at [634, 415] on button "Print" at bounding box center [670, 426] width 103 height 31
click at [881, 36] on icon "button" at bounding box center [881, 41] width 12 height 21
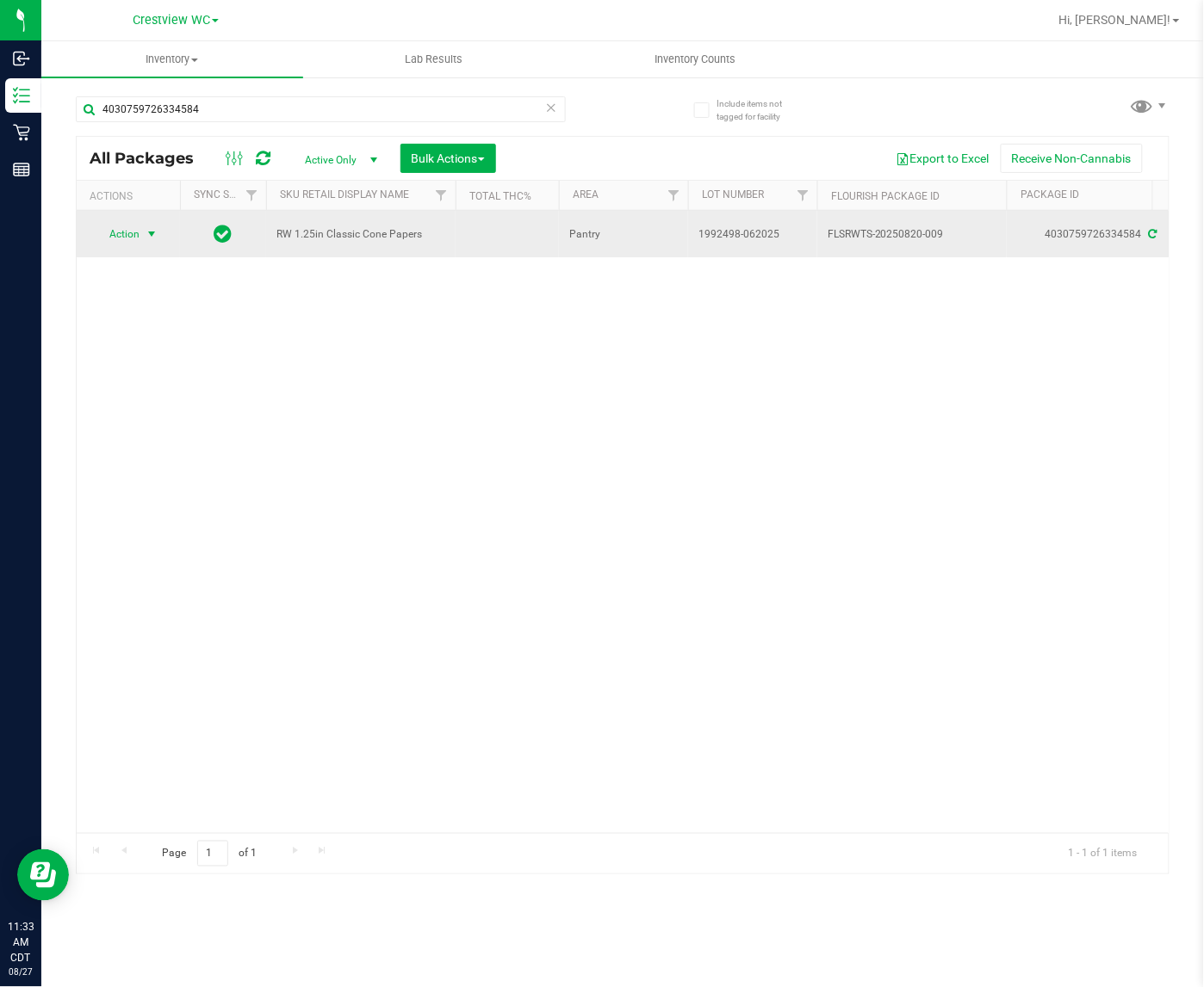
click at [118, 233] on span "Action" at bounding box center [116, 234] width 46 height 24
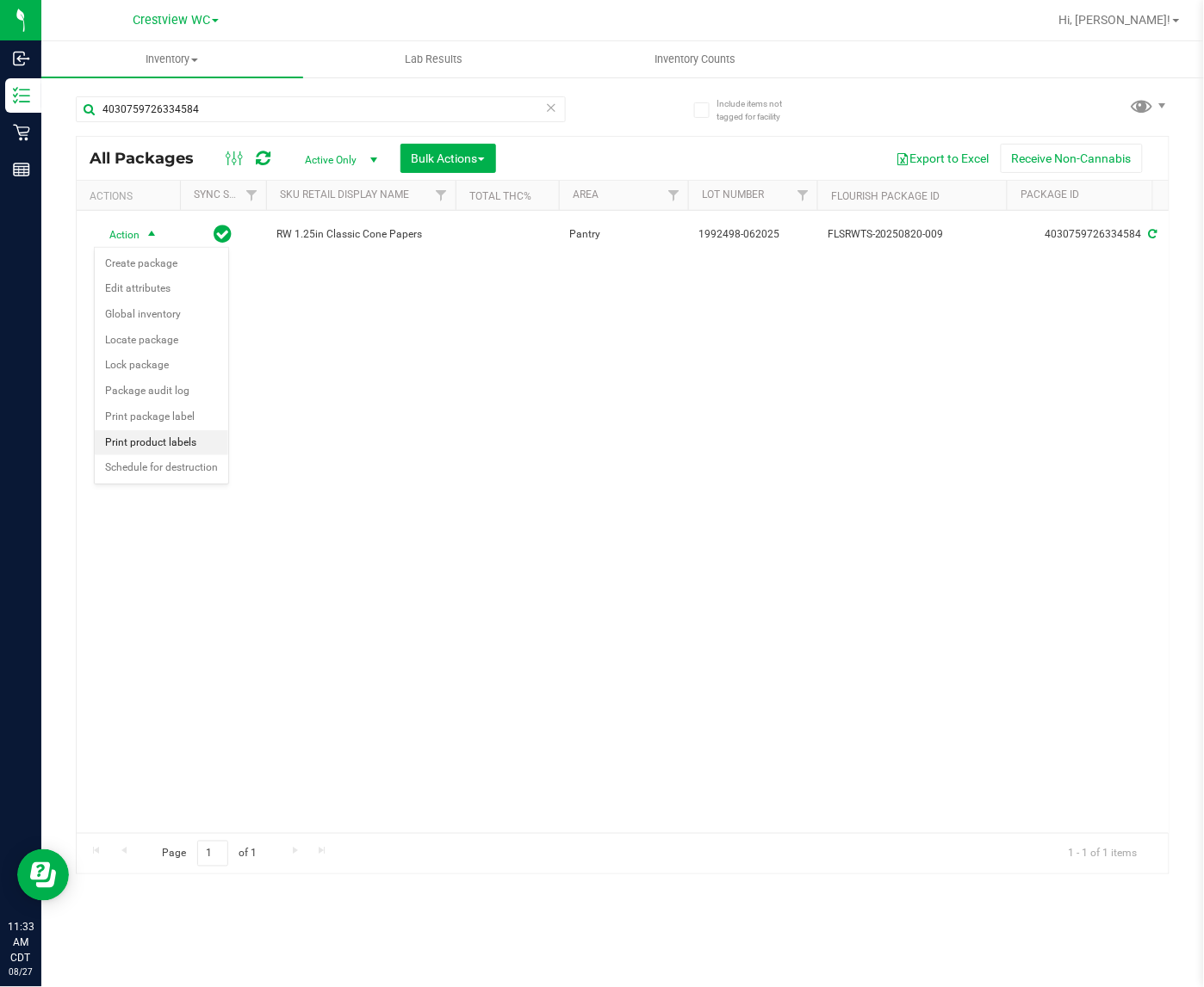
click at [182, 447] on li "Print product labels" at bounding box center [161, 444] width 134 height 26
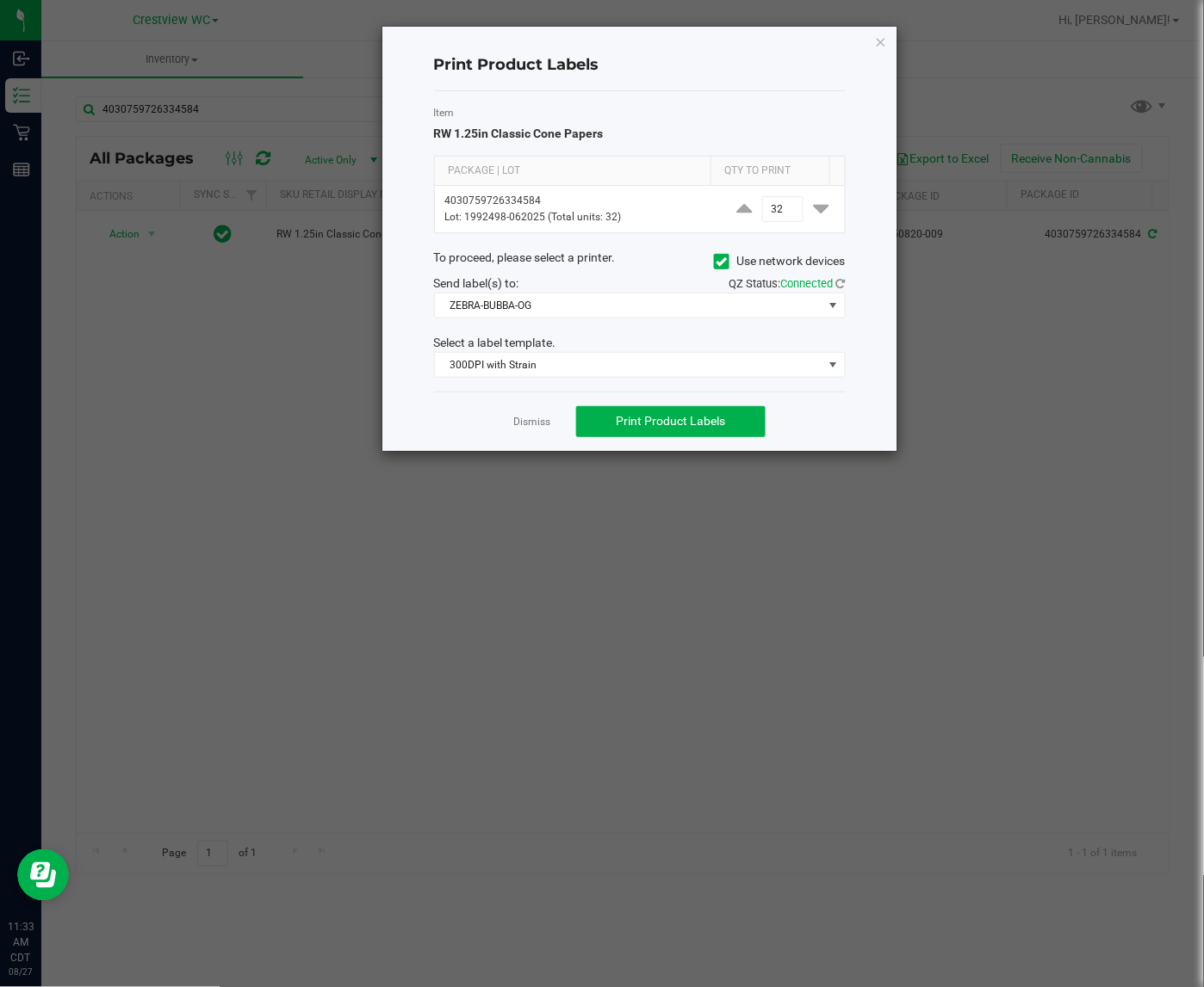
click at [489, 321] on div "Item RW 1.25in Classic Cone Papers Package | Lot Qty to Print 4030759726334584 …" at bounding box center [640, 241] width 412 height 300
click at [497, 308] on span "ZEBRA-BUBBA-OG" at bounding box center [629, 306] width 388 height 24
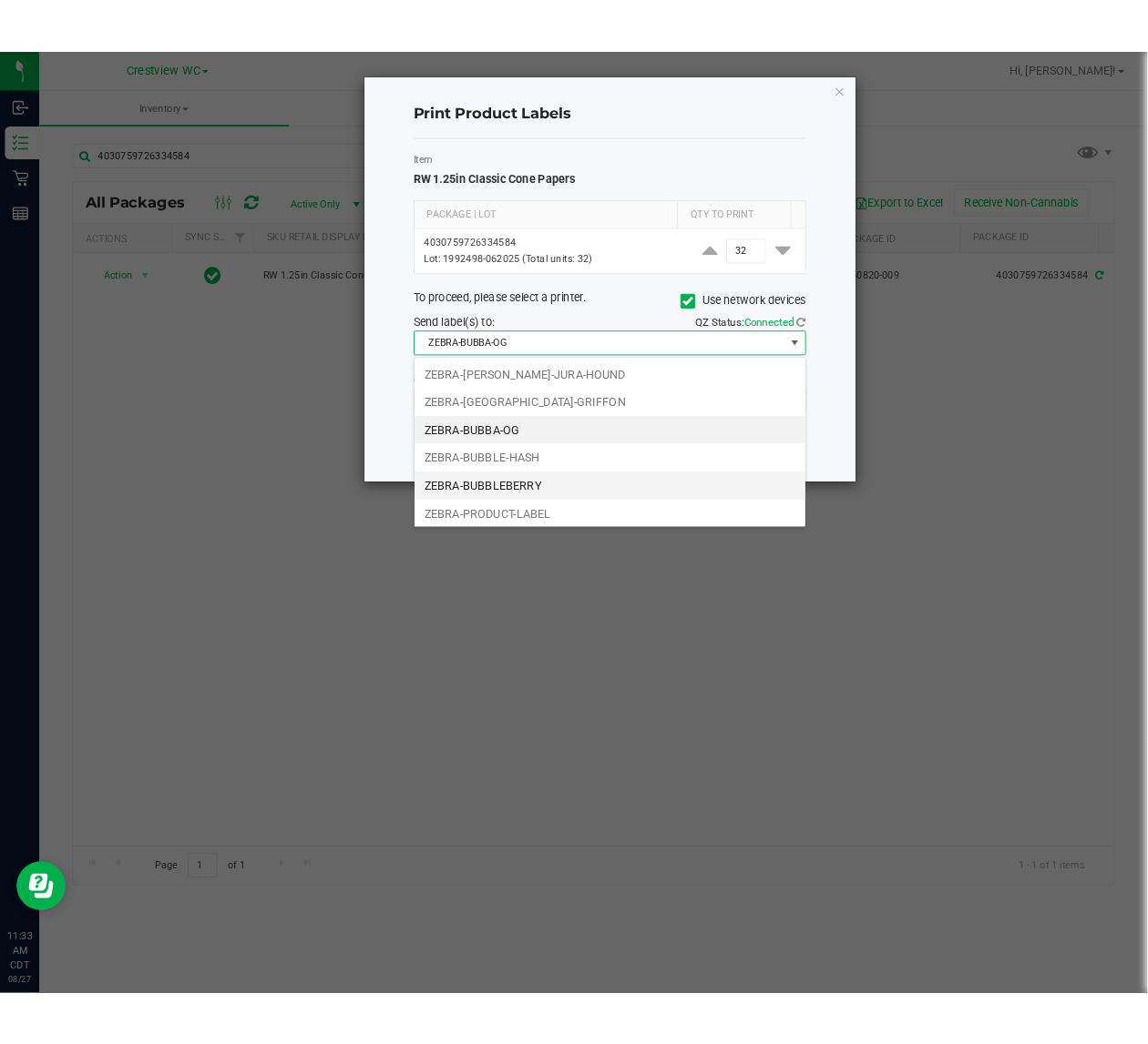
scroll to position [37, 0]
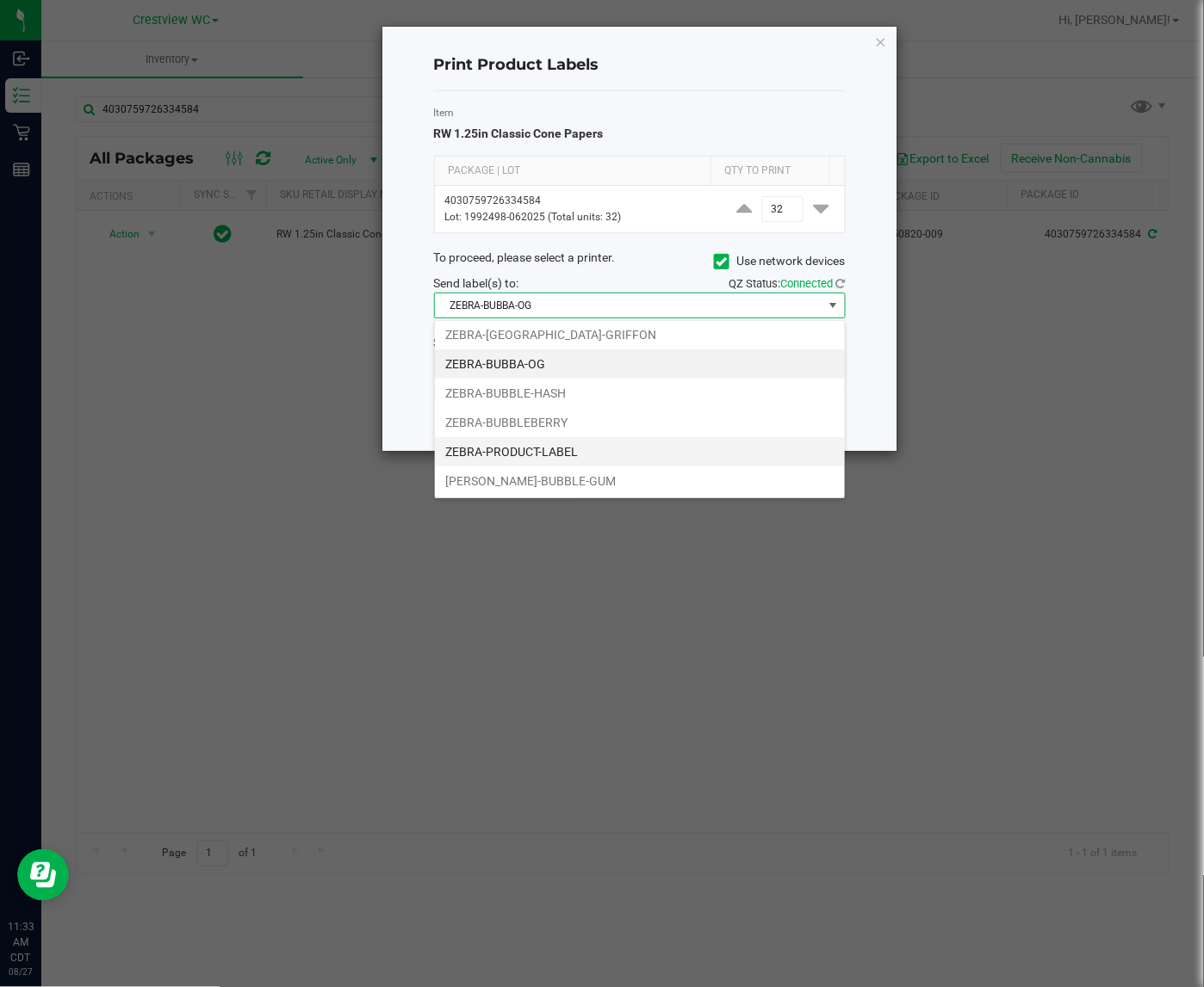
click at [582, 457] on li "ZEBRA-PRODUCT-LABEL" at bounding box center [640, 452] width 410 height 30
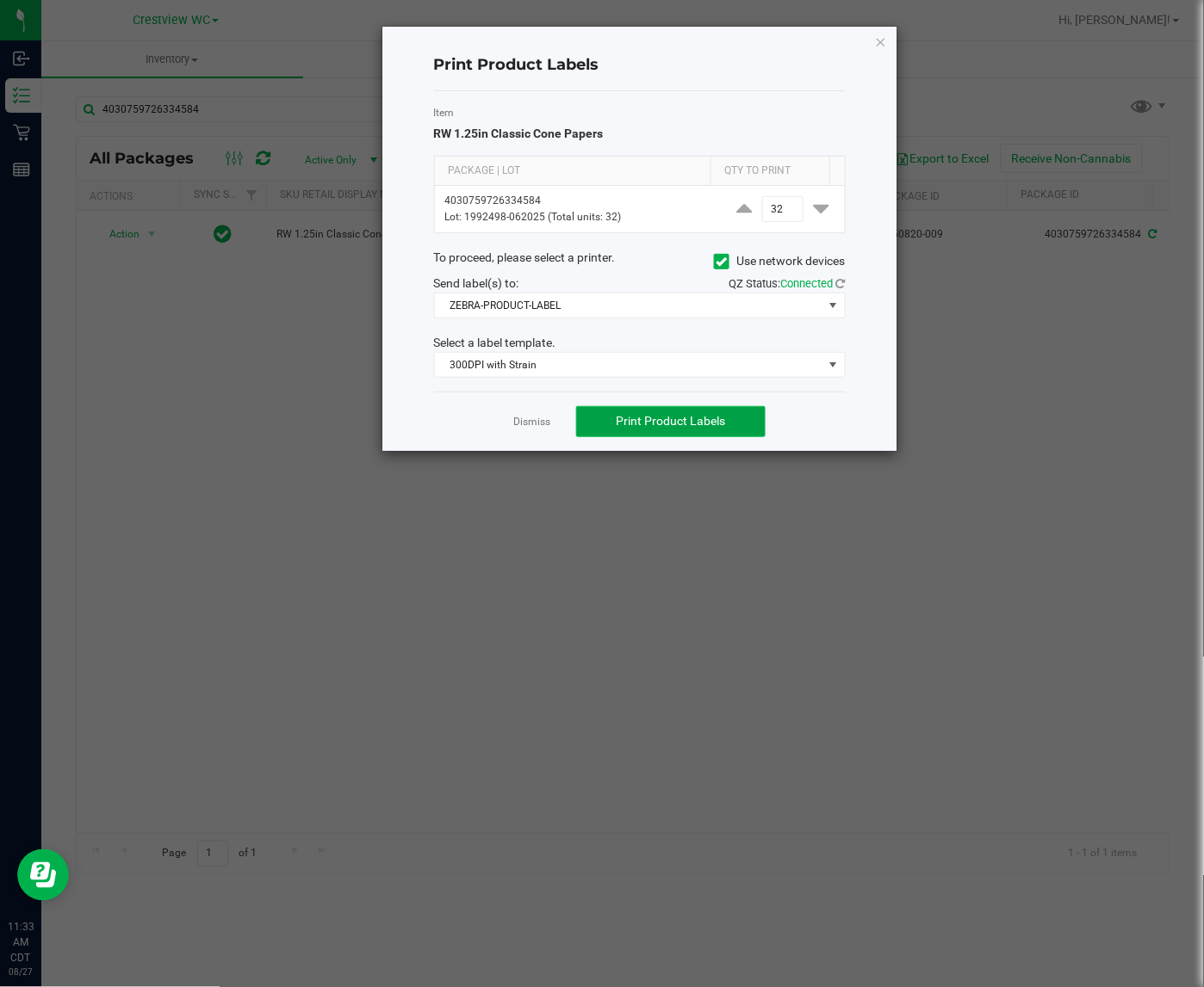
click at [631, 427] on span "Print Product Labels" at bounding box center [671, 421] width 109 height 14
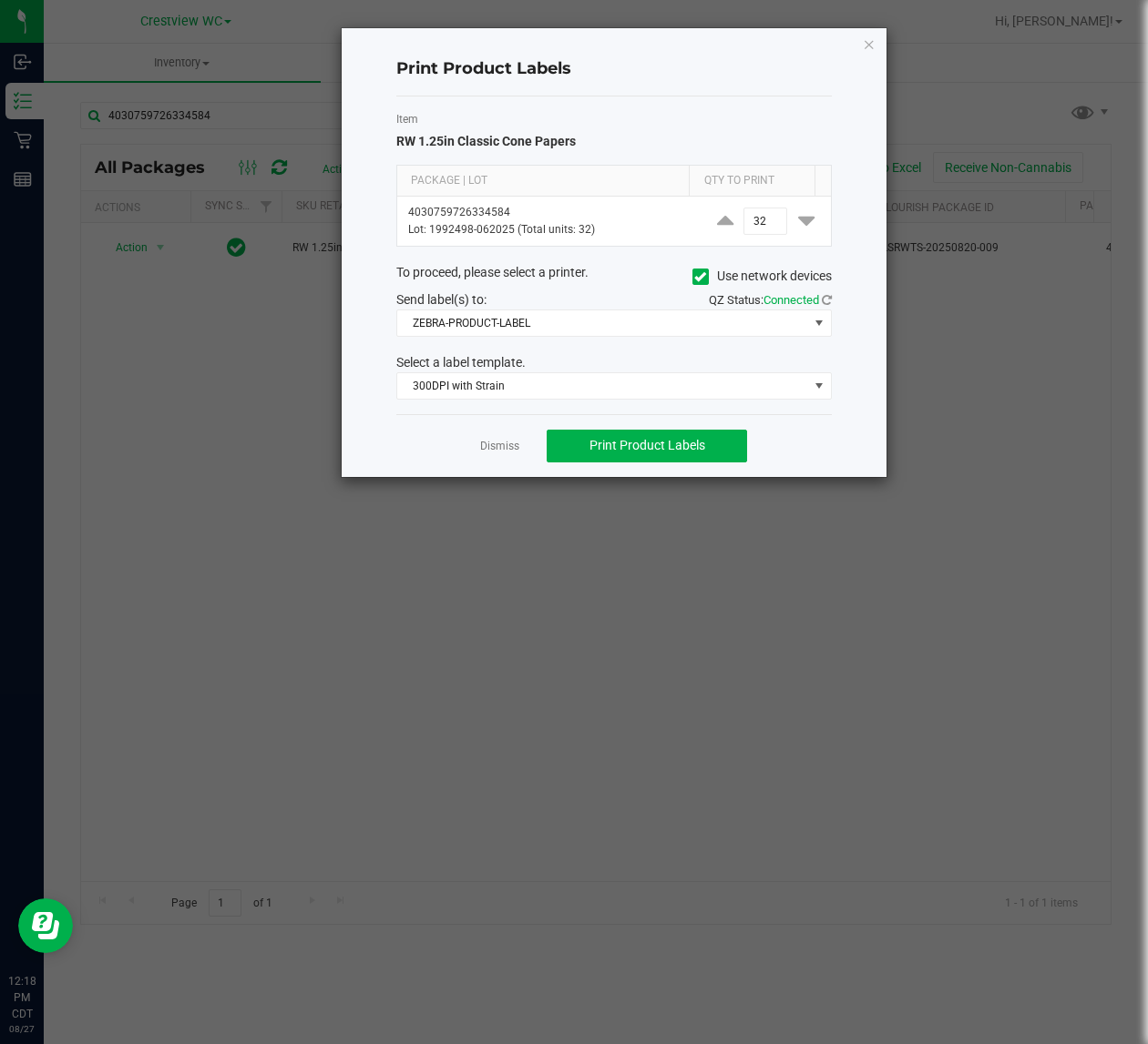
click at [189, 566] on ngb-modal-window "Print Product Labels Item RW 1.25in Classic Cone Papers Package | Lot Qty to Pr…" at bounding box center [580, 522] width 1161 height 1044
click at [483, 453] on link "Dismiss" at bounding box center [499, 446] width 39 height 16
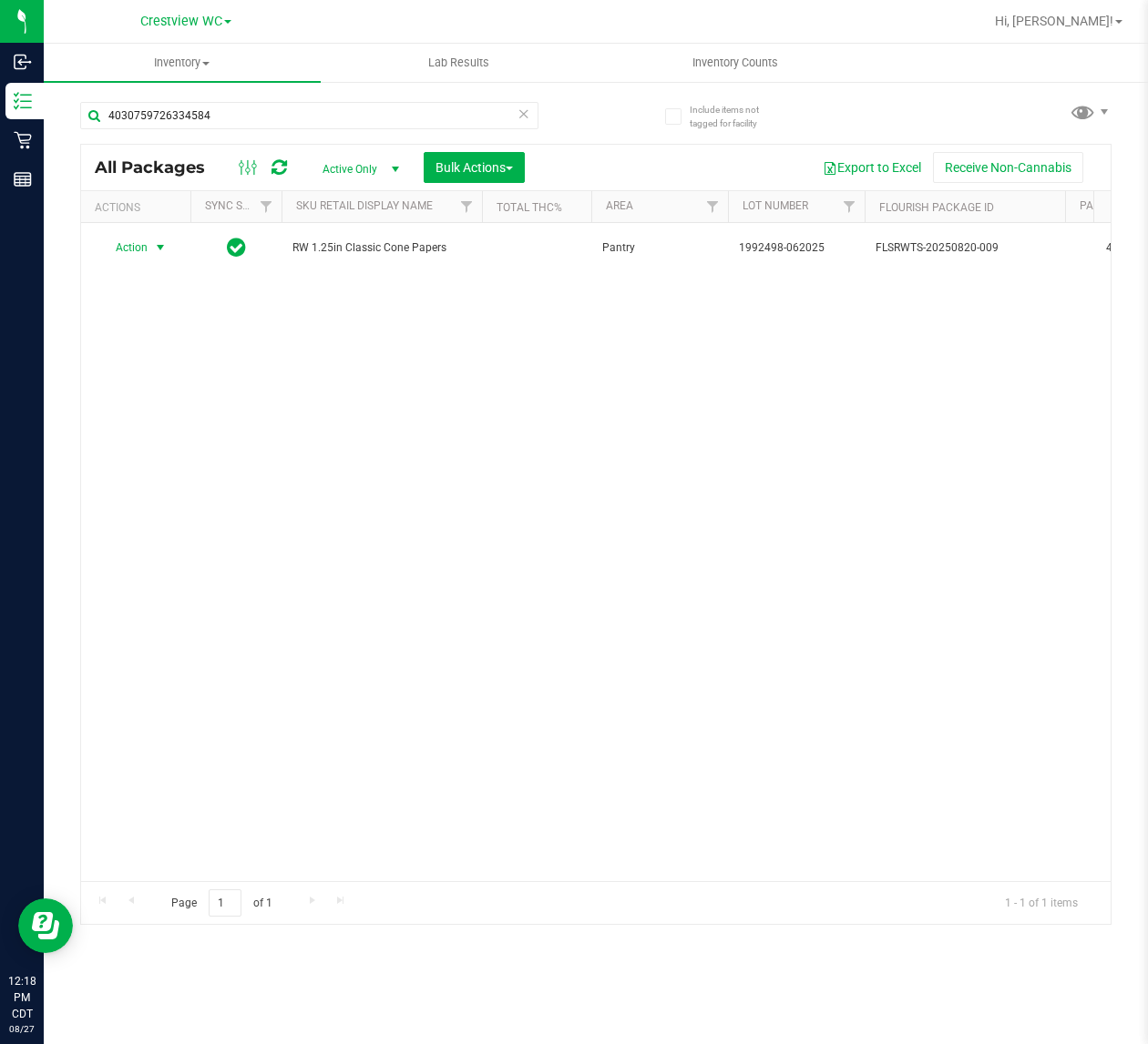
click at [398, 537] on div "Action Action Create package Edit attributes Global inventory Locate package Lo…" at bounding box center [595, 552] width 1029 height 658
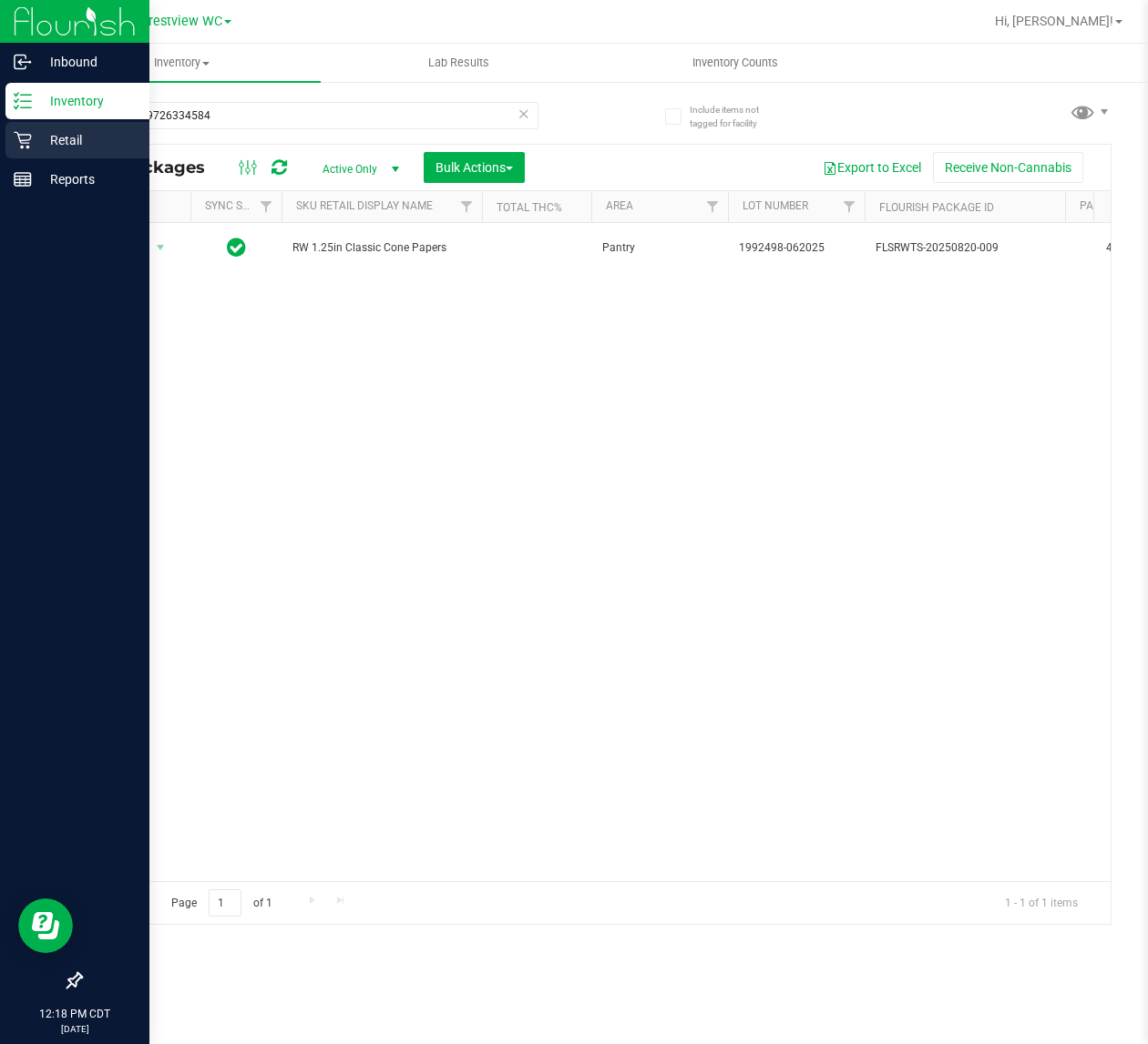
click at [3, 128] on link "Retail" at bounding box center [75, 141] width 150 height 39
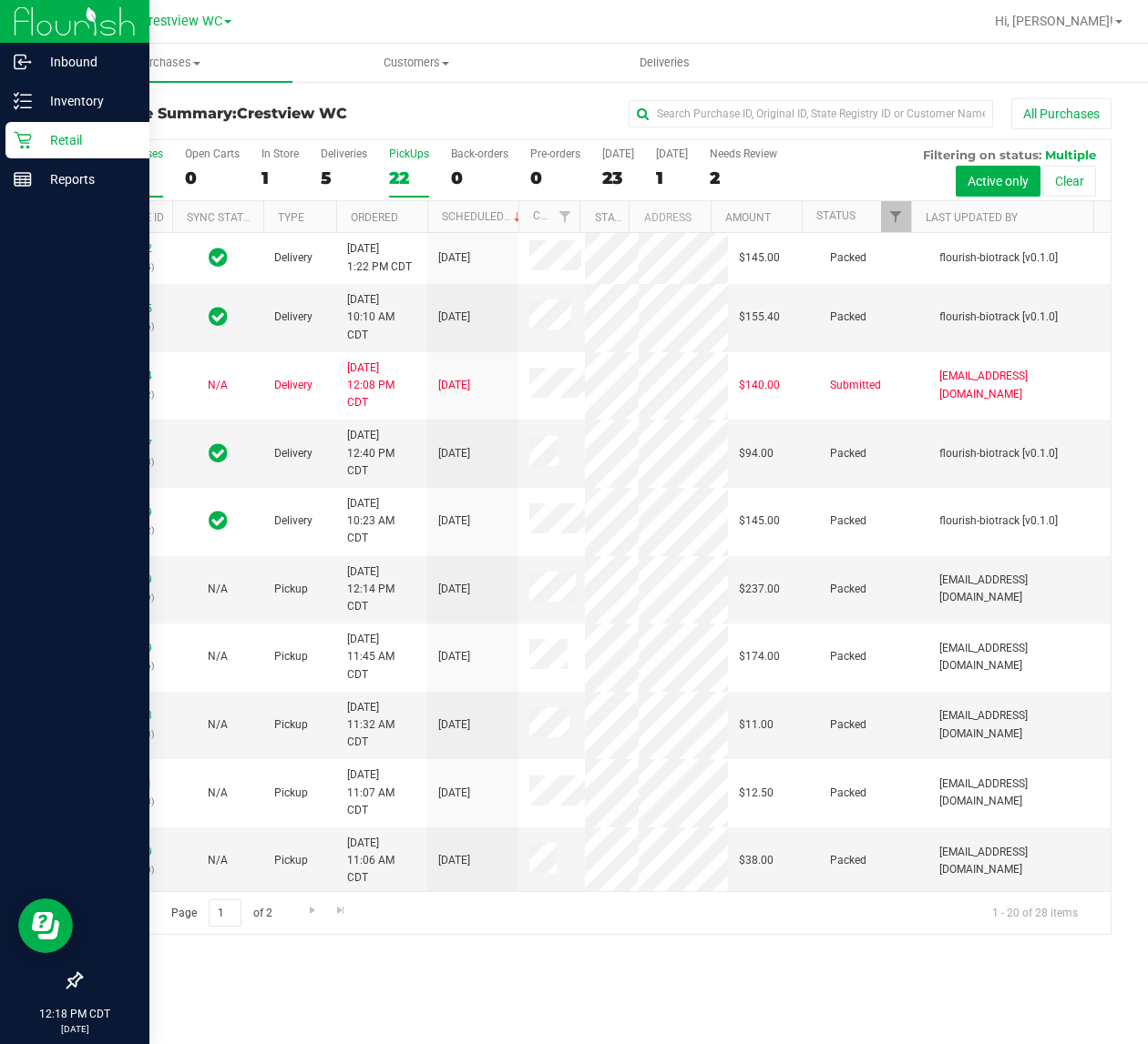
click at [398, 164] on div "All Purchases 28 Open Carts 0 In Store 1 Deliveries 5 PickUps 22 Back-orders 0 …" at bounding box center [595, 171] width 1029 height 61
click at [402, 164] on label "PickUps 22" at bounding box center [409, 173] width 40 height 50
click at [0, 0] on input "PickUps 22" at bounding box center [0, 0] width 0 height 0
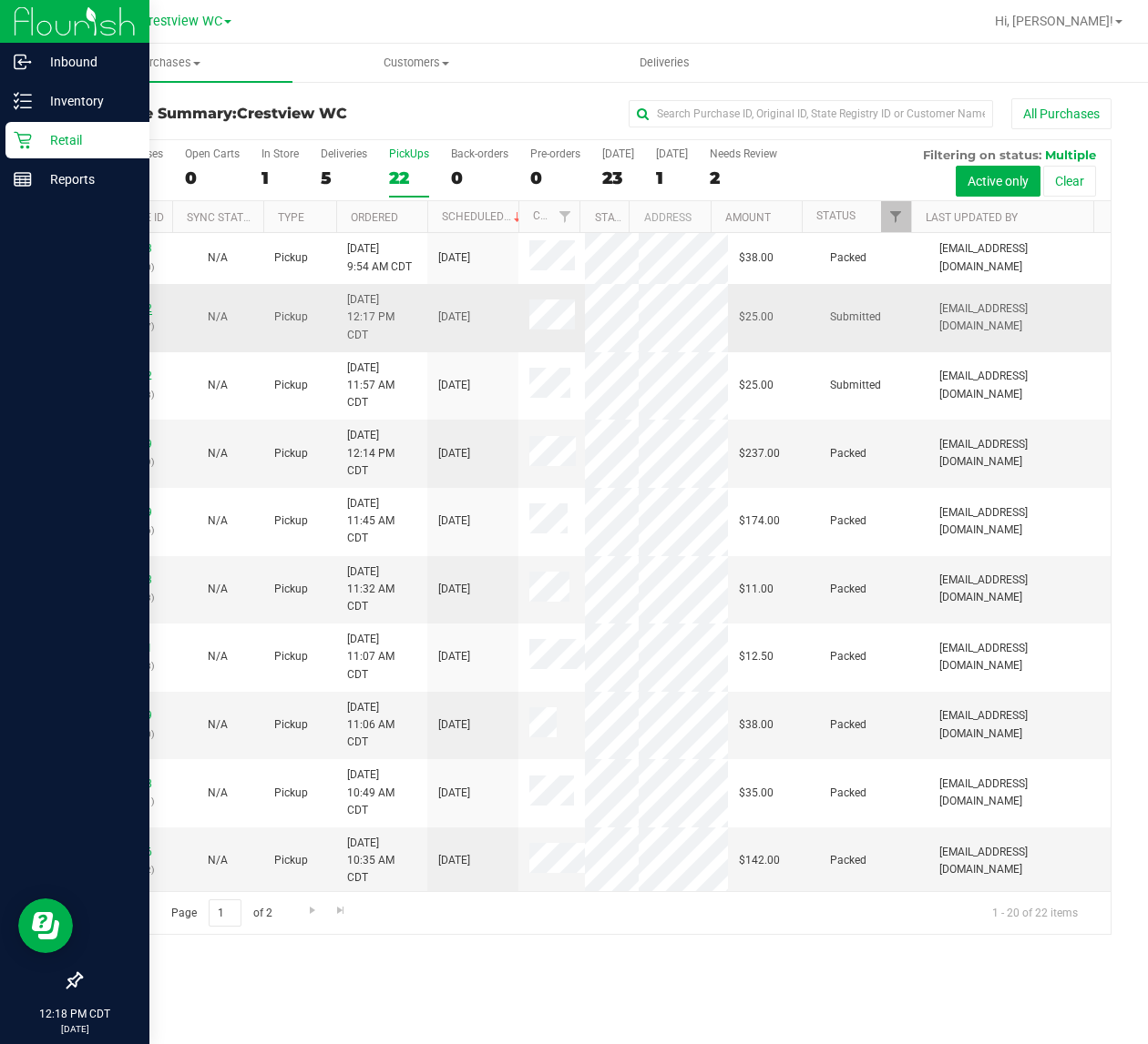
click at [116, 307] on link "11856292" at bounding box center [126, 309] width 51 height 13
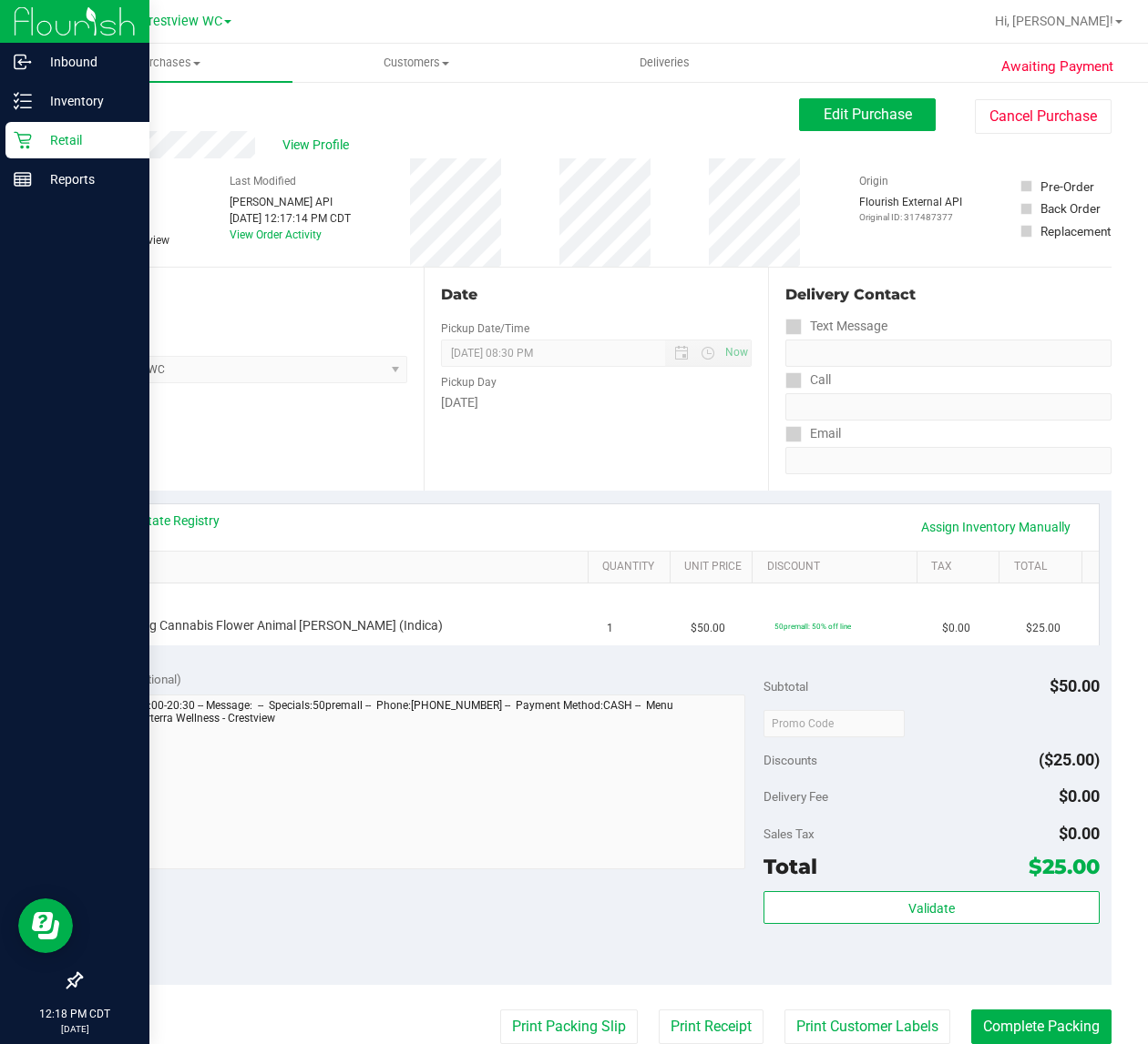
click at [348, 897] on div "Notes (optional) Subtotal $50.00 Discounts ($25.00) Delivery Fee $0.00 Sales Ta…" at bounding box center [595, 820] width 1031 height 328
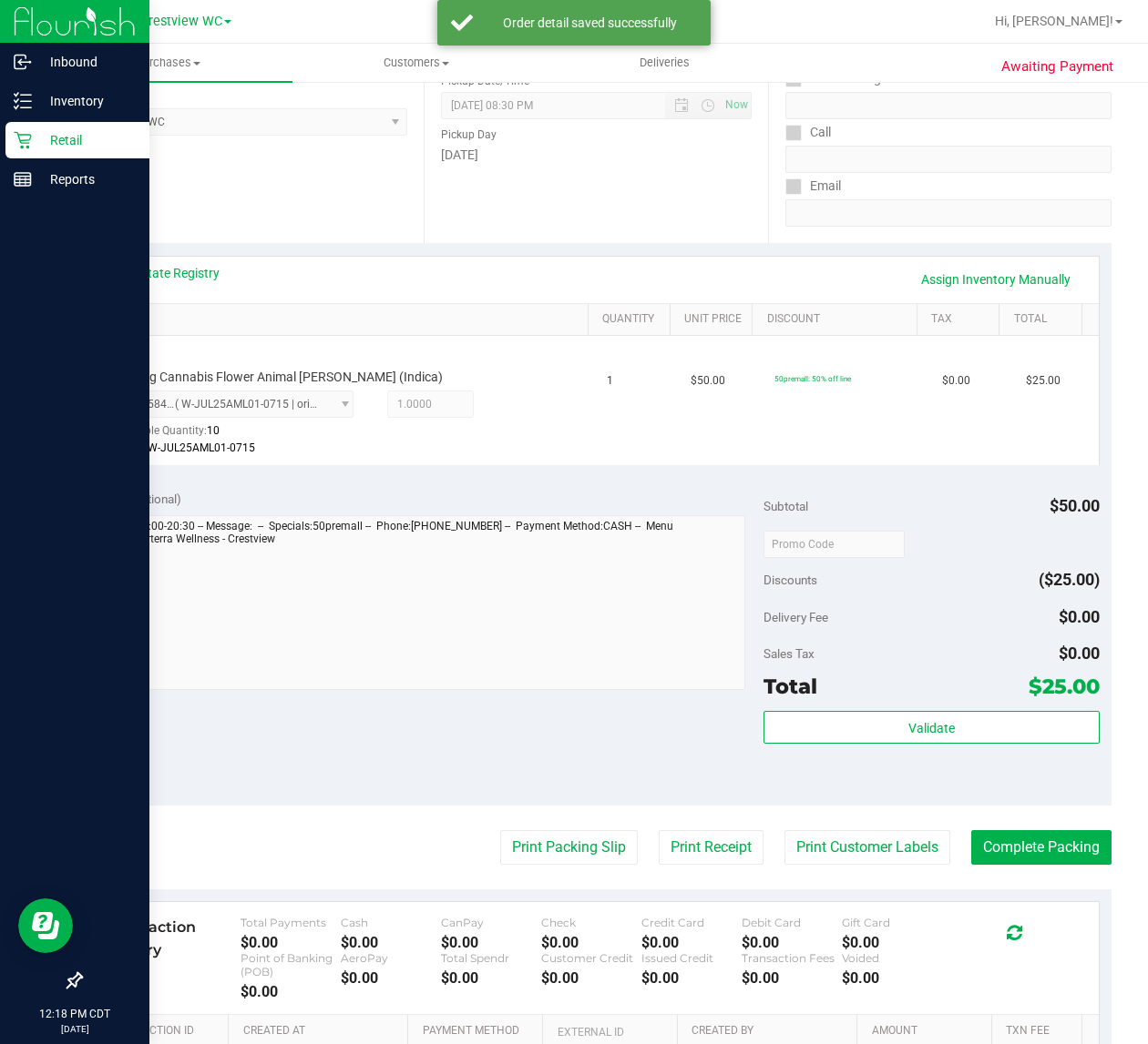
scroll to position [342, 0]
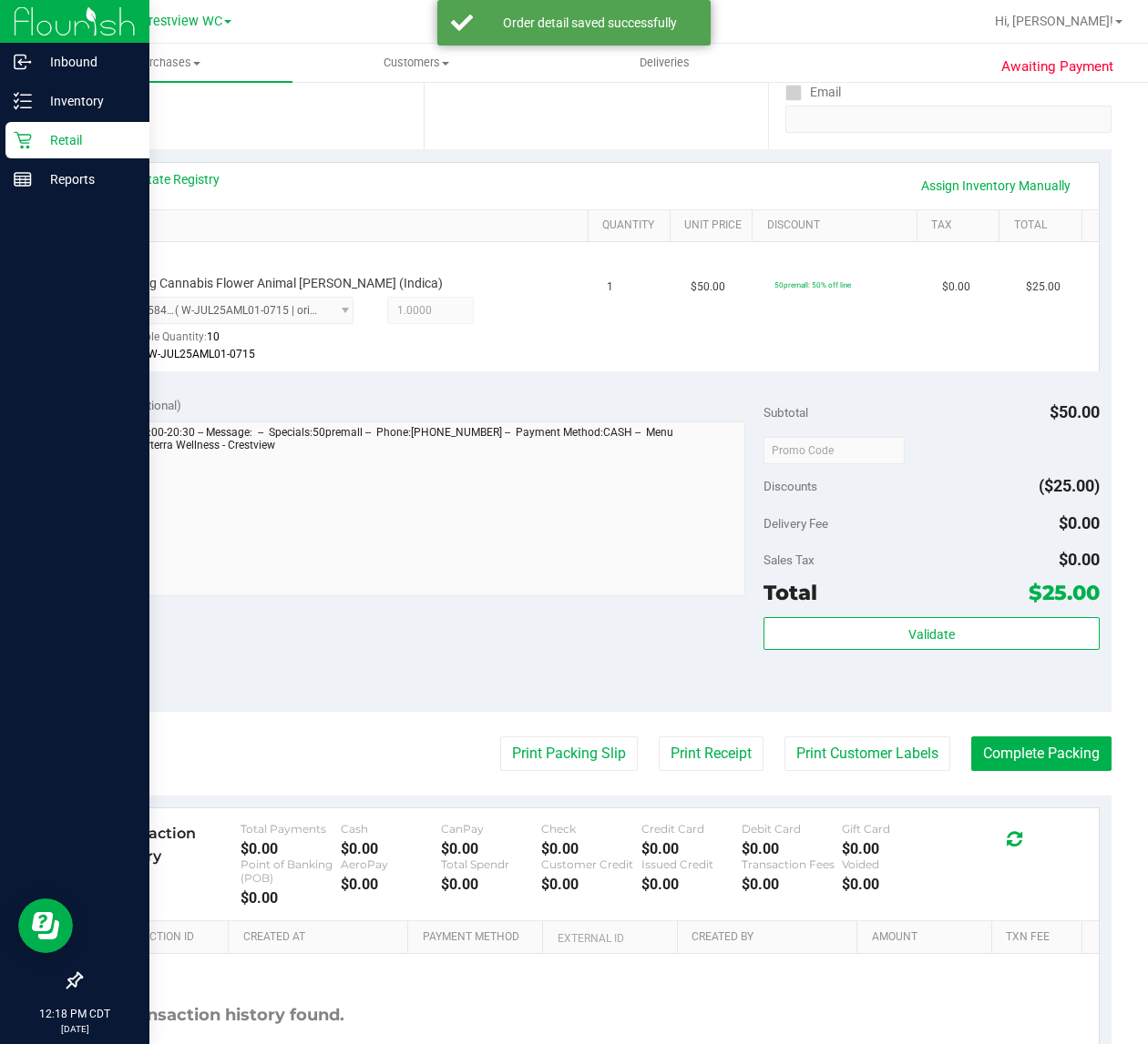
click at [961, 608] on div "Total $25.00" at bounding box center [931, 592] width 336 height 32
click at [959, 629] on button "Validate" at bounding box center [931, 633] width 336 height 32
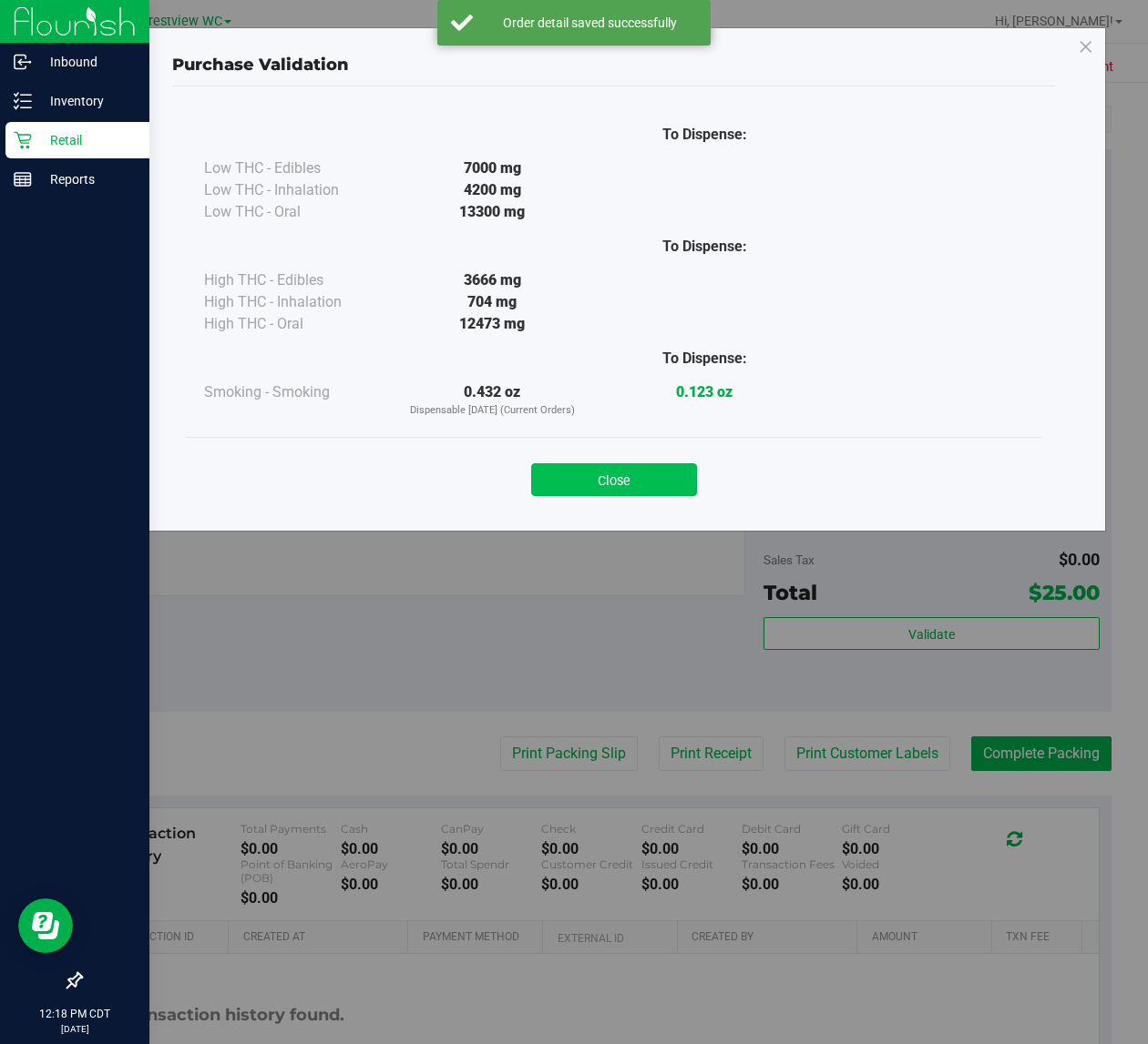
click at [645, 467] on button "Close" at bounding box center [613, 480] width 165 height 32
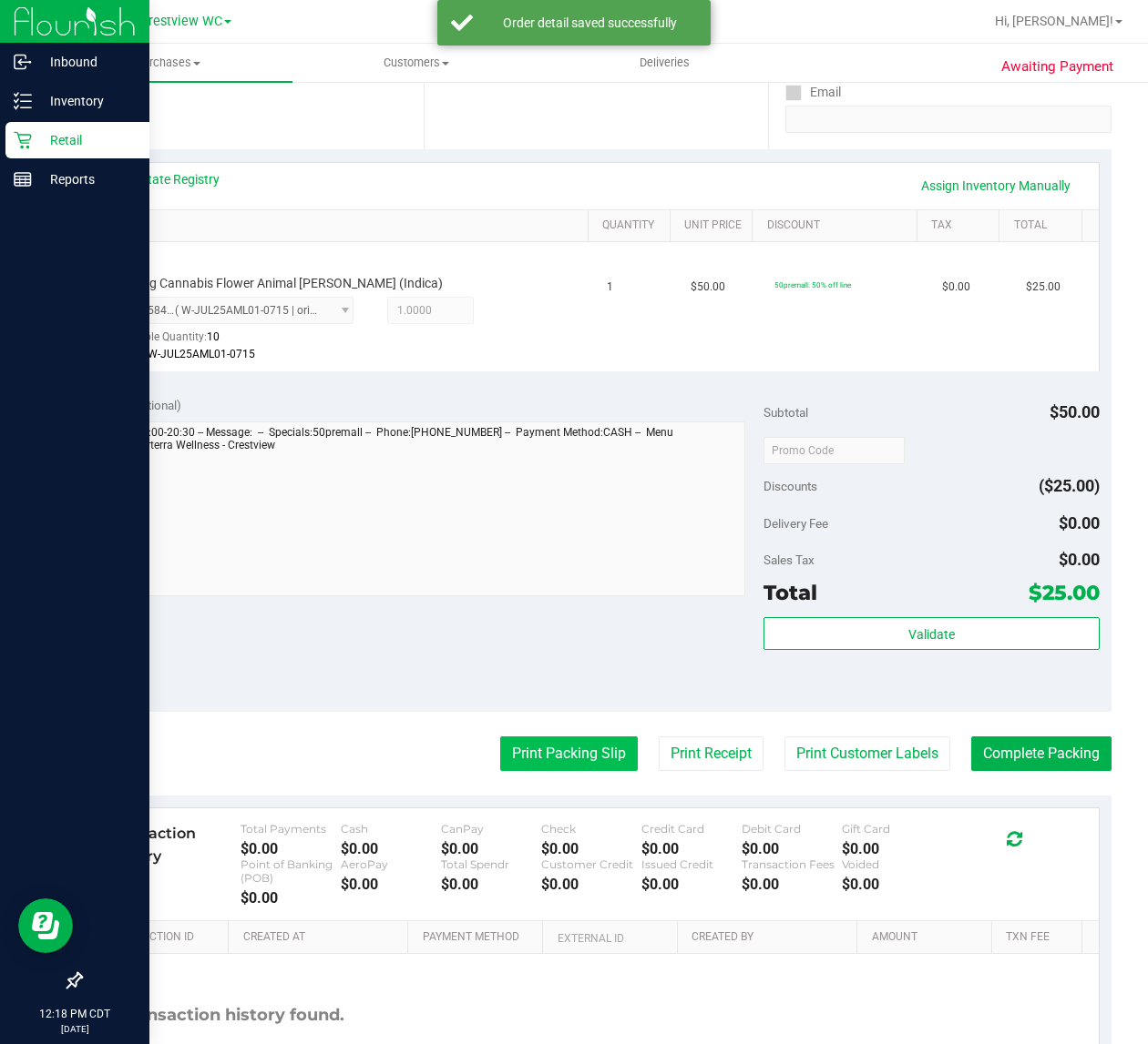
click at [546, 747] on button "Print Packing Slip" at bounding box center [568, 753] width 138 height 34
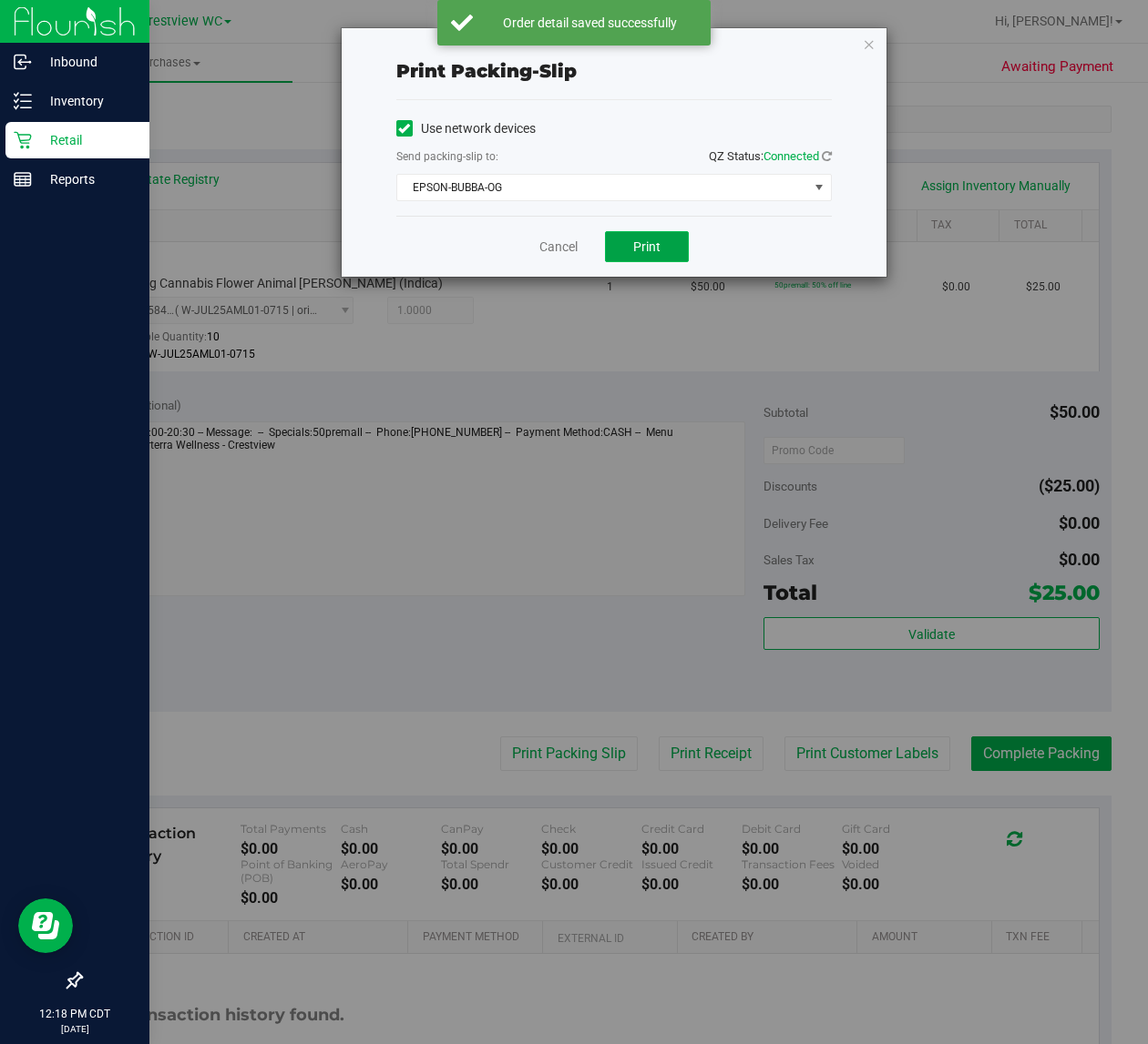
click at [633, 248] on span "Print" at bounding box center [647, 247] width 28 height 15
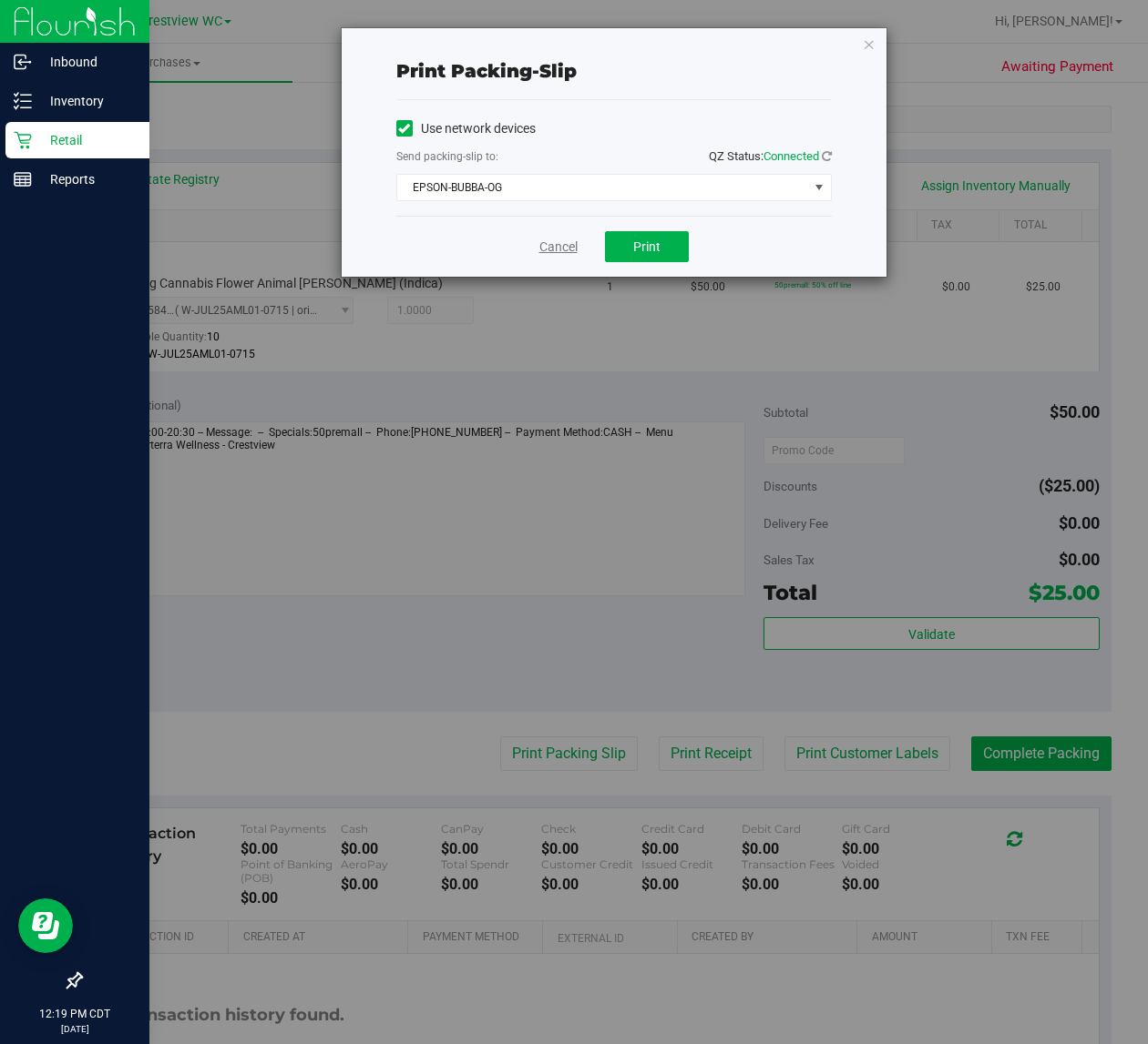
click at [544, 247] on link "Cancel" at bounding box center [557, 247] width 38 height 19
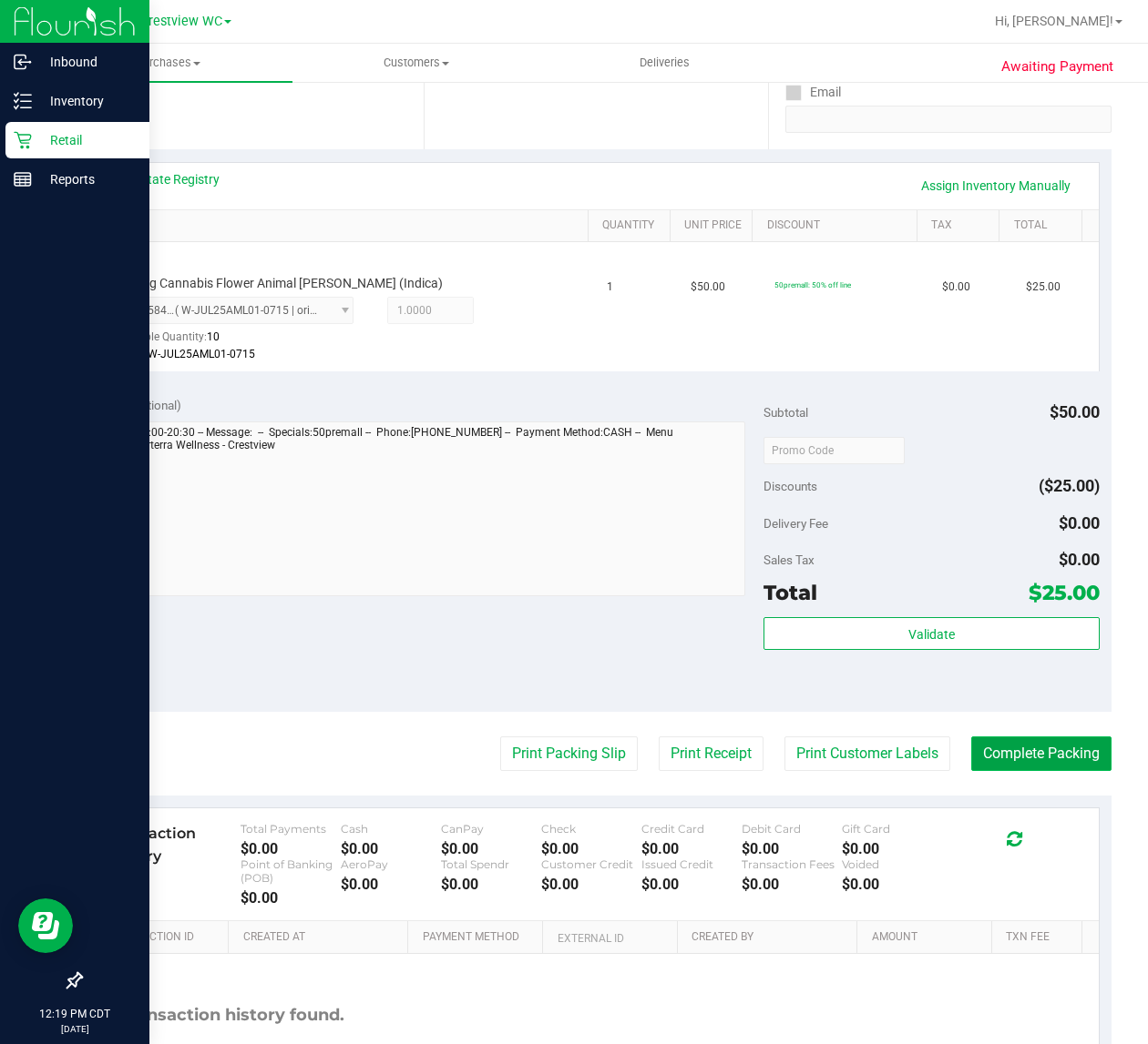
click at [1066, 751] on button "Complete Packing" at bounding box center [1041, 753] width 140 height 34
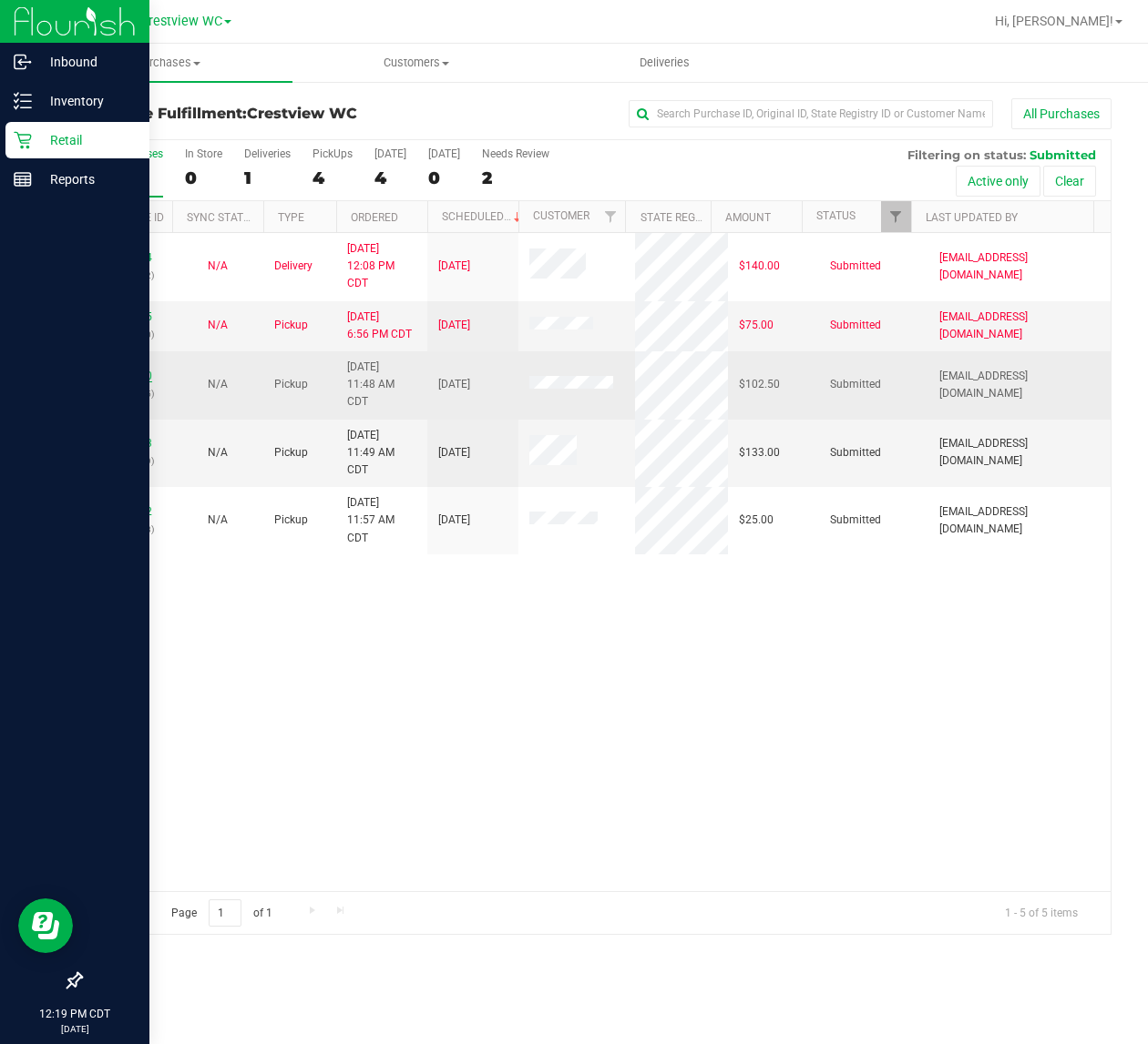
click at [124, 381] on link "11856040" at bounding box center [126, 376] width 51 height 13
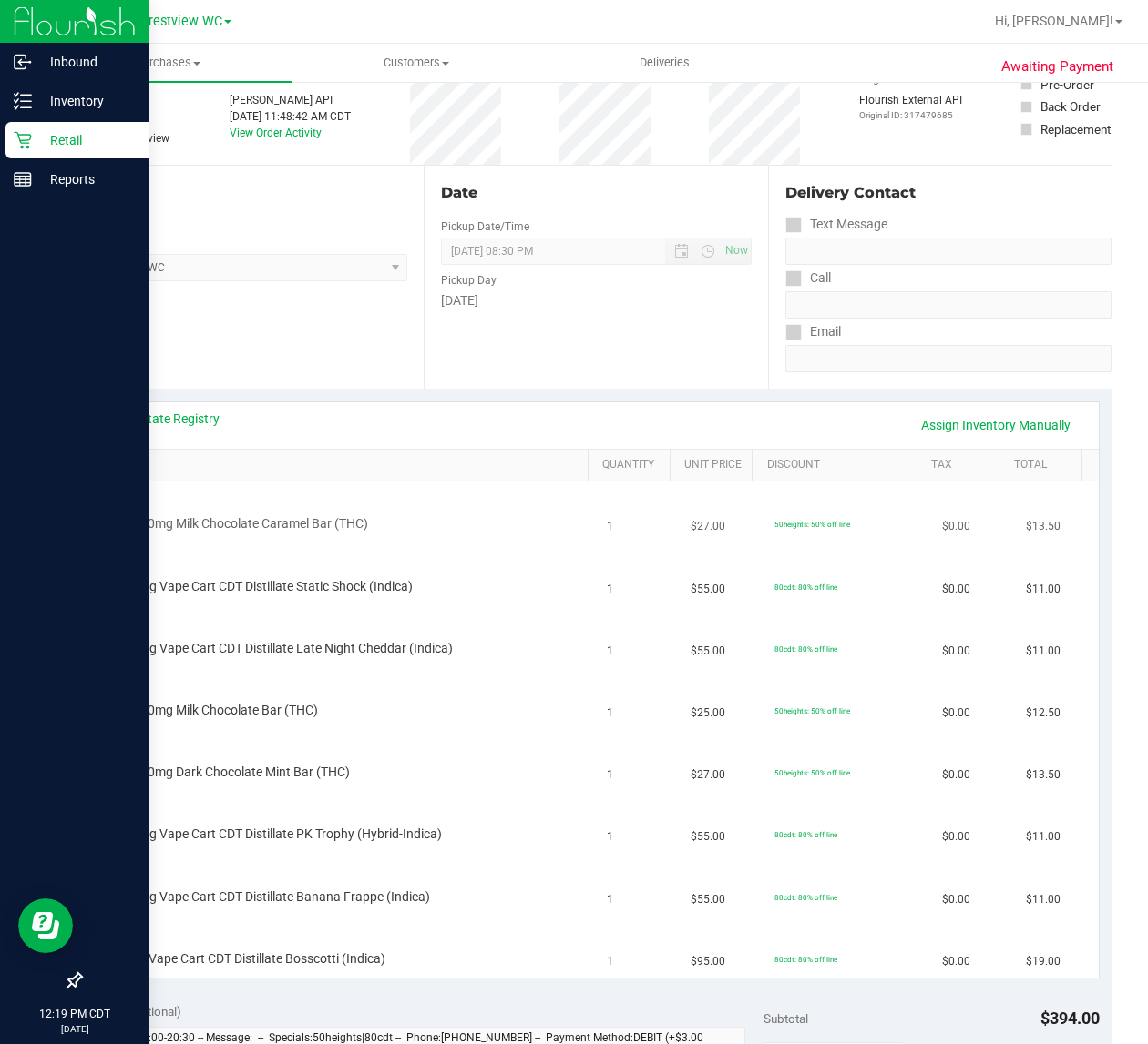
scroll to position [227, 0]
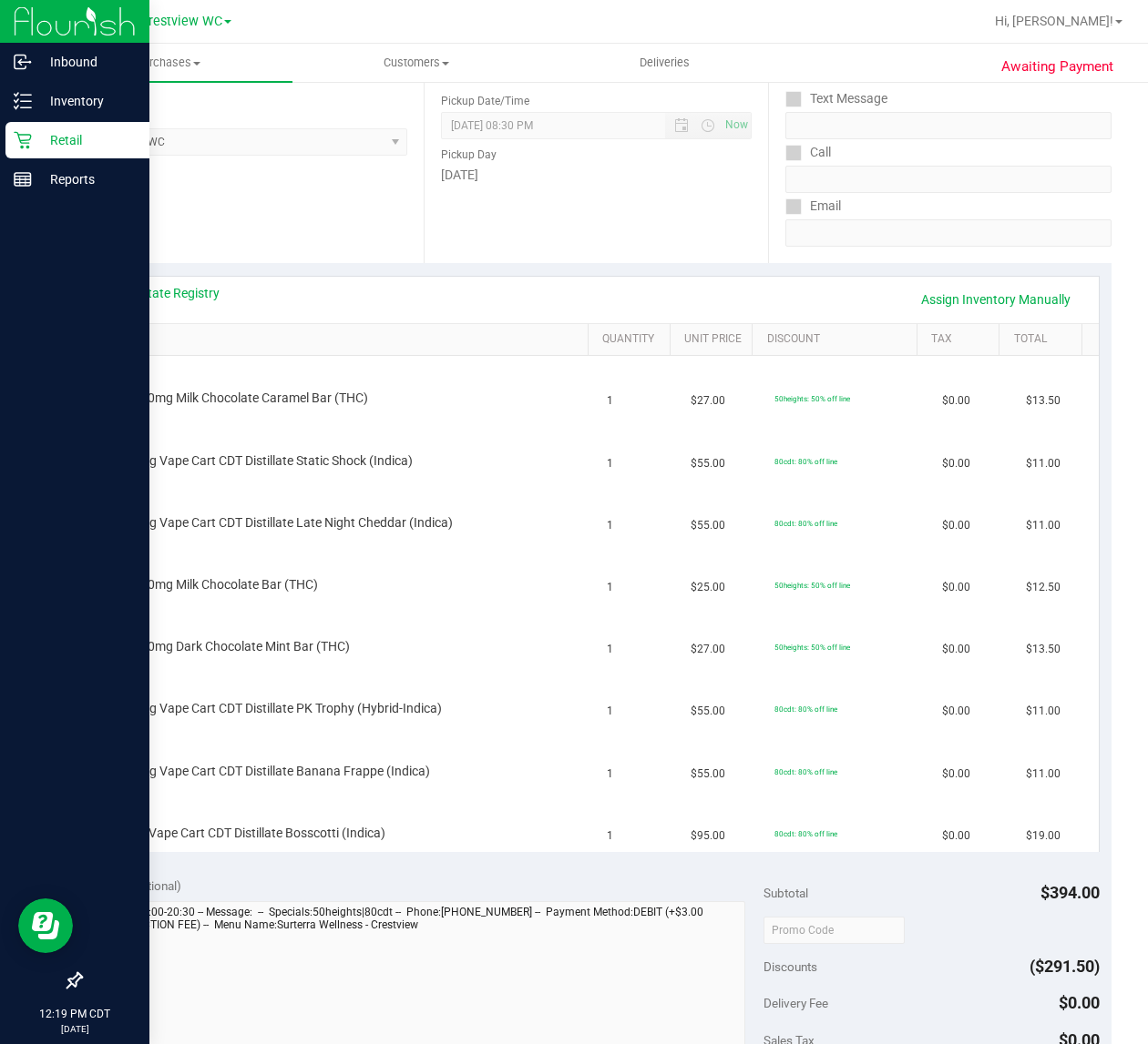
click at [173, 306] on div "View State Registry Assign Inventory Manually" at bounding box center [595, 299] width 971 height 31
click at [202, 297] on link "View State Registry" at bounding box center [165, 293] width 109 height 18
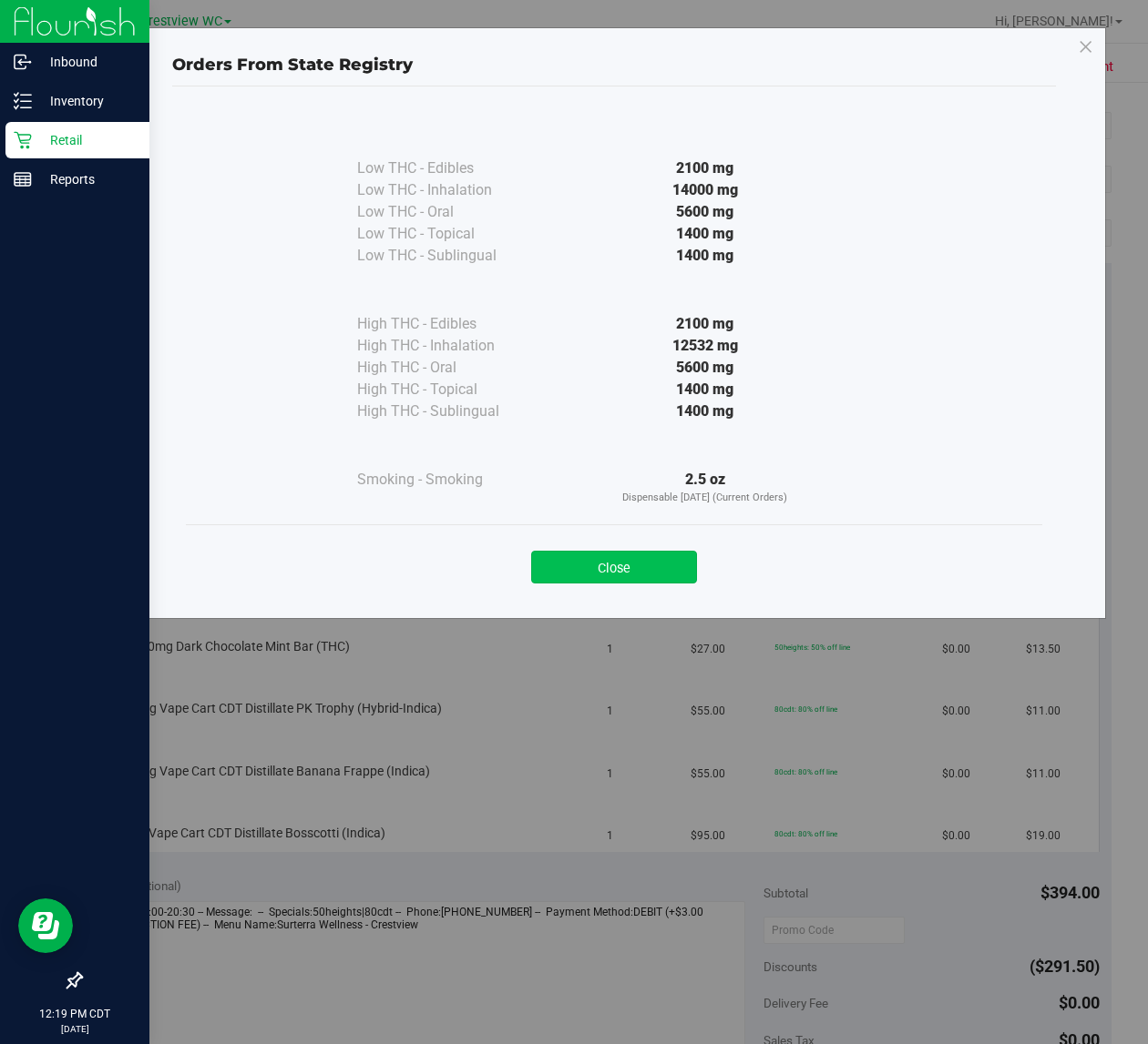
click at [650, 570] on button "Close" at bounding box center [613, 566] width 165 height 32
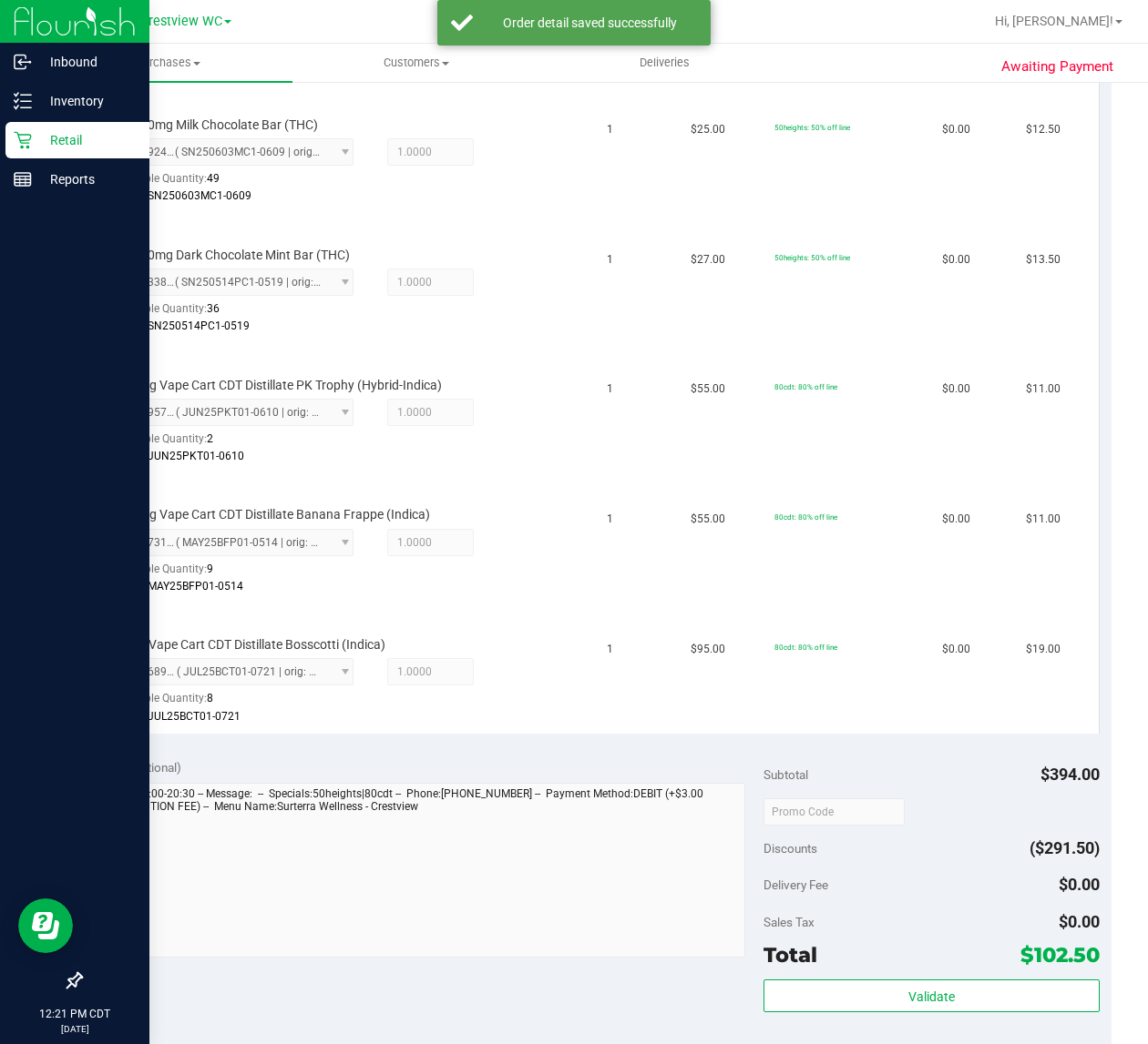
scroll to position [1003, 0]
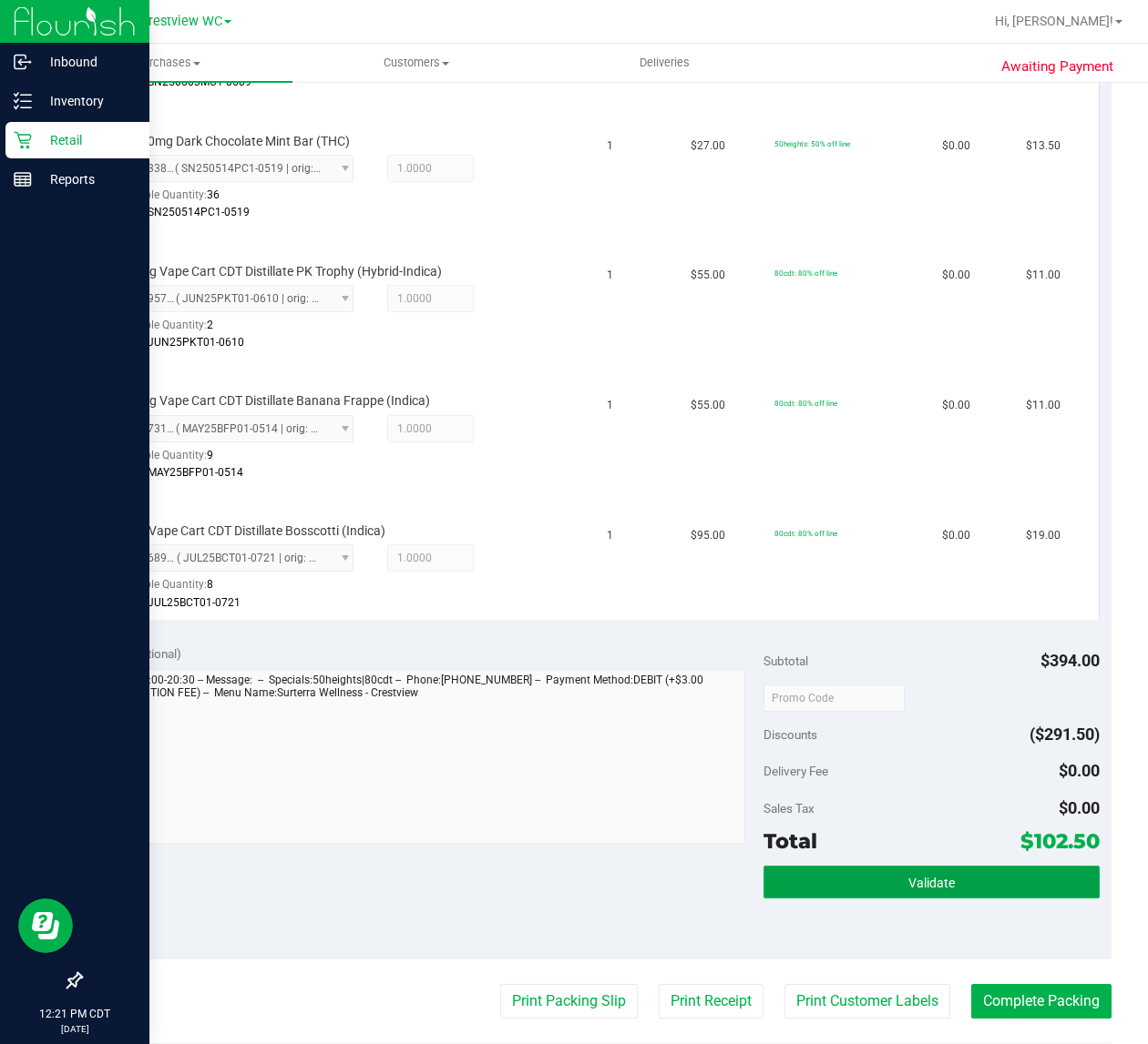
click at [918, 876] on span "Validate" at bounding box center [931, 883] width 46 height 15
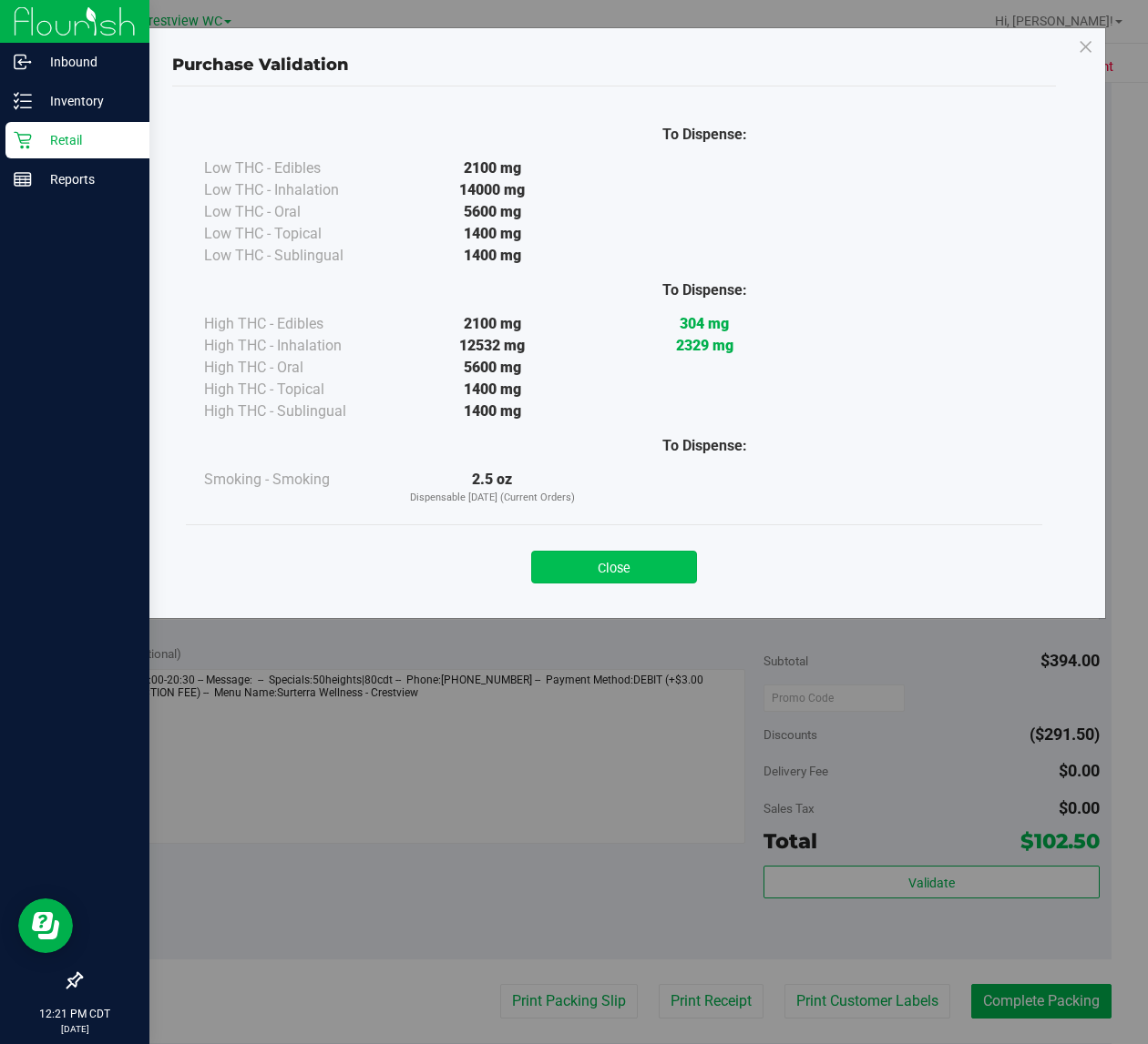
click at [598, 552] on button "Close" at bounding box center [613, 566] width 165 height 32
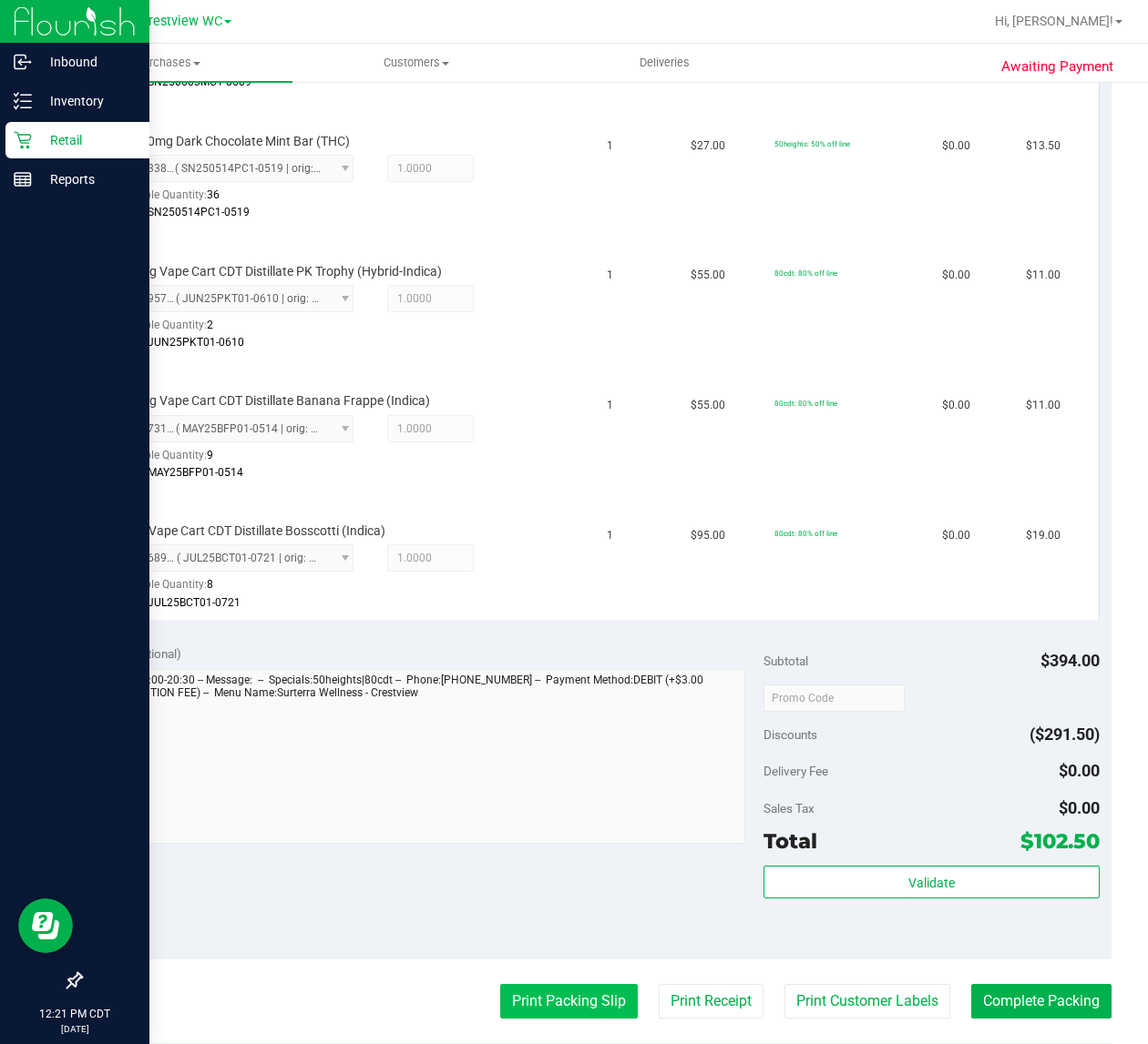
click at [549, 994] on button "Print Packing Slip" at bounding box center [568, 1001] width 138 height 34
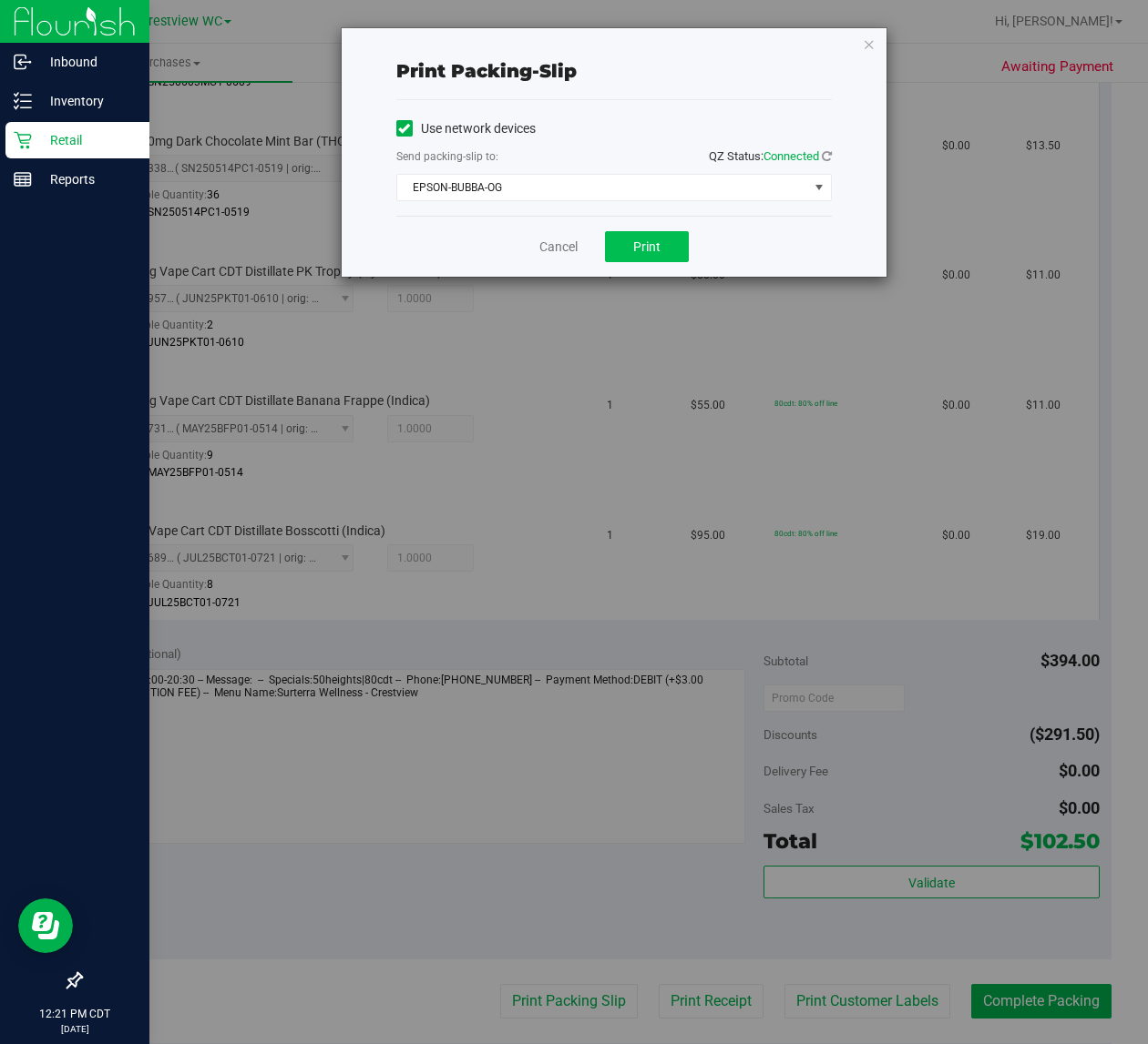
drag, startPoint x: 648, startPoint y: 272, endPoint x: 643, endPoint y: 247, distance: 25.5
click at [649, 270] on div "Cancel Print" at bounding box center [614, 247] width 435 height 61
click at [643, 247] on span "Print" at bounding box center [647, 247] width 28 height 15
click at [556, 251] on link "Cancel" at bounding box center [557, 247] width 38 height 19
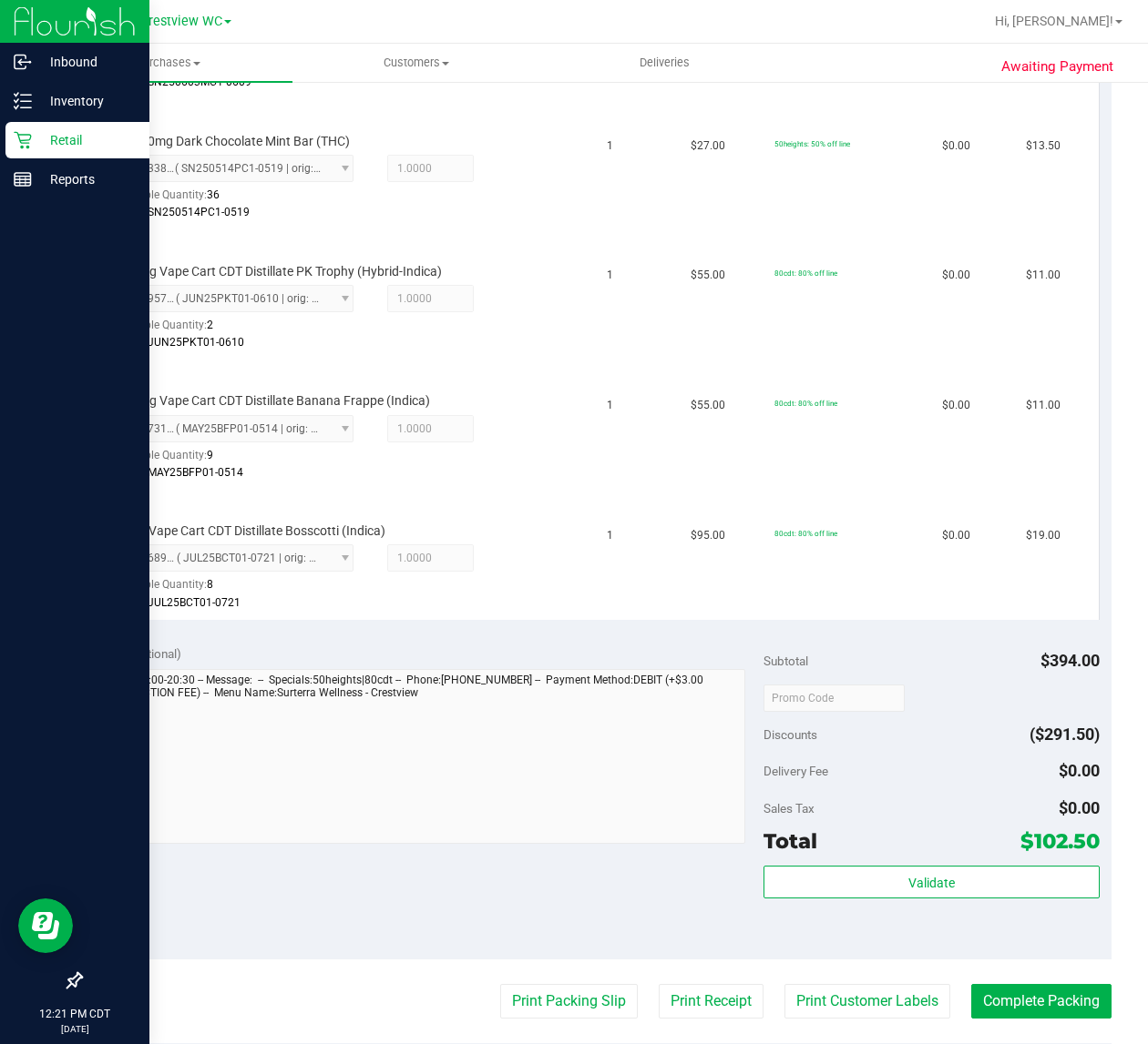
click at [407, 890] on div "Notes (optional) Subtotal $394.00 Discounts ($291.50) Delivery Fee $0.00 Sales …" at bounding box center [595, 795] width 1031 height 328
click at [1039, 994] on button "Complete Packing" at bounding box center [1041, 1001] width 140 height 34
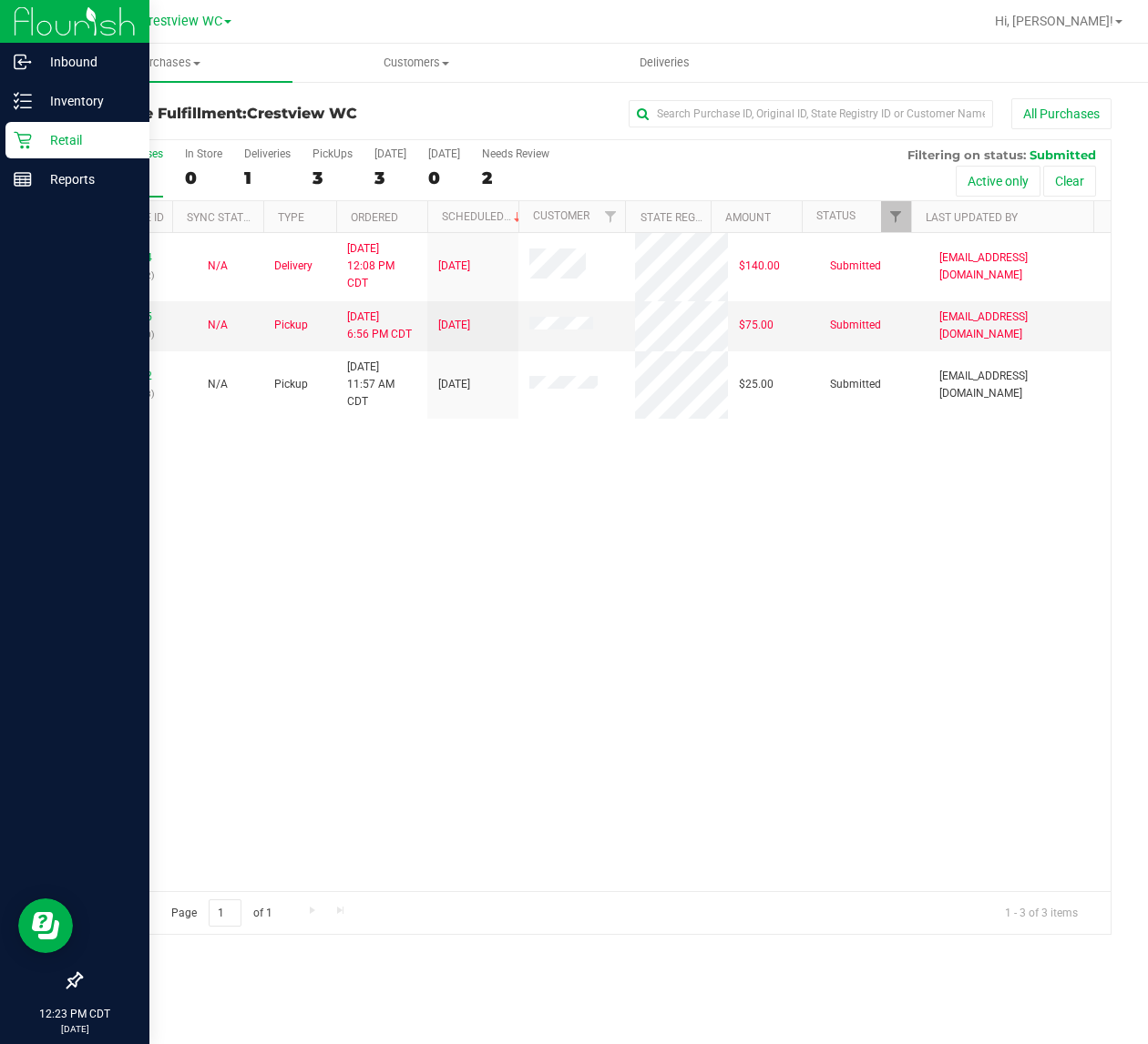
click at [70, 142] on p "Retail" at bounding box center [86, 140] width 109 height 22
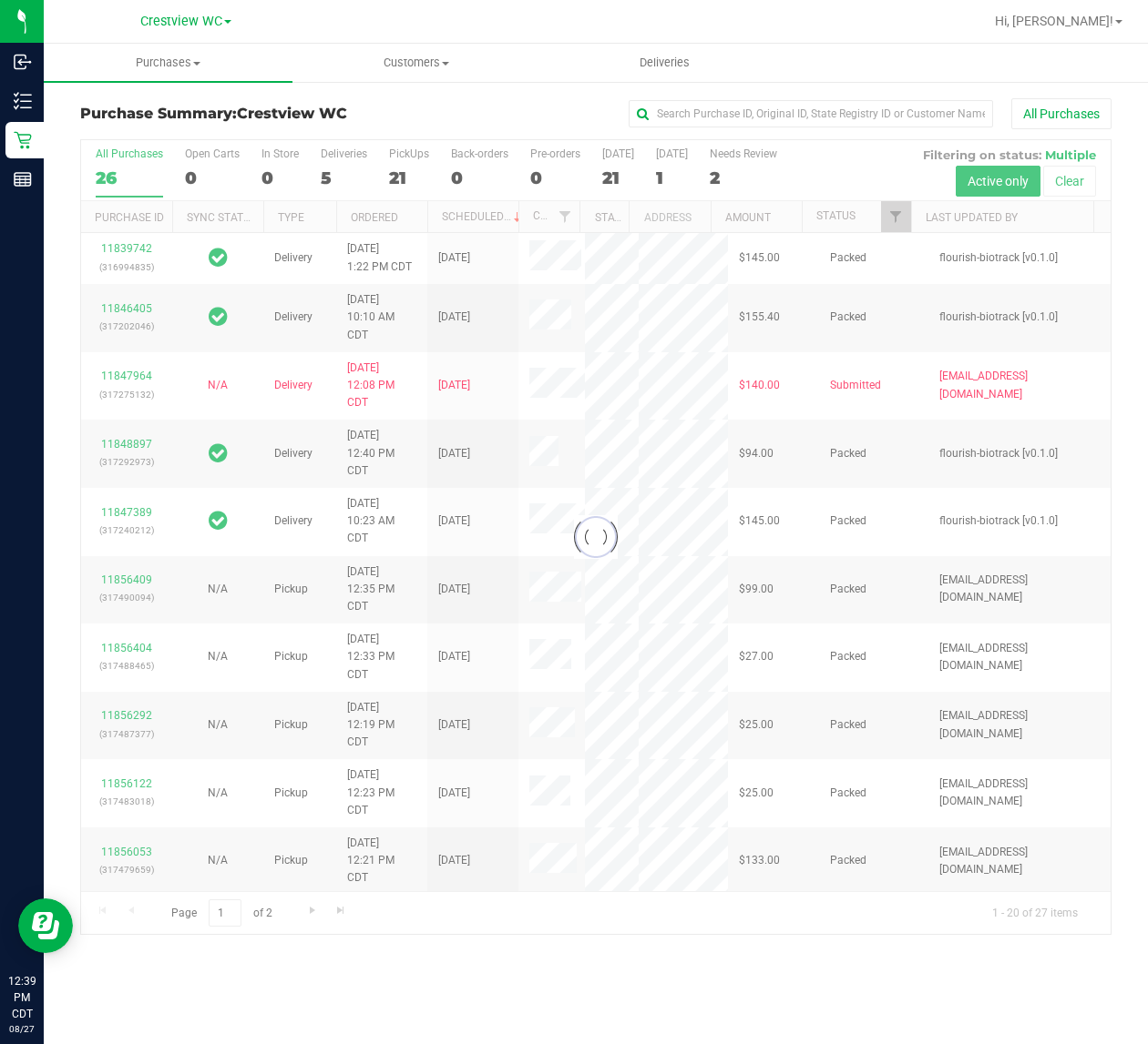
click at [403, 178] on div at bounding box center [595, 538] width 1029 height 795
click at [403, 170] on div at bounding box center [595, 538] width 1029 height 795
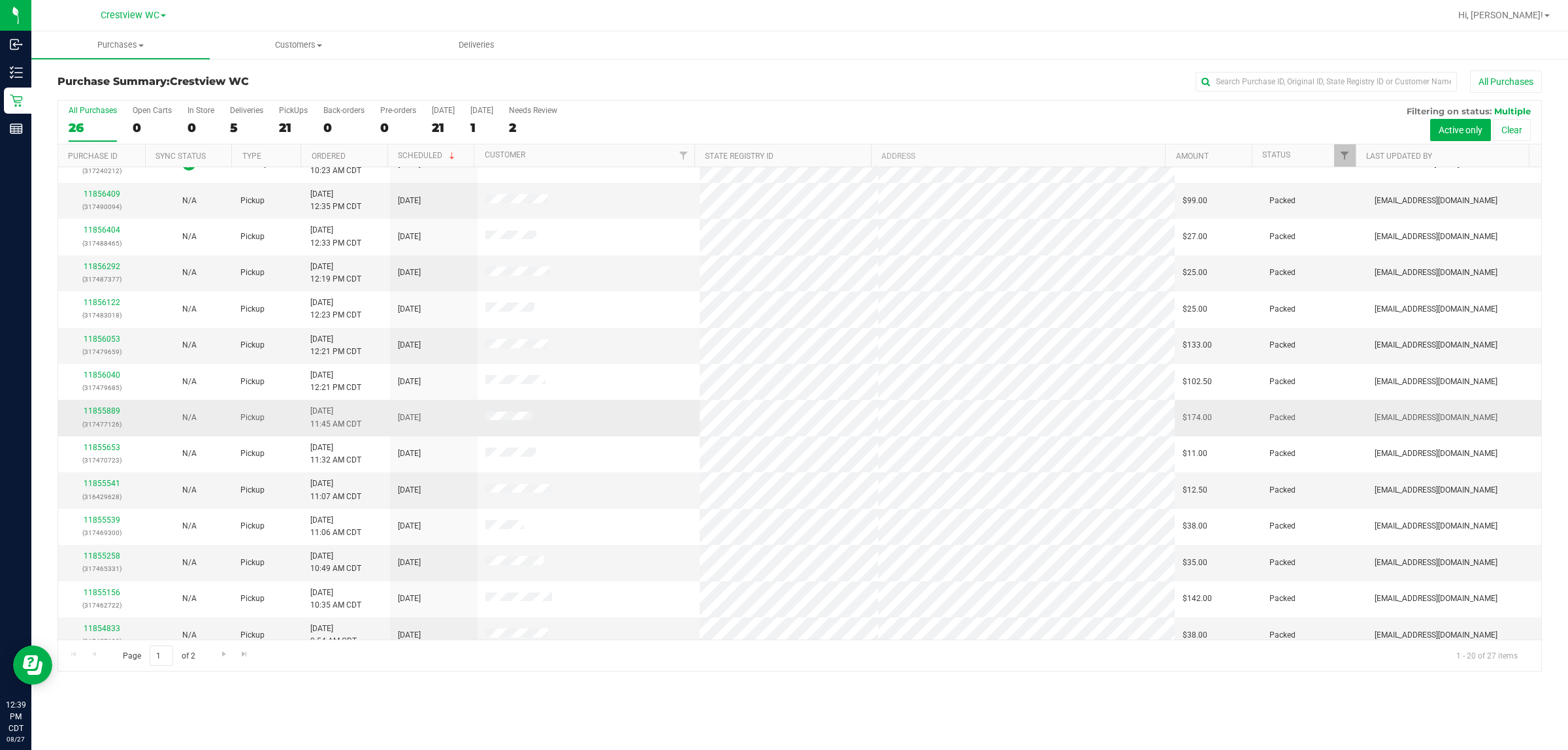
scroll to position [253, 0]
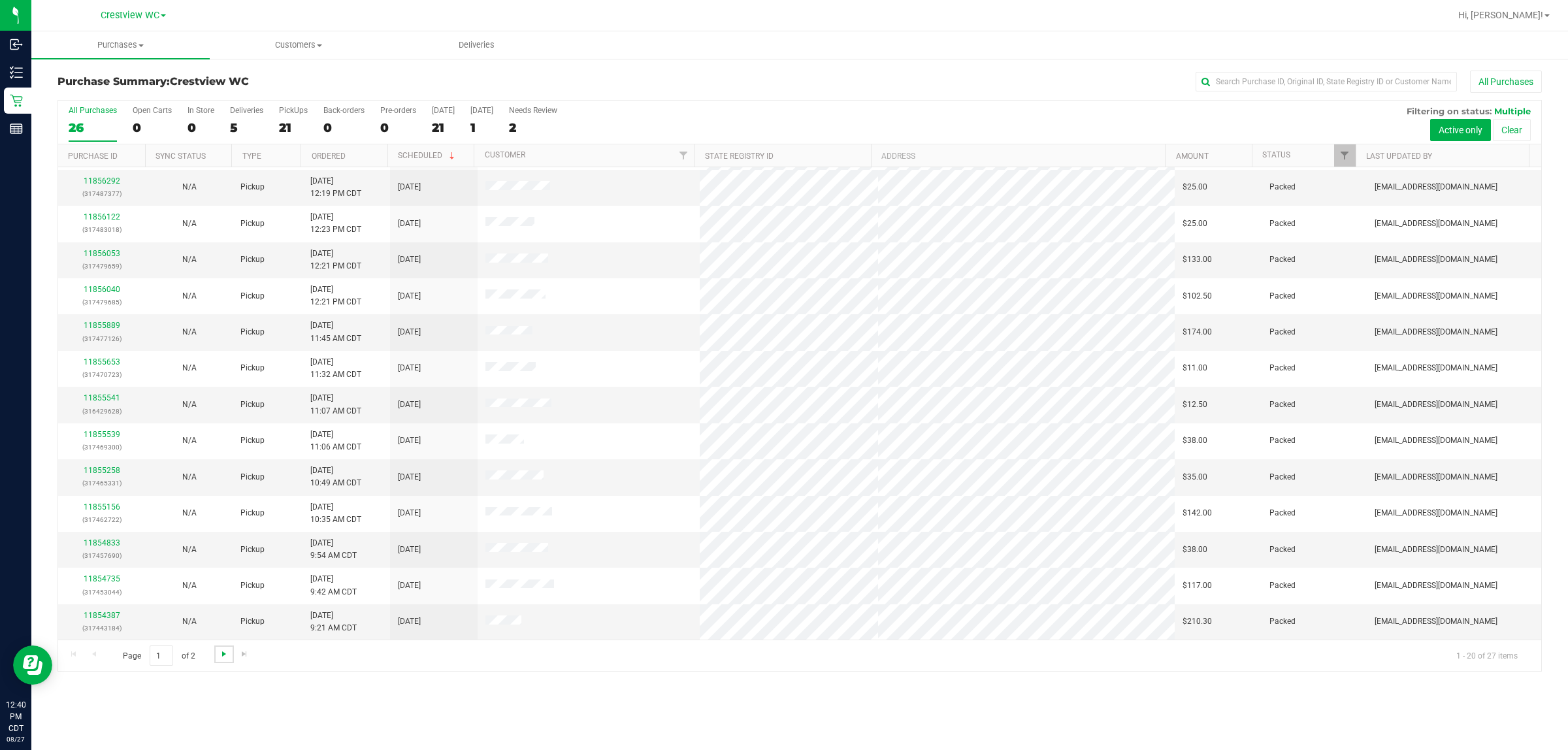
click at [219, 655] on span "Go to the next page" at bounding box center [224, 654] width 11 height 11
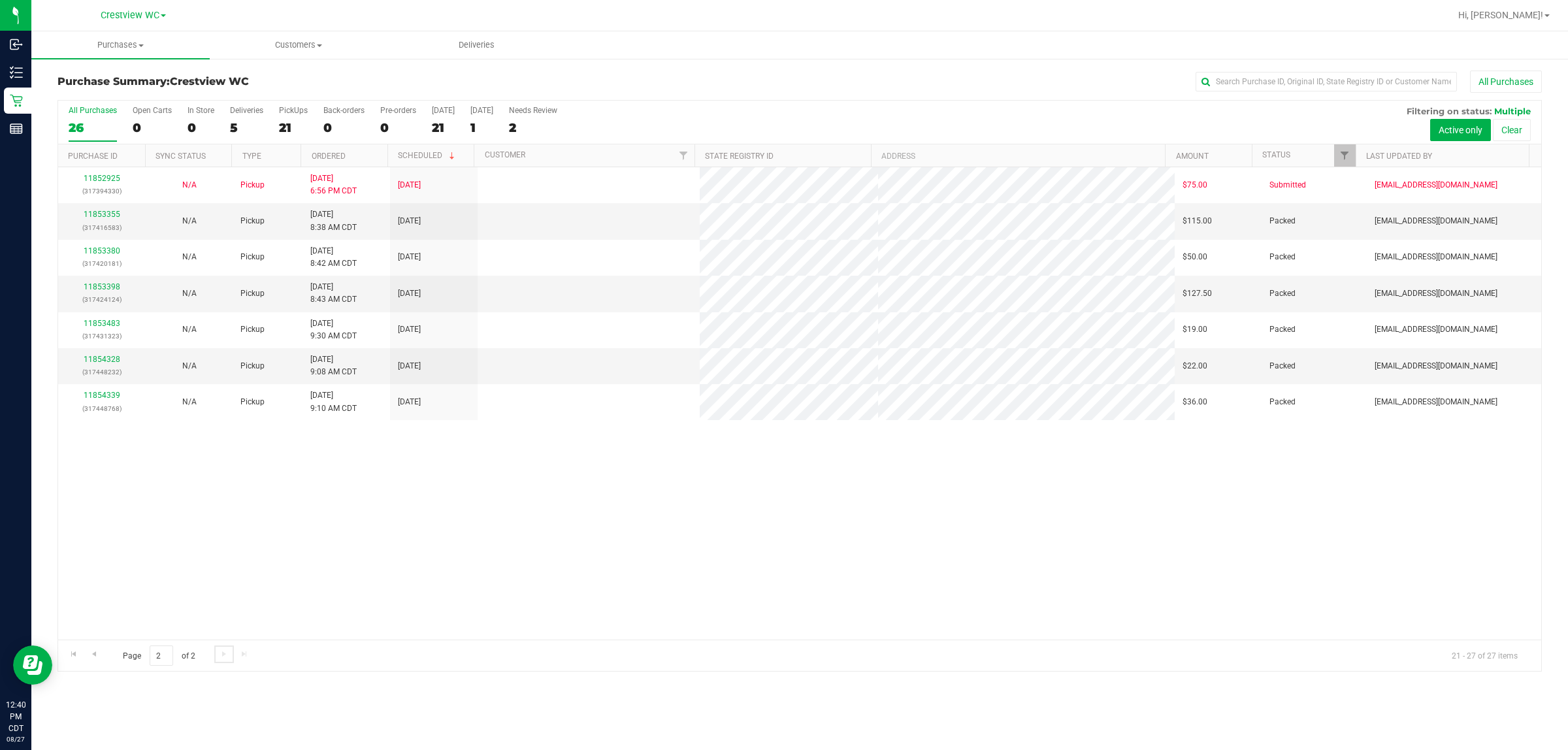
scroll to position [0, 0]
click at [279, 127] on div "21" at bounding box center [293, 127] width 29 height 15
click at [0, 0] on input "PickUps 21" at bounding box center [0, 0] width 0 height 0
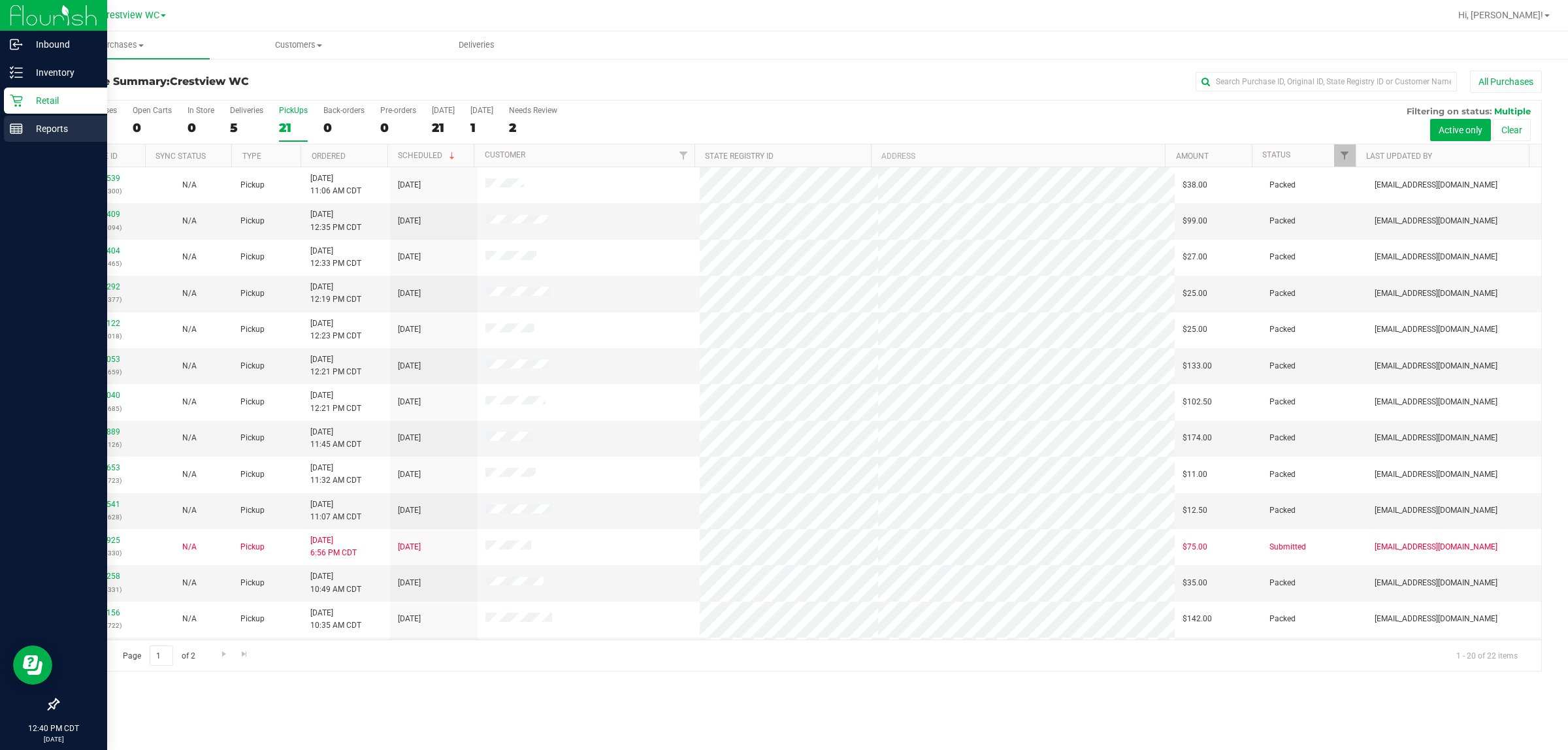
click at [24, 134] on p "Reports" at bounding box center [62, 129] width 78 height 16
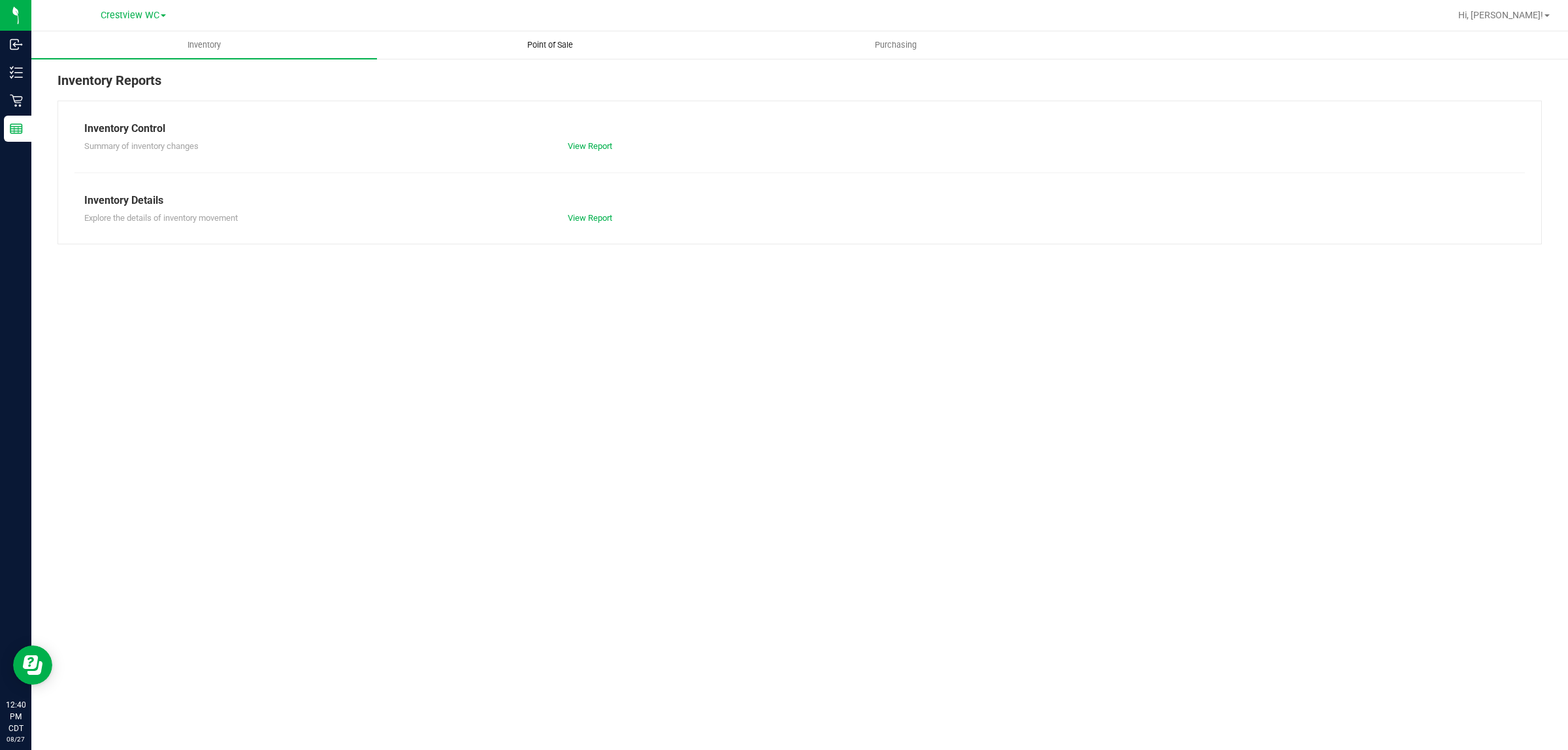
click at [544, 40] on span "Point of Sale" at bounding box center [550, 45] width 81 height 12
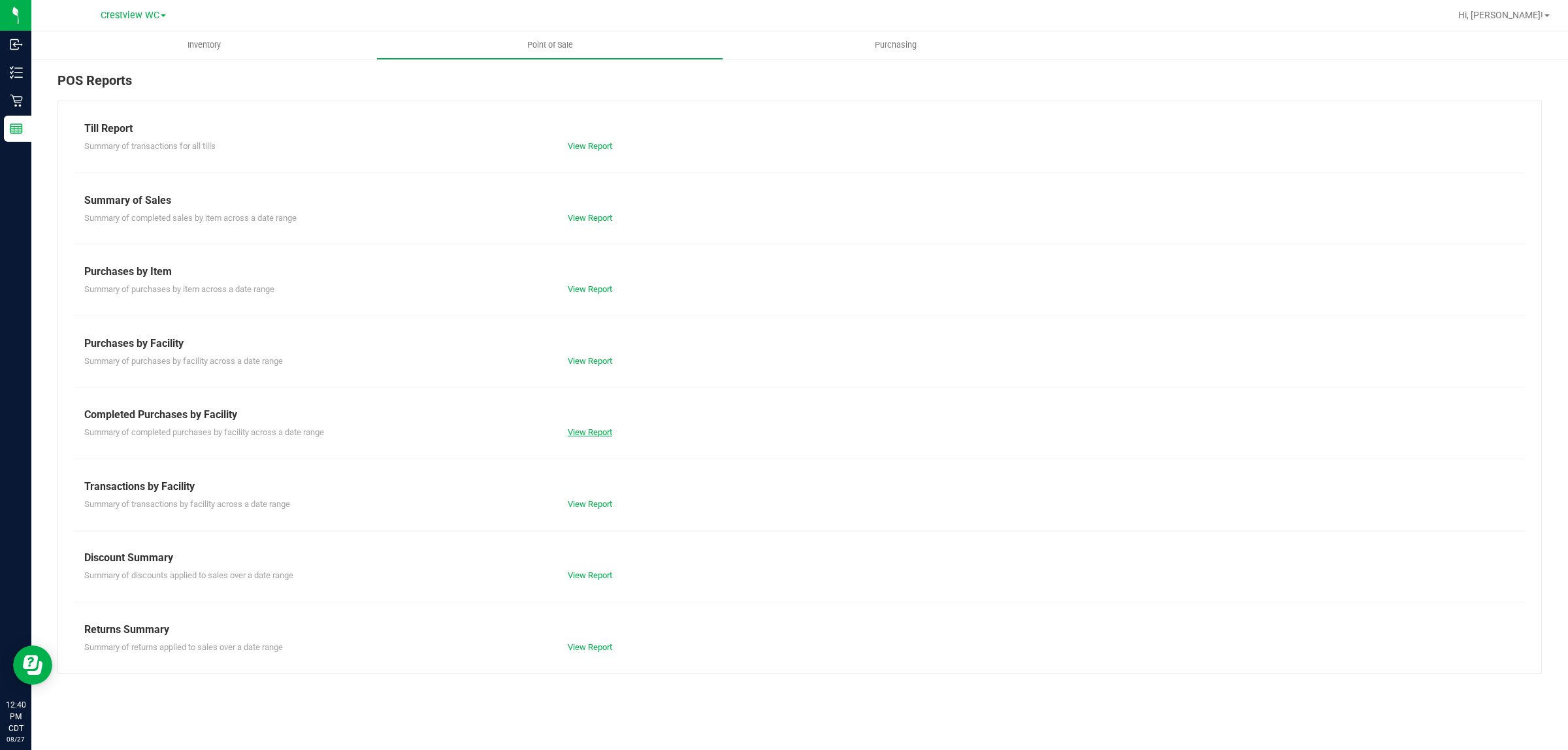
click at [600, 433] on link "View Report" at bounding box center [589, 432] width 44 height 10
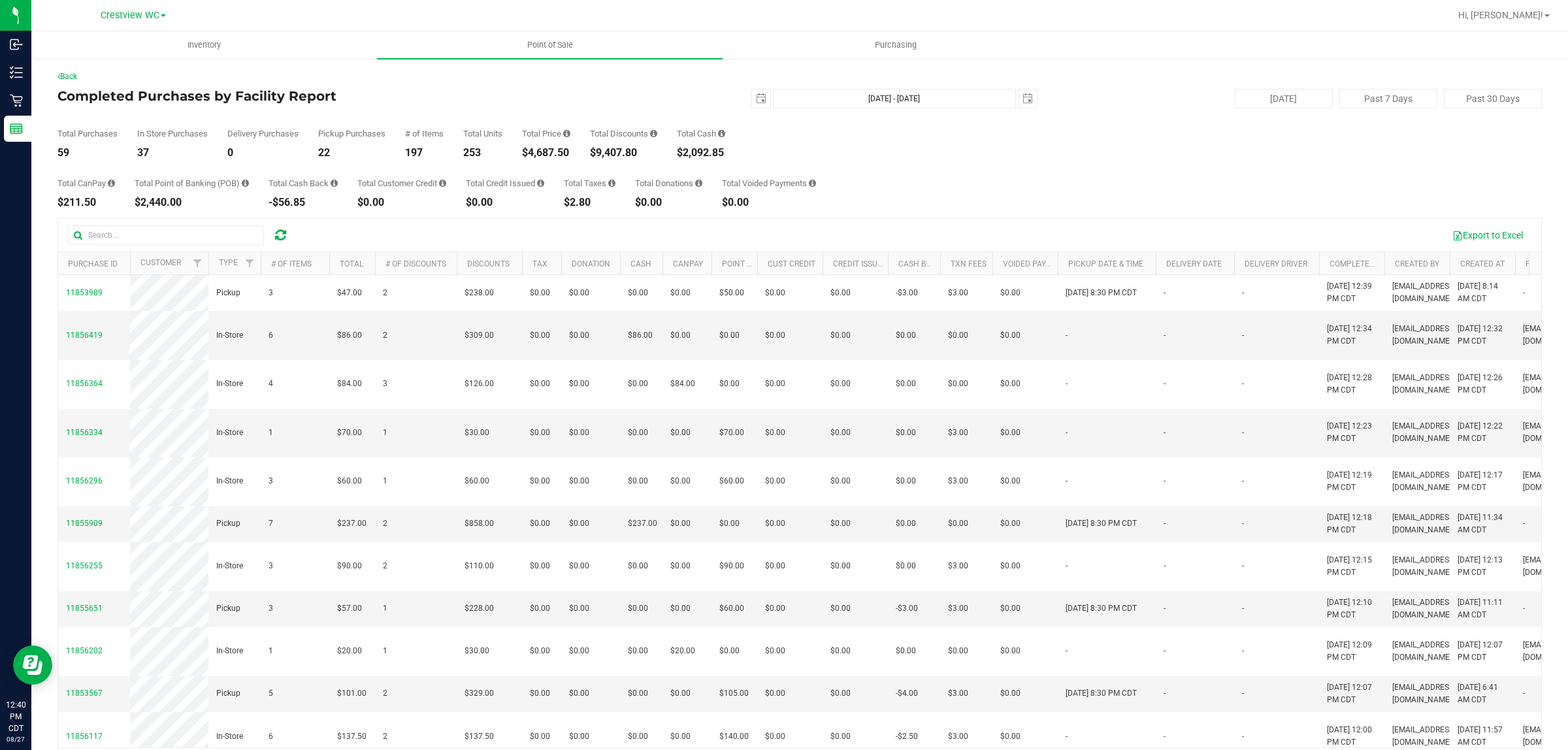
click at [913, 201] on div "Total CanPay $211.50 Total Point of Banking (POB) $2,440.00 Total Cash Back -$5…" at bounding box center [800, 182] width 1484 height 50
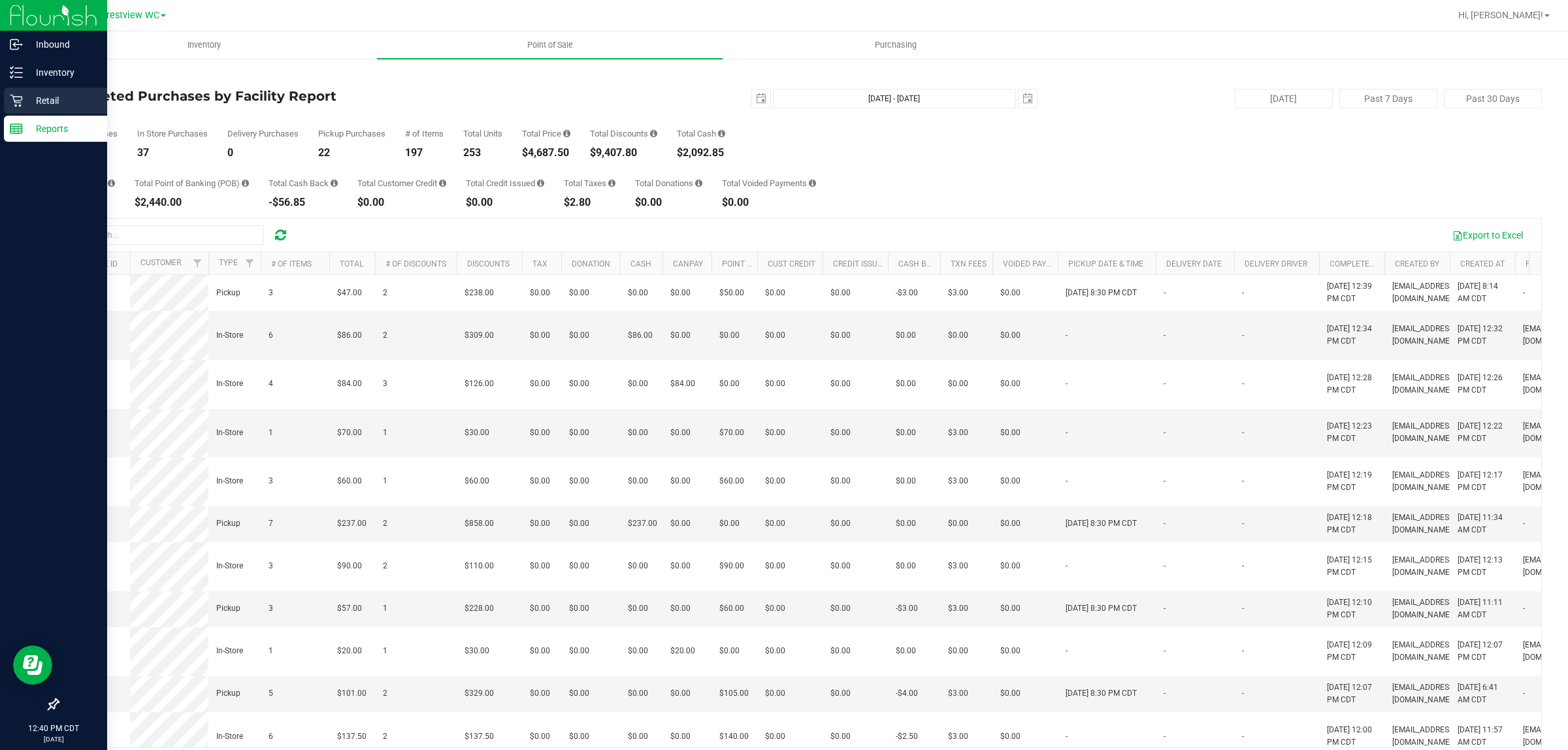
click at [27, 97] on p "Retail" at bounding box center [62, 101] width 78 height 16
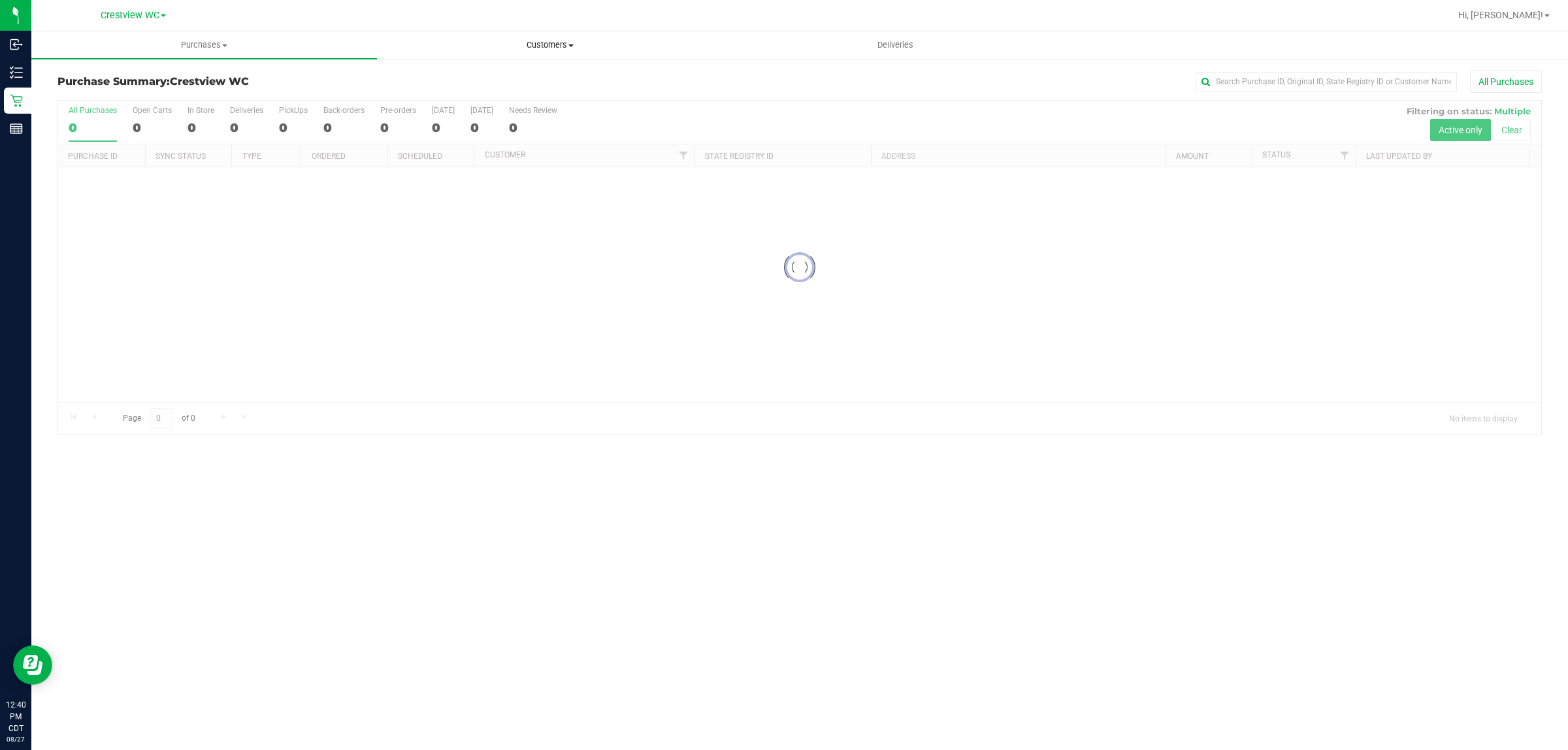
click at [546, 42] on span "Customers" at bounding box center [550, 45] width 344 height 12
click at [450, 76] on span "All customers" at bounding box center [424, 78] width 94 height 11
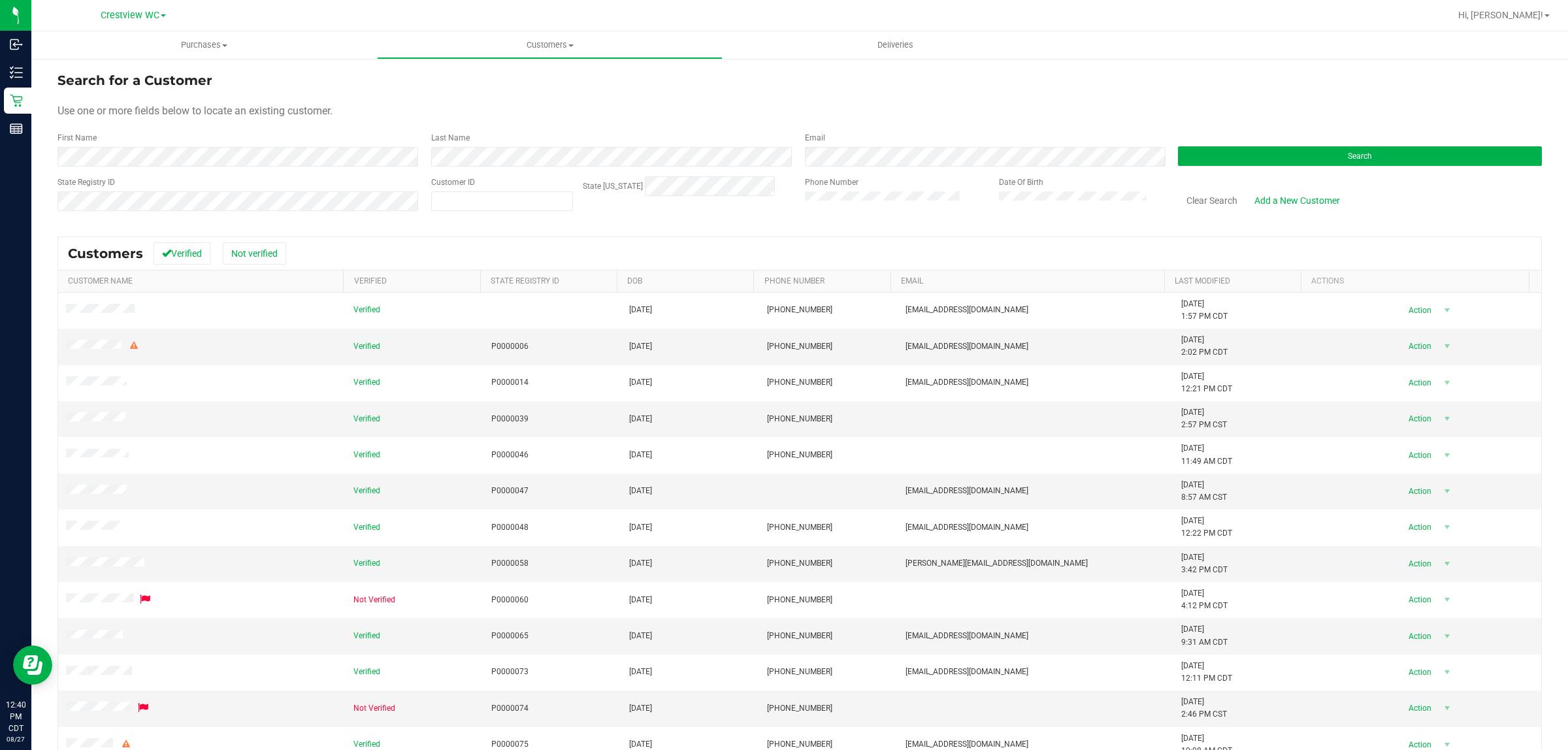
click at [97, 171] on form "Search for a Customer Use one or more fields below to locate an existing custom…" at bounding box center [800, 147] width 1484 height 153
click at [127, 133] on div "First Name" at bounding box center [239, 149] width 364 height 34
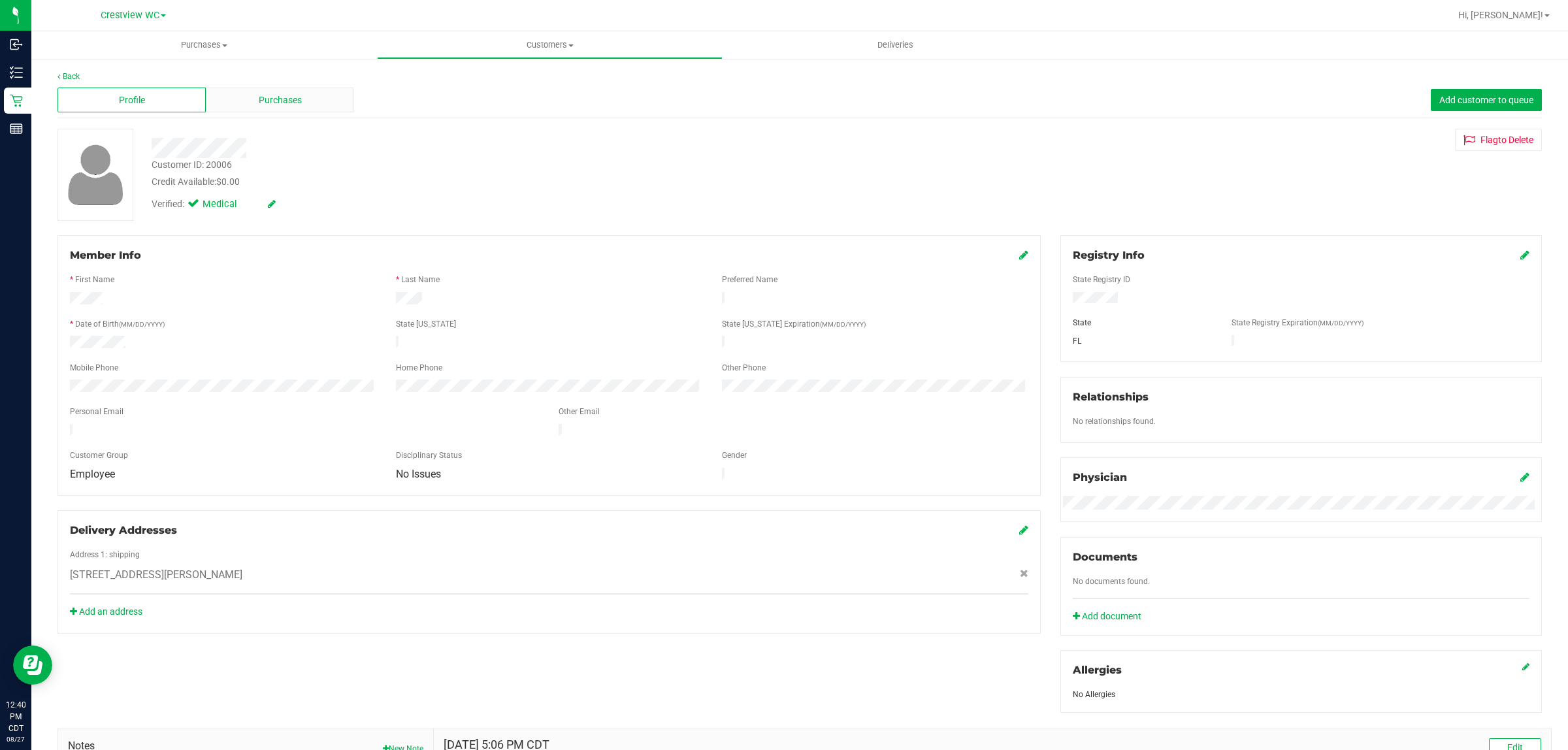
click at [280, 107] on div "Purchases" at bounding box center [280, 99] width 149 height 25
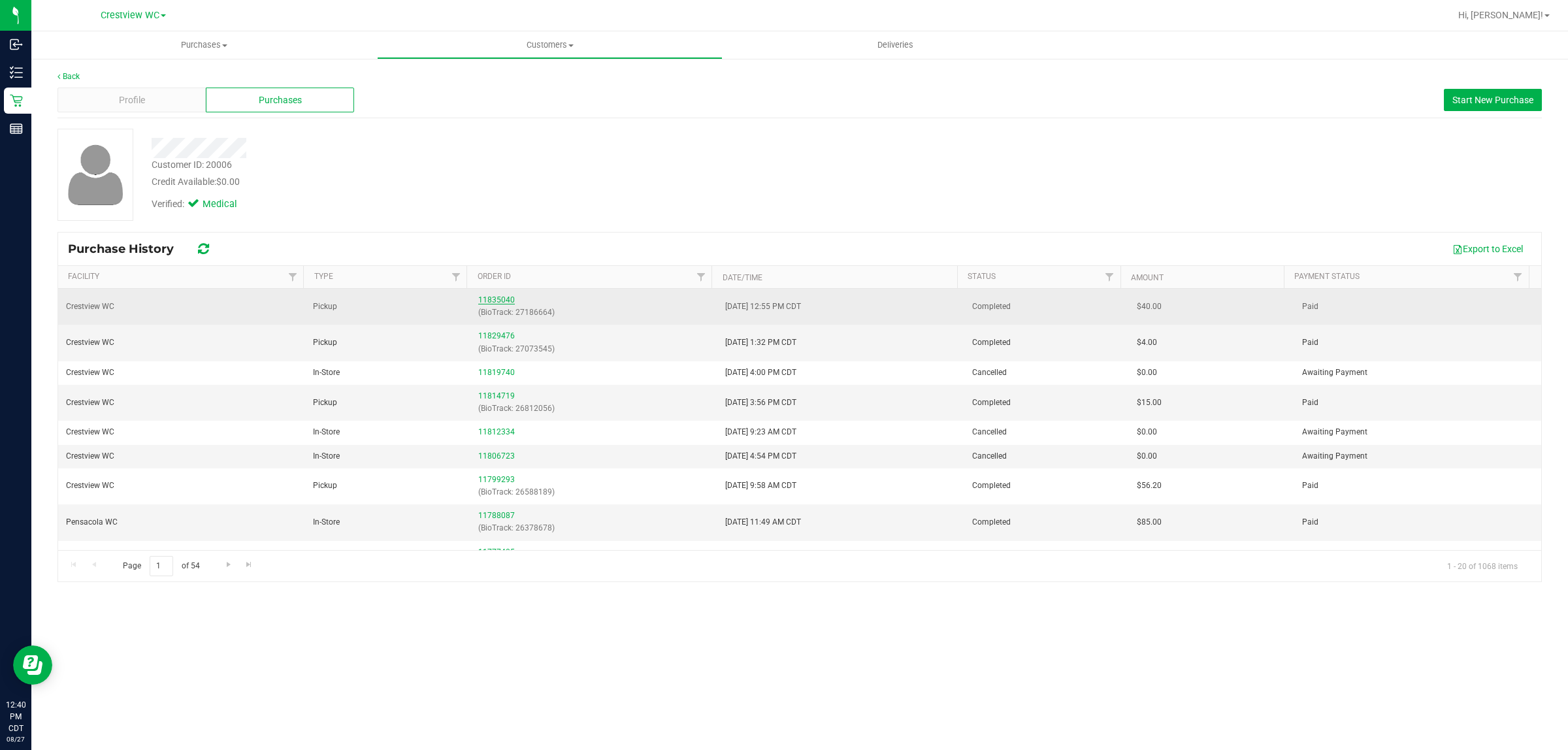
click at [488, 298] on link "11835040" at bounding box center [496, 300] width 36 height 9
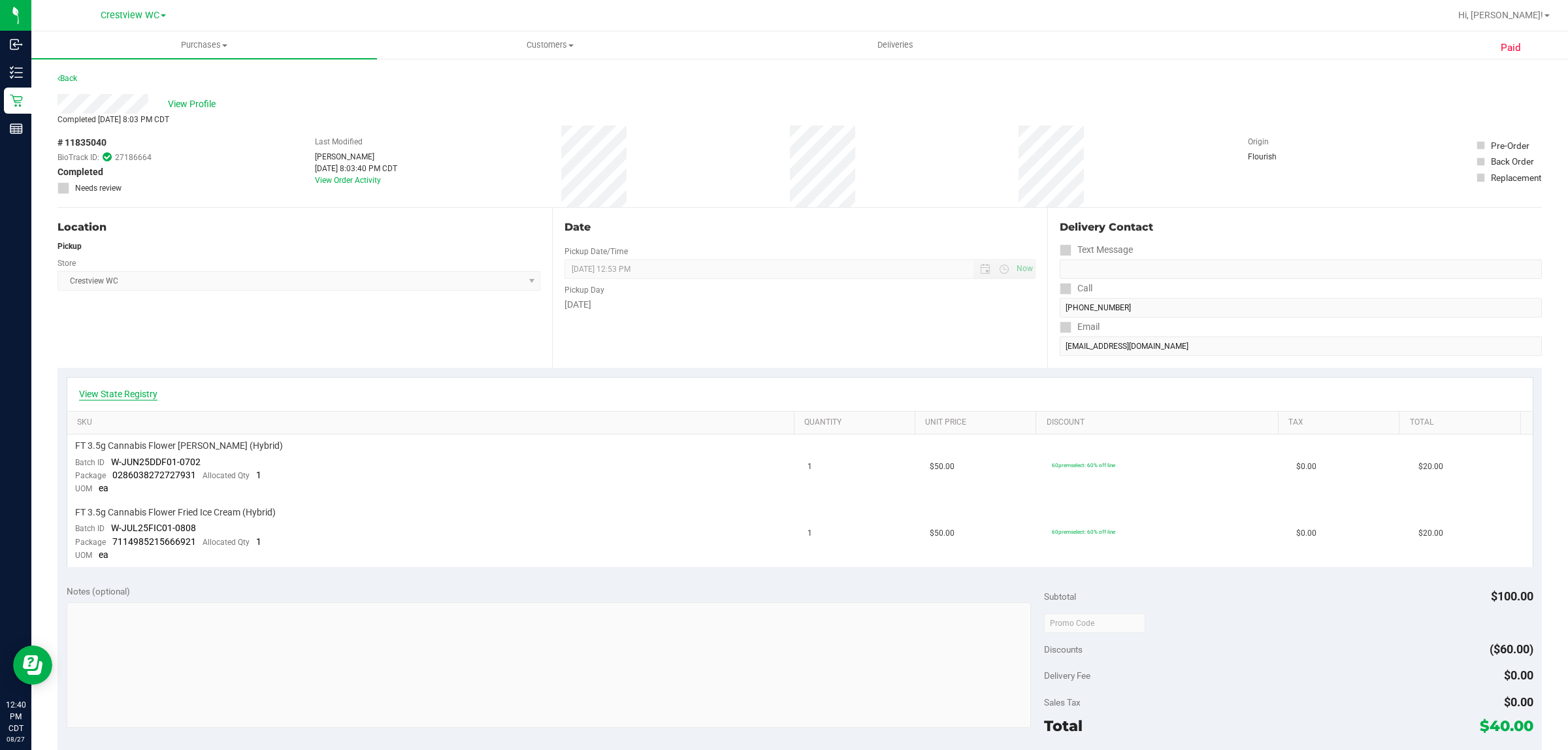
click at [116, 391] on link "View State Registry" at bounding box center [118, 394] width 78 height 13
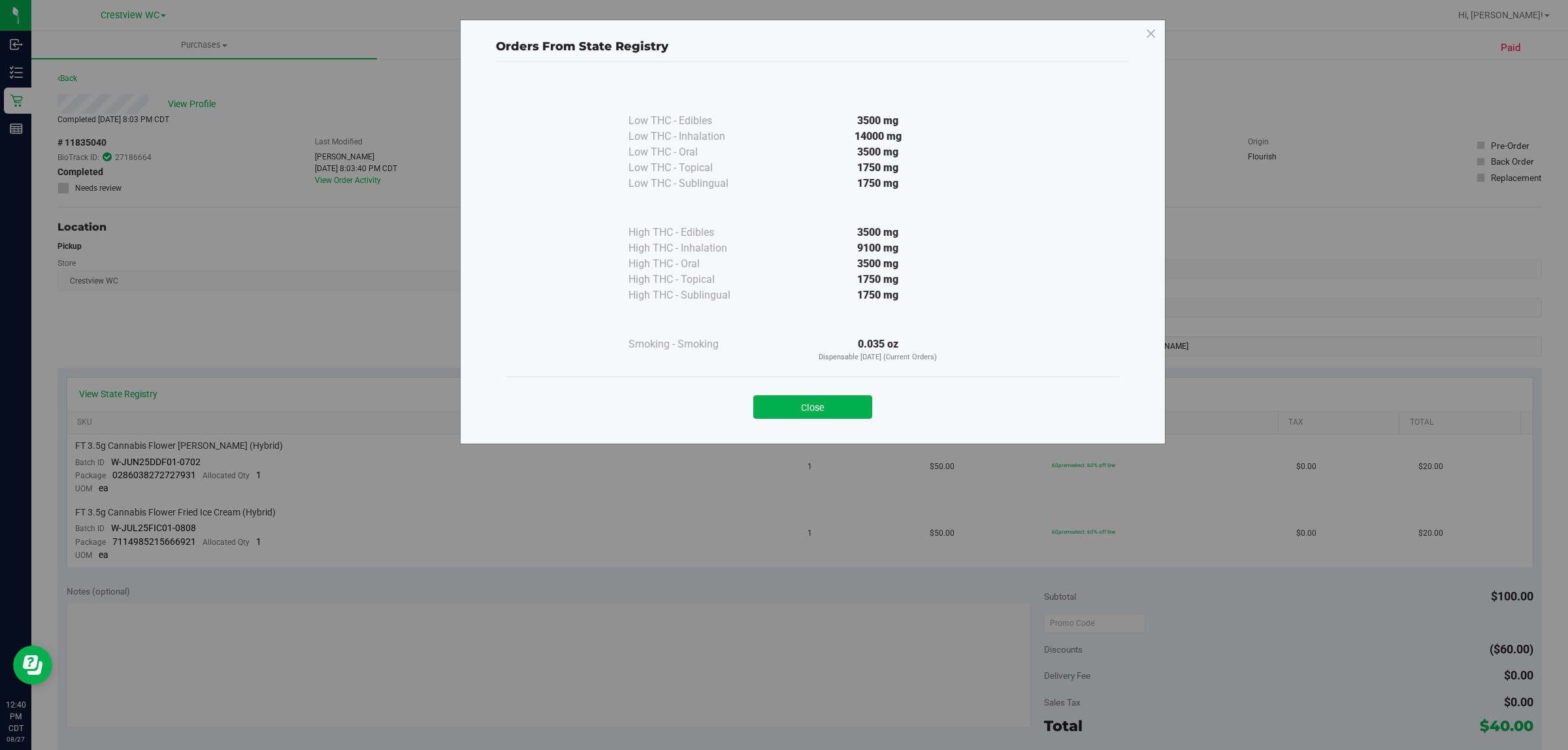
click at [913, 46] on p "Orders From State Registry" at bounding box center [813, 46] width 634 height 18
click at [913, 34] on icon at bounding box center [1151, 34] width 12 height 21
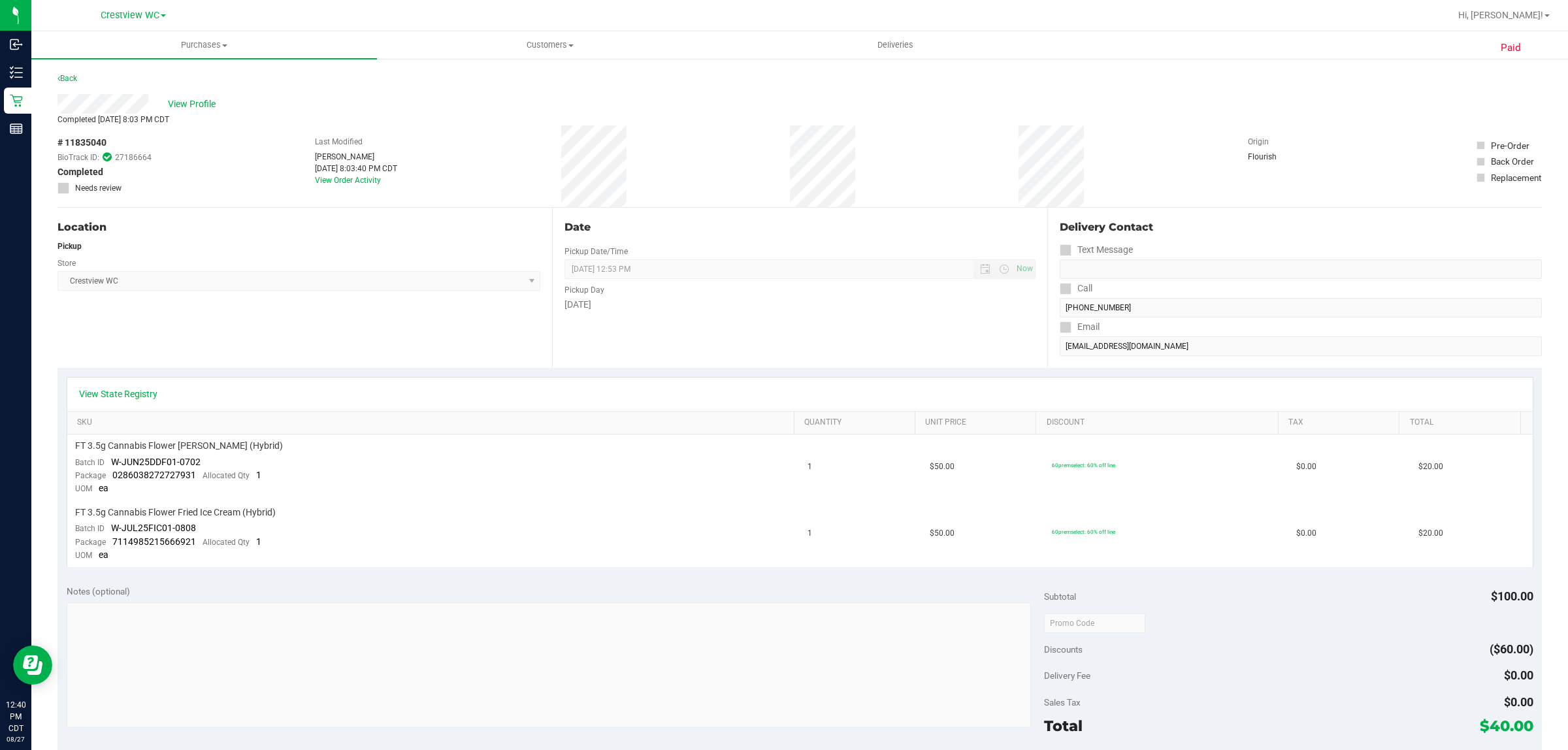
click at [284, 258] on div "Store" at bounding box center [299, 261] width 483 height 19
click at [194, 102] on span "View Profile" at bounding box center [194, 104] width 52 height 14
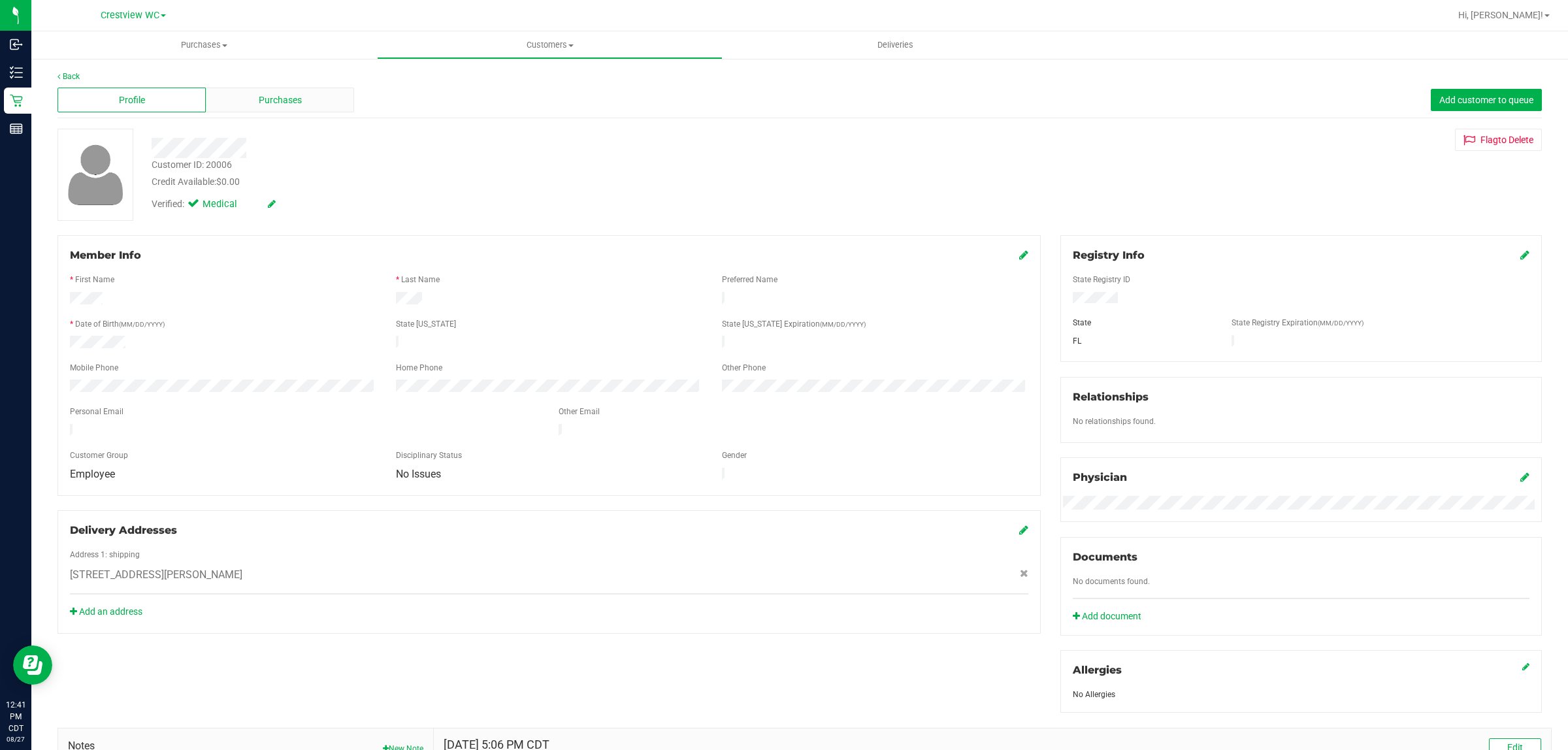
click at [267, 92] on div "Purchases" at bounding box center [280, 99] width 149 height 25
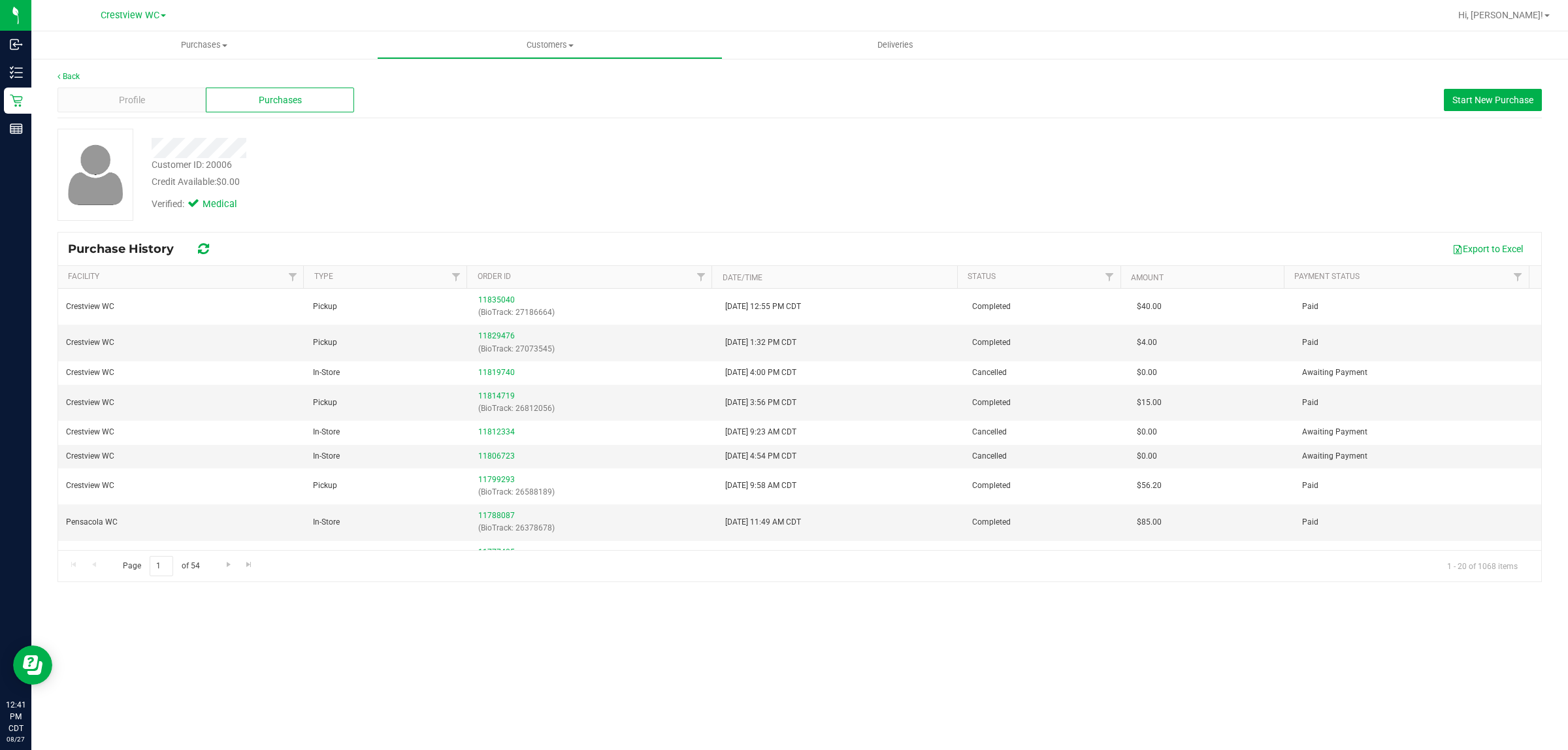
click at [732, 214] on div "Verified: Medical" at bounding box center [518, 203] width 752 height 29
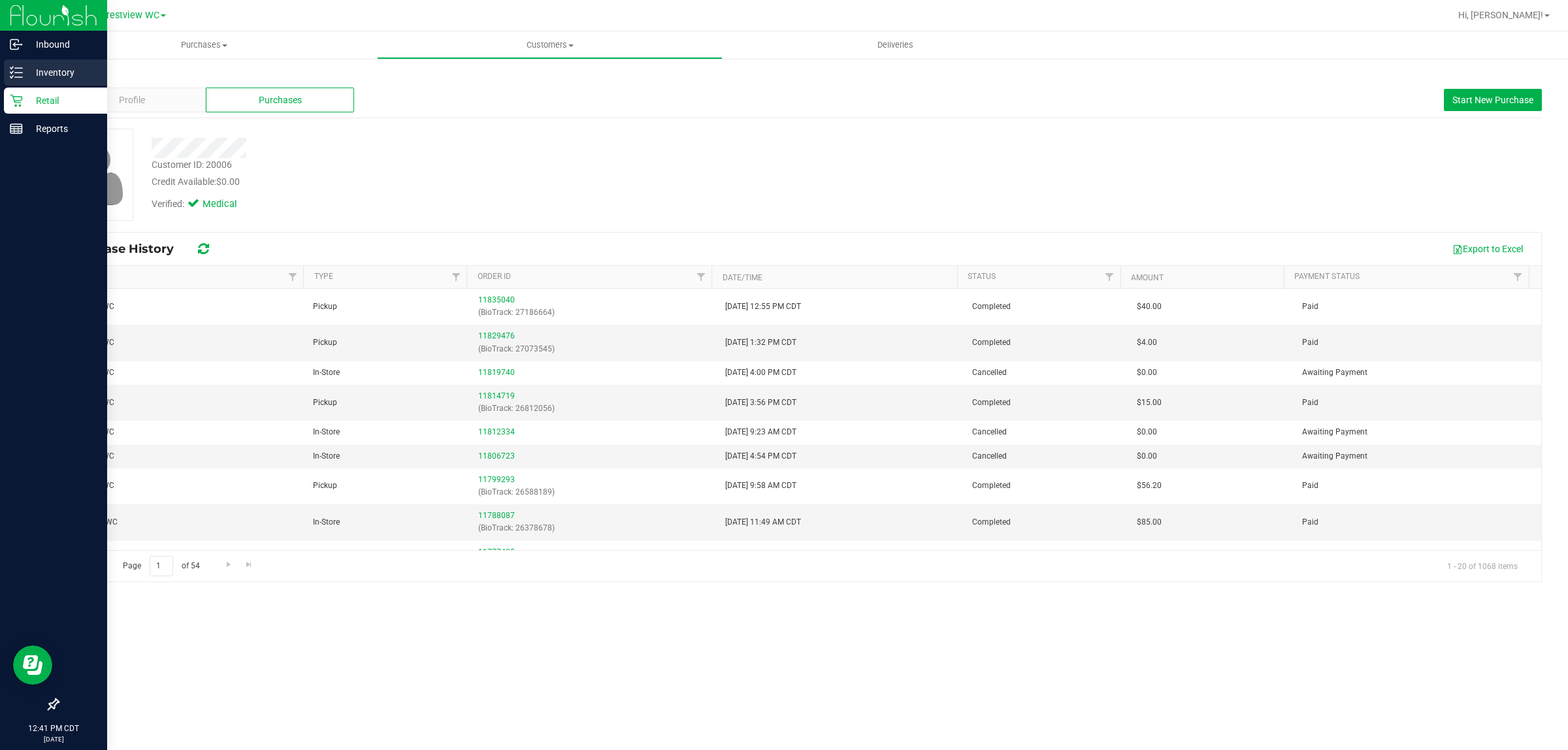
click at [28, 67] on p "Inventory" at bounding box center [62, 73] width 78 height 16
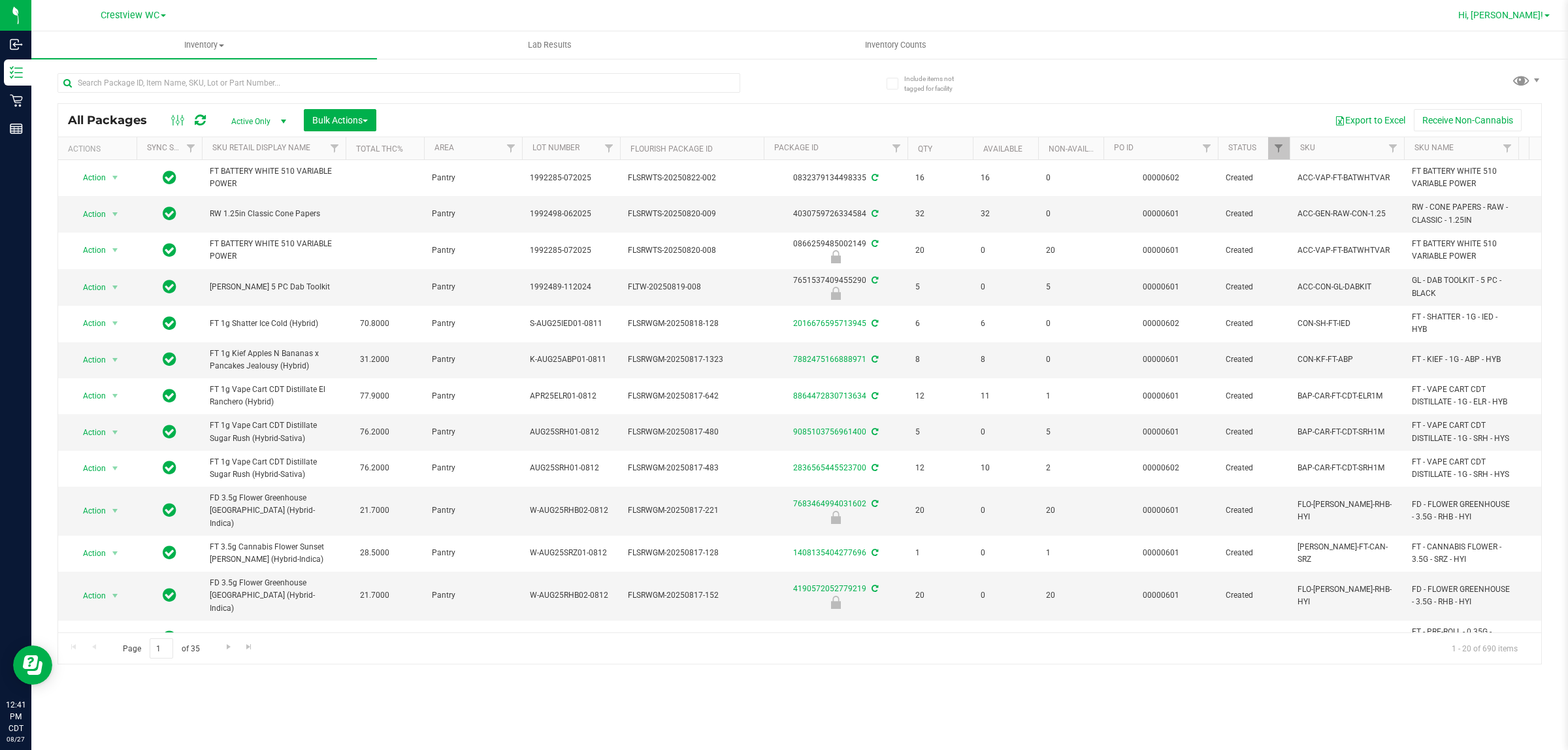
click at [913, 15] on span "Hi, [PERSON_NAME]!" at bounding box center [1500, 15] width 85 height 11
click at [913, 112] on span "Sign Out" at bounding box center [1500, 116] width 38 height 13
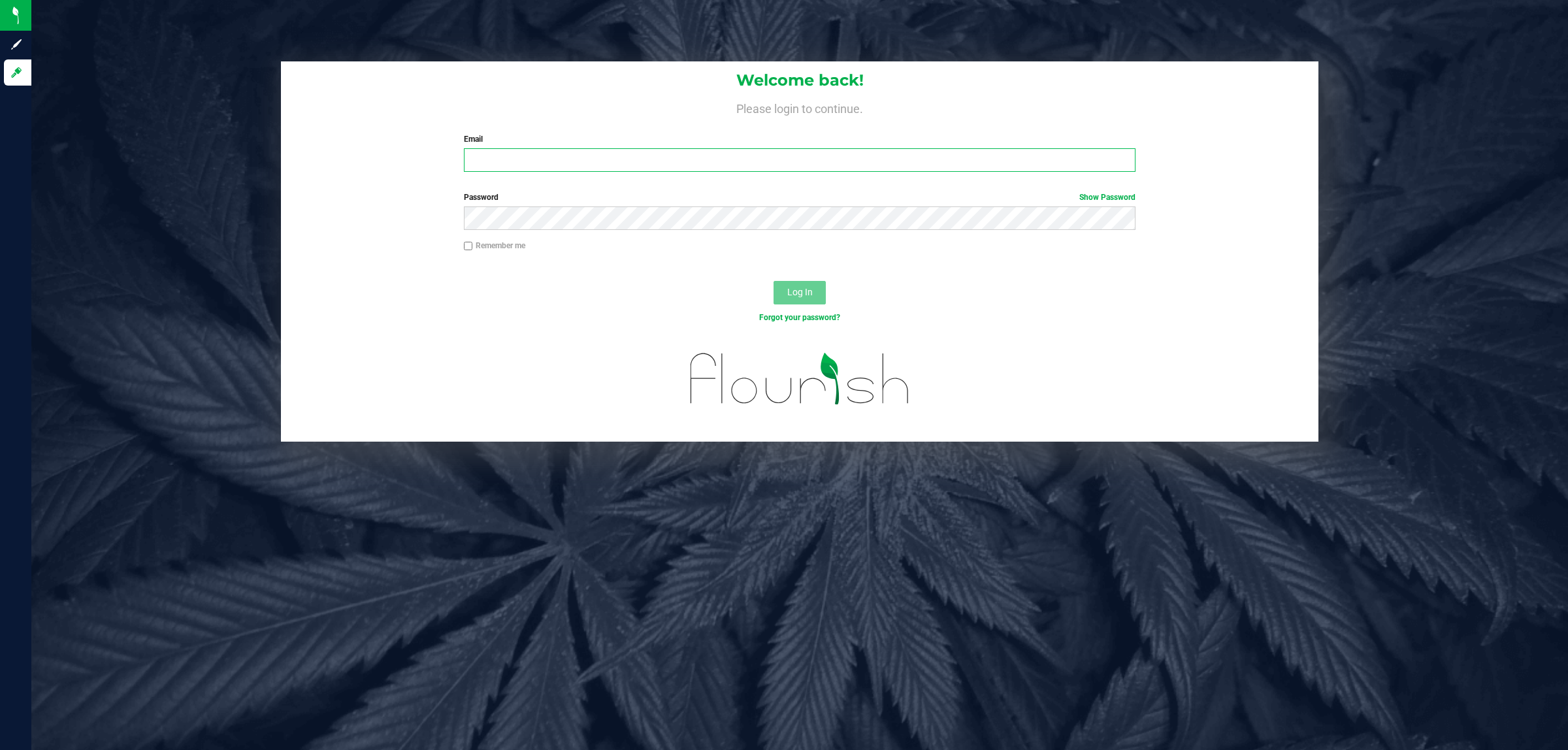
click at [550, 149] on input "Email" at bounding box center [800, 160] width 672 height 23
type input "aross@liveparallel.com"
click at [774, 281] on button "Log In" at bounding box center [800, 292] width 52 height 23
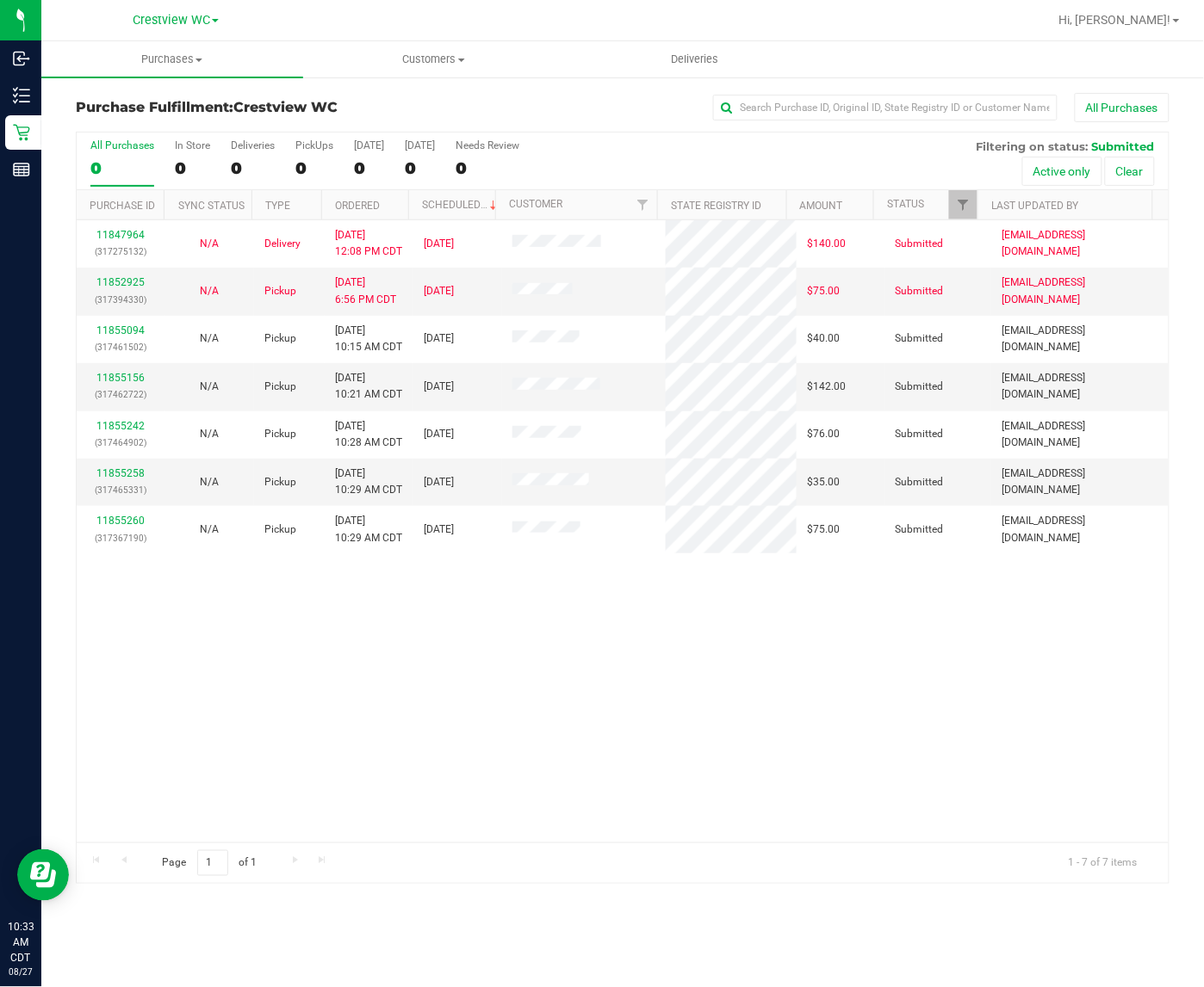
click at [412, 612] on div "11847964 (317275132) N/A Delivery [DATE] 12:08 PM CDT 8/29/2025 $140.00 Submitt…" at bounding box center [622, 531] width 1091 height 622
click at [313, 169] on div "6" at bounding box center [314, 168] width 38 height 20
click at [0, 0] on input "PickUps 6" at bounding box center [0, 0] width 0 height 0
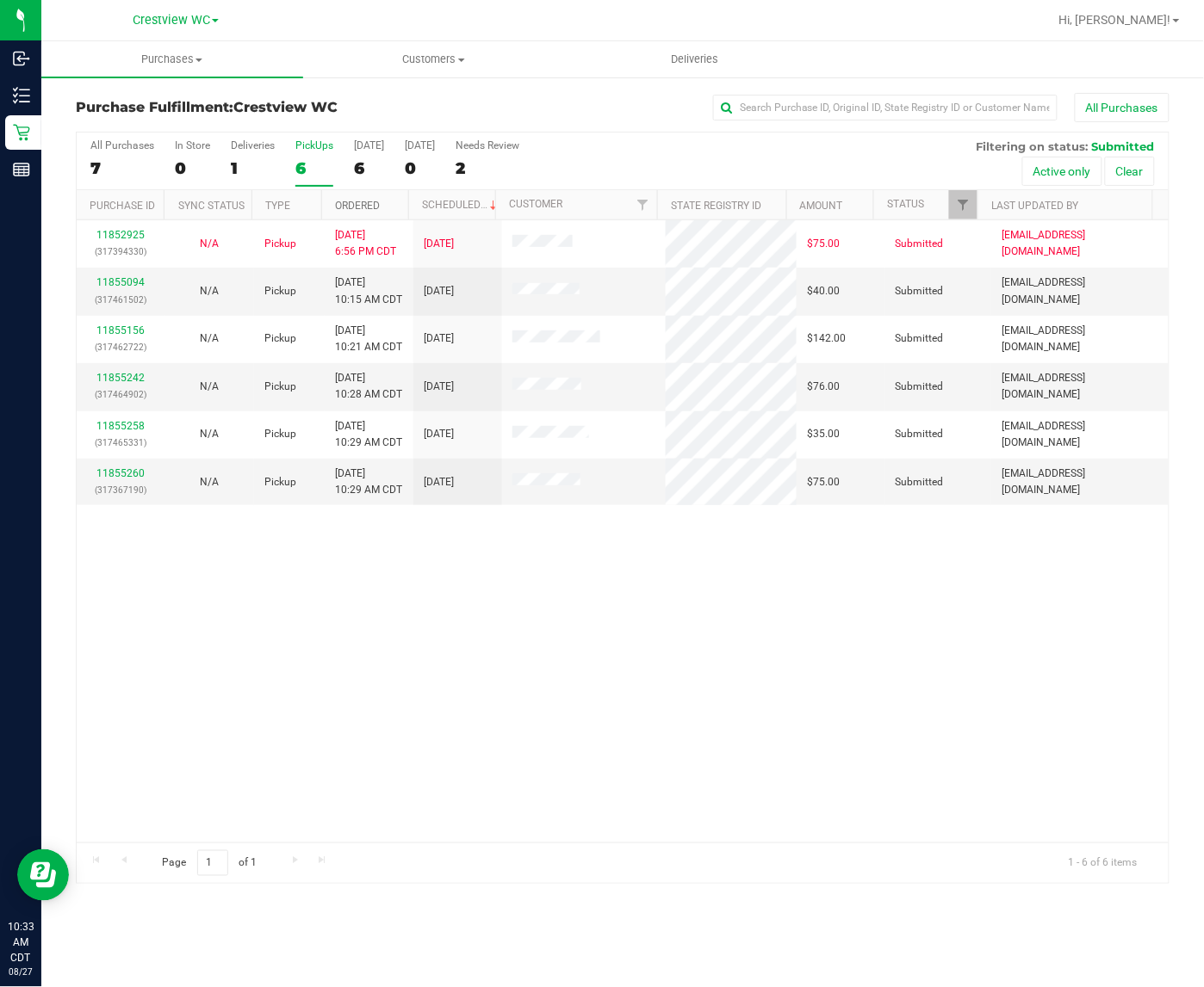
click at [366, 207] on link "Ordered" at bounding box center [356, 206] width 45 height 12
click at [366, 607] on div "11852925 (317394330) N/A Pickup [DATE] 6:56 PM CDT 8/27/2025 $75.00 Submitted […" at bounding box center [622, 531] width 1091 height 622
drag, startPoint x: 391, startPoint y: 699, endPoint x: 401, endPoint y: 699, distance: 10.0
click at [396, 699] on div "11852925 (317394330) N/A Pickup [DATE] 6:56 PM CDT 8/27/2025 $75.00 Submitted […" at bounding box center [622, 531] width 1091 height 622
click at [965, 209] on span "Filter" at bounding box center [964, 205] width 14 height 14
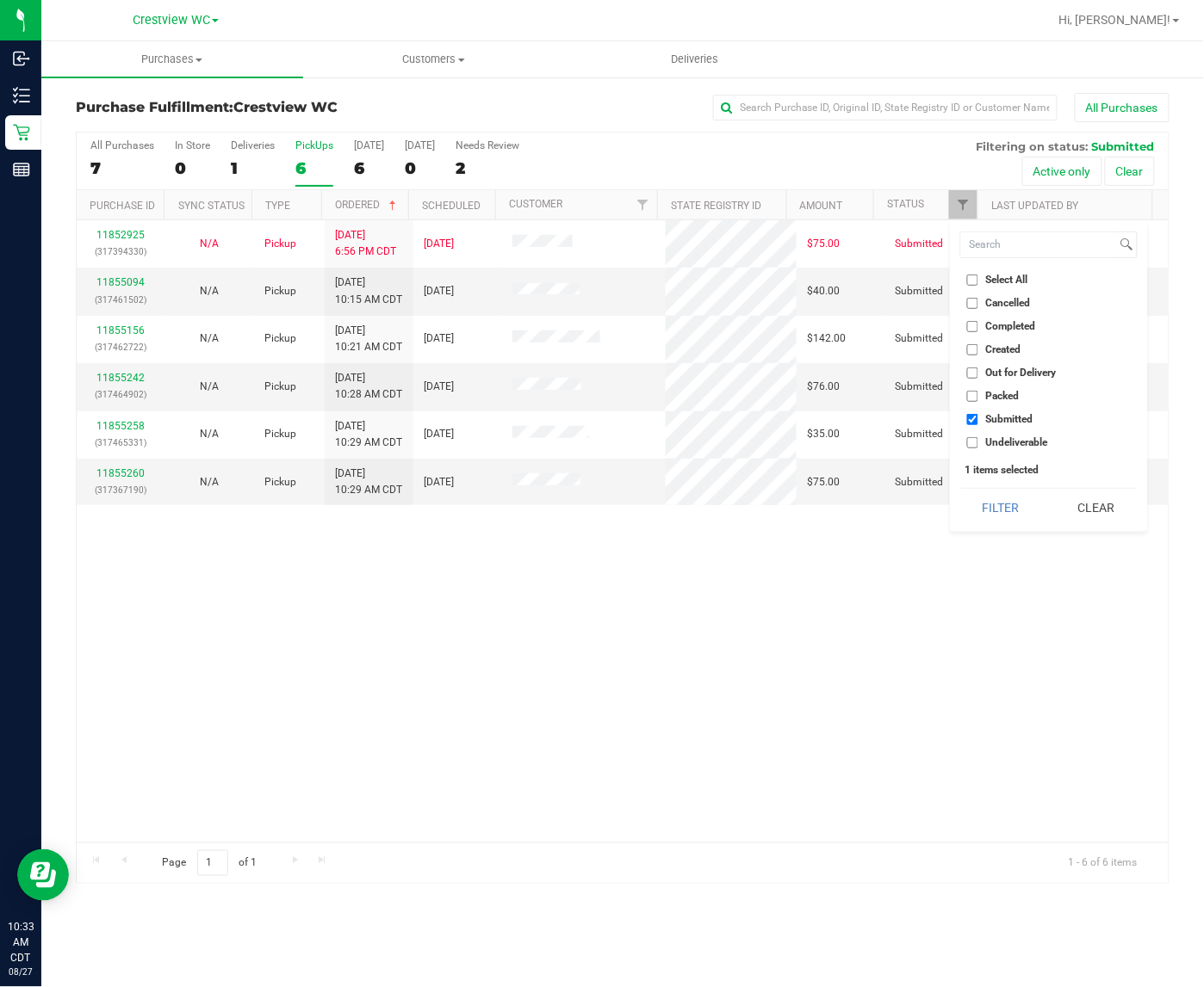
click at [702, 780] on div "11852925 (317394330) N/A Pickup [DATE] 6:56 PM CDT 8/27/2025 $75.00 Submitted […" at bounding box center [622, 531] width 1091 height 622
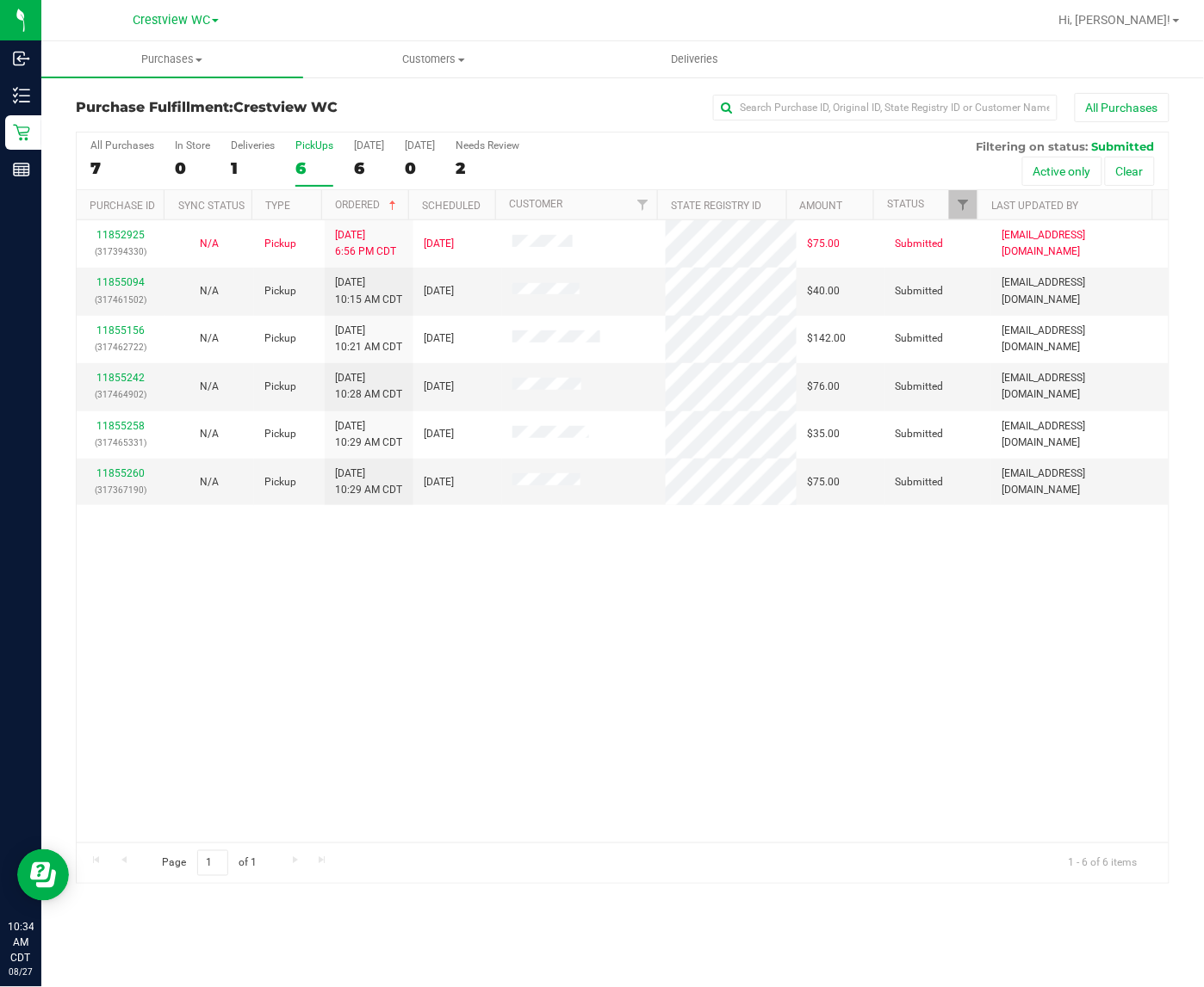
click at [257, 535] on div "11852925 (317394330) N/A Pickup [DATE] 6:56 PM CDT 8/27/2025 $75.00 Submitted […" at bounding box center [622, 531] width 1091 height 622
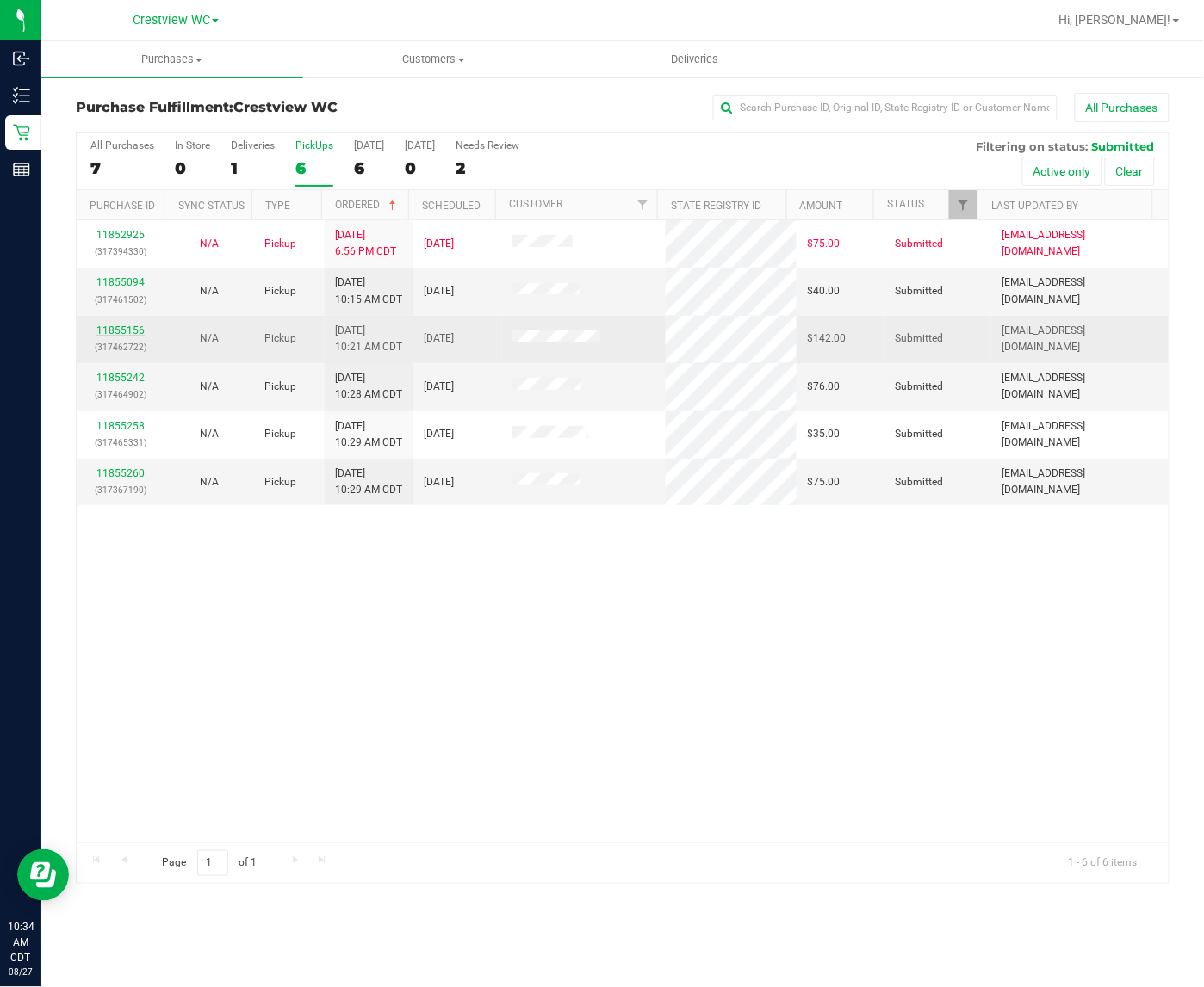
click at [131, 334] on link "11855156" at bounding box center [120, 330] width 48 height 12
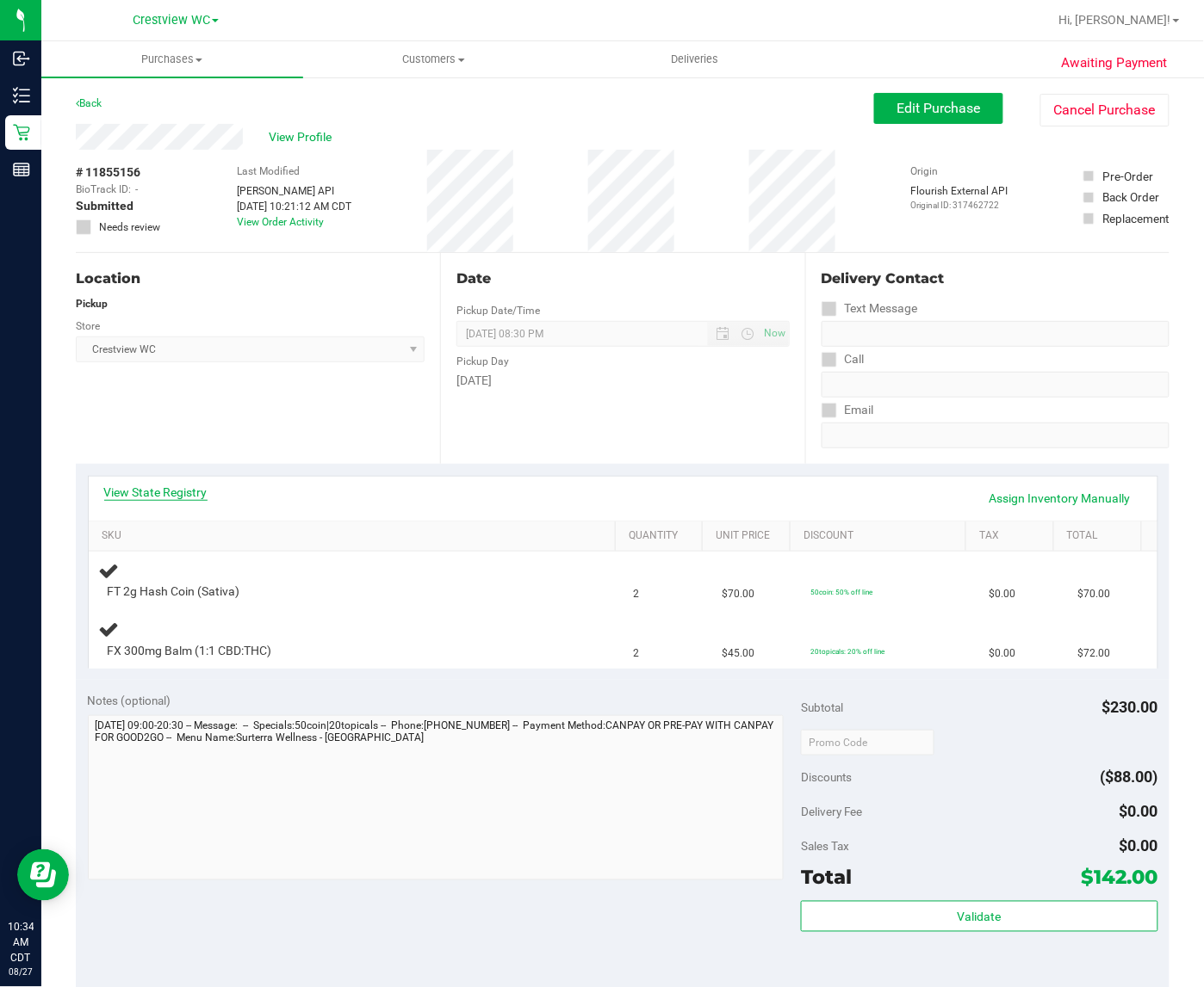
click at [204, 489] on link "View State Registry" at bounding box center [156, 493] width 103 height 17
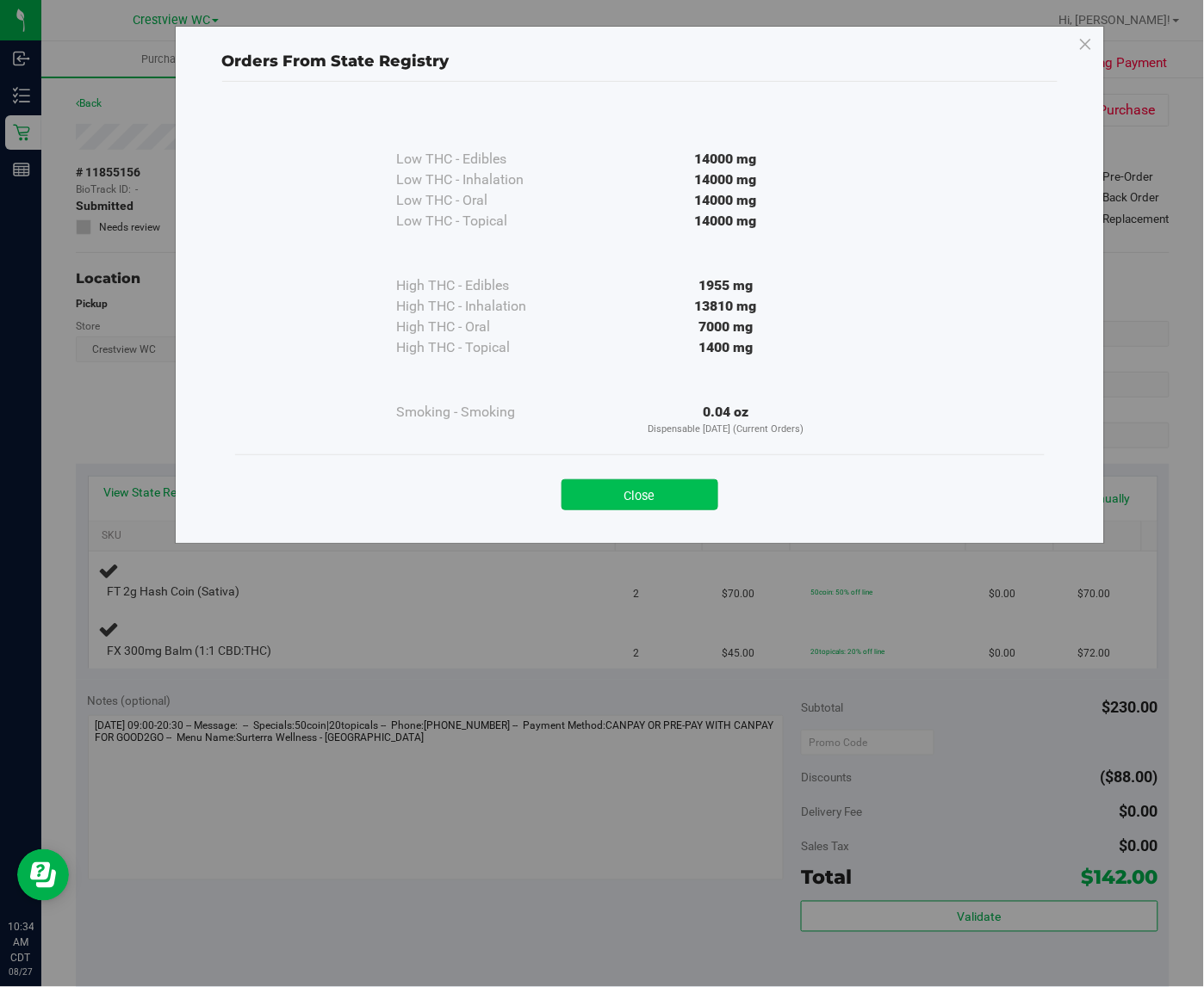
click at [600, 487] on button "Close" at bounding box center [639, 494] width 156 height 31
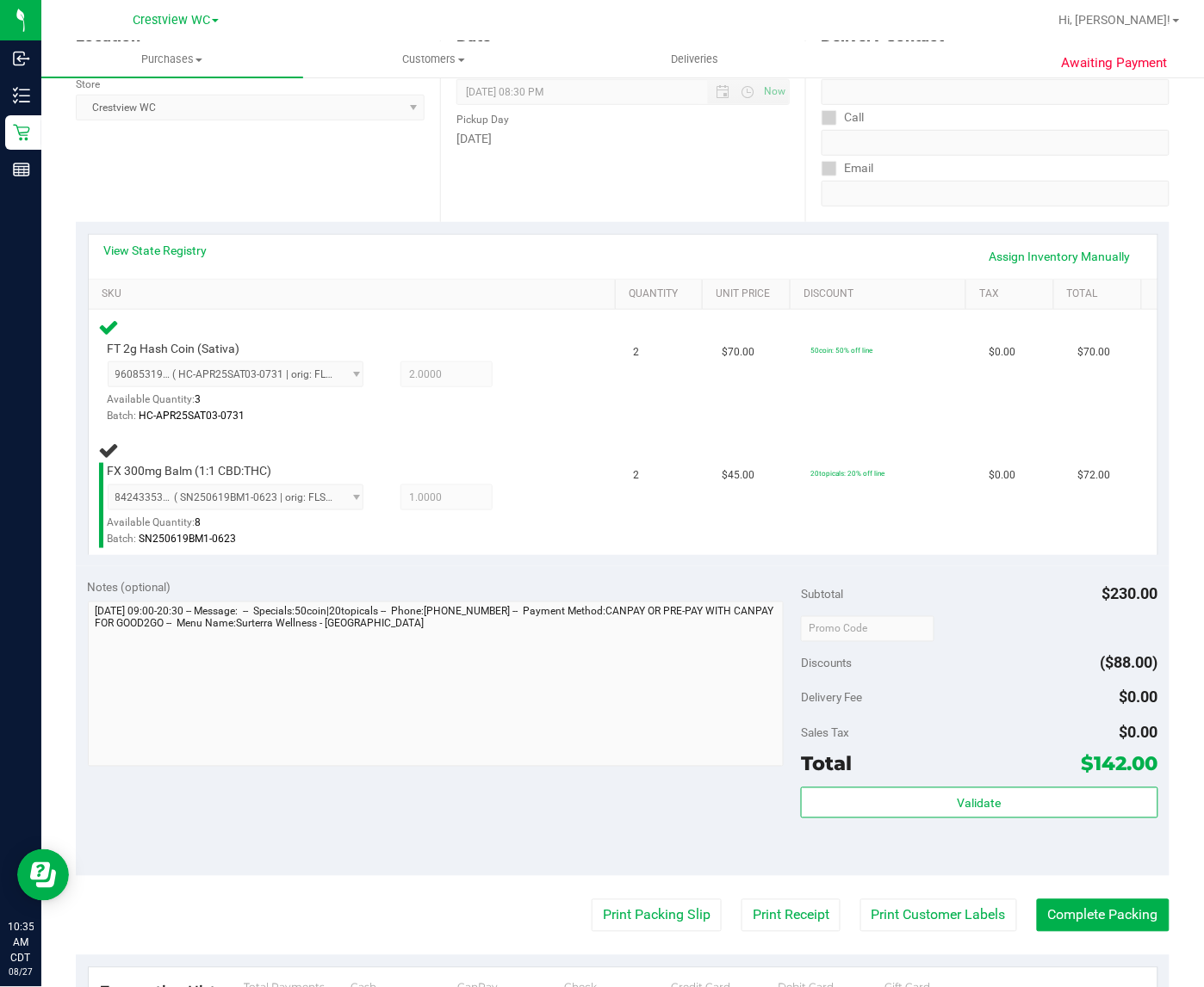
scroll to position [244, 0]
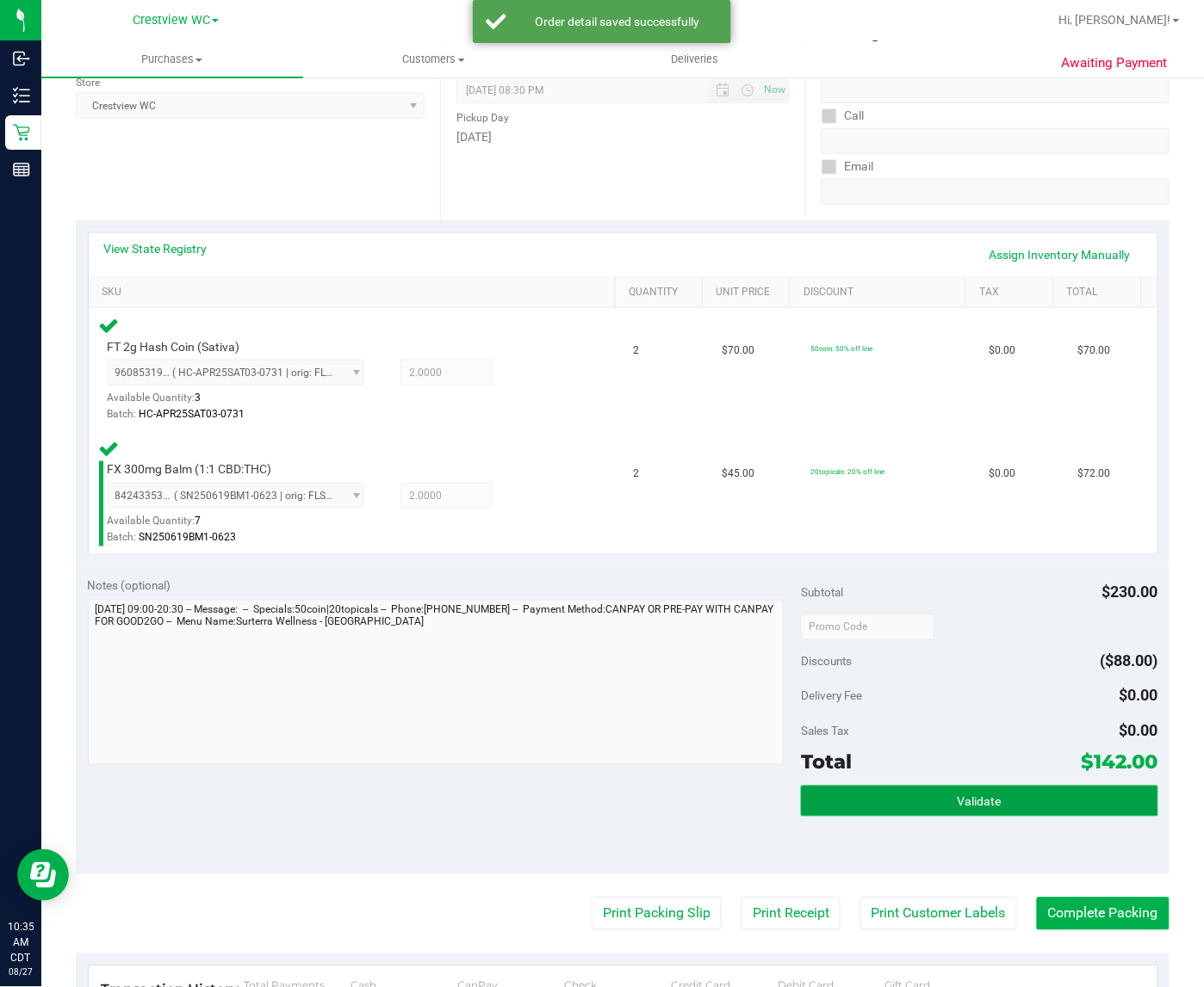
click at [979, 810] on button "Validate" at bounding box center [979, 801] width 356 height 31
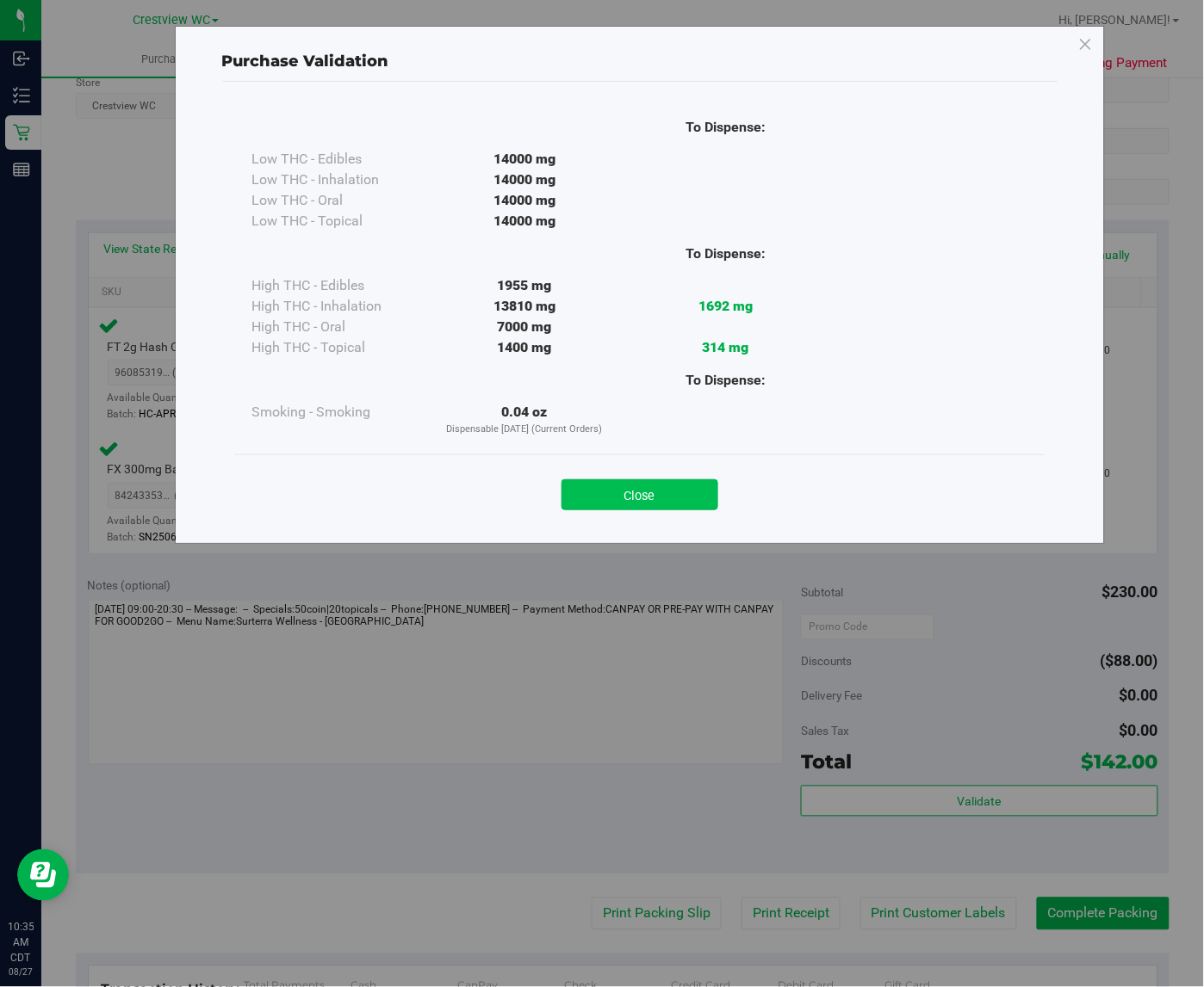
click at [689, 501] on button "Close" at bounding box center [639, 494] width 156 height 31
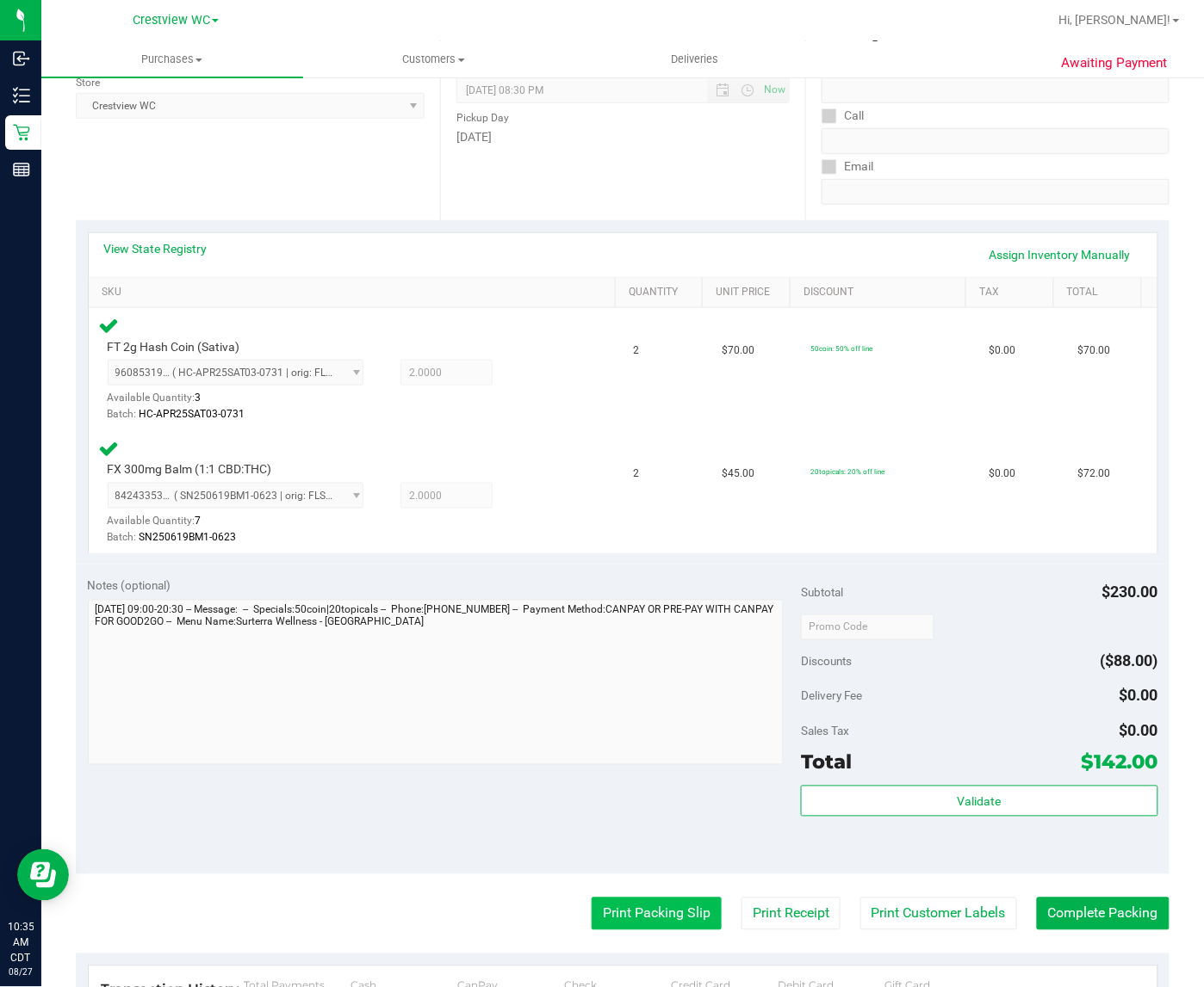
click at [663, 909] on button "Print Packing Slip" at bounding box center [656, 914] width 130 height 32
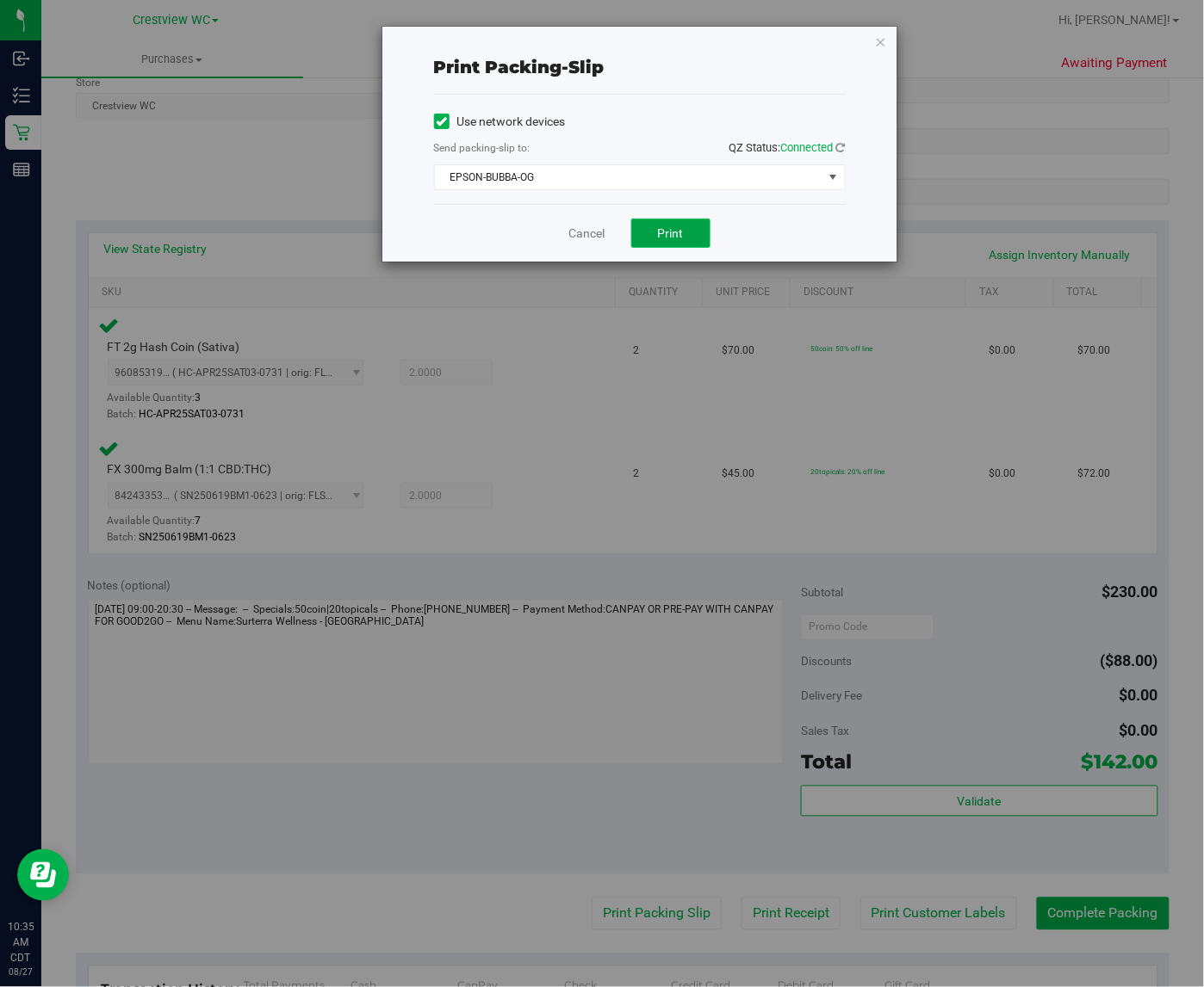
click at [688, 233] on button "Print" at bounding box center [670, 233] width 80 height 30
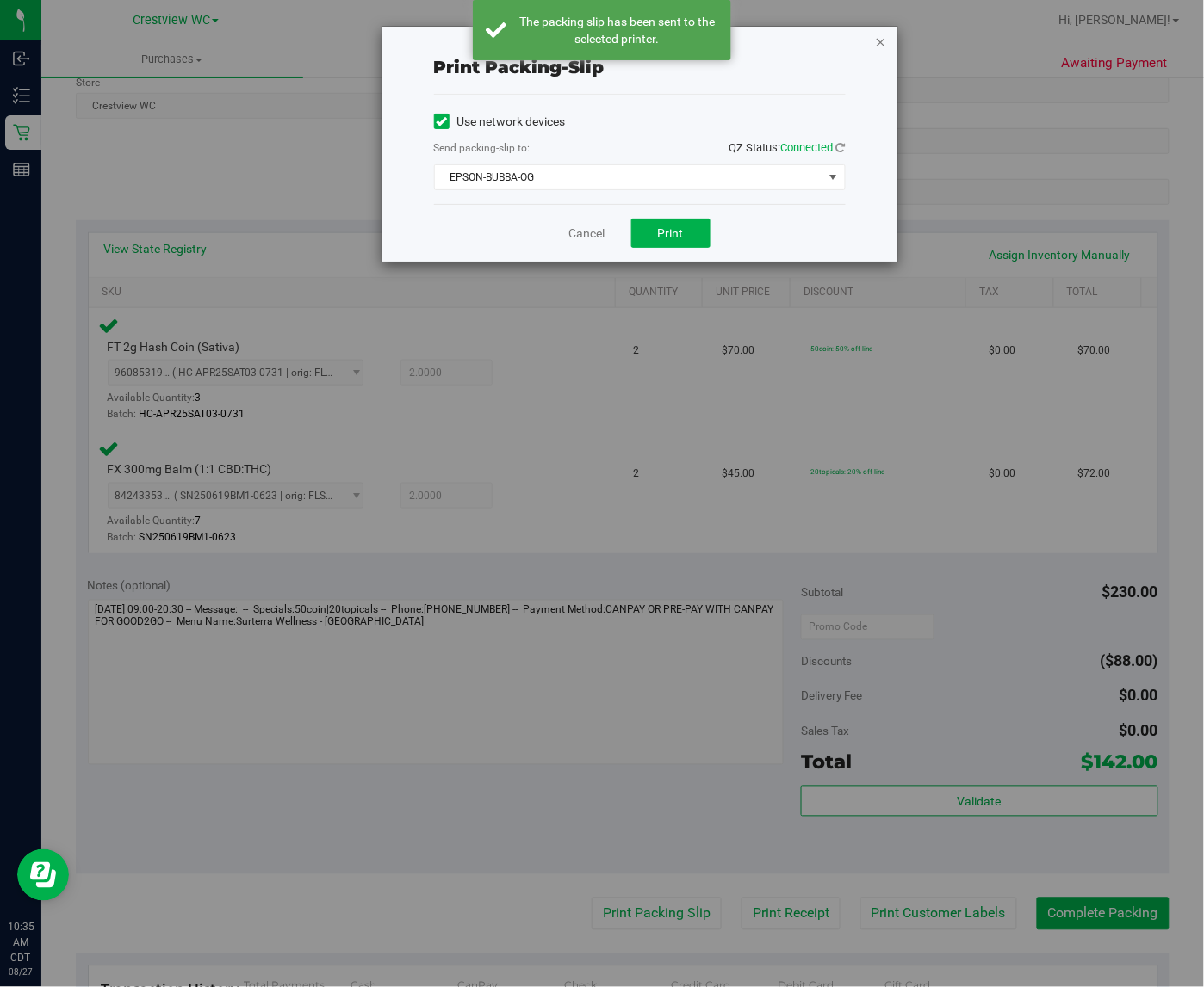
click at [885, 45] on icon "button" at bounding box center [881, 41] width 12 height 21
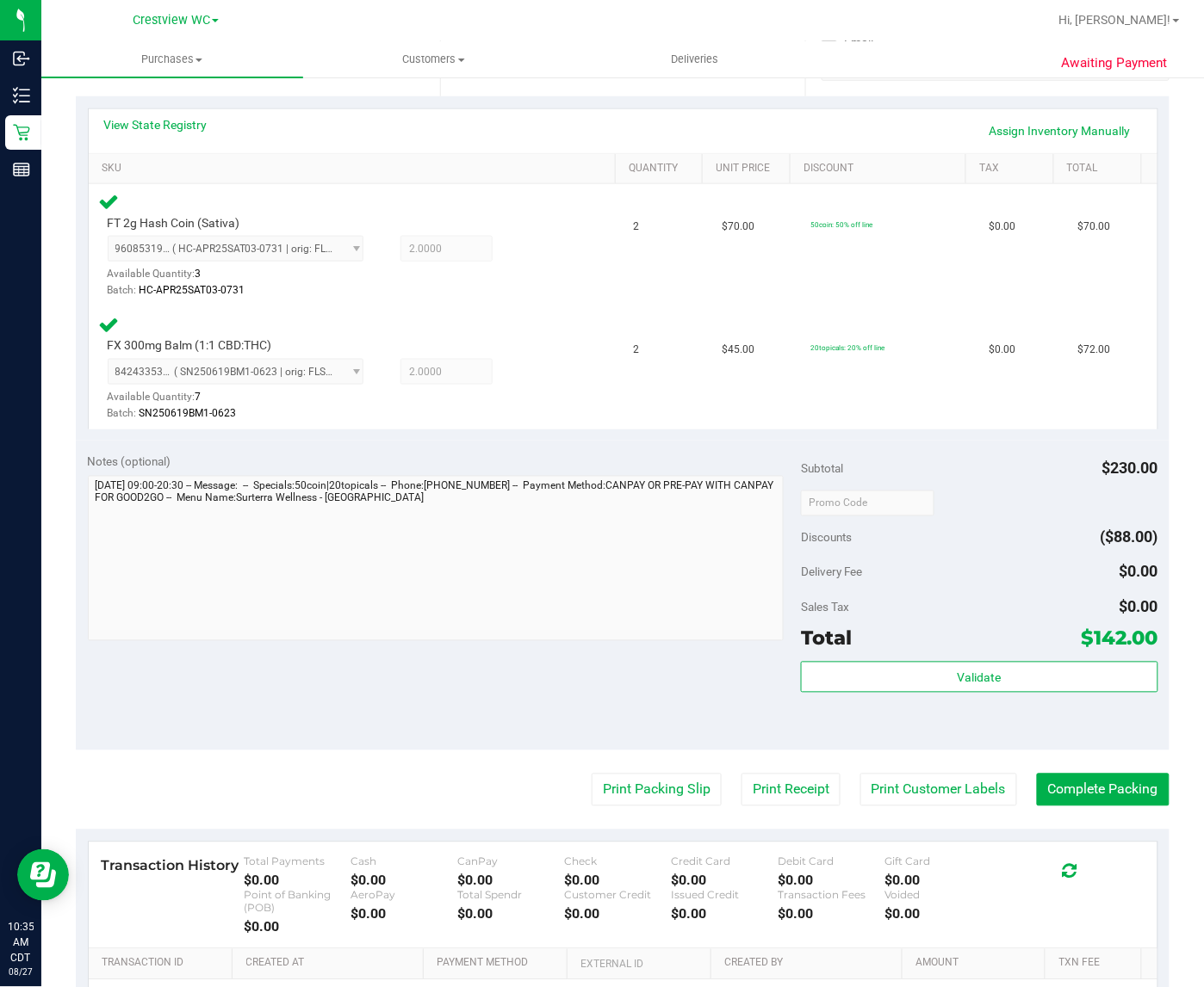
scroll to position [373, 0]
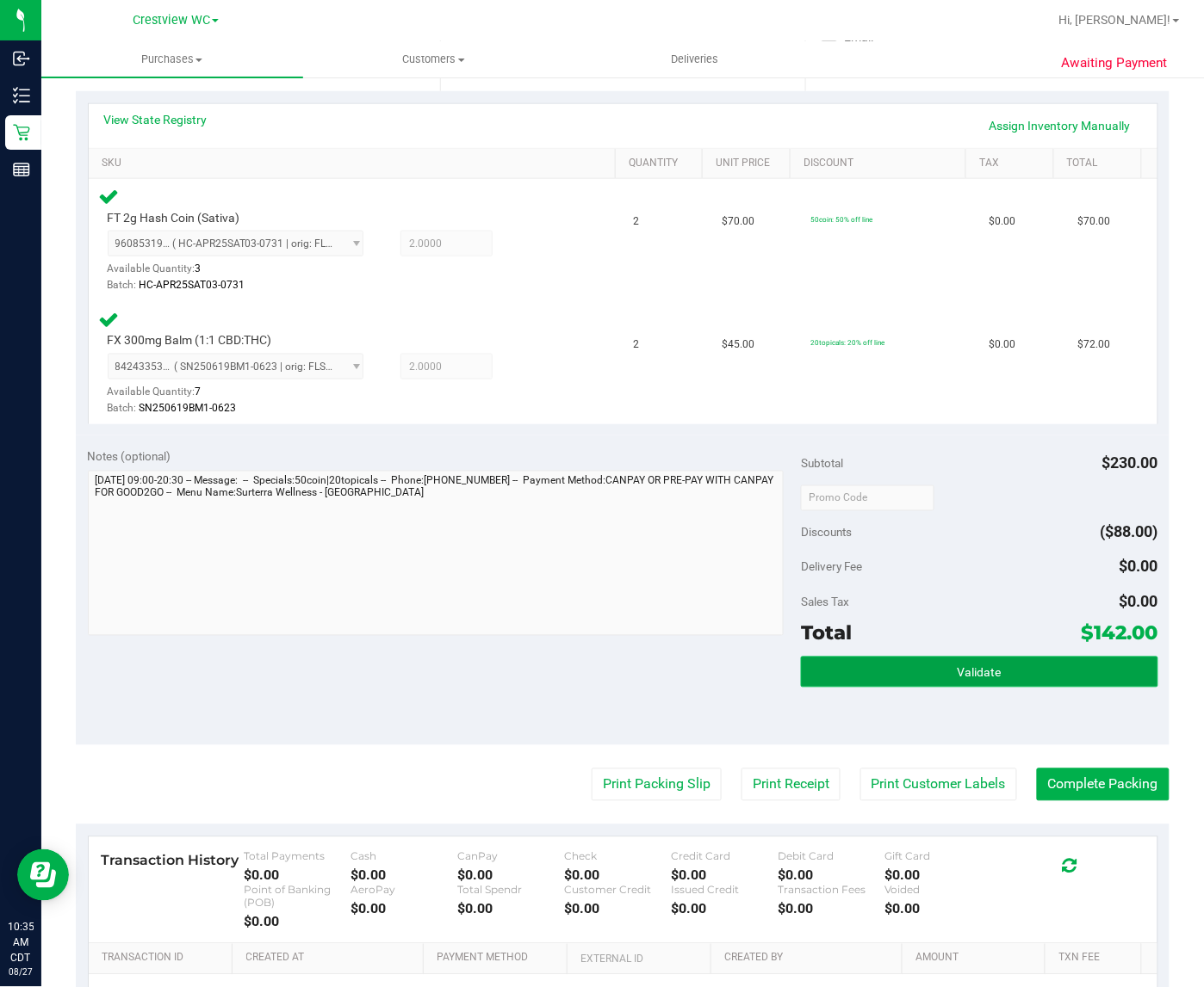
click at [1018, 674] on button "Validate" at bounding box center [979, 672] width 356 height 31
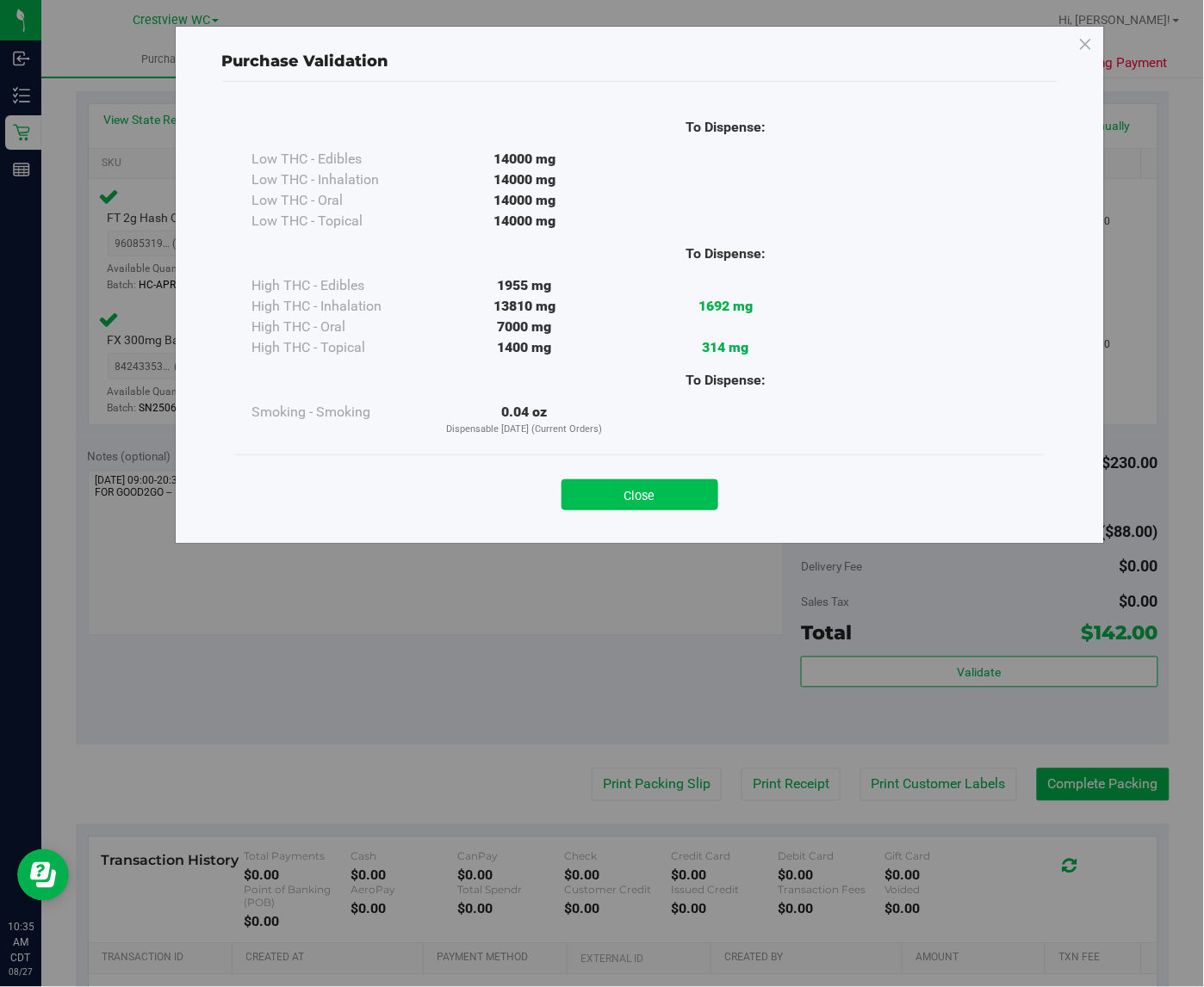
click at [647, 505] on button "Close" at bounding box center [639, 494] width 156 height 31
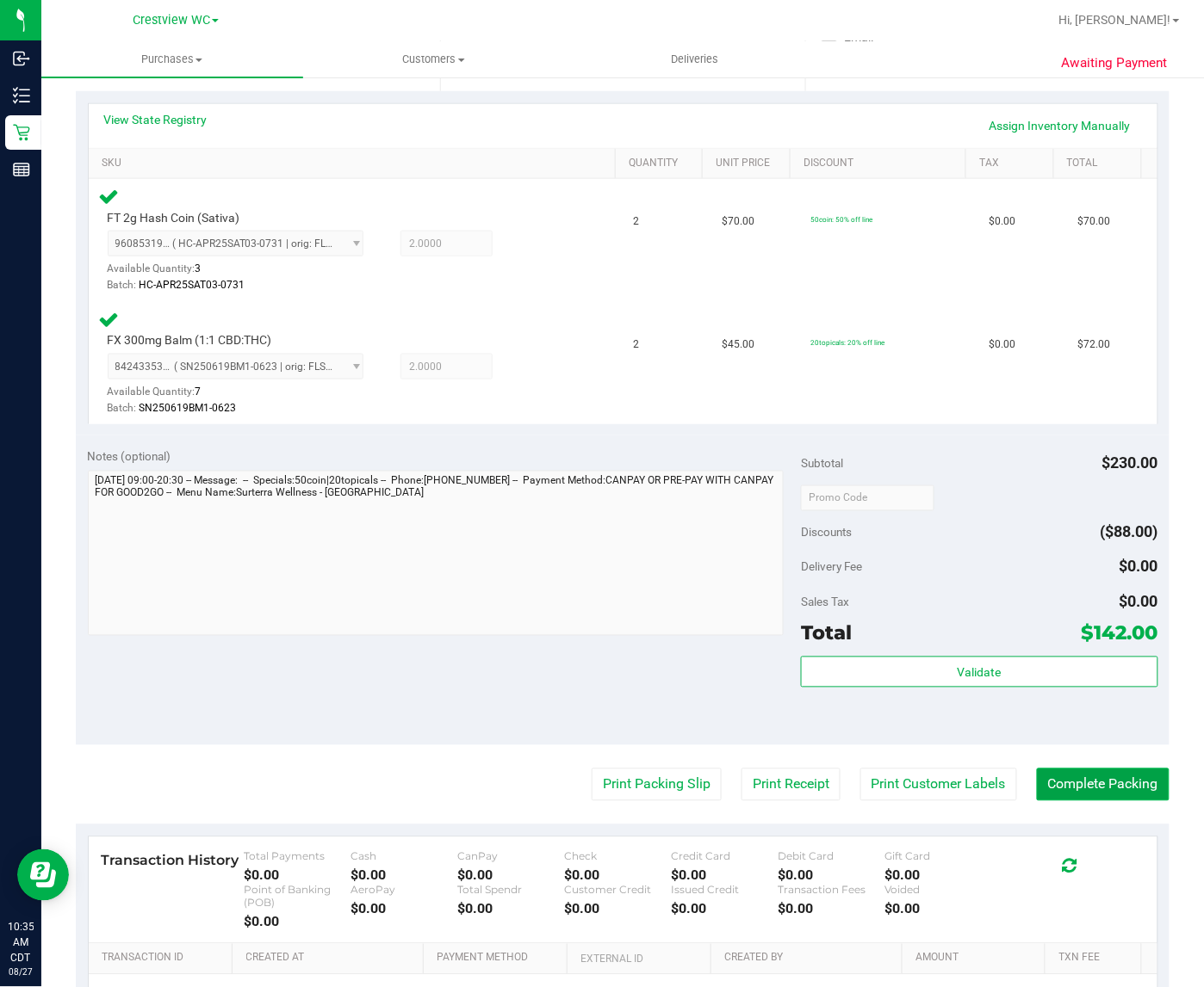
click at [1097, 789] on button "Complete Packing" at bounding box center [1103, 784] width 133 height 32
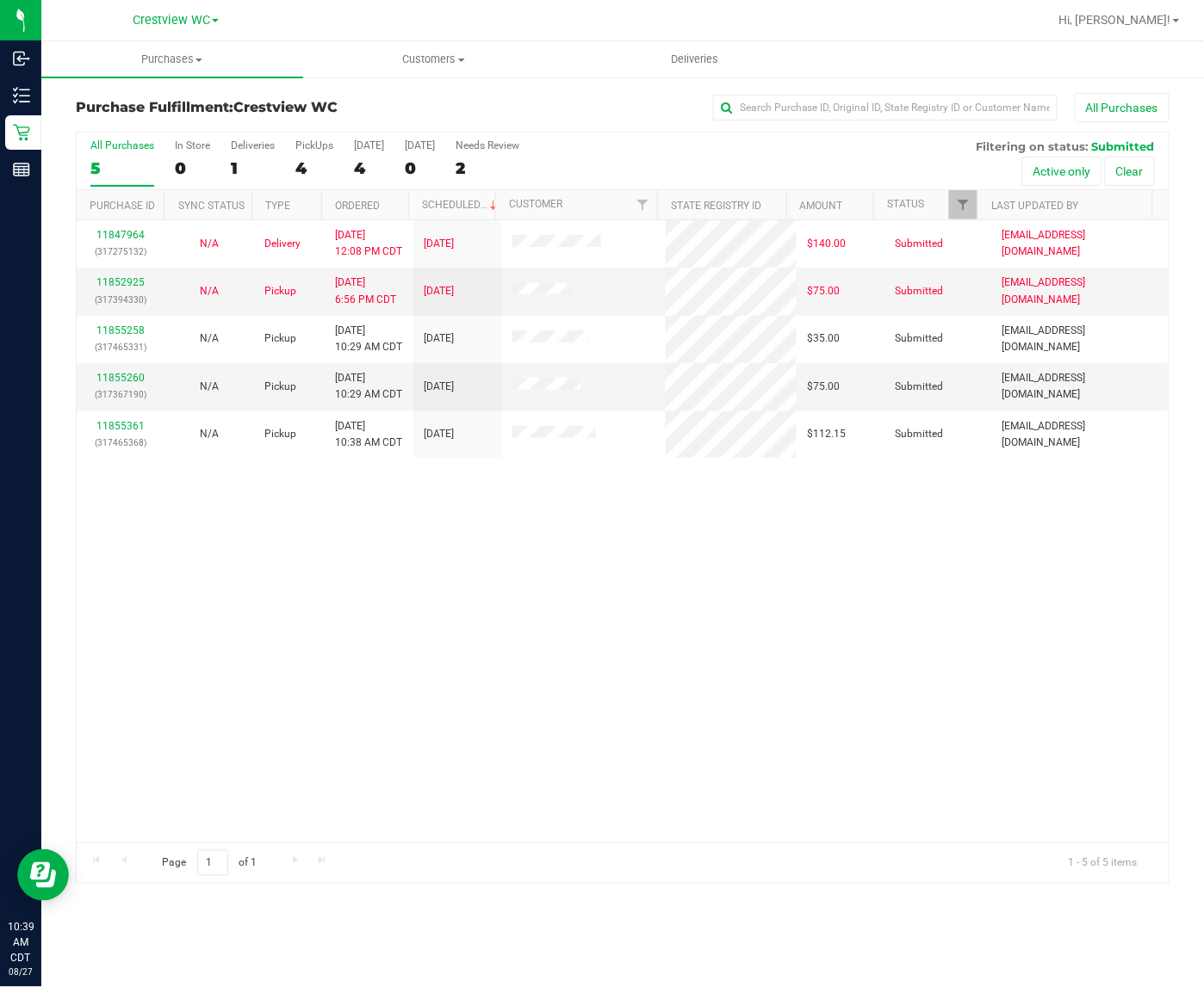
click at [423, 700] on div "11847964 (317275132) N/A Delivery [DATE] 12:08 PM CDT 8/29/2025 $140.00 Submitt…" at bounding box center [622, 531] width 1091 height 622
click at [141, 383] on link "11855260" at bounding box center [120, 378] width 48 height 12
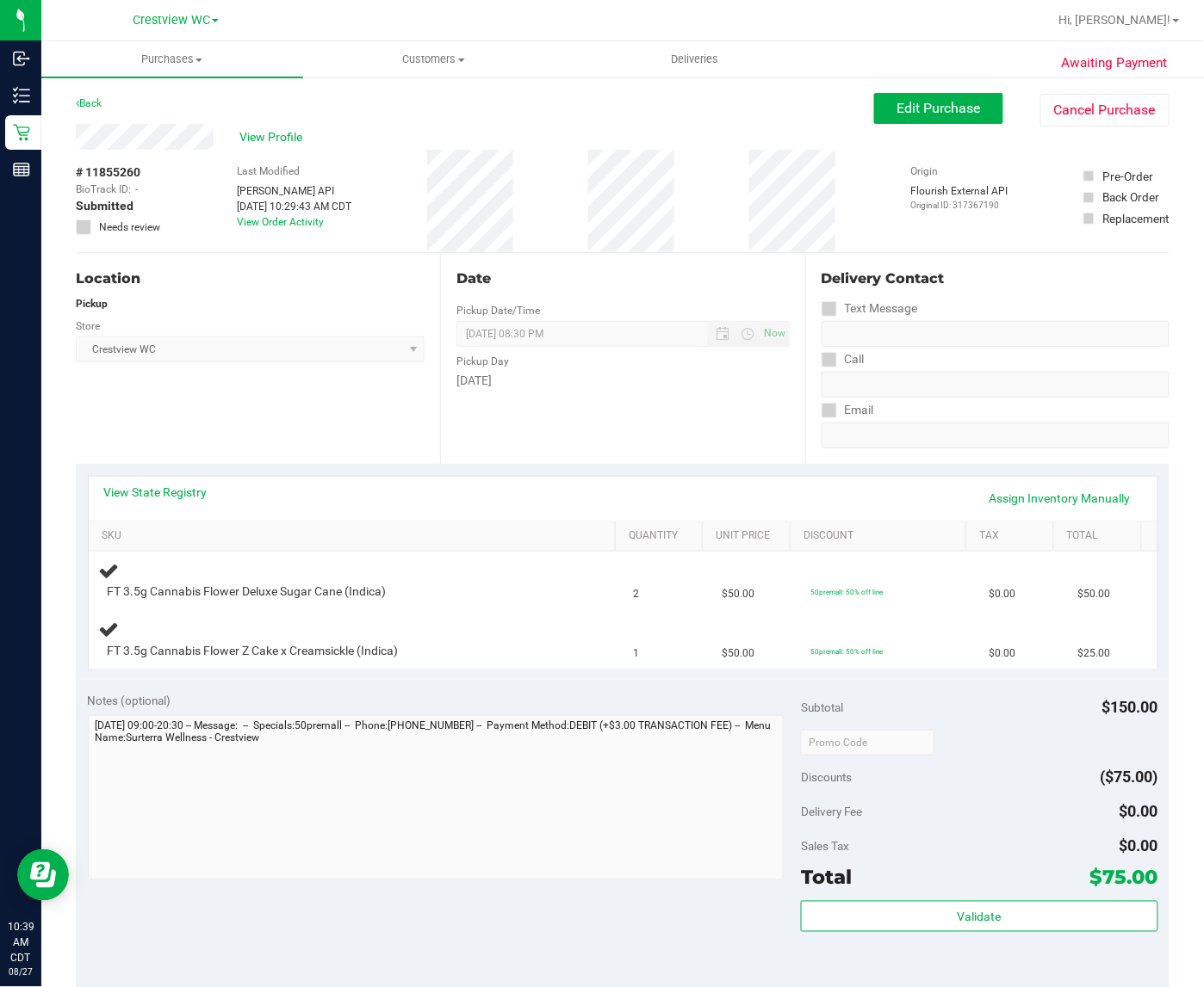
click at [266, 694] on div "Notes (optional)" at bounding box center [445, 701] width 714 height 17
click at [128, 491] on link "View State Registry" at bounding box center [156, 493] width 103 height 17
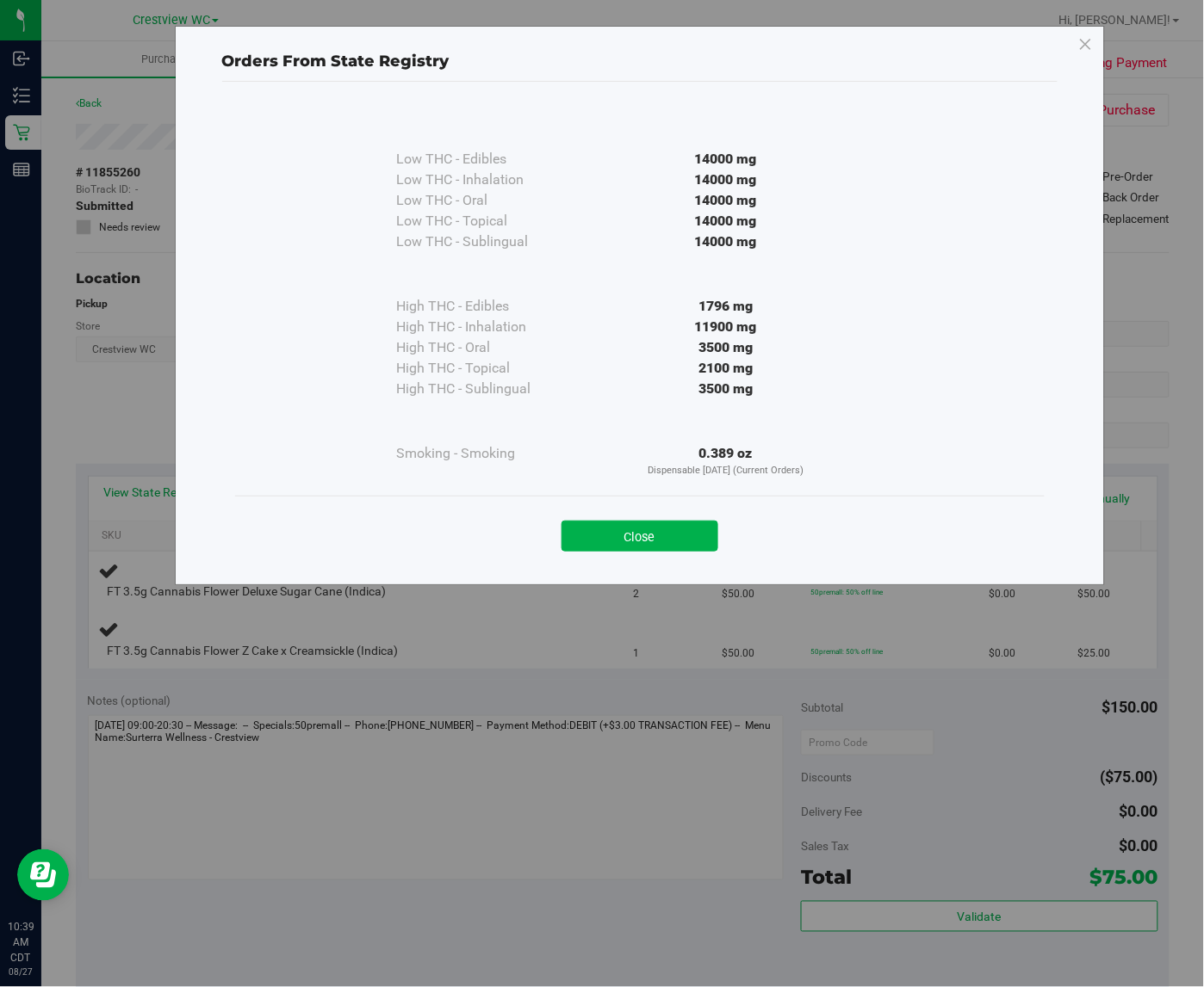
click at [641, 577] on div "Orders From State Registry Low THC - Edibles 14000 mg" at bounding box center [640, 306] width 930 height 559
click at [642, 541] on button "Close" at bounding box center [639, 535] width 156 height 31
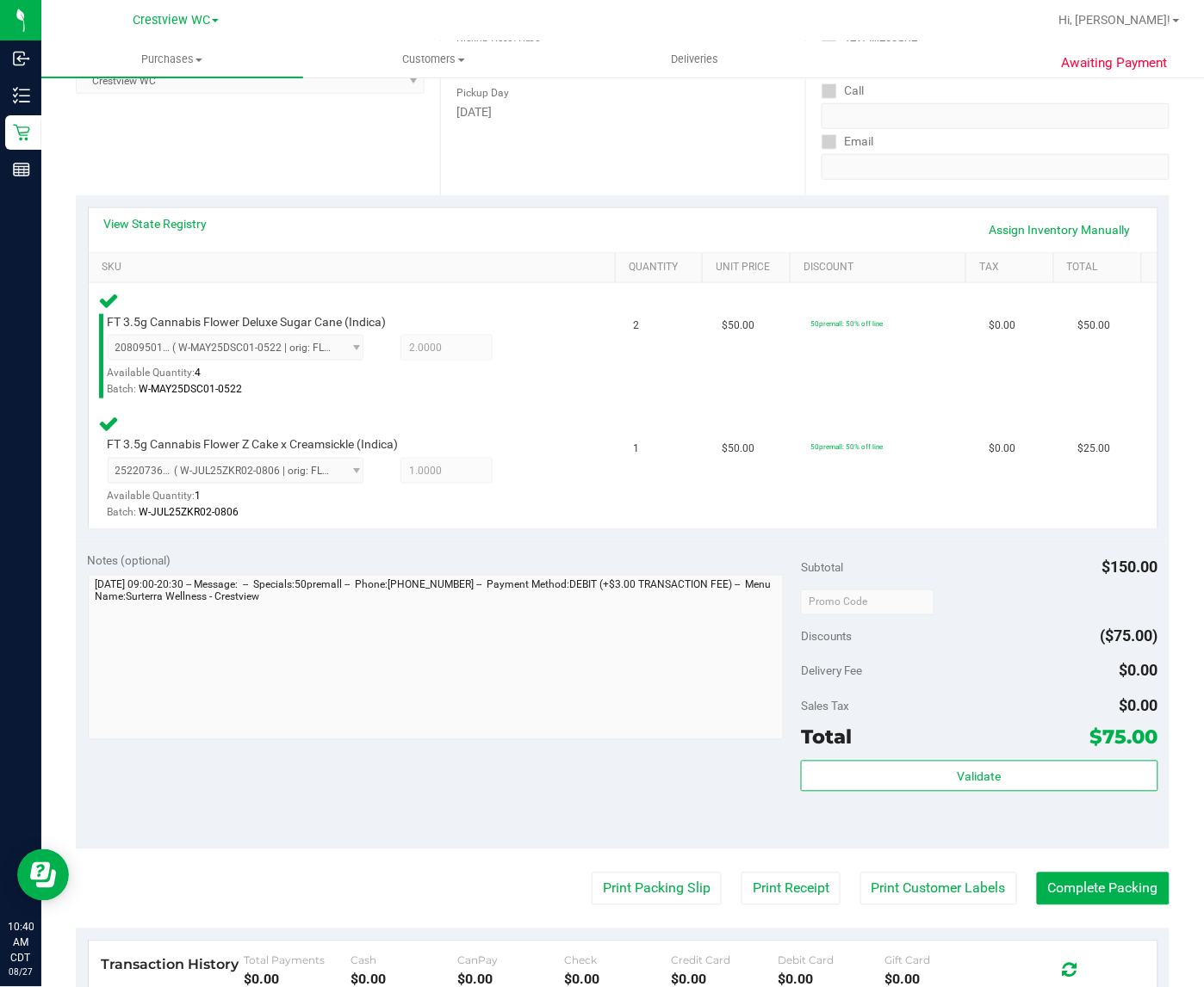
scroll to position [269, 0]
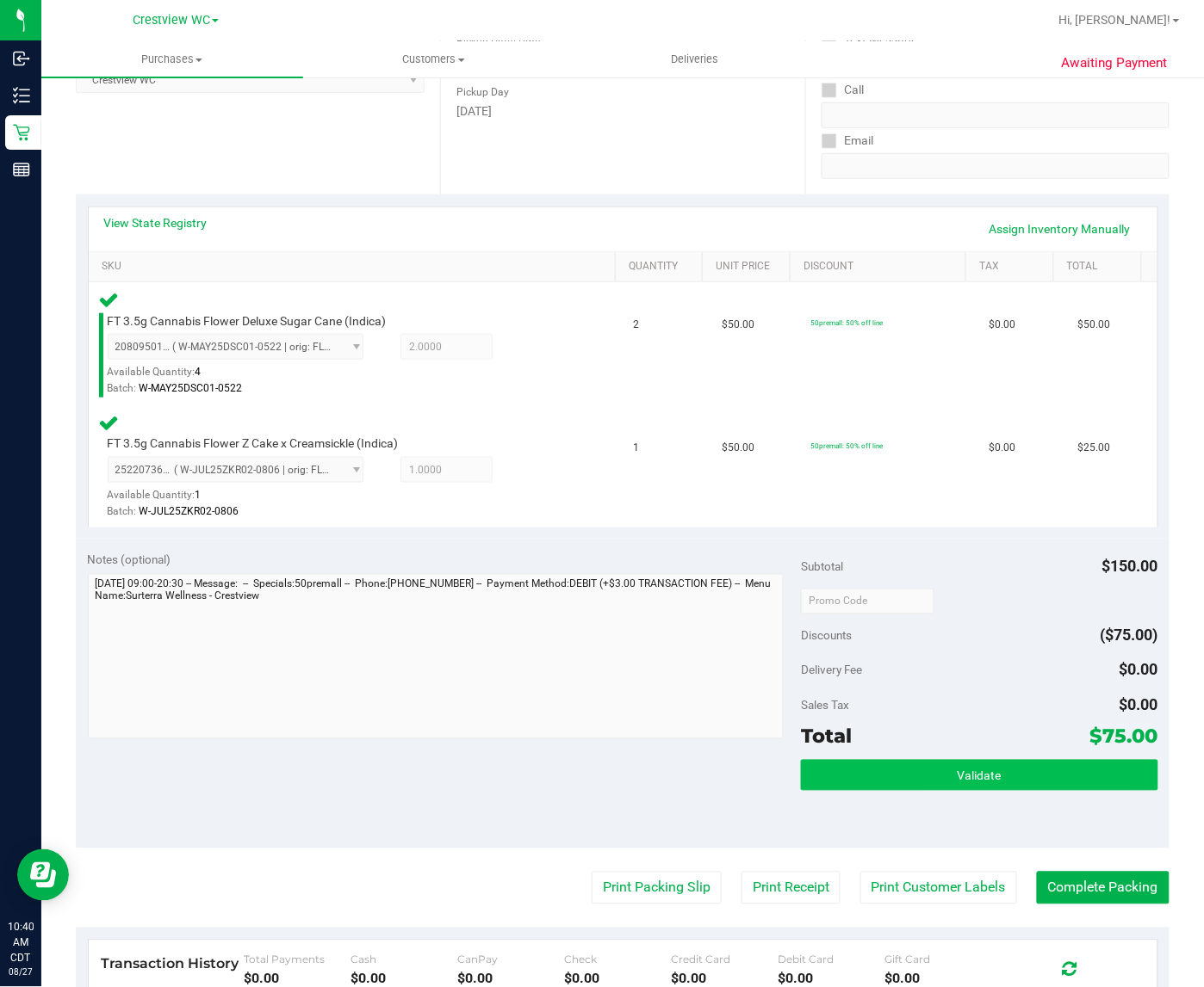
click at [997, 786] on button "Validate" at bounding box center [979, 775] width 356 height 31
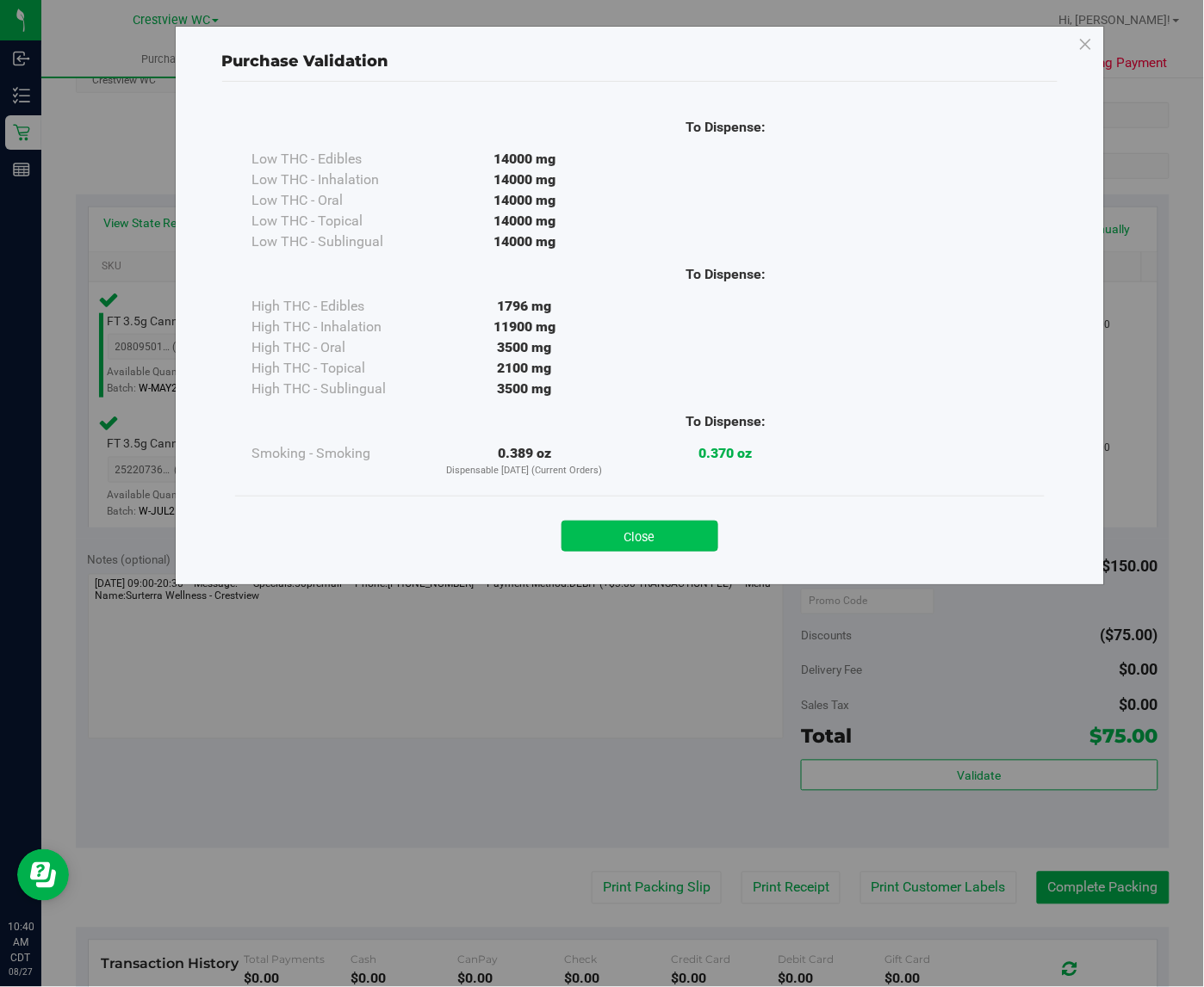
click at [665, 535] on button "Close" at bounding box center [639, 535] width 156 height 31
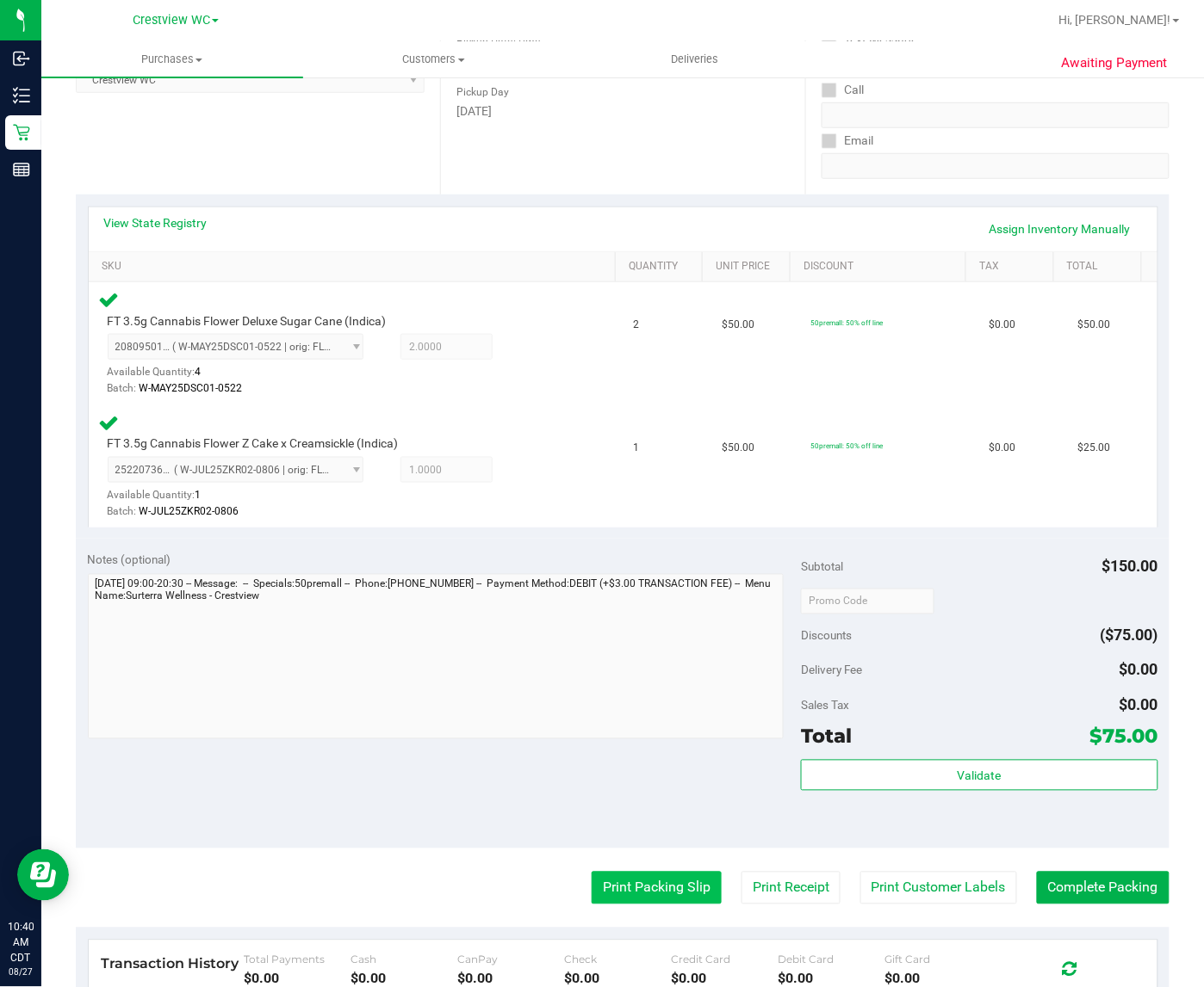
click at [617, 901] on button "Print Packing Slip" at bounding box center [656, 887] width 130 height 32
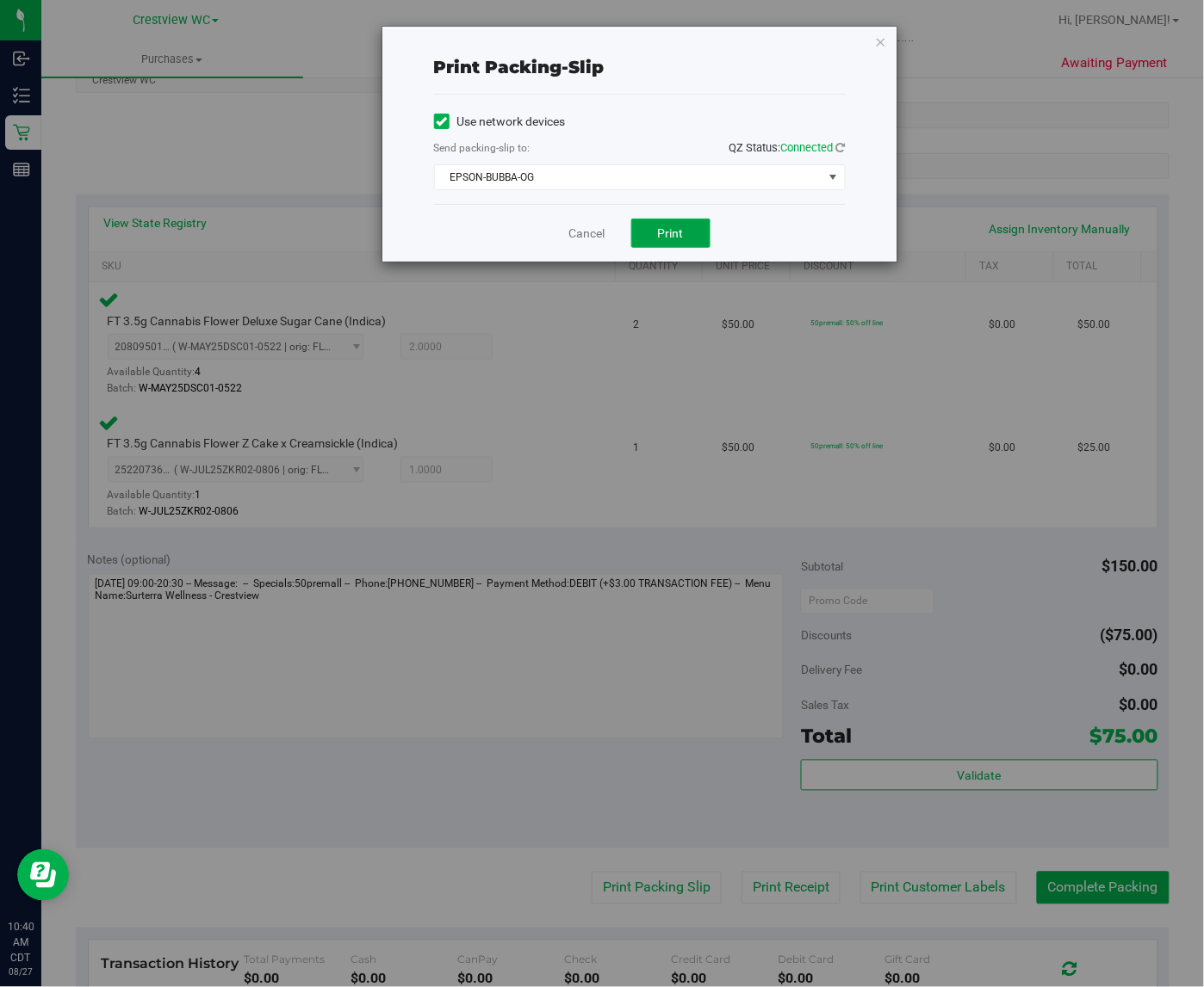
click at [676, 228] on span "Print" at bounding box center [671, 233] width 26 height 14
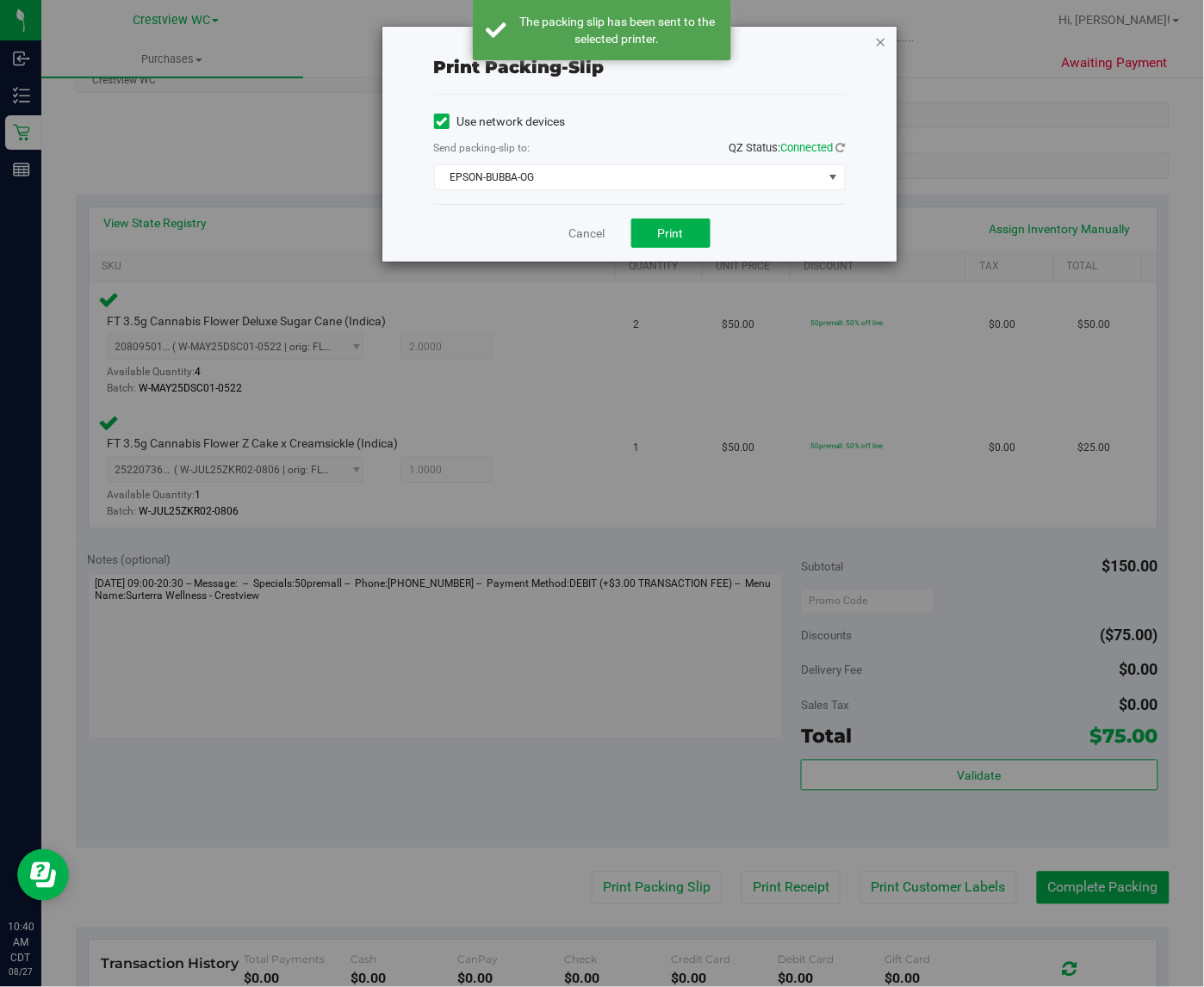
click at [875, 40] on icon "button" at bounding box center [881, 41] width 12 height 21
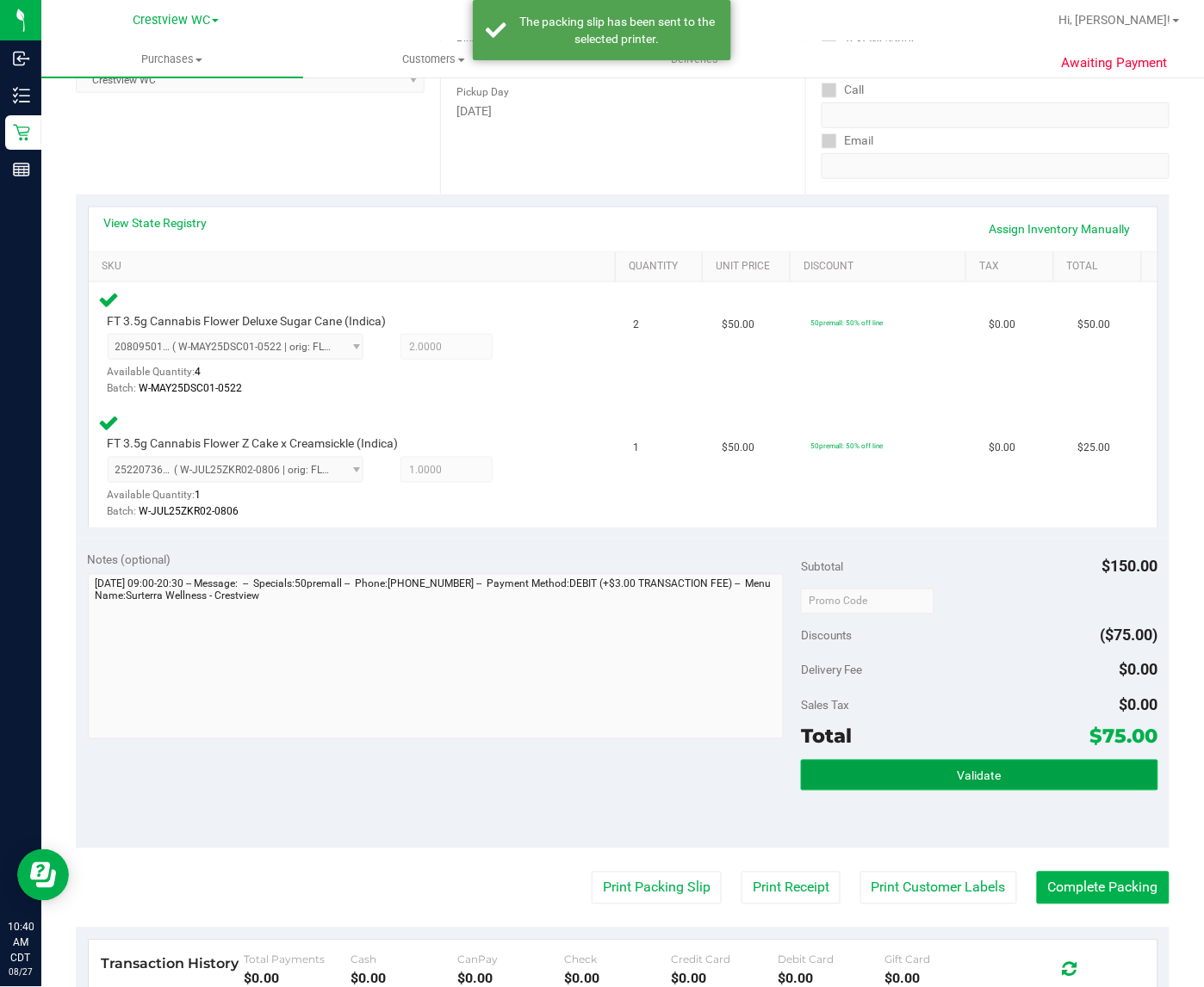
click at [1004, 775] on button "Validate" at bounding box center [979, 775] width 356 height 31
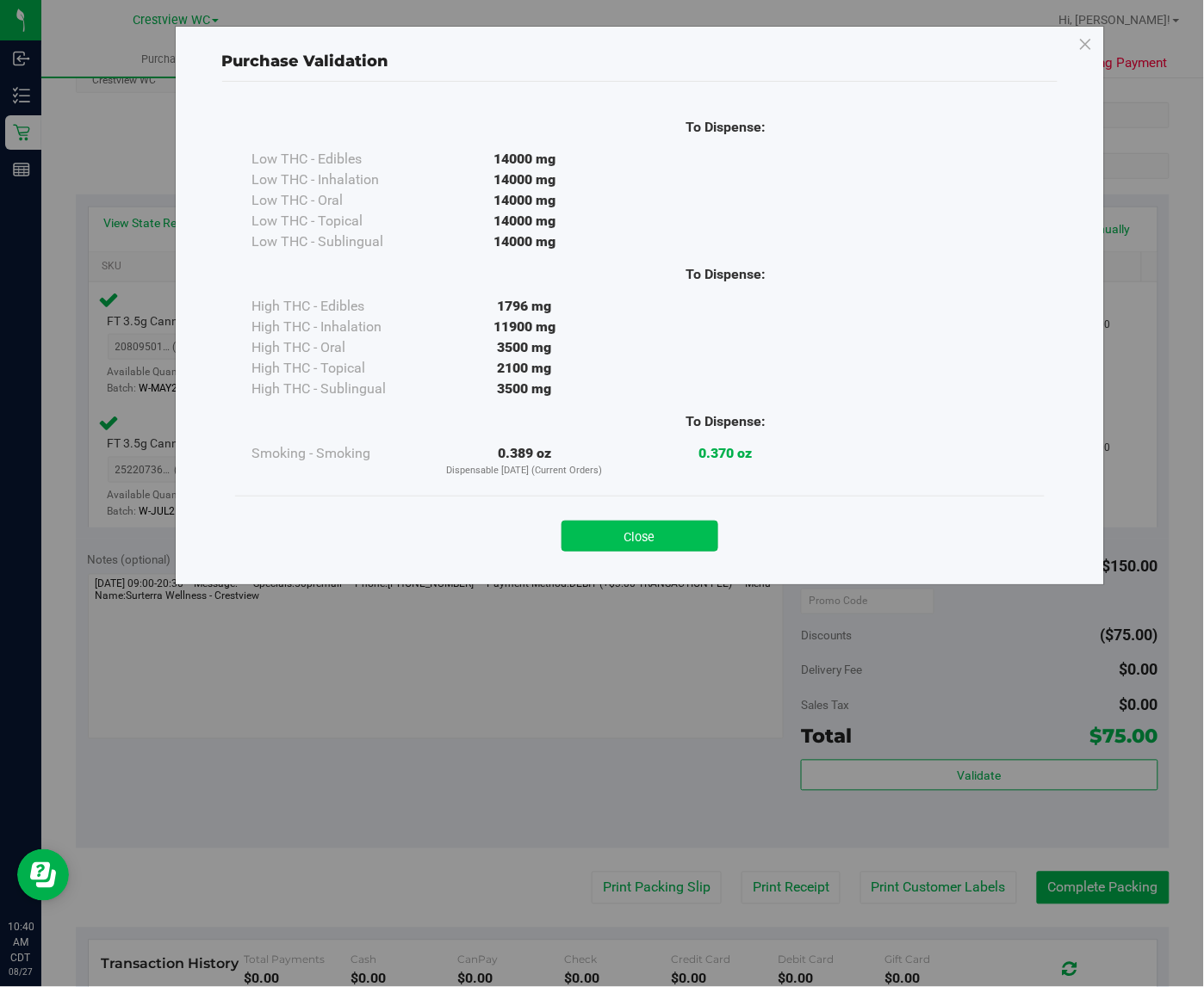
click at [619, 543] on button "Close" at bounding box center [639, 535] width 156 height 31
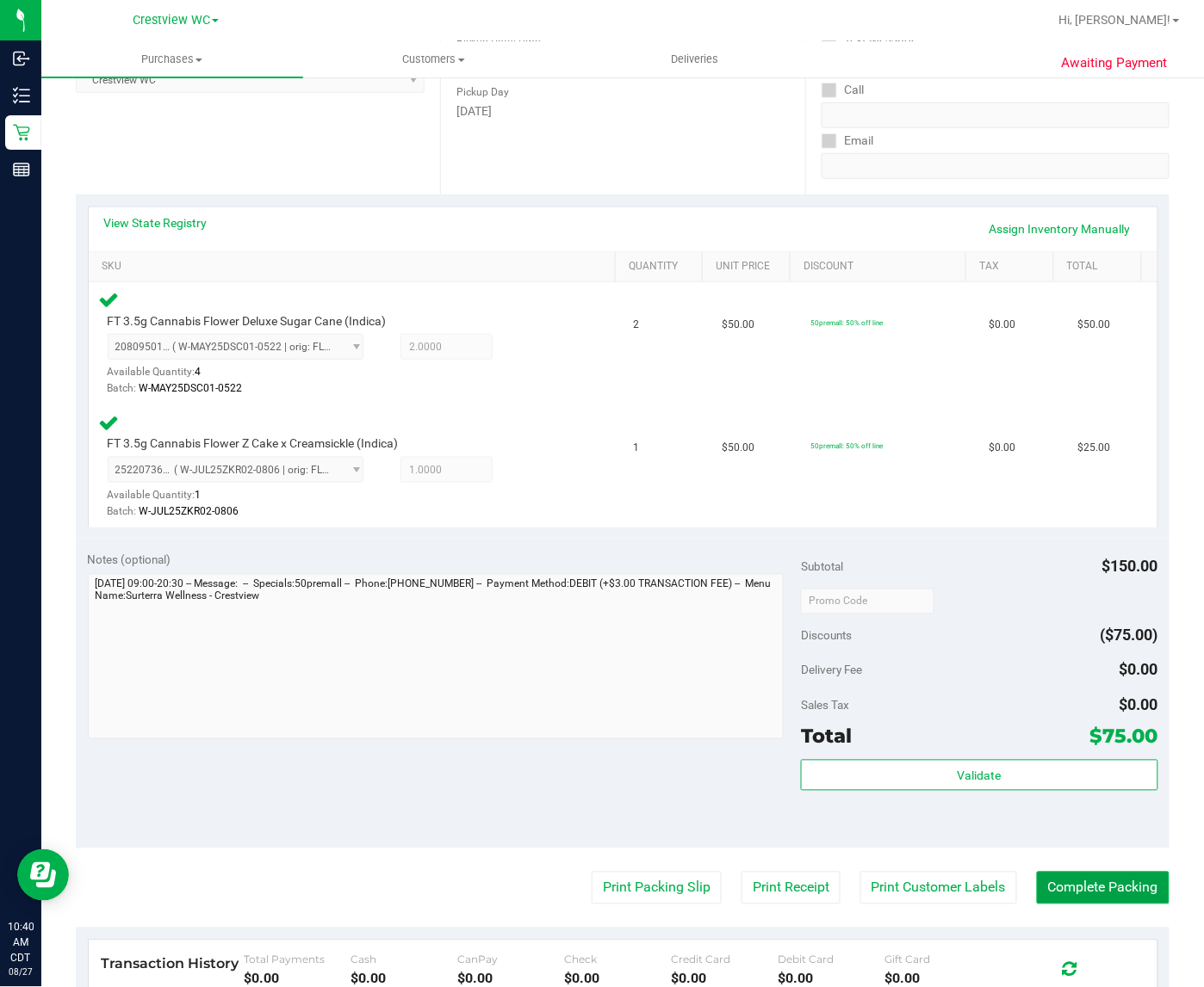
click at [1104, 896] on button "Complete Packing" at bounding box center [1103, 887] width 133 height 32
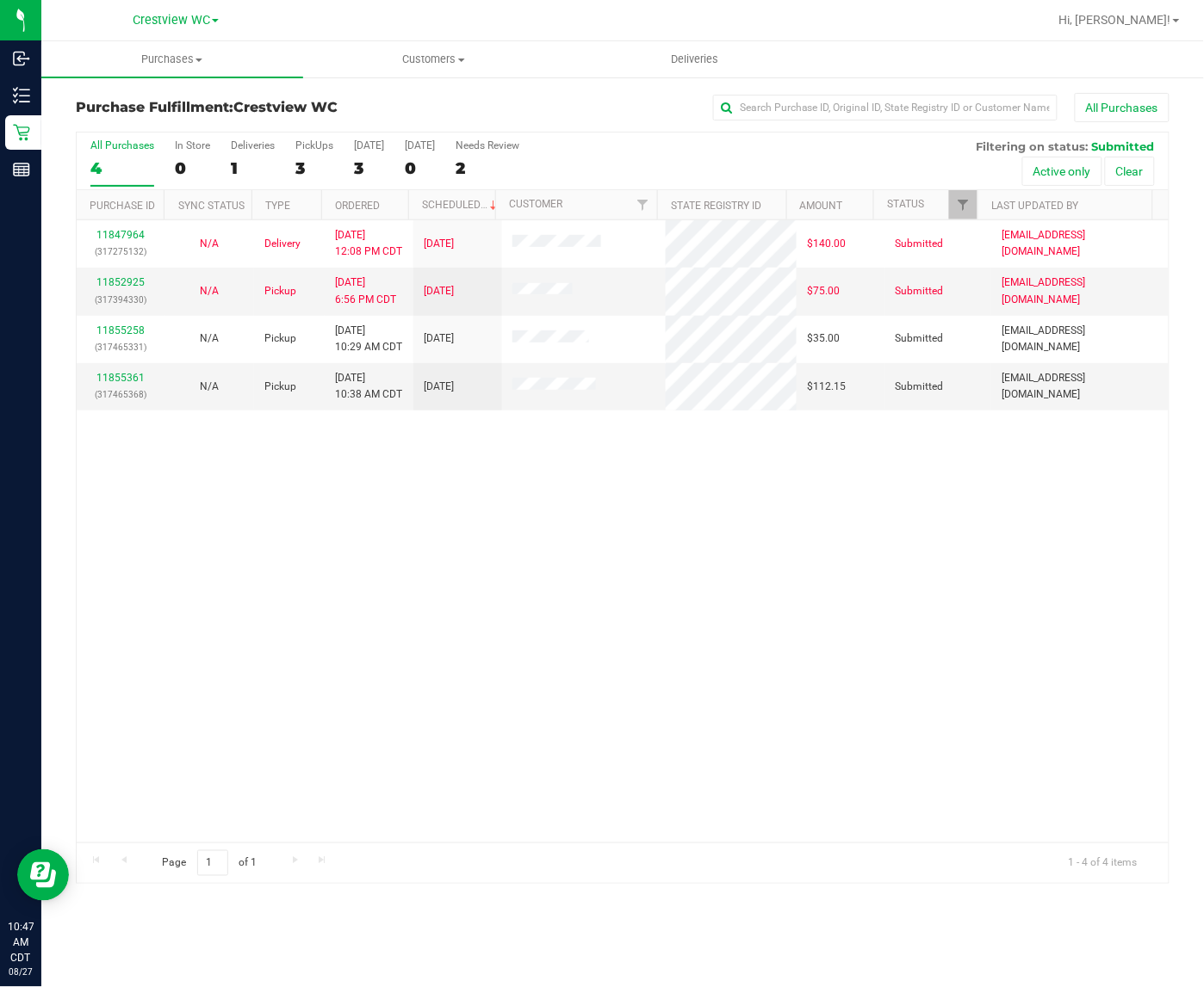
click at [629, 480] on div "11847964 (317275132) N/A Delivery [DATE] 12:08 PM CDT 8/29/2025 $140.00 Submitt…" at bounding box center [622, 531] width 1091 height 622
click at [104, 604] on div "11847964 (317275132) N/A Delivery [DATE] 12:08 PM CDT 8/29/2025 $140.00 Submitt…" at bounding box center [622, 531] width 1091 height 622
click at [164, 548] on div "11847964 (317275132) N/A Delivery [DATE] 12:08 PM CDT 8/29/2025 $140.00 Submitt…" at bounding box center [622, 531] width 1091 height 622
click at [166, 540] on div "11847964 (317275132) N/A Delivery [DATE] 12:08 PM CDT 8/29/2025 $140.00 Submitt…" at bounding box center [622, 531] width 1091 height 622
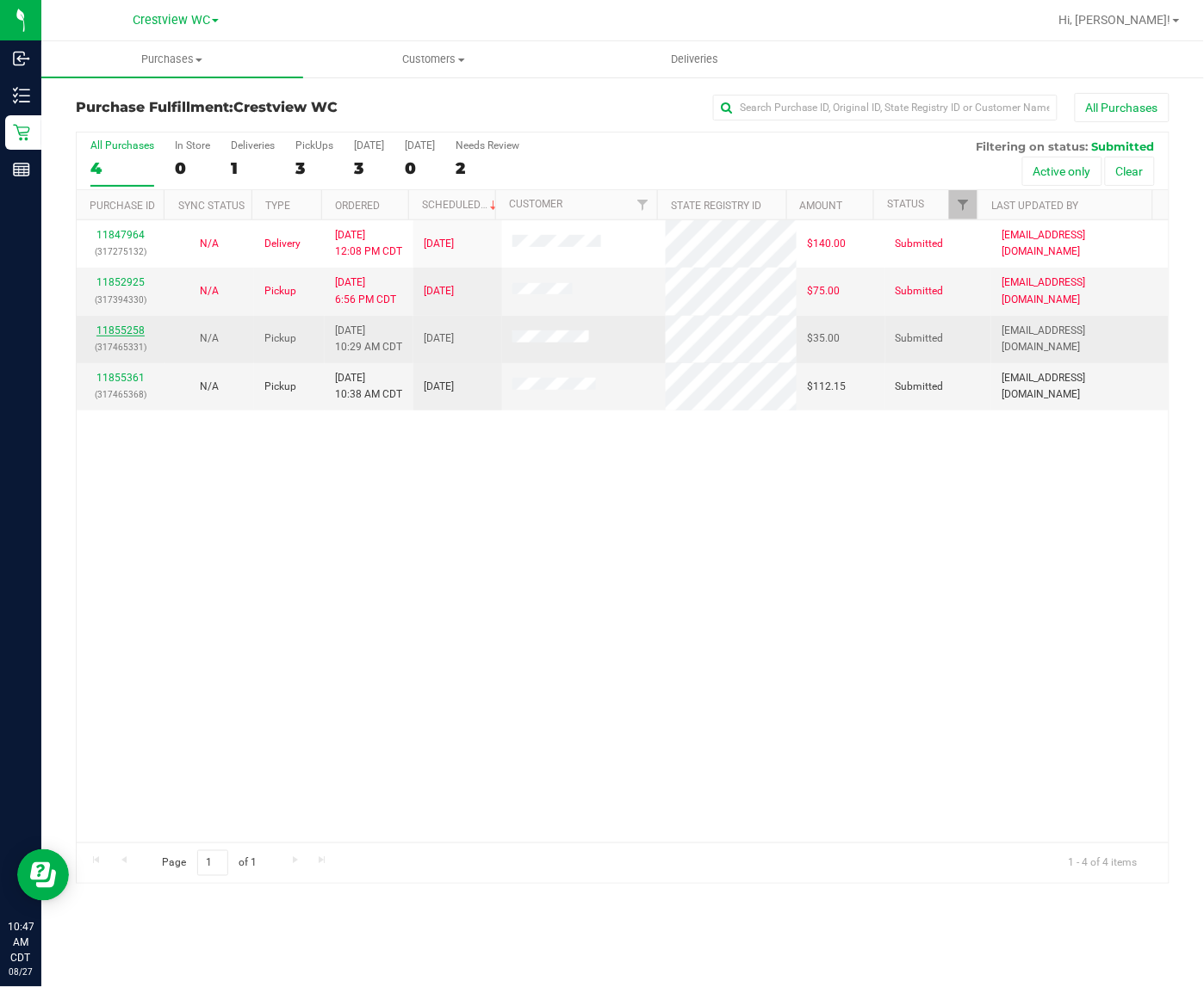
click at [126, 333] on link "11855258" at bounding box center [120, 330] width 48 height 12
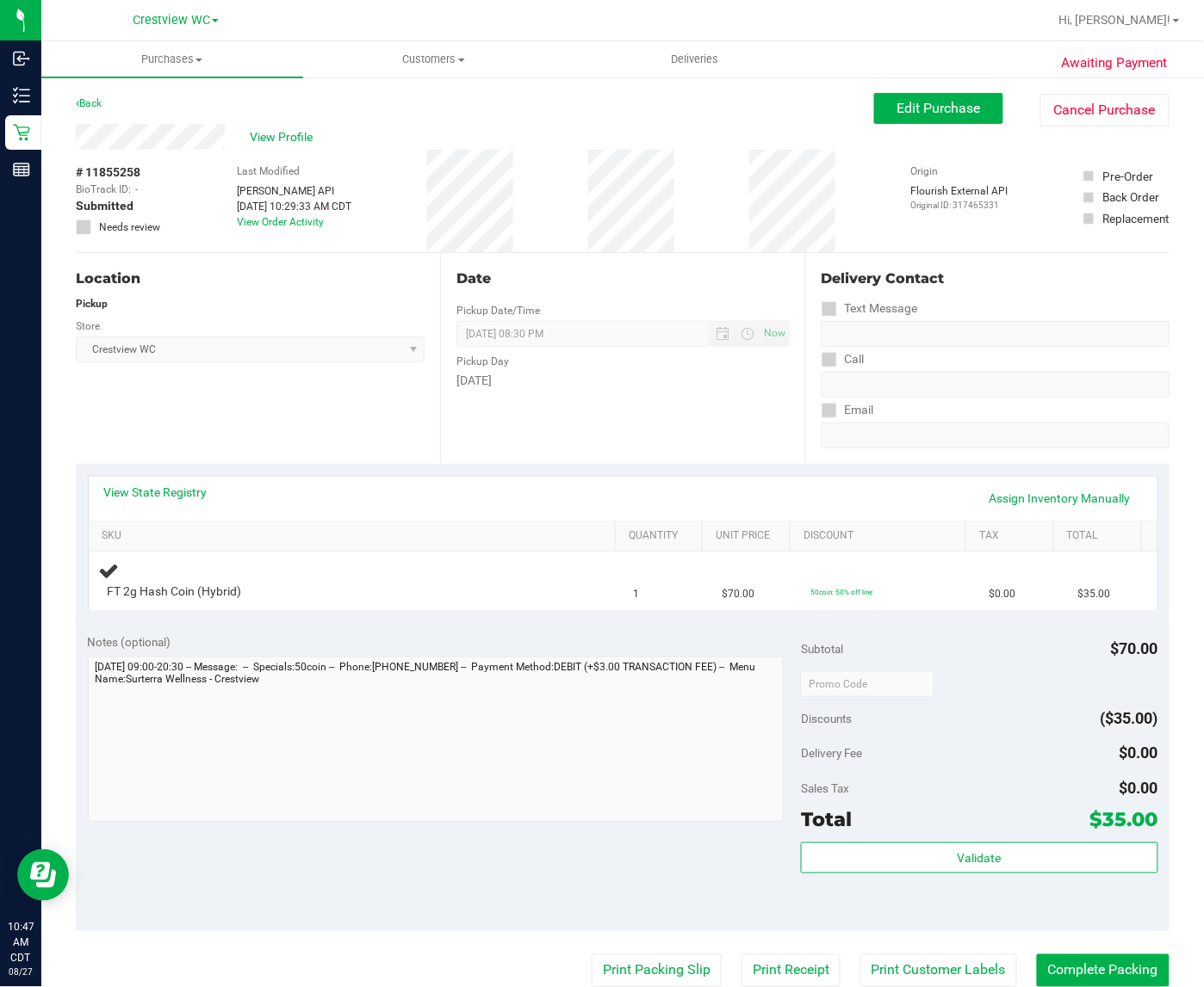
click at [255, 638] on div "Notes (optional)" at bounding box center [445, 642] width 714 height 17
click at [329, 440] on div "Location Pickup Store Crestview WC Select Store [PERSON_NAME][GEOGRAPHIC_DATA] …" at bounding box center [258, 358] width 364 height 211
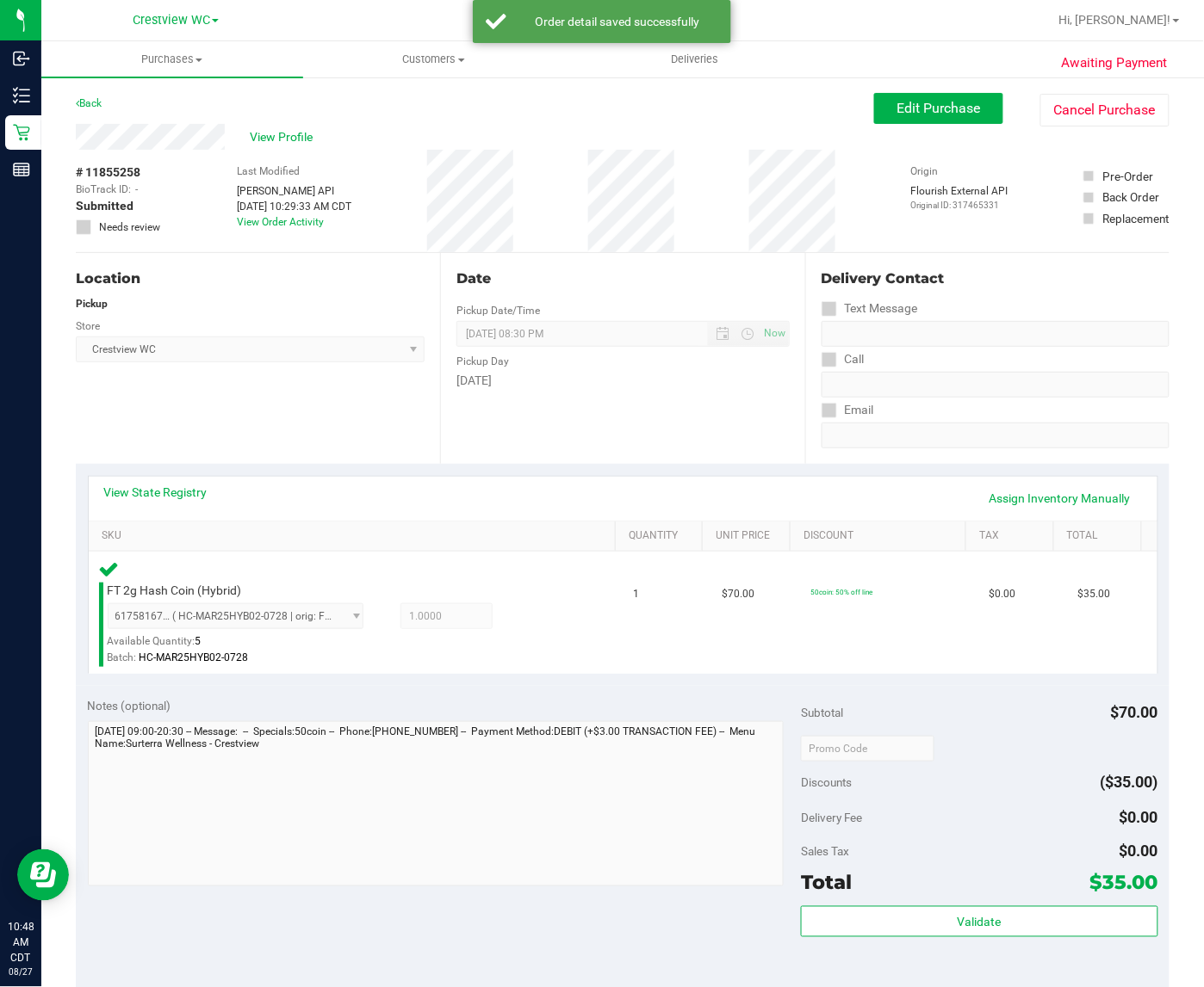
click at [358, 700] on div "Notes (optional)" at bounding box center [445, 706] width 714 height 17
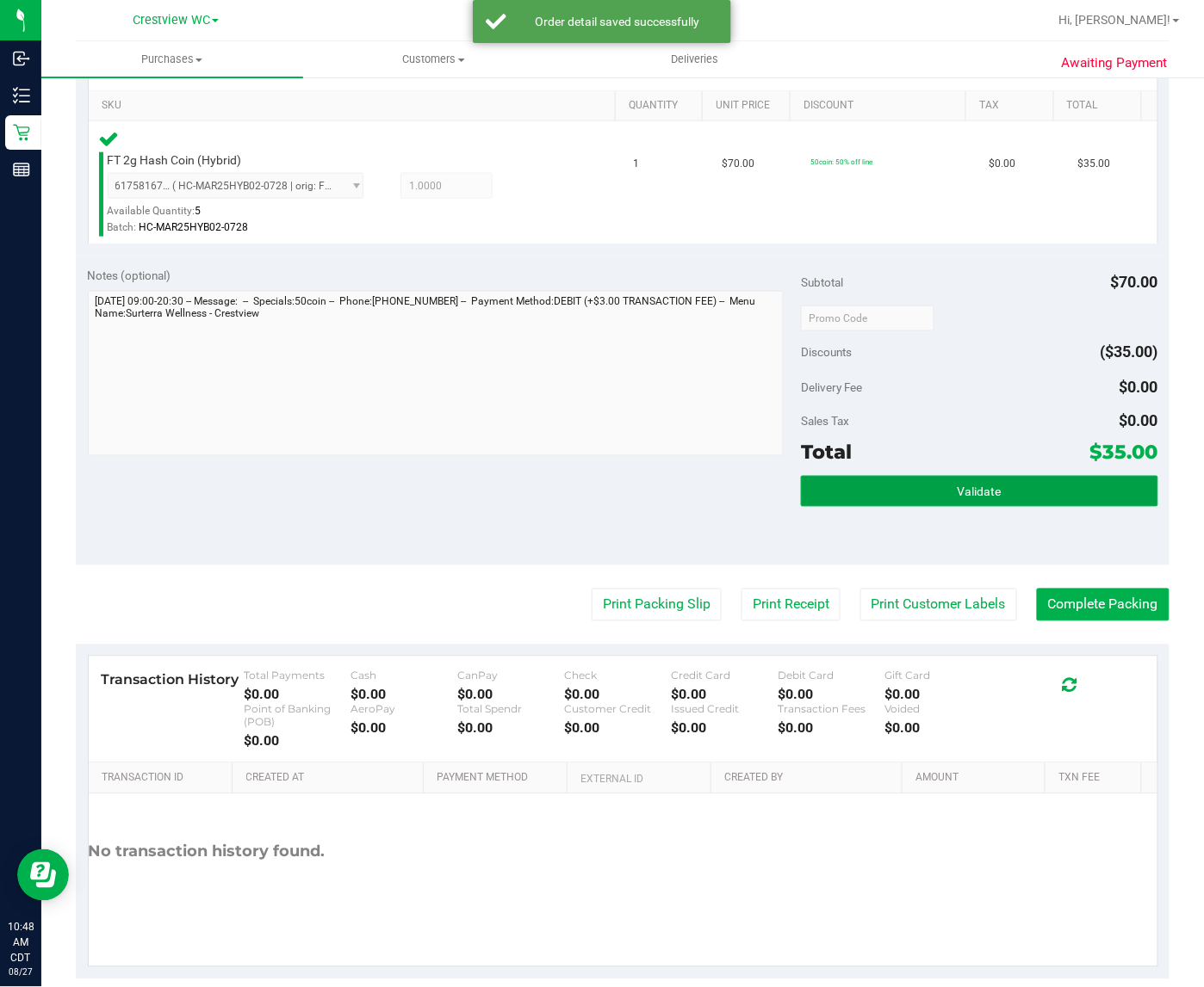
click at [866, 487] on button "Validate" at bounding box center [979, 491] width 356 height 31
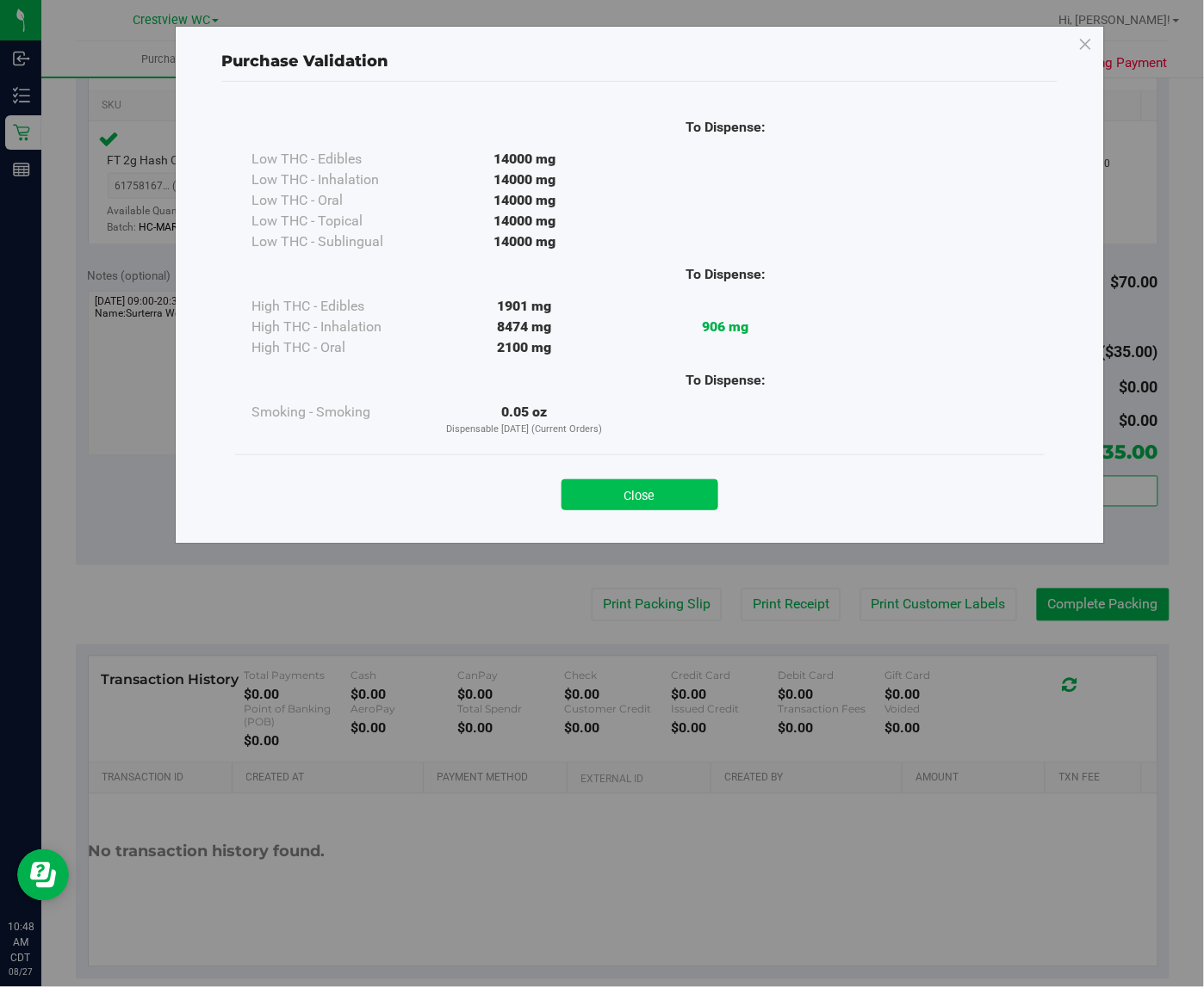
click at [579, 487] on button "Close" at bounding box center [639, 494] width 156 height 31
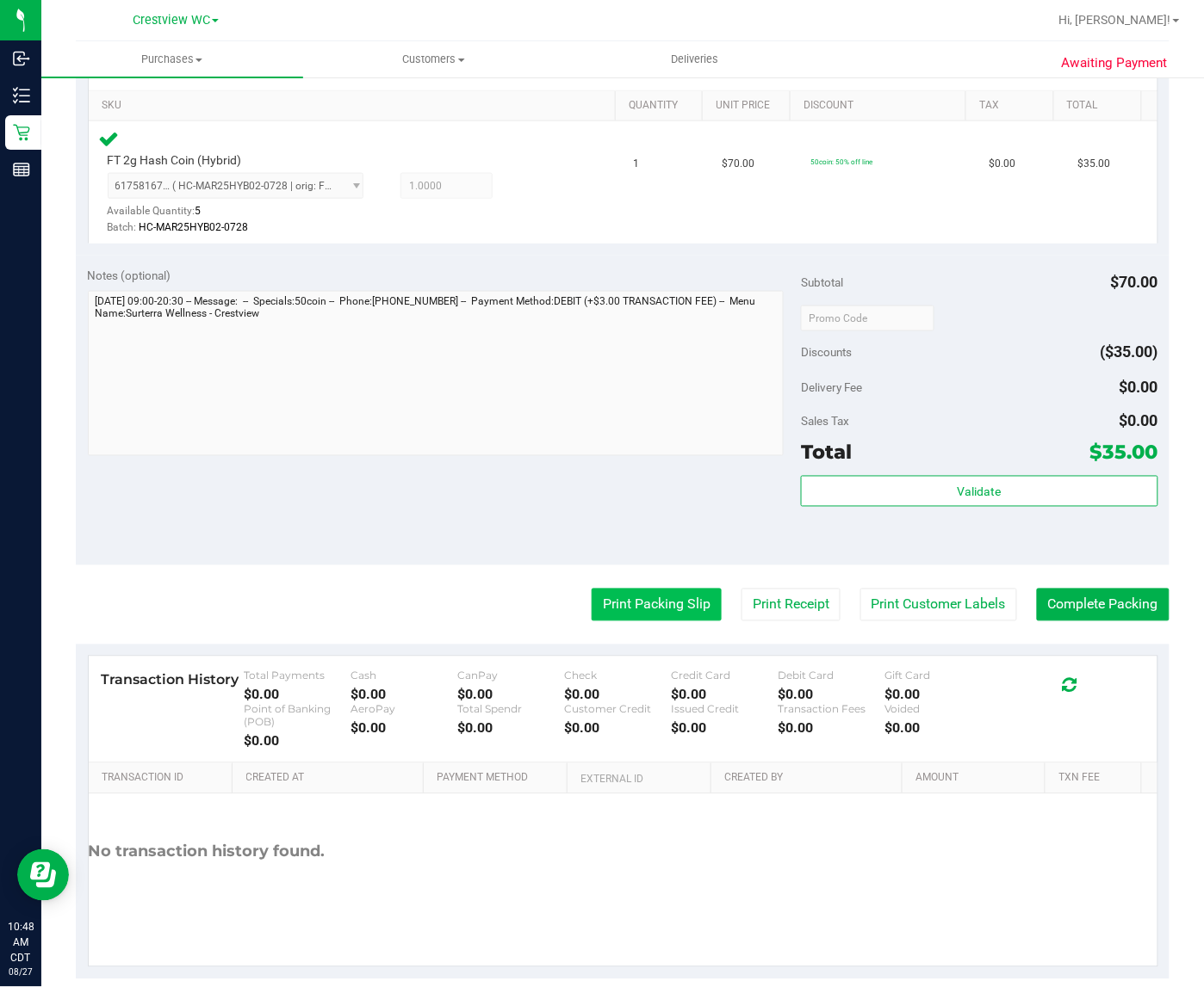
click at [596, 608] on button "Print Packing Slip" at bounding box center [656, 604] width 130 height 32
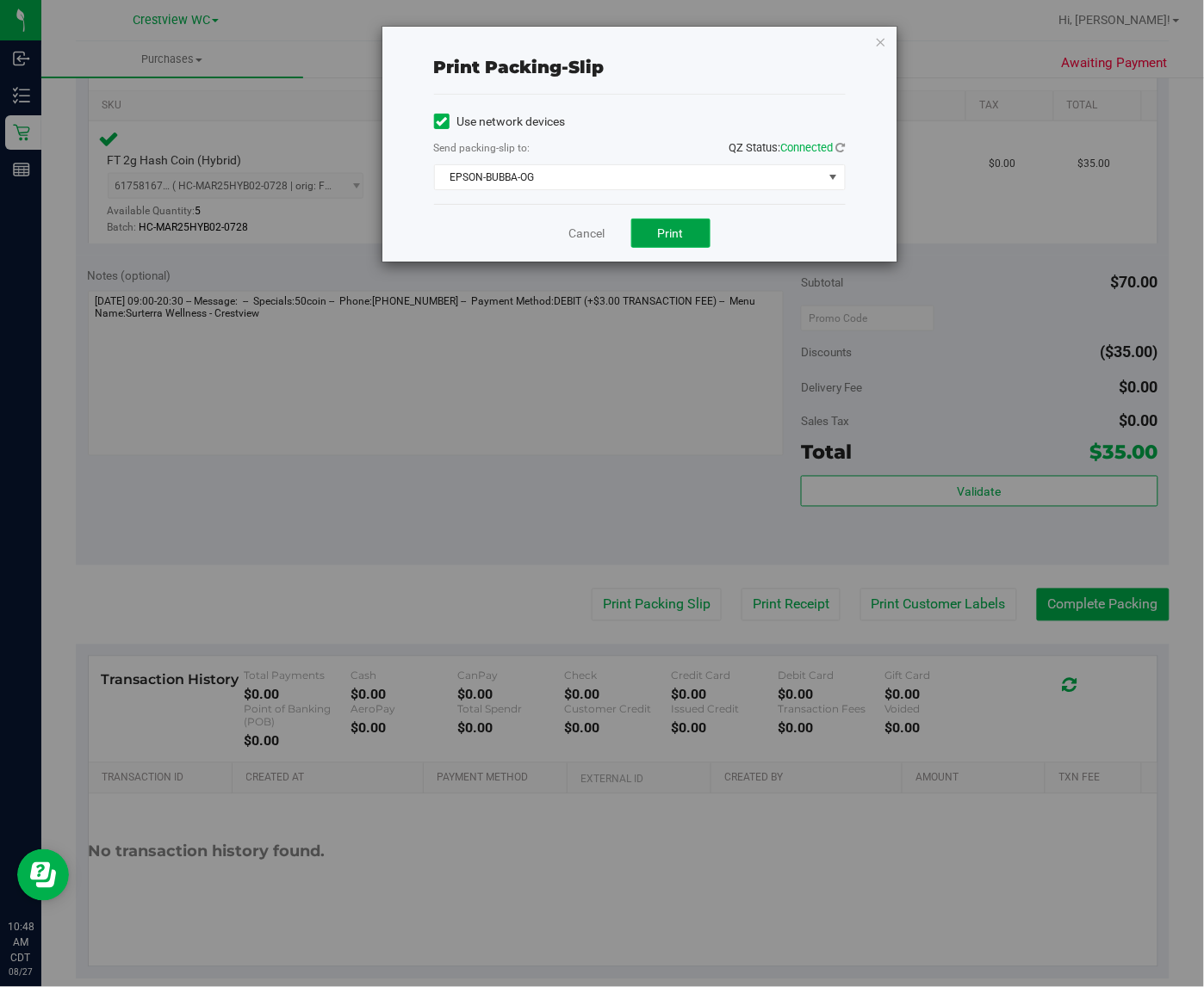
click at [659, 229] on span "Print" at bounding box center [671, 233] width 26 height 14
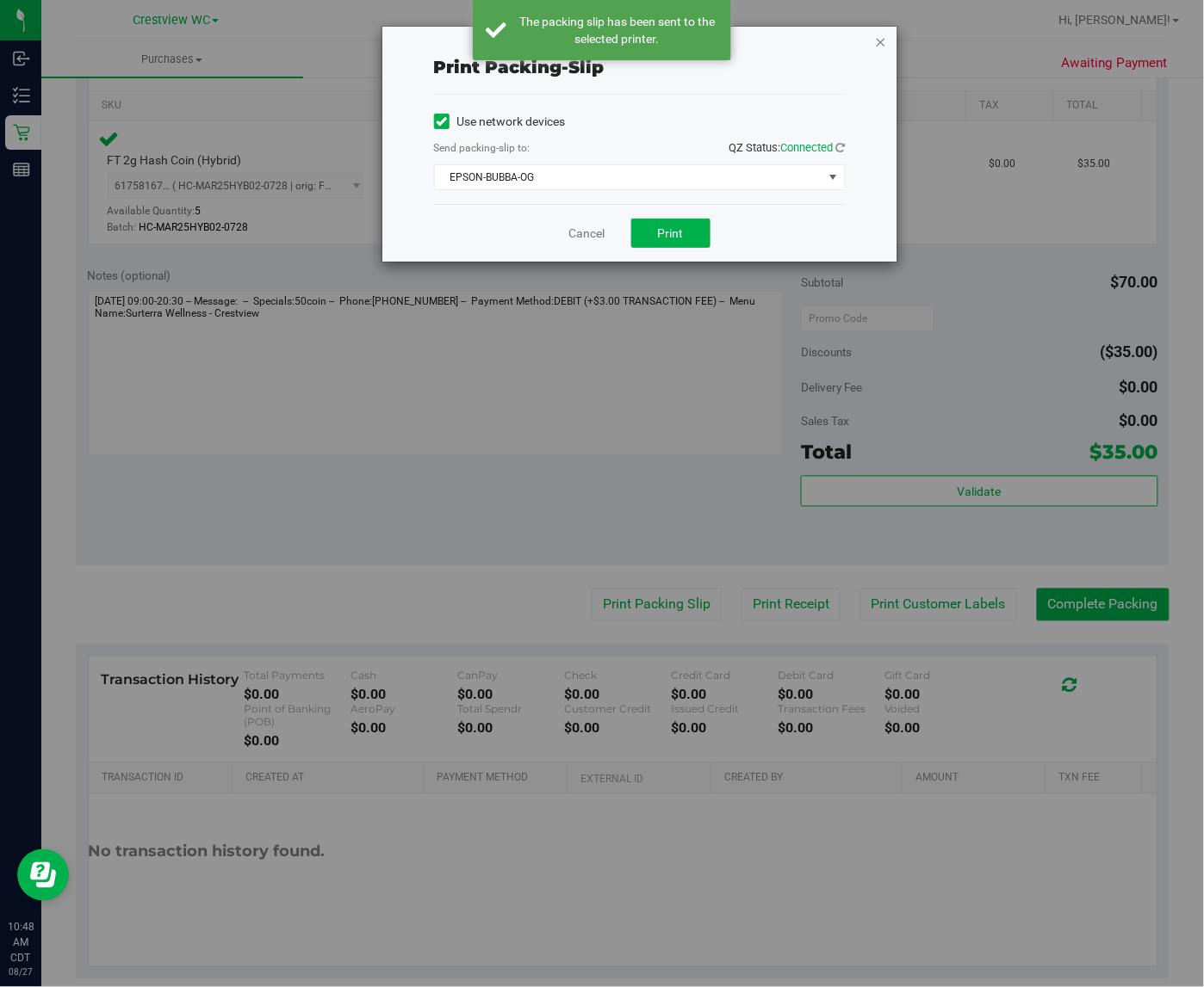
click at [879, 39] on icon "button" at bounding box center [881, 41] width 12 height 21
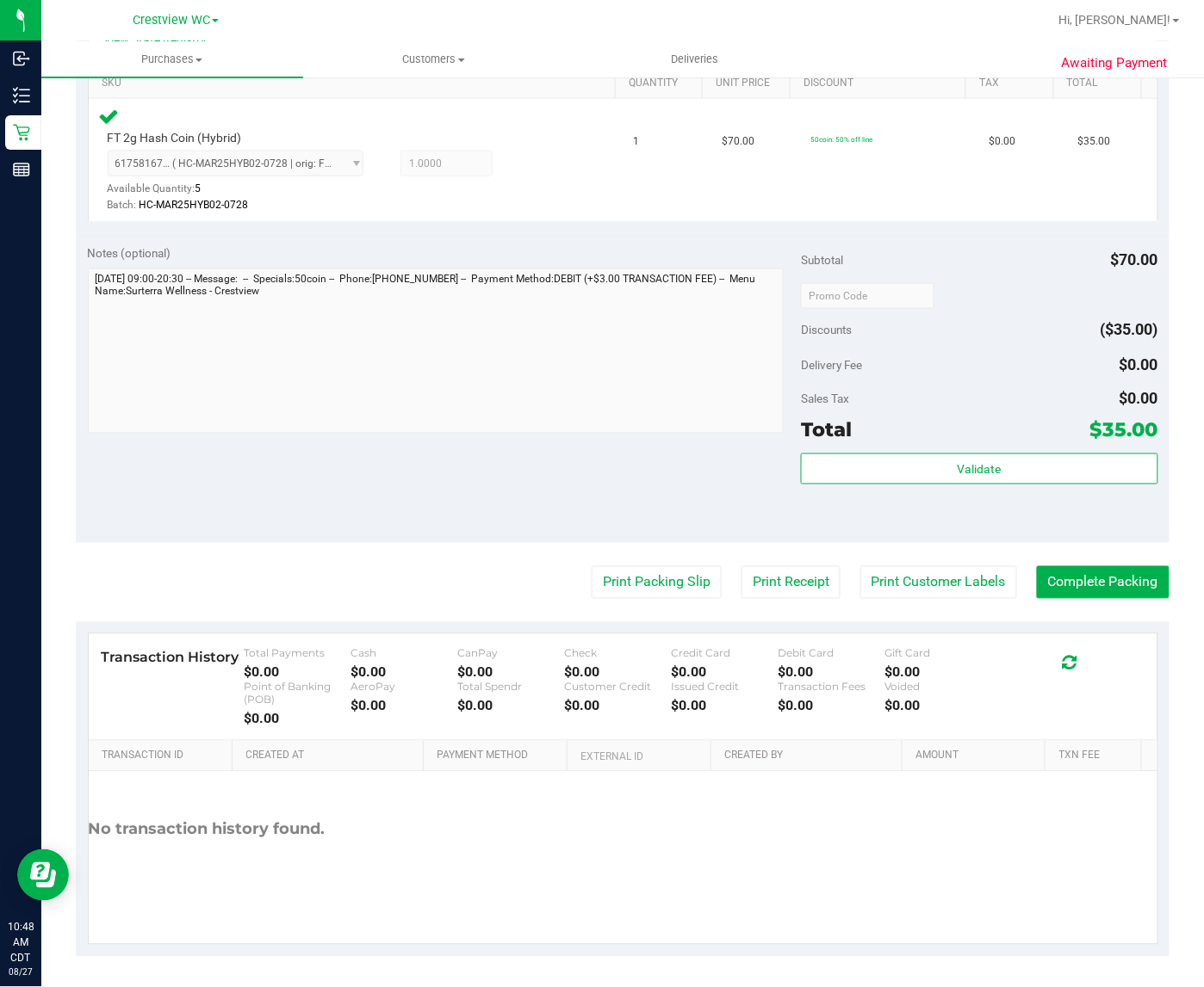
scroll to position [346, 0]
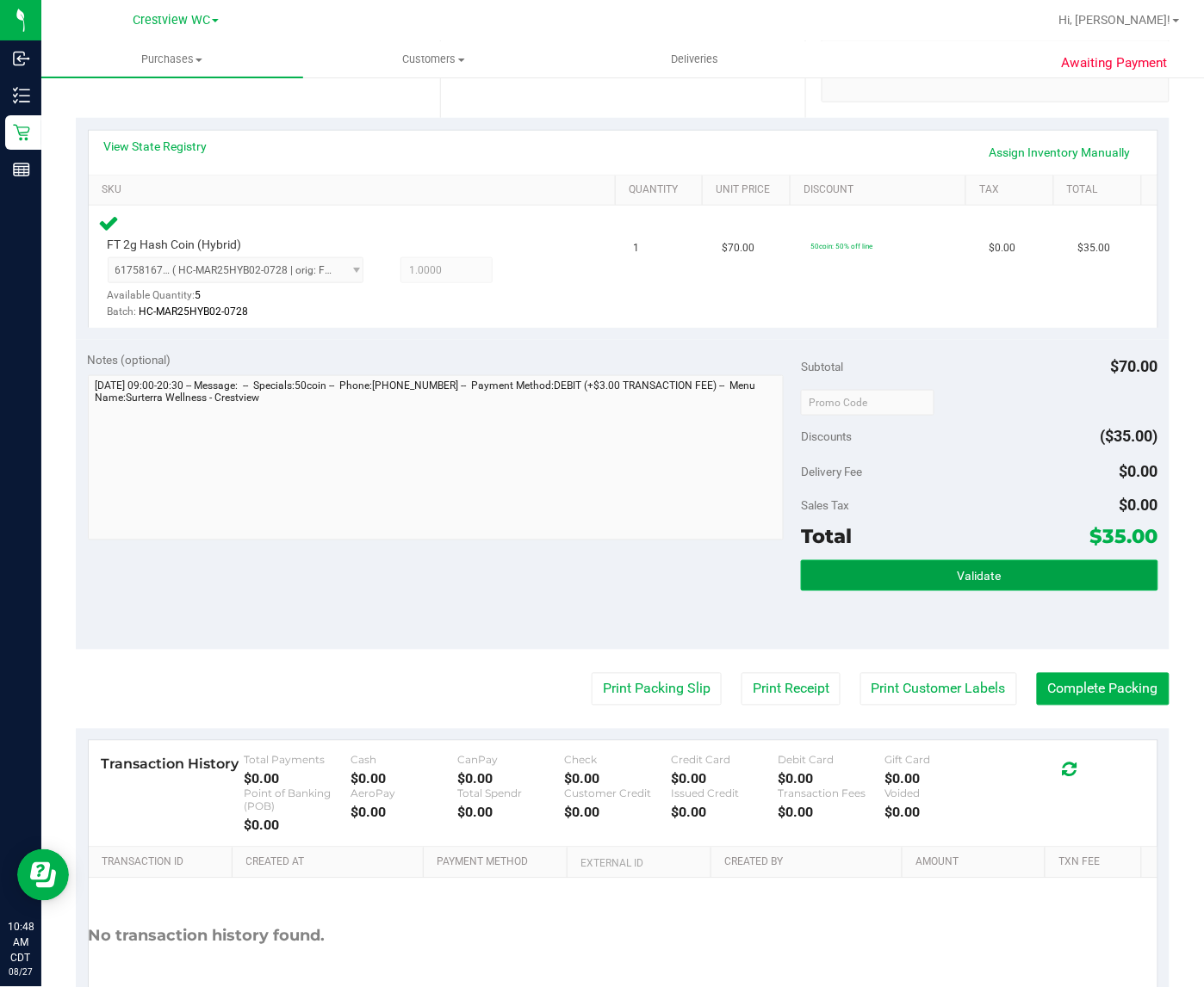
click at [907, 572] on button "Validate" at bounding box center [979, 575] width 356 height 31
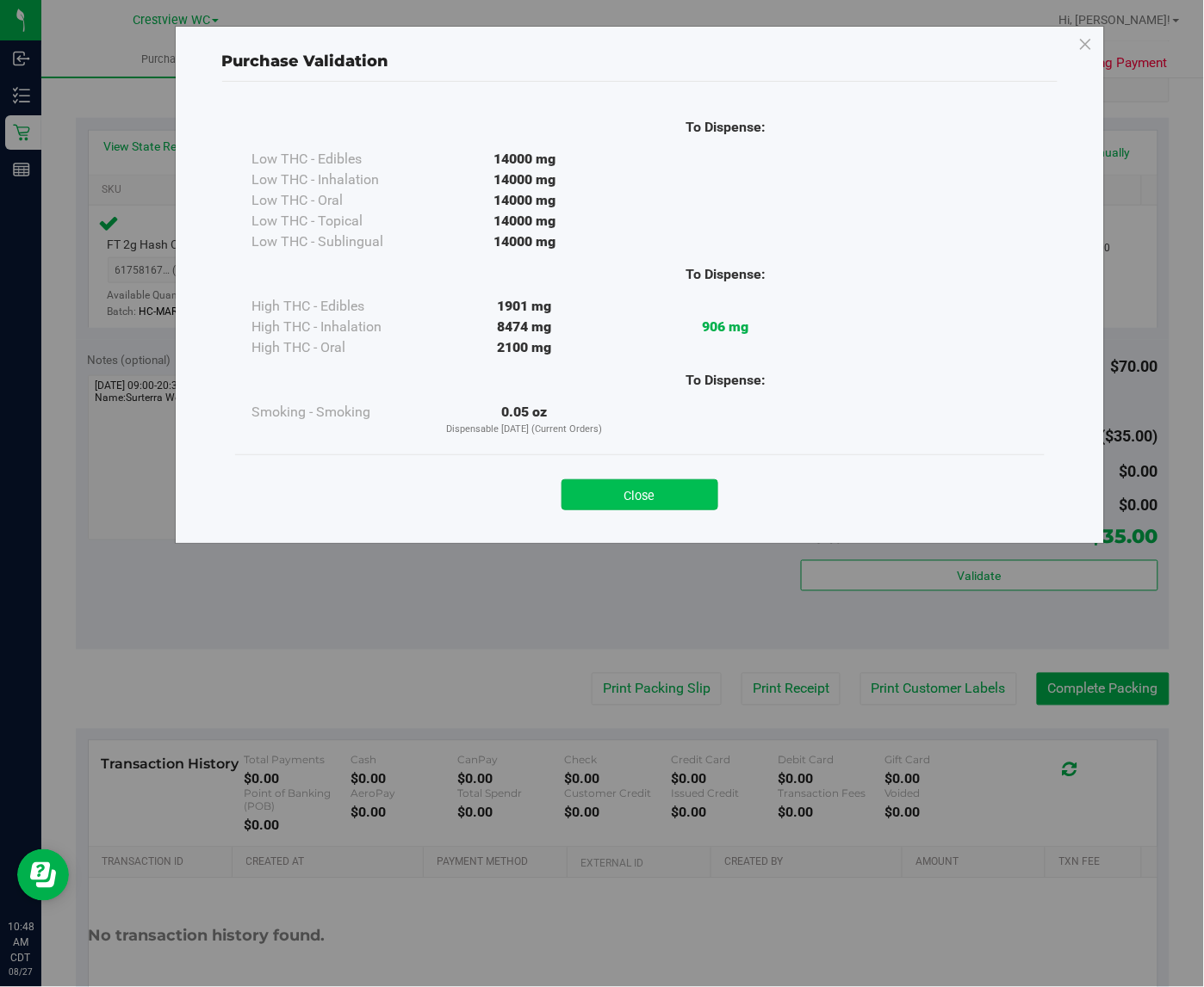
click at [697, 484] on button "Close" at bounding box center [639, 494] width 156 height 31
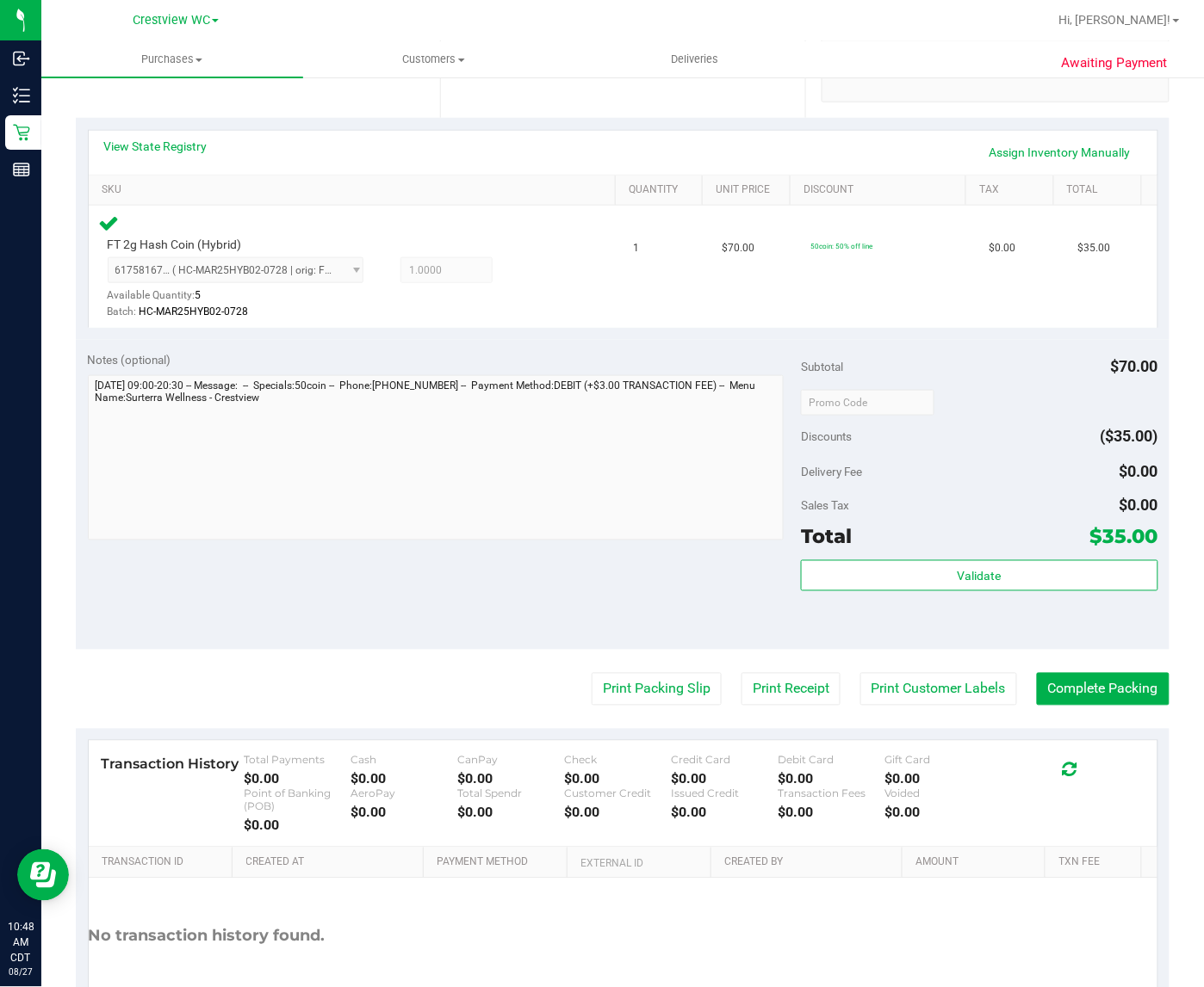
click at [439, 621] on div "Notes (optional) Subtotal $70.00 Discounts ($35.00) Delivery Fee $0.00 Sales Ta…" at bounding box center [622, 494] width 1093 height 310
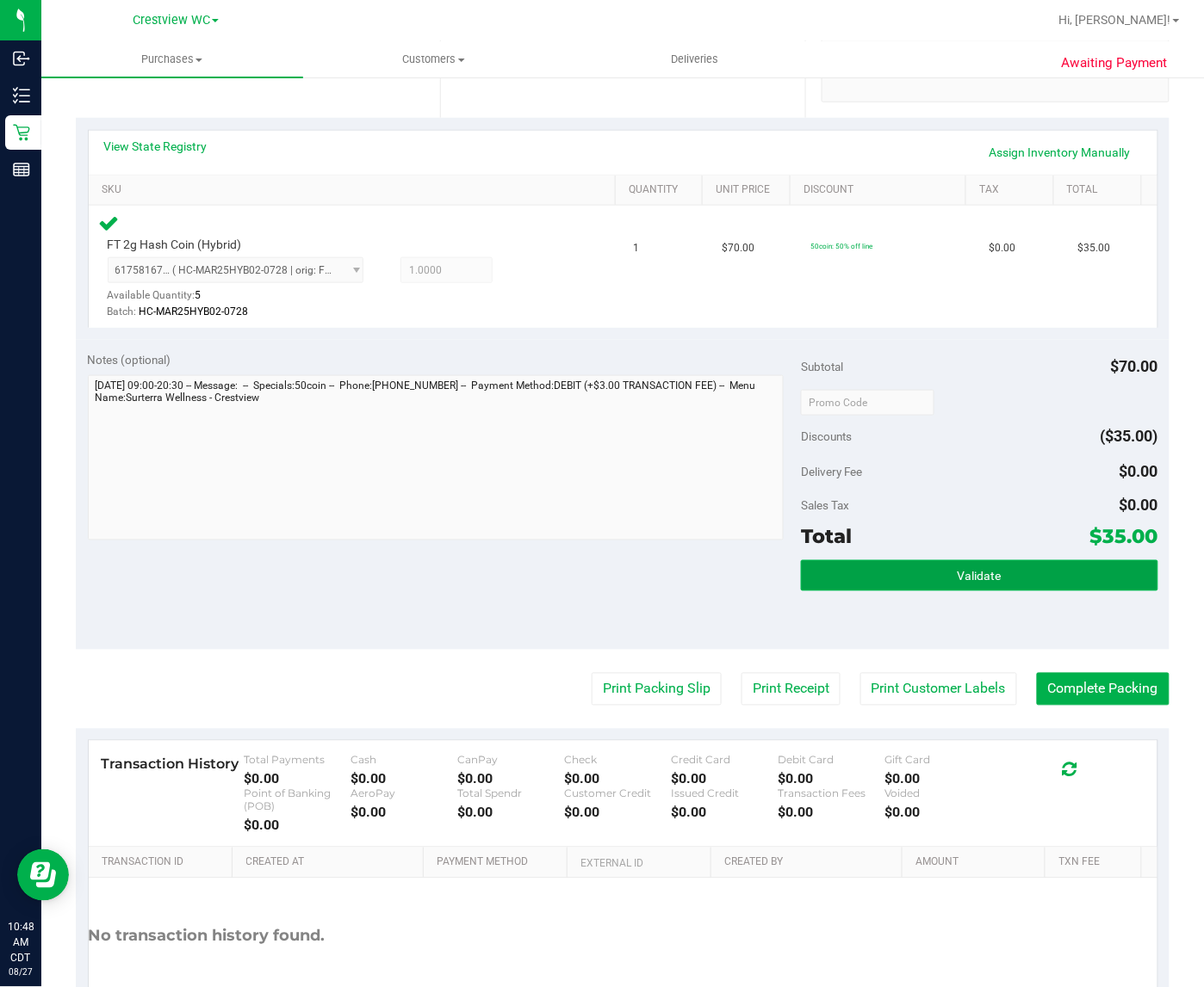
click at [937, 587] on button "Validate" at bounding box center [979, 575] width 356 height 31
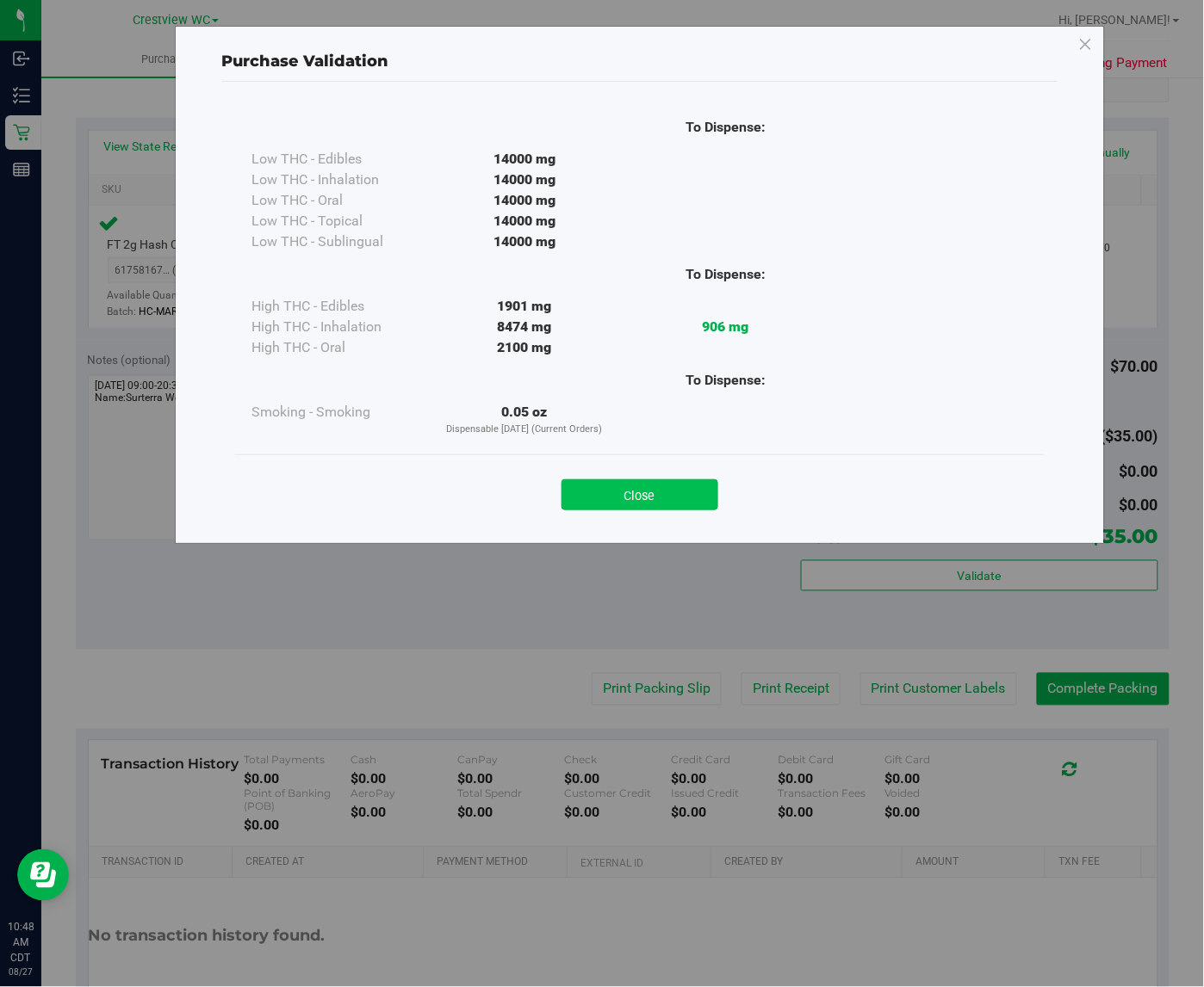
click at [631, 495] on button "Close" at bounding box center [639, 494] width 156 height 31
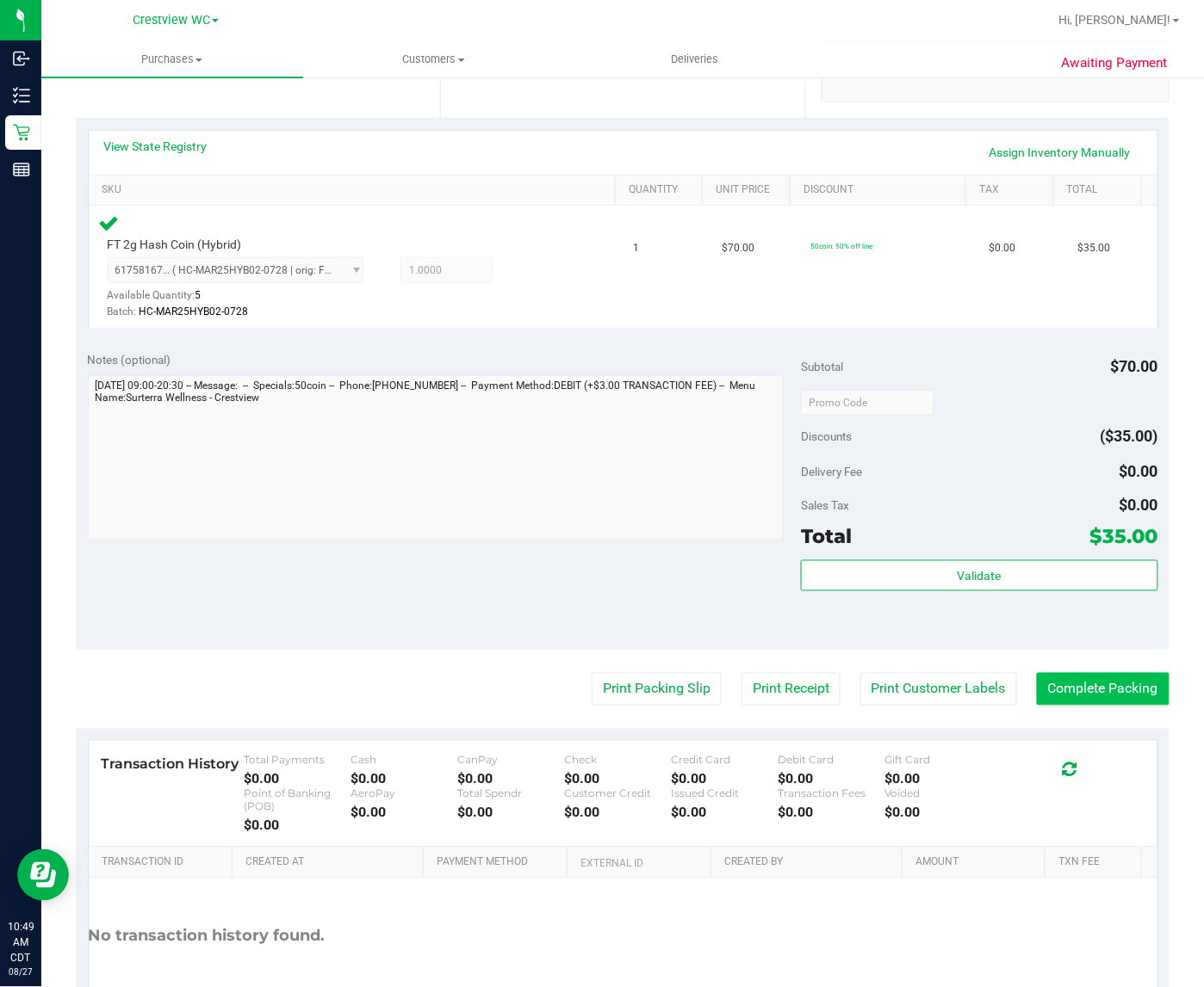
click at [1125, 688] on button "Complete Packing" at bounding box center [1103, 689] width 133 height 32
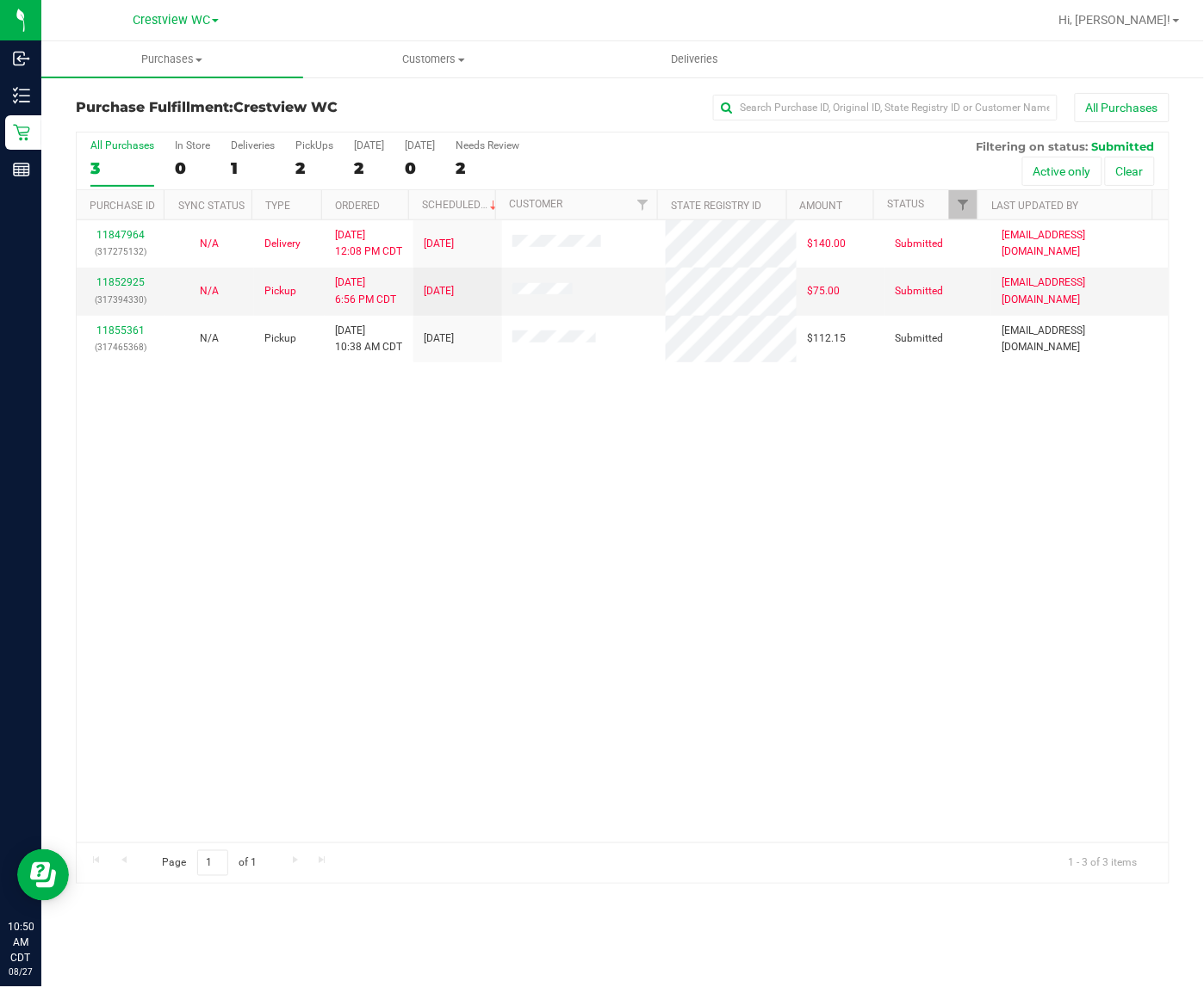
click at [341, 600] on div "11847964 (317275132) N/A Delivery [DATE] 12:08 PM CDT 8/29/2025 $140.00 Submitt…" at bounding box center [622, 531] width 1091 height 622
click at [324, 634] on div "11847964 (317275132) N/A Delivery [DATE] 12:08 PM CDT 8/29/2025 $140.00 Submitt…" at bounding box center [622, 531] width 1091 height 622
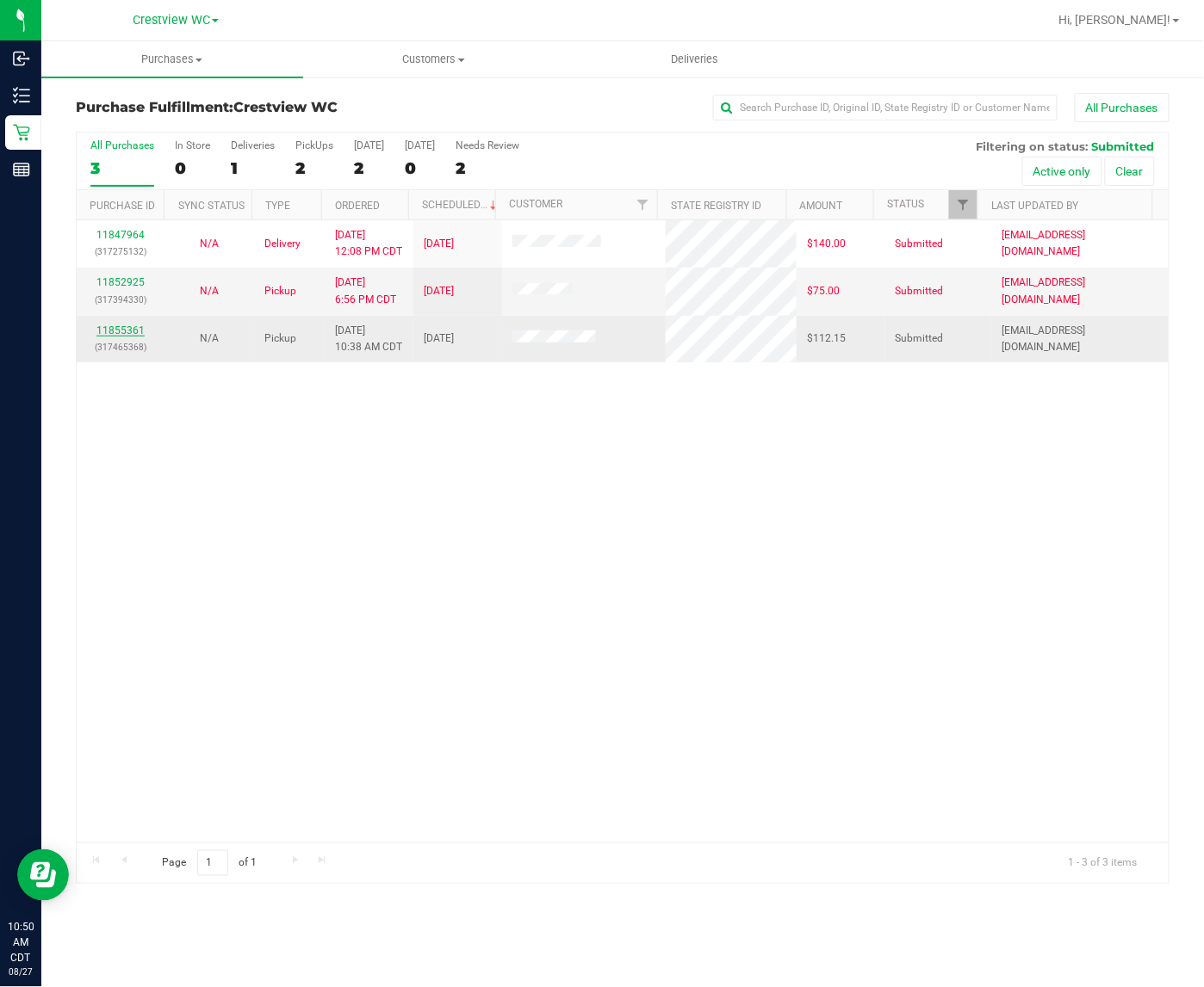
click at [121, 335] on link "11855361" at bounding box center [120, 330] width 48 height 12
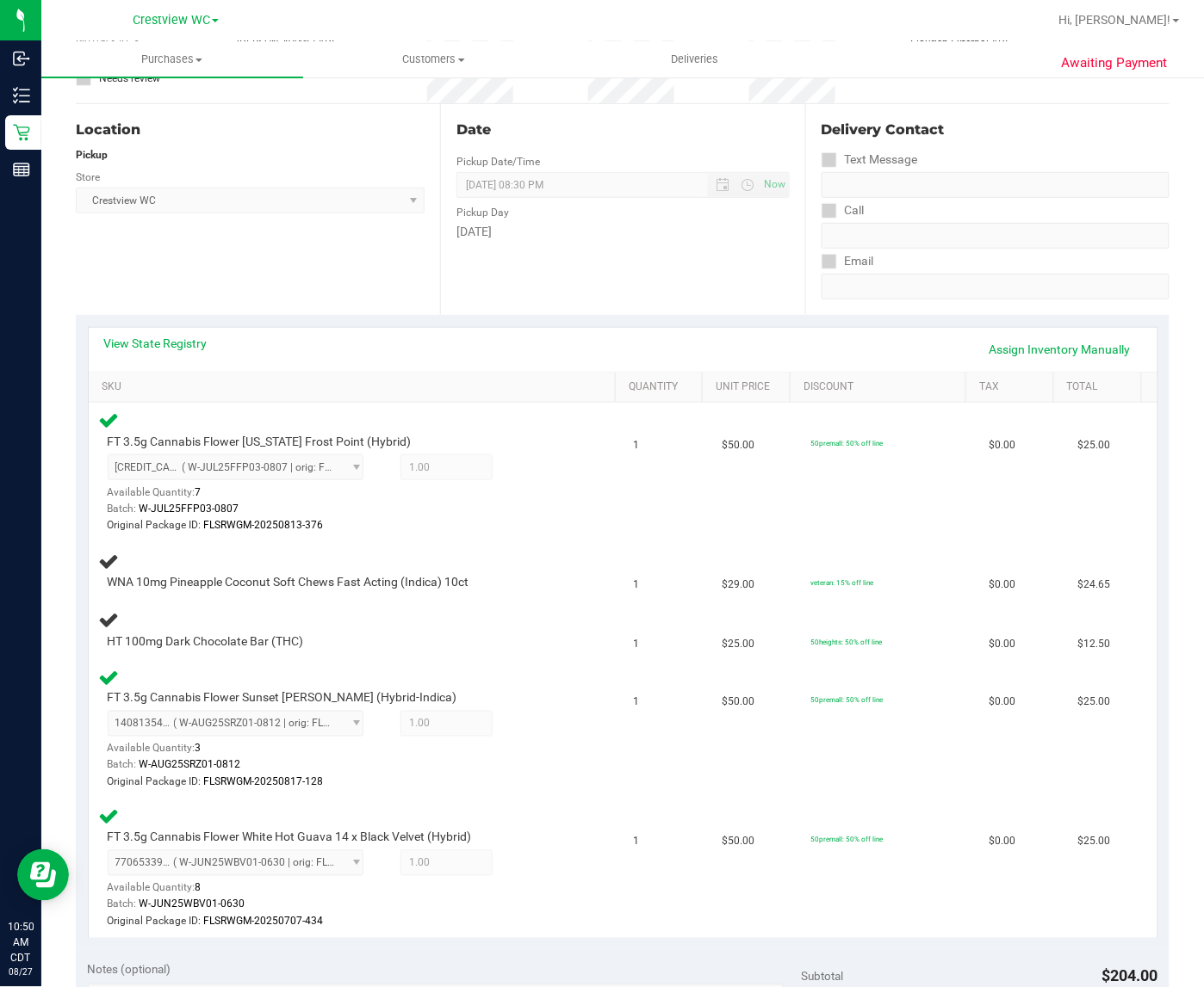
scroll to position [163, 0]
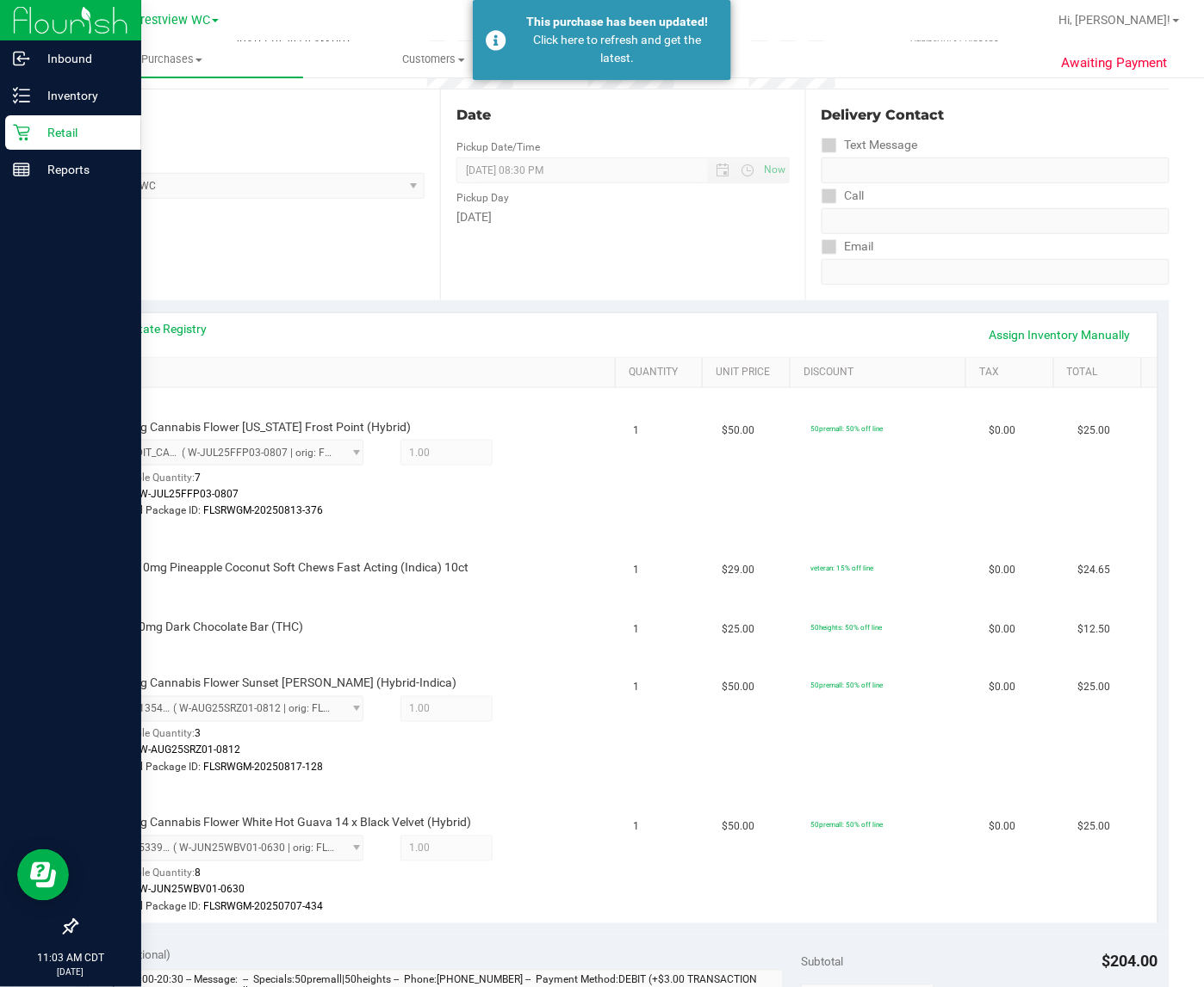
click at [27, 125] on icon at bounding box center [22, 133] width 17 height 17
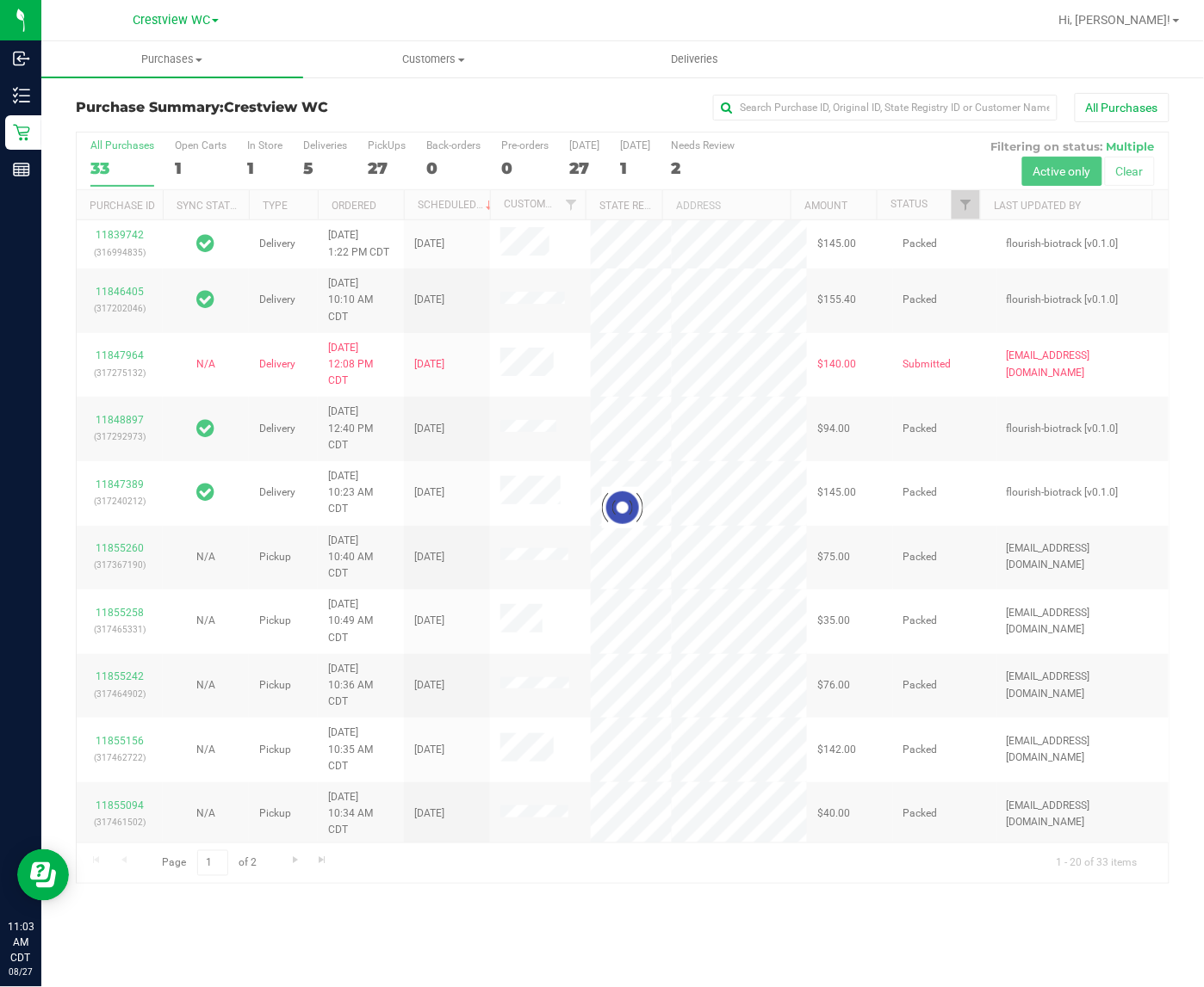
click at [971, 204] on div at bounding box center [622, 508] width 1091 height 751
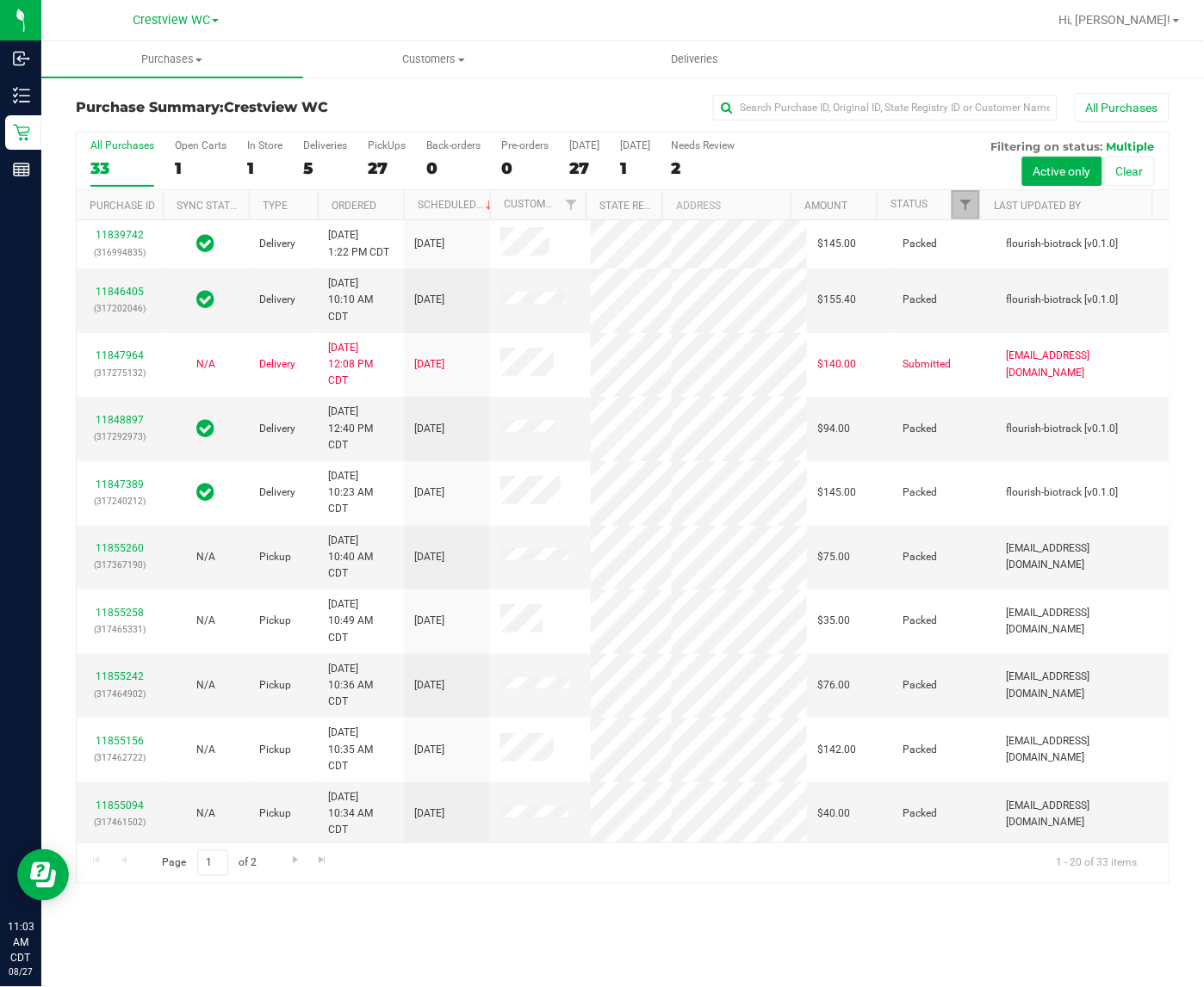
click at [971, 204] on span "Filter" at bounding box center [965, 205] width 14 height 14
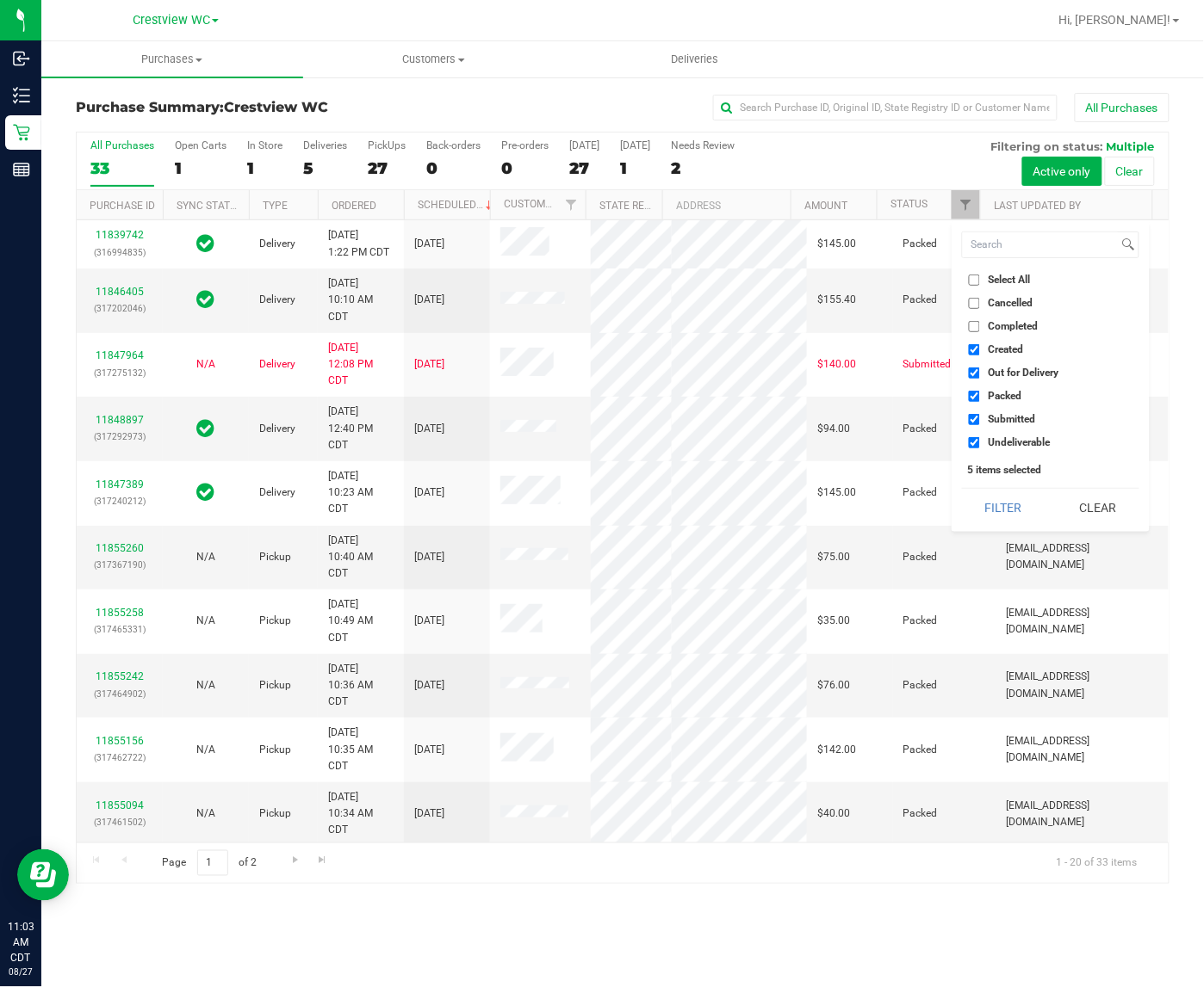
click at [1023, 345] on span "Created" at bounding box center [1005, 349] width 35 height 10
click at [979, 345] on input "Created" at bounding box center [974, 349] width 11 height 11
checkbox input "false"
click at [1019, 366] on li "Out for Delivery" at bounding box center [1050, 373] width 177 height 18
click at [1009, 375] on span "Out for Delivery" at bounding box center [1022, 373] width 71 height 10
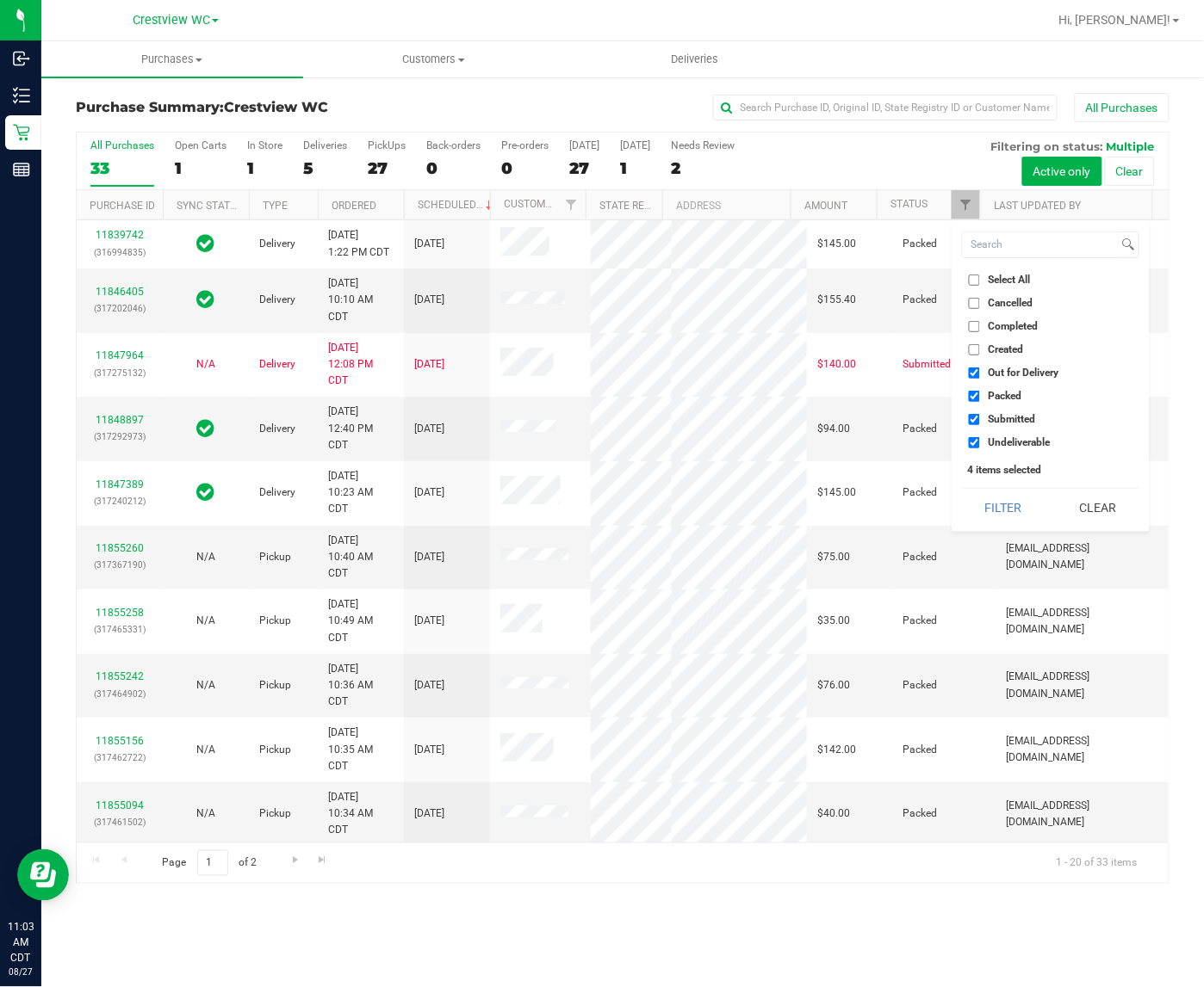
click at [979, 375] on input "Out for Delivery" at bounding box center [974, 373] width 11 height 11
checkbox input "false"
click at [1007, 405] on ul "Select All Cancelled Completed Created Out for Delivery Packed Submitted Undeli…" at bounding box center [1050, 361] width 177 height 181
click at [1006, 391] on span "Packed" at bounding box center [1004, 396] width 33 height 10
click at [979, 391] on input "Packed" at bounding box center [974, 396] width 11 height 11
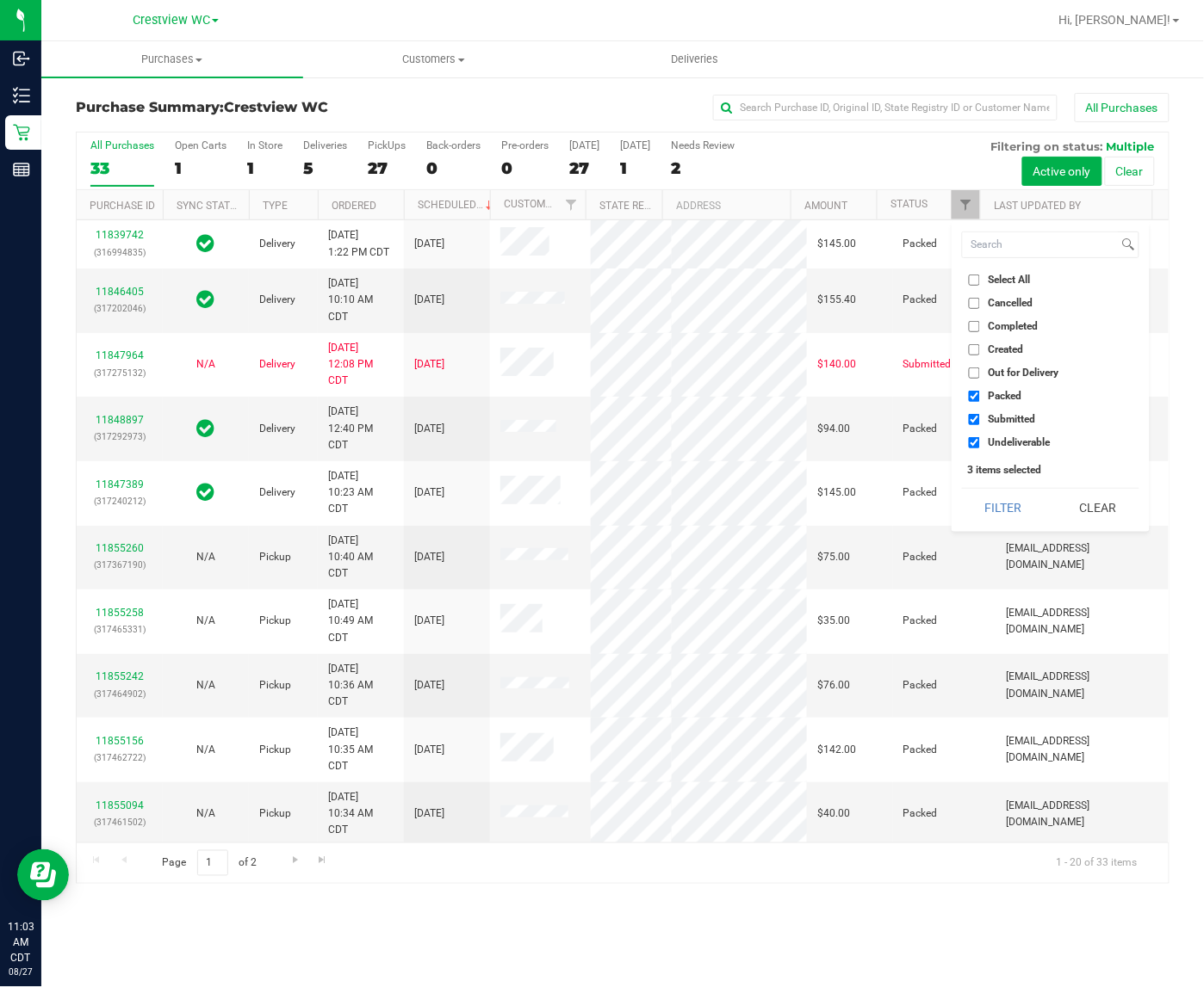
checkbox input "false"
click at [1023, 441] on span "Undeliverable" at bounding box center [1018, 443] width 62 height 10
click at [979, 441] on input "Undeliverable" at bounding box center [974, 443] width 11 height 11
checkbox input "false"
click at [990, 503] on button "Filter" at bounding box center [1003, 507] width 83 height 38
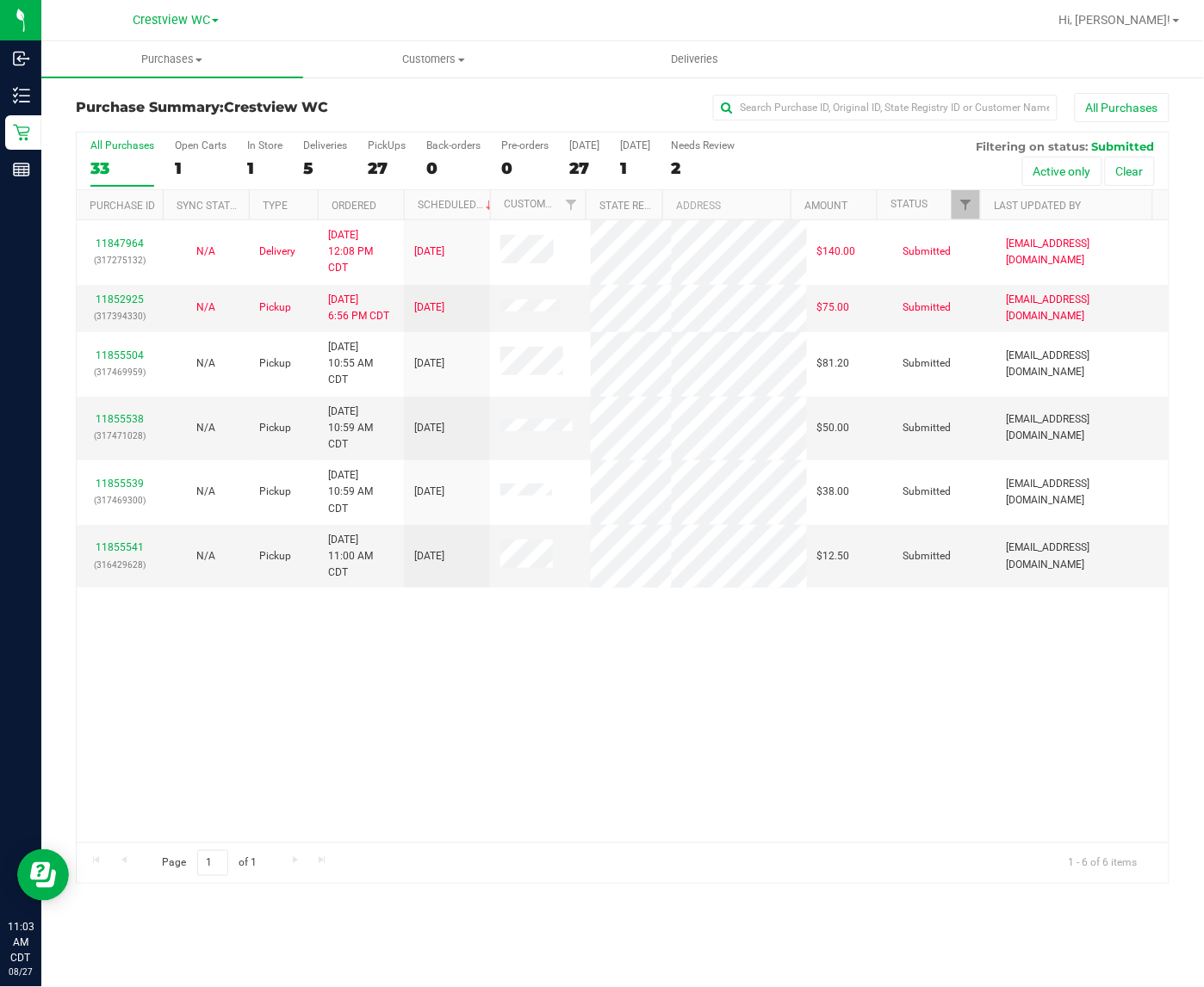
click at [313, 652] on div "11847964 (317275132) N/A Delivery [DATE] 12:08 PM CDT 8/29/2025 $140.00 Submitt…" at bounding box center [622, 531] width 1091 height 622
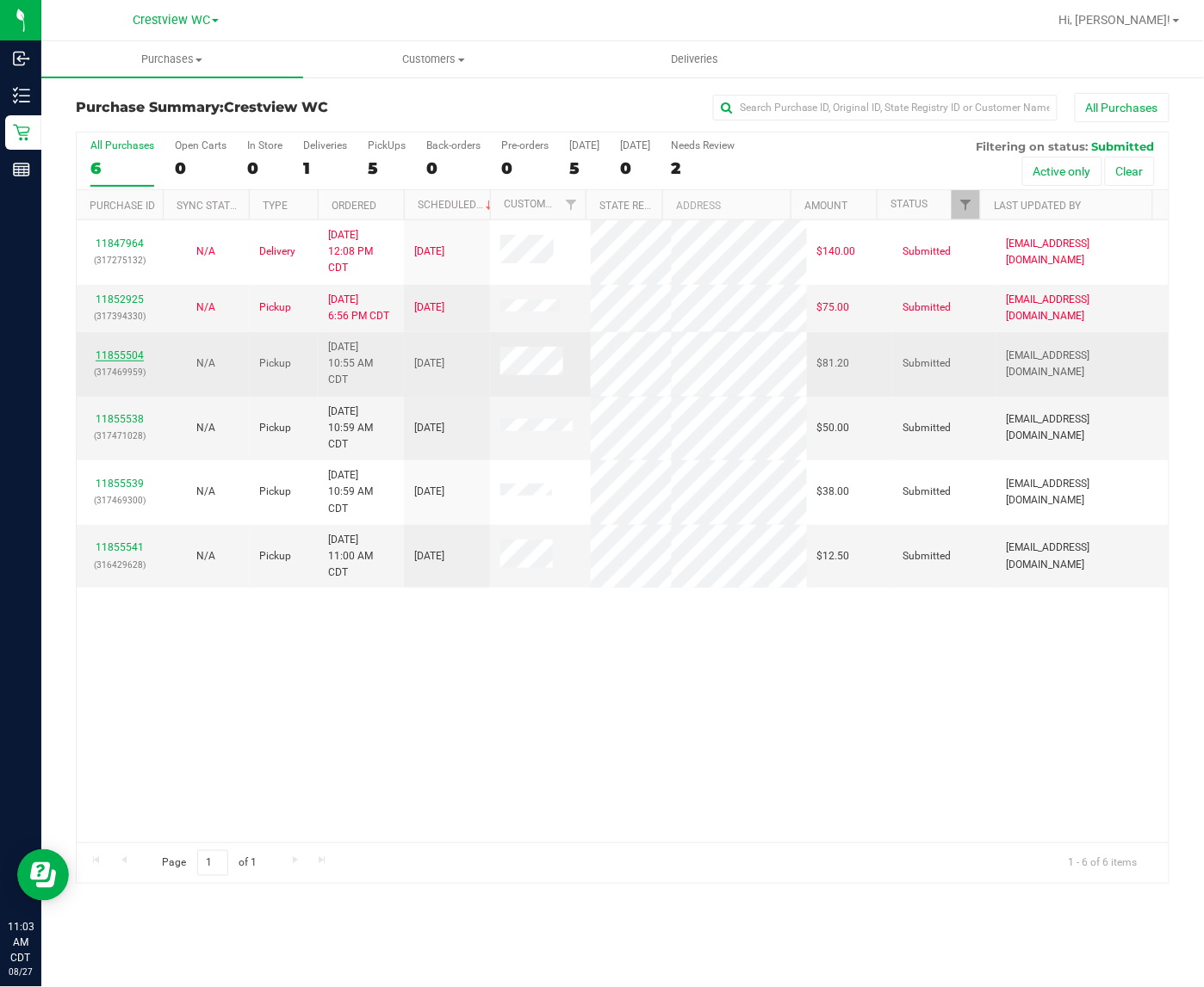
click at [125, 351] on div "11855504 (317469959)" at bounding box center [120, 363] width 66 height 32
click at [122, 358] on link "11855504" at bounding box center [119, 355] width 48 height 12
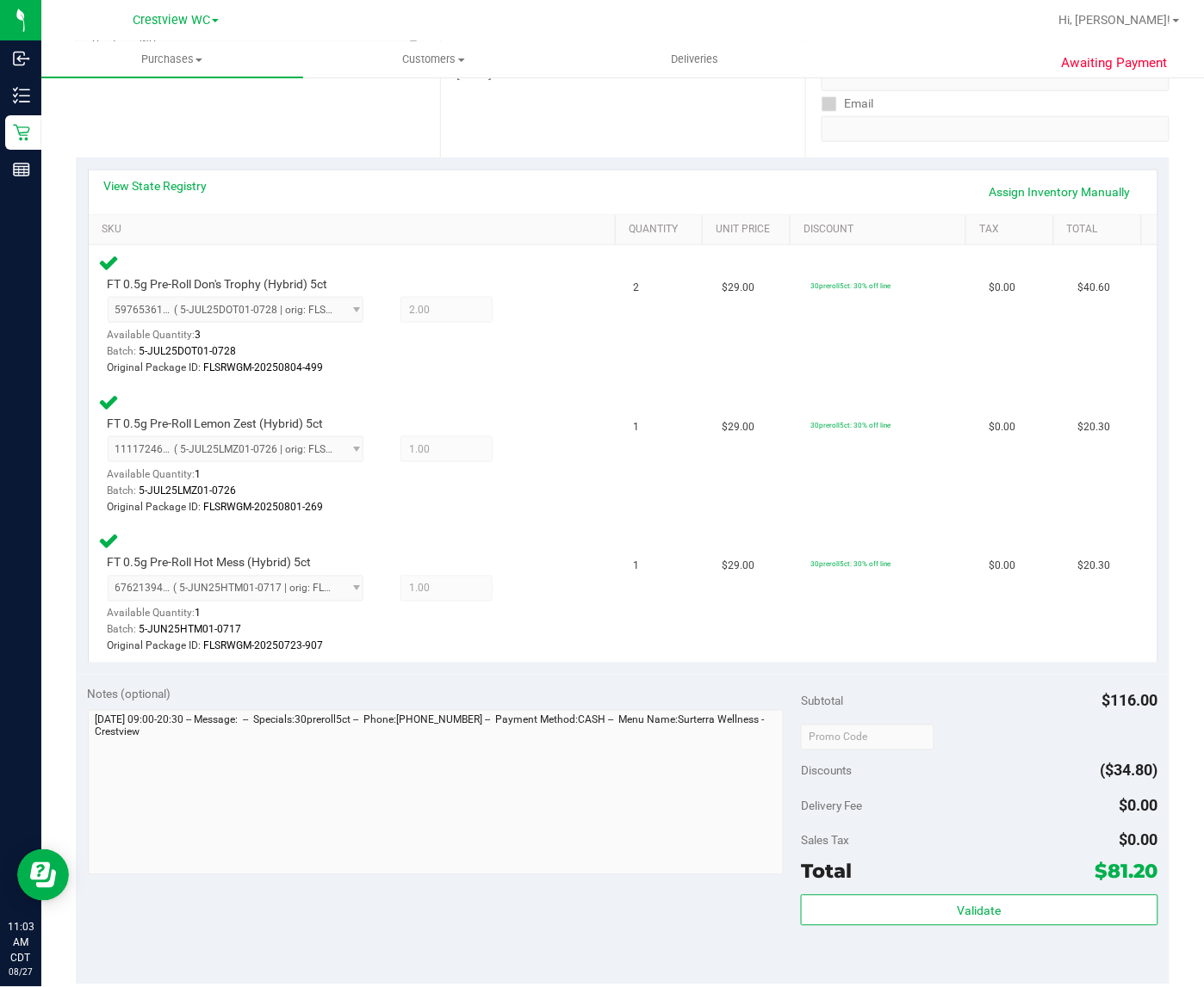
scroll to position [431, 0]
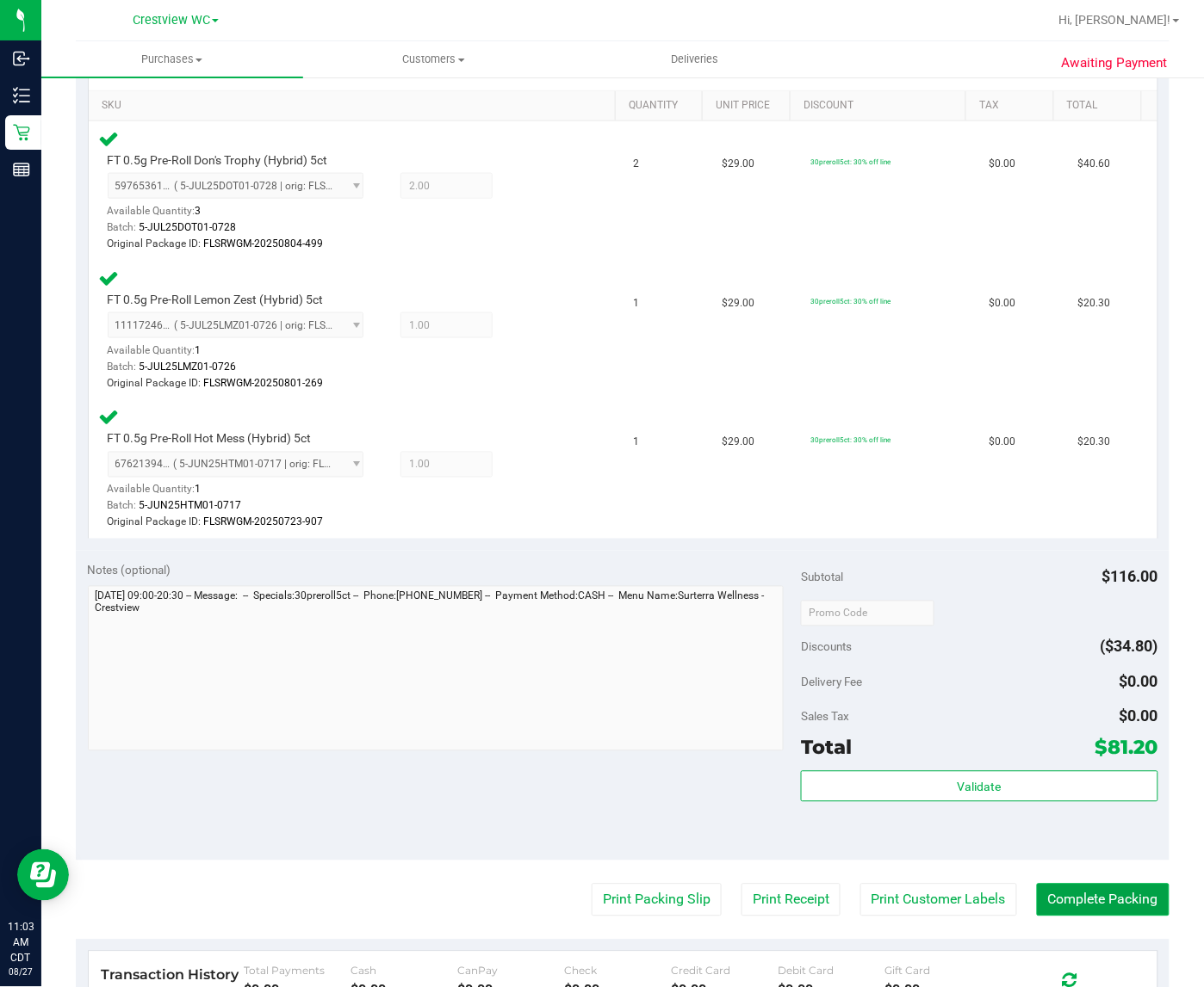
click at [1120, 897] on button "Complete Packing" at bounding box center [1103, 900] width 133 height 32
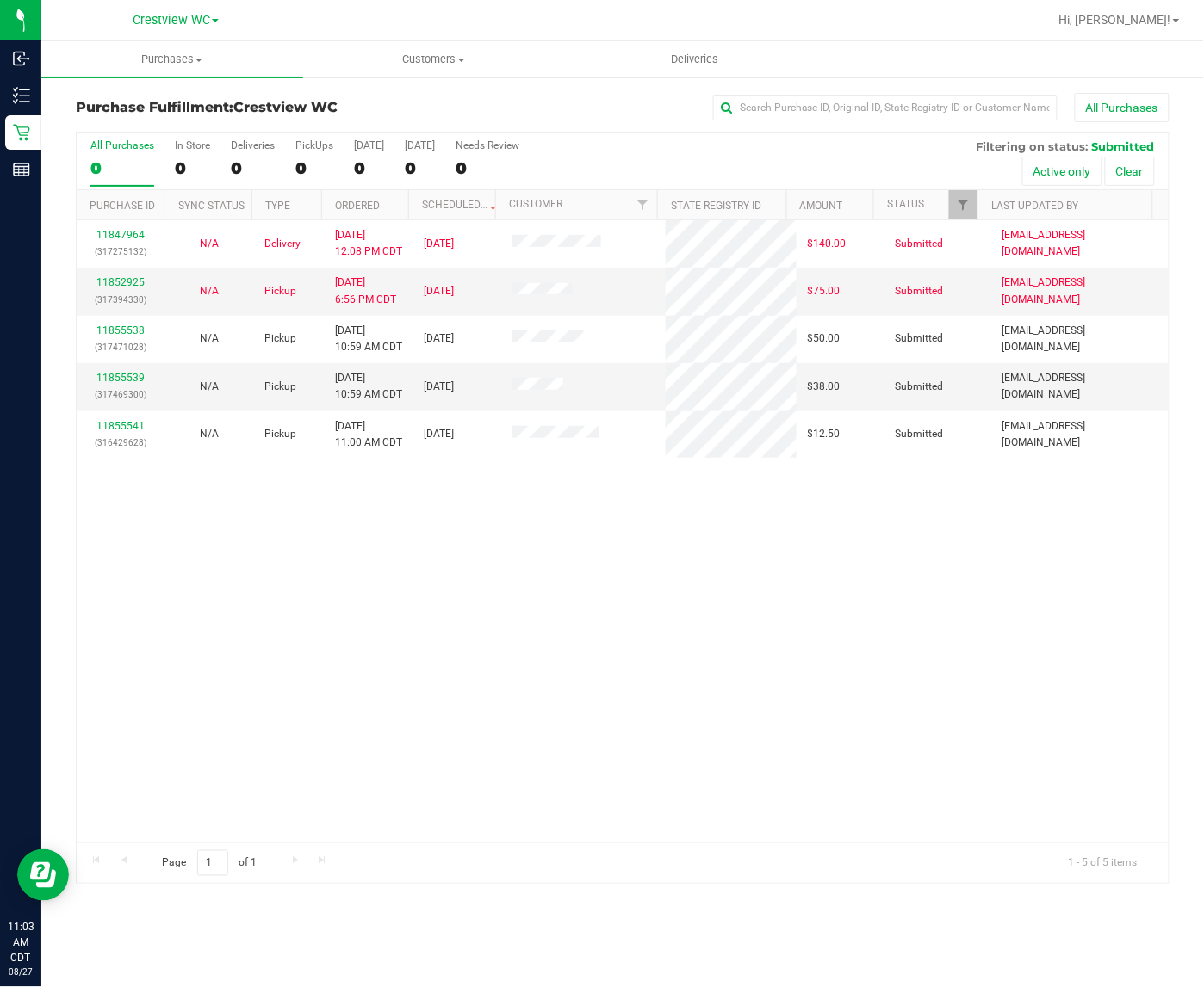
drag, startPoint x: 304, startPoint y: 506, endPoint x: 336, endPoint y: 476, distance: 43.9
click at [308, 500] on div "11847964 (317275132) N/A Delivery [DATE] 12:08 PM CDT 8/29/2025 $140.00 Submitt…" at bounding box center [622, 531] width 1091 height 622
click at [316, 747] on div "11847964 (317275132) N/A Delivery [DATE] 12:08 PM CDT 8/29/2025 $140.00 Submitt…" at bounding box center [622, 531] width 1091 height 622
click at [397, 757] on div "11847964 (317275132) N/A Delivery [DATE] 12:08 PM CDT 8/29/2025 $140.00 Submitt…" at bounding box center [622, 531] width 1091 height 622
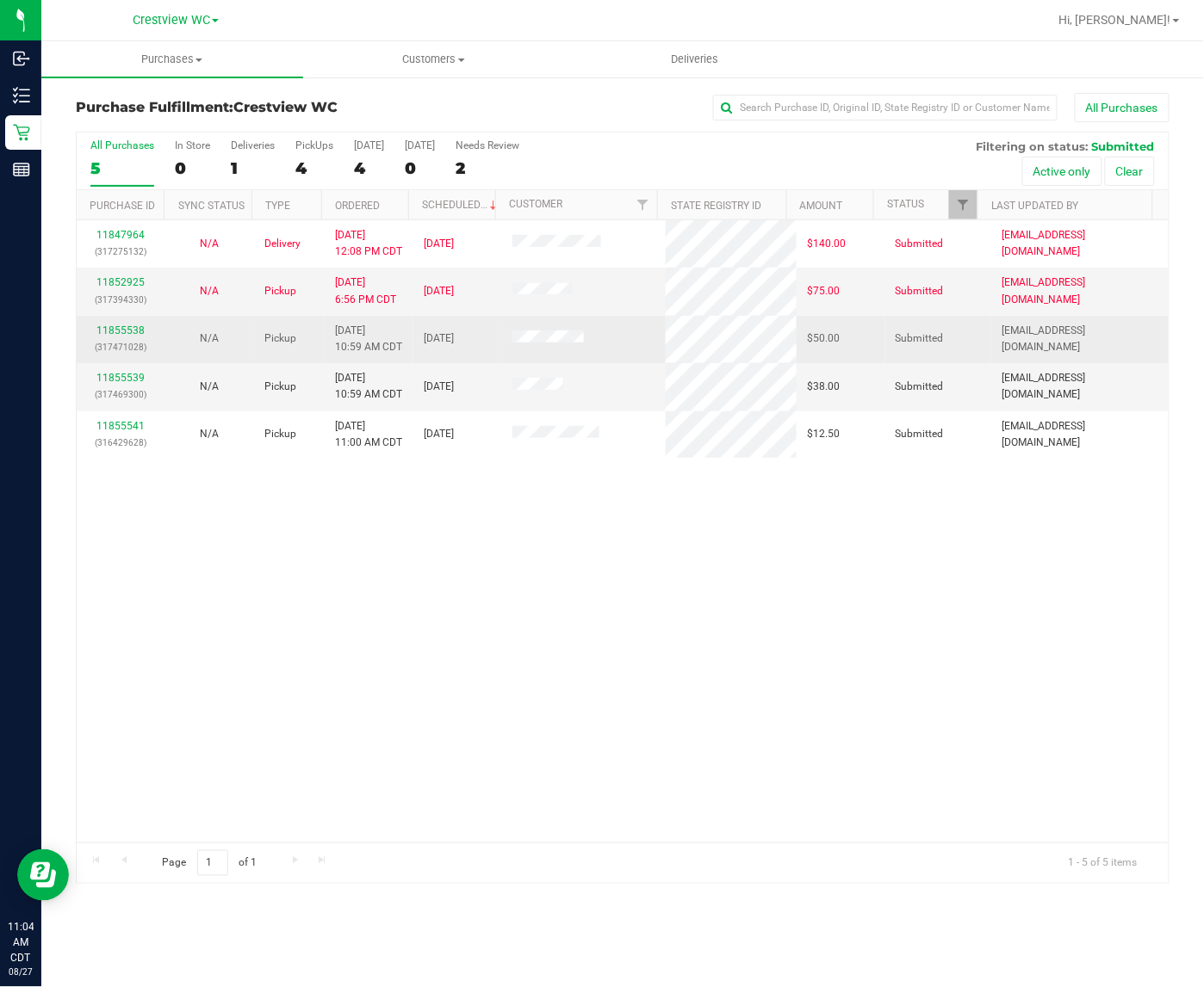
click at [123, 338] on div "11855538 (317471028)" at bounding box center [121, 339] width 68 height 32
click at [134, 328] on link "11855538" at bounding box center [120, 330] width 48 height 12
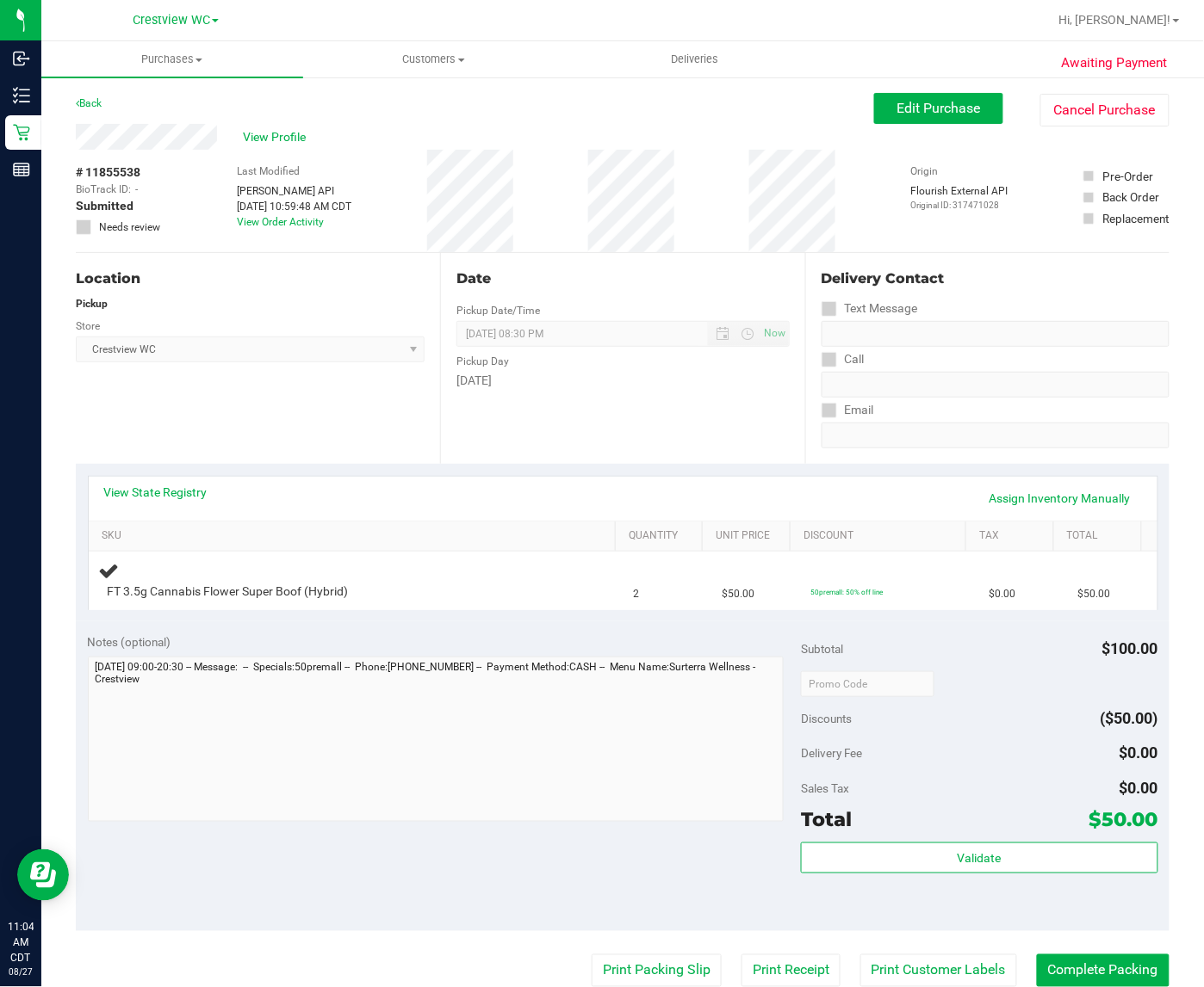
click at [441, 635] on div "Notes (optional)" at bounding box center [445, 642] width 714 height 17
click at [172, 493] on link "View State Registry" at bounding box center [156, 493] width 103 height 17
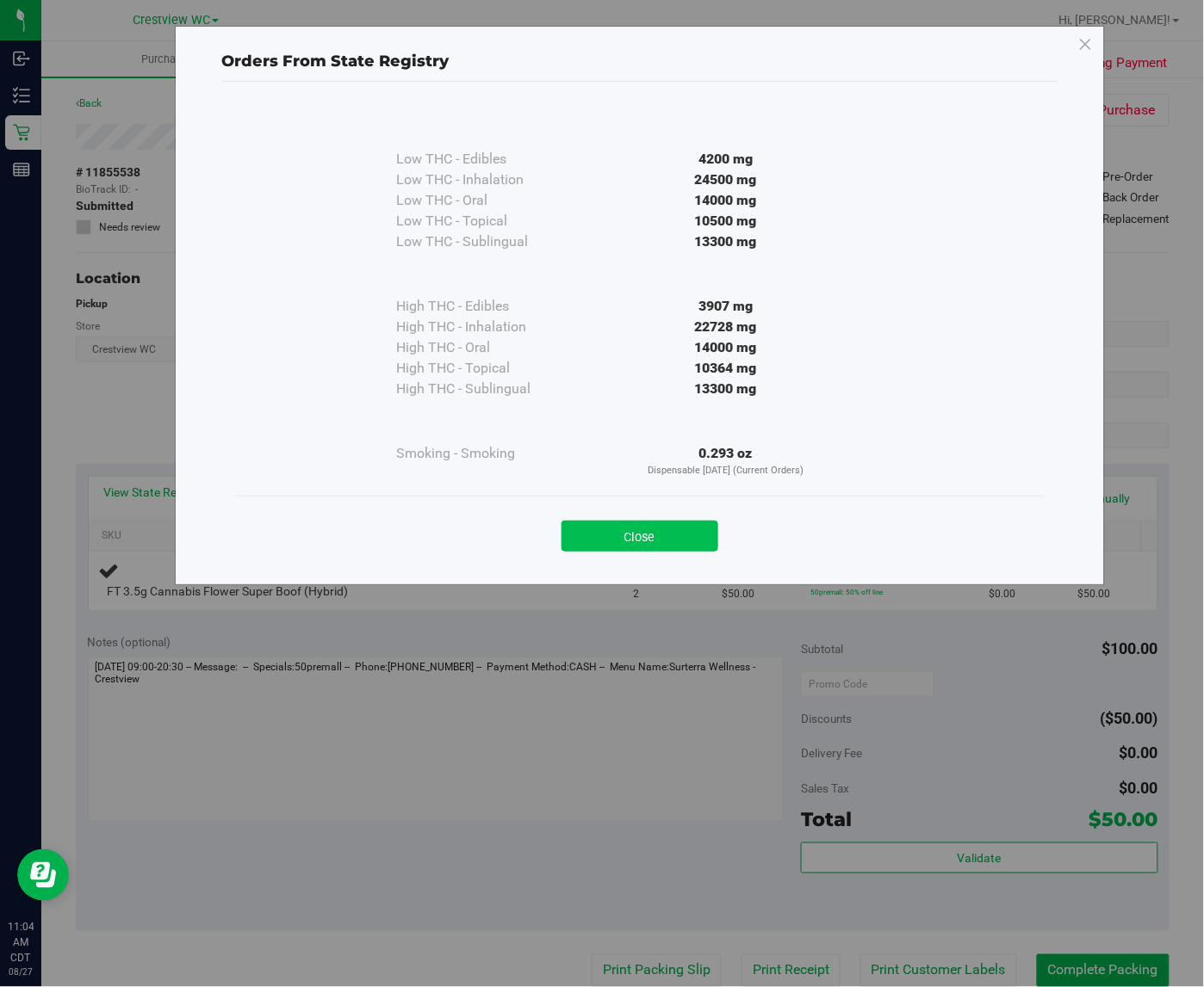
click at [659, 535] on button "Close" at bounding box center [639, 535] width 156 height 31
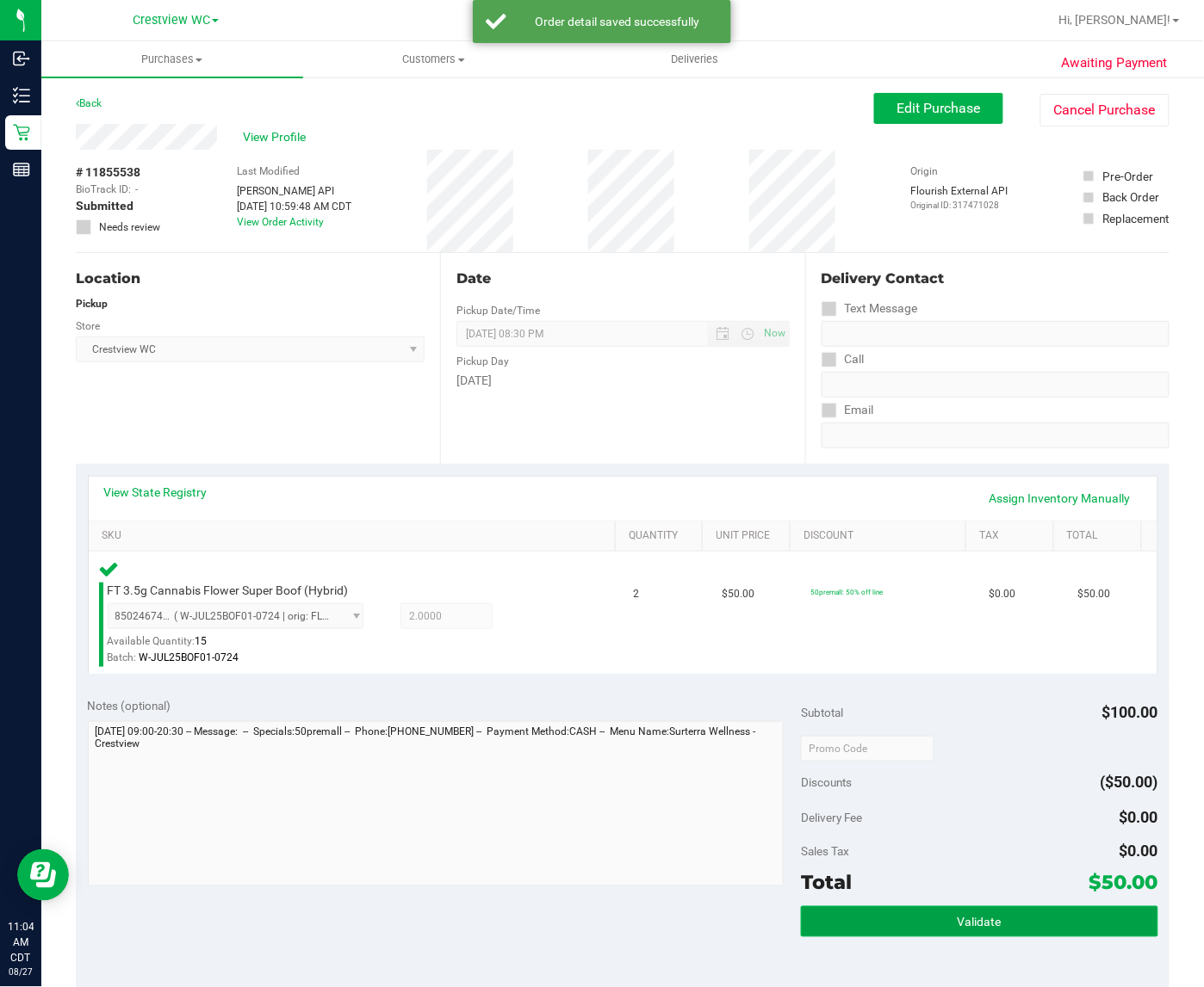
click at [994, 918] on button "Validate" at bounding box center [979, 921] width 356 height 31
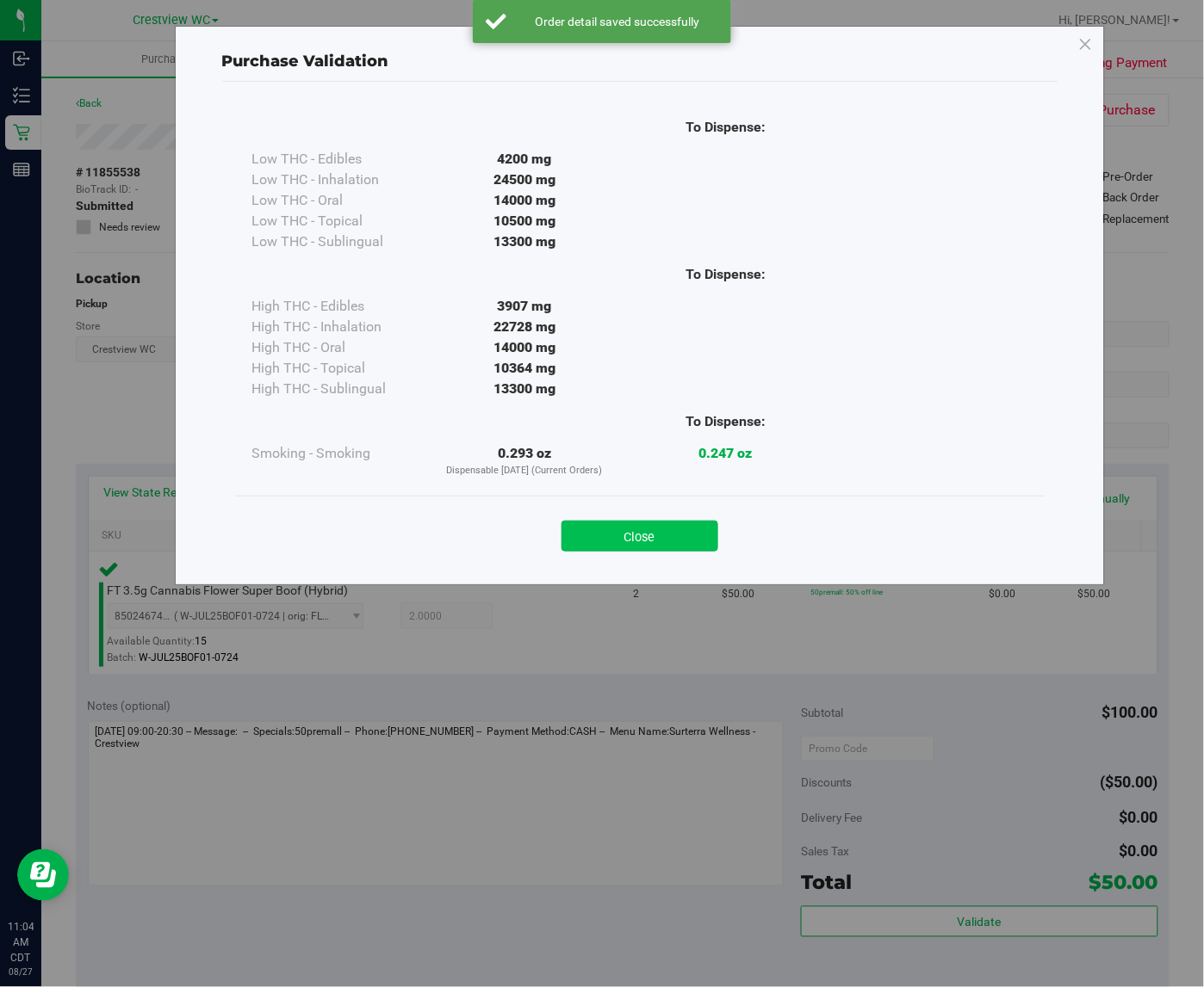
click at [664, 544] on button "Close" at bounding box center [639, 535] width 156 height 31
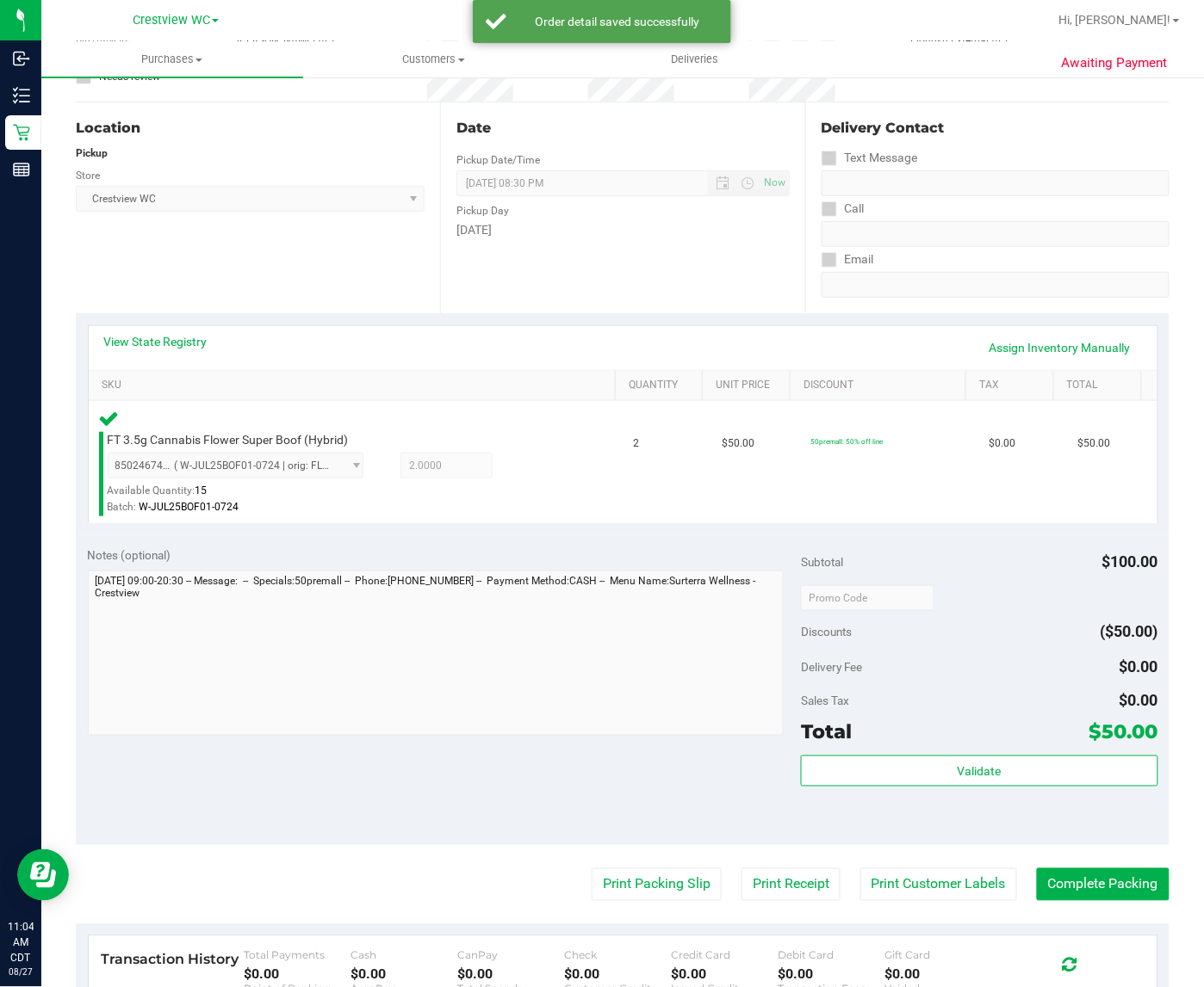
scroll to position [176, 0]
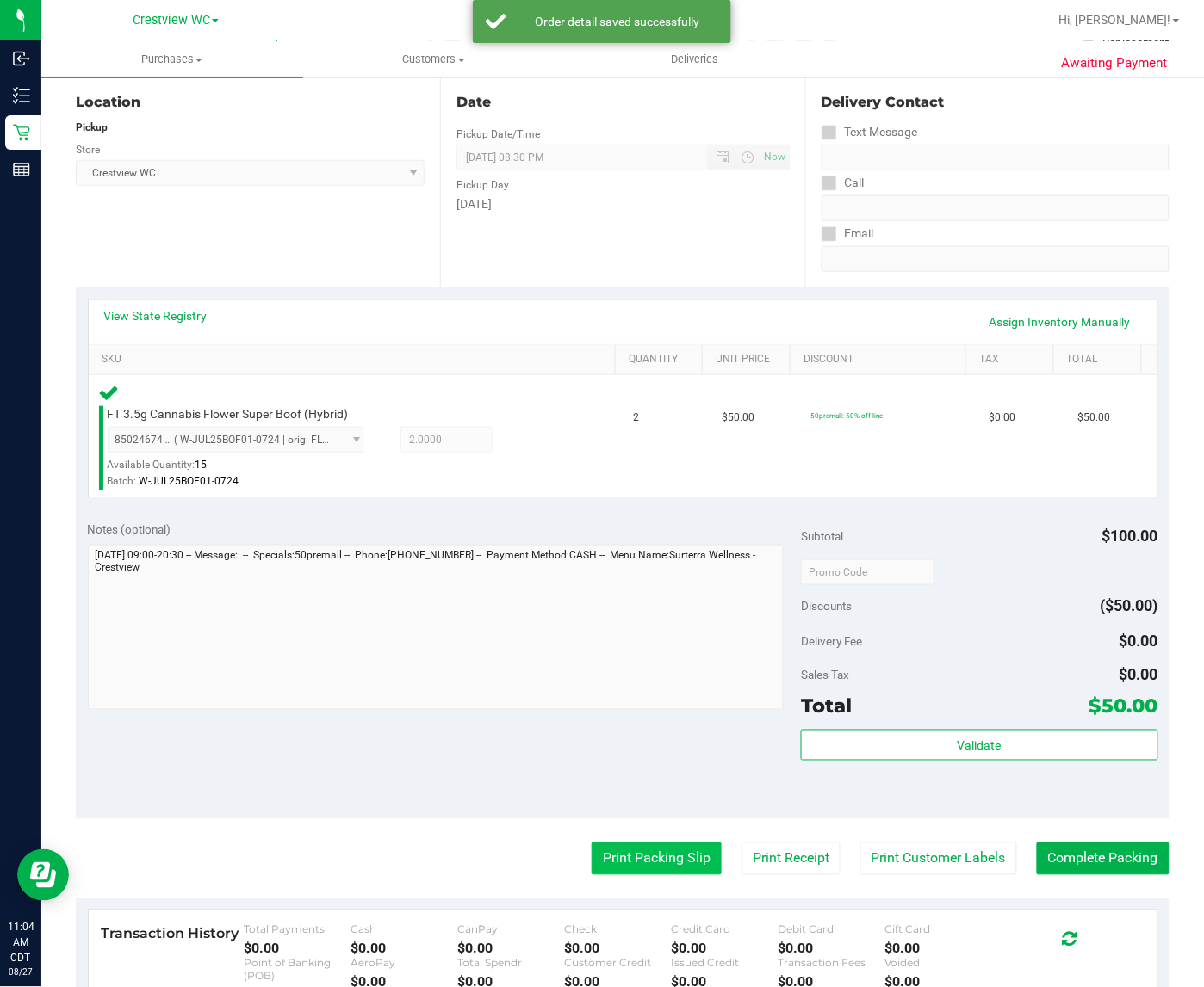
click at [626, 859] on button "Print Packing Slip" at bounding box center [656, 859] width 130 height 32
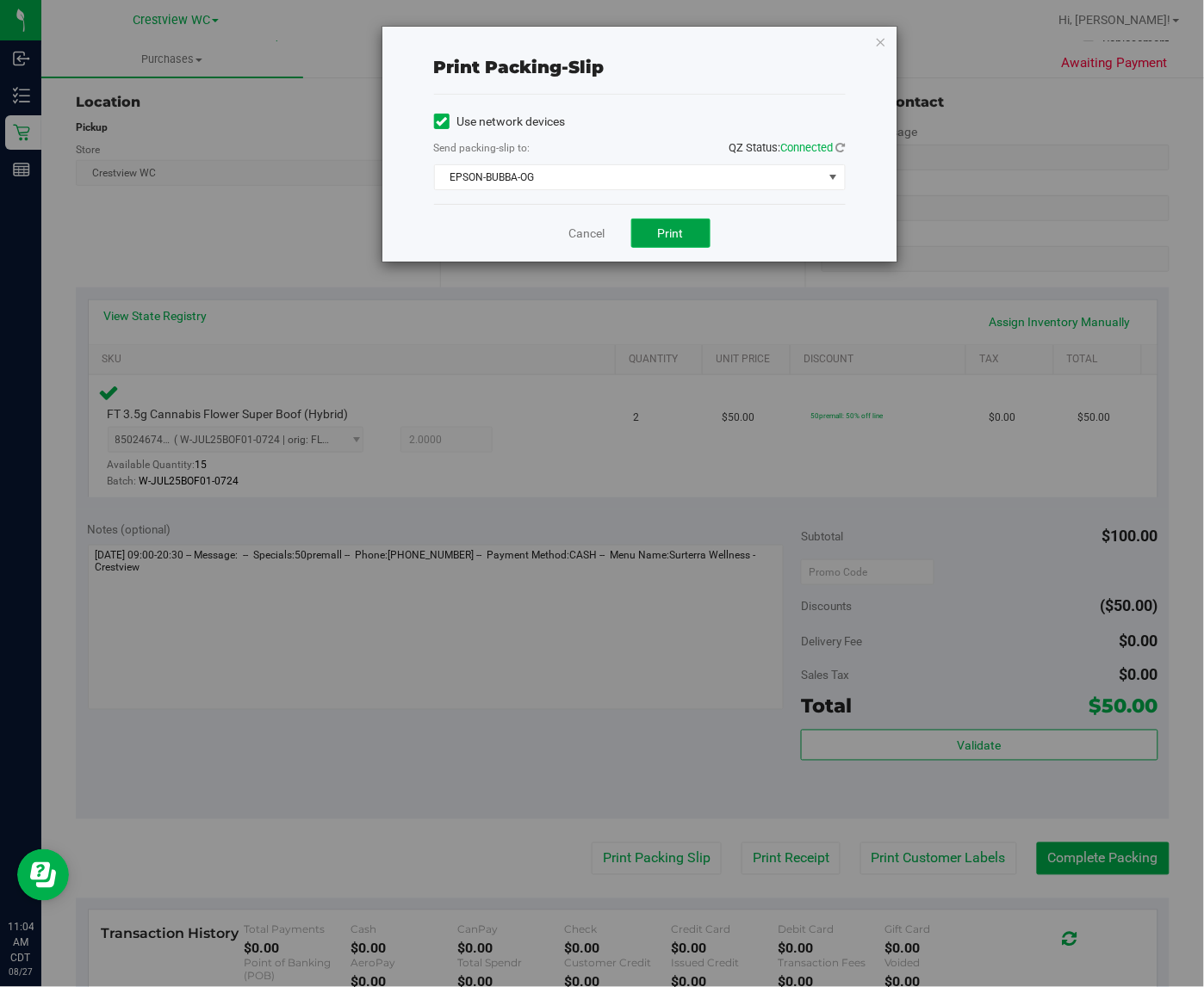
click at [693, 224] on button "Print" at bounding box center [670, 233] width 80 height 30
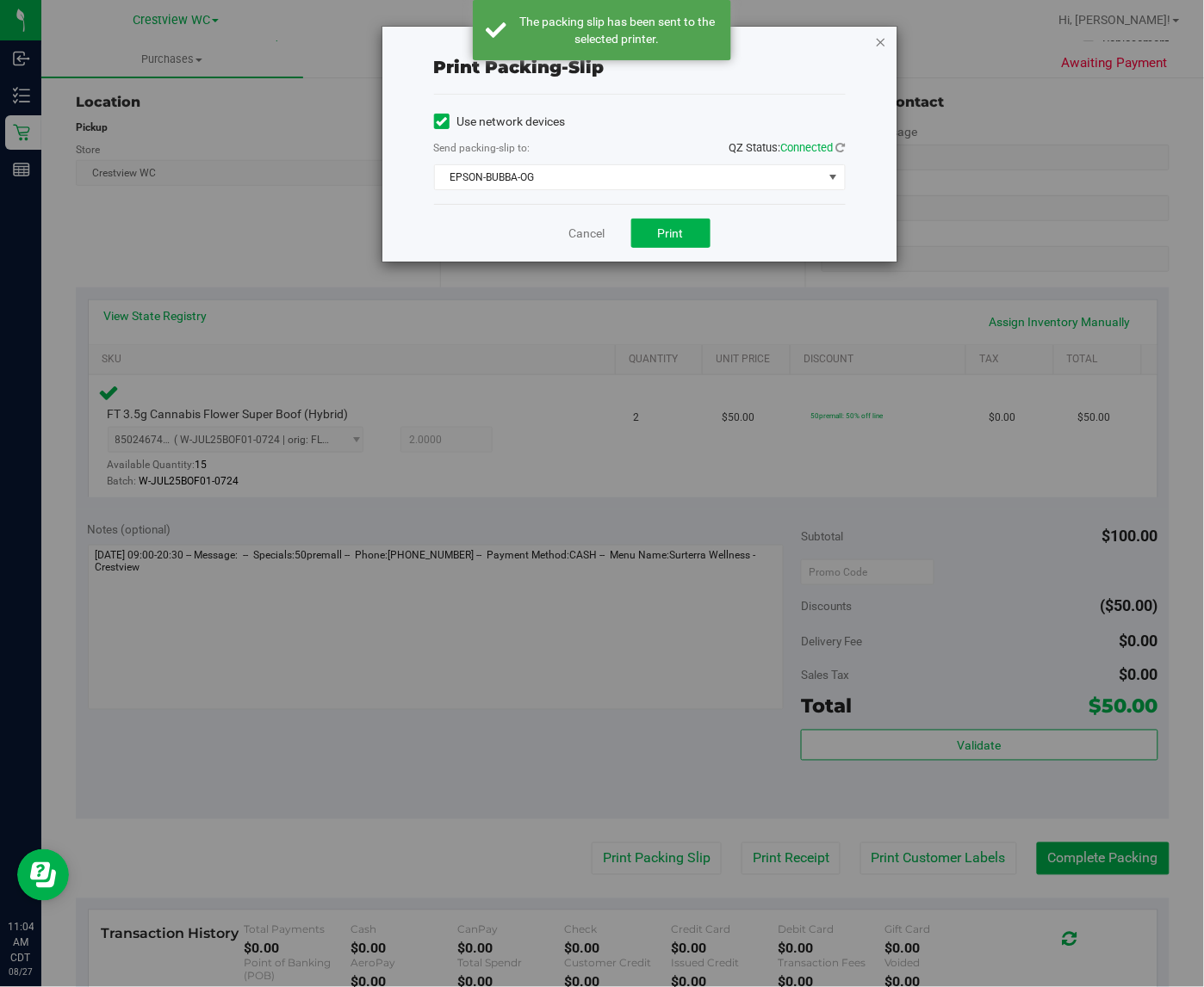
click at [880, 40] on icon "button" at bounding box center [881, 41] width 12 height 21
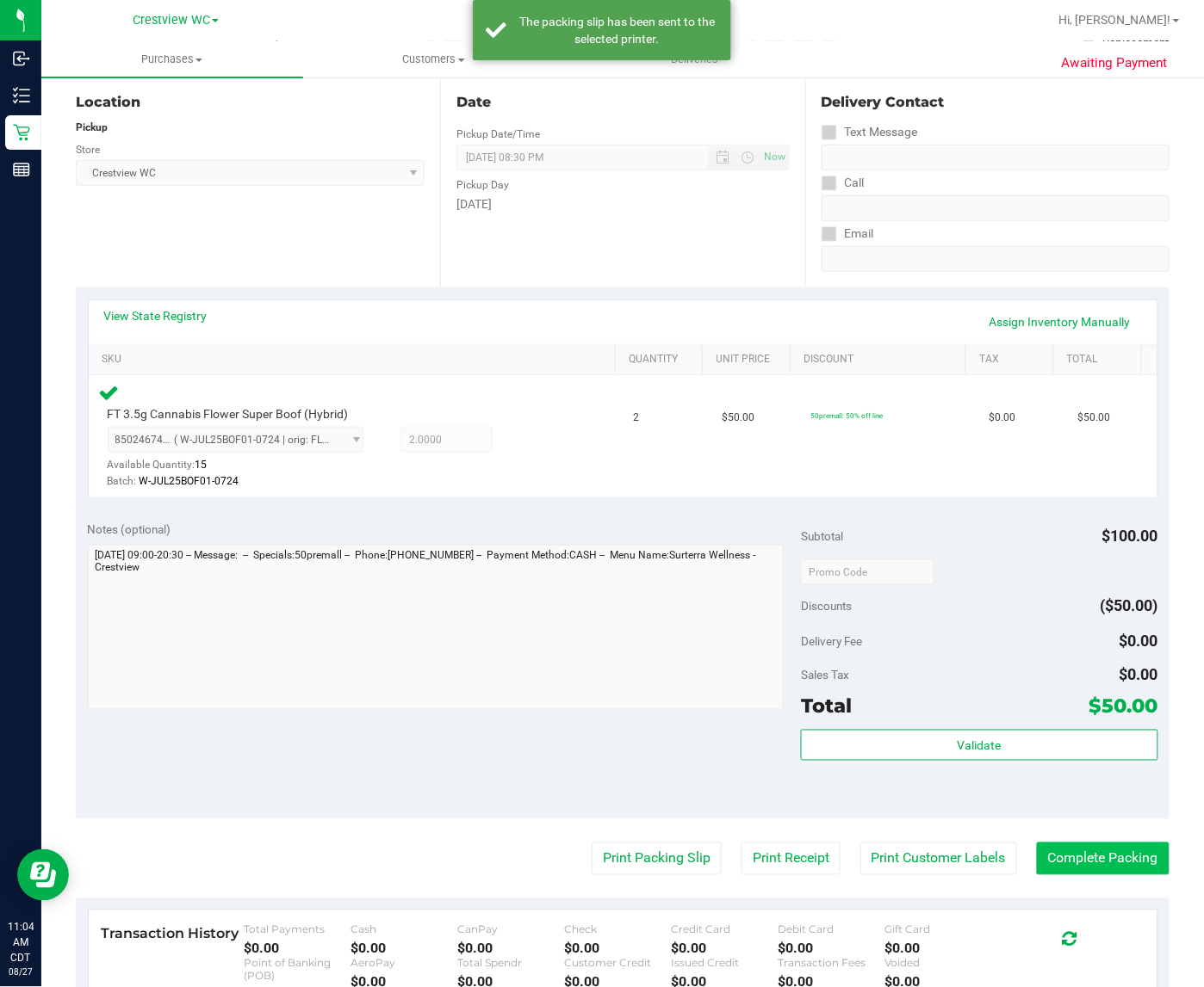
click at [1106, 852] on button "Complete Packing" at bounding box center [1103, 859] width 133 height 32
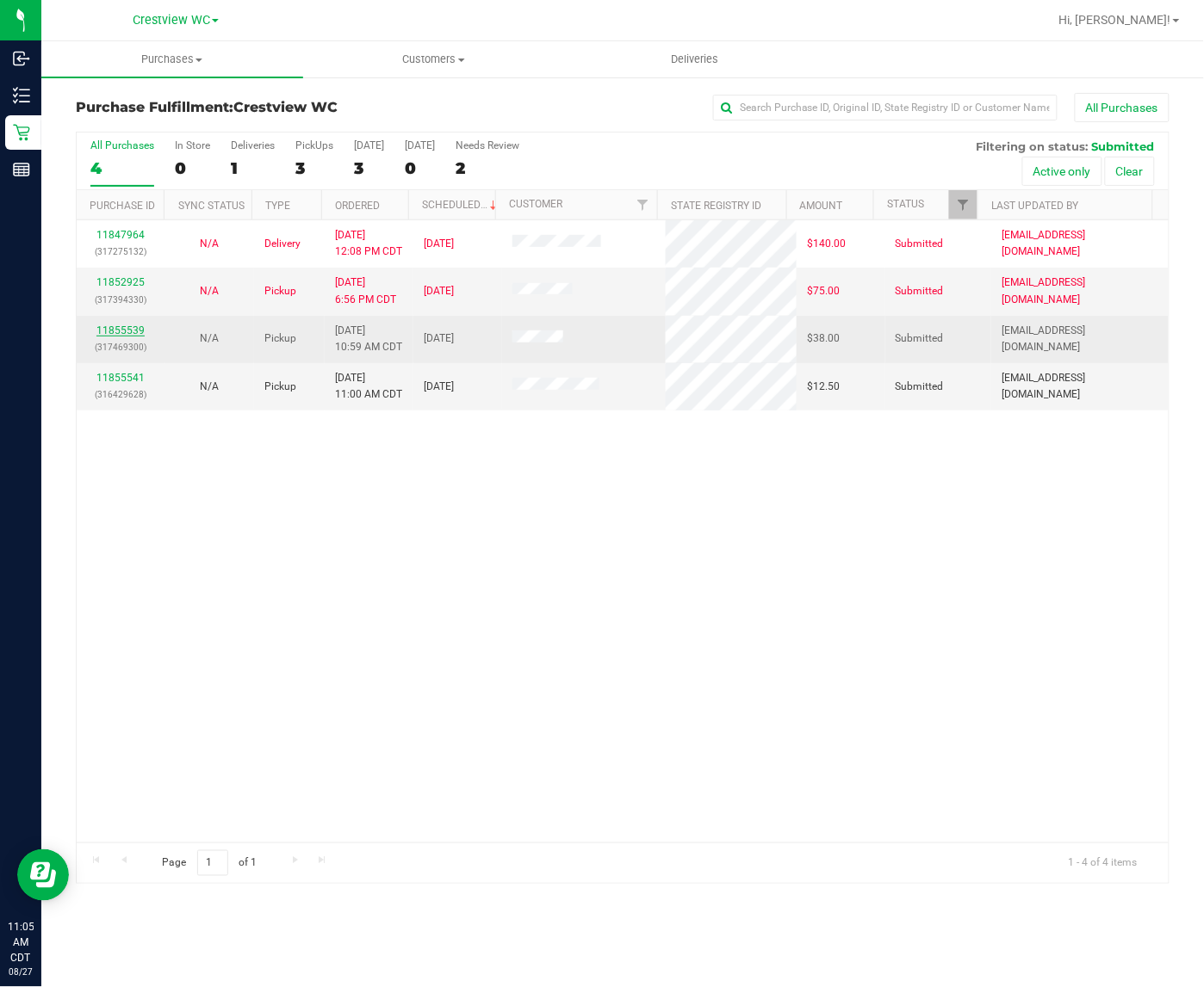
click at [132, 329] on link "11855539" at bounding box center [120, 330] width 48 height 12
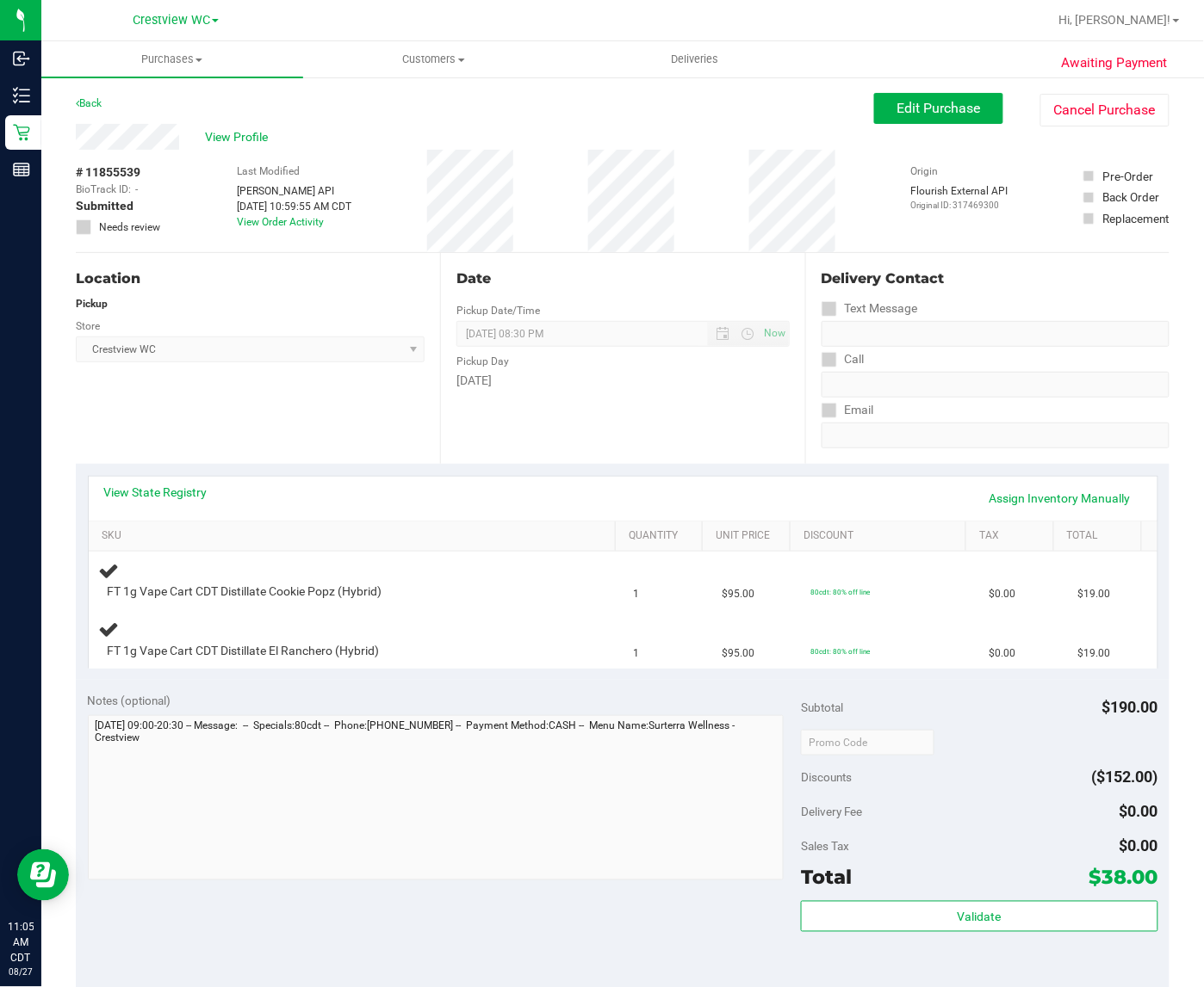
click at [316, 496] on div "View State Registry Assign Inventory Manually" at bounding box center [622, 499] width 1037 height 30
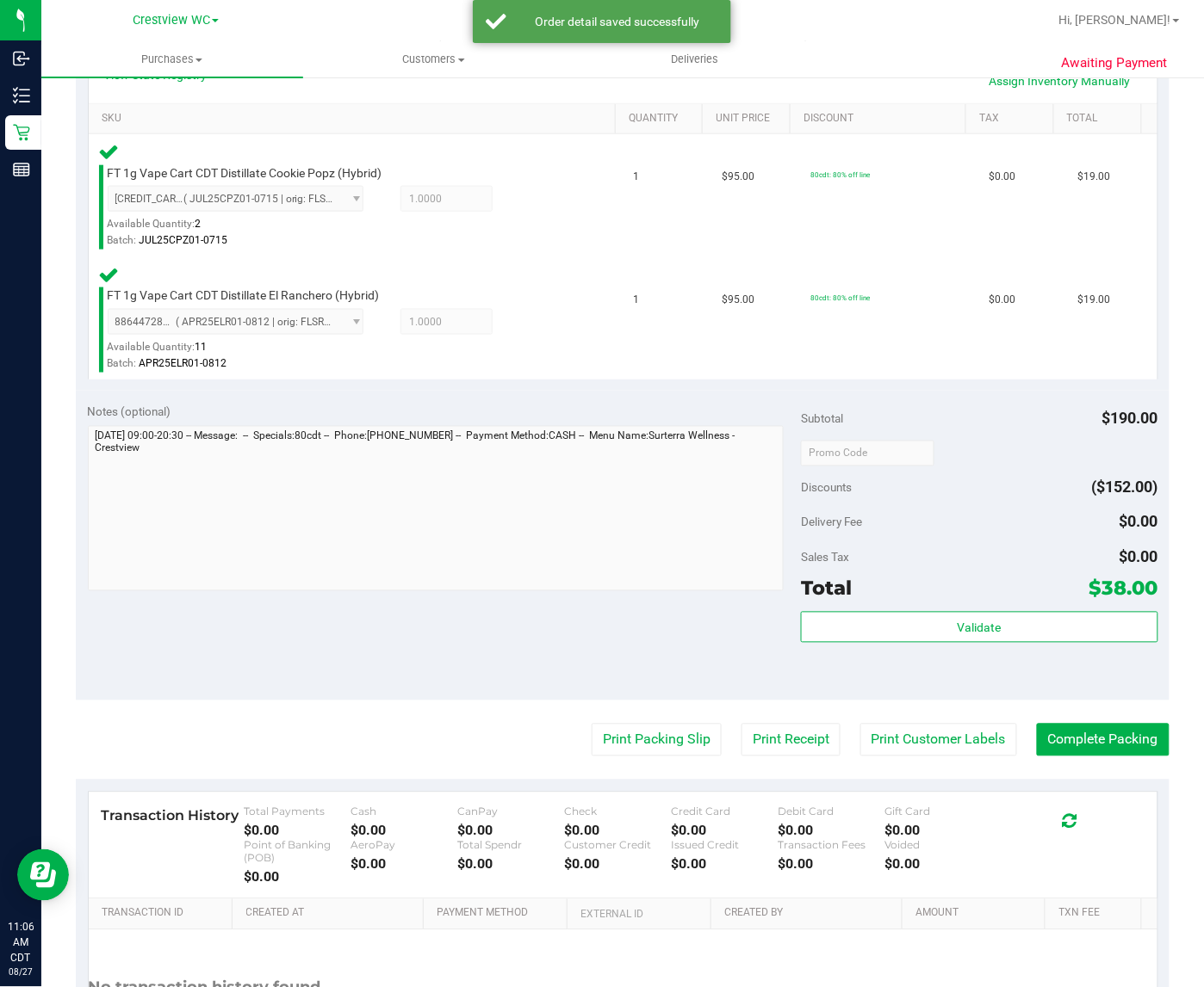
scroll to position [418, 0]
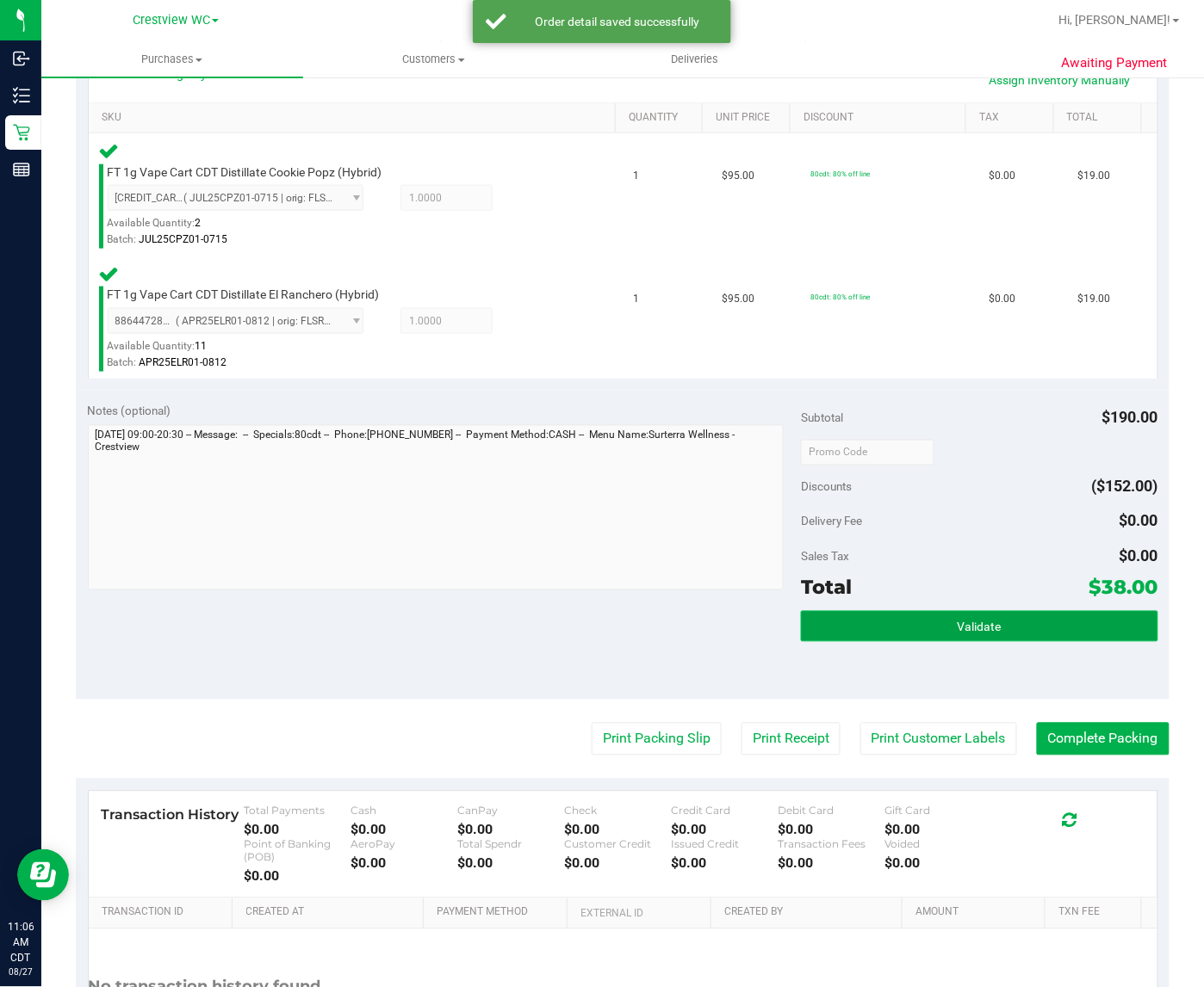
click at [1029, 611] on button "Validate" at bounding box center [979, 626] width 356 height 31
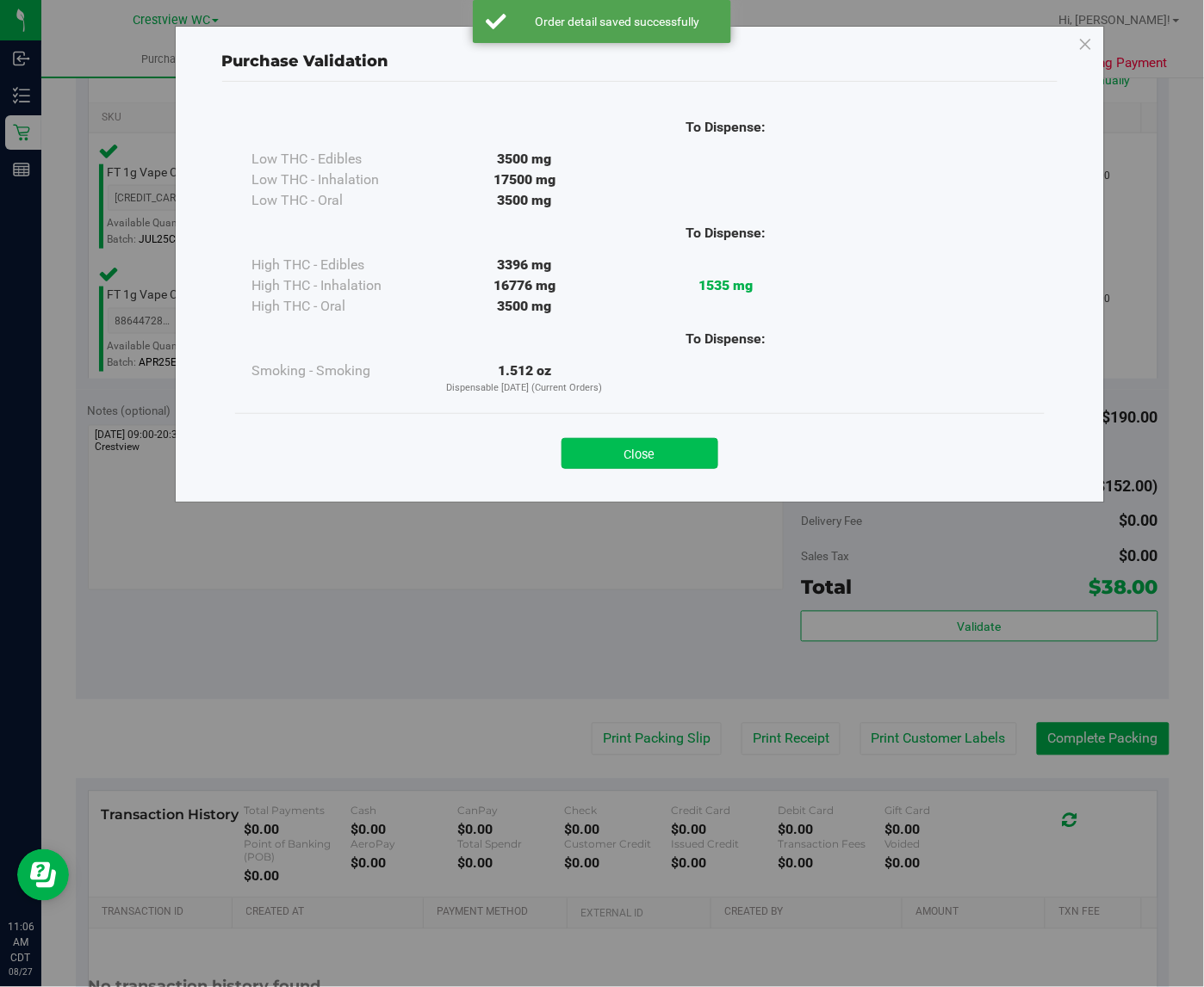
click at [659, 459] on button "Close" at bounding box center [639, 453] width 156 height 31
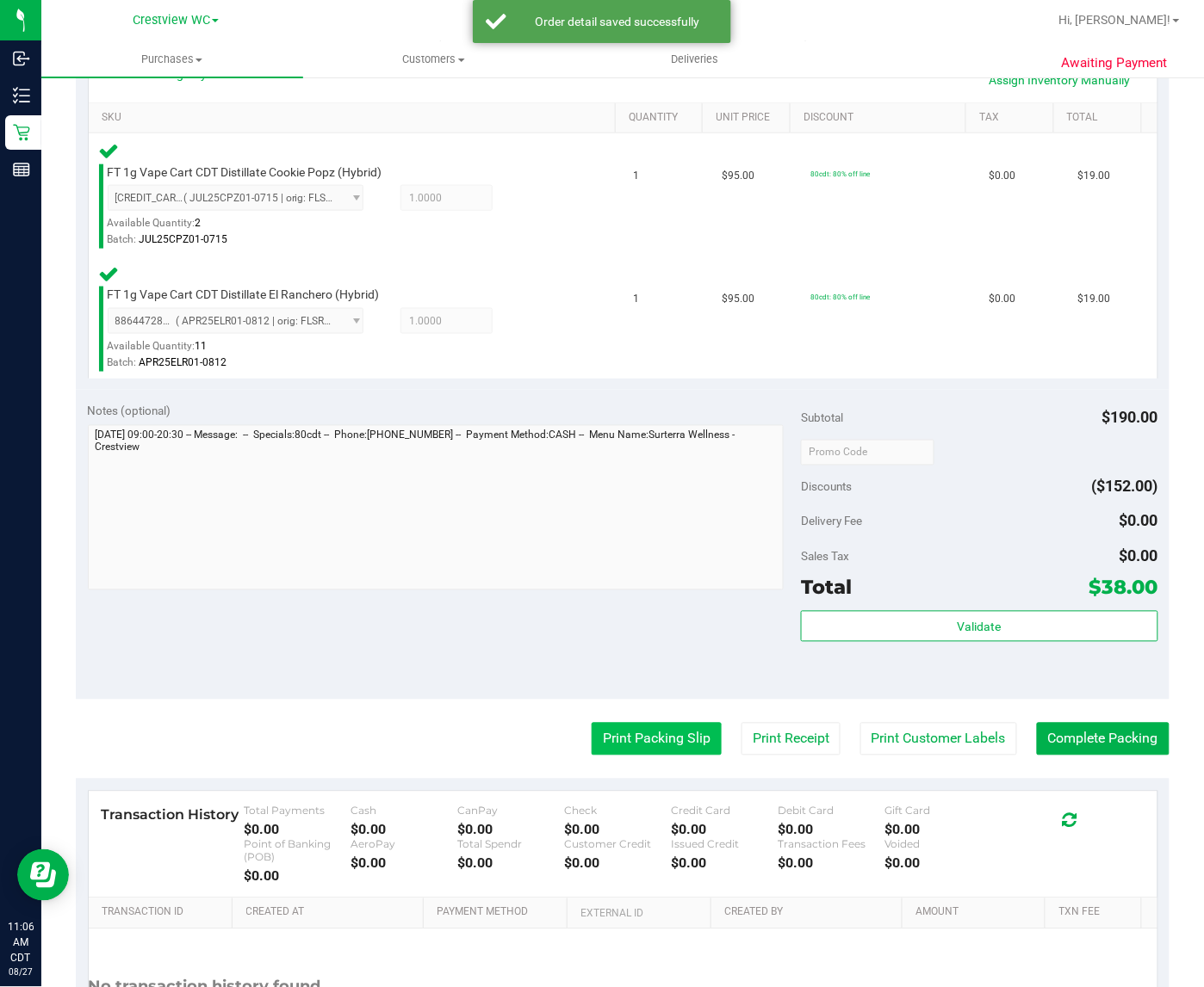
click at [641, 753] on button "Print Packing Slip" at bounding box center [656, 739] width 130 height 32
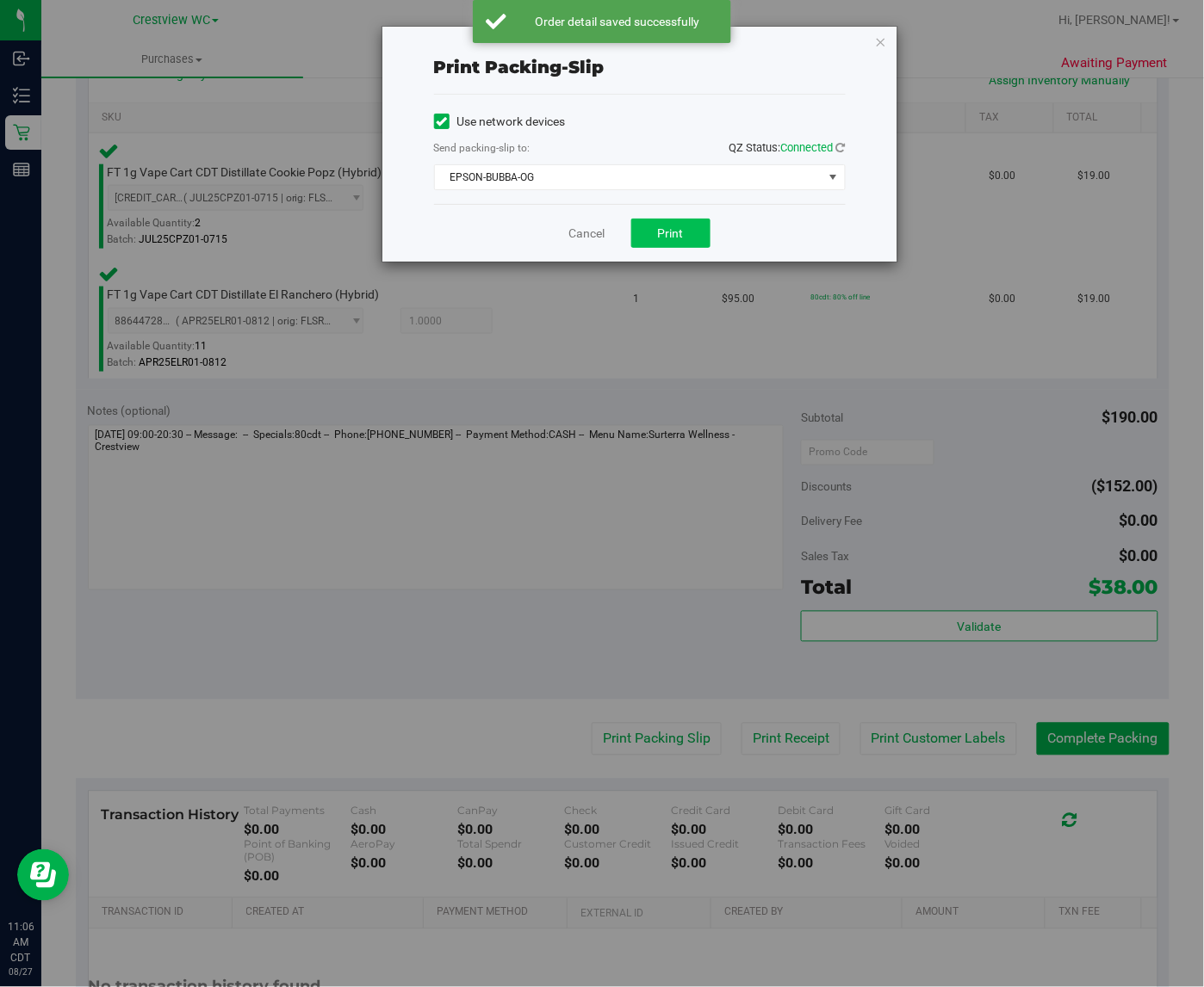
click at [670, 240] on span "Print" at bounding box center [671, 233] width 26 height 14
click at [879, 40] on icon "button" at bounding box center [881, 41] width 12 height 21
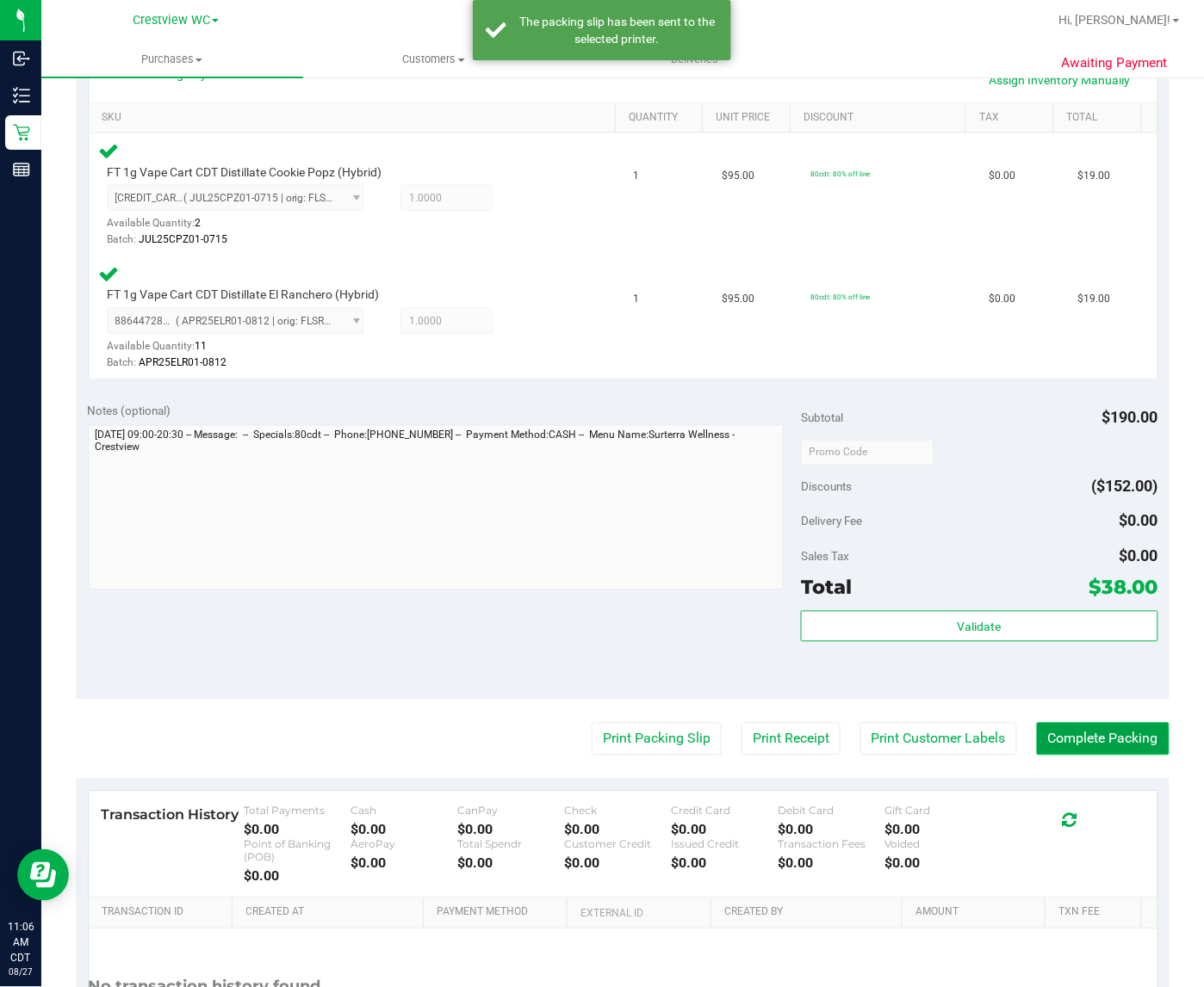
click at [1095, 733] on button "Complete Packing" at bounding box center [1103, 739] width 133 height 32
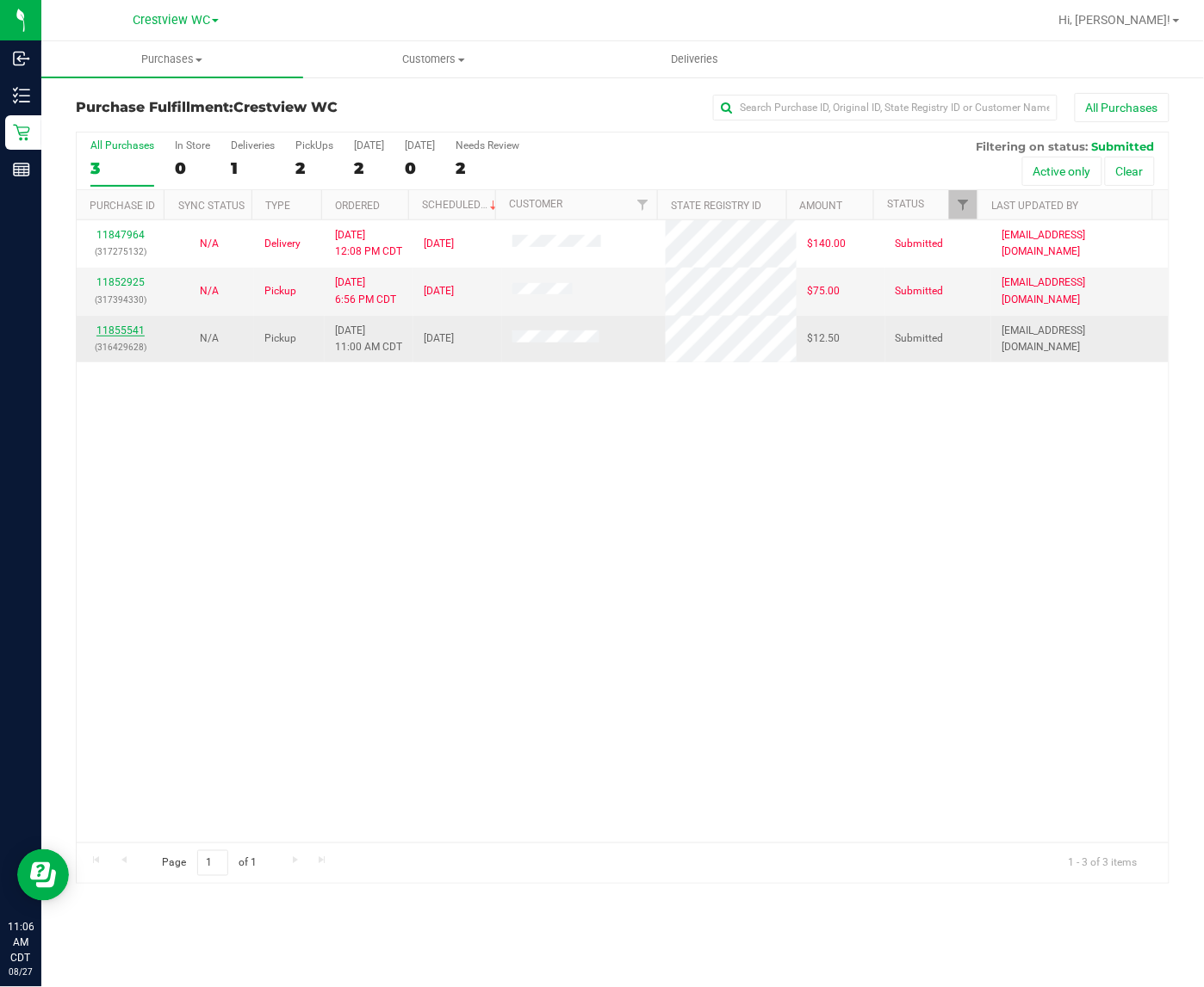
click at [128, 335] on link "11855541" at bounding box center [120, 330] width 48 height 12
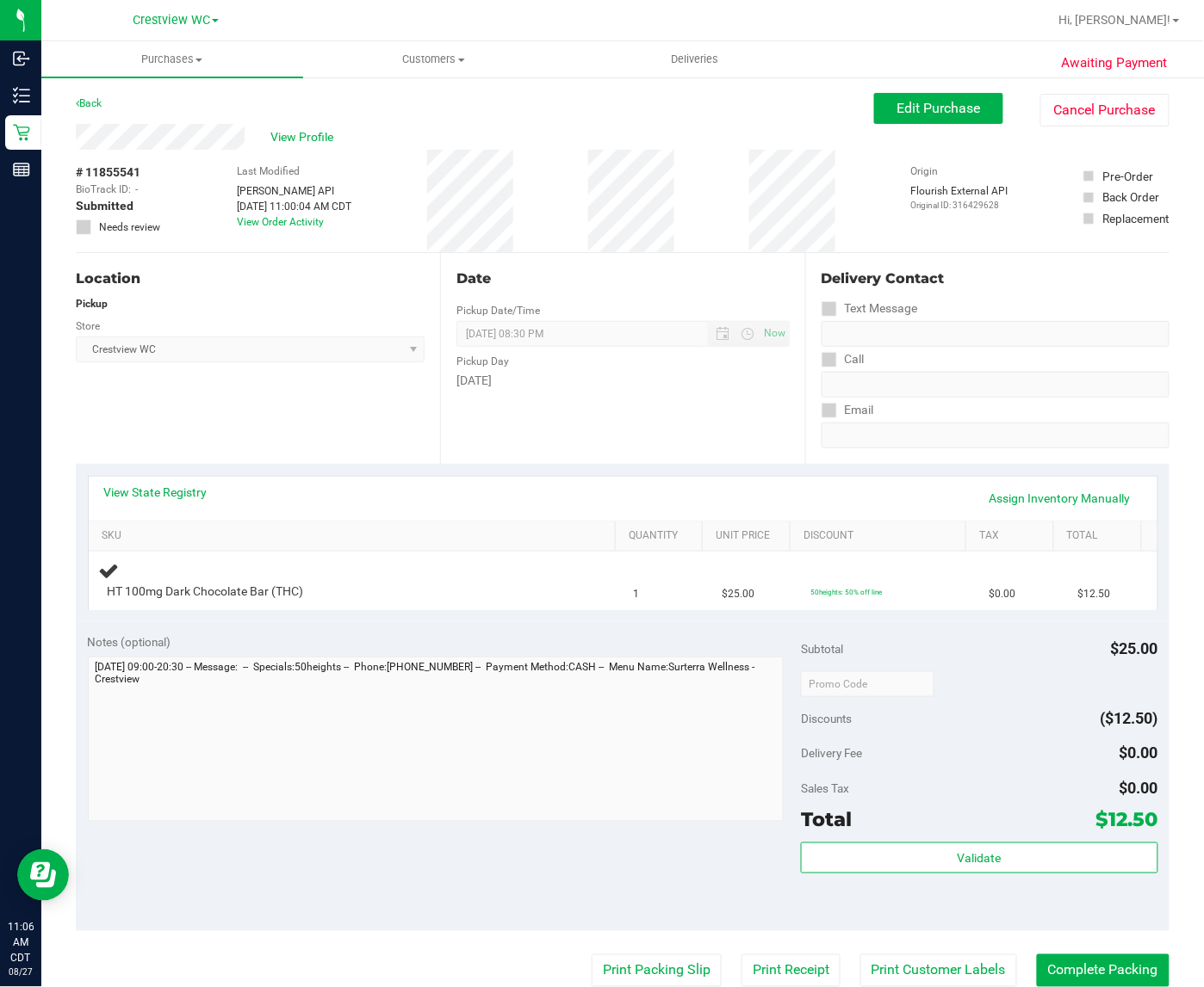
click at [334, 626] on div "Notes (optional) Subtotal $25.00 Discounts ($12.50) Delivery Fee $0.00 Sales Ta…" at bounding box center [622, 776] width 1093 height 310
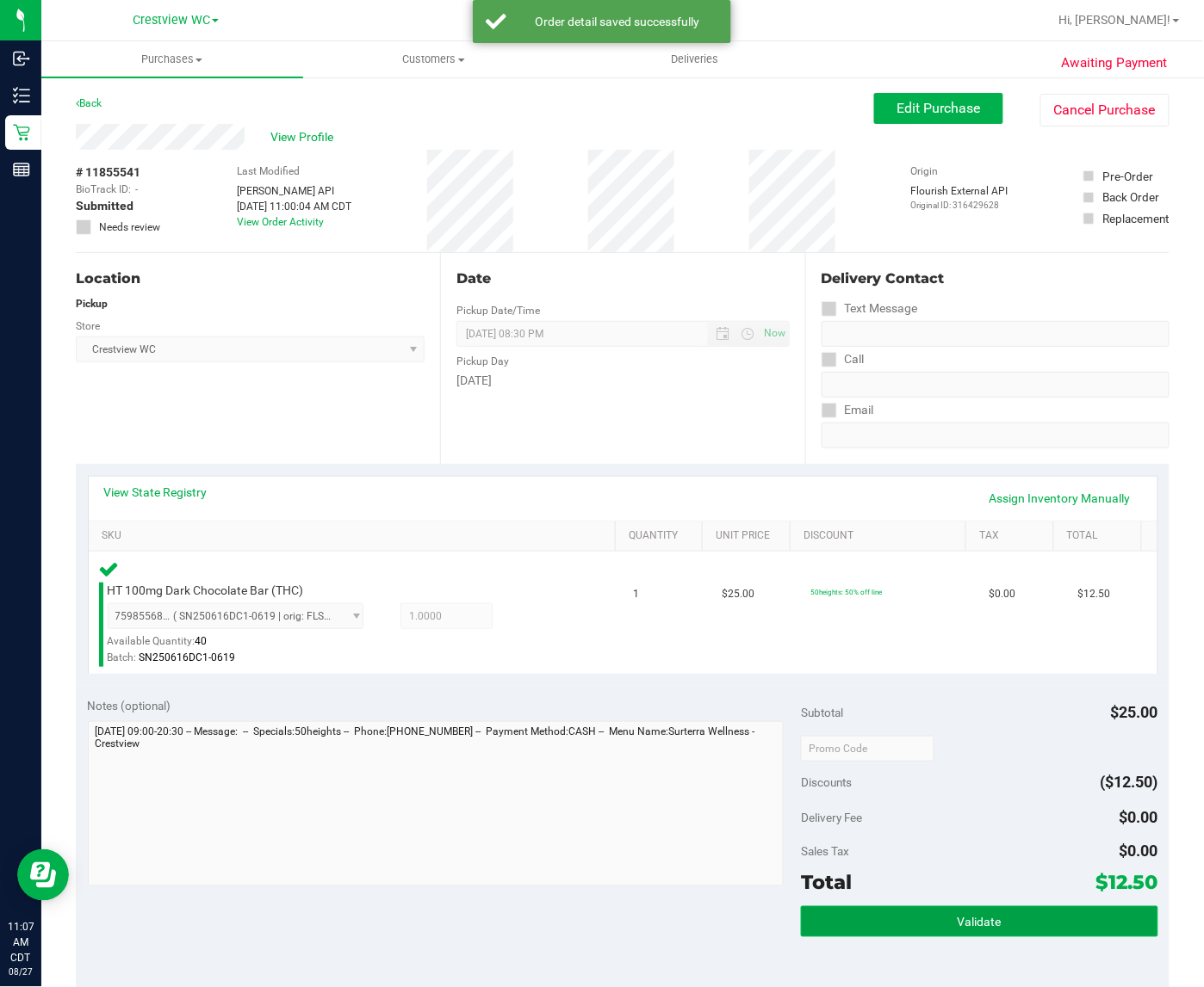
click at [1000, 921] on button "Validate" at bounding box center [979, 921] width 356 height 31
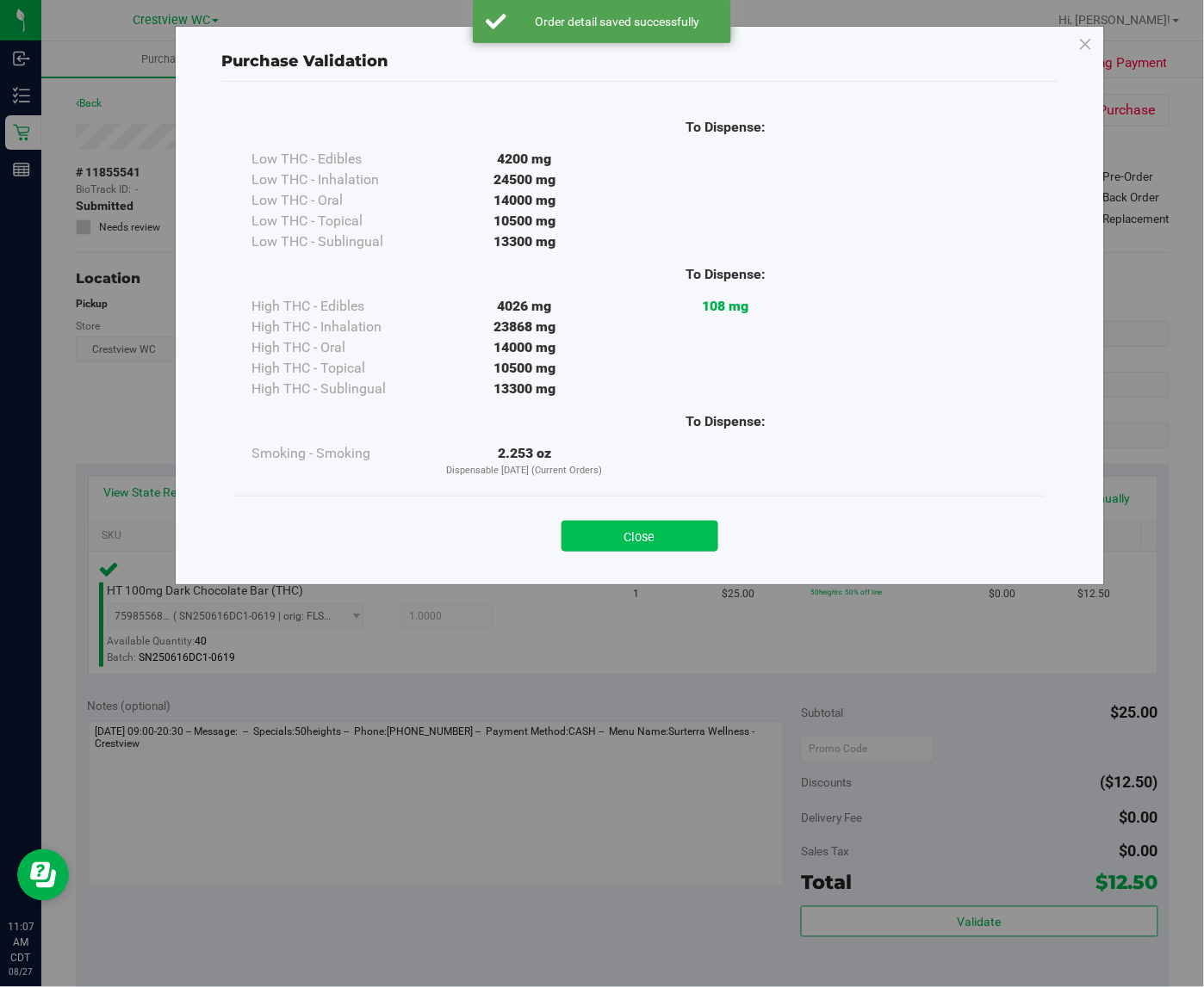
click at [663, 523] on button "Close" at bounding box center [639, 535] width 156 height 31
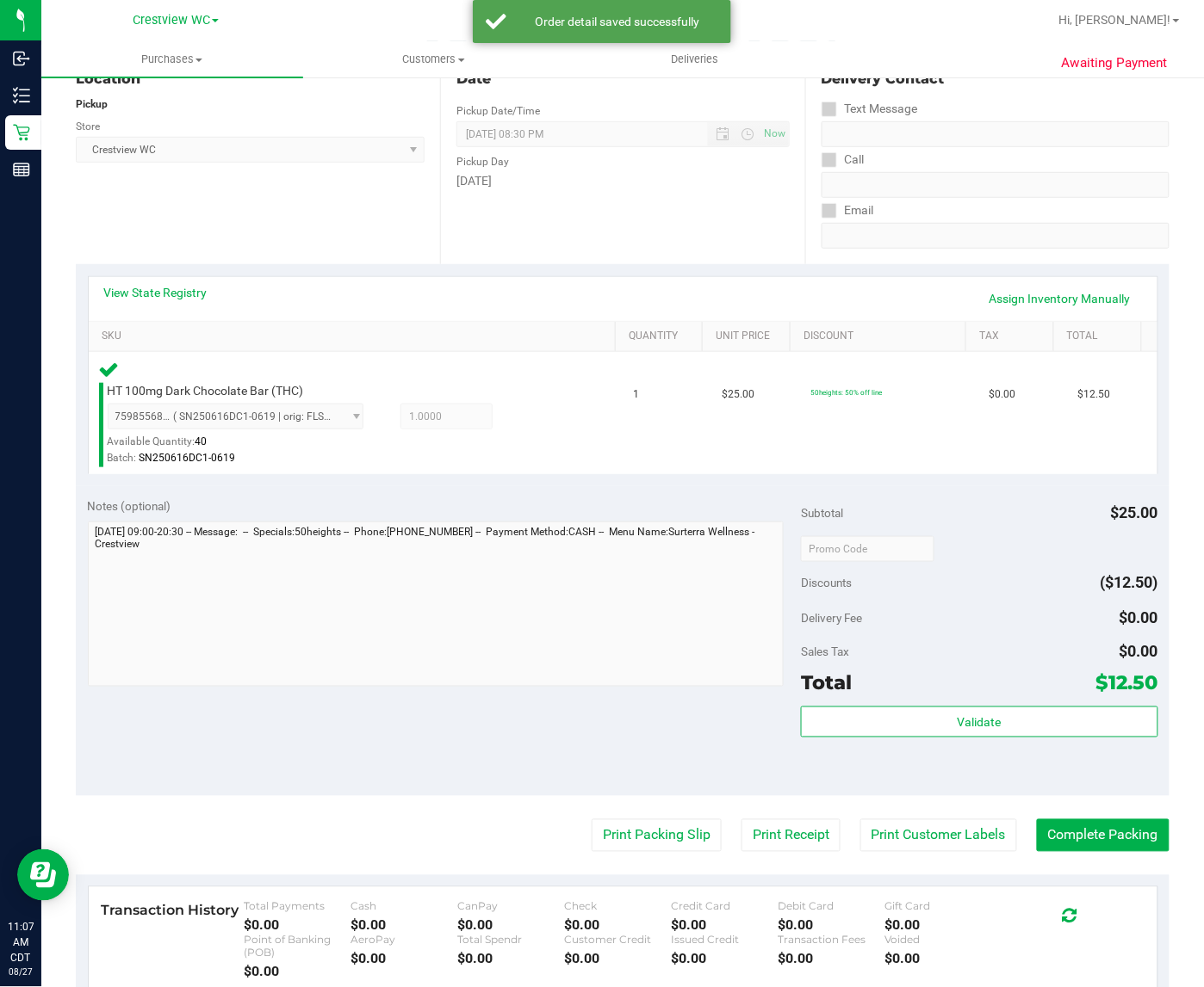
scroll to position [269, 0]
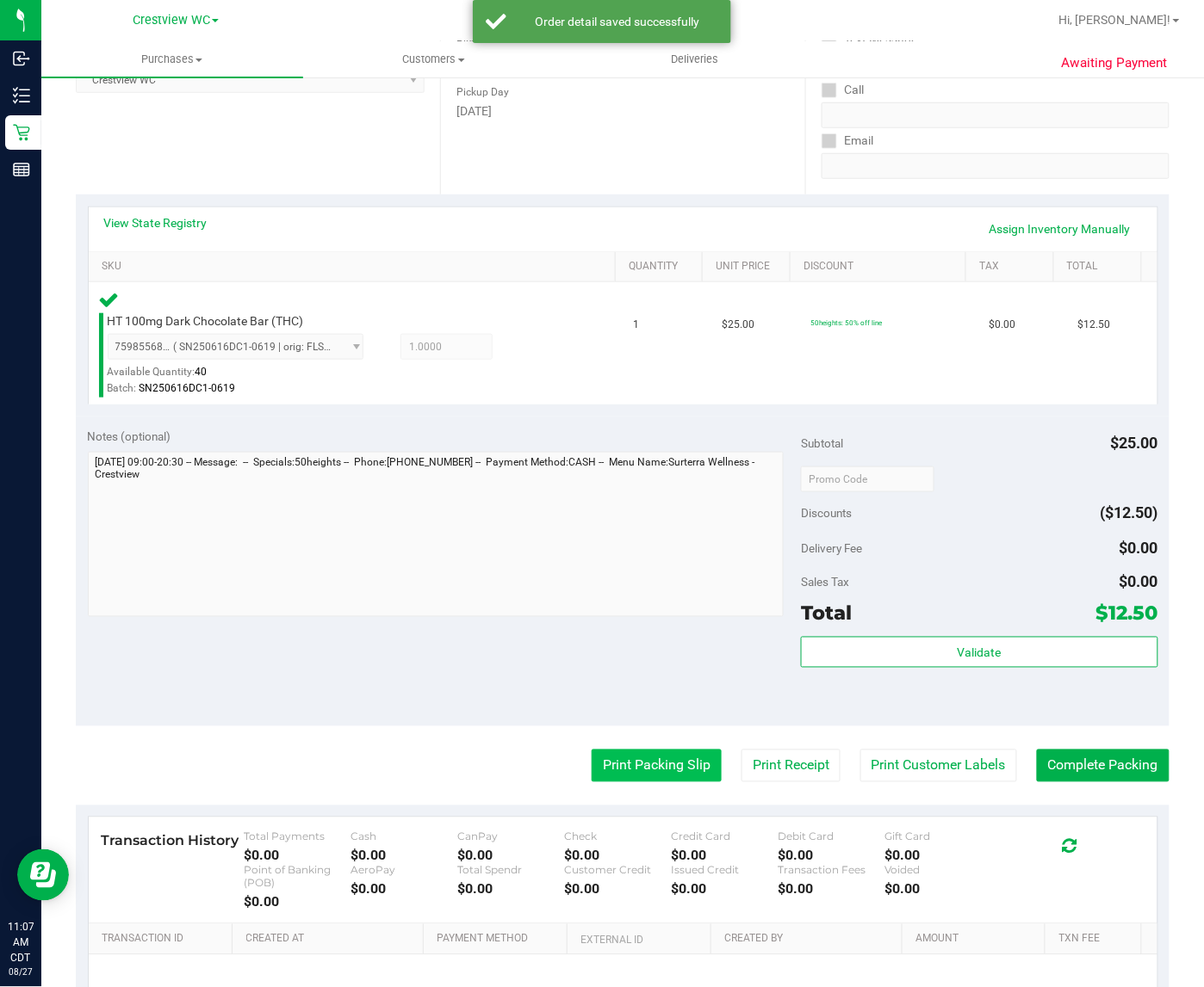
click at [624, 760] on button "Print Packing Slip" at bounding box center [656, 765] width 130 height 32
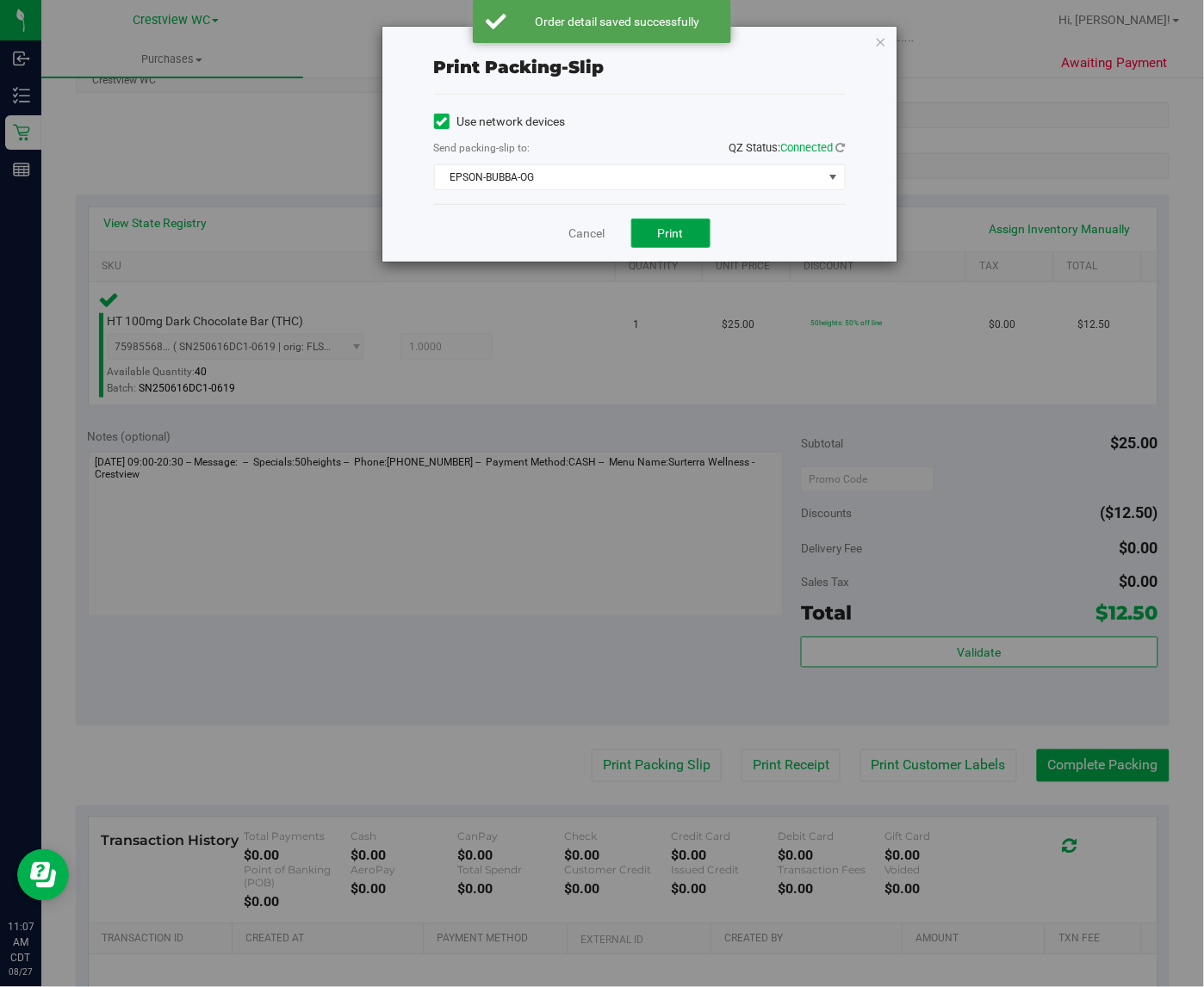
click at [678, 240] on span "Print" at bounding box center [671, 233] width 26 height 14
click at [880, 40] on icon "button" at bounding box center [881, 41] width 12 height 21
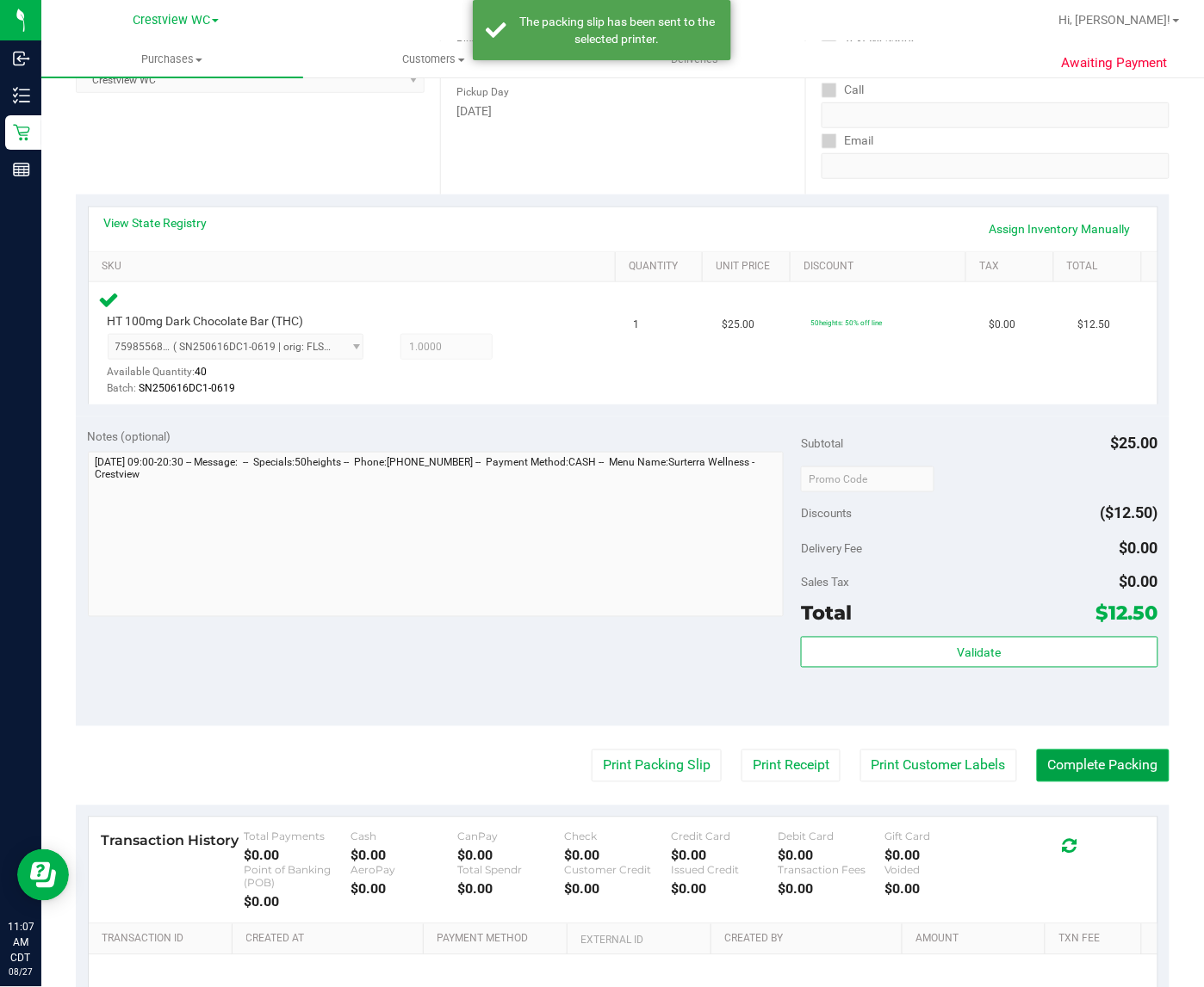
click at [1090, 759] on button "Complete Packing" at bounding box center [1103, 765] width 133 height 32
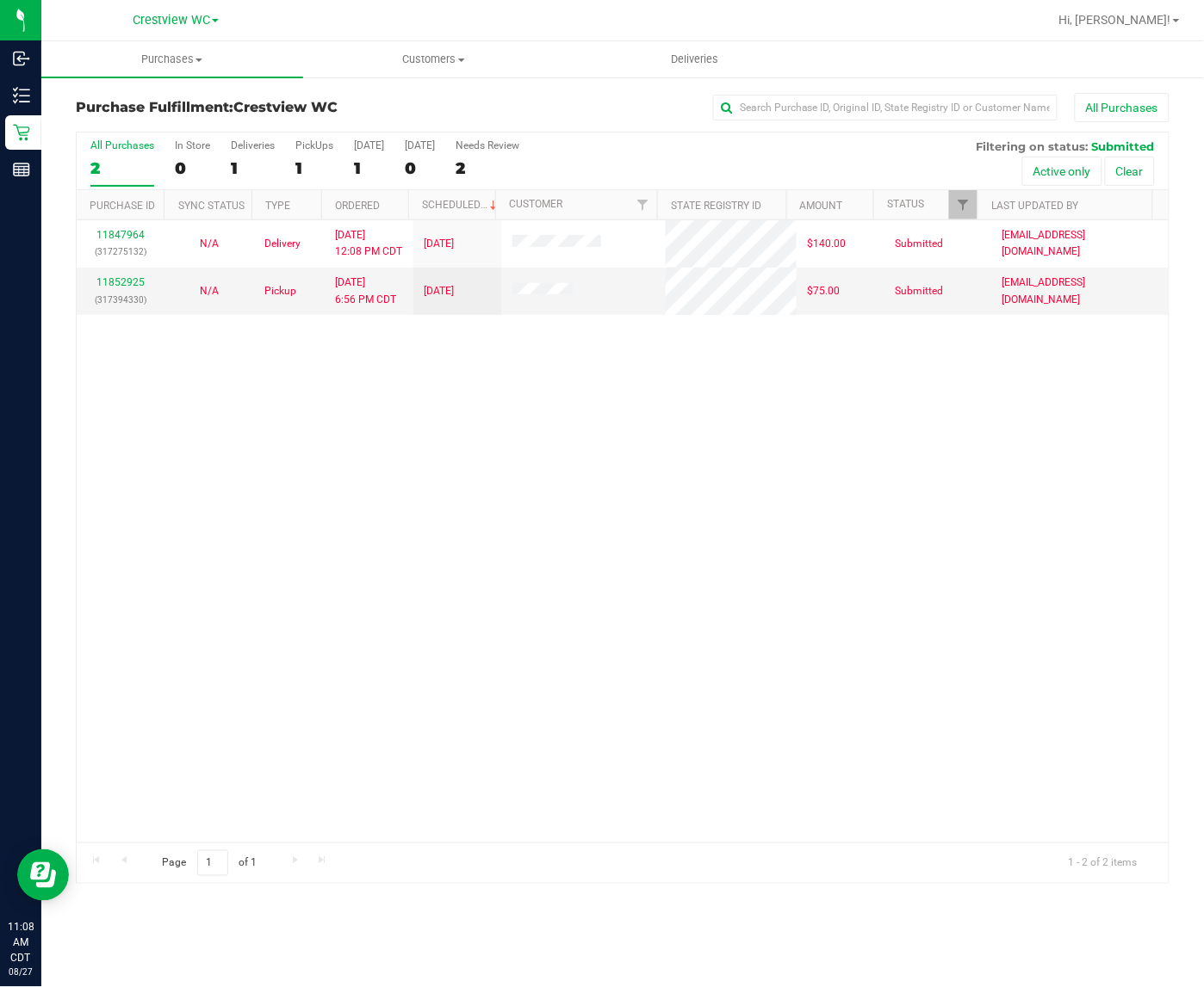
click at [424, 634] on div "11847964 (317275132) N/A Delivery [DATE] 12:08 PM CDT 8/29/2025 $140.00 Submitt…" at bounding box center [622, 531] width 1091 height 622
click at [410, 613] on div "11847964 (317275132) N/A Delivery [DATE] 12:08 PM CDT 8/29/2025 $140.00 Submitt…" at bounding box center [622, 531] width 1091 height 622
click at [529, 512] on div "11847964 (317275132) N/A Delivery [DATE] 12:08 PM CDT 8/29/2025 $140.00 Submitt…" at bounding box center [622, 531] width 1091 height 622
drag, startPoint x: 239, startPoint y: 541, endPoint x: 488, endPoint y: 493, distance: 253.6
click at [243, 541] on div "11847964 (317275132) N/A Delivery [DATE] 12:08 PM CDT 8/29/2025 $140.00 Submitt…" at bounding box center [622, 531] width 1091 height 622
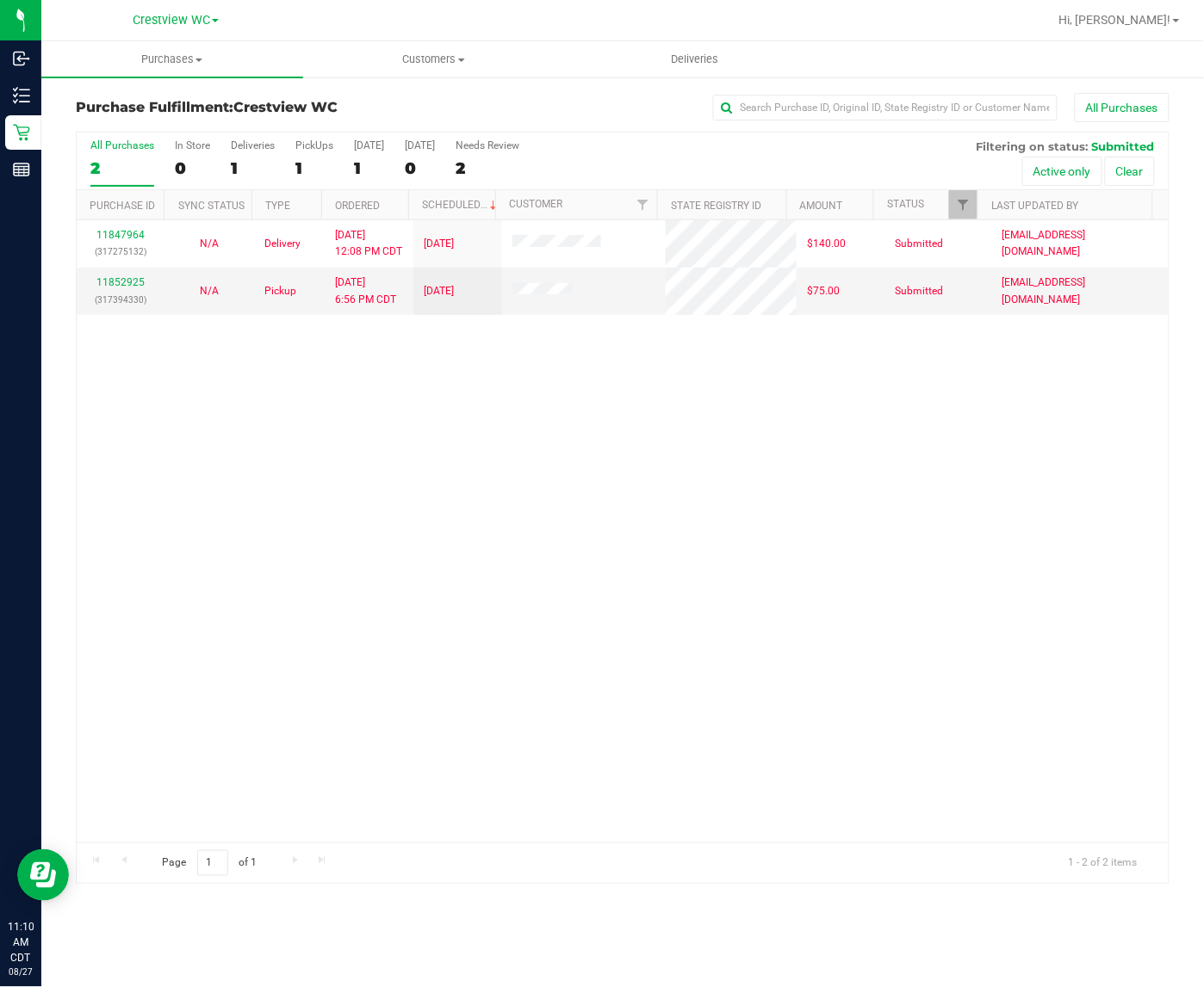
click at [556, 87] on div "Purchase Fulfillment: Crestview WC All Purchases All Purchases 2 In Store 0 Del…" at bounding box center [622, 488] width 1162 height 825
